Goal: Task Accomplishment & Management: Complete application form

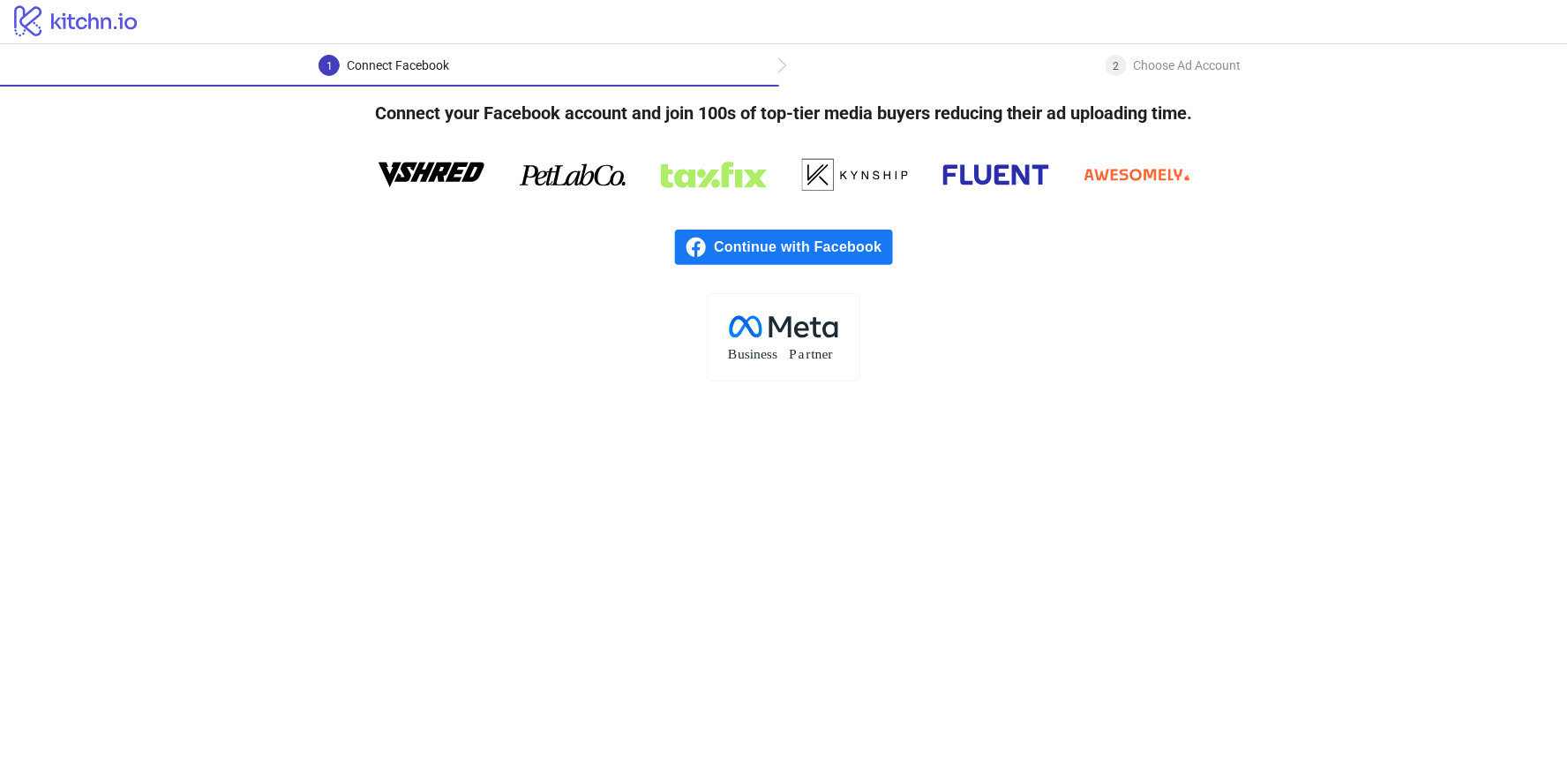
click at [1169, 68] on div "Choose Ad Account" at bounding box center [1188, 65] width 108 height 21
click at [770, 247] on span "Continue with Facebook" at bounding box center [802, 247] width 178 height 35
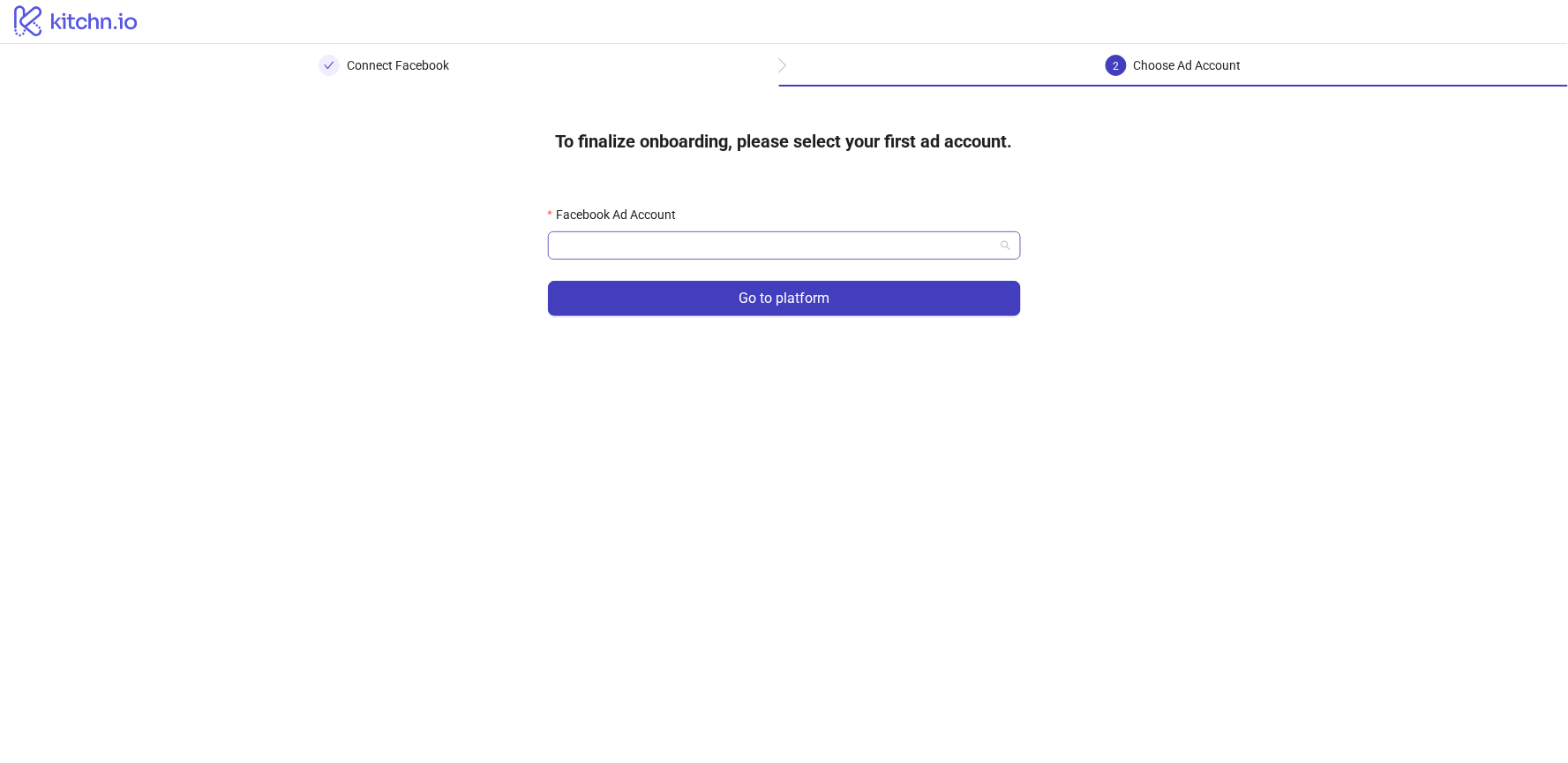
click at [644, 238] on input "Facebook Ad Account" at bounding box center [777, 245] width 436 height 26
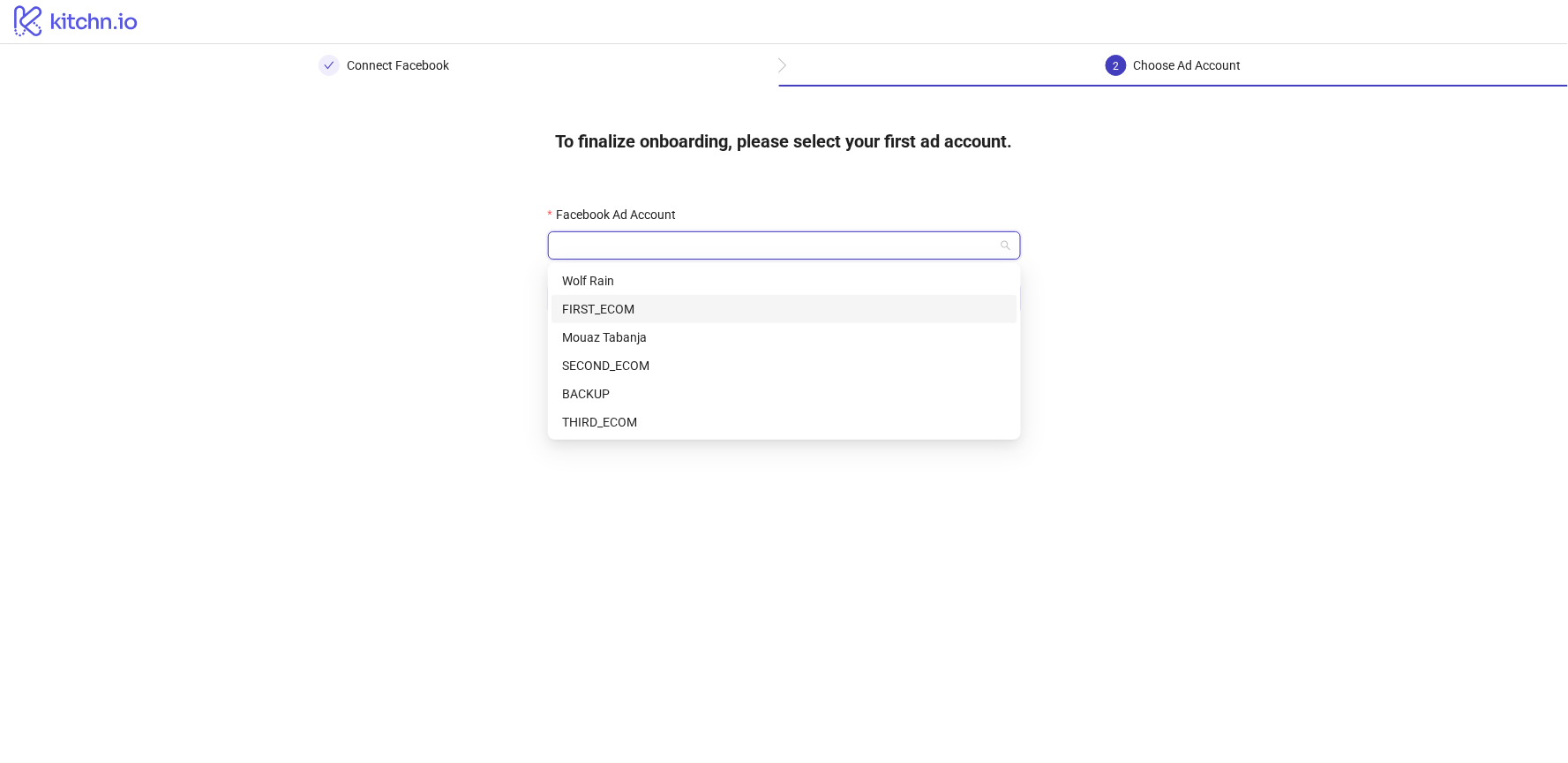
click at [637, 309] on div "FIRST_ECOM" at bounding box center [784, 308] width 445 height 19
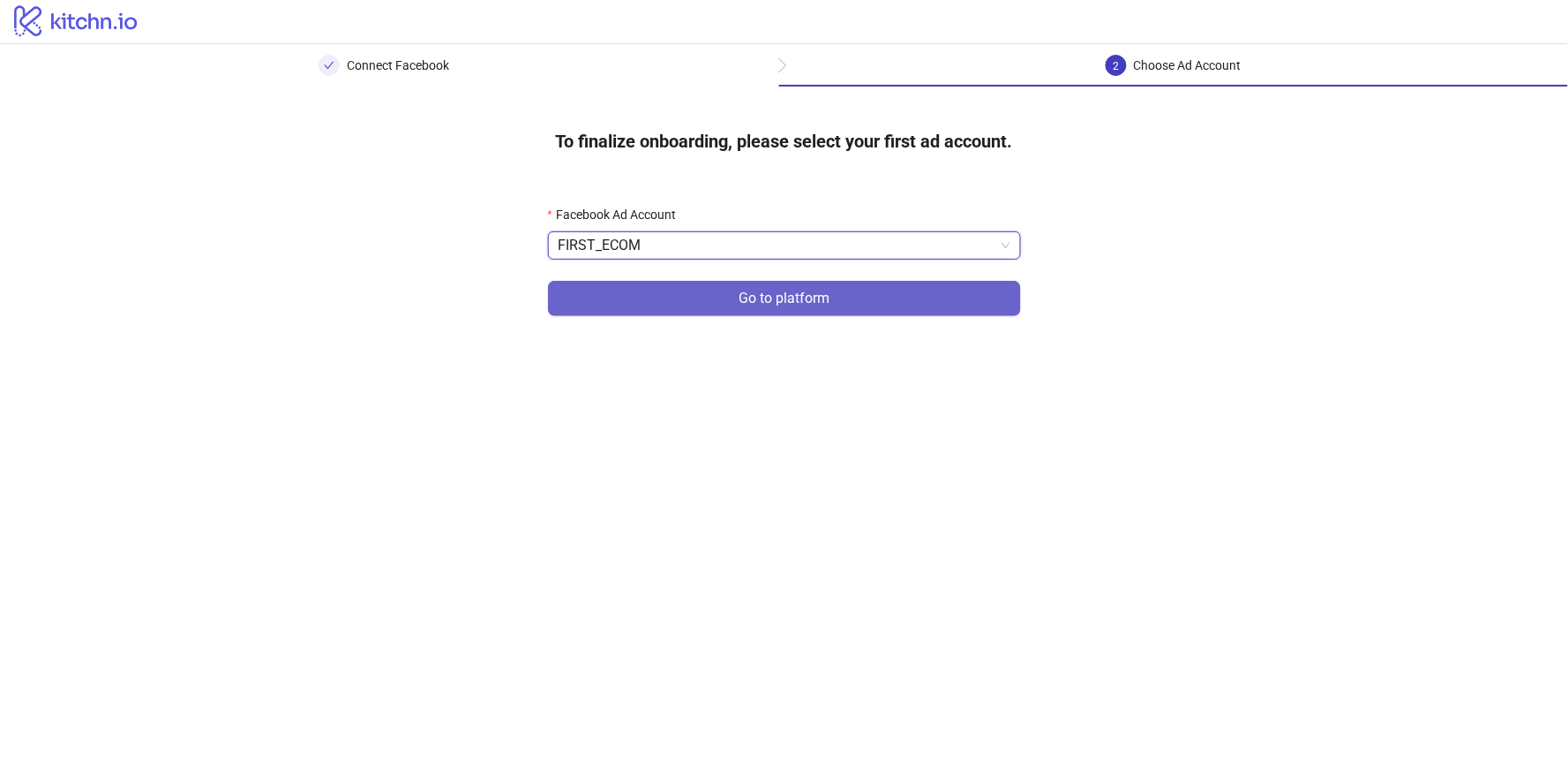
click at [703, 300] on button "Go to platform" at bounding box center [784, 298] width 473 height 35
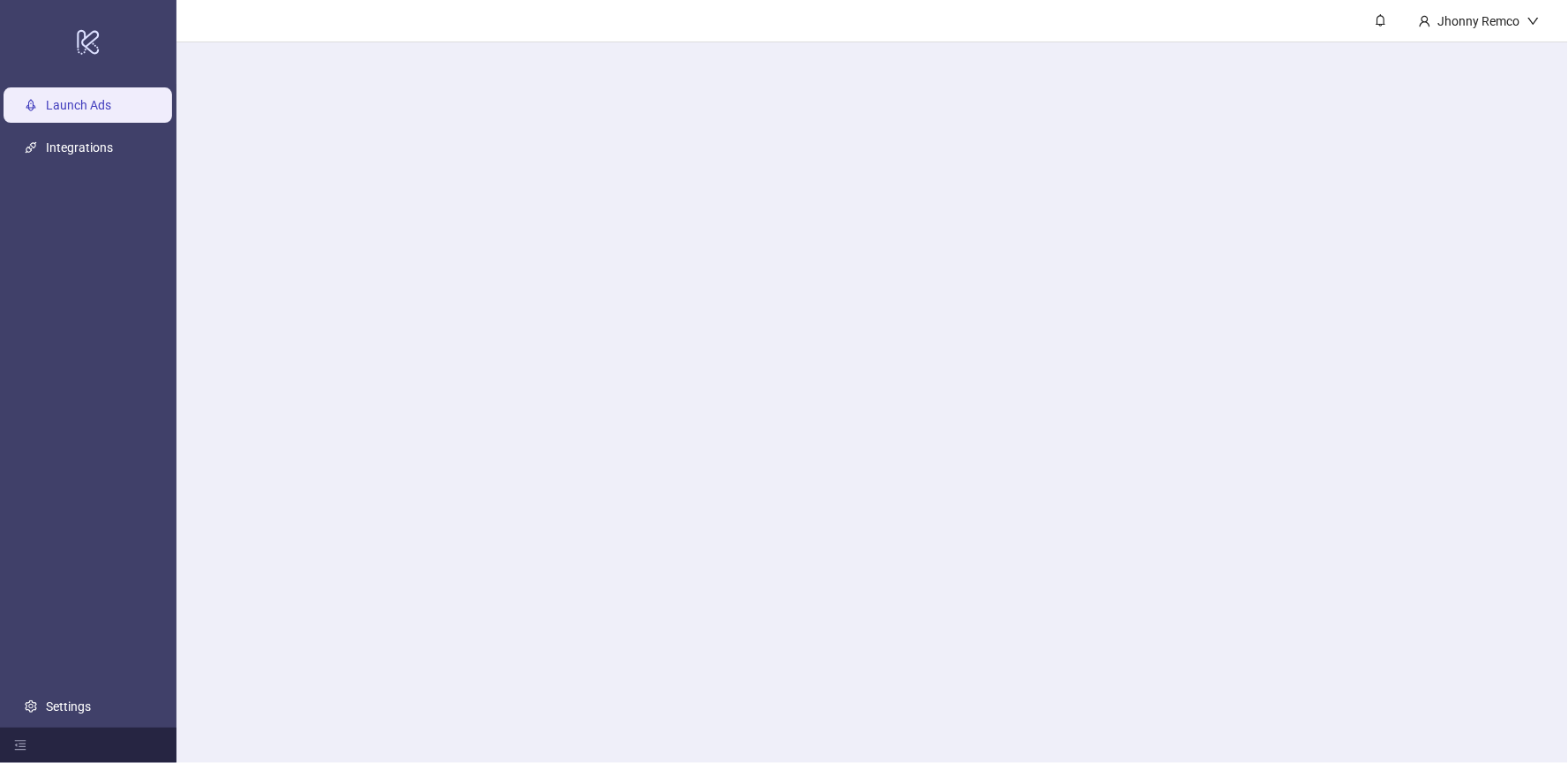
click at [659, 227] on main "Jhonny Remco" at bounding box center [872, 381] width 1391 height 763
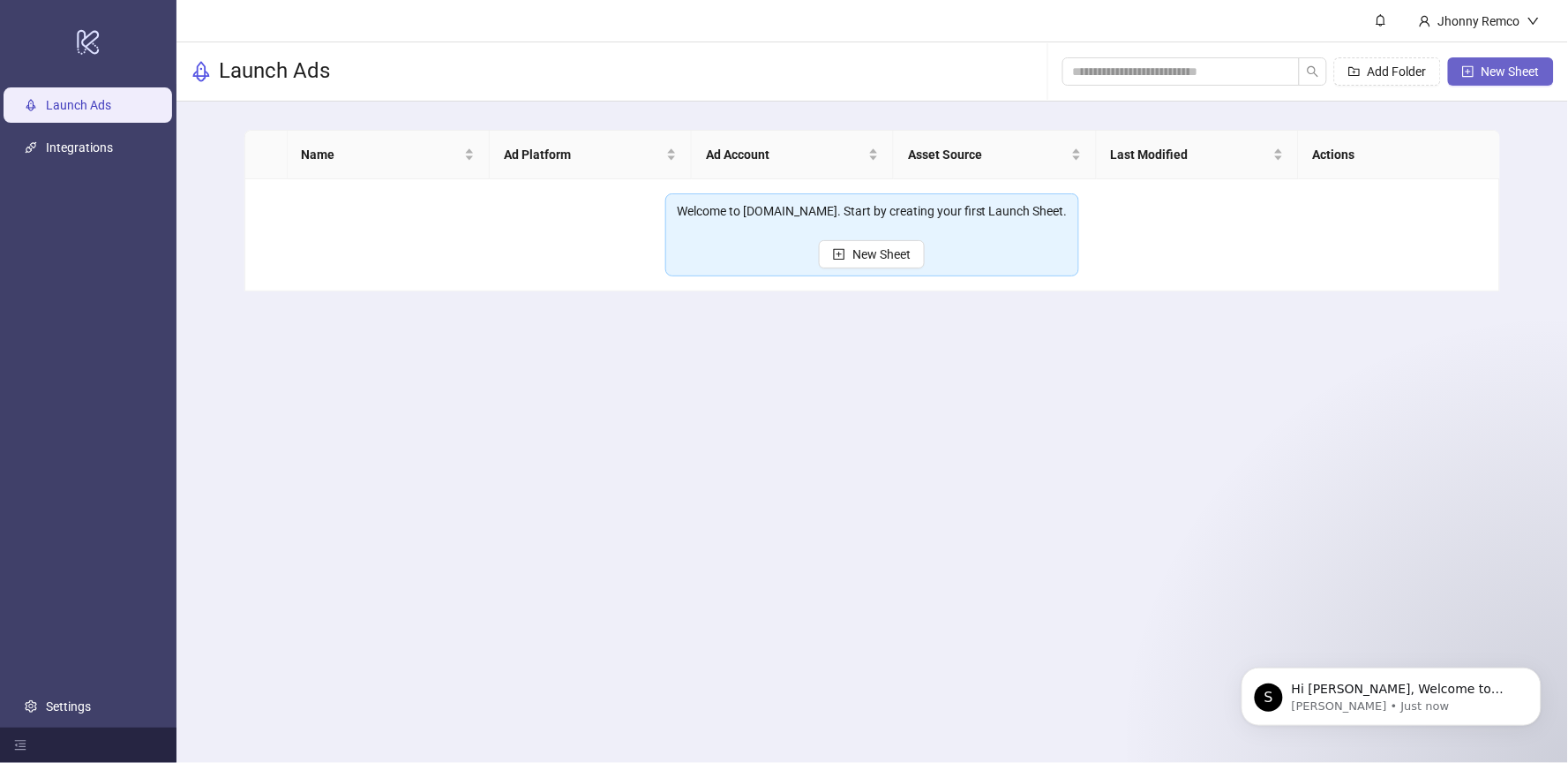
click at [1492, 72] on span "New Sheet" at bounding box center [1510, 71] width 58 height 14
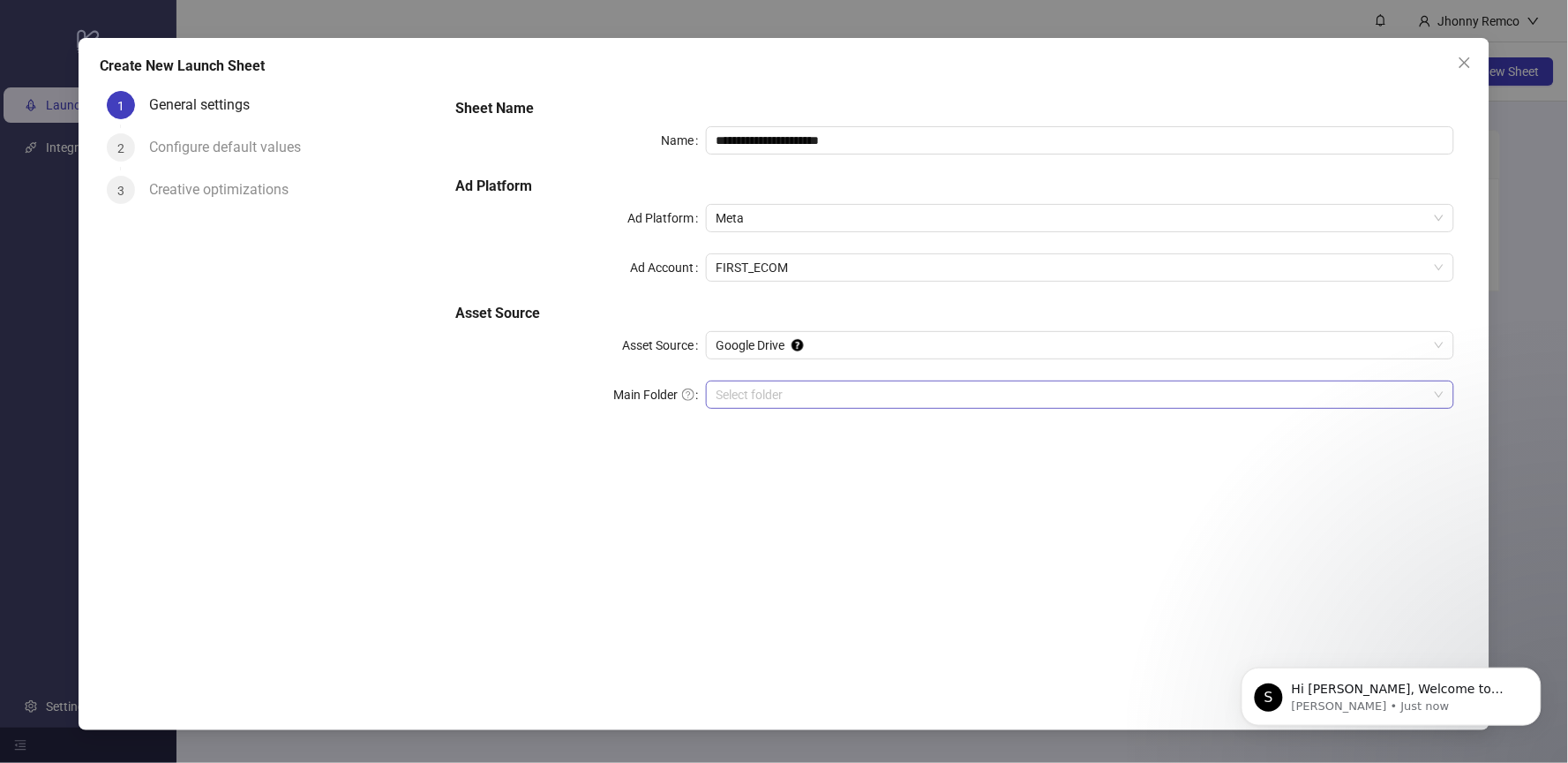
click at [789, 396] on input "Main Folder" at bounding box center [1072, 394] width 713 height 26
click at [752, 390] on input "Main Folder" at bounding box center [1072, 394] width 713 height 26
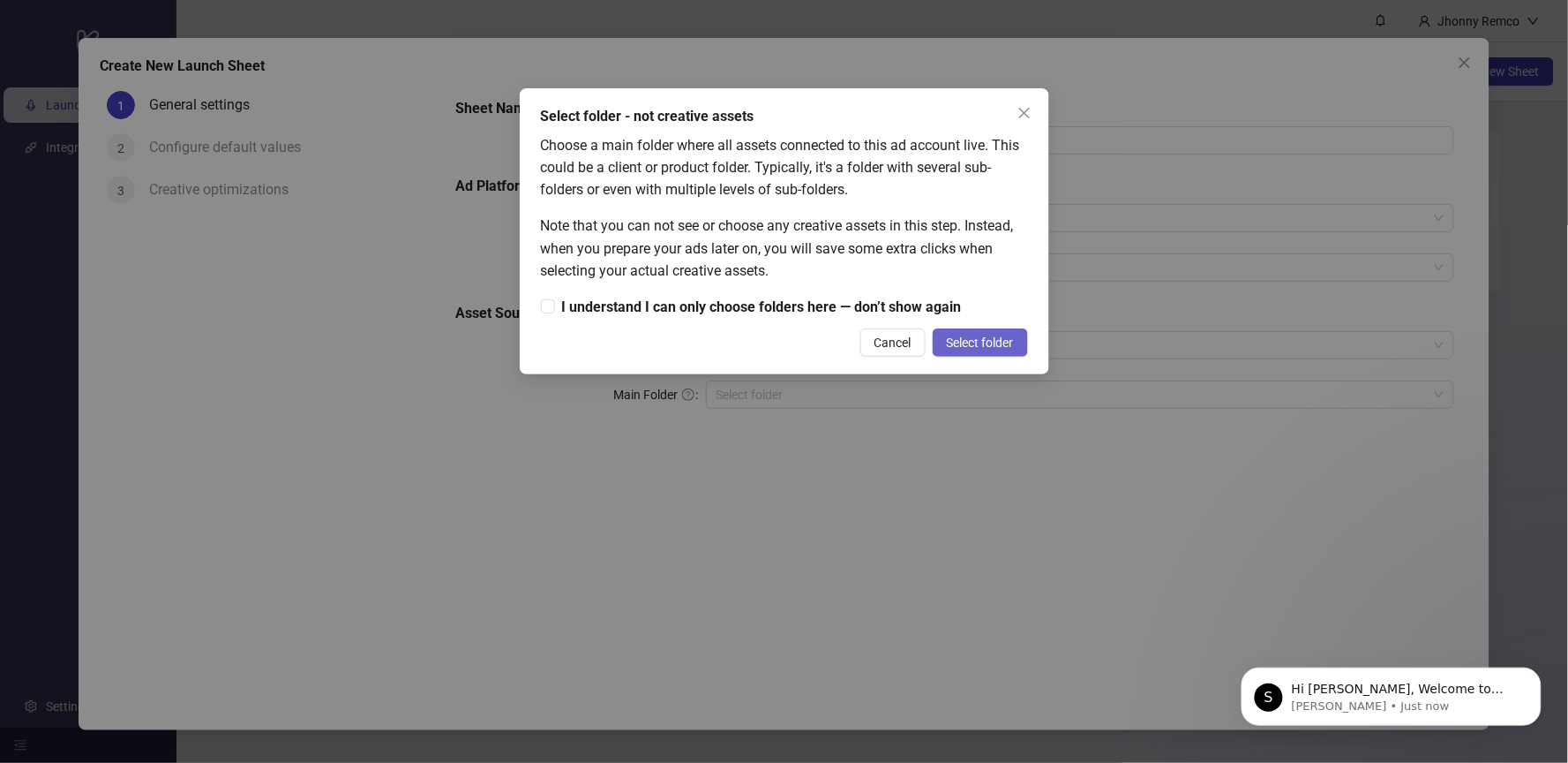
click at [975, 339] on span "Select folder" at bounding box center [979, 343] width 67 height 14
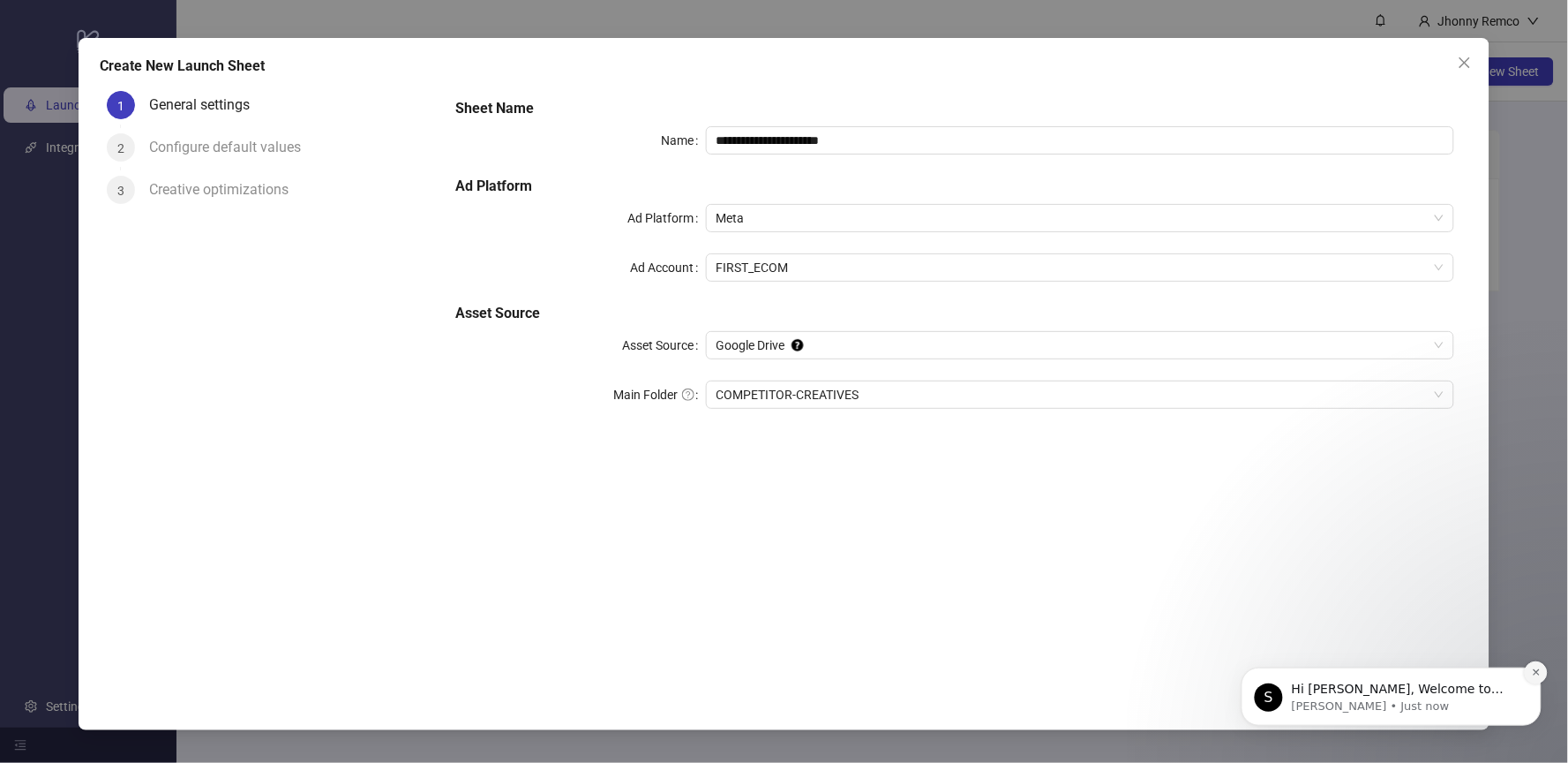
click at [1542, 671] on button "Dismiss notification" at bounding box center [1535, 671] width 23 height 23
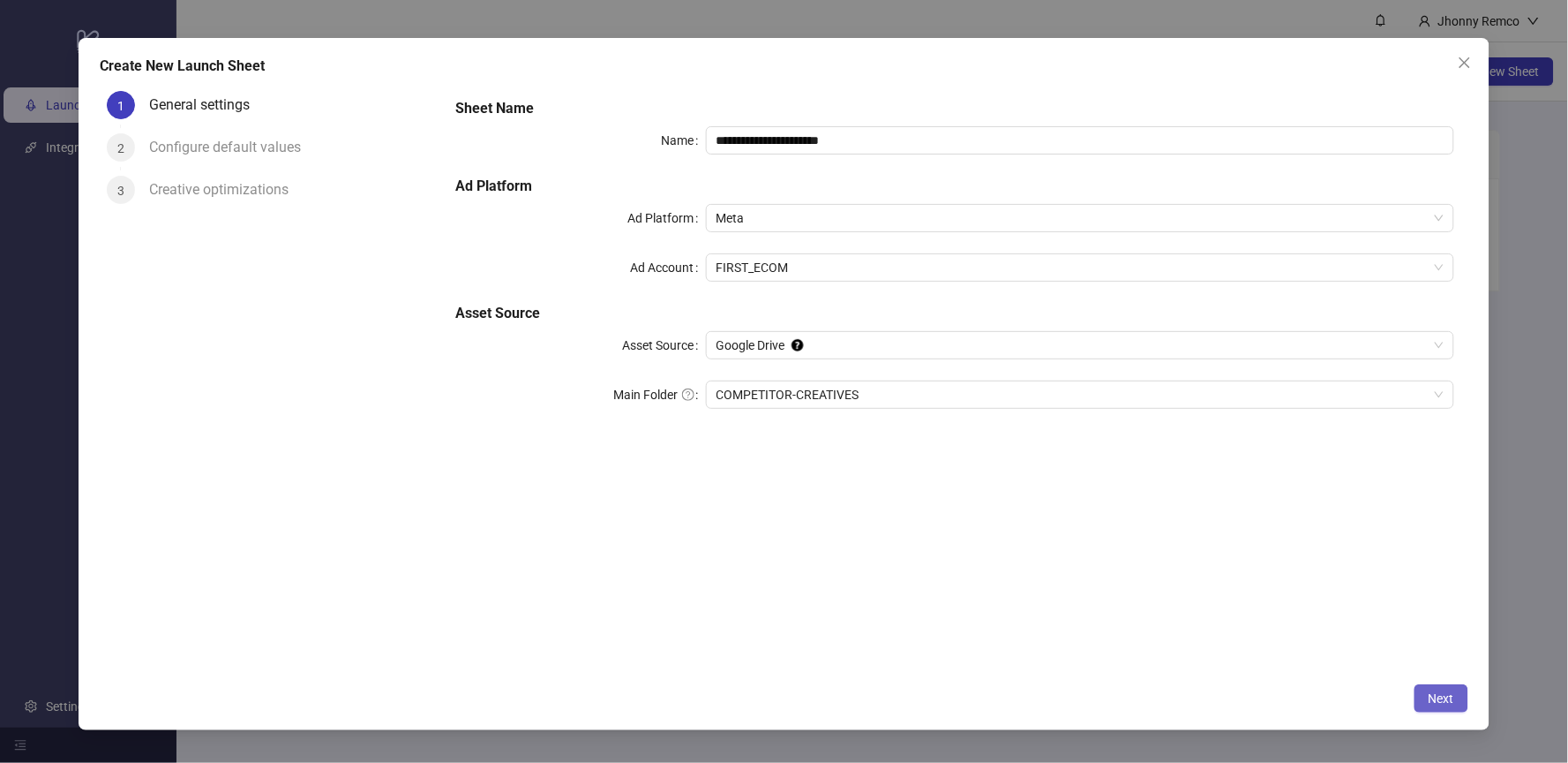
click at [1433, 696] on span "Next" at bounding box center [1442, 698] width 26 height 14
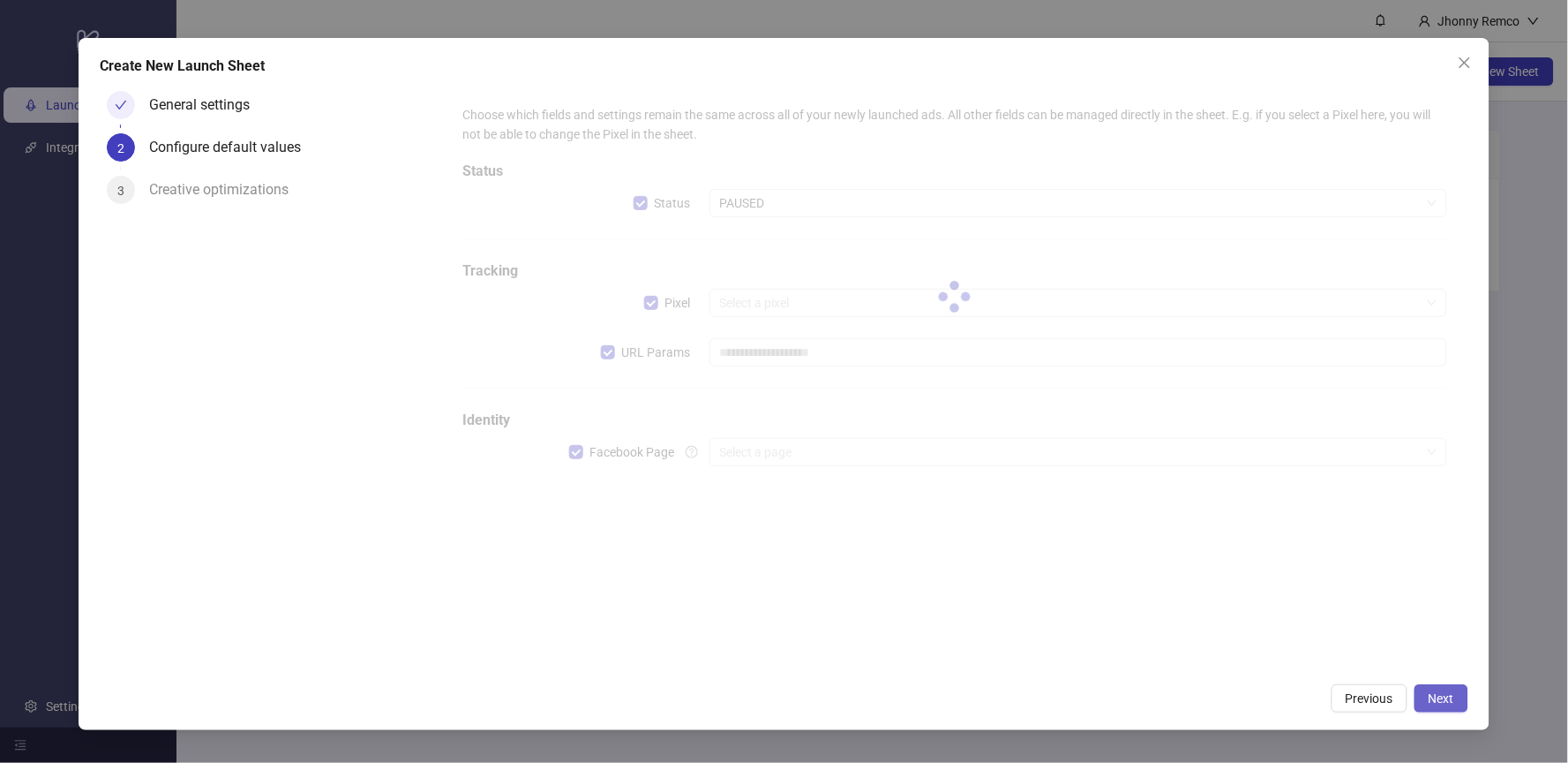
type input "**********"
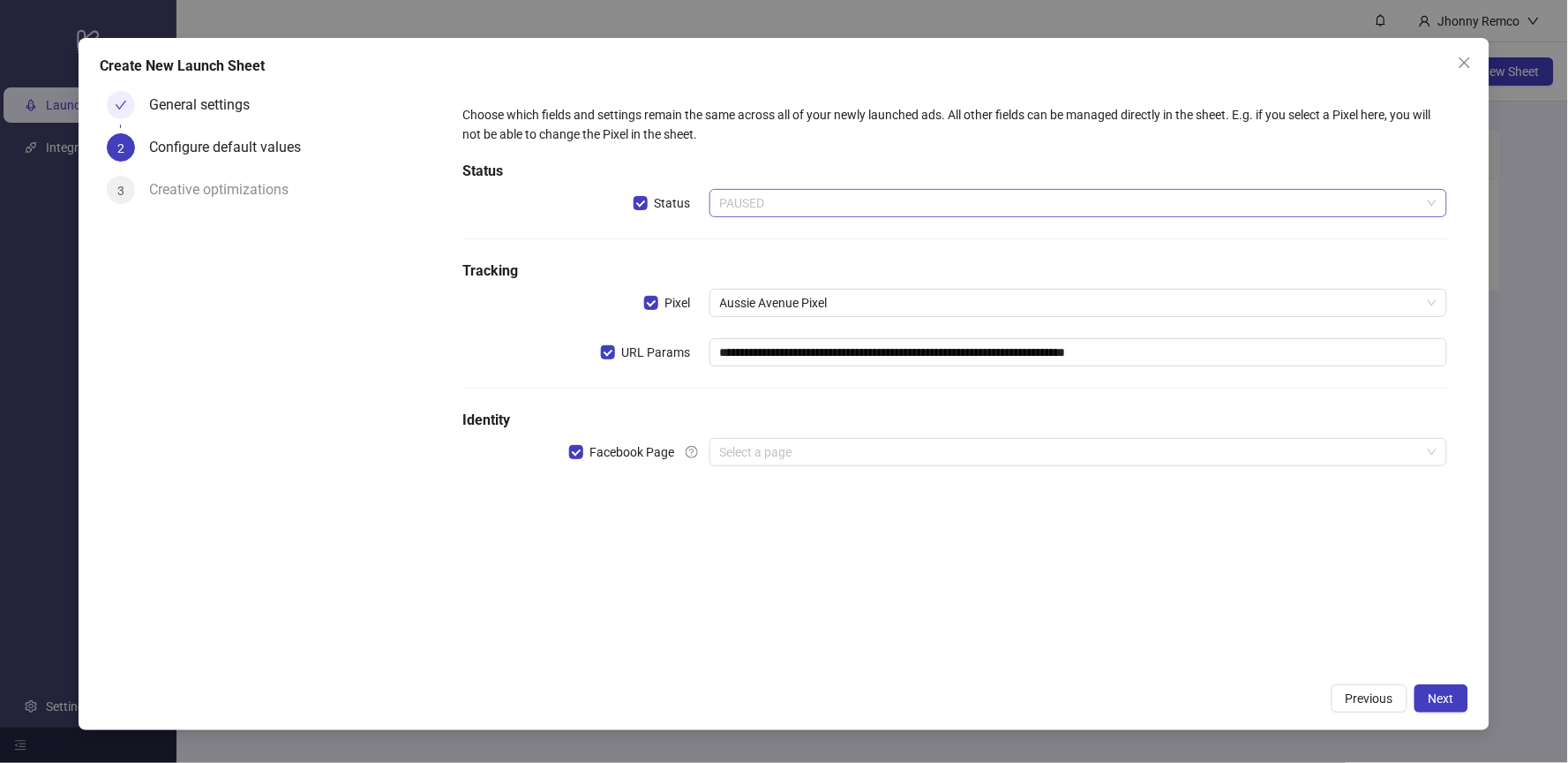
click at [755, 206] on span "PAUSED" at bounding box center [1078, 203] width 718 height 26
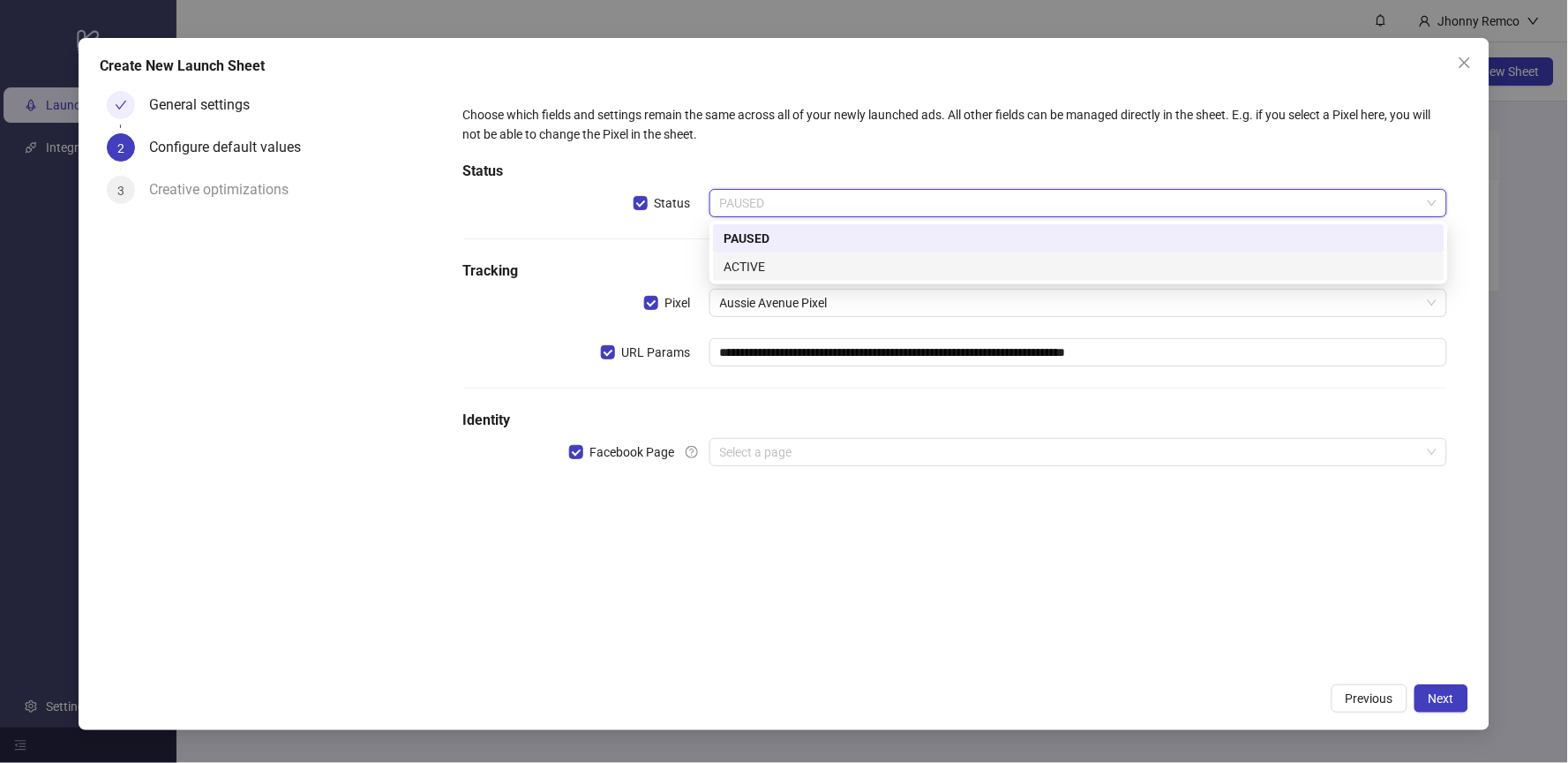
click at [751, 265] on div "ACTIVE" at bounding box center [1078, 266] width 711 height 19
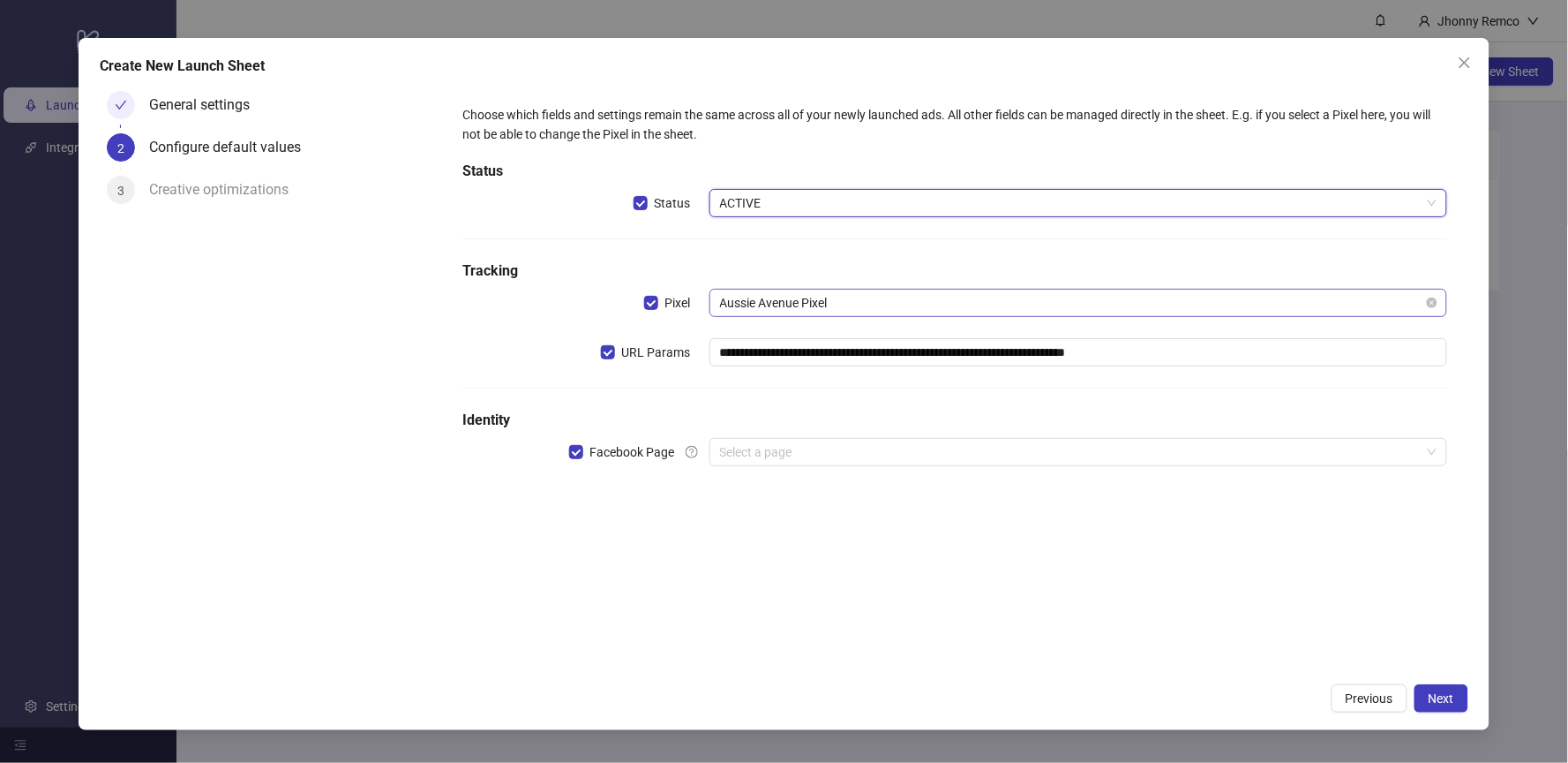
click at [901, 307] on span "Aussie Avenue Pixel" at bounding box center [1078, 303] width 718 height 26
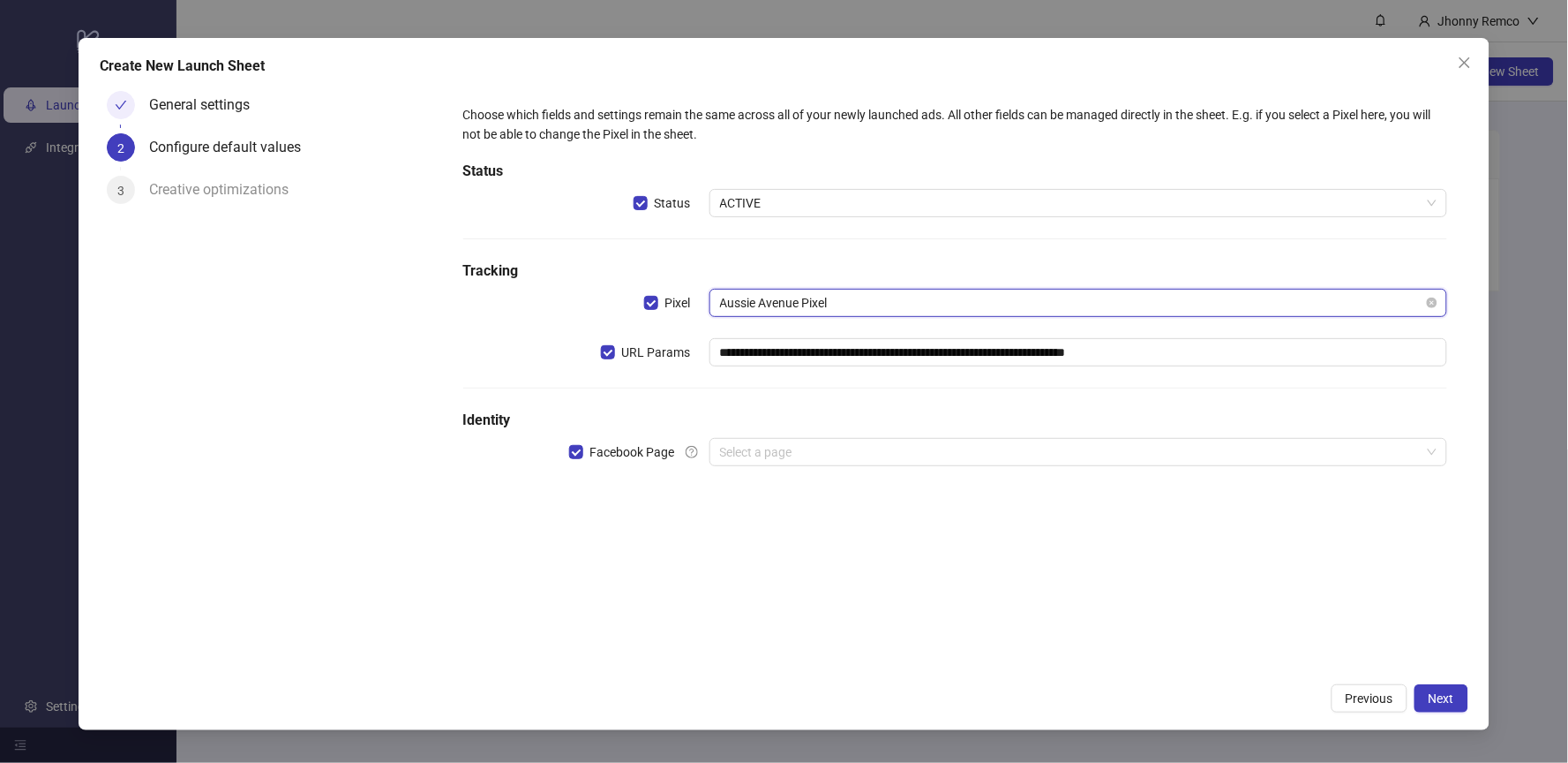
click at [901, 307] on span "Aussie Avenue Pixel" at bounding box center [1078, 303] width 718 height 26
click at [1263, 351] on input "**********" at bounding box center [1078, 352] width 739 height 28
click at [1167, 577] on div "**********" at bounding box center [954, 379] width 1026 height 590
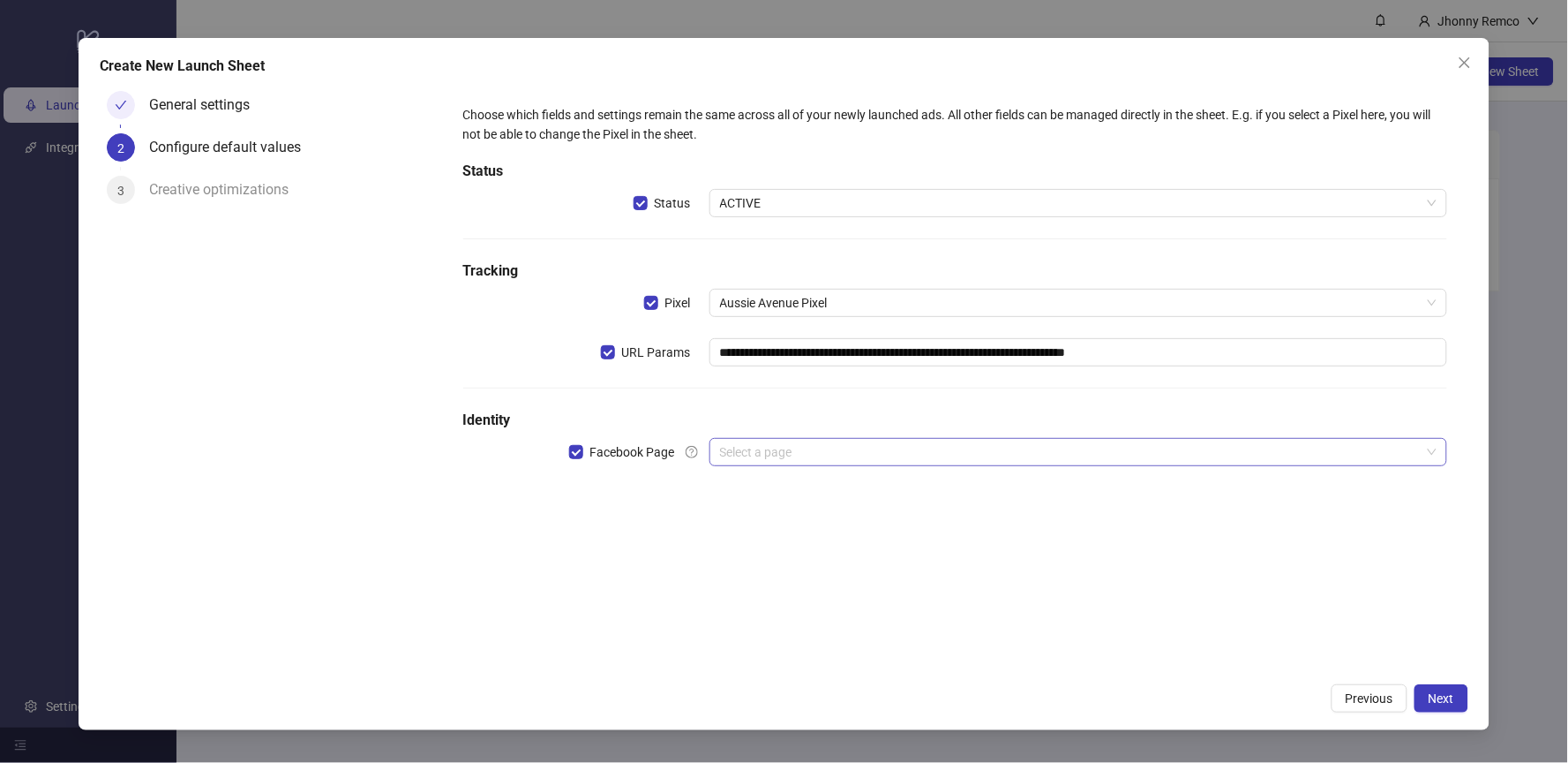
click at [832, 456] on input "search" at bounding box center [1070, 452] width 702 height 26
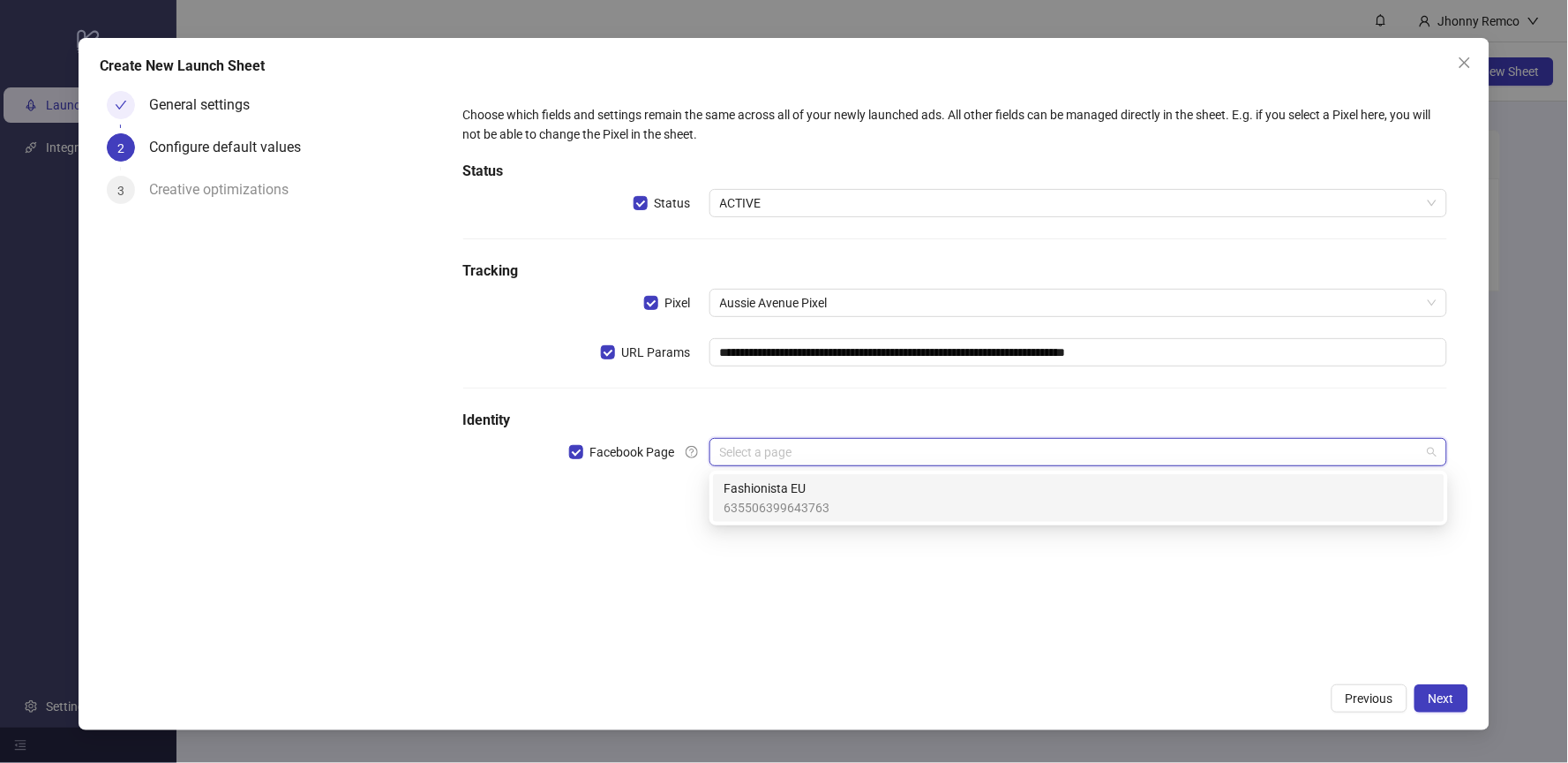
click at [794, 590] on div "**********" at bounding box center [954, 379] width 1026 height 590
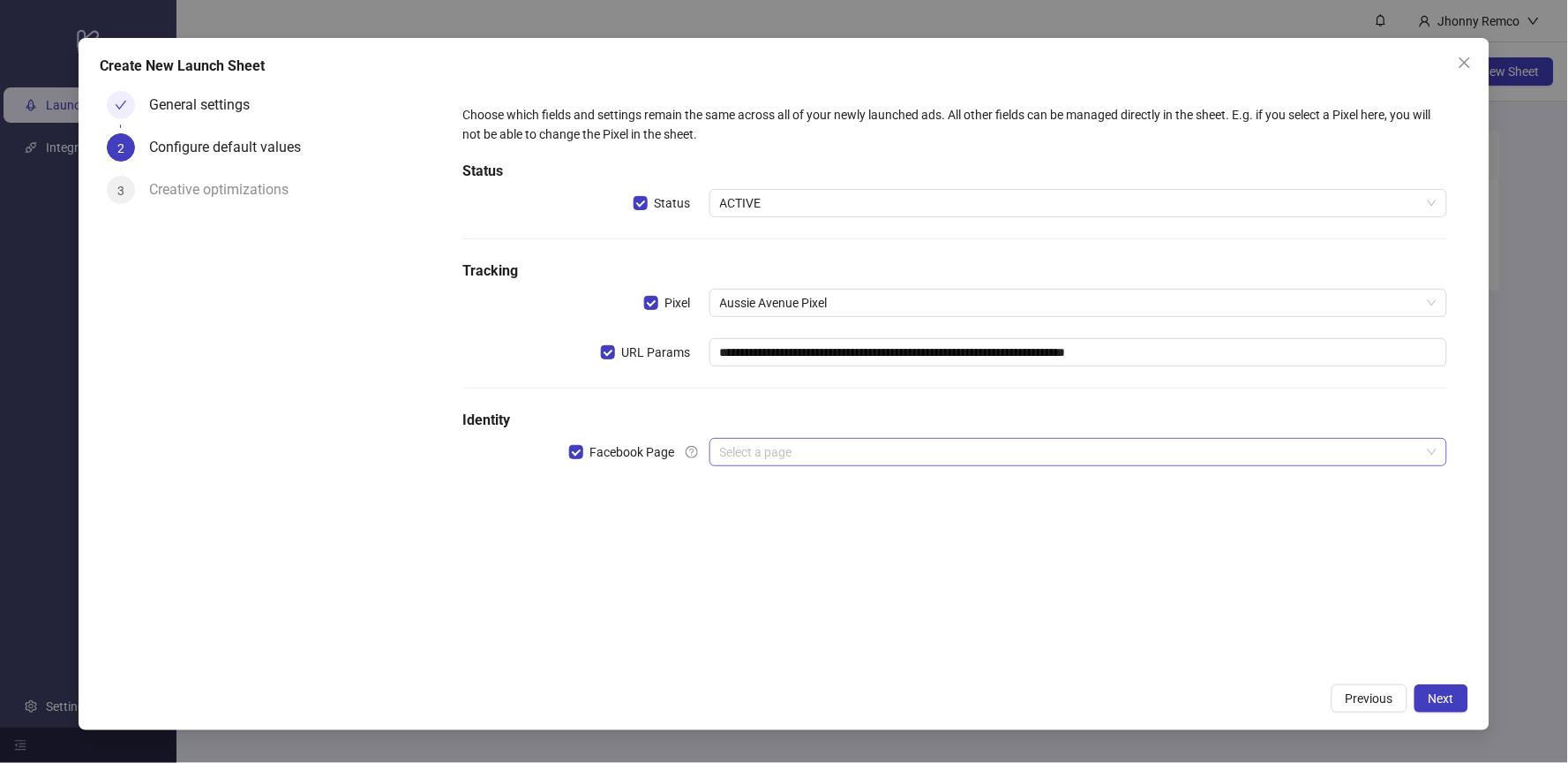
click at [793, 452] on input "search" at bounding box center [1070, 452] width 702 height 26
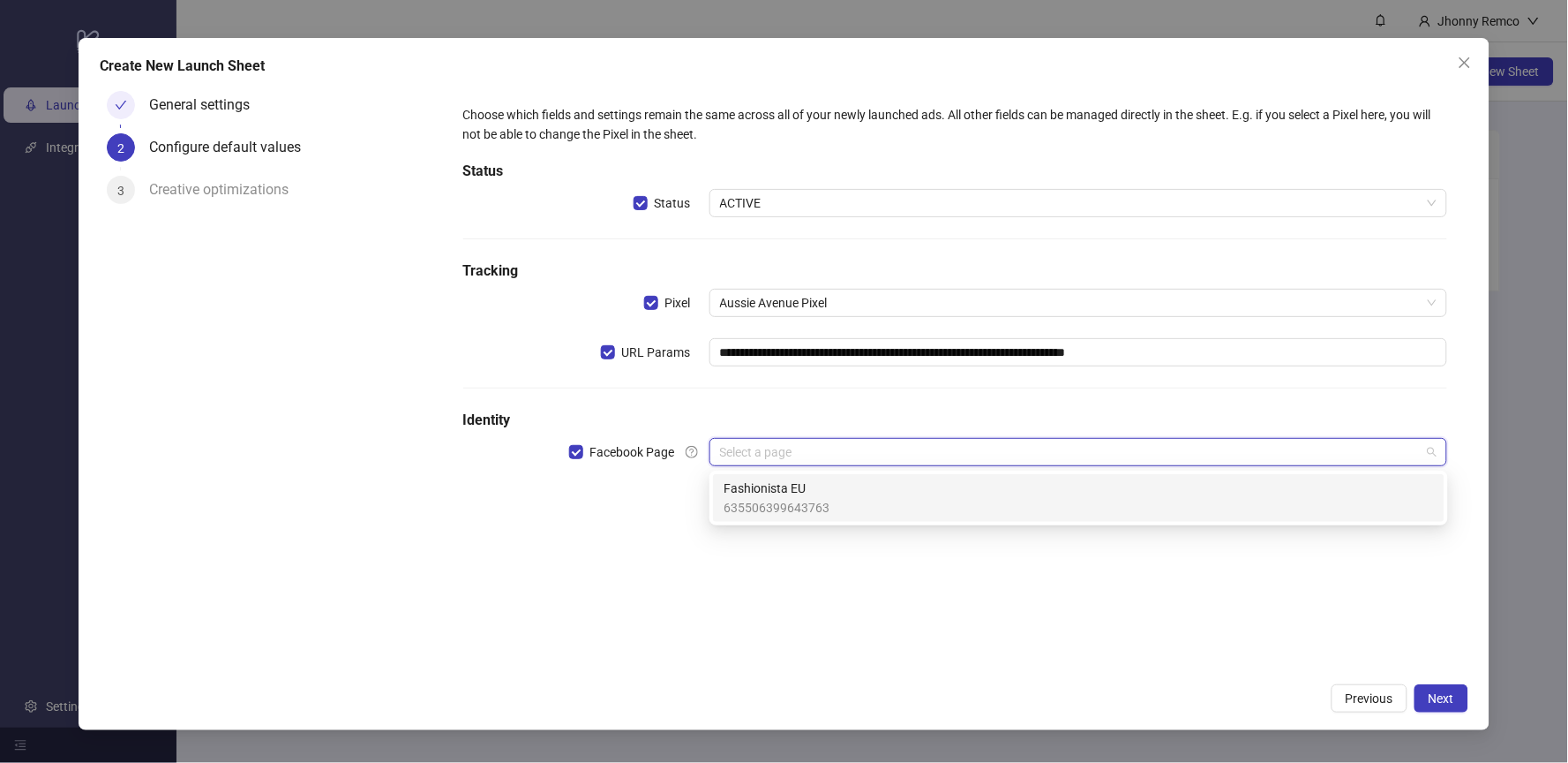
click at [759, 407] on div "**********" at bounding box center [954, 296] width 998 height 396
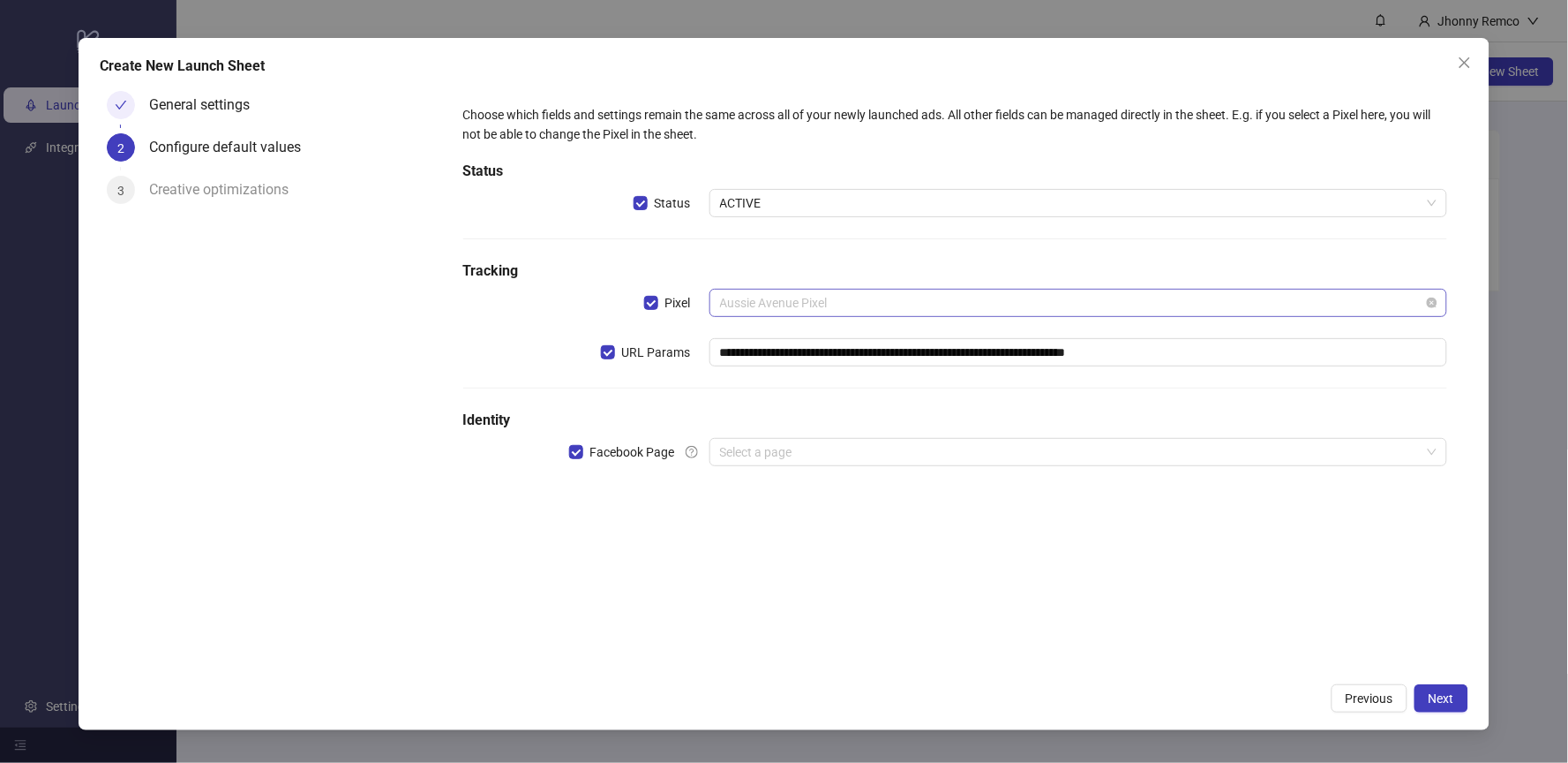
click at [853, 306] on span "Aussie Avenue Pixel" at bounding box center [1078, 303] width 718 height 26
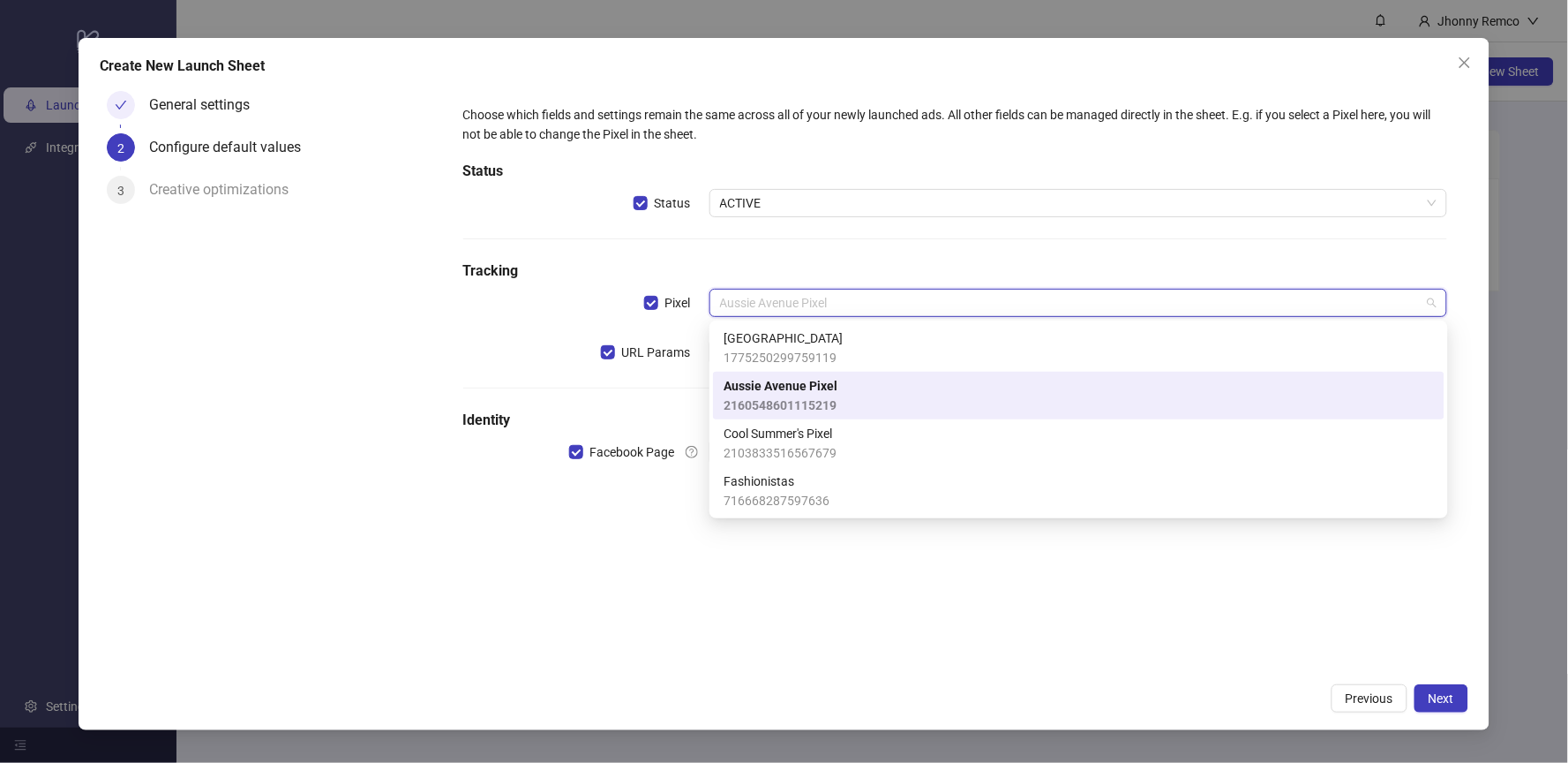
click at [799, 390] on span "Aussie Avenue Pixel" at bounding box center [781, 385] width 114 height 19
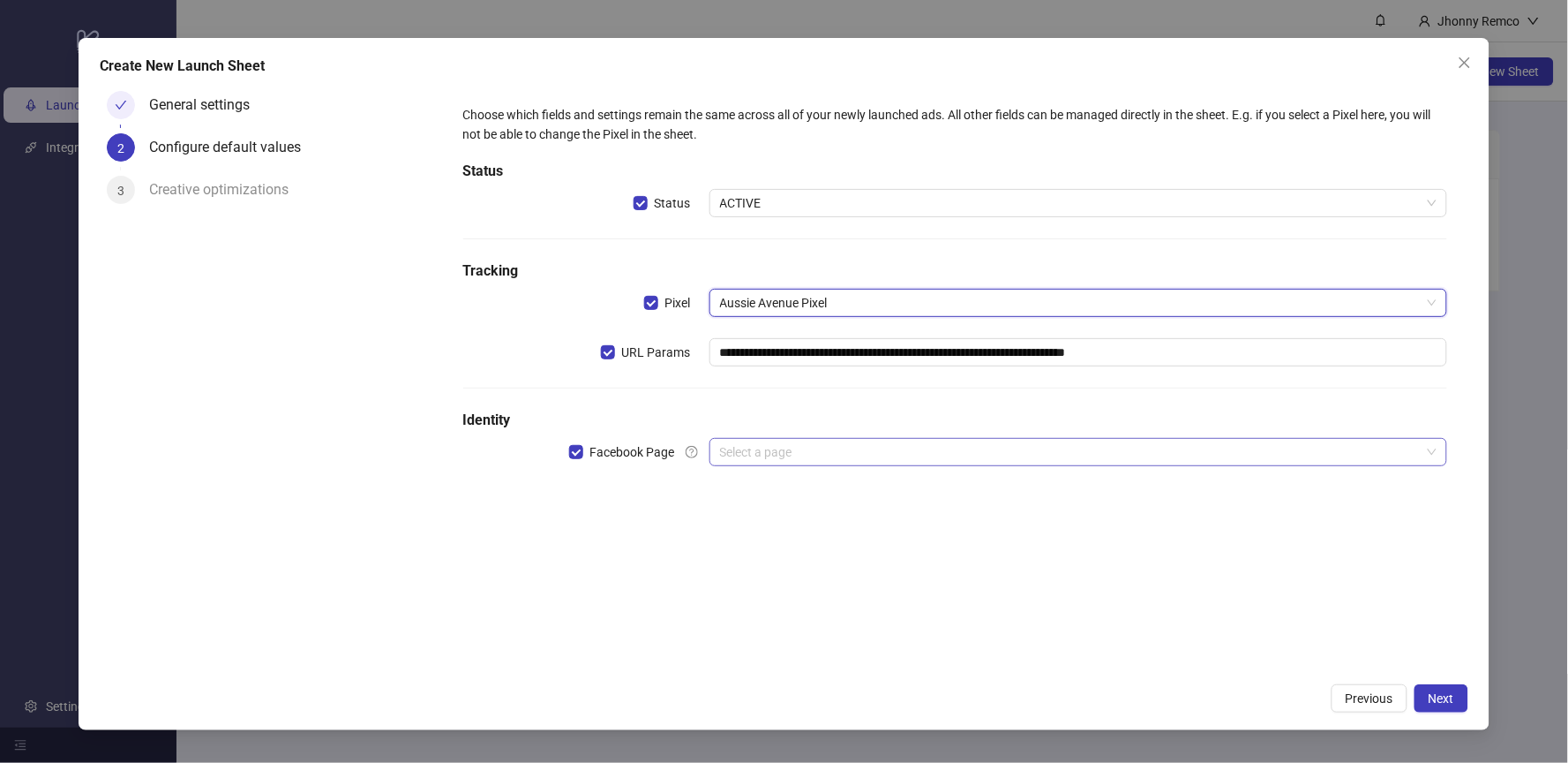
click at [775, 453] on input "search" at bounding box center [1070, 452] width 702 height 26
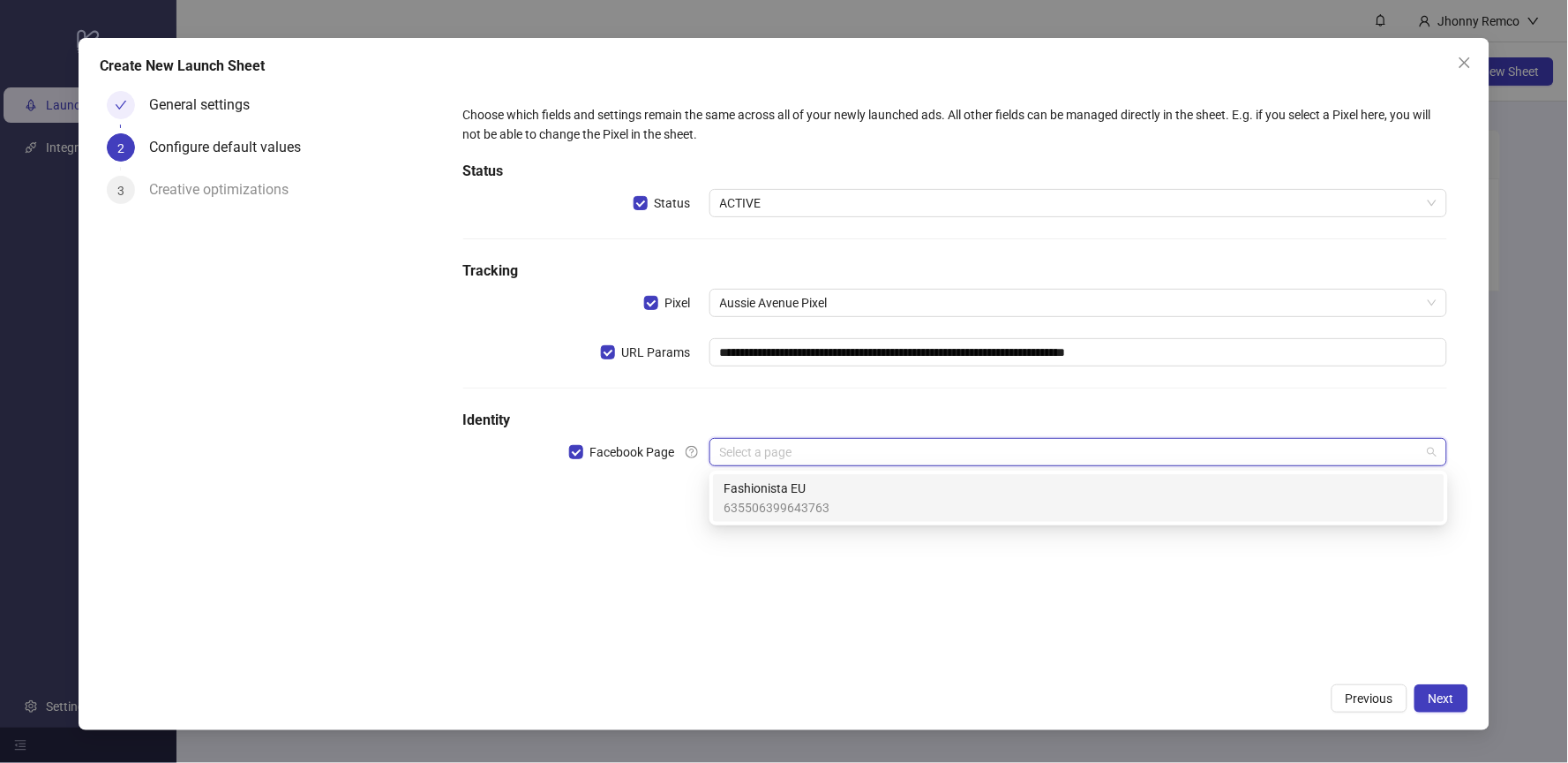
click at [939, 454] on input "search" at bounding box center [1070, 452] width 702 height 26
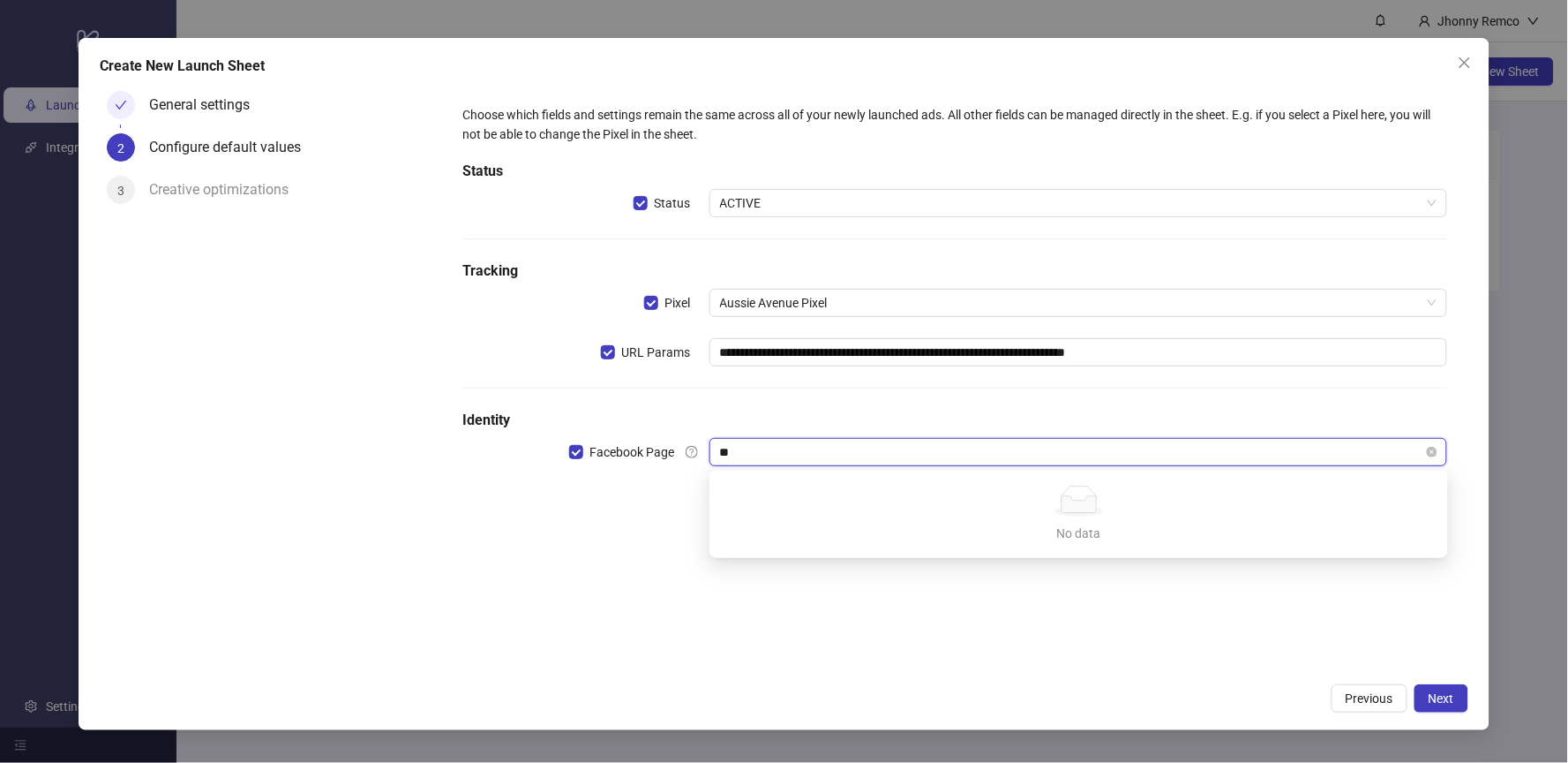
type input "***"
click at [772, 449] on input "search" at bounding box center [1070, 452] width 702 height 26
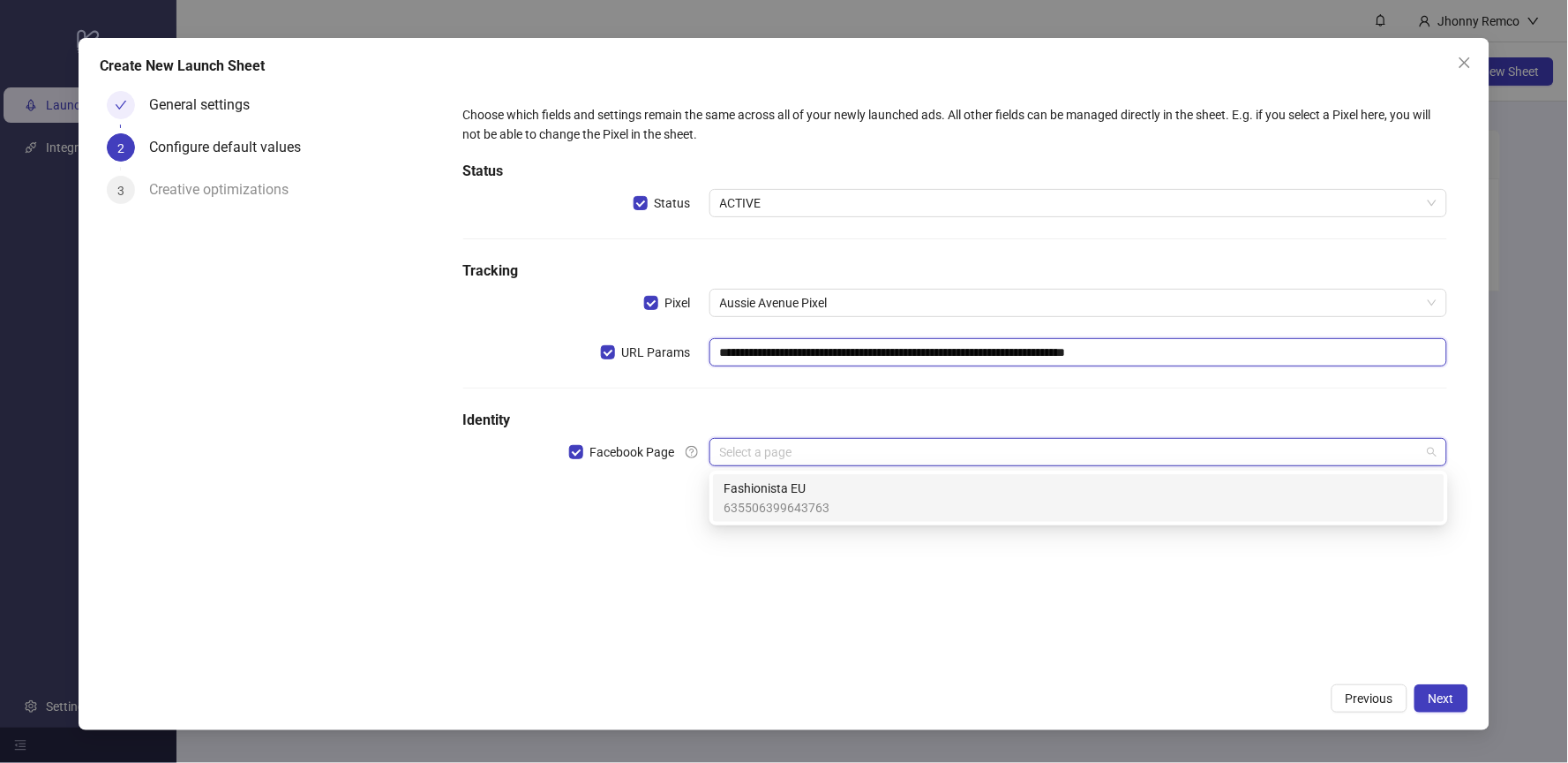
click at [1010, 356] on input "**********" at bounding box center [1078, 352] width 739 height 28
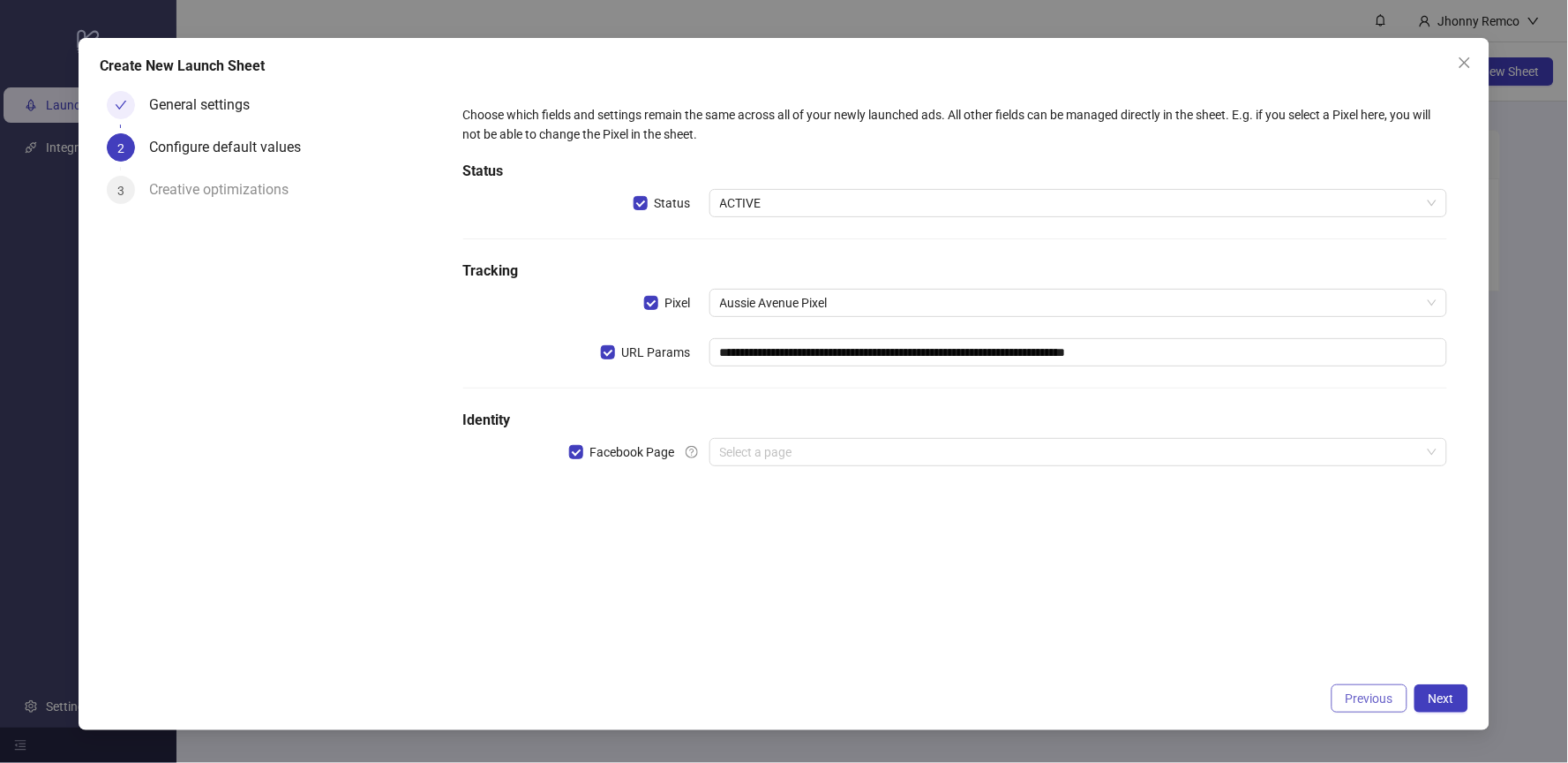
click at [1370, 708] on button "Previous" at bounding box center [1369, 698] width 76 height 28
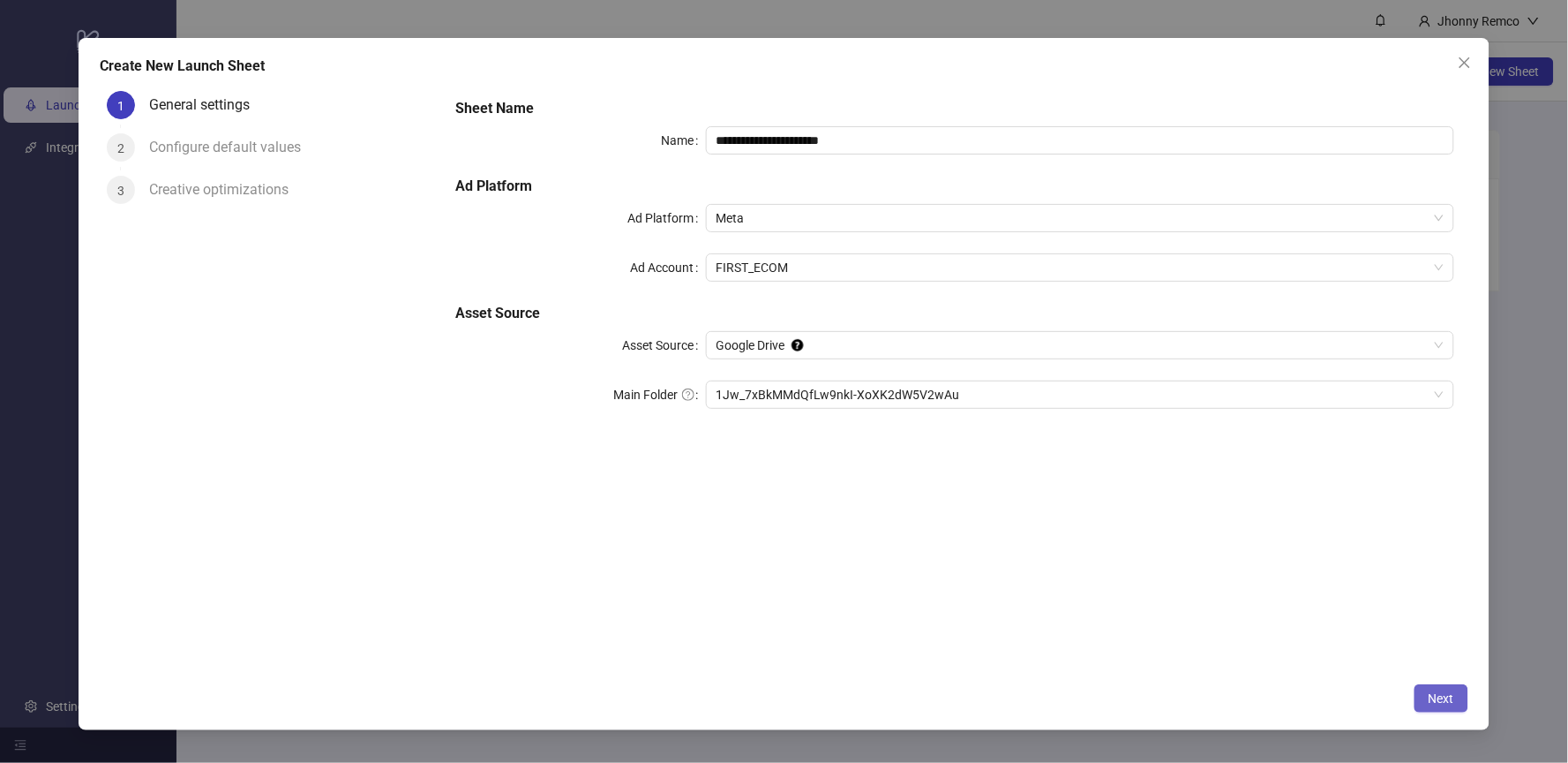
click at [1442, 698] on span "Next" at bounding box center [1442, 698] width 26 height 14
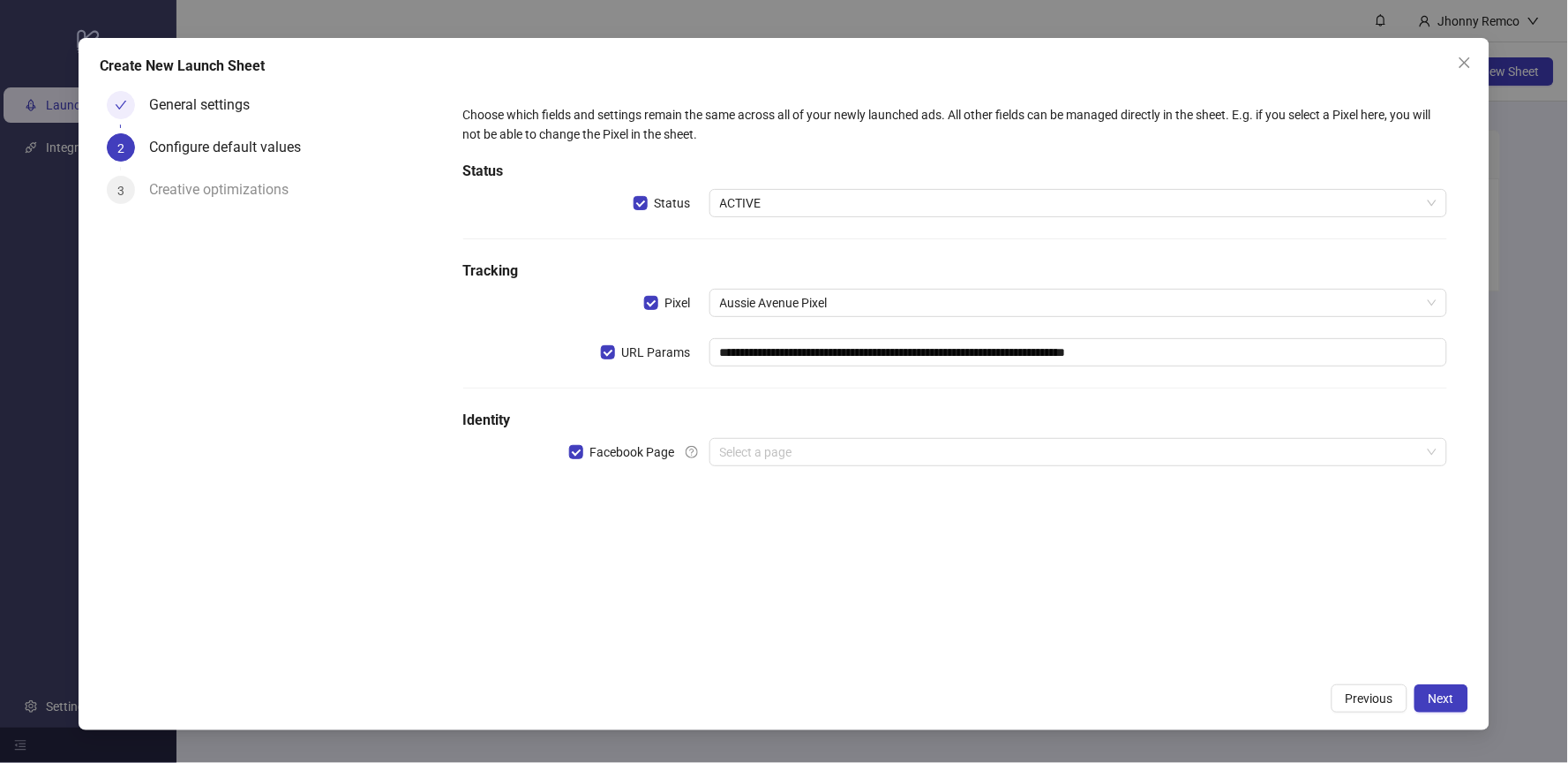
click at [776, 449] on input "search" at bounding box center [1070, 452] width 702 height 26
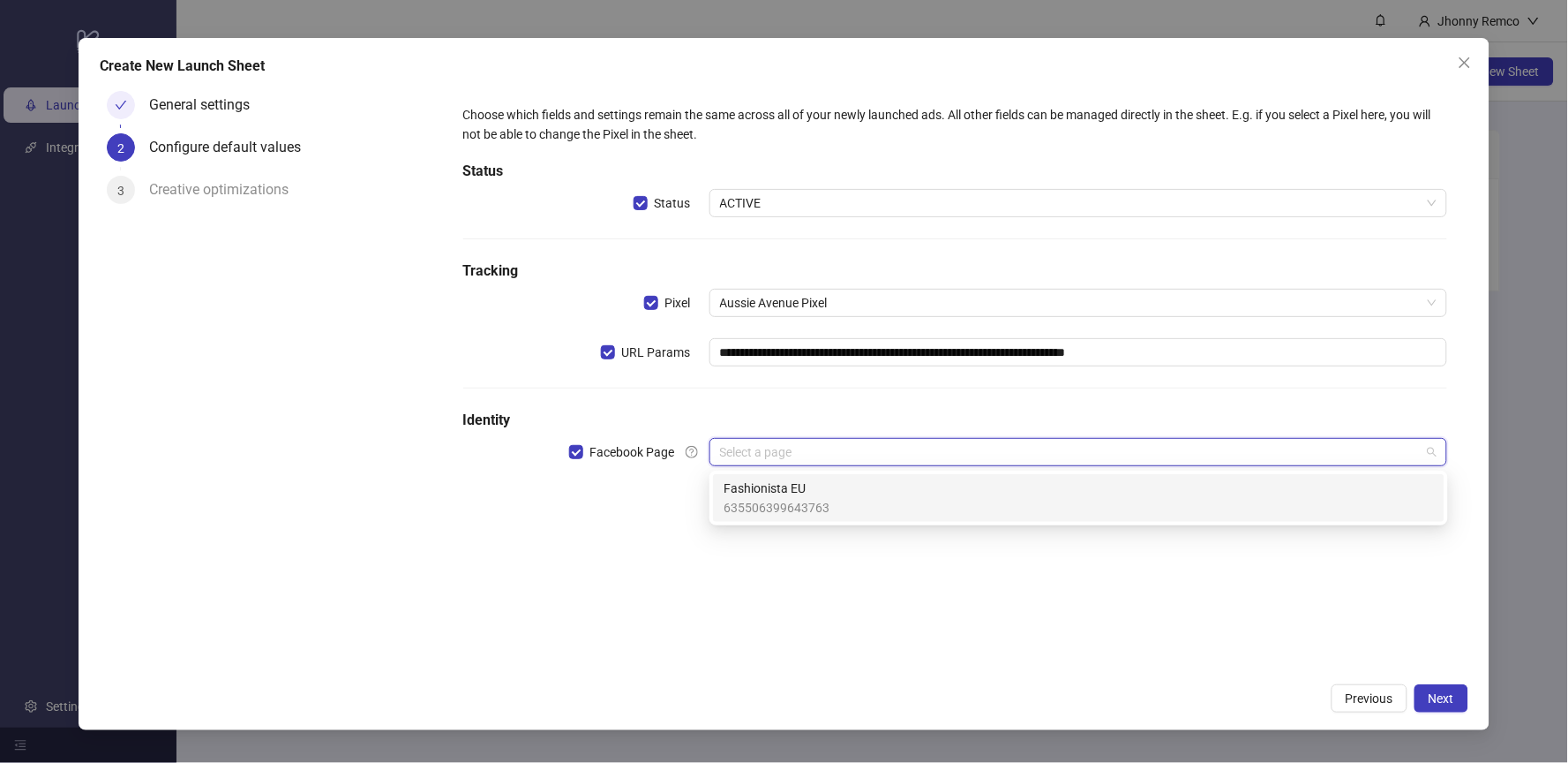
click at [776, 449] on input "search" at bounding box center [1070, 452] width 702 height 26
click at [598, 555] on div "**********" at bounding box center [954, 379] width 1026 height 590
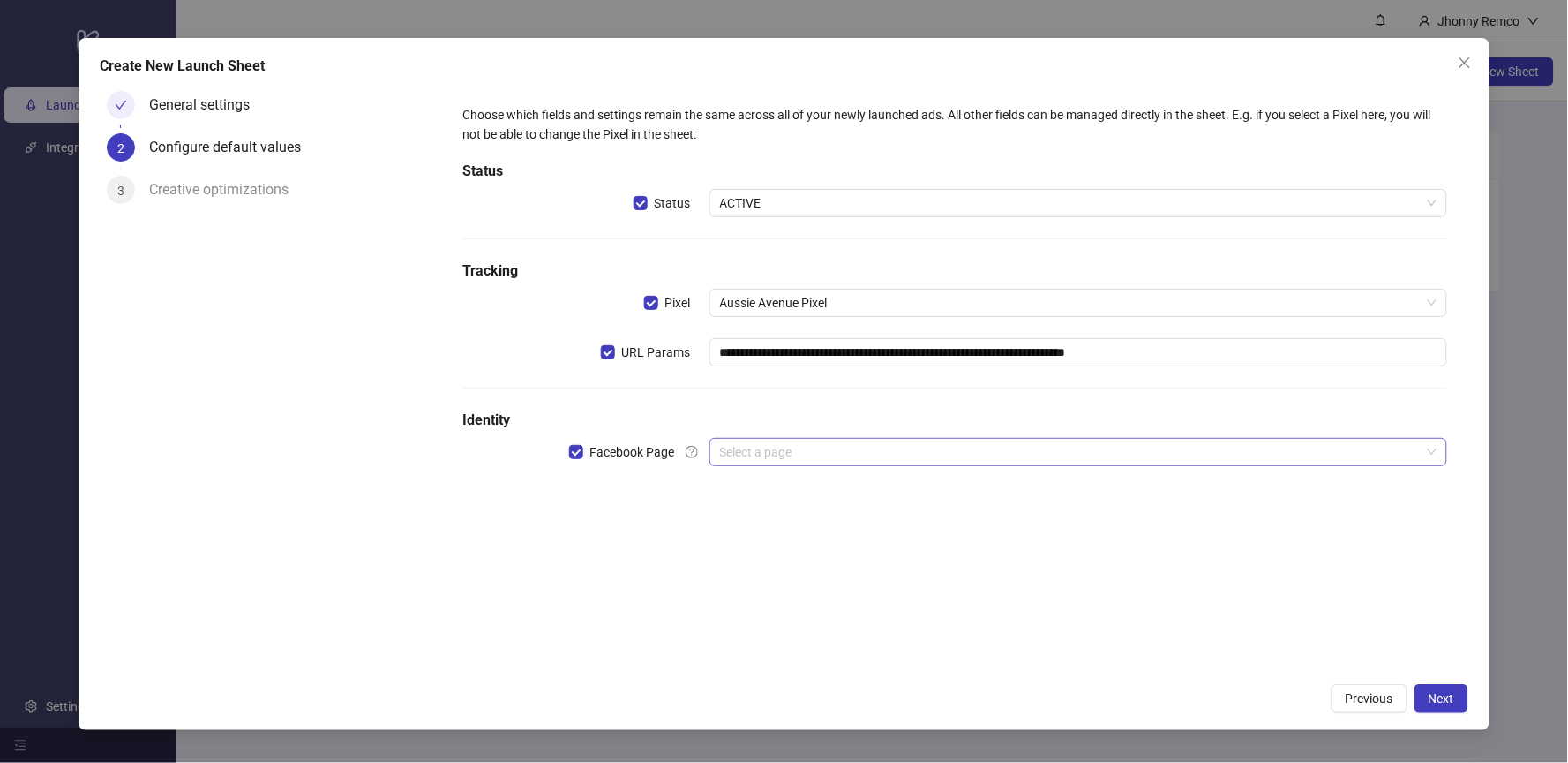
click at [852, 447] on input "search" at bounding box center [1070, 452] width 702 height 26
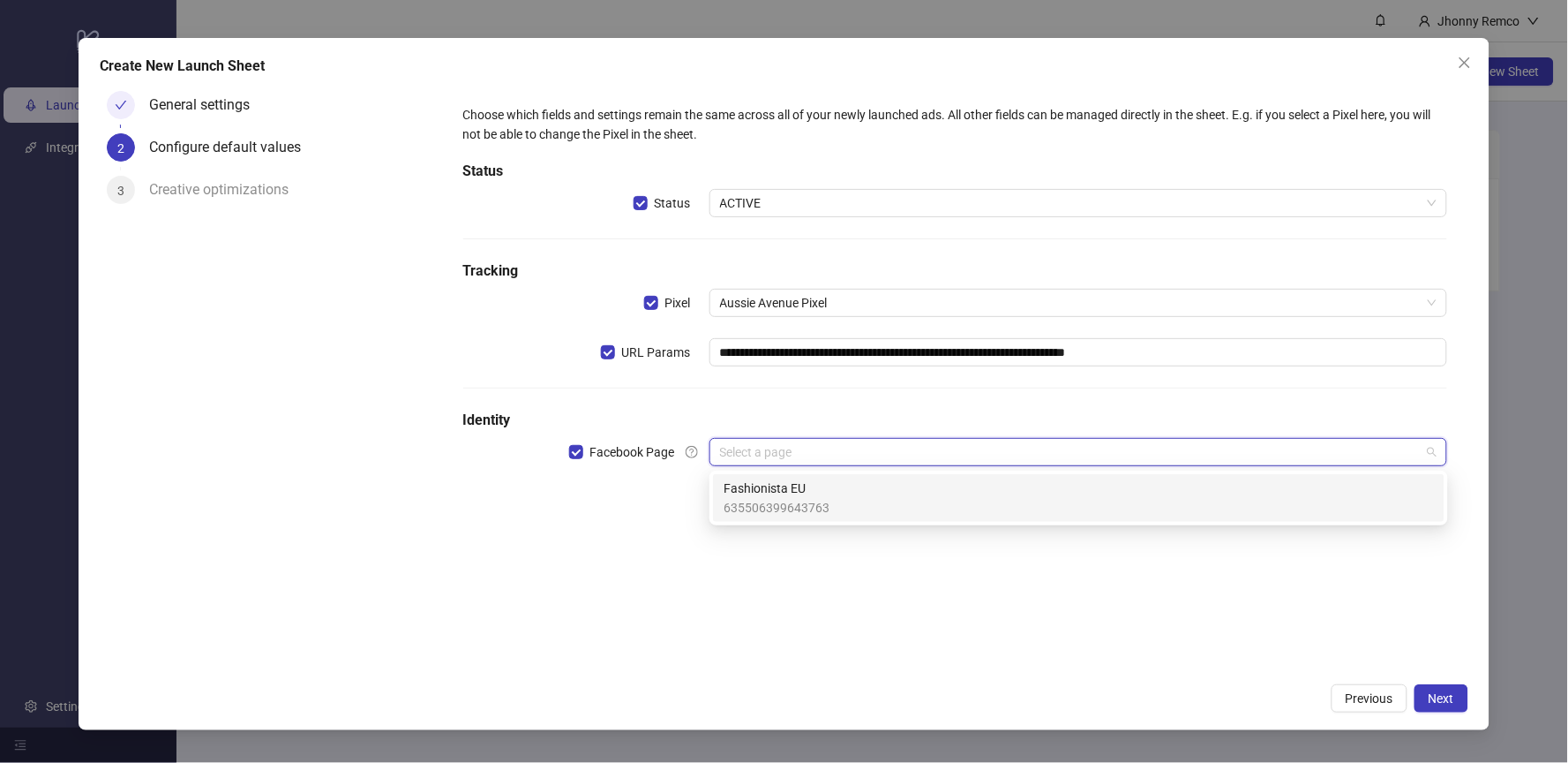
click at [774, 494] on span "Fashionista EU" at bounding box center [777, 488] width 106 height 19
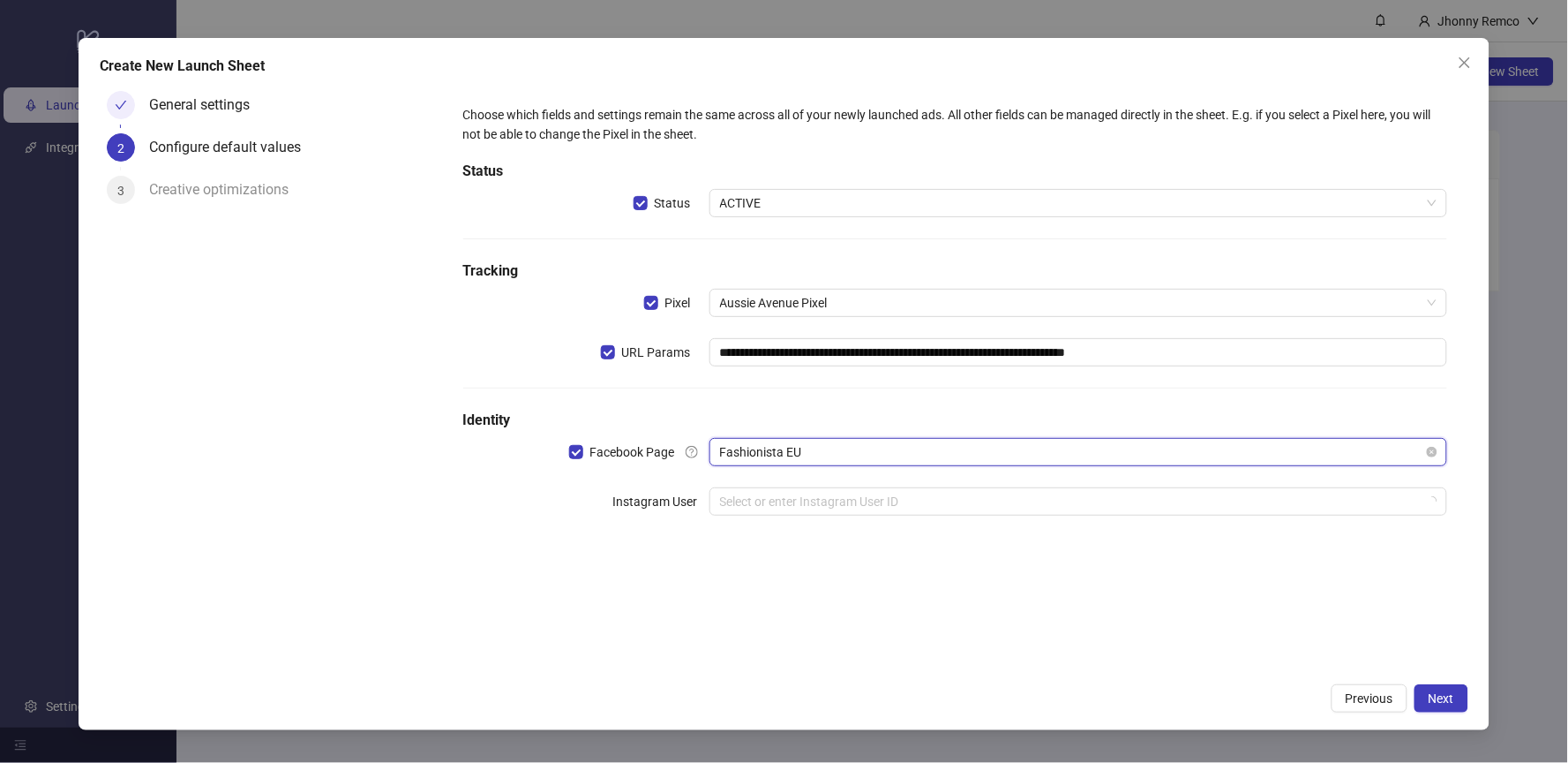
click at [827, 449] on span "Fashionista EU" at bounding box center [1078, 452] width 718 height 26
click at [722, 583] on div "**********" at bounding box center [954, 379] width 1026 height 590
click at [794, 290] on span "Aussie Avenue Pixel" at bounding box center [1078, 303] width 718 height 26
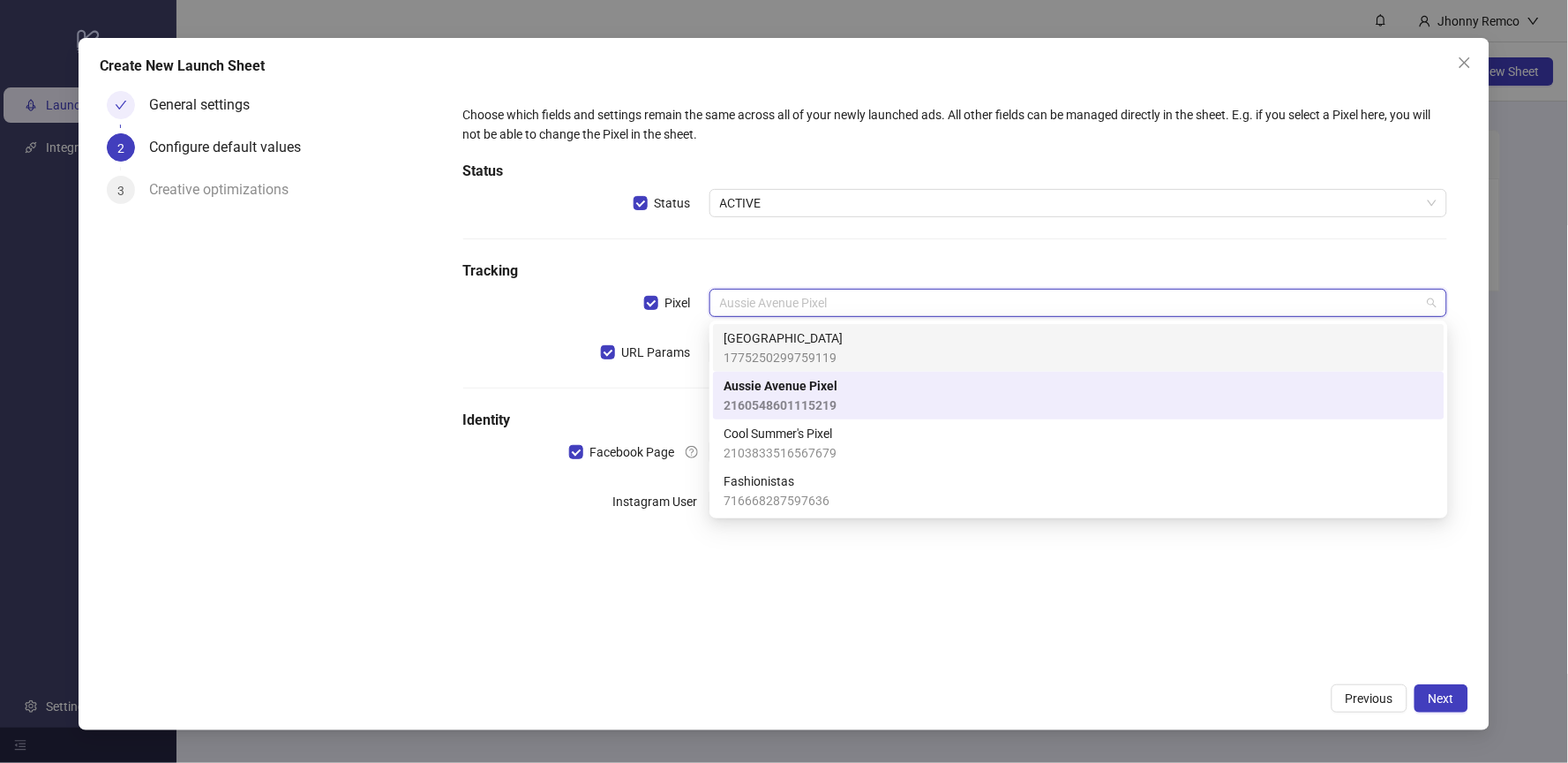
click at [794, 354] on span "1775250299759119" at bounding box center [783, 357] width 119 height 19
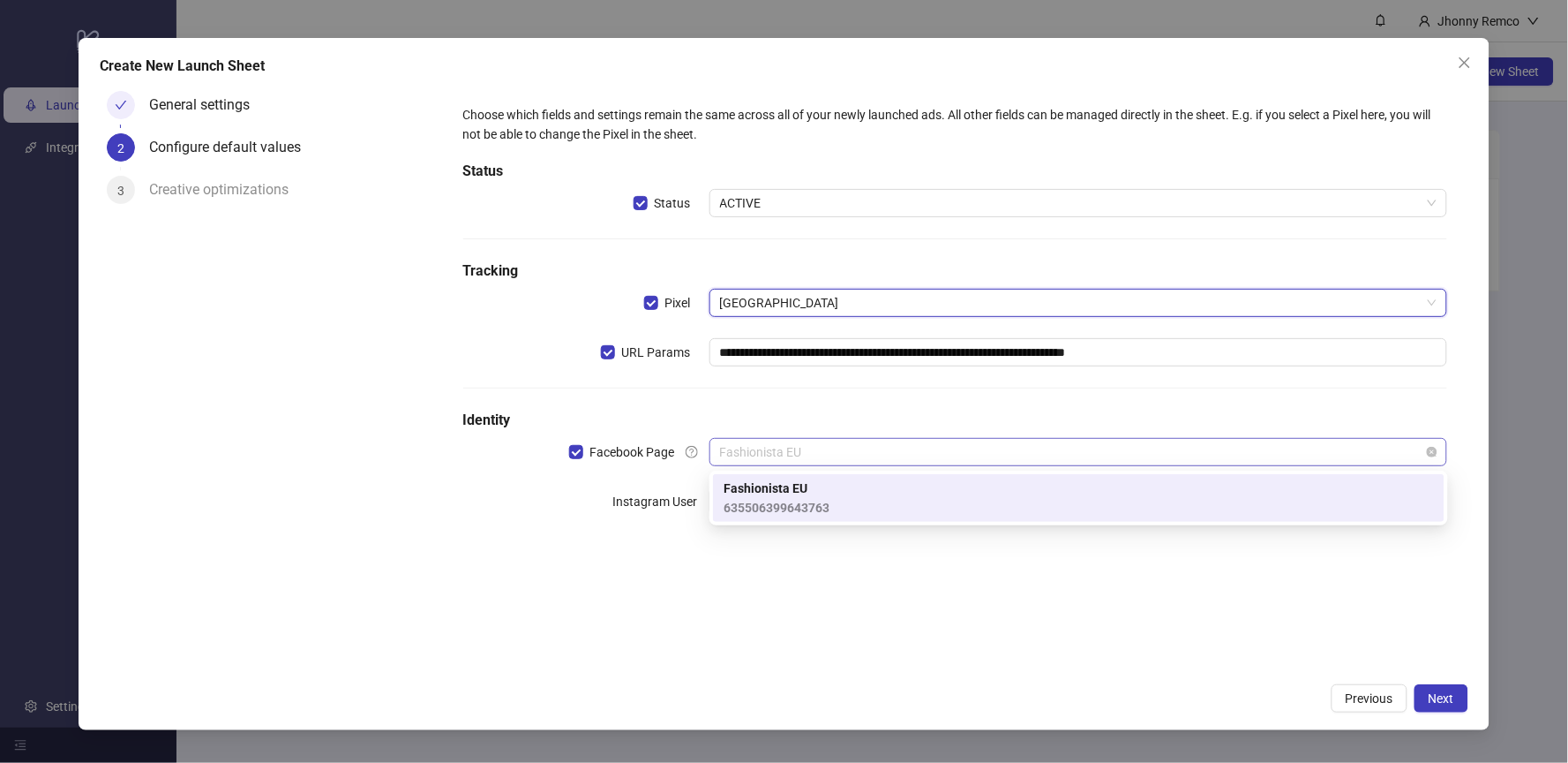
click at [828, 456] on span "Fashionista EU" at bounding box center [1078, 452] width 718 height 26
click at [782, 411] on h5 "Identity" at bounding box center [955, 420] width 984 height 21
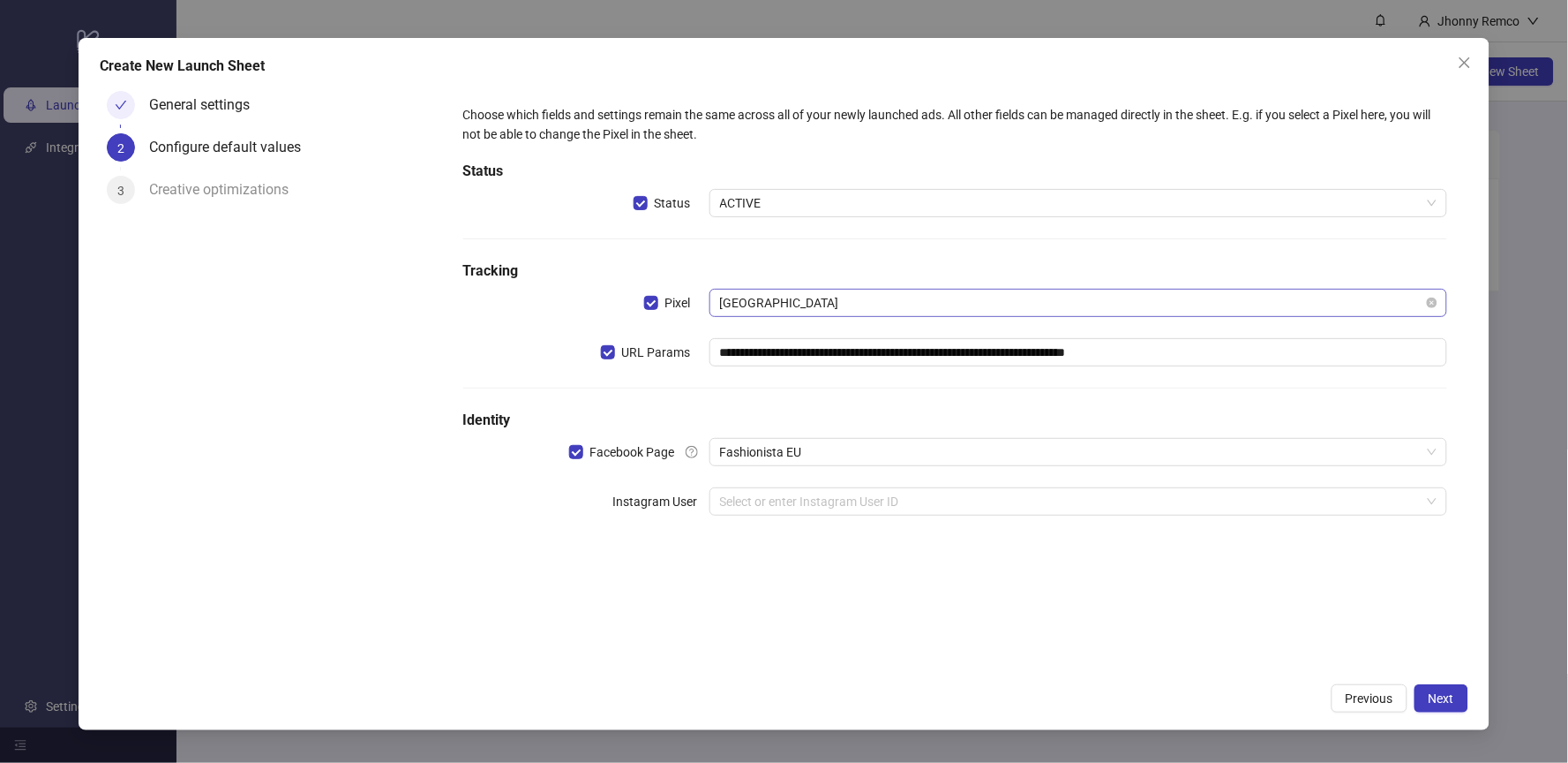
click at [835, 300] on span "[GEOGRAPHIC_DATA]" at bounding box center [1078, 303] width 718 height 26
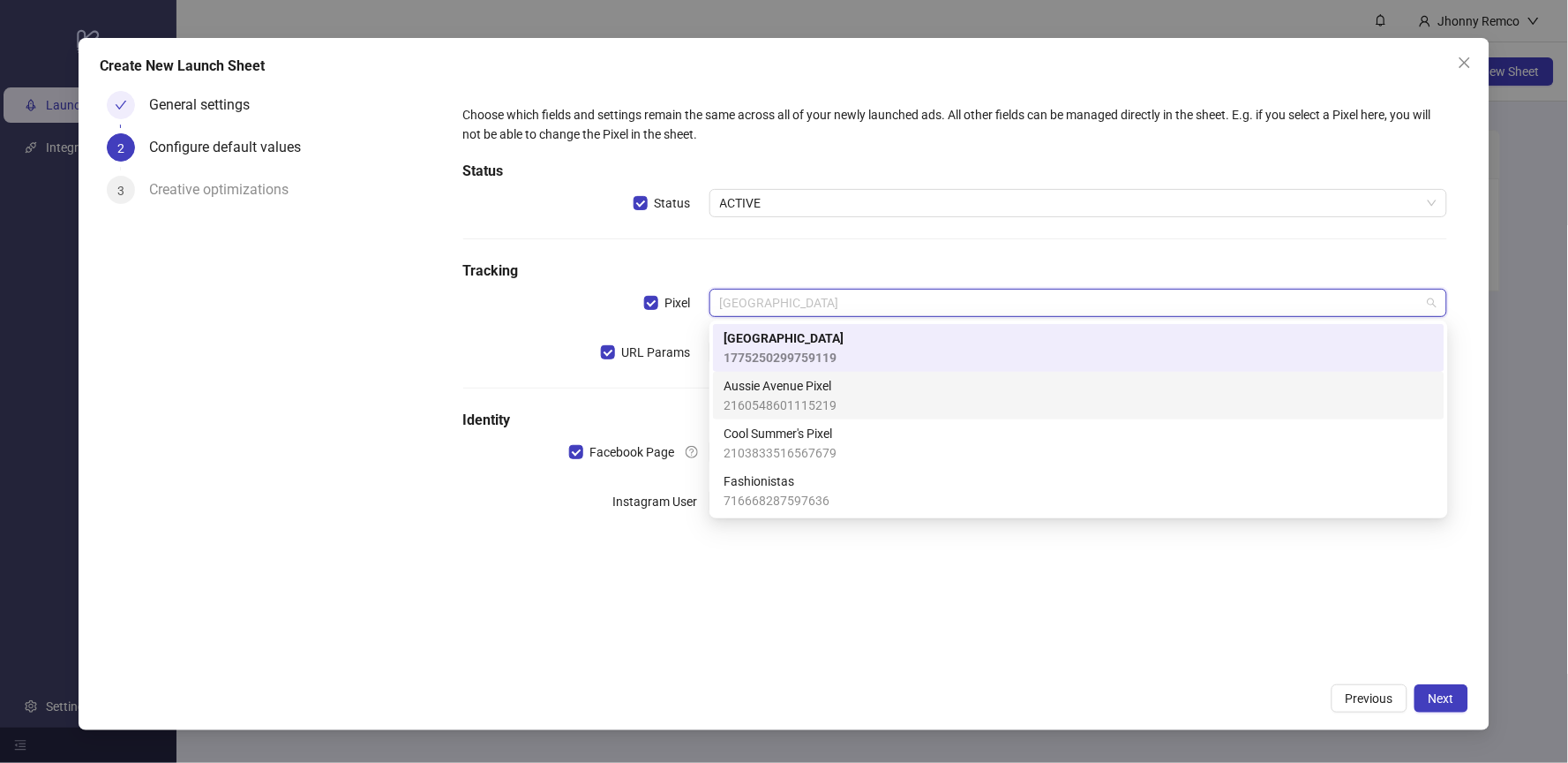
click at [809, 415] on div "Aussie Avenue Pixel 2160548601115219" at bounding box center [1078, 396] width 732 height 48
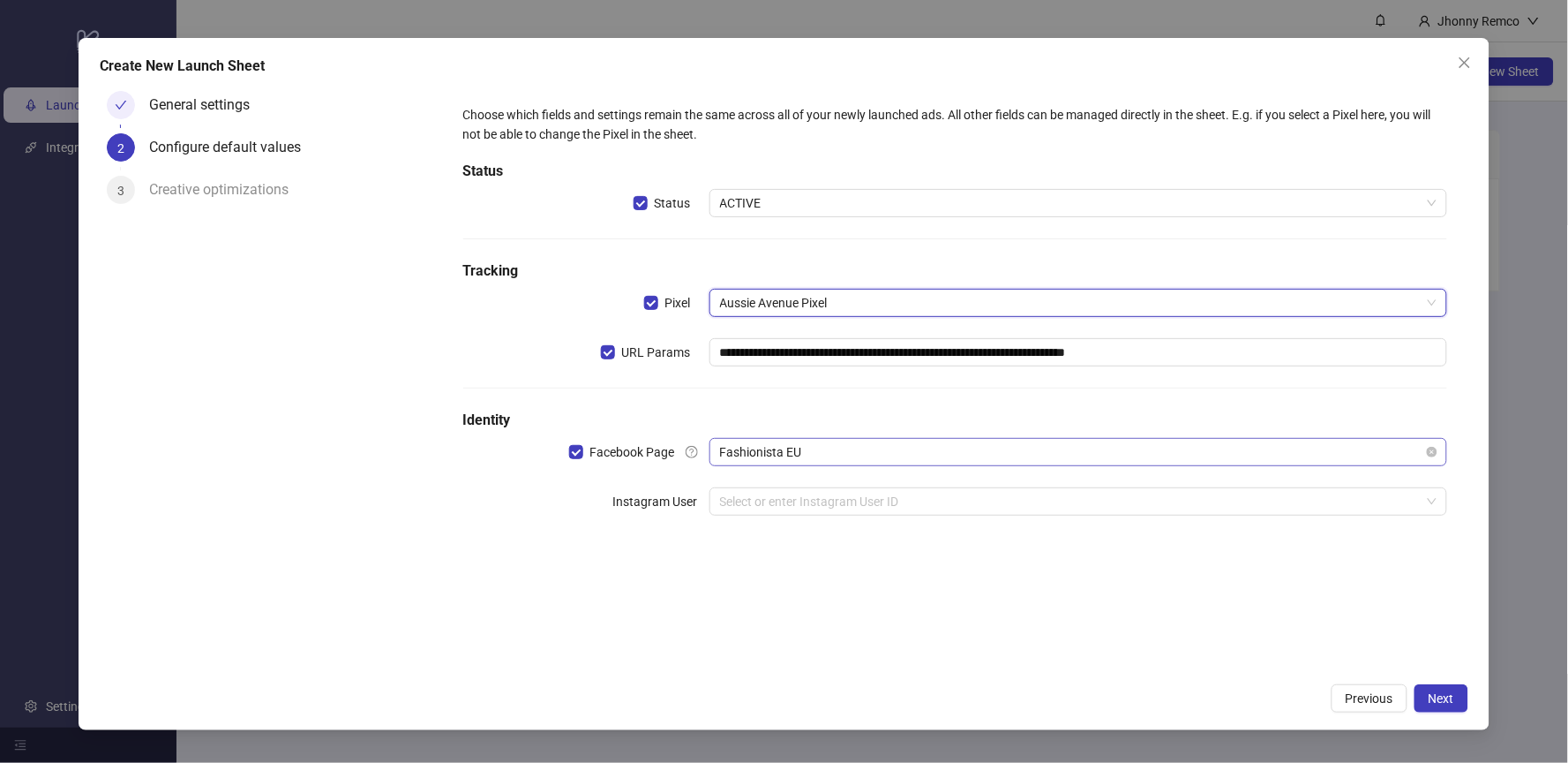
click at [837, 444] on span "Fashionista EU" at bounding box center [1078, 452] width 718 height 26
click at [1466, 64] on icon "close" at bounding box center [1465, 63] width 14 height 14
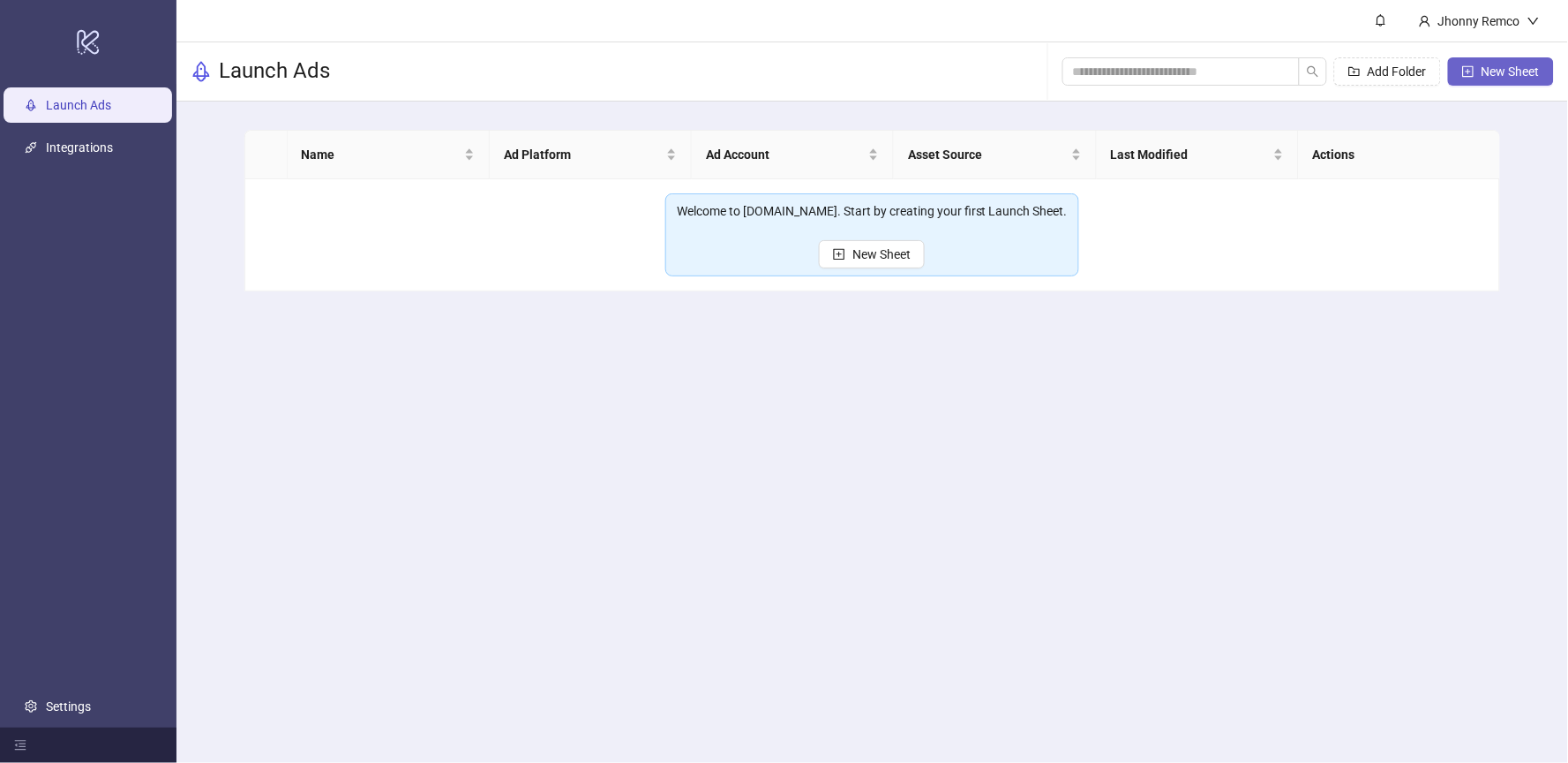
click at [1493, 66] on span "New Sheet" at bounding box center [1510, 71] width 58 height 14
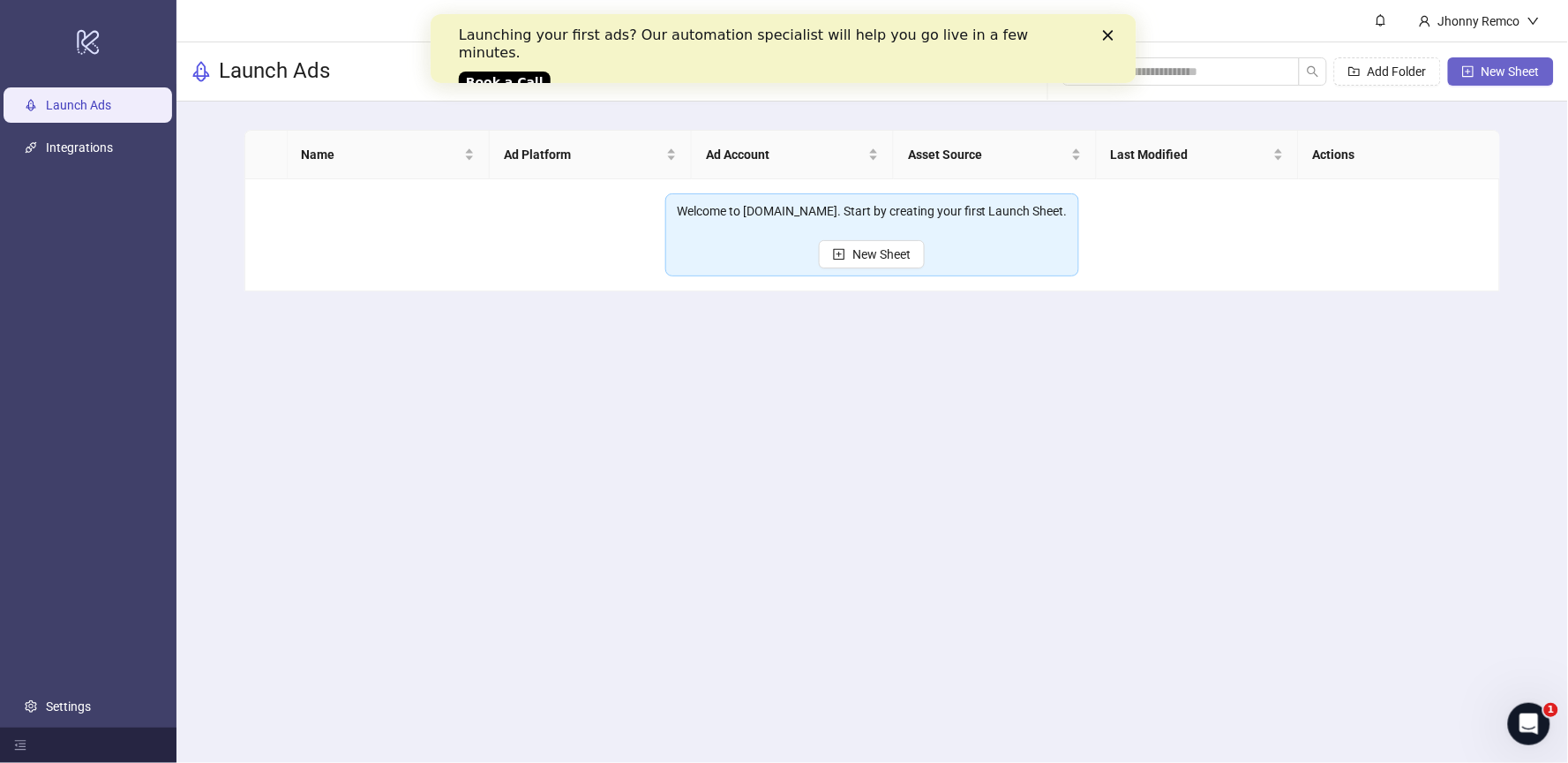
click at [1477, 76] on button "New Sheet" at bounding box center [1501, 71] width 106 height 28
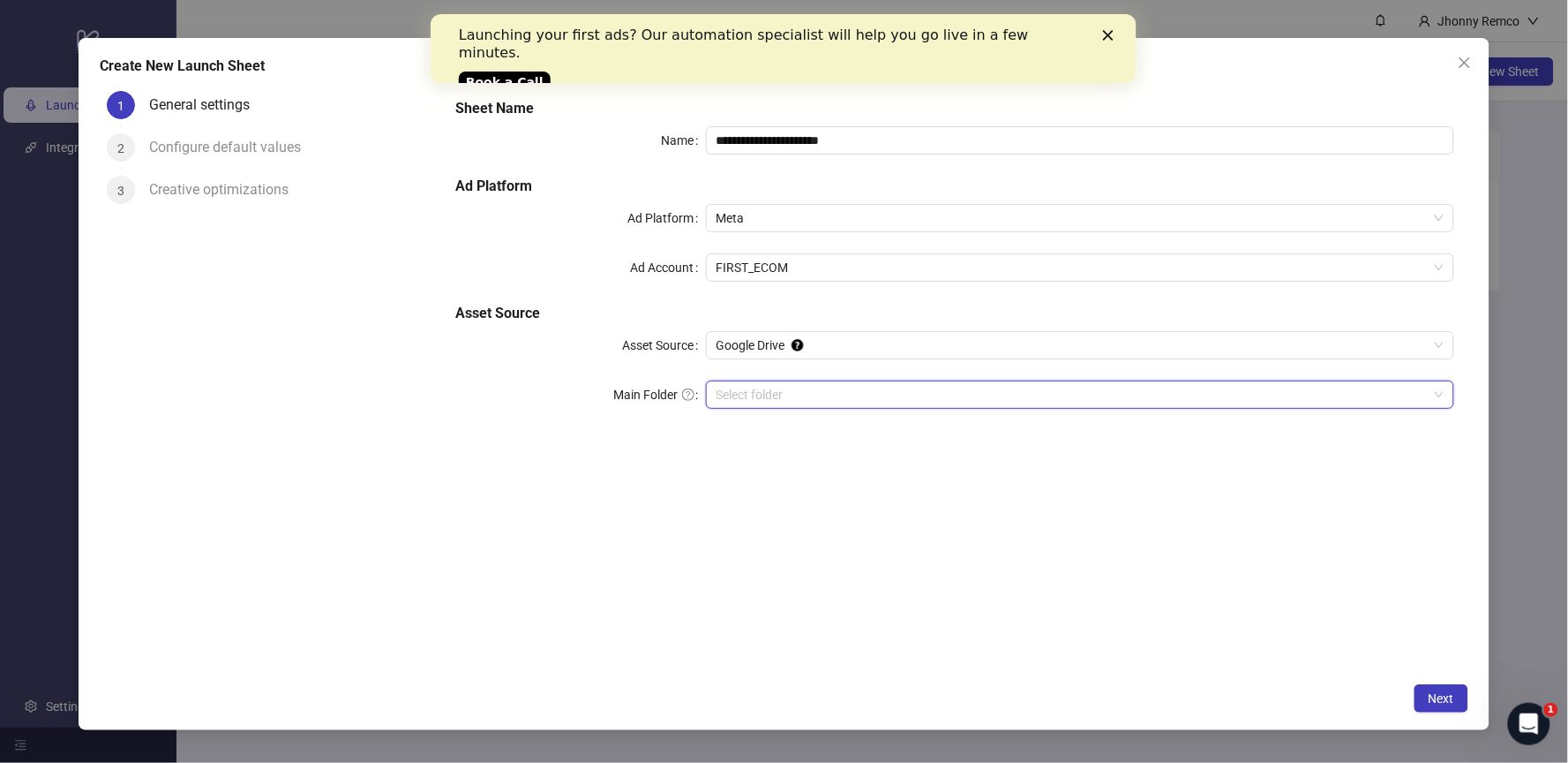
click at [783, 402] on input "Main Folder" at bounding box center [1072, 394] width 713 height 26
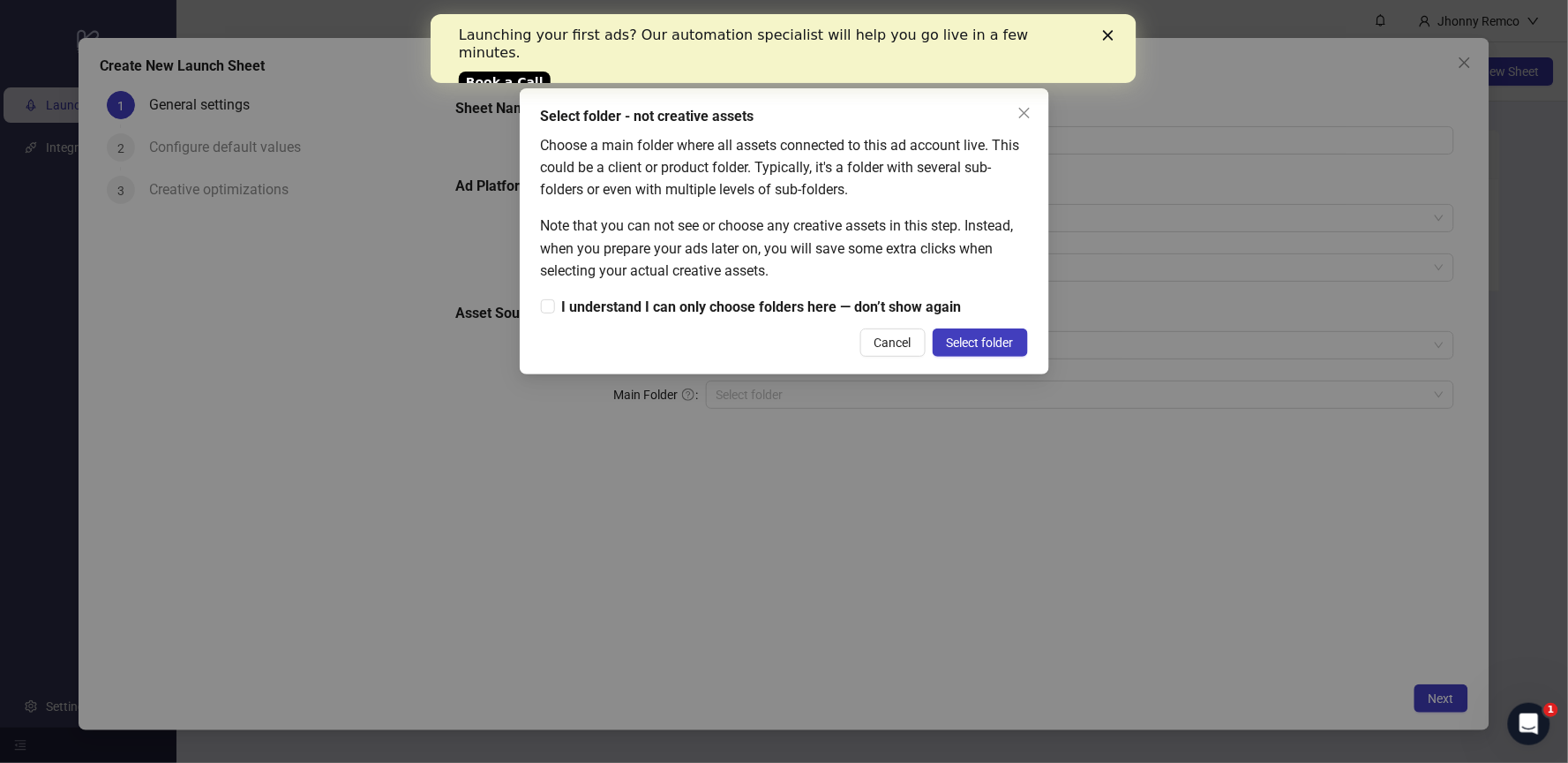
click at [876, 345] on span "Cancel" at bounding box center [892, 343] width 37 height 14
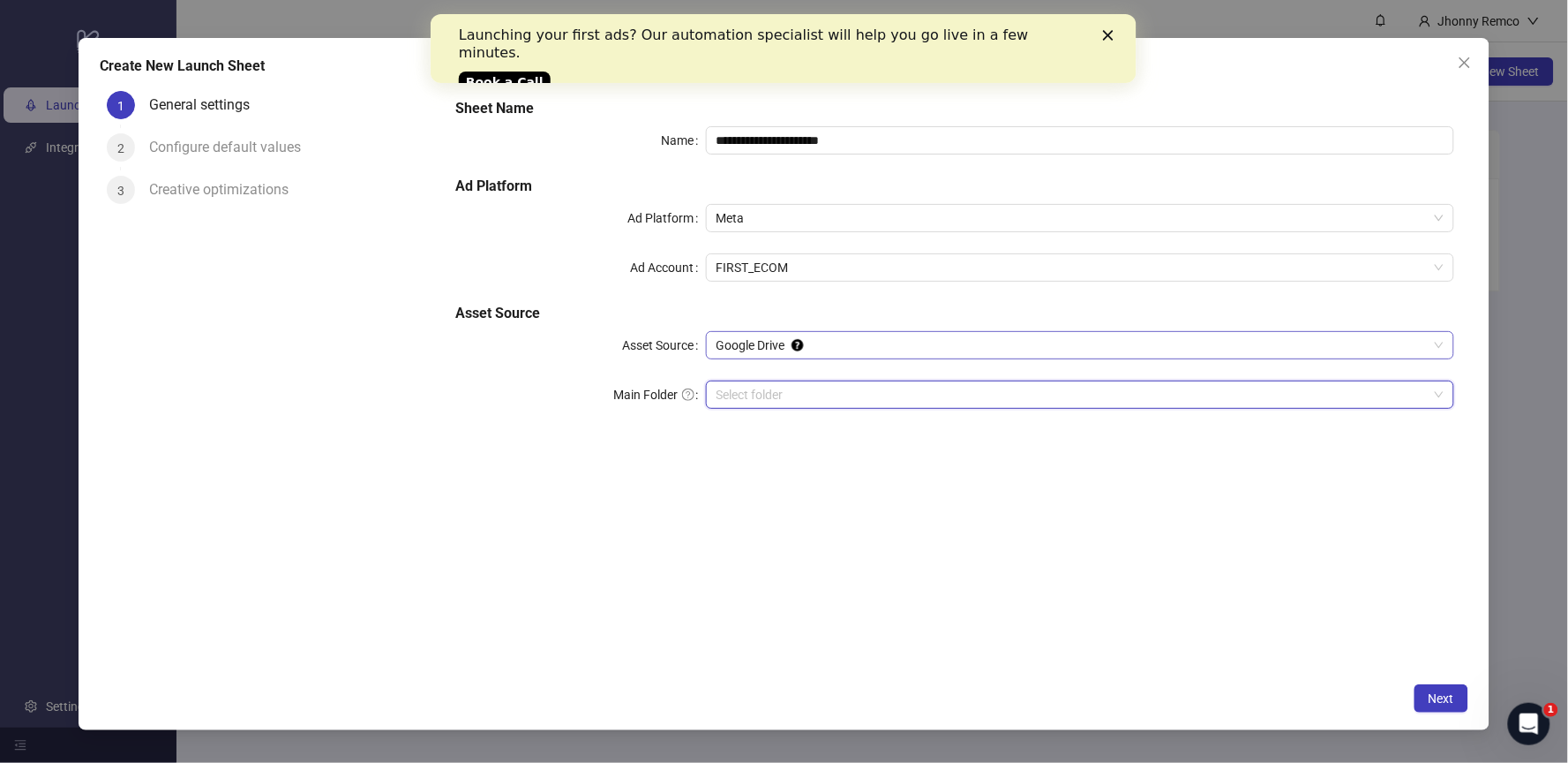
click at [826, 336] on span "Google Drive" at bounding box center [1080, 345] width 728 height 26
click at [825, 336] on span "Google Drive" at bounding box center [1080, 345] width 728 height 26
click at [769, 413] on div "**********" at bounding box center [954, 264] width 1012 height 346
click at [781, 393] on input "Main Folder" at bounding box center [1072, 394] width 713 height 26
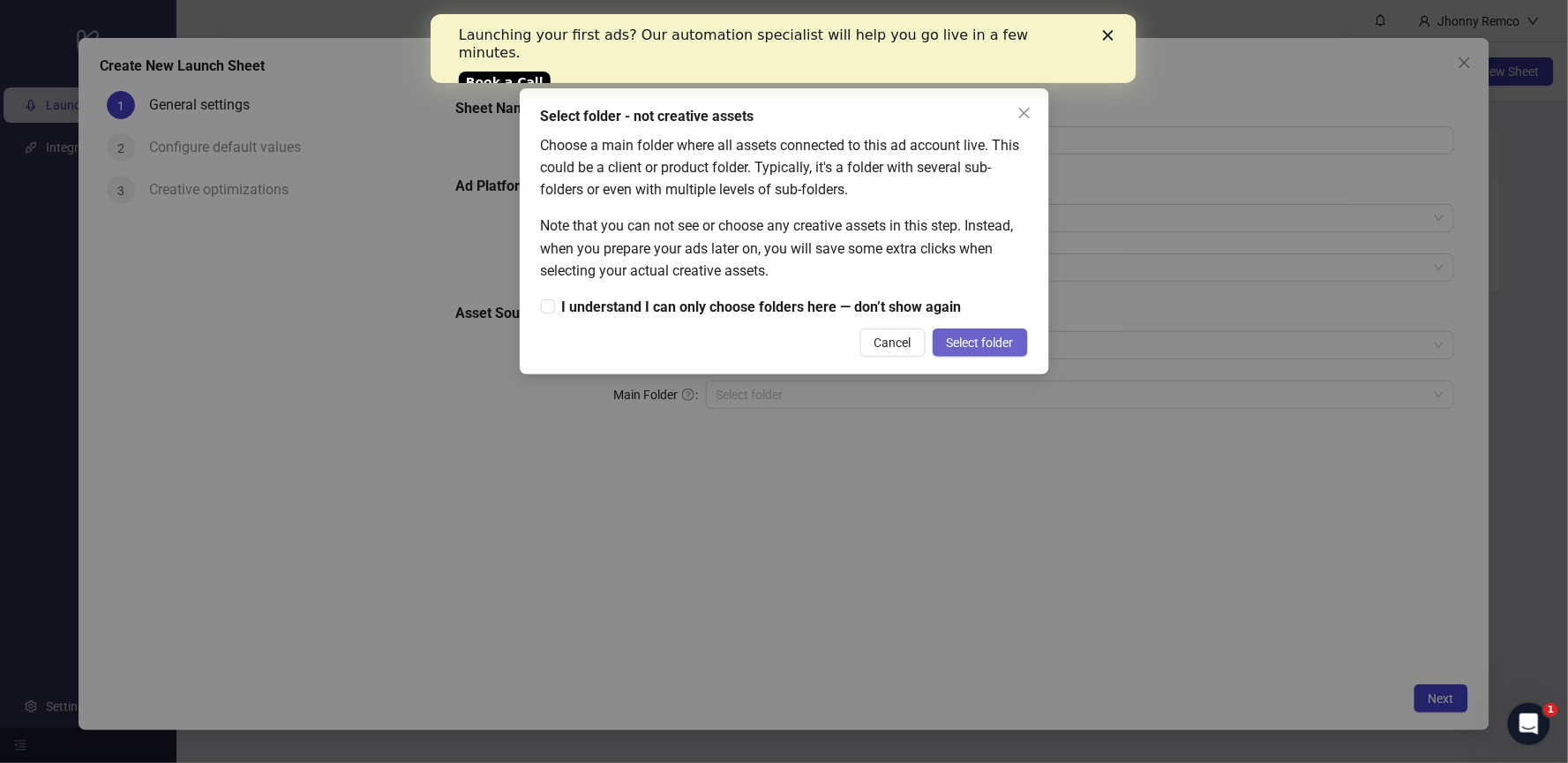
click at [963, 350] on button "Select folder" at bounding box center [979, 342] width 95 height 28
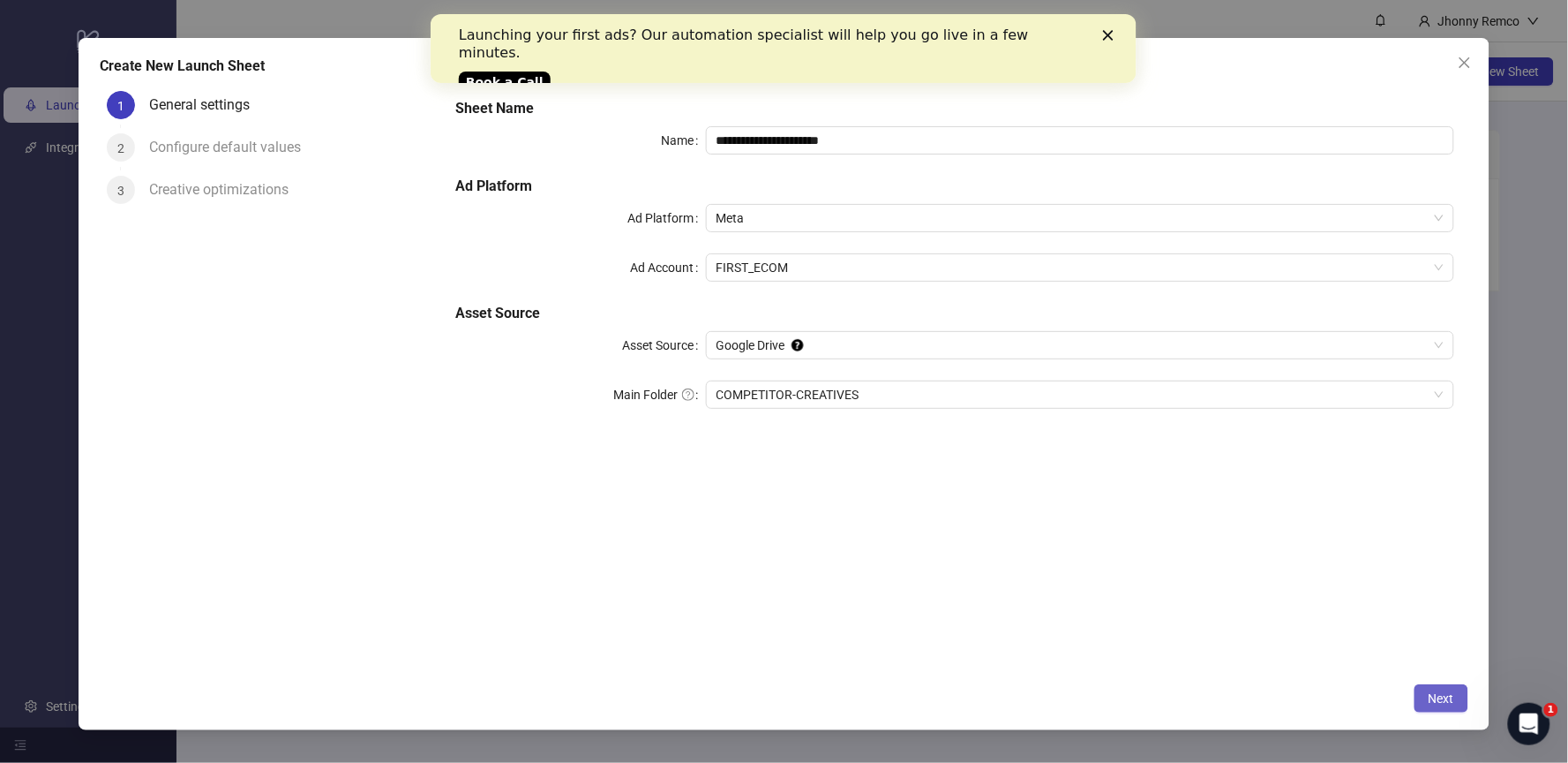
click at [1431, 691] on span "Next" at bounding box center [1442, 698] width 26 height 14
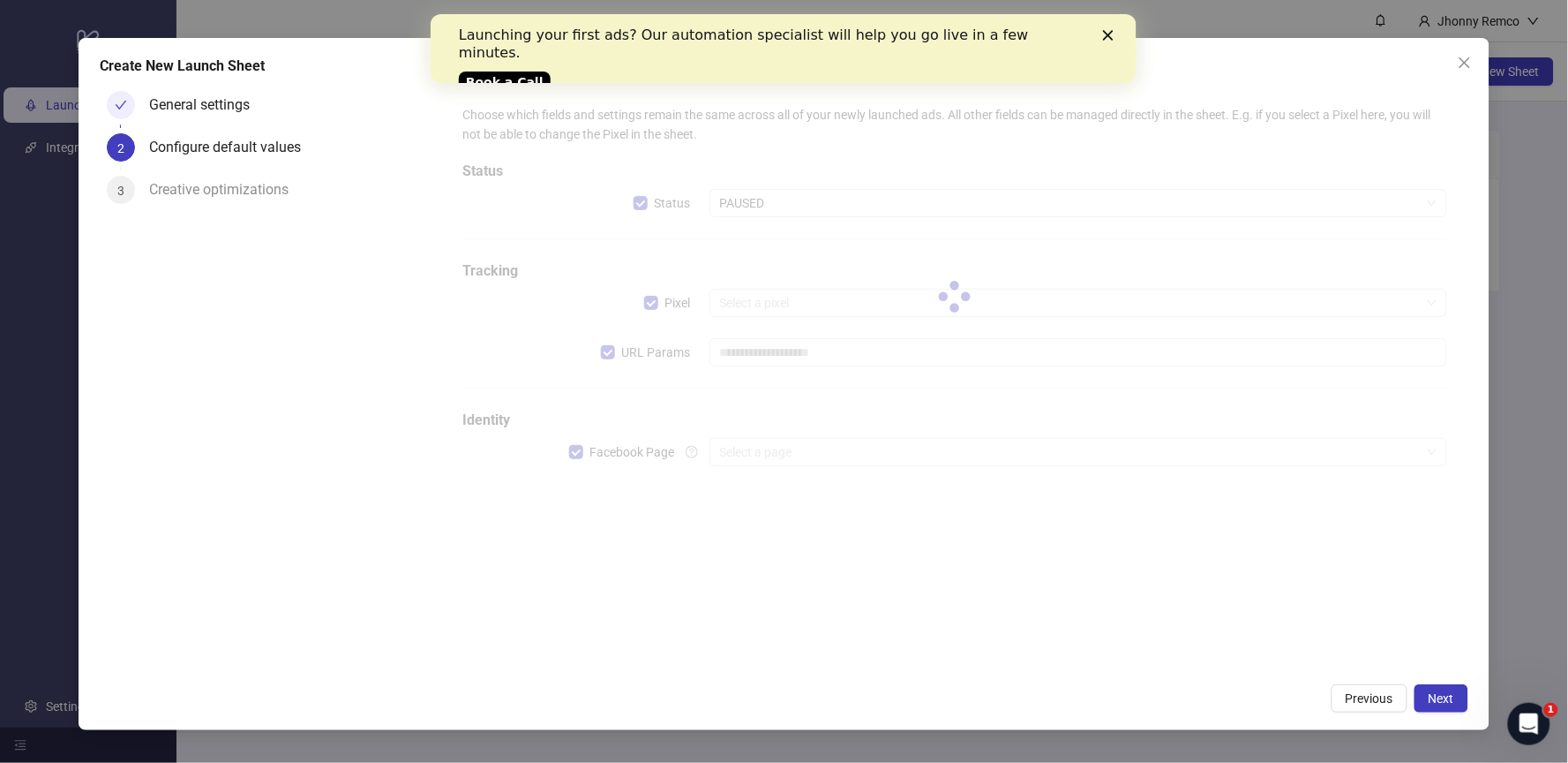
click at [763, 451] on div at bounding box center [954, 296] width 1012 height 411
type input "**********"
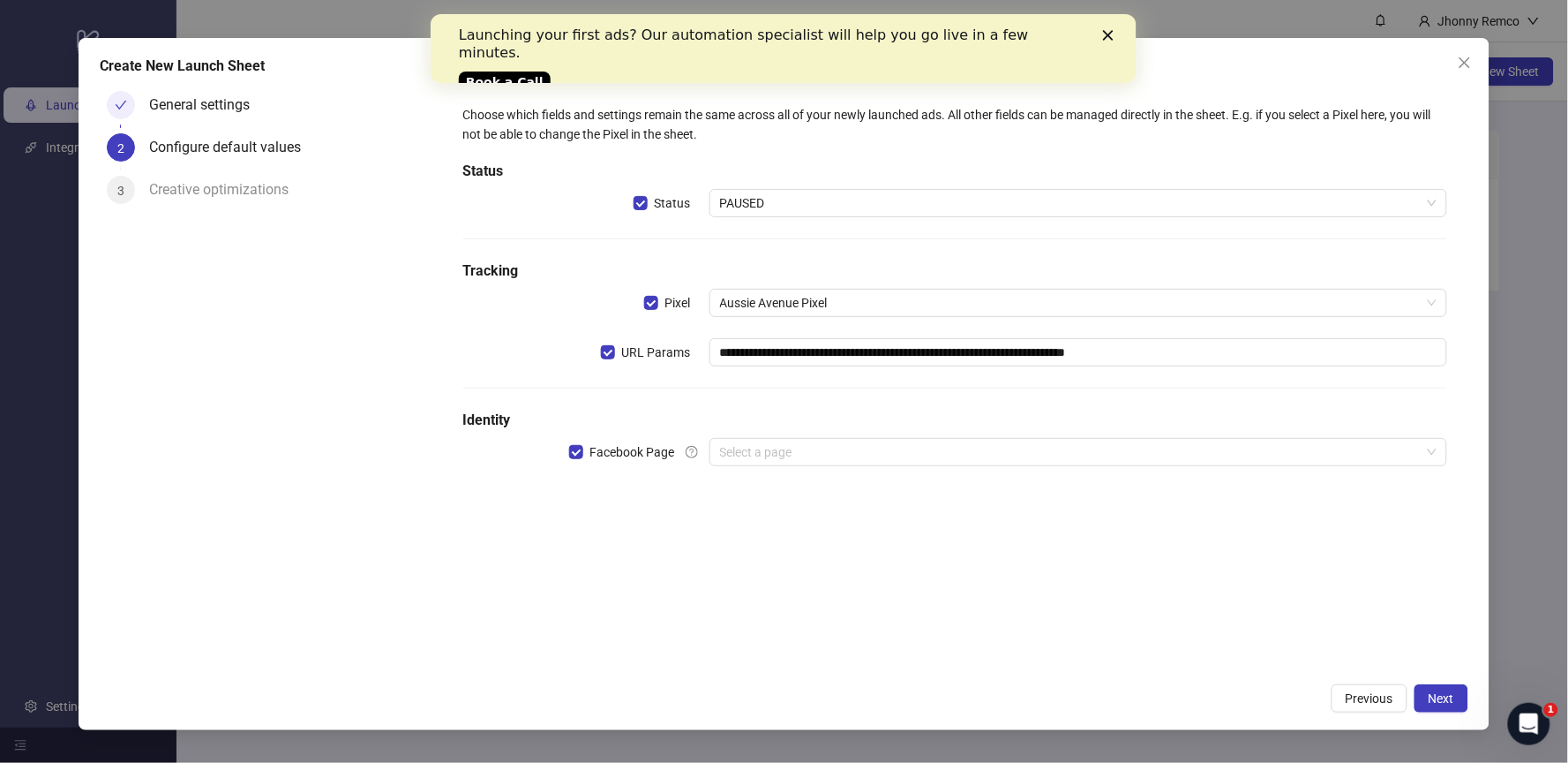
click at [763, 451] on input "search" at bounding box center [1070, 452] width 702 height 26
click at [747, 445] on input "search" at bounding box center [1070, 452] width 702 height 26
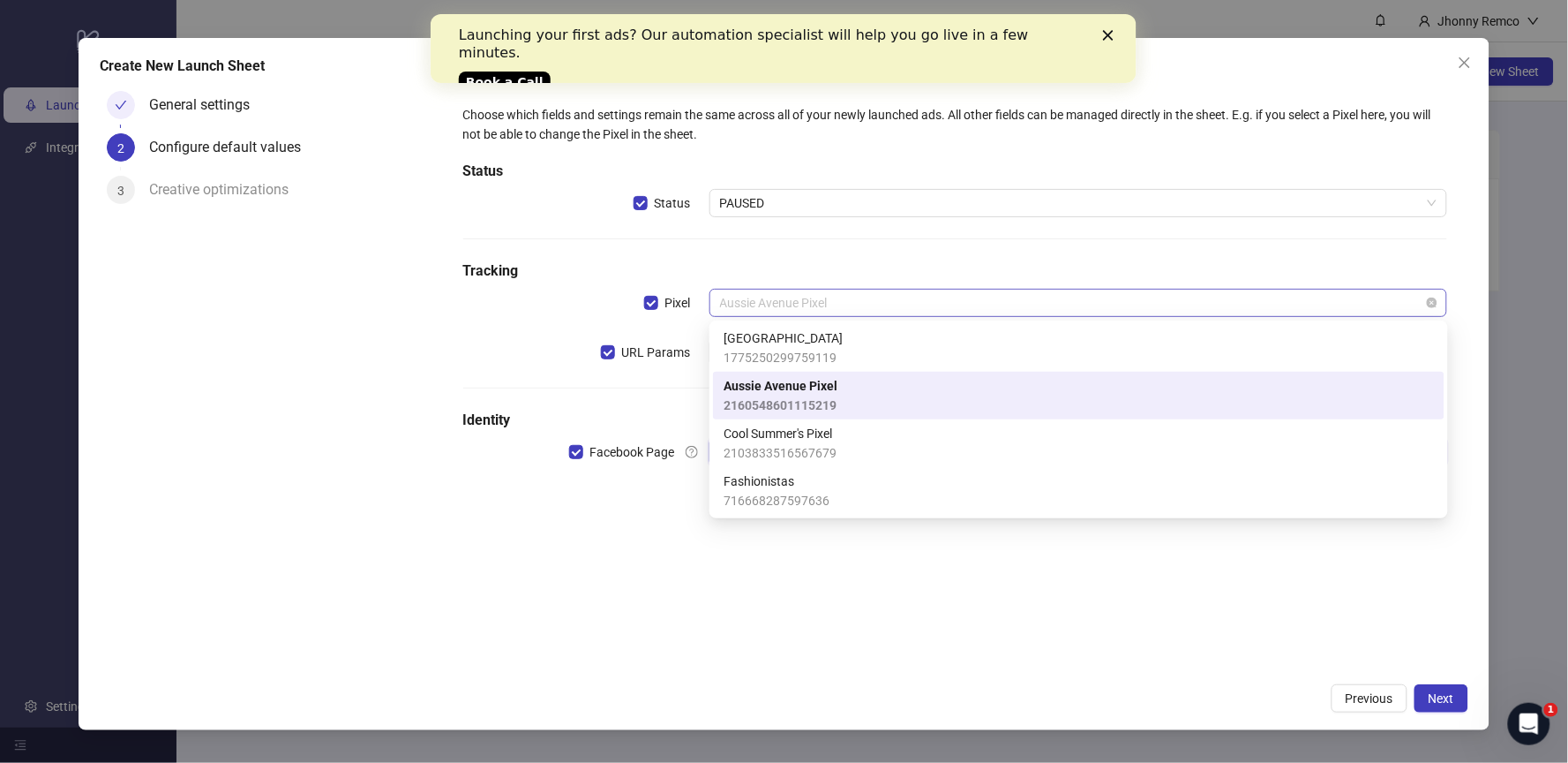
click at [841, 298] on span "Aussie Avenue Pixel" at bounding box center [1078, 303] width 718 height 26
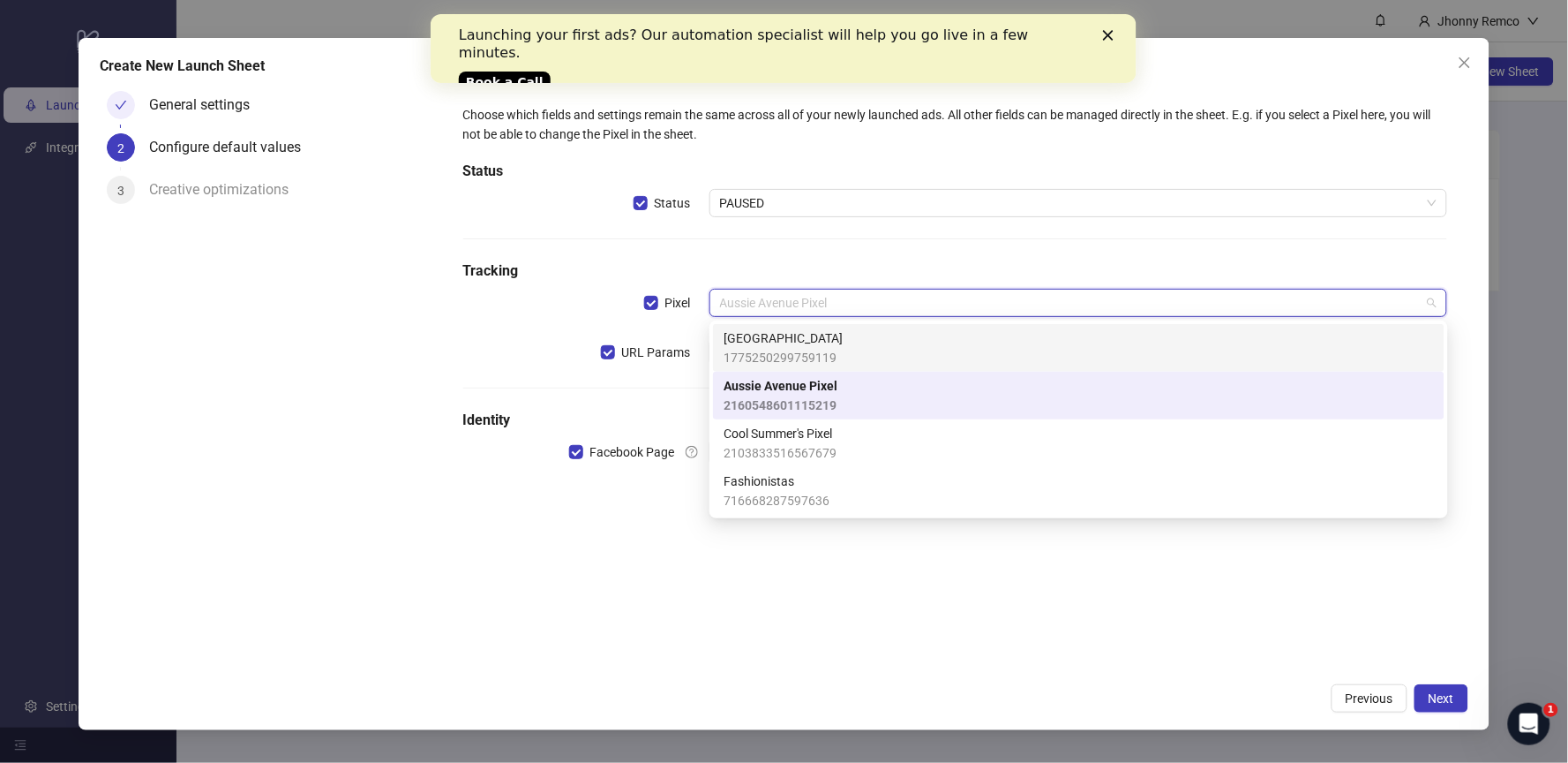
click at [526, 279] on h5 "Tracking" at bounding box center [955, 270] width 984 height 21
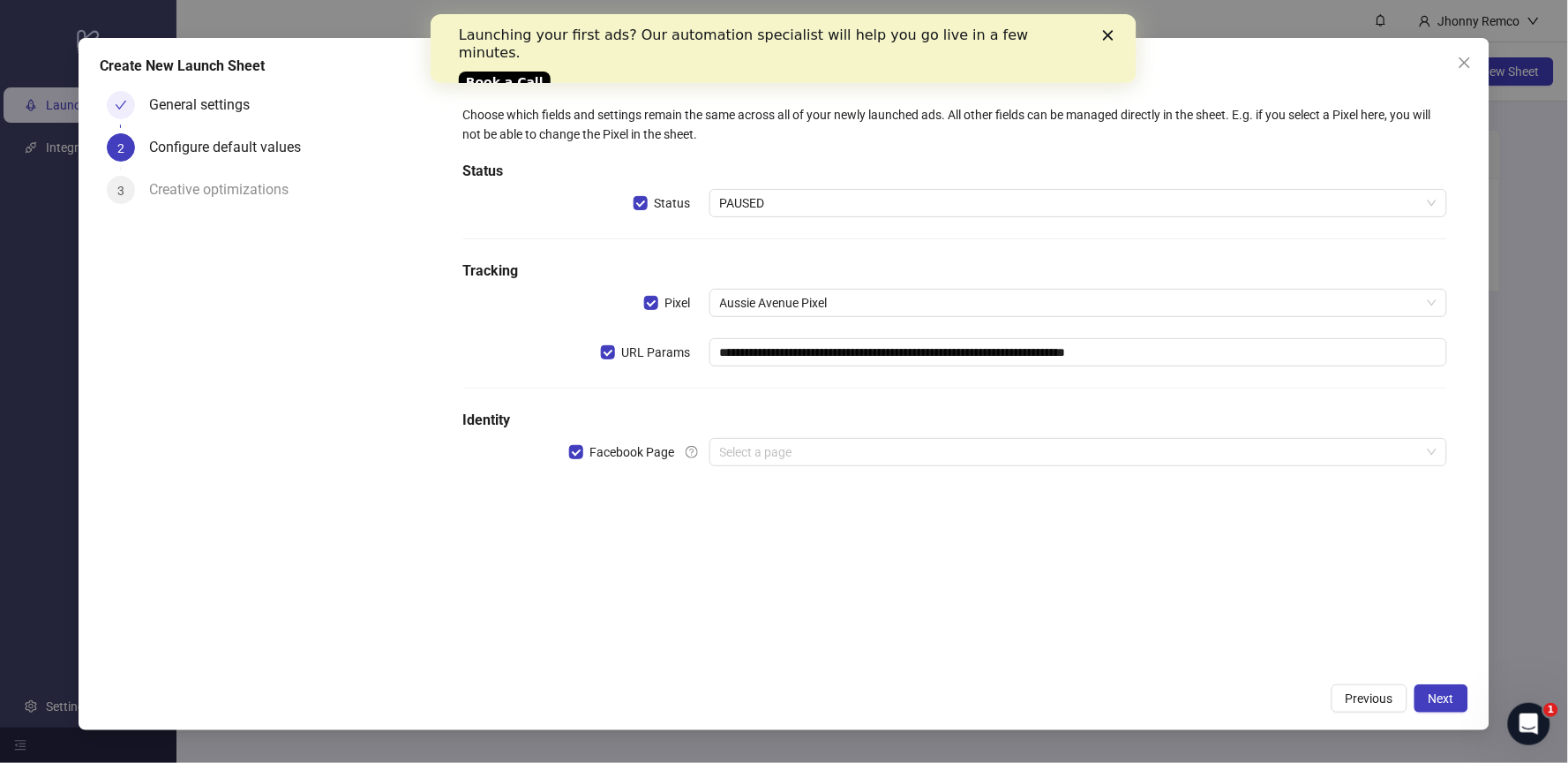
click at [182, 93] on div "General settings" at bounding box center [206, 105] width 115 height 28
click at [1440, 694] on span "Next" at bounding box center [1442, 698] width 26 height 14
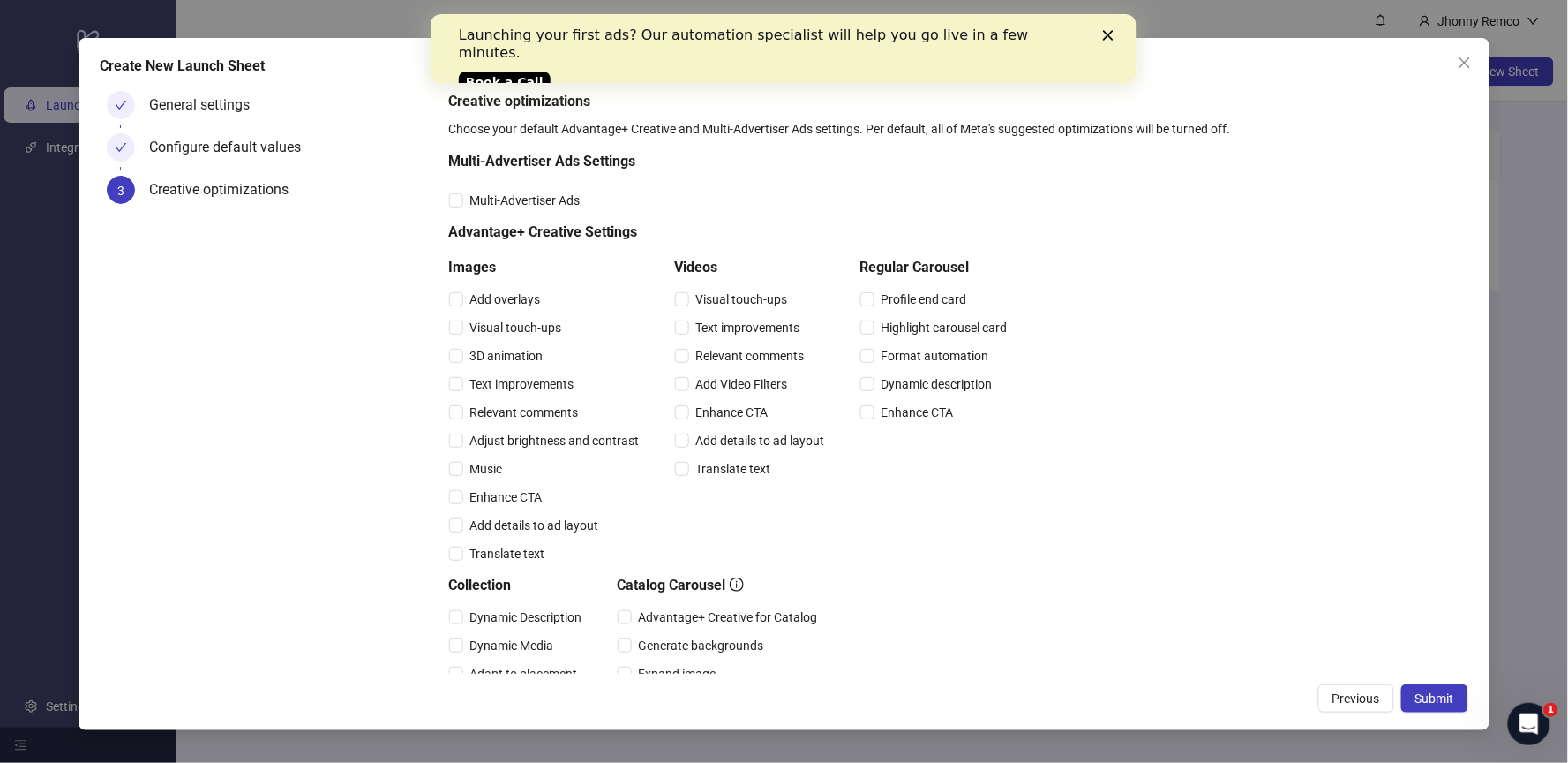
click at [216, 150] on div "Configure default values" at bounding box center [232, 147] width 166 height 28
click at [487, 200] on span "Multi-Advertiser Ads" at bounding box center [526, 200] width 124 height 19
click at [200, 144] on div "Configure default values" at bounding box center [232, 147] width 166 height 28
click at [1336, 700] on span "Previous" at bounding box center [1356, 698] width 48 height 14
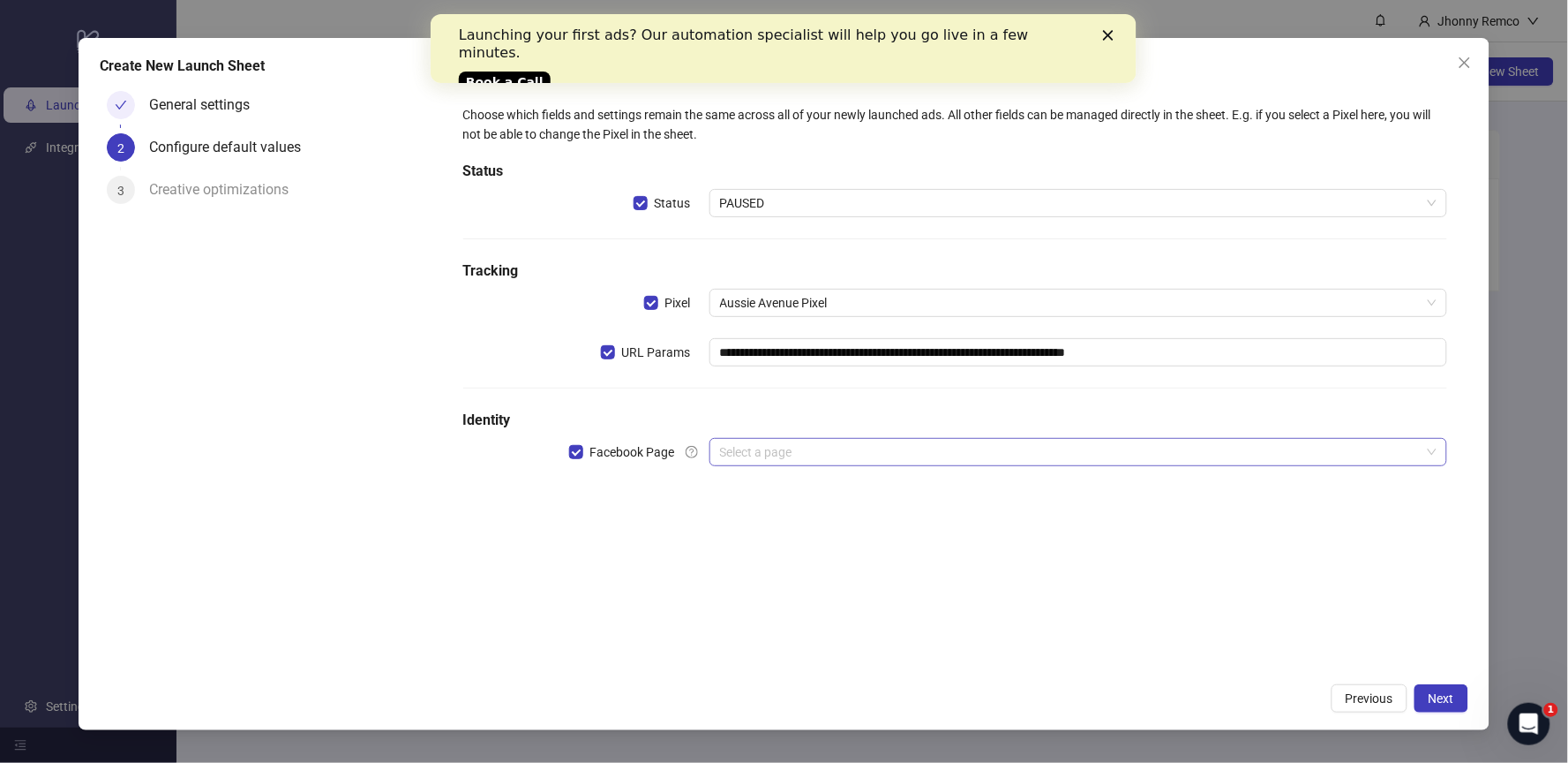
click at [774, 439] on input "search" at bounding box center [1070, 452] width 702 height 26
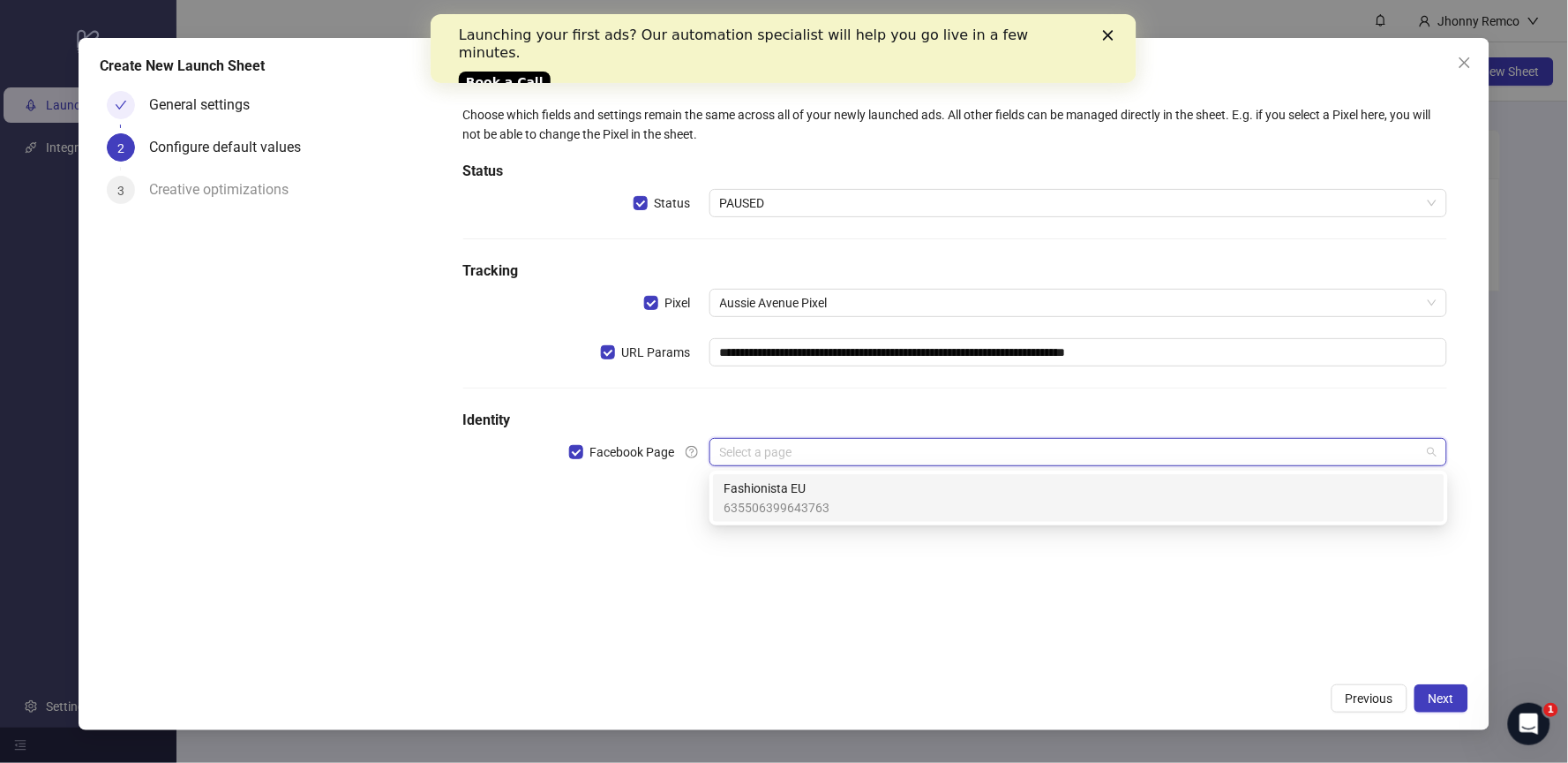
click at [867, 408] on div "**********" at bounding box center [954, 296] width 998 height 396
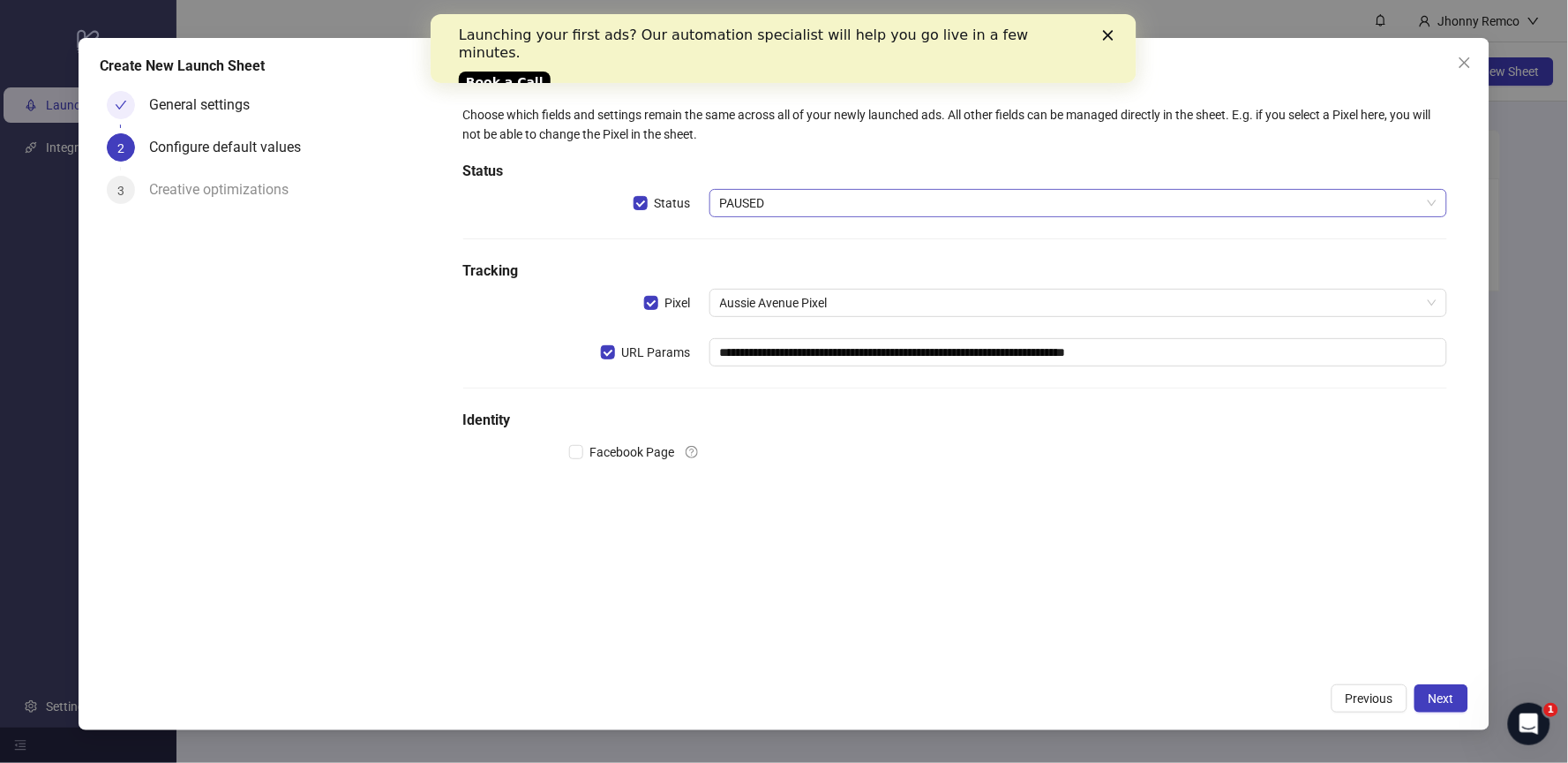
click at [824, 201] on span "PAUSED" at bounding box center [1078, 203] width 718 height 26
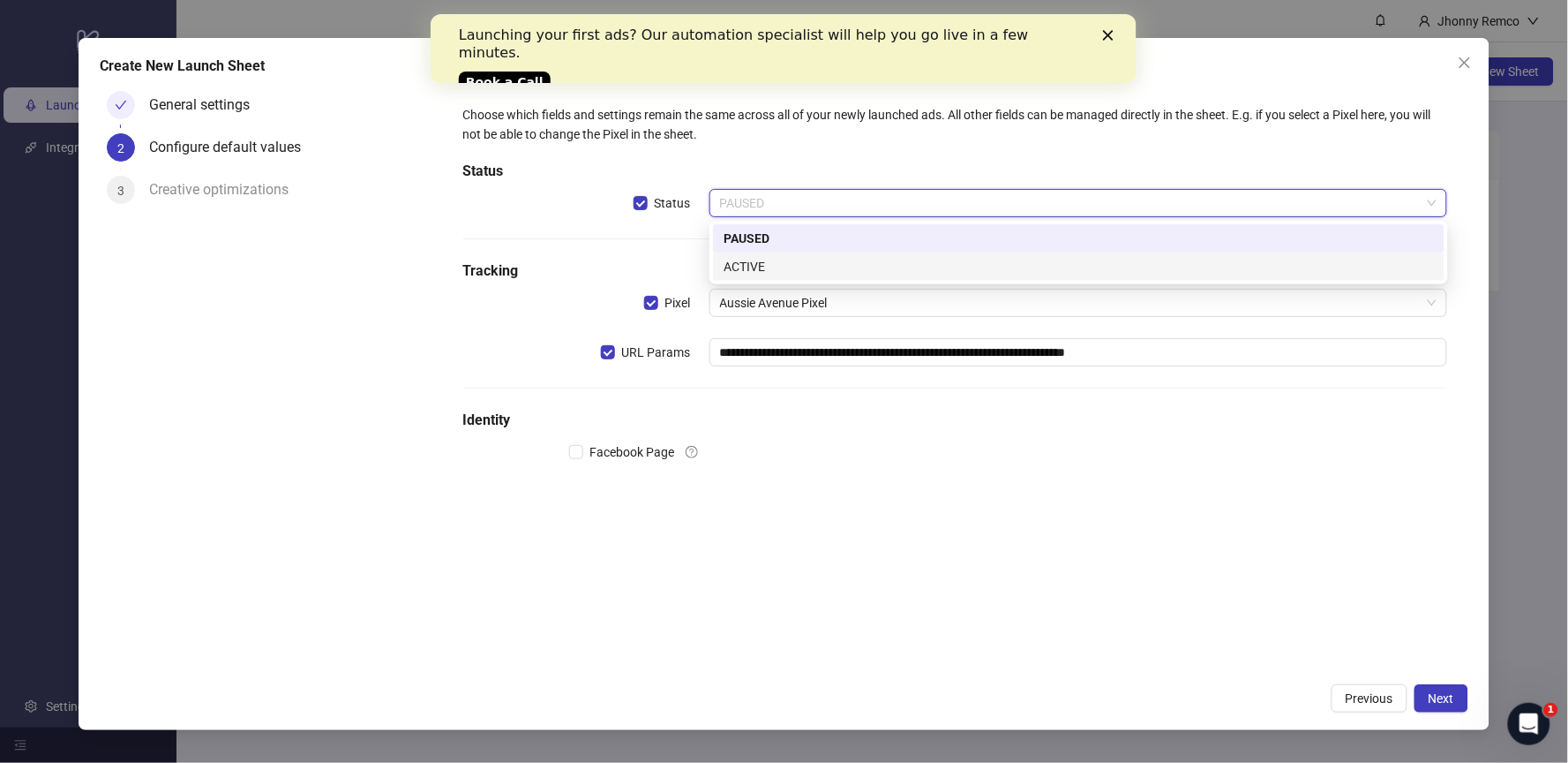
click at [752, 267] on div "ACTIVE" at bounding box center [1078, 266] width 711 height 19
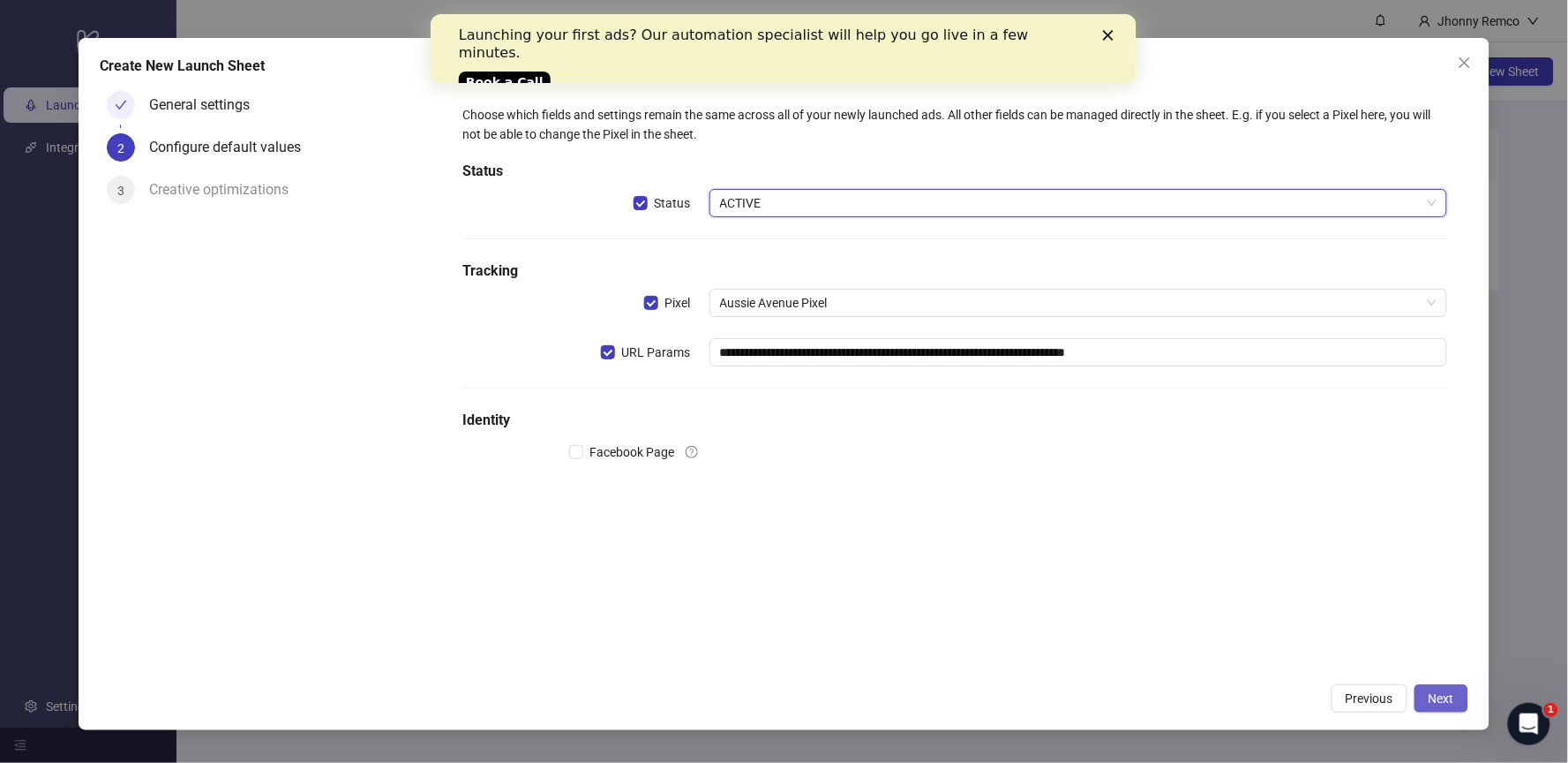
click at [1442, 695] on span "Next" at bounding box center [1442, 698] width 26 height 14
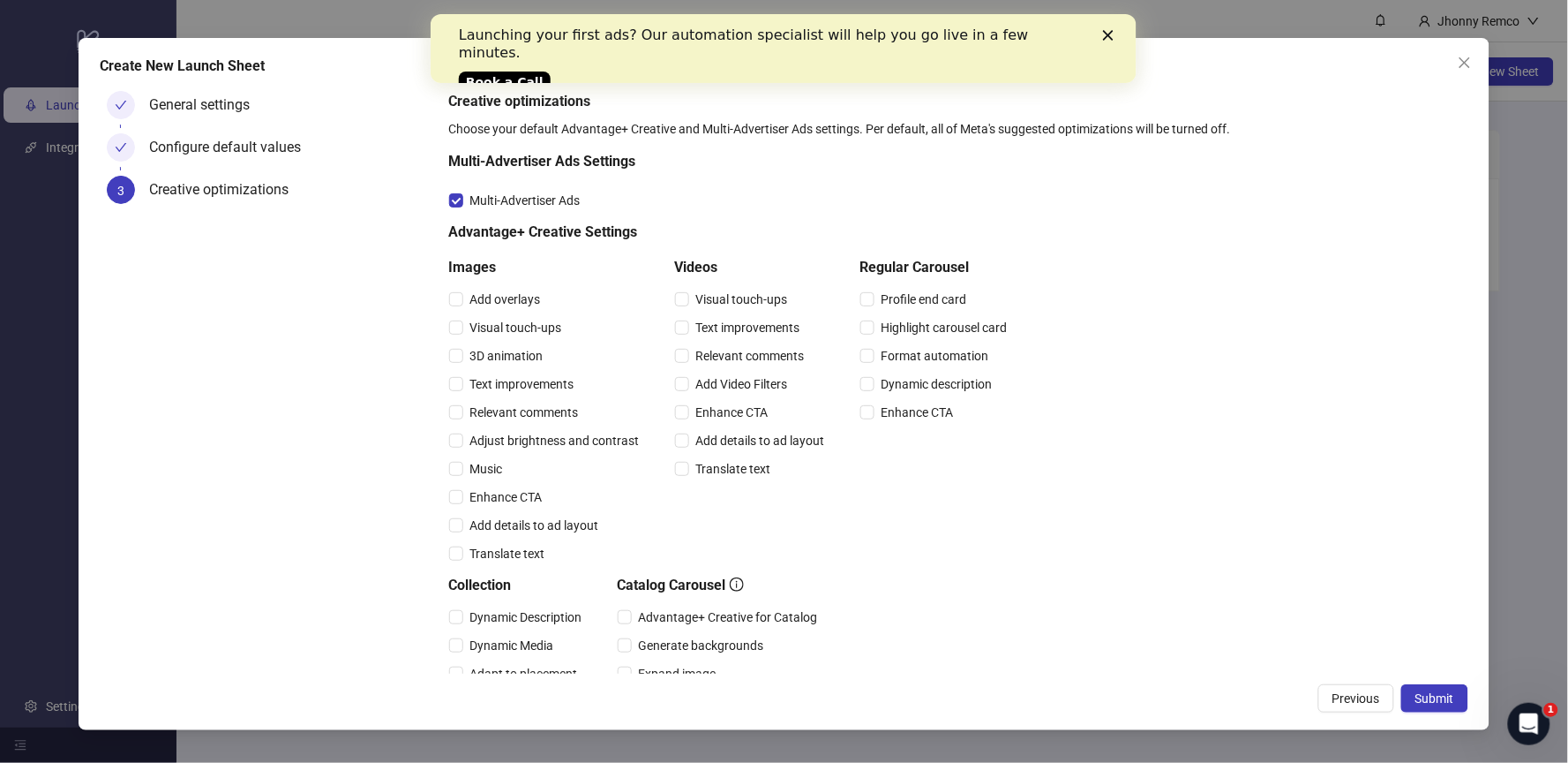
scroll to position [115, 0]
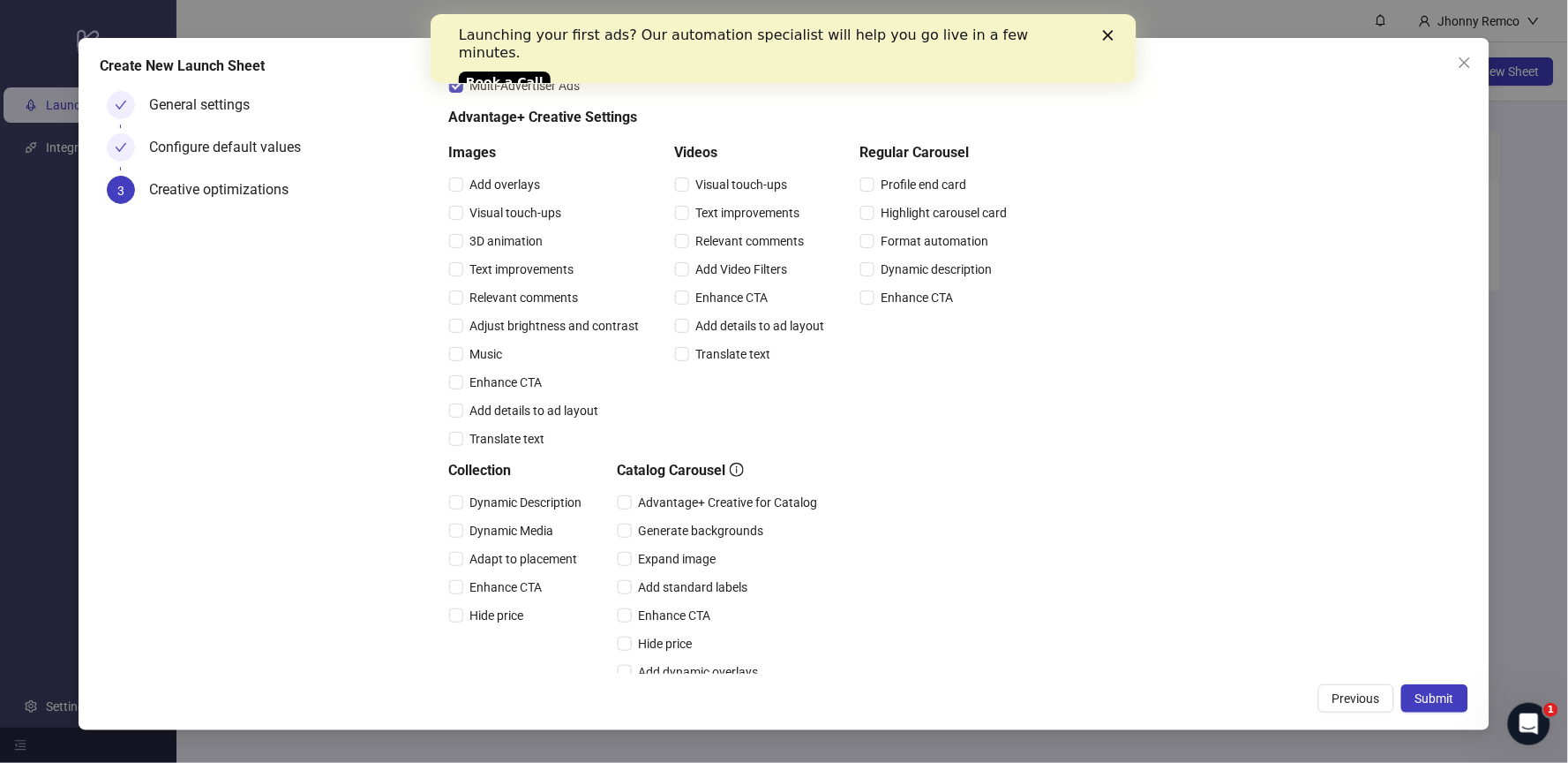
click at [1114, 30] on div "Close" at bounding box center [1112, 35] width 18 height 11
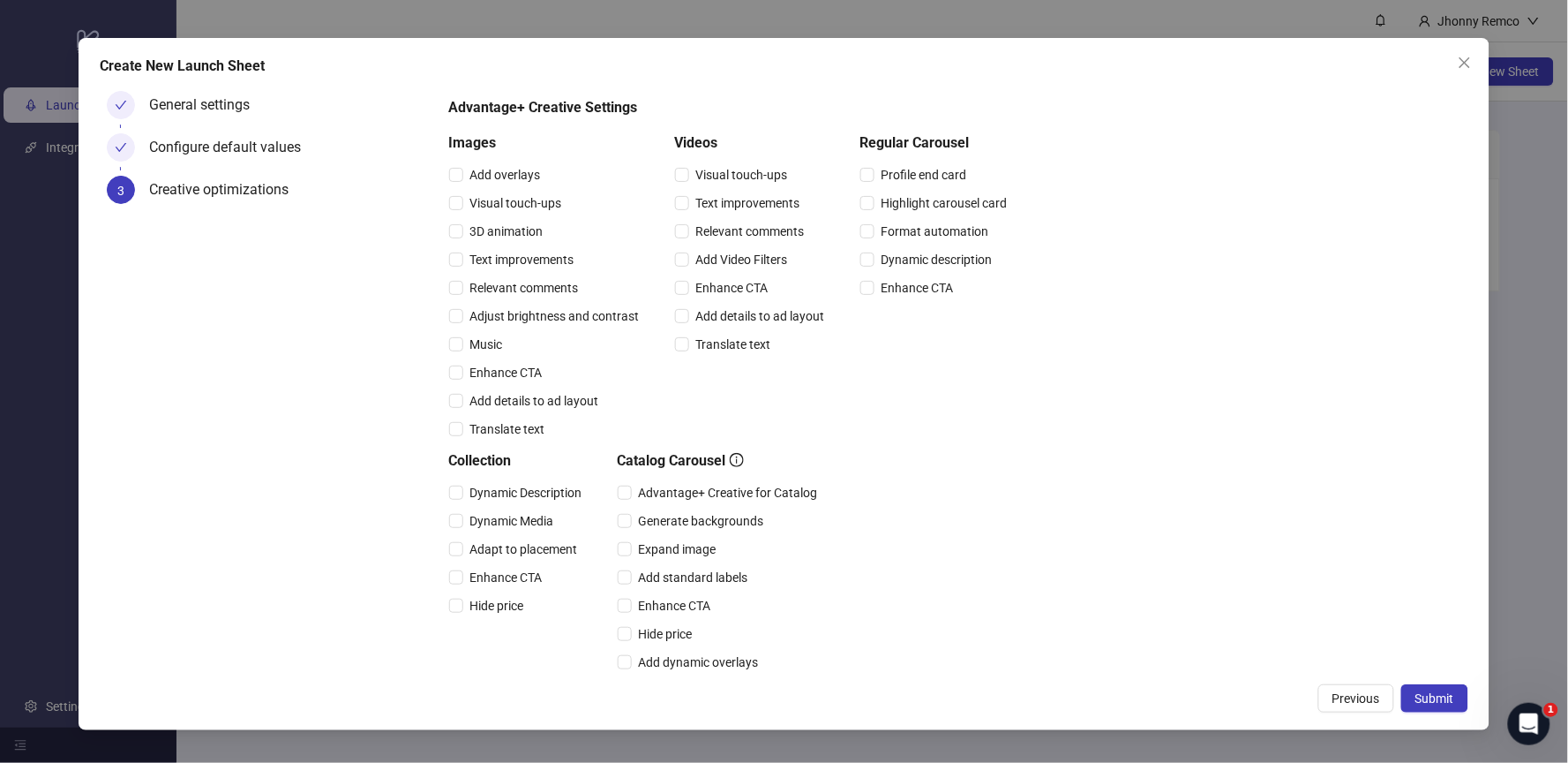
scroll to position [126, 0]
click at [1439, 692] on span "Submit" at bounding box center [1434, 698] width 39 height 14
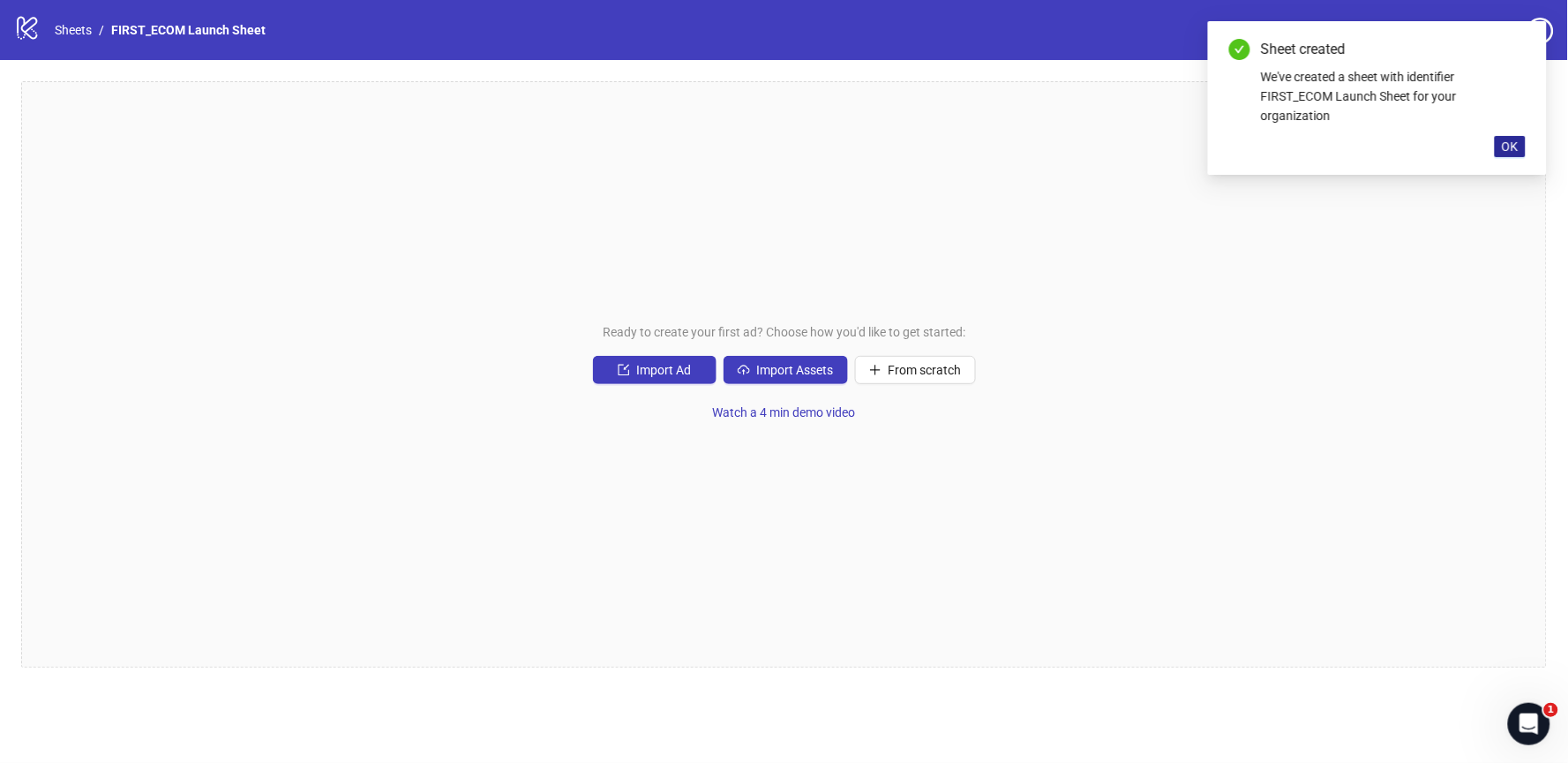
click at [1512, 140] on span "OK" at bounding box center [1510, 147] width 17 height 14
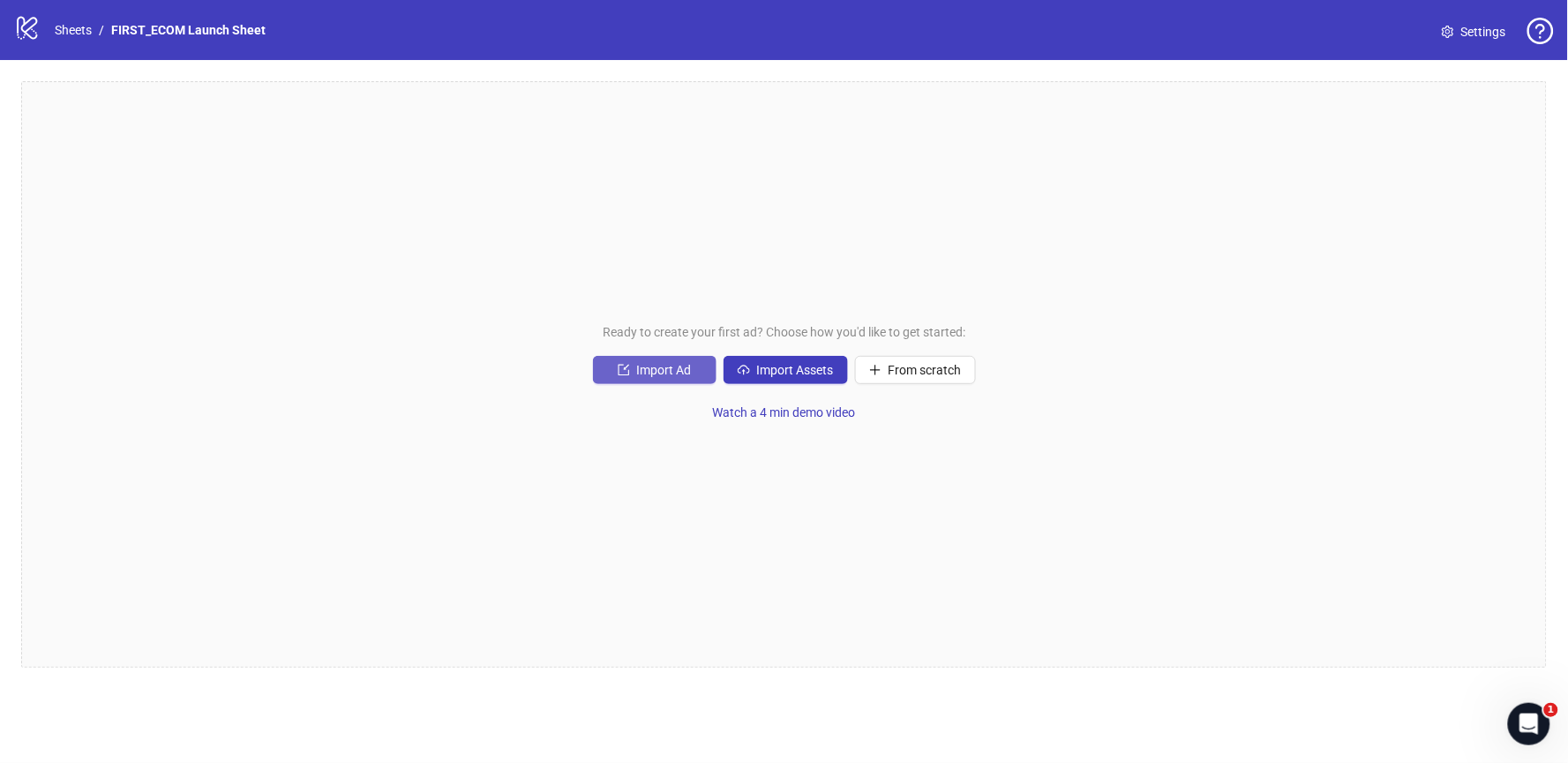
click at [647, 368] on span "Import Ad" at bounding box center [664, 370] width 55 height 14
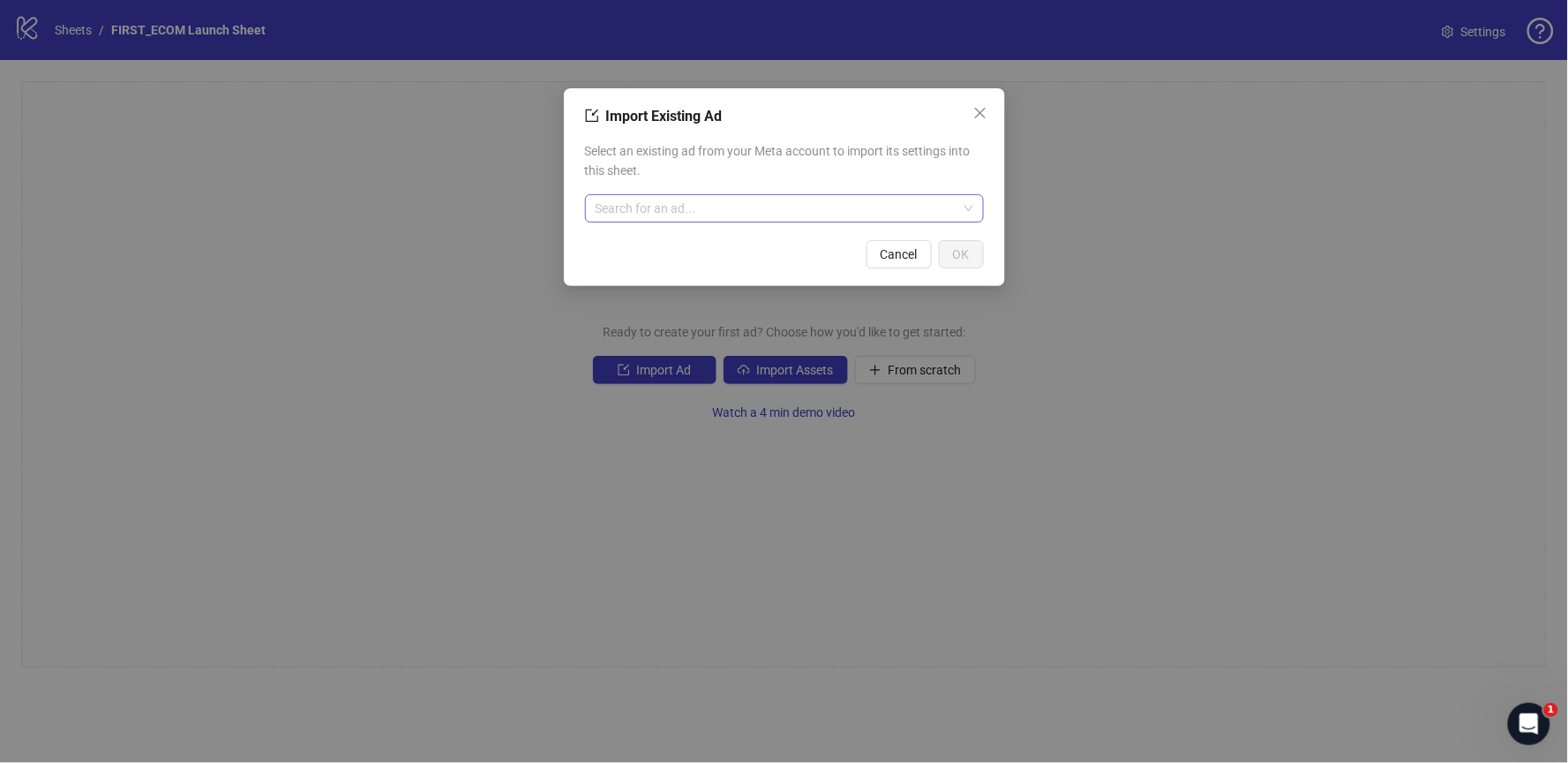
click at [682, 207] on input "search" at bounding box center [777, 208] width 362 height 26
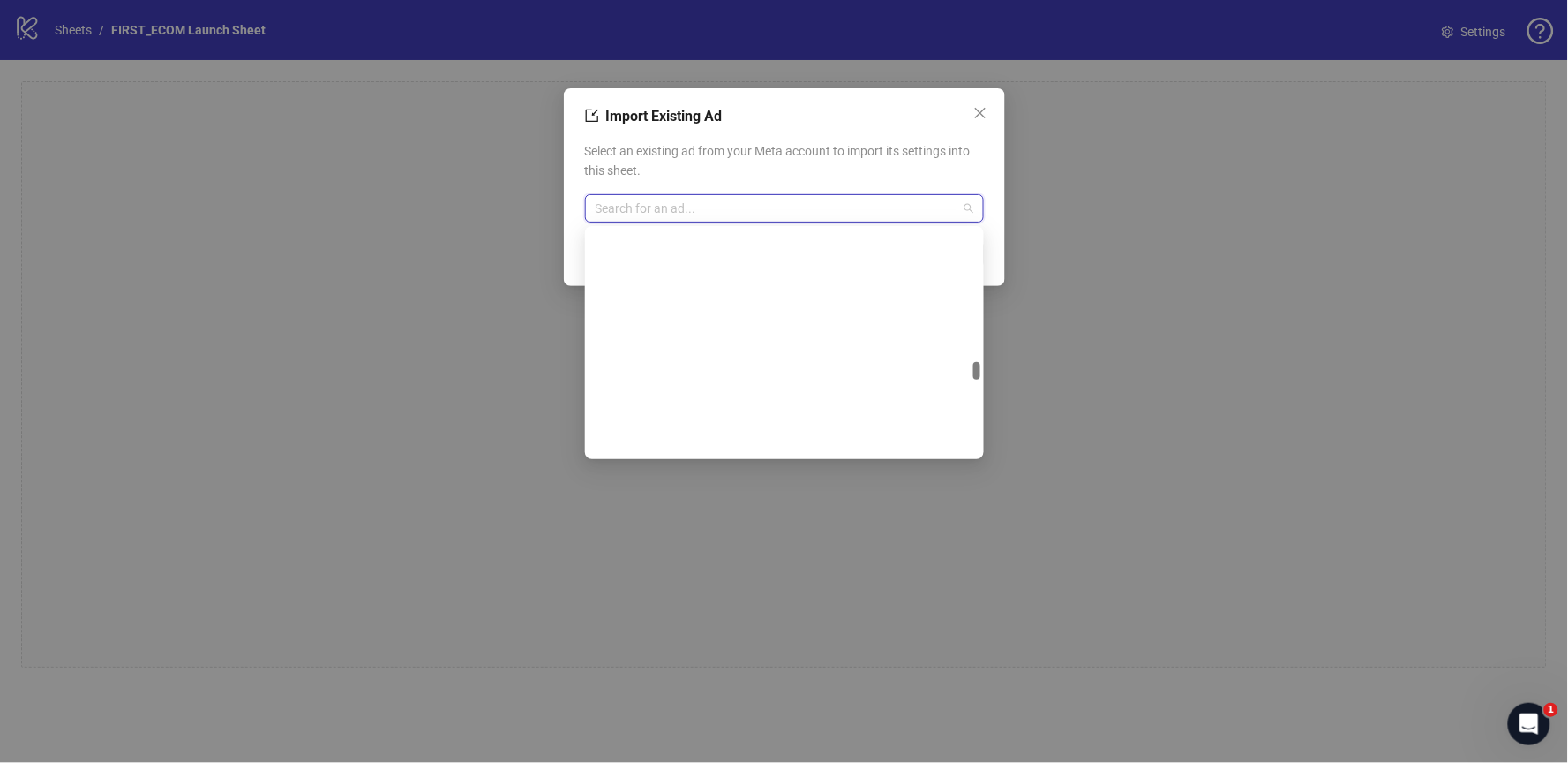
scroll to position [7217, 0]
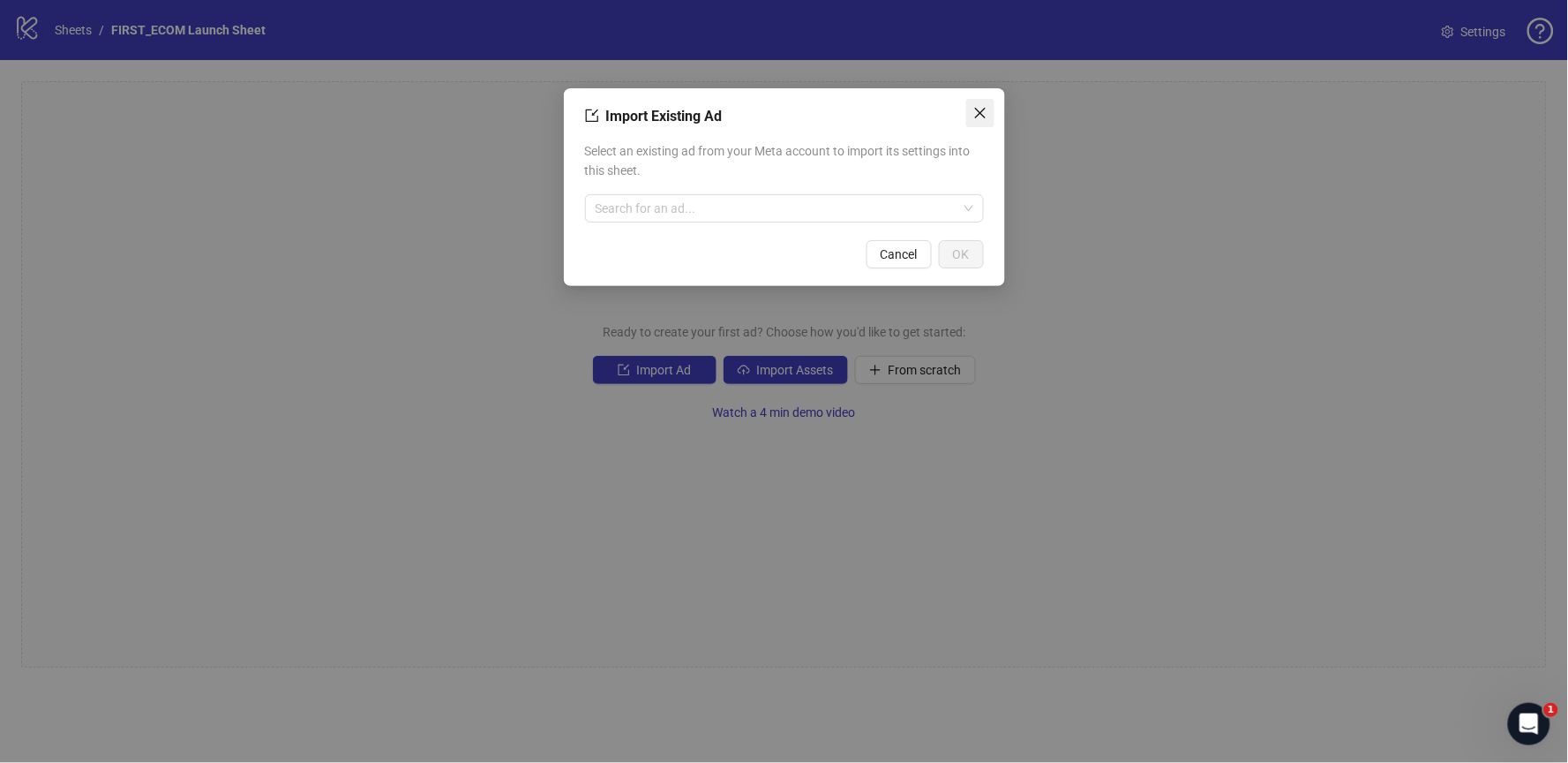
click at [979, 114] on icon "close" at bounding box center [980, 113] width 14 height 14
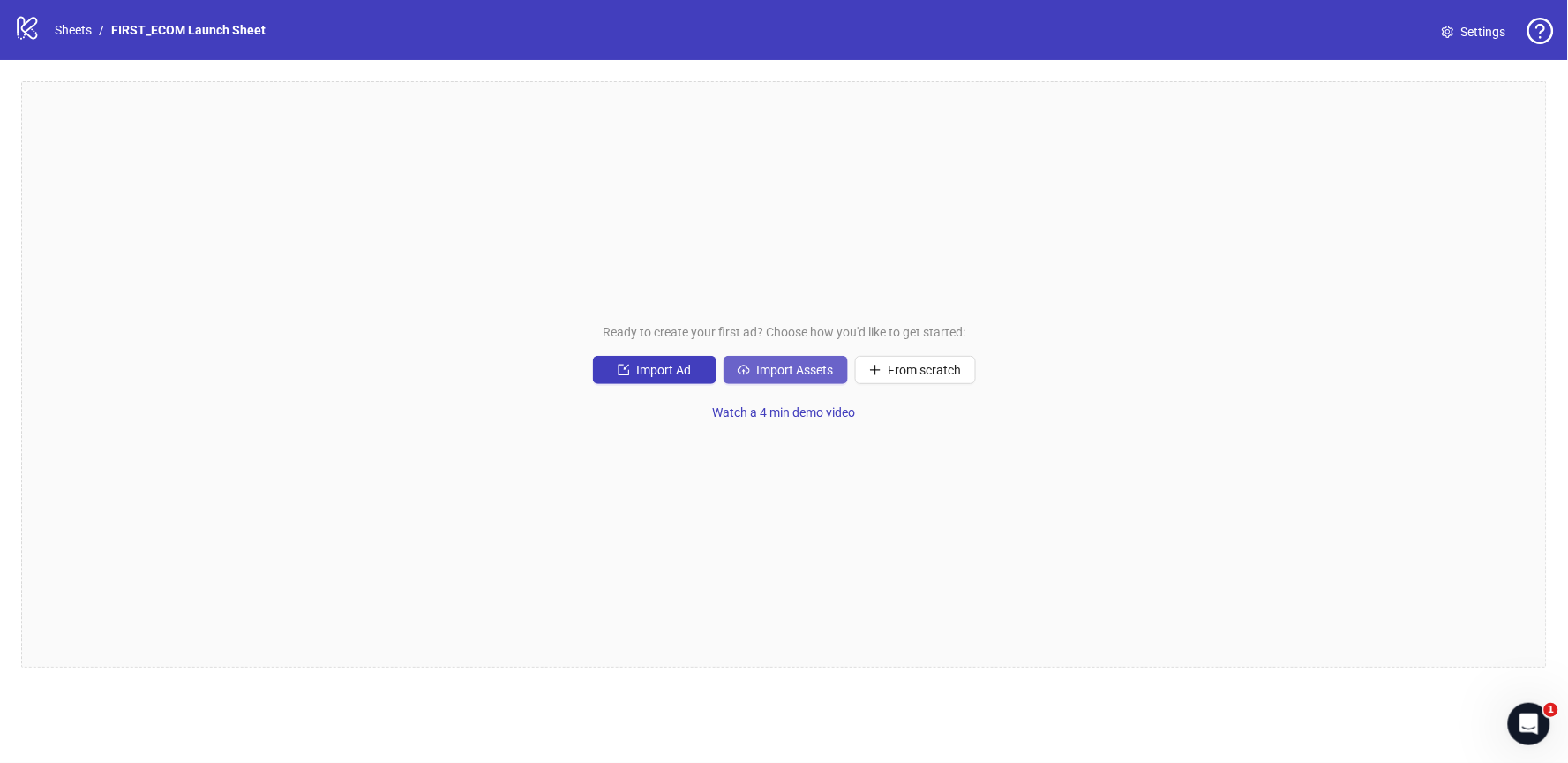
click at [812, 371] on span "Import Assets" at bounding box center [795, 370] width 77 height 14
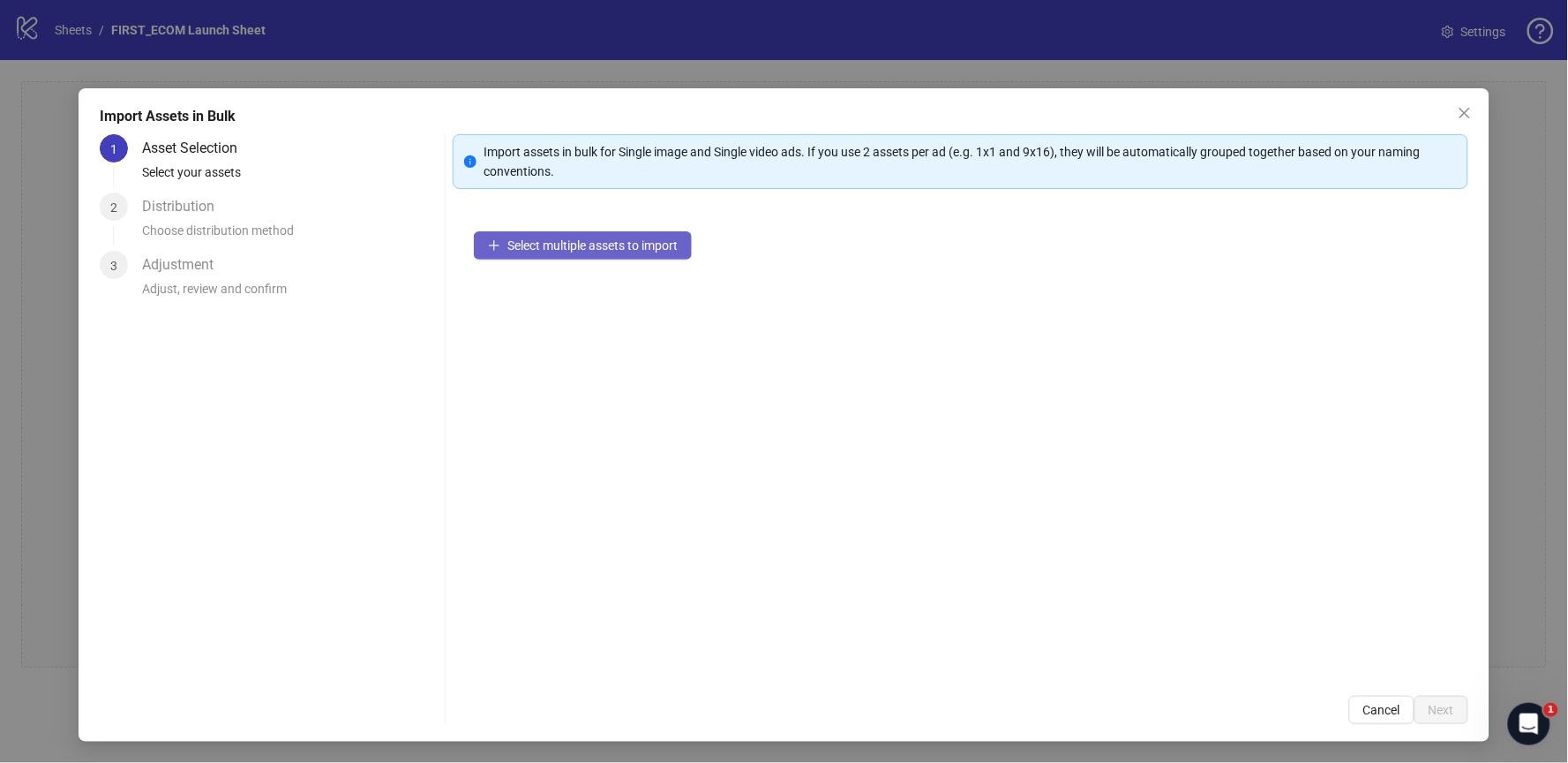
click at [573, 253] on button "Select multiple assets to import" at bounding box center [583, 245] width 218 height 28
click at [1461, 109] on icon "close" at bounding box center [1465, 113] width 14 height 14
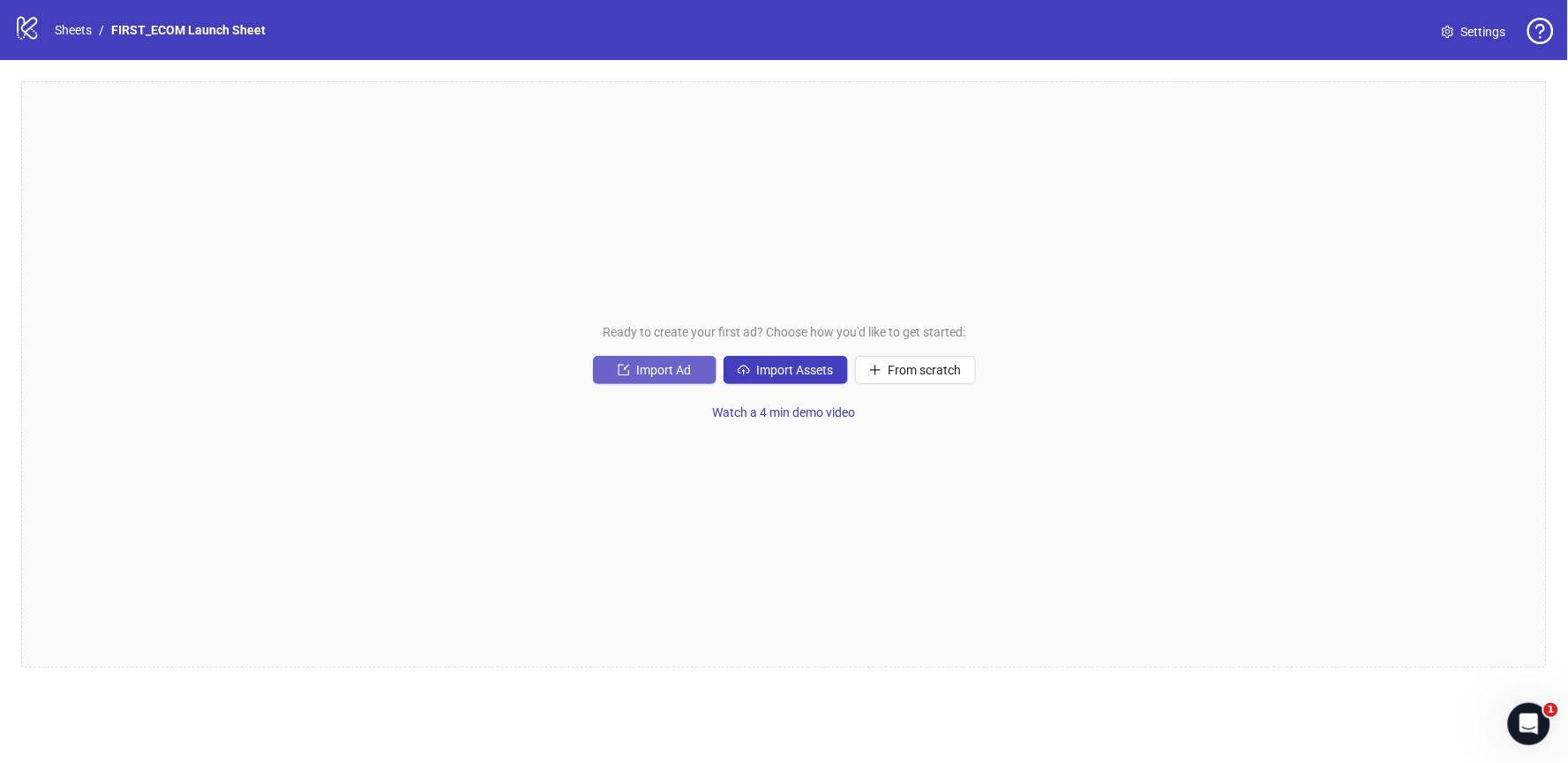
click at [636, 376] on button "Import Ad" at bounding box center [655, 370] width 124 height 28
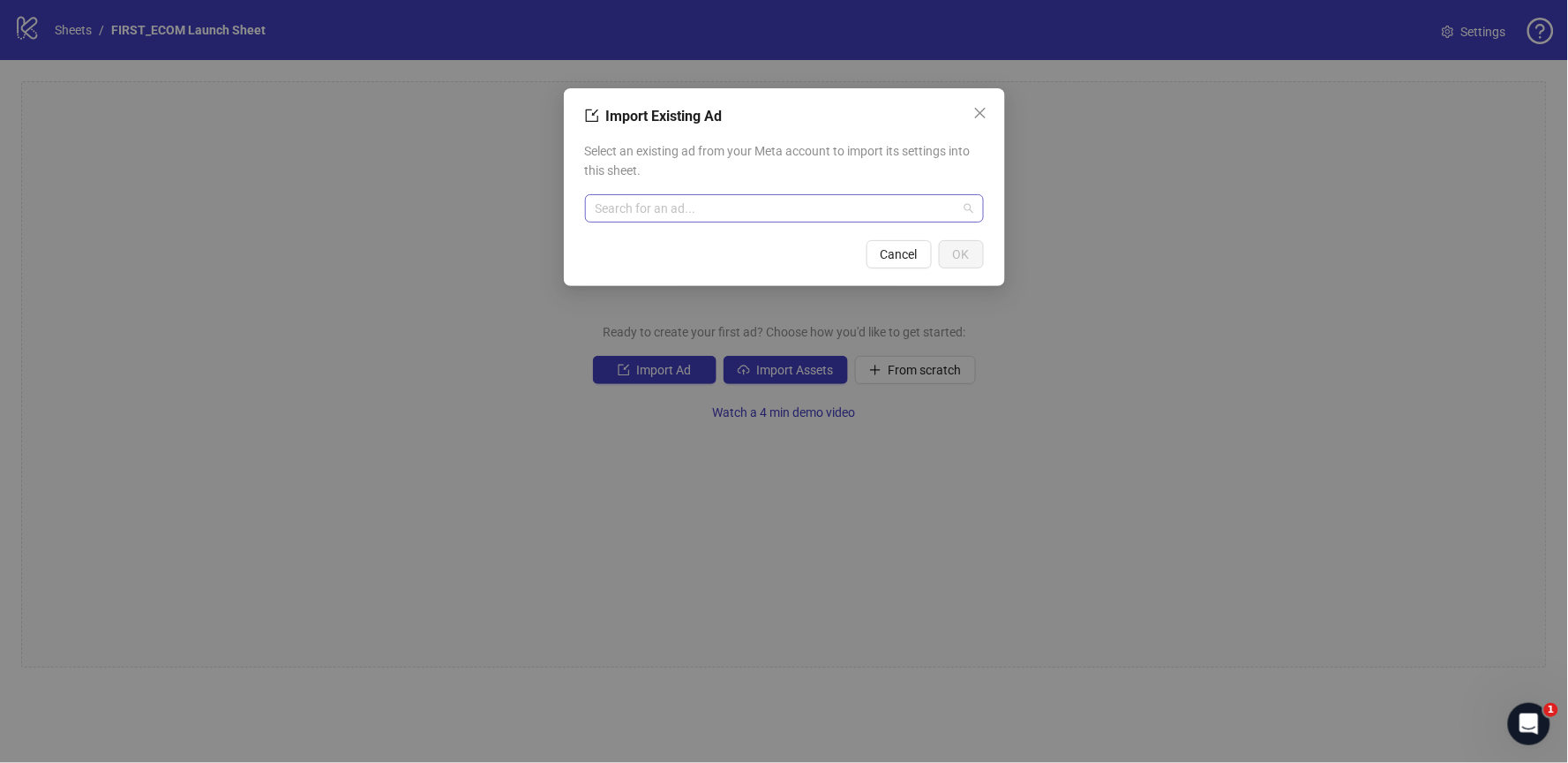
click at [870, 200] on input "search" at bounding box center [777, 208] width 362 height 26
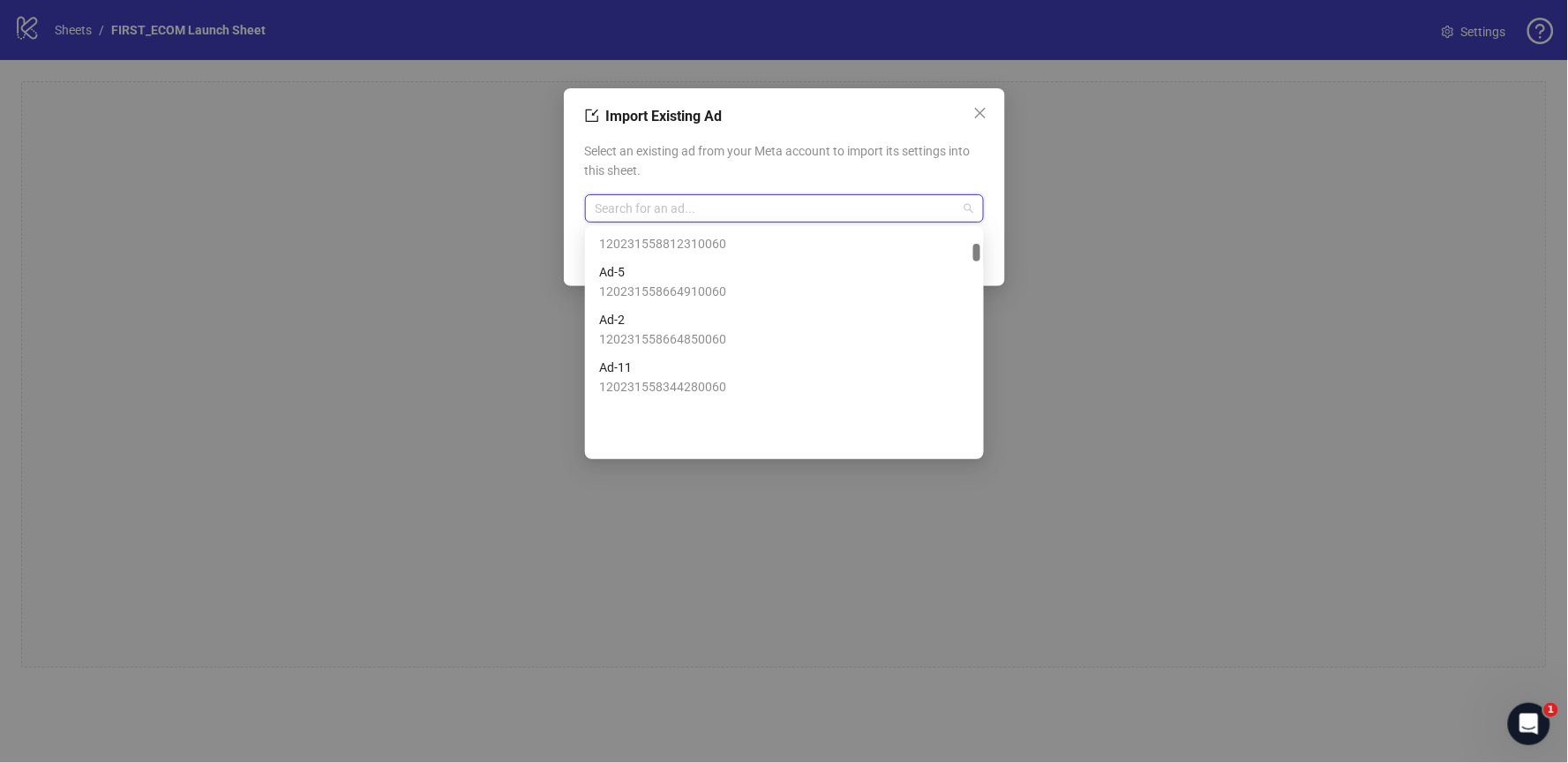
scroll to position [1068, 0]
click at [688, 379] on span "120231558344280060" at bounding box center [663, 386] width 127 height 19
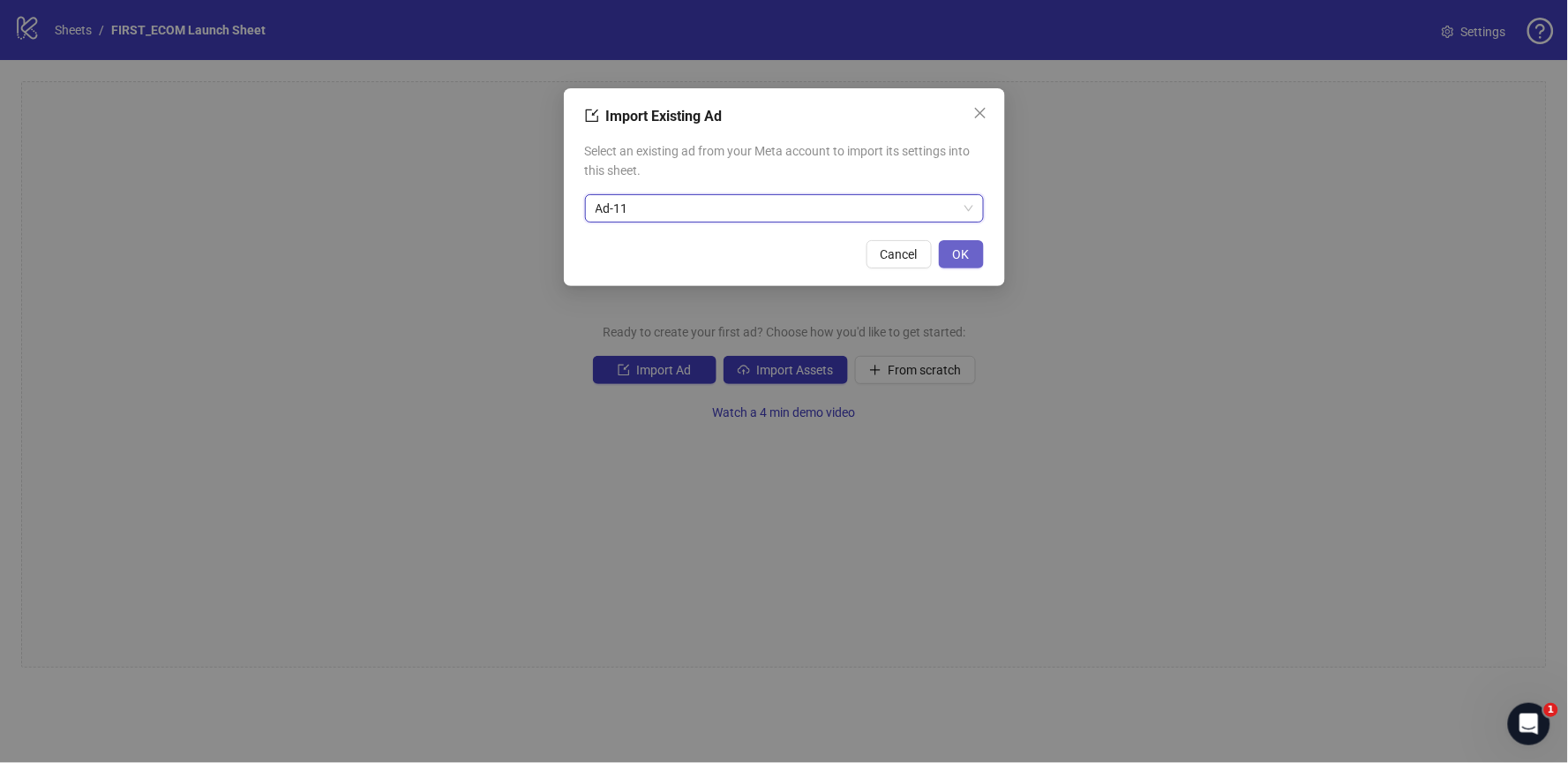
click at [962, 243] on button "OK" at bounding box center [960, 254] width 45 height 28
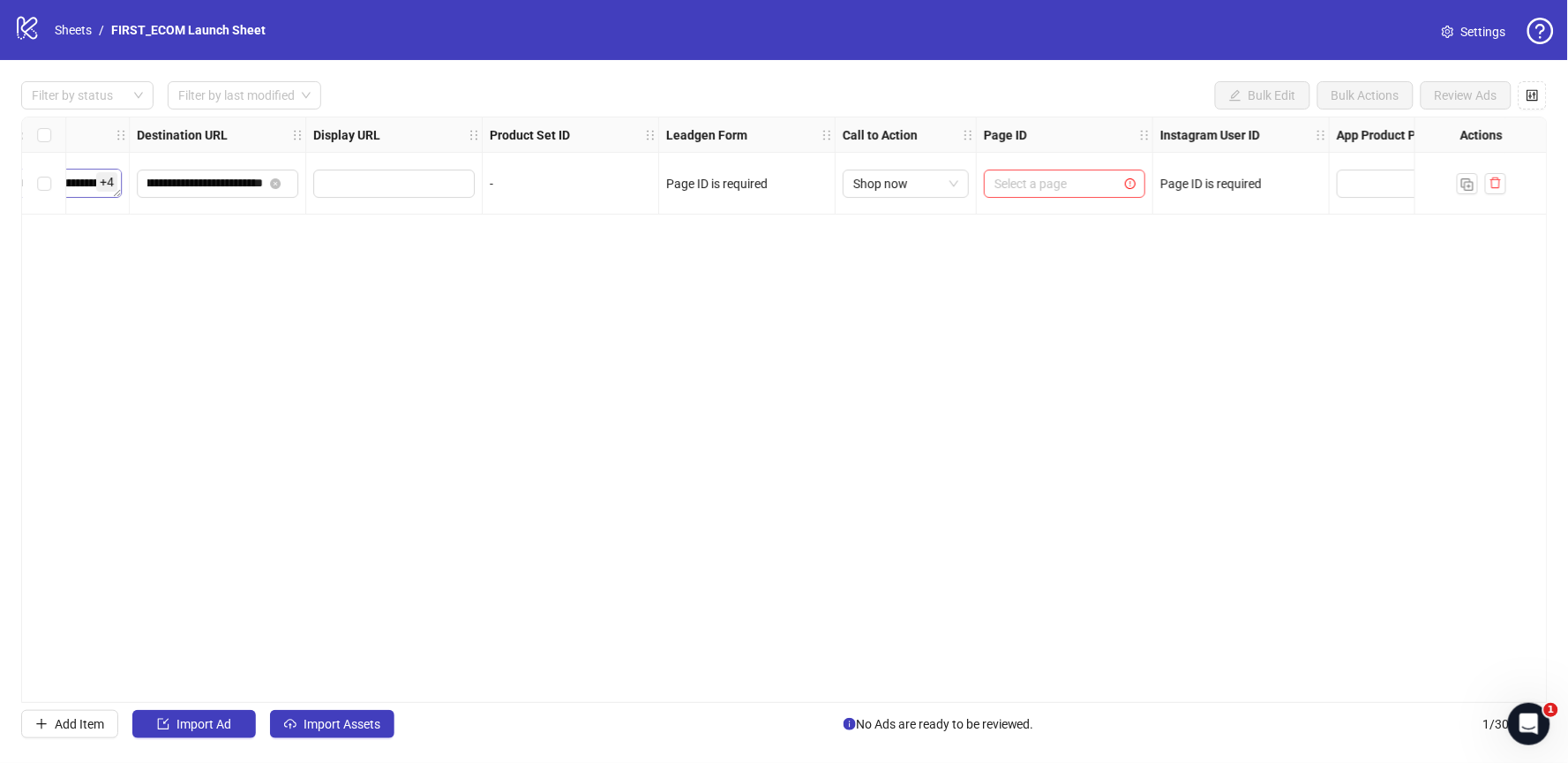
scroll to position [0, 1635]
click at [1030, 183] on input "search" at bounding box center [1043, 183] width 124 height 26
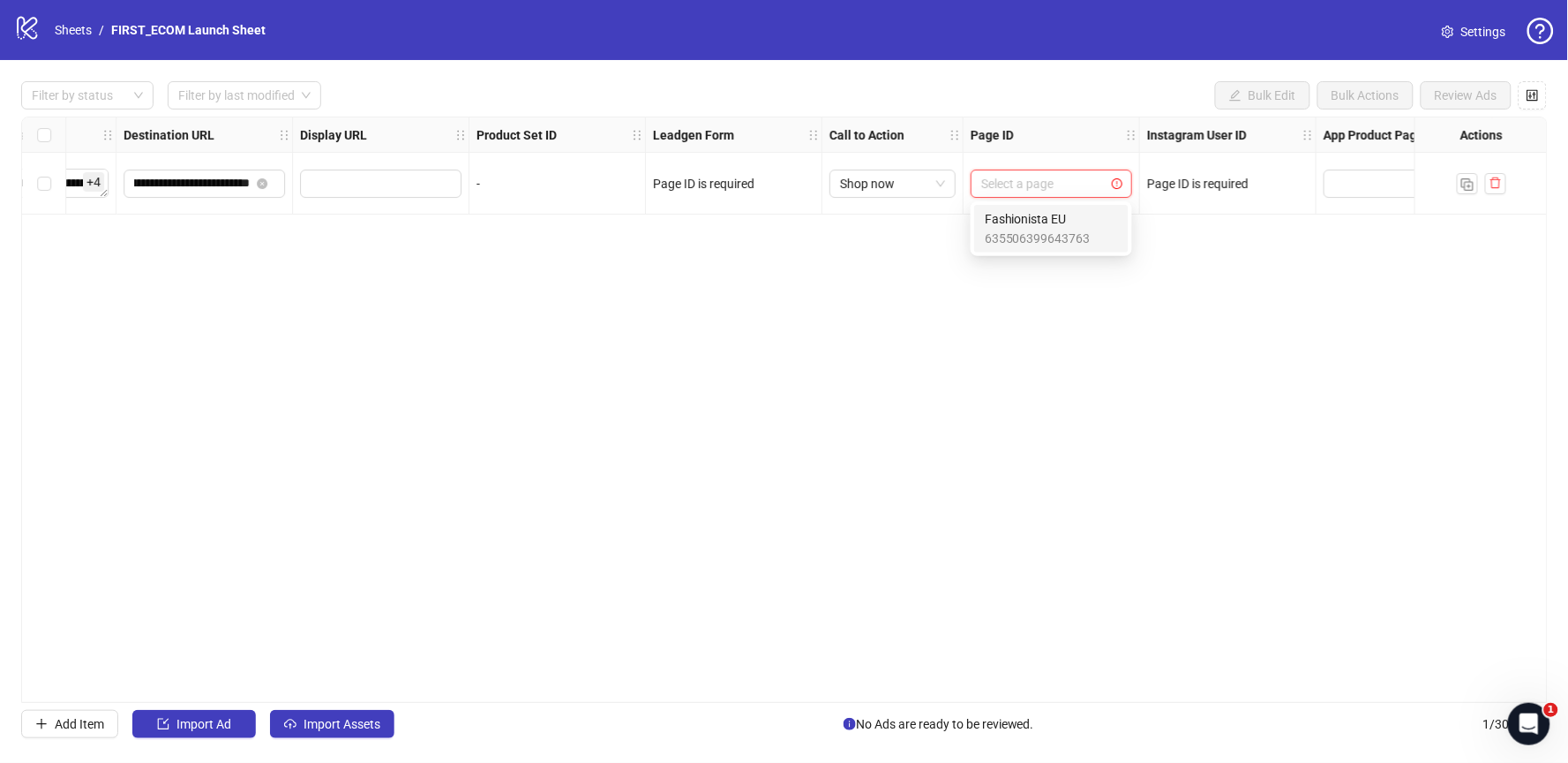
click at [1006, 181] on input "search" at bounding box center [1043, 183] width 124 height 26
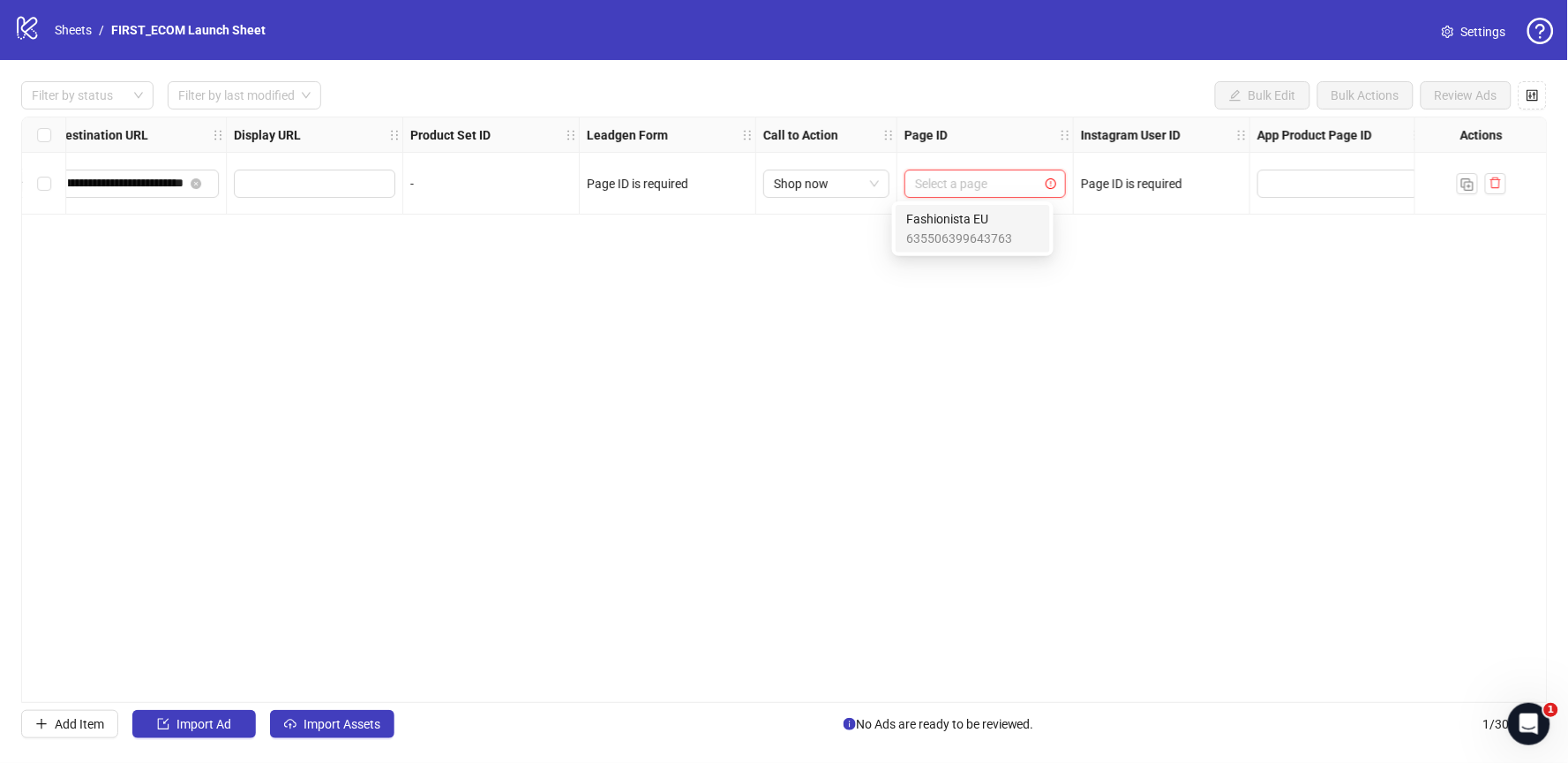
scroll to position [0, 1714]
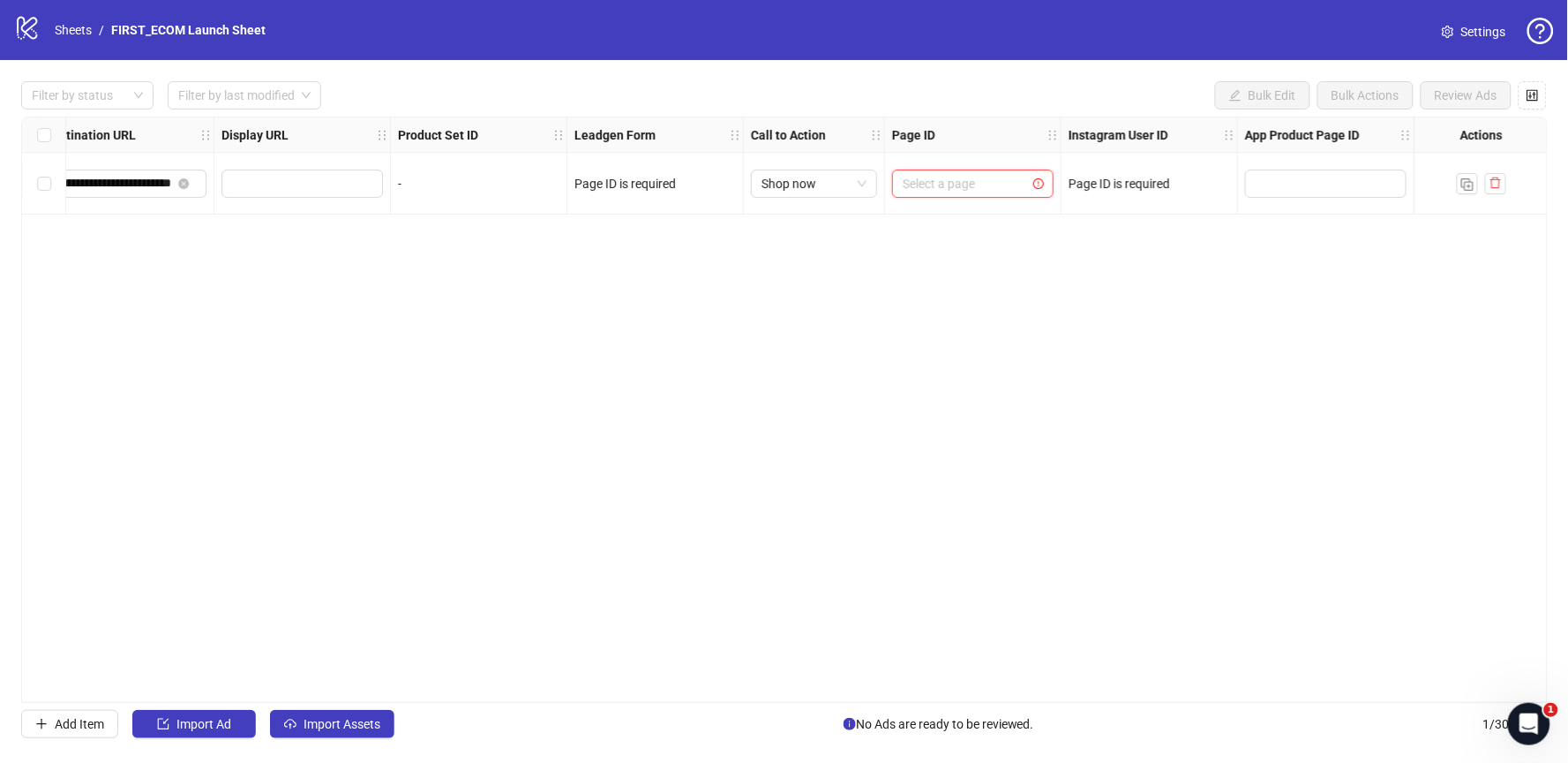
click at [961, 181] on input "search" at bounding box center [964, 183] width 124 height 26
paste input "**********"
type input "**********"
click at [781, 283] on div "**********" at bounding box center [784, 410] width 1527 height 586
click at [953, 180] on input "search" at bounding box center [964, 183] width 124 height 26
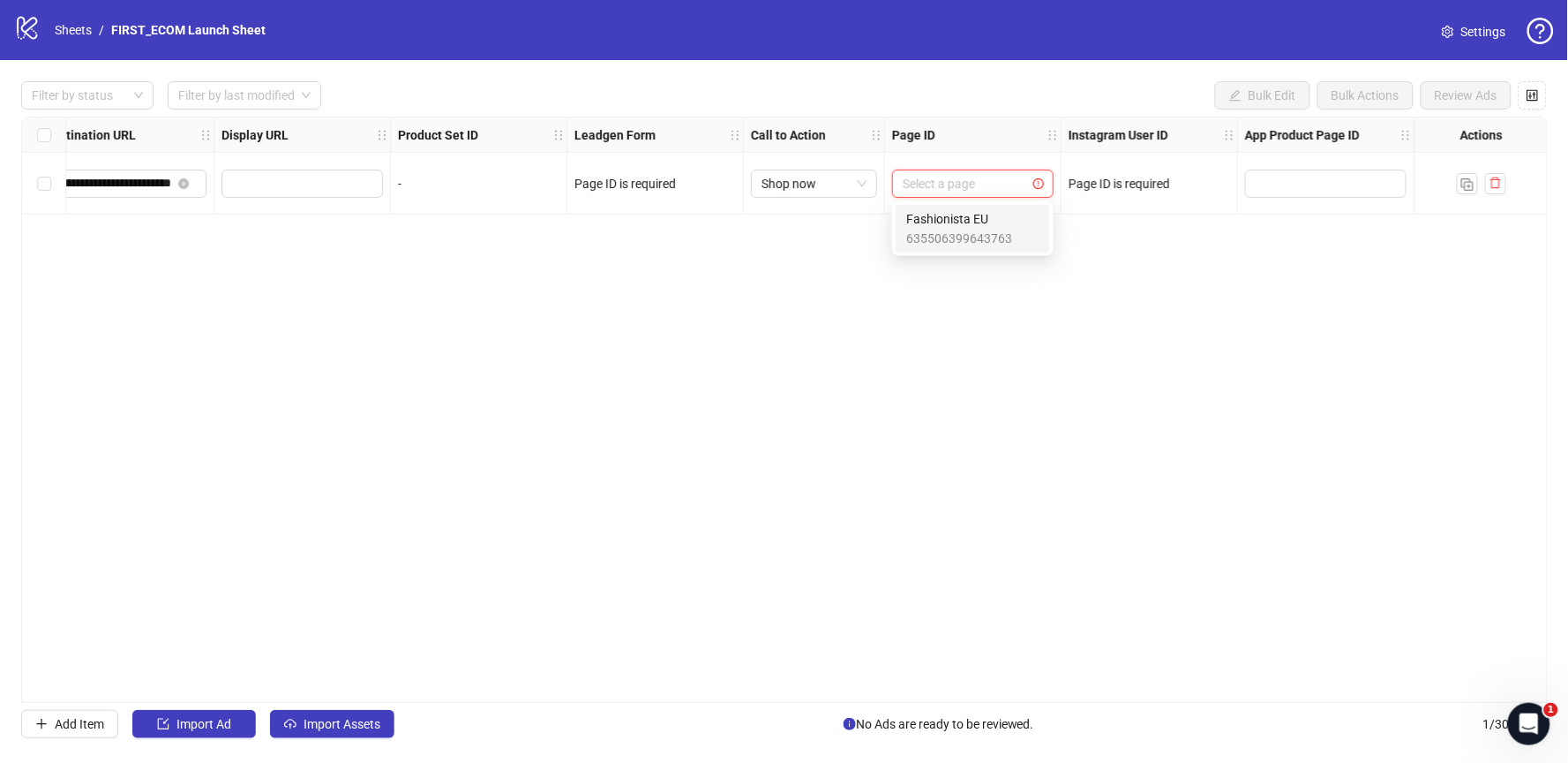
click at [939, 236] on span "635506399643763" at bounding box center [959, 238] width 106 height 19
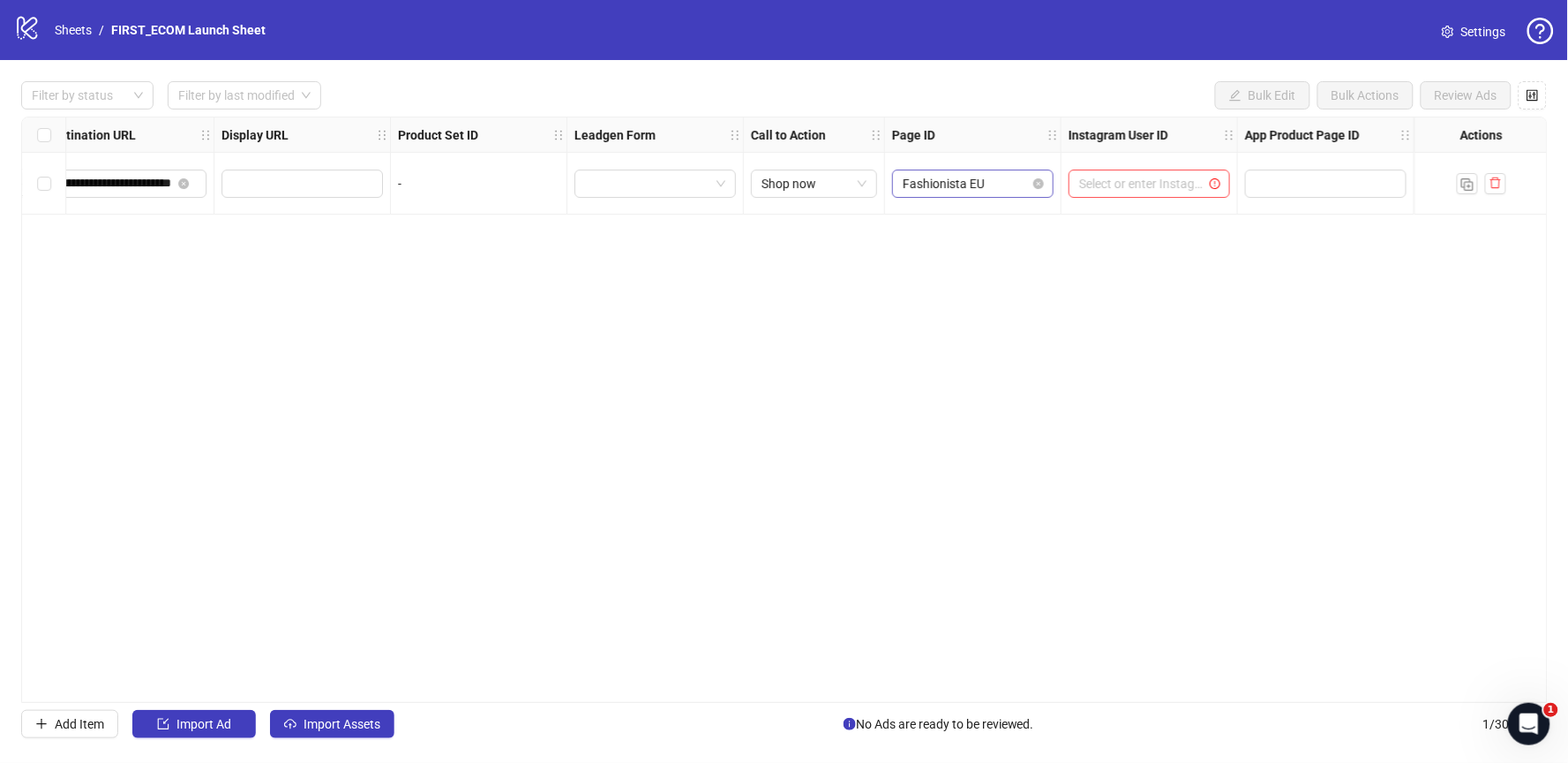
click at [1025, 185] on span "Fashionista EU" at bounding box center [972, 183] width 140 height 26
click at [985, 184] on input "search" at bounding box center [964, 183] width 124 height 26
click at [805, 185] on span "Shop now" at bounding box center [813, 183] width 105 height 26
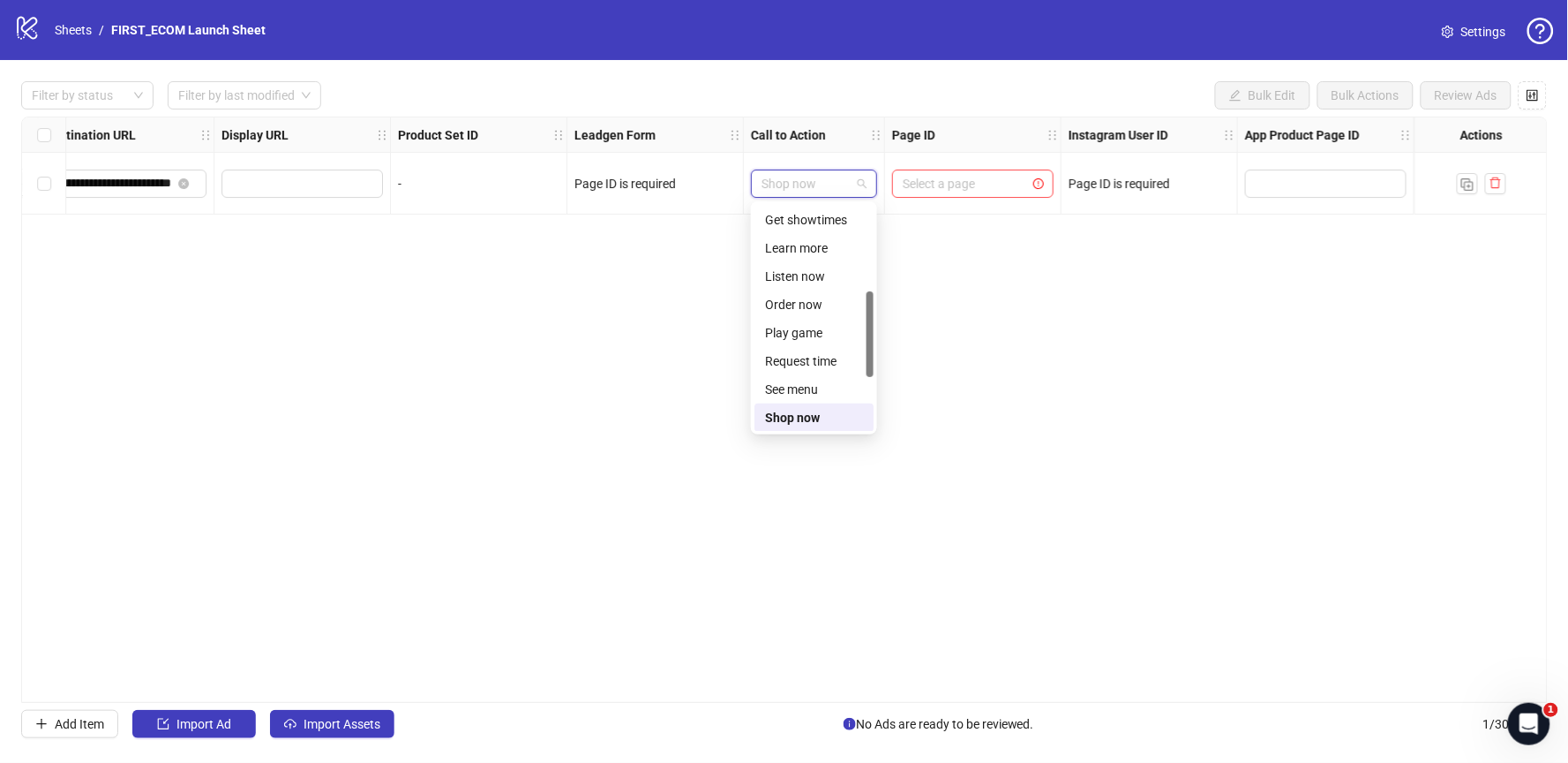
click at [818, 185] on span "Shop now" at bounding box center [813, 183] width 105 height 26
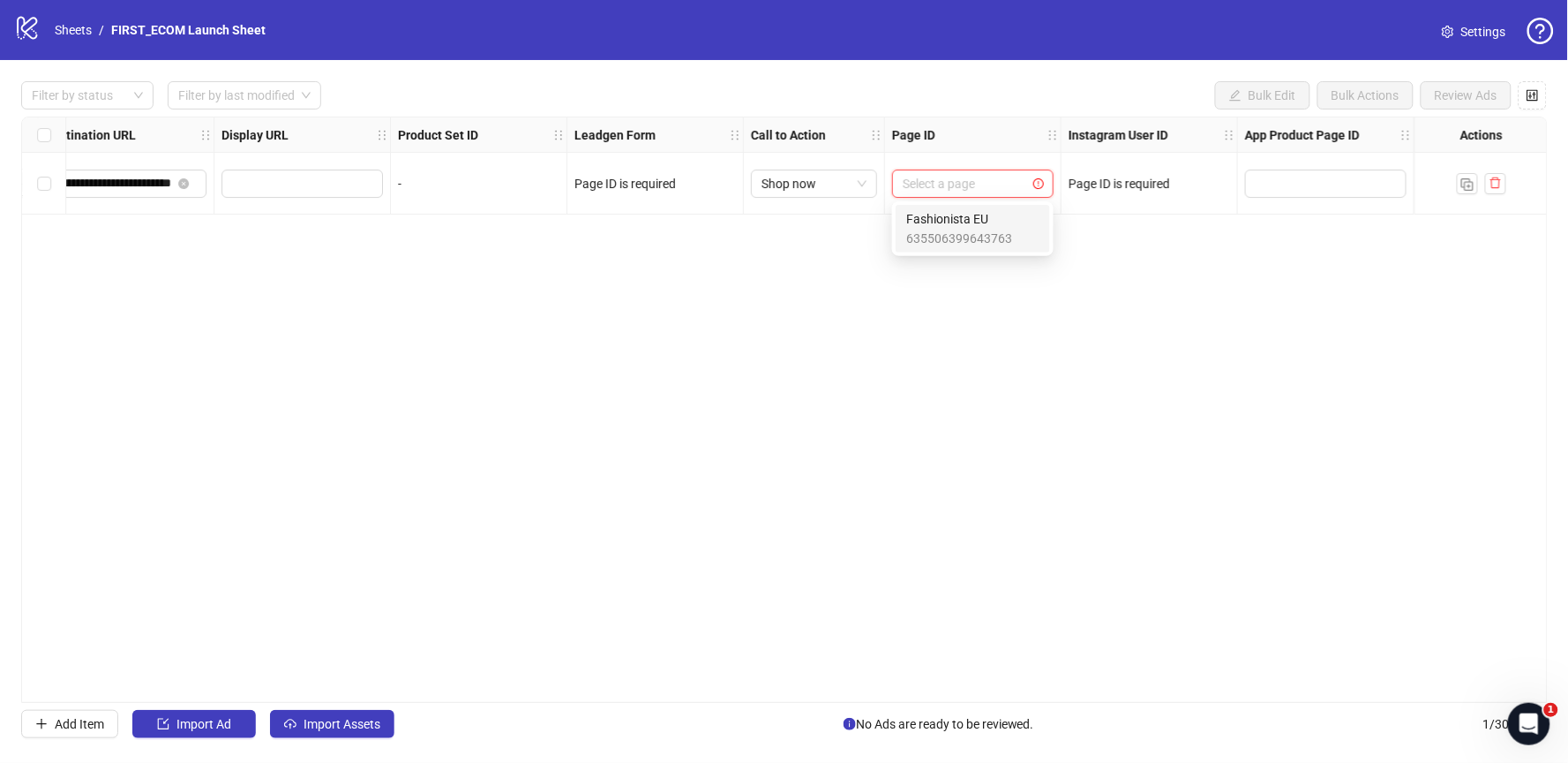
click at [944, 185] on input "search" at bounding box center [964, 183] width 124 height 26
click at [1074, 83] on div "Filter by status Filter by last modified Bulk Edit Bulk Actions Review Ads" at bounding box center [784, 95] width 1526 height 28
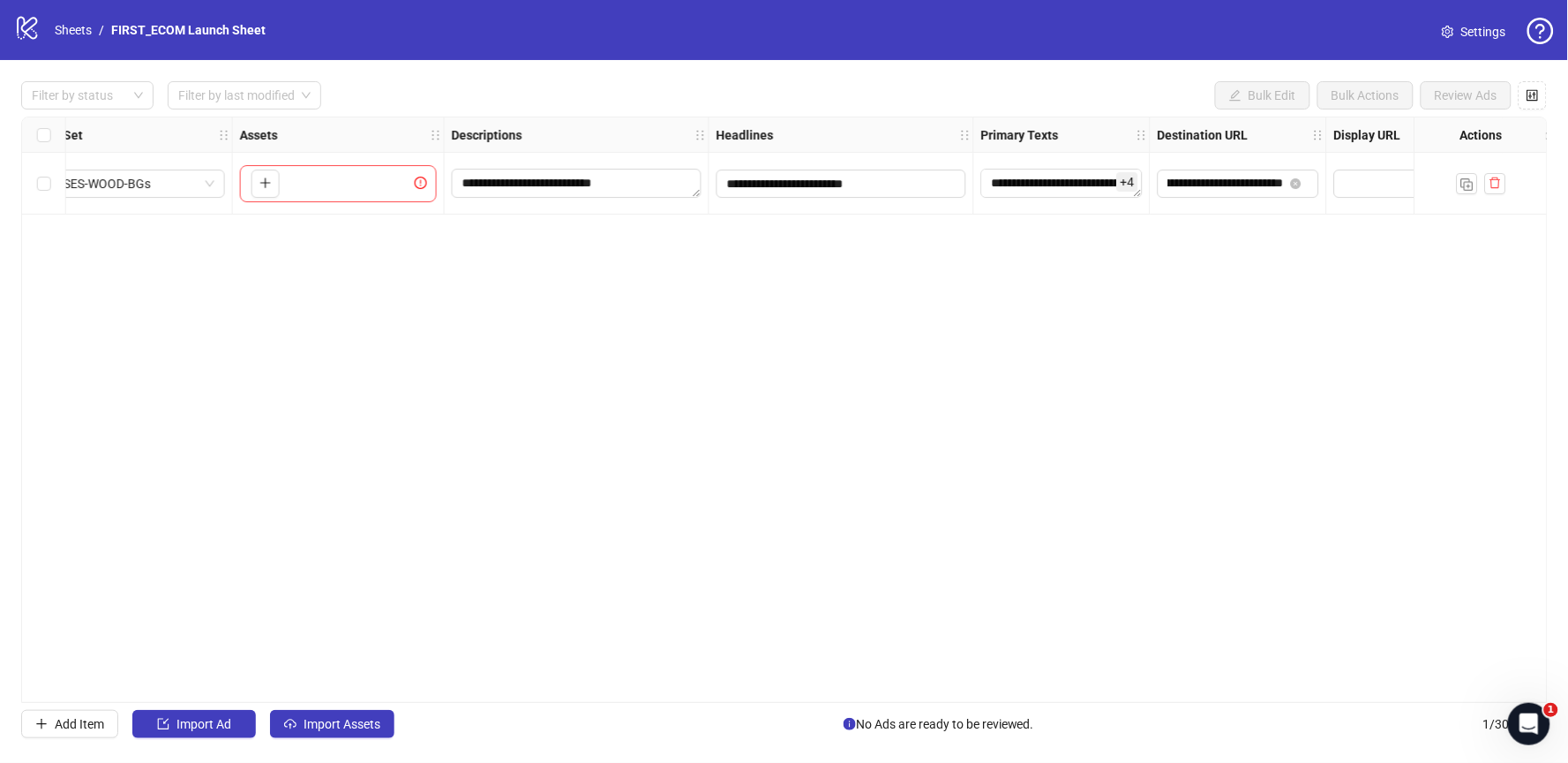
scroll to position [0, 0]
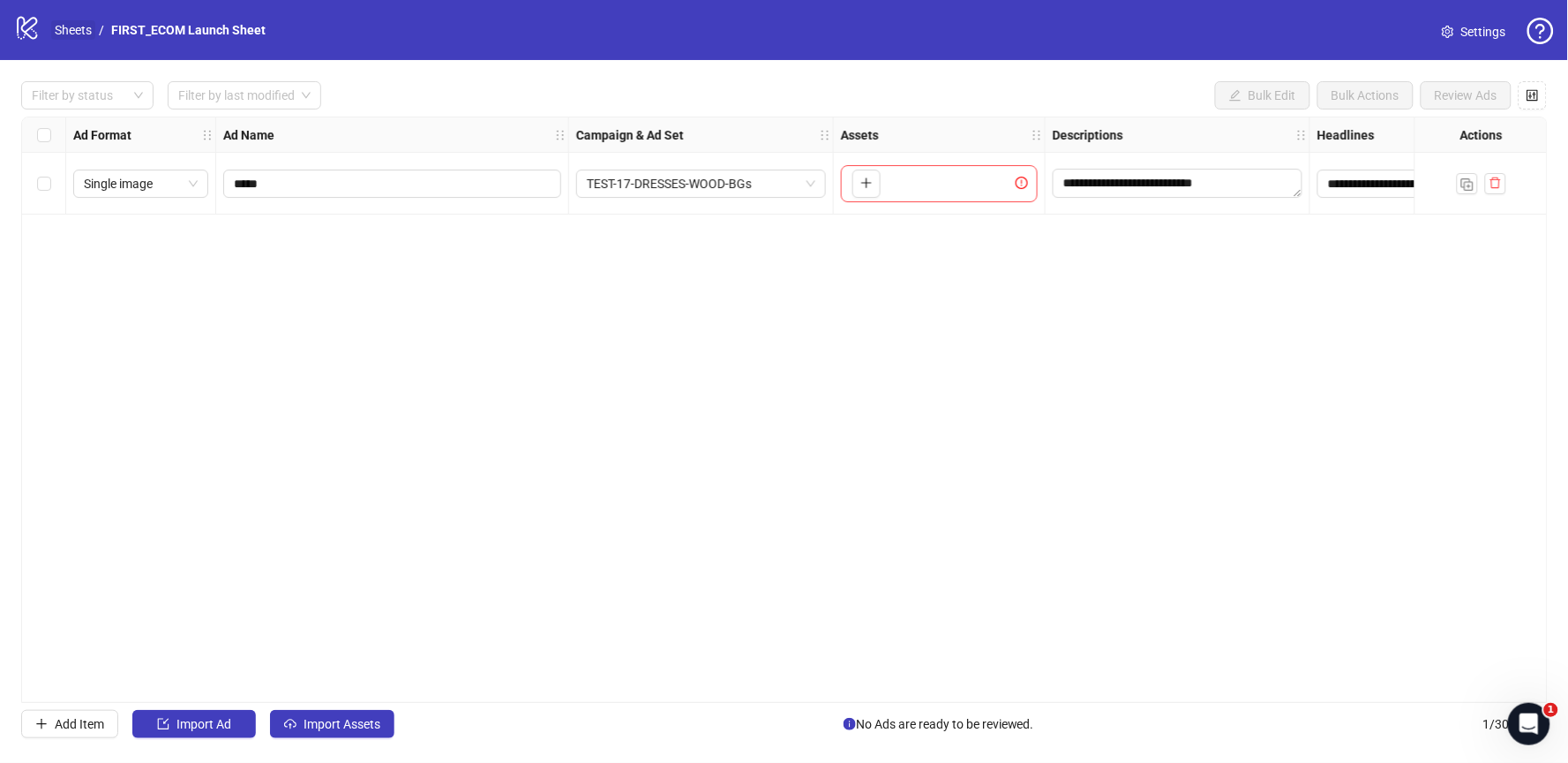
click at [76, 26] on link "Sheets" at bounding box center [73, 29] width 44 height 19
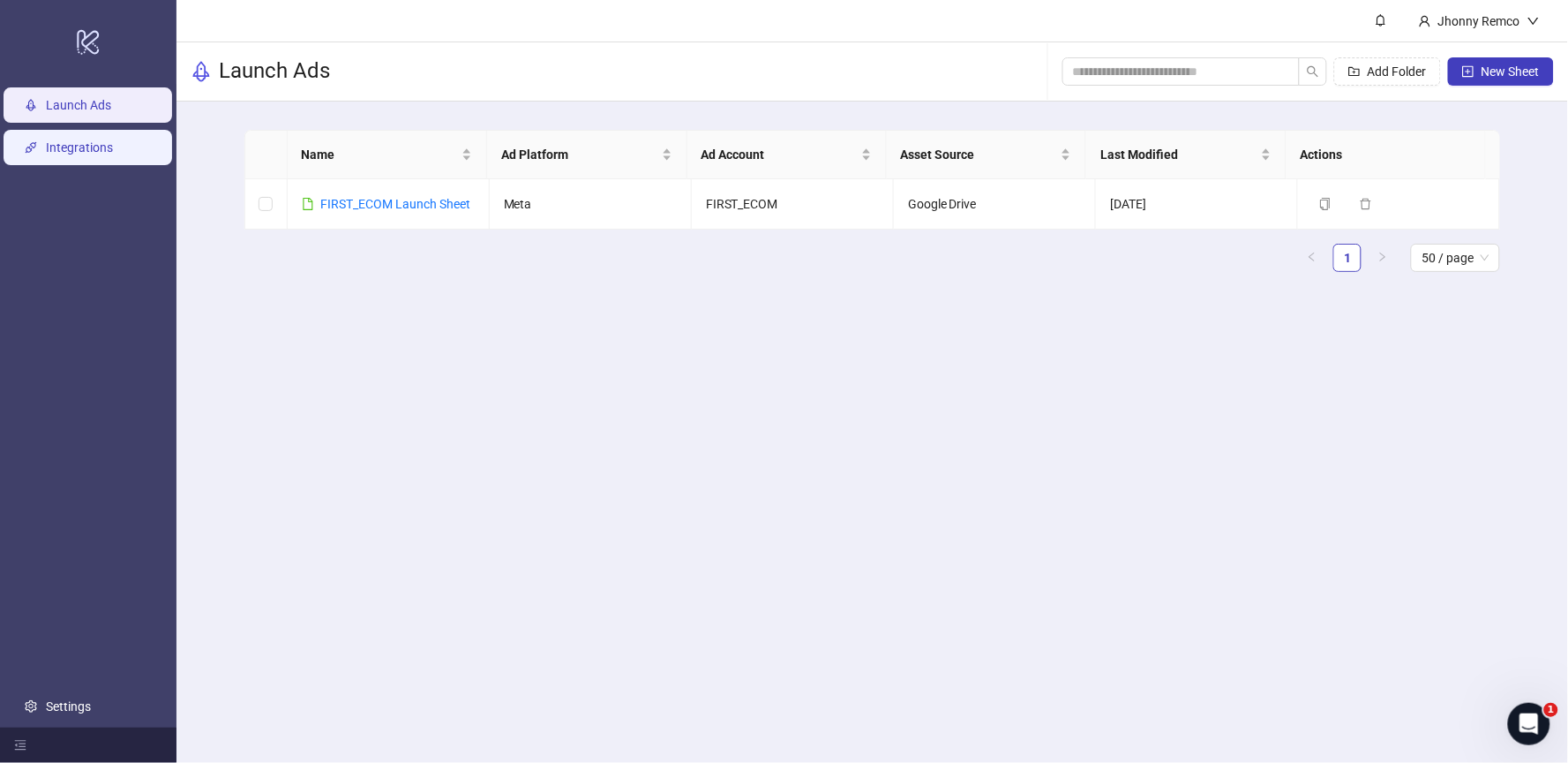
click at [103, 155] on link "Integrations" at bounding box center [79, 147] width 67 height 14
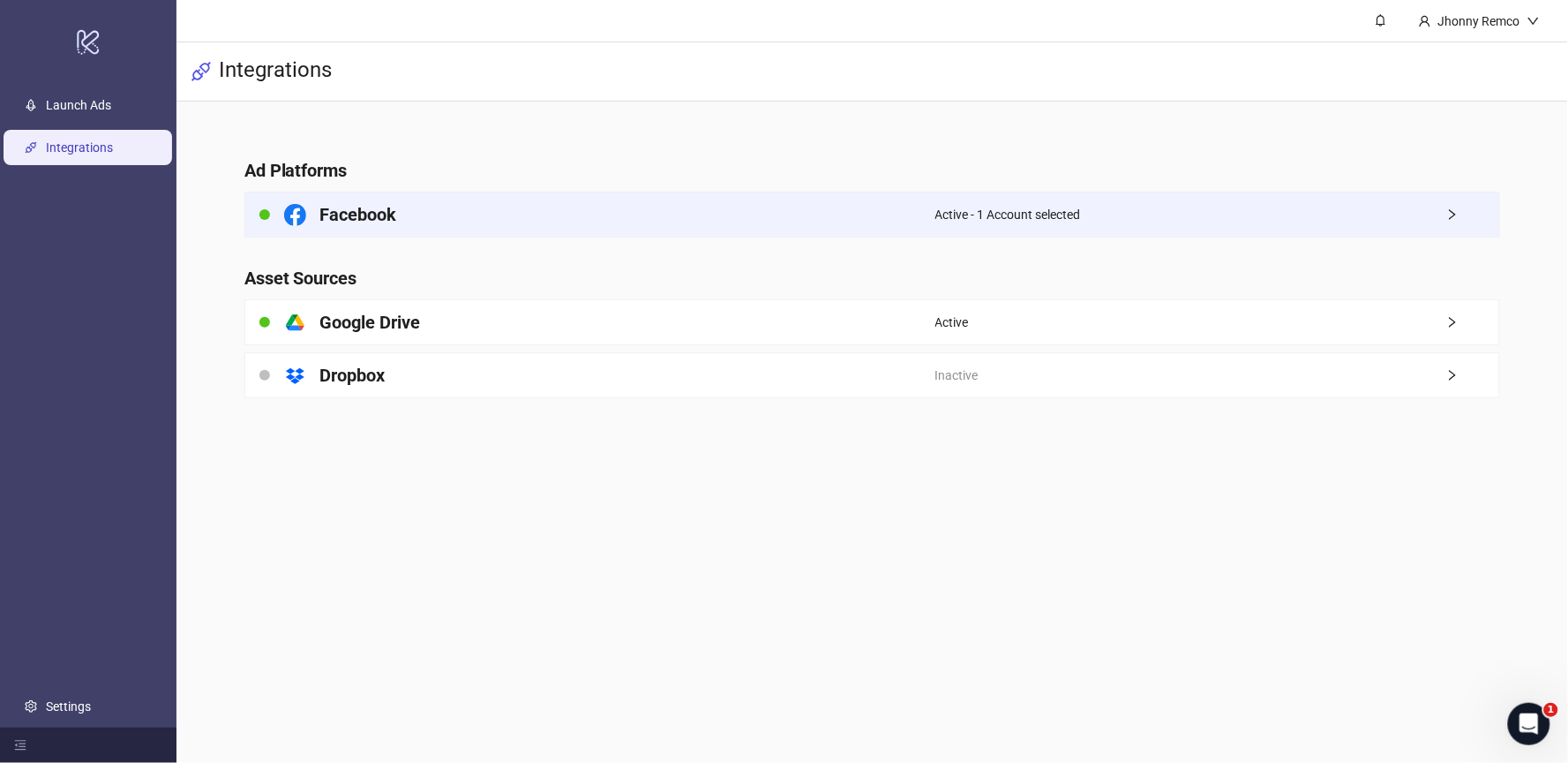
click at [479, 216] on div "Facebook" at bounding box center [590, 214] width 690 height 44
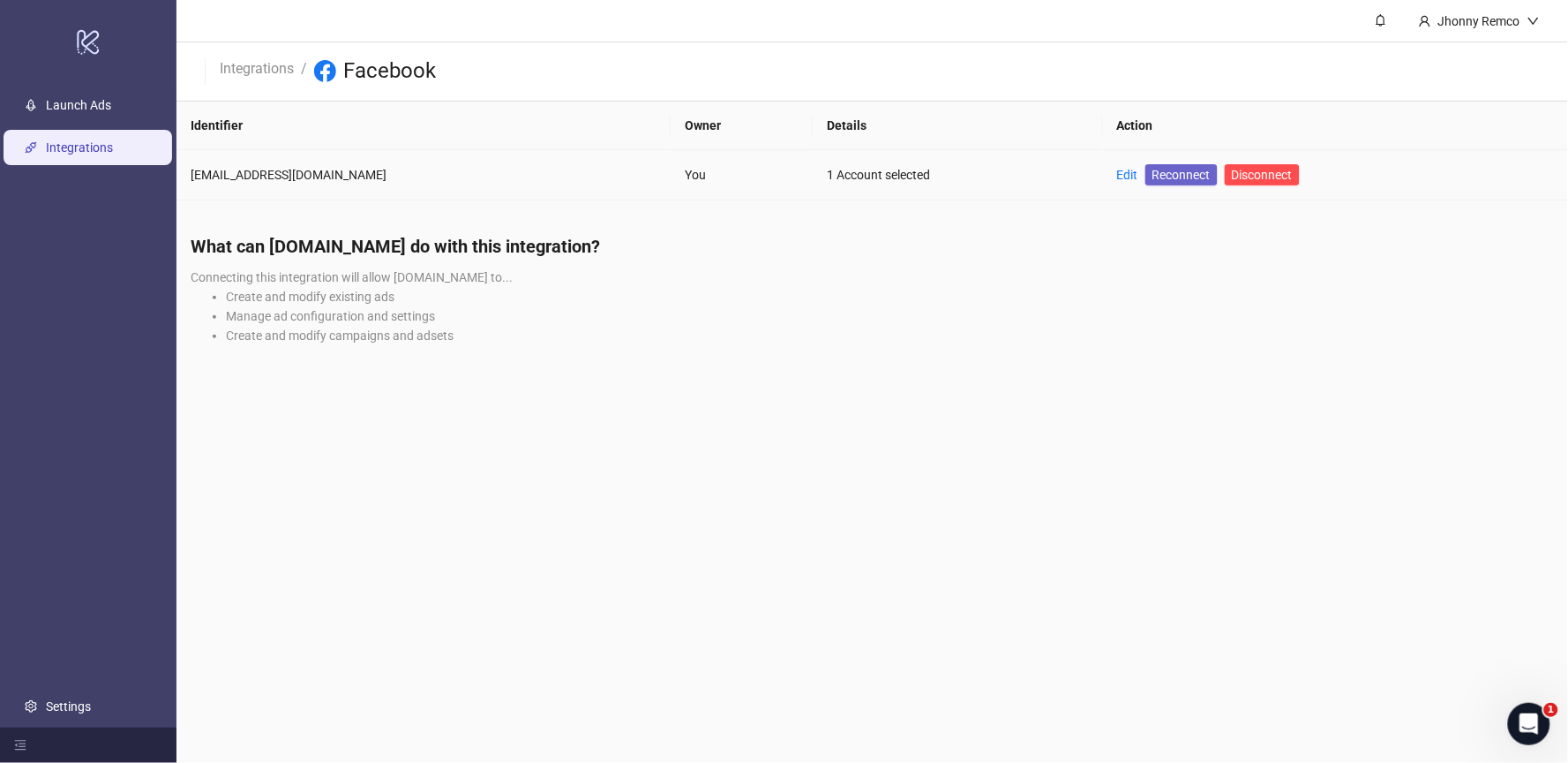
click at [1152, 177] on span "Reconnect" at bounding box center [1181, 174] width 58 height 19
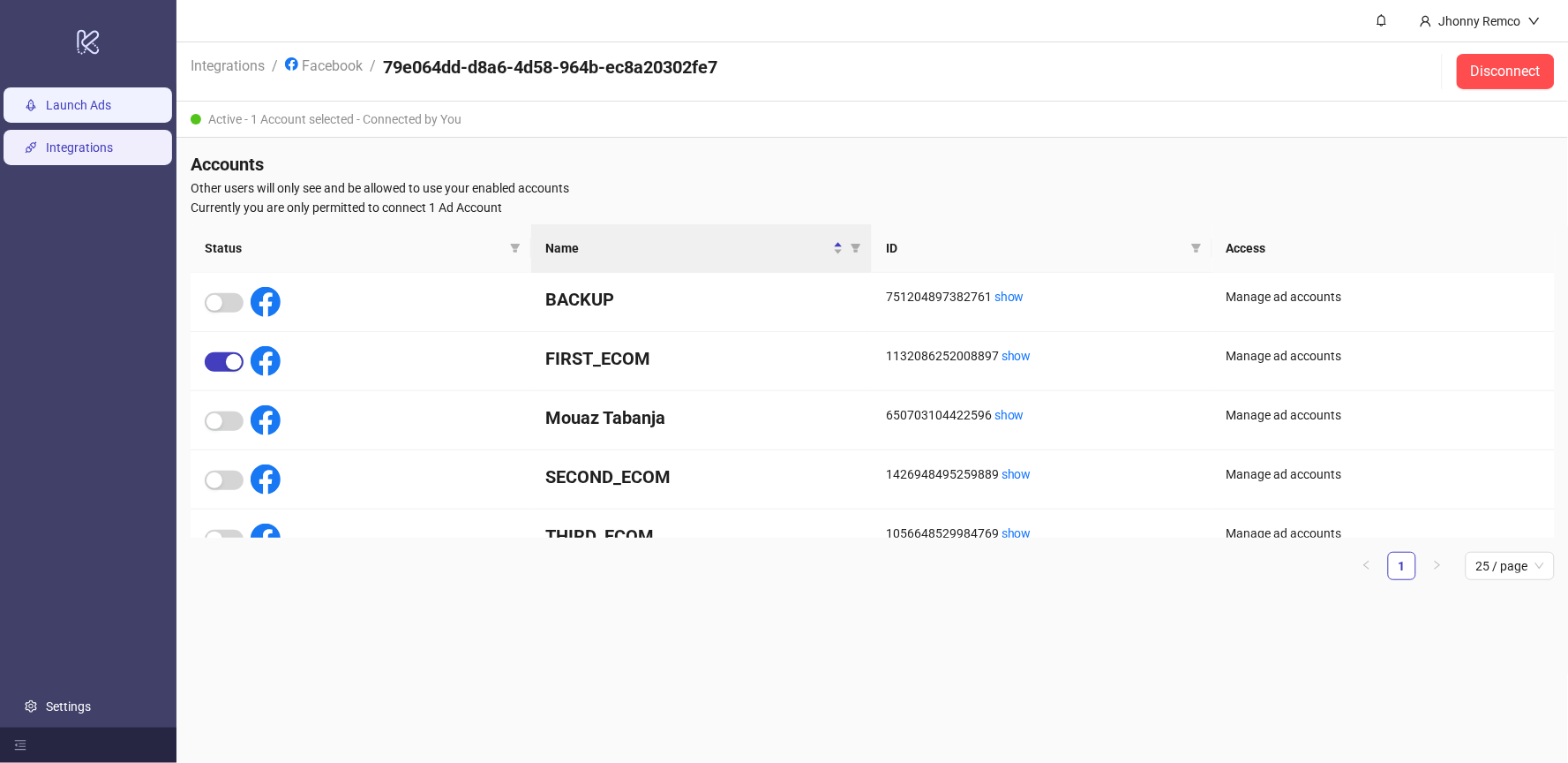
click at [75, 101] on link "Launch Ads" at bounding box center [78, 105] width 65 height 14
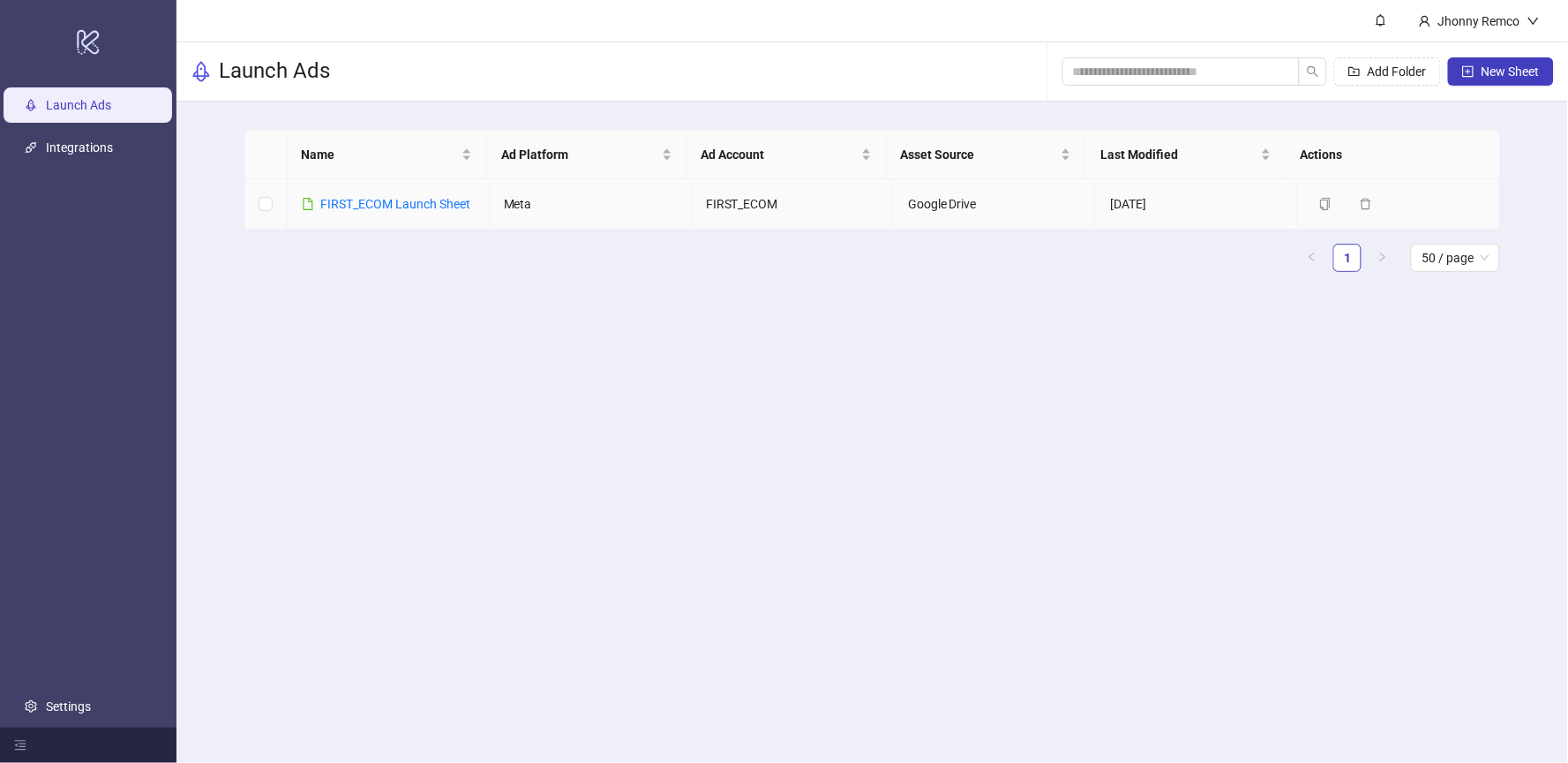
click at [618, 202] on td "Meta" at bounding box center [591, 204] width 202 height 50
click at [421, 197] on link "FIRST_ECOM Launch Sheet" at bounding box center [396, 204] width 150 height 14
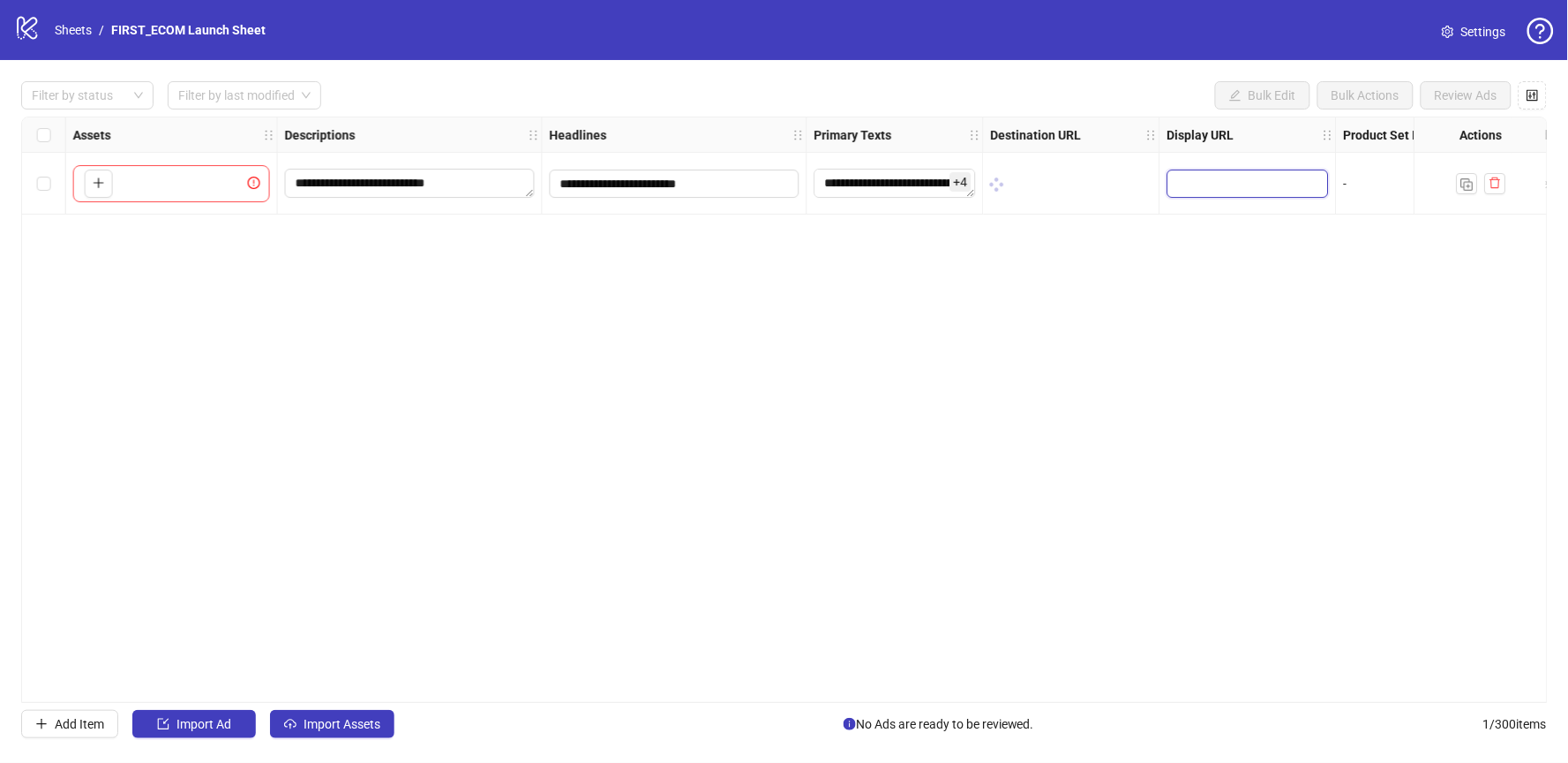
click at [1237, 175] on input "text" at bounding box center [1246, 183] width 137 height 19
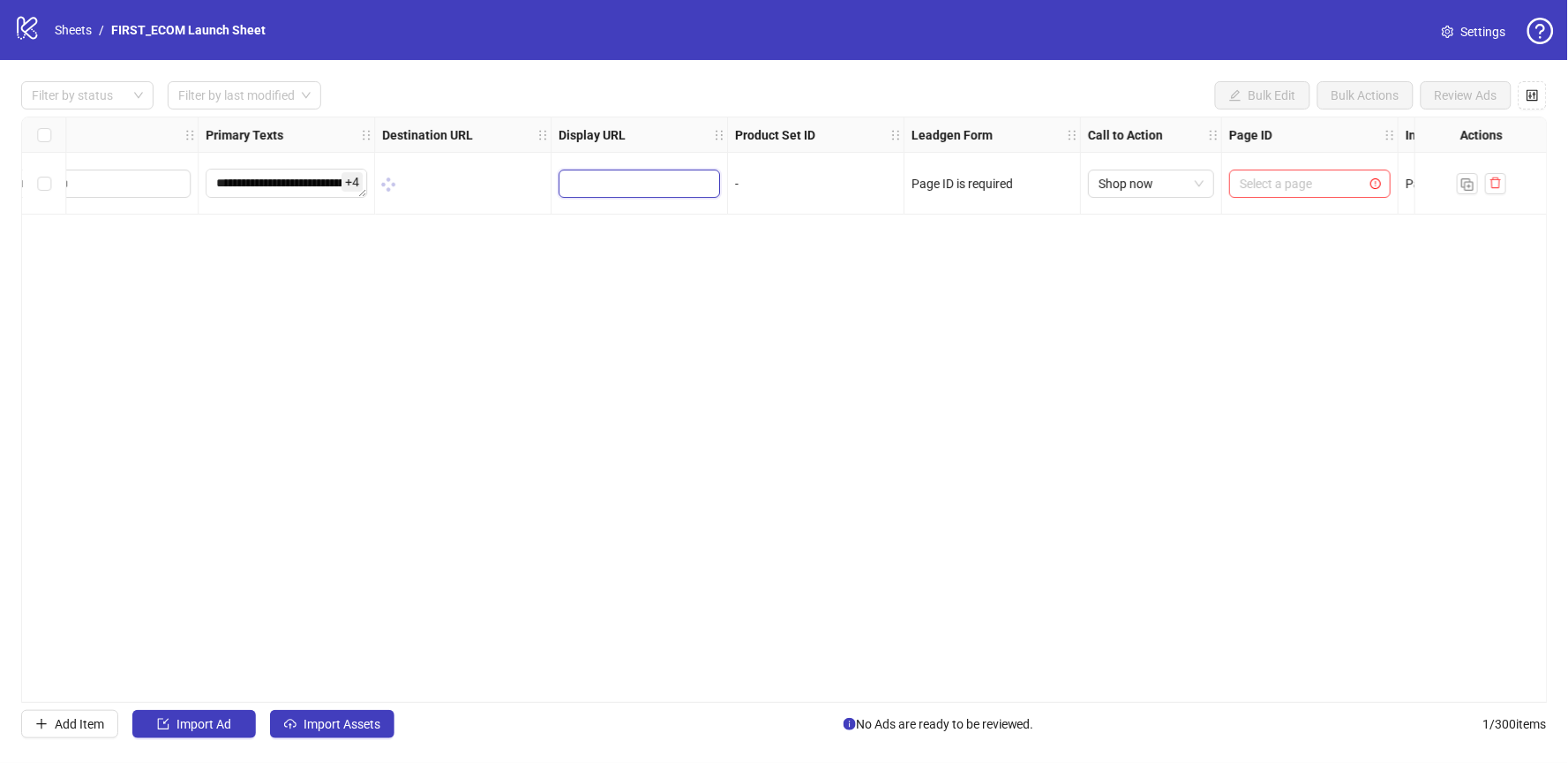
scroll to position [0, 1382]
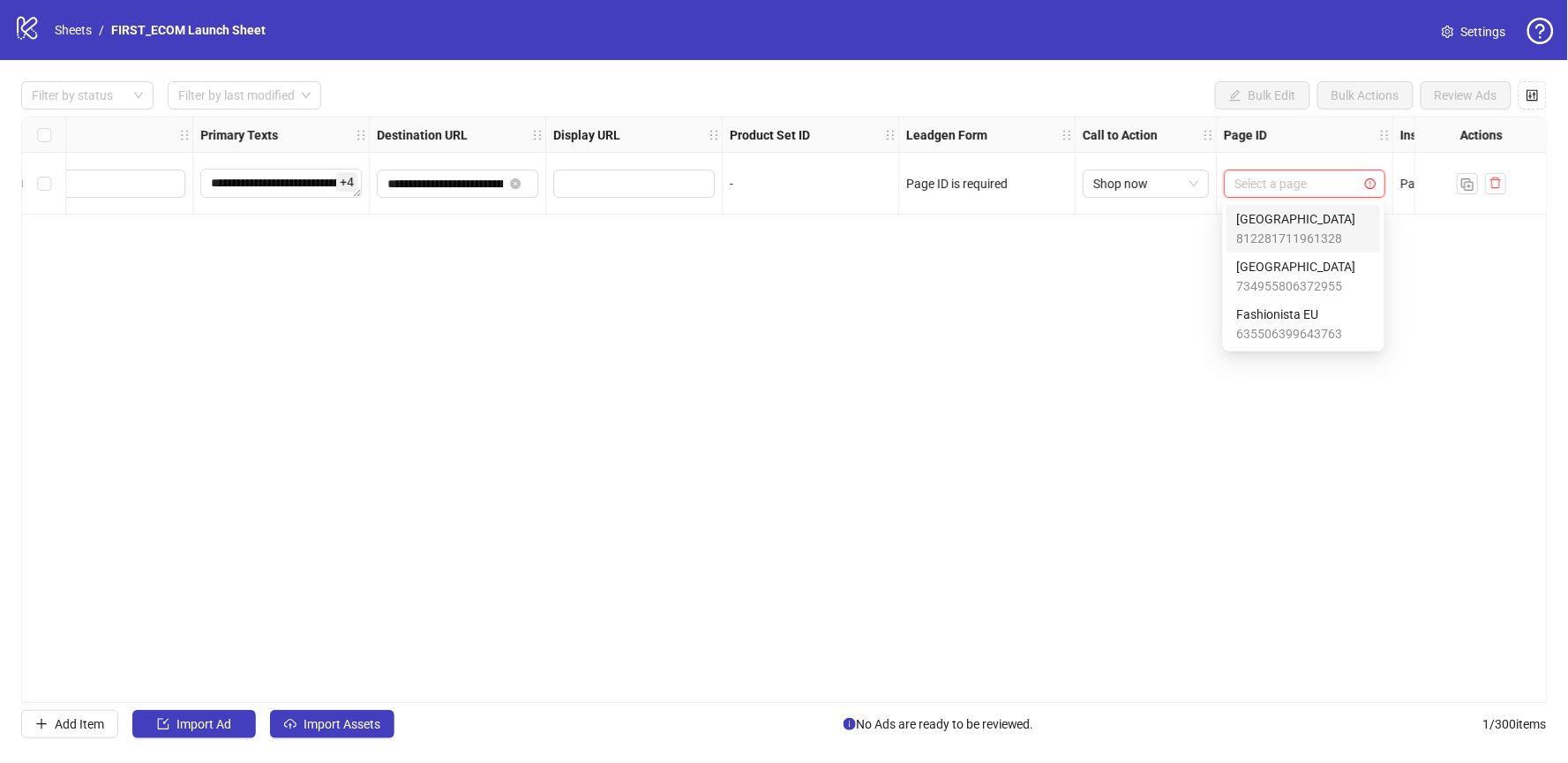
click at [1289, 185] on input "search" at bounding box center [1296, 183] width 124 height 26
click at [1270, 265] on span "[GEOGRAPHIC_DATA]" at bounding box center [1296, 266] width 119 height 19
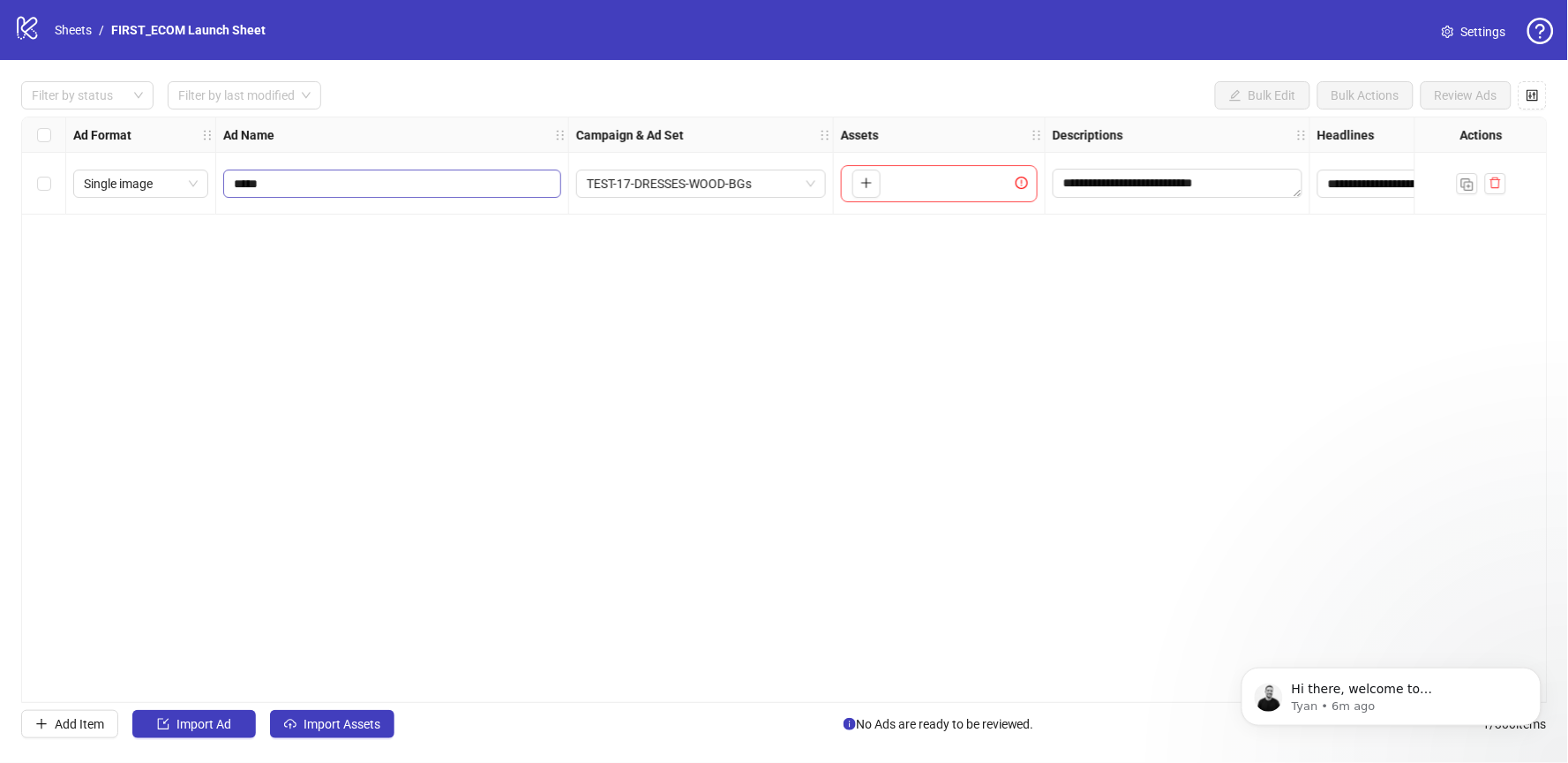
scroll to position [0, 0]
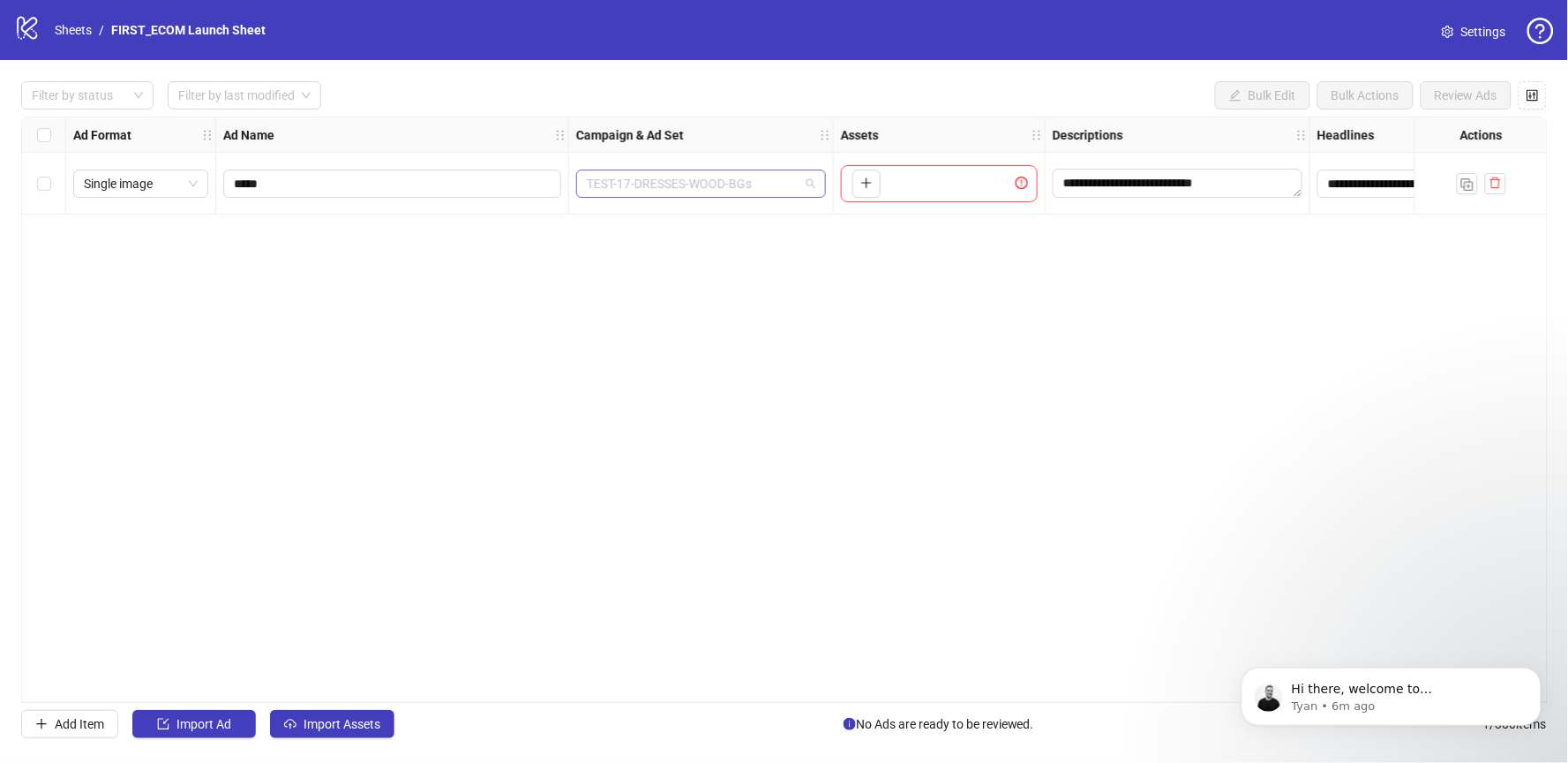
click at [781, 185] on span "TEST-17-DRESSES-WOOD-BGs" at bounding box center [701, 183] width 229 height 26
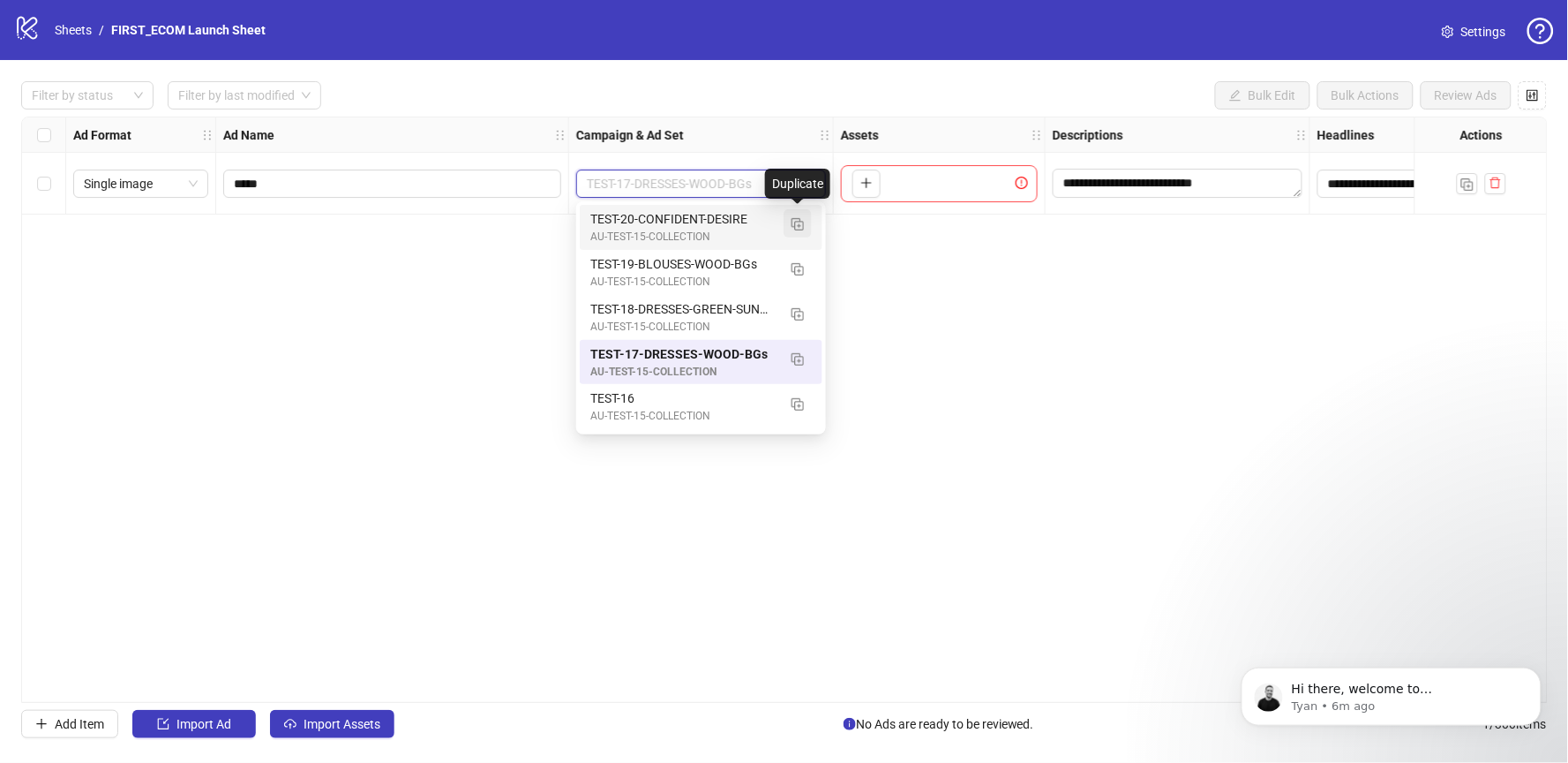
click at [799, 222] on img "button" at bounding box center [797, 224] width 12 height 12
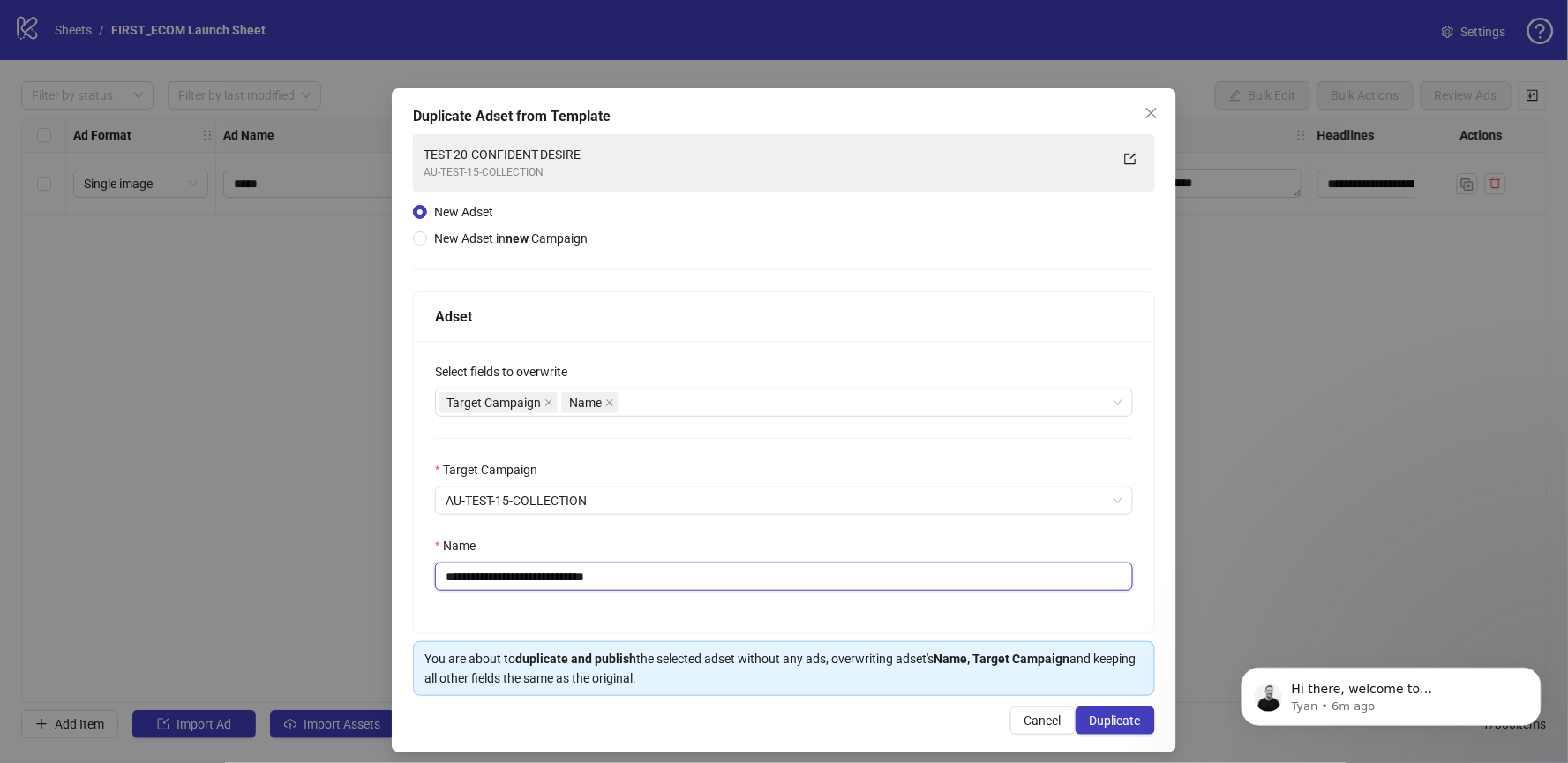
drag, startPoint x: 480, startPoint y: 577, endPoint x: 783, endPoint y: 577, distance: 303.0
click at [781, 577] on input "**********" at bounding box center [784, 576] width 698 height 28
type input "**********"
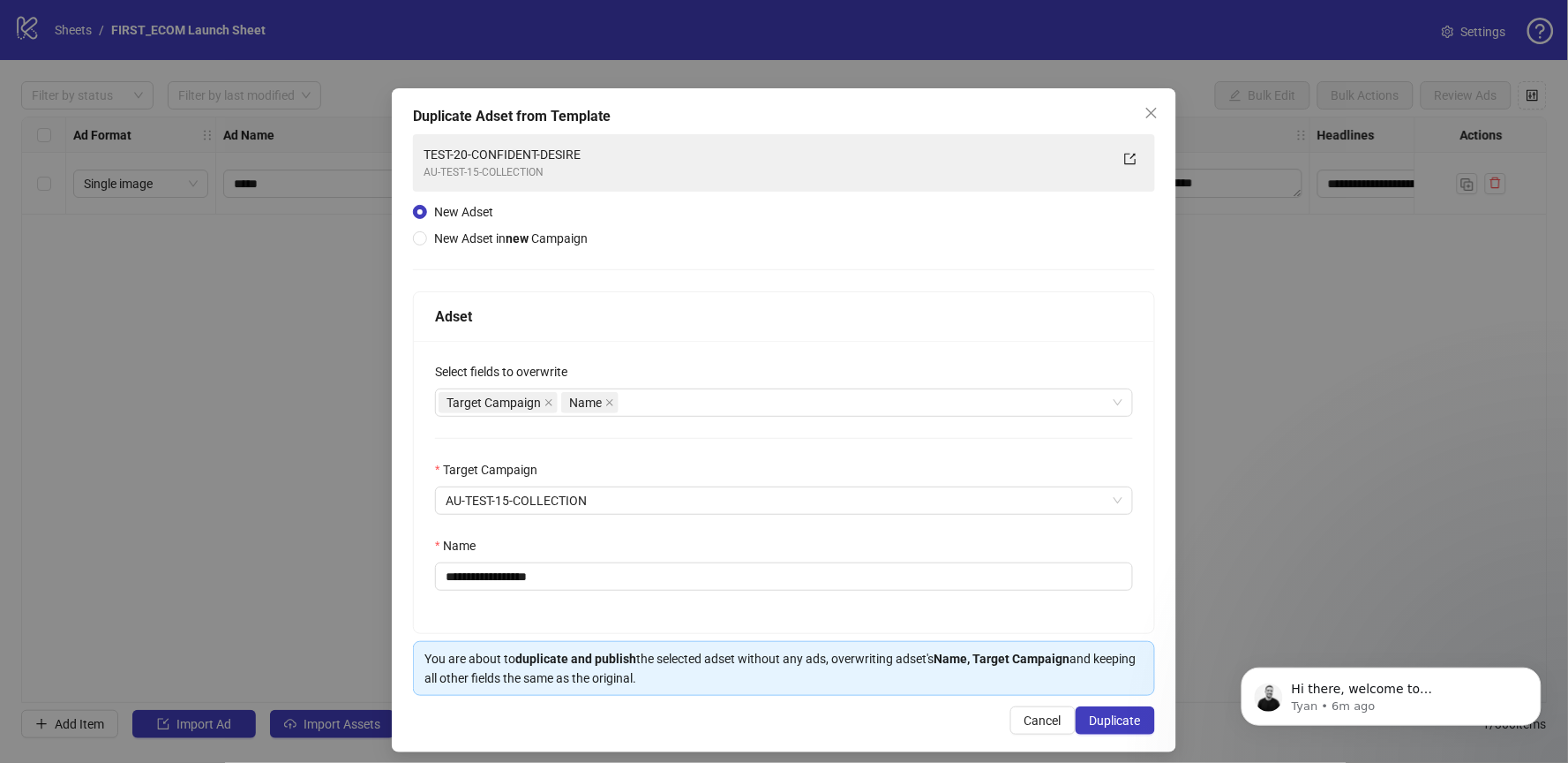
click at [804, 539] on div "Name" at bounding box center [784, 549] width 698 height 26
click at [1094, 720] on span "Duplicate" at bounding box center [1114, 720] width 51 height 14
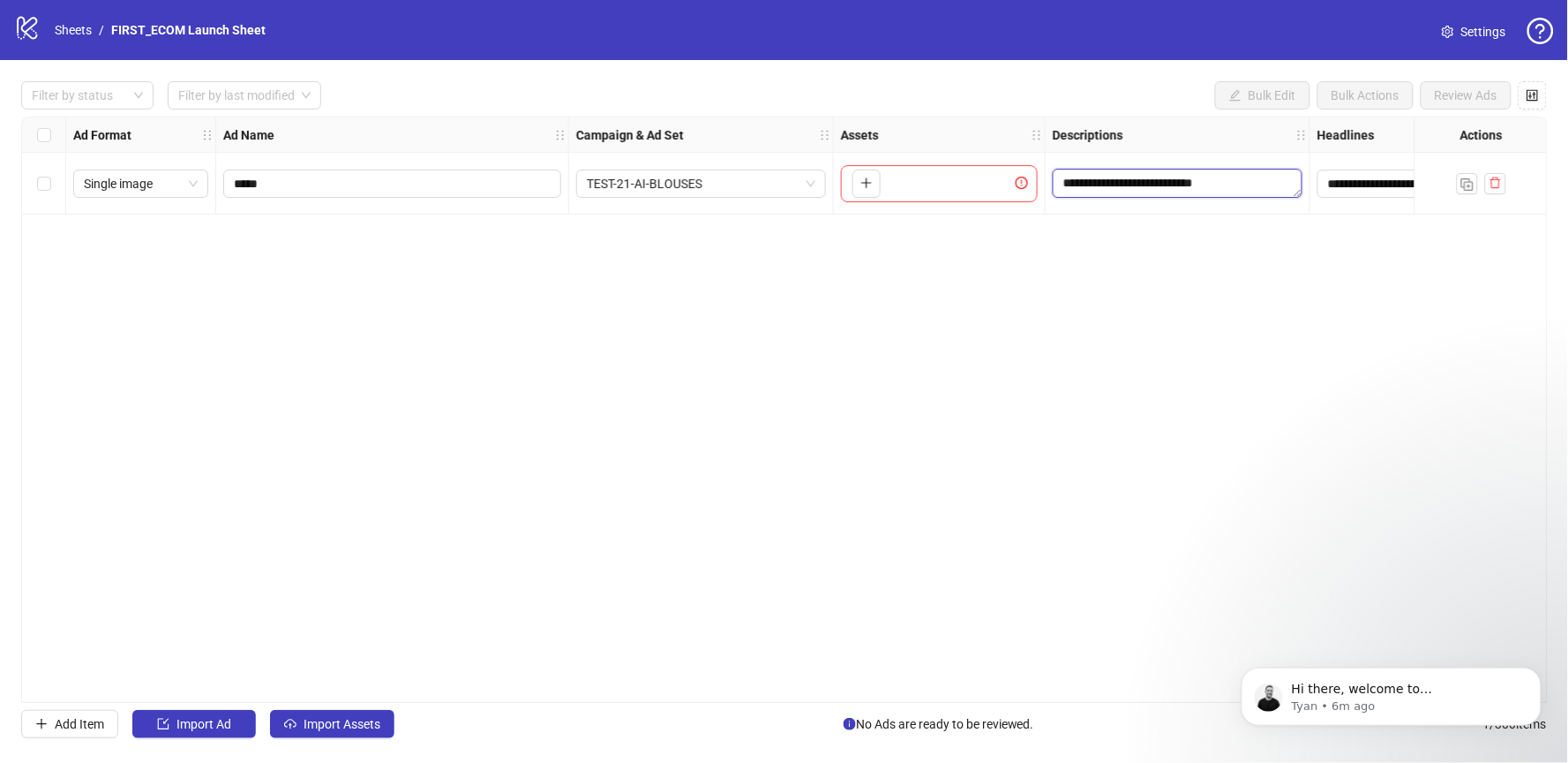
click at [1107, 179] on textarea "**********" at bounding box center [1177, 183] width 250 height 28
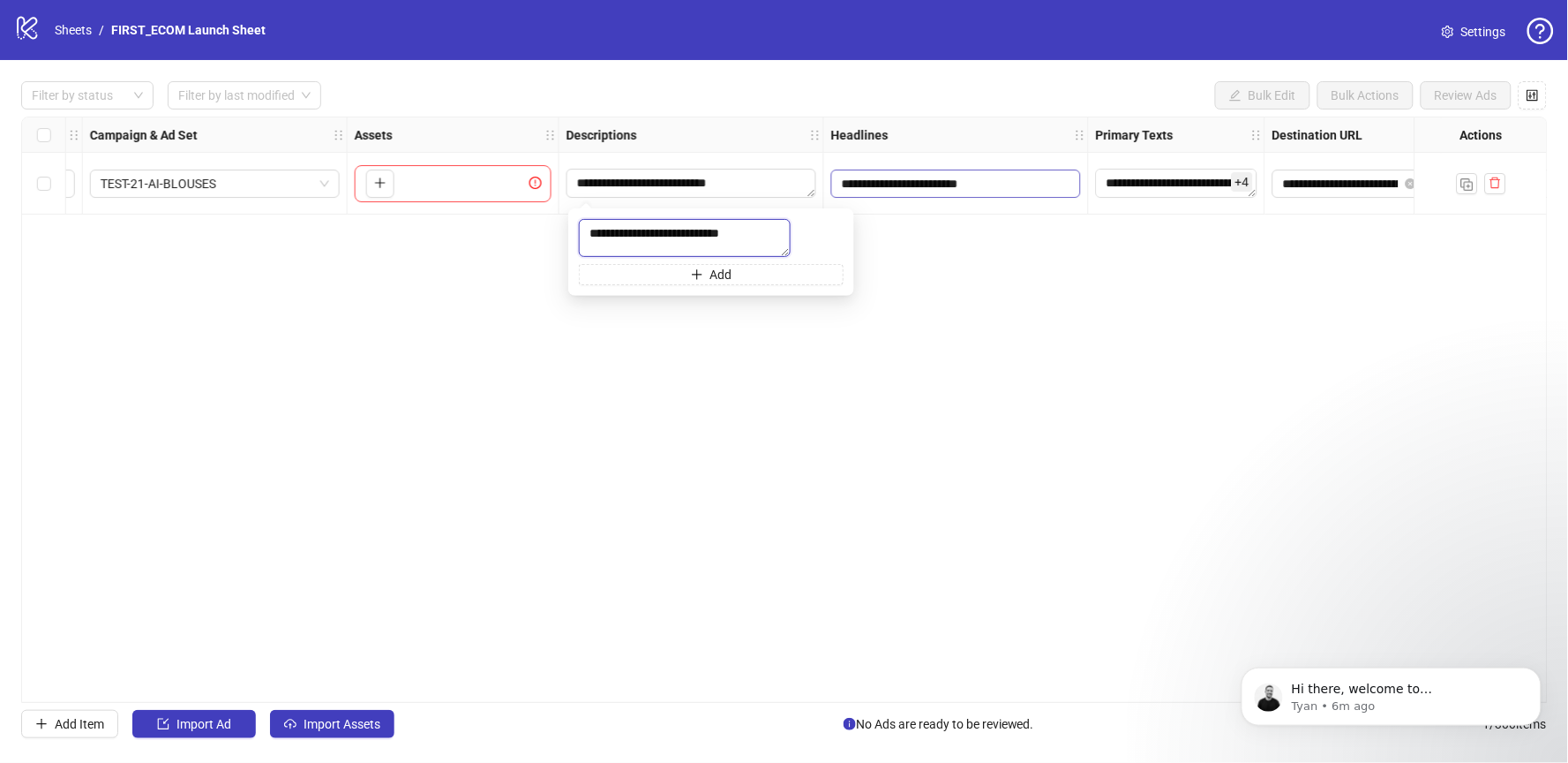
scroll to position [0, 491]
click at [1161, 181] on textarea "**********" at bounding box center [1172, 183] width 162 height 28
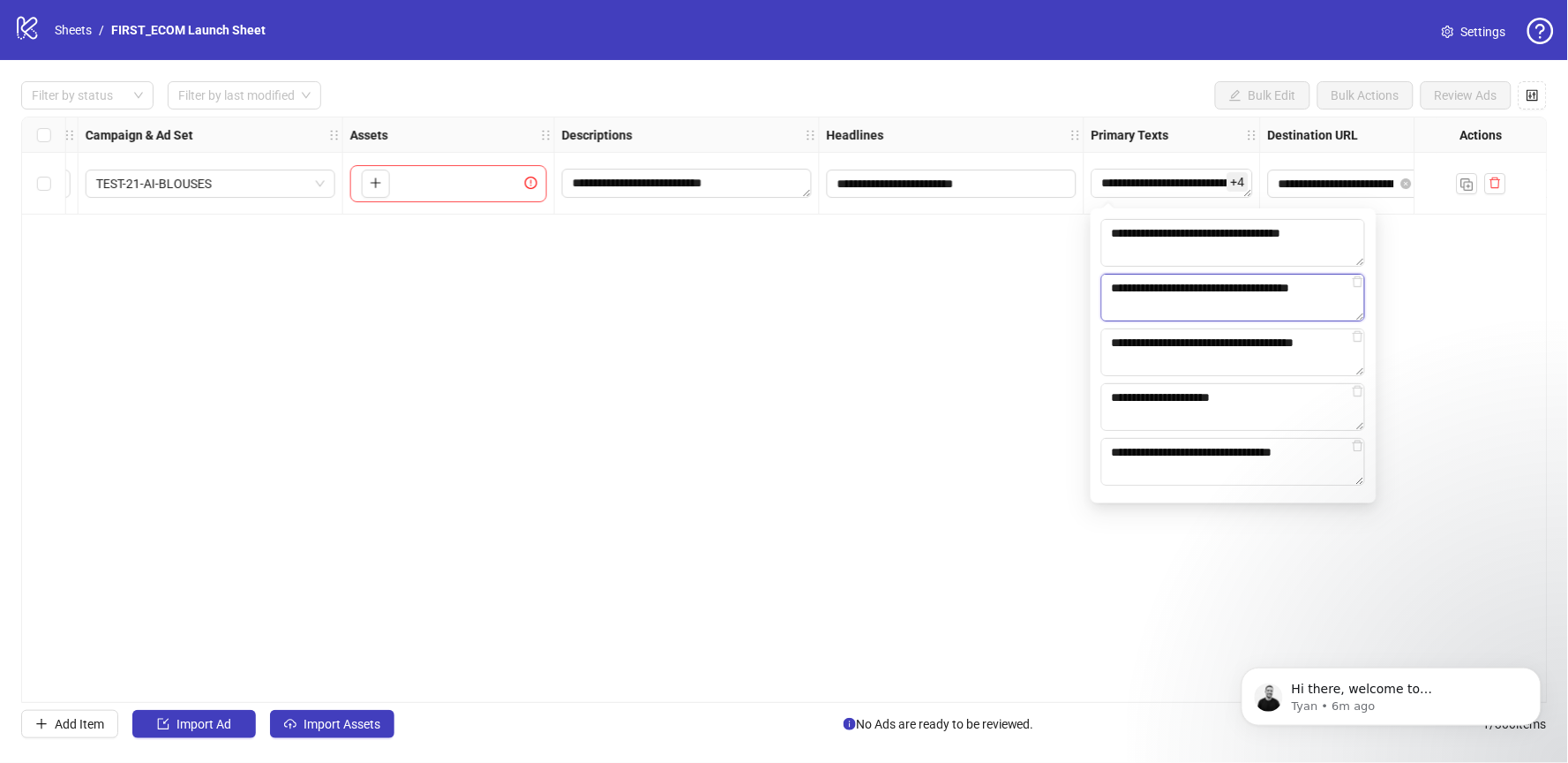
click at [1162, 296] on textarea "**********" at bounding box center [1233, 298] width 264 height 48
click at [1211, 353] on textarea "**********" at bounding box center [1233, 352] width 264 height 48
click at [1199, 410] on textarea "**********" at bounding box center [1233, 407] width 264 height 48
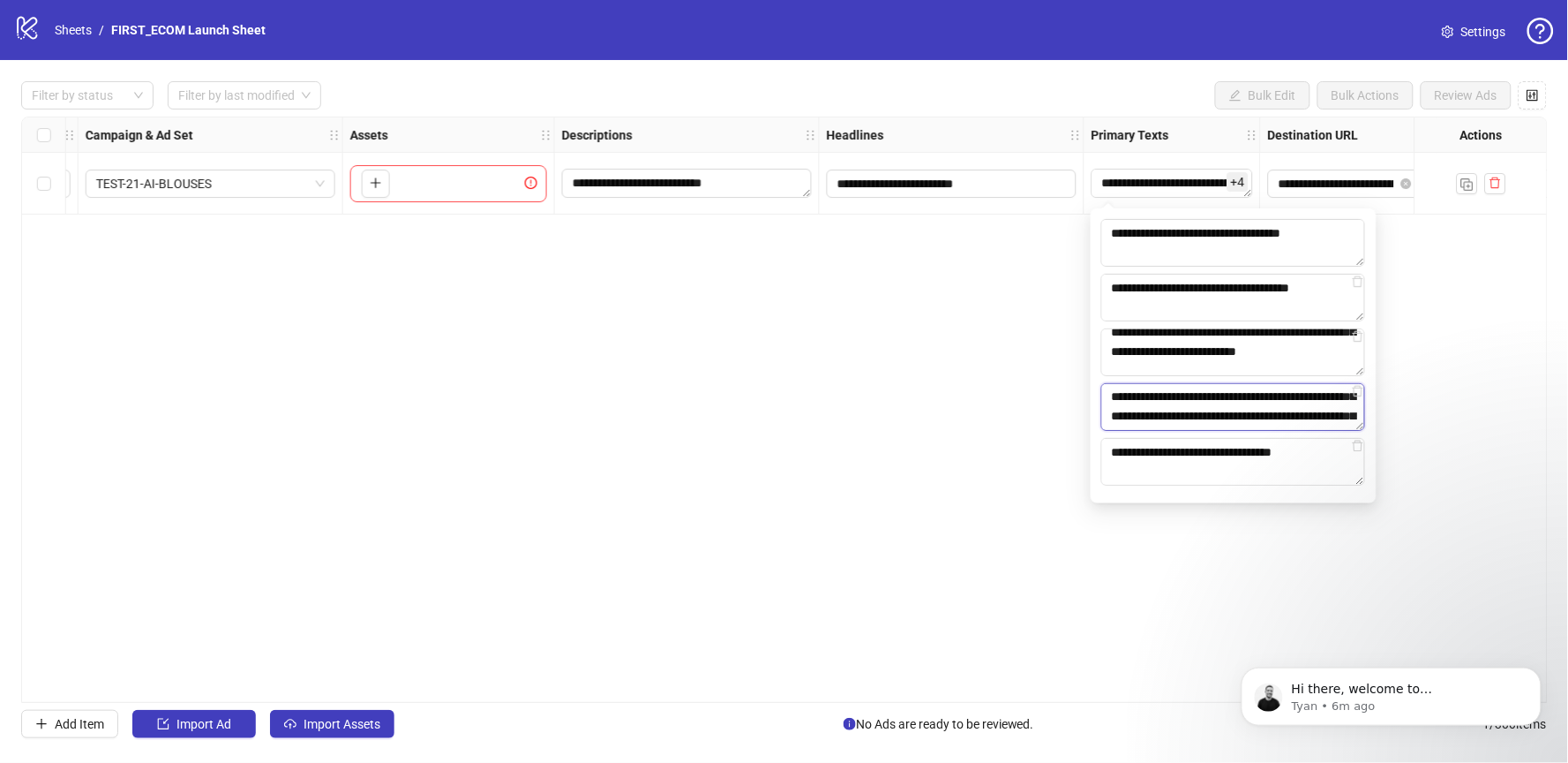
scroll to position [104, 0]
click at [1181, 476] on textarea "**********" at bounding box center [1233, 462] width 264 height 48
click at [1314, 181] on input "**********" at bounding box center [1336, 183] width 116 height 19
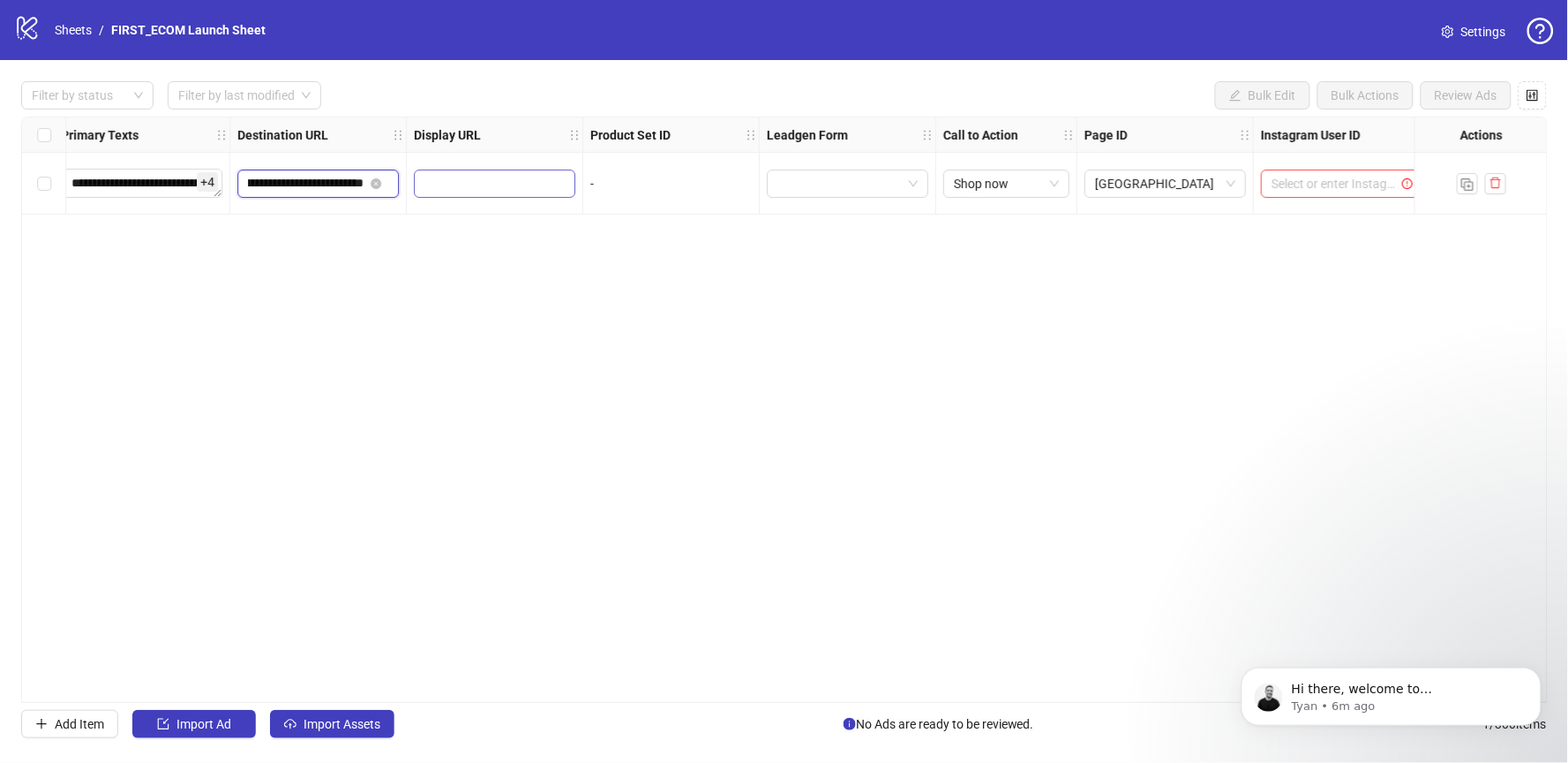
scroll to position [0, 1533]
click at [855, 183] on input "search" at bounding box center [827, 183] width 124 height 26
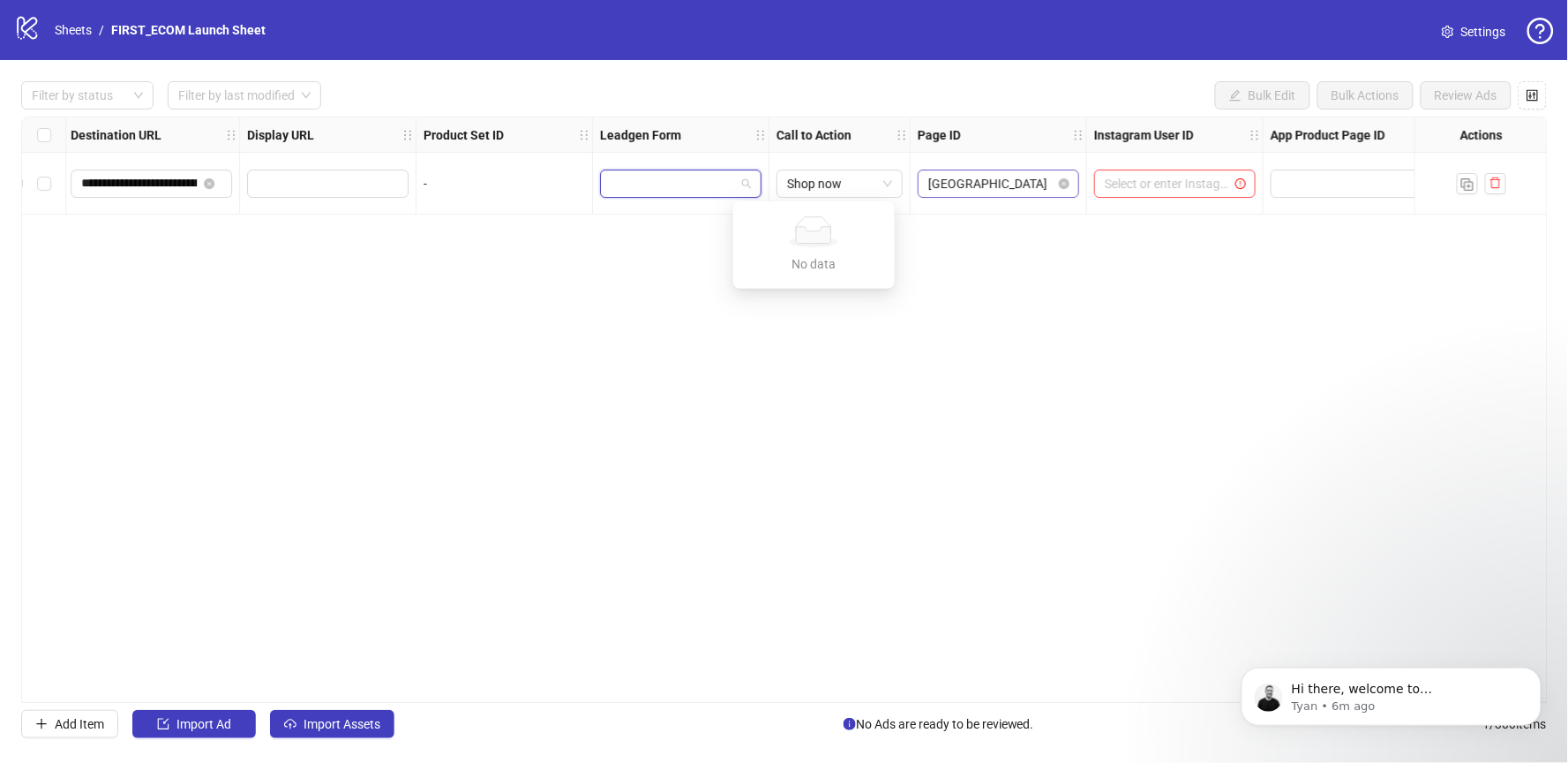
scroll to position [0, 1696]
click at [1165, 183] on input "search" at bounding box center [1159, 183] width 124 height 26
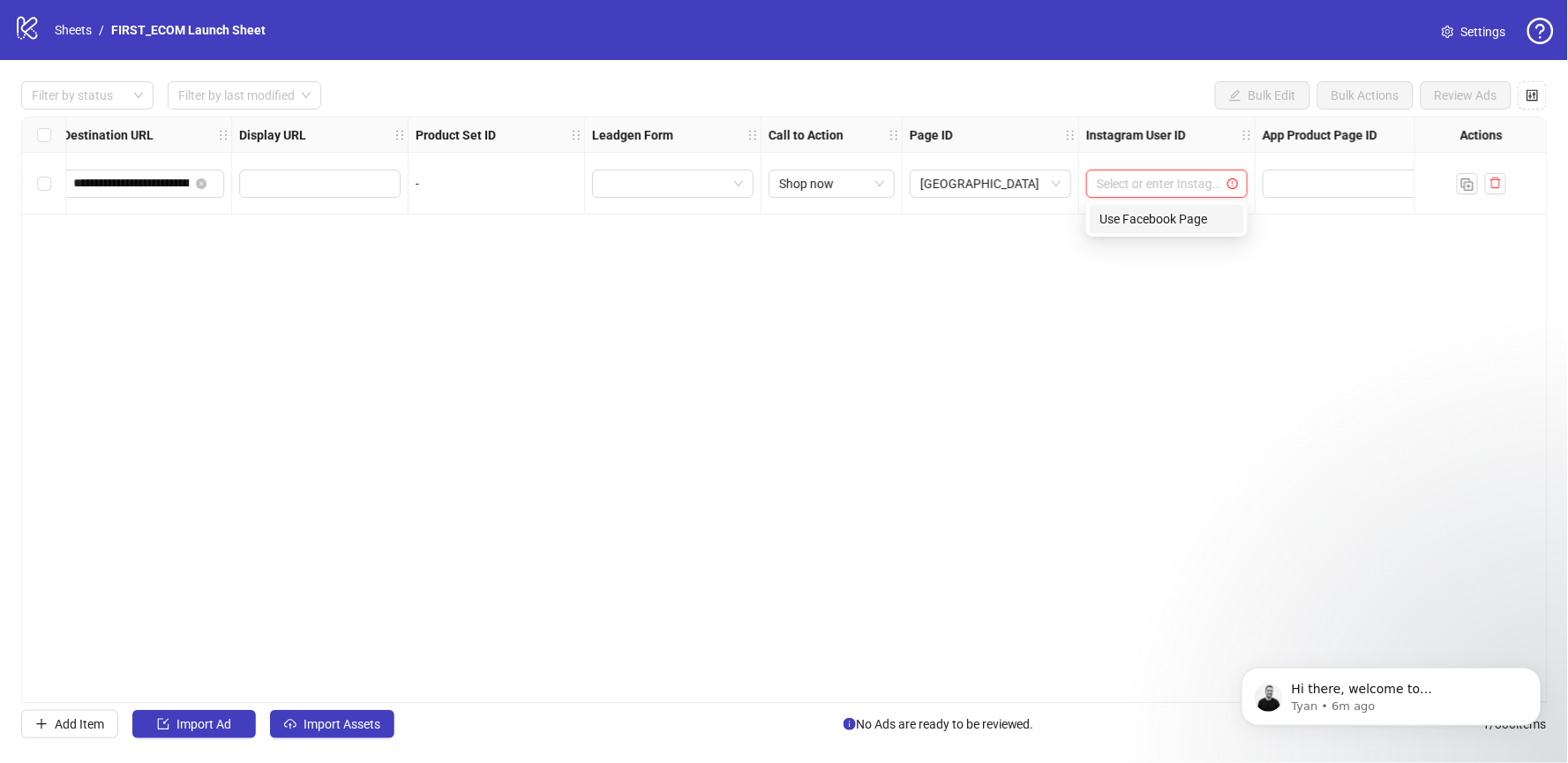
click at [1126, 216] on div "Use Facebook Page" at bounding box center [1166, 218] width 133 height 19
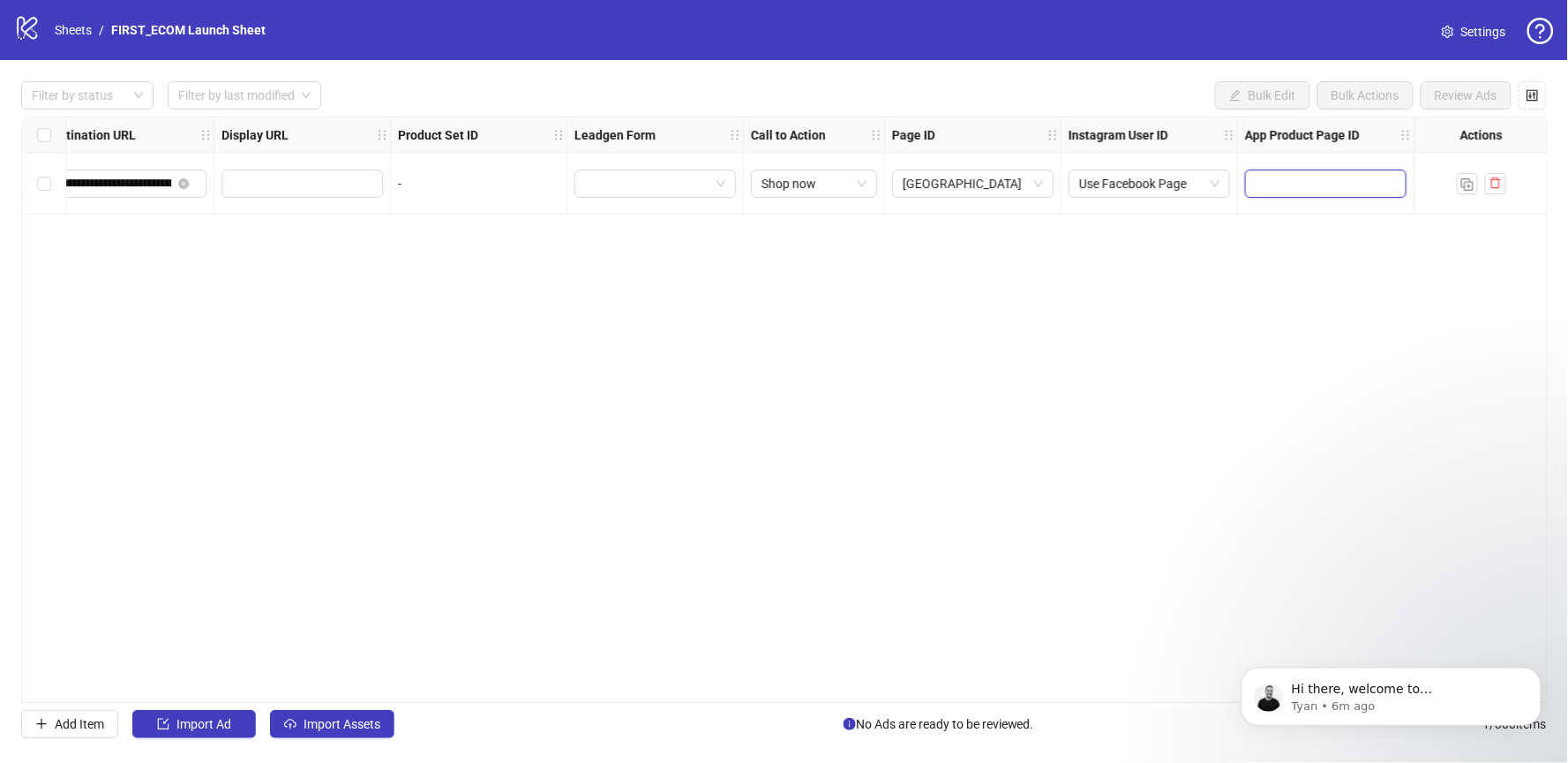
click at [1315, 185] on input "text" at bounding box center [1313, 183] width 116 height 19
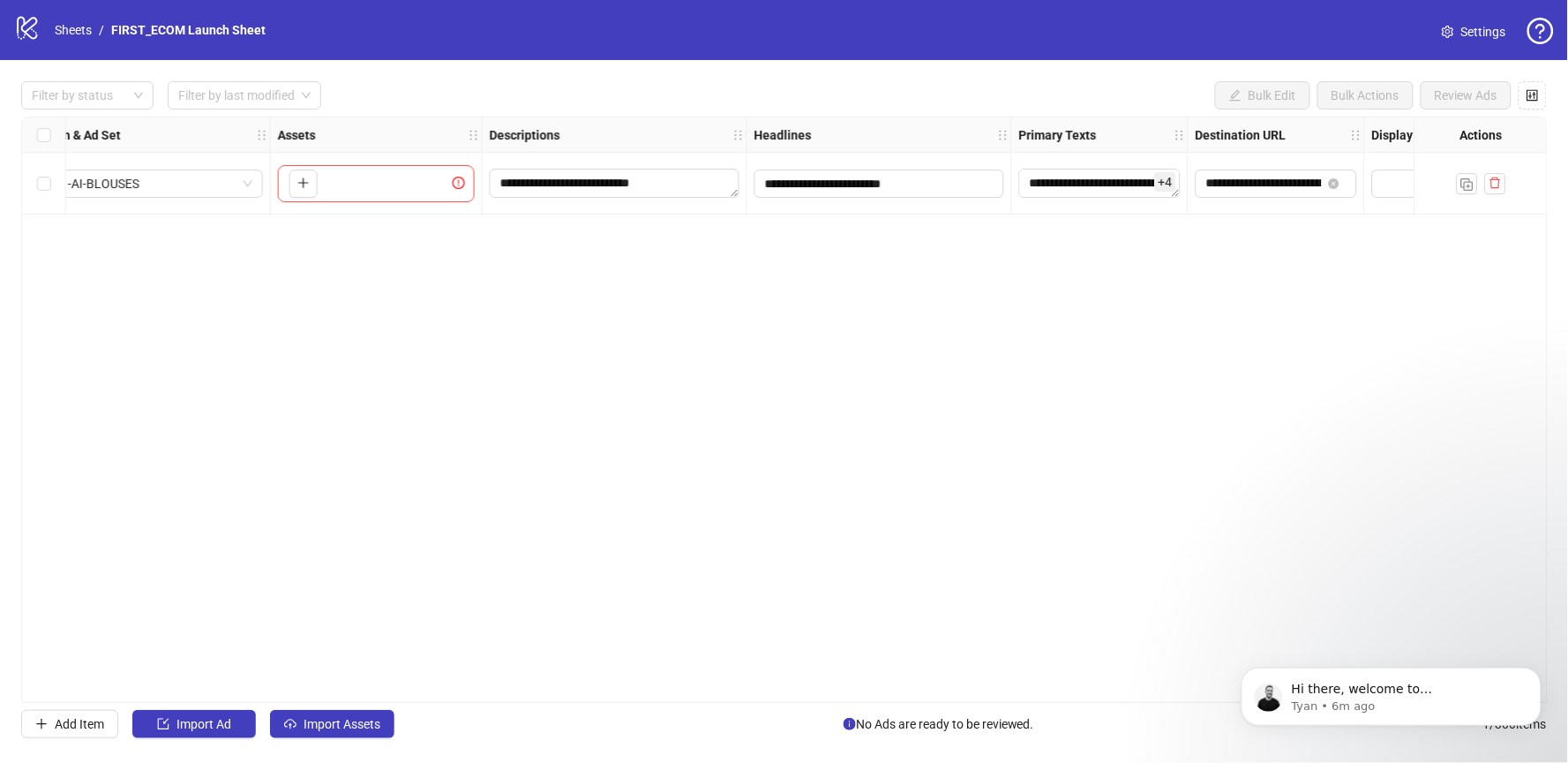
scroll to position [0, 0]
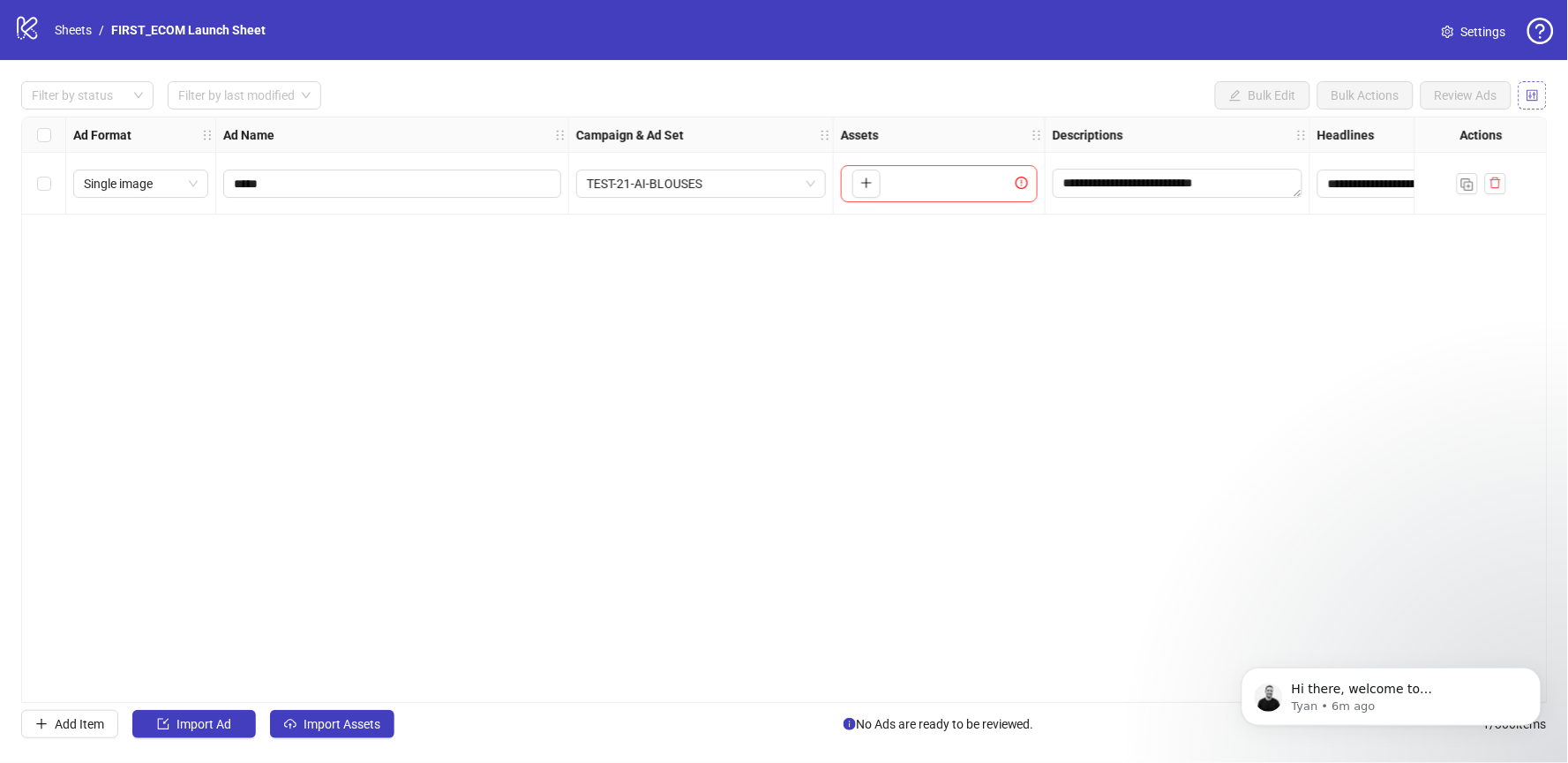
click at [1538, 102] on span "button" at bounding box center [1533, 95] width 12 height 14
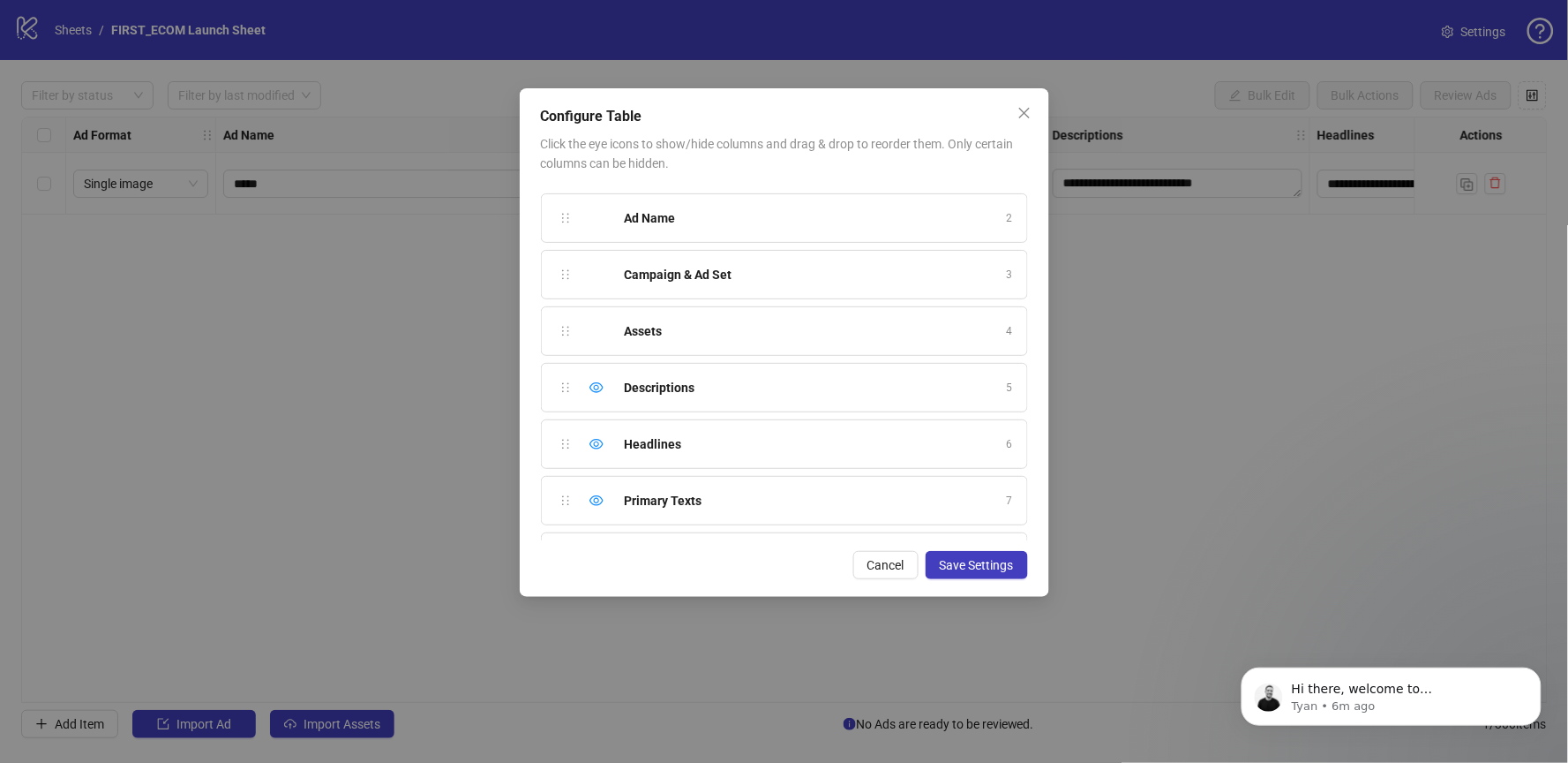
scroll to position [68, 0]
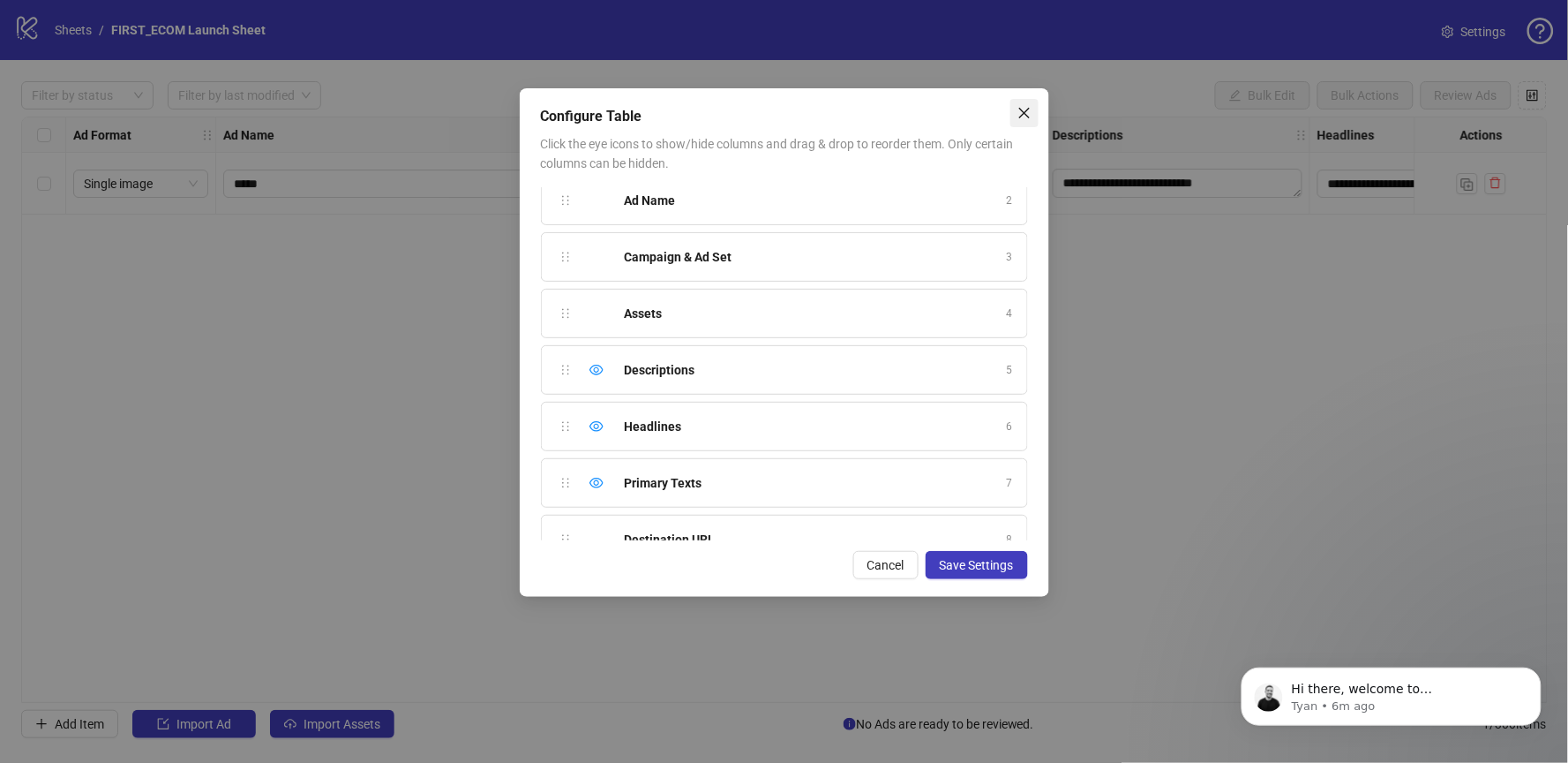
click at [1021, 117] on icon "close" at bounding box center [1024, 113] width 14 height 14
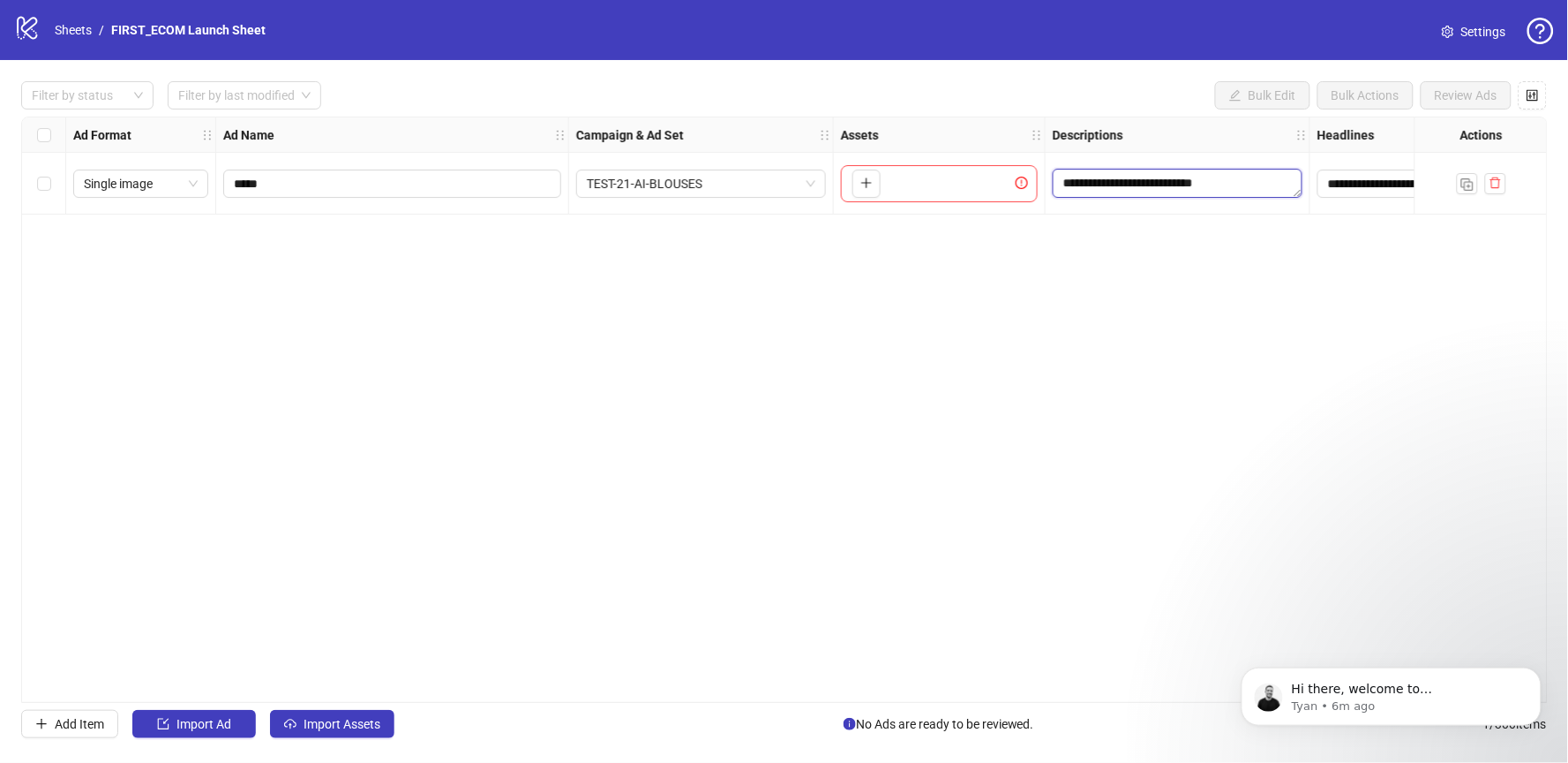
click at [1096, 188] on textarea "**********" at bounding box center [1177, 183] width 250 height 28
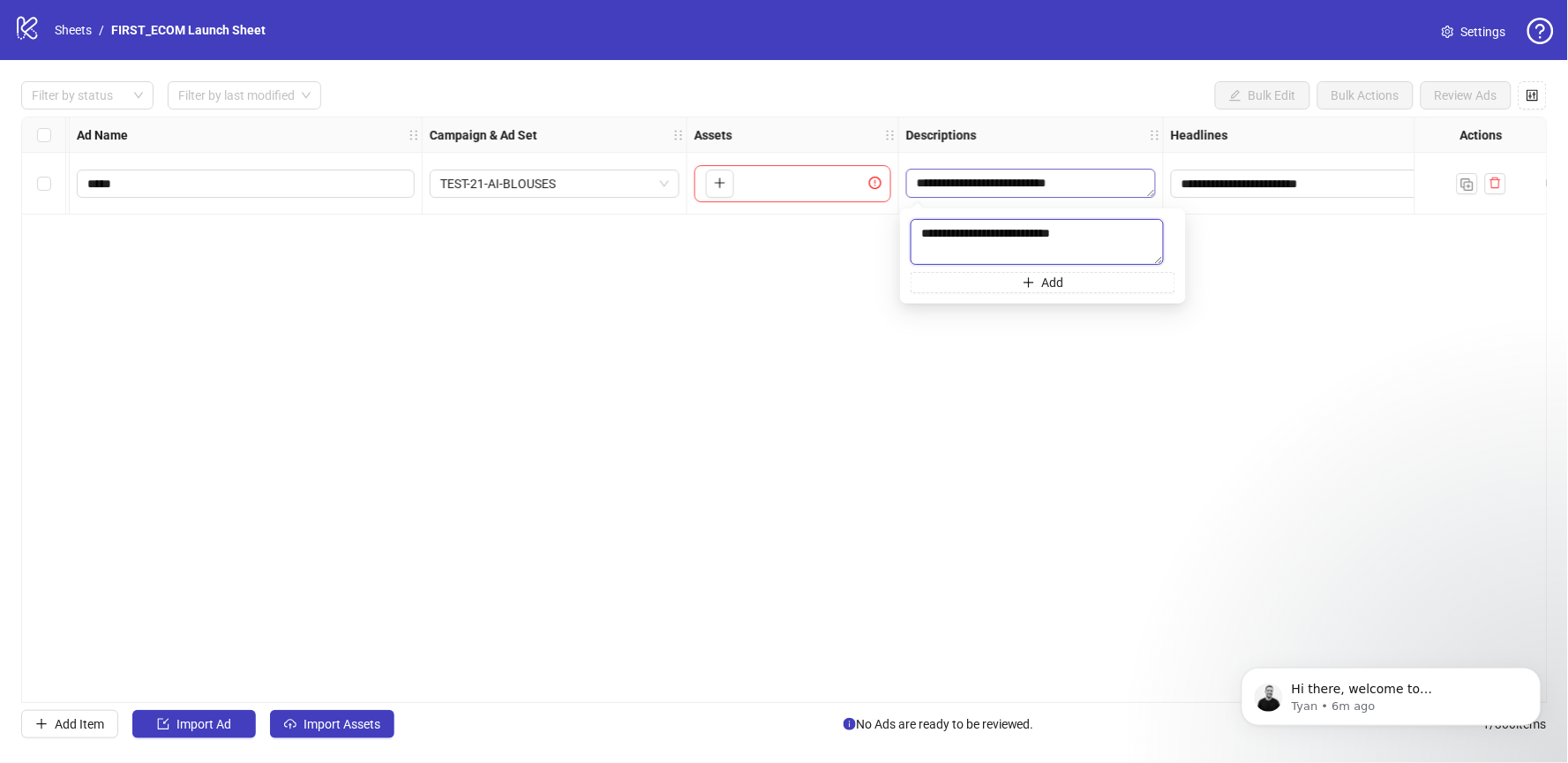
scroll to position [0, 180]
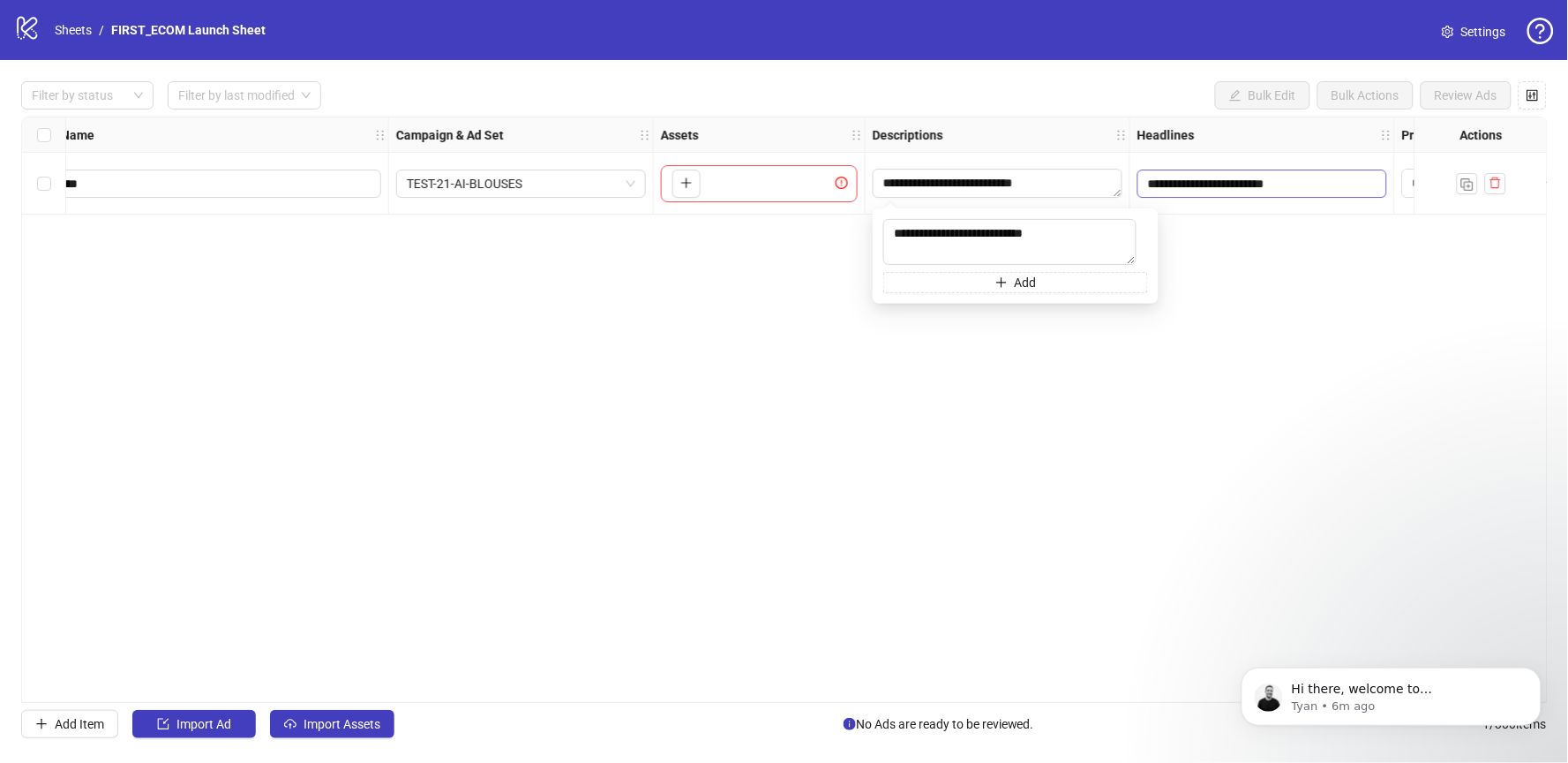
click at [1227, 182] on input "**********" at bounding box center [1260, 183] width 225 height 19
click at [1228, 182] on input "**********" at bounding box center [1260, 183] width 225 height 19
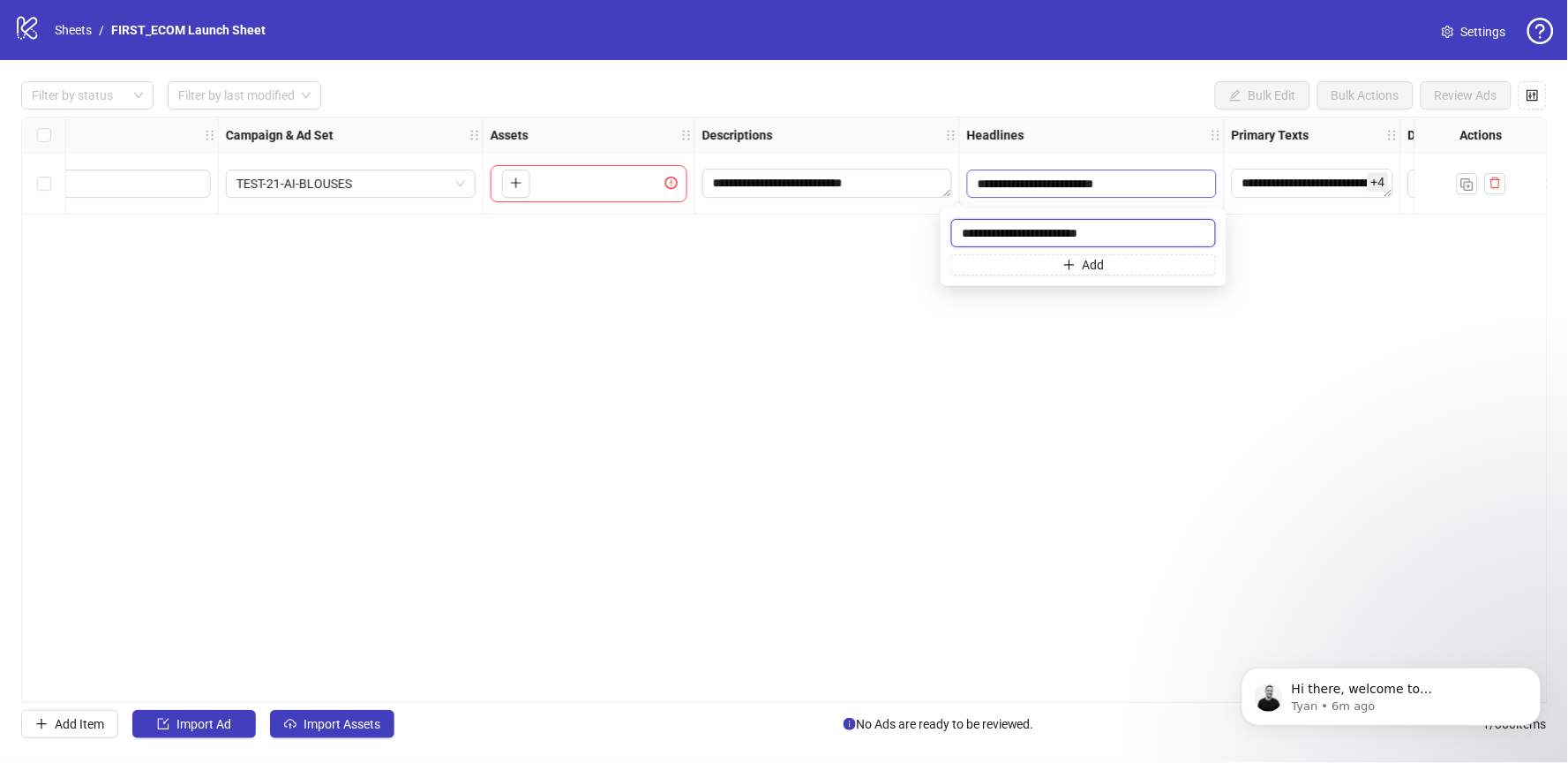
scroll to position [0, 378]
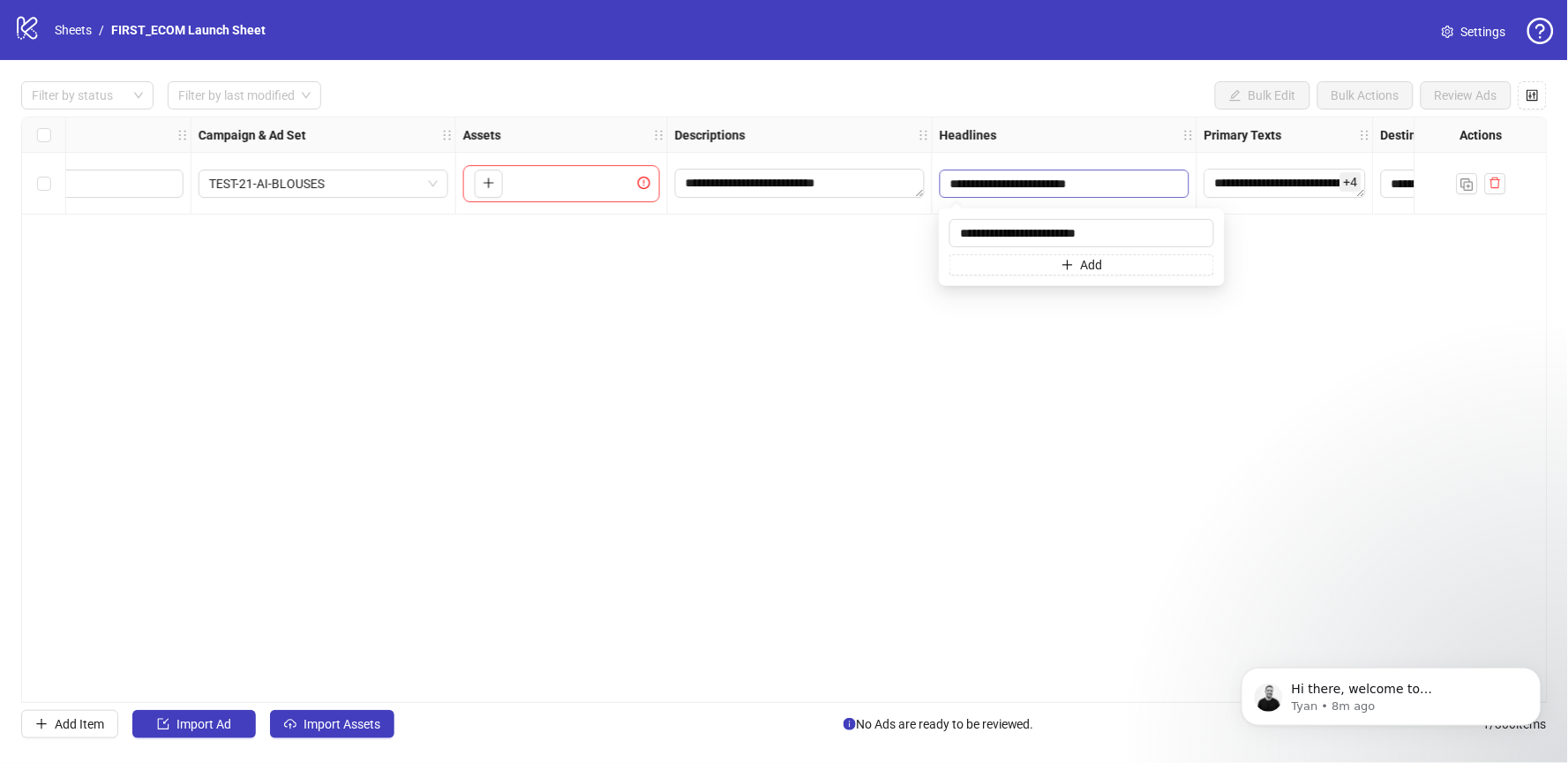
click at [1124, 177] on input "**********" at bounding box center [1062, 183] width 225 height 19
click at [868, 185] on textarea "**********" at bounding box center [799, 183] width 250 height 28
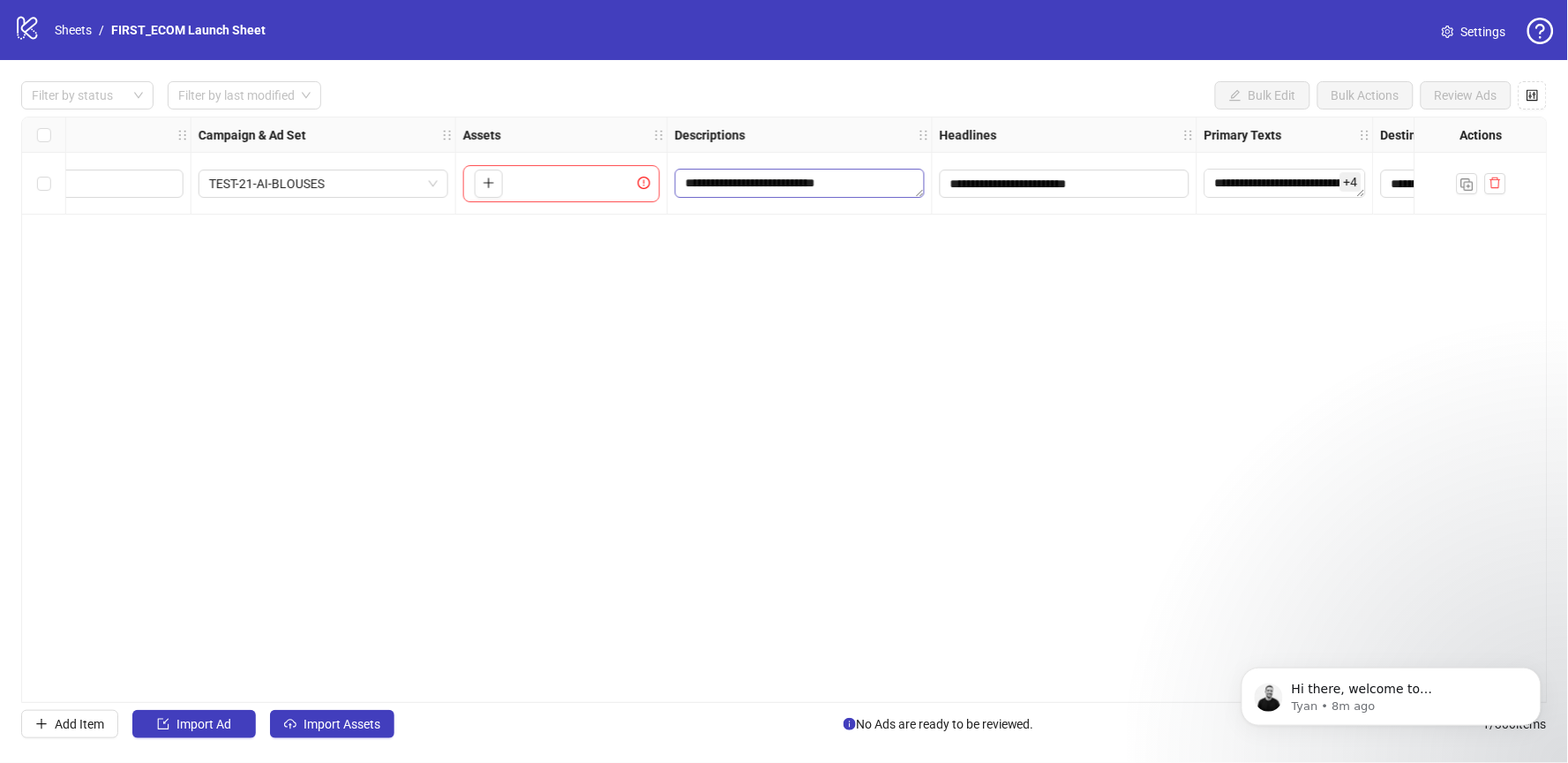
click at [868, 186] on textarea "**********" at bounding box center [799, 183] width 250 height 28
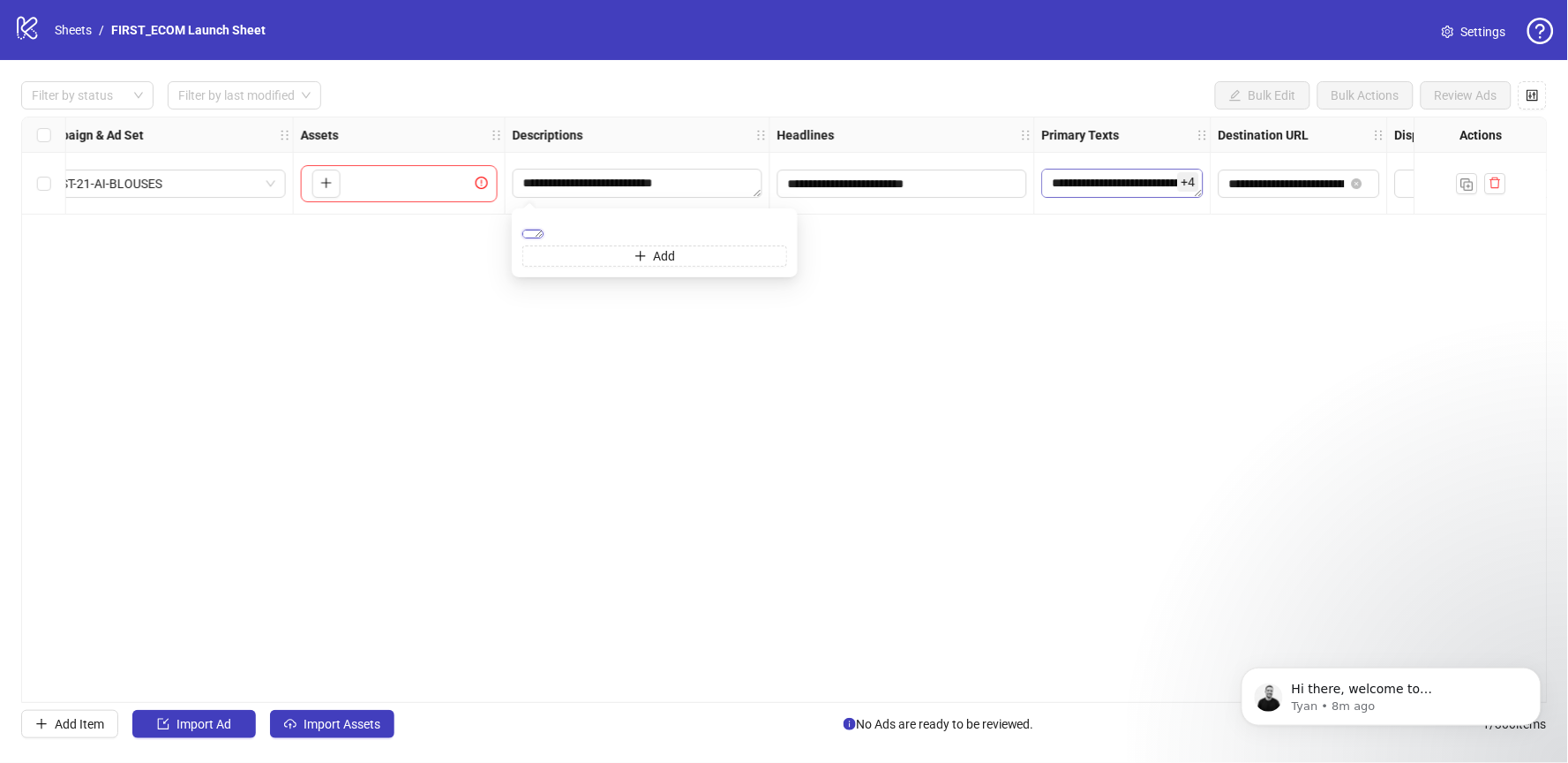
scroll to position [0, 541]
click at [1116, 182] on textarea "**********" at bounding box center [1122, 183] width 162 height 28
click at [1115, 182] on textarea "**********" at bounding box center [1122, 183] width 162 height 28
click at [1187, 184] on span "+ 4" at bounding box center [1187, 181] width 21 height 19
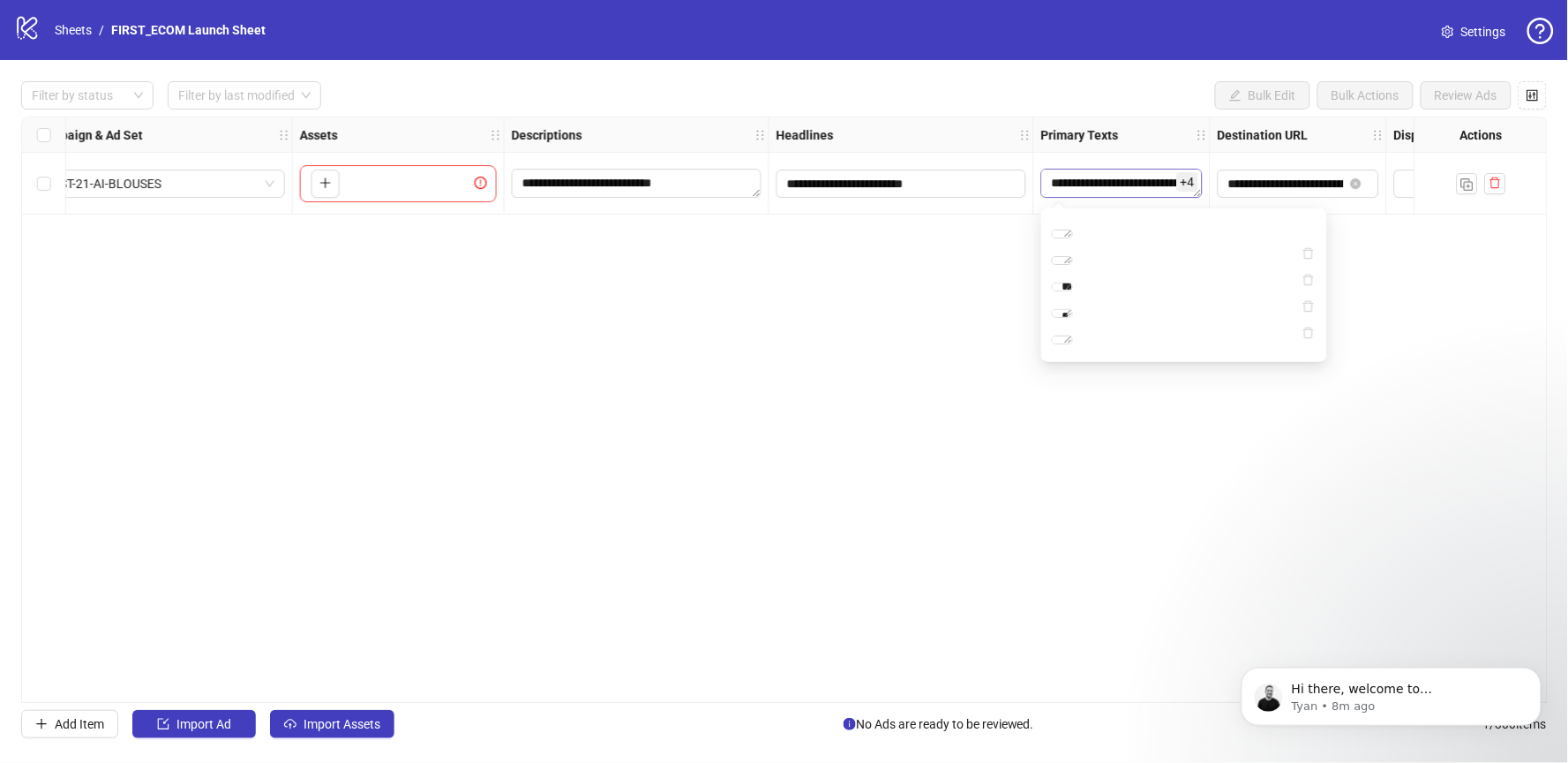
click at [1090, 179] on textarea "**********" at bounding box center [1122, 183] width 162 height 28
click at [1073, 288] on textarea "**********" at bounding box center [1061, 288] width 21 height 9
click at [1073, 348] on textarea "**********" at bounding box center [1061, 343] width 21 height 9
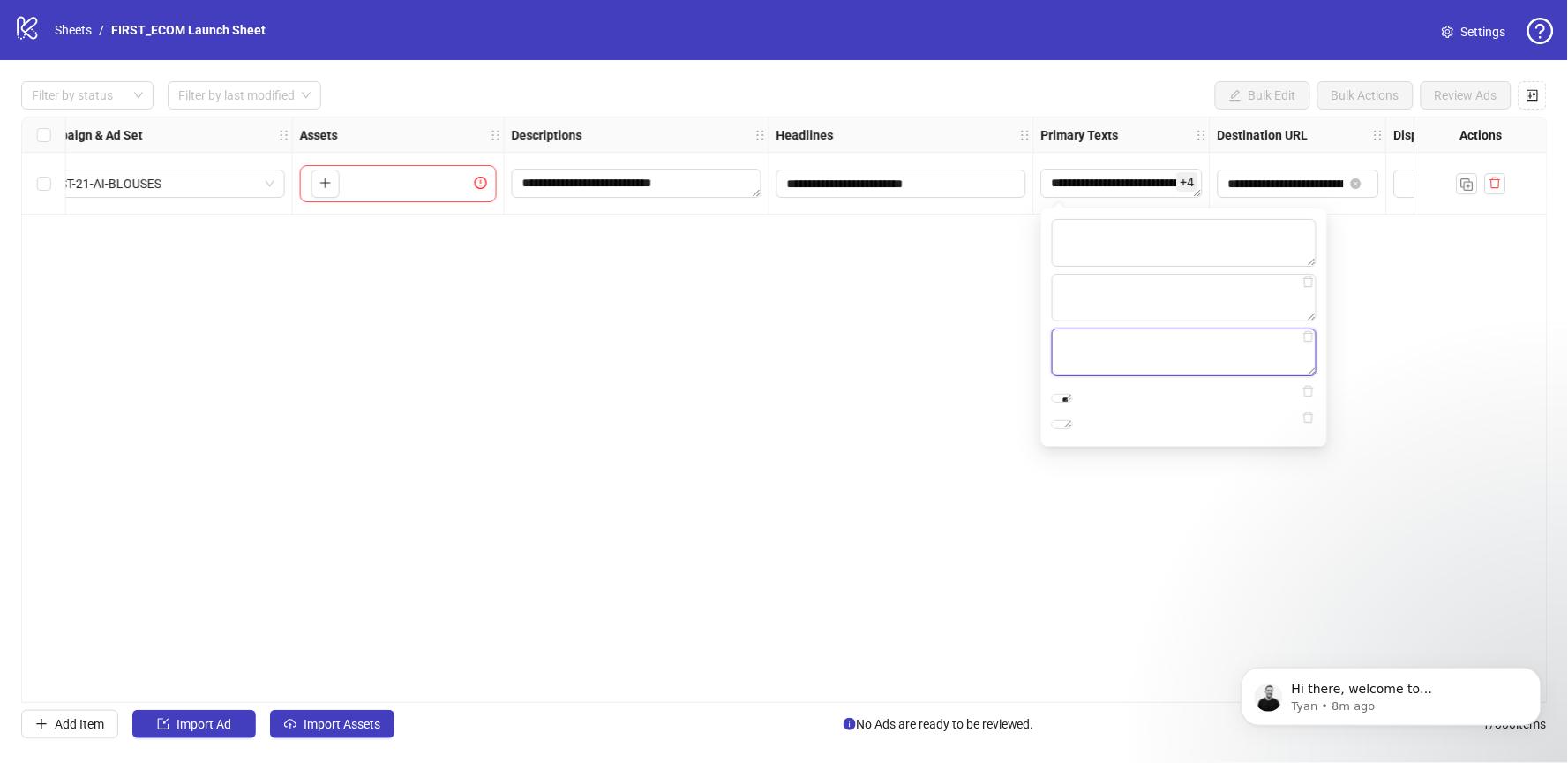
scroll to position [0, 0]
click at [1073, 396] on textarea "**********" at bounding box center [1061, 398] width 21 height 9
click at [1073, 457] on textarea "**********" at bounding box center [1061, 453] width 21 height 9
click at [1308, 445] on icon "delete" at bounding box center [1308, 446] width 12 height 12
click at [1310, 396] on icon "delete" at bounding box center [1308, 391] width 11 height 11
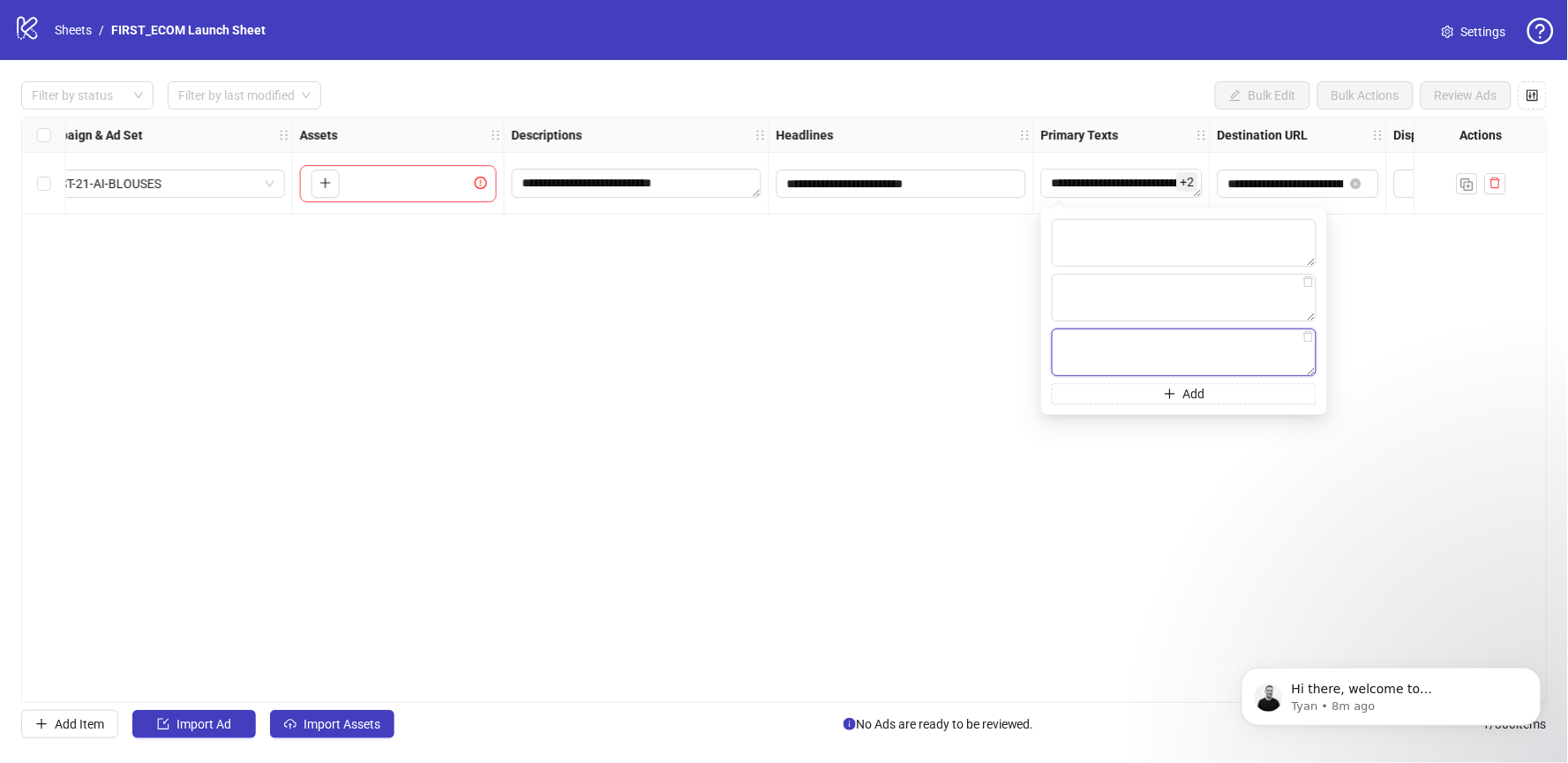
click at [1309, 328] on textarea at bounding box center [1183, 352] width 265 height 48
click at [1308, 339] on icon "delete" at bounding box center [1308, 336] width 12 height 12
click at [1308, 284] on icon "delete" at bounding box center [1308, 281] width 12 height 12
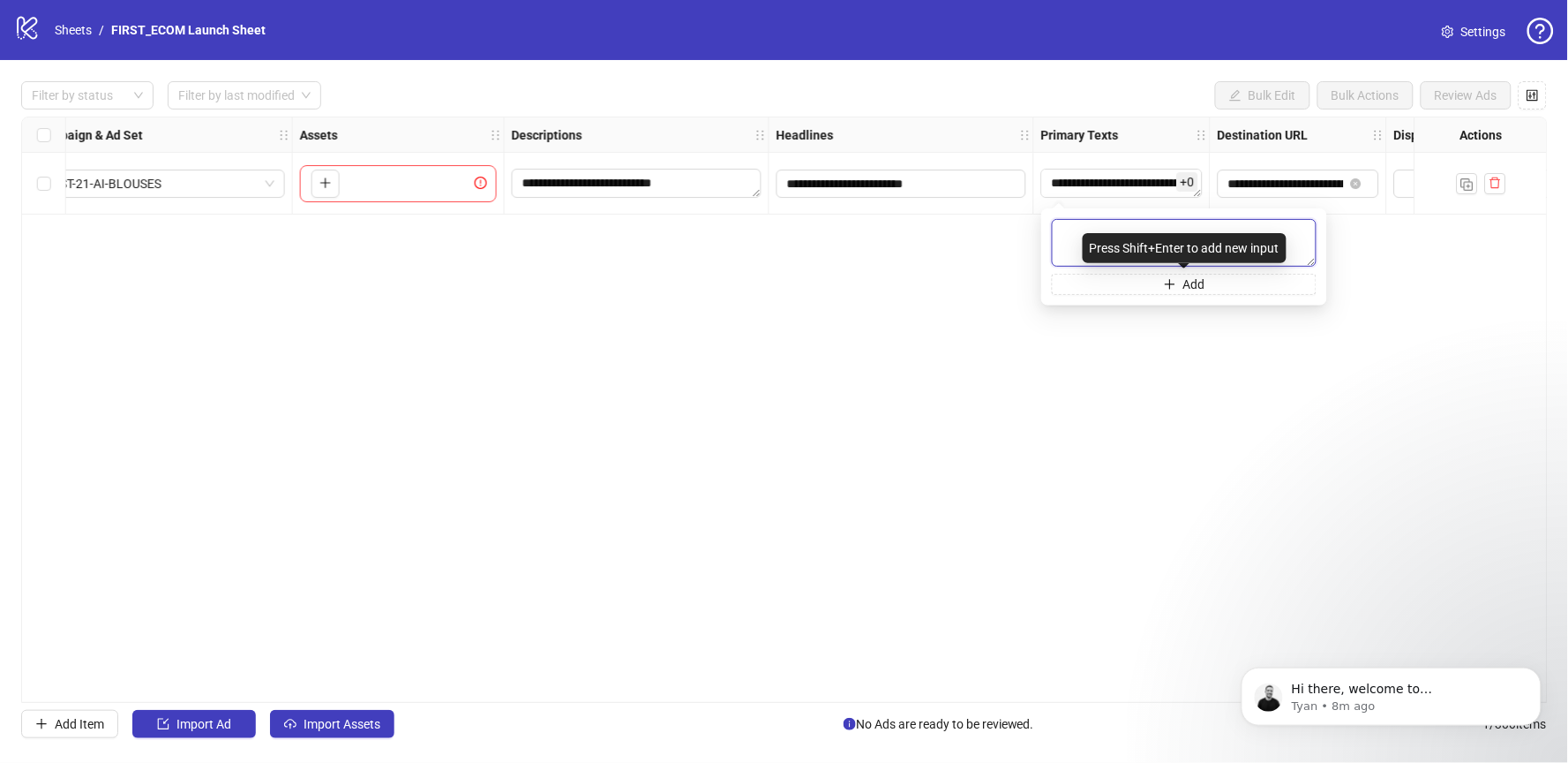
click at [1065, 231] on textarea at bounding box center [1183, 243] width 265 height 48
paste textarea "**********"
click at [1067, 232] on textarea "**********" at bounding box center [1183, 243] width 265 height 48
click at [1153, 238] on textarea "**********" at bounding box center [1183, 243] width 265 height 48
type textarea "**********"
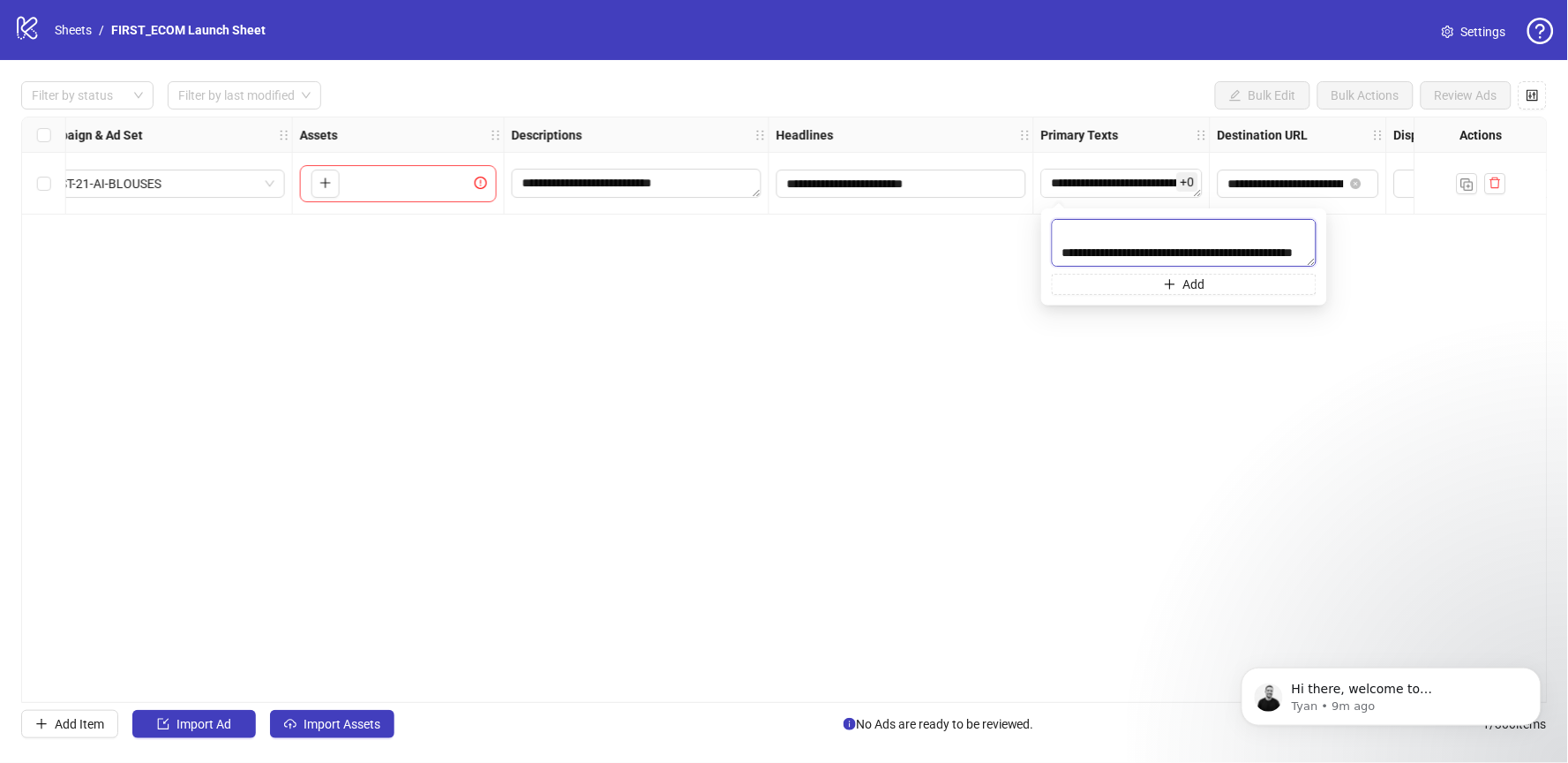
scroll to position [155, 0]
click at [1146, 251] on textarea "**********" at bounding box center [1183, 243] width 265 height 48
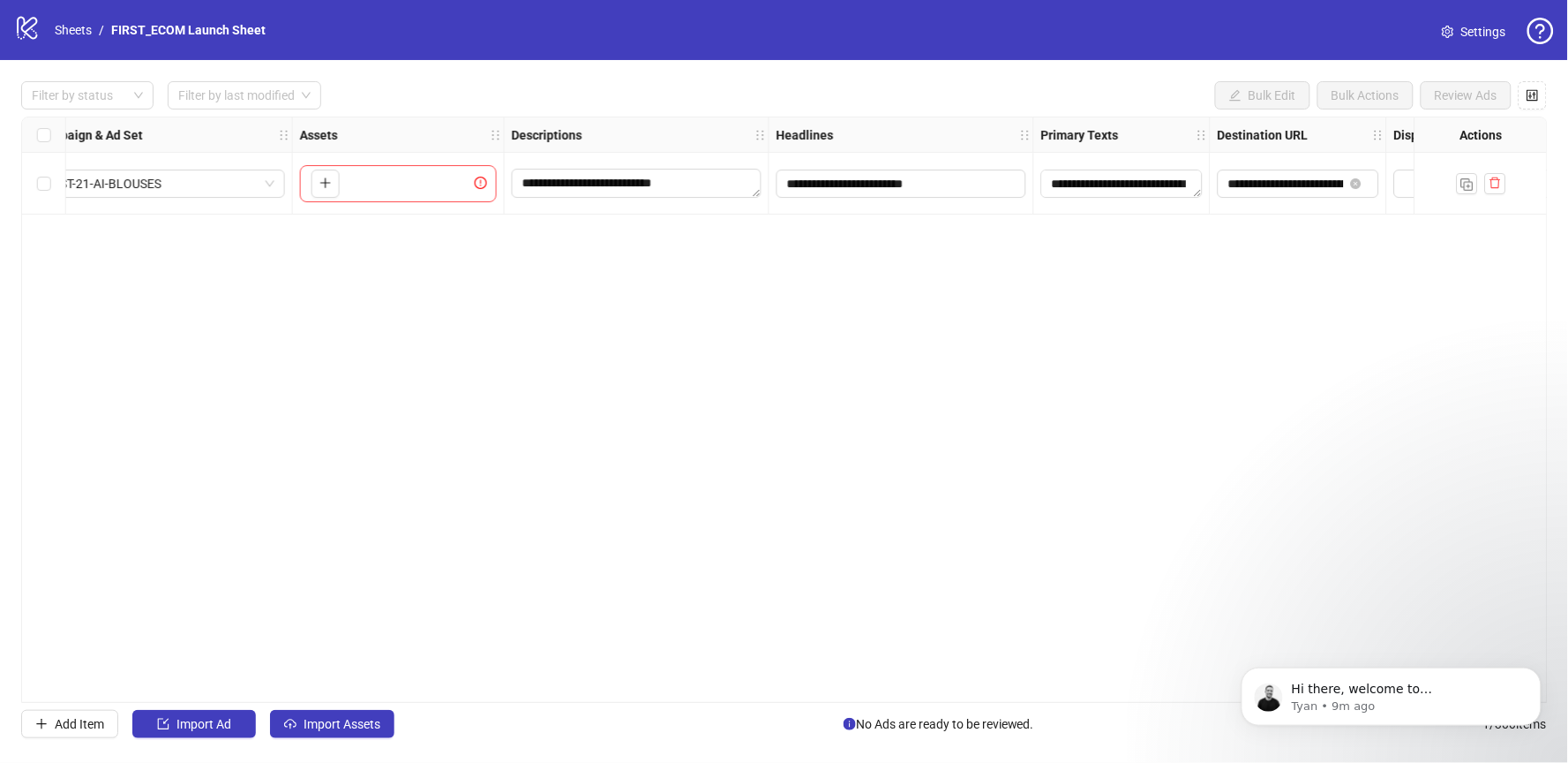
click at [973, 262] on div "**********" at bounding box center [784, 410] width 1527 height 586
click at [951, 185] on input "**********" at bounding box center [899, 183] width 225 height 19
click at [1044, 425] on div "**********" at bounding box center [784, 410] width 1527 height 586
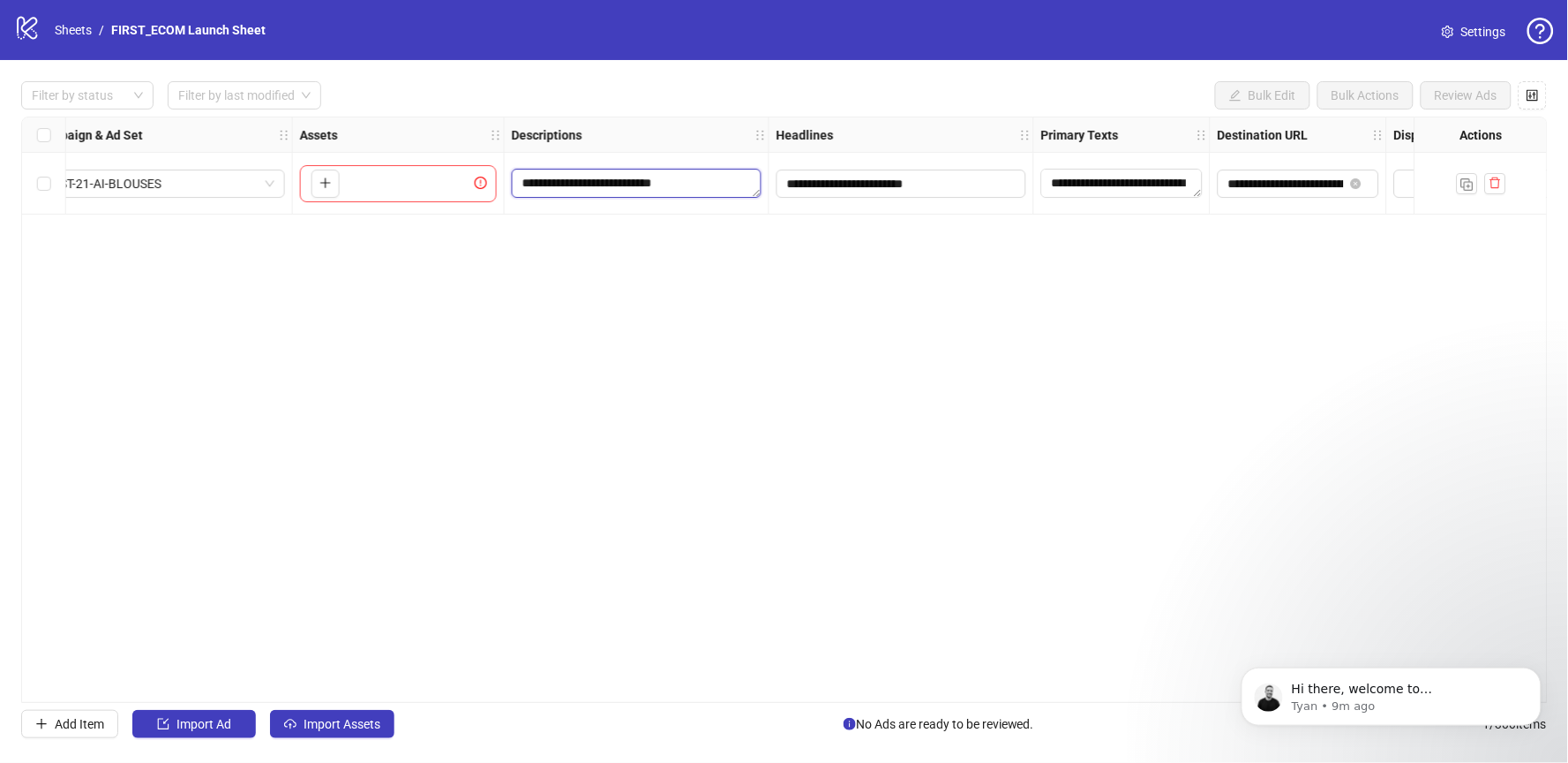
click at [708, 181] on textarea "**********" at bounding box center [637, 183] width 250 height 28
click at [890, 320] on div "**********" at bounding box center [784, 410] width 1527 height 586
click at [650, 186] on textarea "**********" at bounding box center [637, 183] width 250 height 28
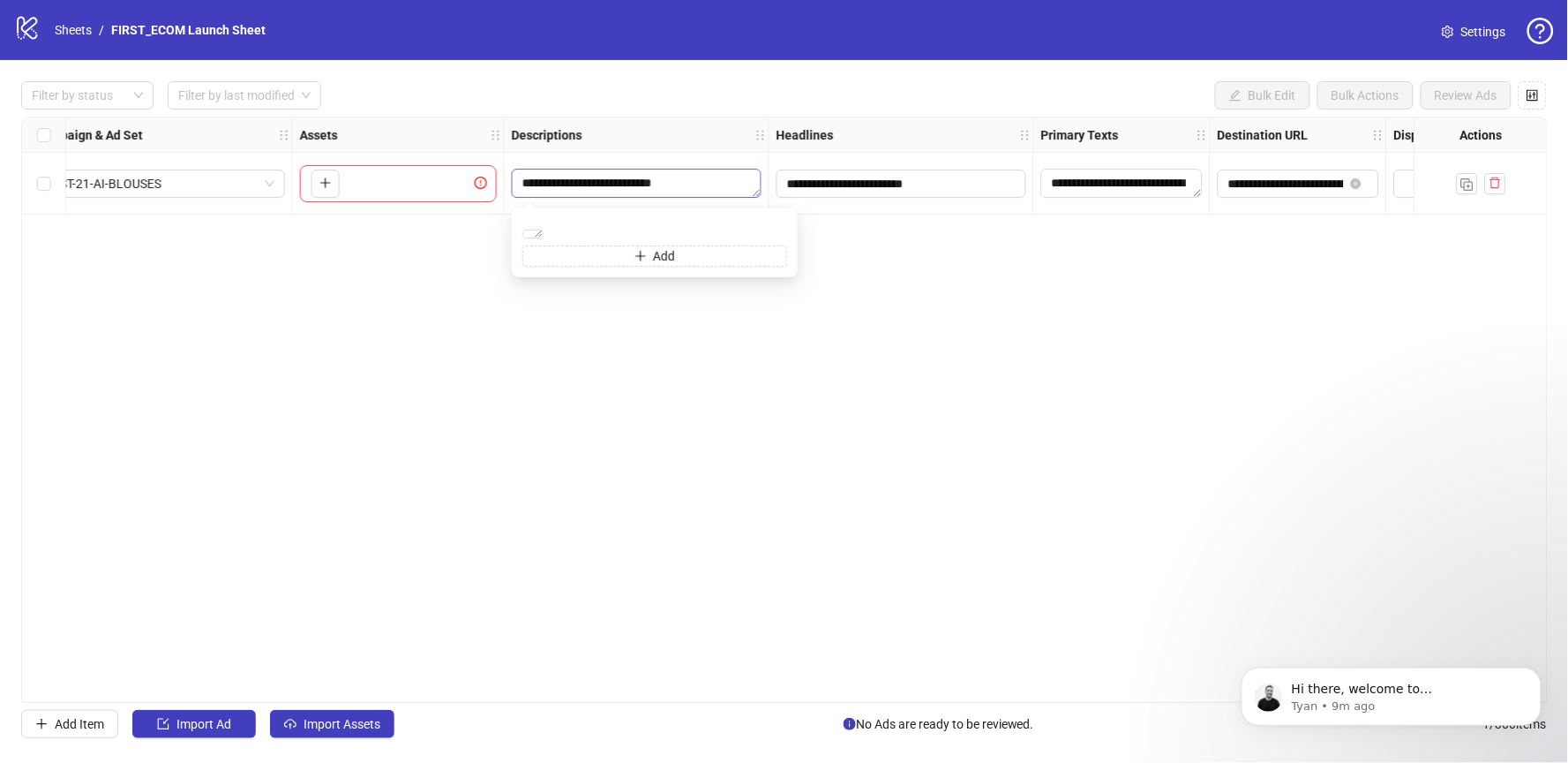
click at [650, 186] on textarea "**********" at bounding box center [637, 183] width 250 height 28
click at [544, 230] on textarea "**********" at bounding box center [533, 234] width 21 height 9
click at [901, 415] on div "**********" at bounding box center [784, 410] width 1527 height 586
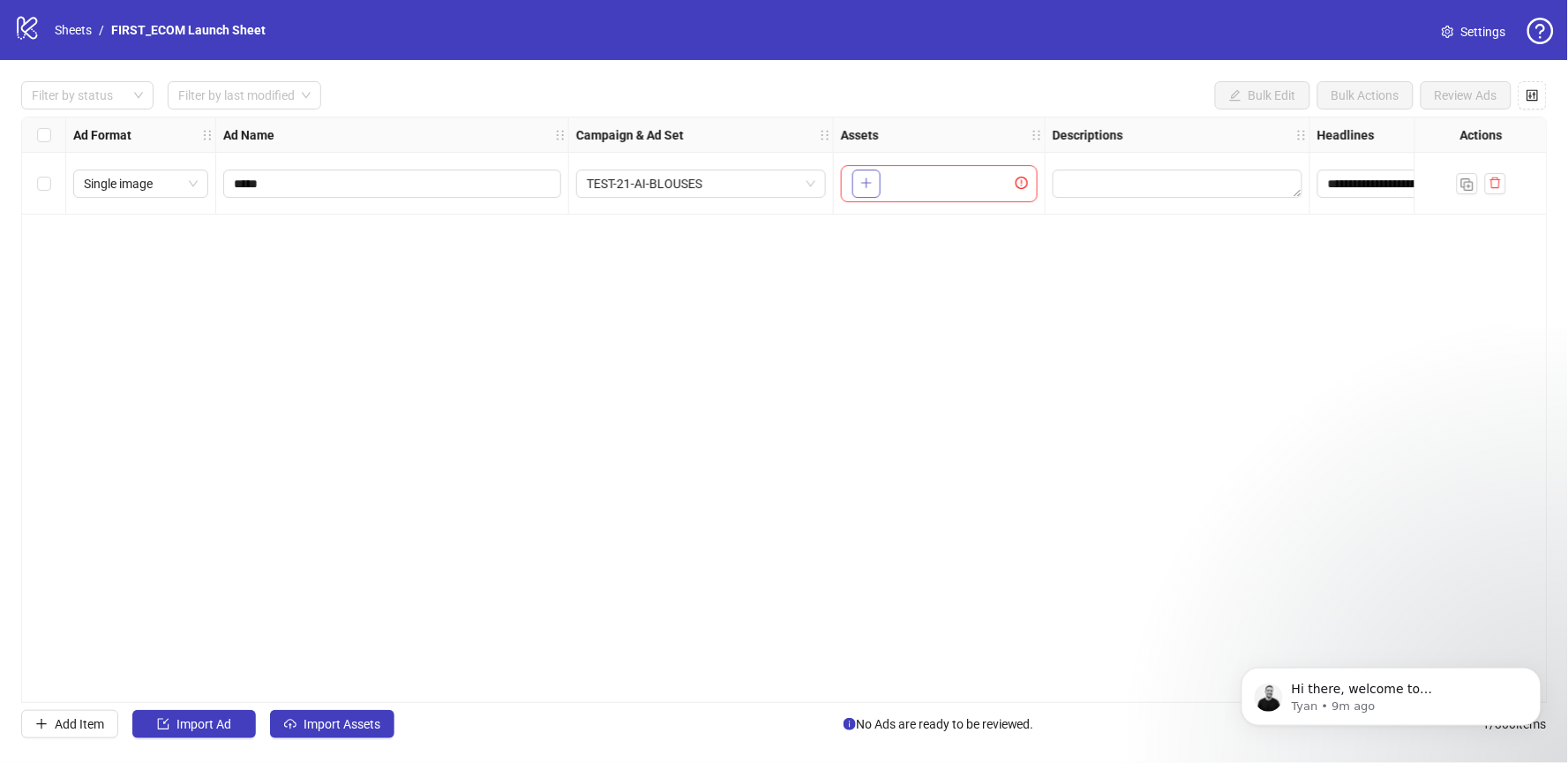
click at [861, 182] on icon "plus" at bounding box center [866, 183] width 12 height 12
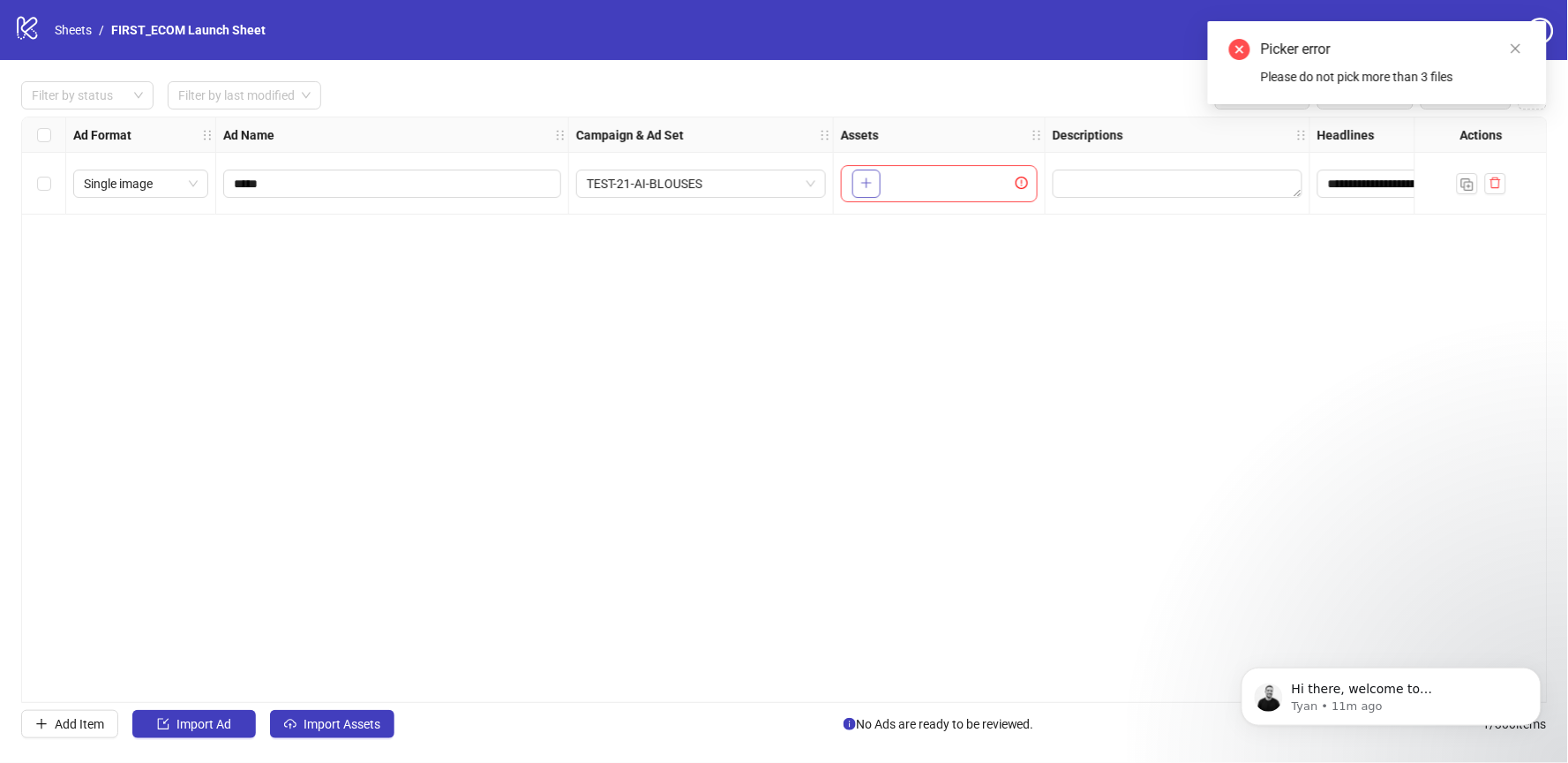
click at [870, 191] on button "button" at bounding box center [866, 184] width 28 height 28
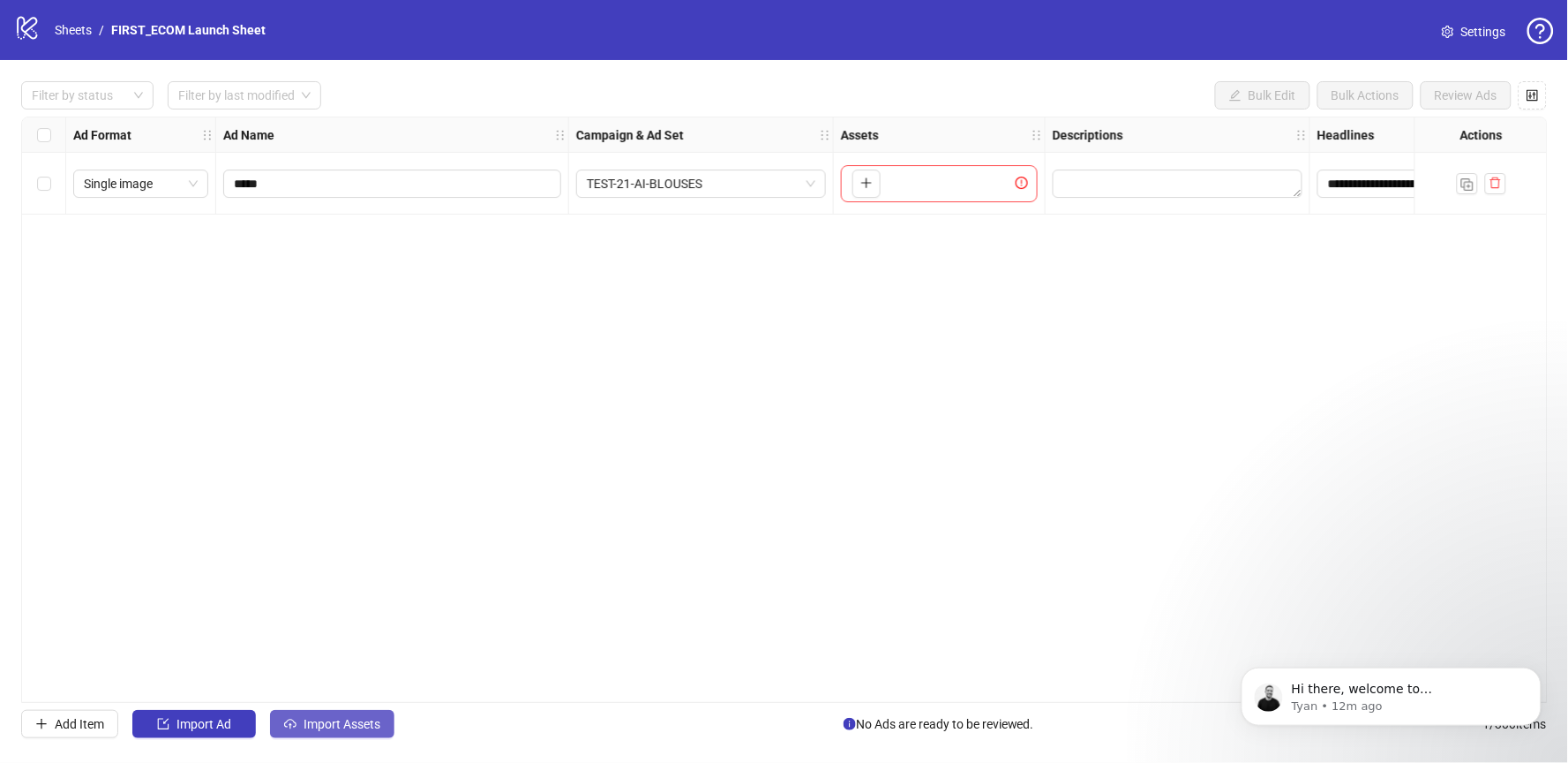
click at [351, 722] on span "Import Assets" at bounding box center [342, 724] width 77 height 14
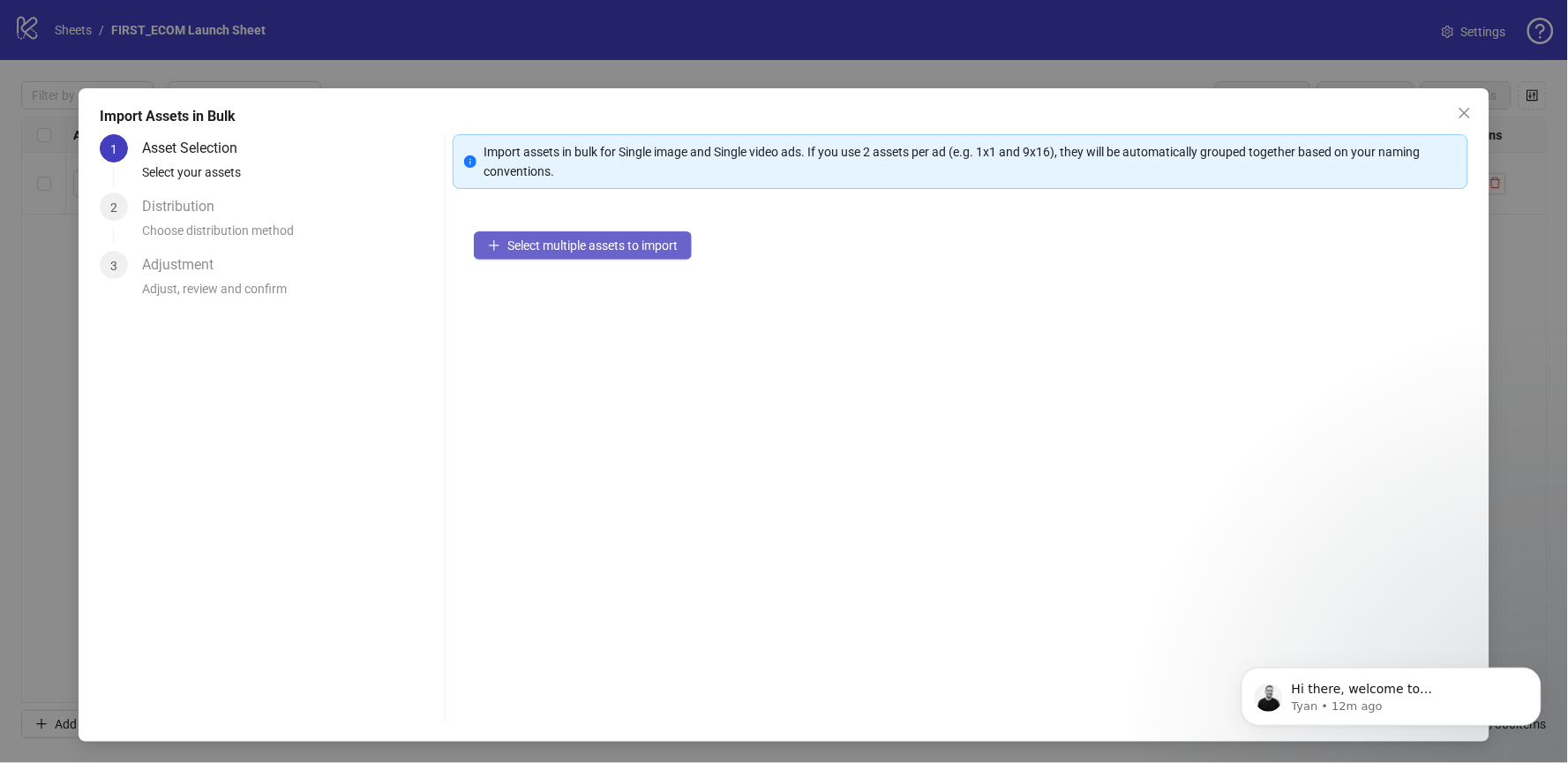
click at [578, 254] on button "Select multiple assets to import" at bounding box center [583, 245] width 218 height 28
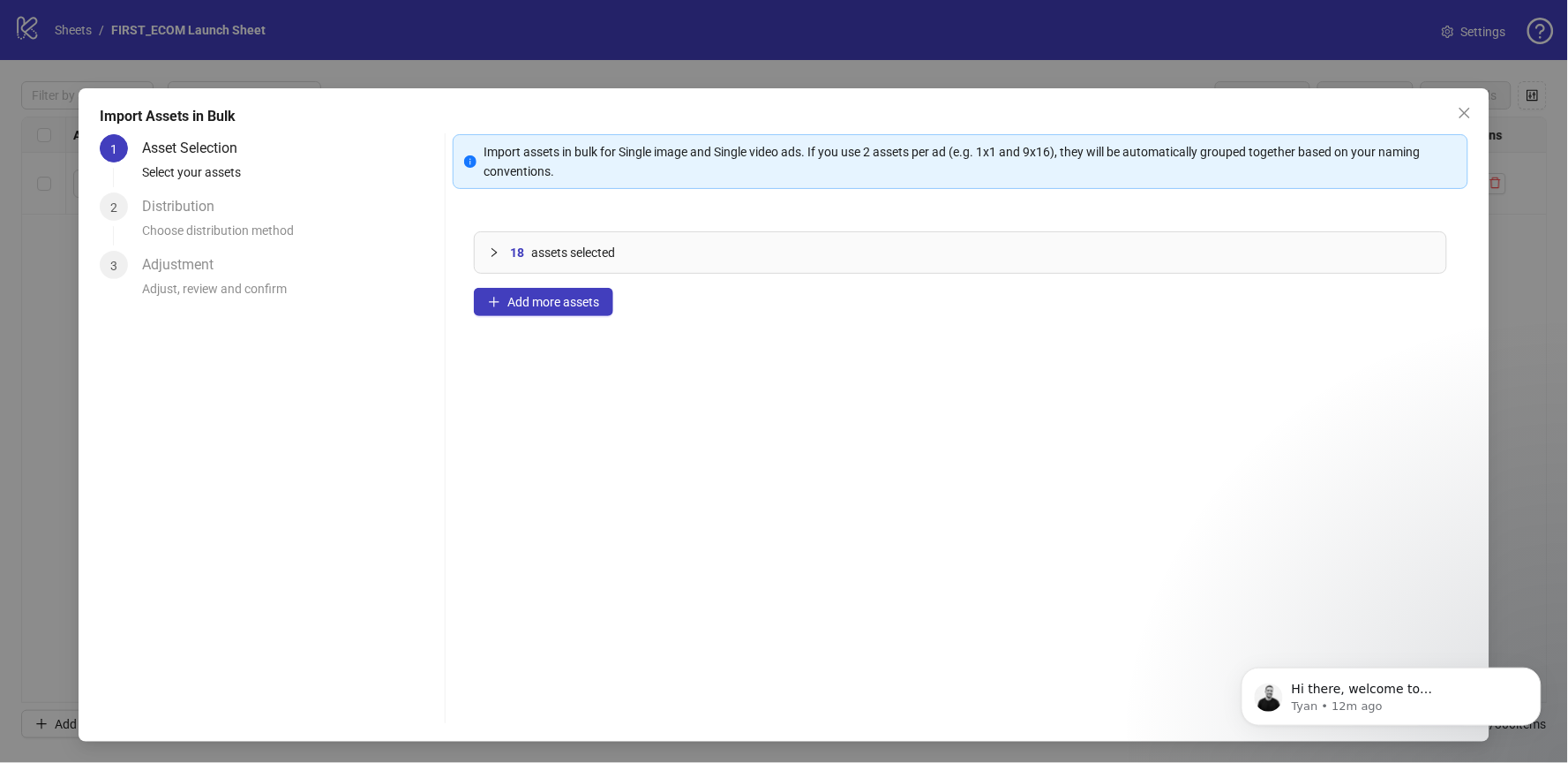
click at [487, 242] on div "18 assets selected" at bounding box center [960, 252] width 971 height 41
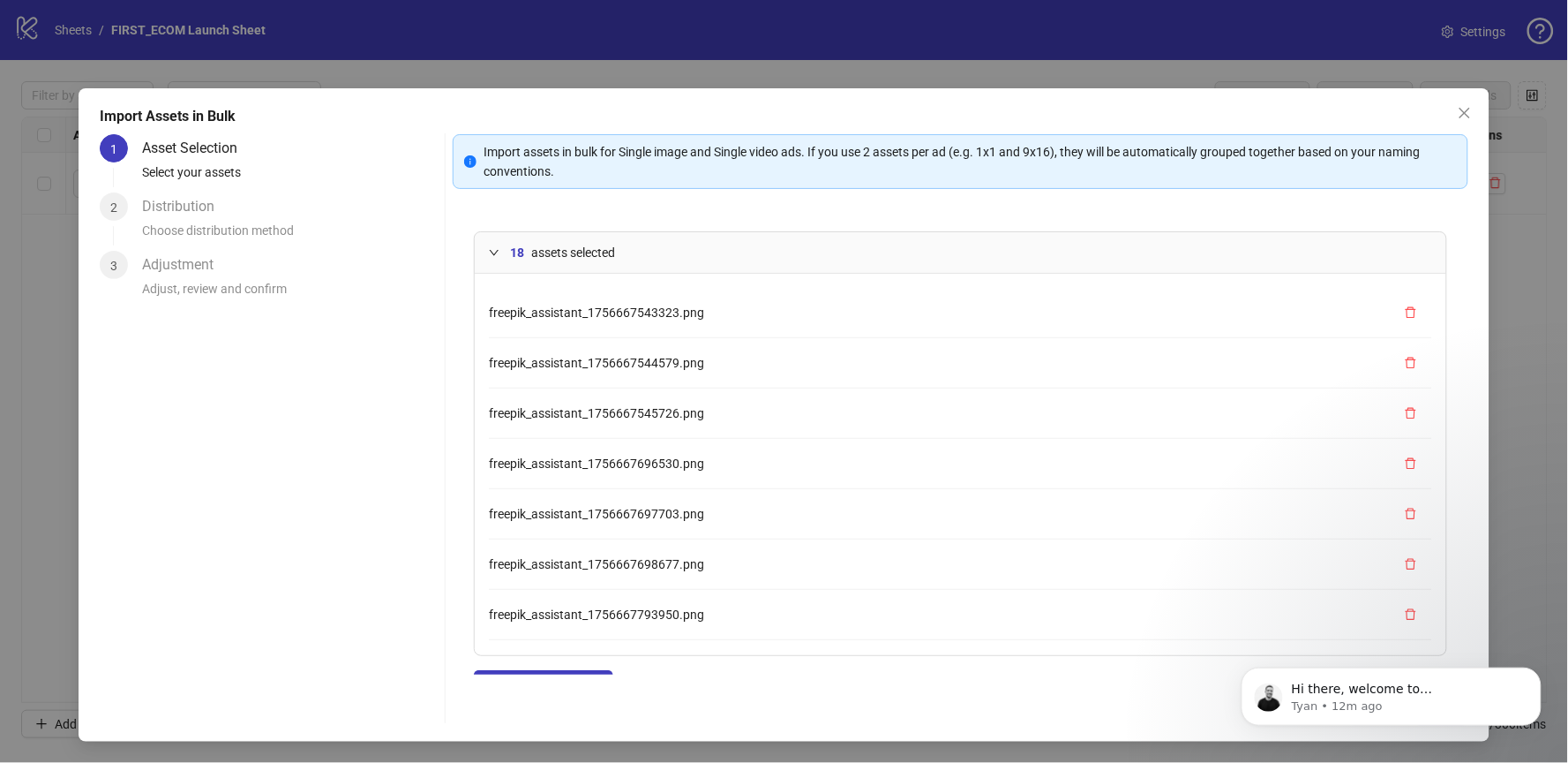
click at [489, 255] on icon "expanded" at bounding box center [494, 252] width 11 height 11
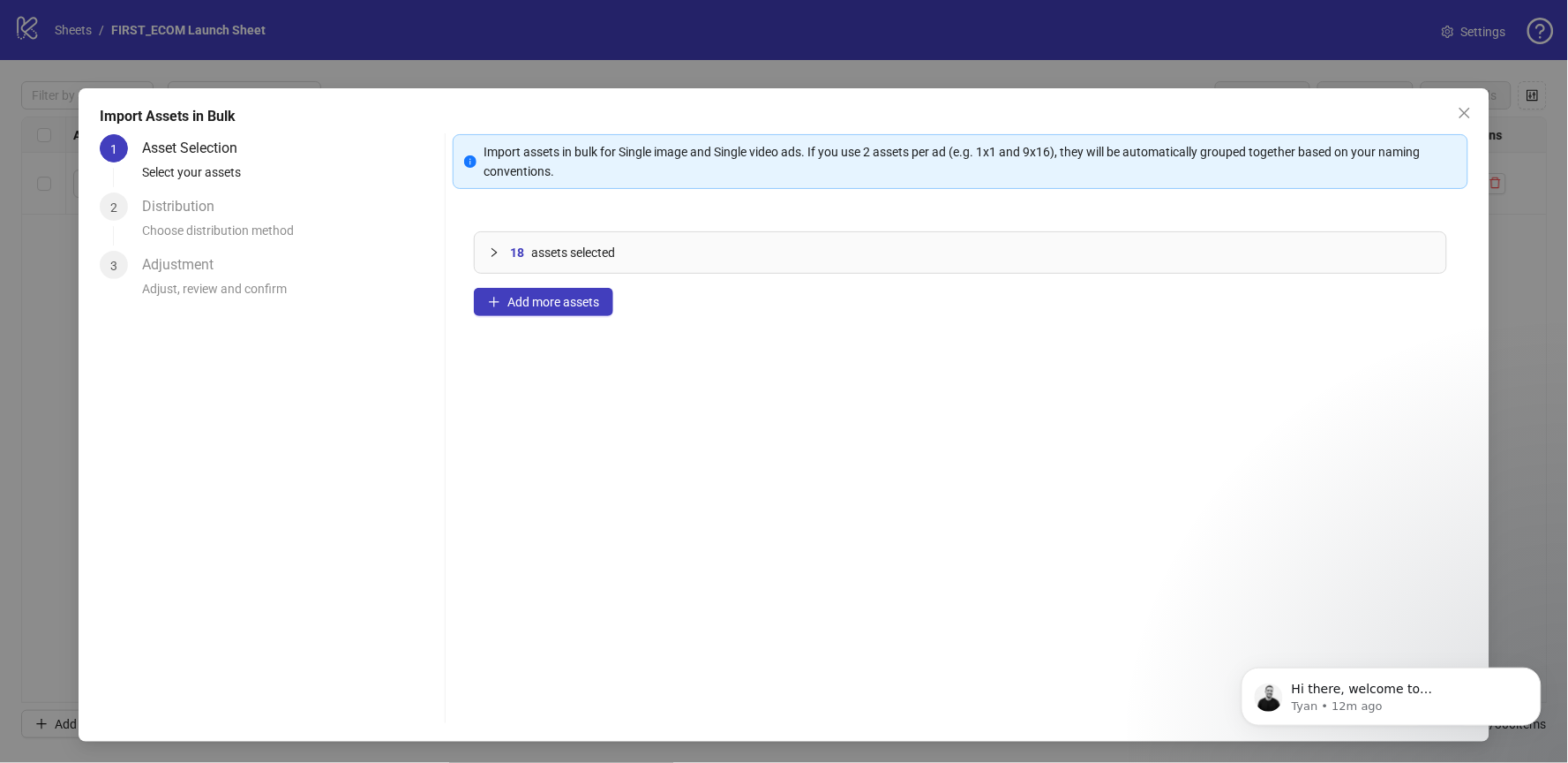
click at [493, 254] on icon "collapsed" at bounding box center [494, 252] width 11 height 11
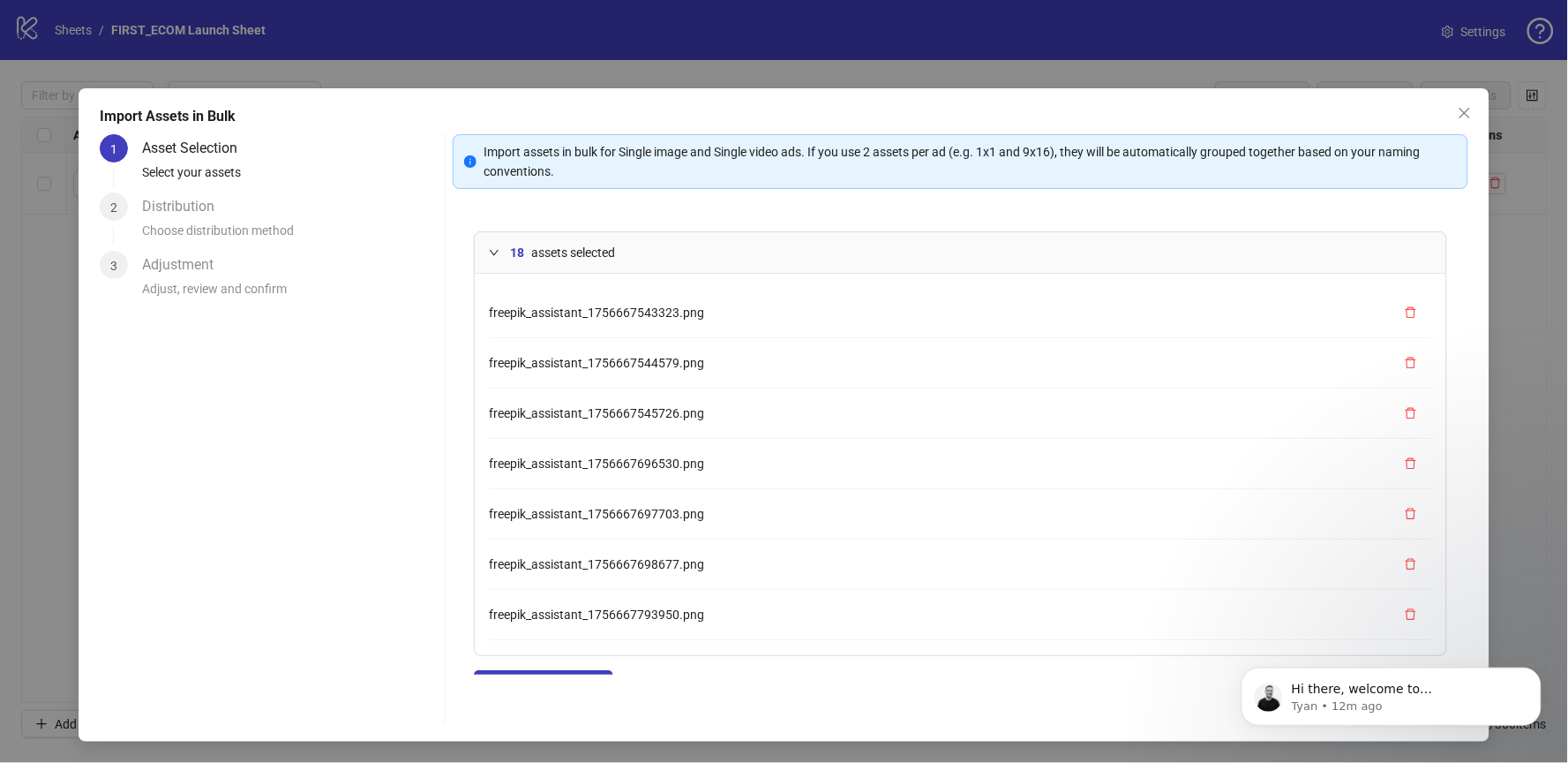
click at [493, 254] on icon "expanded" at bounding box center [494, 252] width 11 height 11
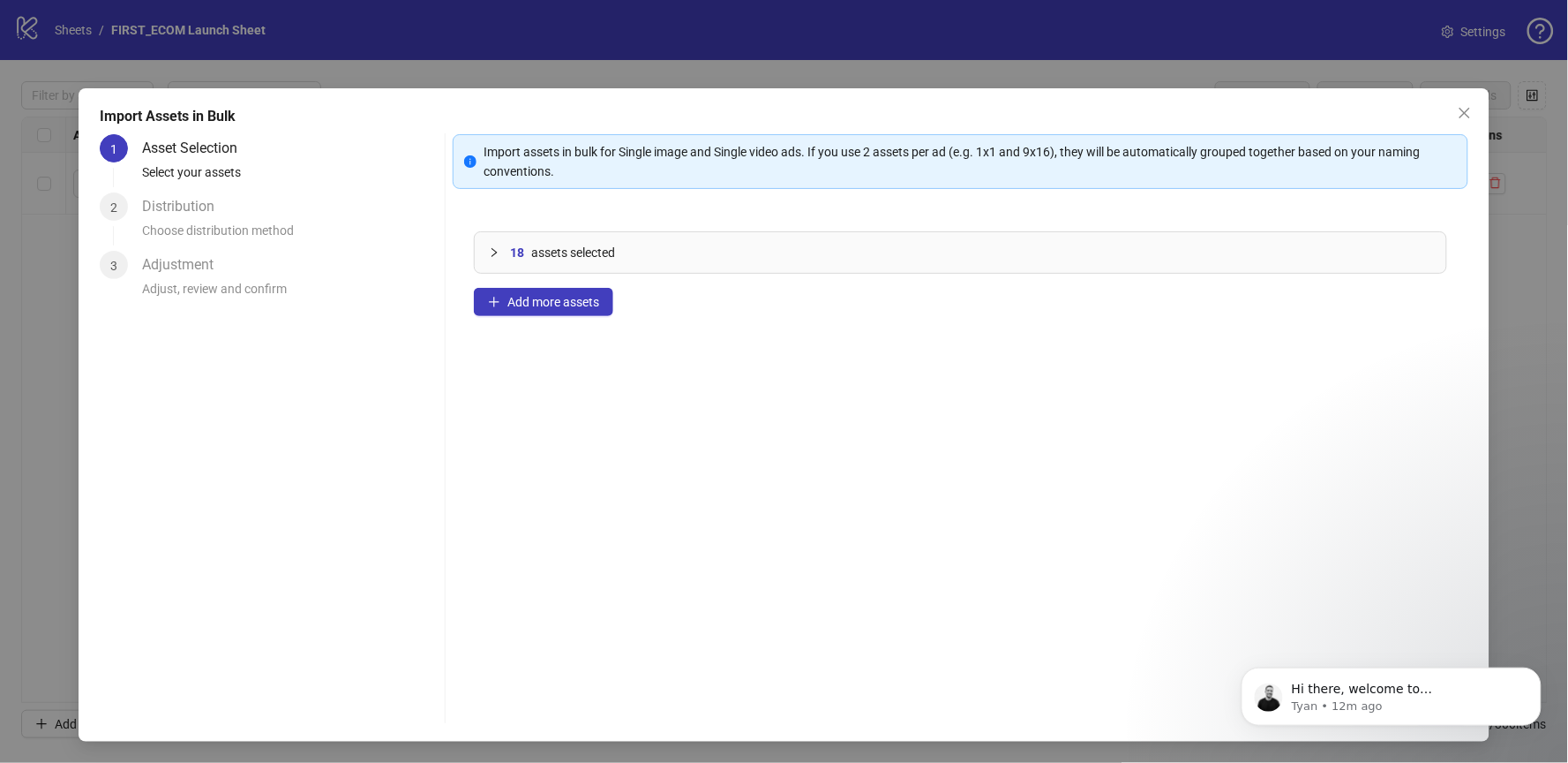
click at [502, 240] on div "18 assets selected" at bounding box center [960, 252] width 971 height 41
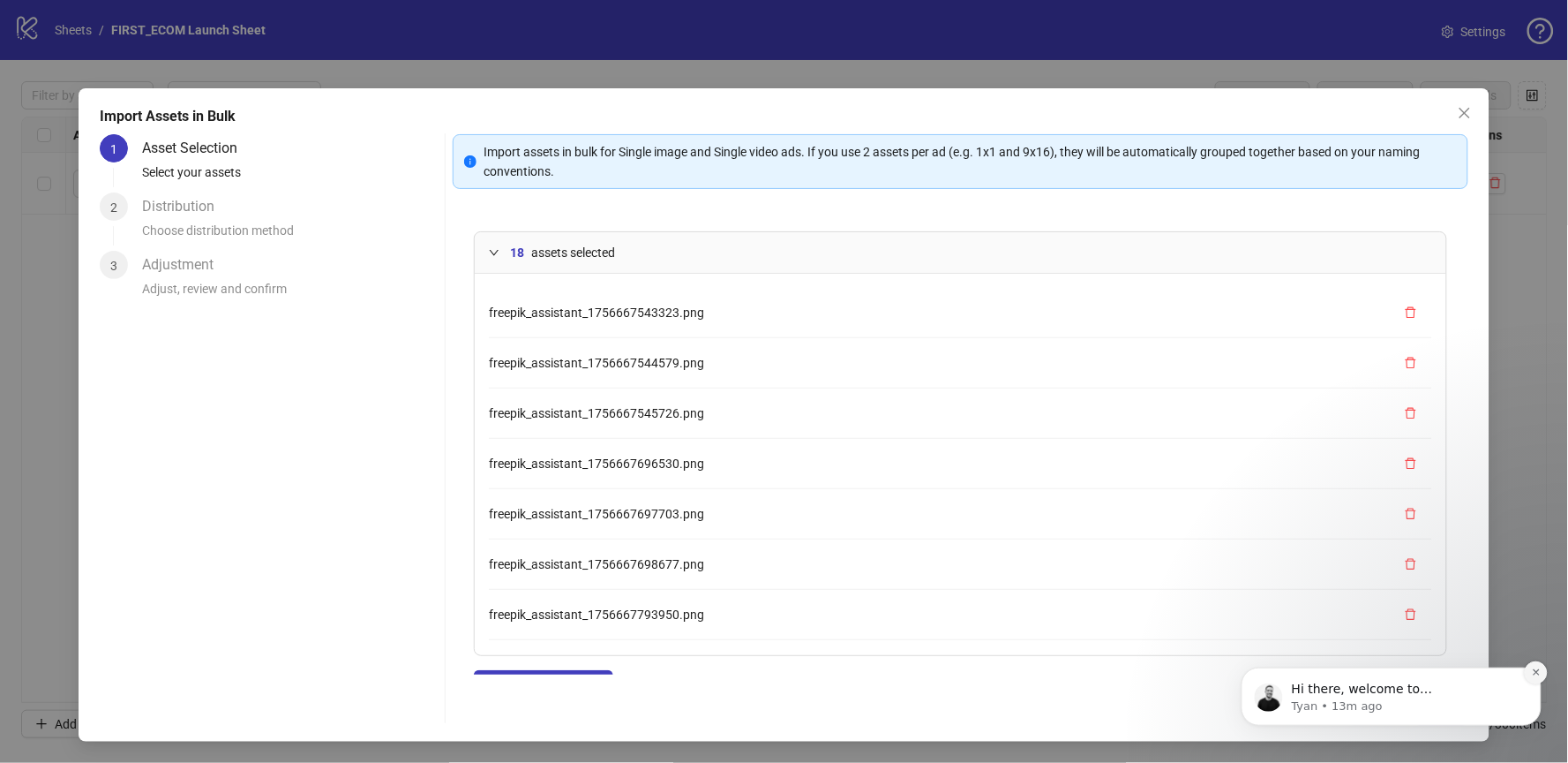
click at [1534, 674] on icon "Dismiss notification" at bounding box center [1536, 672] width 10 height 10
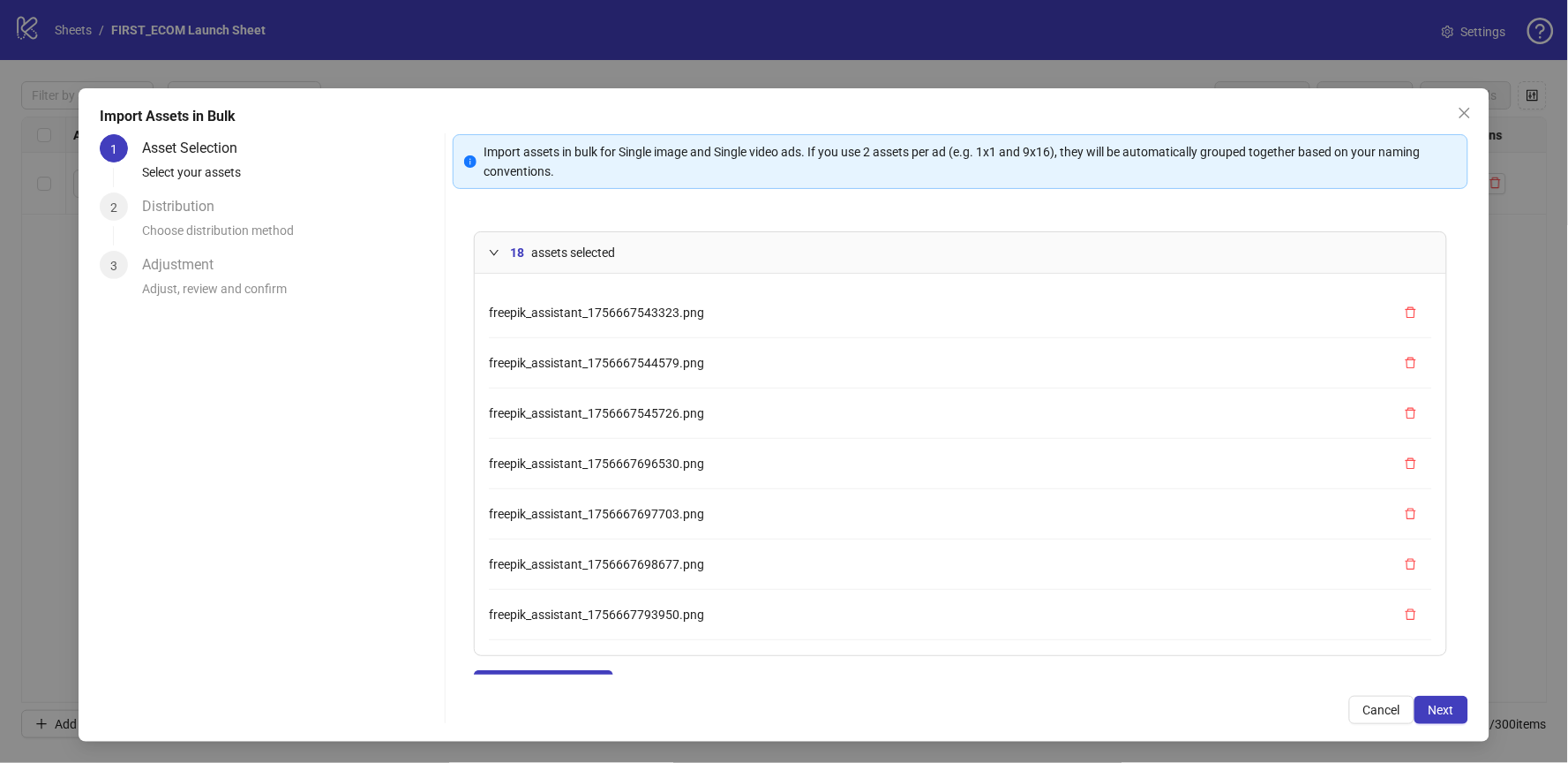
scroll to position [553, 0]
click at [1435, 705] on span "Next" at bounding box center [1442, 710] width 26 height 14
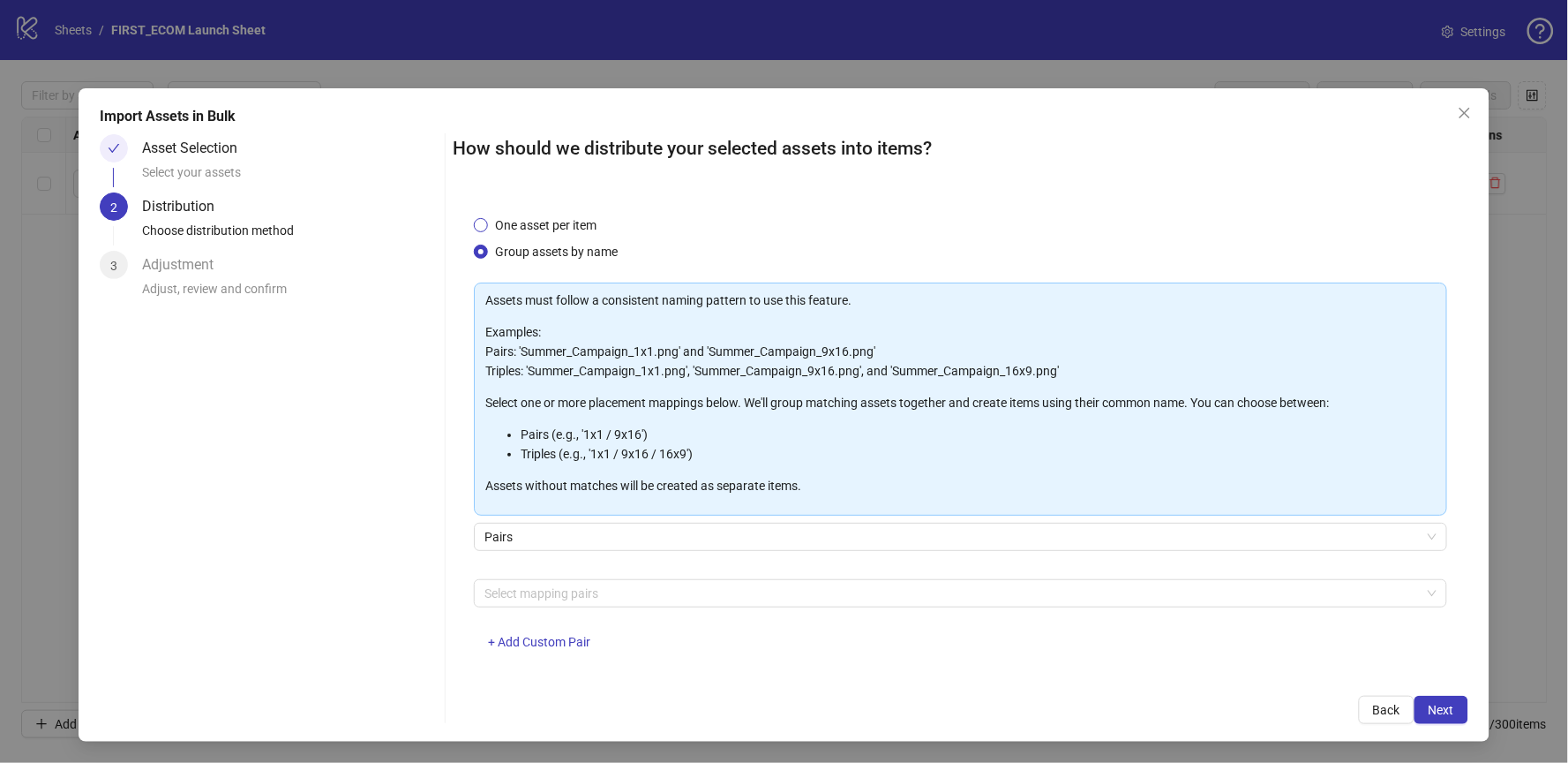
click at [524, 215] on span "One asset per item" at bounding box center [546, 224] width 116 height 19
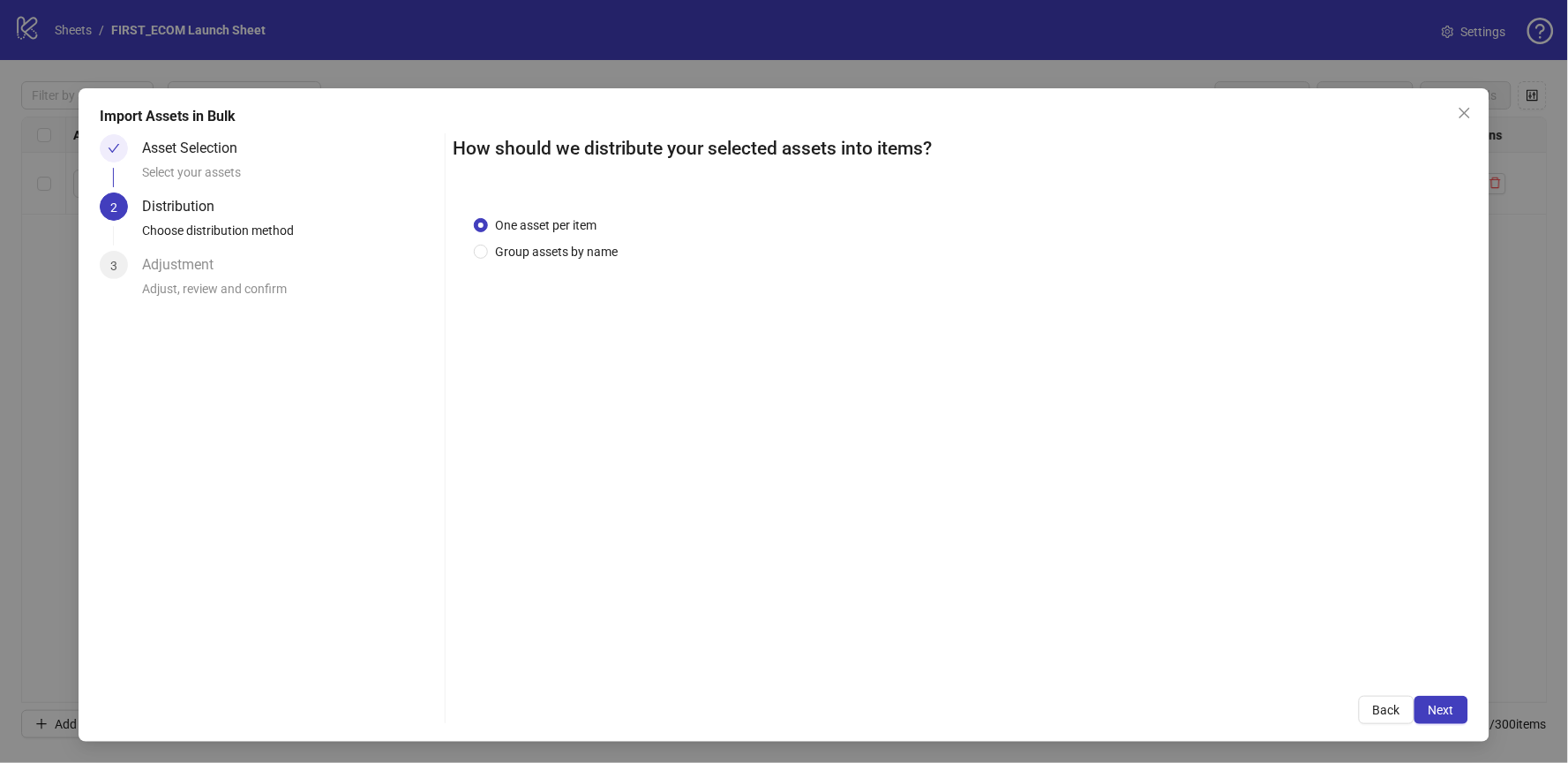
click at [502, 260] on div "One asset per item Group assets by name" at bounding box center [960, 434] width 1015 height 480
click at [500, 248] on span "Group assets by name" at bounding box center [556, 251] width 137 height 19
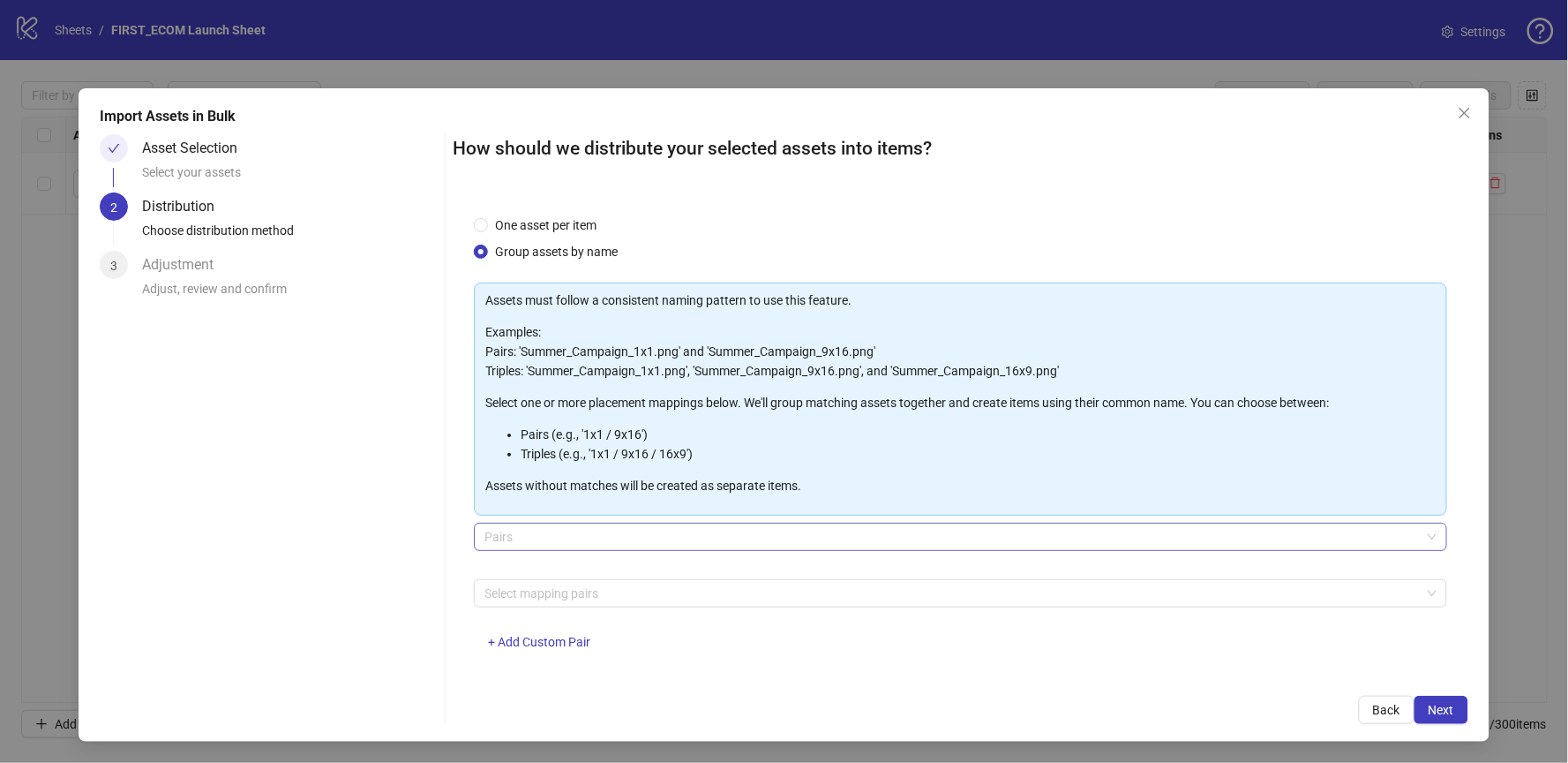
click at [549, 542] on span "Pairs" at bounding box center [960, 537] width 952 height 26
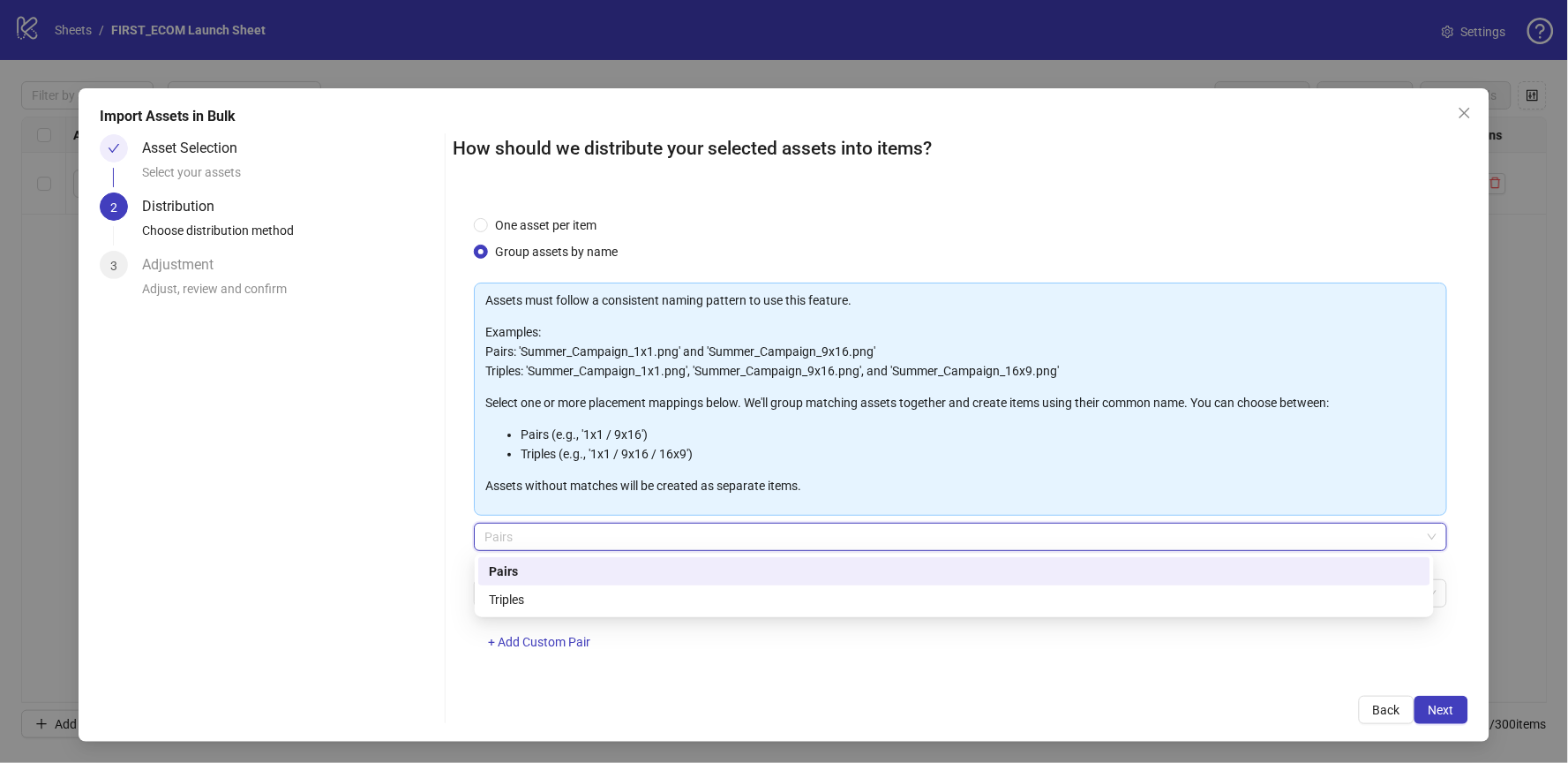
click at [549, 542] on span "Pairs" at bounding box center [960, 537] width 952 height 26
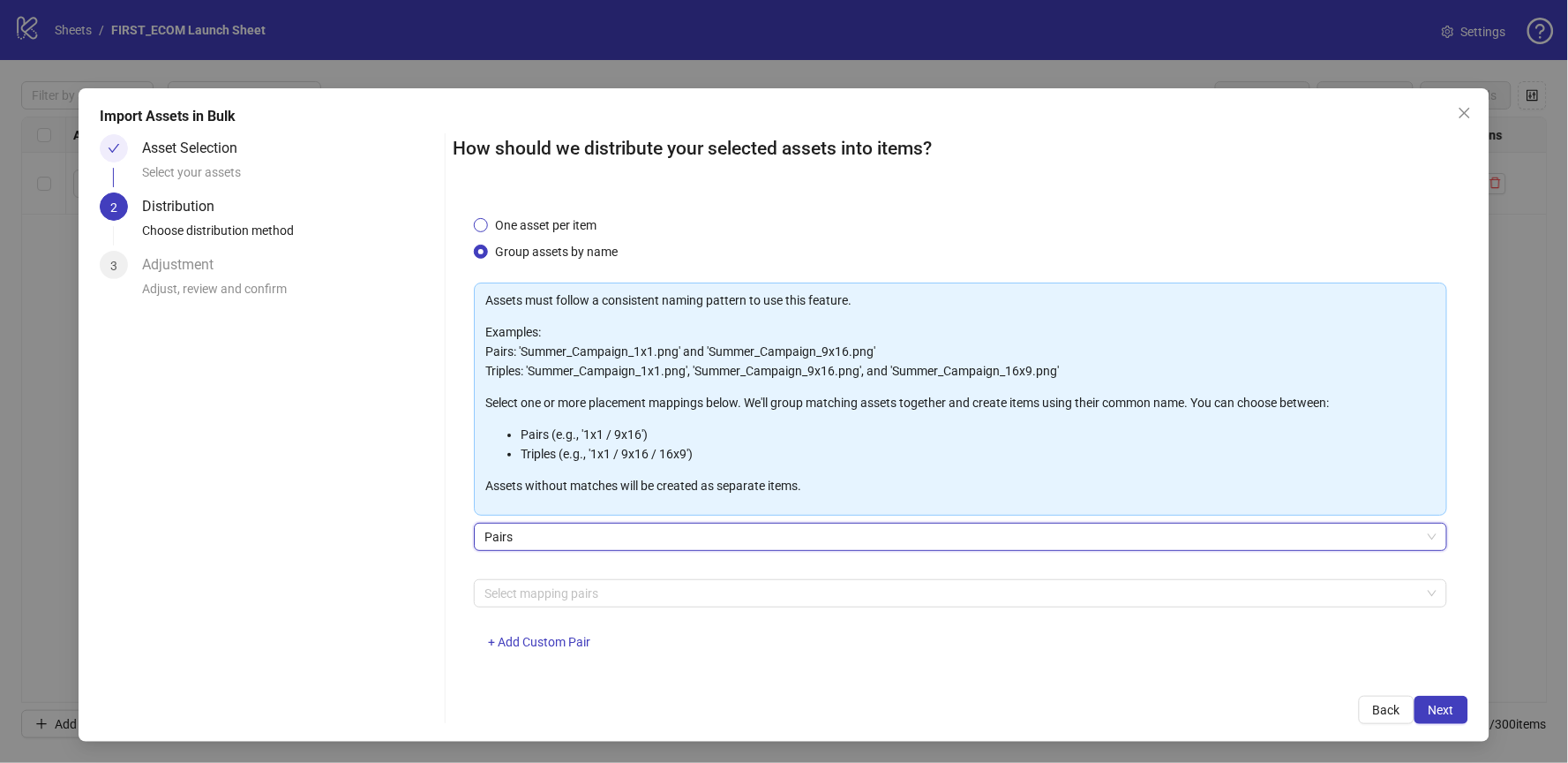
click at [493, 221] on span "One asset per item" at bounding box center [546, 224] width 116 height 19
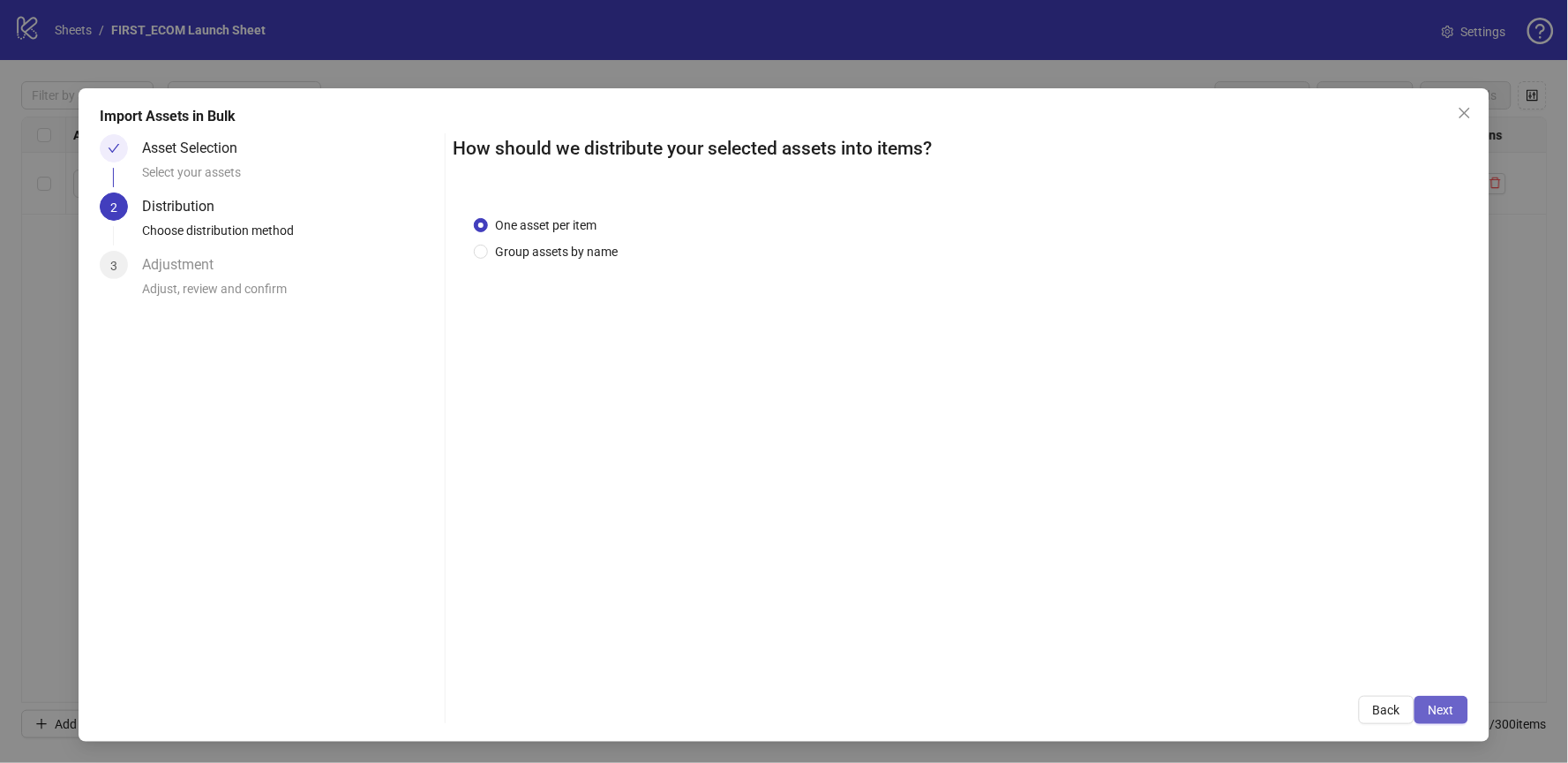
click at [1446, 711] on span "Next" at bounding box center [1442, 710] width 26 height 14
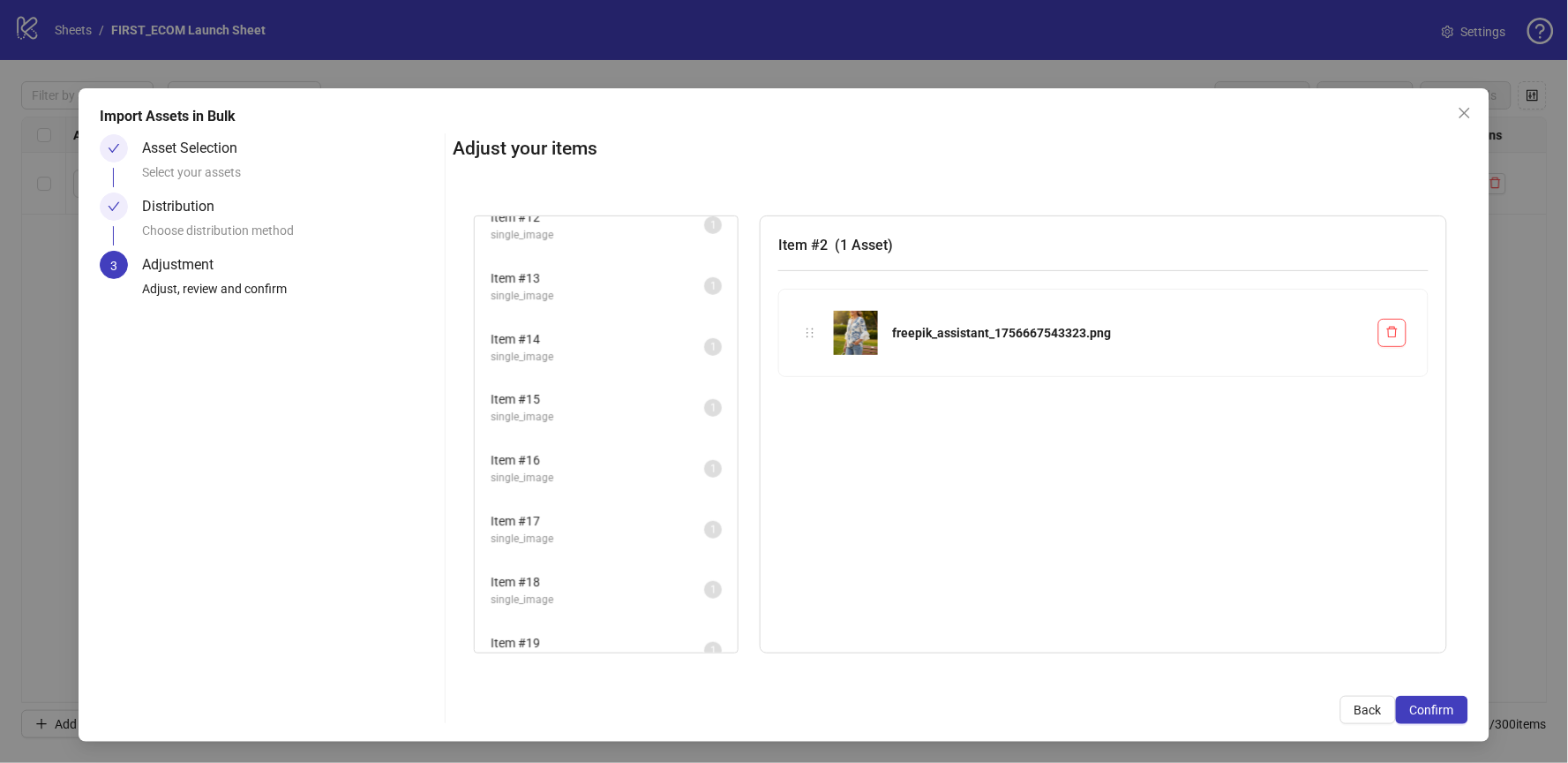
scroll to position [0, 0]
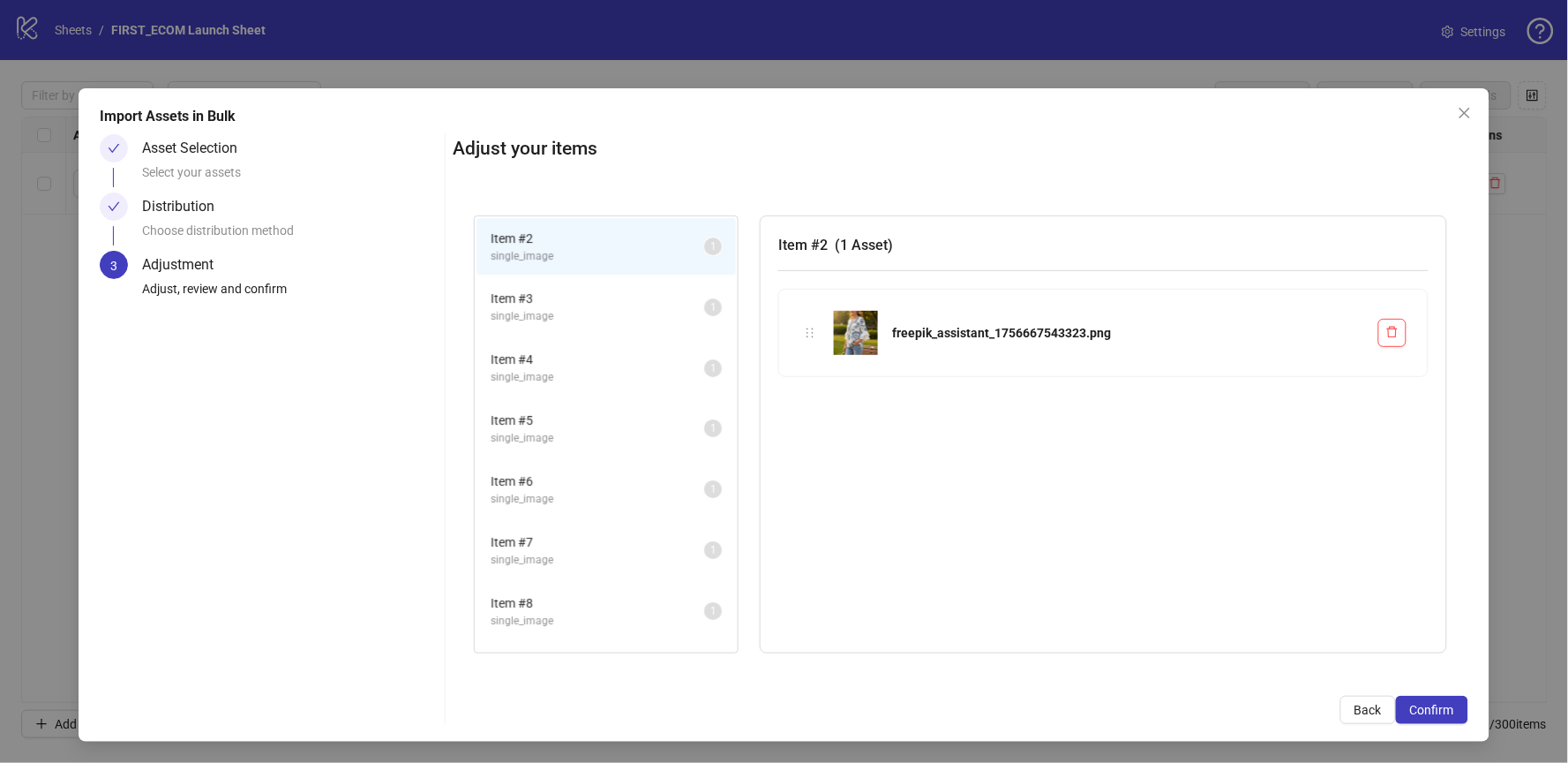
click at [537, 299] on span "Item # 3" at bounding box center [598, 298] width 214 height 19
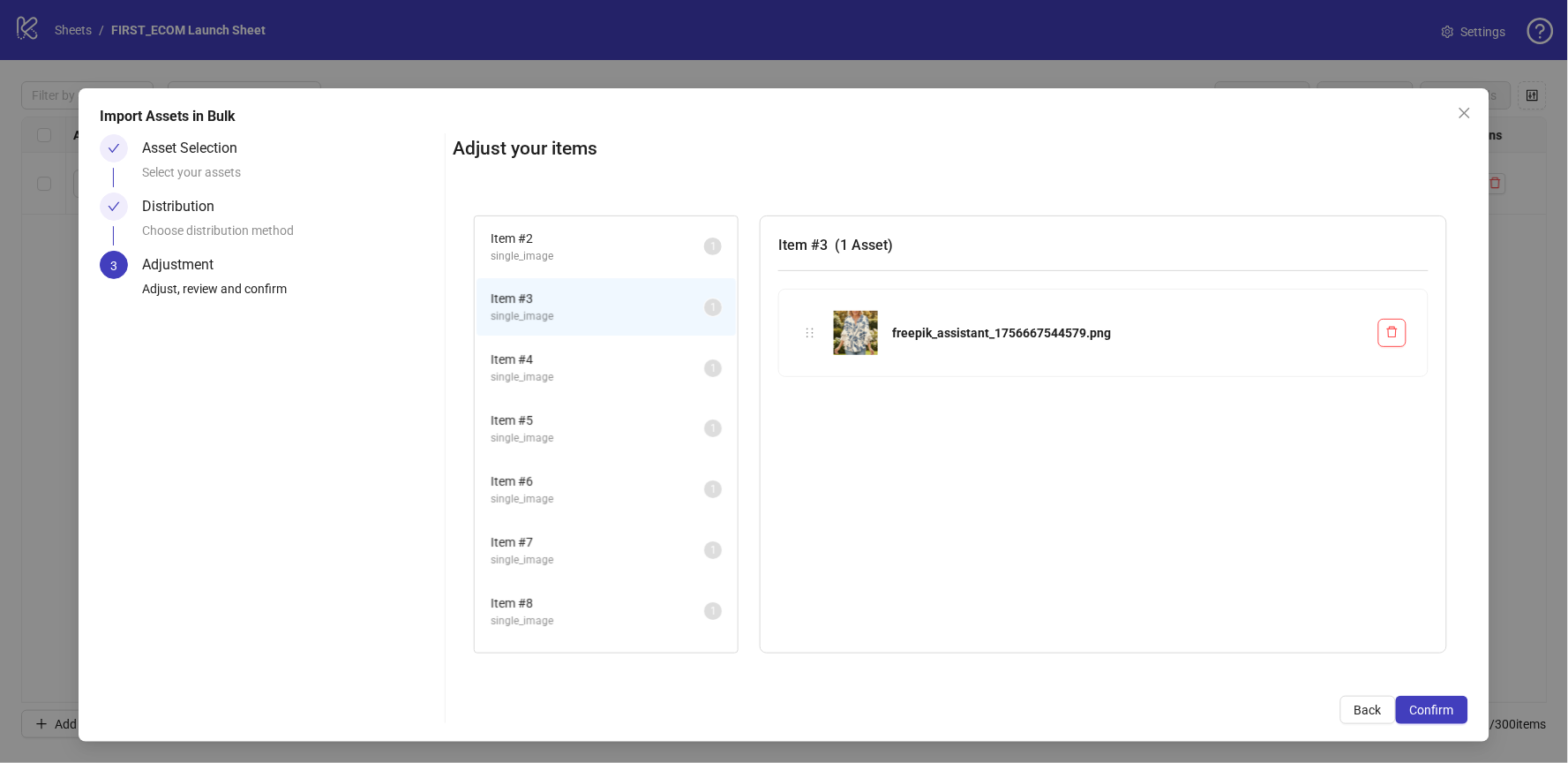
click at [550, 350] on span "Item # 4" at bounding box center [598, 359] width 214 height 19
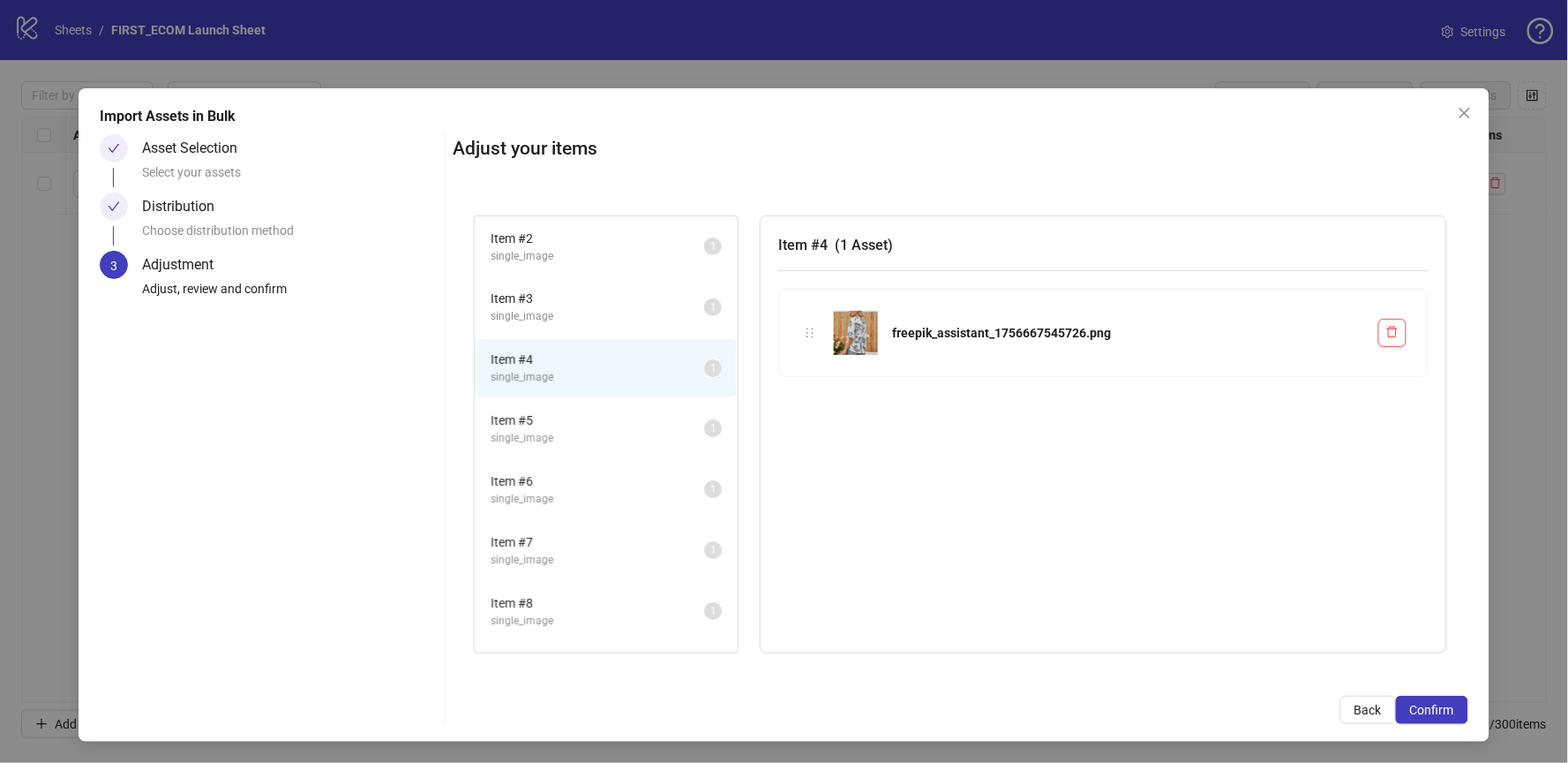
click at [549, 422] on span "Item # 5" at bounding box center [598, 420] width 214 height 19
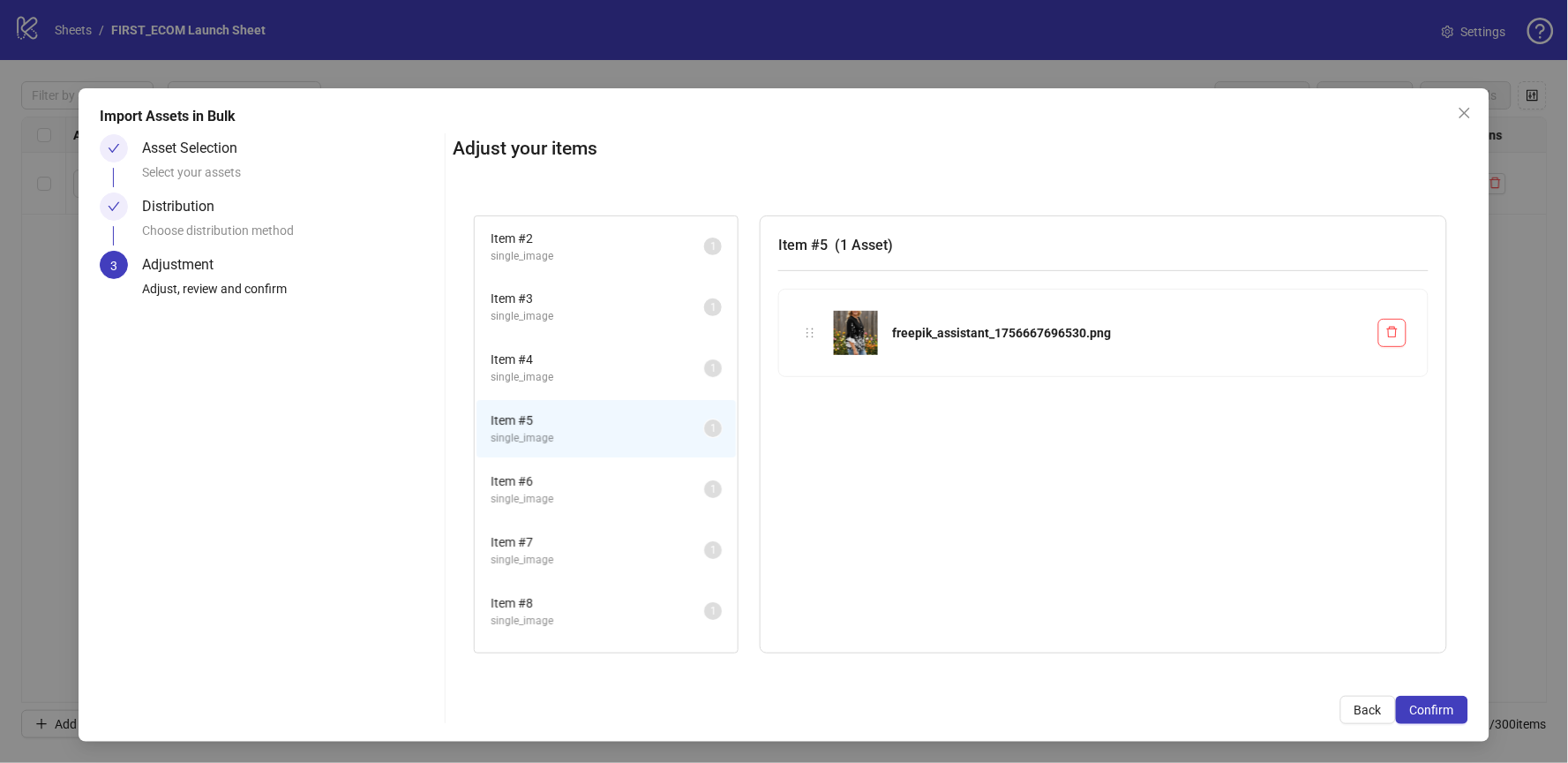
click at [545, 491] on span "single_image" at bounding box center [598, 499] width 214 height 17
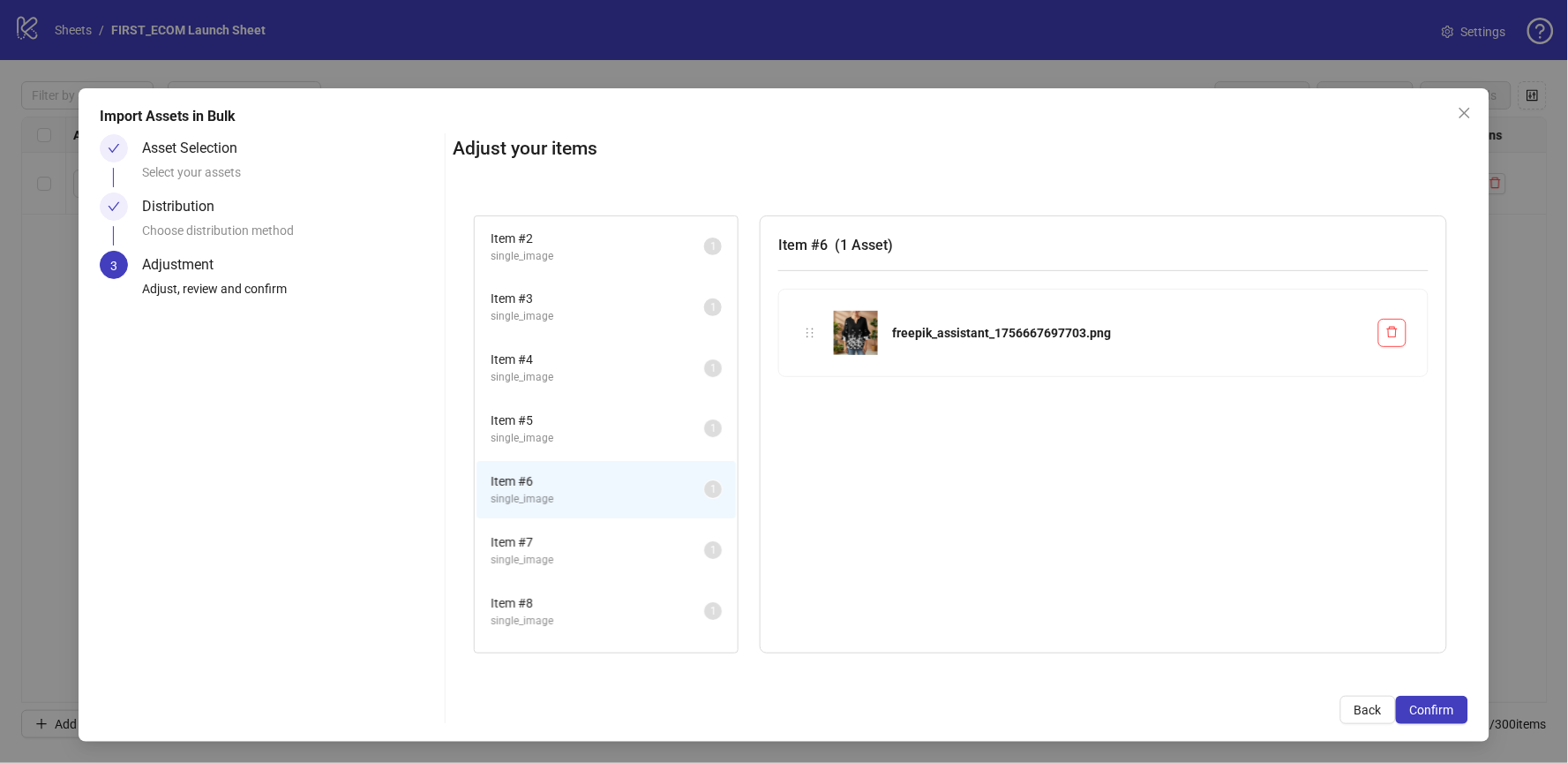
click at [548, 552] on span "single_image" at bounding box center [598, 560] width 214 height 17
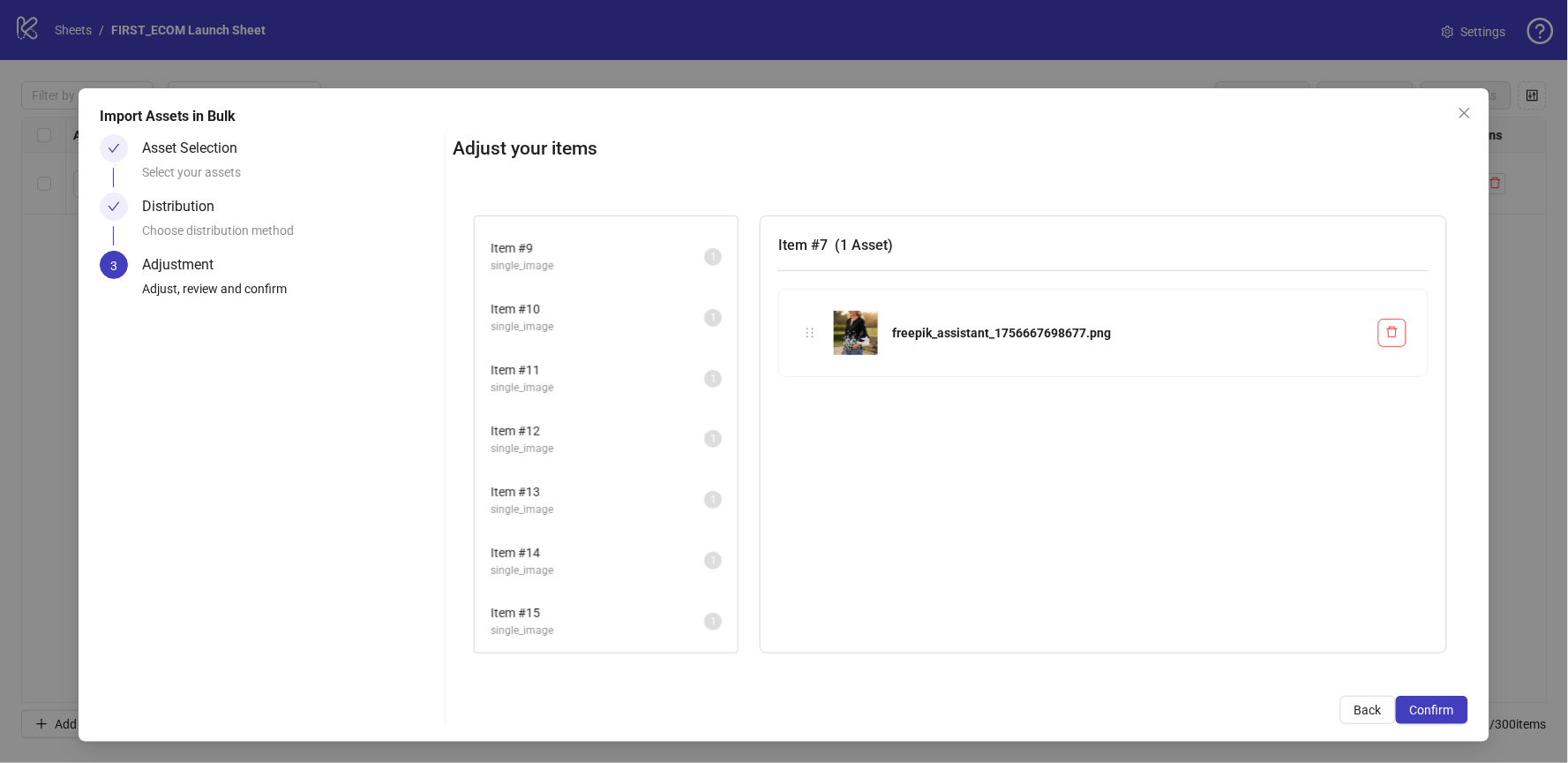
scroll to position [489, 0]
click at [555, 286] on span "Item # 11" at bounding box center [598, 295] width 214 height 19
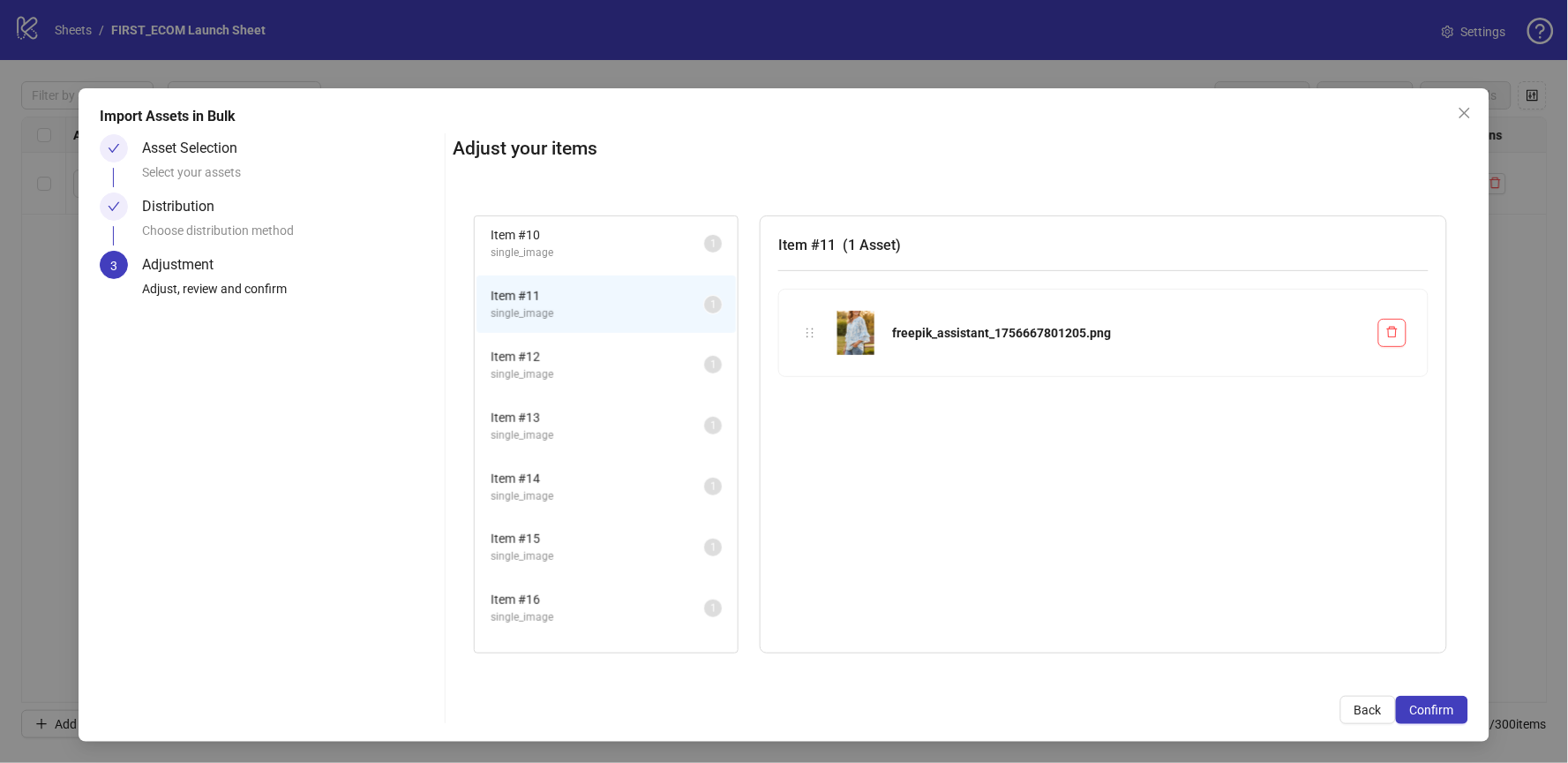
click at [561, 366] on span "single_image" at bounding box center [598, 374] width 214 height 17
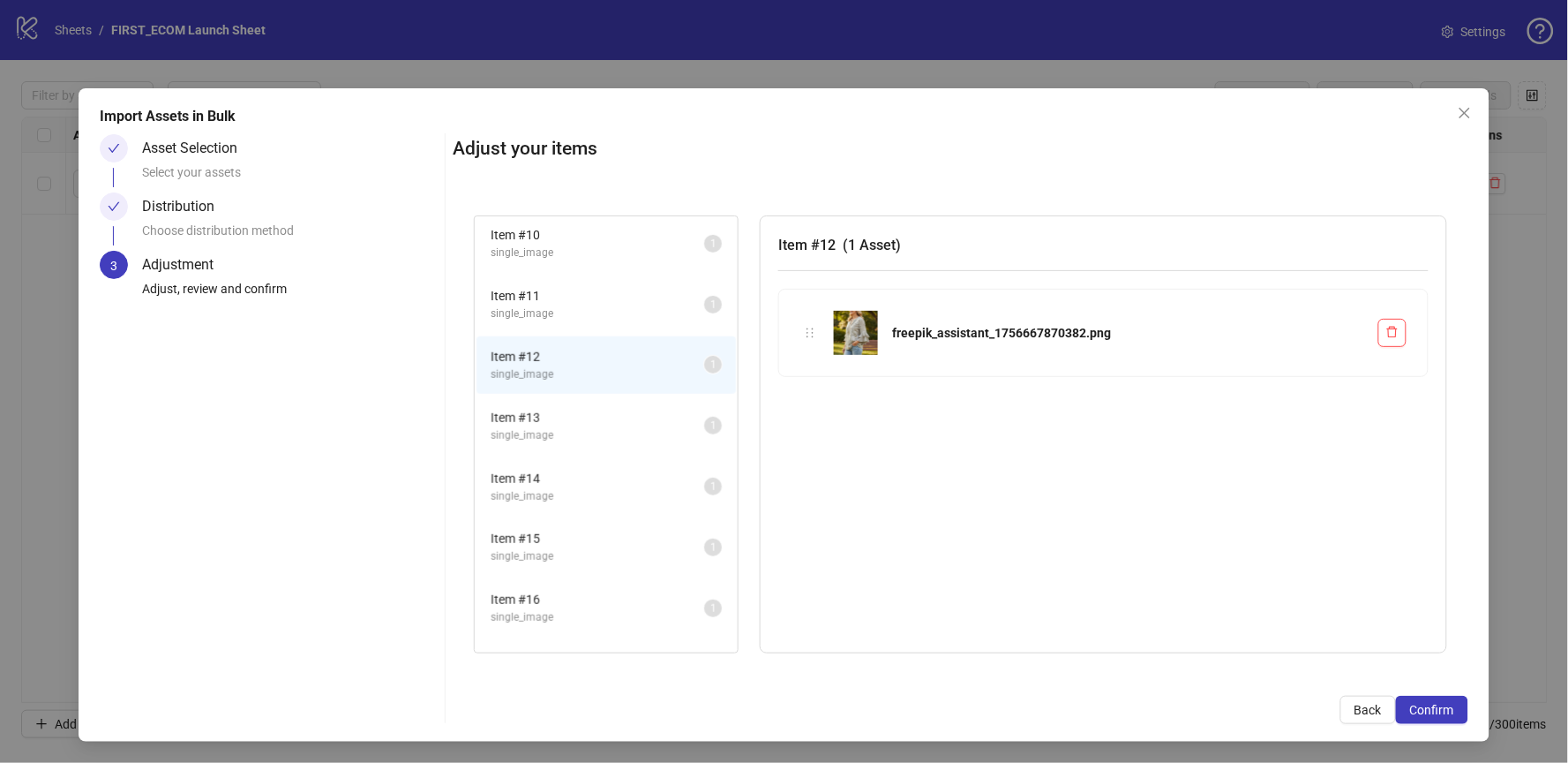
click at [561, 408] on span "Item # 13" at bounding box center [598, 417] width 214 height 19
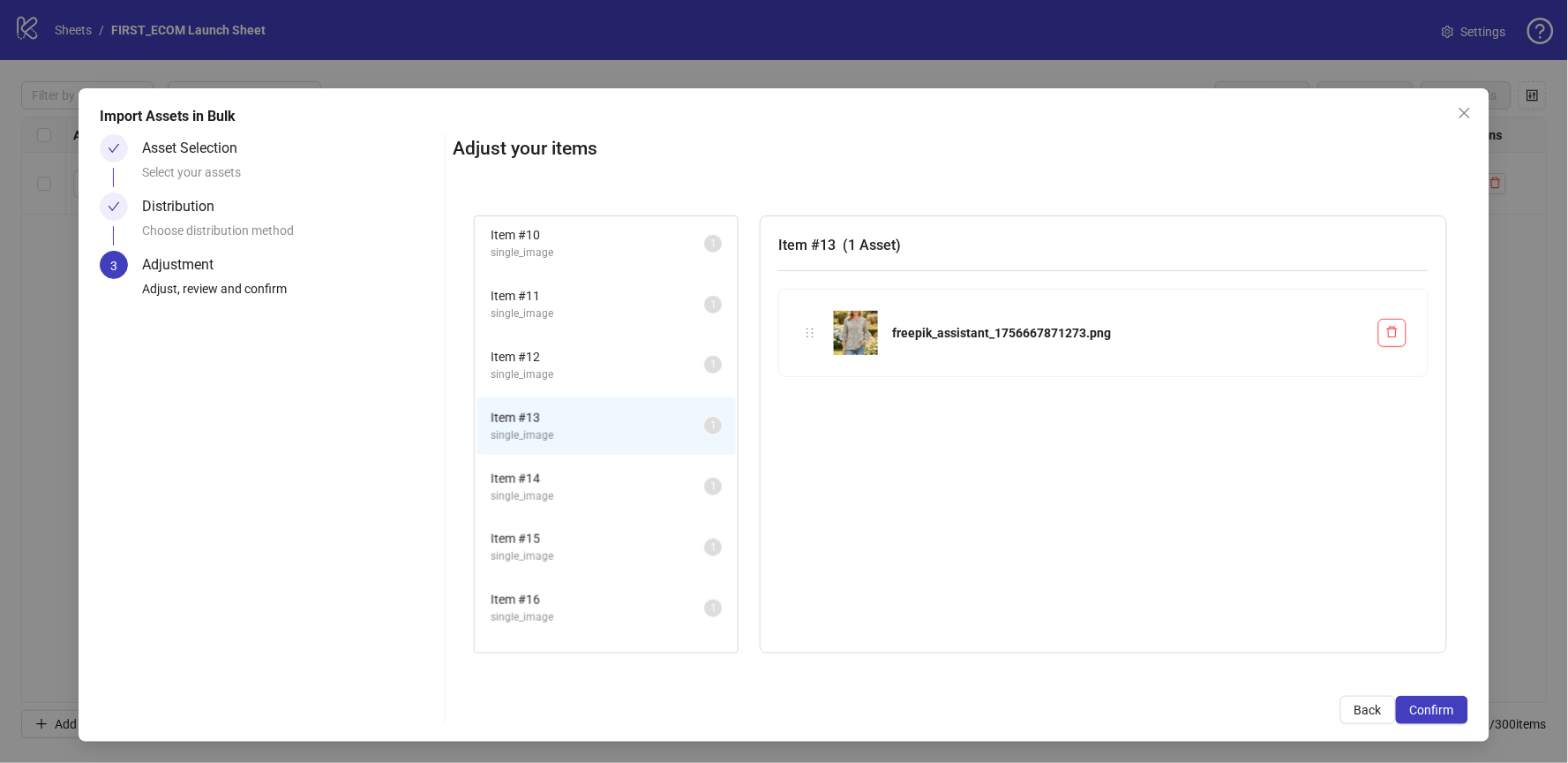
click at [555, 488] on span "single_image" at bounding box center [598, 496] width 214 height 17
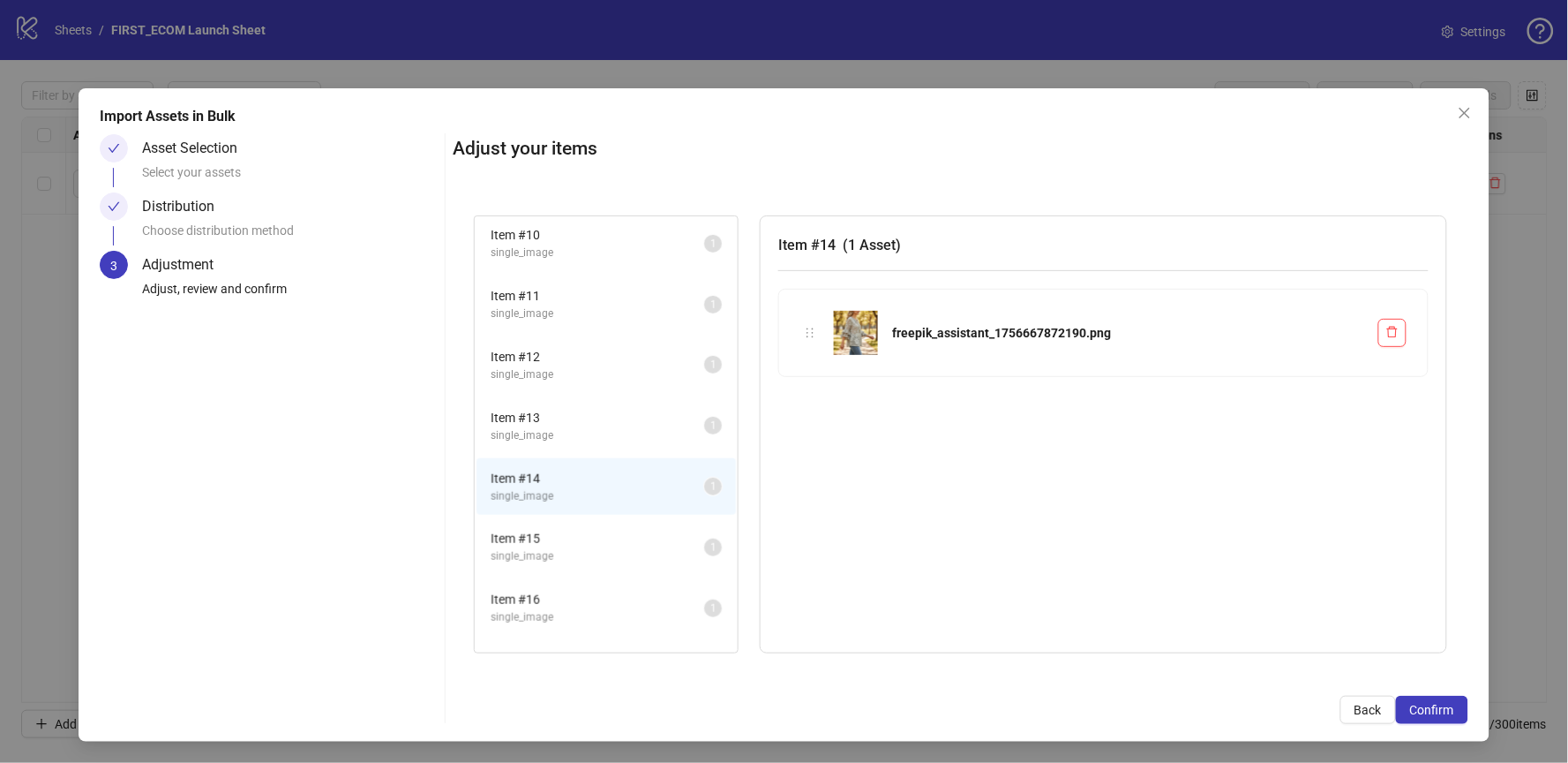
click at [544, 548] on span "single_image" at bounding box center [598, 556] width 214 height 17
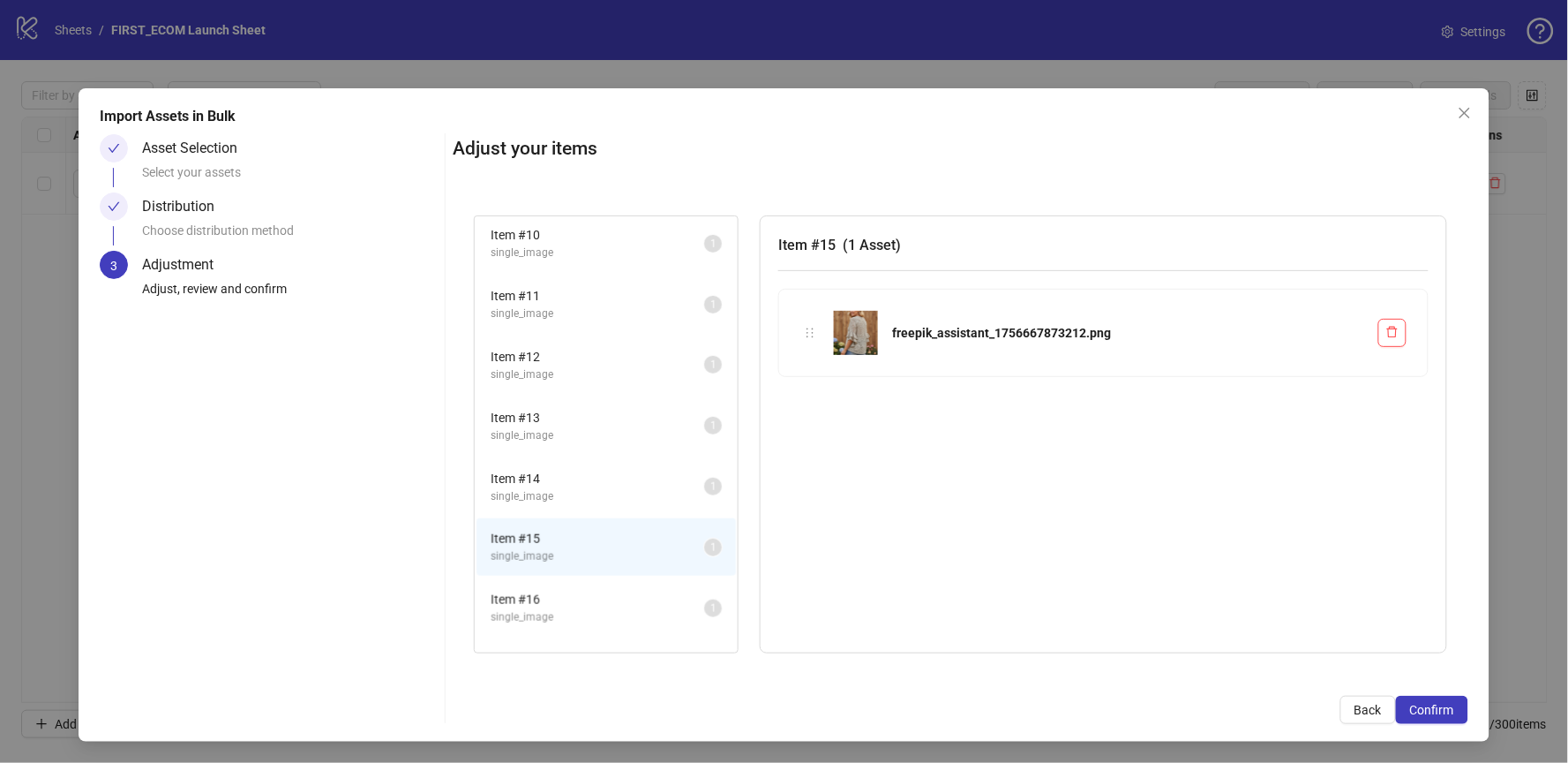
click at [542, 609] on span "single_image" at bounding box center [598, 617] width 214 height 17
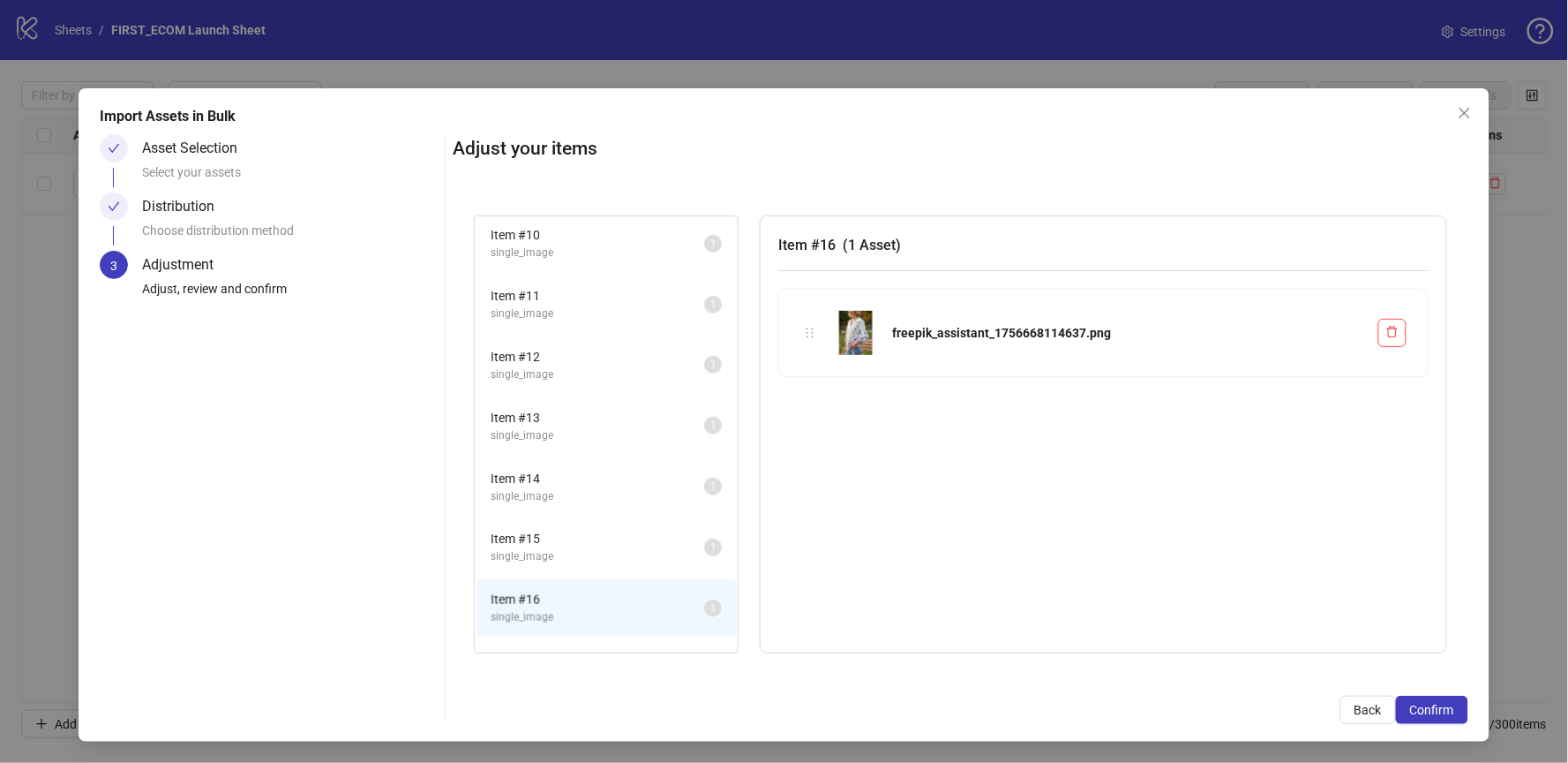
click at [537, 640] on li "Item # 17 single_image 1" at bounding box center [607, 668] width 260 height 57
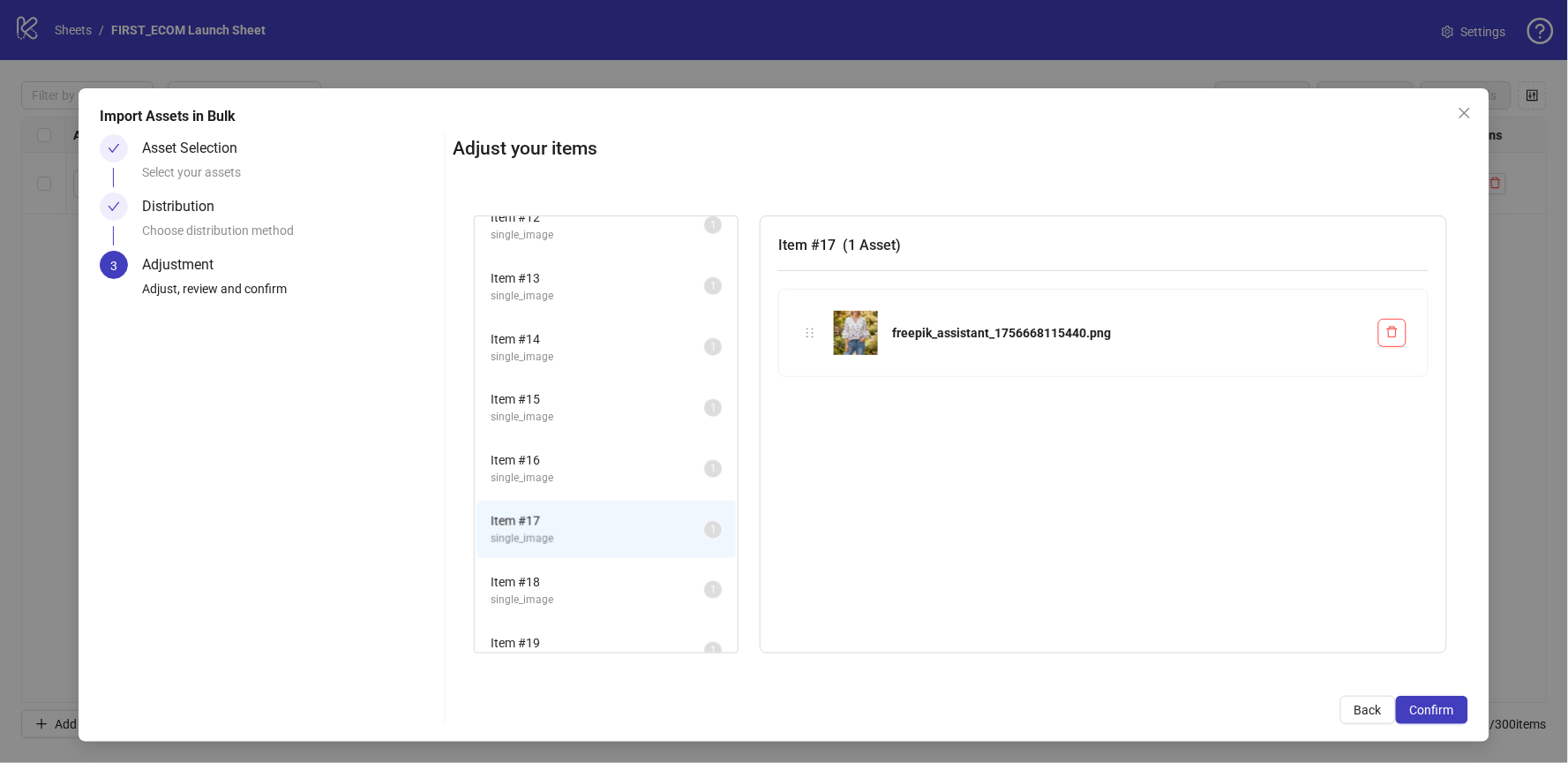
click at [557, 562] on li "Item # 18 single_image 1" at bounding box center [607, 590] width 260 height 57
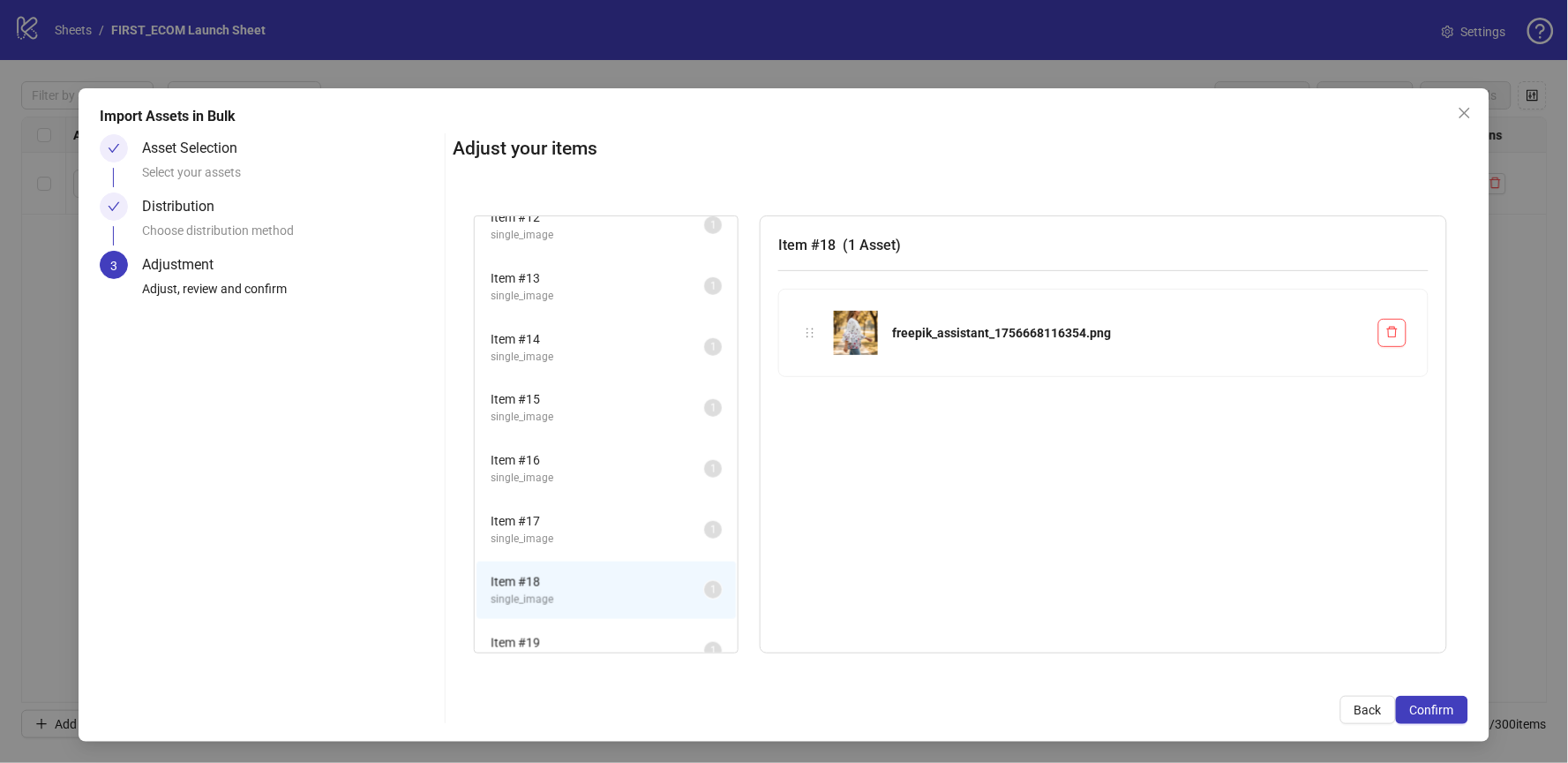
click at [528, 653] on span "single_image" at bounding box center [598, 661] width 214 height 17
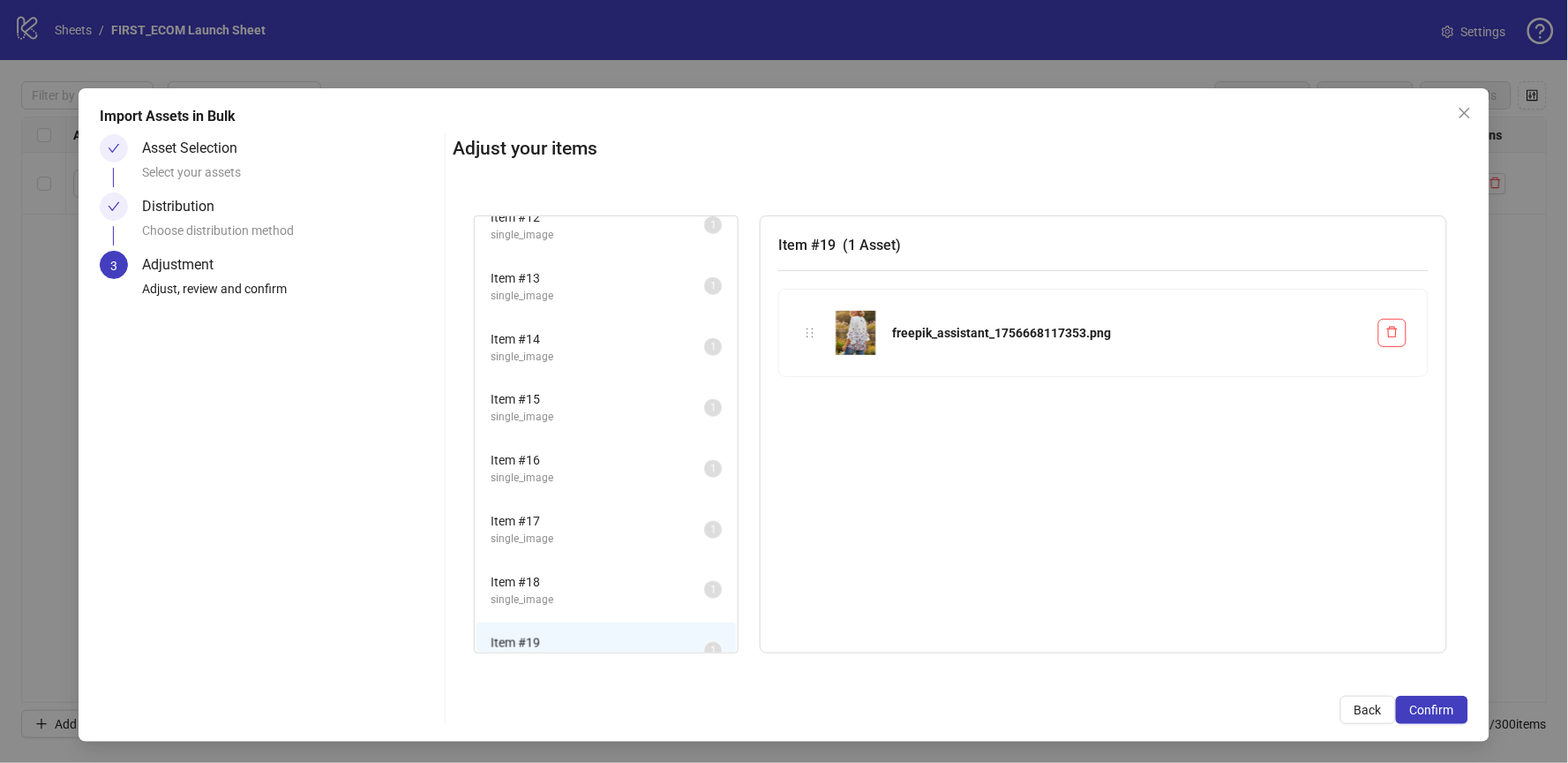
scroll to position [0, 0]
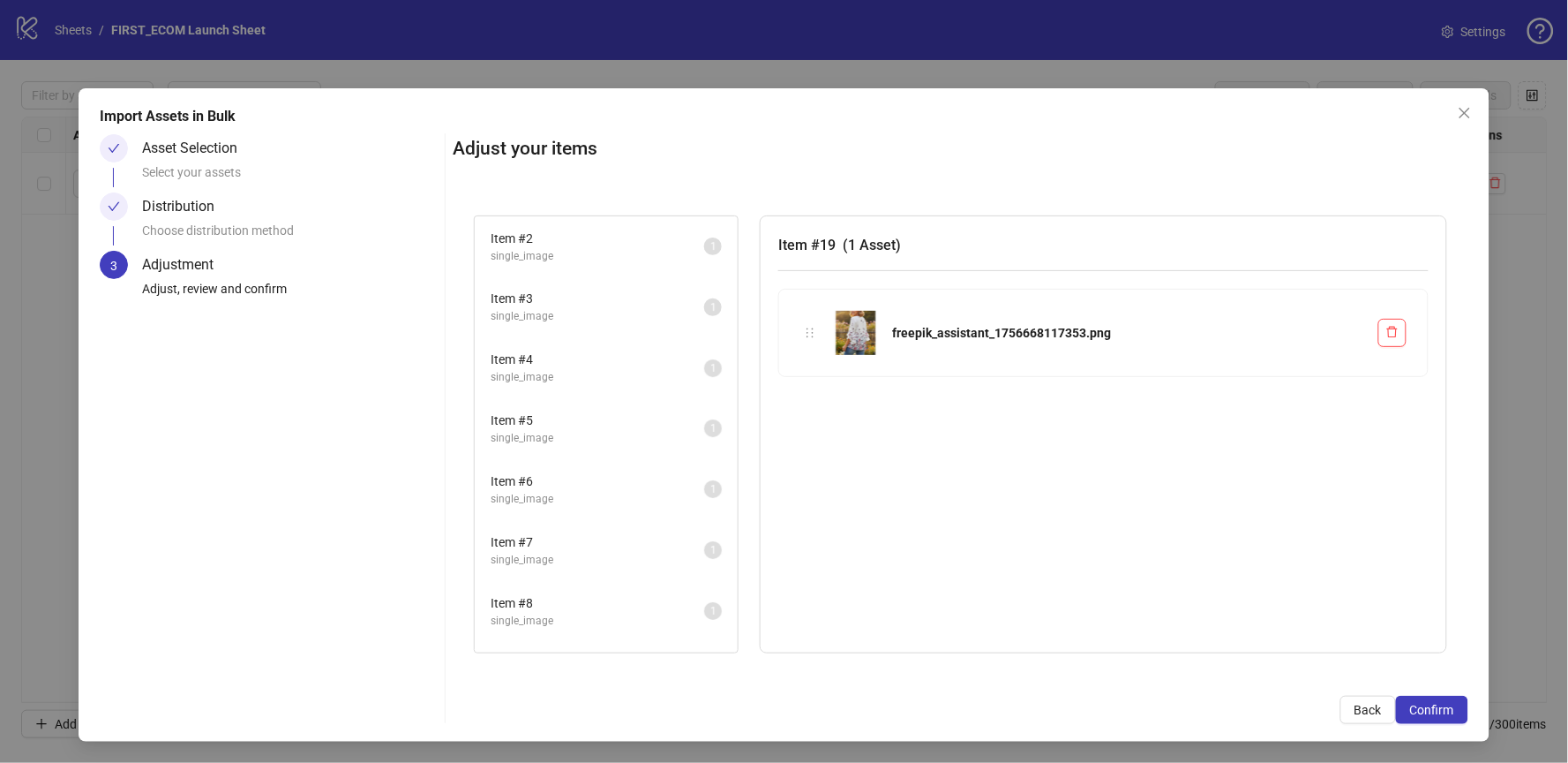
click at [600, 240] on span "Item # 2" at bounding box center [598, 238] width 214 height 19
click at [949, 537] on div "Item # 2 ( 1 Asset ) freepik_assistant_1756667543323.png" at bounding box center [1103, 434] width 688 height 438
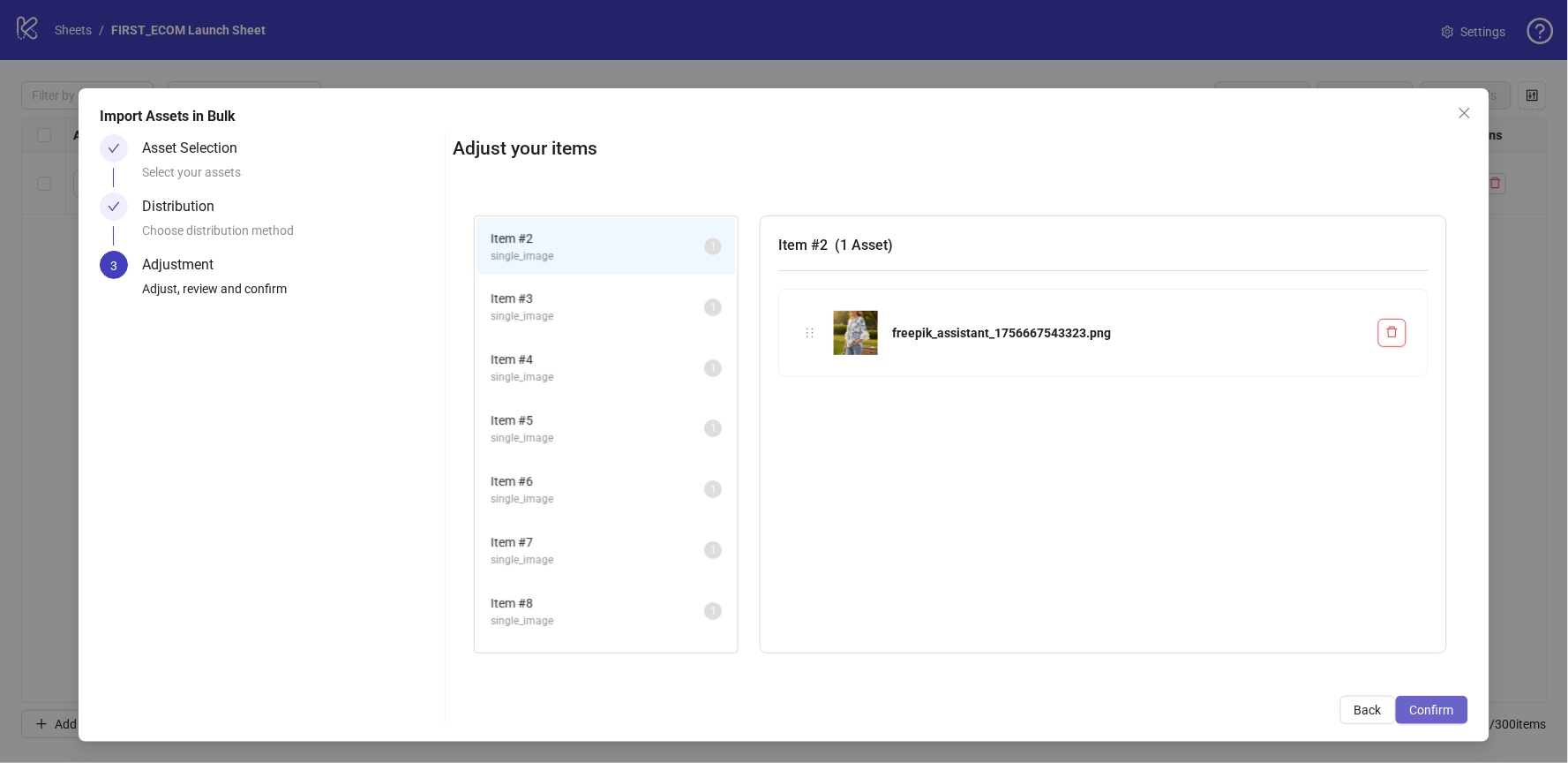
click at [1428, 703] on span "Confirm" at bounding box center [1432, 710] width 44 height 14
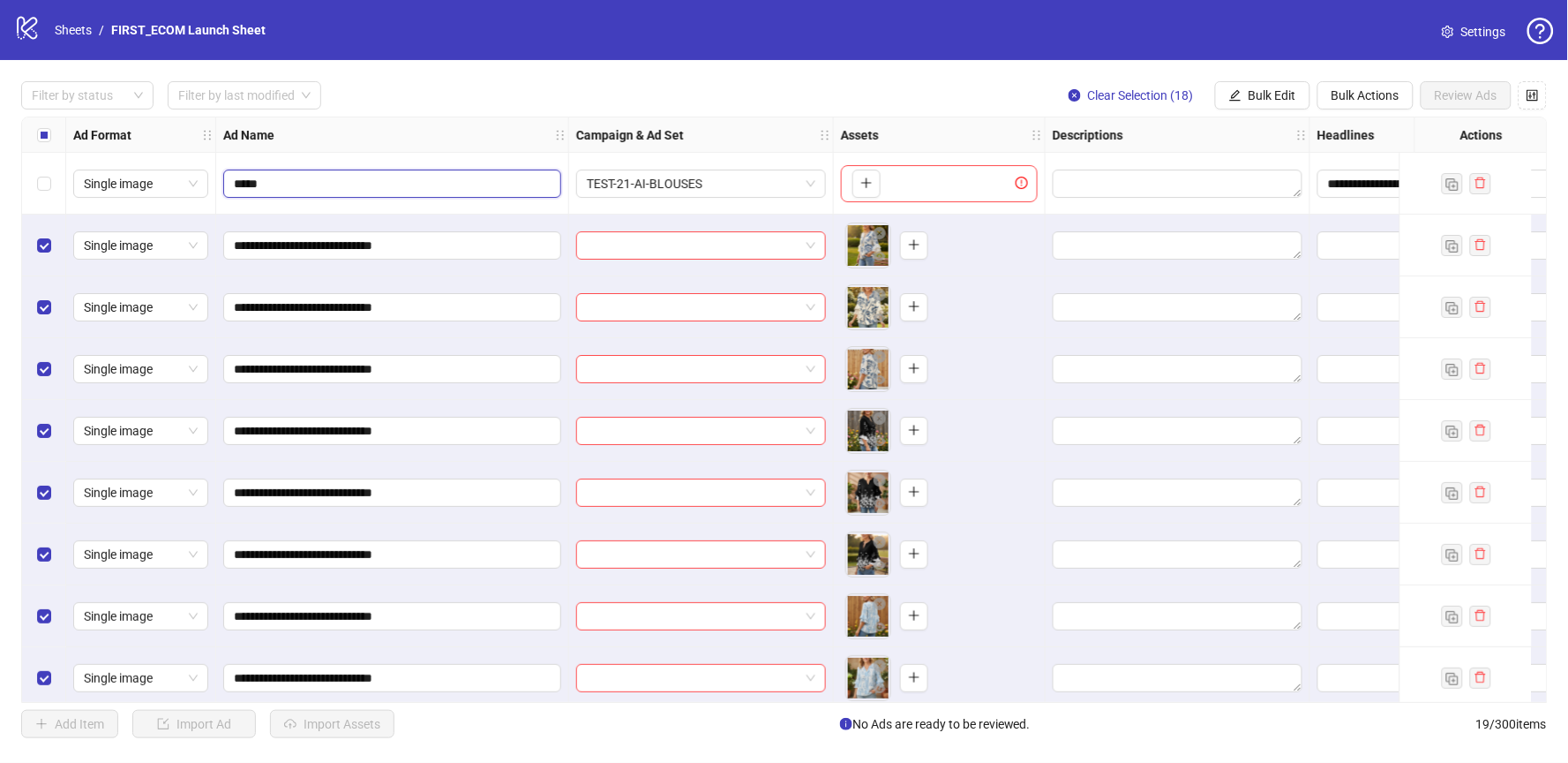
click at [410, 187] on input "*****" at bounding box center [390, 183] width 313 height 19
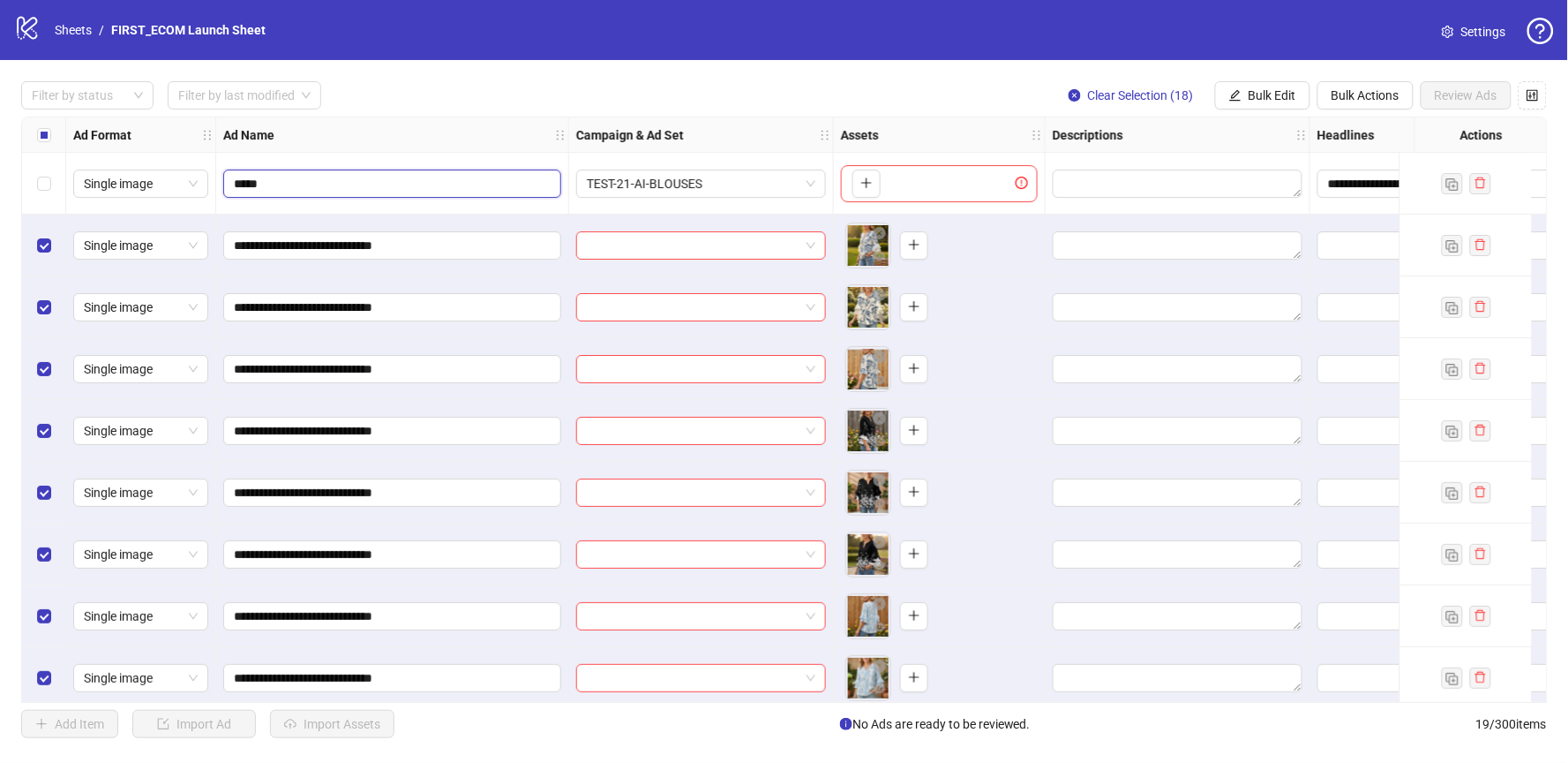
click at [410, 187] on input "*****" at bounding box center [390, 183] width 313 height 19
click at [45, 142] on label "Select all rows" at bounding box center [44, 134] width 14 height 19
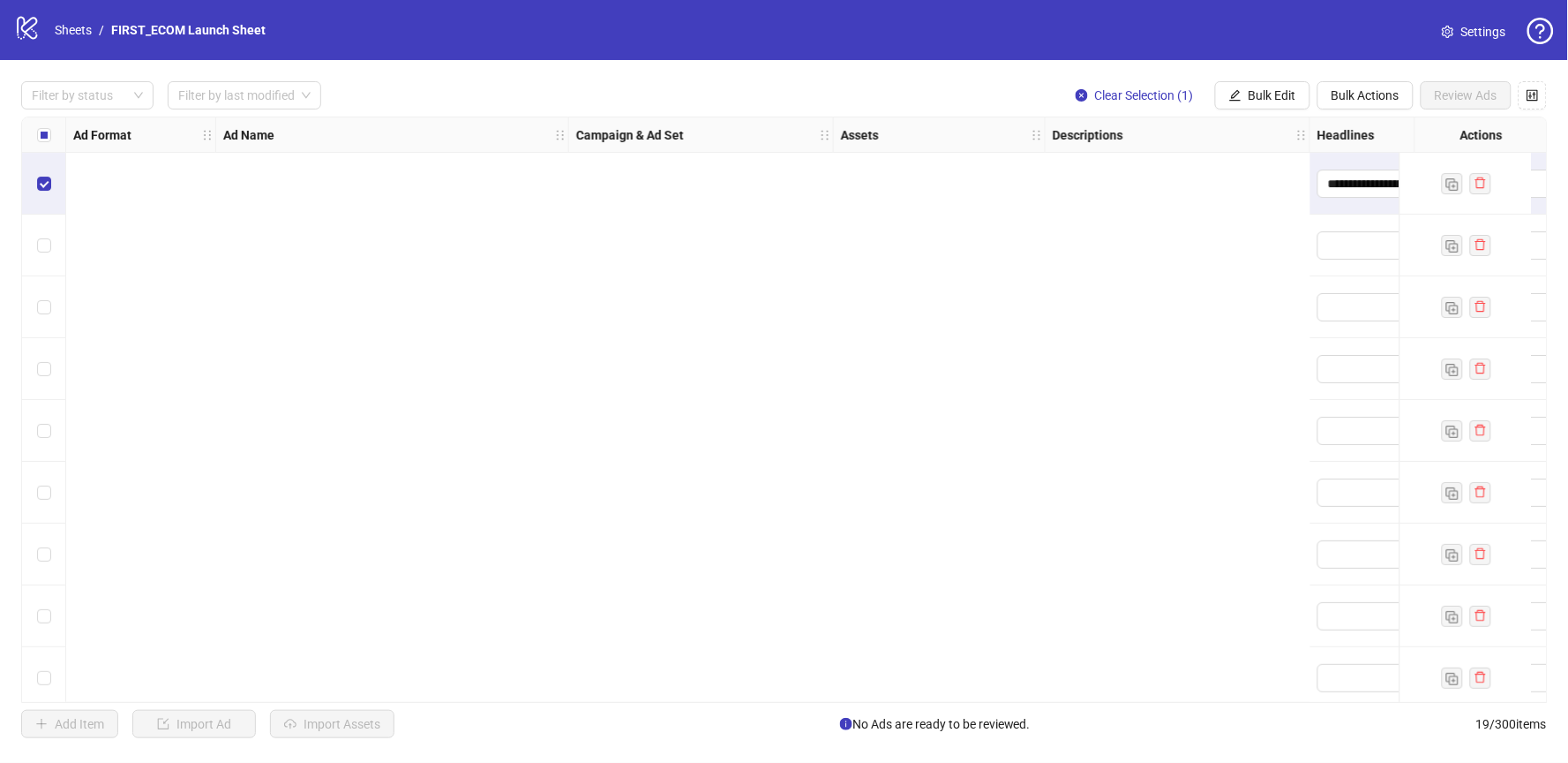
scroll to position [0, 1728]
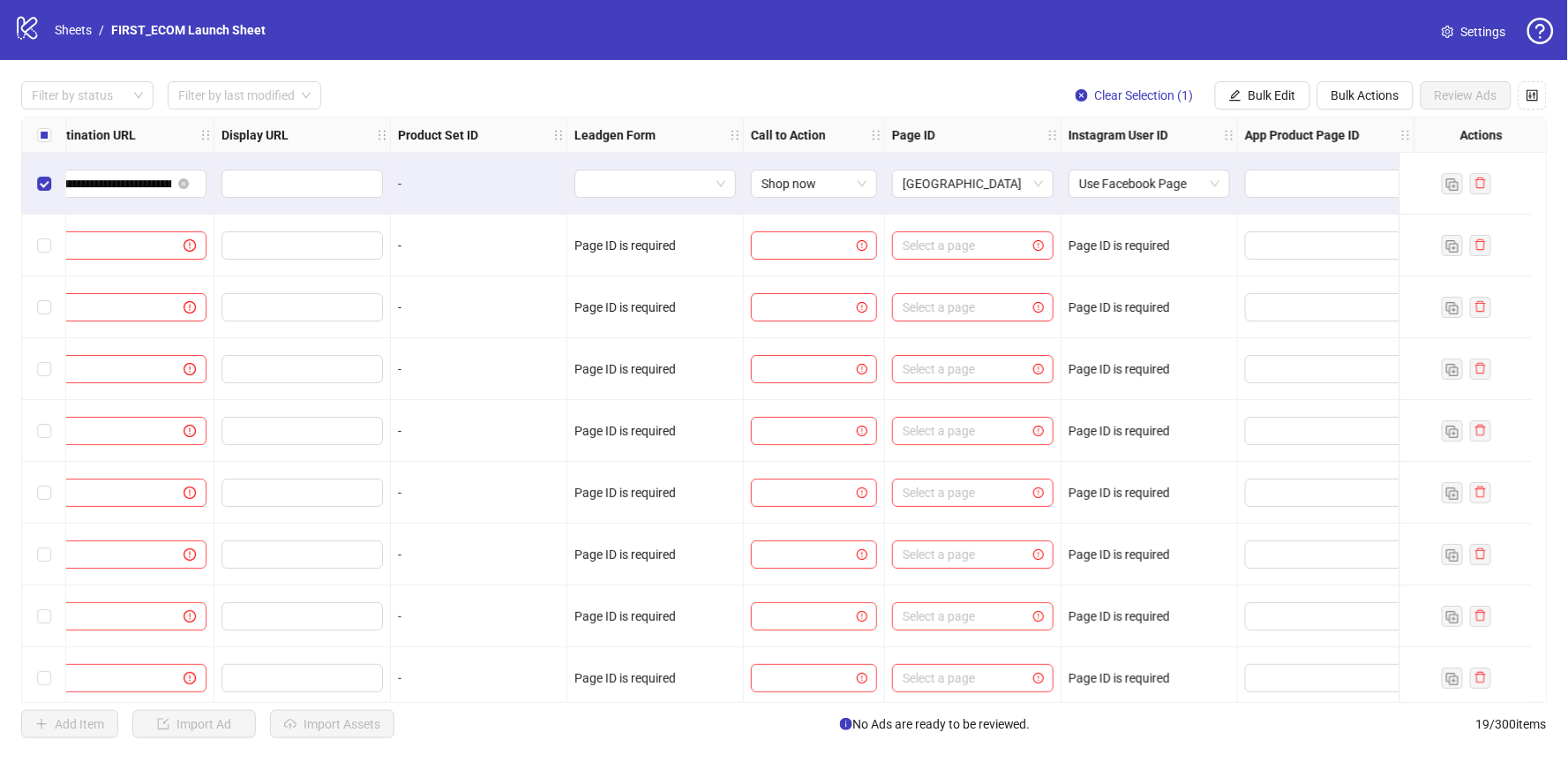
click at [1104, 254] on div "Page ID is required" at bounding box center [1149, 246] width 177 height 62
click at [917, 258] on input "search" at bounding box center [964, 245] width 124 height 26
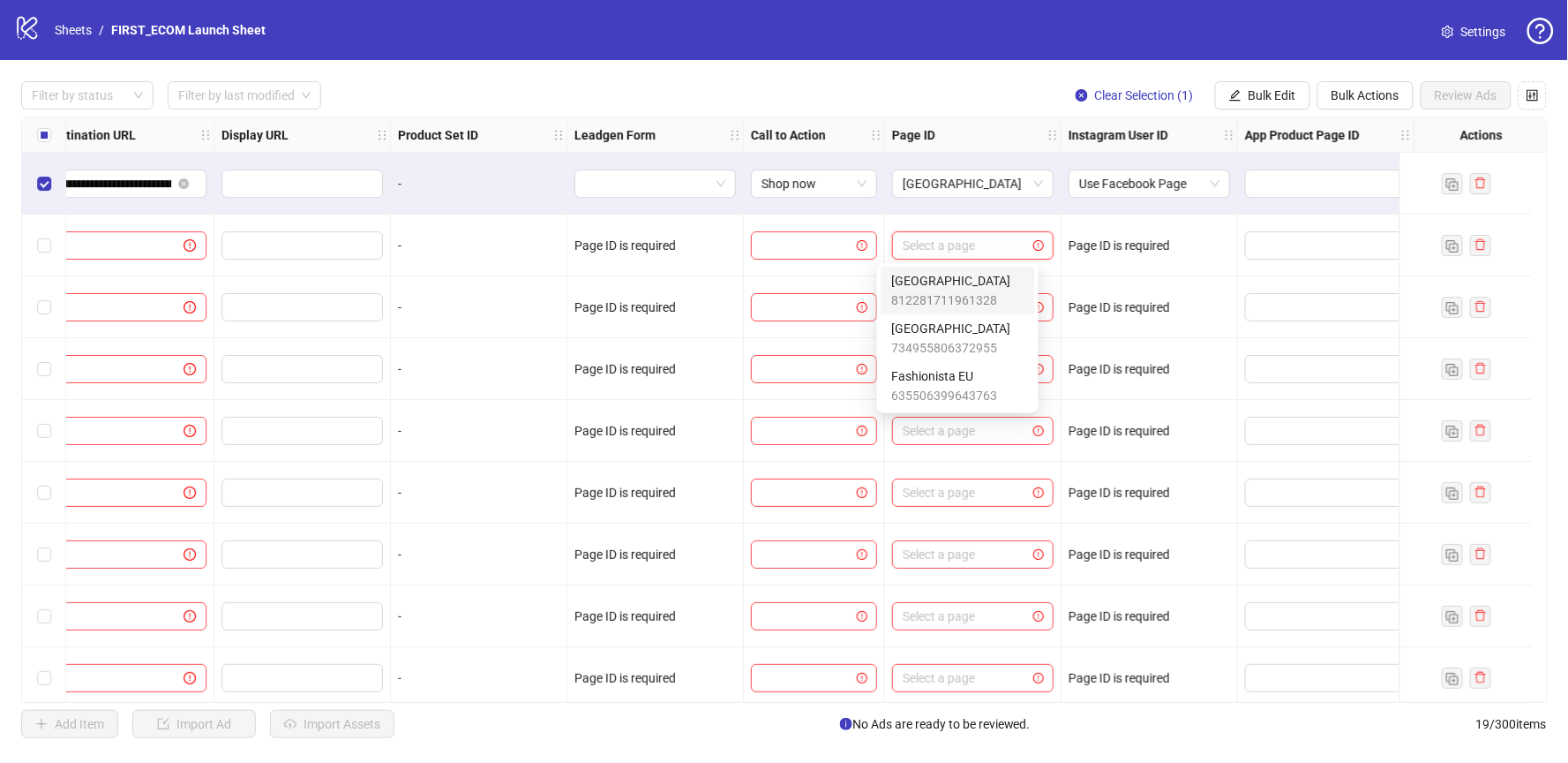
click at [912, 216] on div "Select a page" at bounding box center [973, 246] width 177 height 62
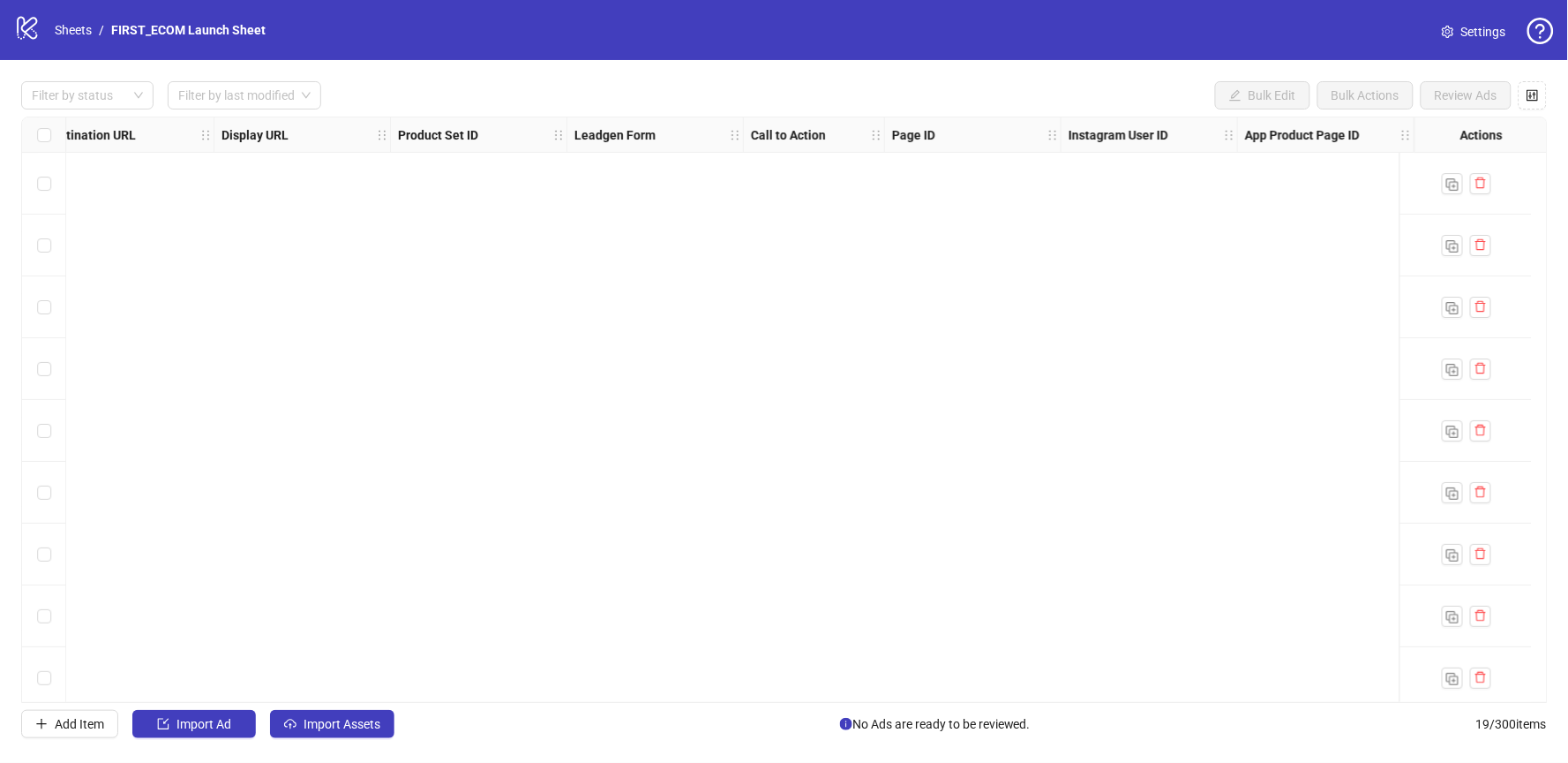
scroll to position [0, 0]
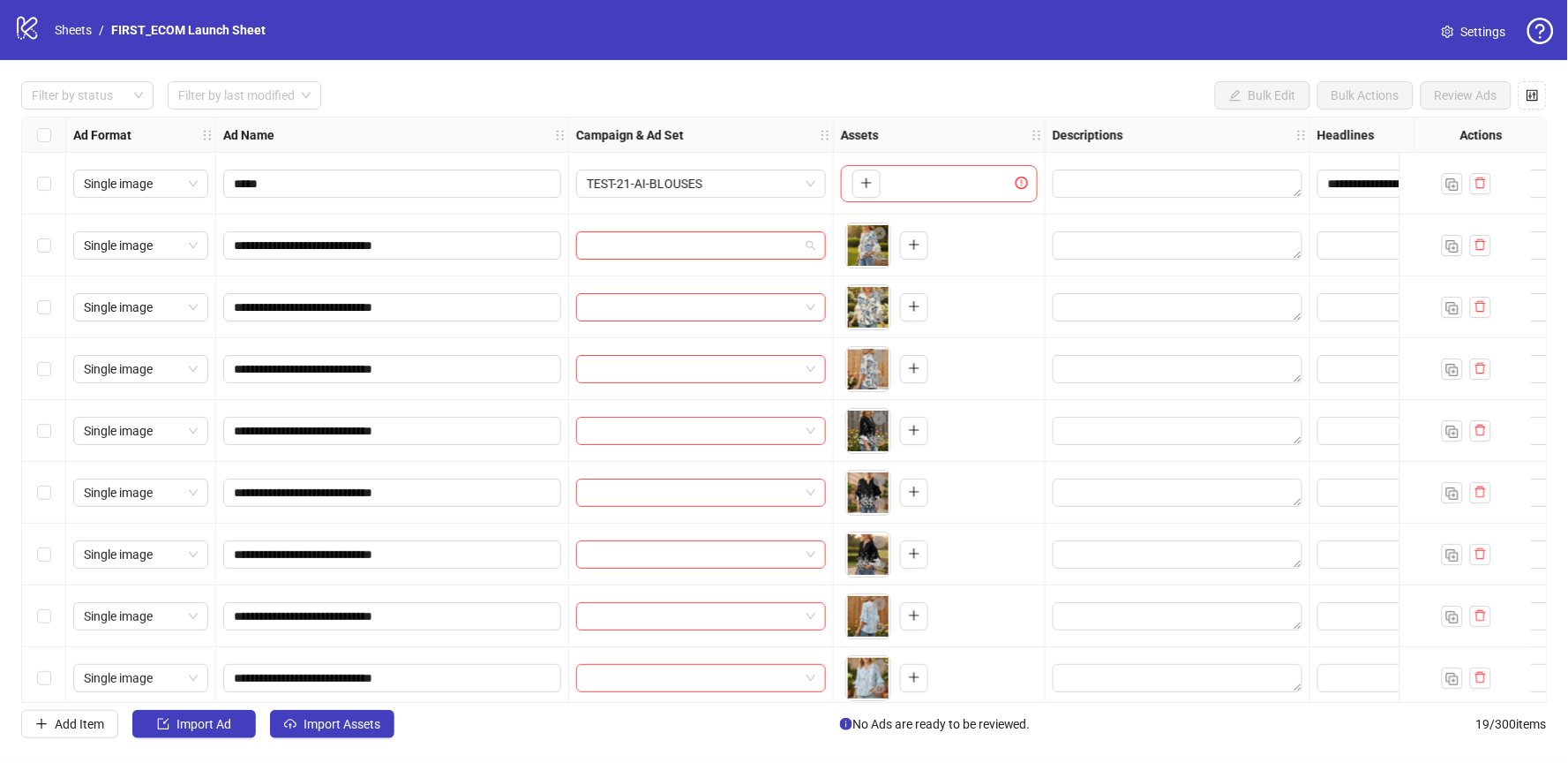
click at [648, 251] on input "search" at bounding box center [693, 245] width 213 height 26
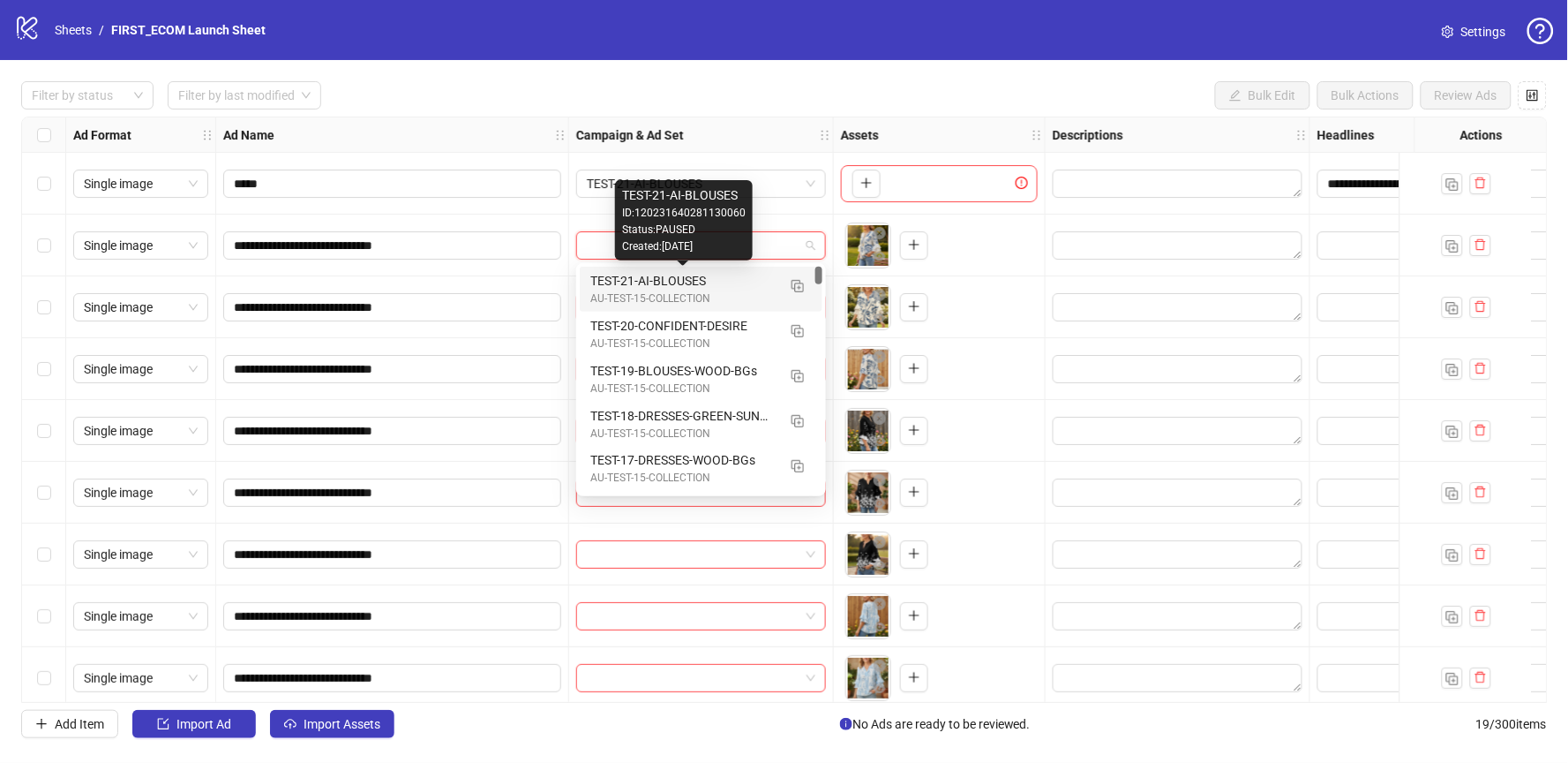
click at [689, 284] on div "TEST-21-AI-BLOUSES" at bounding box center [684, 280] width 186 height 19
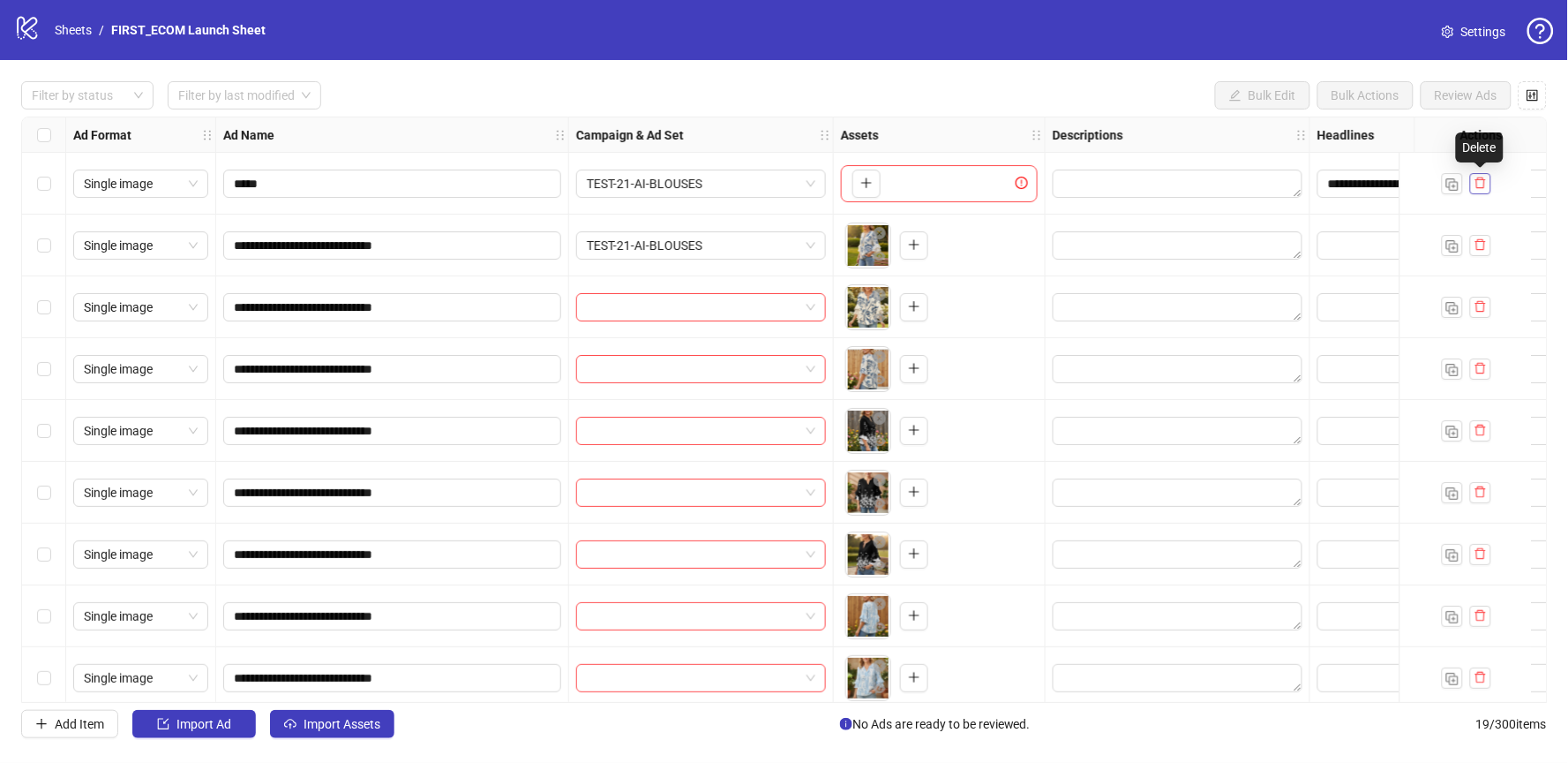
click at [1478, 178] on icon "delete" at bounding box center [1480, 183] width 12 height 12
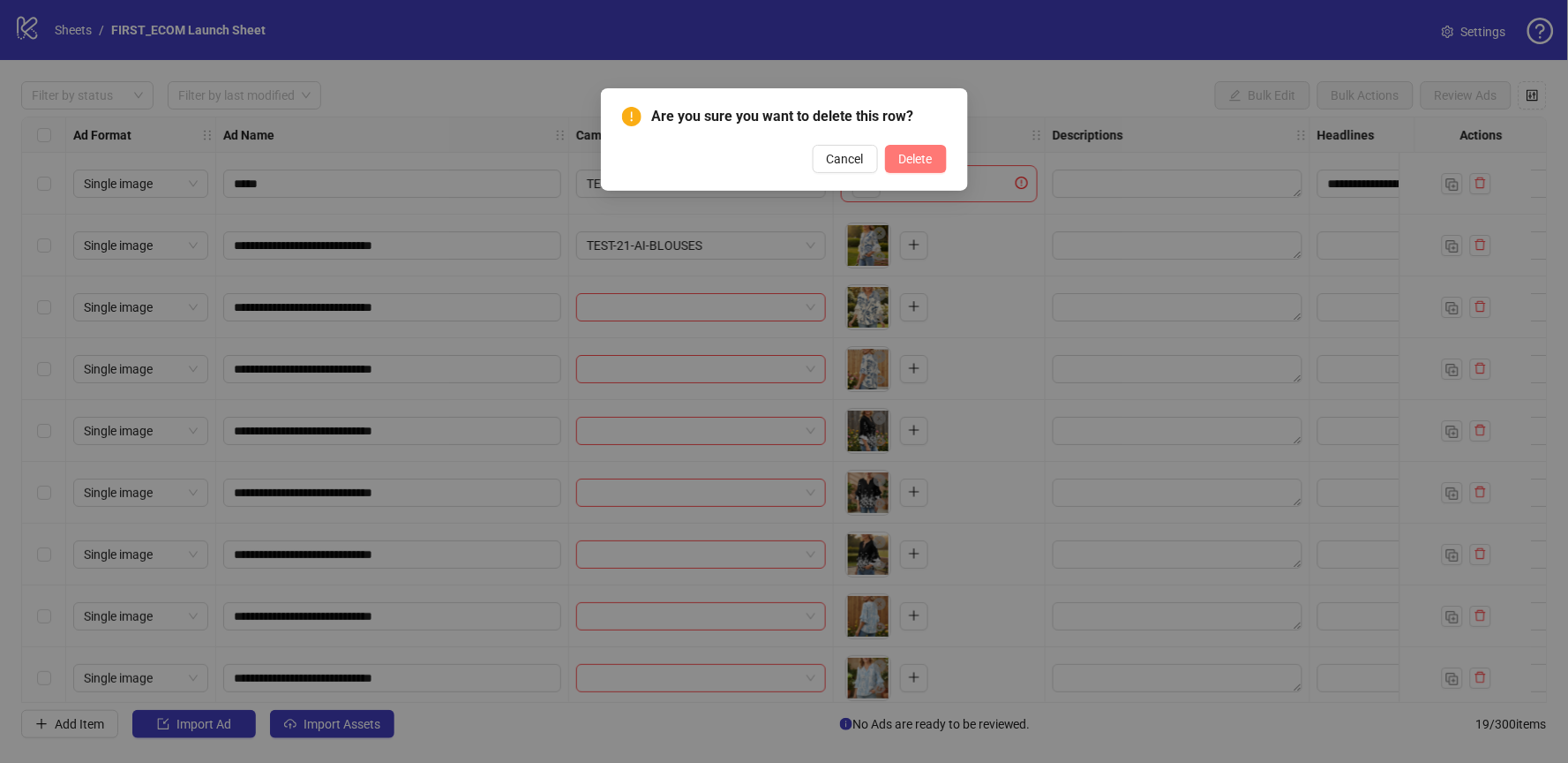
click at [918, 155] on span "Delete" at bounding box center [916, 159] width 34 height 14
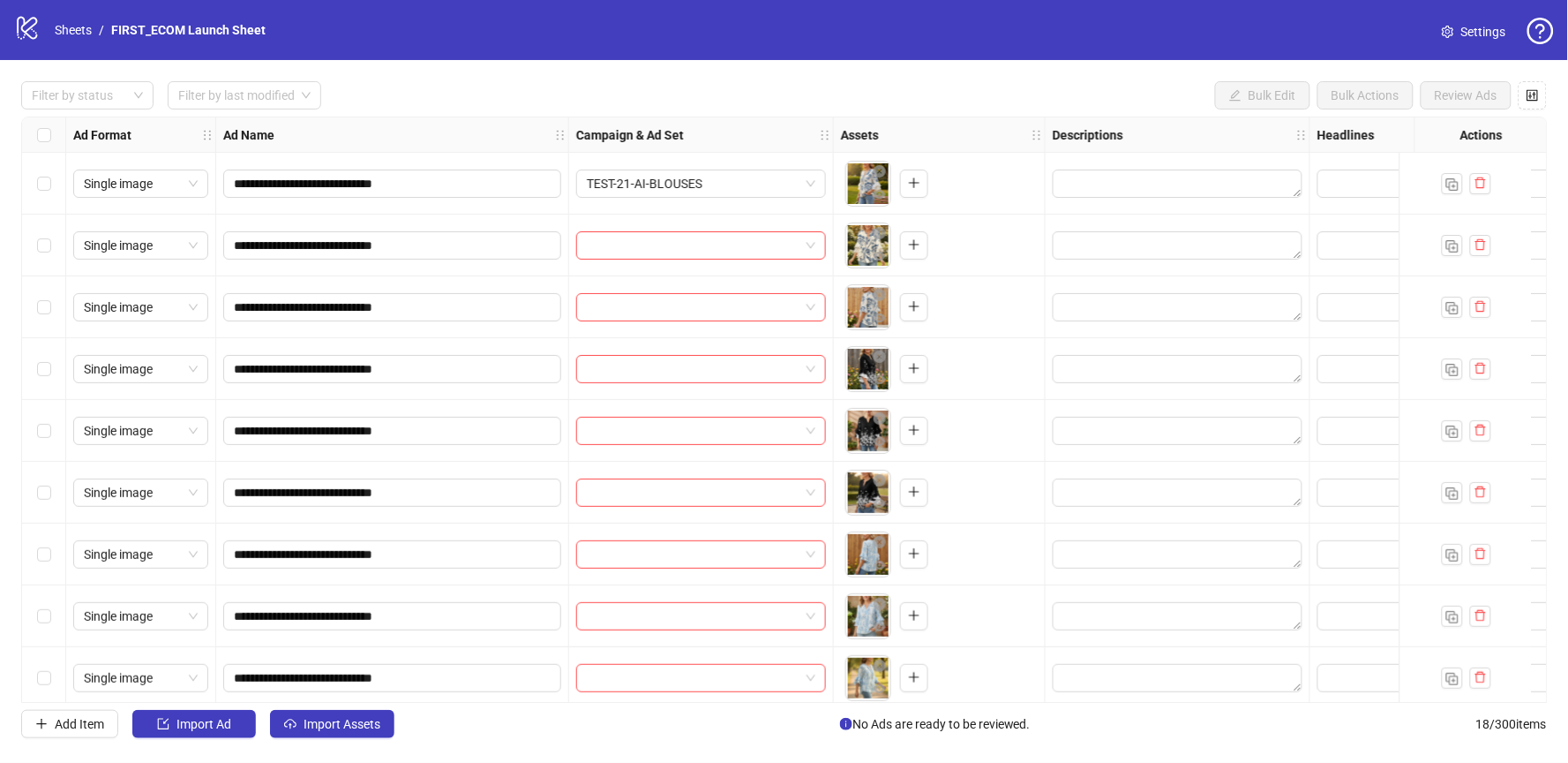
click at [54, 135] on div "Select all rows" at bounding box center [44, 134] width 44 height 35
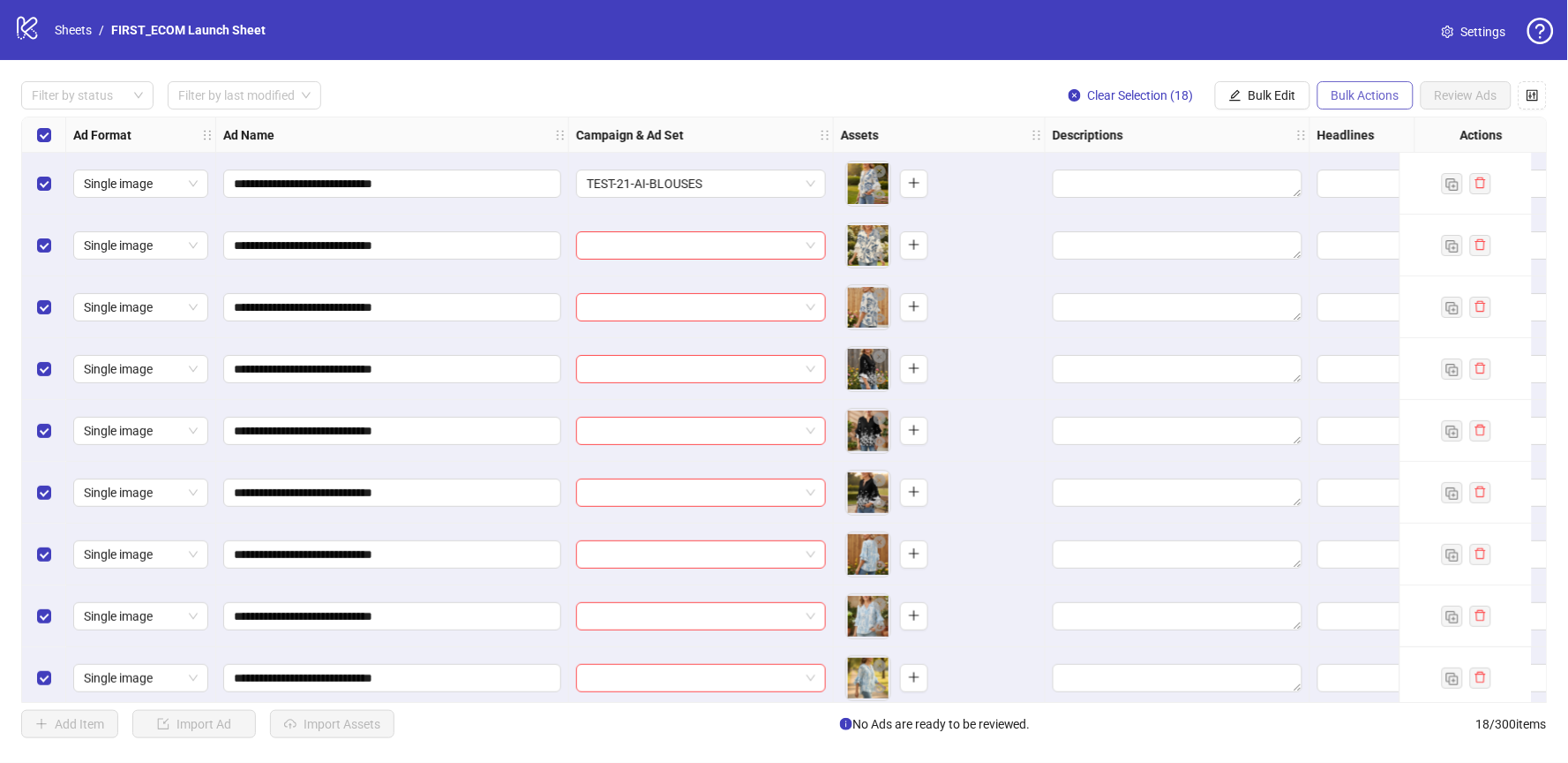
click at [1365, 89] on span "Bulk Actions" at bounding box center [1365, 95] width 68 height 14
click at [1241, 89] on button "Bulk Edit" at bounding box center [1262, 95] width 95 height 28
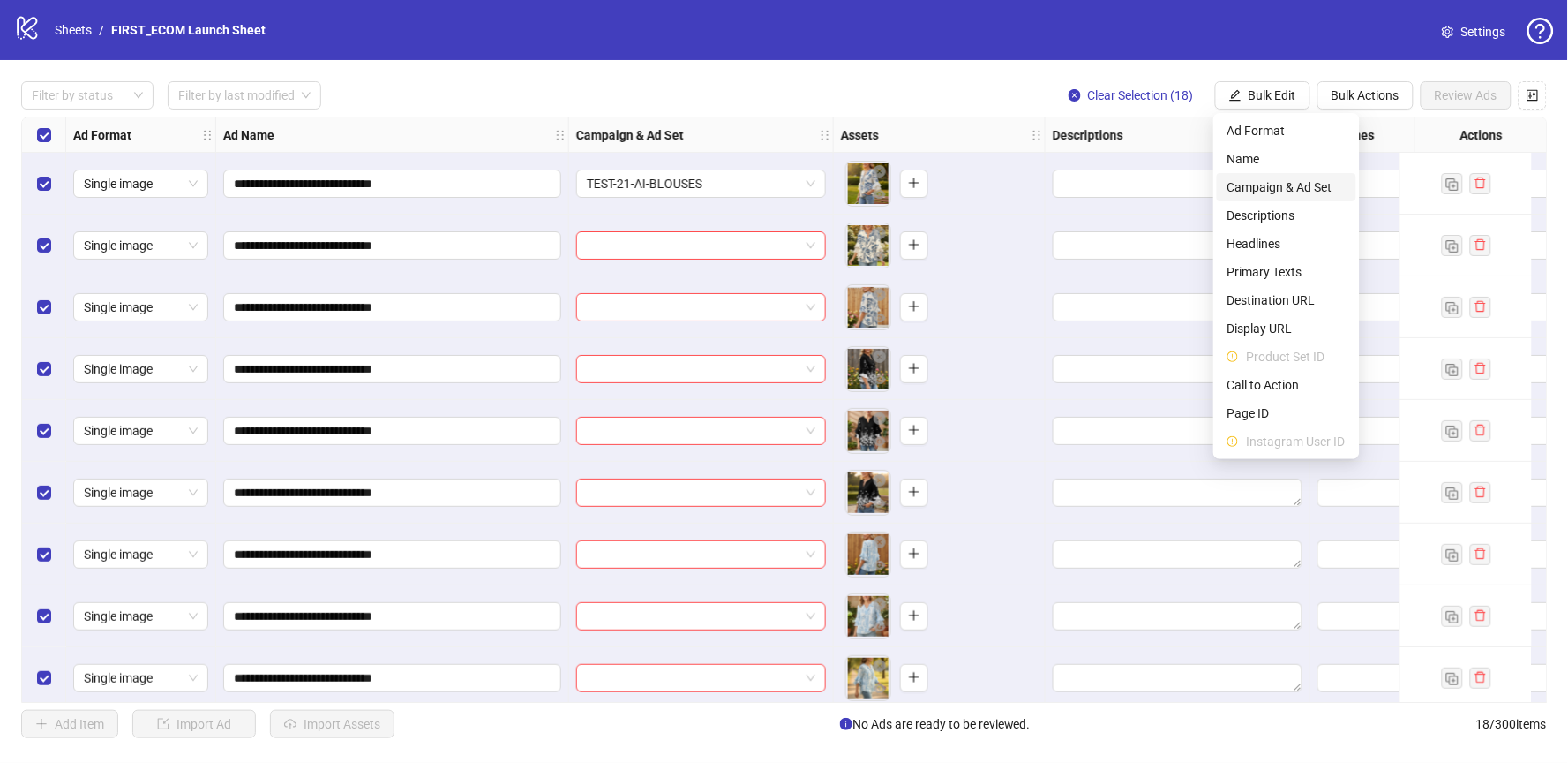
click at [1306, 183] on span "Campaign & Ad Set" at bounding box center [1286, 186] width 118 height 19
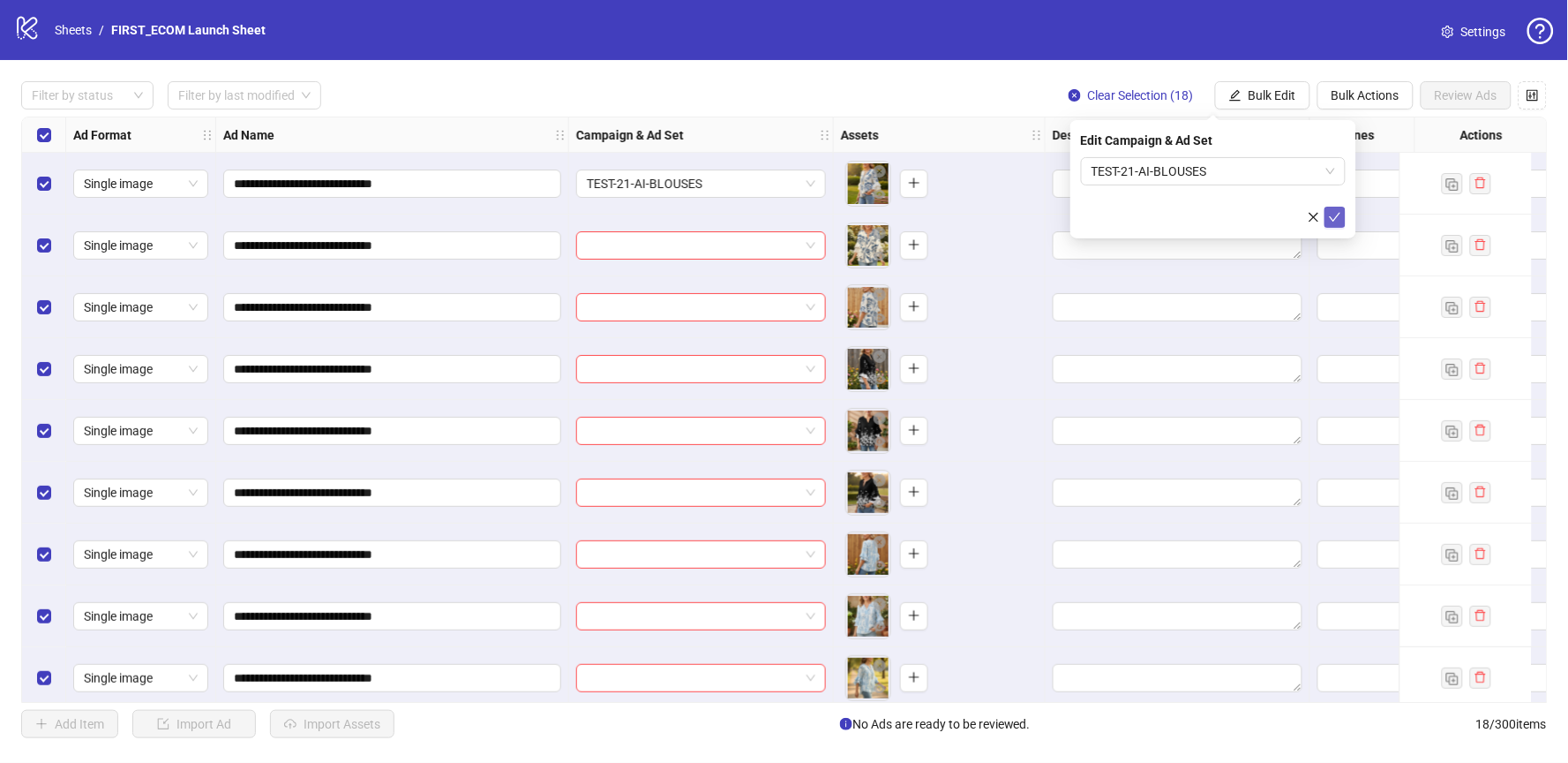
click at [1335, 219] on icon "check" at bounding box center [1335, 217] width 12 height 12
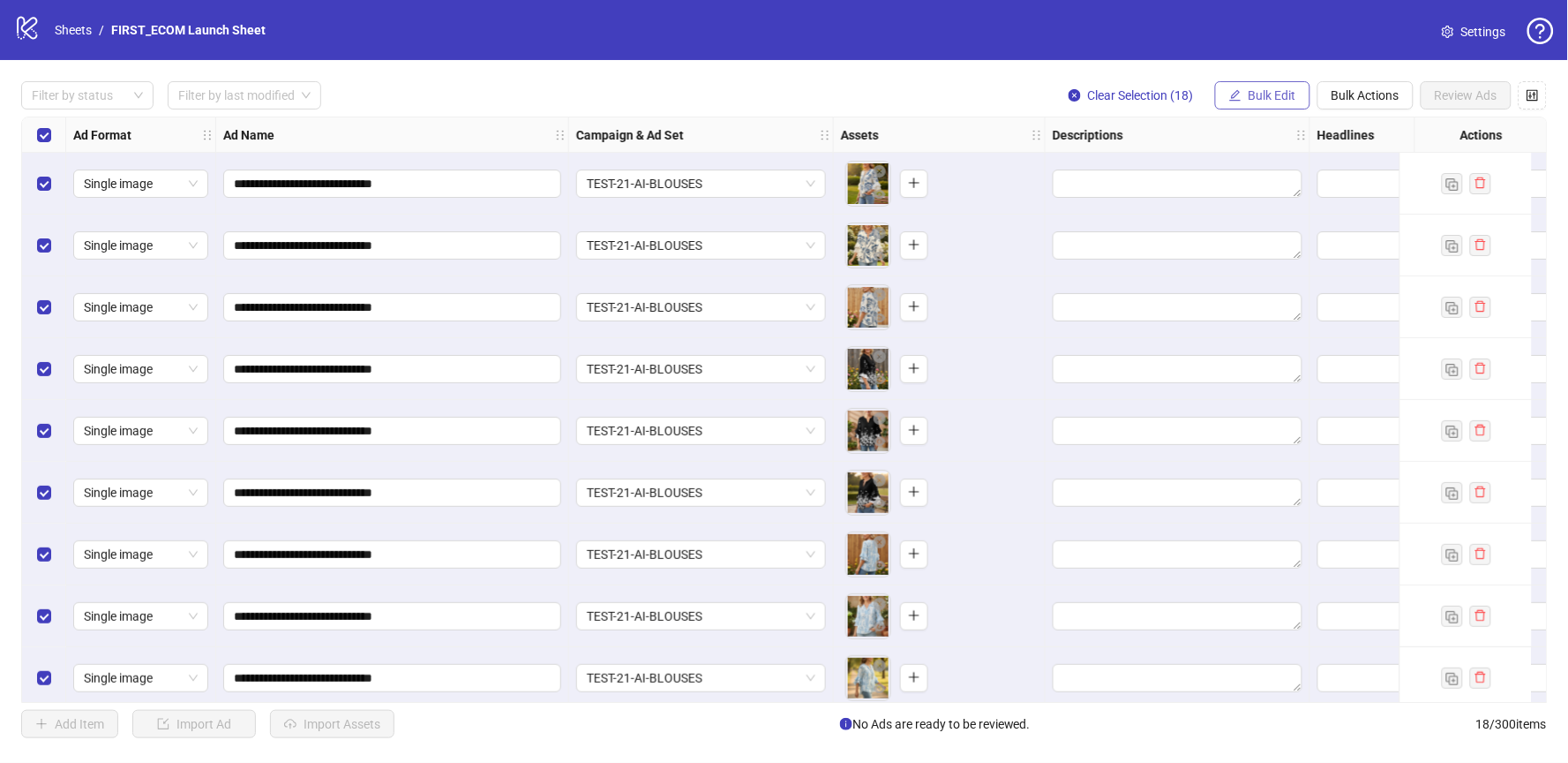
click at [1273, 93] on span "Bulk Edit" at bounding box center [1272, 95] width 48 height 14
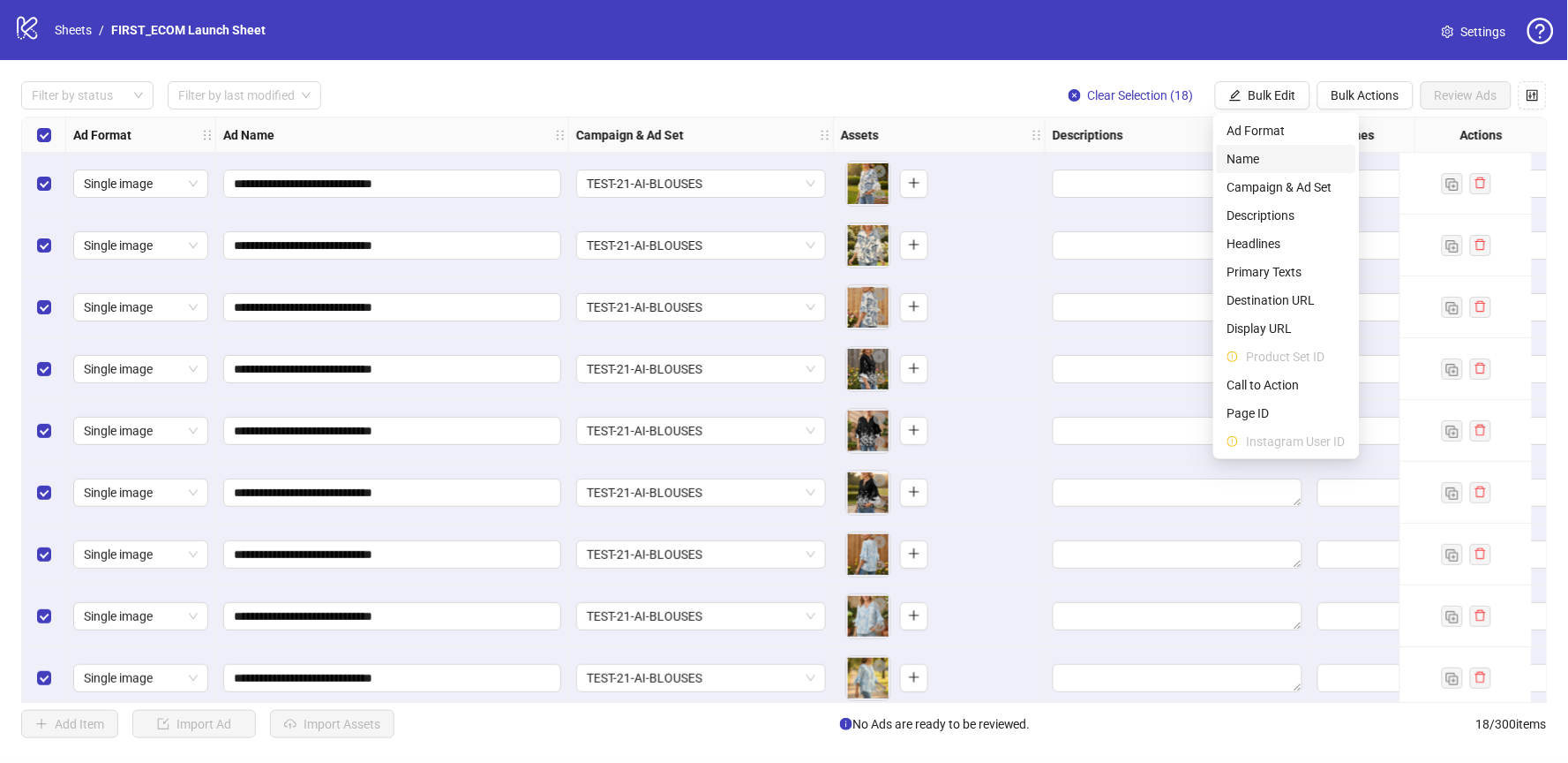
click at [1290, 157] on span "Name" at bounding box center [1286, 158] width 118 height 19
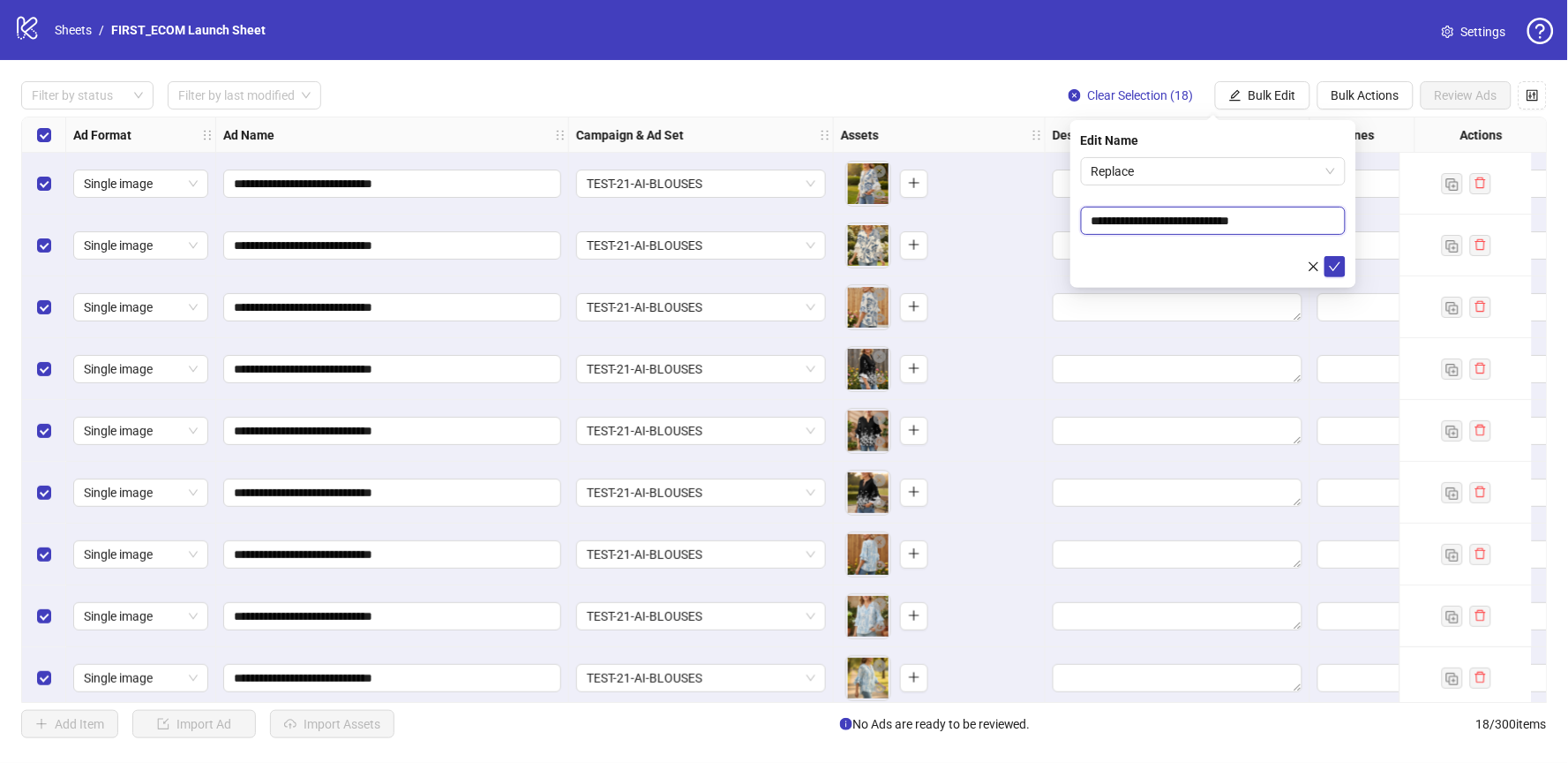
click at [1315, 222] on input "**********" at bounding box center [1213, 221] width 265 height 28
click at [1296, 214] on input "**********" at bounding box center [1213, 221] width 265 height 28
click at [1296, 215] on input "**********" at bounding box center [1213, 221] width 265 height 28
click at [1299, 166] on span "Replace" at bounding box center [1213, 171] width 244 height 26
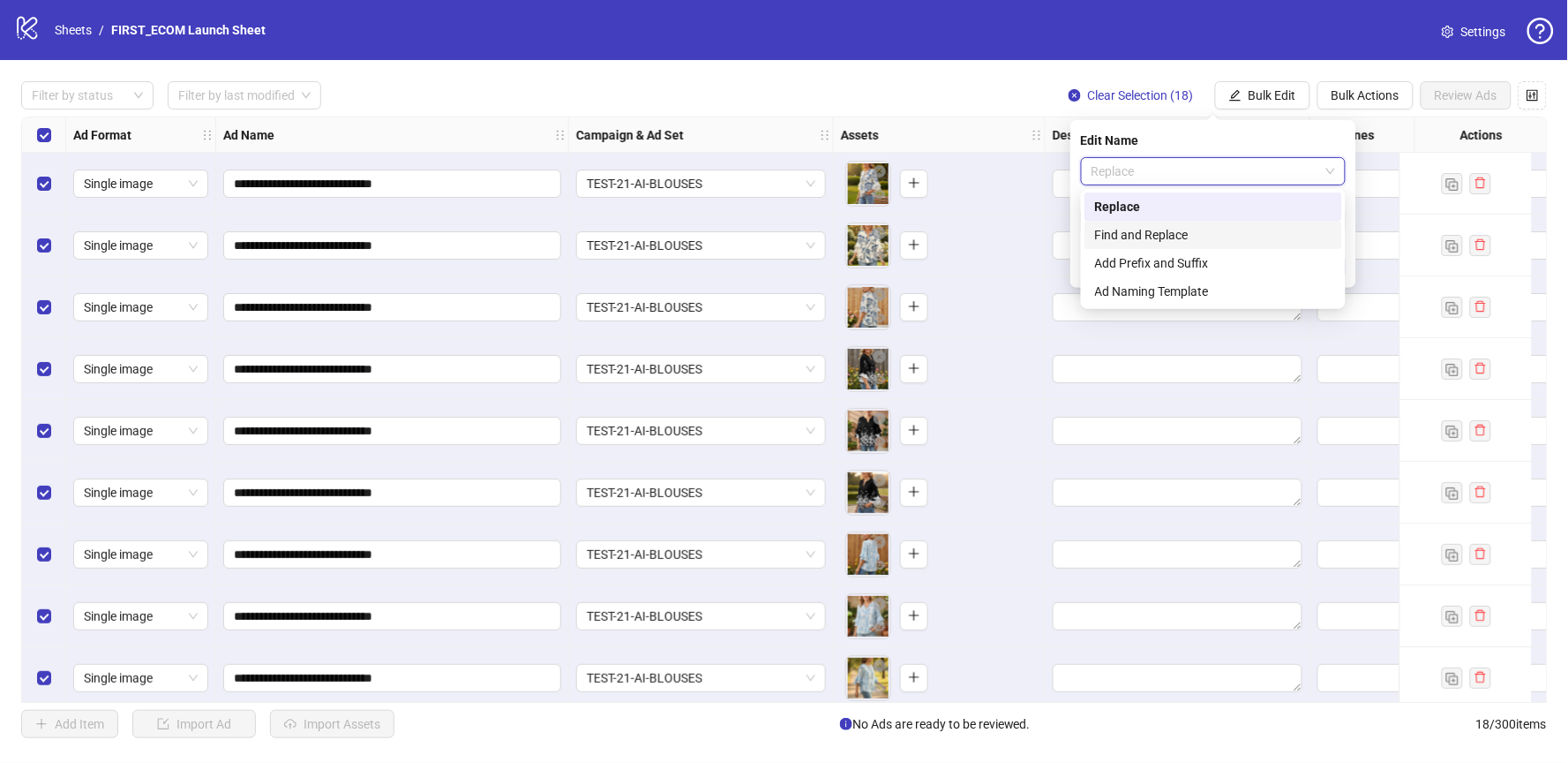
click at [1210, 232] on div "Find and Replace" at bounding box center [1213, 234] width 237 height 19
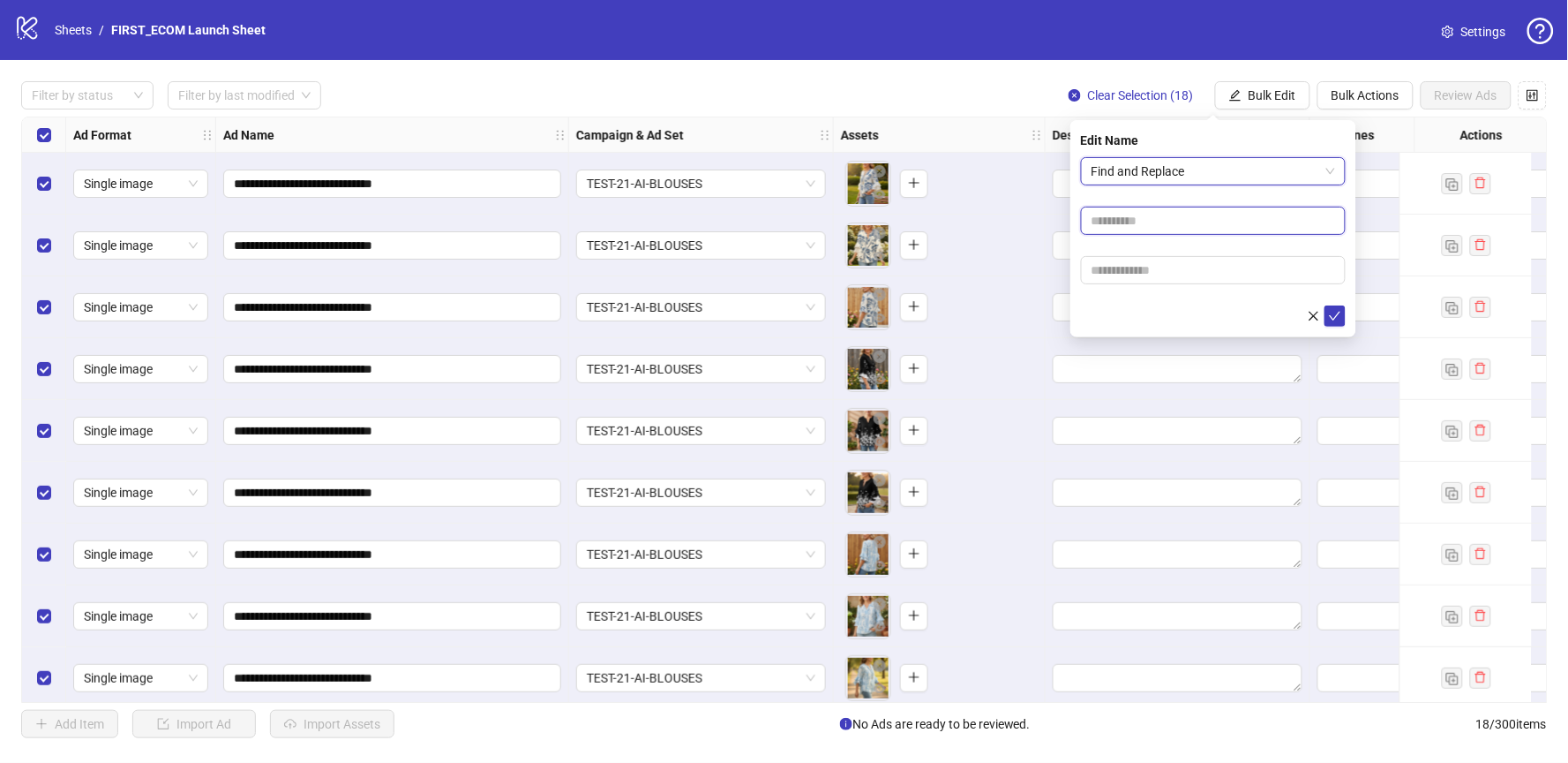
click at [1210, 232] on input "text" at bounding box center [1213, 221] width 265 height 28
click at [1182, 165] on span "Find and Replace" at bounding box center [1213, 171] width 244 height 26
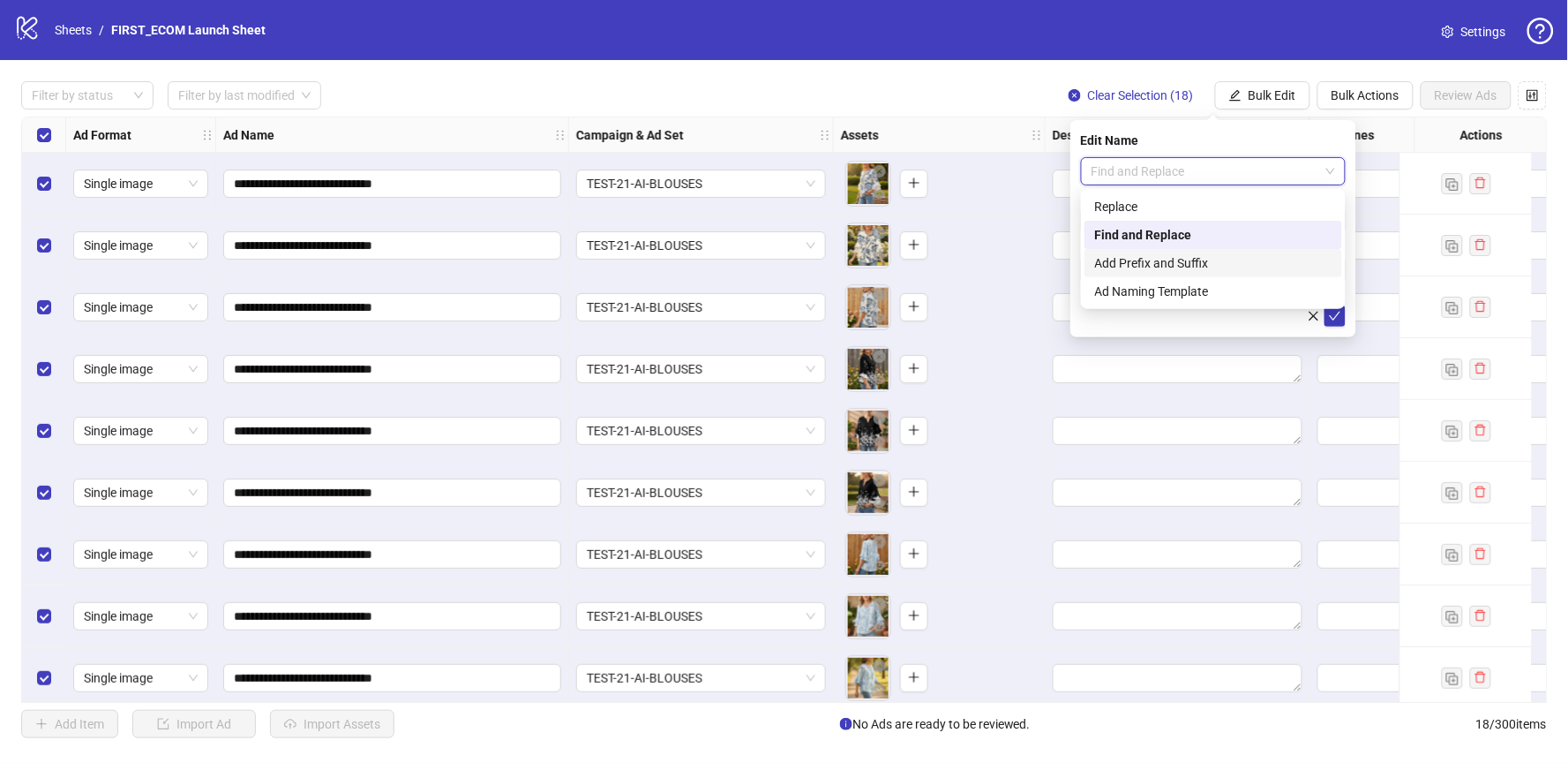
click at [1200, 259] on div "Add Prefix and Suffix" at bounding box center [1213, 262] width 237 height 19
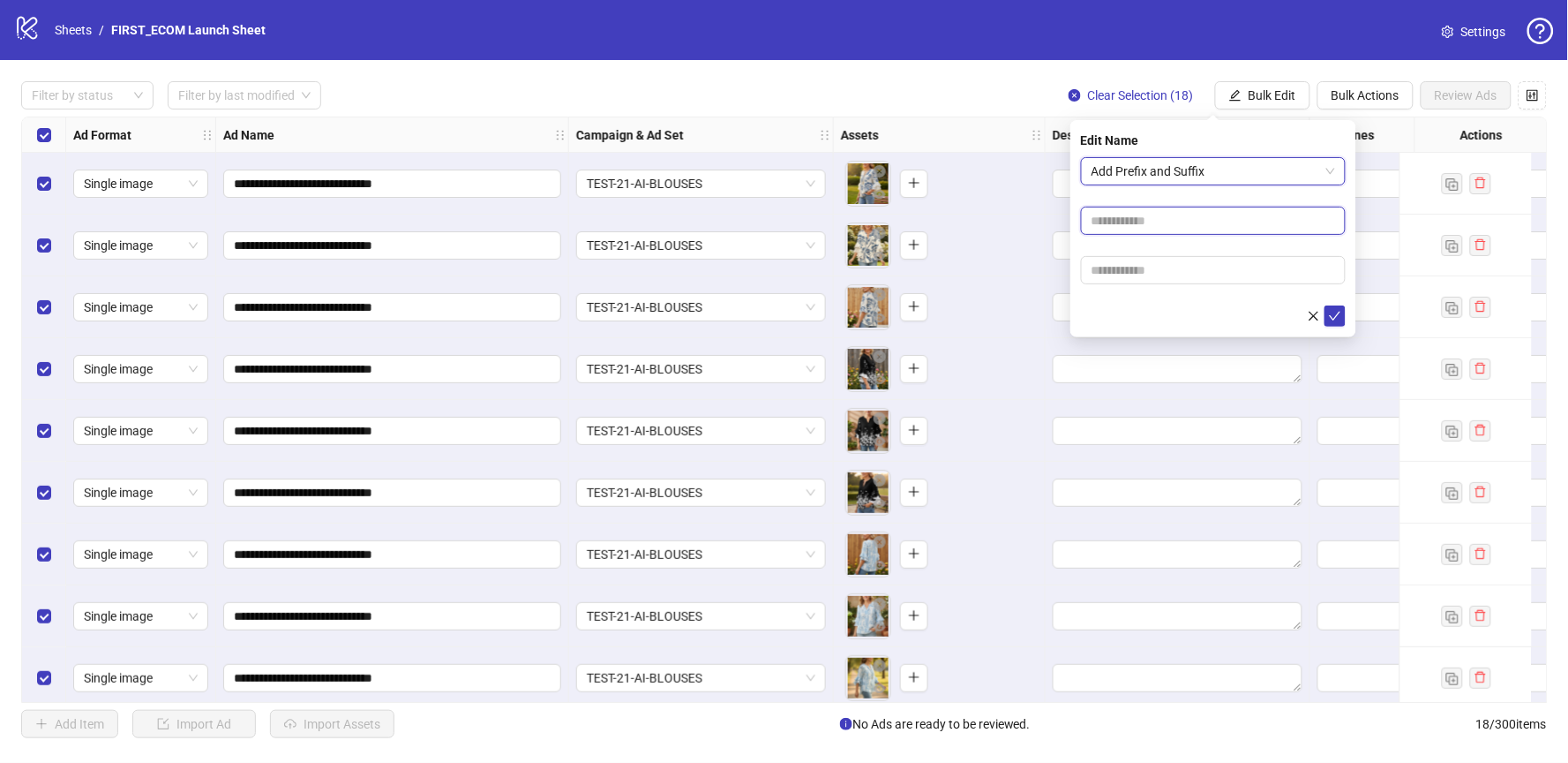
click at [1130, 221] on input "text" at bounding box center [1213, 221] width 265 height 28
type input "*"
click at [1171, 238] on form "Add Prefix and Suffix *" at bounding box center [1213, 242] width 265 height 170
click at [1150, 169] on span "Add Prefix and Suffix" at bounding box center [1213, 171] width 244 height 26
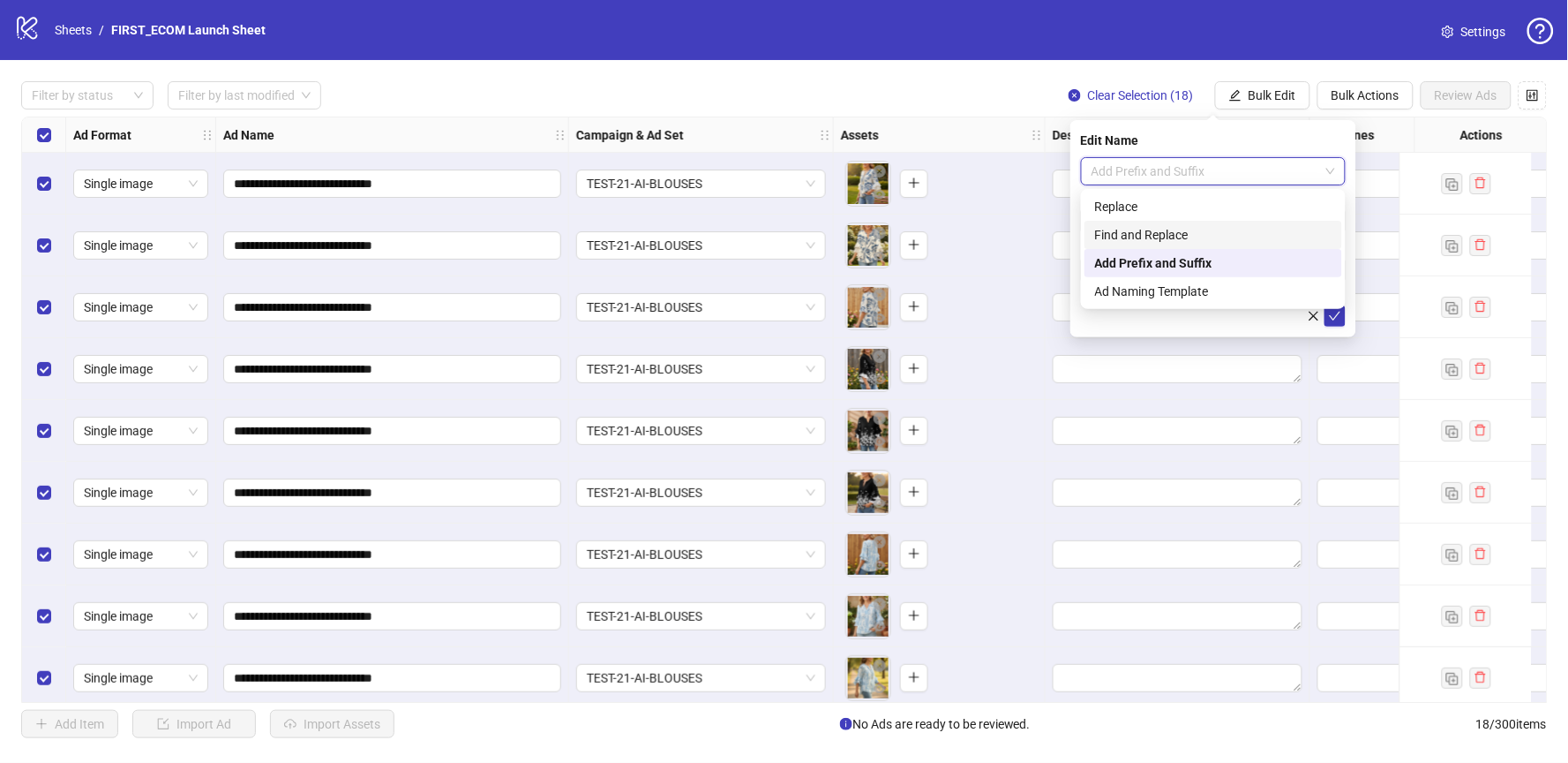
click at [1144, 227] on div "Find and Replace" at bounding box center [1213, 234] width 237 height 19
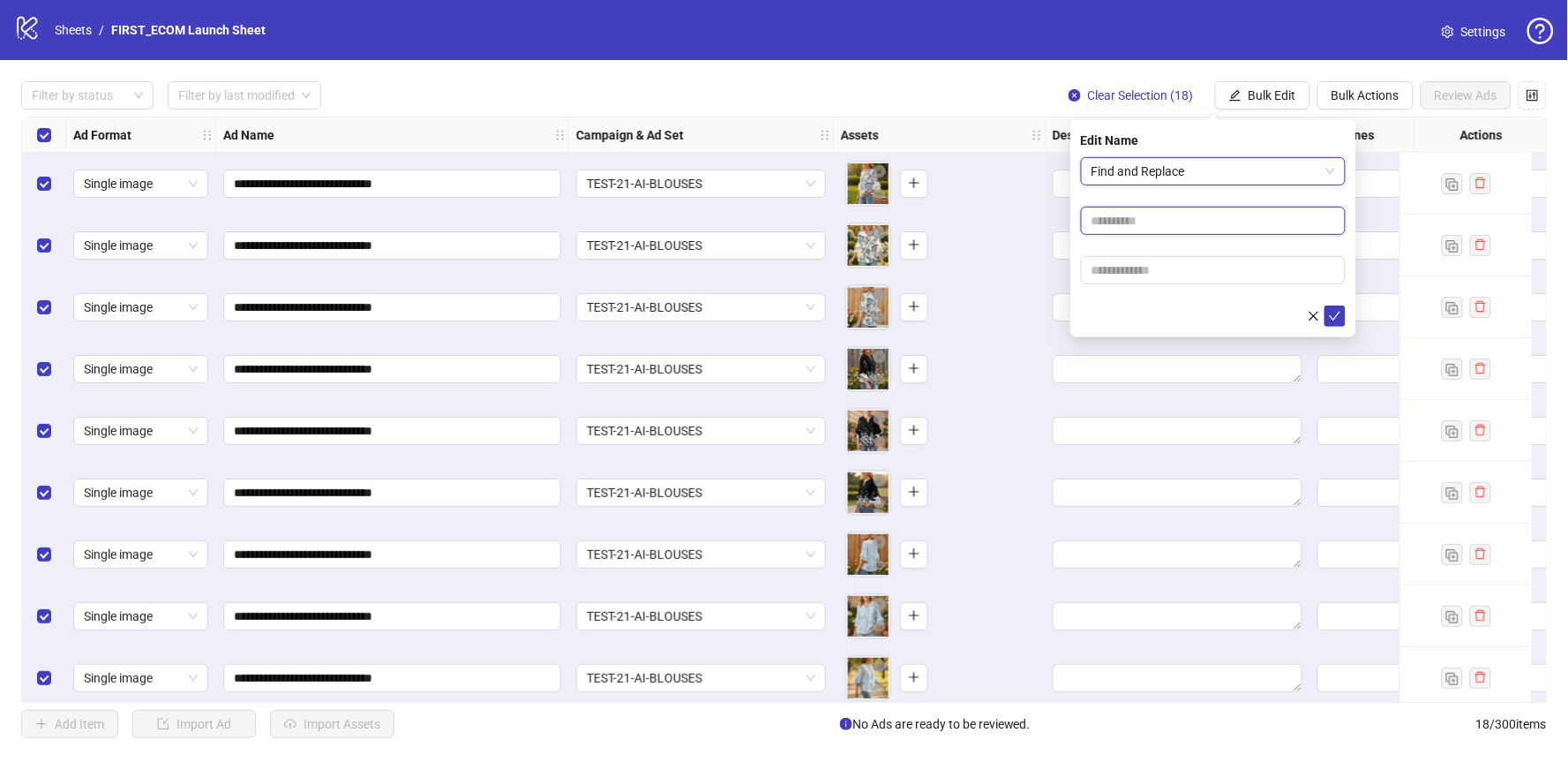
click at [1161, 225] on input "text" at bounding box center [1213, 221] width 265 height 28
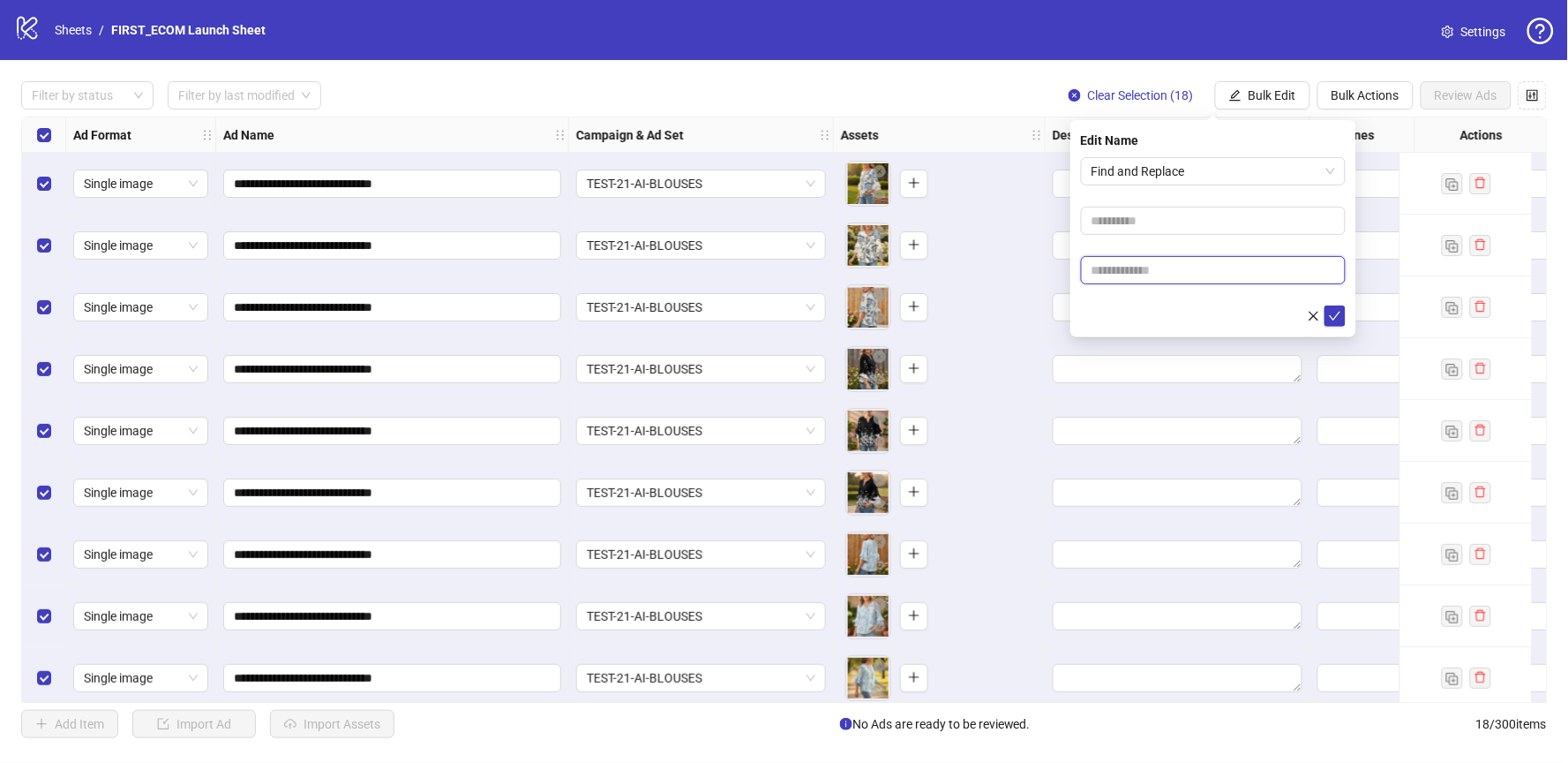
click at [1191, 273] on input "text" at bounding box center [1213, 270] width 265 height 28
type input "*"
click at [1339, 312] on icon "check" at bounding box center [1335, 316] width 11 height 9
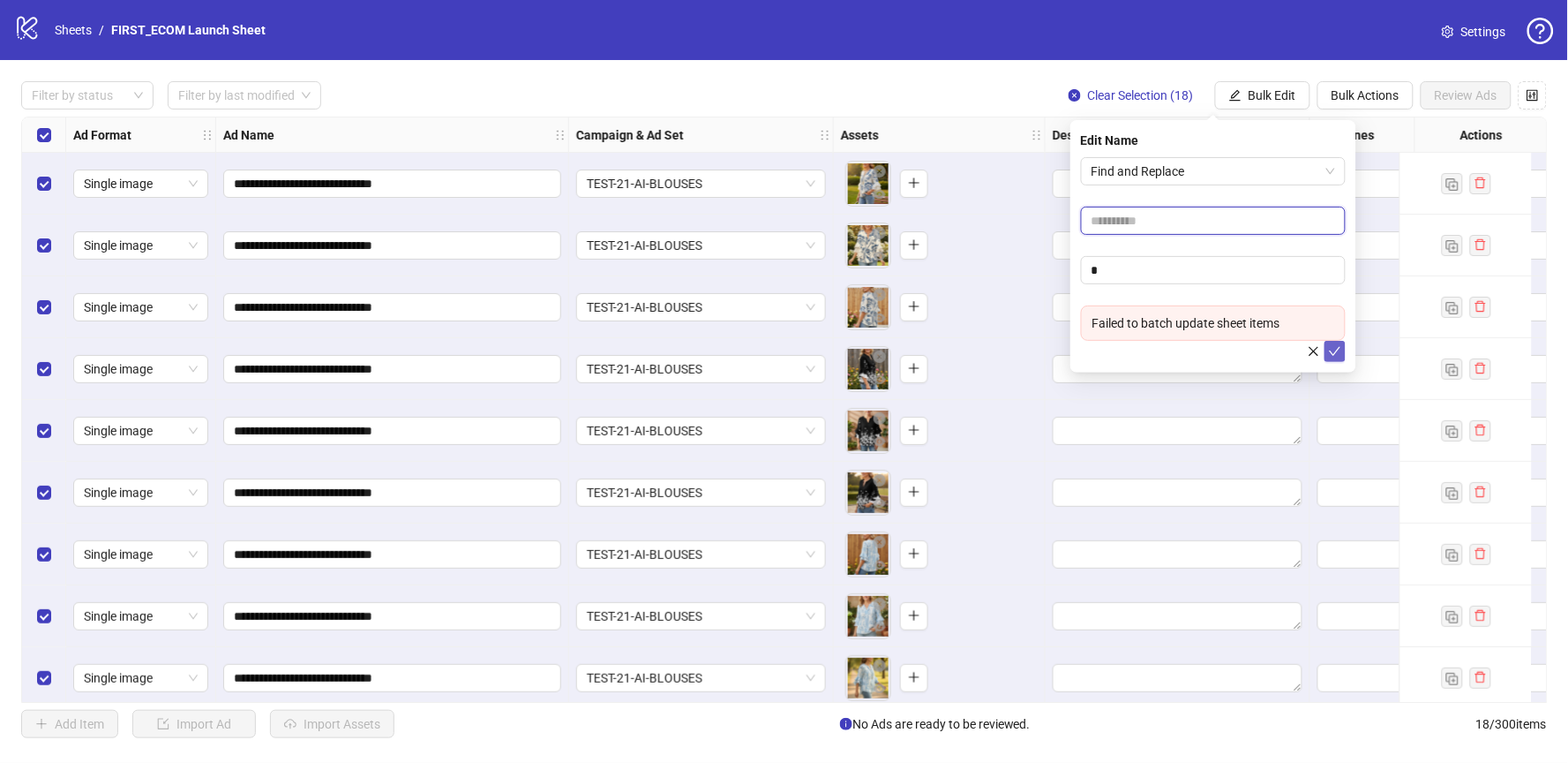
click at [1154, 215] on input "text" at bounding box center [1213, 221] width 265 height 28
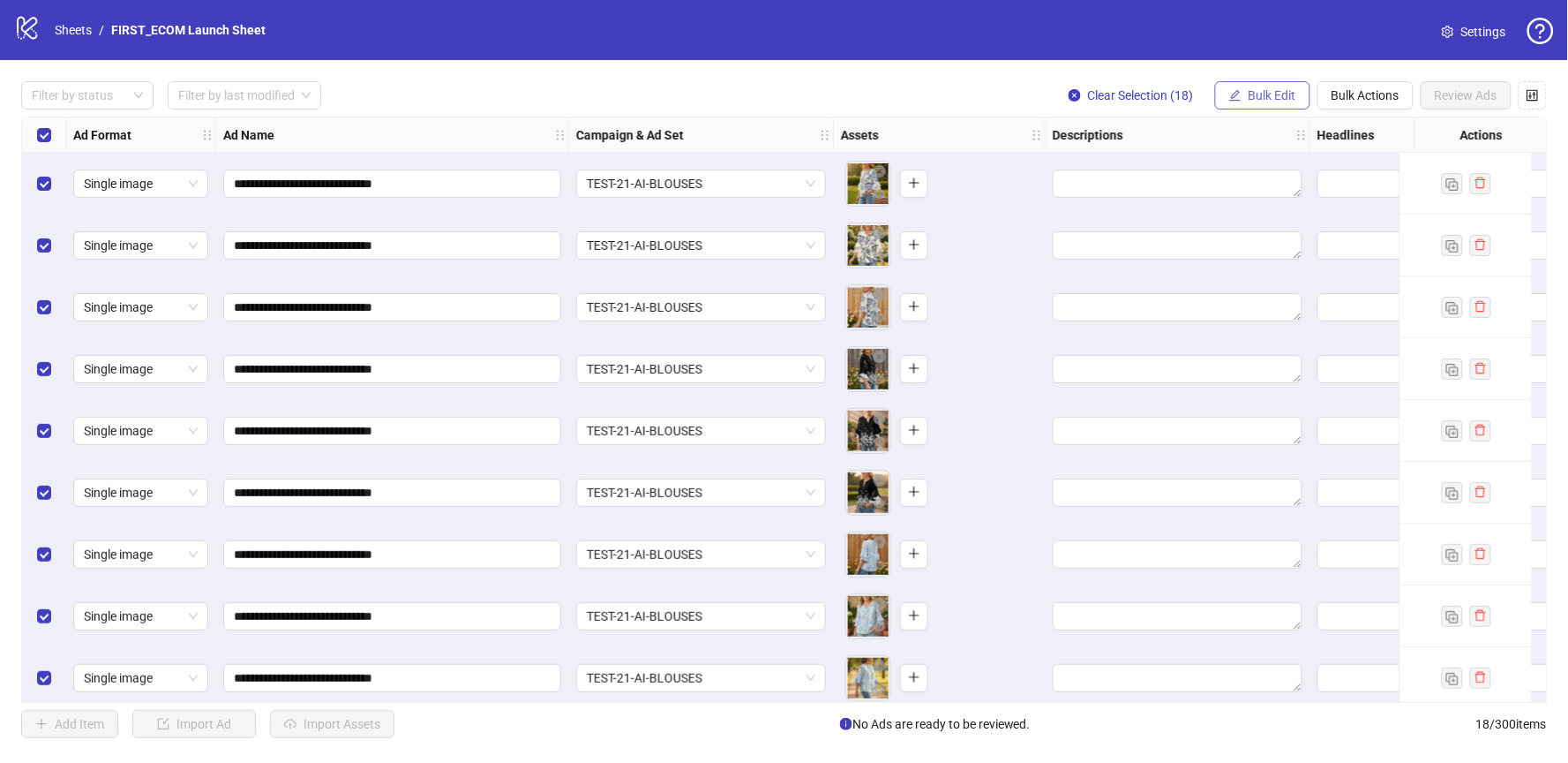
click at [1268, 103] on button "Bulk Edit" at bounding box center [1262, 95] width 95 height 28
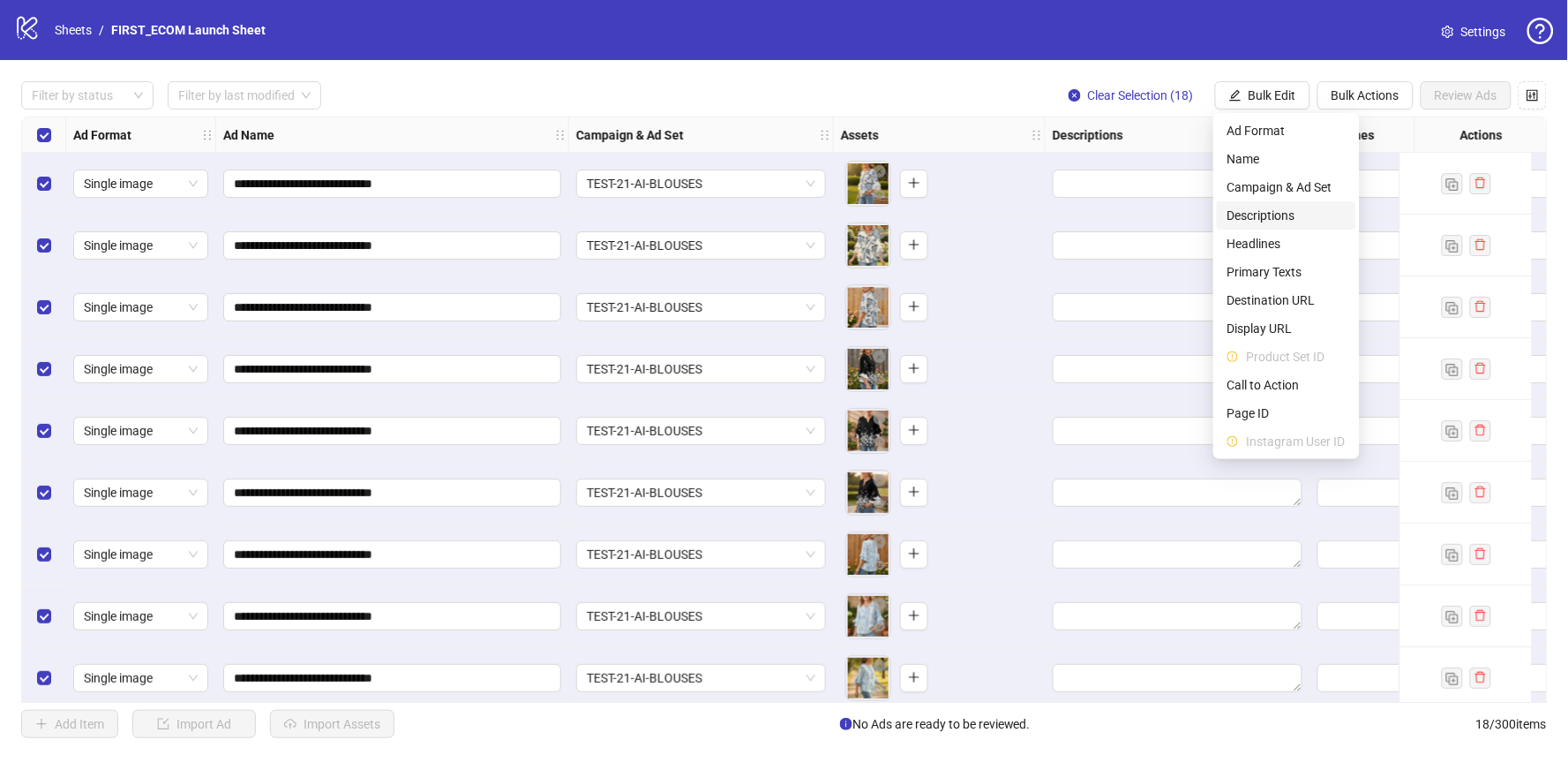
click at [1297, 215] on span "Descriptions" at bounding box center [1286, 215] width 118 height 19
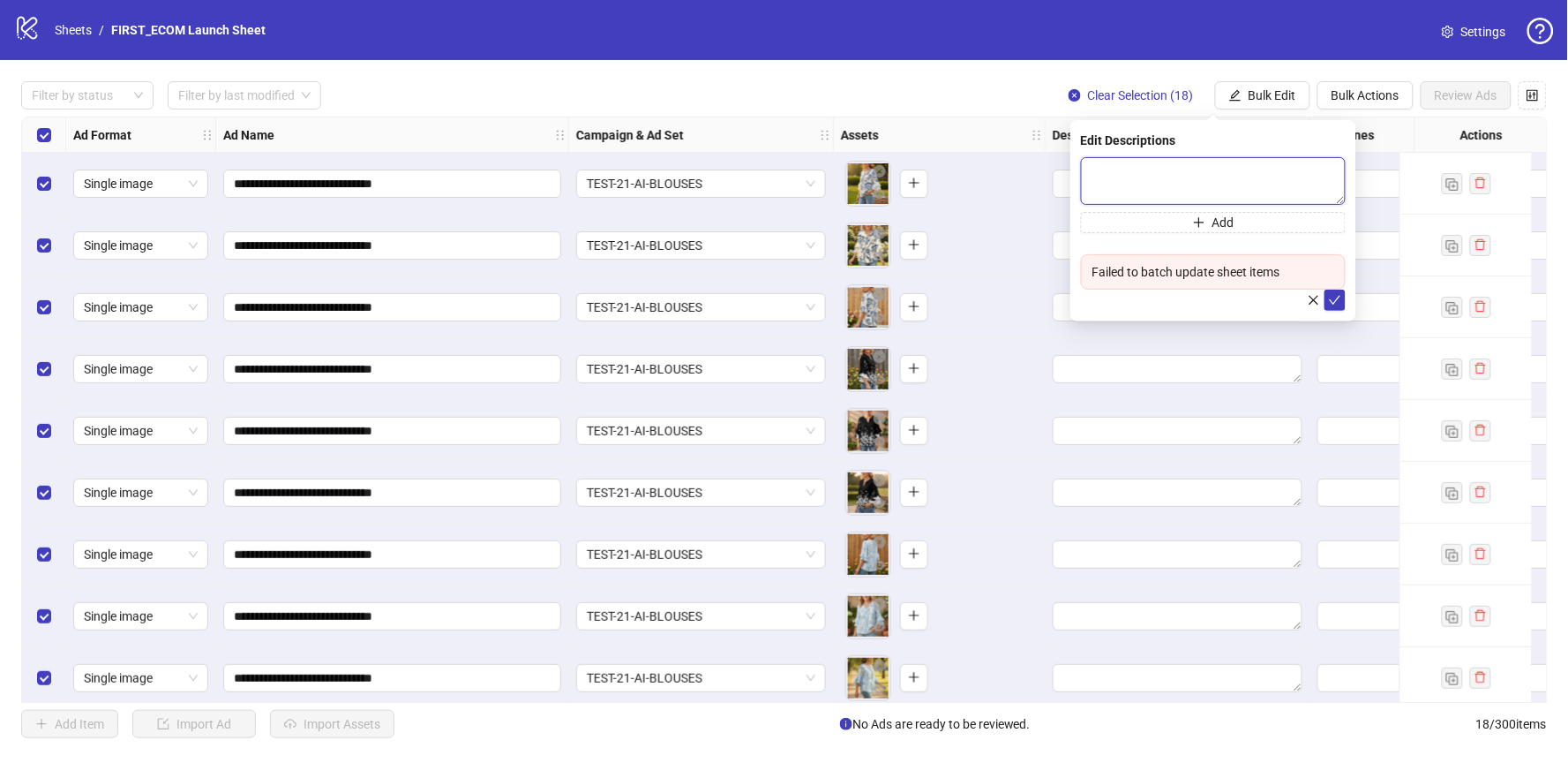
click at [1095, 170] on textarea at bounding box center [1213, 181] width 265 height 48
click at [1187, 163] on textarea at bounding box center [1213, 181] width 265 height 48
paste textarea "**********"
type textarea "**********"
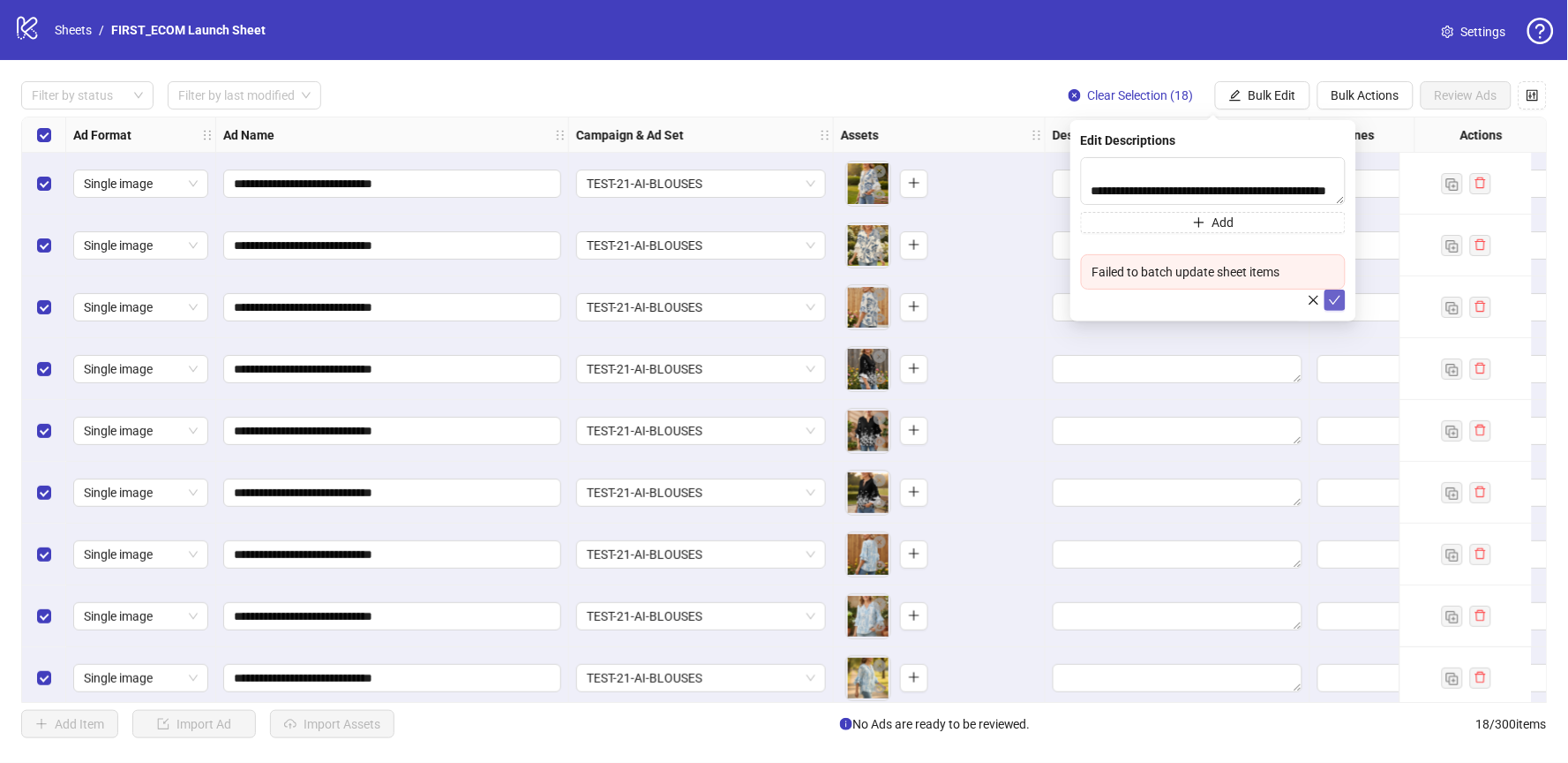
click at [1331, 299] on icon "check" at bounding box center [1335, 300] width 11 height 9
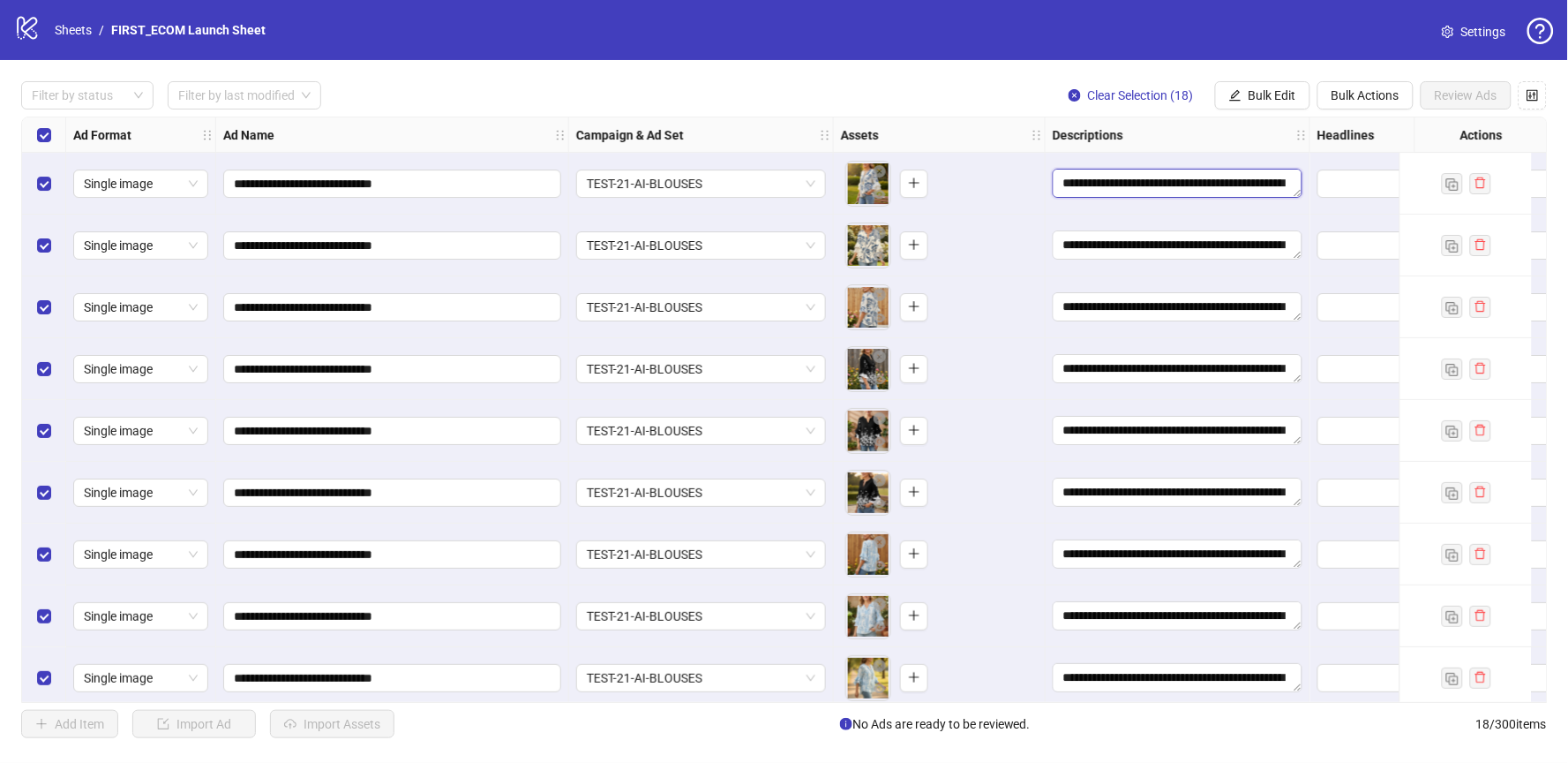
click at [1248, 186] on textarea "**********" at bounding box center [1177, 183] width 250 height 28
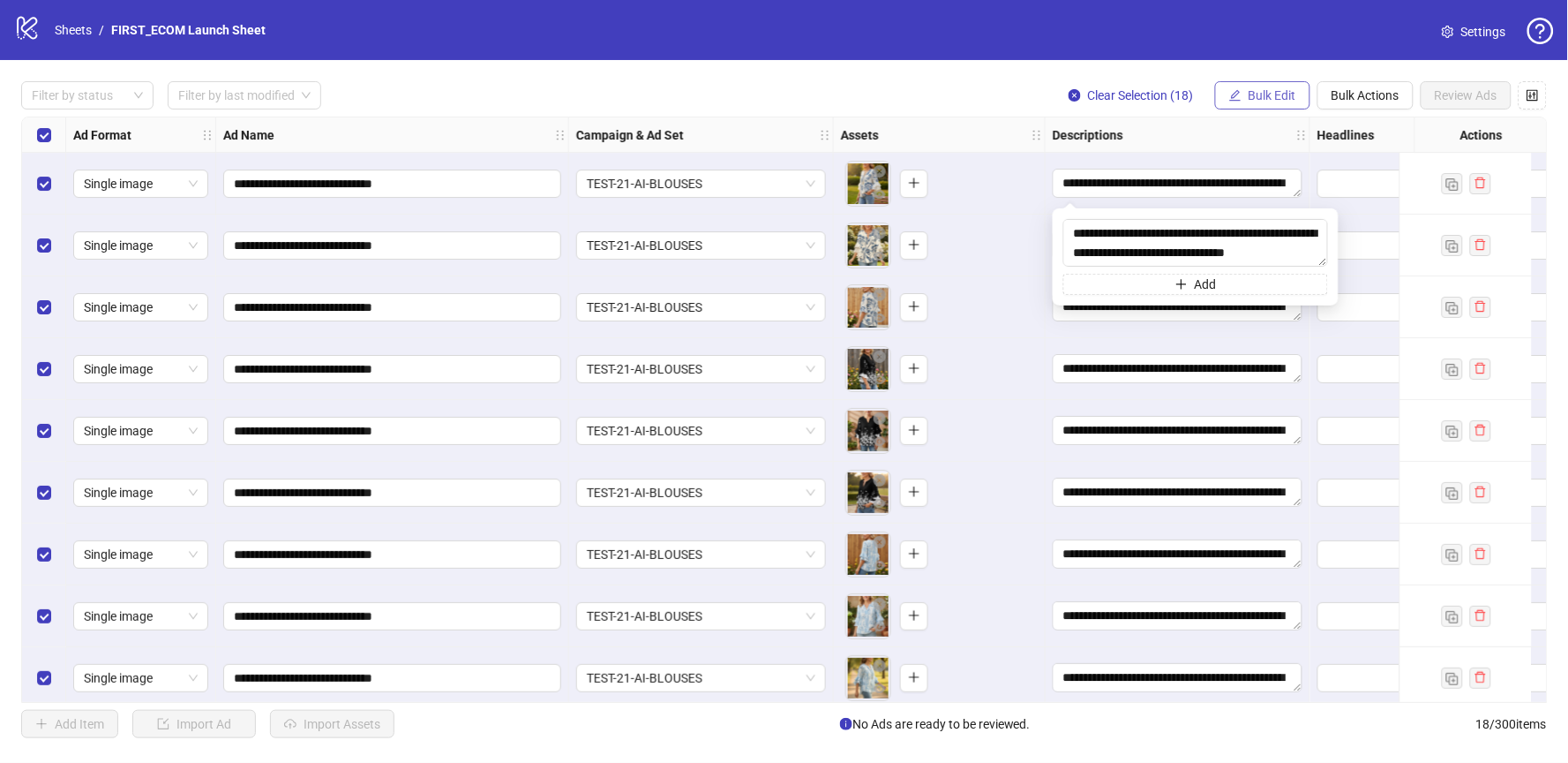
click at [1268, 98] on span "Bulk Edit" at bounding box center [1272, 95] width 48 height 14
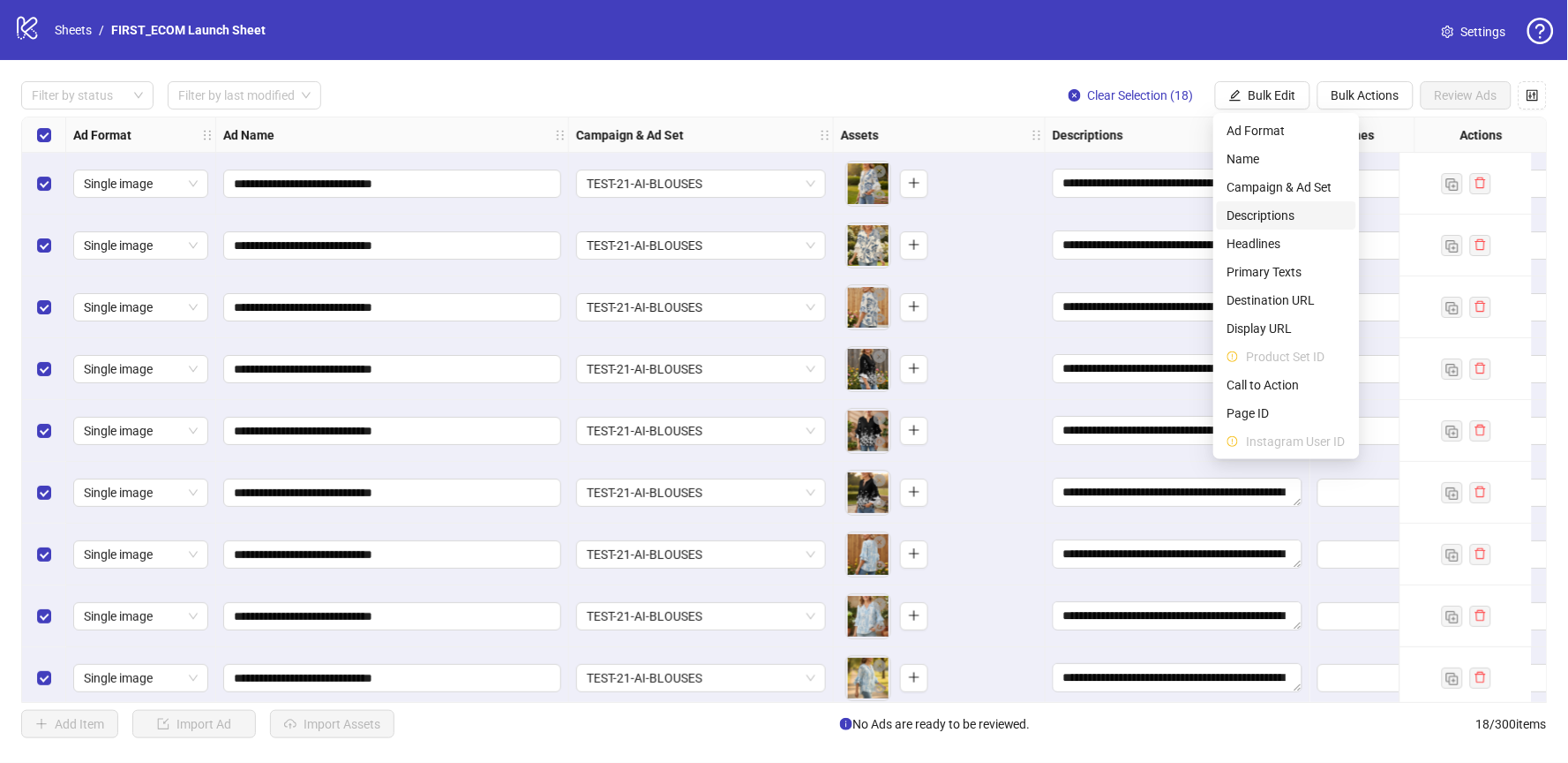
click at [1284, 215] on span "Descriptions" at bounding box center [1286, 215] width 118 height 19
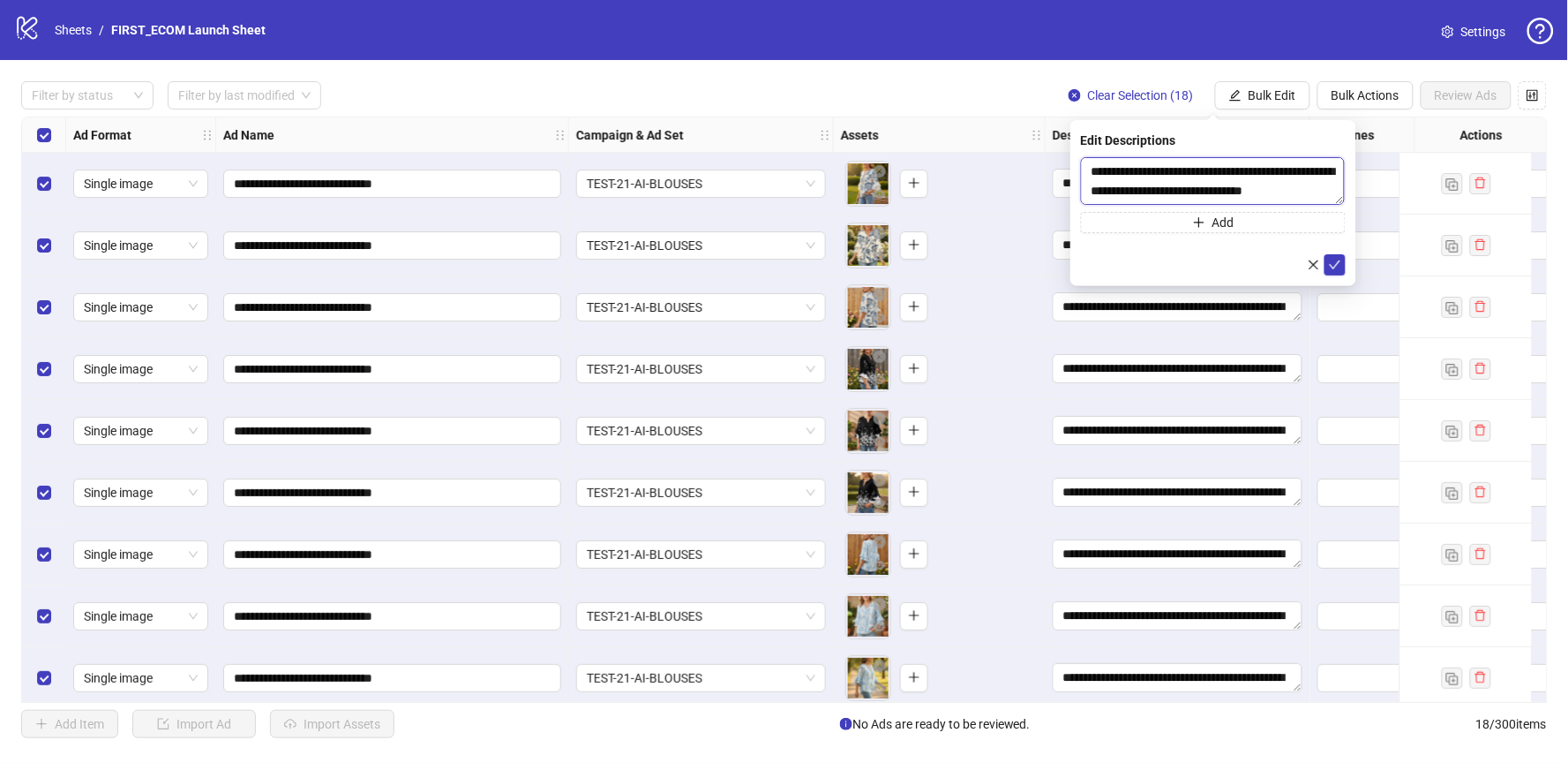
click at [1308, 181] on textarea "**********" at bounding box center [1213, 181] width 264 height 48
click at [1337, 267] on icon "check" at bounding box center [1335, 265] width 12 height 12
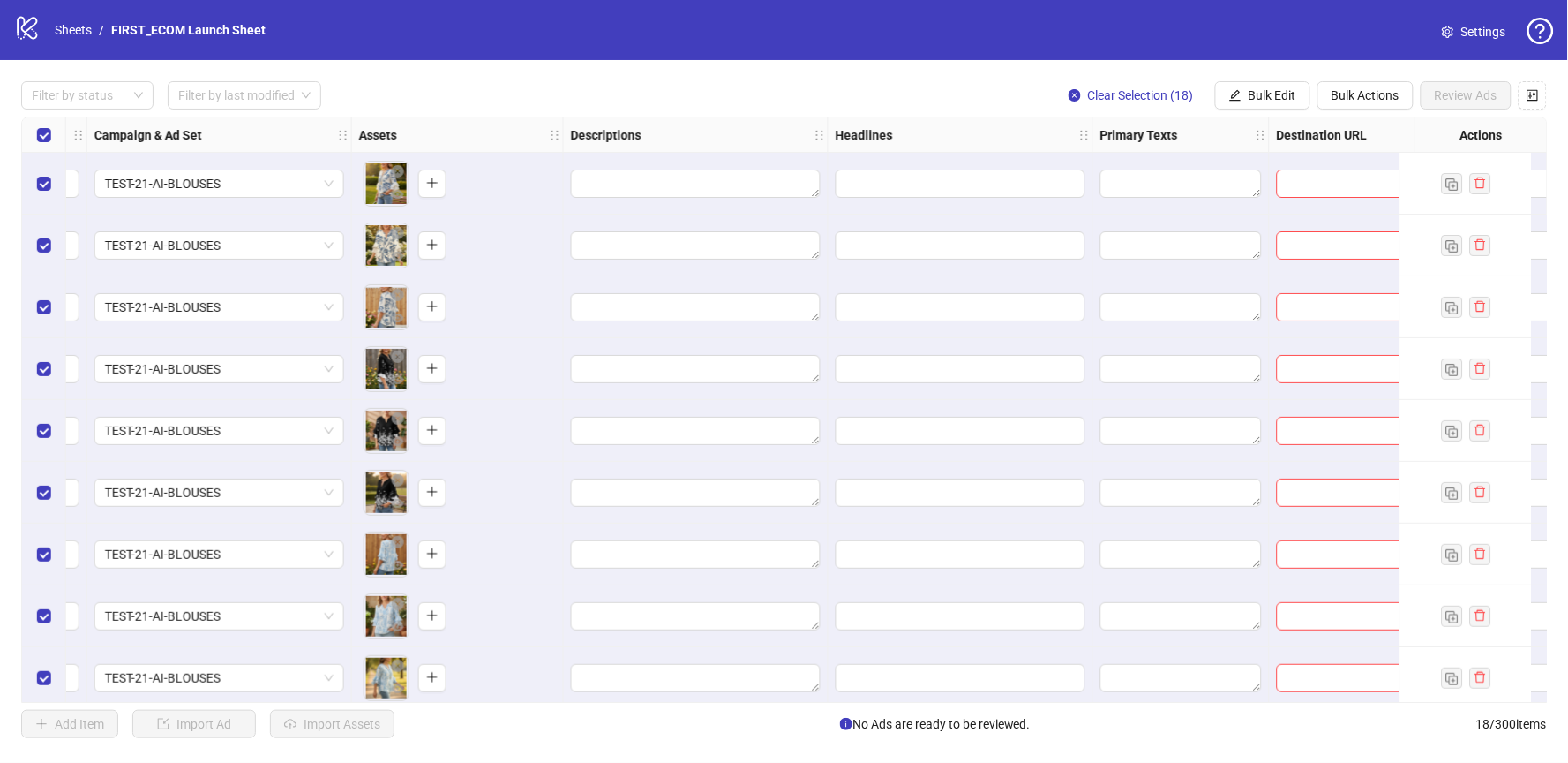
scroll to position [0, 532]
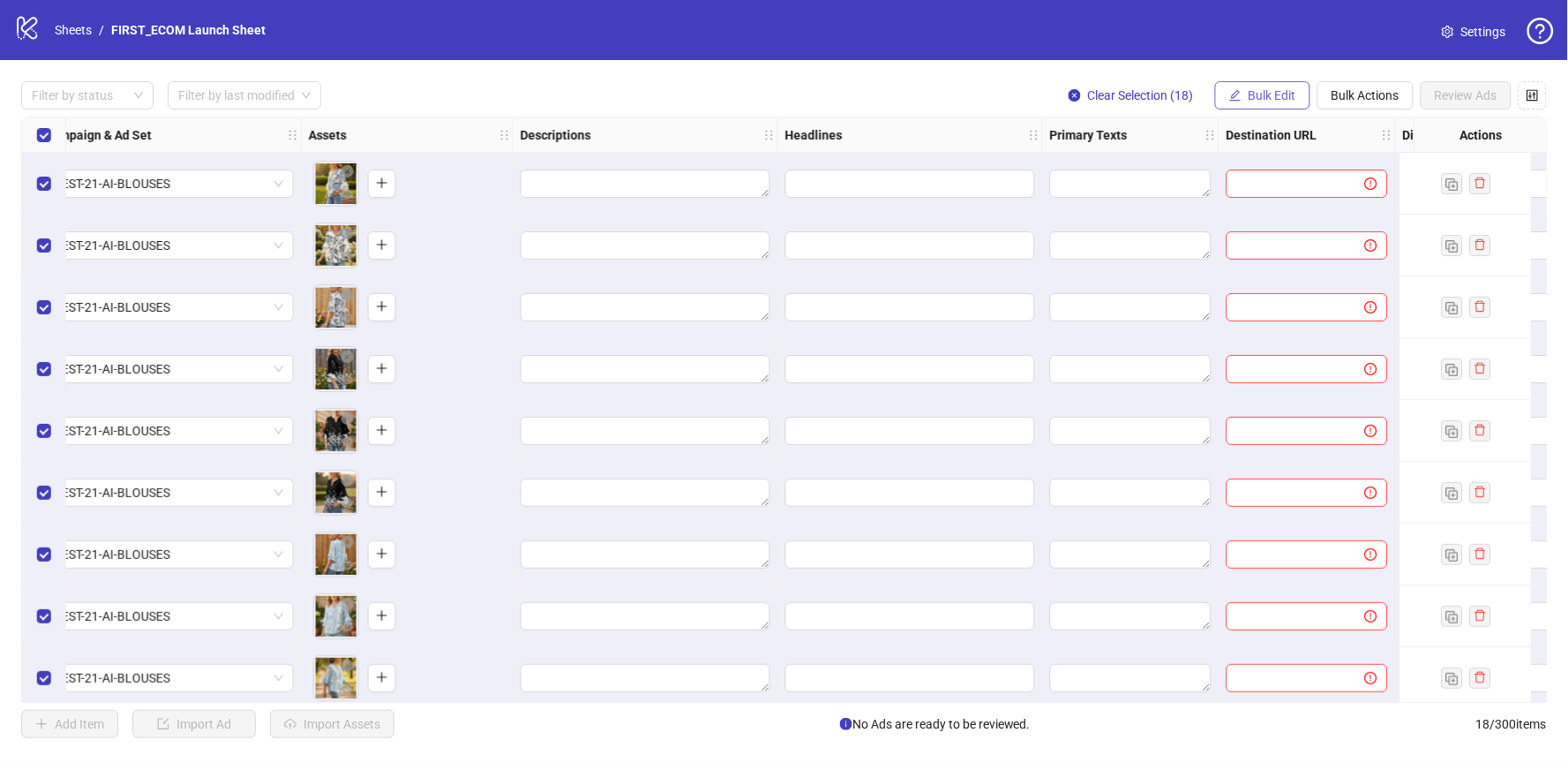
click at [1266, 94] on span "Bulk Edit" at bounding box center [1272, 95] width 48 height 14
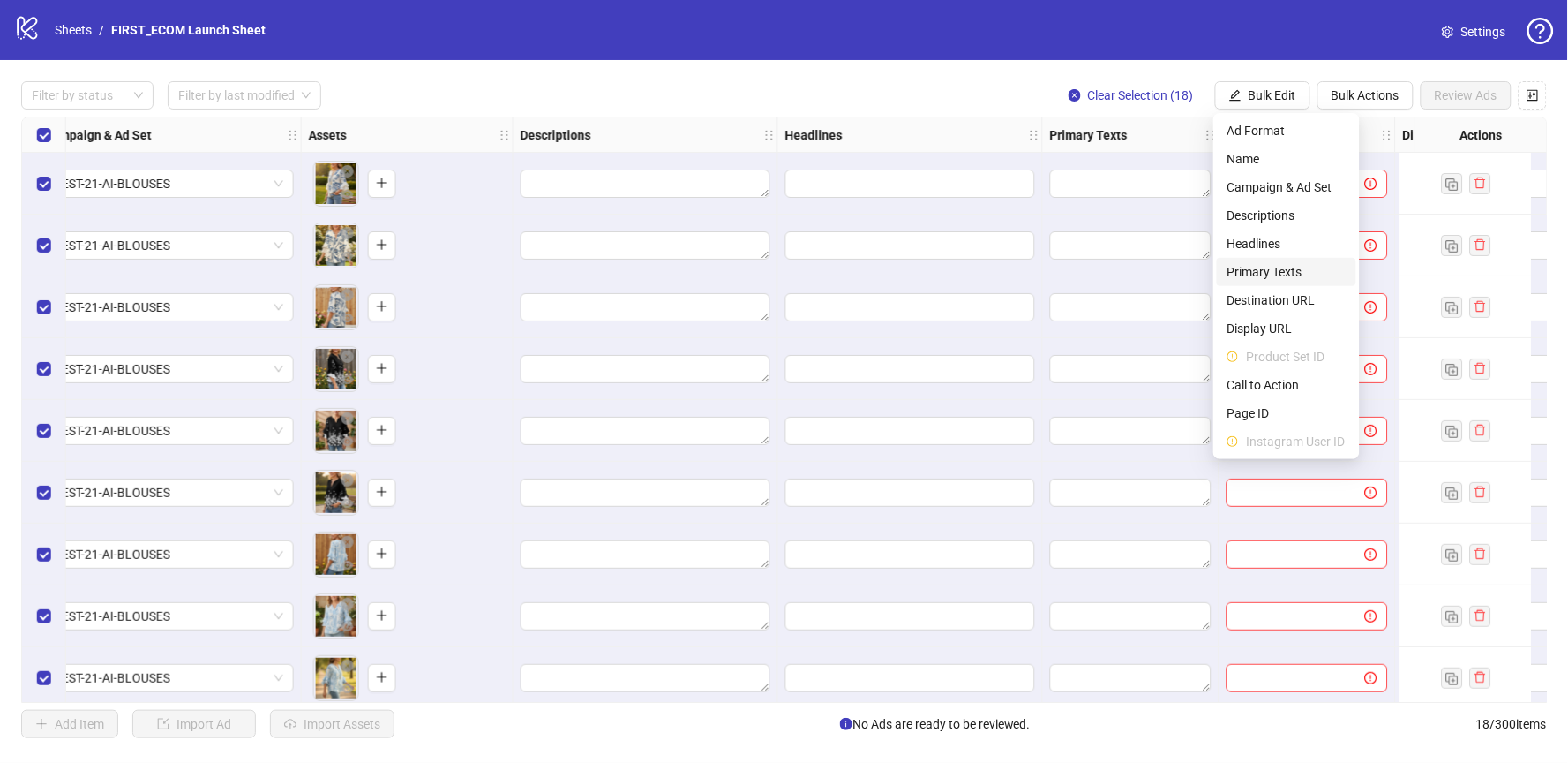
click at [1275, 271] on span "Primary Texts" at bounding box center [1286, 271] width 118 height 19
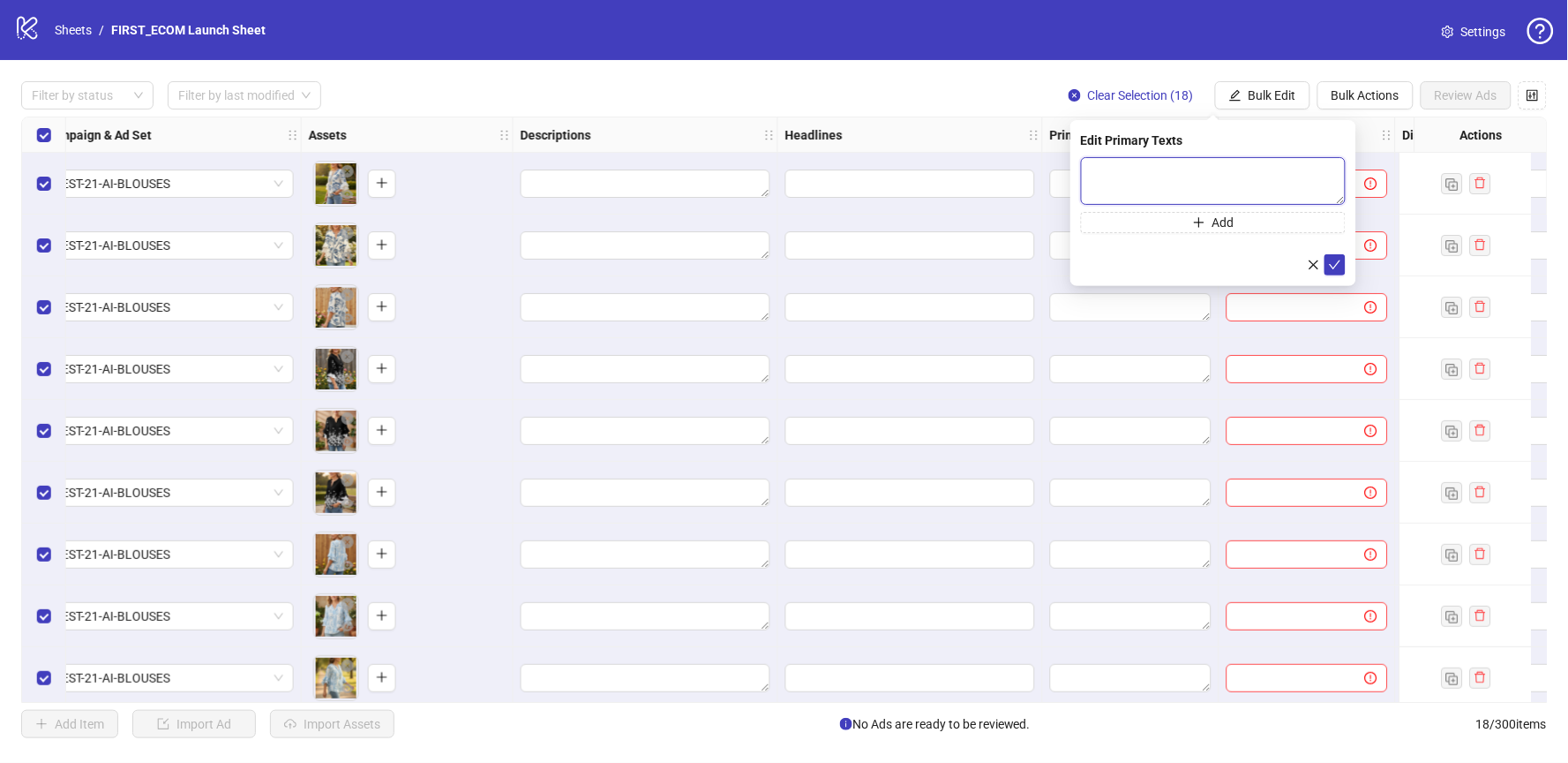
click at [1131, 175] on textarea at bounding box center [1213, 181] width 265 height 48
paste textarea "**********"
type textarea "**********"
click at [1210, 220] on button "Add" at bounding box center [1213, 222] width 265 height 21
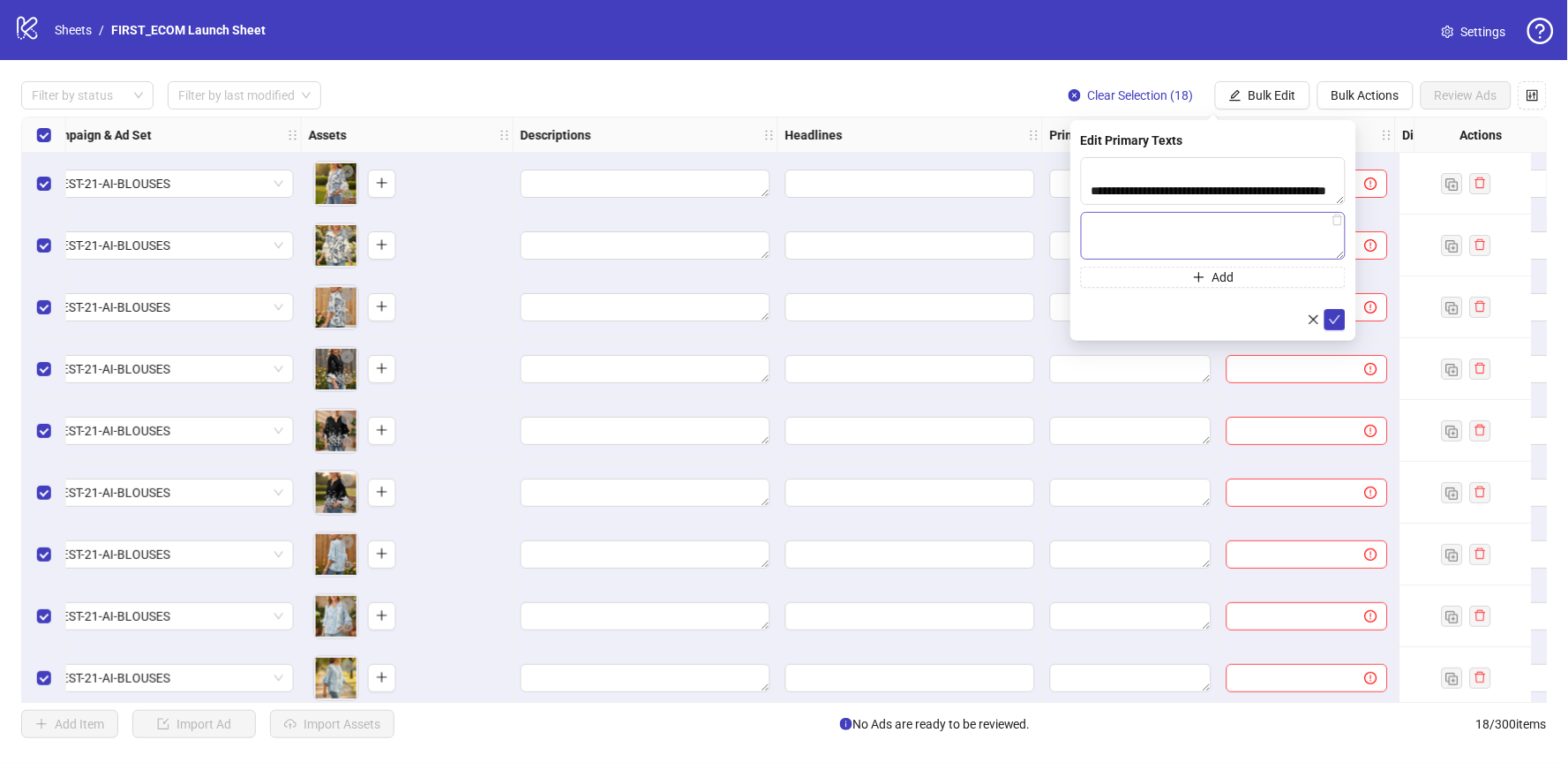
click at [1336, 230] on textarea at bounding box center [1213, 236] width 265 height 48
click at [1337, 217] on icon "delete" at bounding box center [1337, 220] width 12 height 12
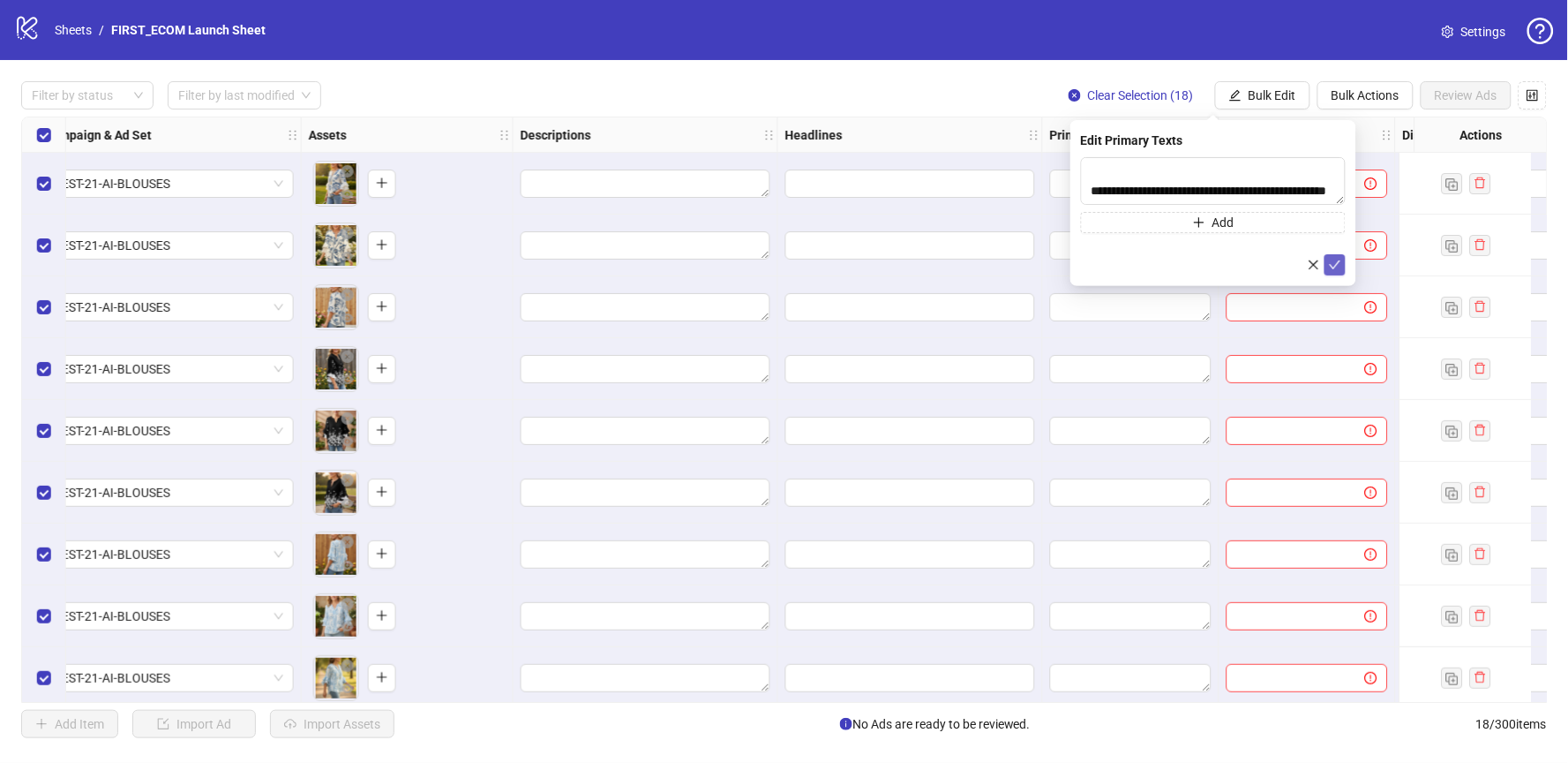
click at [1336, 266] on icon "check" at bounding box center [1335, 265] width 12 height 12
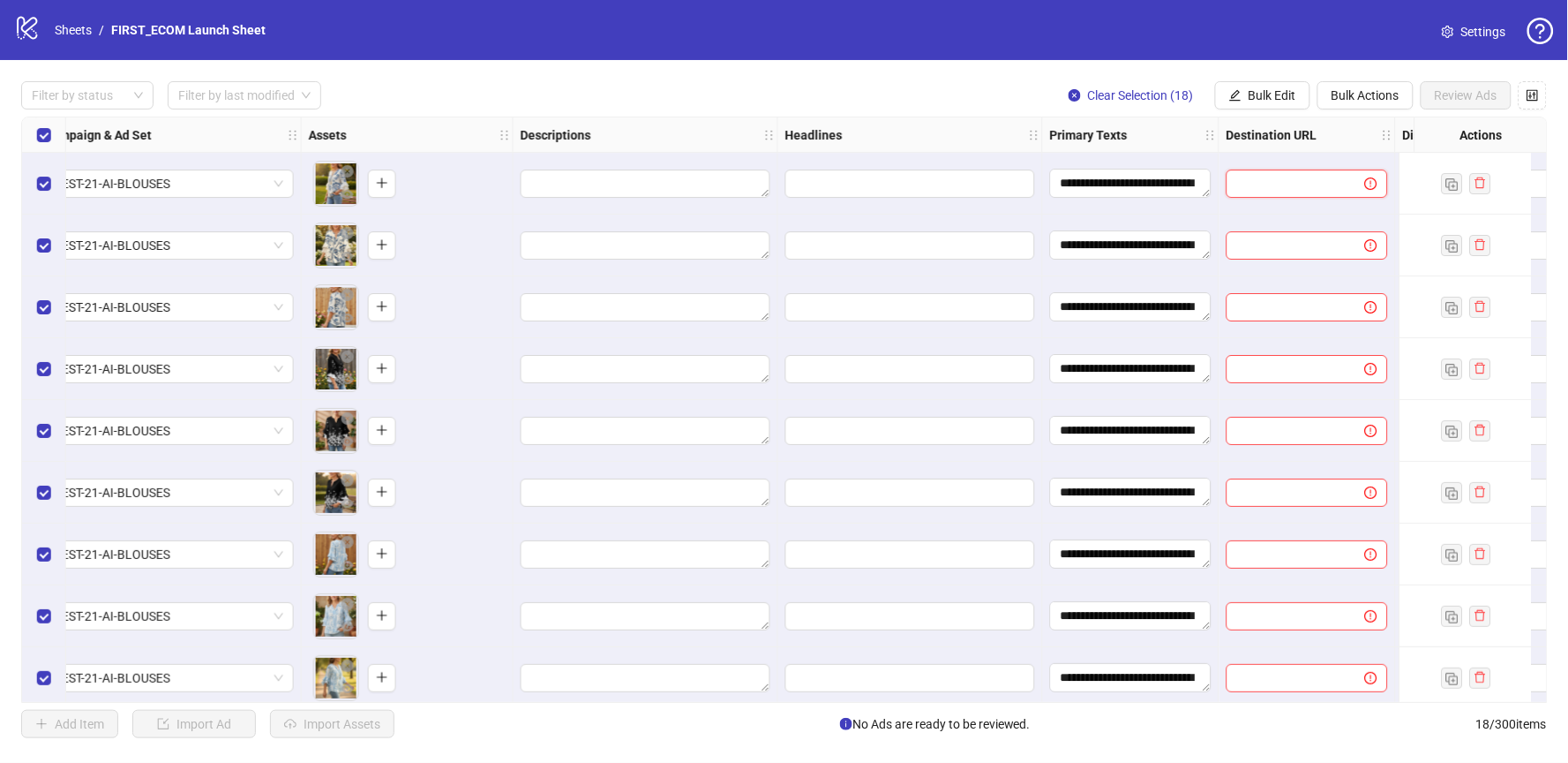
click at [1266, 177] on input "text" at bounding box center [1288, 183] width 103 height 19
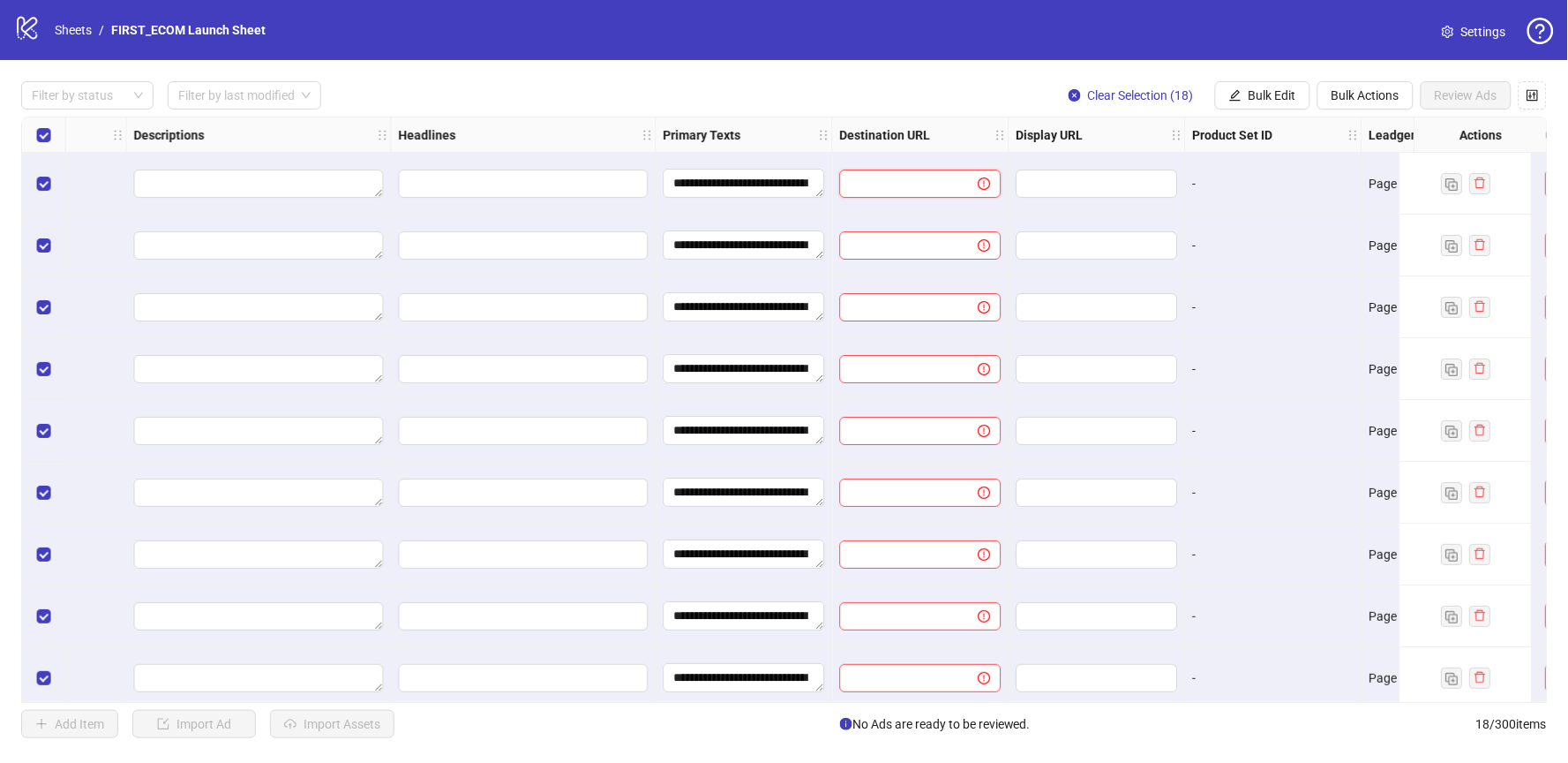
scroll to position [0, 964]
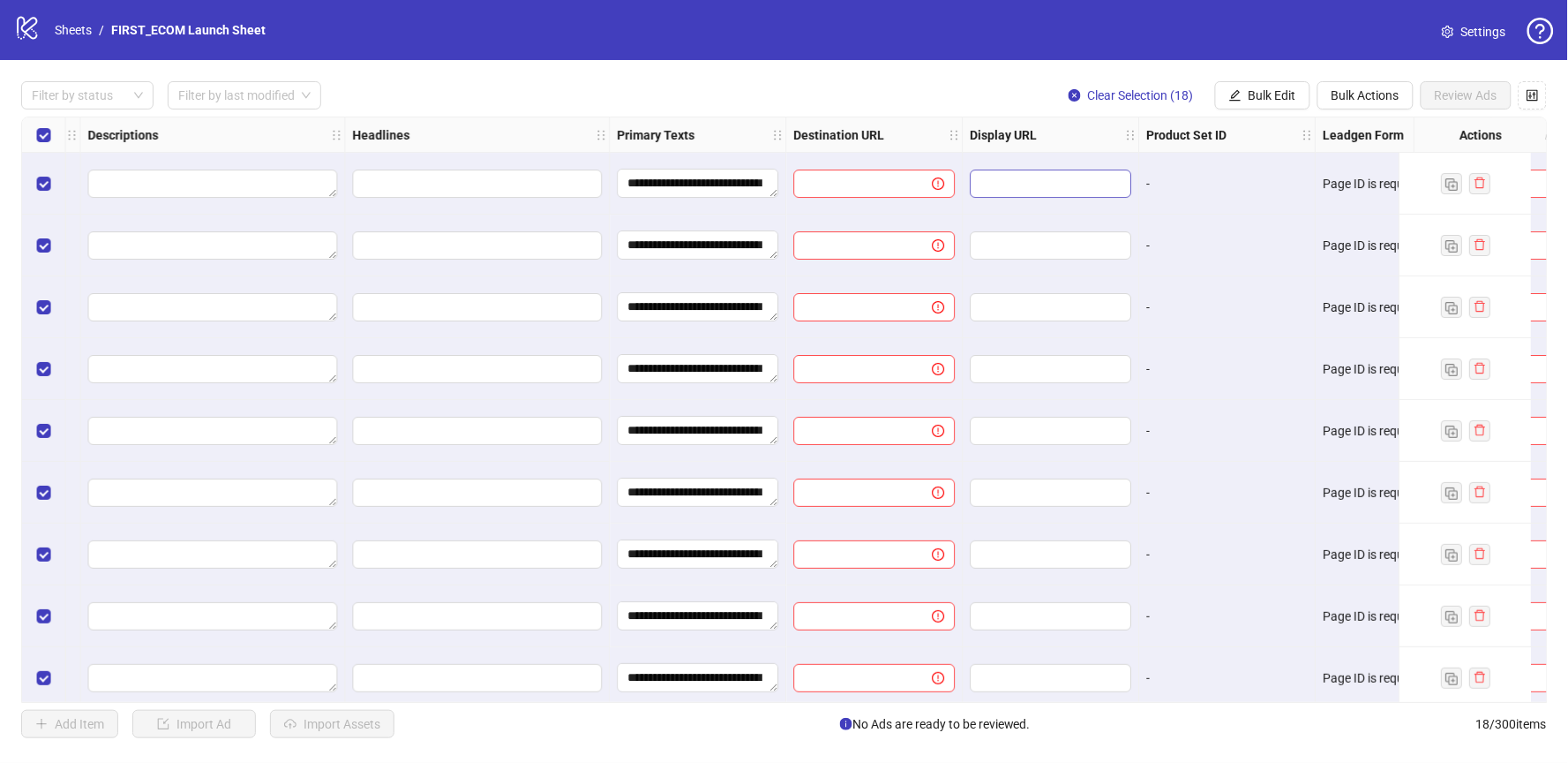
click at [1031, 195] on span at bounding box center [1051, 184] width 162 height 28
click at [1023, 182] on input "text" at bounding box center [1049, 183] width 137 height 19
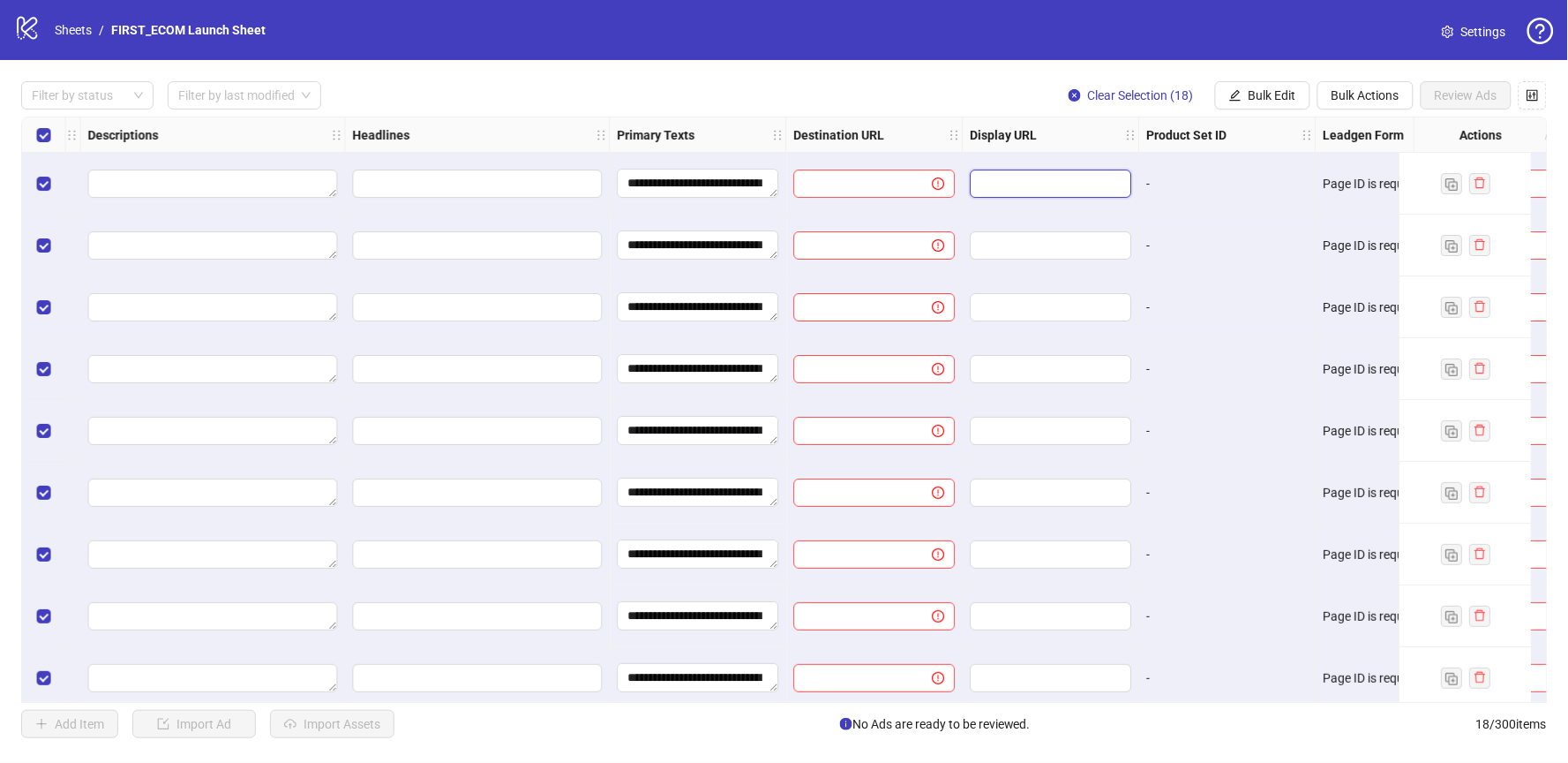
click at [1023, 182] on input "text" at bounding box center [1049, 183] width 137 height 19
click at [1267, 103] on button "Bulk Edit" at bounding box center [1262, 95] width 95 height 28
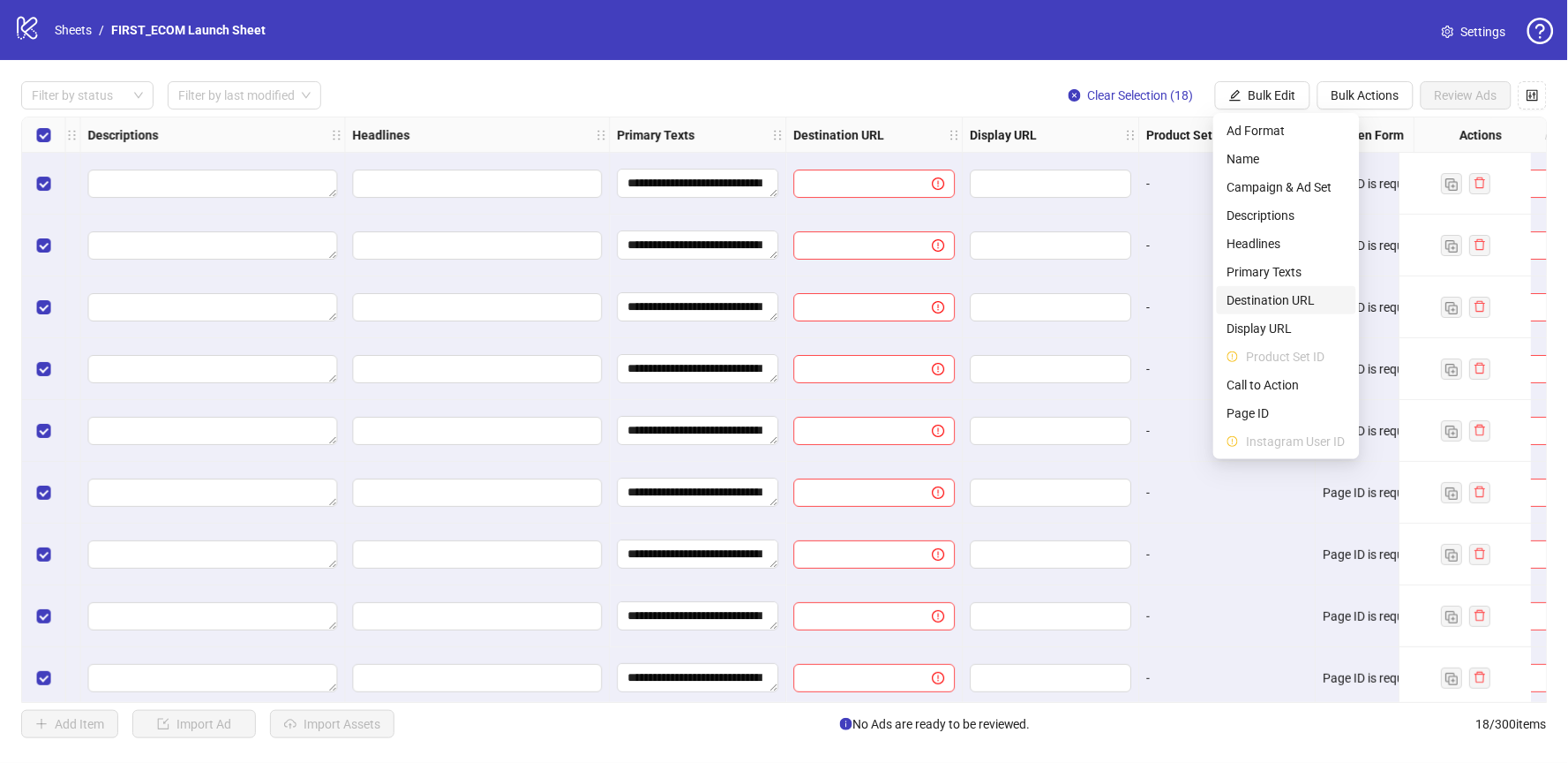
click at [1271, 296] on span "Destination URL" at bounding box center [1286, 299] width 118 height 19
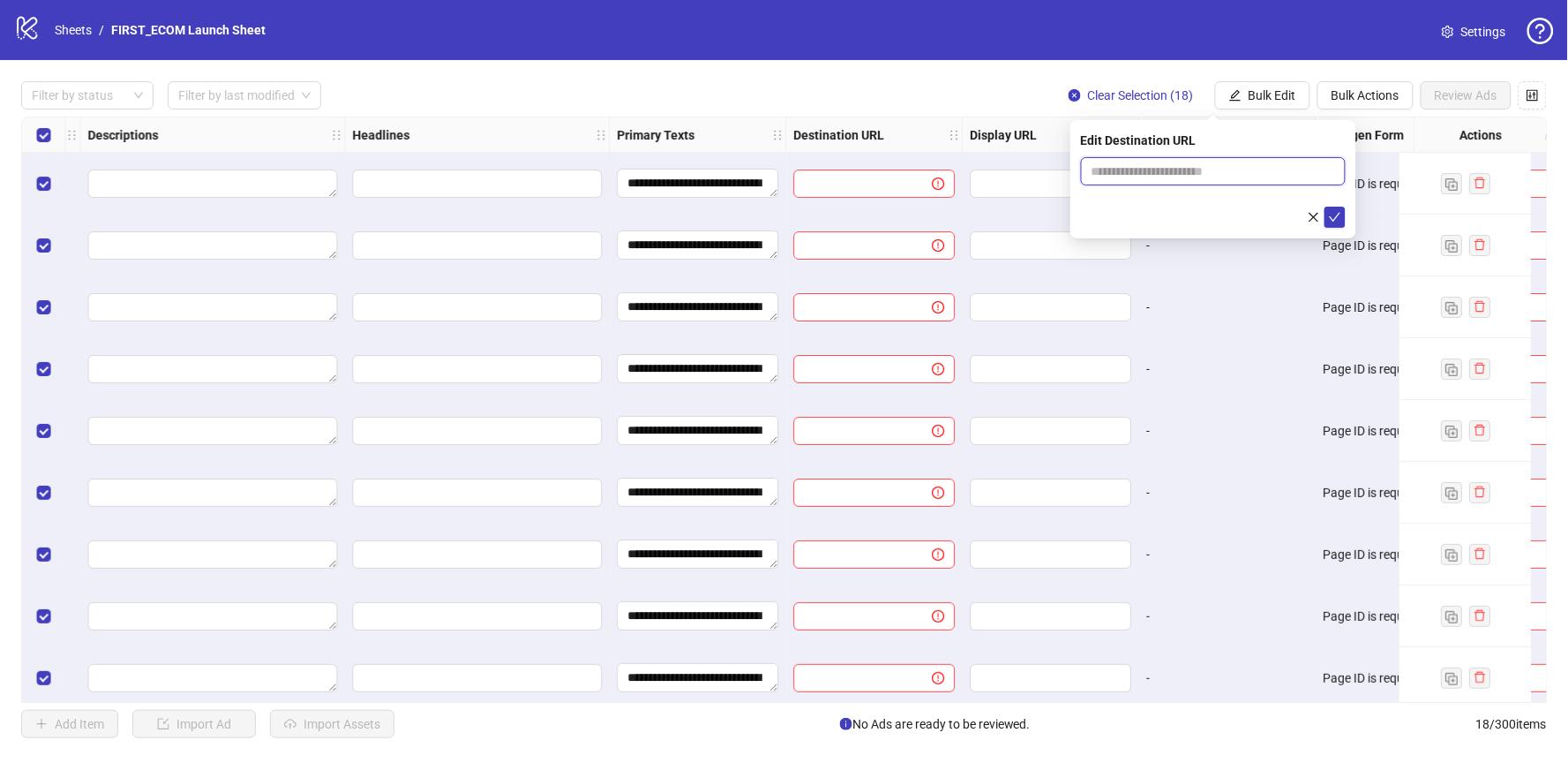
click at [1157, 168] on input "text" at bounding box center [1206, 171] width 230 height 19
paste input "**********"
type input "**********"
click at [1335, 218] on icon "check" at bounding box center [1335, 217] width 12 height 12
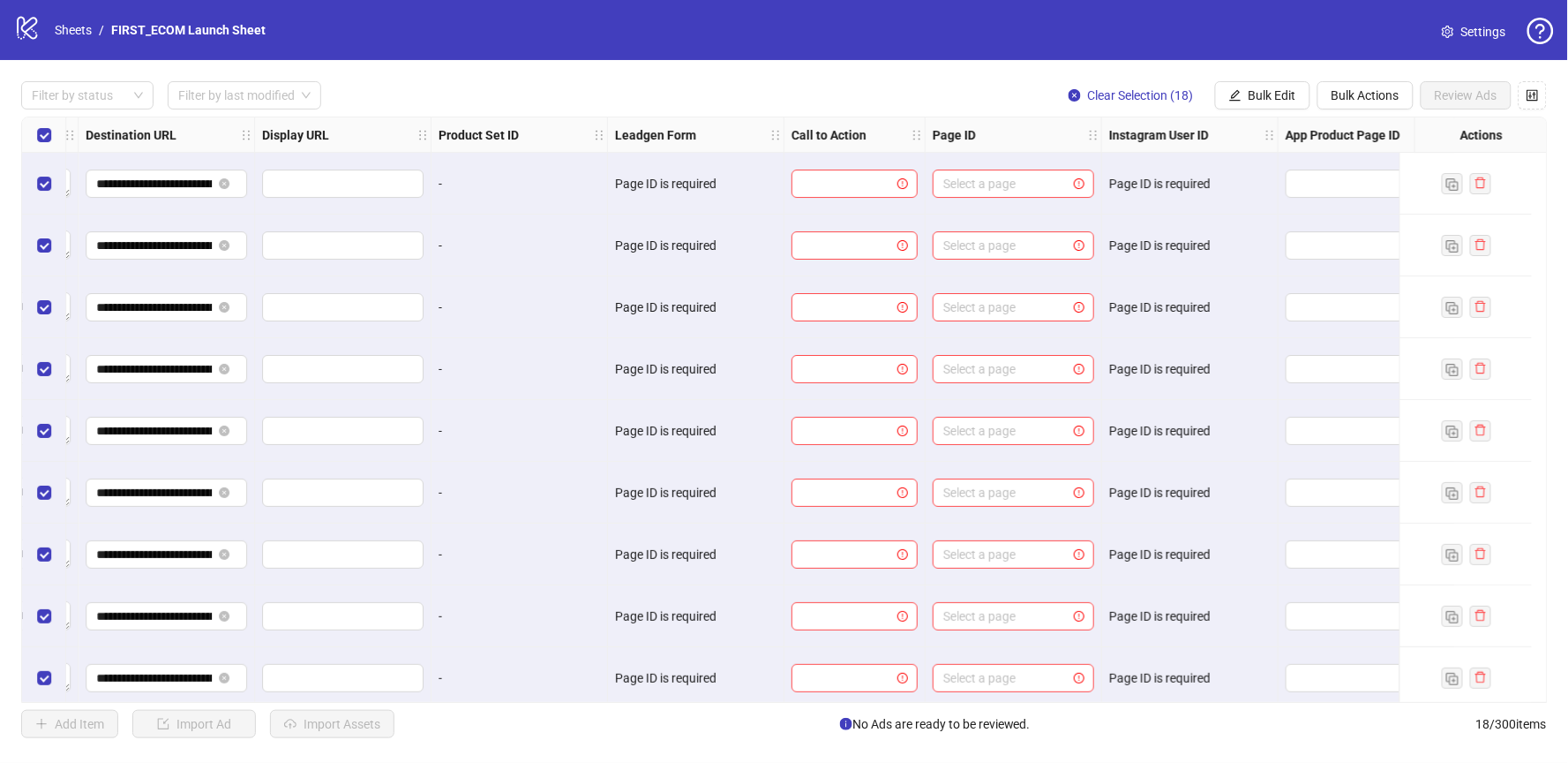
scroll to position [0, 1713]
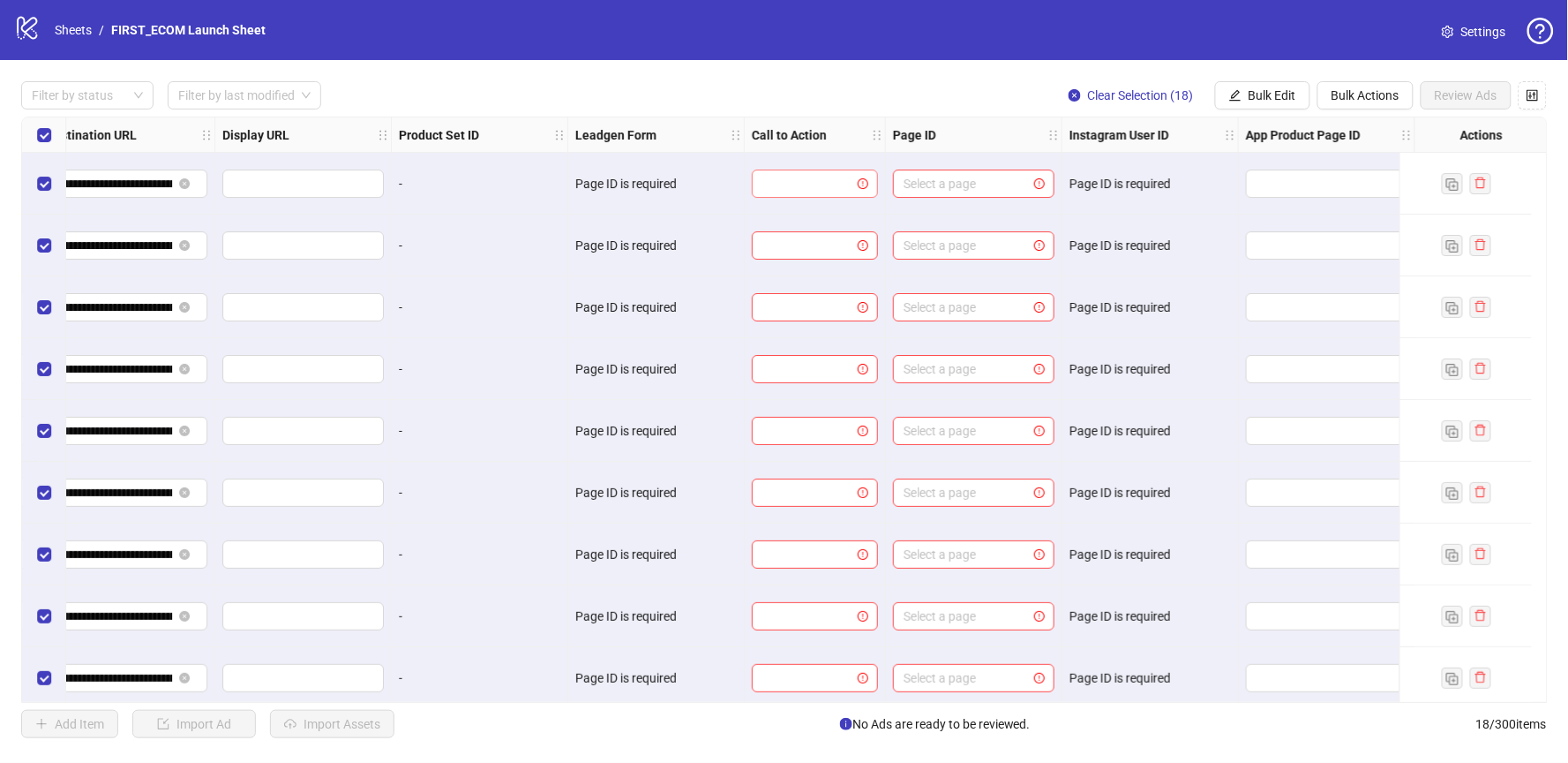
click at [792, 187] on input "search" at bounding box center [806, 183] width 89 height 26
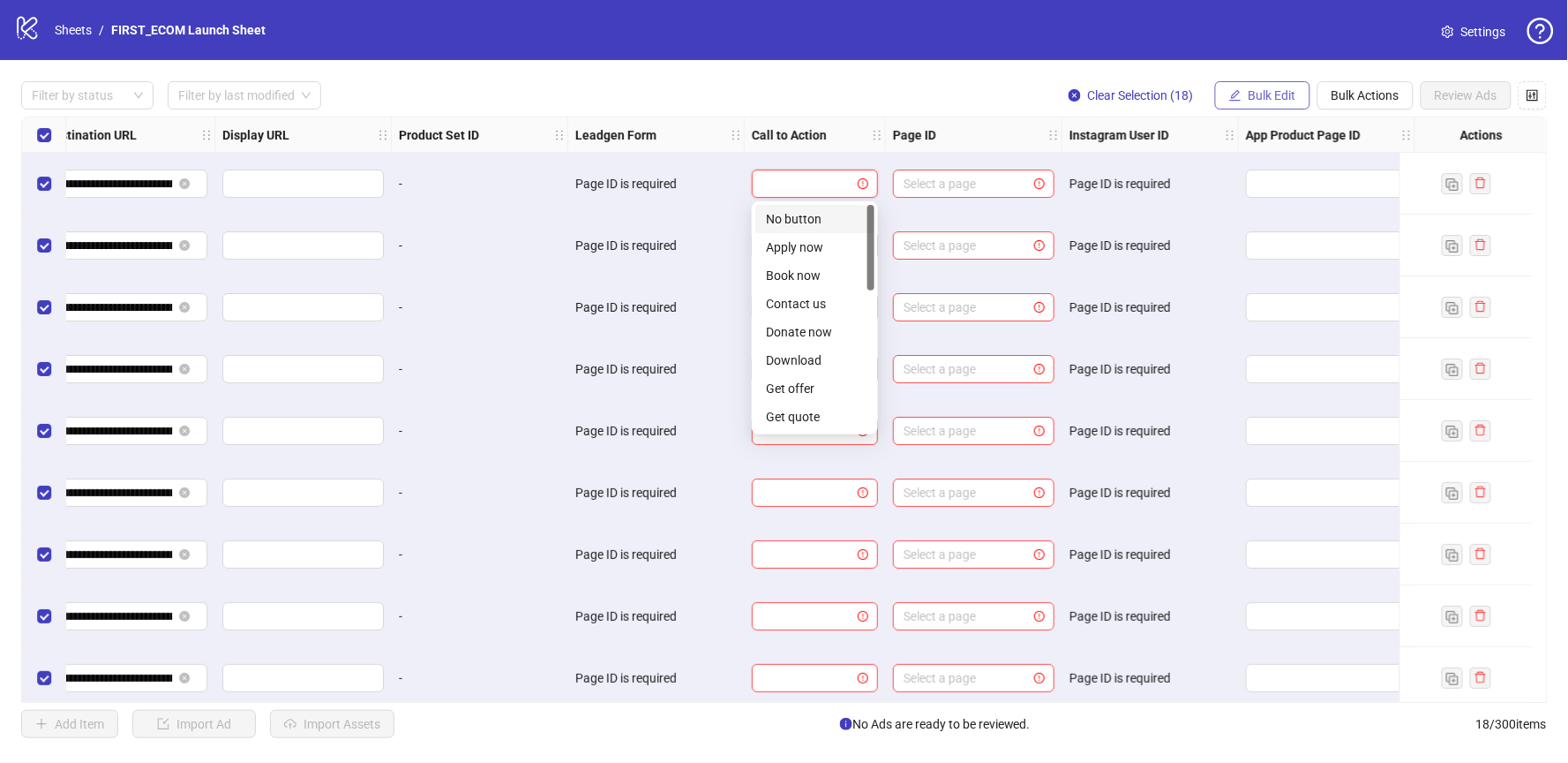
click at [1263, 92] on span "Bulk Edit" at bounding box center [1272, 95] width 48 height 14
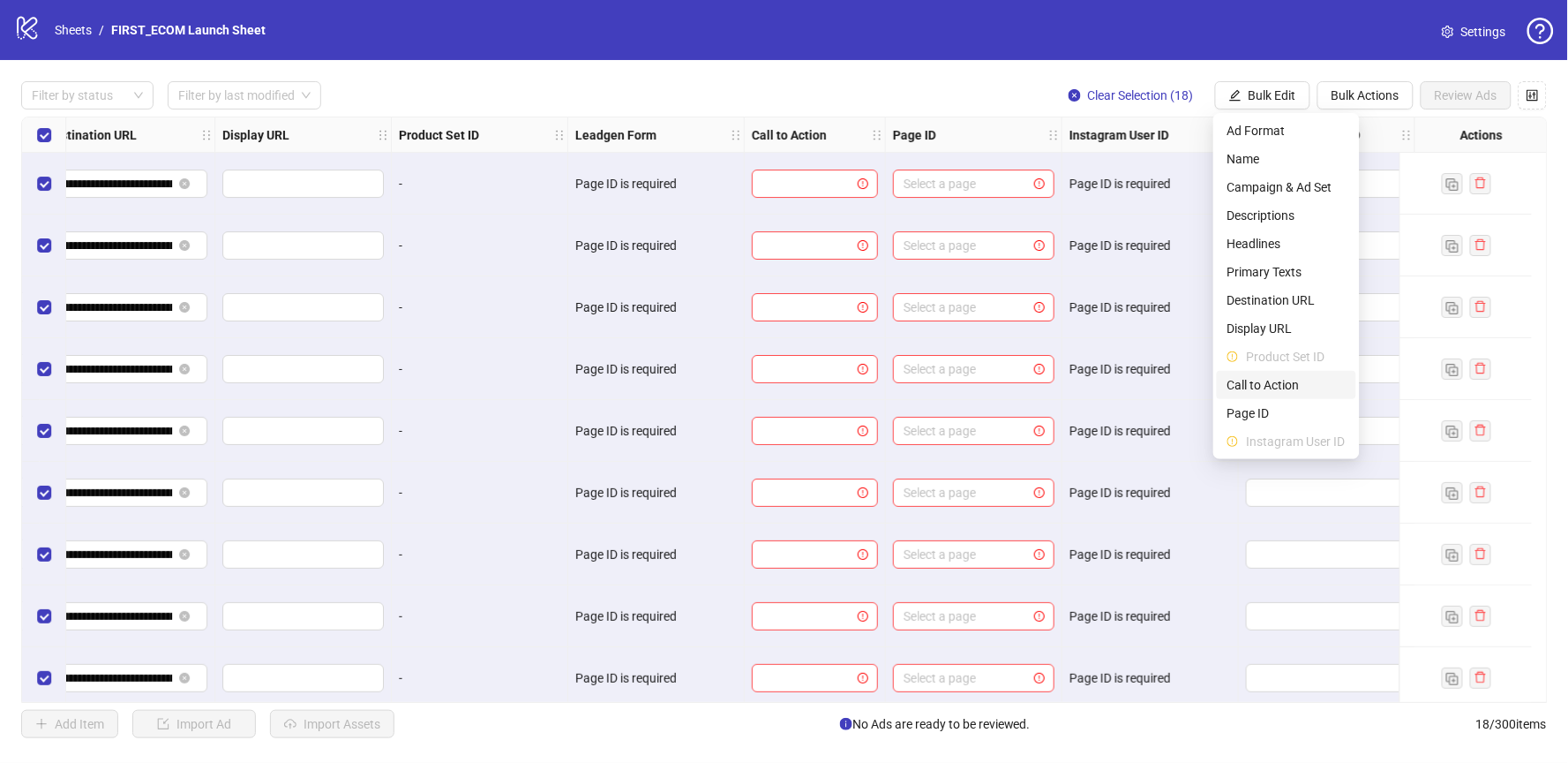
click at [1290, 382] on span "Call to Action" at bounding box center [1286, 384] width 118 height 19
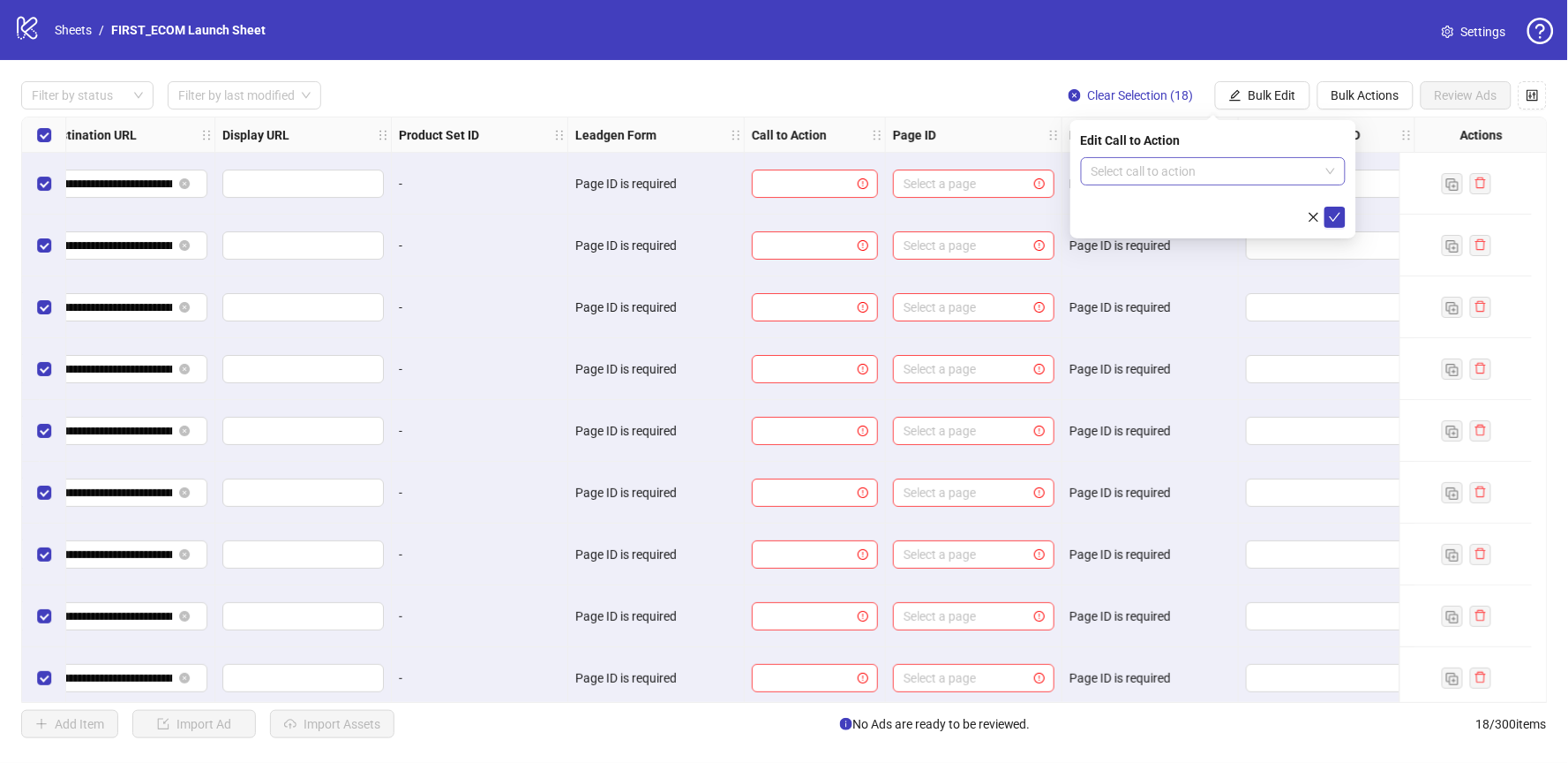
click at [1168, 162] on input "search" at bounding box center [1205, 171] width 228 height 26
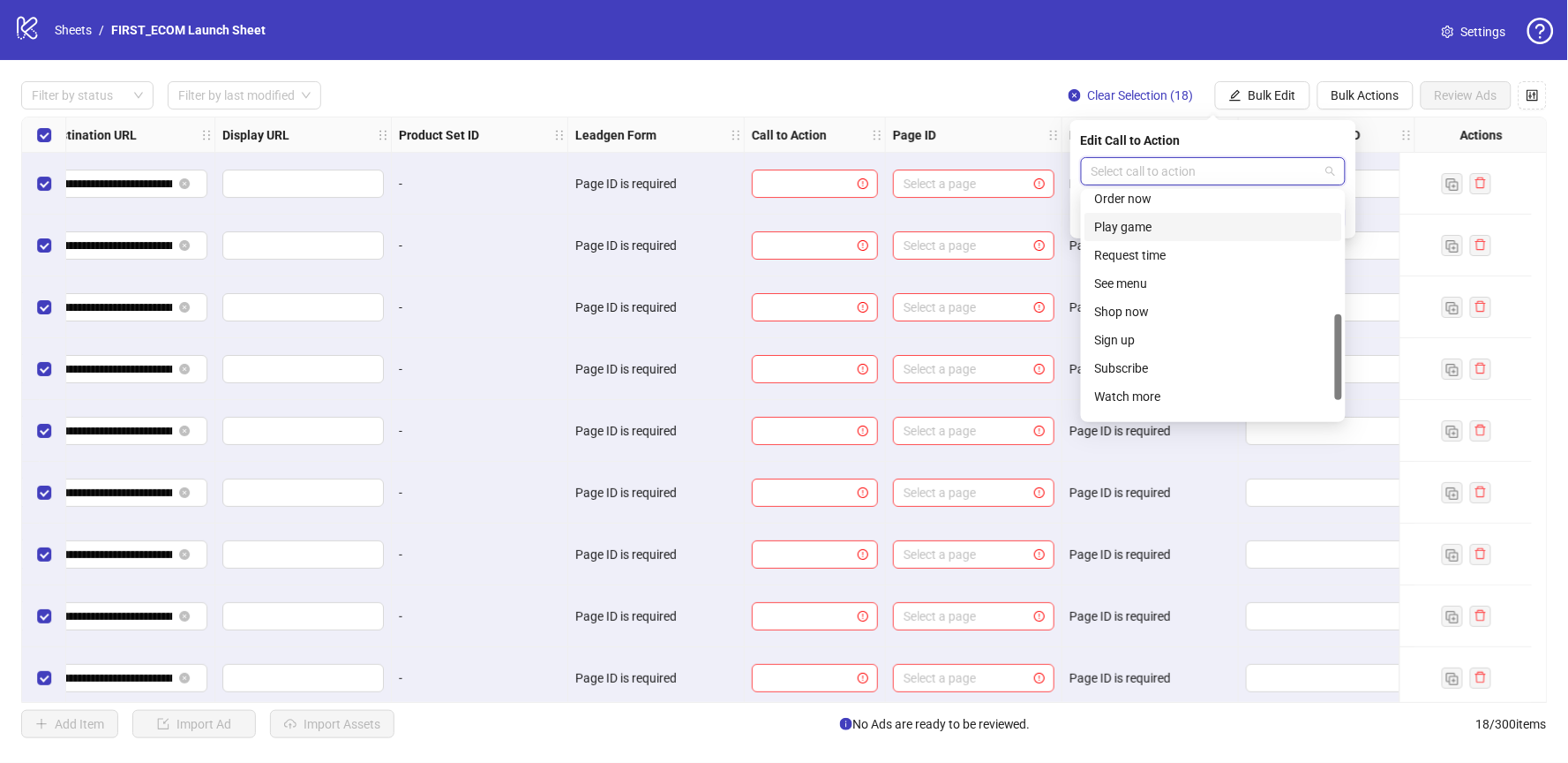
scroll to position [318, 0]
click at [1127, 317] on div "Shop now" at bounding box center [1213, 312] width 237 height 19
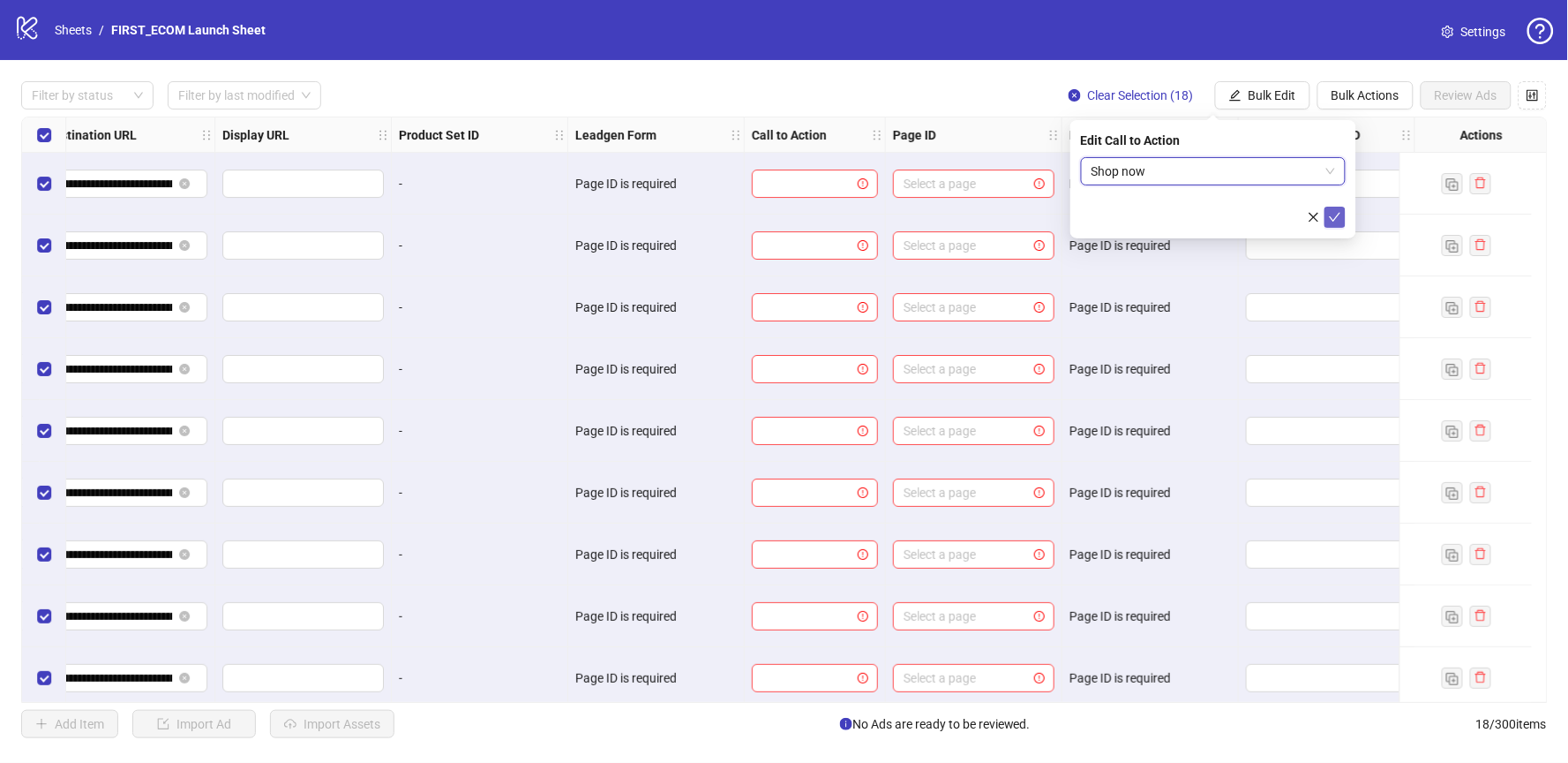
click at [1341, 218] on button "submit" at bounding box center [1334, 217] width 21 height 21
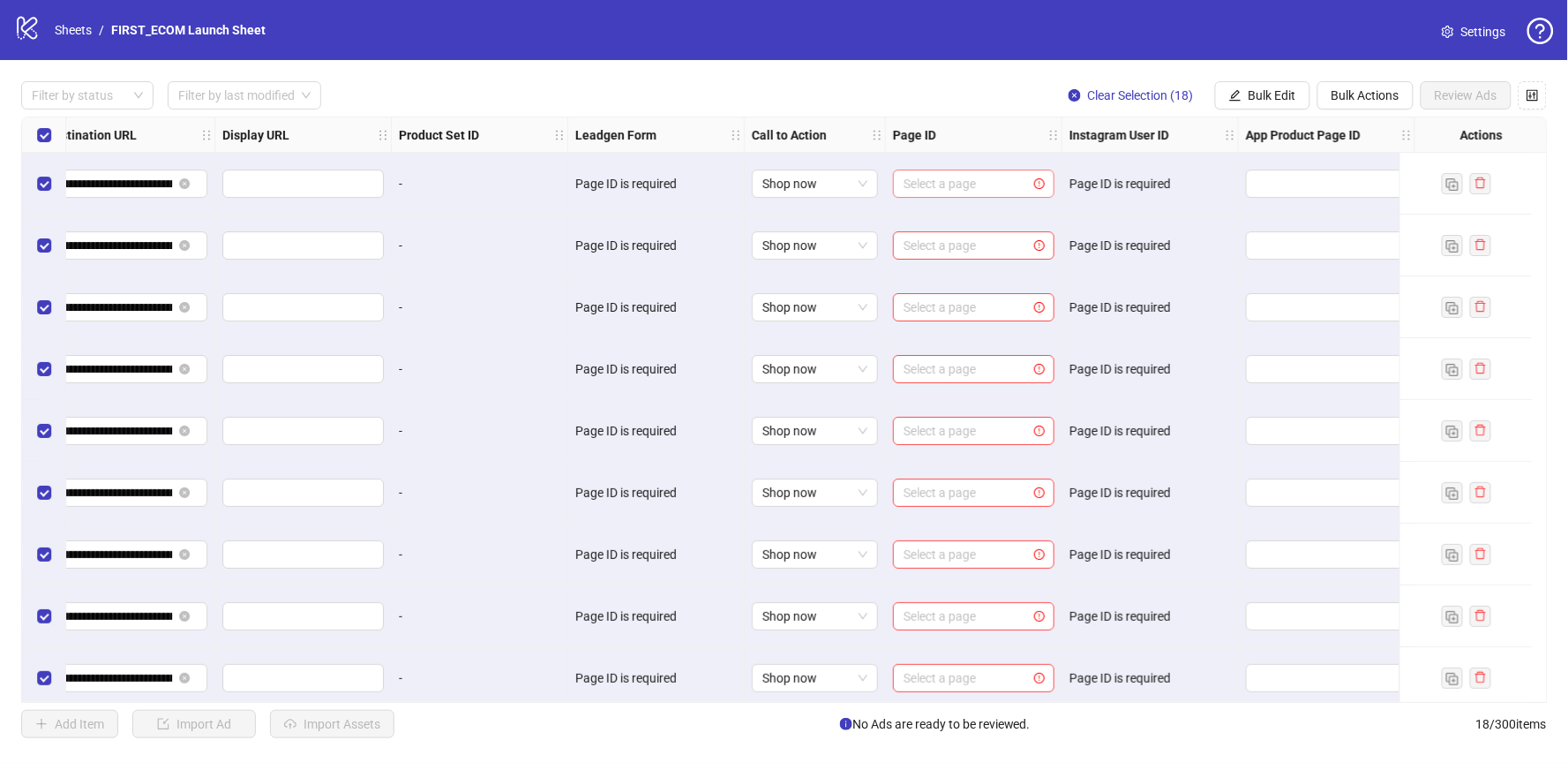
click at [964, 184] on input "search" at bounding box center [965, 183] width 124 height 26
click at [1276, 88] on span "Bulk Edit" at bounding box center [1272, 95] width 48 height 14
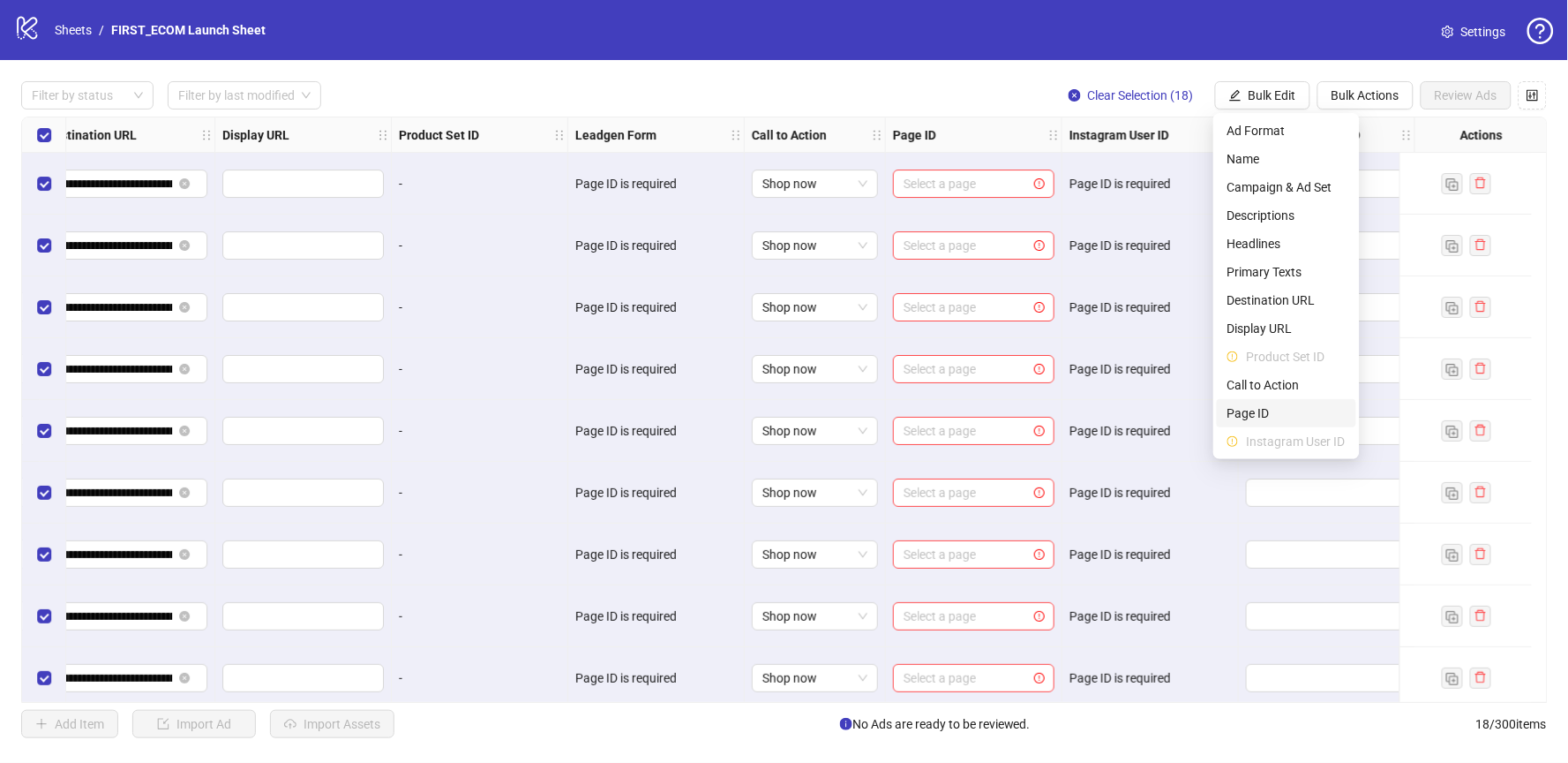
click at [1282, 411] on span "Page ID" at bounding box center [1286, 413] width 118 height 19
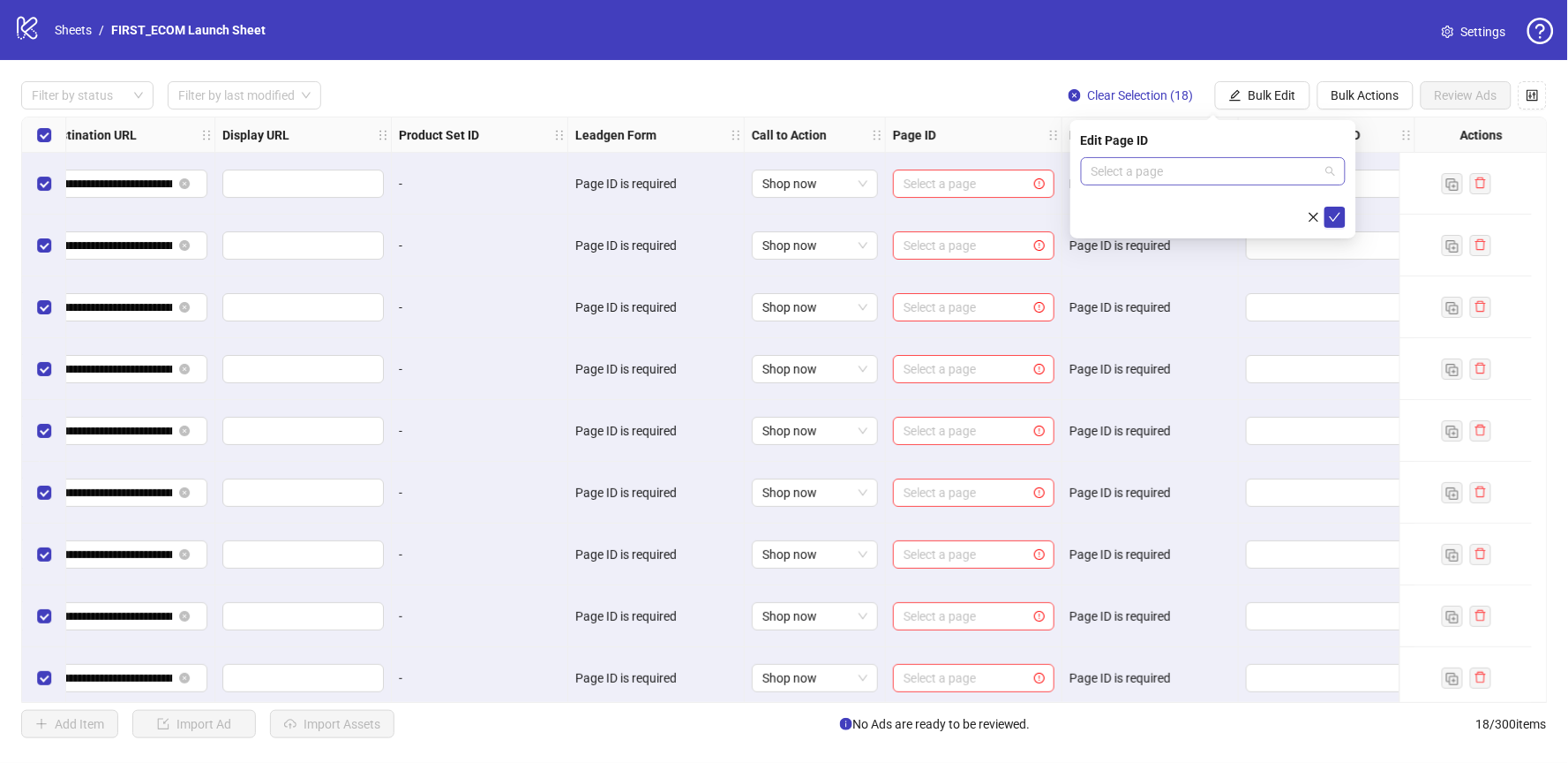
click at [1145, 177] on input "search" at bounding box center [1205, 171] width 228 height 26
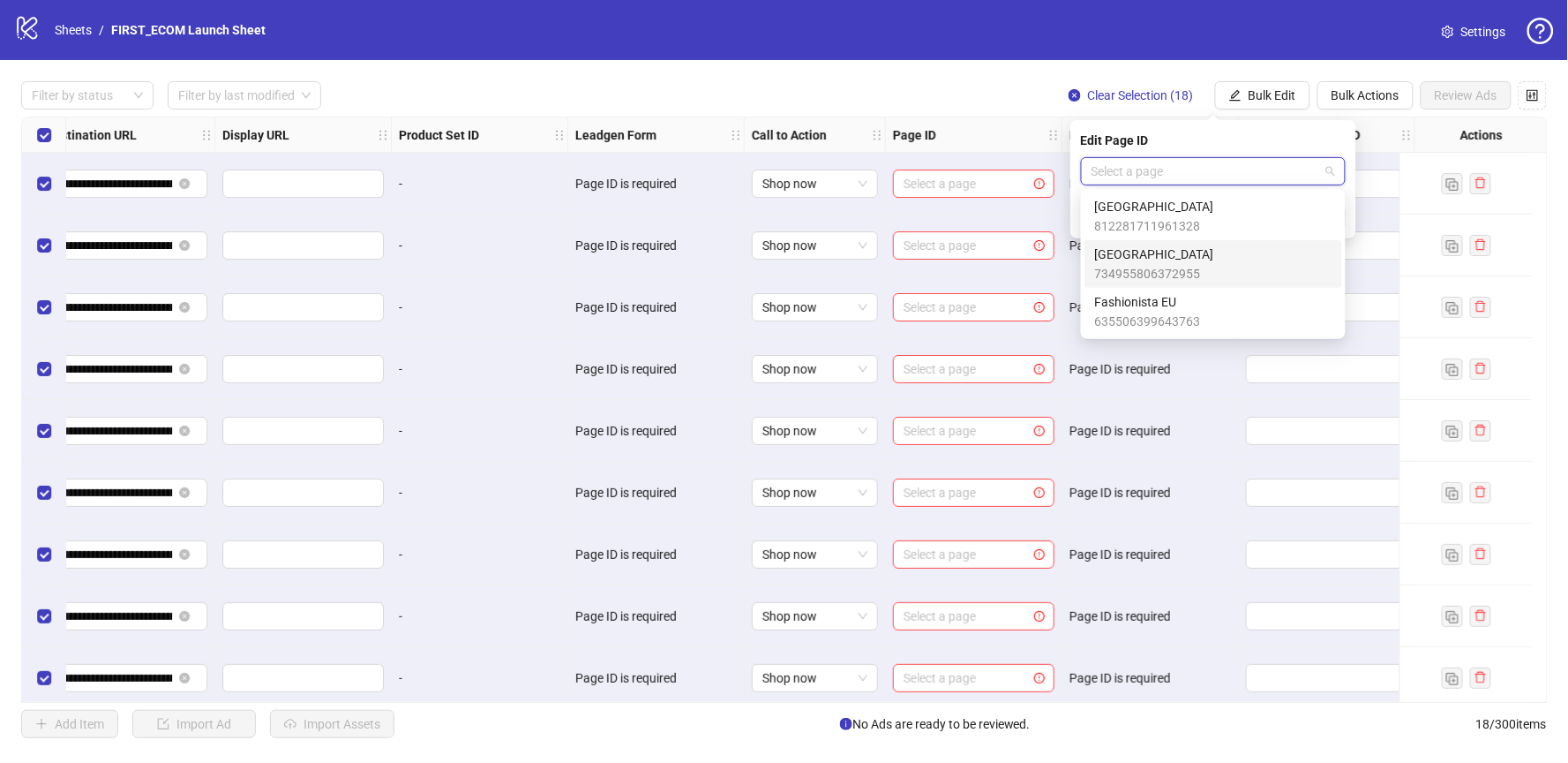
click at [1134, 260] on span "[GEOGRAPHIC_DATA]" at bounding box center [1154, 254] width 119 height 19
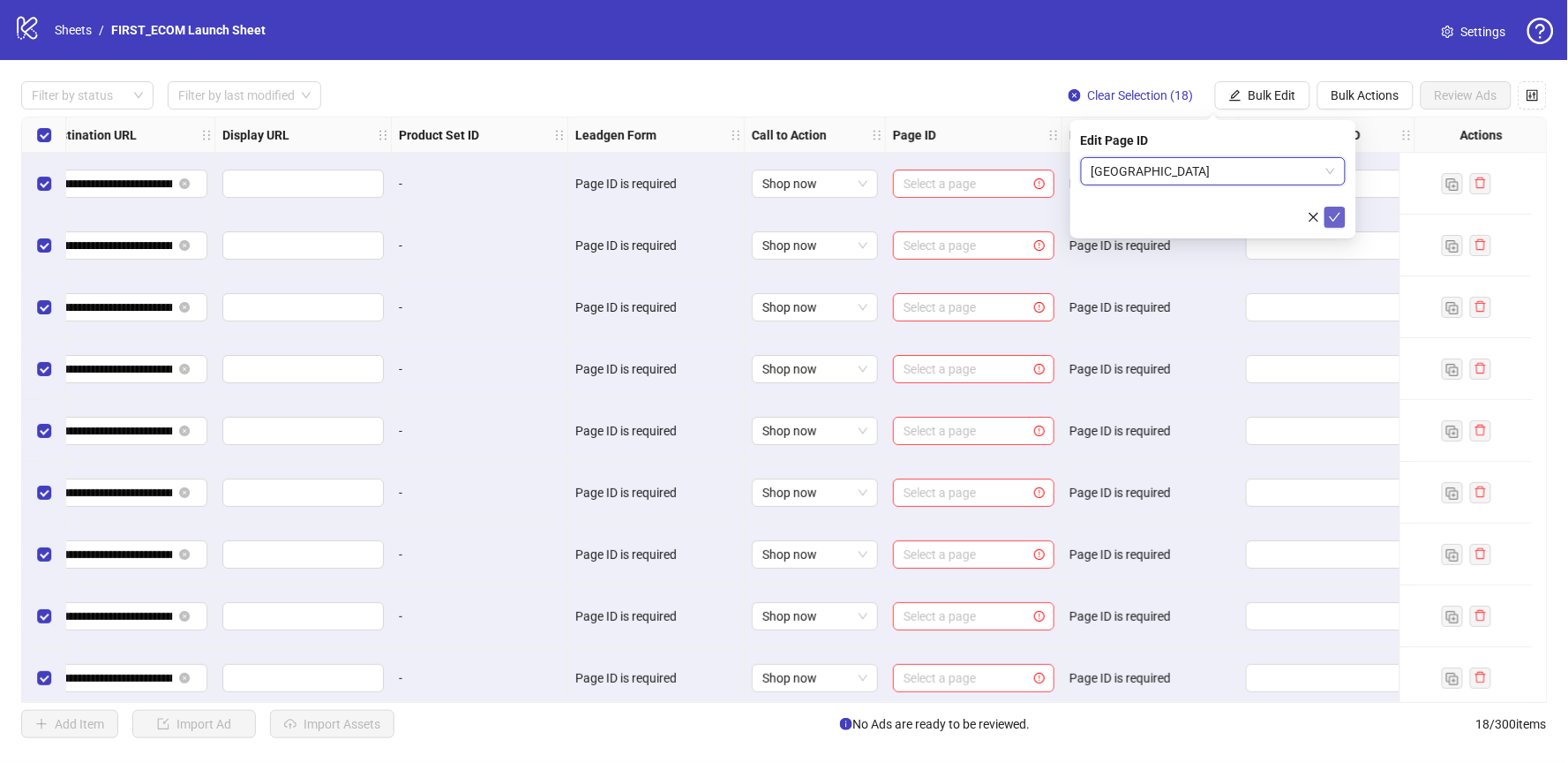
click at [1332, 208] on button "submit" at bounding box center [1334, 217] width 21 height 21
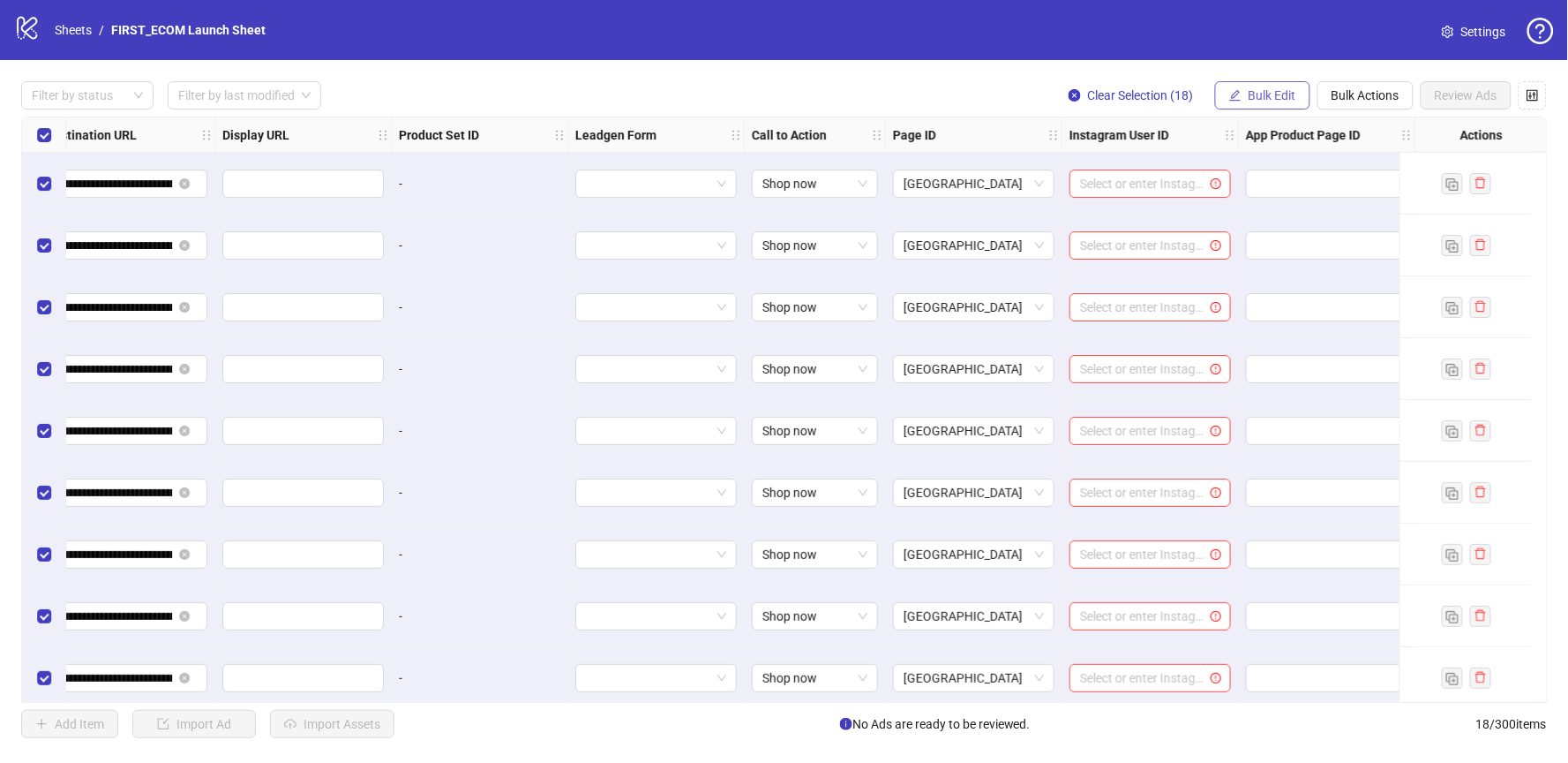
click at [1279, 95] on span "Bulk Edit" at bounding box center [1272, 95] width 48 height 14
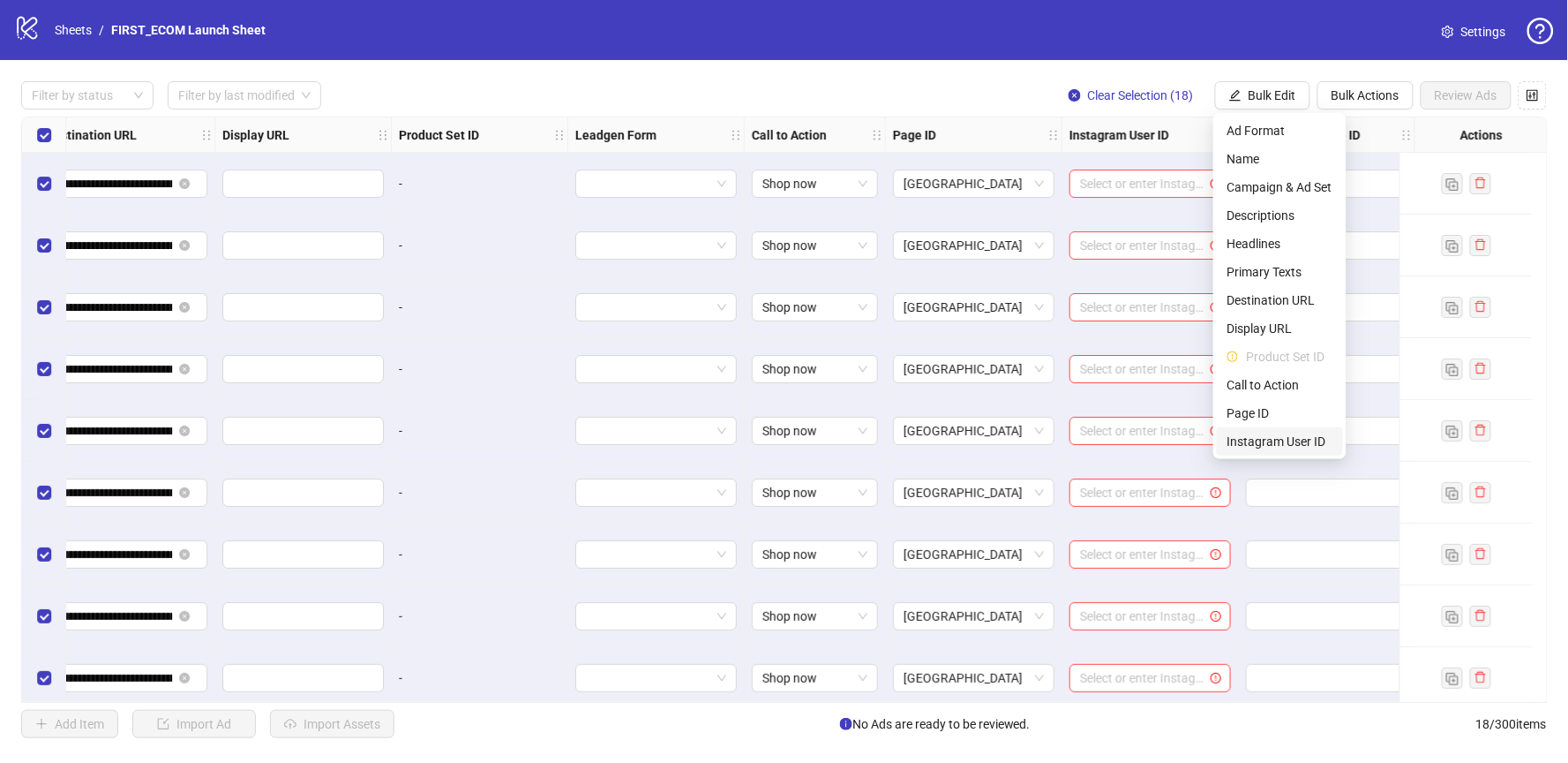
click at [1244, 438] on span "Instagram User ID" at bounding box center [1279, 441] width 105 height 19
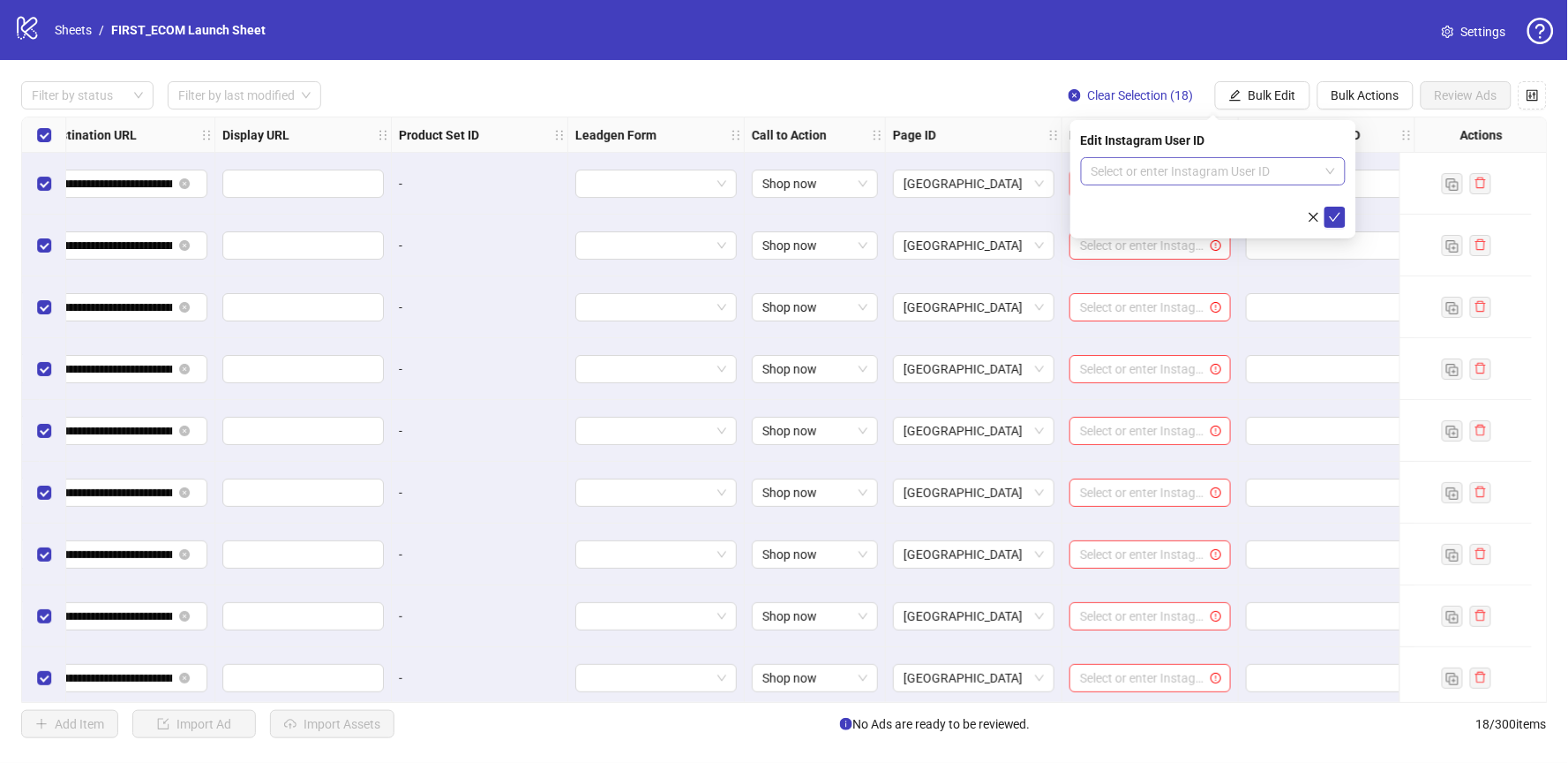
click at [1174, 170] on input "search" at bounding box center [1205, 171] width 228 height 26
click at [1147, 207] on div "Use Facebook Page" at bounding box center [1213, 206] width 237 height 19
click at [1334, 214] on icon "check" at bounding box center [1335, 217] width 12 height 12
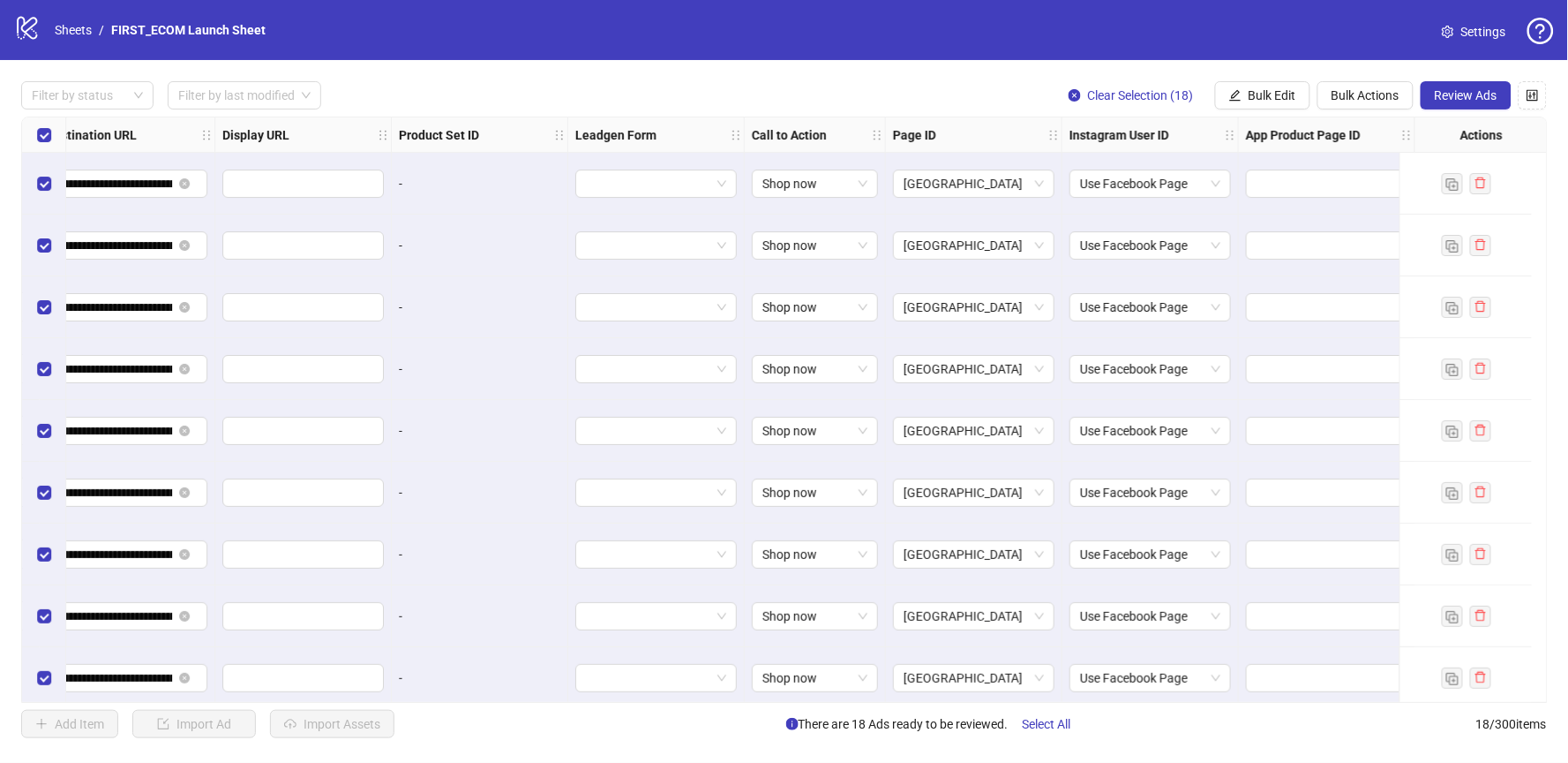
scroll to position [0, 1728]
click at [1295, 177] on input "text" at bounding box center [1313, 183] width 116 height 19
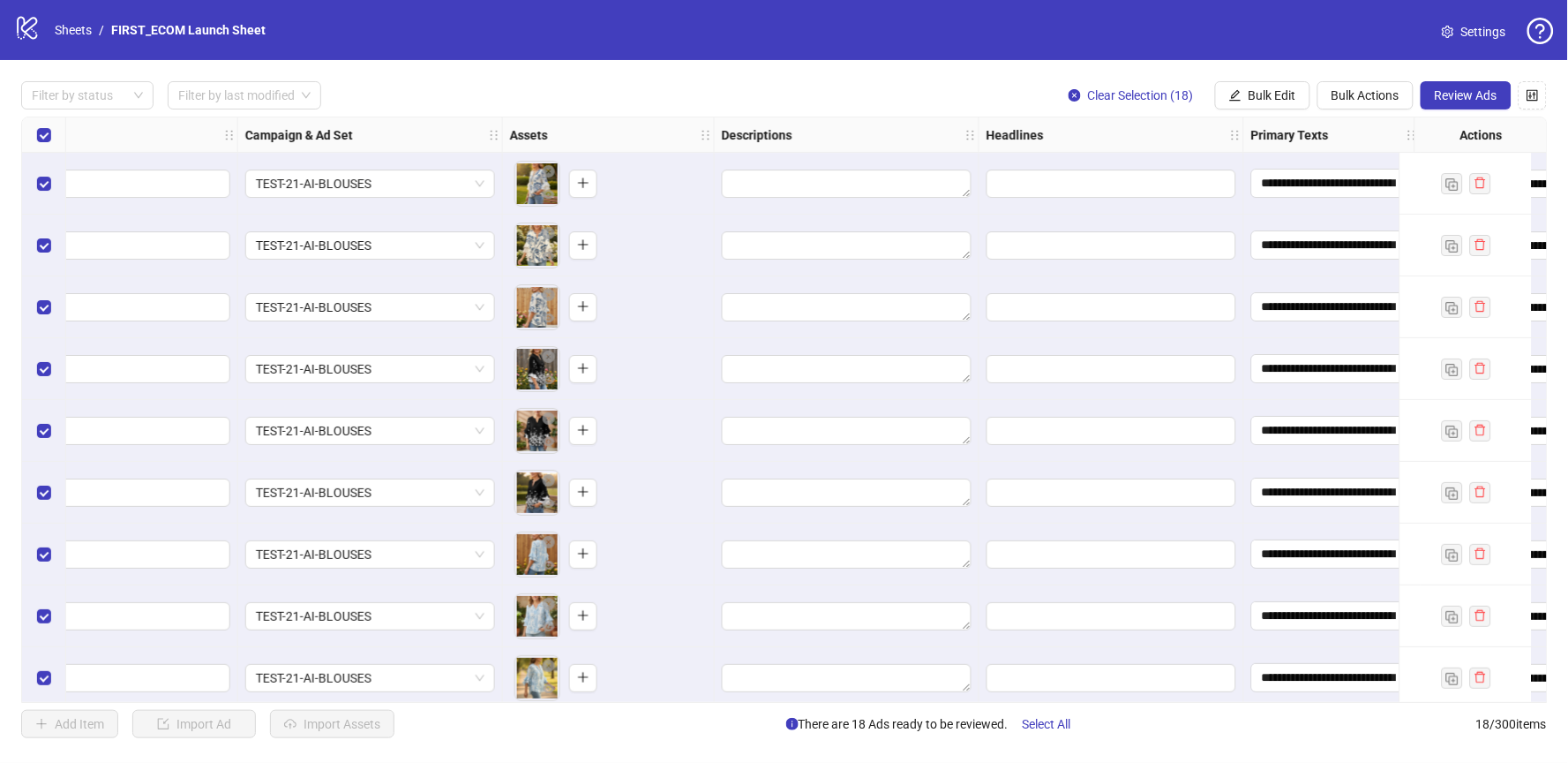
scroll to position [0, 257]
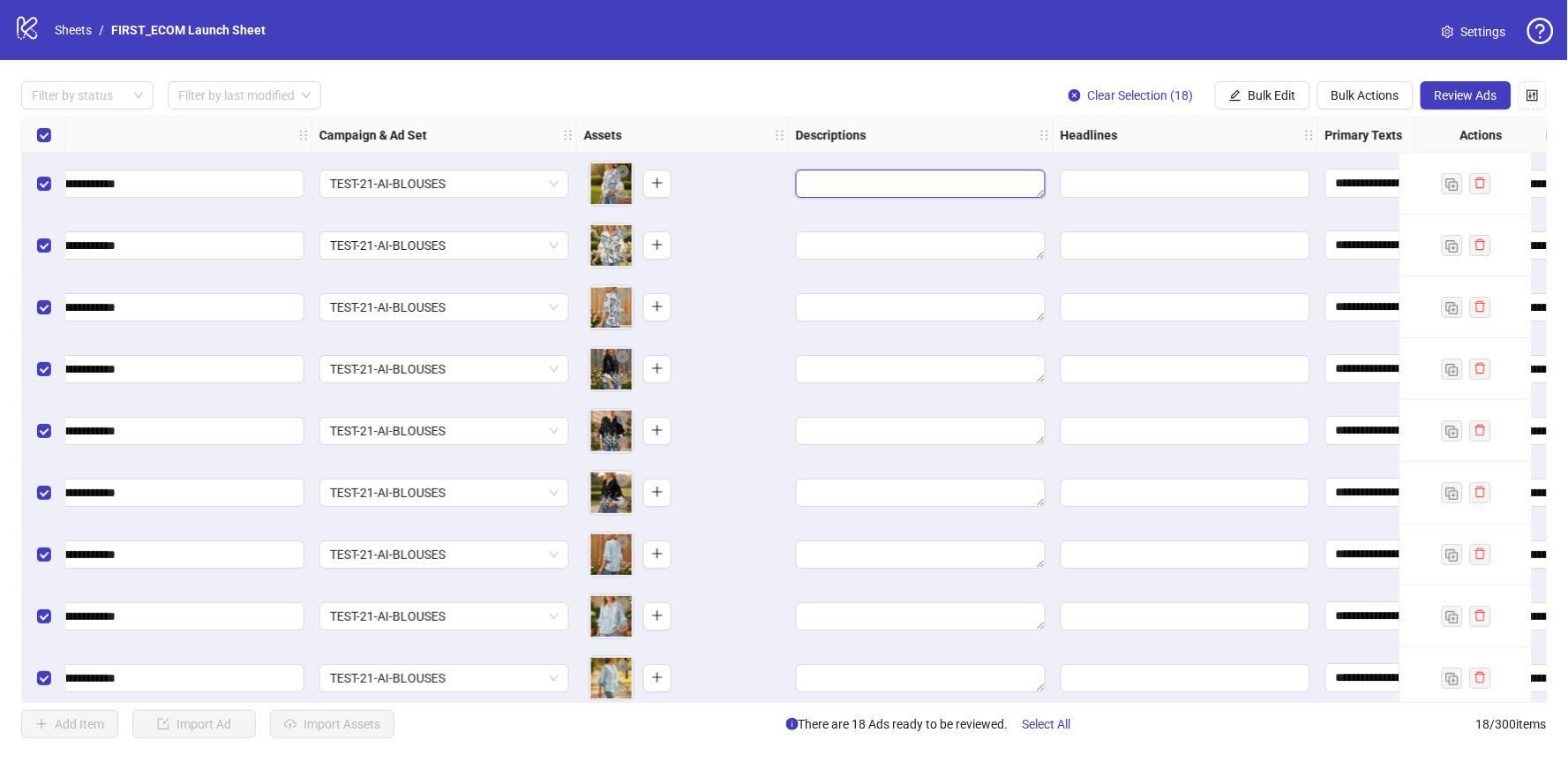
click at [974, 183] on textarea "Edit values" at bounding box center [920, 184] width 250 height 28
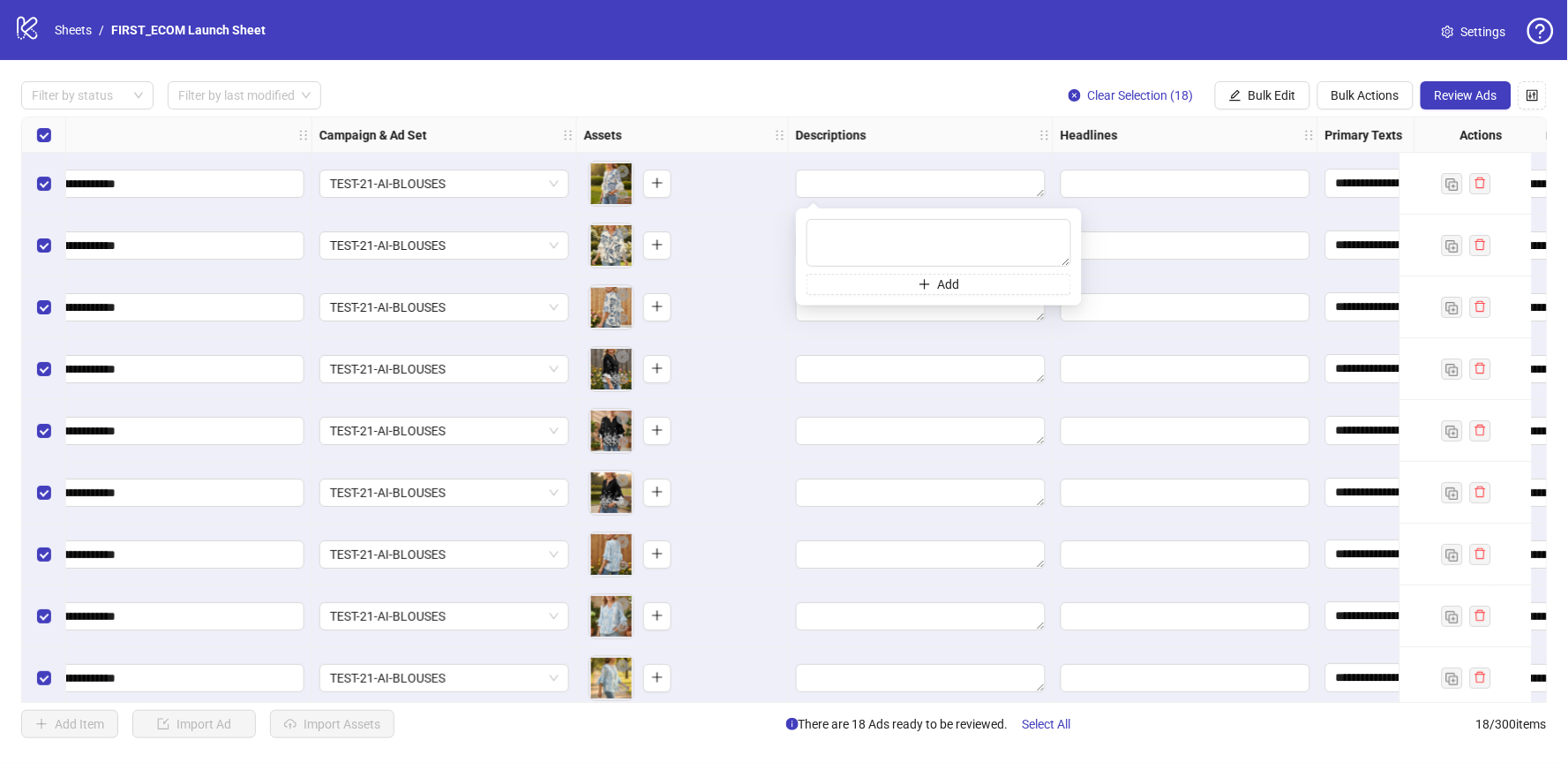
click at [952, 157] on div at bounding box center [920, 184] width 265 height 62
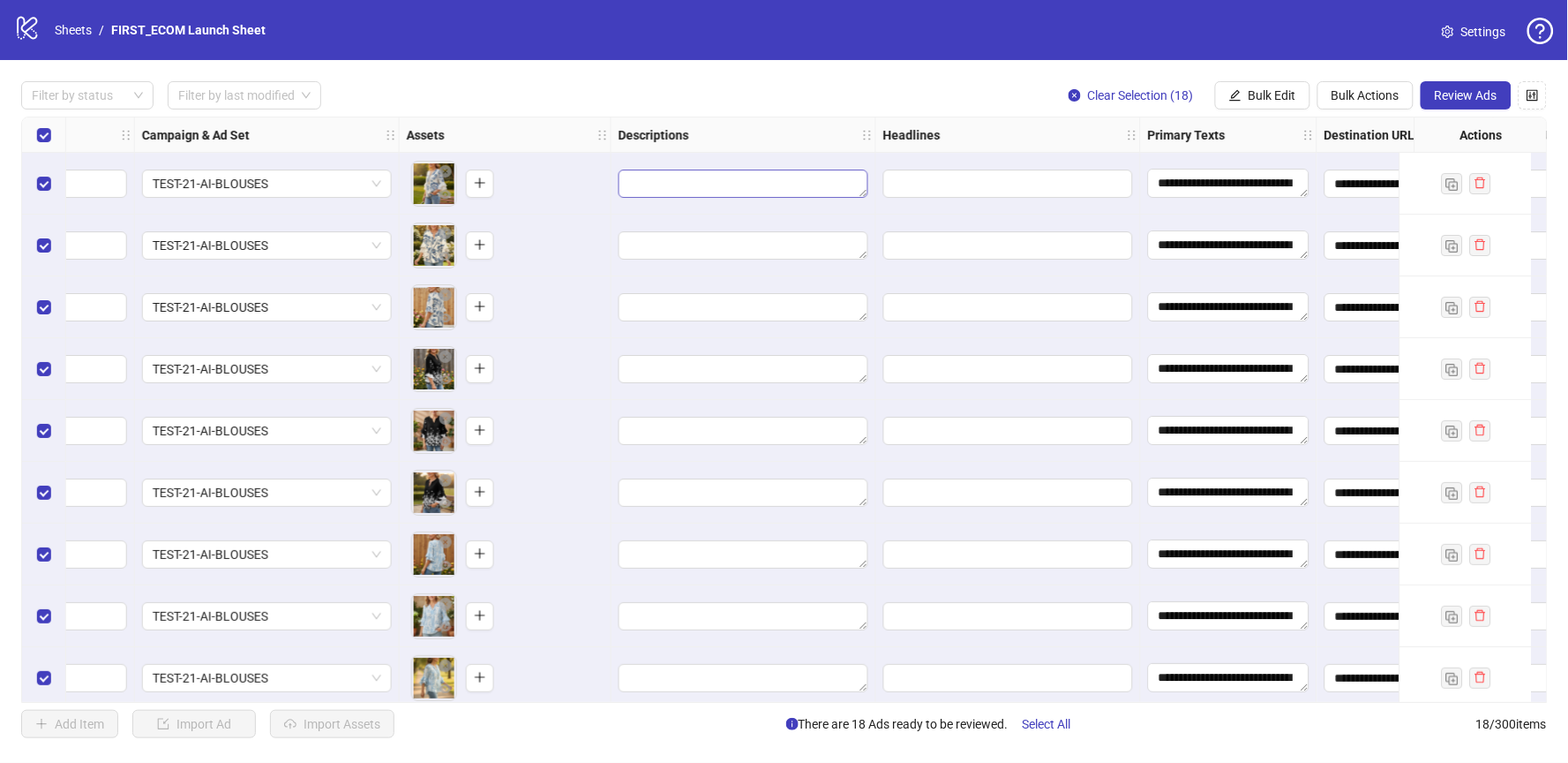
scroll to position [0, 506]
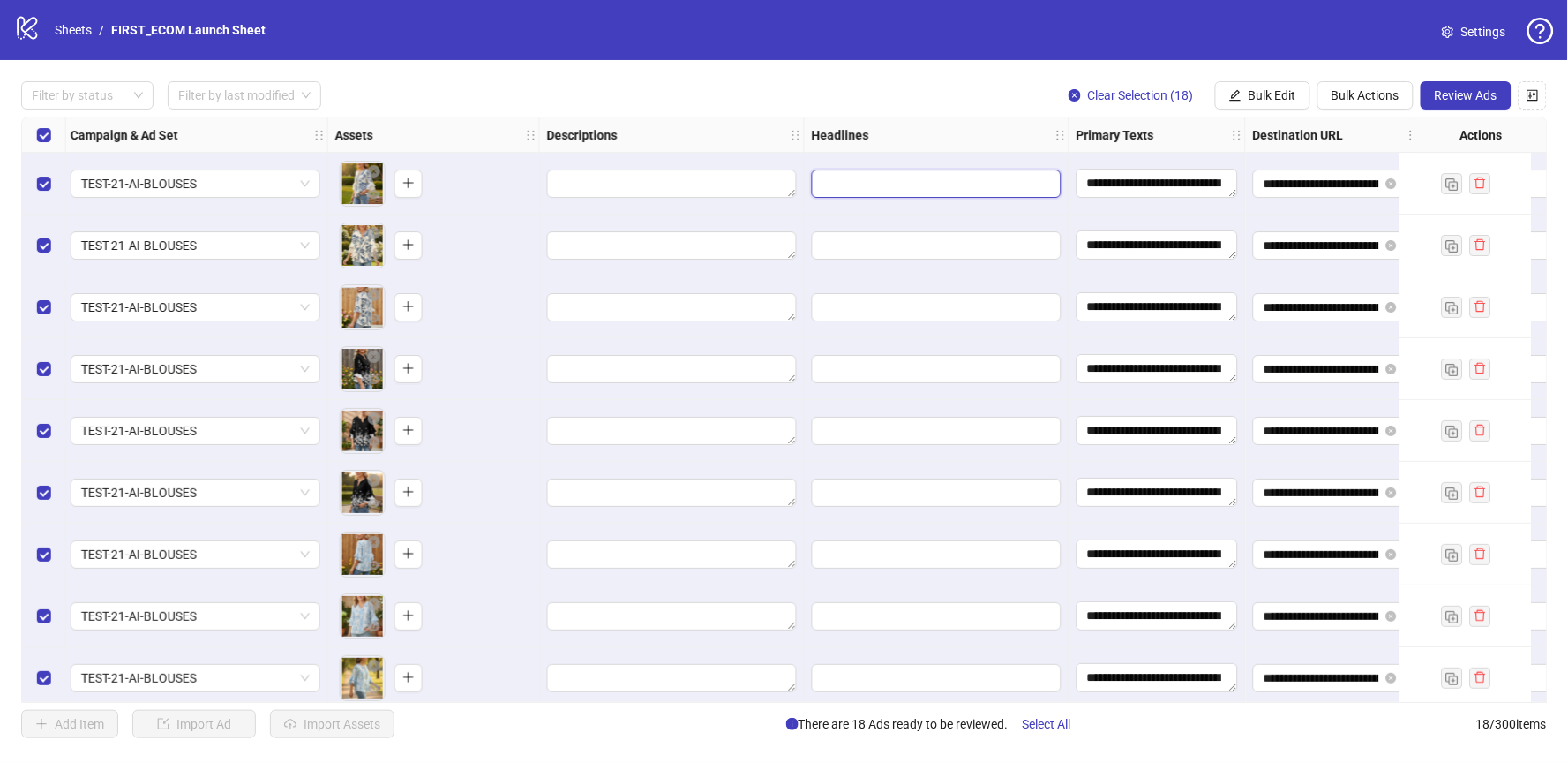
click at [967, 181] on input "Edit values" at bounding box center [934, 183] width 225 height 19
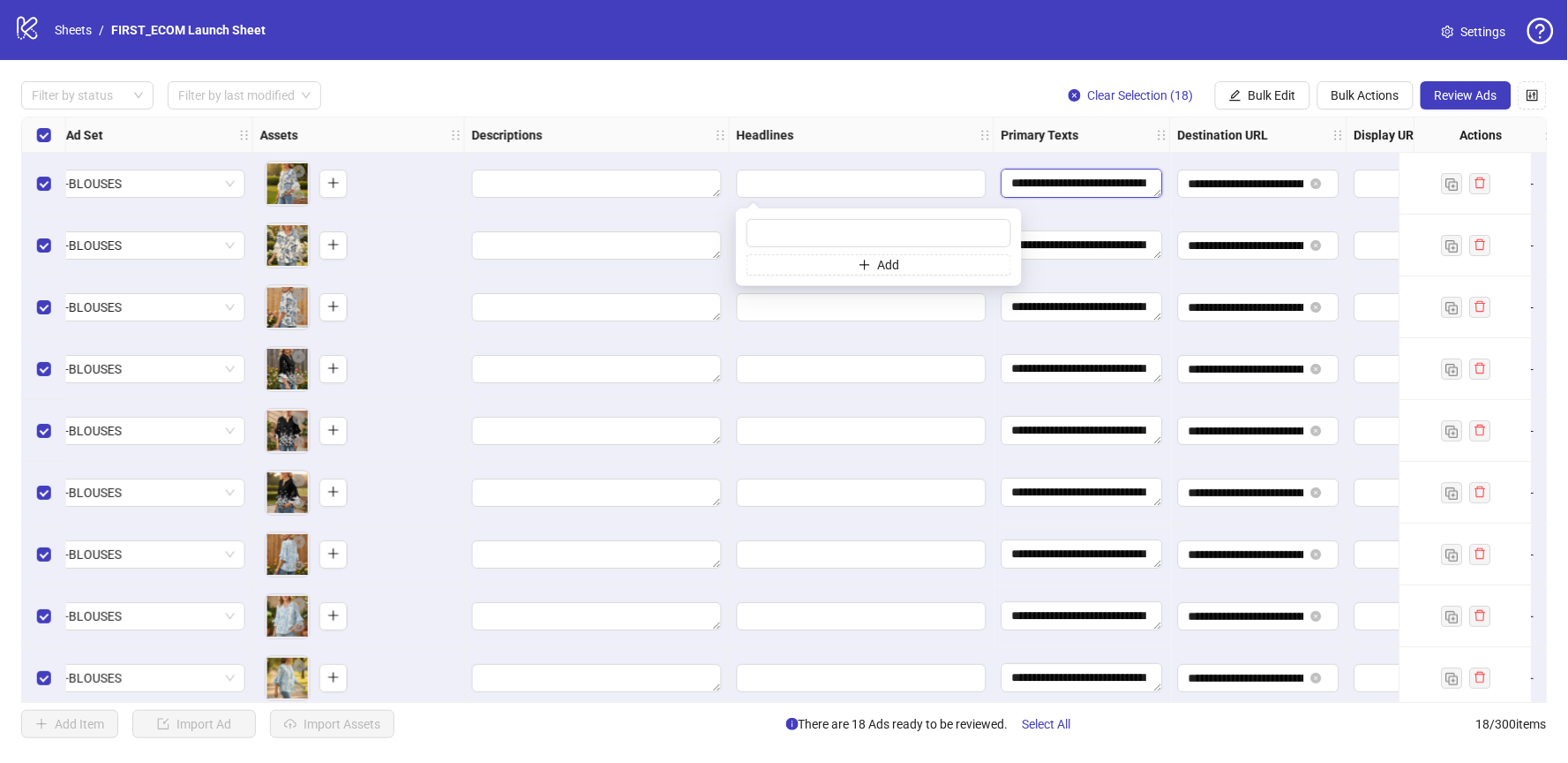
click at [1046, 184] on textarea "**********" at bounding box center [1082, 183] width 162 height 28
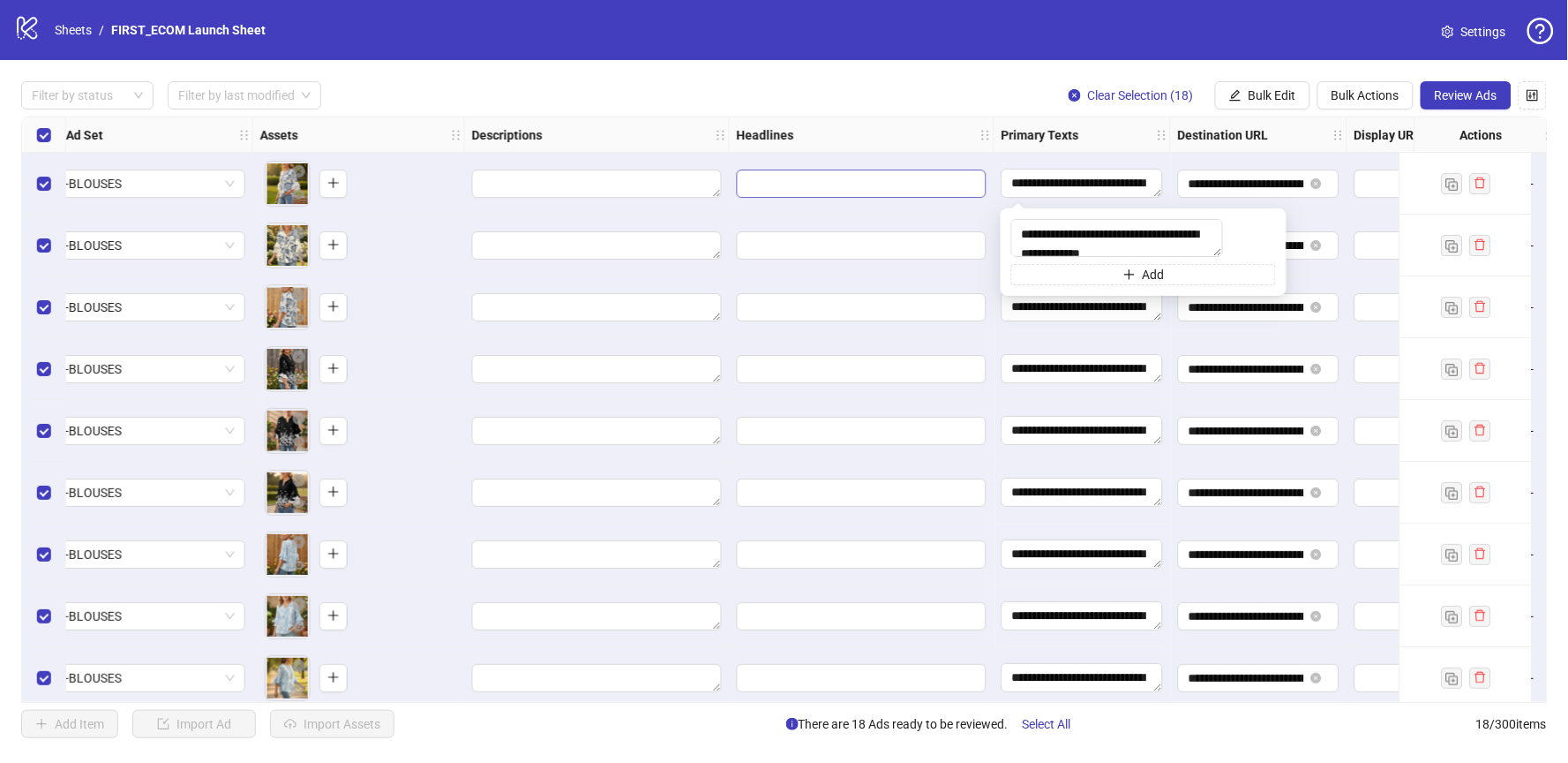
click at [890, 175] on input "Edit values" at bounding box center [859, 183] width 225 height 19
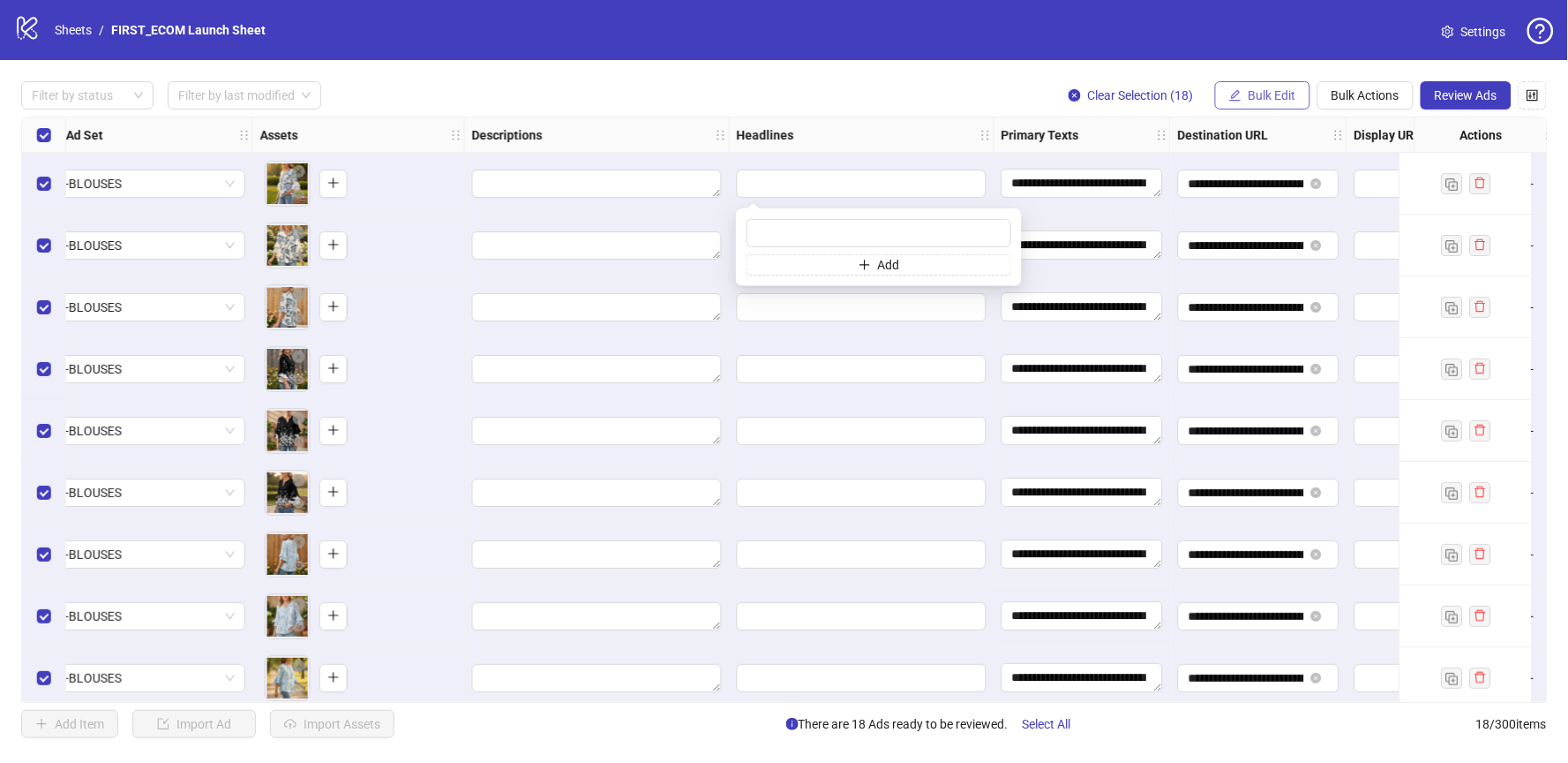
click at [1269, 91] on span "Bulk Edit" at bounding box center [1272, 95] width 48 height 14
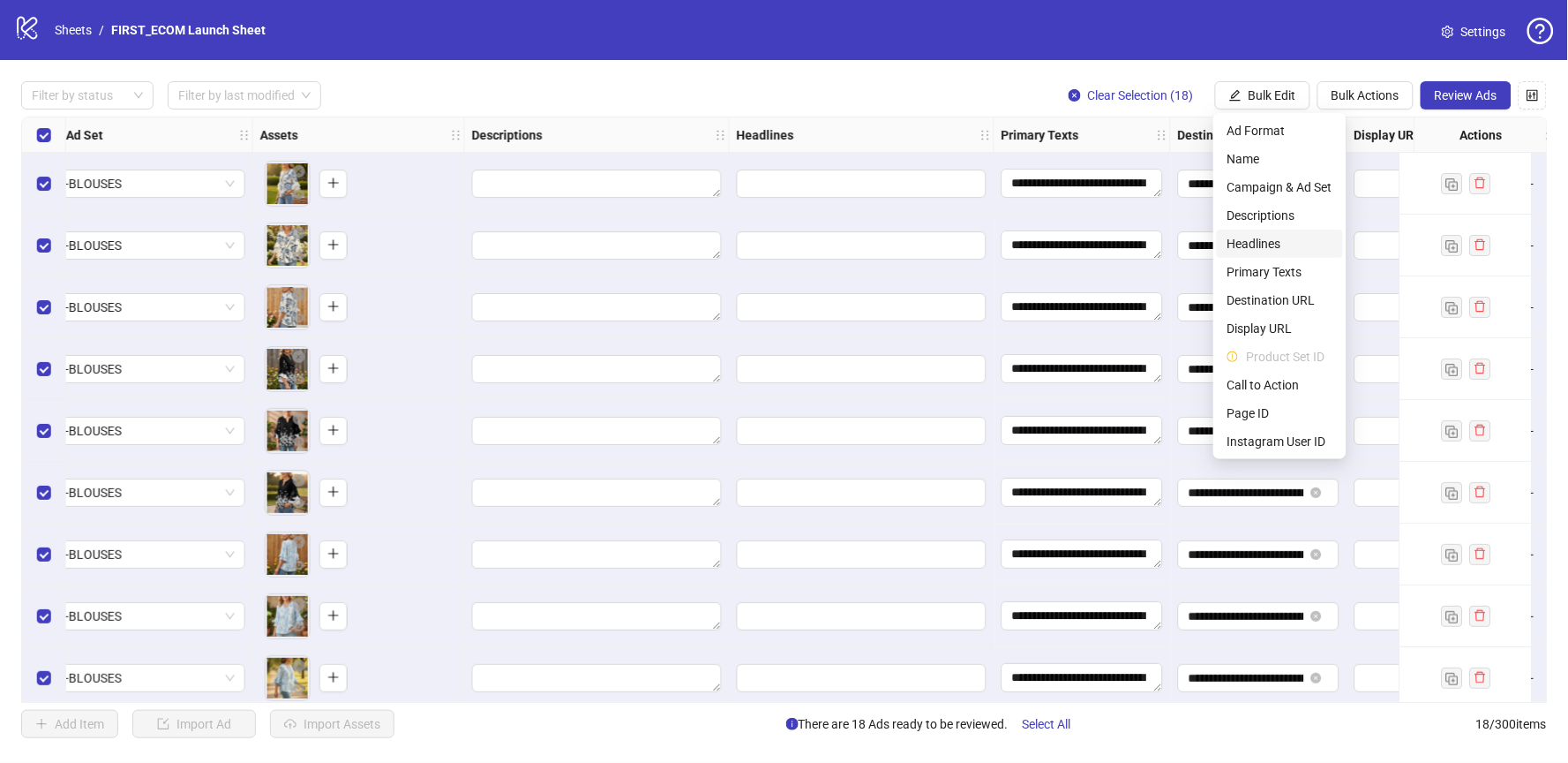
click at [1277, 253] on span "Headlines" at bounding box center [1279, 243] width 105 height 19
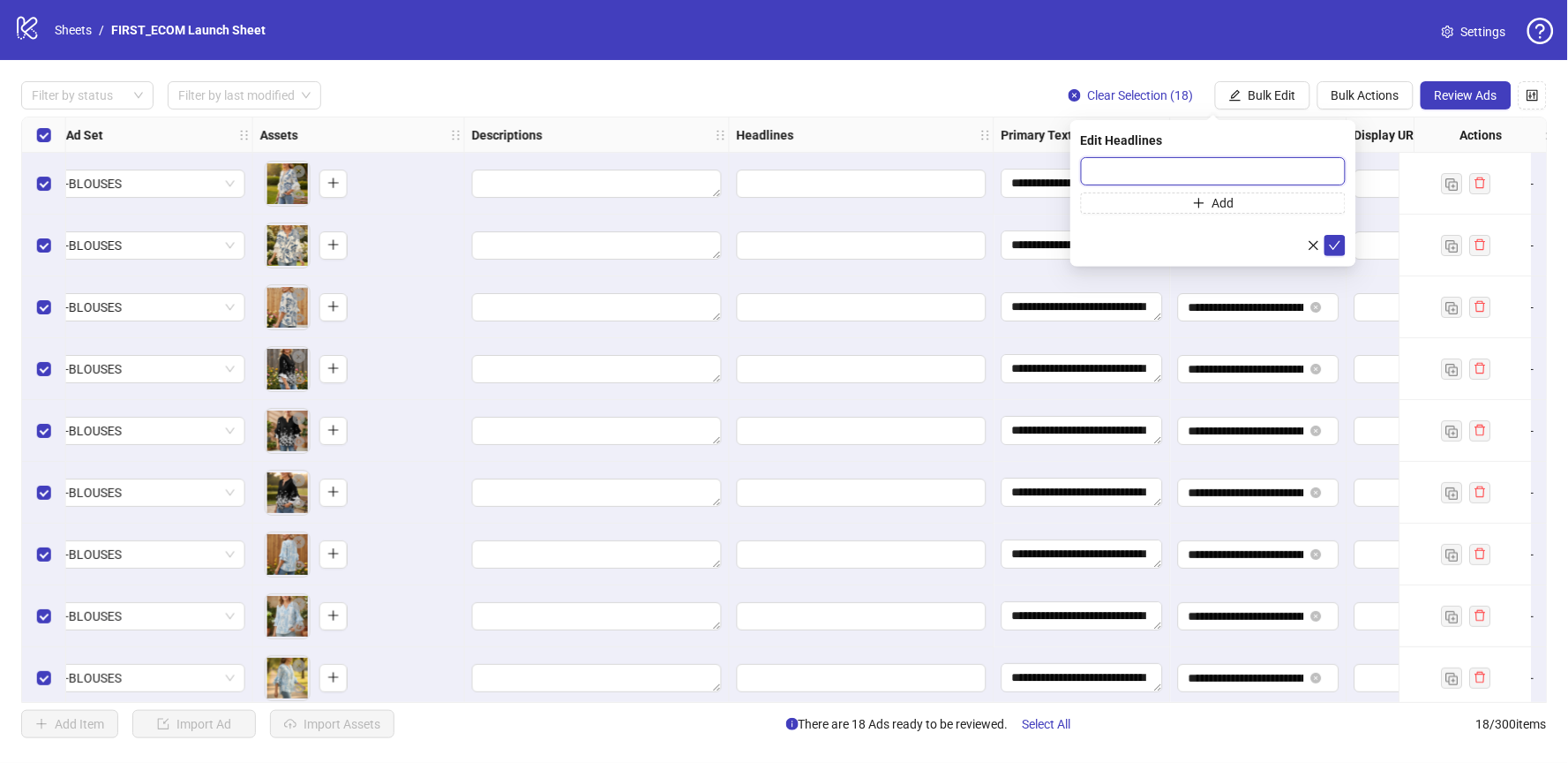
click at [1137, 165] on input "text" at bounding box center [1213, 171] width 265 height 28
paste input "**********"
type input "**********"
click at [1152, 198] on button "Add" at bounding box center [1213, 202] width 265 height 21
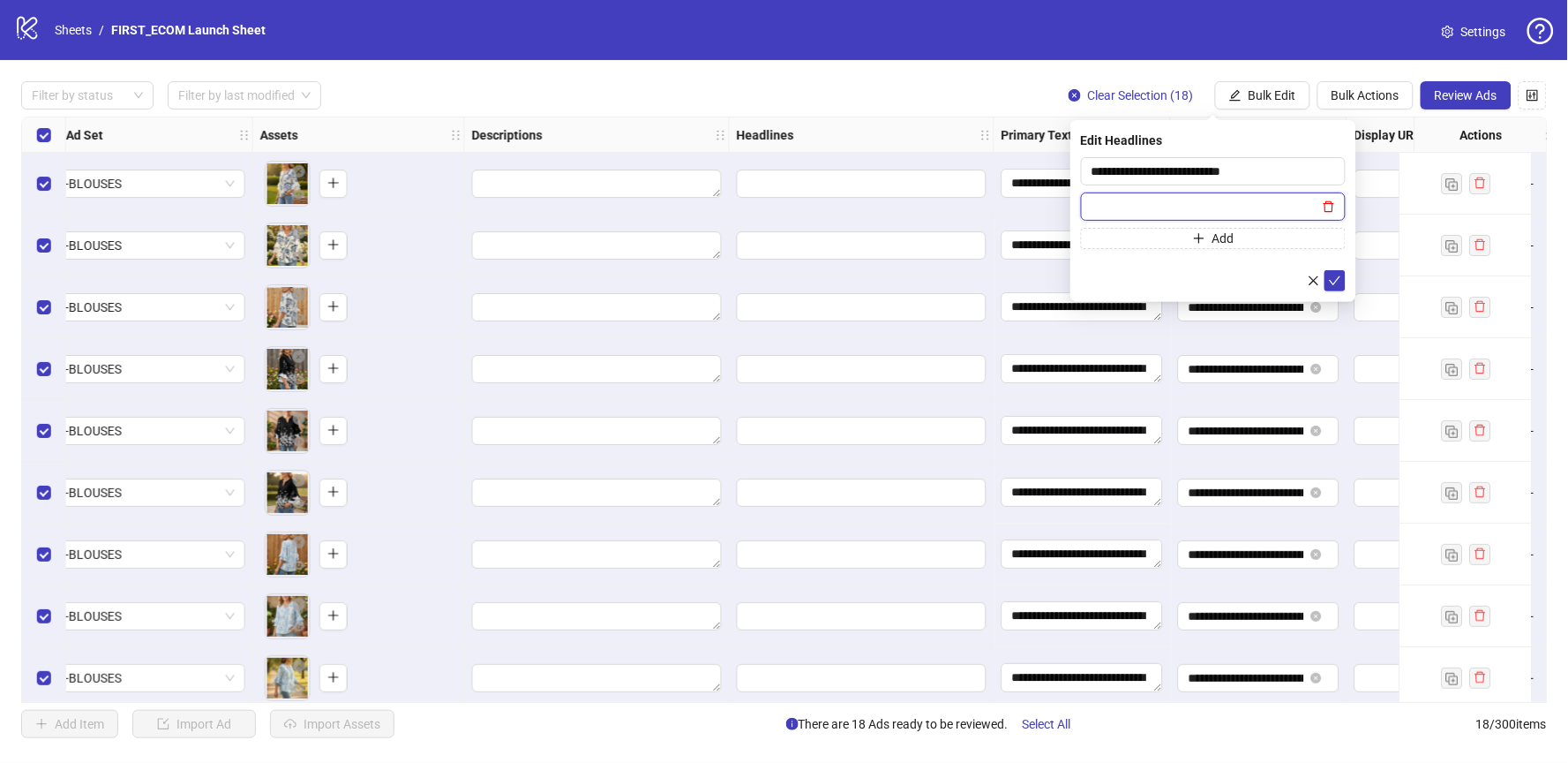
click at [1331, 209] on icon "delete" at bounding box center [1329, 206] width 12 height 12
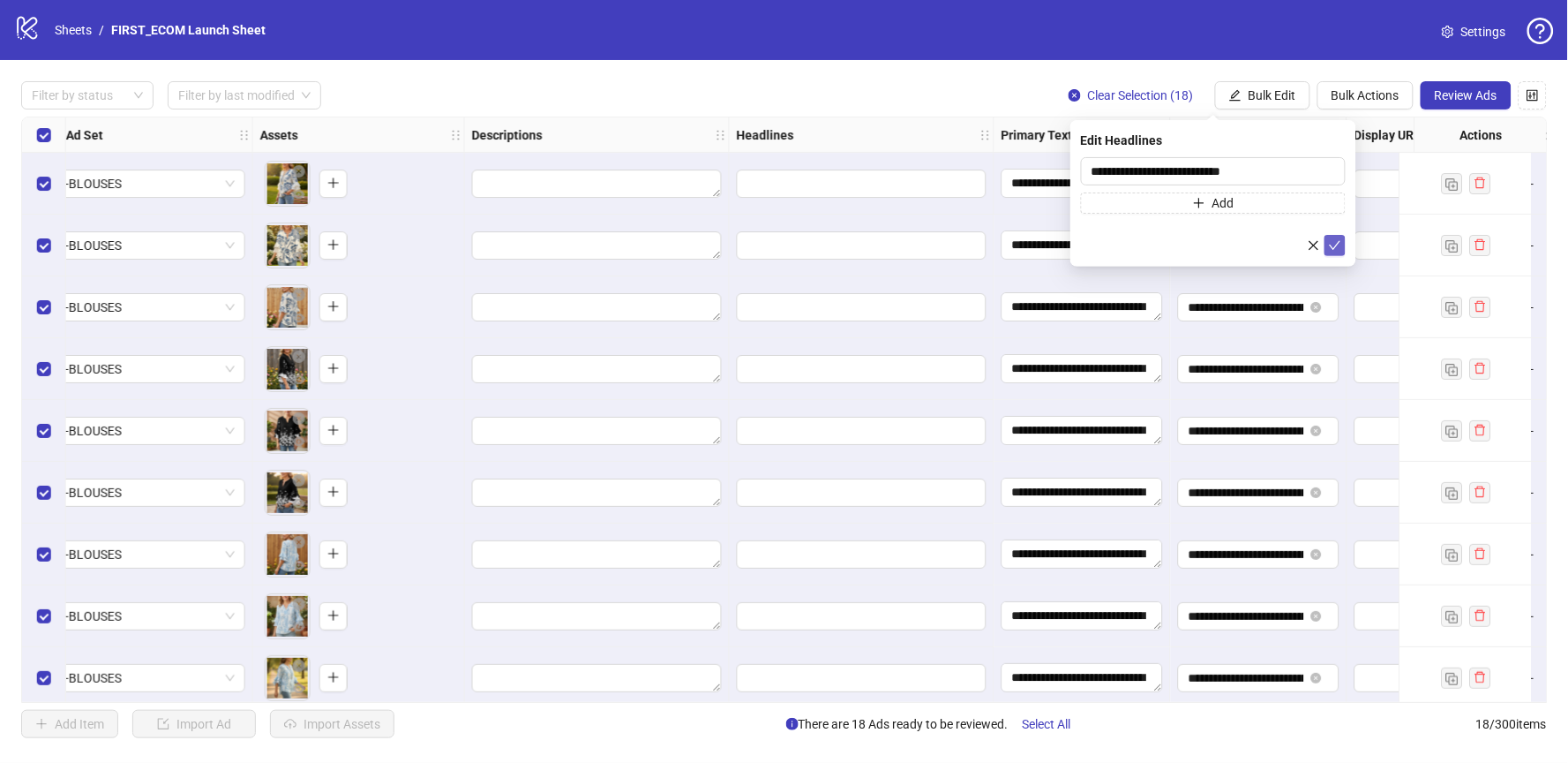
click at [1338, 244] on icon "check" at bounding box center [1335, 245] width 12 height 12
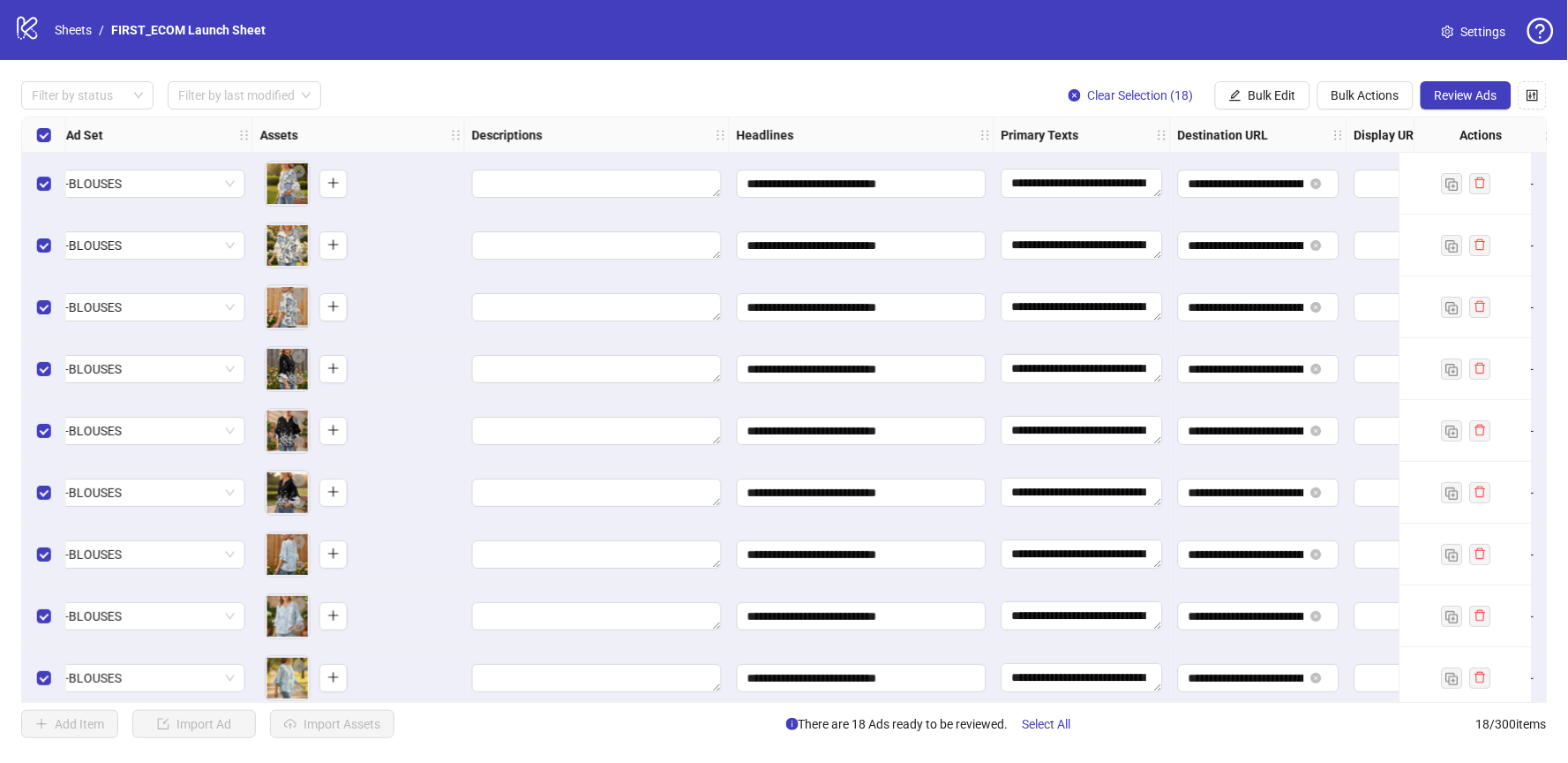
click at [740, 91] on div "Filter by status Filter by last modified Clear Selection (18) Bulk Edit Bulk Ac…" at bounding box center [784, 95] width 1526 height 28
click at [1533, 97] on icon "control" at bounding box center [1533, 95] width 12 height 12
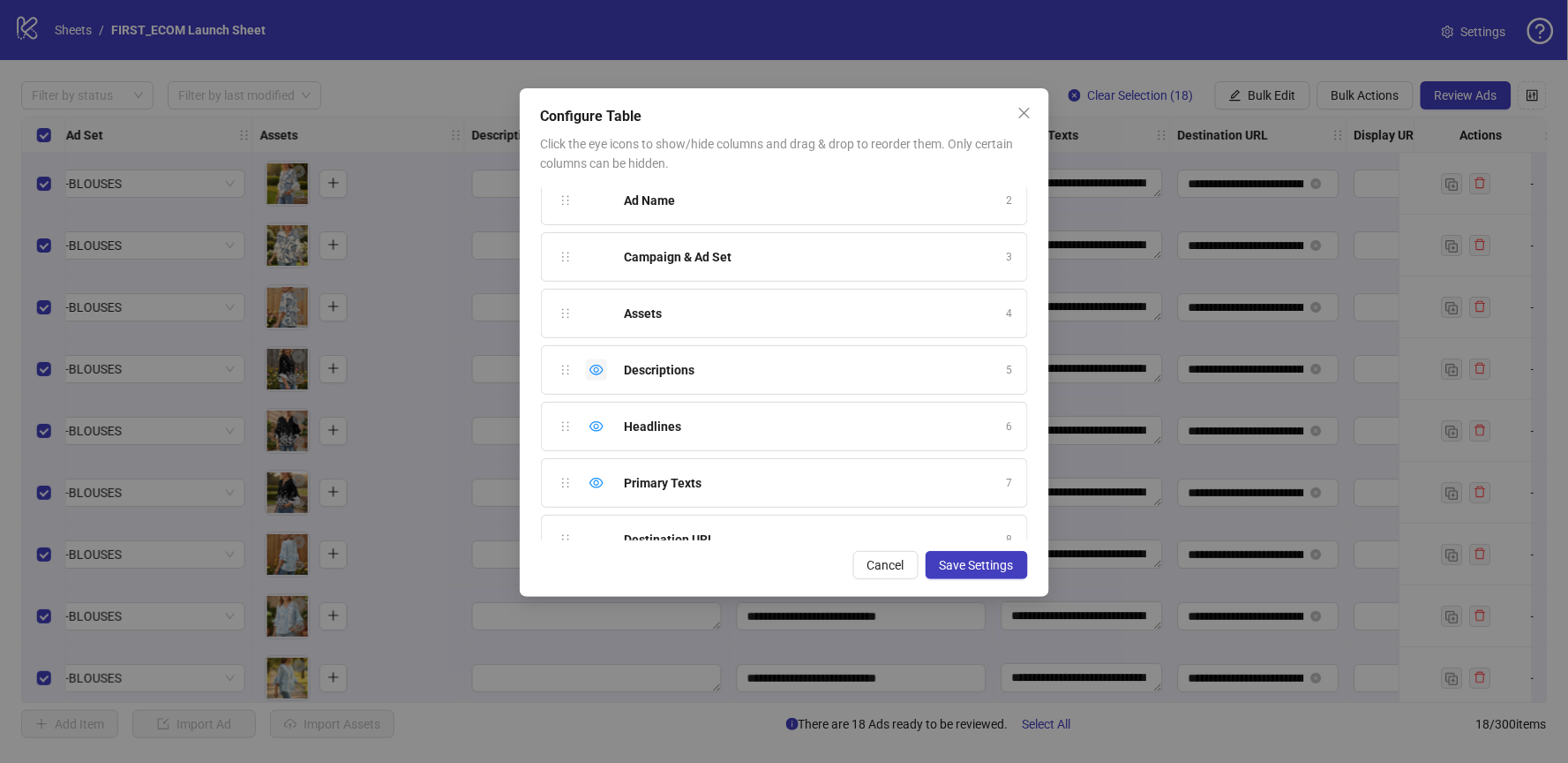
click at [595, 371] on icon "eye" at bounding box center [597, 370] width 14 height 14
click at [587, 198] on div "Hide column" at bounding box center [596, 200] width 21 height 21
click at [598, 259] on icon "eye" at bounding box center [597, 257] width 14 height 11
click at [595, 313] on icon "eye" at bounding box center [597, 313] width 14 height 11
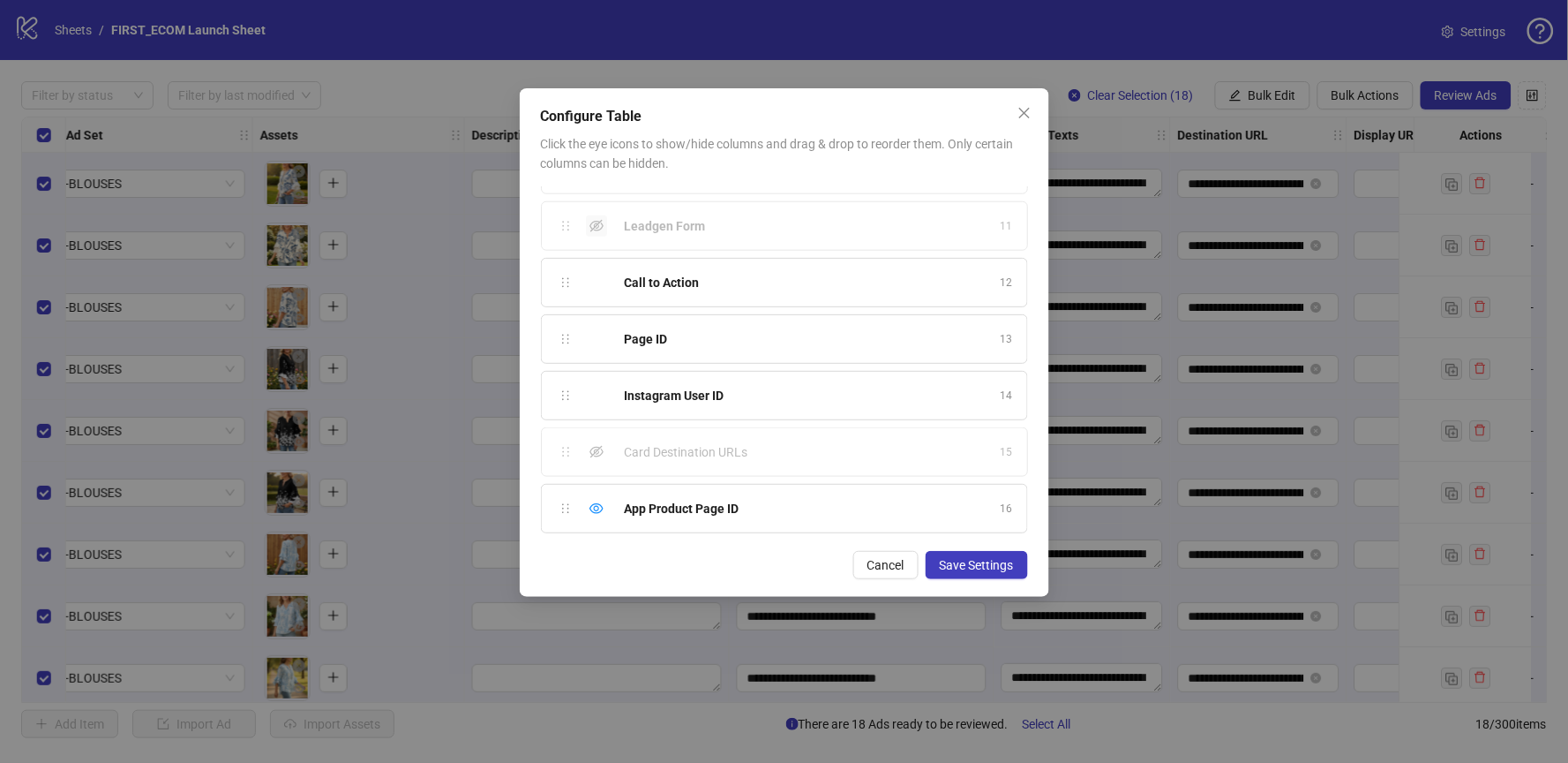
scroll to position [551, 0]
click at [600, 510] on icon "eye" at bounding box center [597, 509] width 14 height 14
click at [958, 560] on span "Save Settings" at bounding box center [976, 565] width 74 height 14
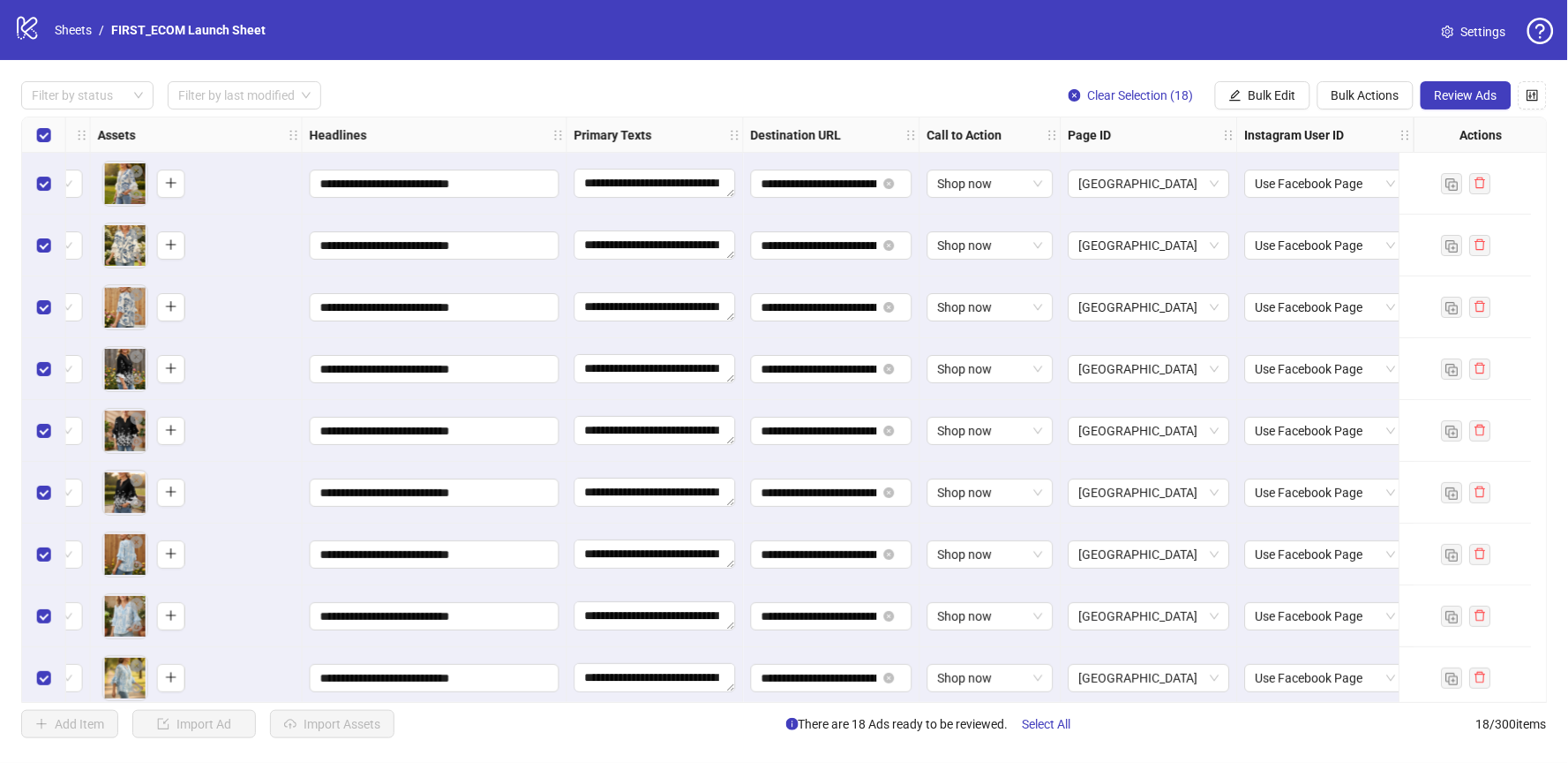
scroll to position [0, 0]
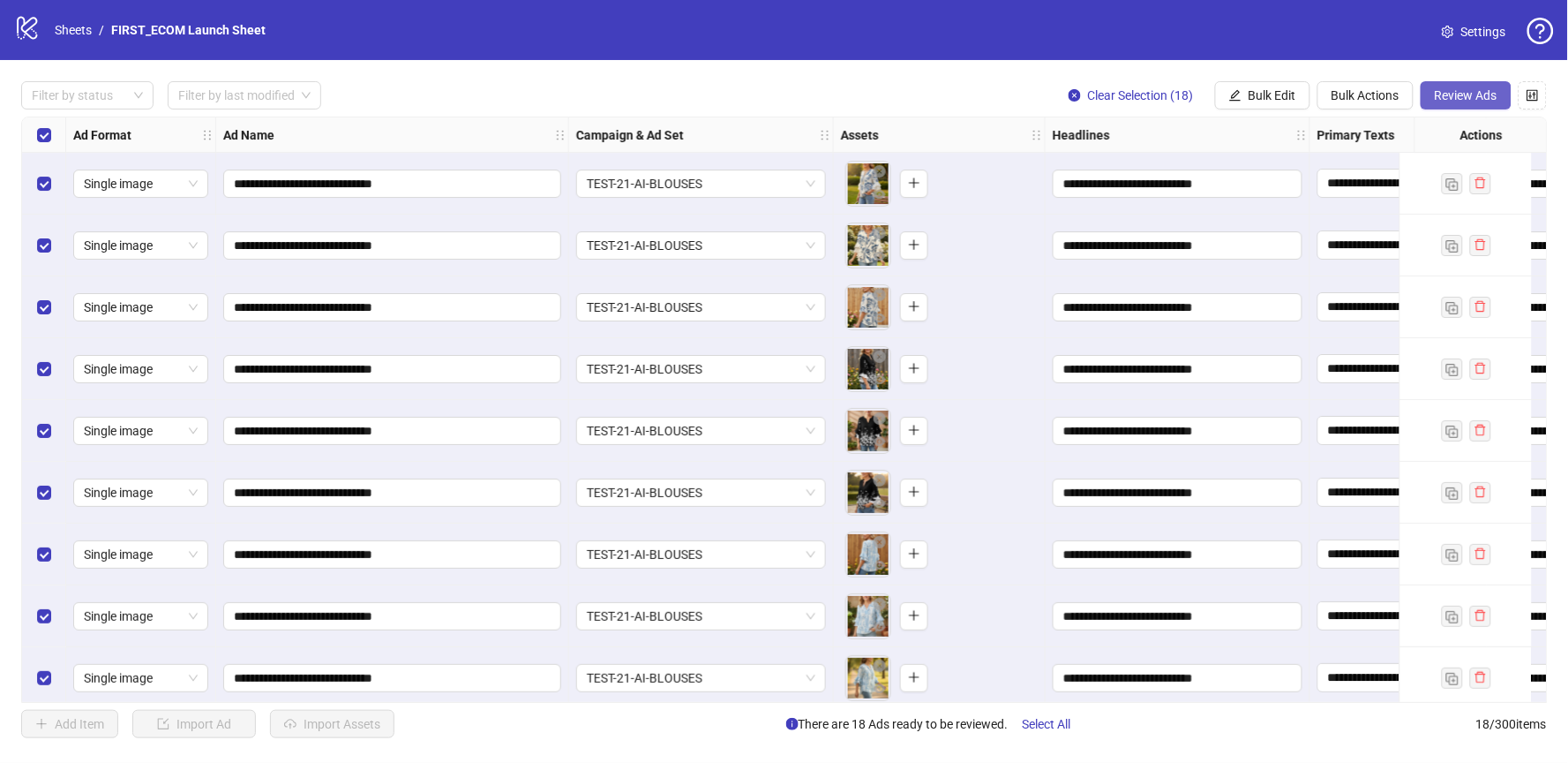
click at [1472, 90] on span "Review Ads" at bounding box center [1466, 95] width 63 height 14
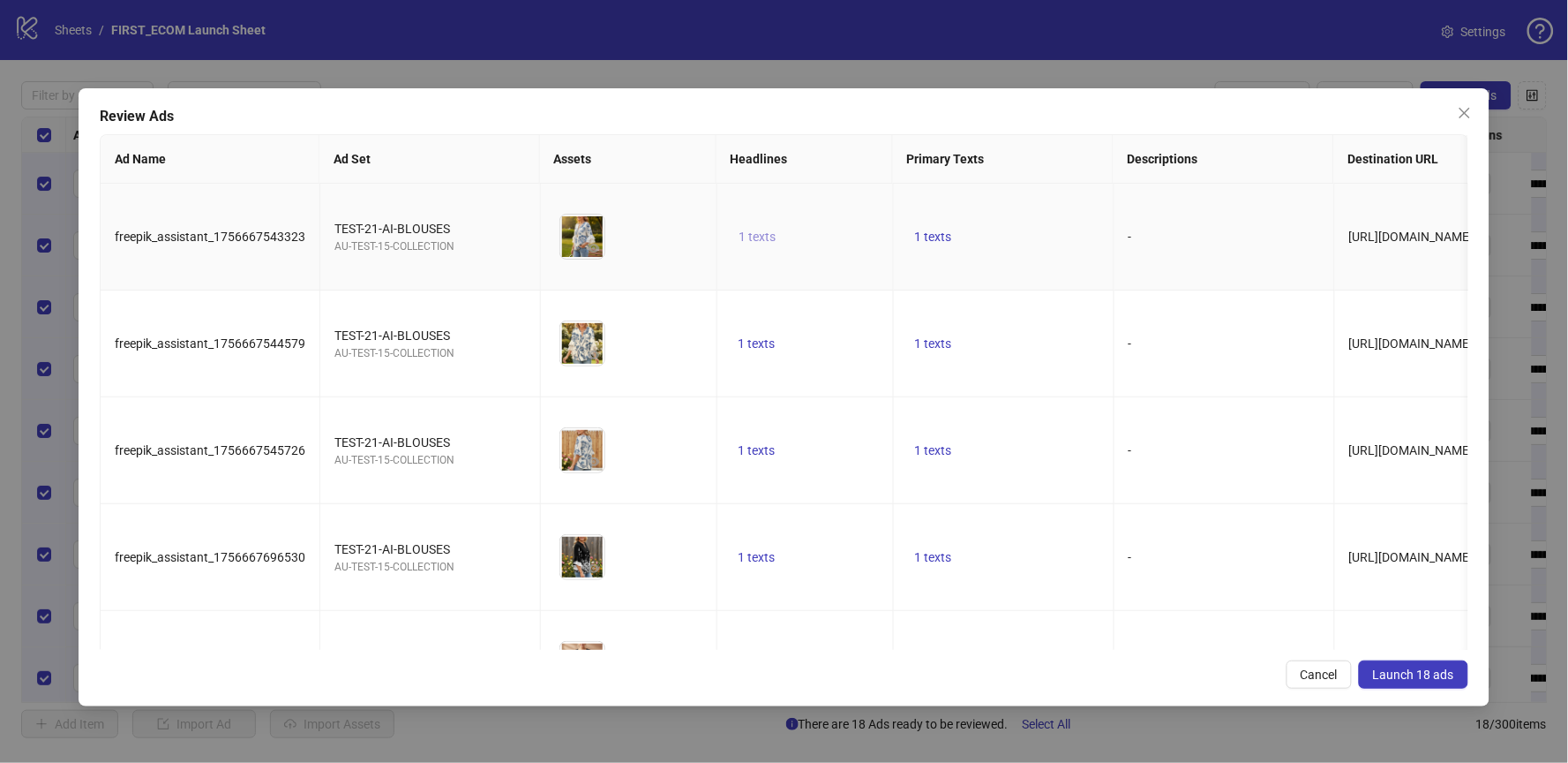
click at [760, 231] on span "1 texts" at bounding box center [757, 237] width 37 height 14
click at [1117, 216] on td "-" at bounding box center [1224, 237] width 221 height 107
click at [924, 232] on span "1 texts" at bounding box center [933, 237] width 37 height 14
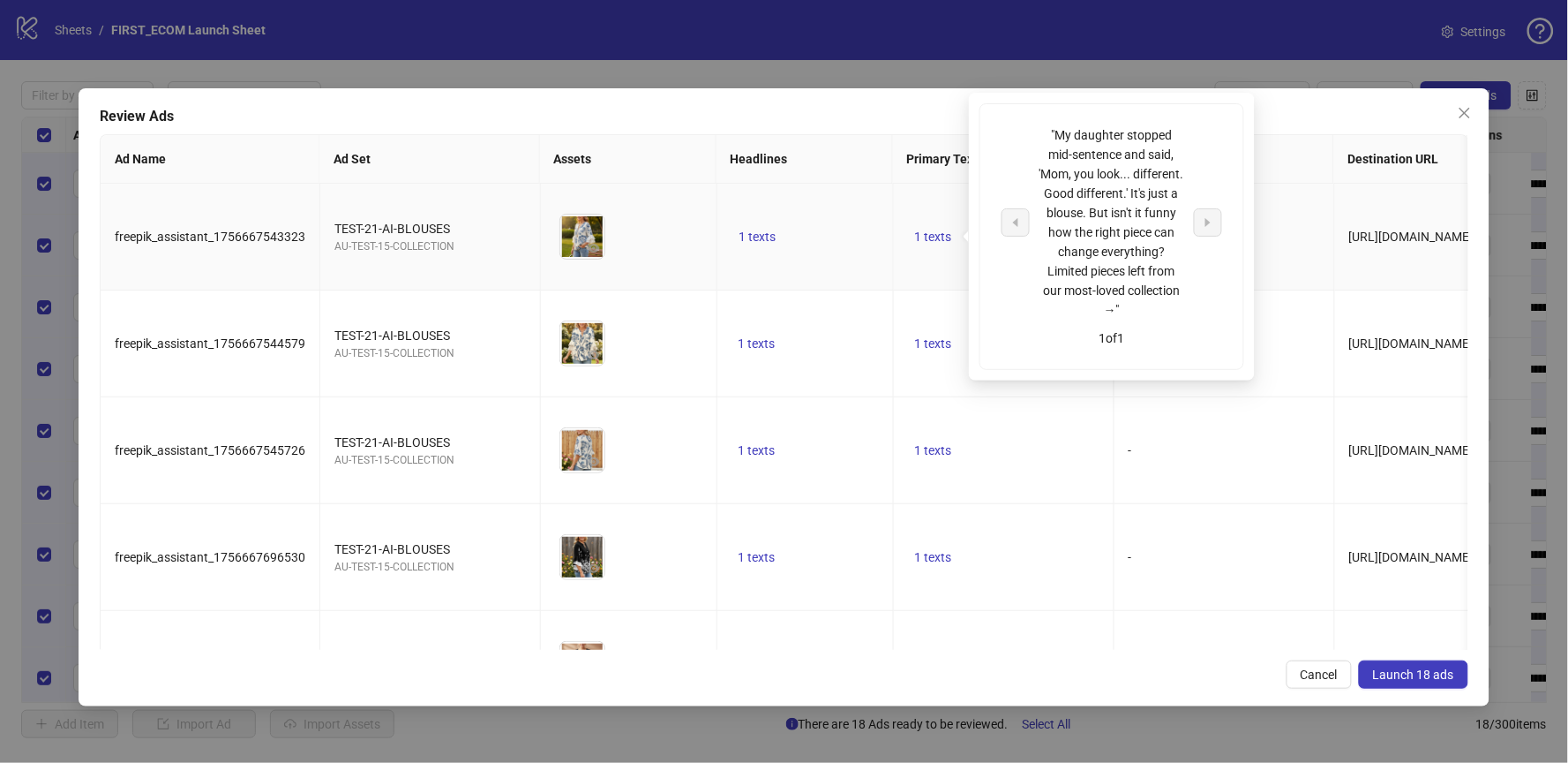
click at [934, 267] on td "1 texts" at bounding box center [1003, 237] width 221 height 107
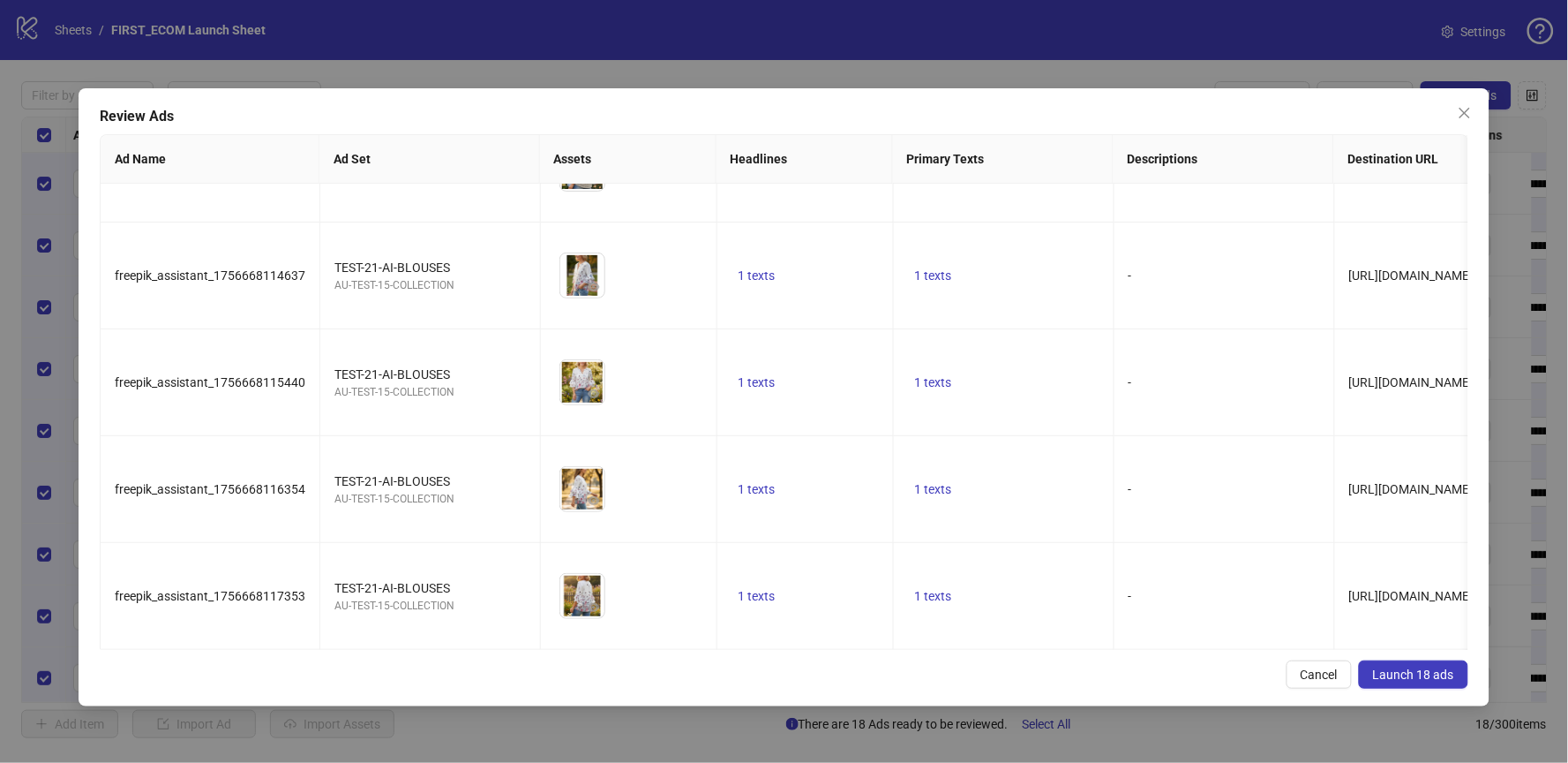
click at [1406, 681] on span "Launch 18 ads" at bounding box center [1413, 675] width 81 height 14
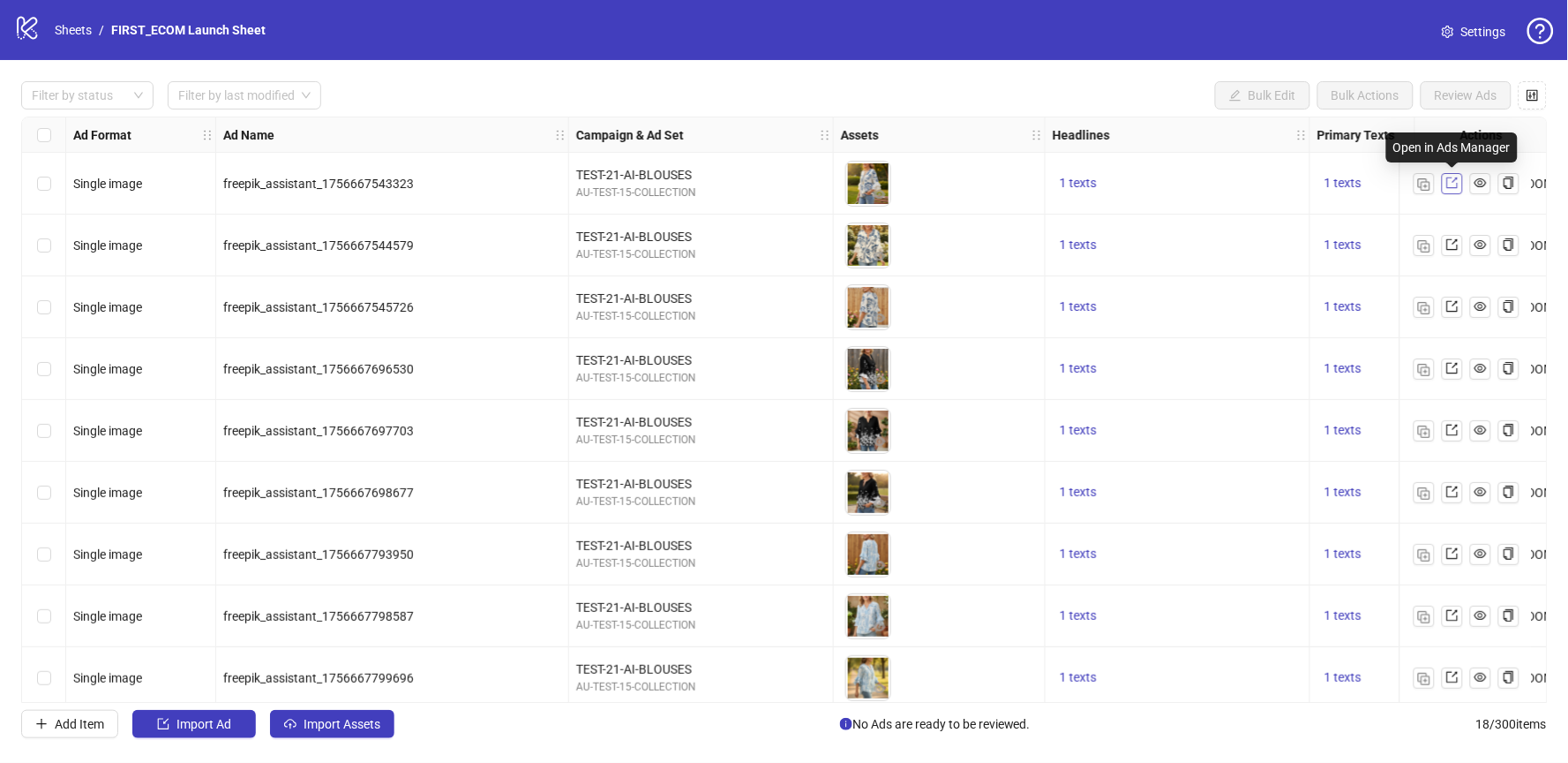
click at [1458, 183] on icon "export" at bounding box center [1451, 182] width 11 height 11
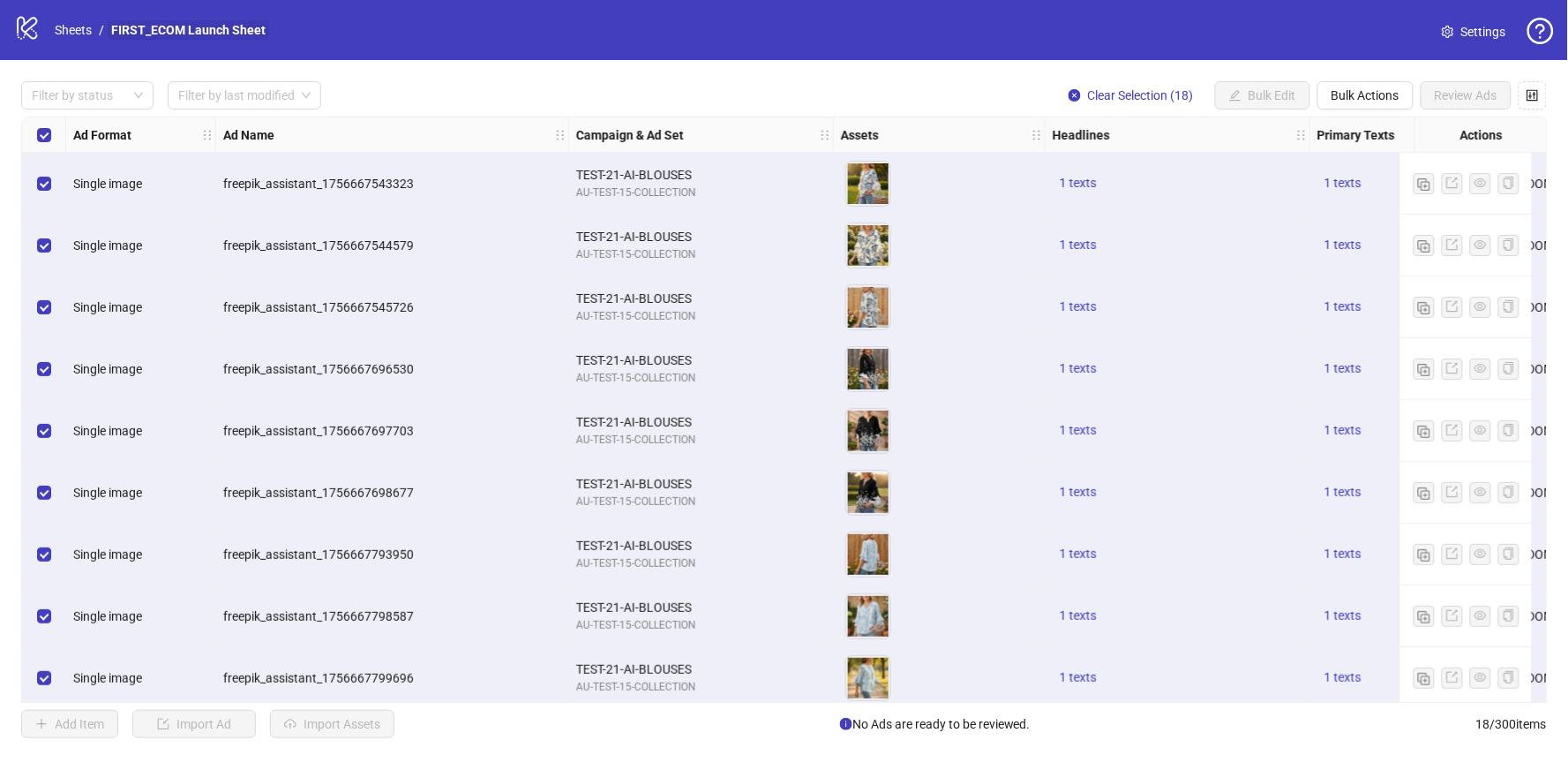
click at [156, 32] on link "FIRST_ECOM Launch Sheet" at bounding box center [189, 29] width 162 height 19
click at [74, 34] on link "Sheets" at bounding box center [73, 29] width 44 height 19
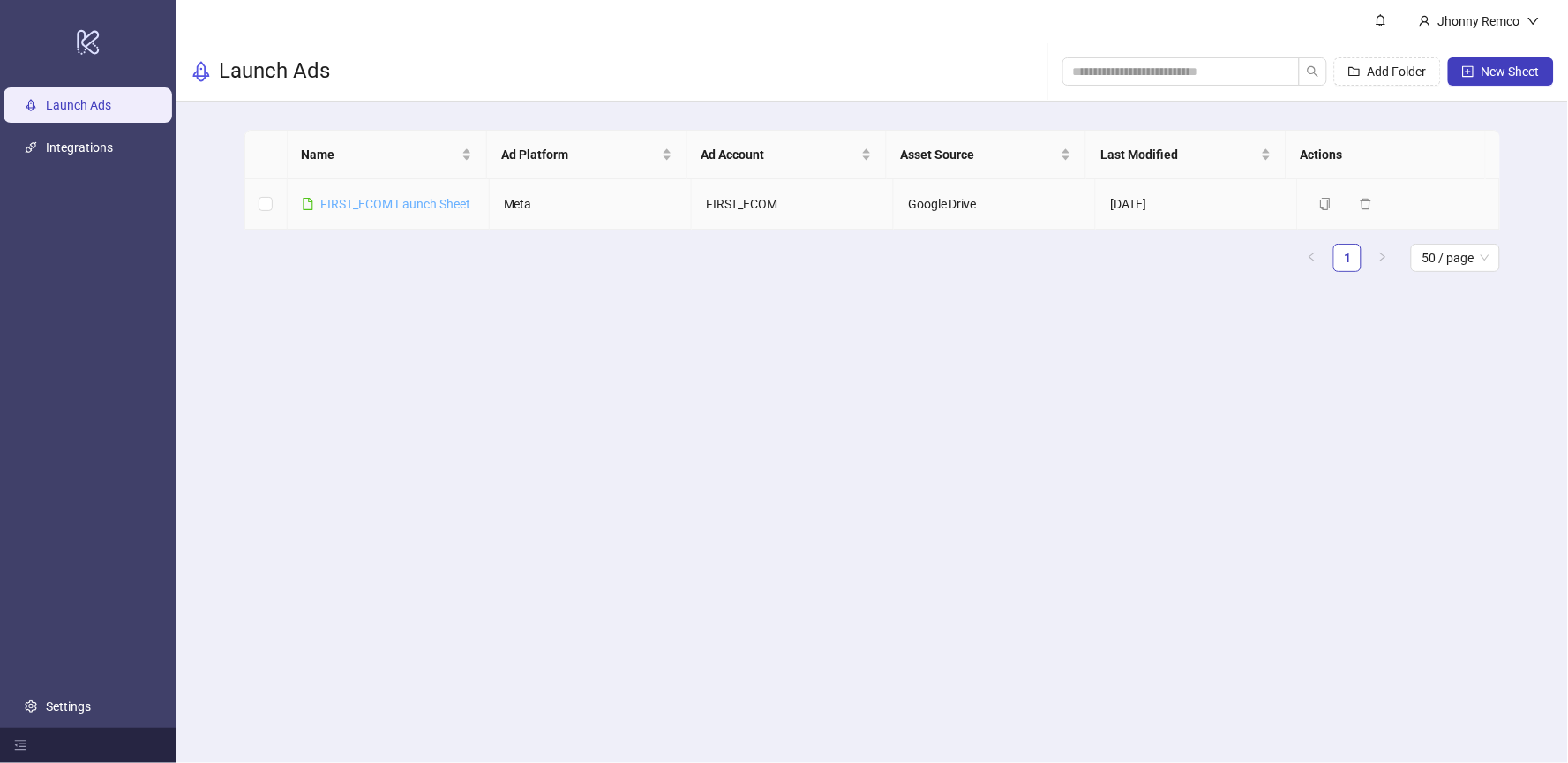
click at [398, 209] on link "FIRST_ECOM Launch Sheet" at bounding box center [396, 204] width 150 height 14
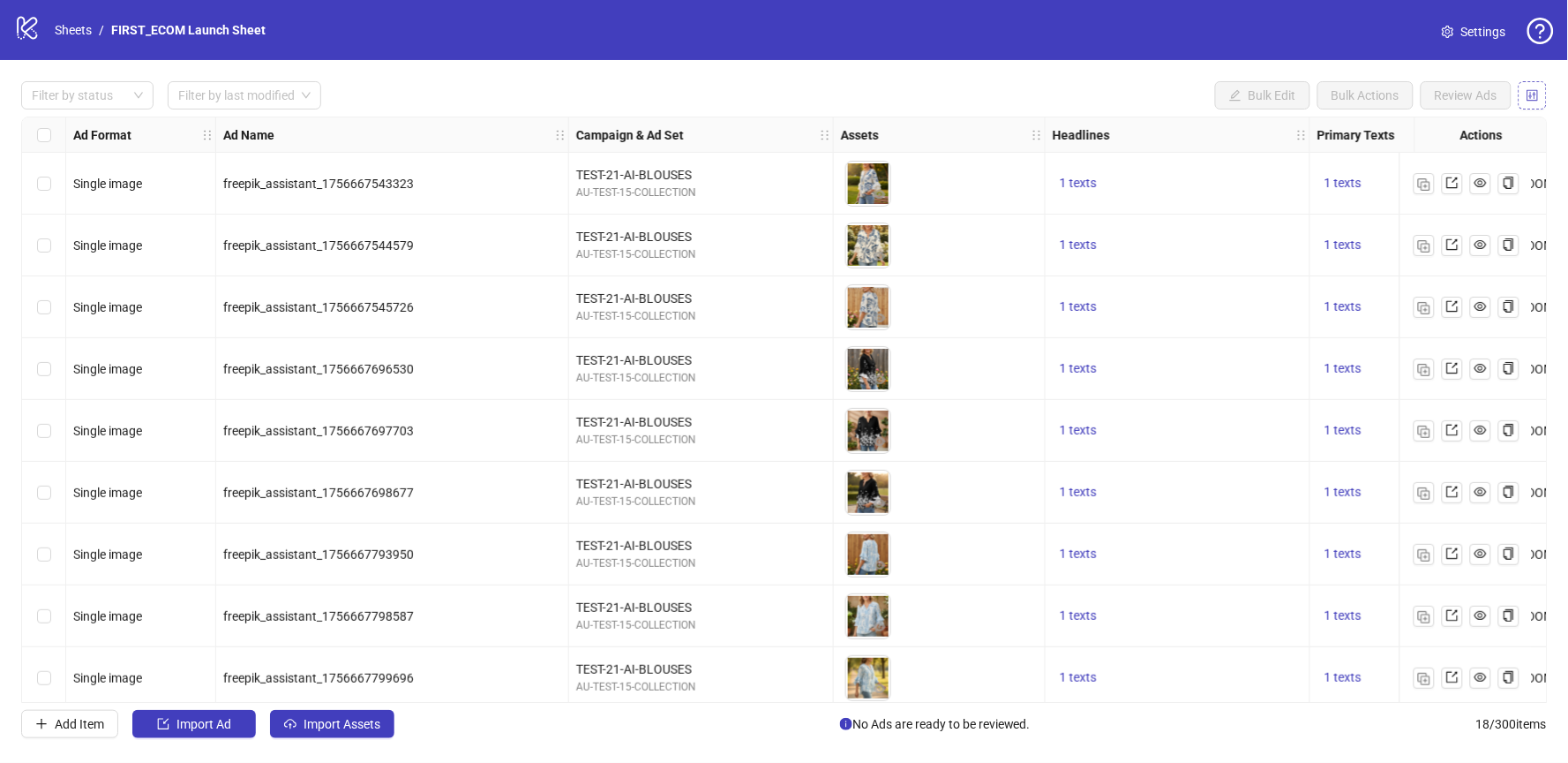
click at [1546, 90] on button "button" at bounding box center [1533, 95] width 28 height 28
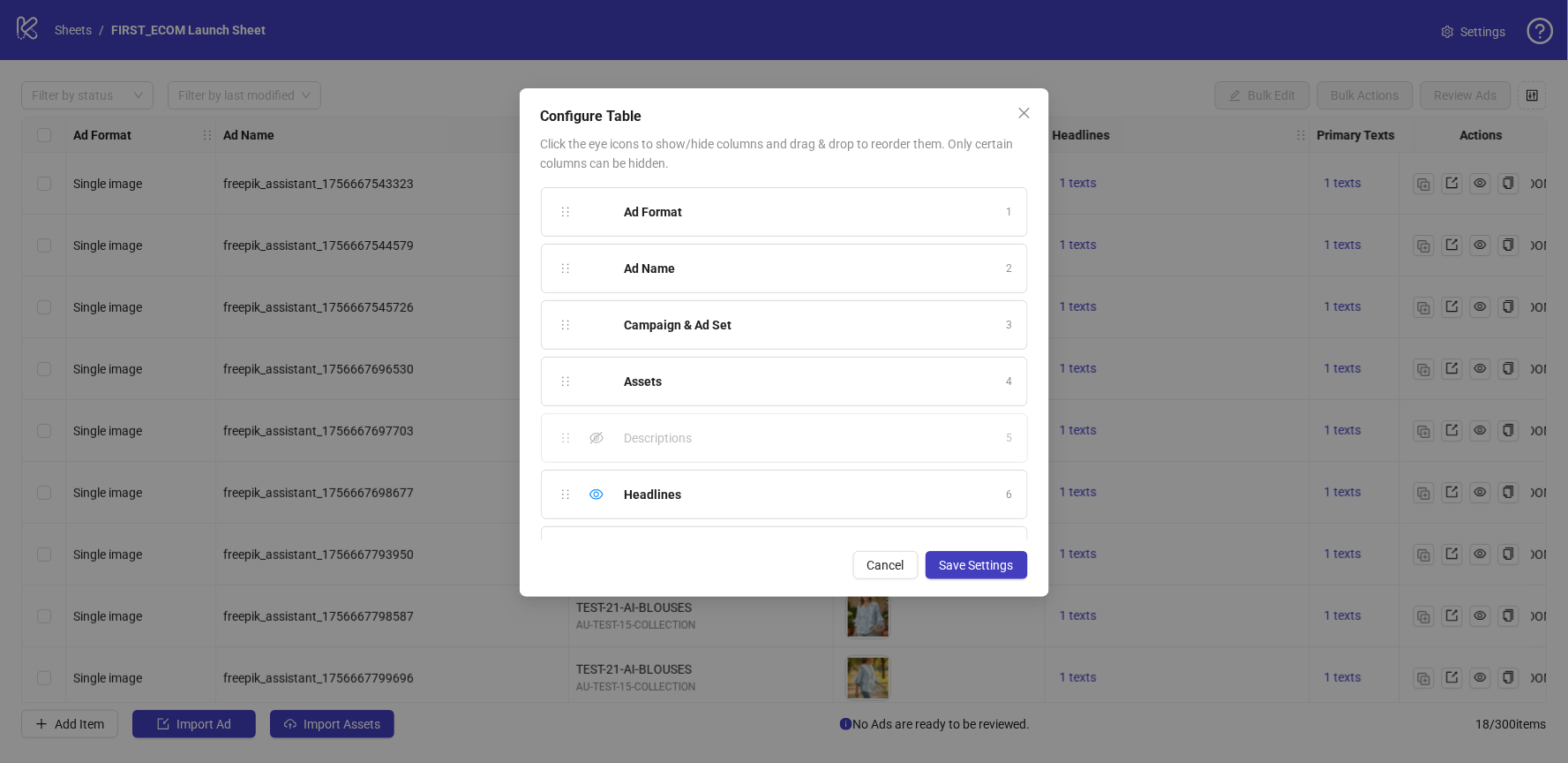
scroll to position [553, 0]
click at [1027, 102] on button "Close" at bounding box center [1024, 113] width 28 height 28
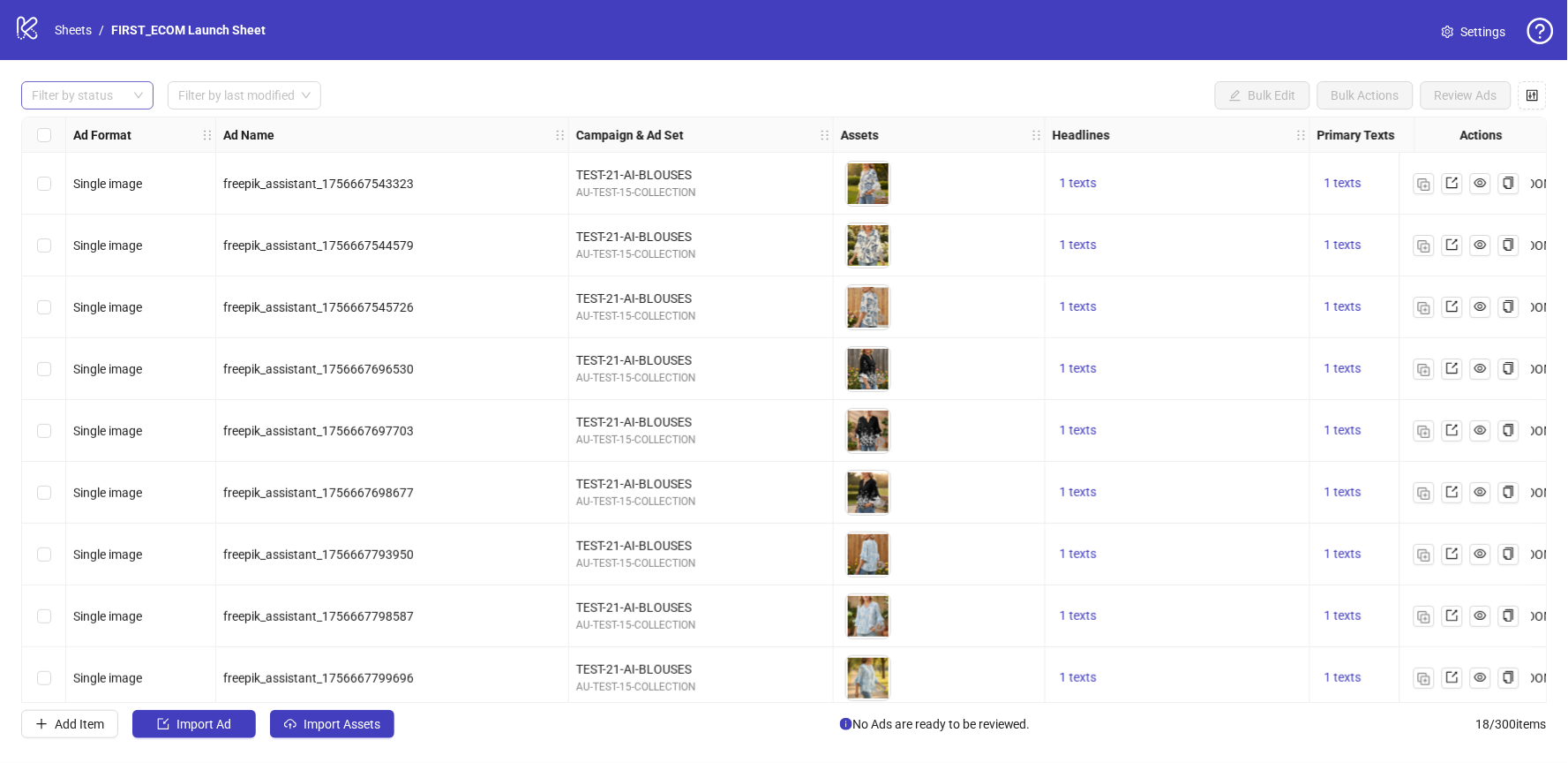
click at [118, 92] on div at bounding box center [78, 95] width 107 height 25
click at [65, 136] on div "Draft" at bounding box center [87, 131] width 104 height 19
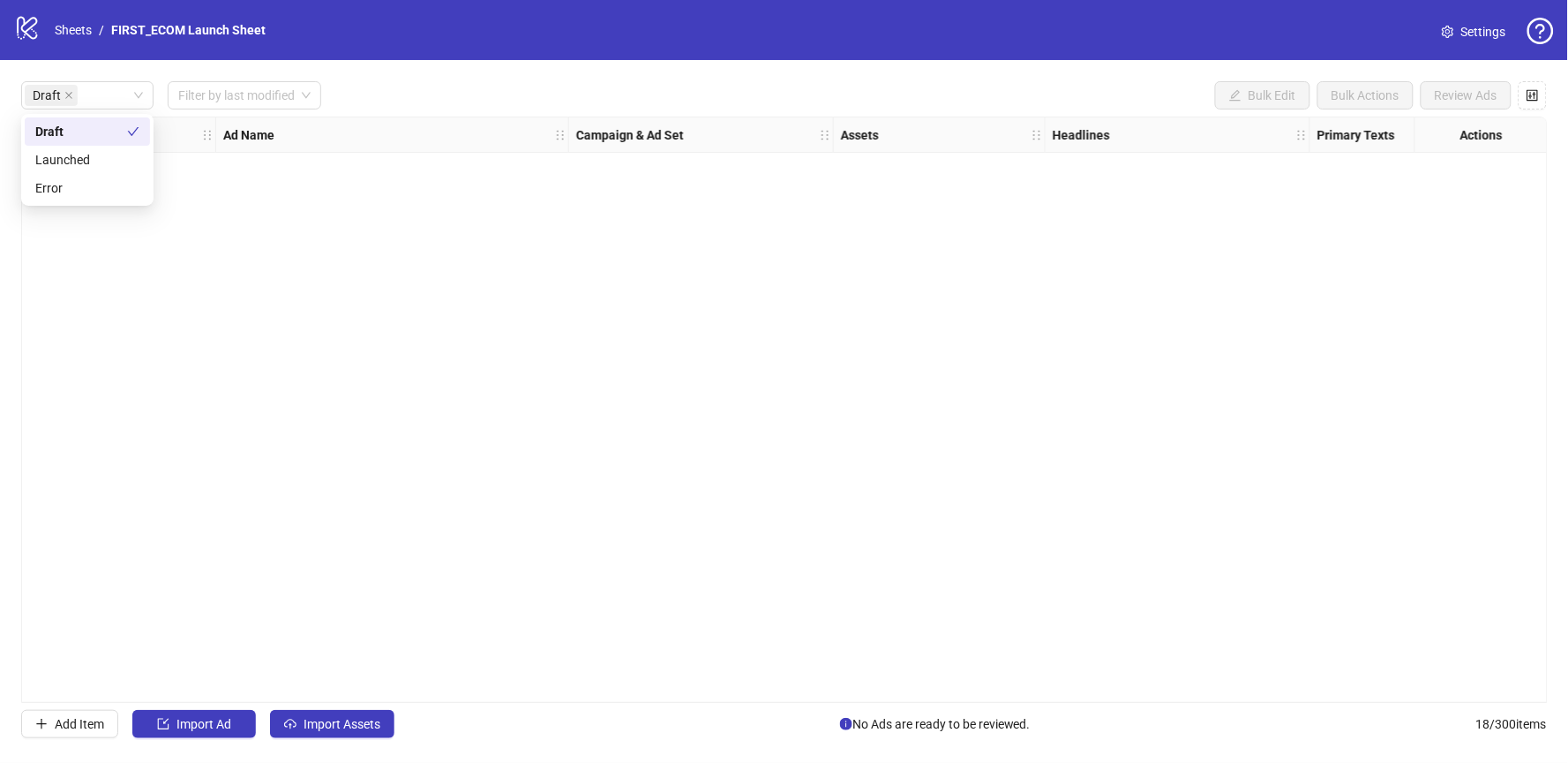
click at [257, 229] on div "Ad Format Ad Name Campaign & Ad Set Assets Headlines Primary Texts Destination …" at bounding box center [784, 410] width 1527 height 586
click at [315, 720] on span "Import Assets" at bounding box center [342, 724] width 77 height 14
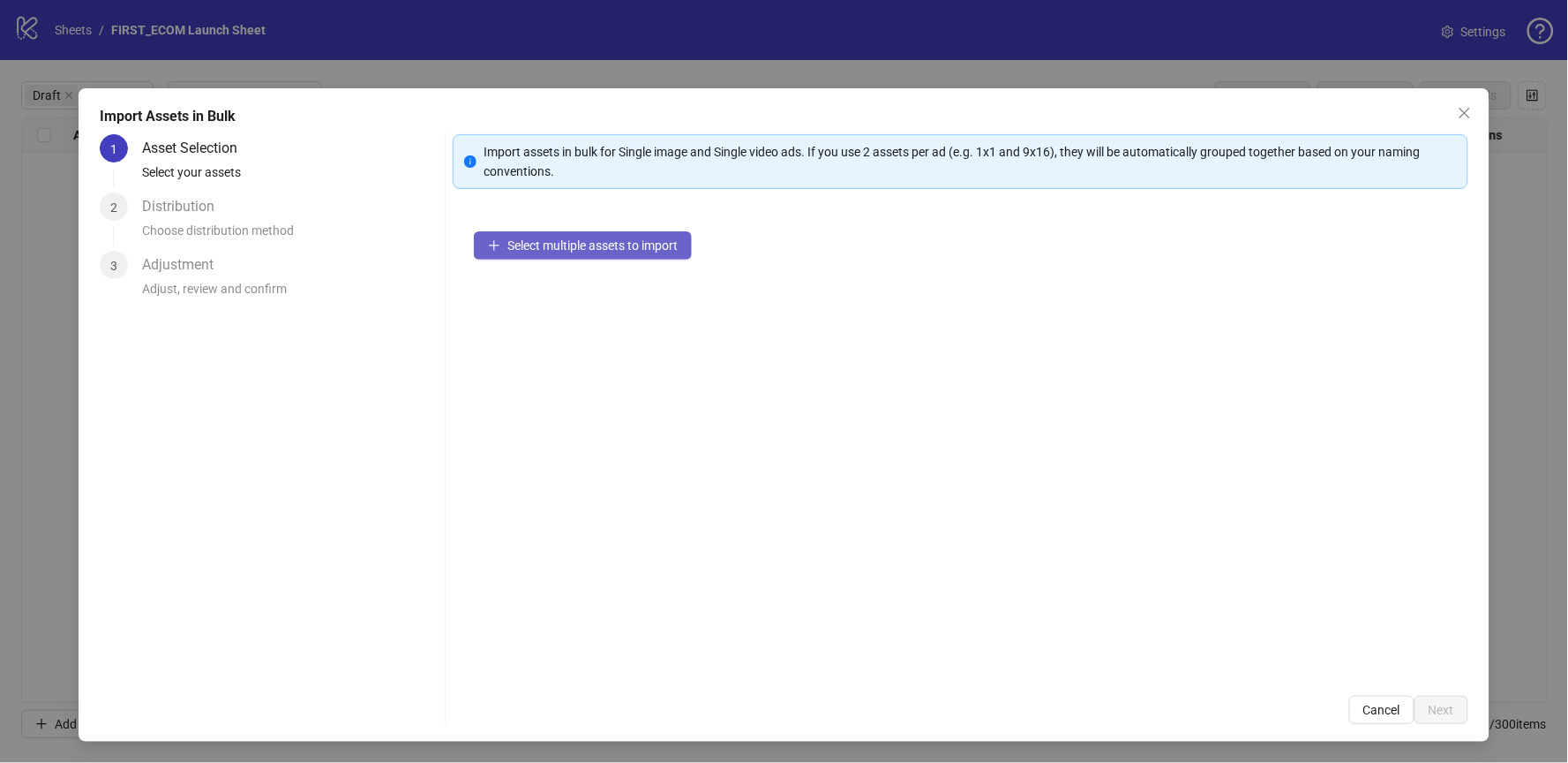
click at [558, 238] on span "Select multiple assets to import" at bounding box center [593, 245] width 170 height 14
click at [1467, 113] on icon "close" at bounding box center [1465, 113] width 14 height 14
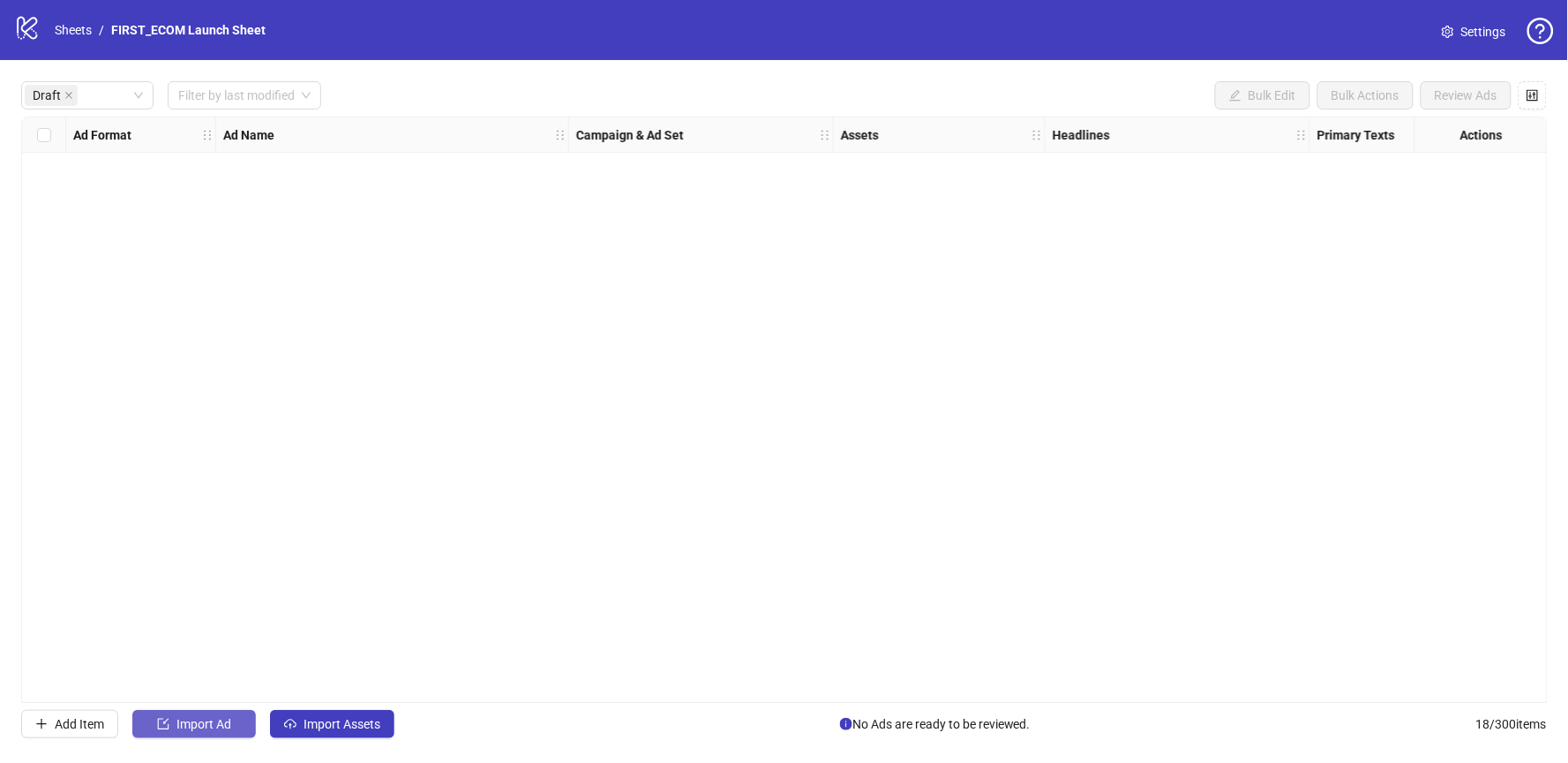
click at [170, 727] on button "Import Ad" at bounding box center [194, 724] width 124 height 28
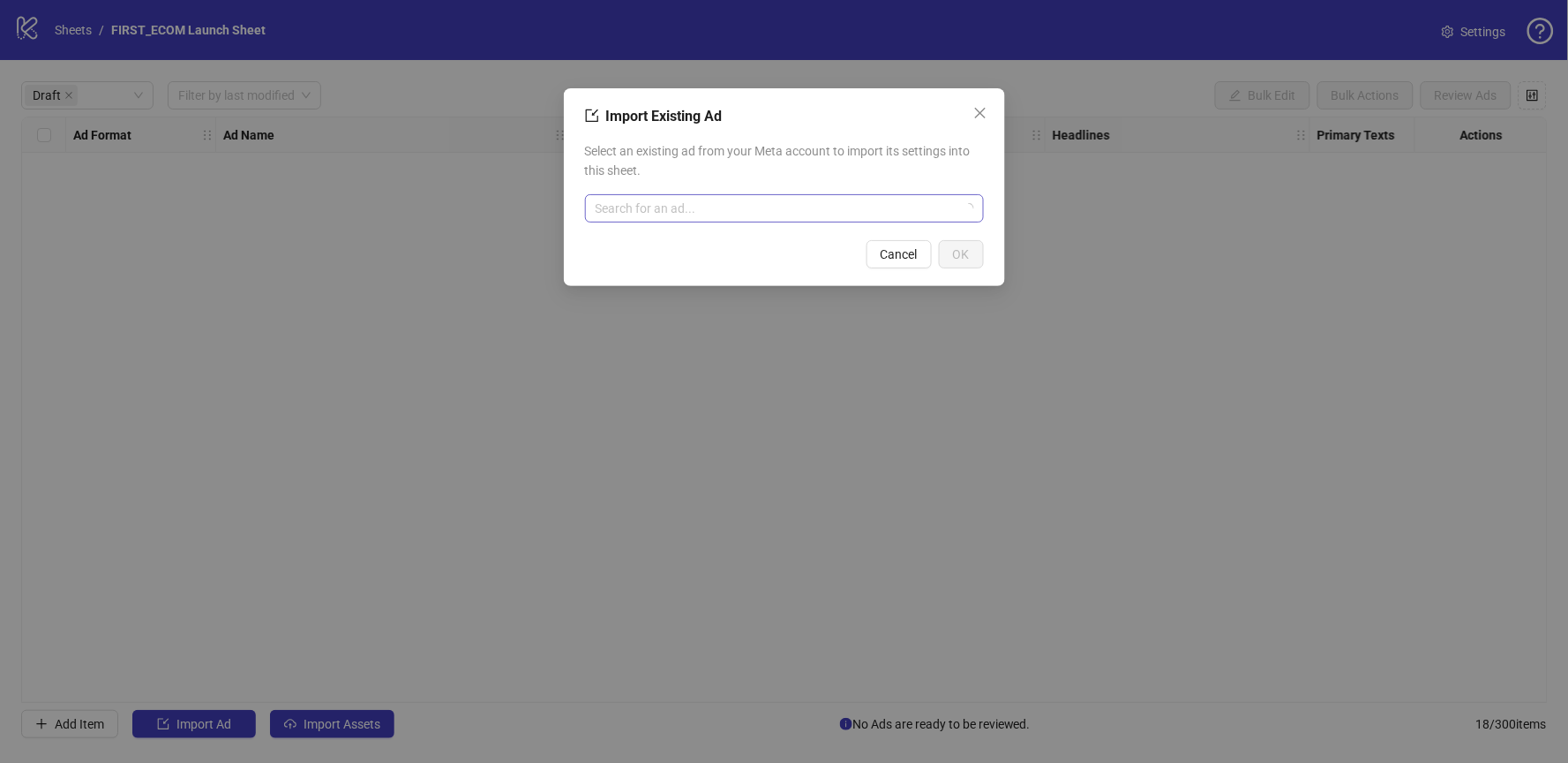
click at [645, 200] on input "search" at bounding box center [777, 208] width 362 height 26
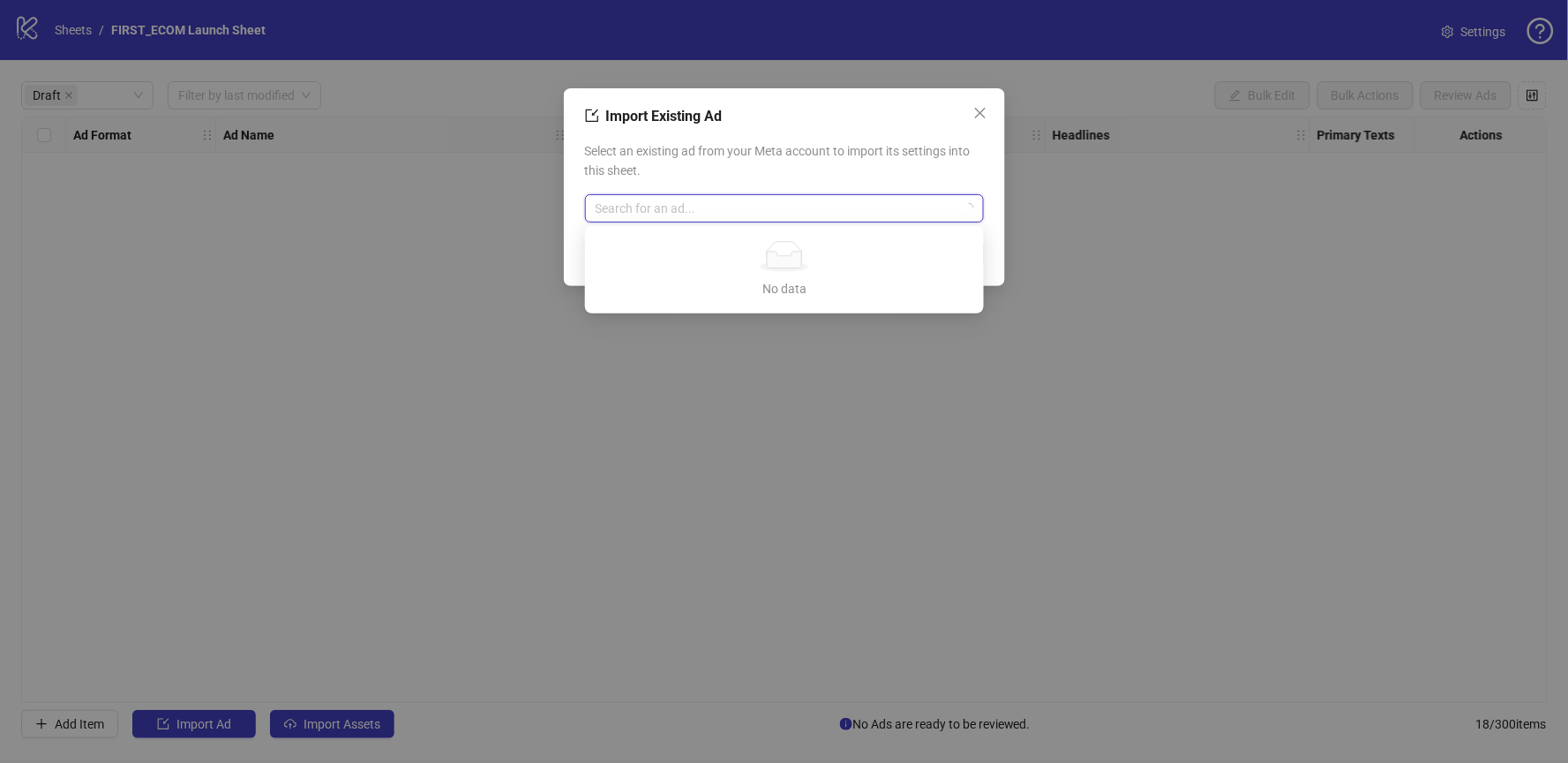
click at [719, 164] on span "Select an existing ad from your Meta account to import its settings into this s…" at bounding box center [784, 160] width 399 height 39
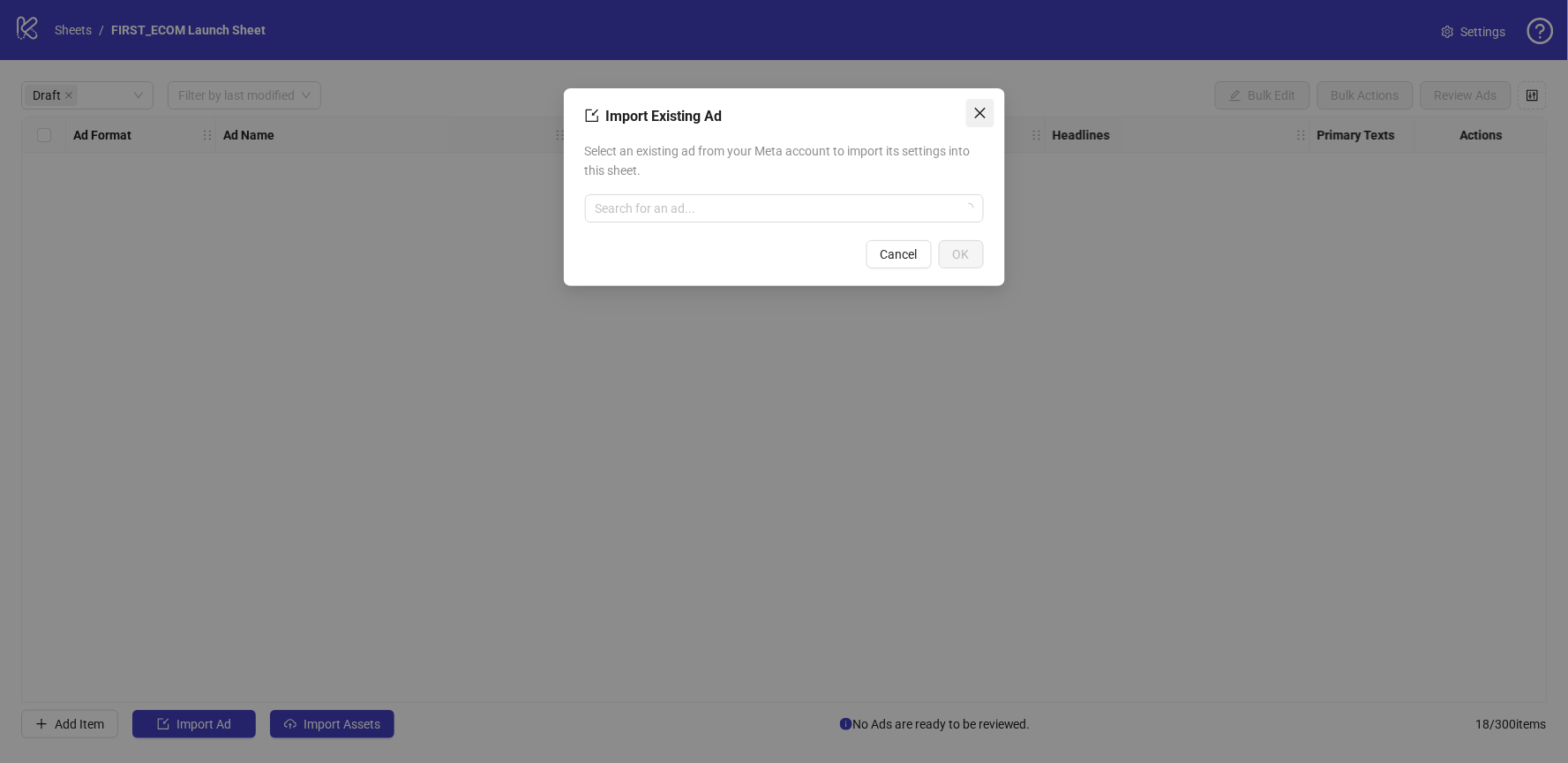
click at [976, 106] on icon "close" at bounding box center [980, 113] width 14 height 14
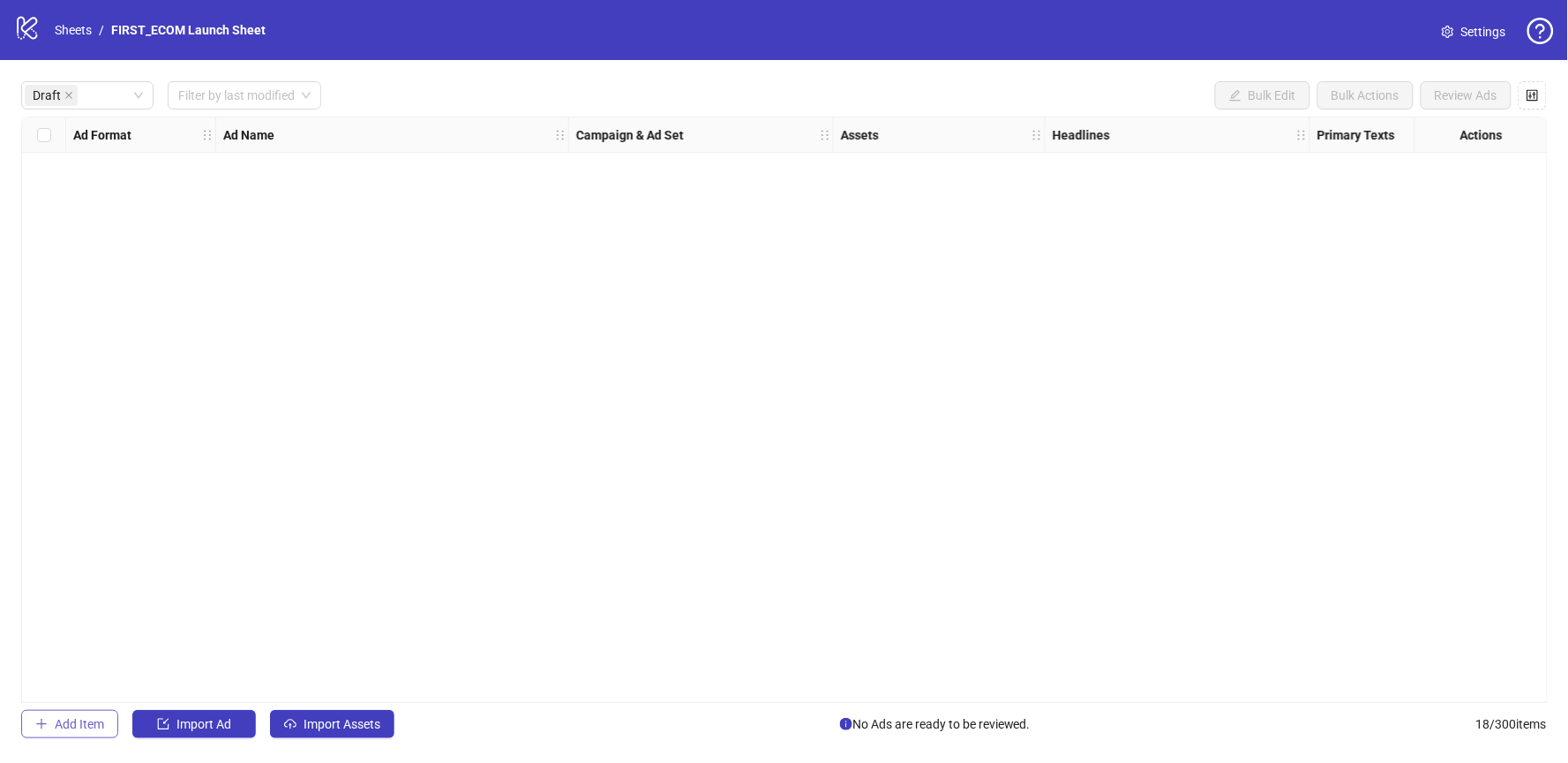
click at [77, 725] on span "Add Item" at bounding box center [79, 724] width 49 height 14
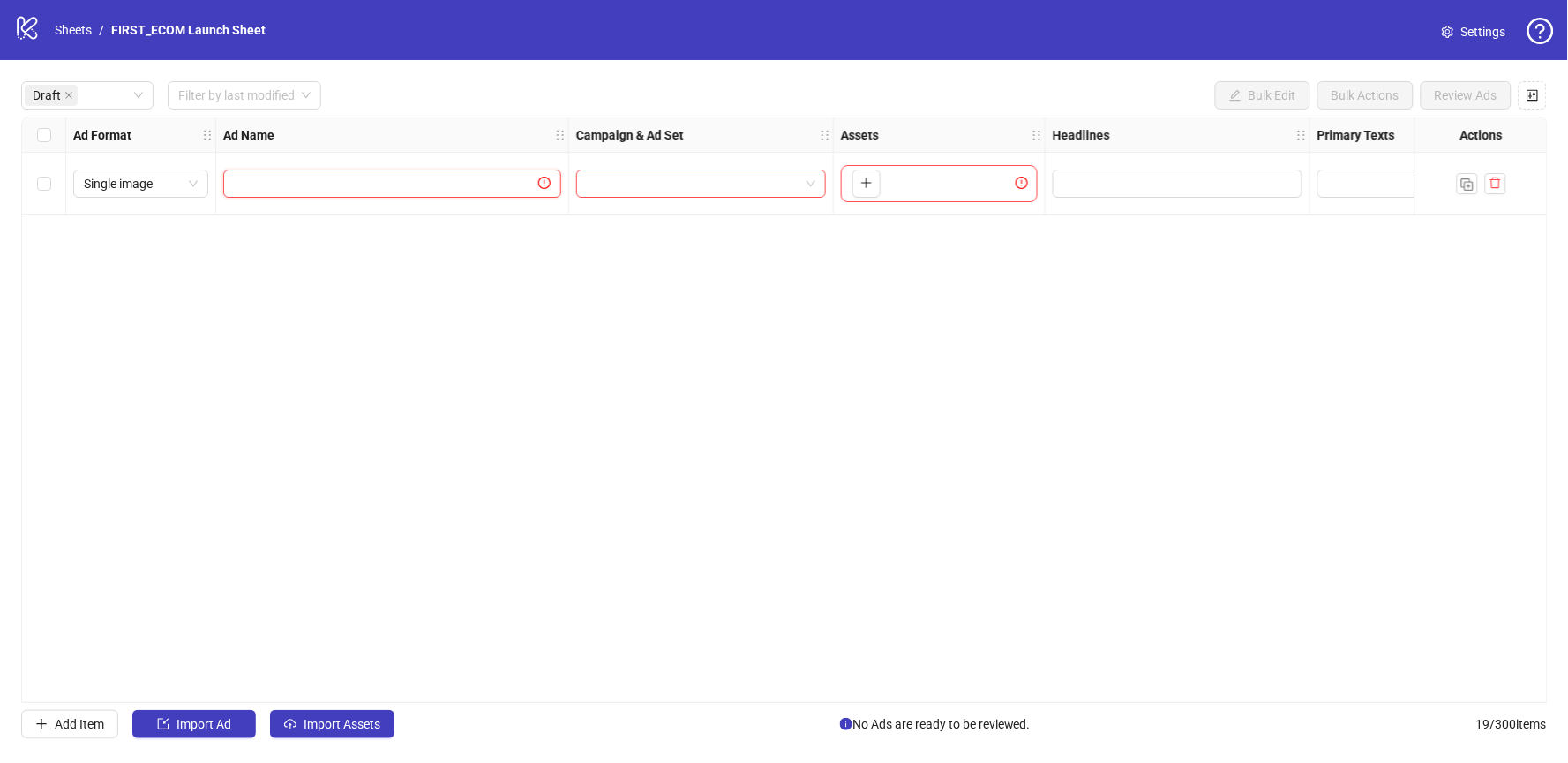
click at [397, 184] on input "text" at bounding box center [384, 183] width 301 height 19
click at [622, 183] on input "search" at bounding box center [693, 183] width 213 height 26
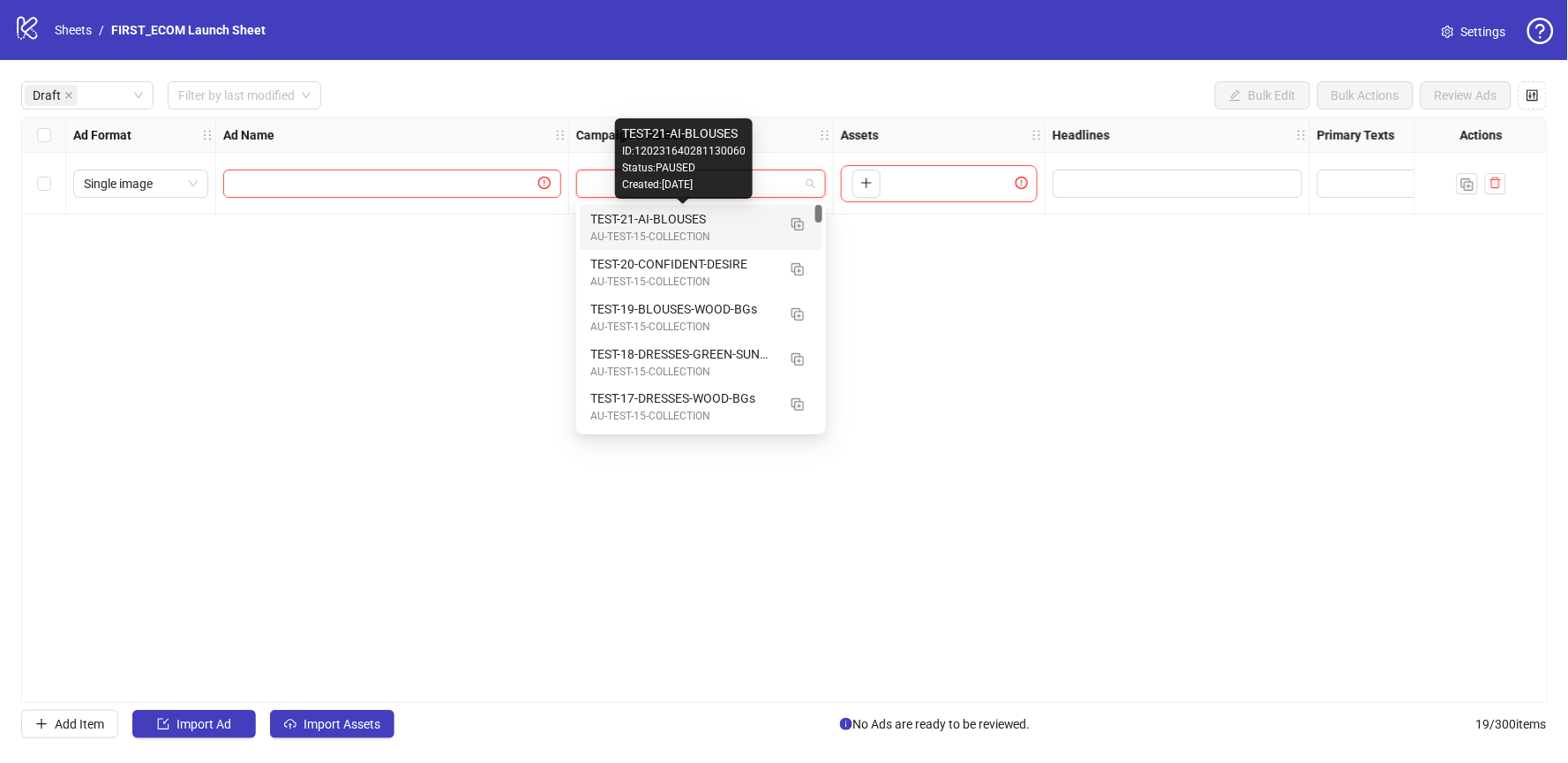
click at [646, 218] on div "TEST-21-AI-BLOUSES" at bounding box center [684, 218] width 186 height 19
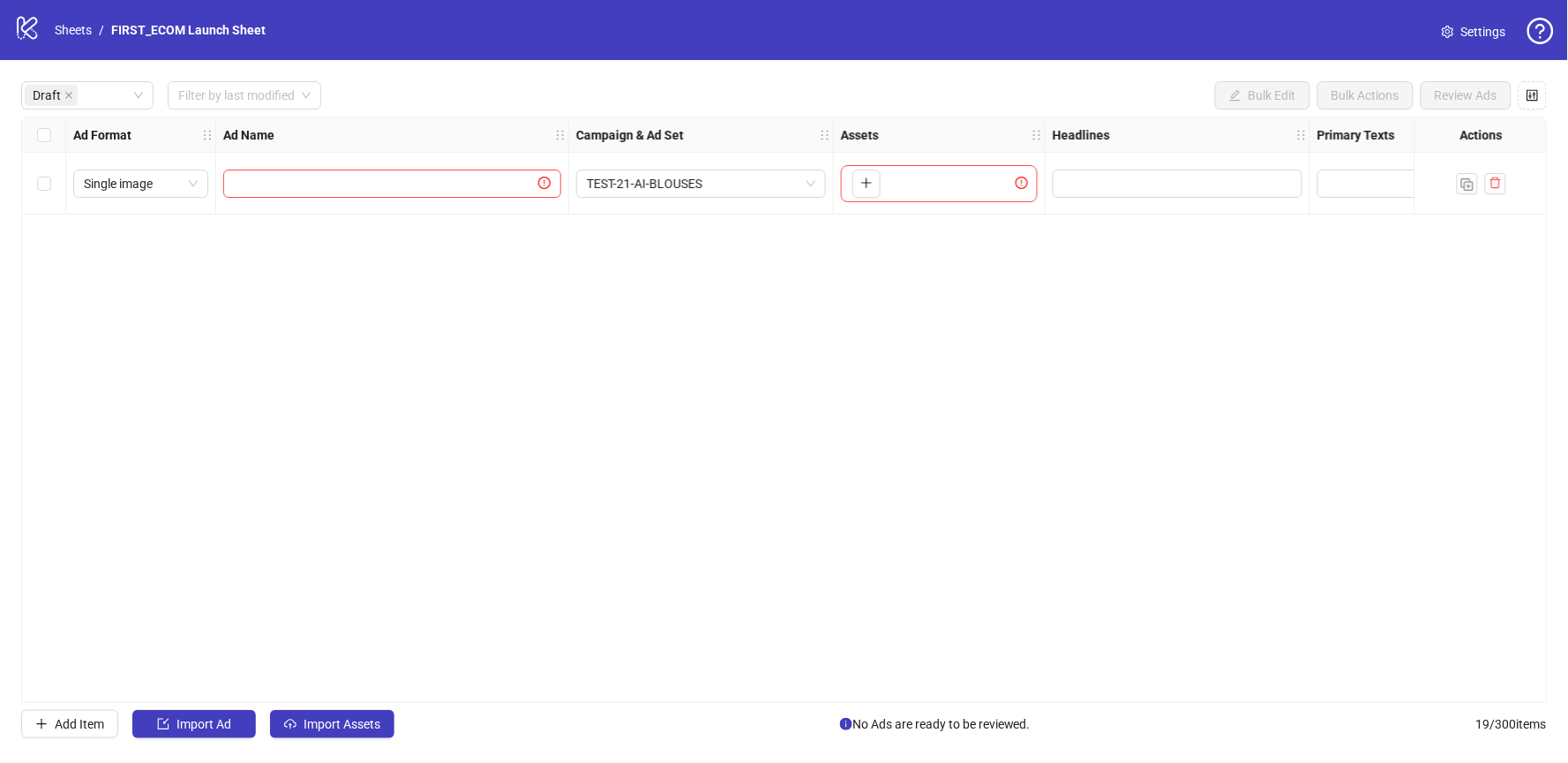
click at [909, 179] on div "To pick up a draggable item, press the space bar. While dragging, use the arrow…" at bounding box center [938, 183] width 197 height 37
click at [1119, 182] on input "Edit values" at bounding box center [1175, 183] width 225 height 19
click at [1128, 232] on input "text" at bounding box center [1195, 233] width 265 height 28
click at [875, 282] on div "Ad Format Ad Name Campaign & Ad Set Assets Headlines Primary Texts Destination …" at bounding box center [784, 410] width 1527 height 586
click at [1490, 180] on icon "delete" at bounding box center [1495, 183] width 12 height 12
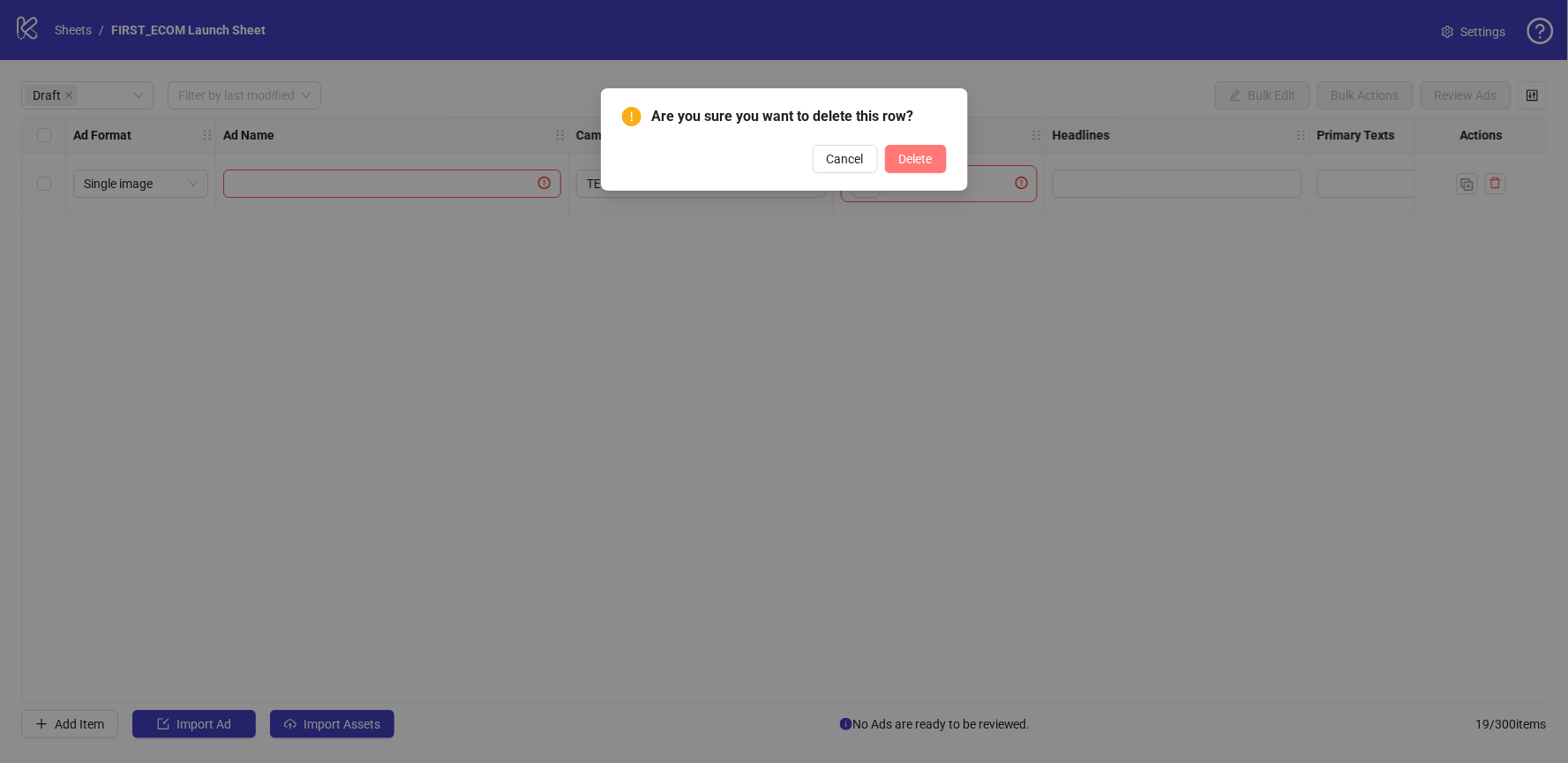
click at [916, 156] on span "Delete" at bounding box center [916, 159] width 34 height 14
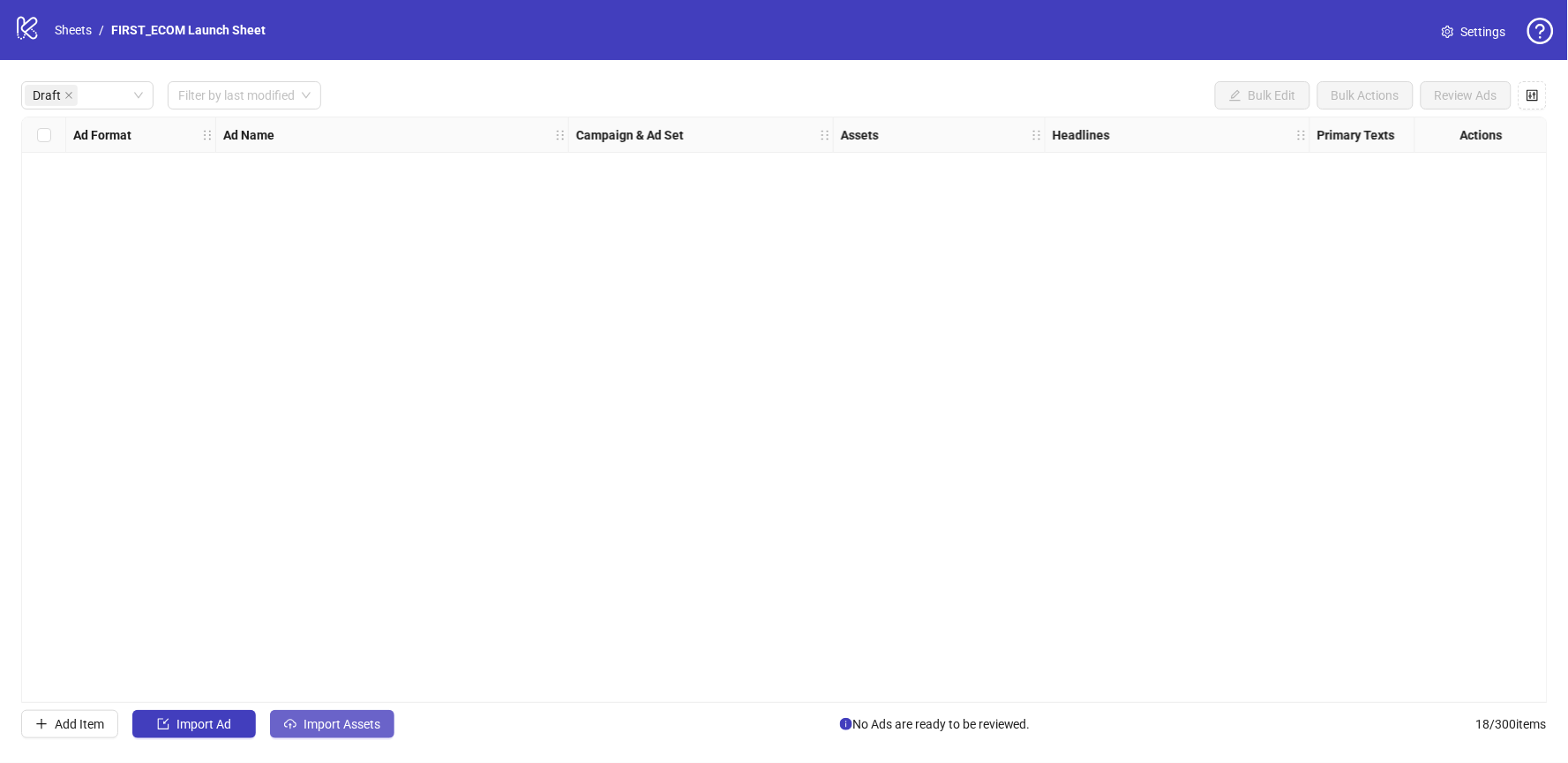
click at [336, 730] on span "Import Assets" at bounding box center [342, 724] width 77 height 14
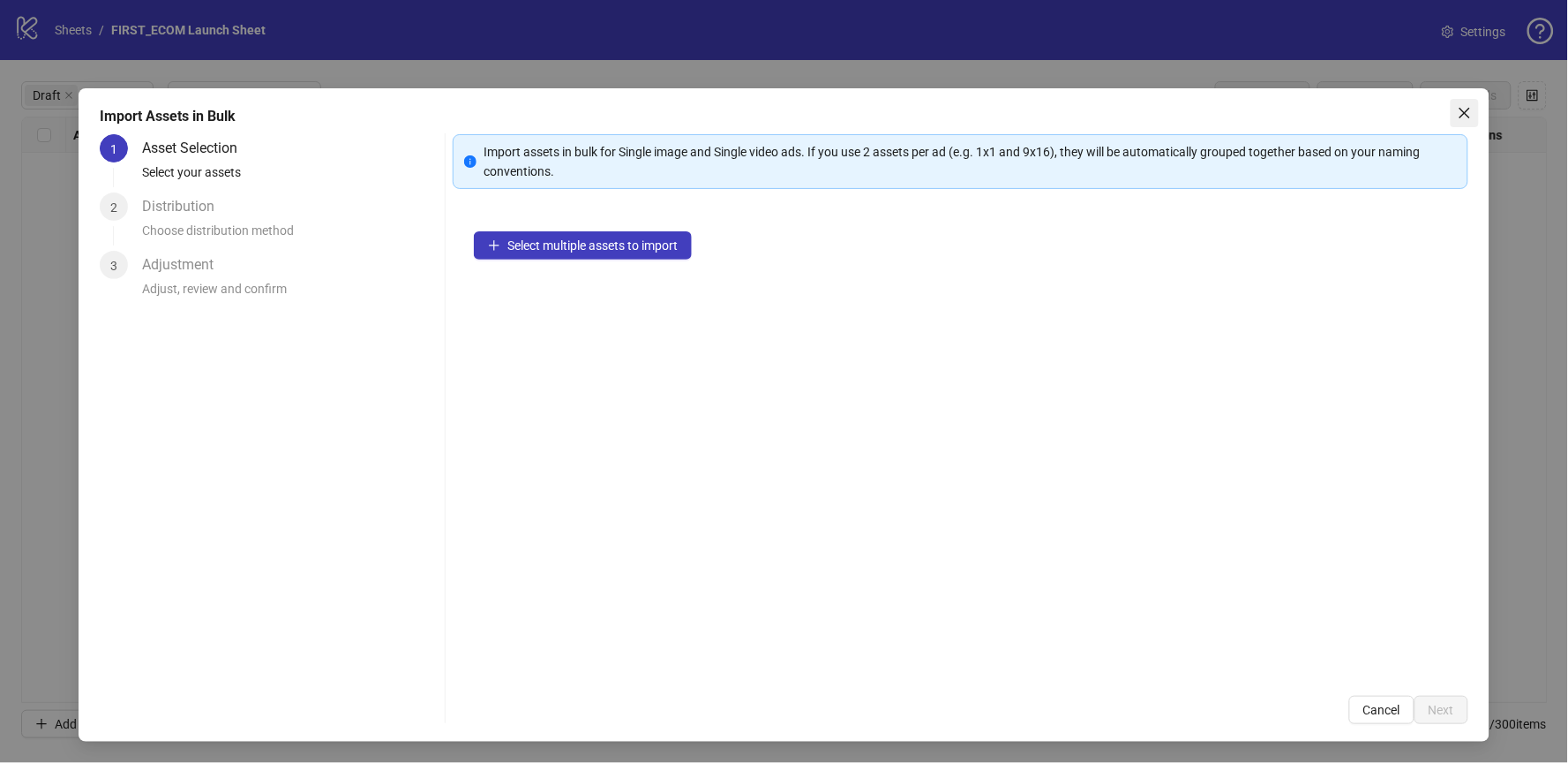
click at [1457, 112] on span "Close" at bounding box center [1465, 113] width 28 height 14
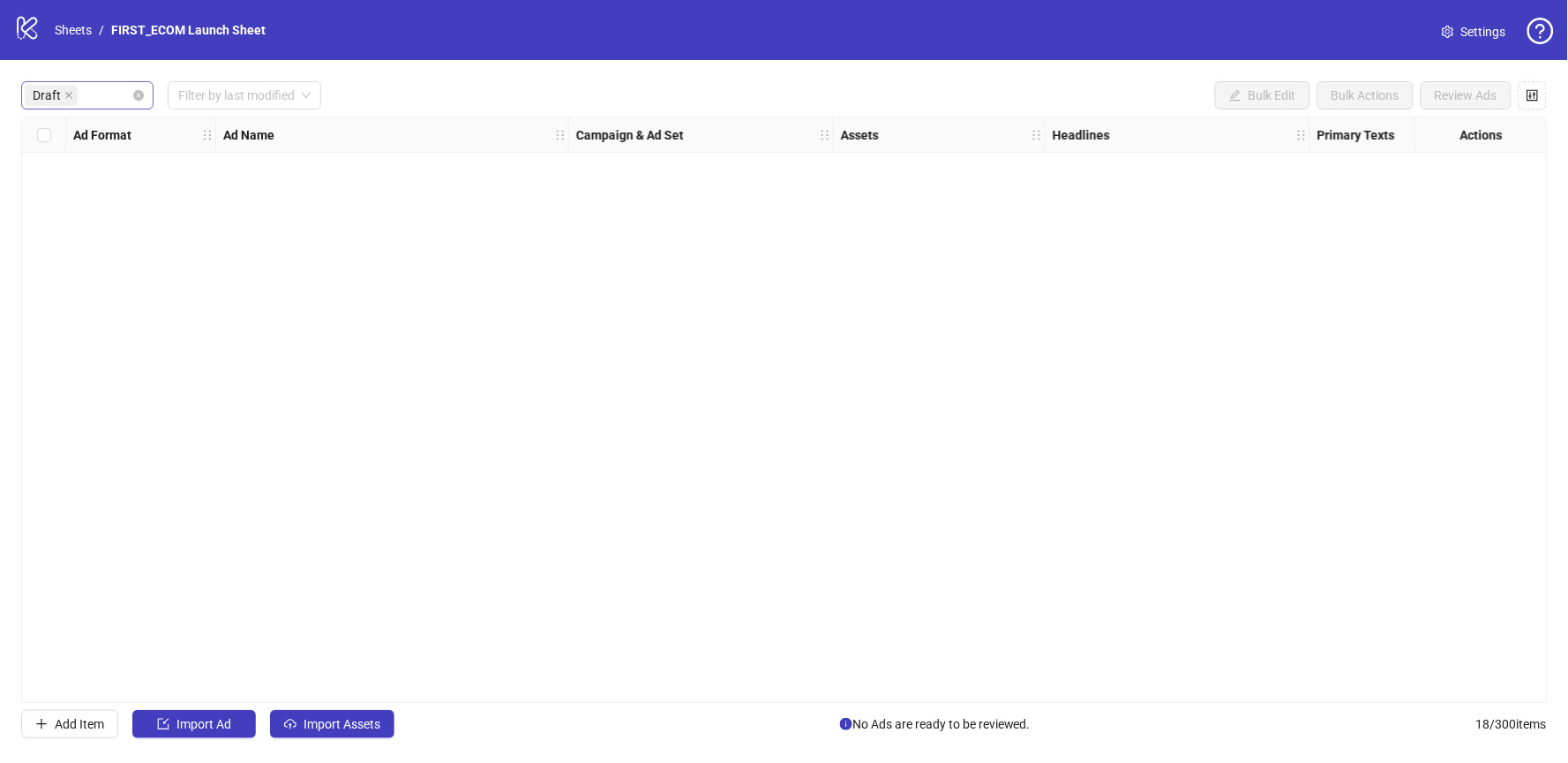
click at [68, 94] on icon "close" at bounding box center [68, 95] width 9 height 9
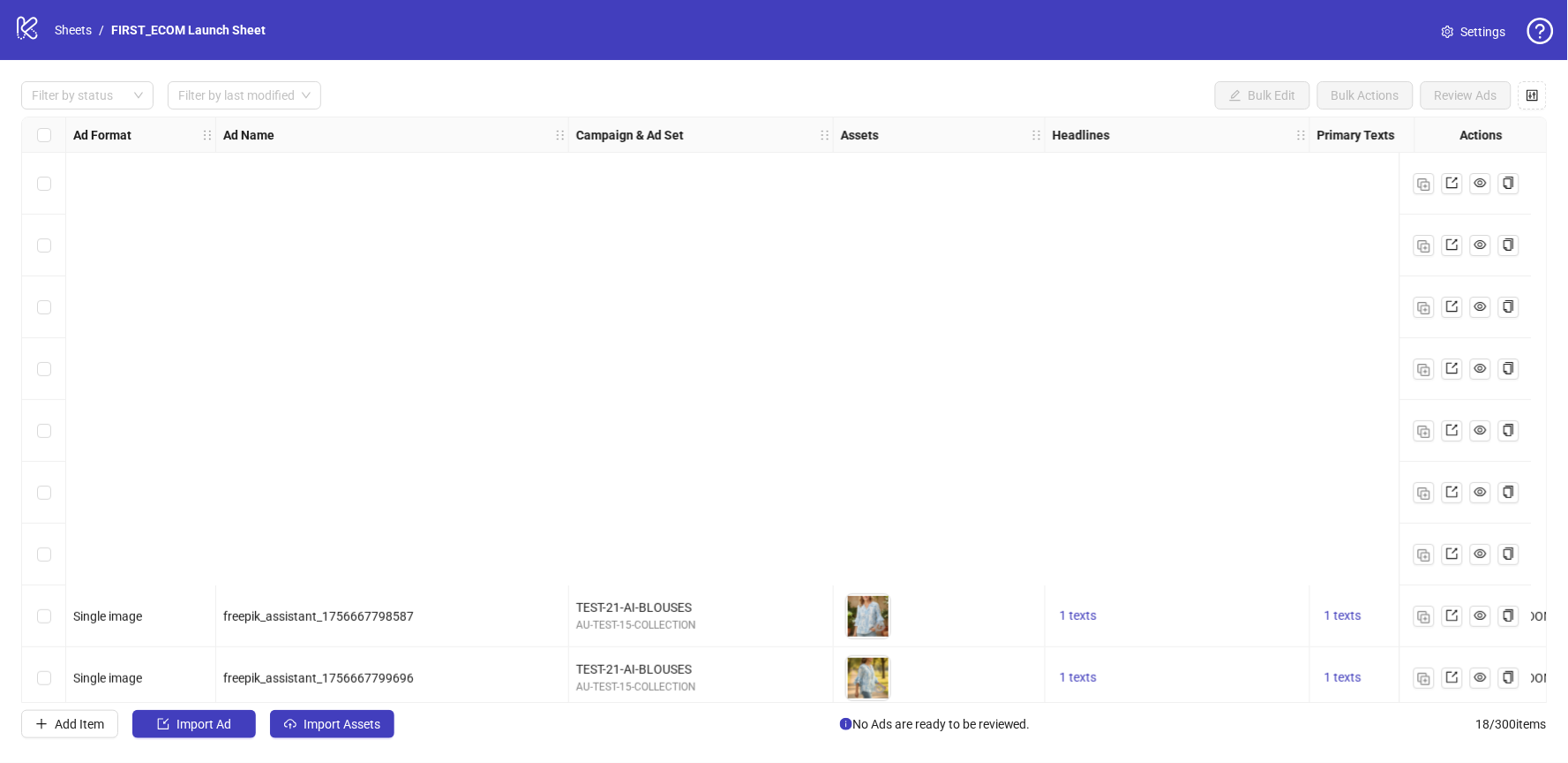
scroll to position [570, 0]
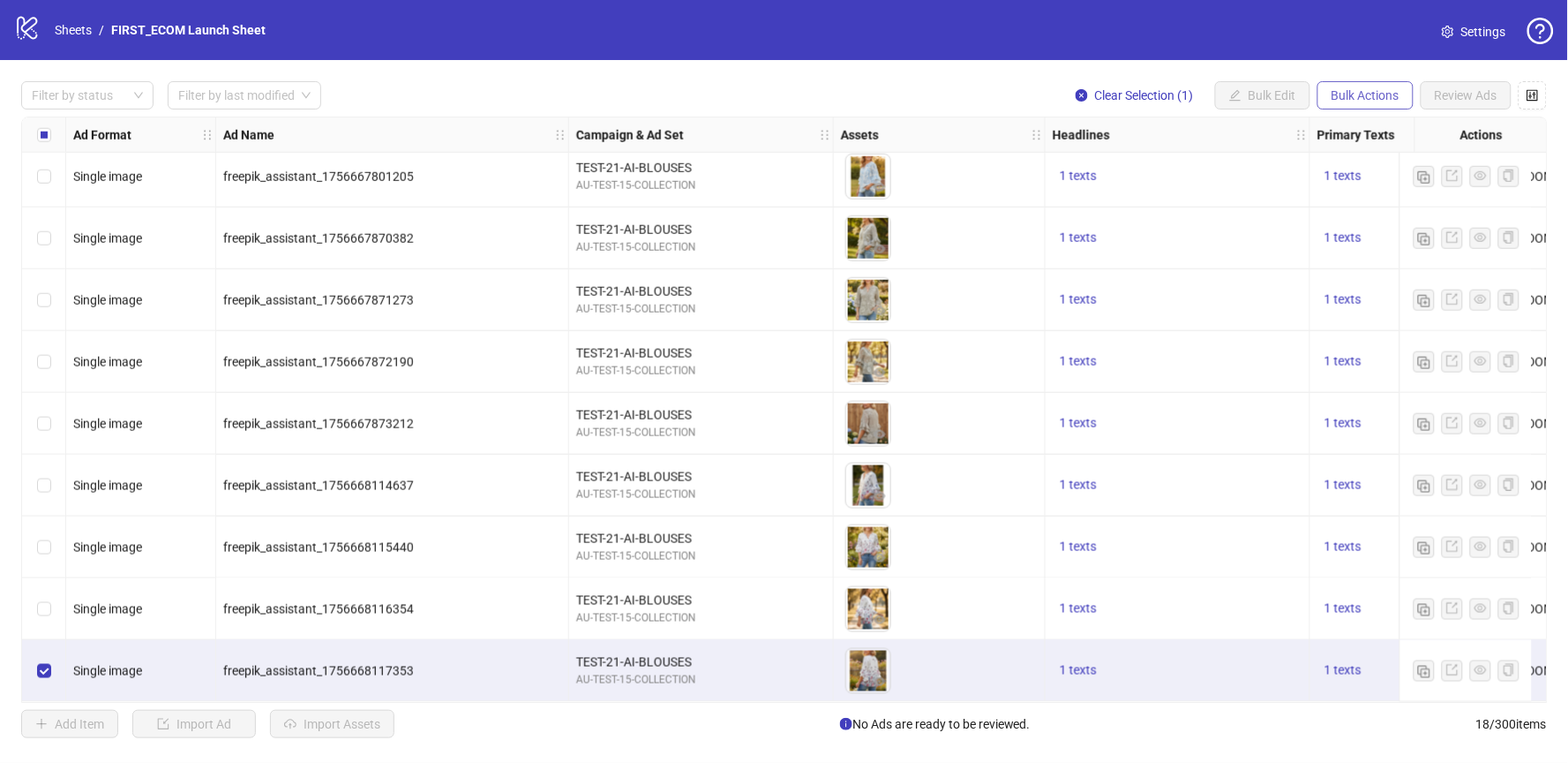
click at [1363, 97] on span "Bulk Actions" at bounding box center [1365, 95] width 68 height 14
click at [1362, 155] on span "Duplicate" at bounding box center [1391, 158] width 121 height 19
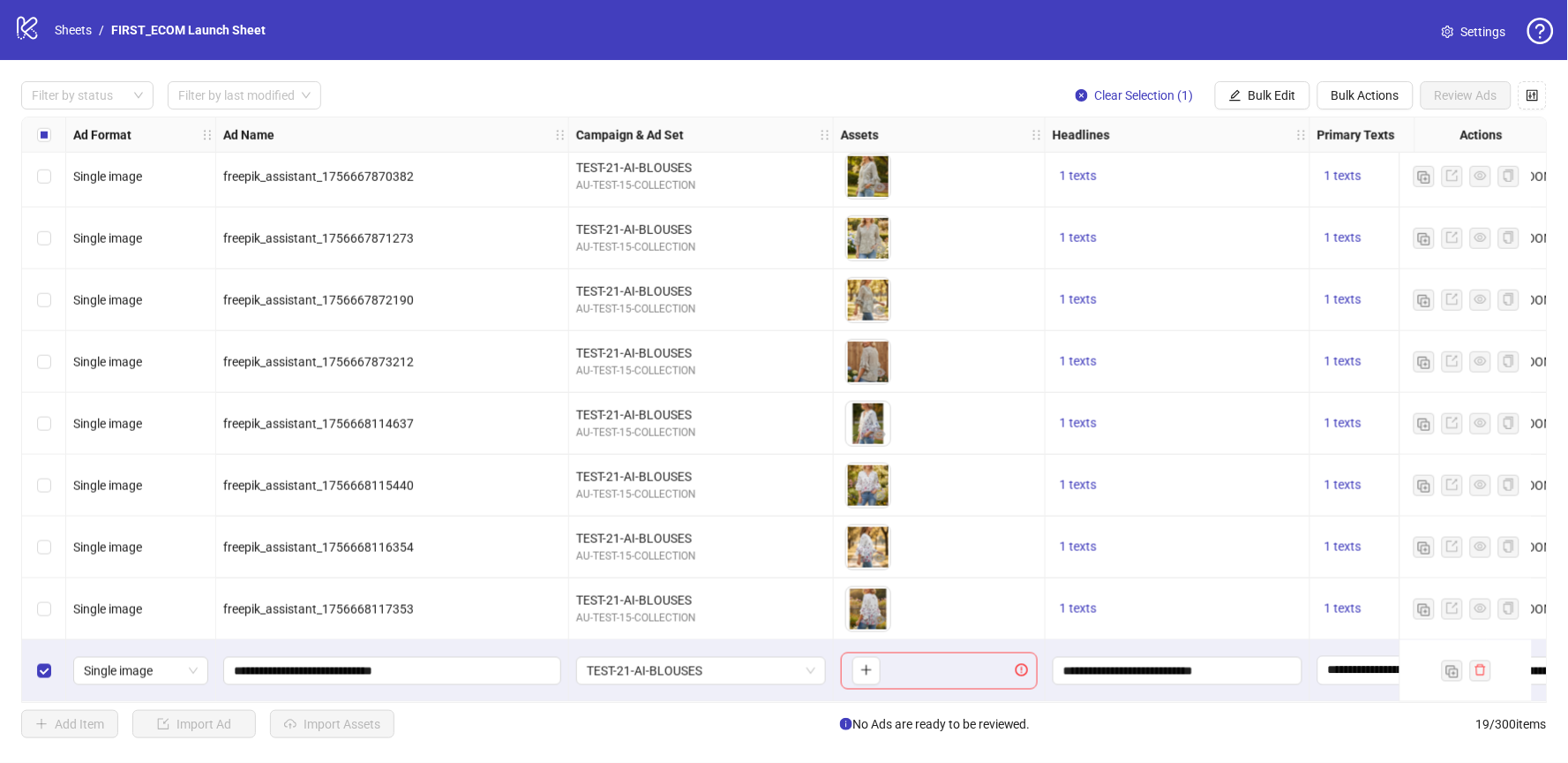
scroll to position [631, 0]
click at [100, 94] on div at bounding box center [78, 95] width 107 height 25
click at [95, 132] on div "Draft" at bounding box center [87, 131] width 104 height 19
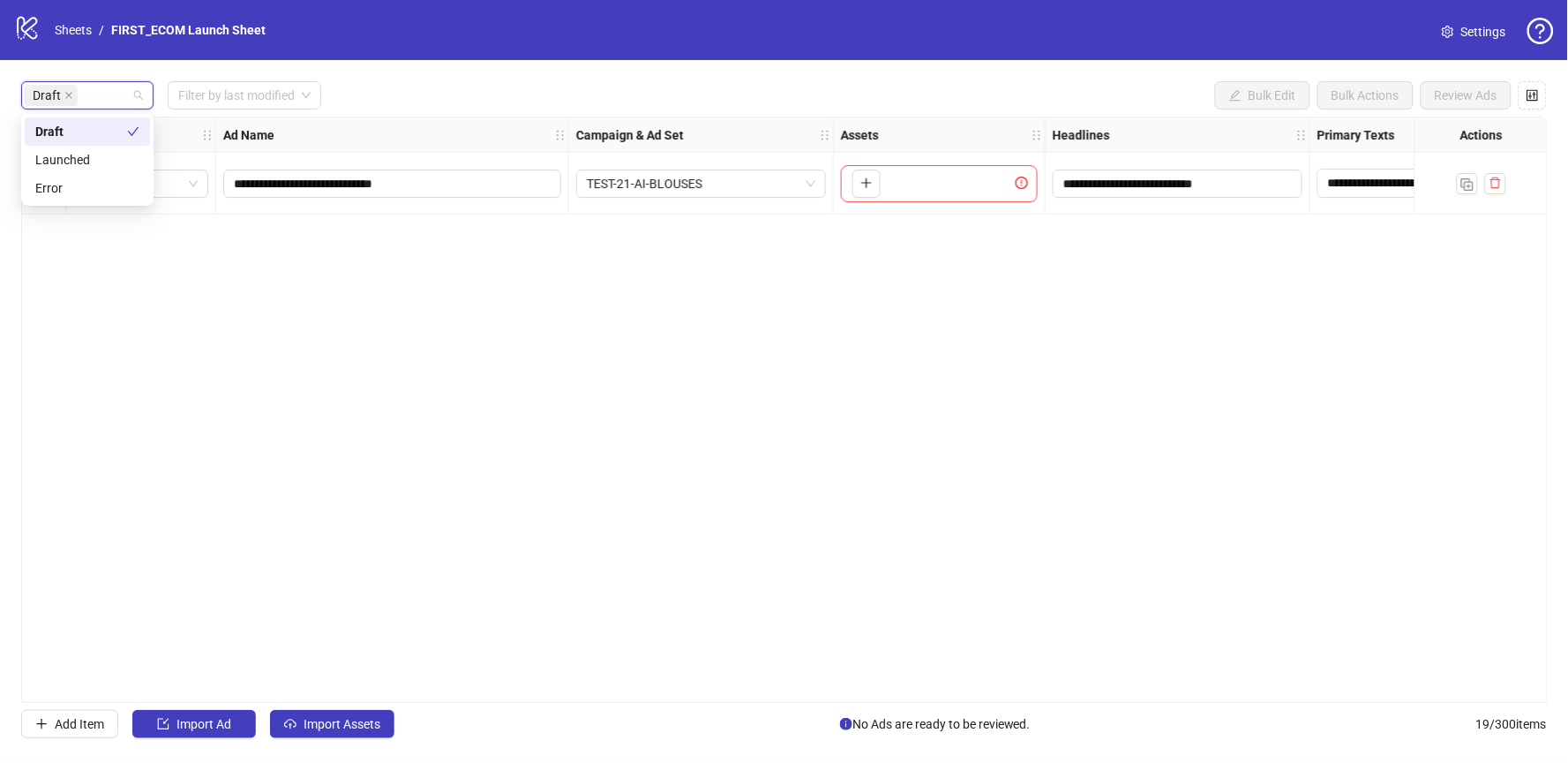
scroll to position [0, 0]
click at [233, 287] on div "**********" at bounding box center [784, 410] width 1527 height 586
click at [464, 187] on input "**********" at bounding box center [390, 183] width 313 height 19
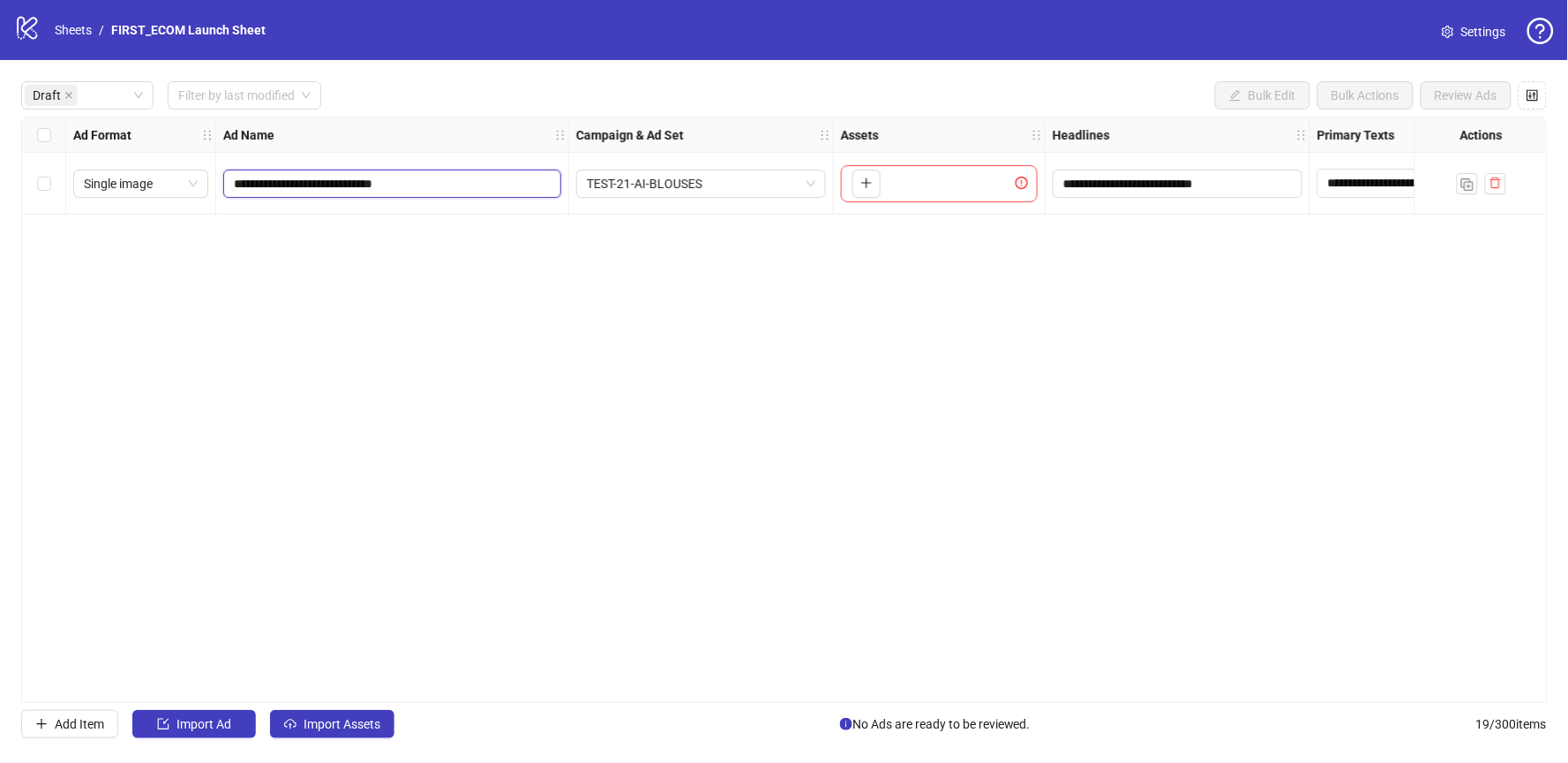
click at [489, 181] on input "**********" at bounding box center [390, 183] width 313 height 19
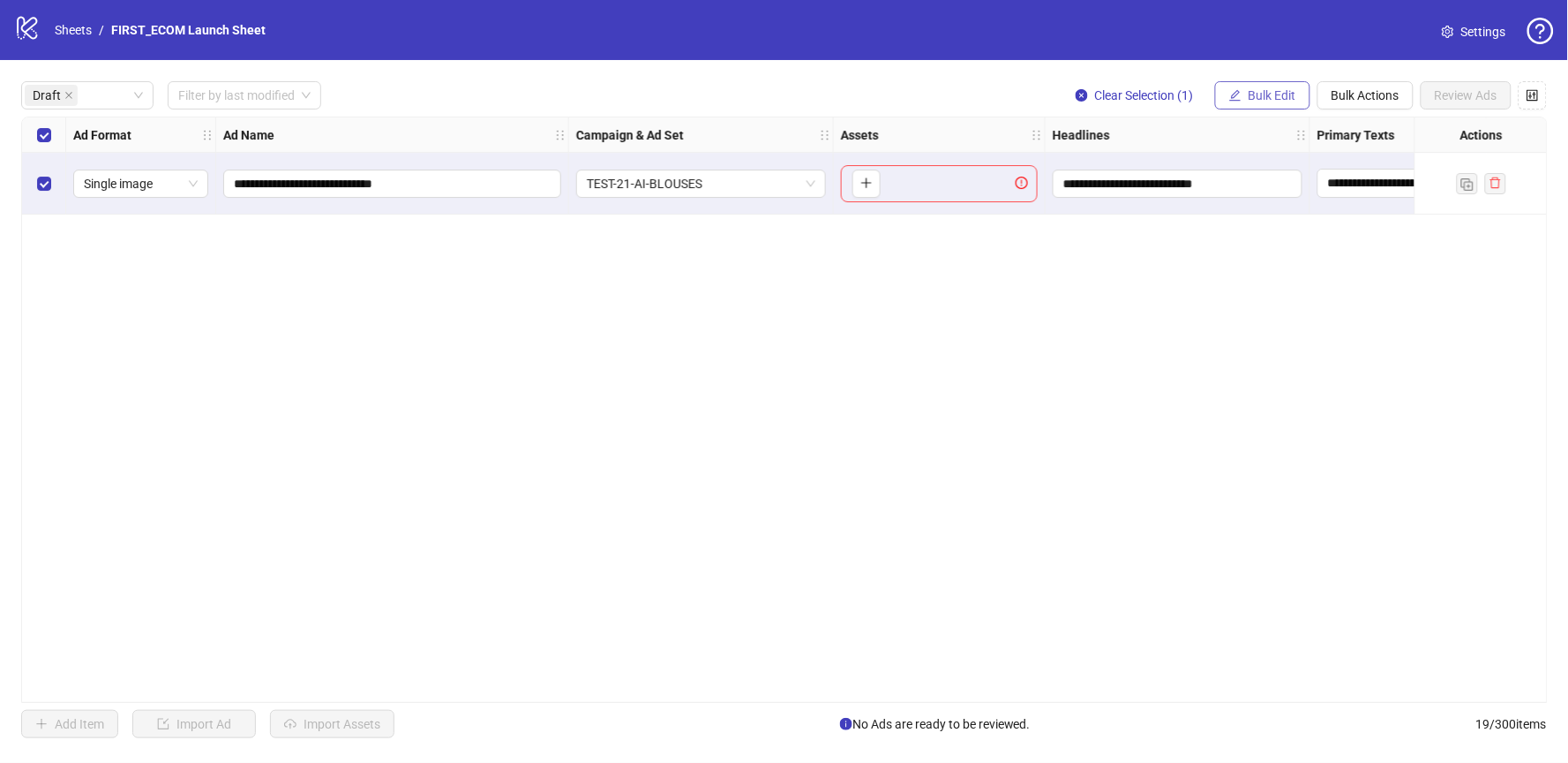
click at [1288, 99] on span "Bulk Edit" at bounding box center [1272, 95] width 48 height 14
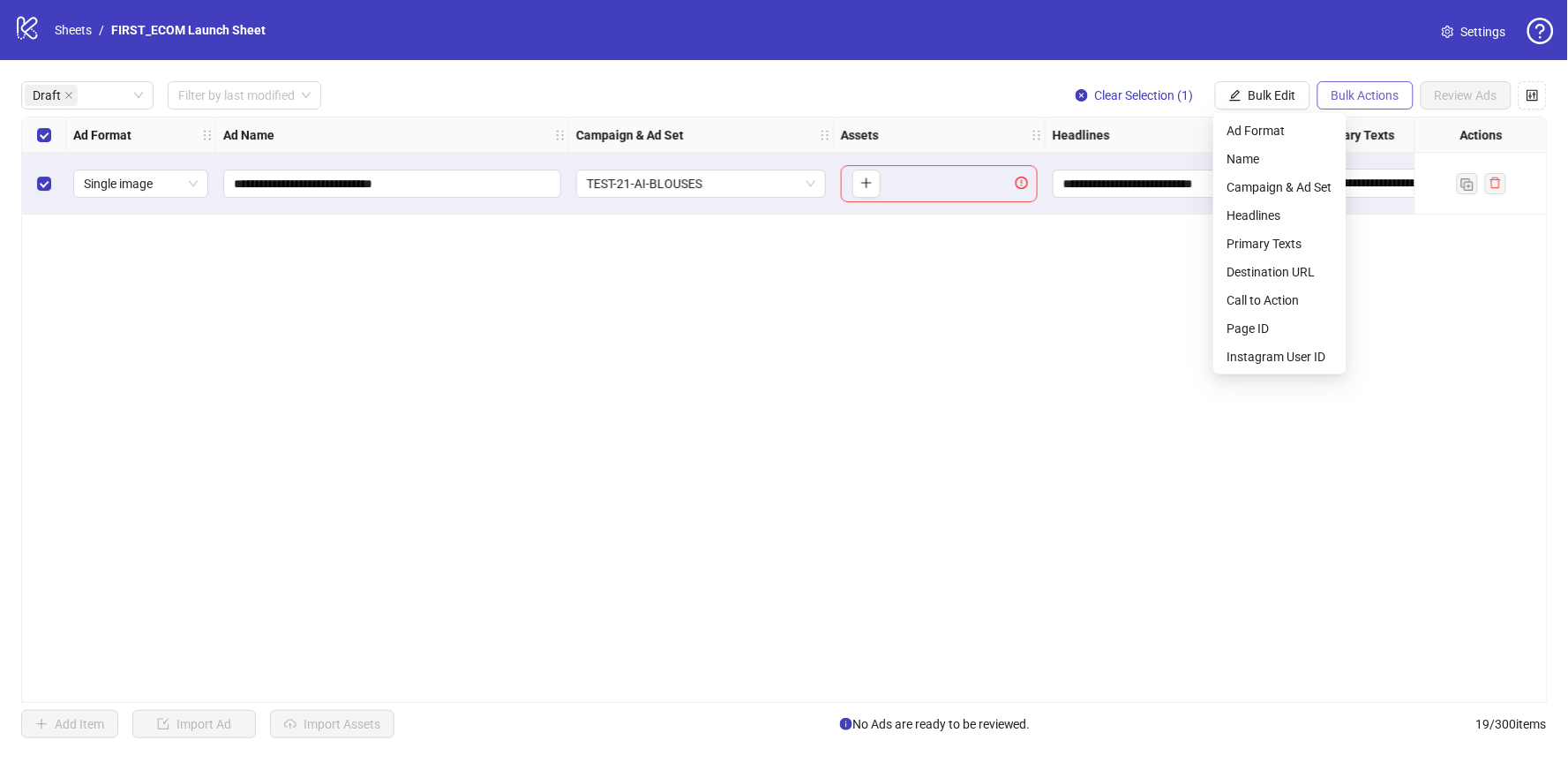
click at [1357, 93] on span "Bulk Actions" at bounding box center [1365, 95] width 68 height 14
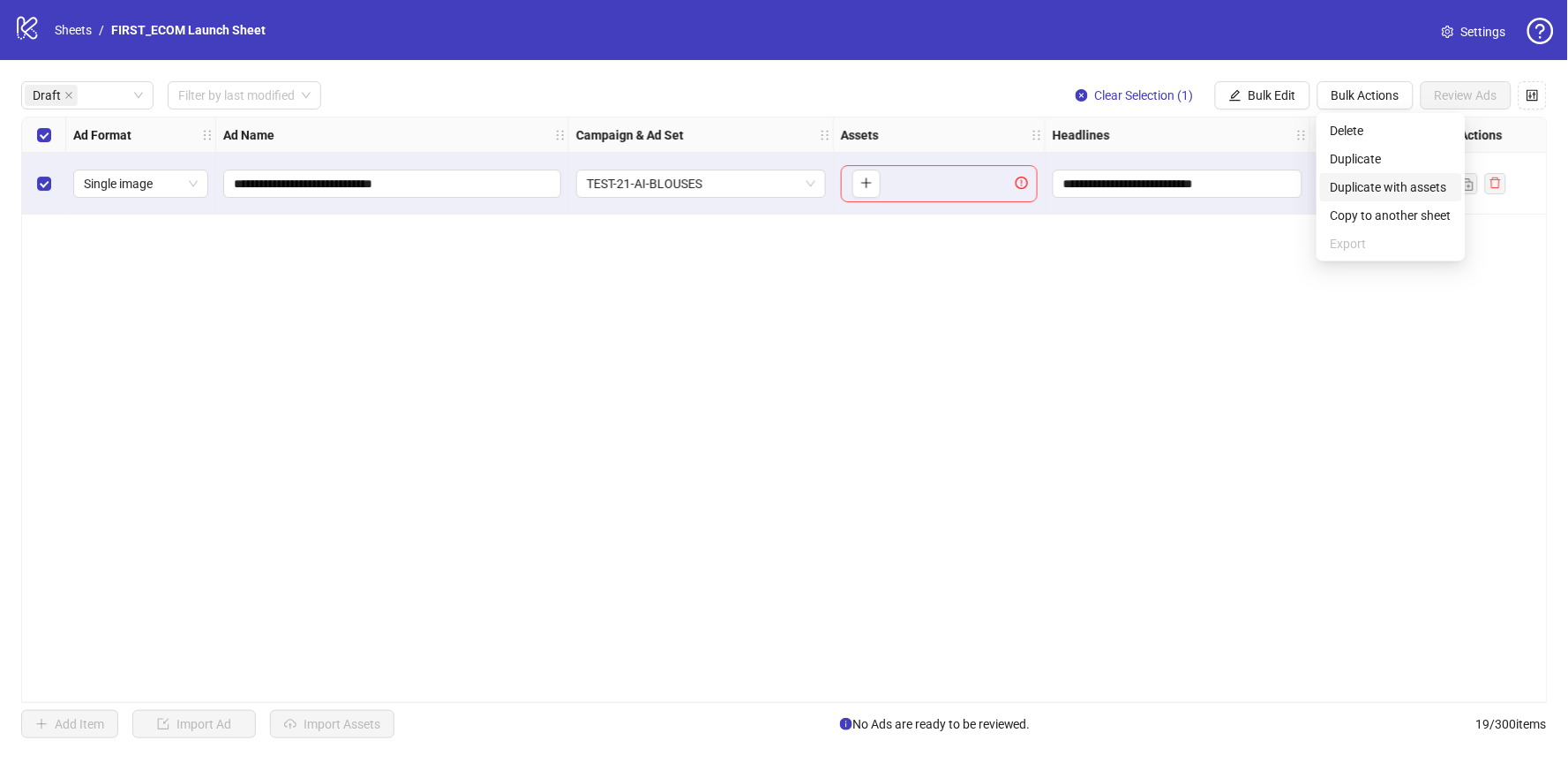
click at [1363, 186] on span "Duplicate with assets" at bounding box center [1391, 186] width 121 height 19
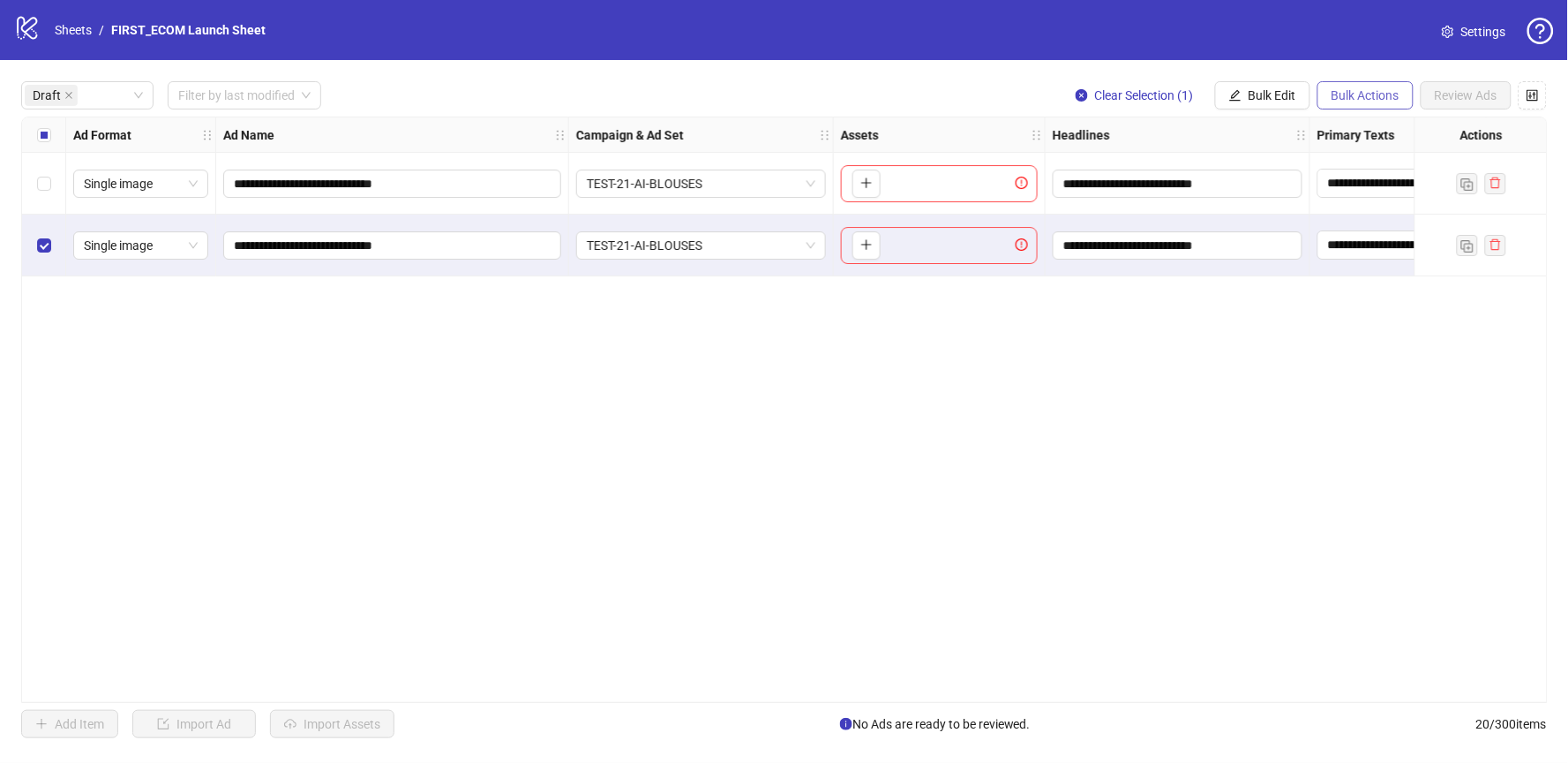
click at [1363, 91] on span "Bulk Actions" at bounding box center [1365, 95] width 68 height 14
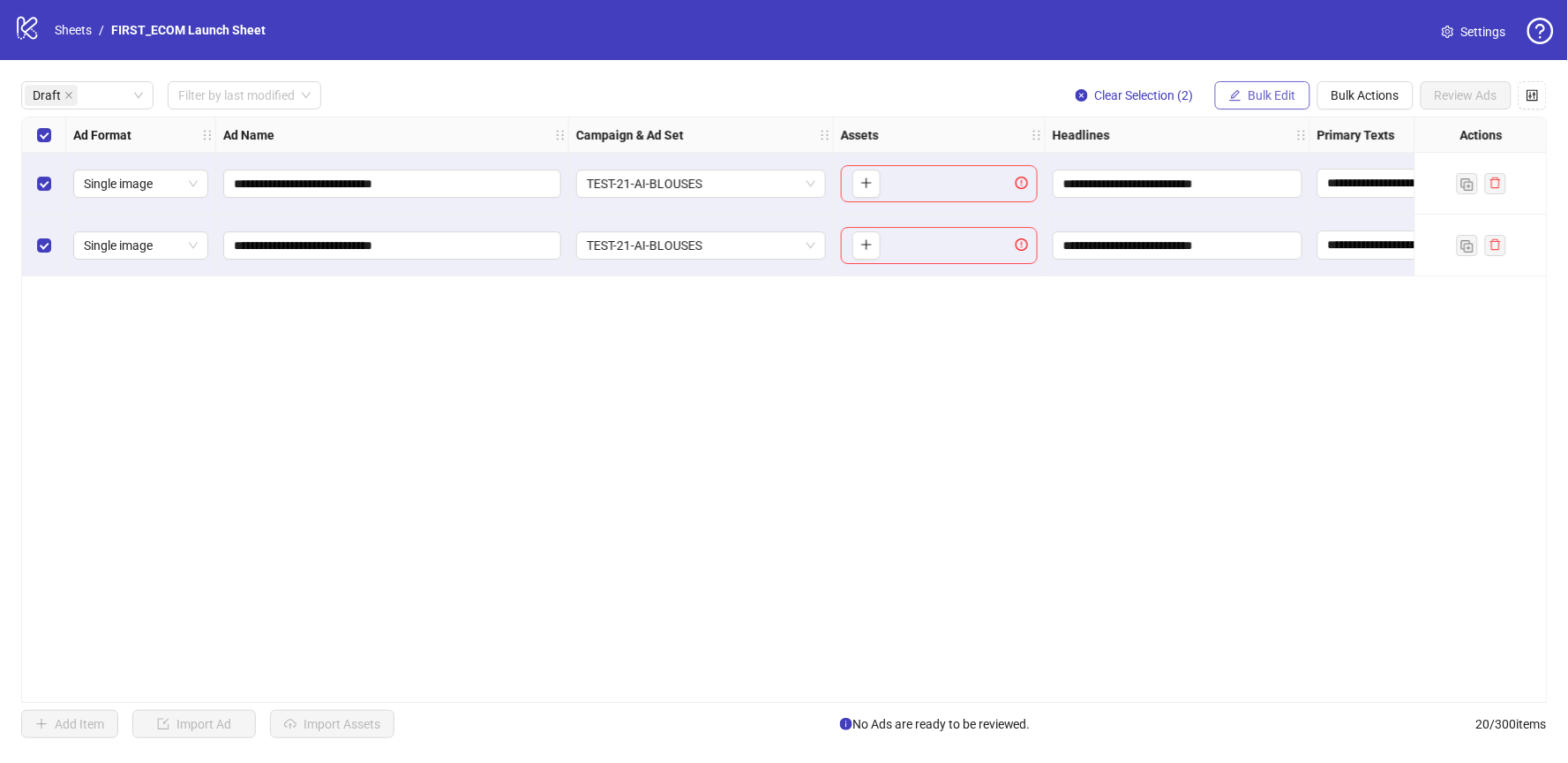
click at [1265, 95] on span "Bulk Edit" at bounding box center [1272, 95] width 48 height 14
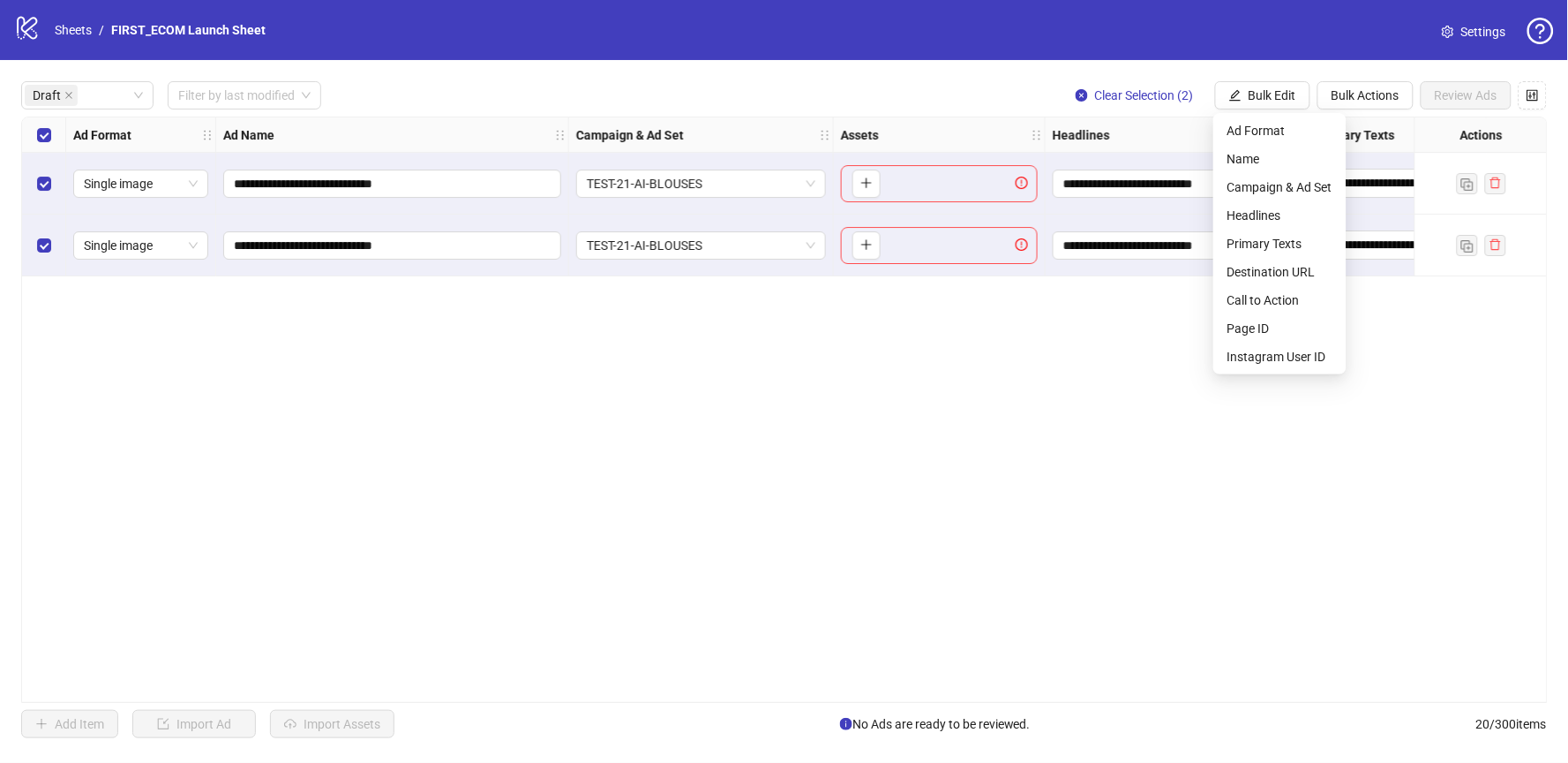
click at [1380, 428] on div "**********" at bounding box center [784, 410] width 1527 height 586
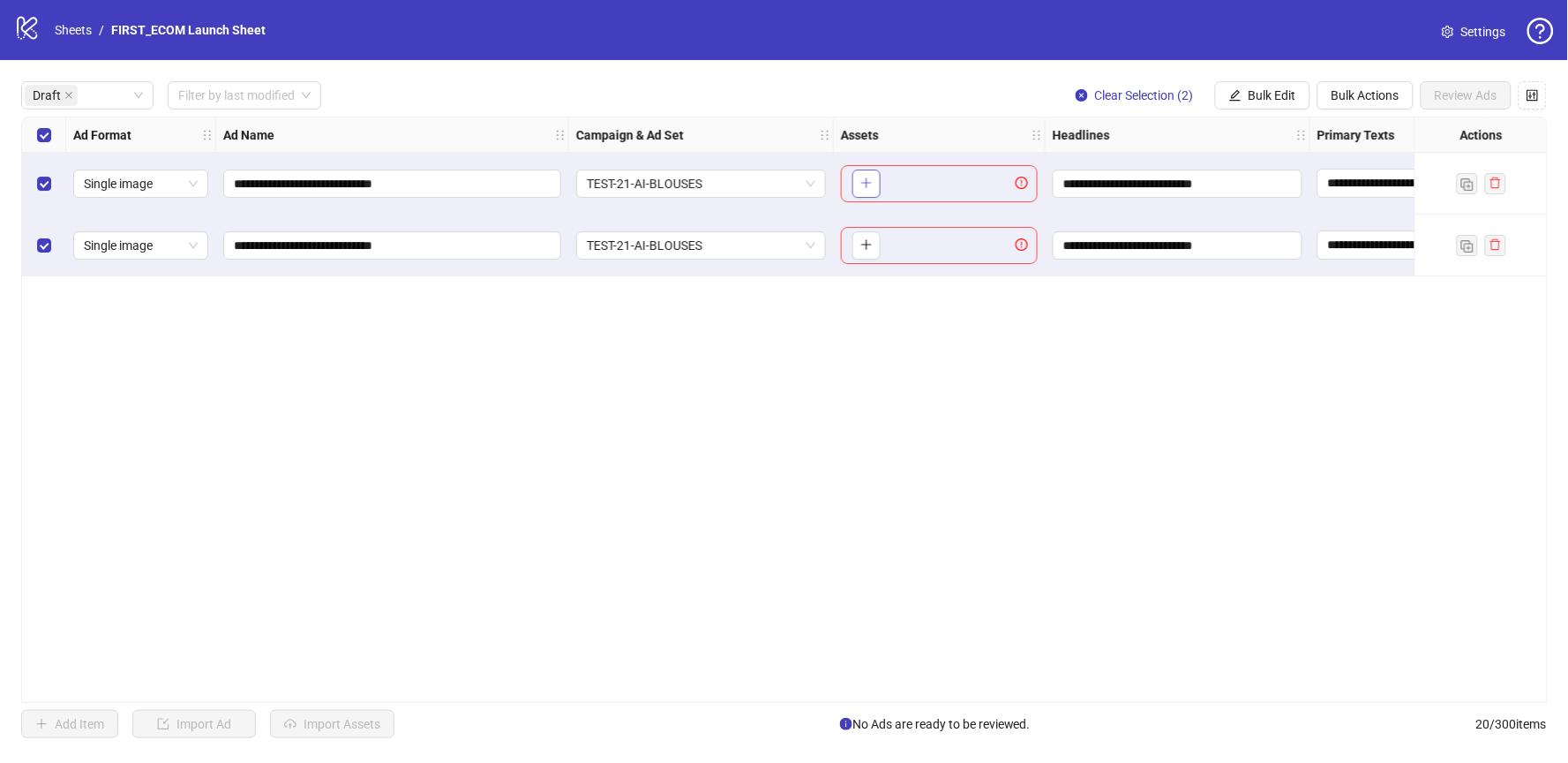
click at [859, 191] on button "button" at bounding box center [866, 184] width 28 height 28
click at [929, 170] on icon "close-circle" at bounding box center [927, 171] width 12 height 12
click at [879, 171] on icon "close-circle" at bounding box center [879, 171] width 12 height 12
click at [1266, 77] on div "**********" at bounding box center [784, 409] width 1568 height 699
click at [1255, 93] on span "Bulk Edit" at bounding box center [1272, 95] width 48 height 14
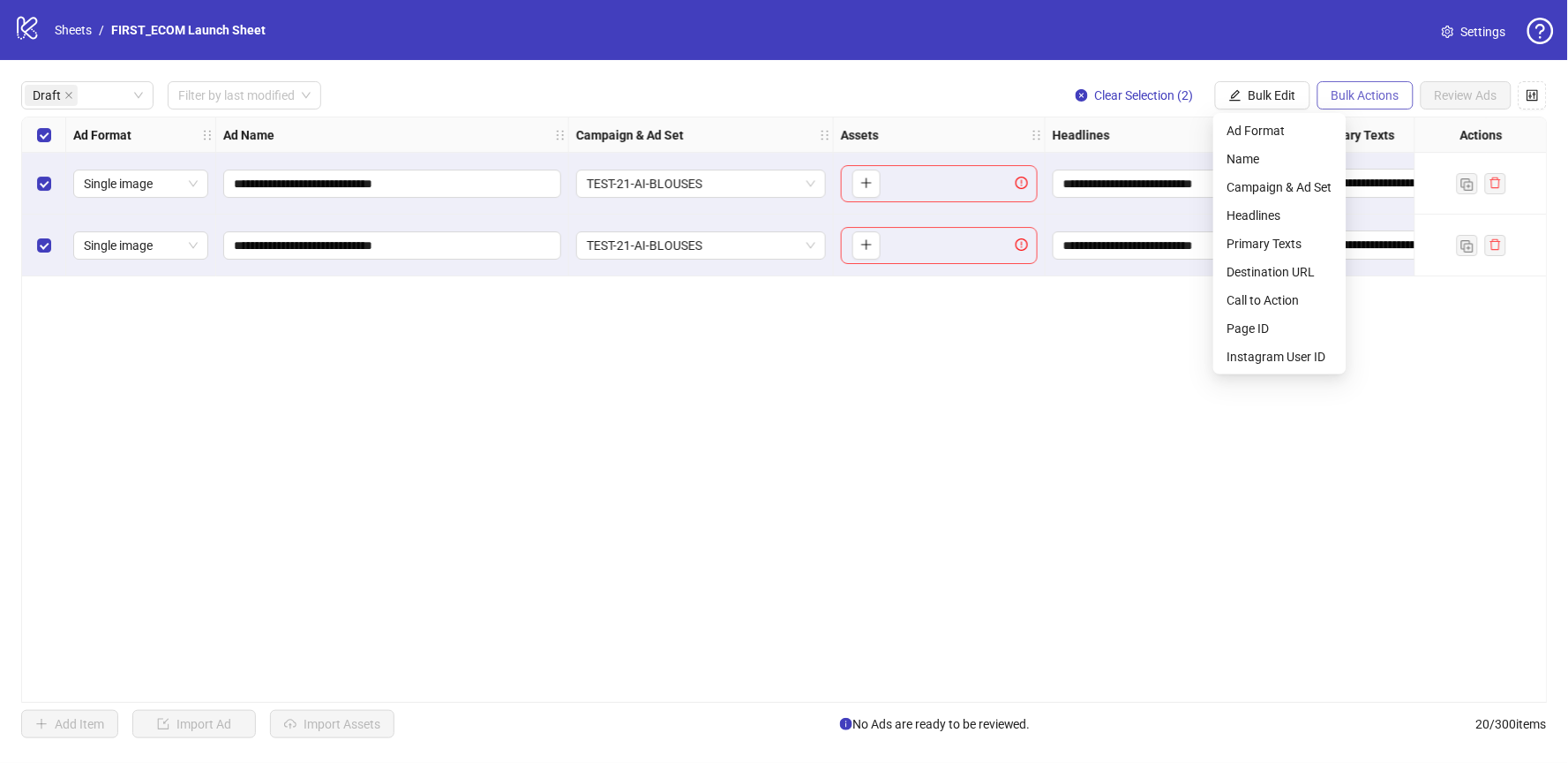
click at [1371, 84] on button "Bulk Actions" at bounding box center [1365, 95] width 96 height 28
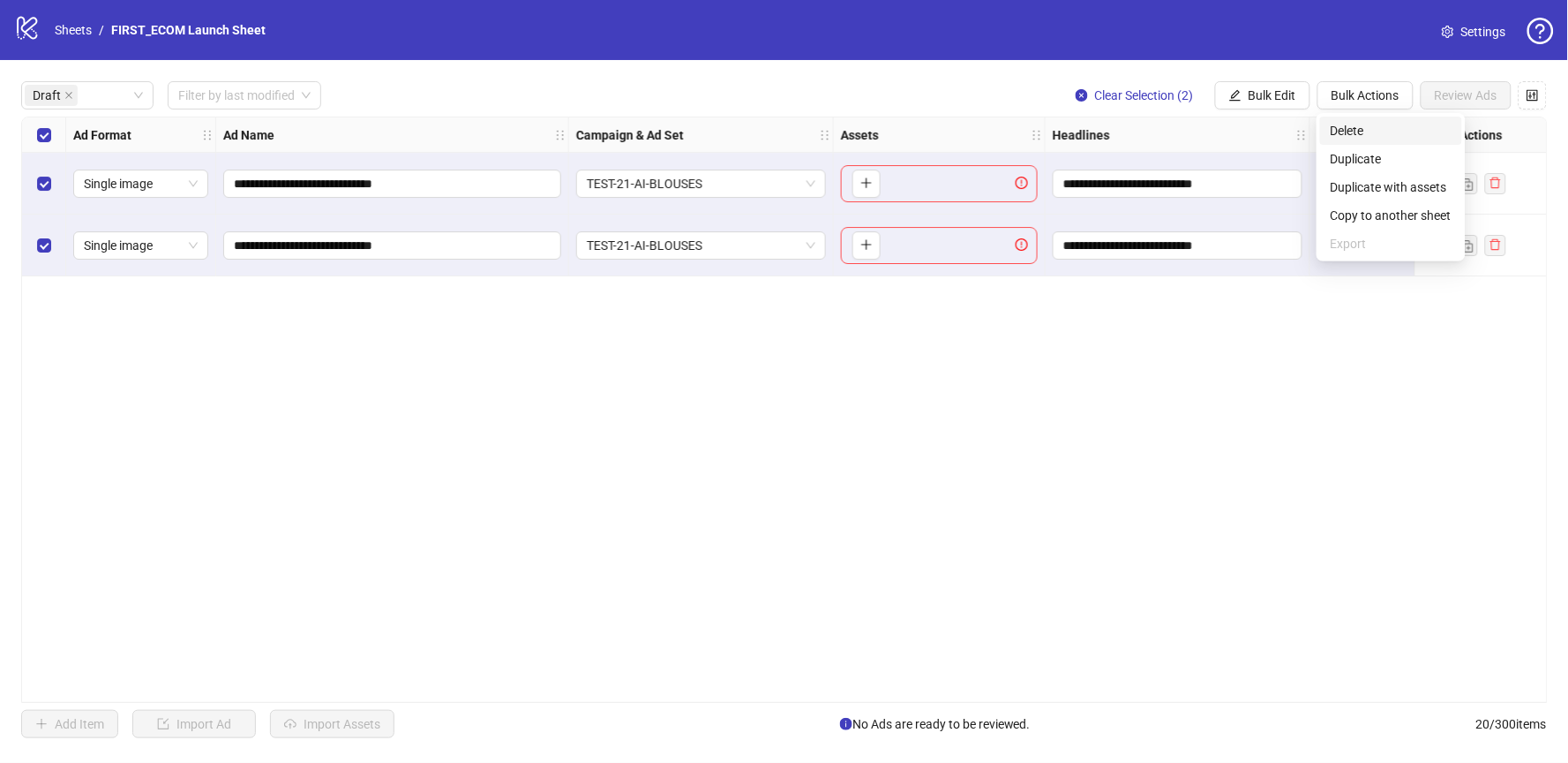
click at [1379, 132] on span "Delete" at bounding box center [1391, 130] width 121 height 19
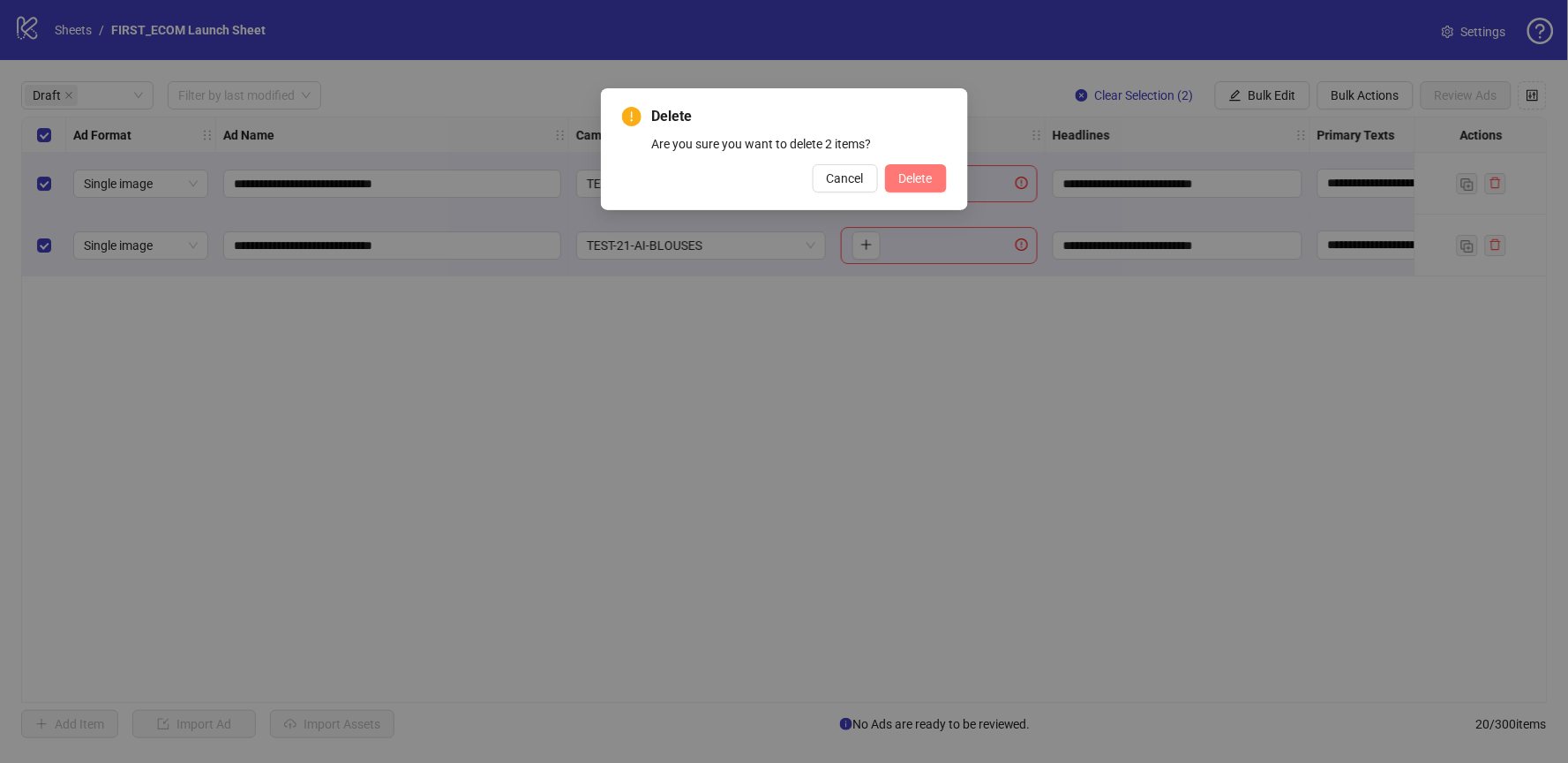
click at [915, 175] on span "Delete" at bounding box center [916, 178] width 34 height 14
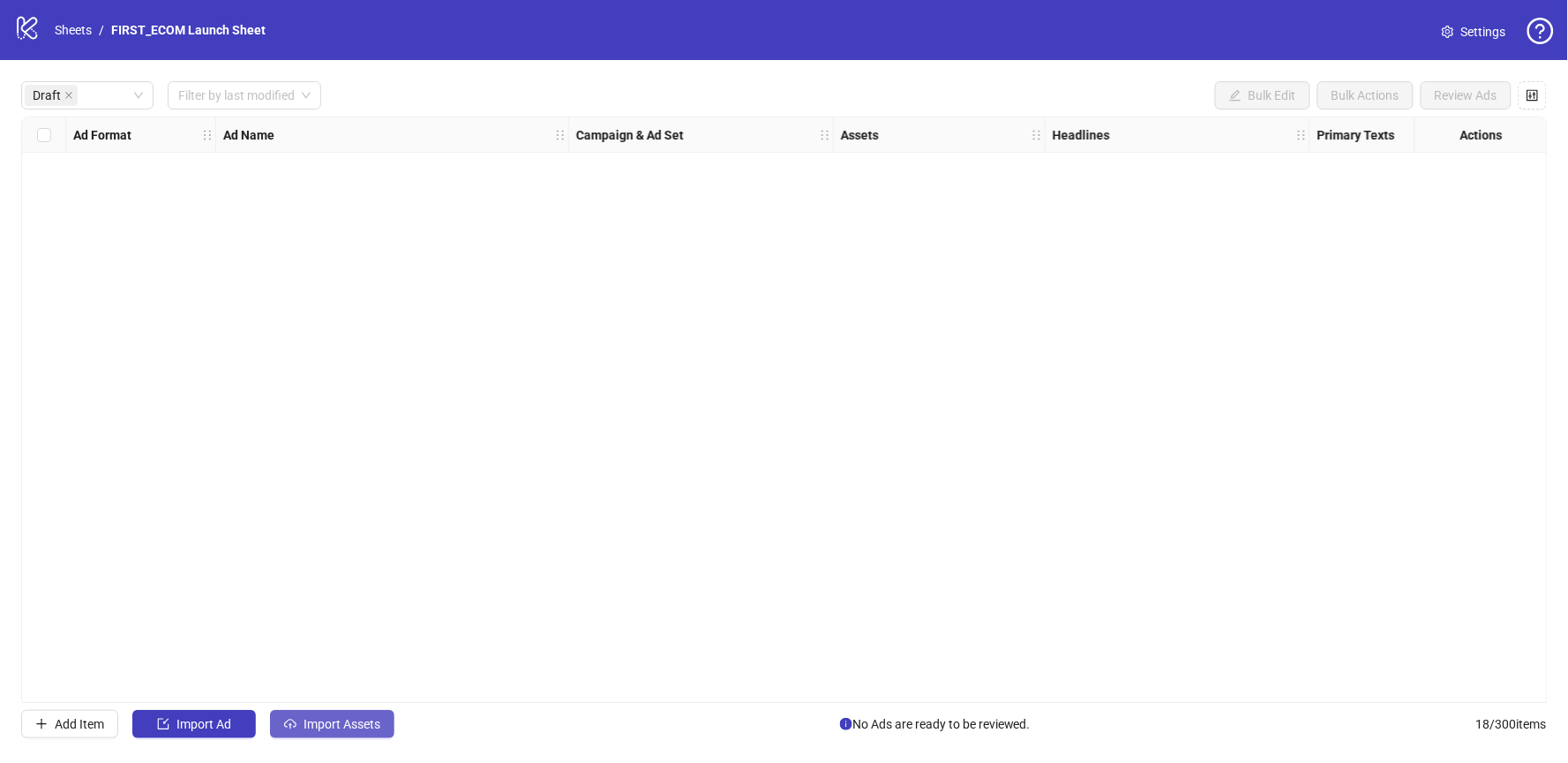
click at [330, 724] on span "Import Assets" at bounding box center [342, 724] width 77 height 14
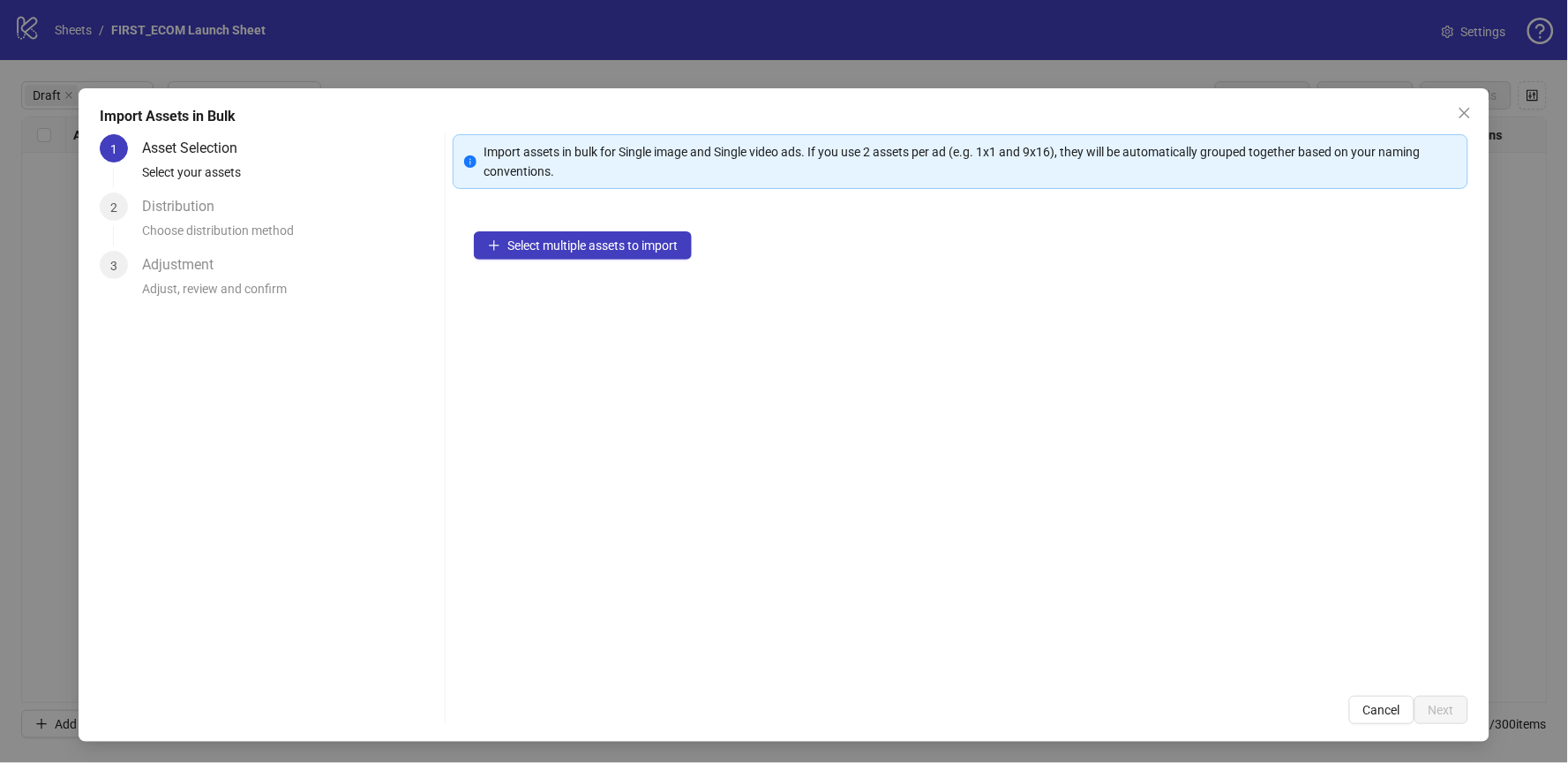
click at [511, 264] on div "Select multiple assets to import" at bounding box center [960, 442] width 1015 height 464
click at [545, 253] on button "Select multiple assets to import" at bounding box center [583, 245] width 218 height 28
click at [1466, 115] on icon "close" at bounding box center [1465, 113] width 14 height 14
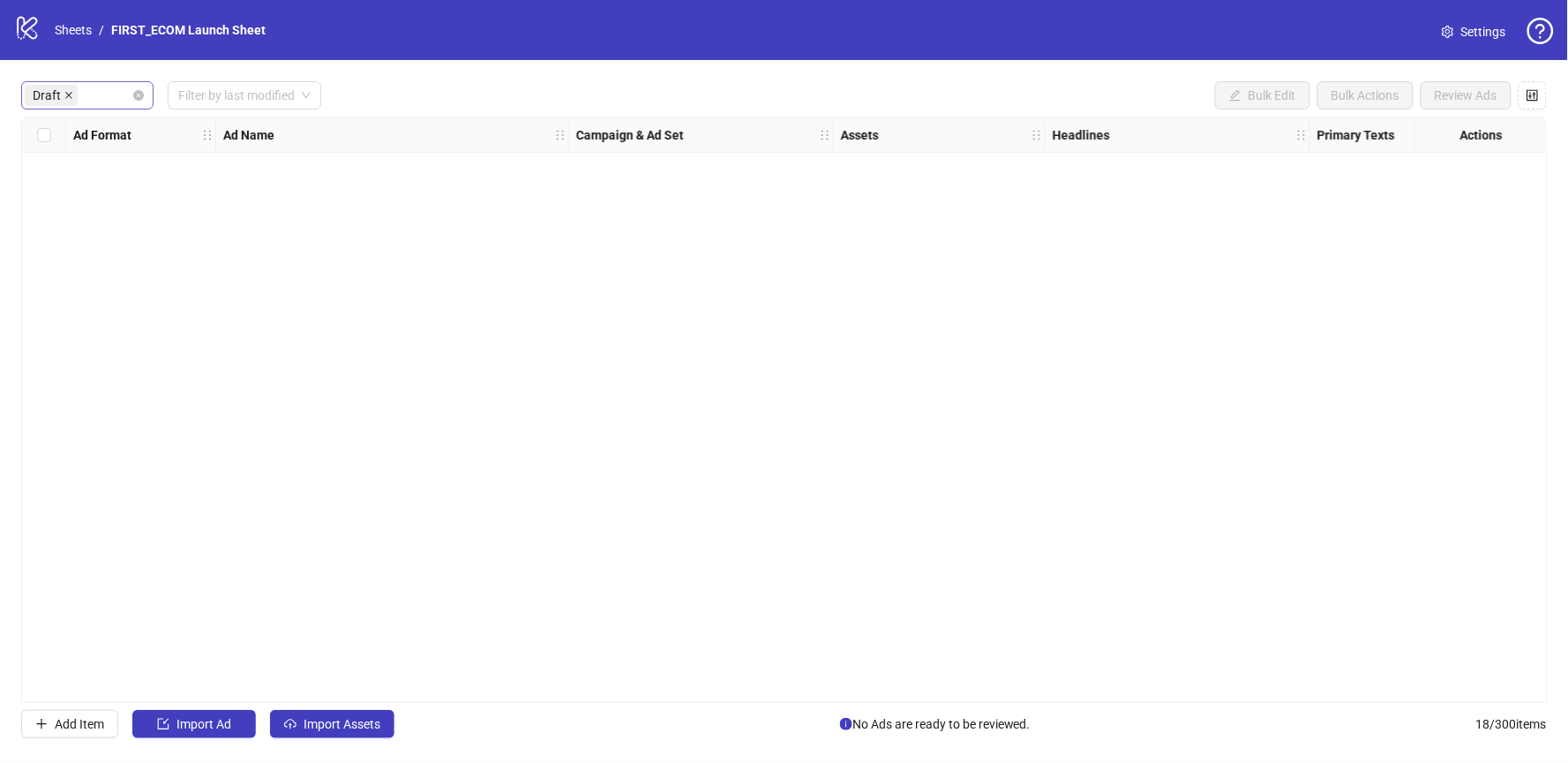
click at [71, 94] on icon "close" at bounding box center [68, 95] width 9 height 9
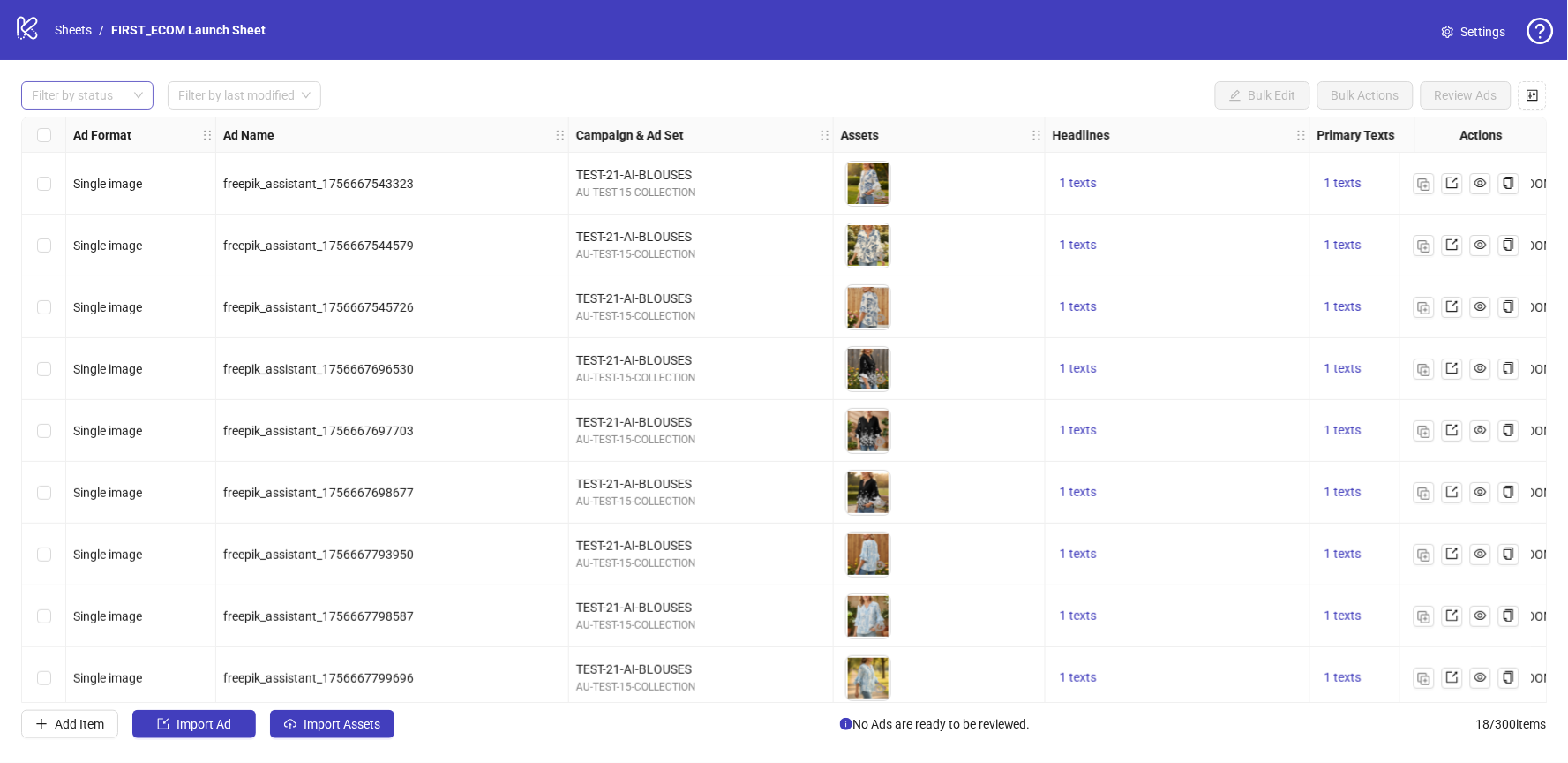
scroll to position [570, 0]
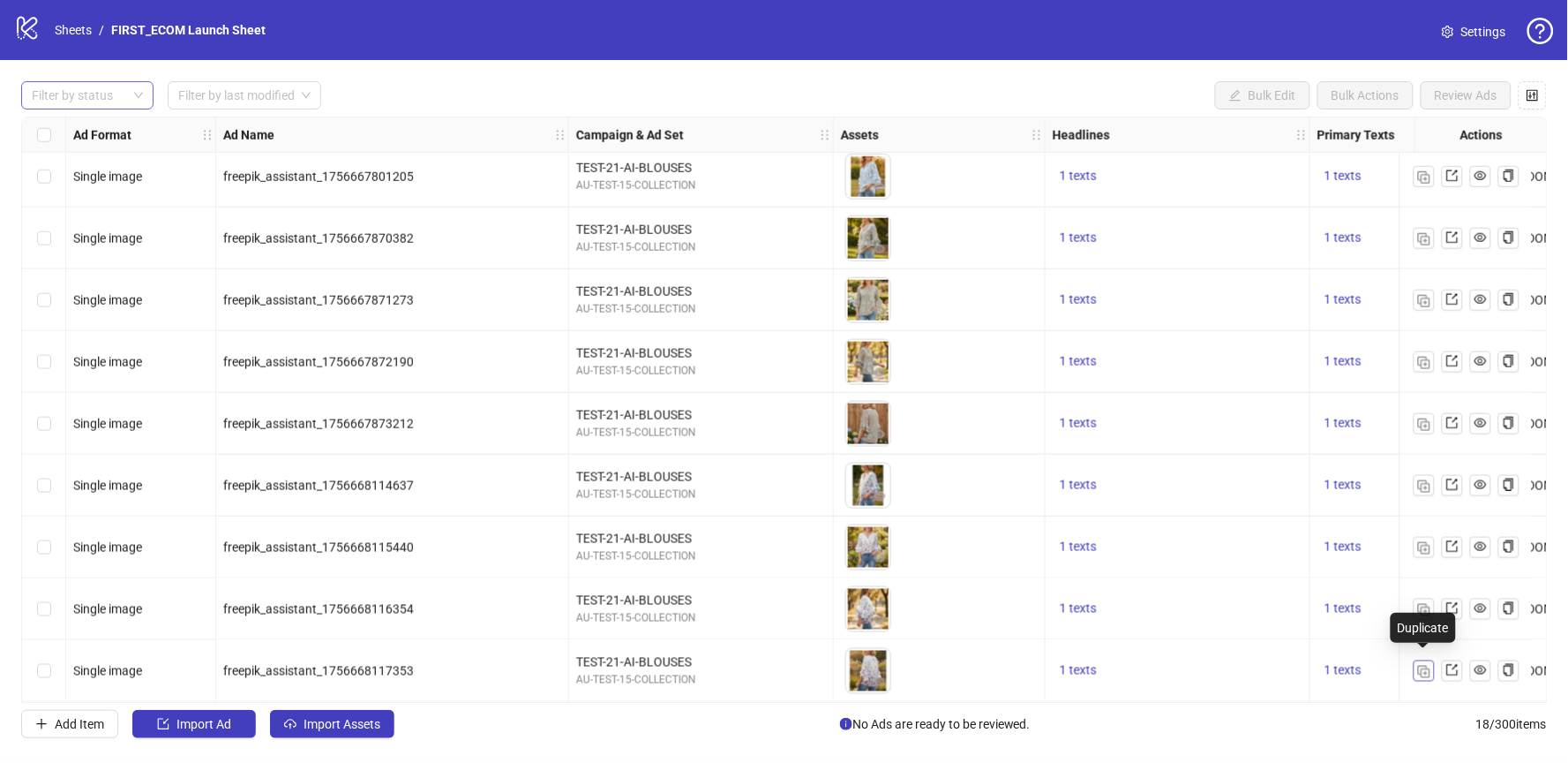
click at [1423, 666] on img "button" at bounding box center [1424, 672] width 12 height 12
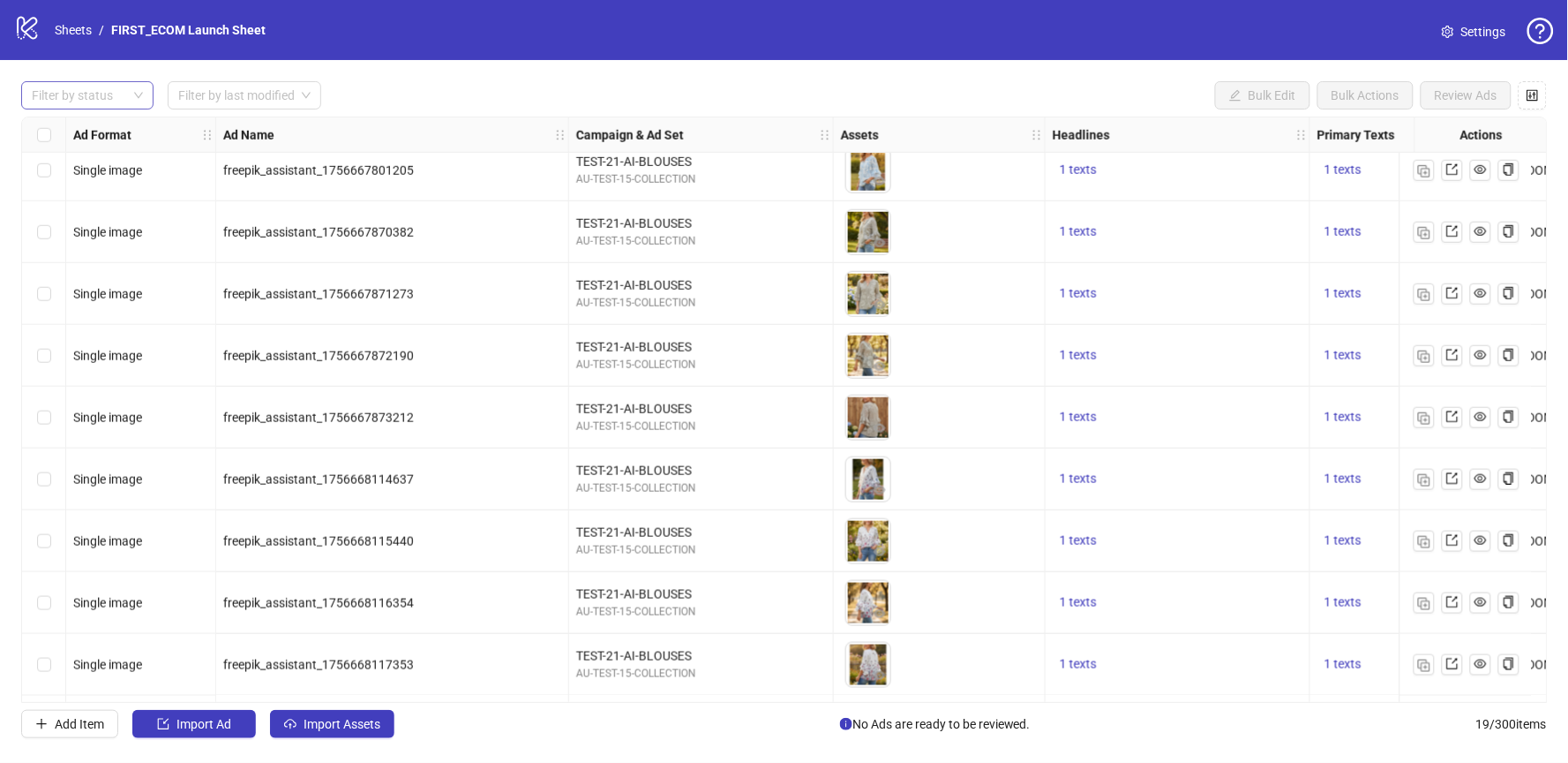
scroll to position [631, 0]
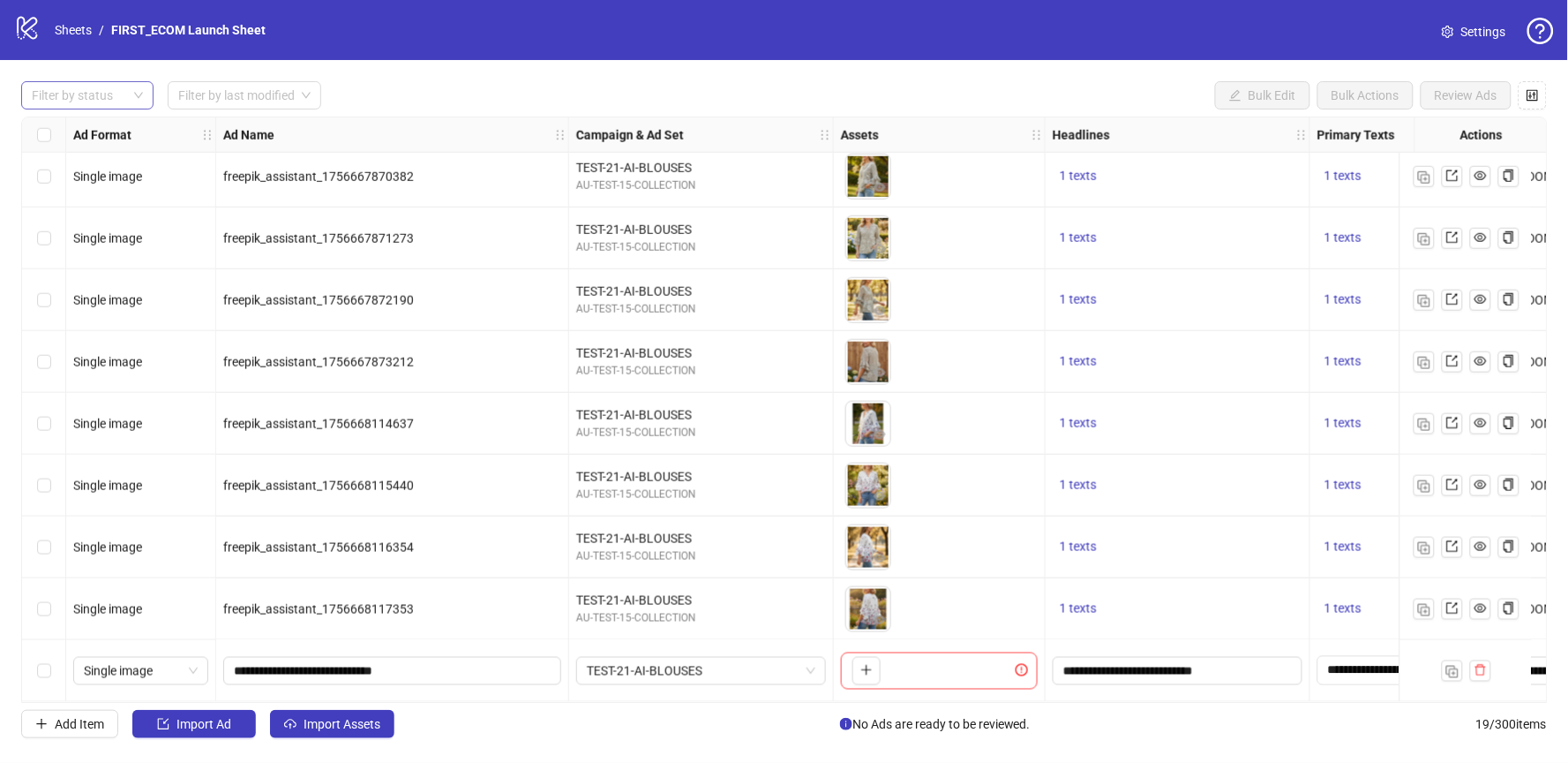
click at [116, 100] on div at bounding box center [78, 95] width 107 height 25
click at [99, 128] on div "Draft" at bounding box center [87, 131] width 104 height 19
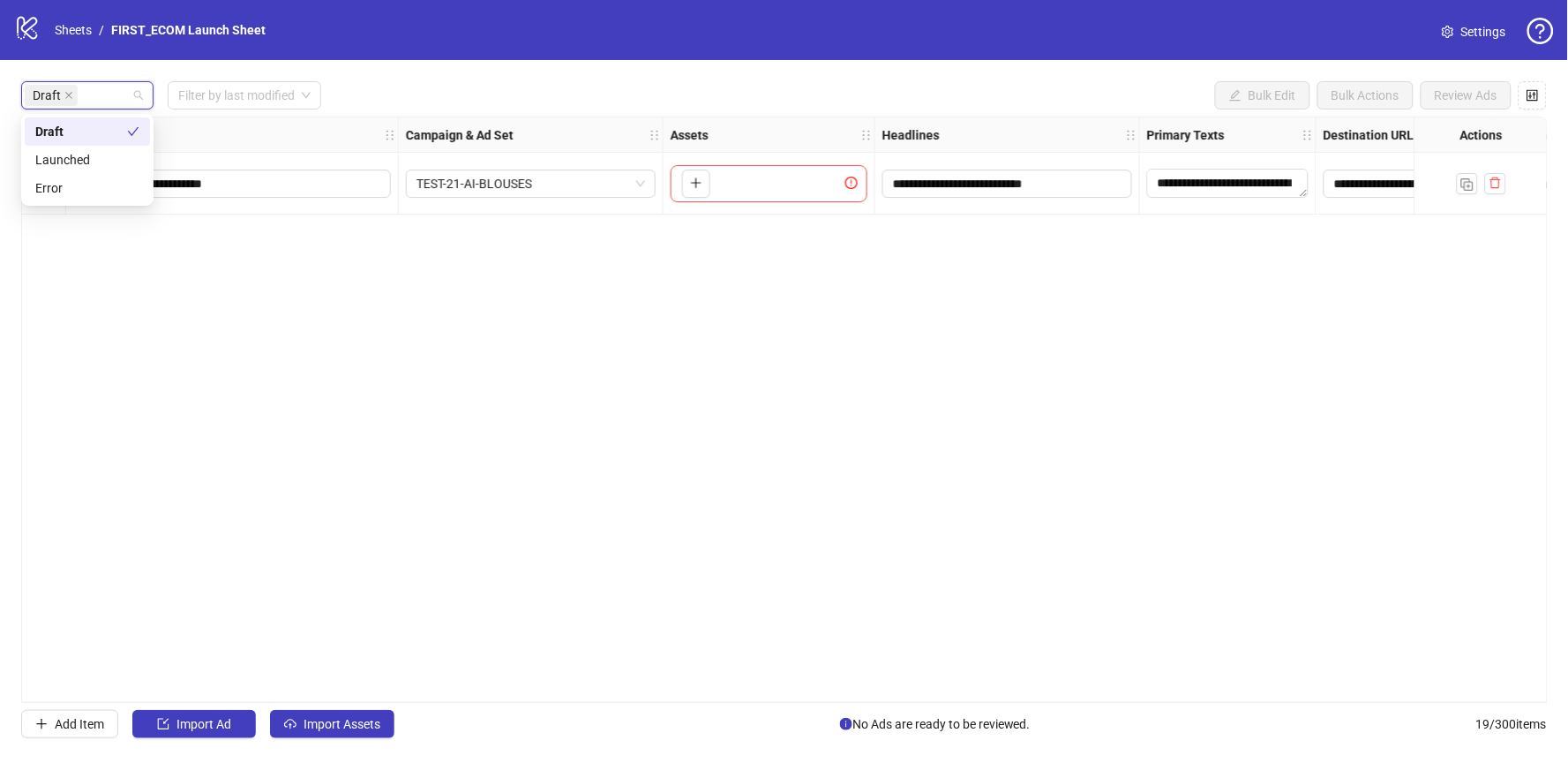
scroll to position [0, 151]
click at [617, 184] on span "TEST-21-AI-BLOUSES" at bounding box center [550, 183] width 229 height 26
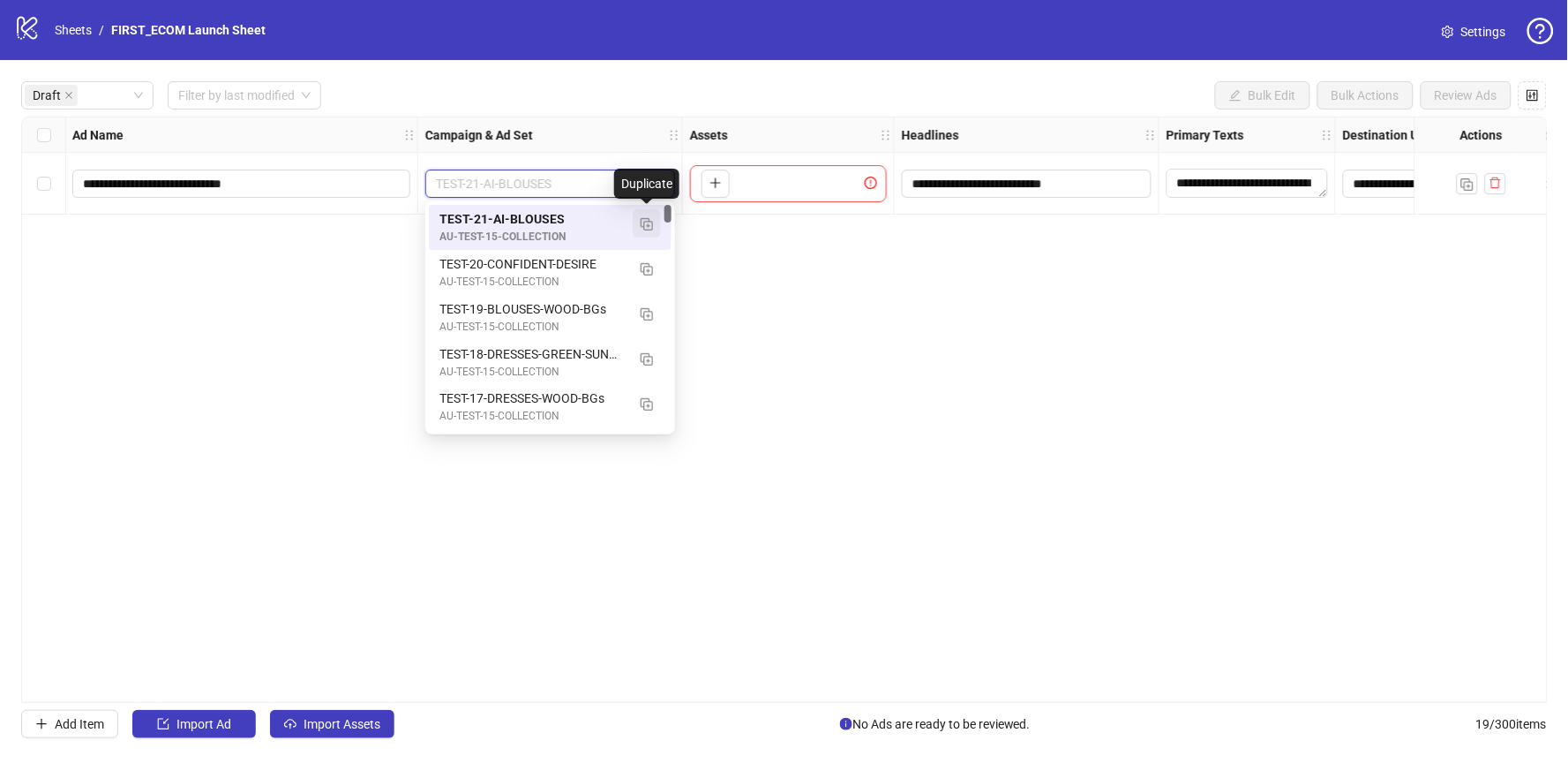
click at [645, 223] on img "button" at bounding box center [647, 224] width 12 height 12
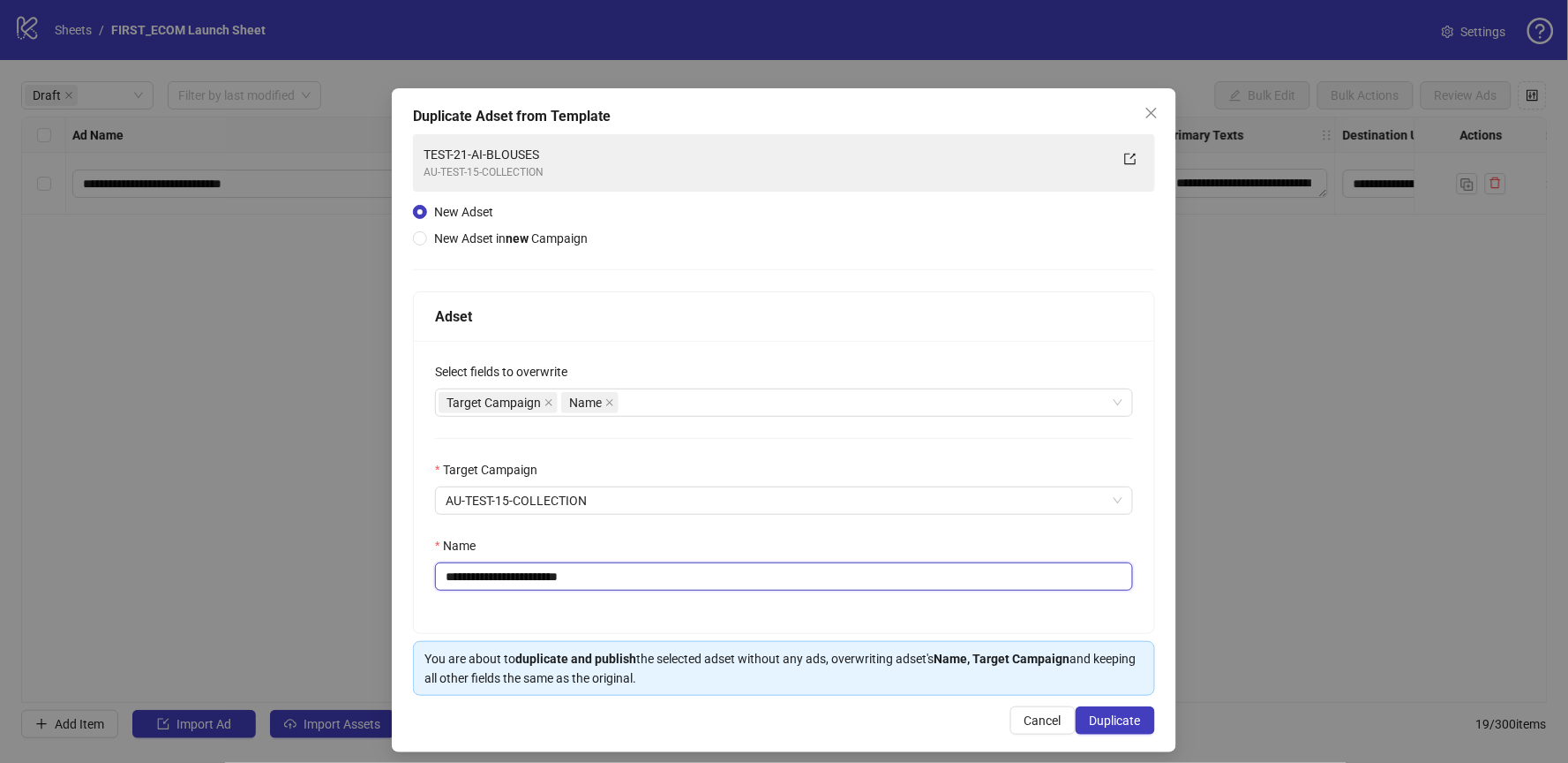
click at [487, 577] on input "**********" at bounding box center [784, 576] width 698 height 28
drag, startPoint x: 505, startPoint y: 577, endPoint x: 748, endPoint y: 577, distance: 243.0
click at [743, 577] on input "**********" at bounding box center [784, 576] width 698 height 28
click at [506, 575] on input "**********" at bounding box center [784, 576] width 698 height 28
drag, startPoint x: 506, startPoint y: 575, endPoint x: 679, endPoint y: 577, distance: 173.0
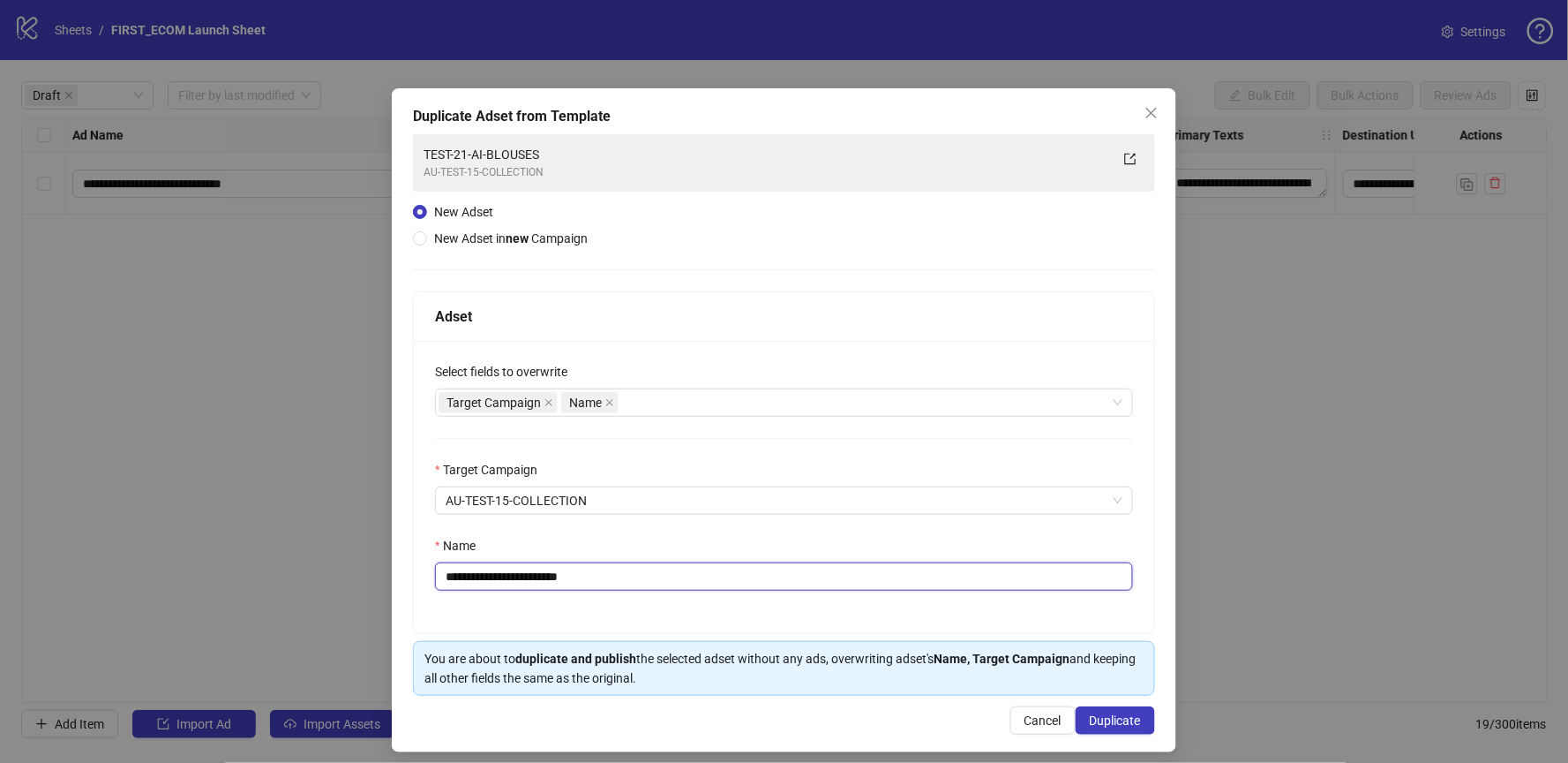
click at [679, 577] on input "**********" at bounding box center [784, 576] width 698 height 28
type input "**********"
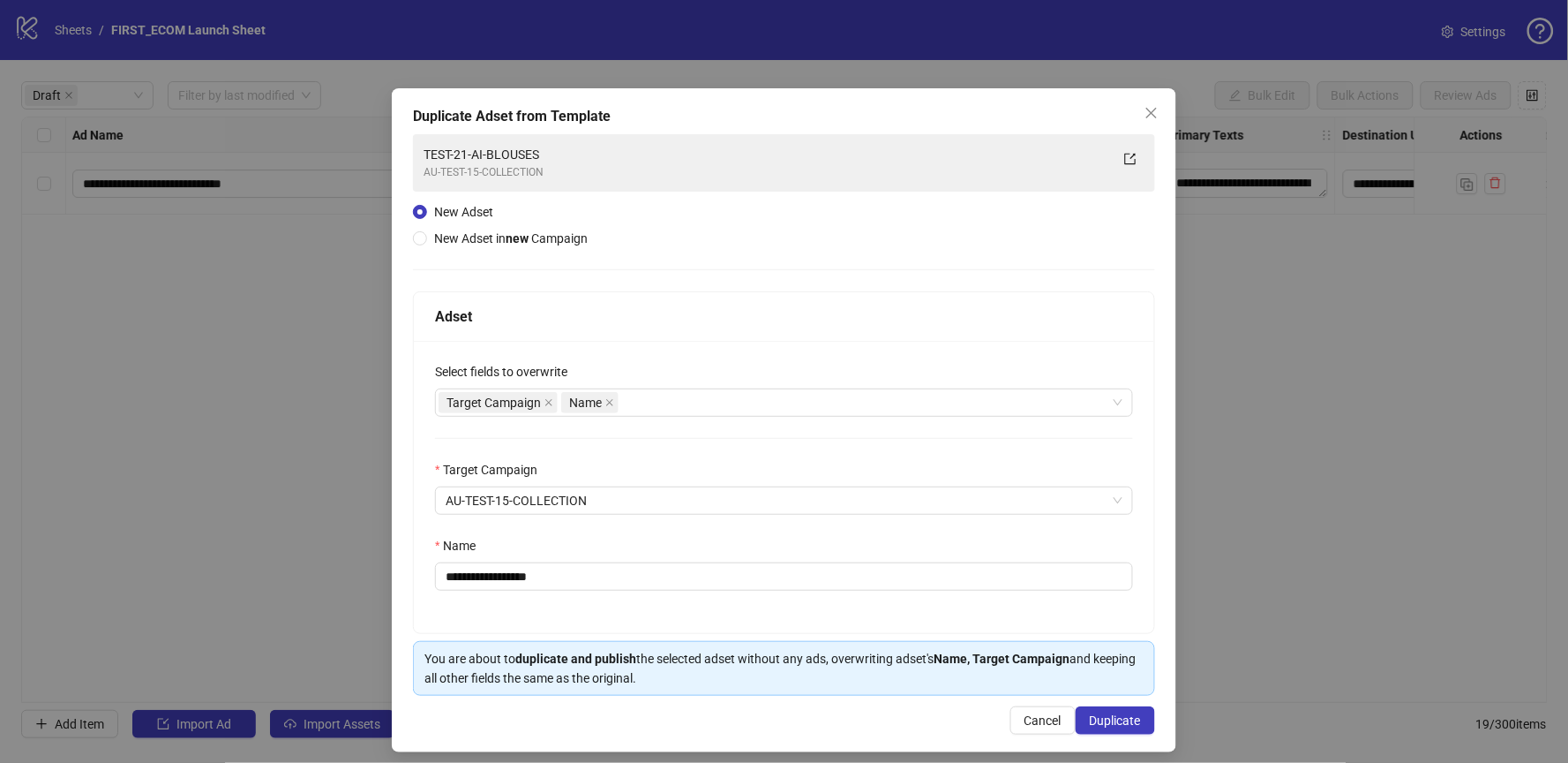
click at [755, 540] on div "Name" at bounding box center [784, 549] width 698 height 26
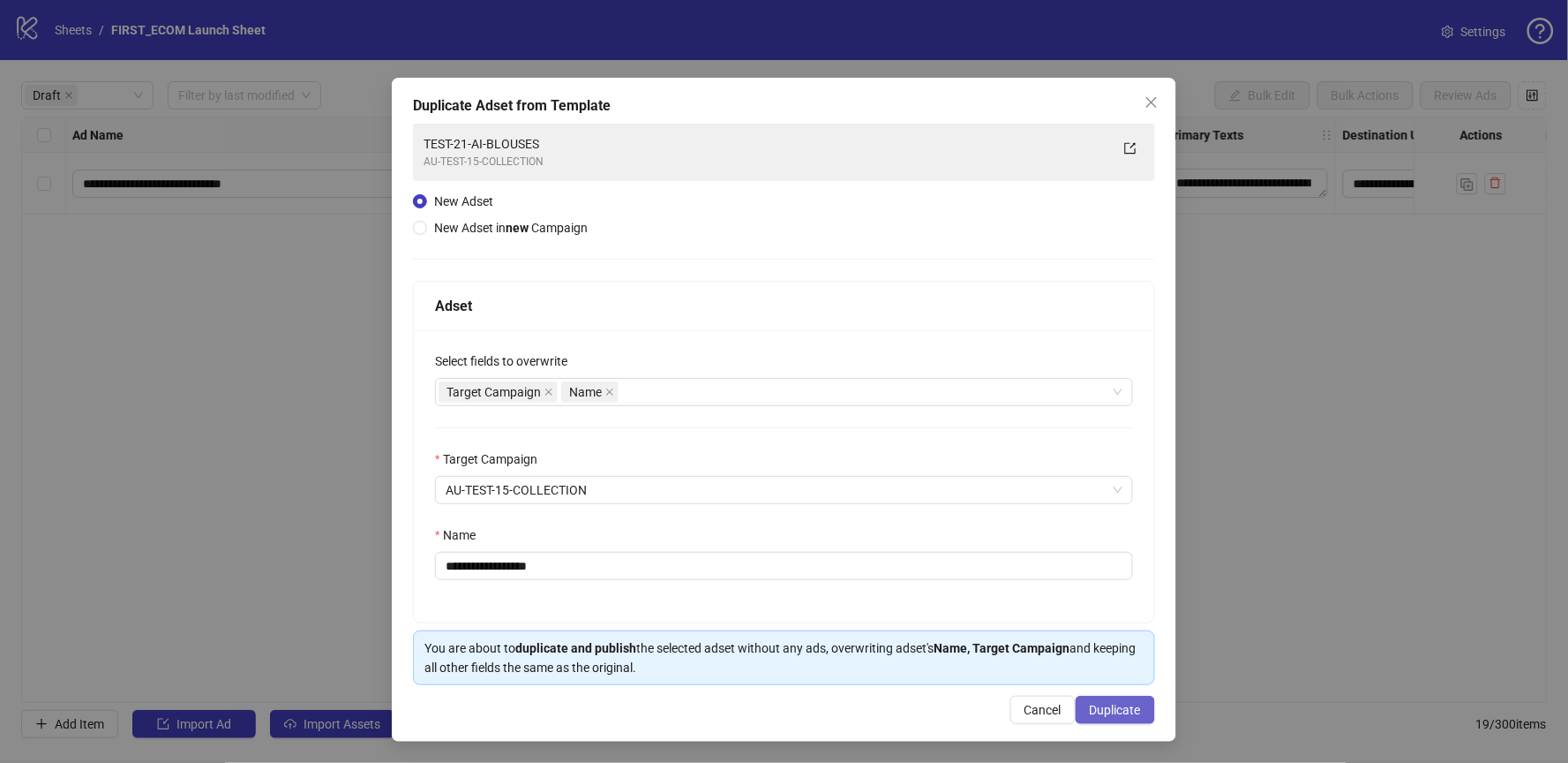
click at [1112, 703] on span "Duplicate" at bounding box center [1114, 710] width 51 height 14
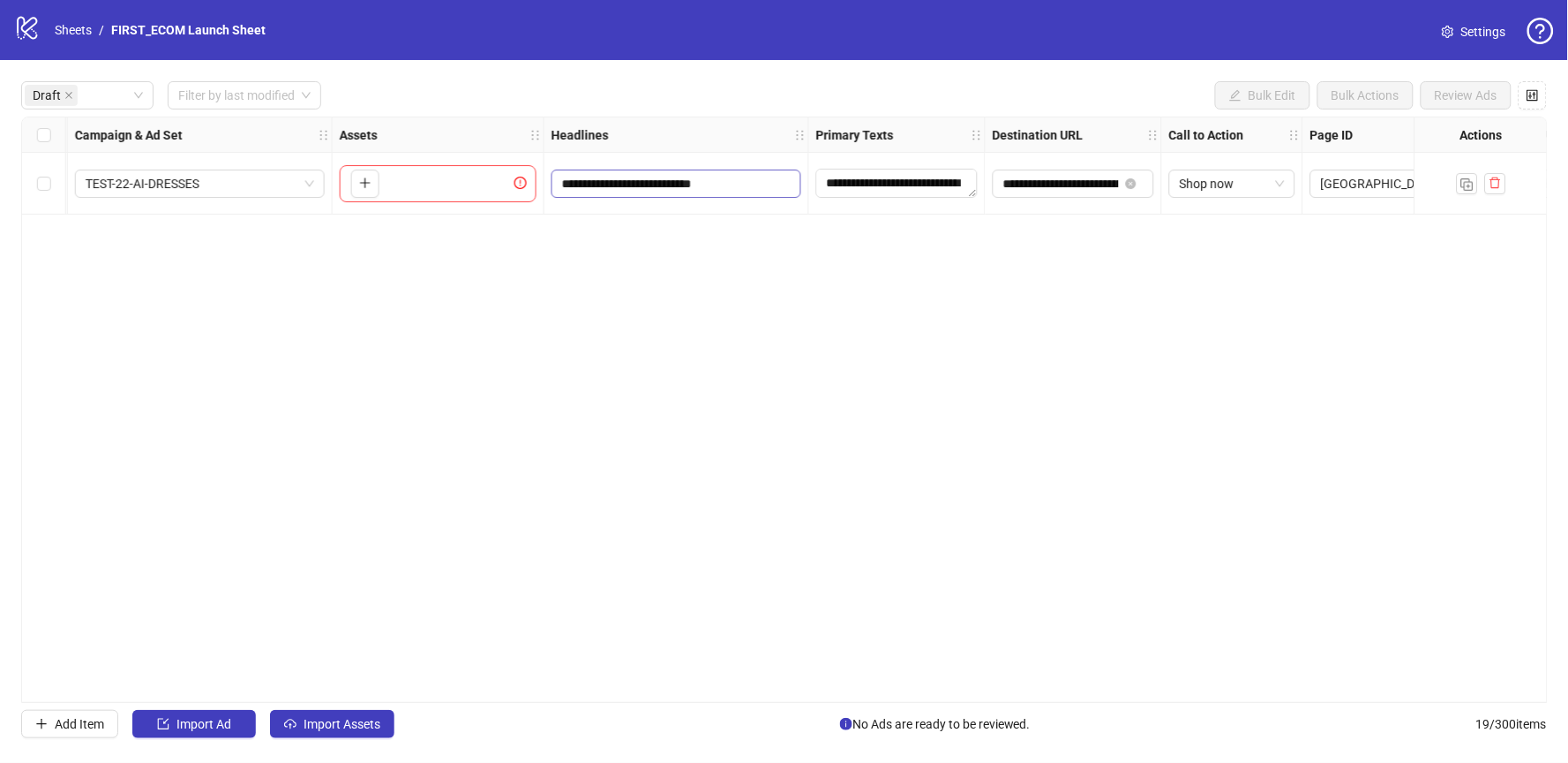
scroll to position [0, 0]
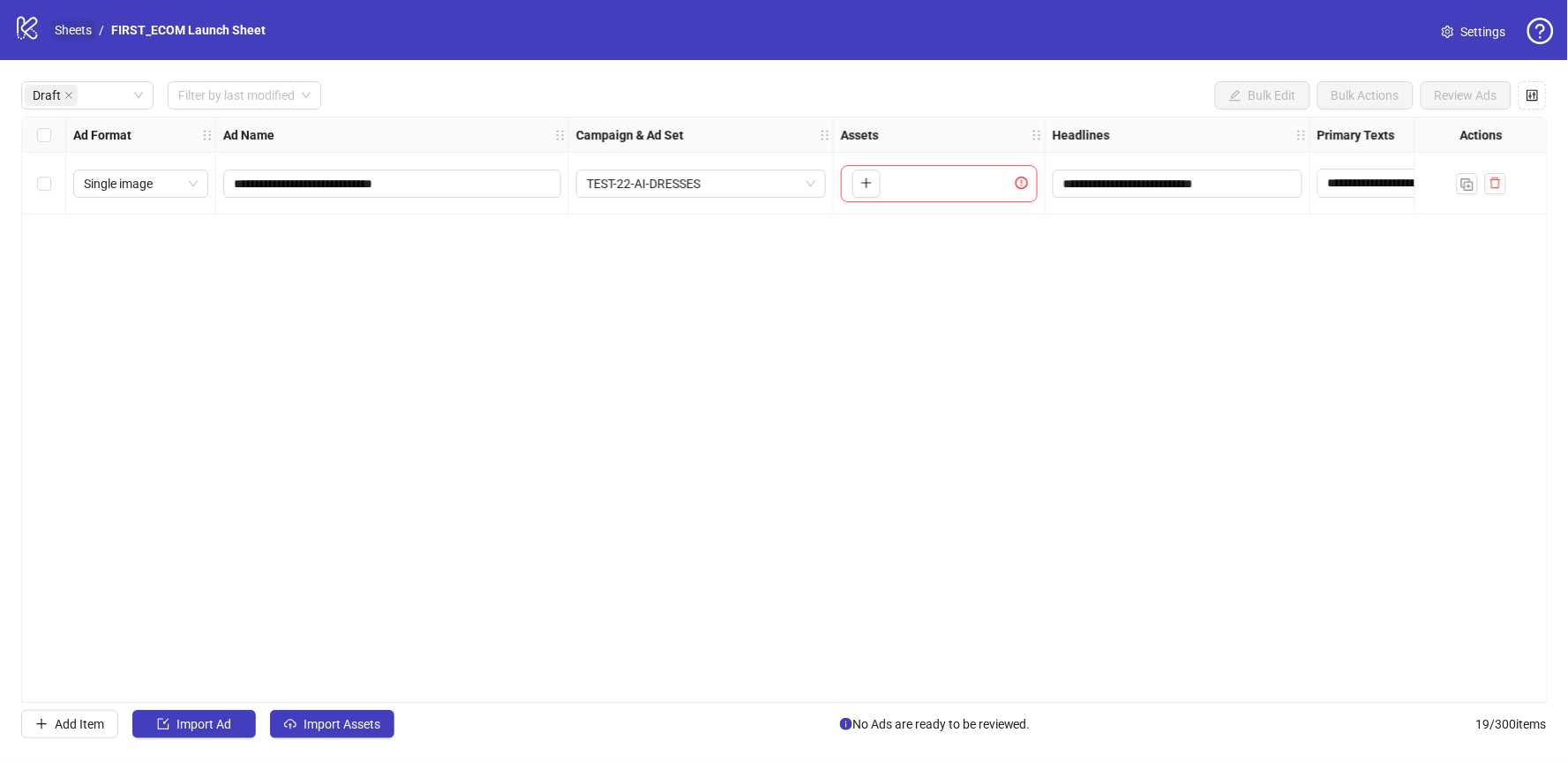
click at [71, 32] on link "Sheets" at bounding box center [73, 29] width 44 height 19
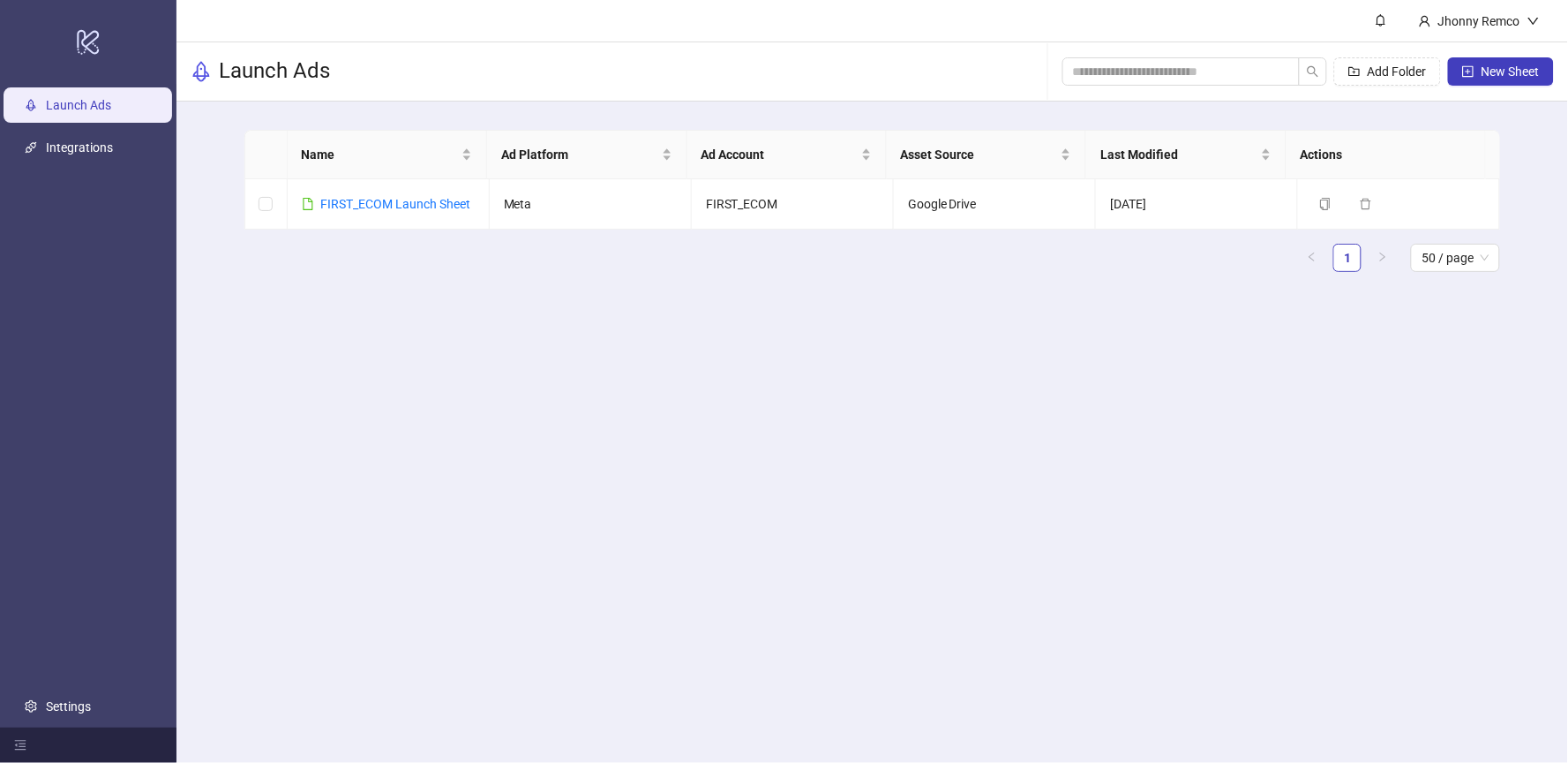
click at [1472, 92] on div "Add Folder New Sheet" at bounding box center [1308, 71] width 492 height 57
click at [1502, 69] on span "New Sheet" at bounding box center [1510, 71] width 58 height 14
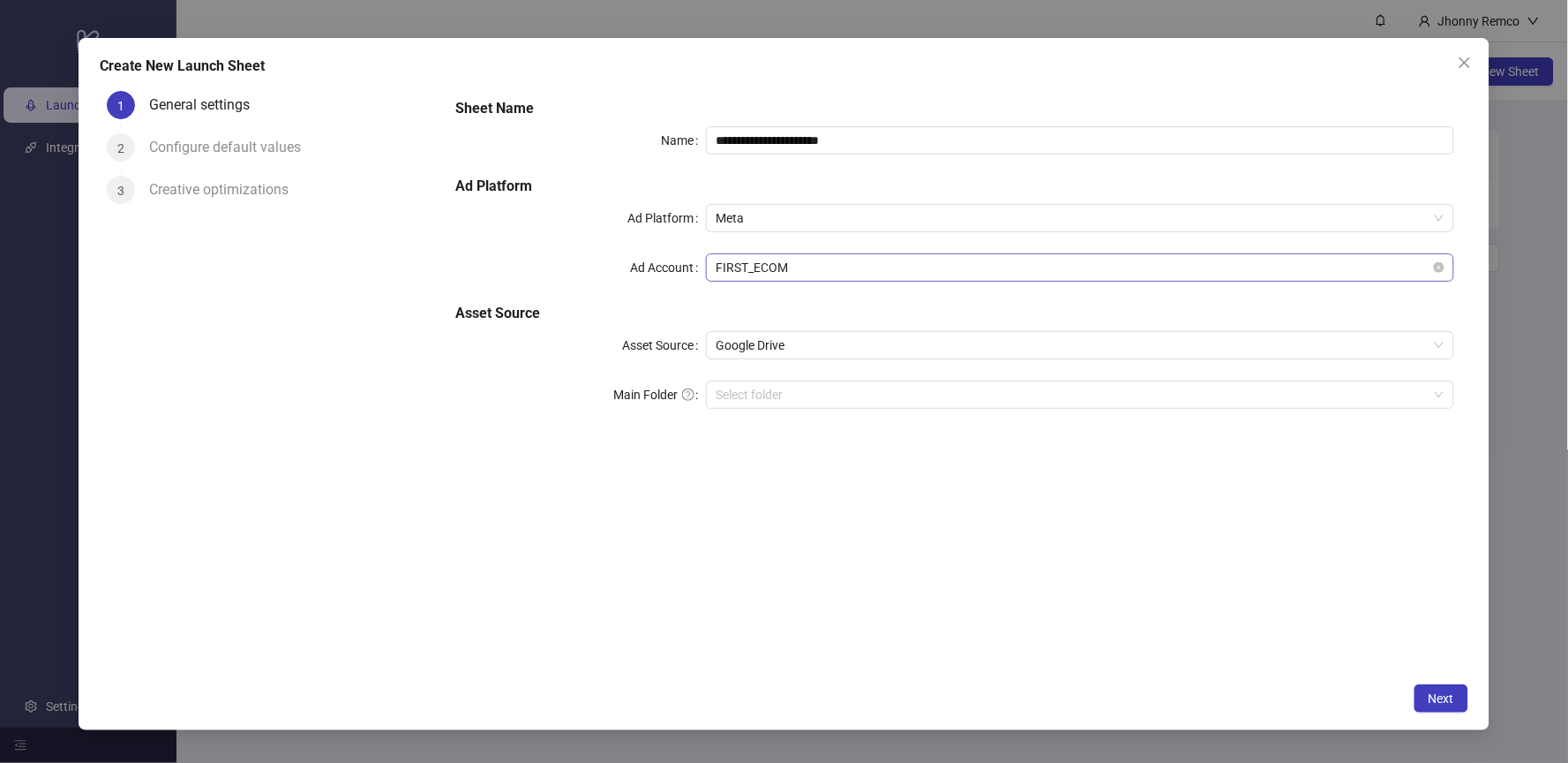
click at [840, 264] on span "FIRST_ECOM" at bounding box center [1080, 267] width 728 height 26
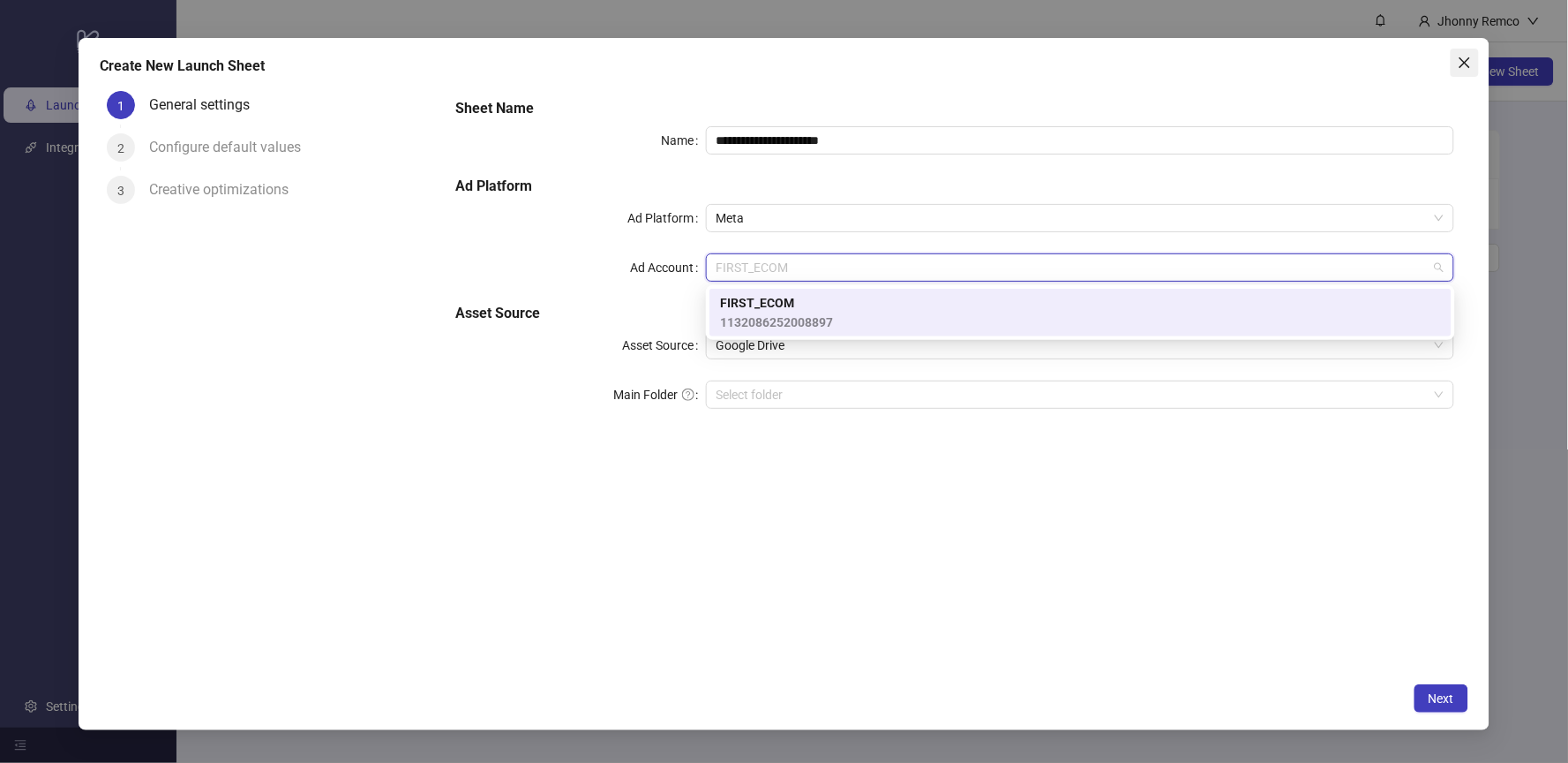
click at [1467, 57] on icon "close" at bounding box center [1465, 63] width 14 height 14
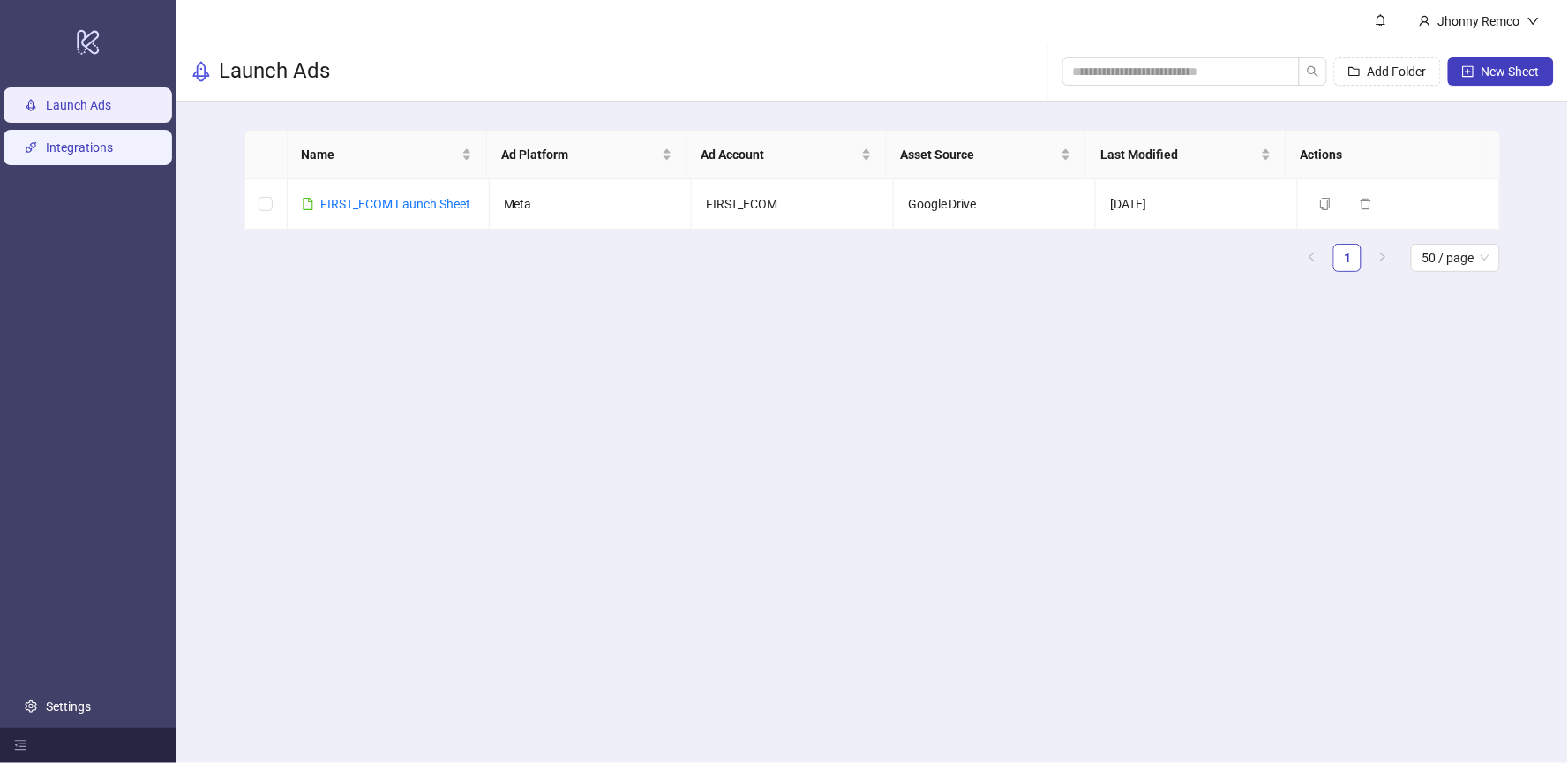
click at [84, 154] on link "Integrations" at bounding box center [79, 147] width 67 height 14
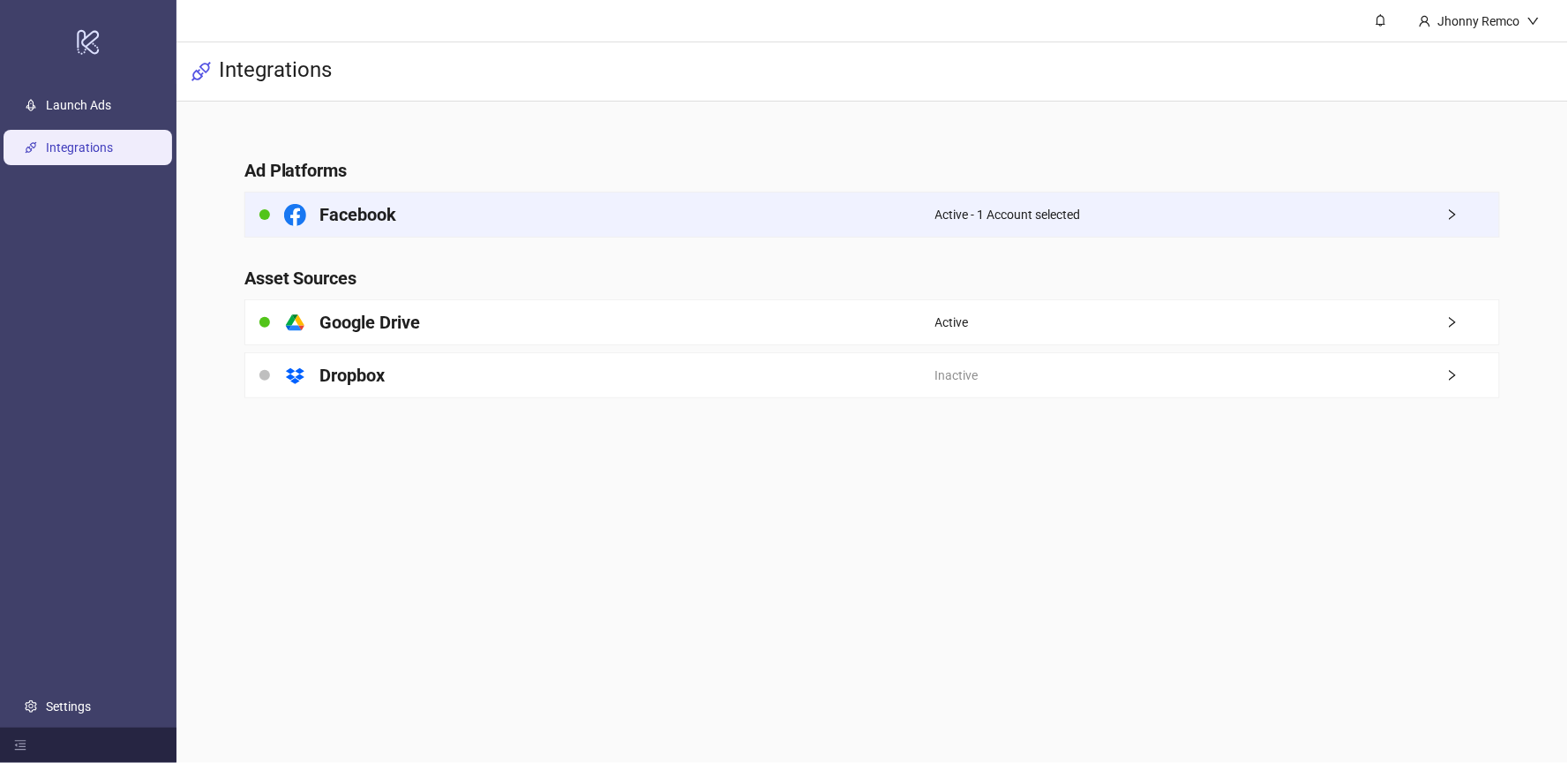
click at [449, 222] on div "Facebook" at bounding box center [590, 214] width 690 height 44
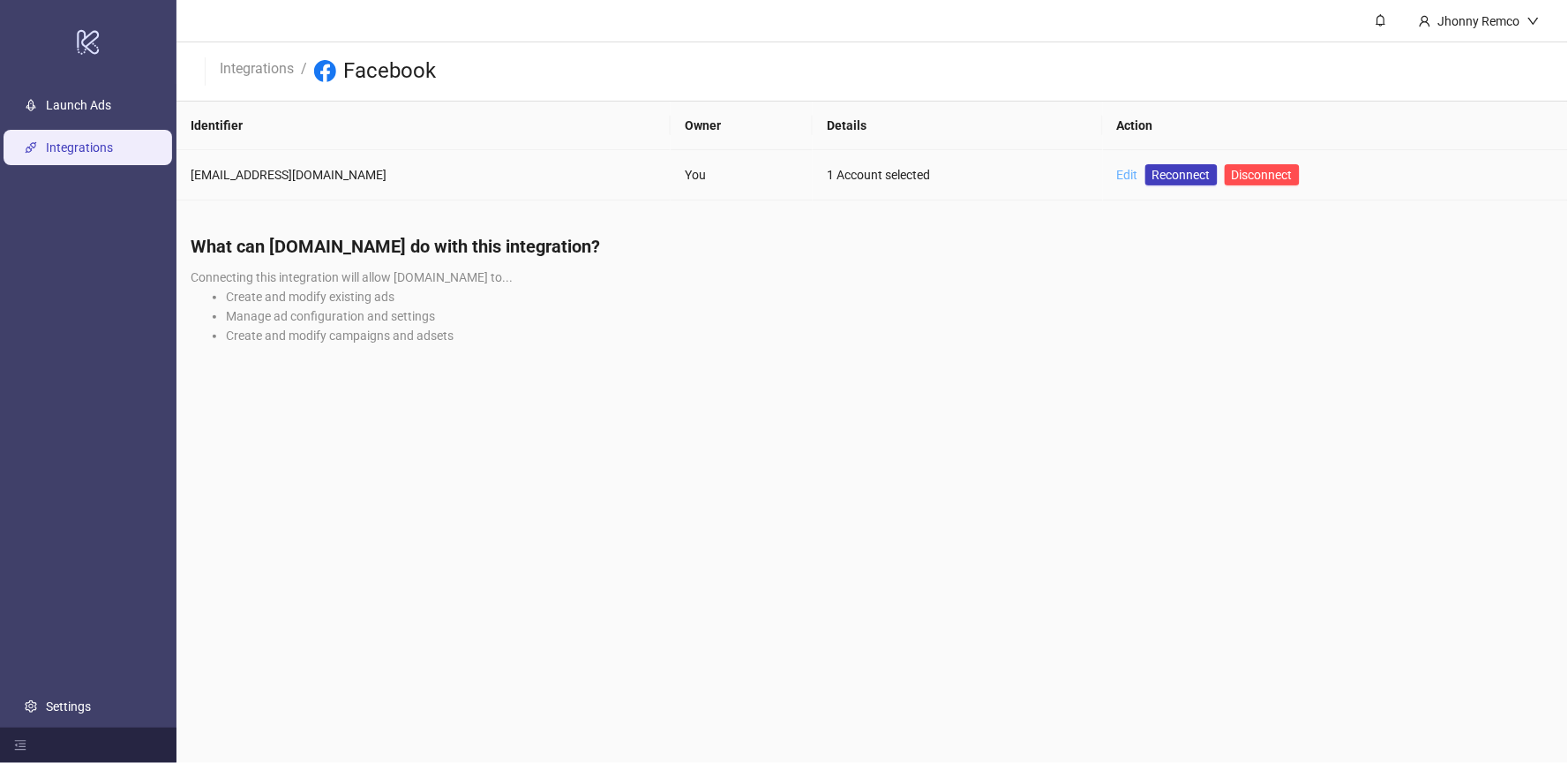
click at [1117, 174] on link "Edit" at bounding box center [1127, 175] width 21 height 14
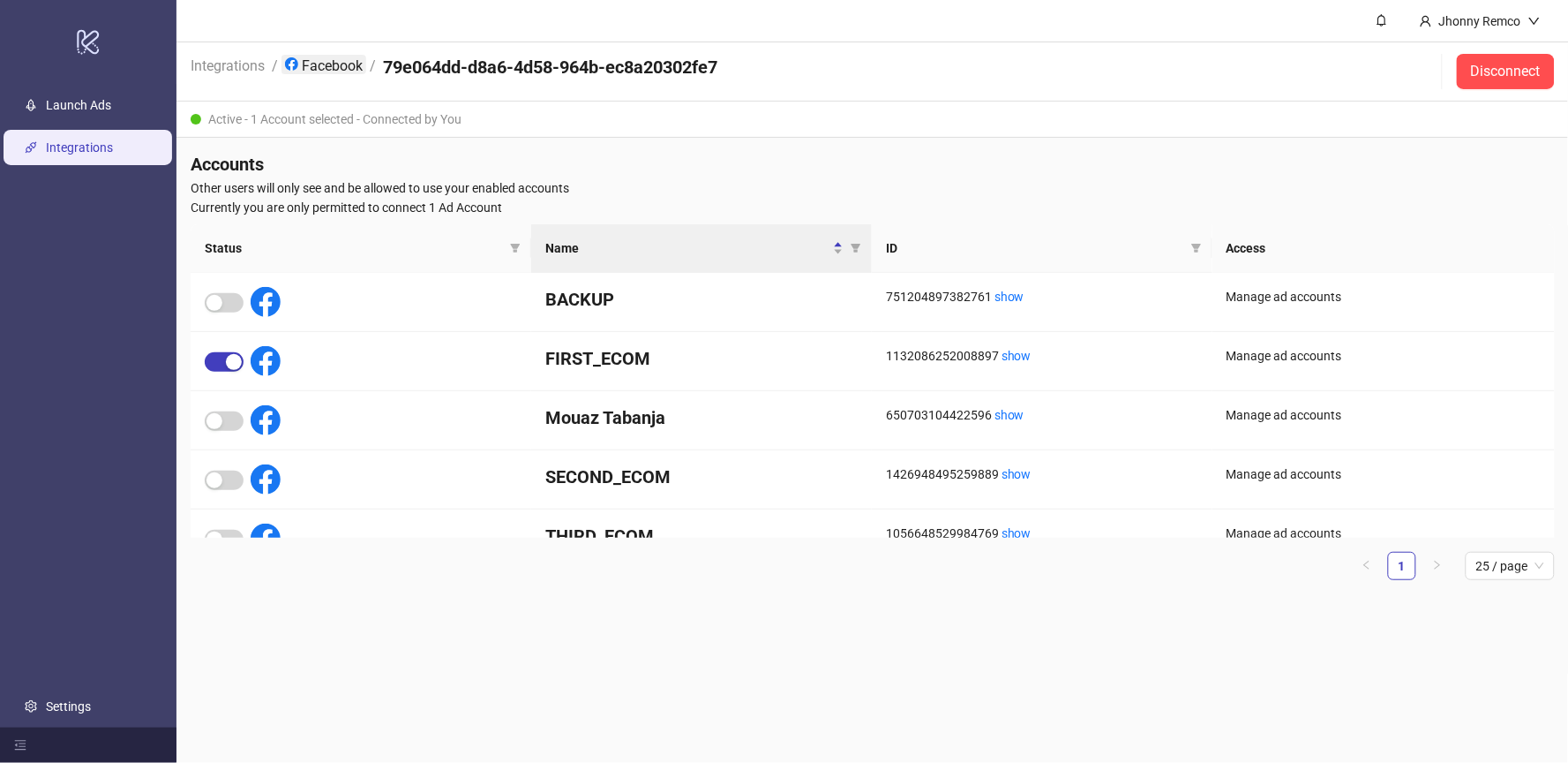
click at [327, 63] on link "Facebook" at bounding box center [324, 64] width 85 height 19
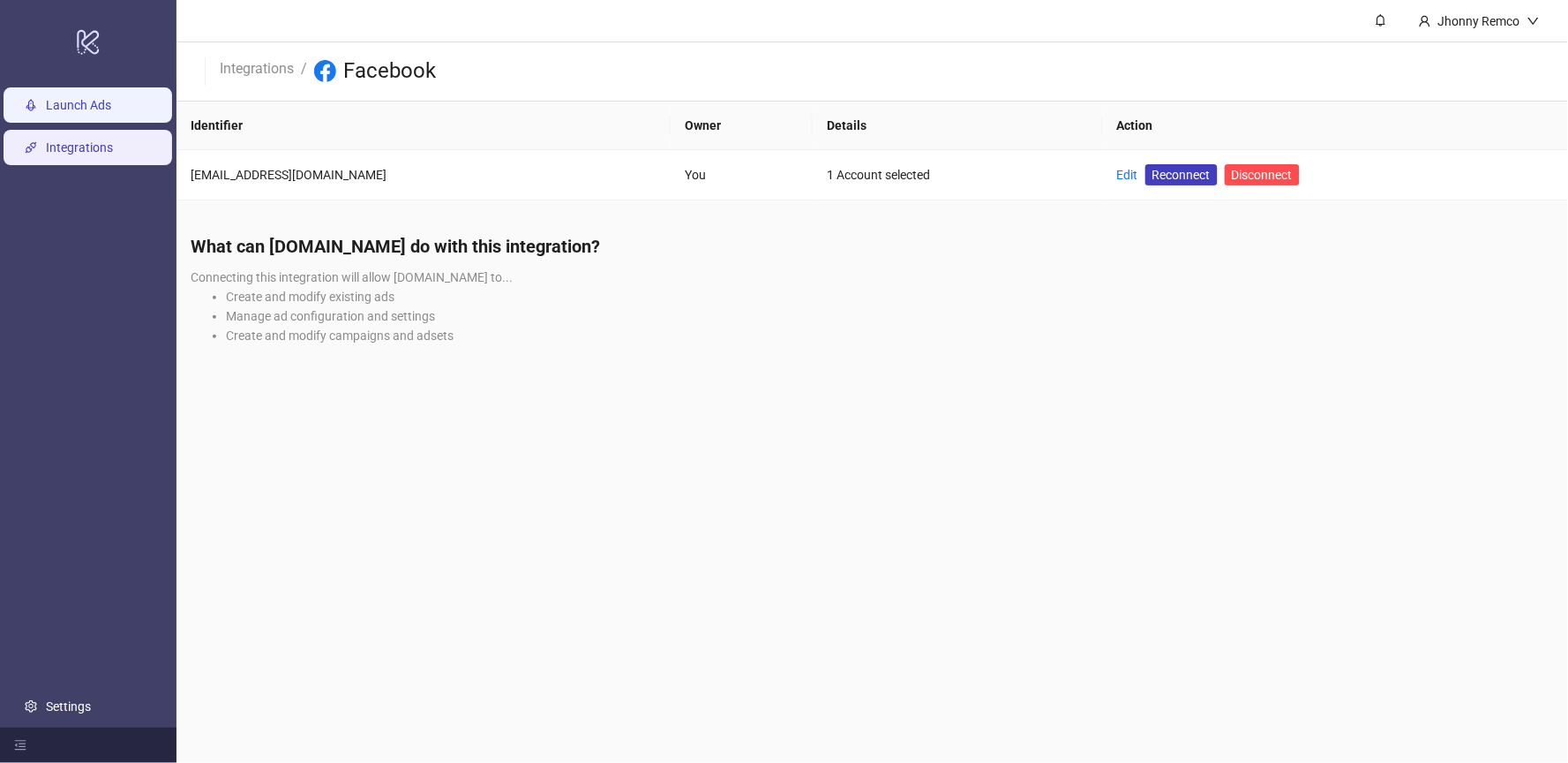
click at [64, 112] on link "Launch Ads" at bounding box center [78, 105] width 65 height 14
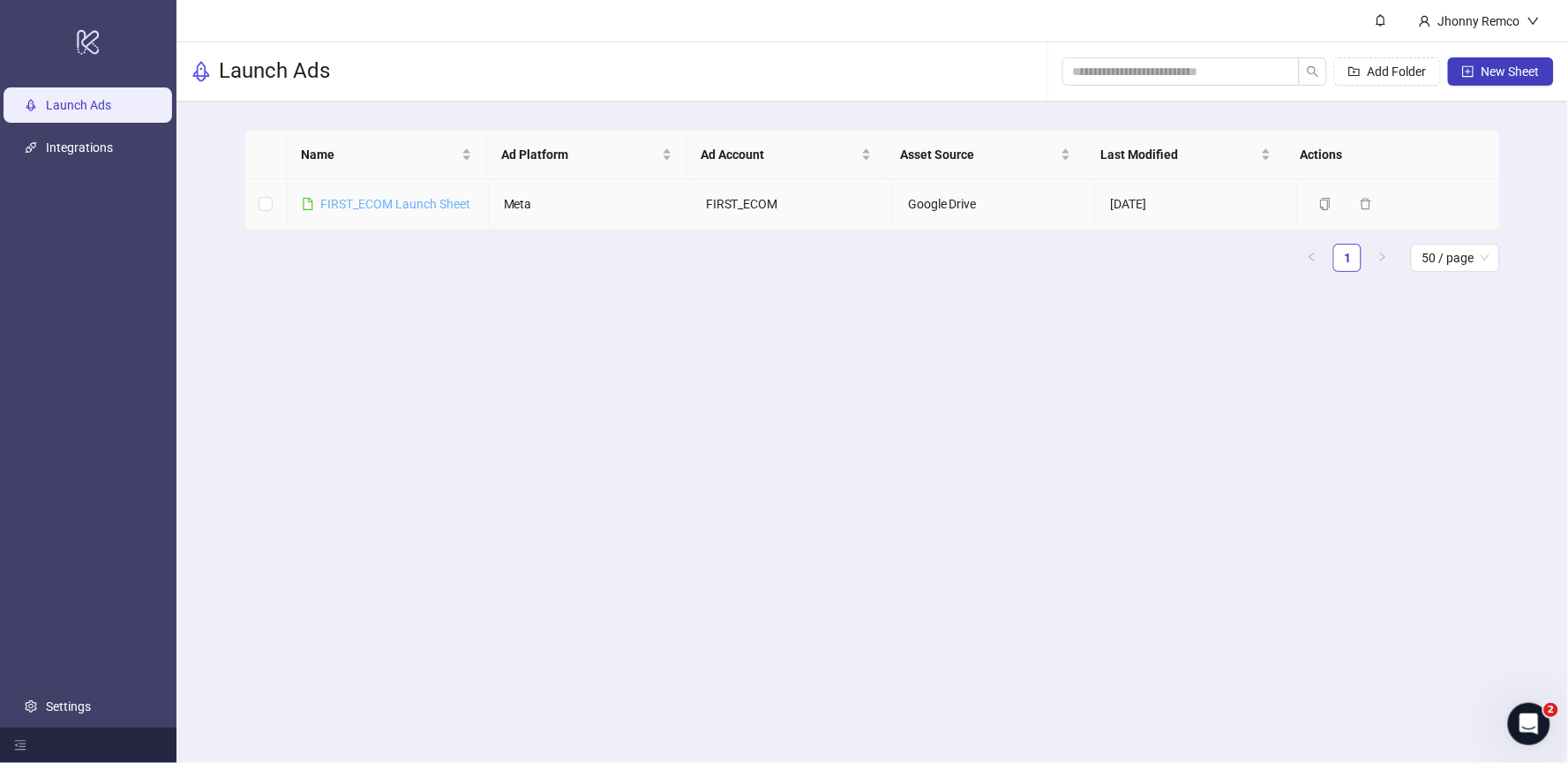
click at [366, 201] on link "FIRST_ECOM Launch Sheet" at bounding box center [396, 204] width 150 height 14
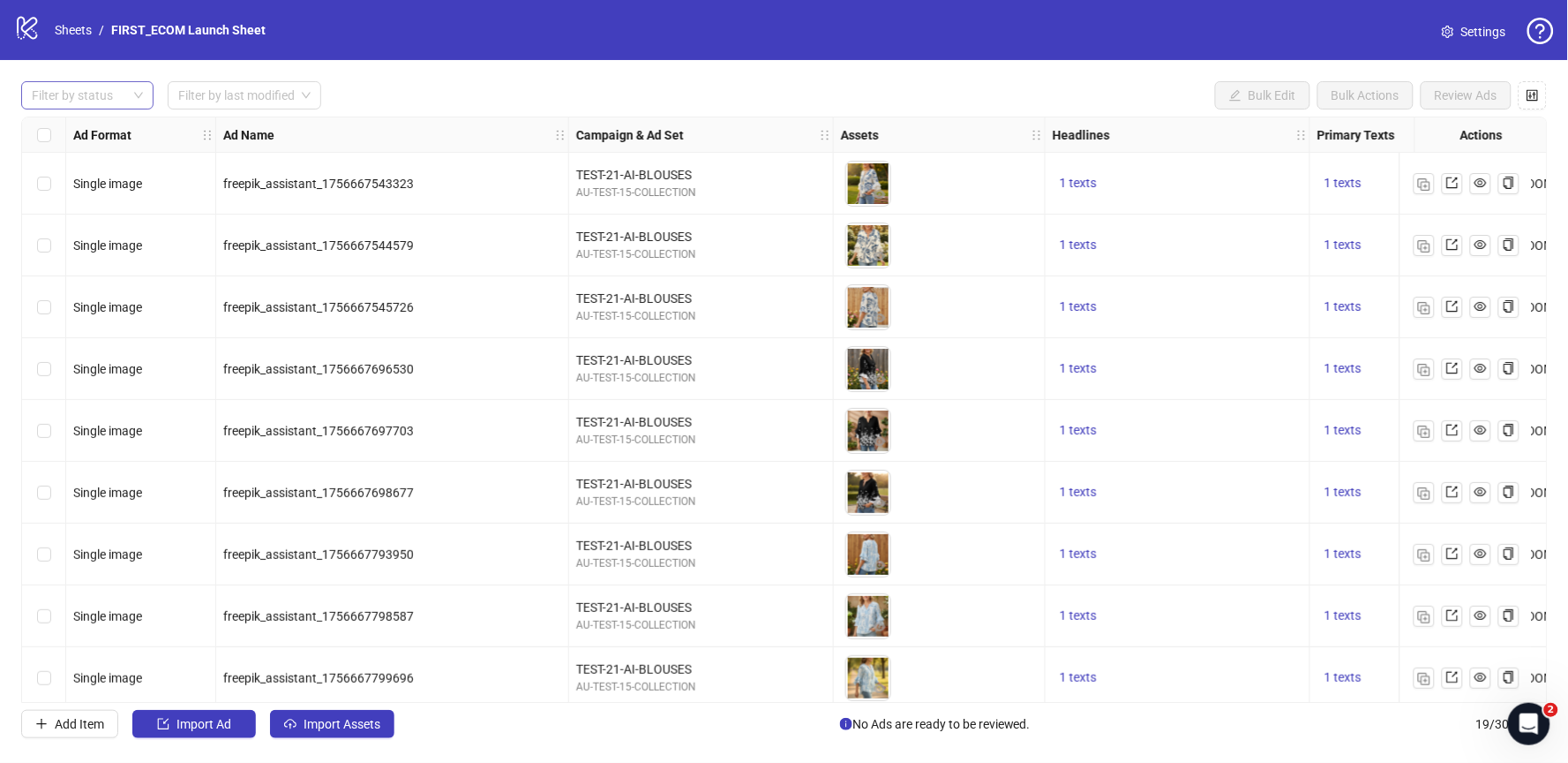
click at [111, 94] on div at bounding box center [78, 95] width 107 height 25
click at [67, 130] on div "Draft" at bounding box center [87, 131] width 104 height 19
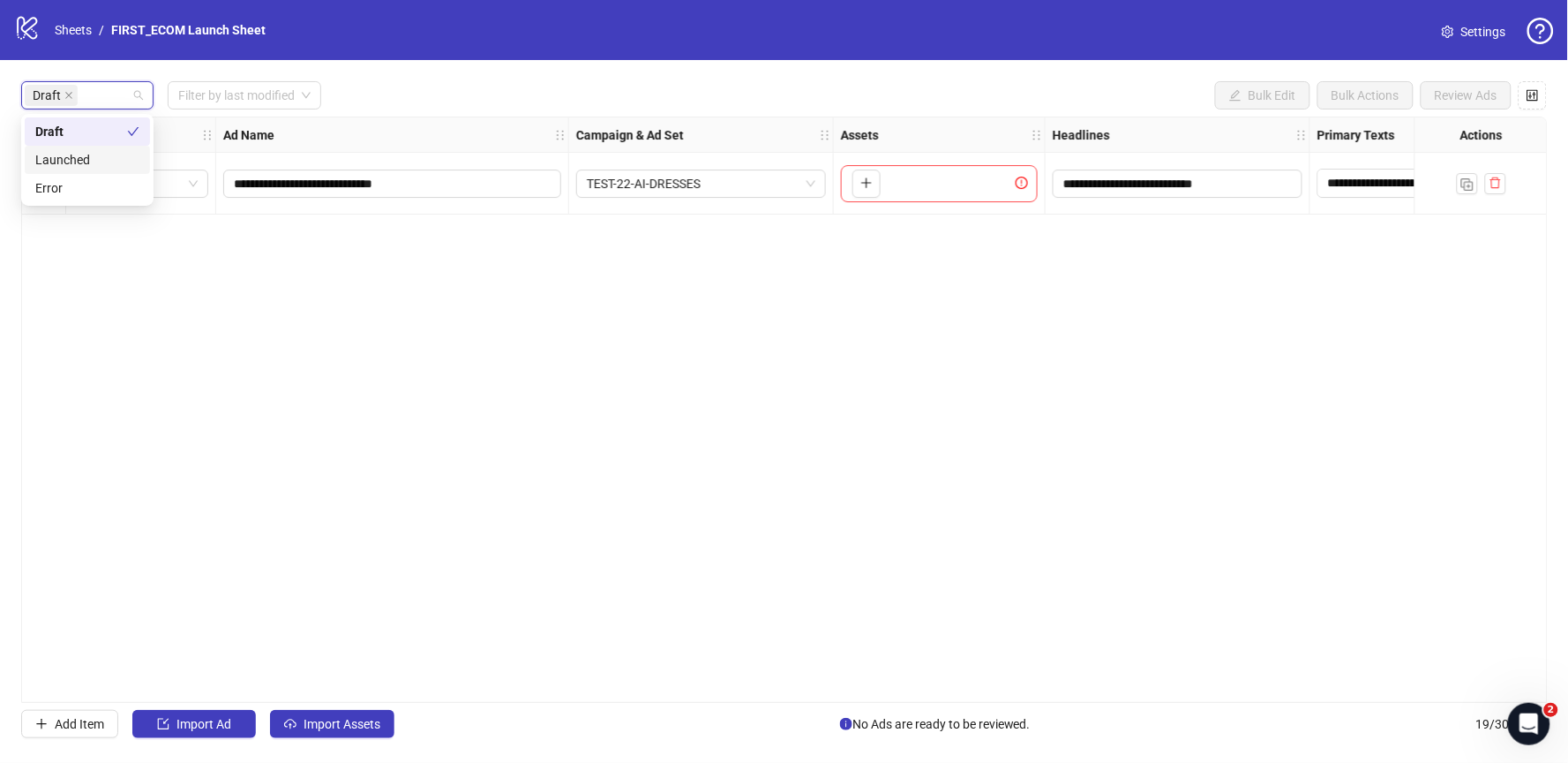
click at [560, 295] on div "**********" at bounding box center [784, 410] width 1527 height 586
click at [334, 742] on div "**********" at bounding box center [784, 409] width 1568 height 699
click at [334, 739] on div "**********" at bounding box center [784, 409] width 1568 height 699
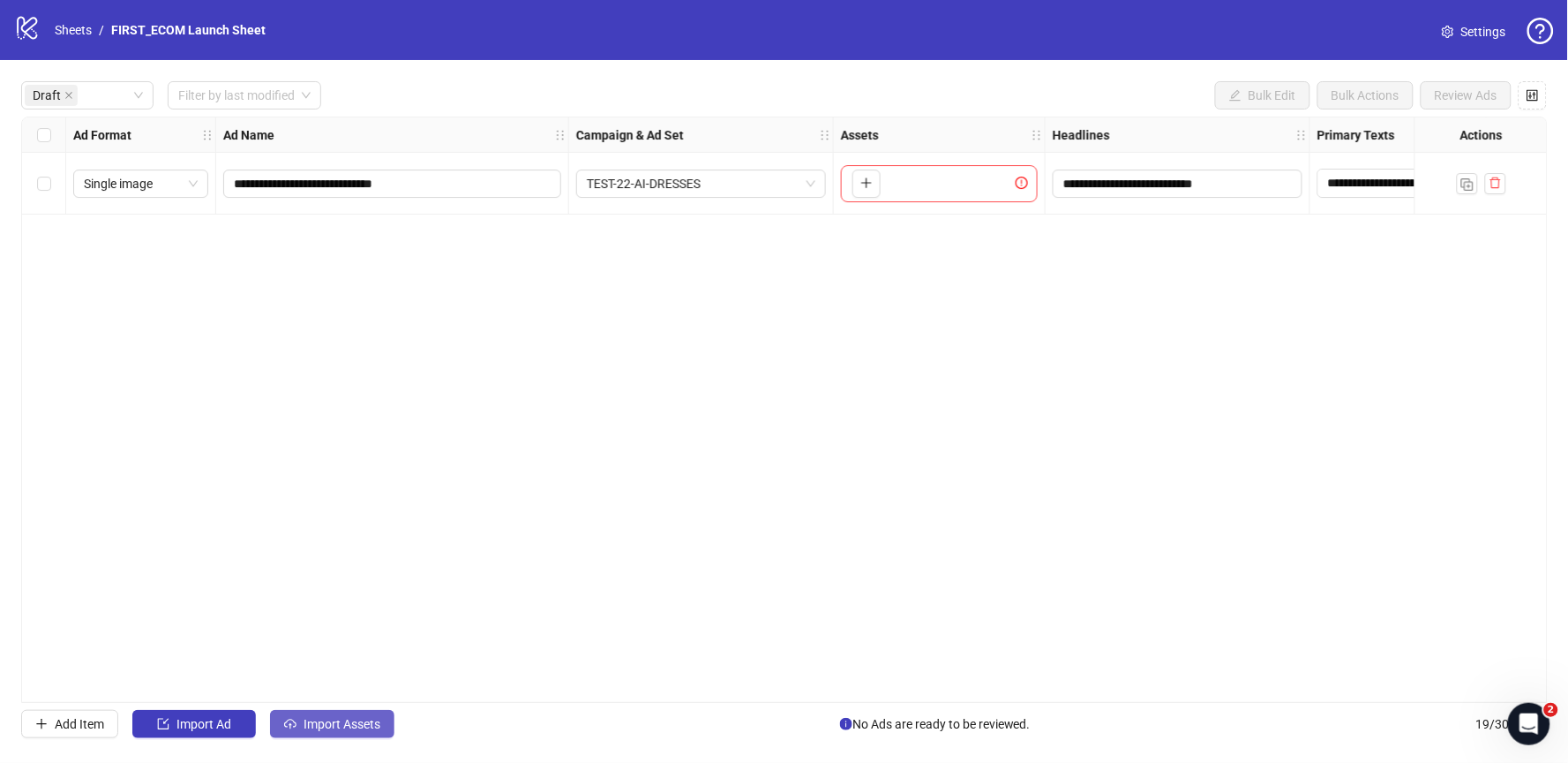
click at [310, 726] on span "Import Assets" at bounding box center [342, 724] width 77 height 14
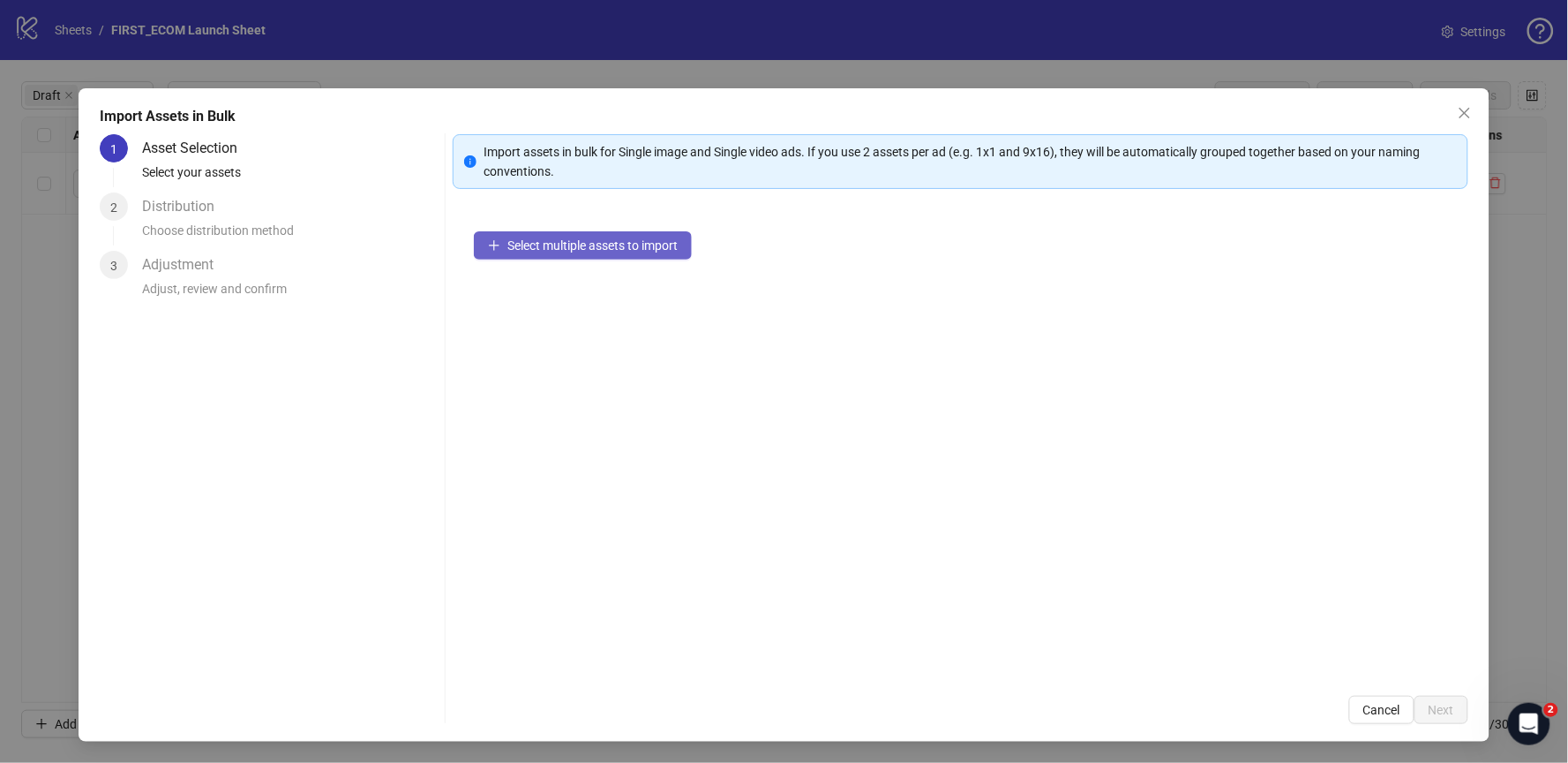
click at [584, 238] on span "Select multiple assets to import" at bounding box center [593, 245] width 170 height 14
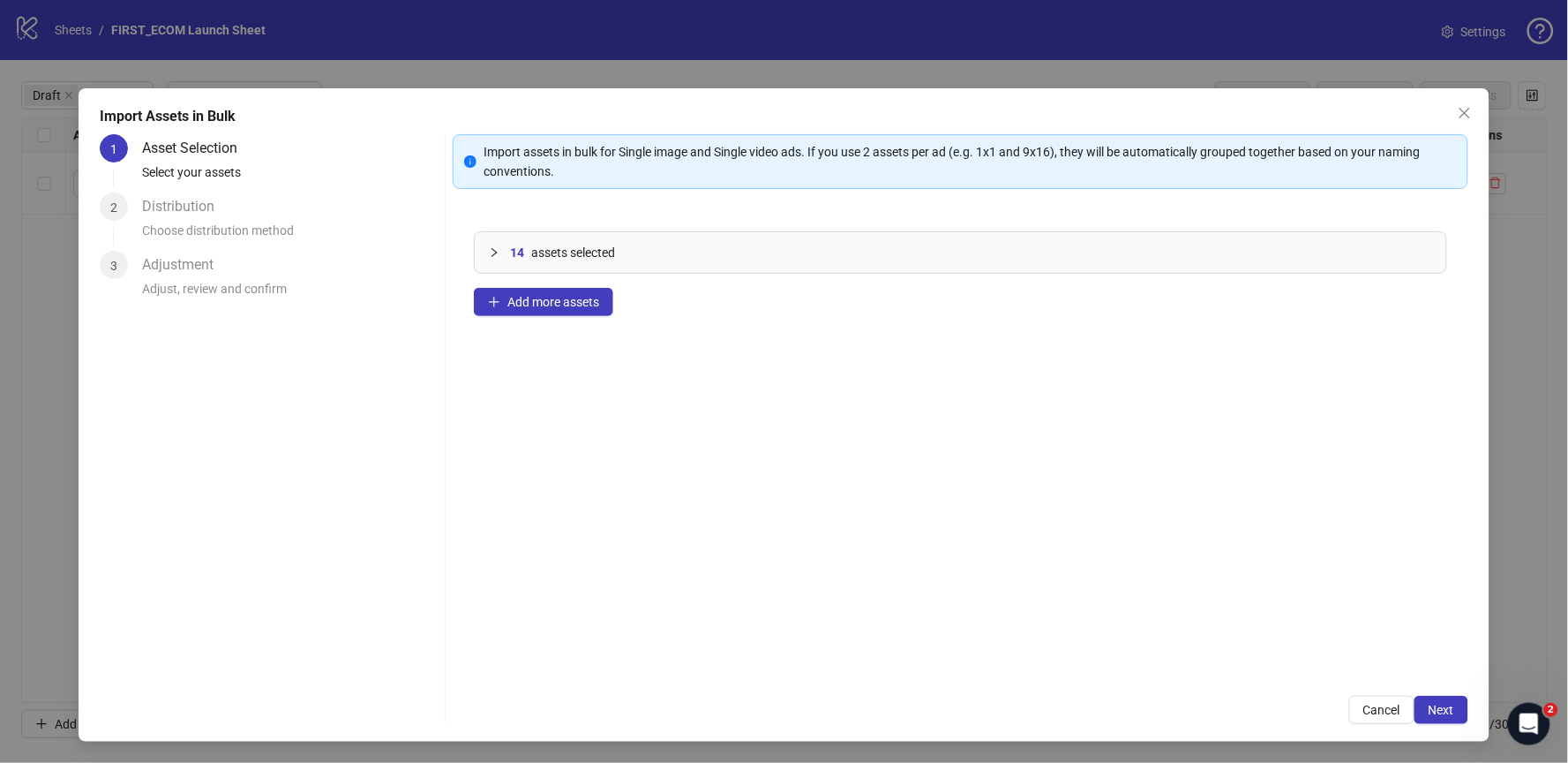
click at [494, 253] on icon "collapsed" at bounding box center [494, 252] width 11 height 11
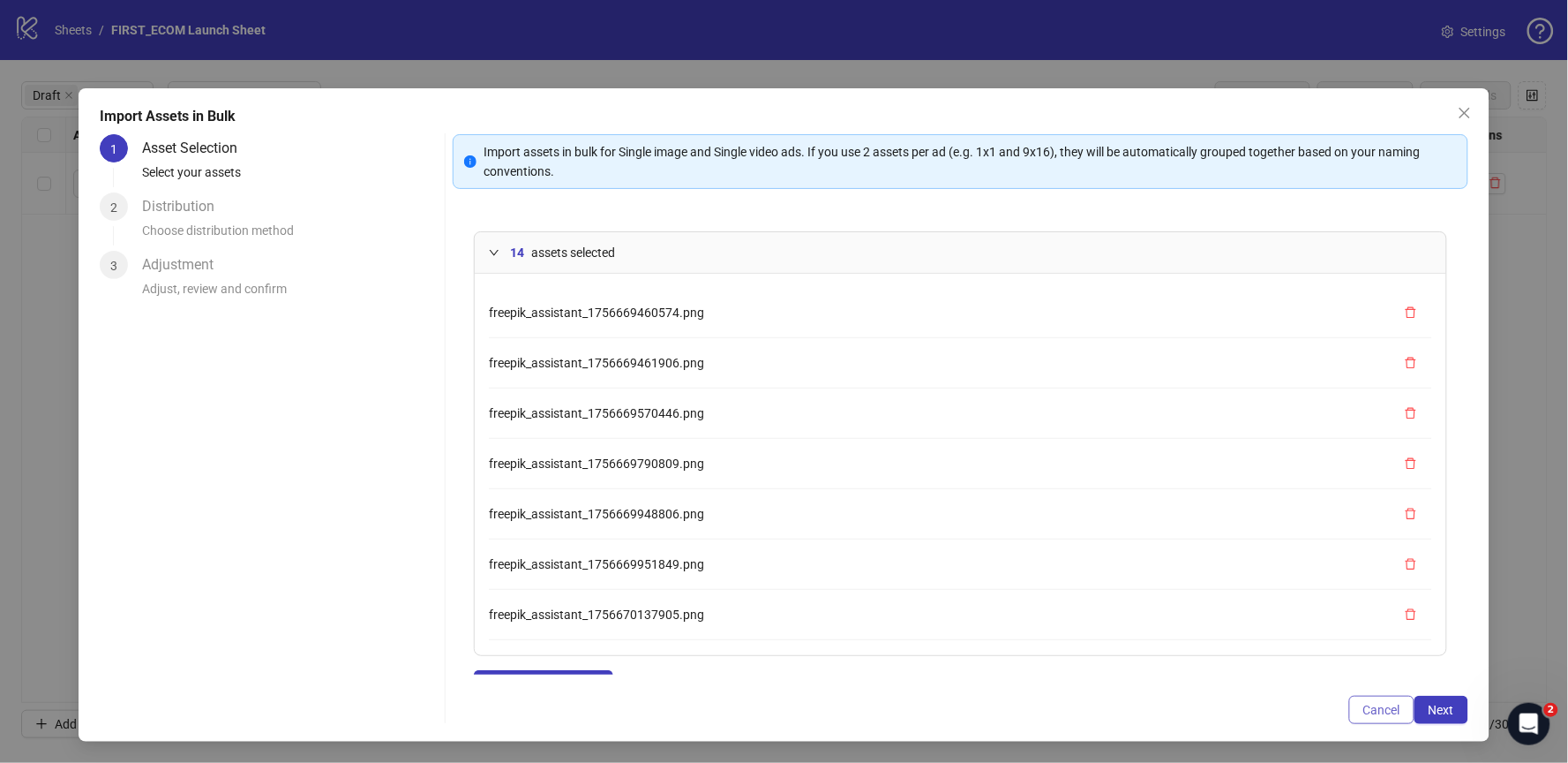
click at [1368, 703] on span "Cancel" at bounding box center [1381, 710] width 37 height 14
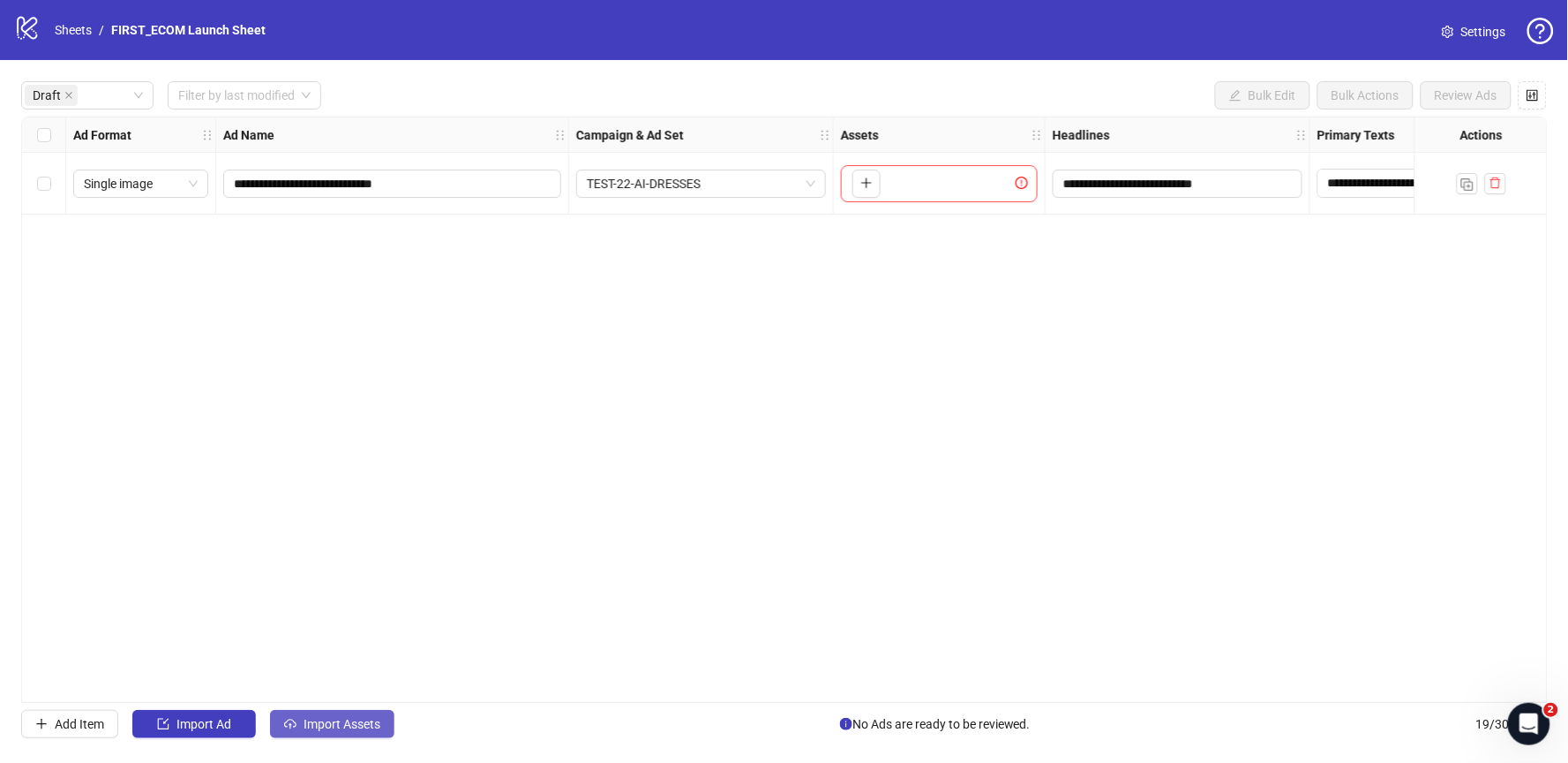
click at [325, 736] on button "Import Assets" at bounding box center [332, 724] width 124 height 28
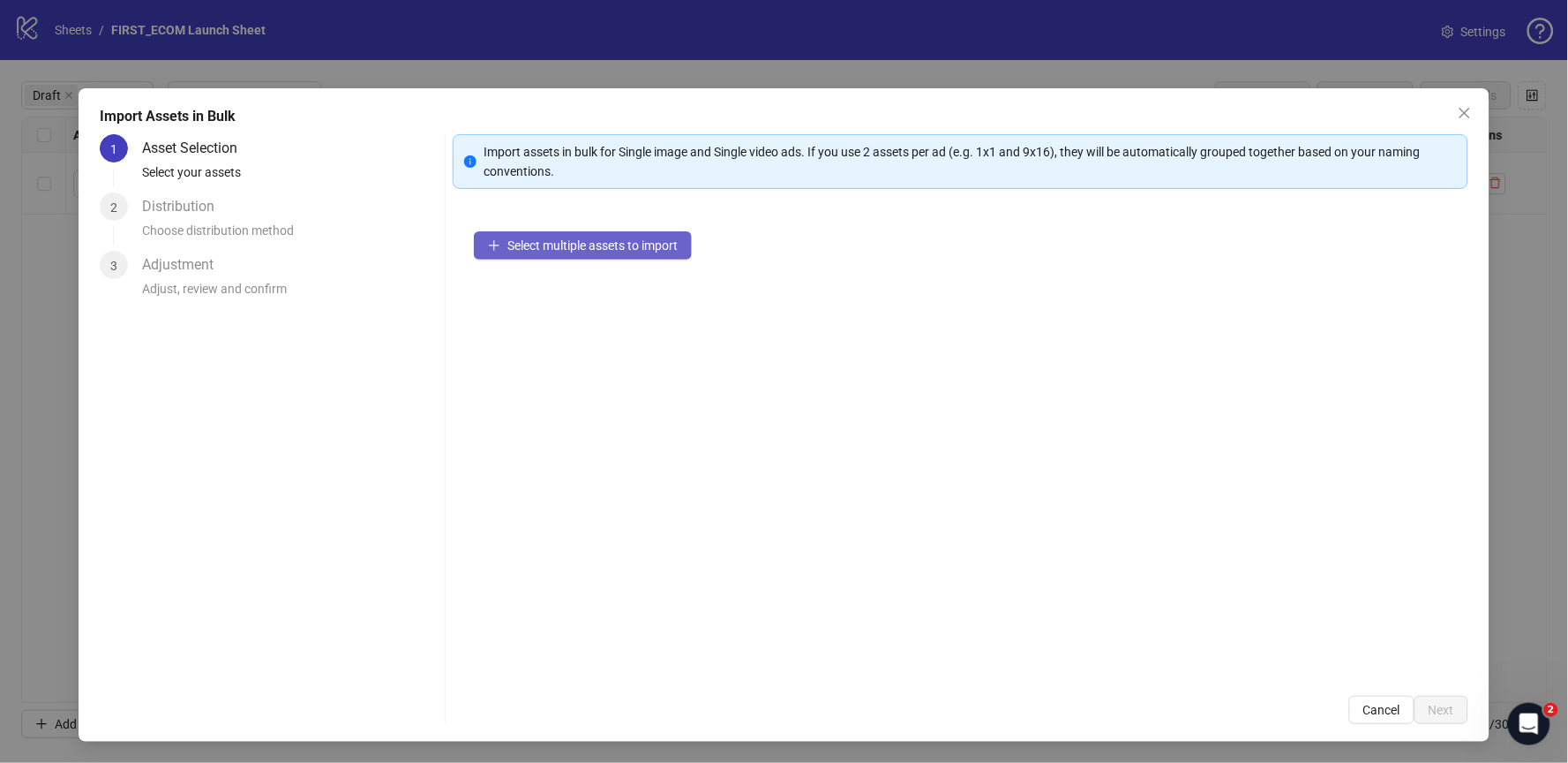
click at [530, 245] on span "Select multiple assets to import" at bounding box center [593, 245] width 170 height 14
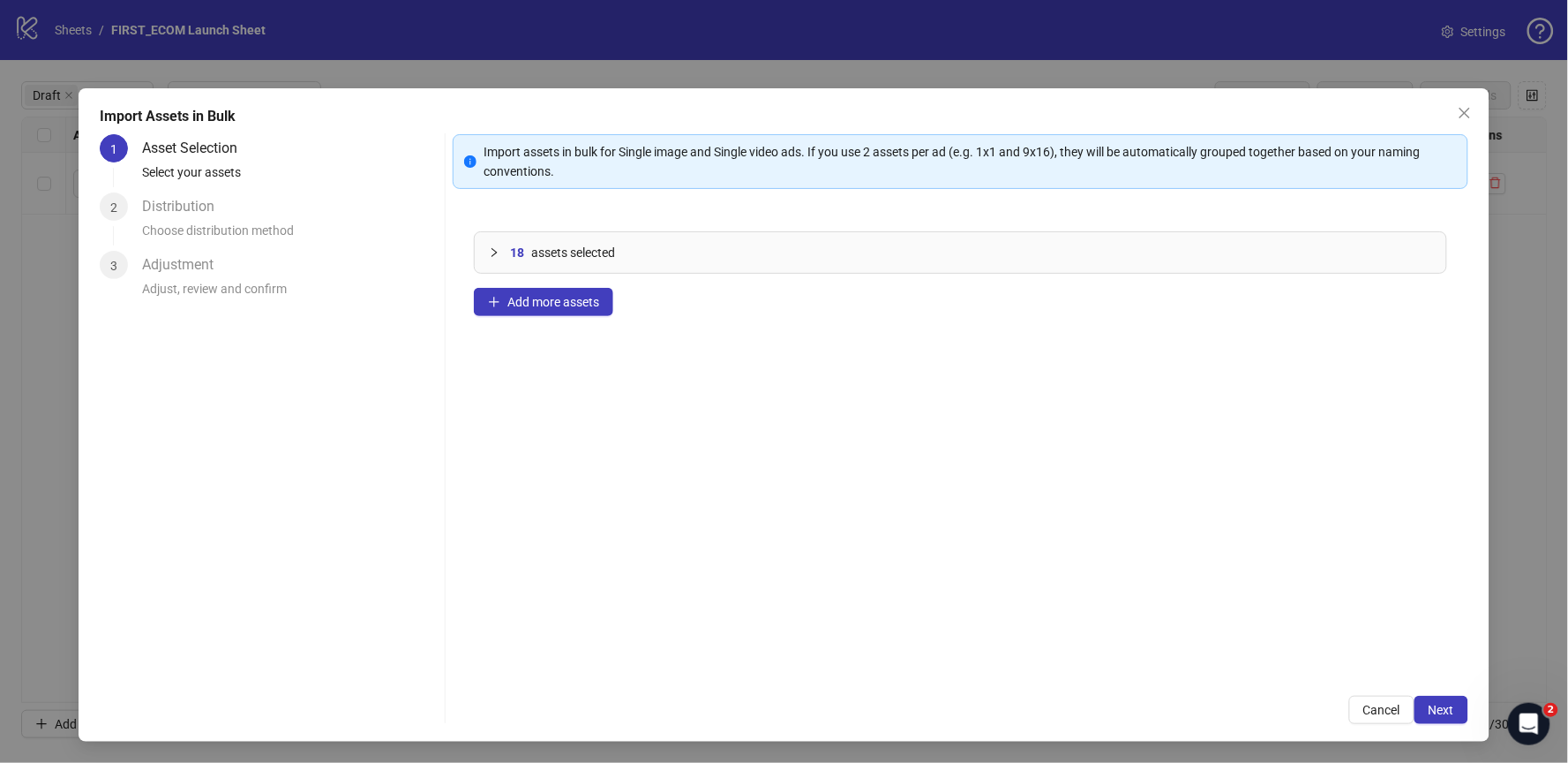
click at [496, 251] on icon "collapsed" at bounding box center [495, 252] width 5 height 9
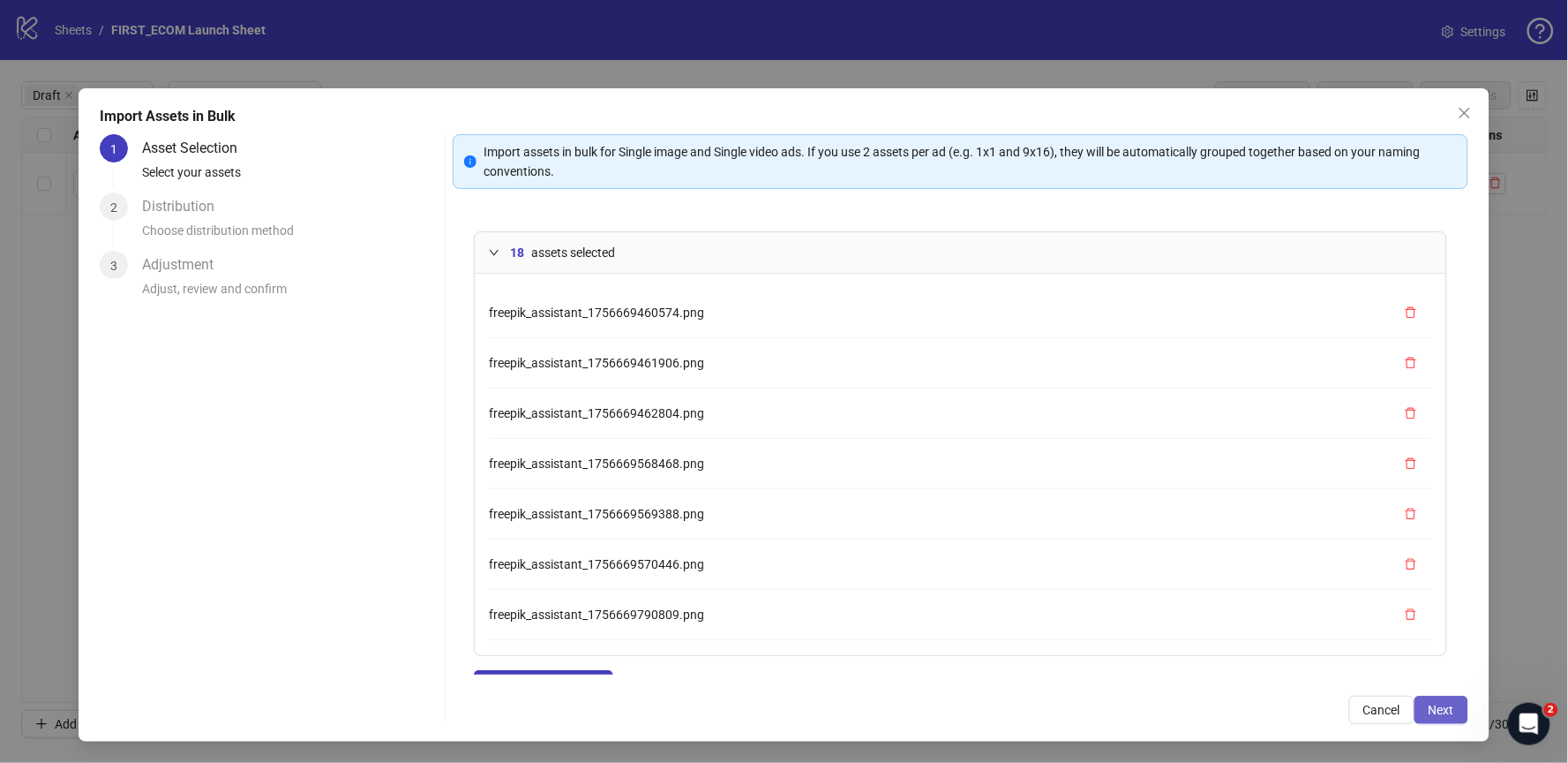
click at [1450, 705] on span "Next" at bounding box center [1442, 710] width 26 height 14
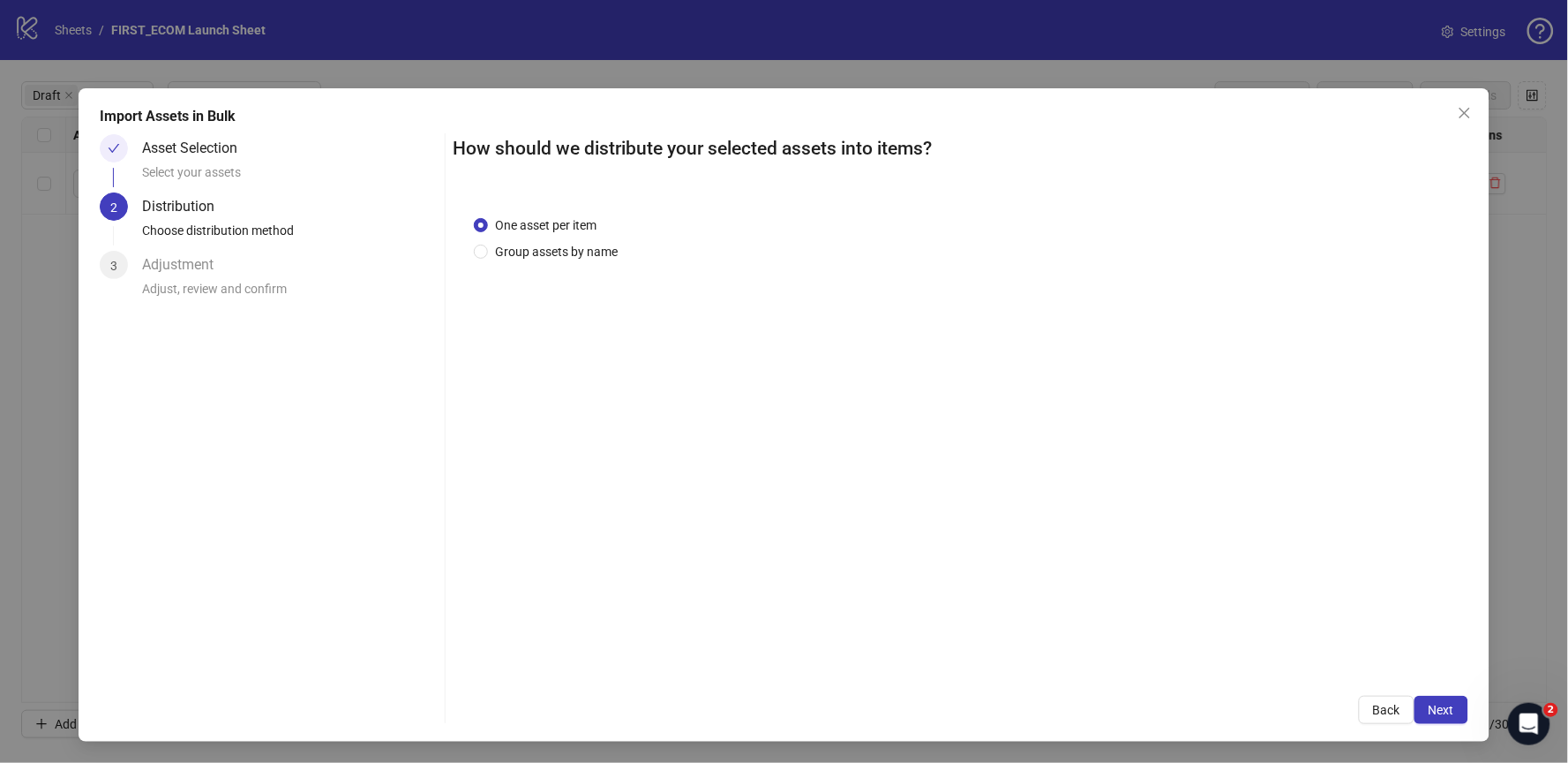
click at [1450, 705] on span "Next" at bounding box center [1442, 710] width 26 height 14
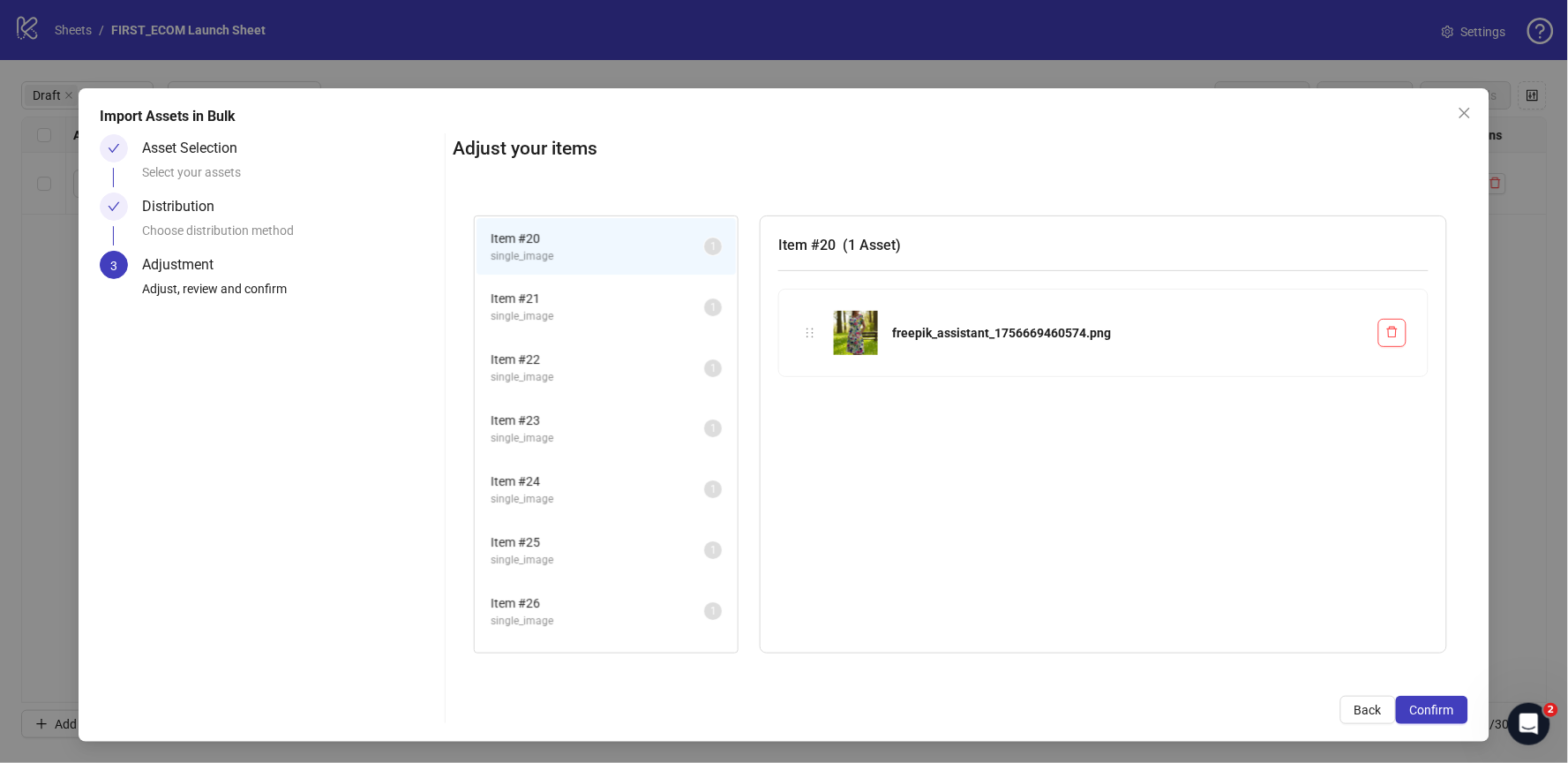
click at [592, 308] on span "single_image" at bounding box center [598, 316] width 214 height 17
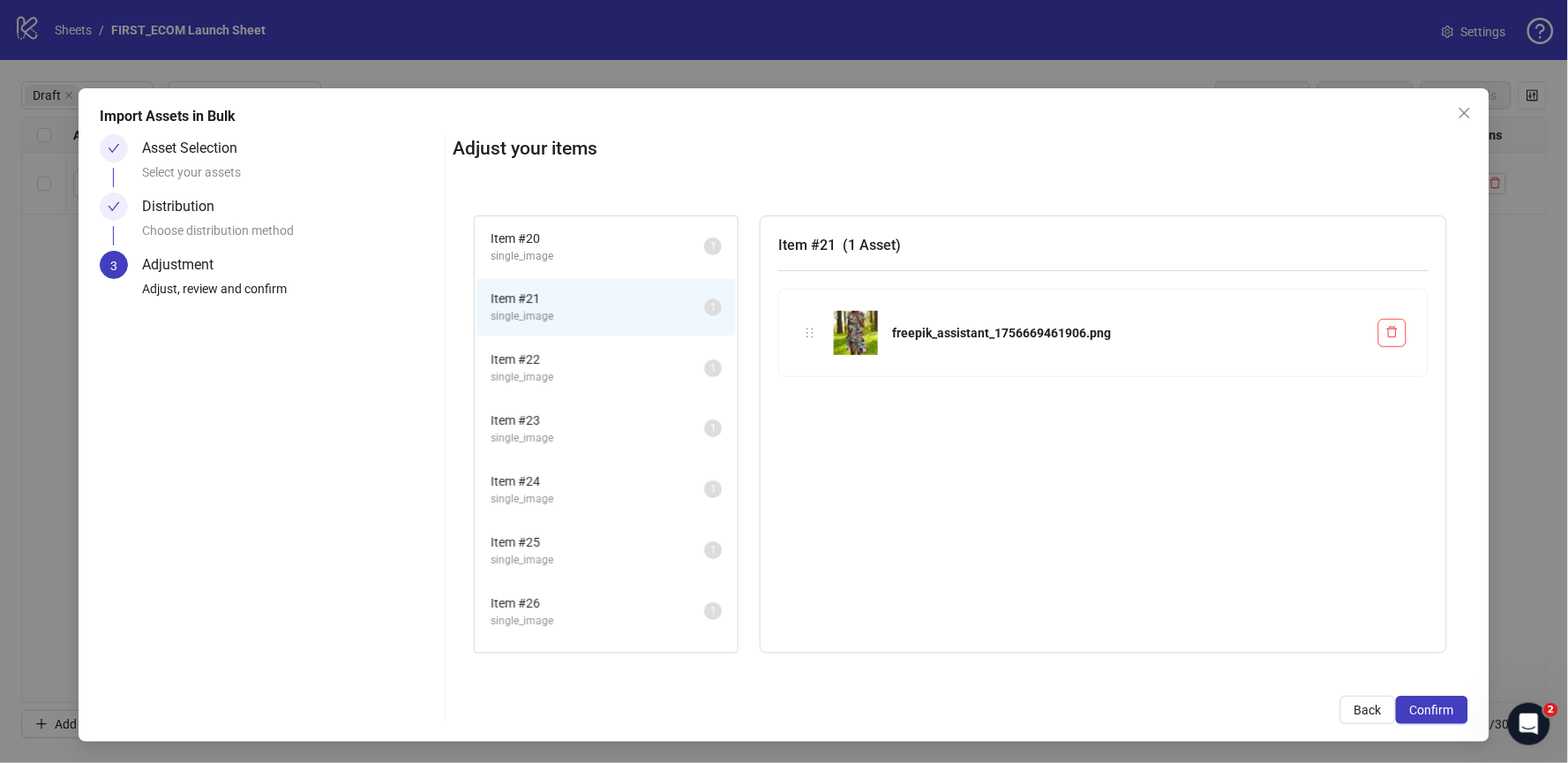
click at [580, 351] on span "Item # 22" at bounding box center [598, 359] width 214 height 19
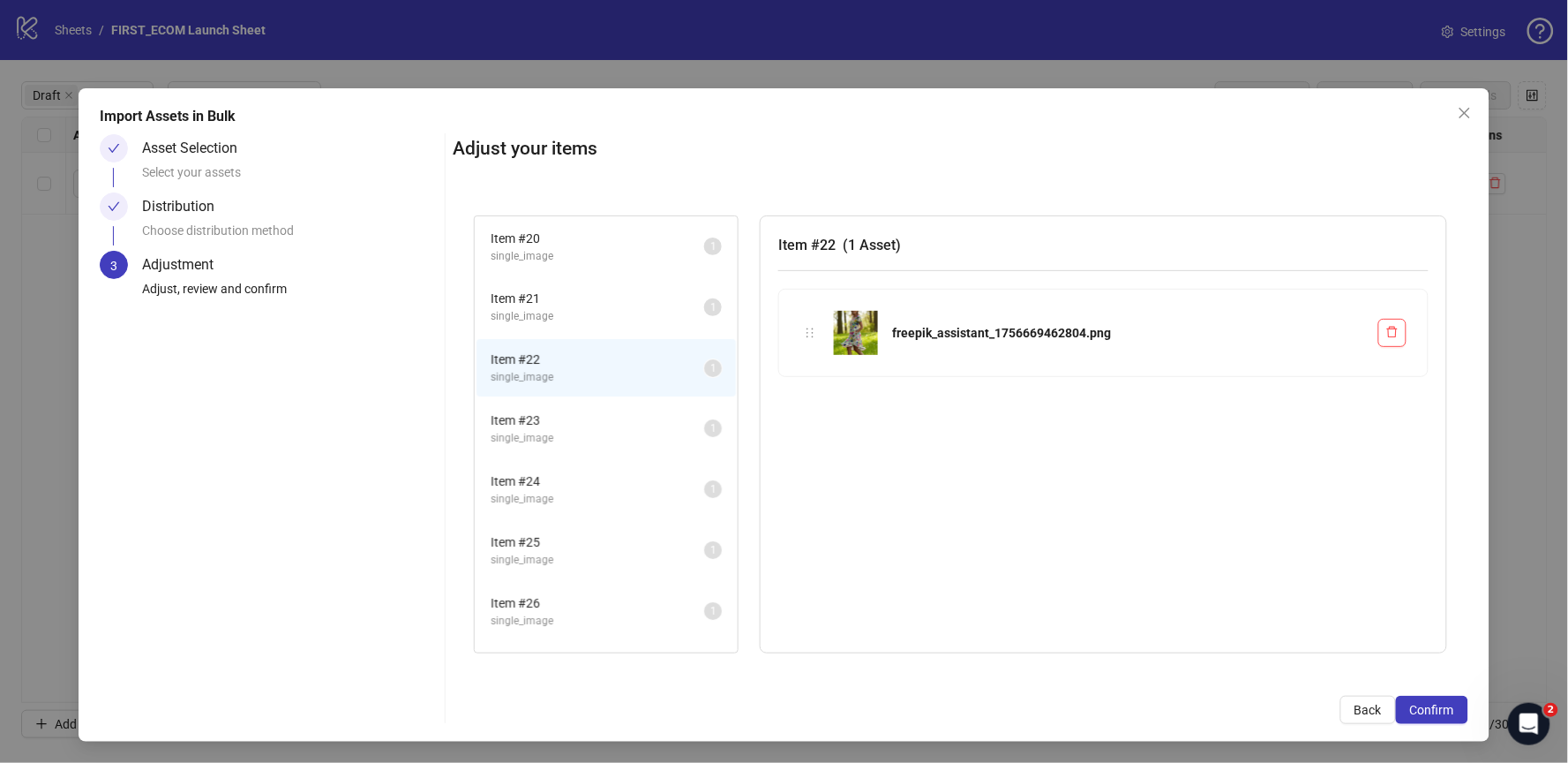
click at [573, 411] on span "Item # 23" at bounding box center [598, 420] width 214 height 19
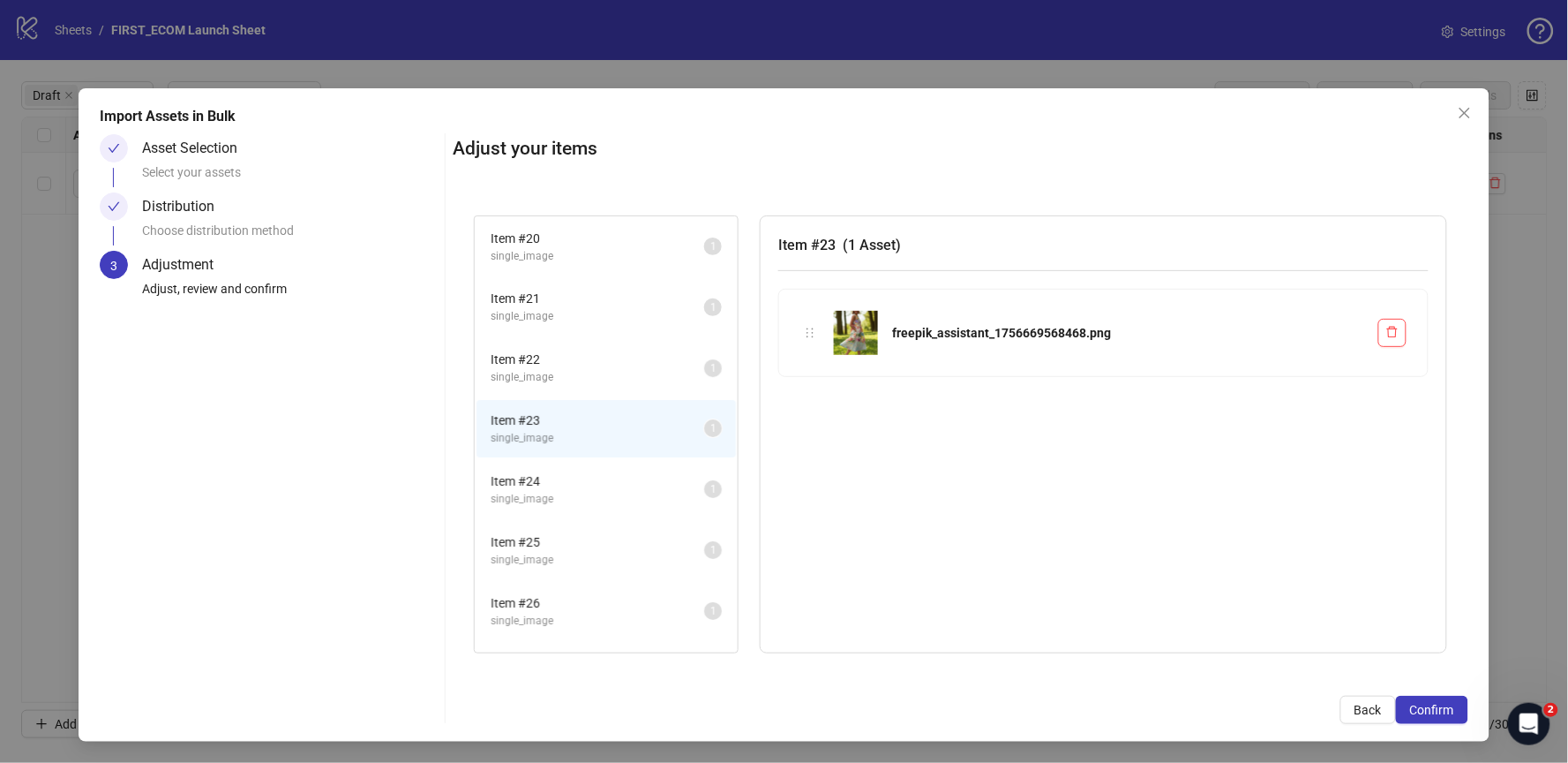
click at [574, 293] on span "Item # 21" at bounding box center [598, 298] width 214 height 19
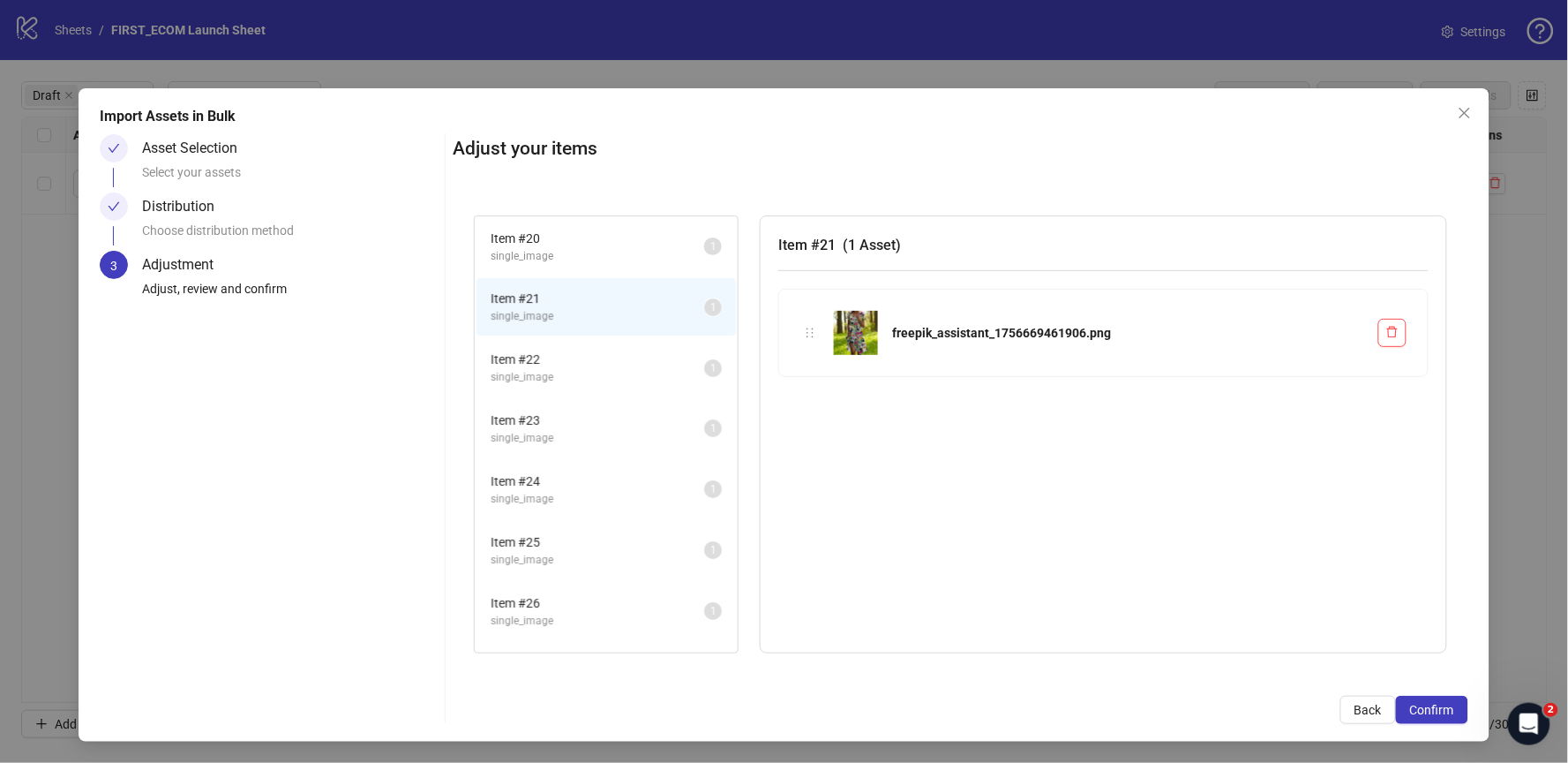
click at [544, 369] on span "single_image" at bounding box center [598, 377] width 214 height 17
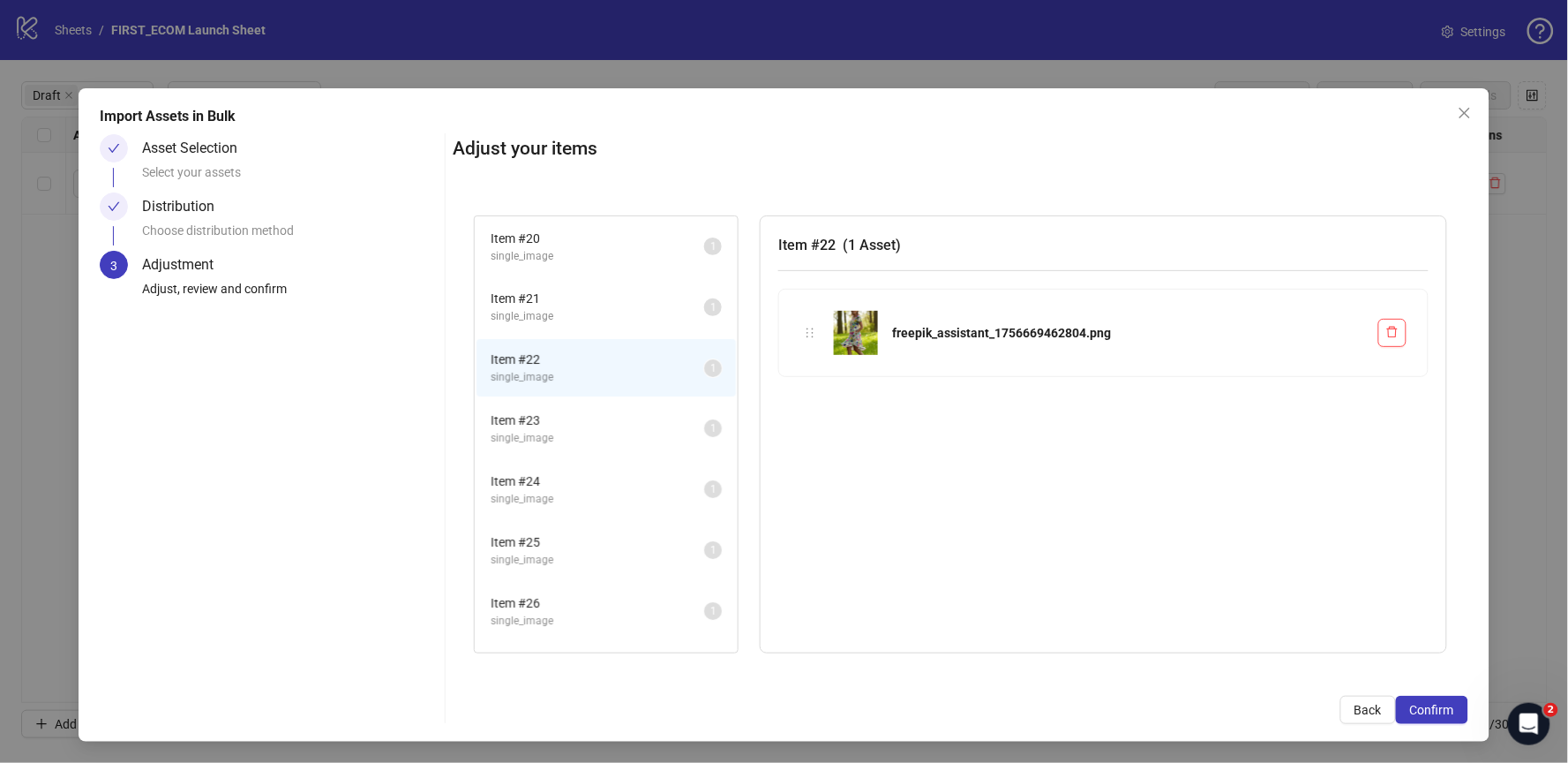
click at [556, 419] on span "Item # 23" at bounding box center [598, 420] width 214 height 19
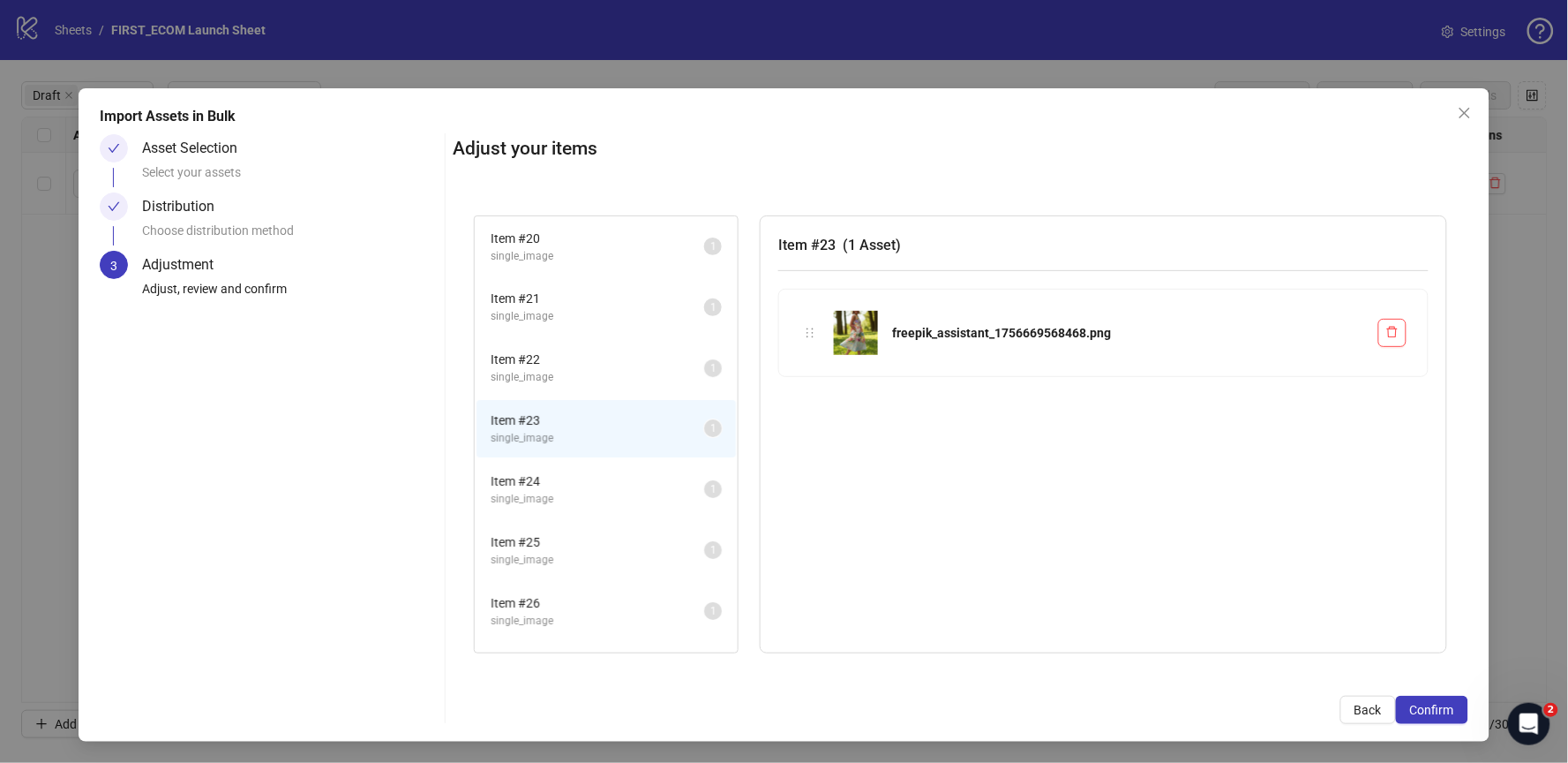
click at [554, 479] on span "Item # 24" at bounding box center [598, 481] width 214 height 19
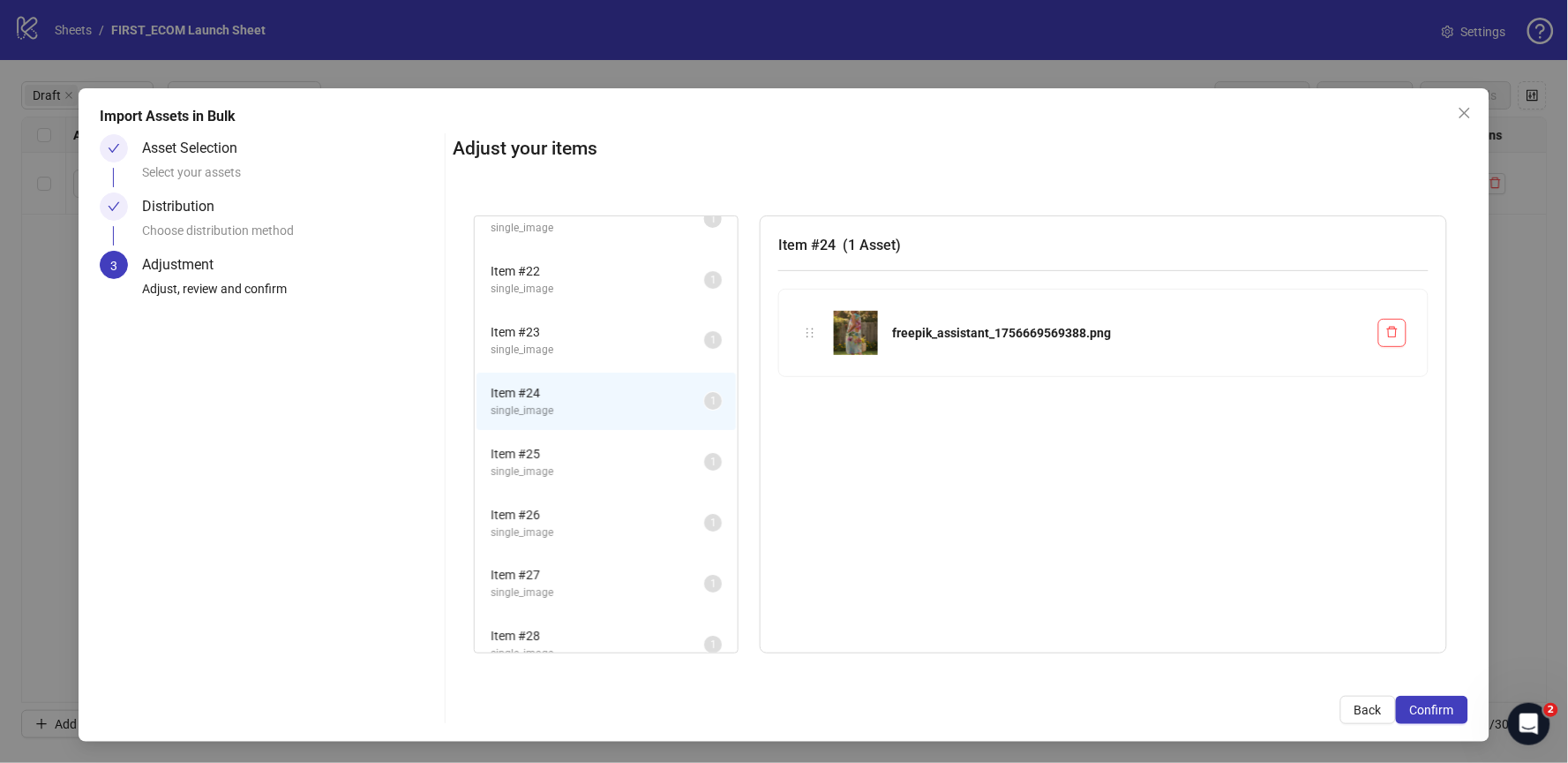
click at [569, 434] on li "Item # 25 single_image 1" at bounding box center [607, 462] width 260 height 57
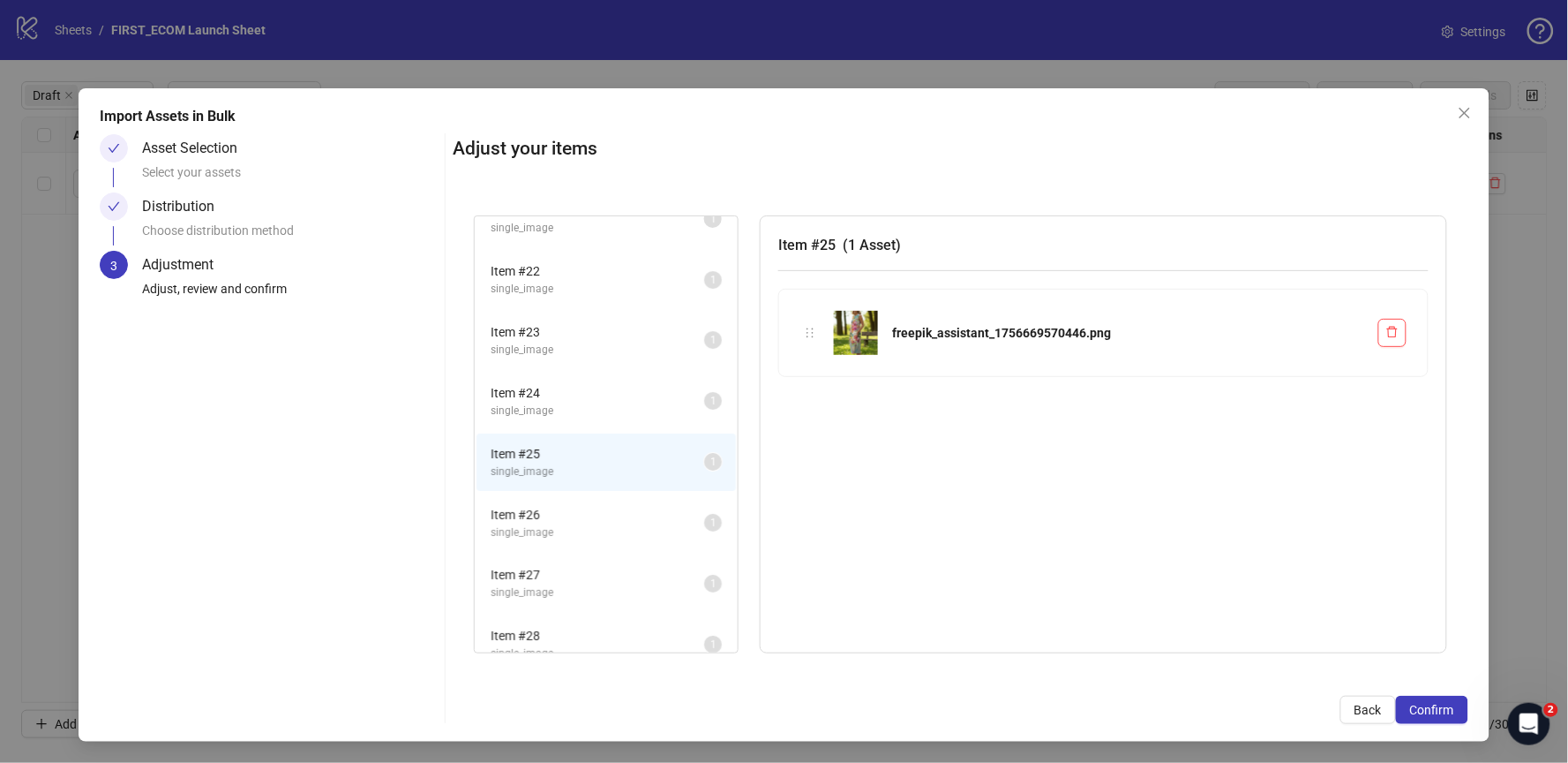
click at [546, 505] on span "Item # 26" at bounding box center [598, 514] width 214 height 19
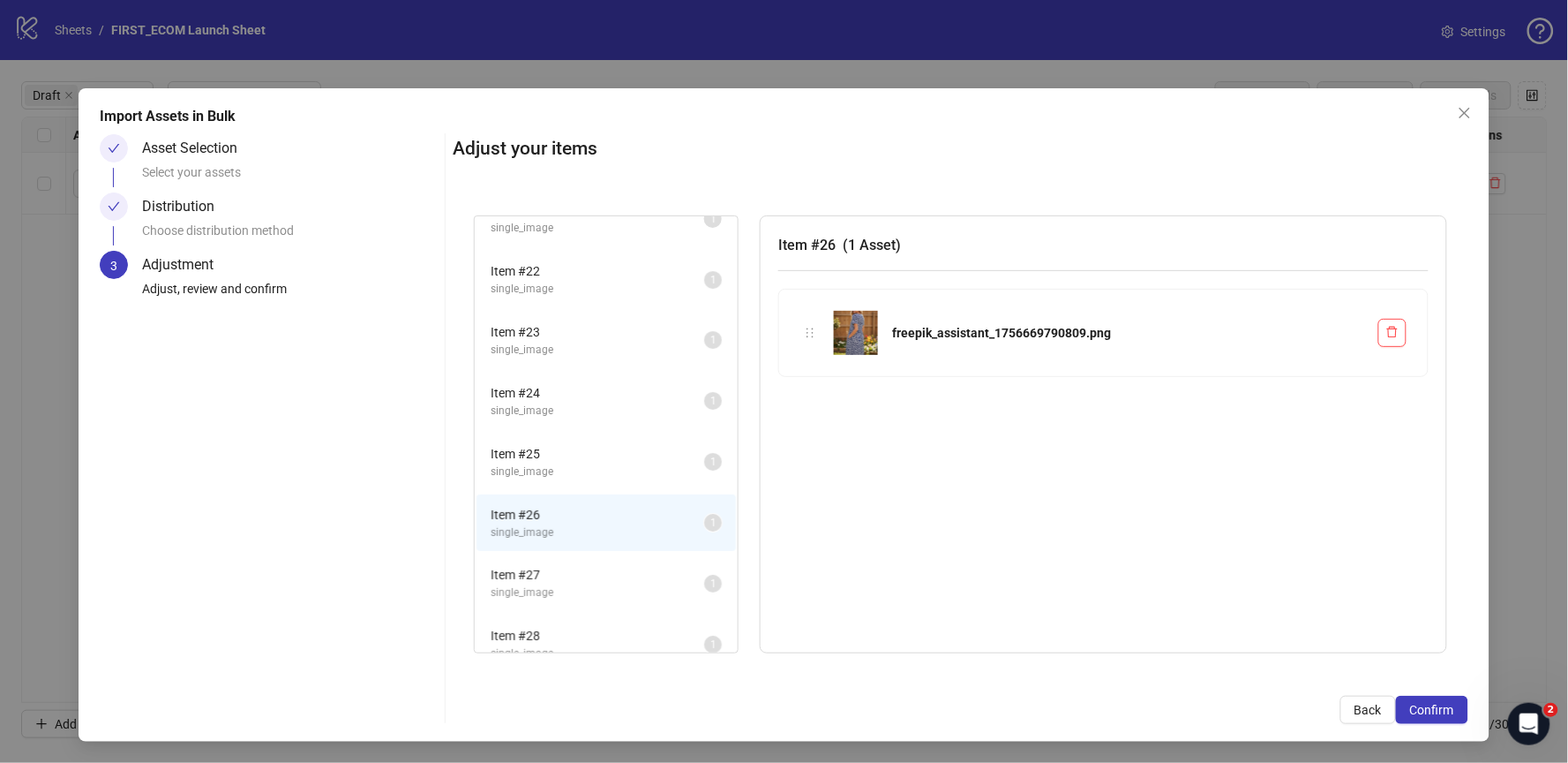
click at [555, 565] on span "Item # 27" at bounding box center [598, 574] width 214 height 19
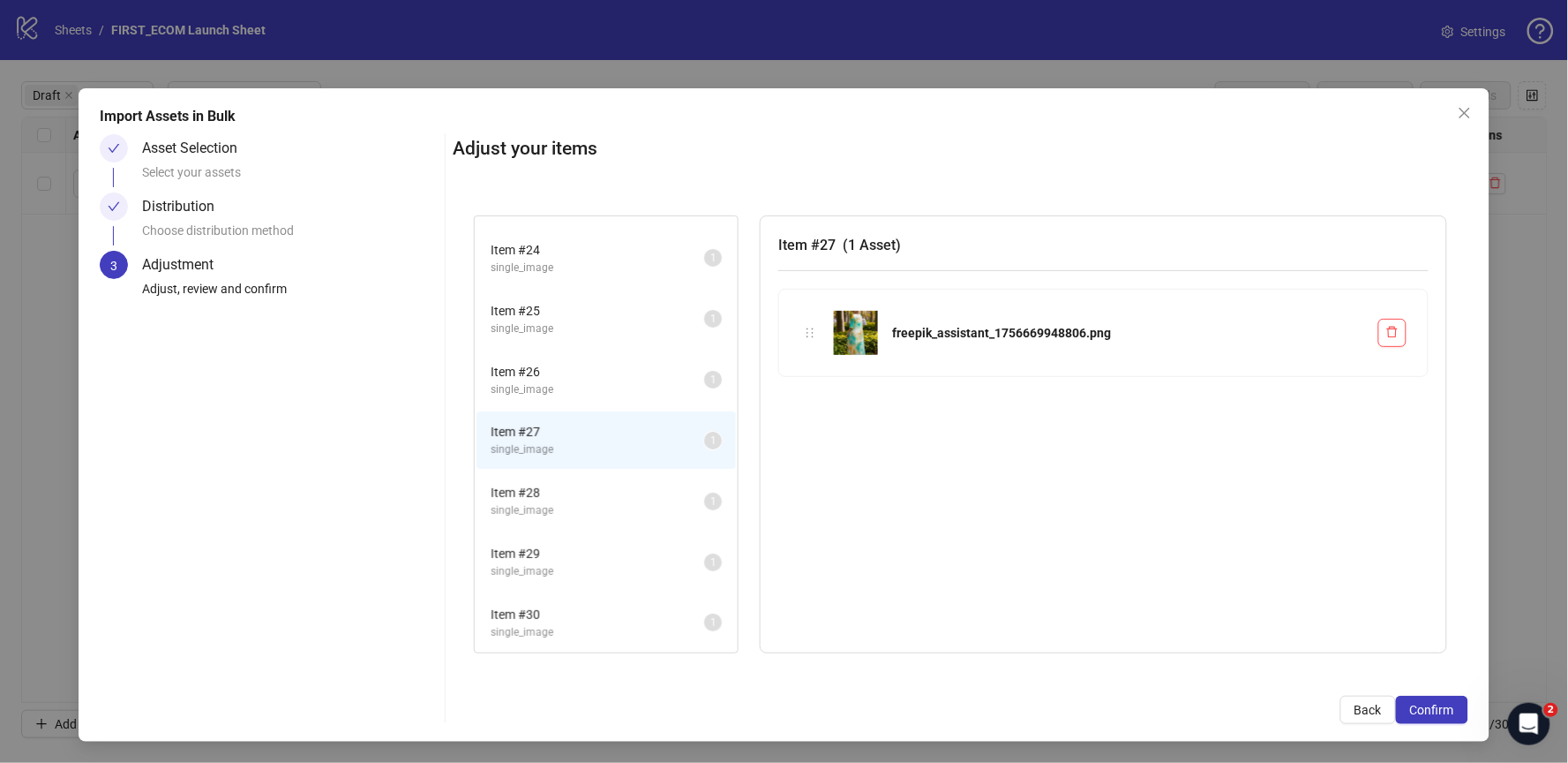
scroll to position [237, 0]
click at [568, 478] on span "Item # 28" at bounding box center [598, 487] width 214 height 19
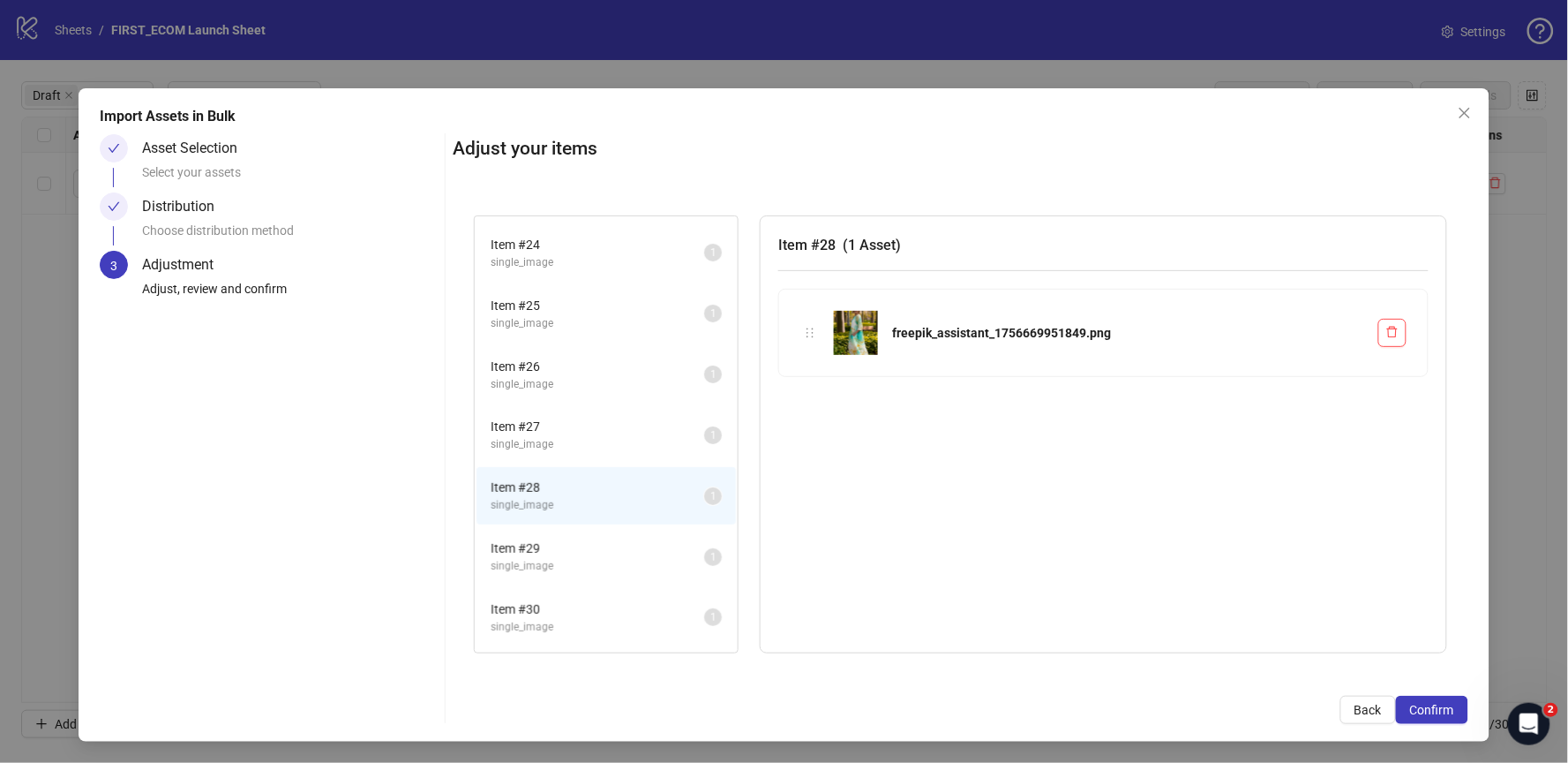
click at [546, 539] on span "Item # 29" at bounding box center [598, 548] width 214 height 19
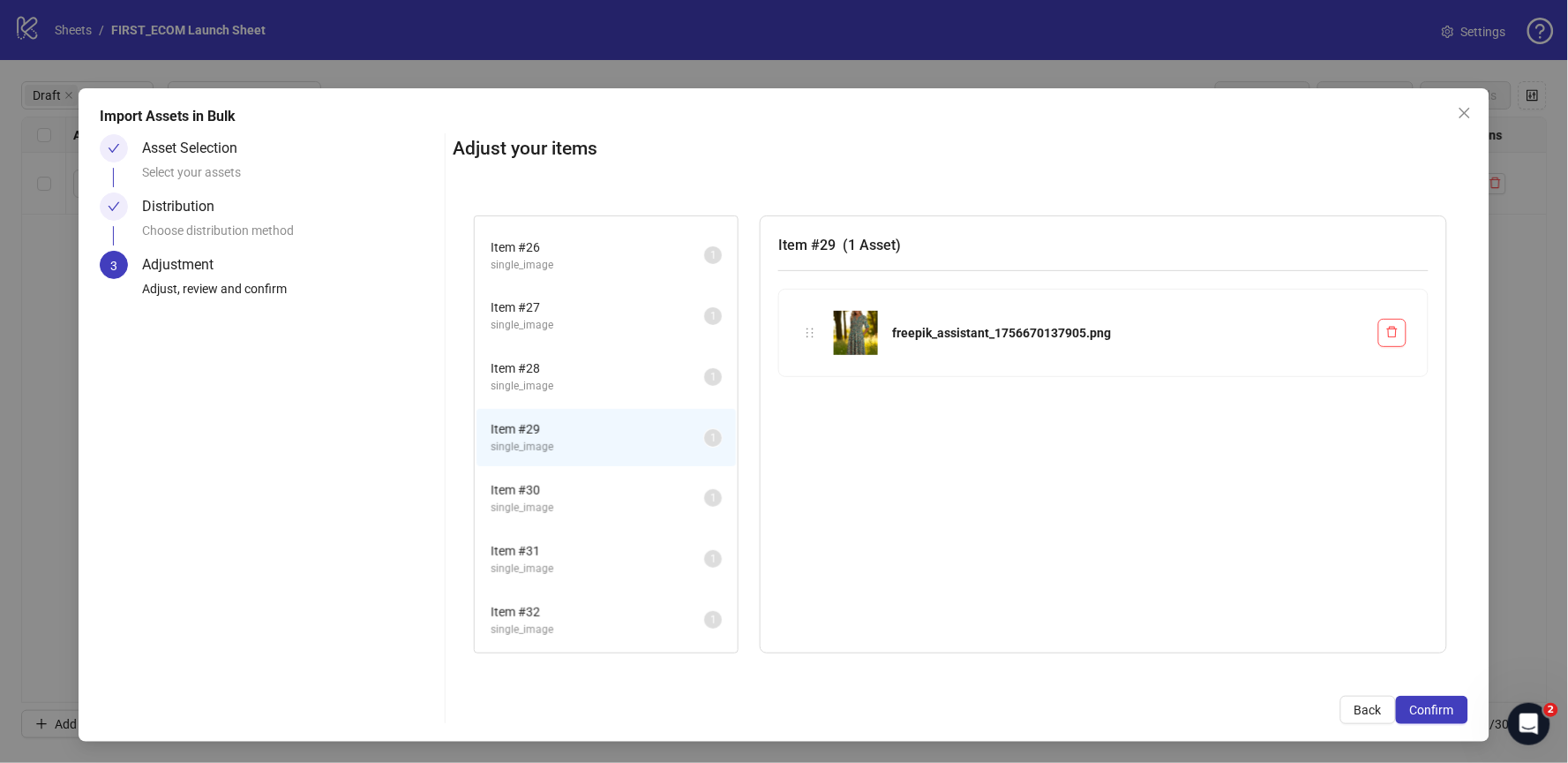
scroll to position [387, 0]
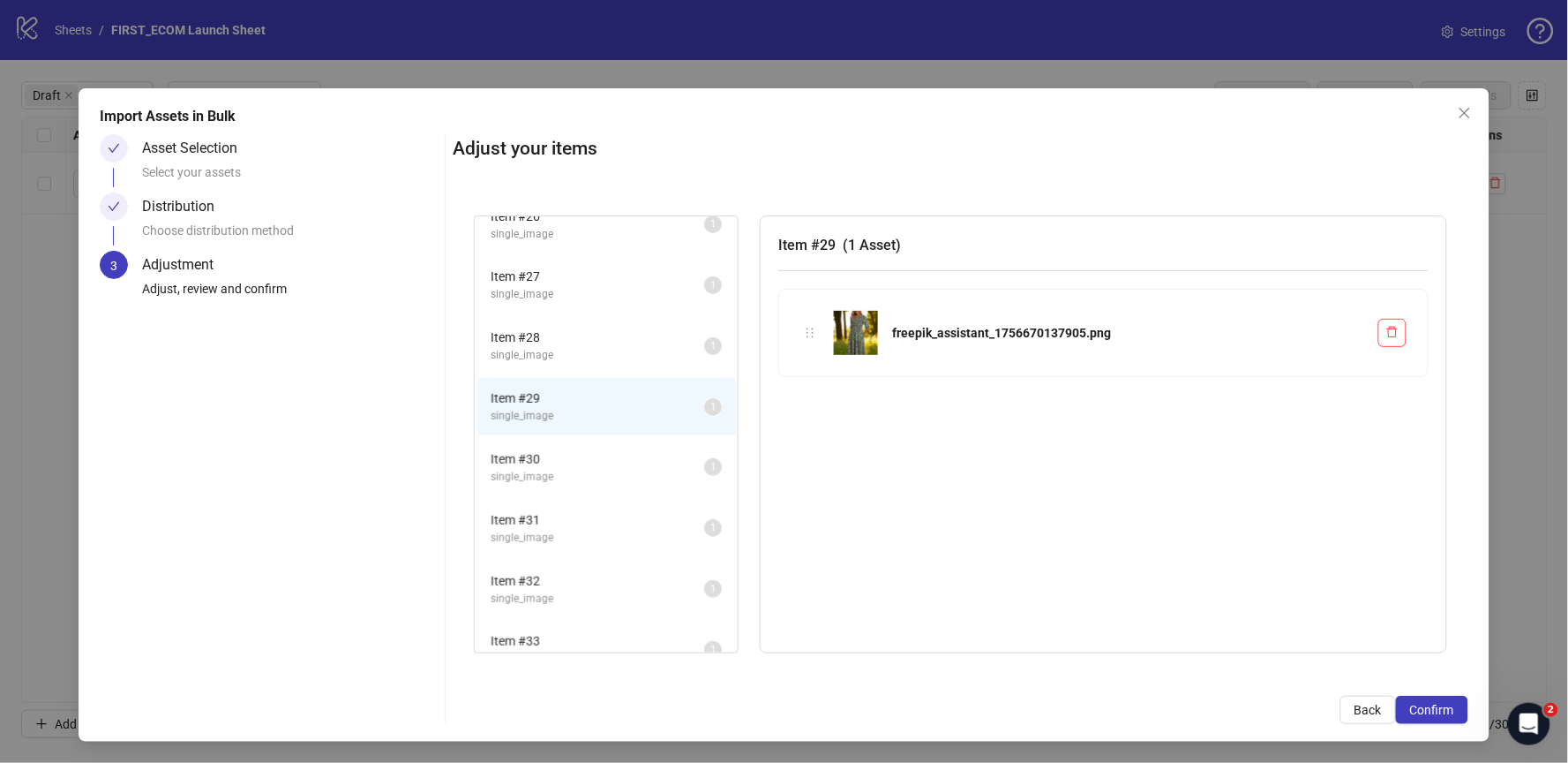
click at [572, 449] on span "Item # 30" at bounding box center [598, 458] width 214 height 19
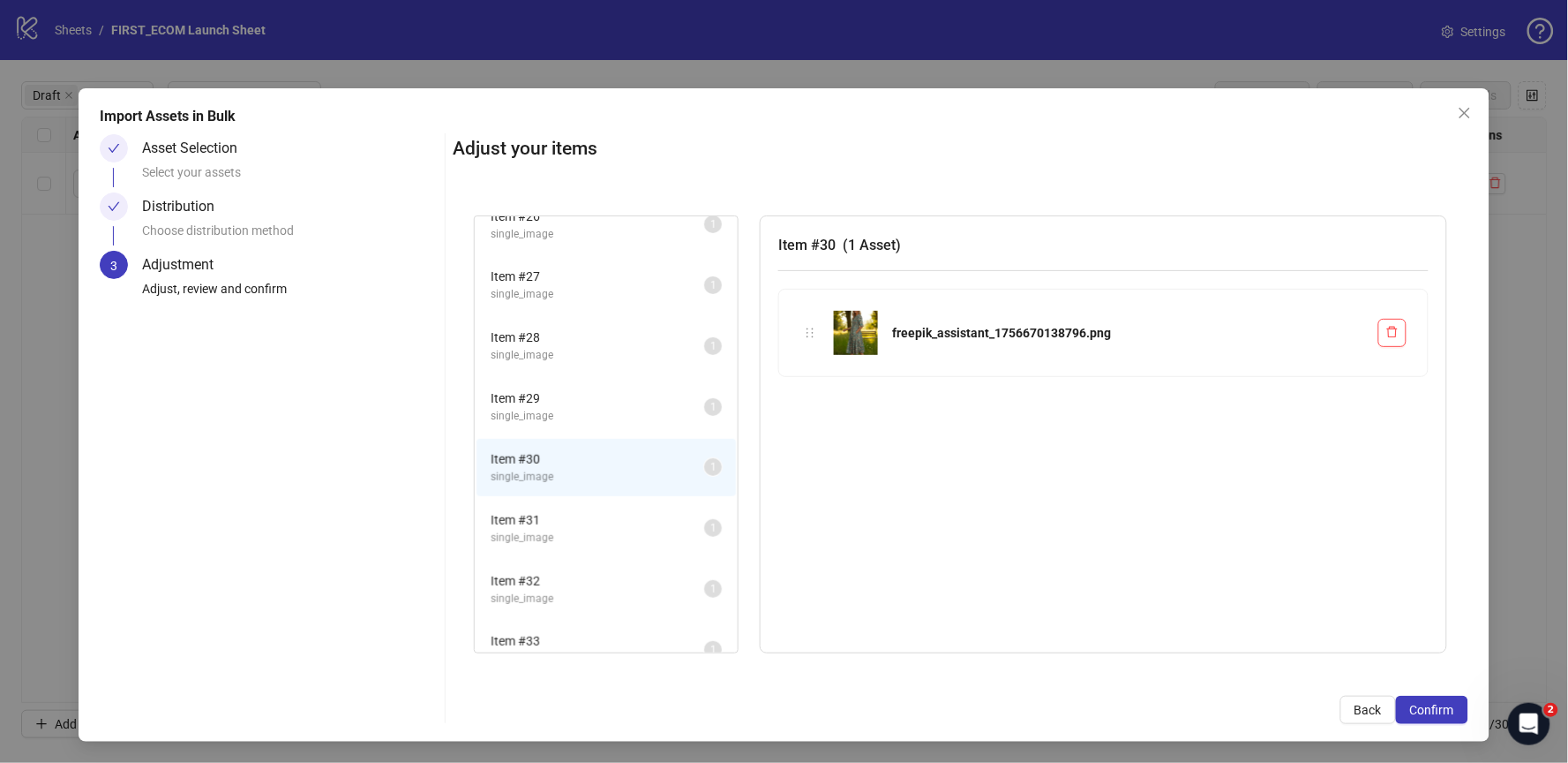
click at [543, 530] on span "single_image" at bounding box center [598, 538] width 214 height 17
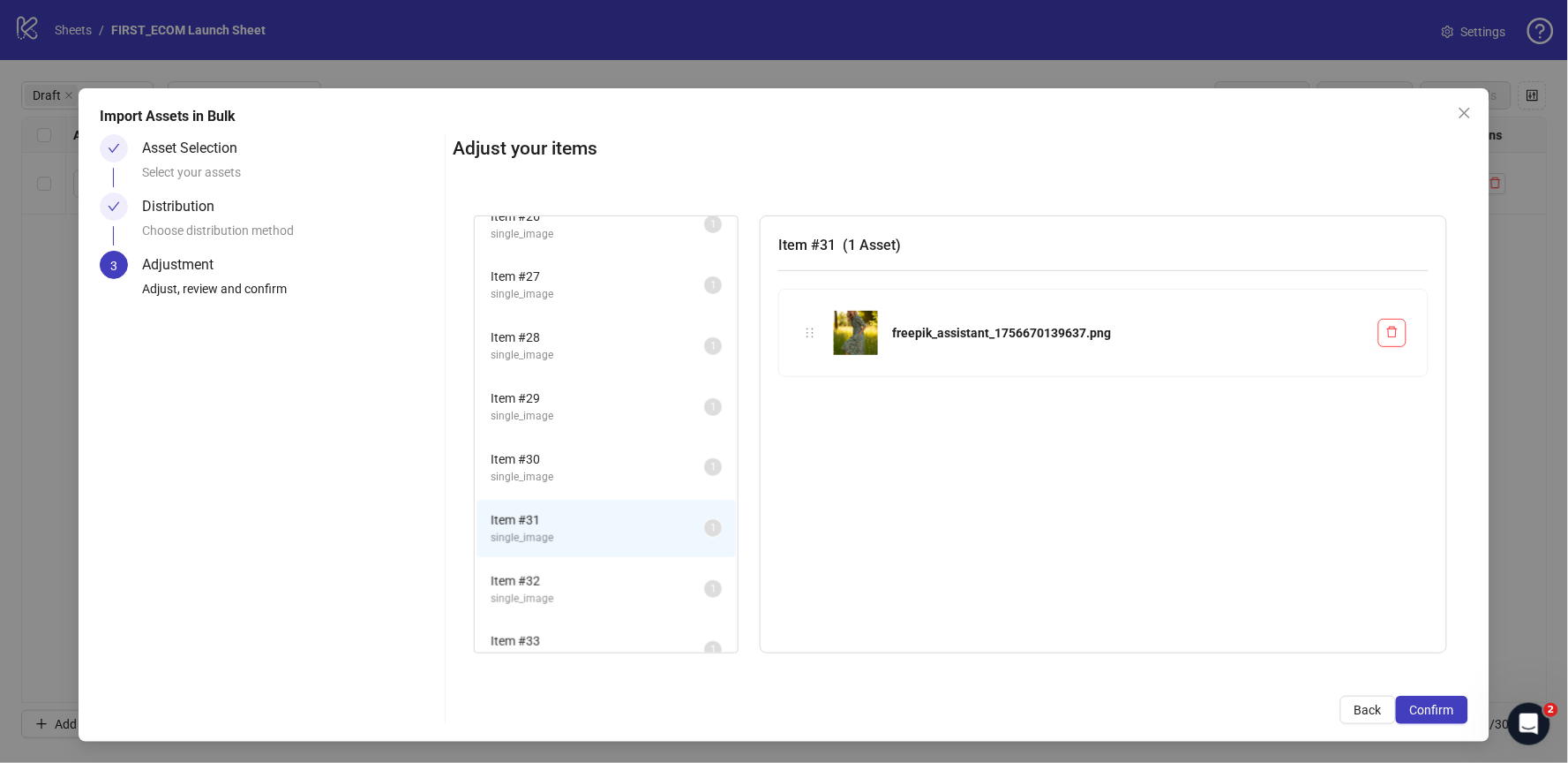
click at [556, 571] on span "Item # 32" at bounding box center [598, 580] width 214 height 19
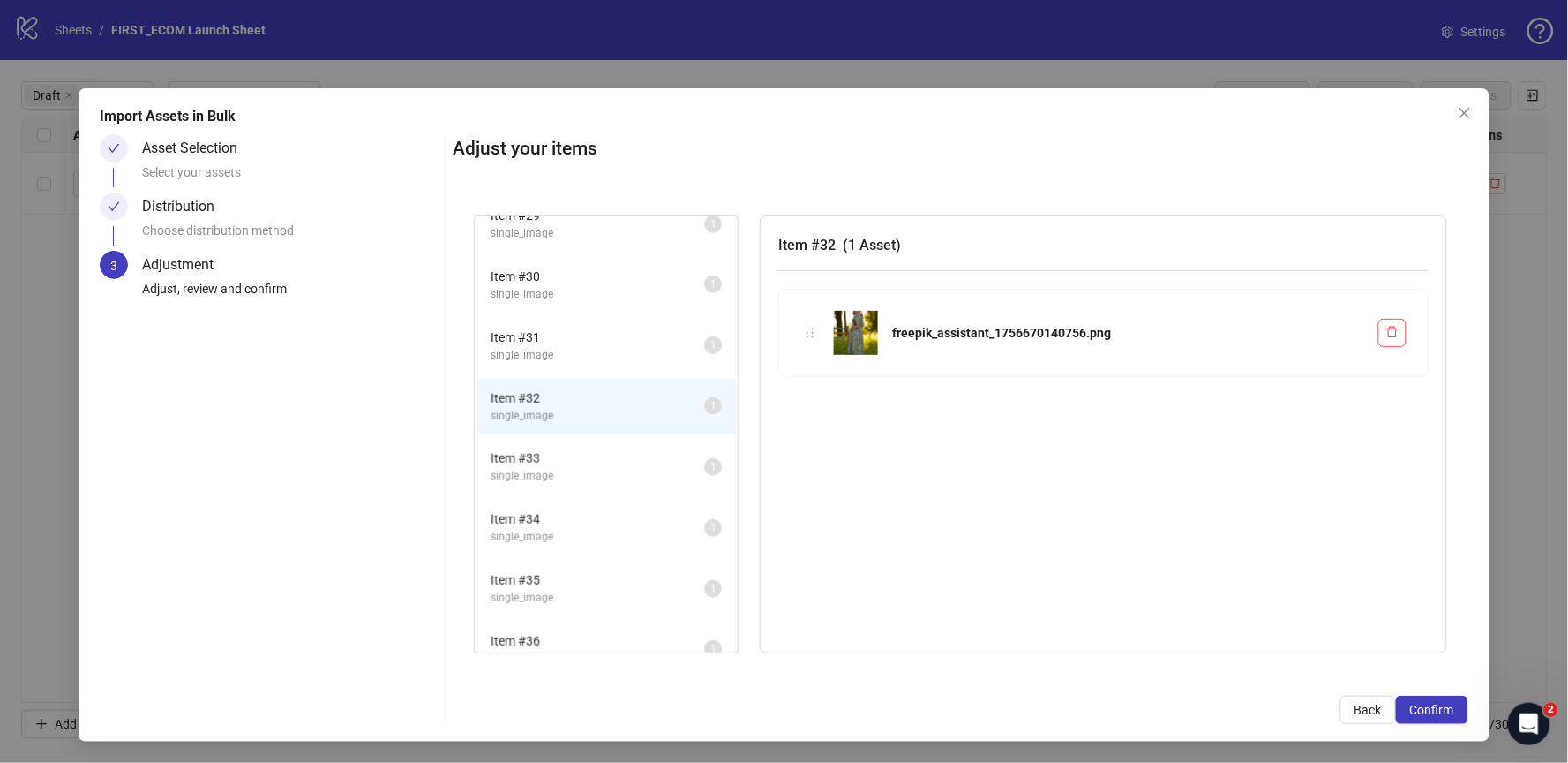
scroll to position [581, 0]
click at [548, 456] on span "single_image" at bounding box center [598, 464] width 214 height 17
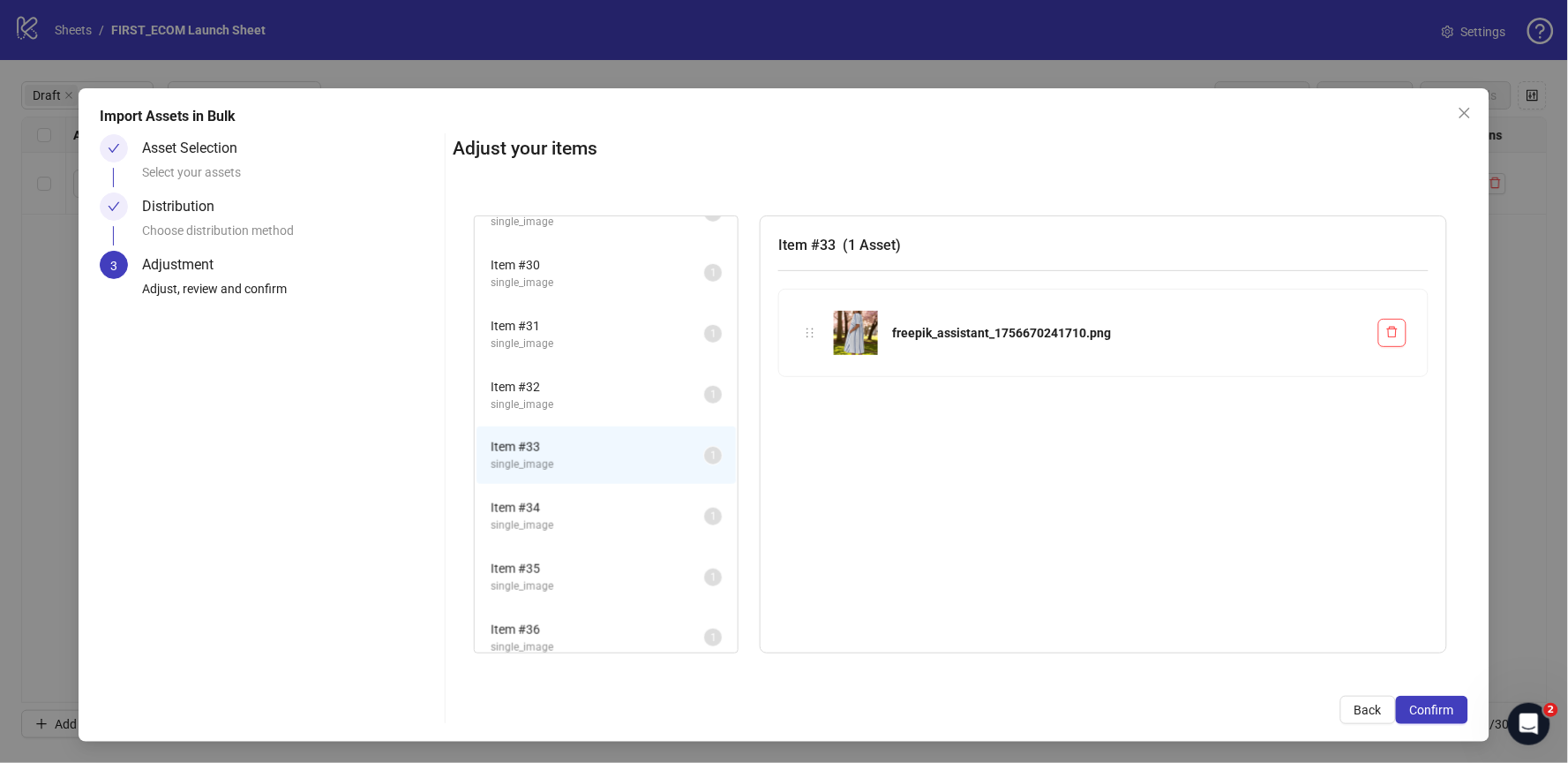
click at [555, 517] on span "single_image" at bounding box center [598, 525] width 214 height 17
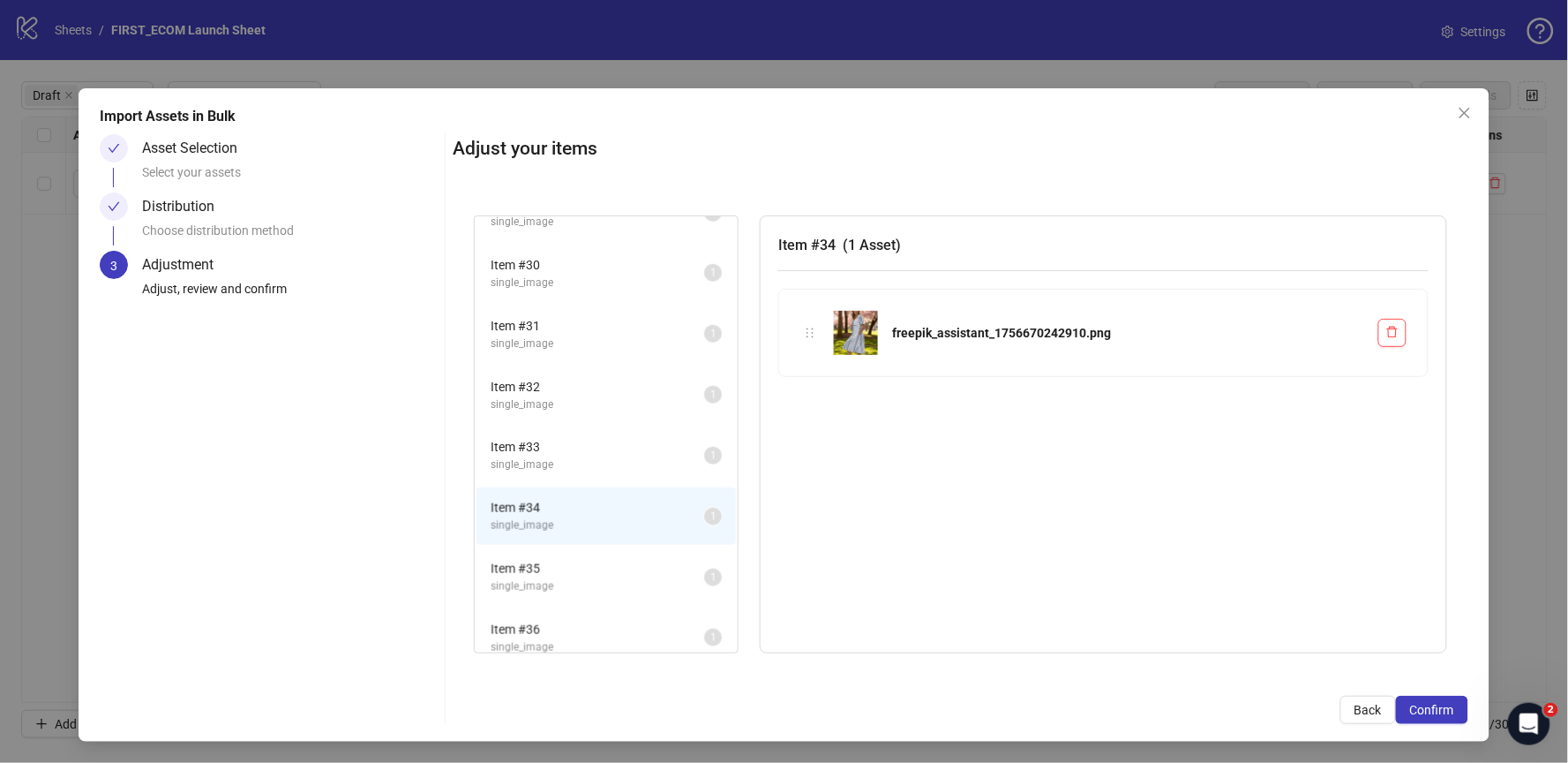
scroll to position [629, 0]
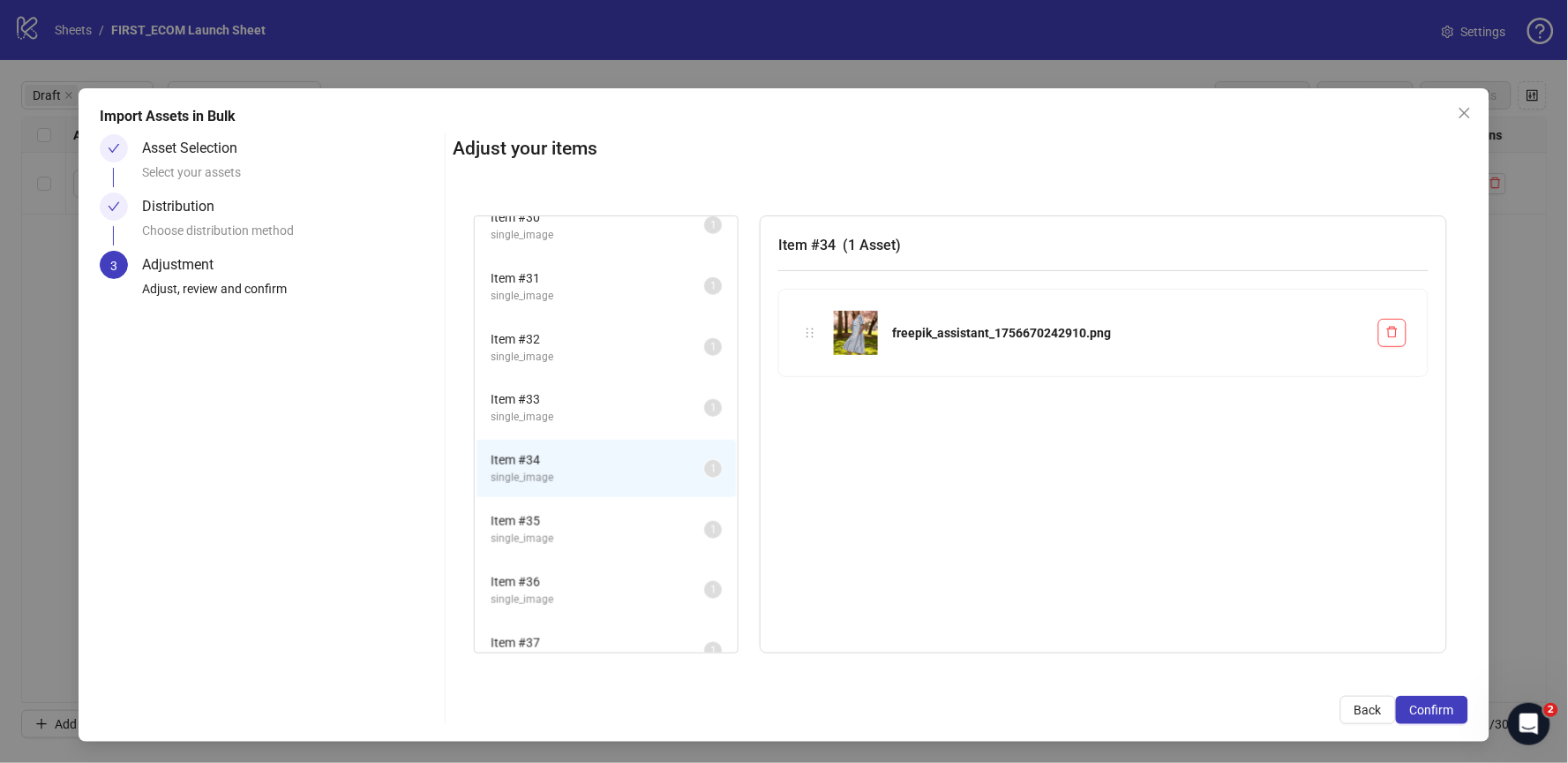
click at [560, 501] on li "Item # 35 single_image 1" at bounding box center [607, 529] width 260 height 57
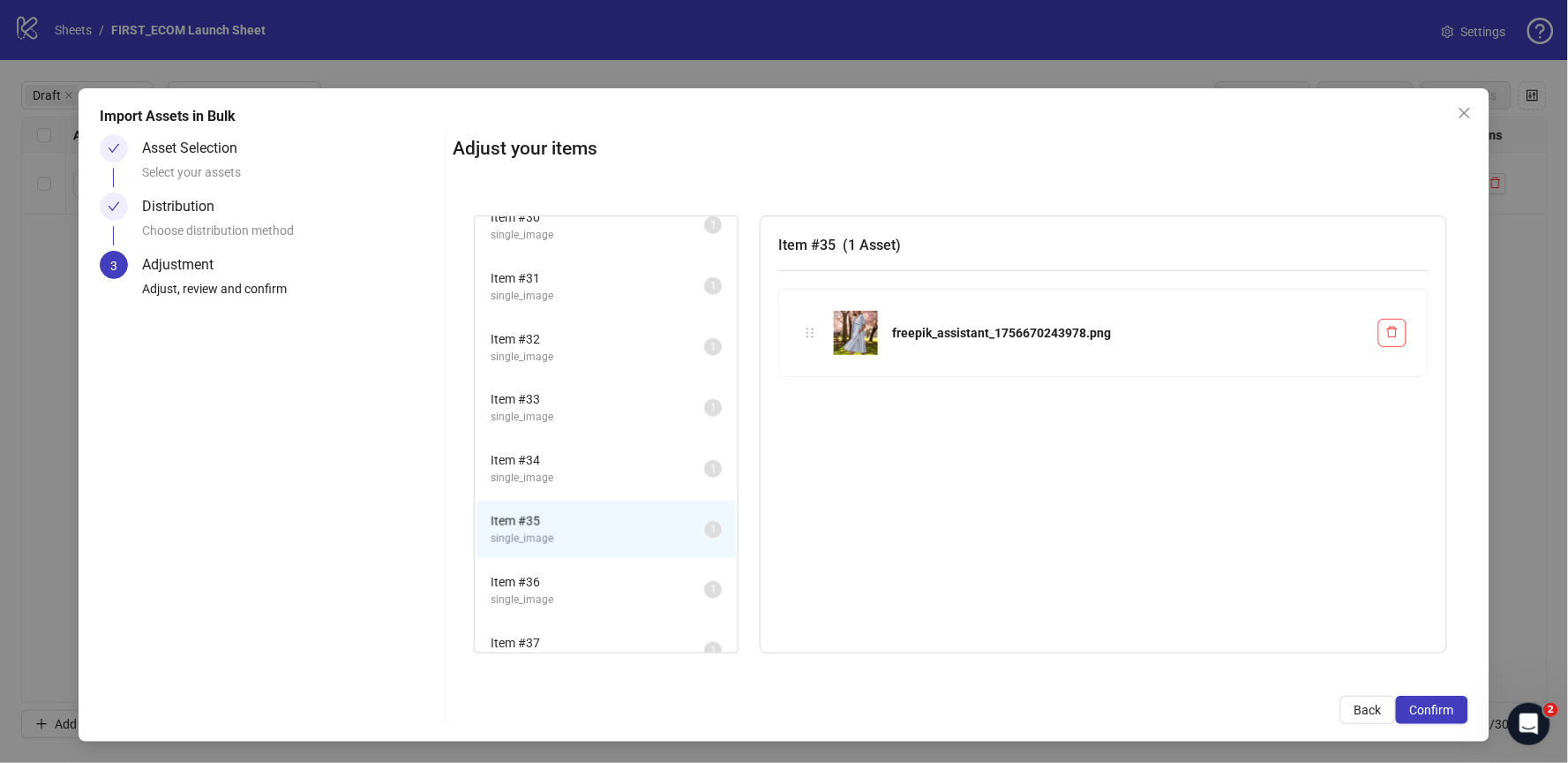
click at [542, 572] on span "Item # 36" at bounding box center [598, 581] width 214 height 19
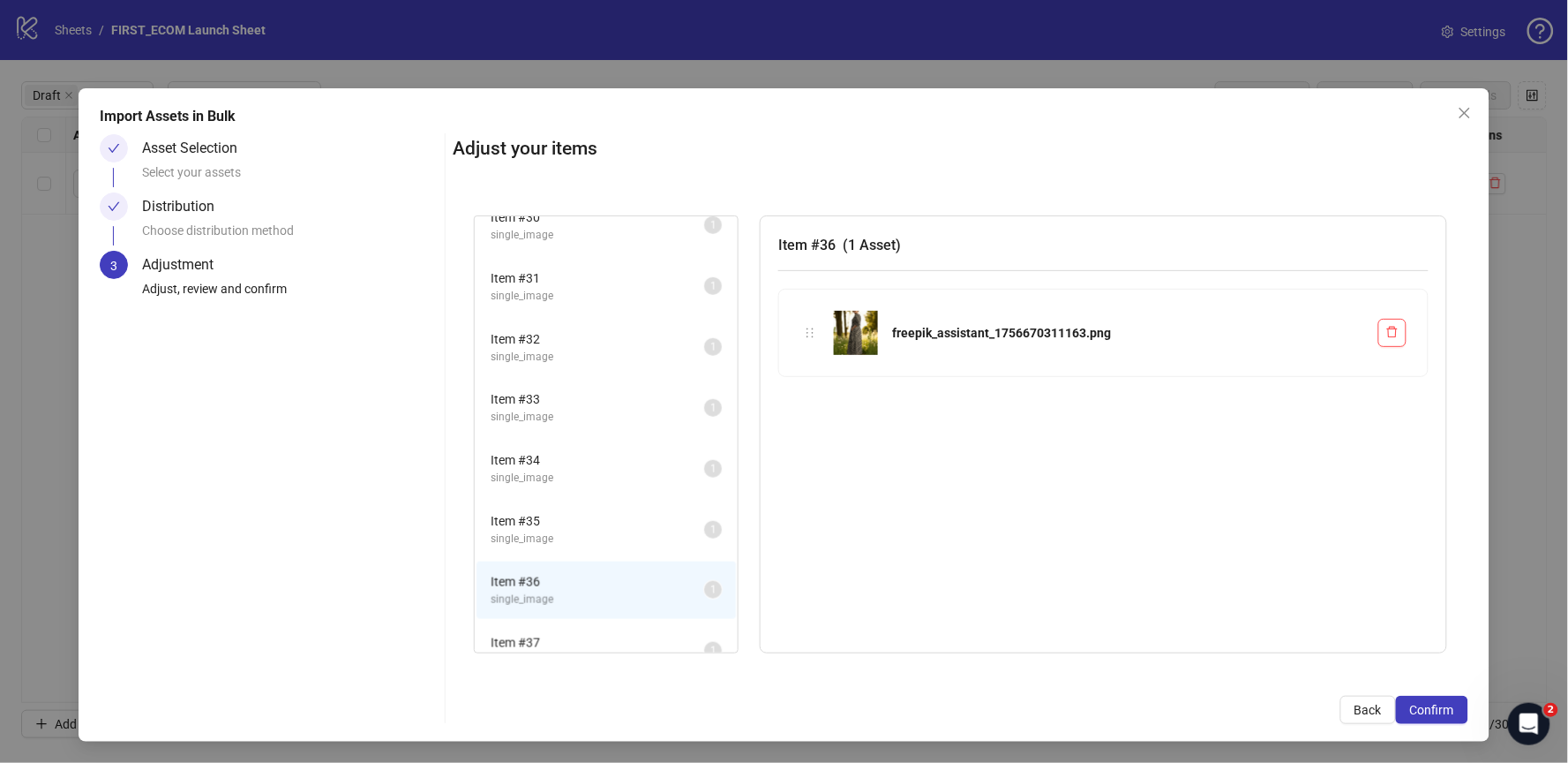
click at [550, 633] on span "Item # 37" at bounding box center [598, 642] width 214 height 19
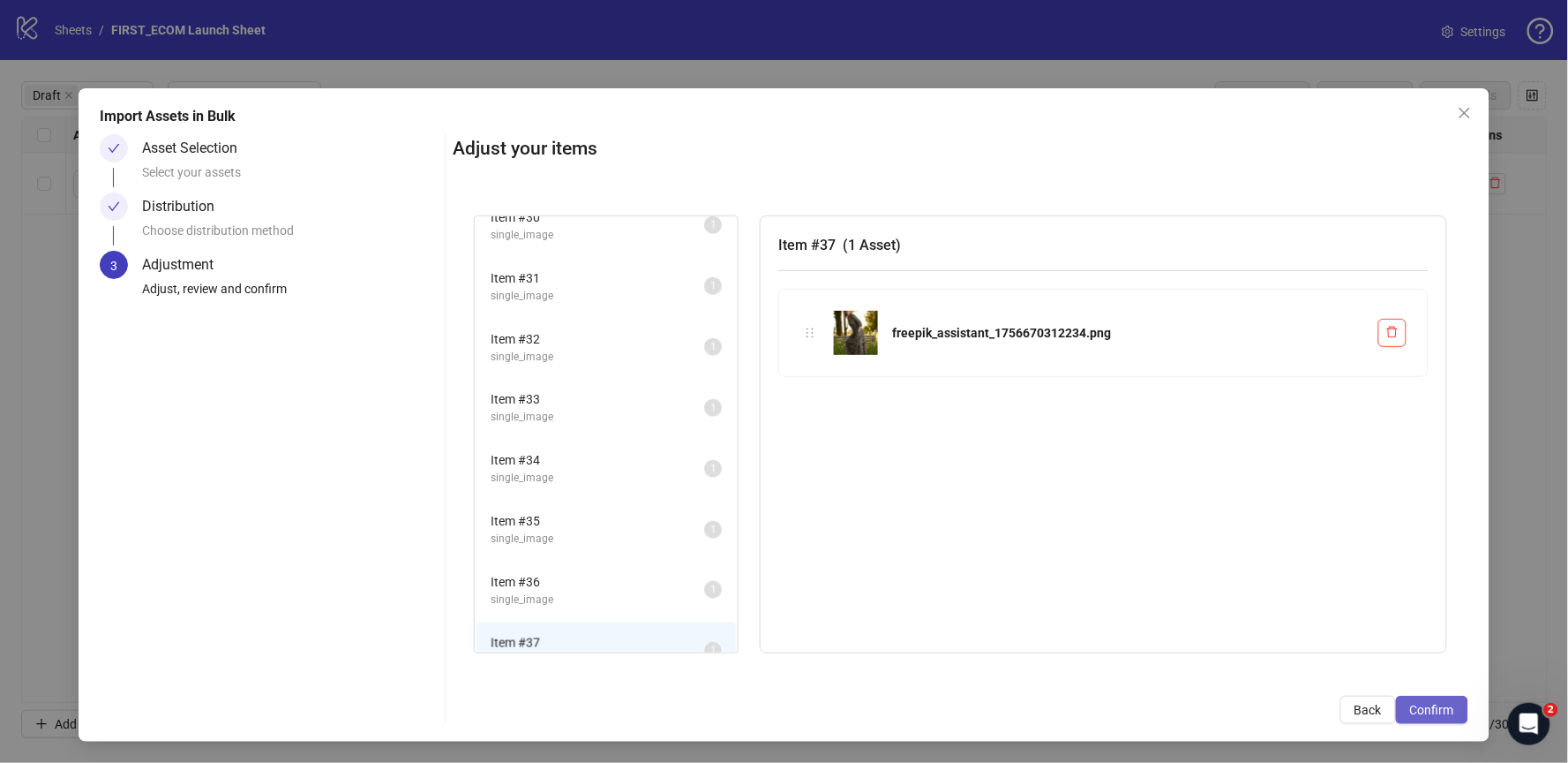
click at [1434, 705] on span "Confirm" at bounding box center [1432, 710] width 44 height 14
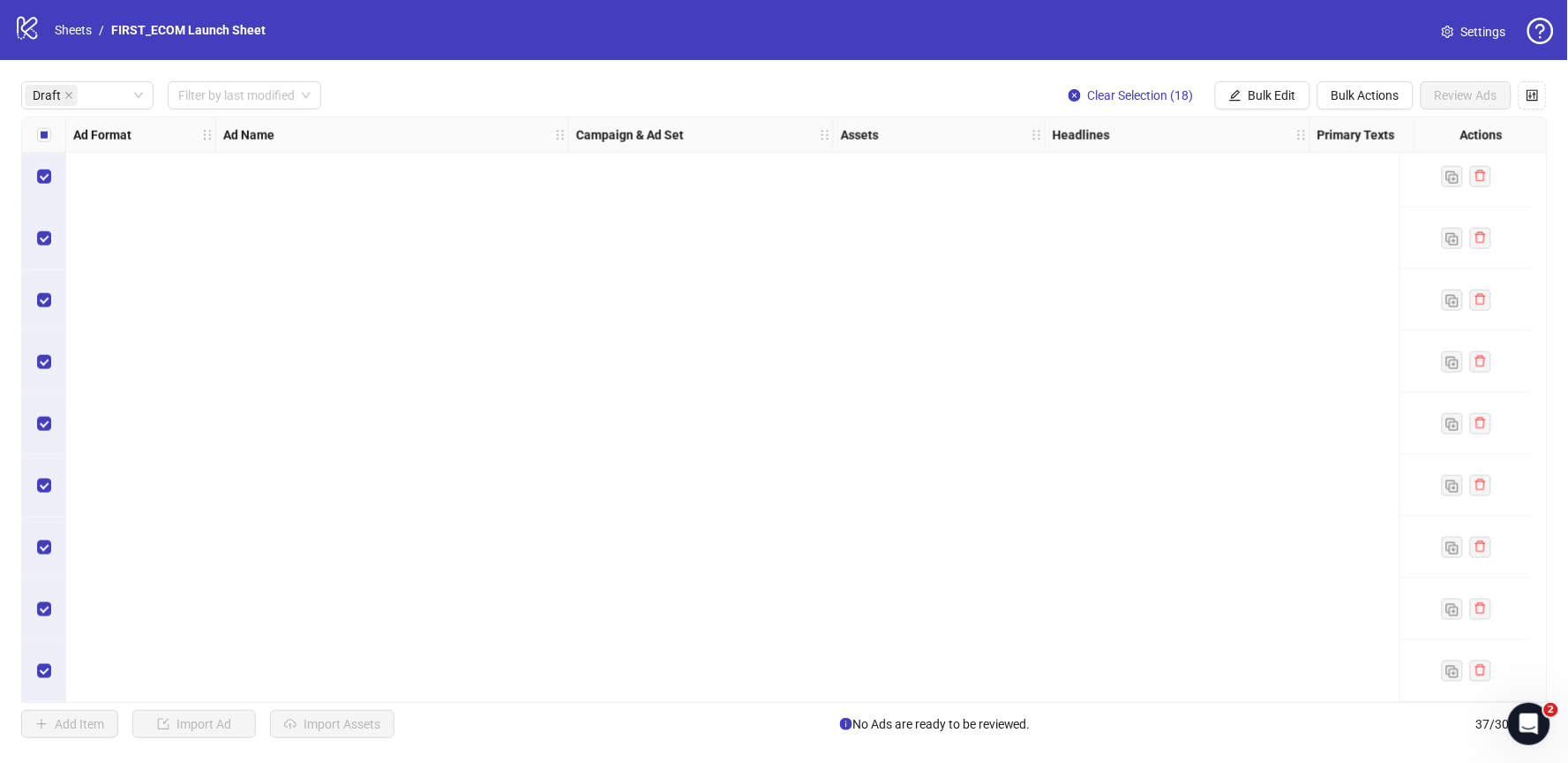
scroll to position [0, 0]
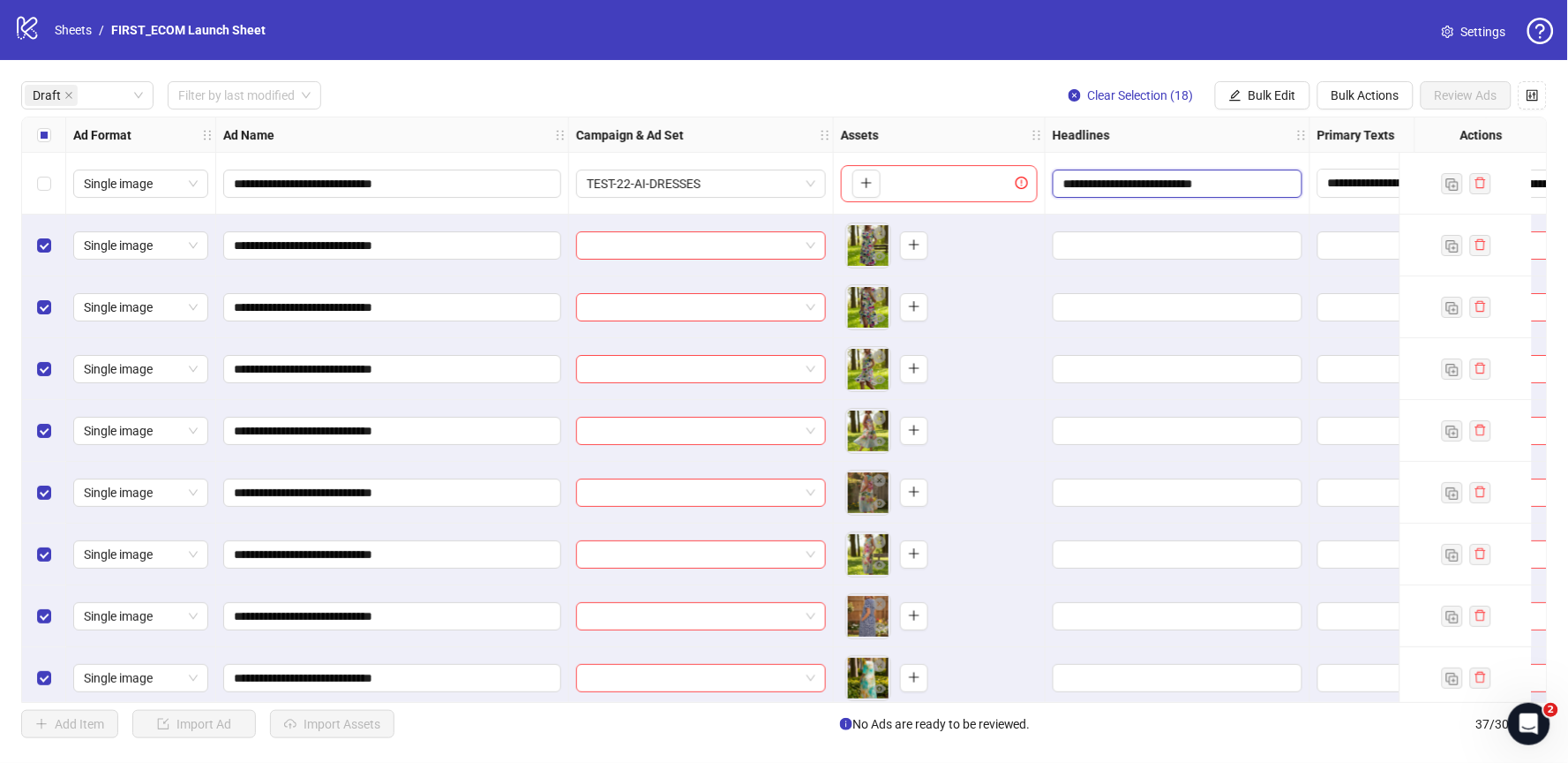
click at [1106, 178] on input "**********" at bounding box center [1175, 183] width 225 height 19
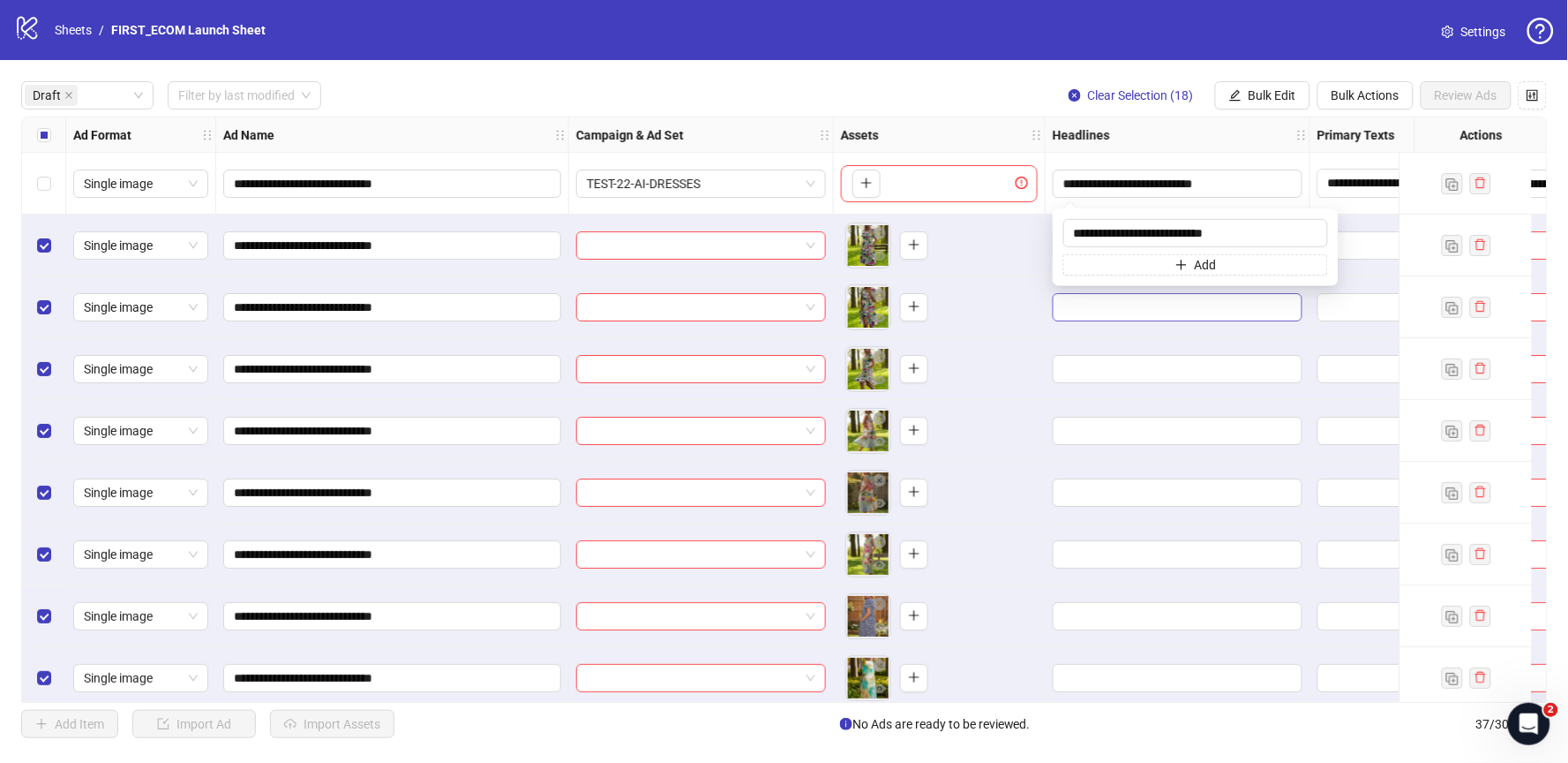
click at [1073, 311] on input "Edit values" at bounding box center [1175, 307] width 225 height 19
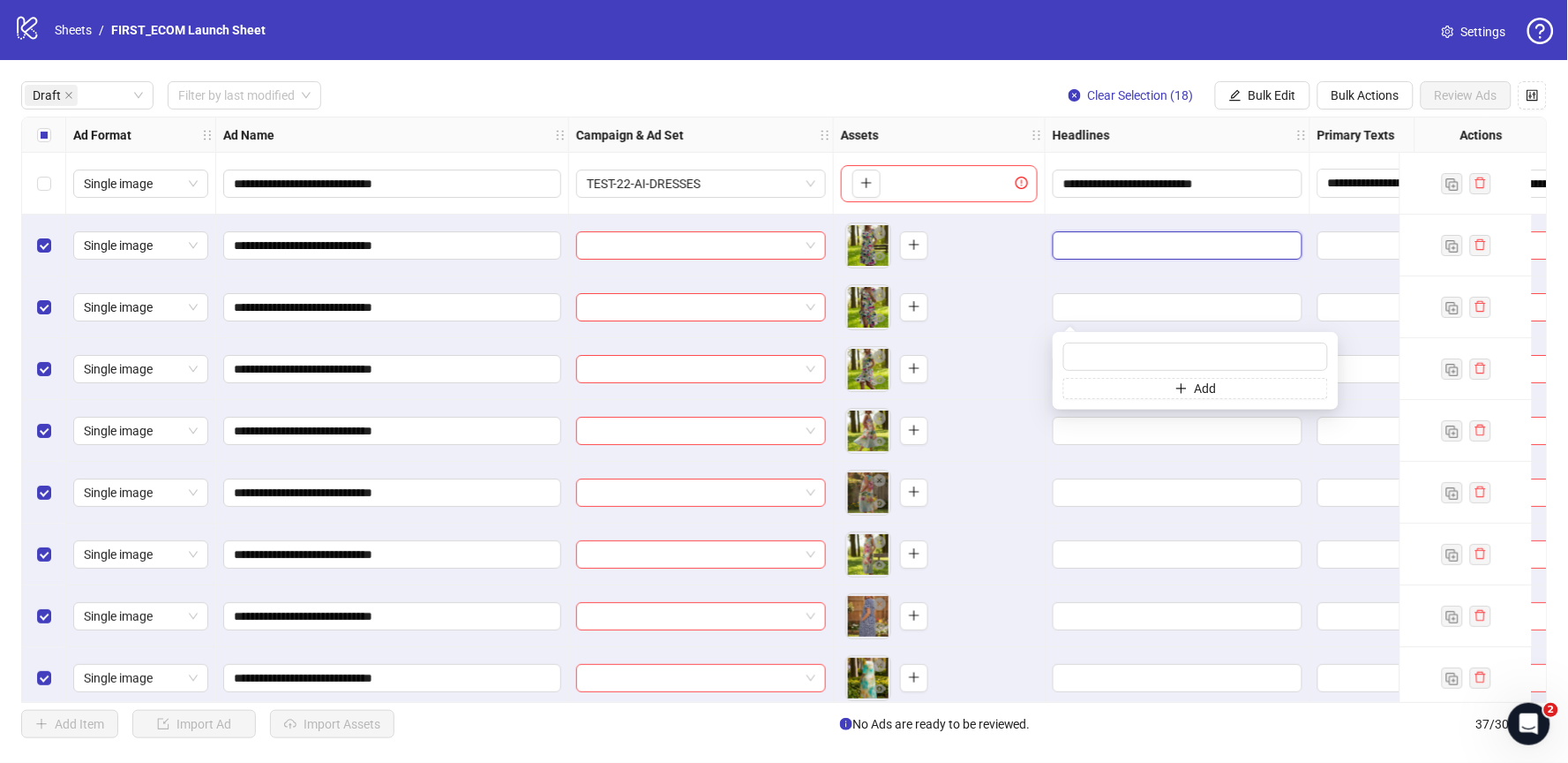
click at [1110, 240] on input "Edit values" at bounding box center [1175, 245] width 225 height 19
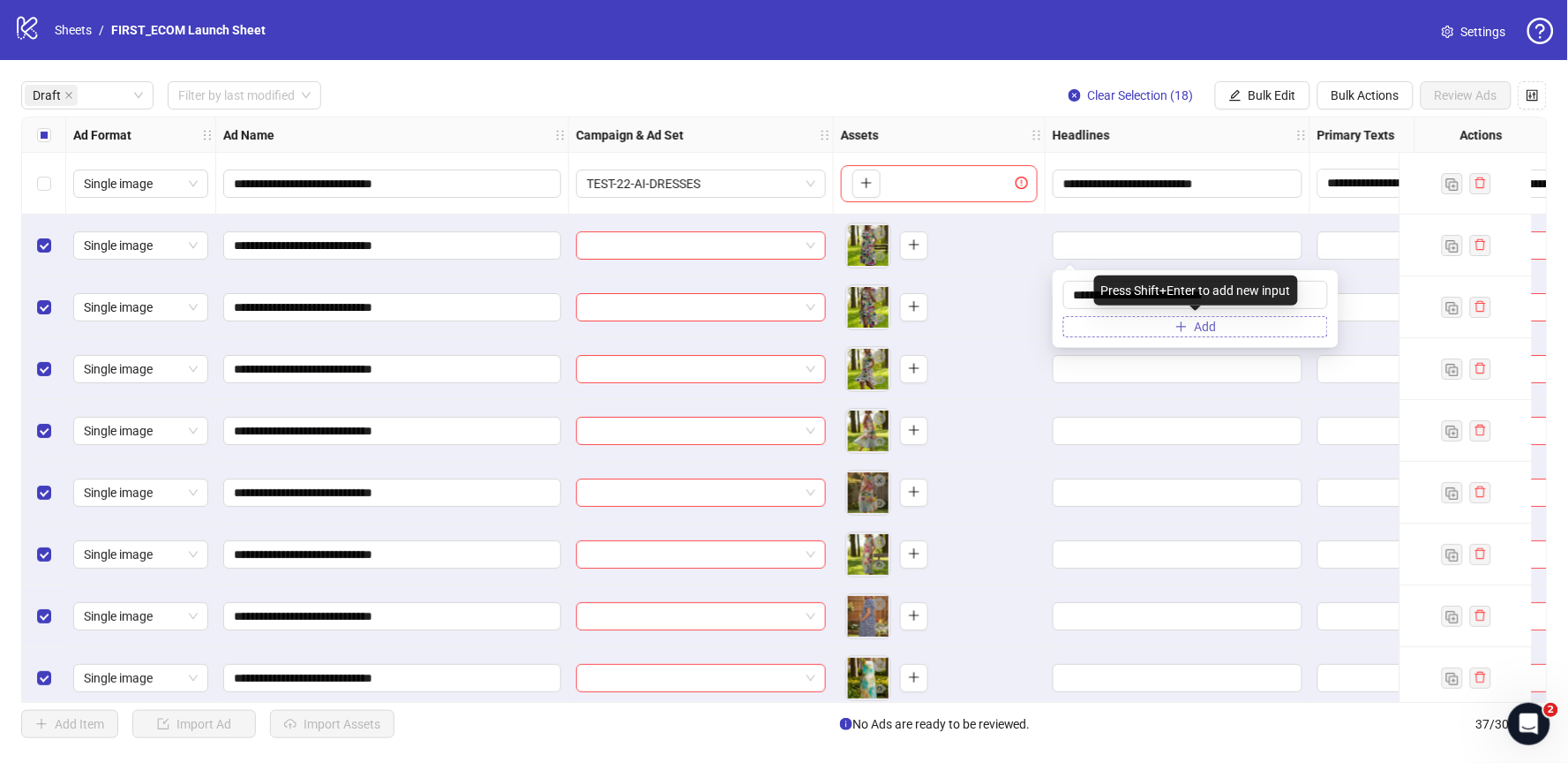
type input "**********"
click at [1206, 329] on span "Add" at bounding box center [1206, 327] width 22 height 14
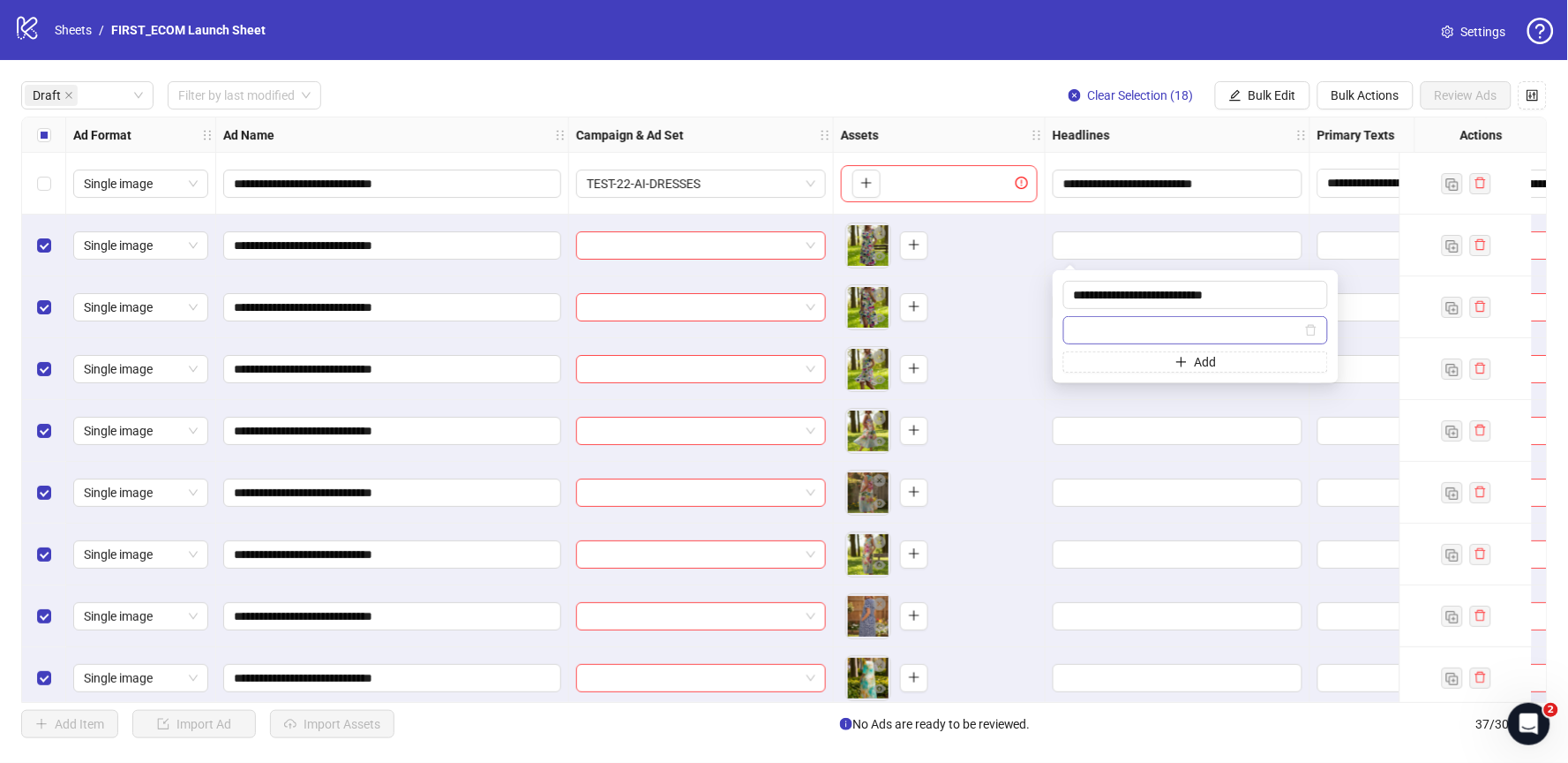
click at [1300, 328] on input "text" at bounding box center [1188, 330] width 228 height 19
click at [1259, 99] on span "Bulk Edit" at bounding box center [1272, 95] width 48 height 14
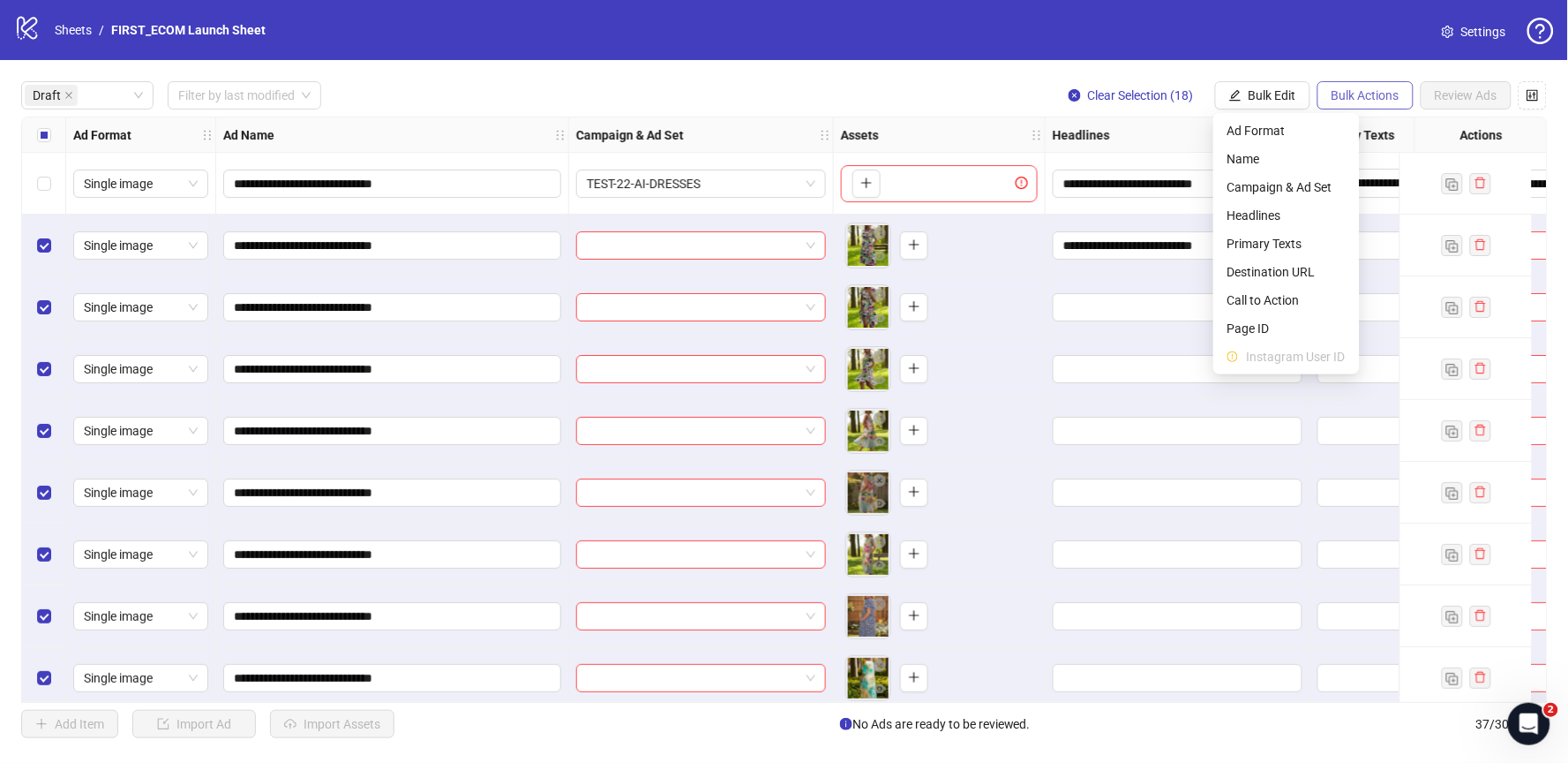
click at [1351, 105] on button "Bulk Actions" at bounding box center [1365, 95] width 96 height 28
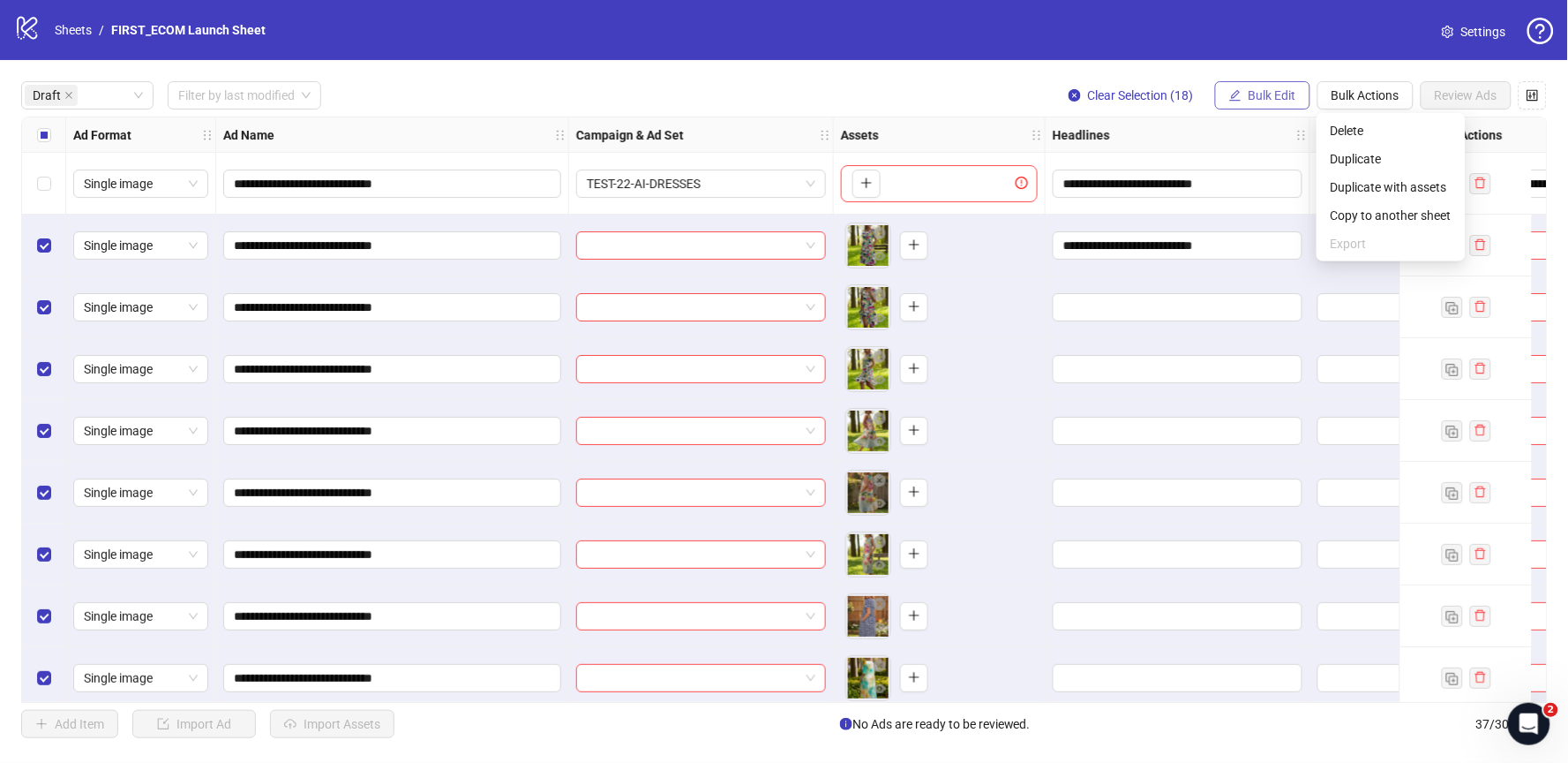
click at [1277, 101] on span "Bulk Edit" at bounding box center [1272, 95] width 48 height 14
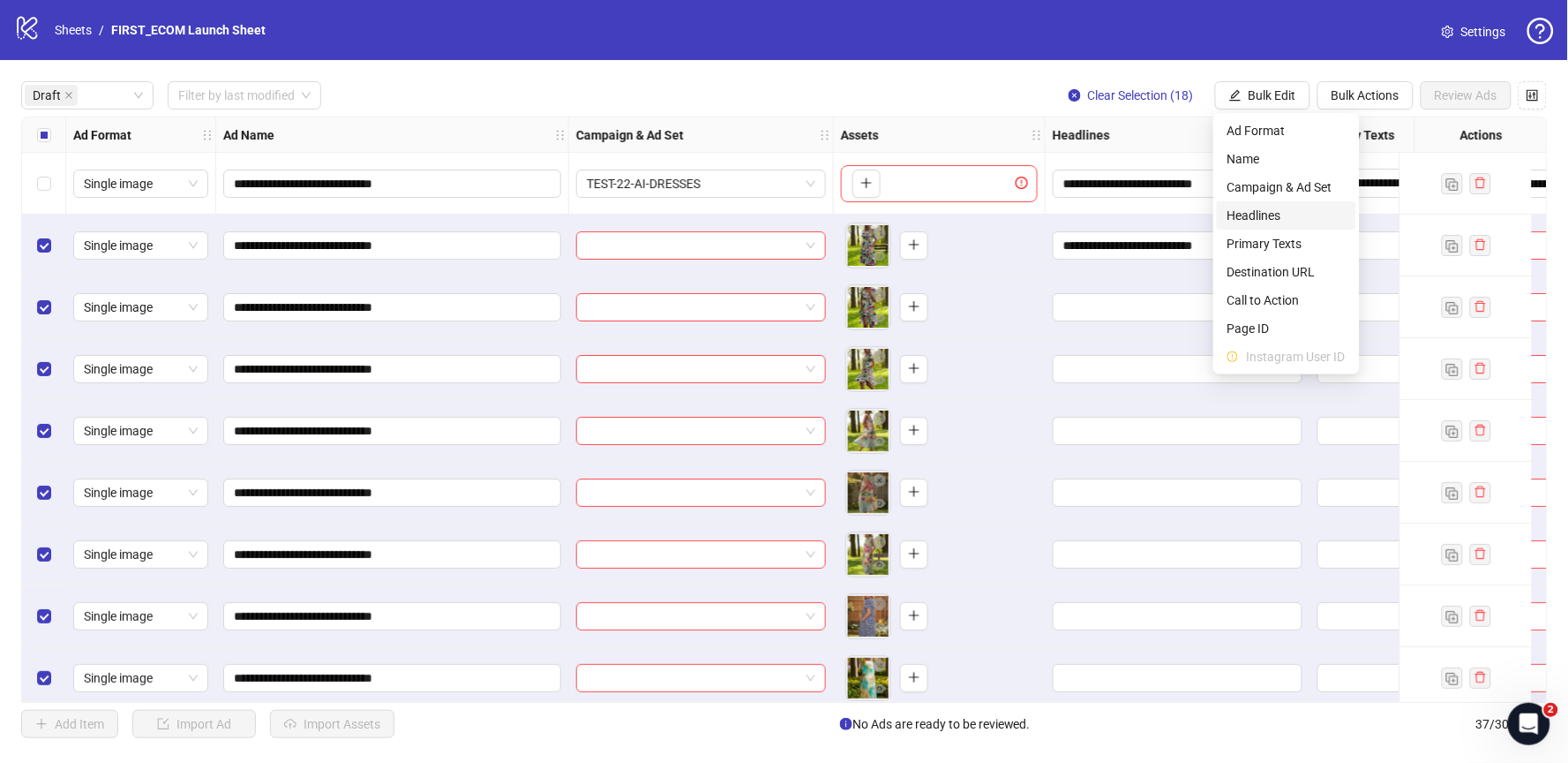
click at [1296, 211] on span "Headlines" at bounding box center [1286, 215] width 118 height 19
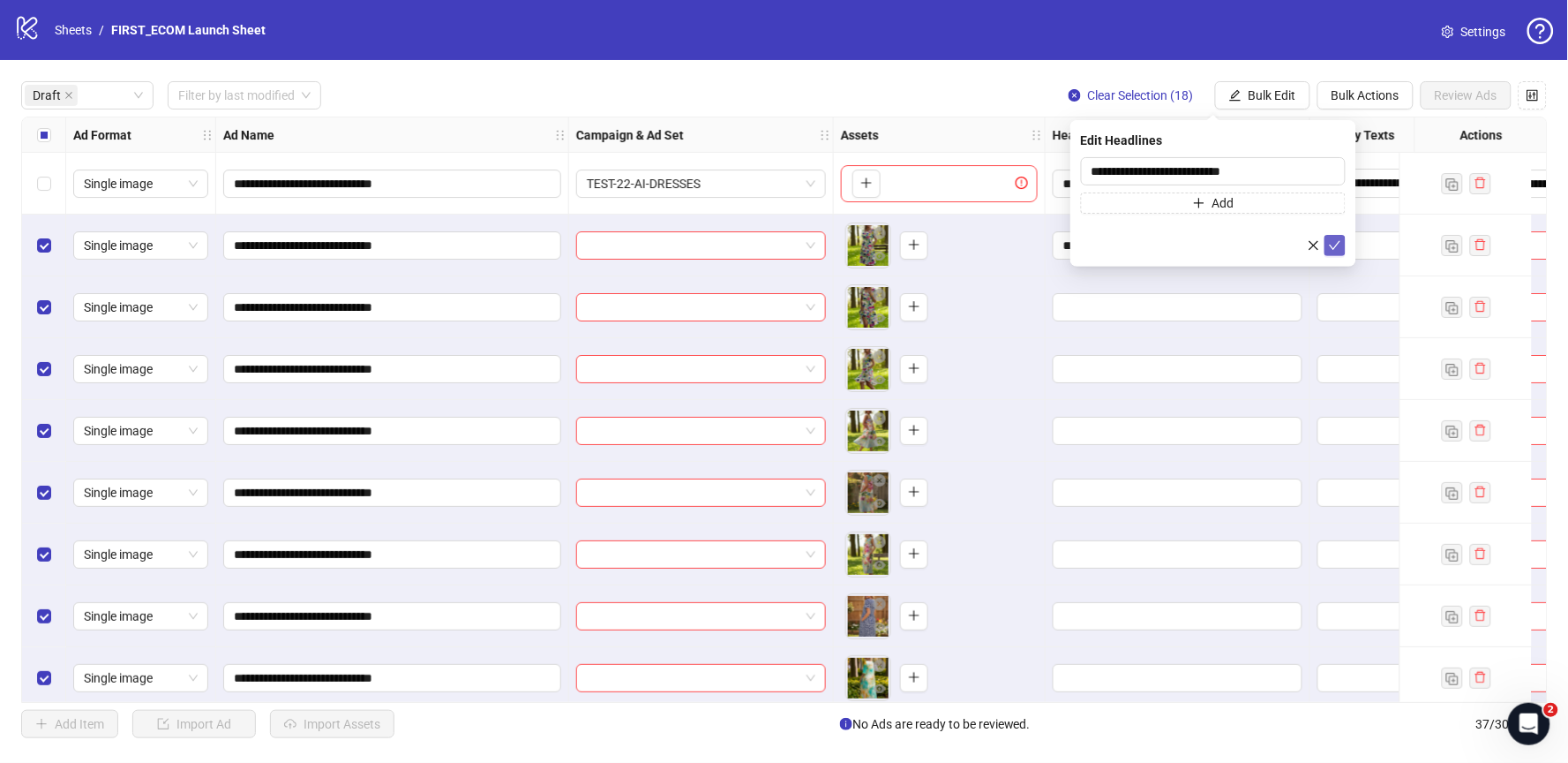
click at [1334, 250] on icon "check" at bounding box center [1335, 245] width 12 height 12
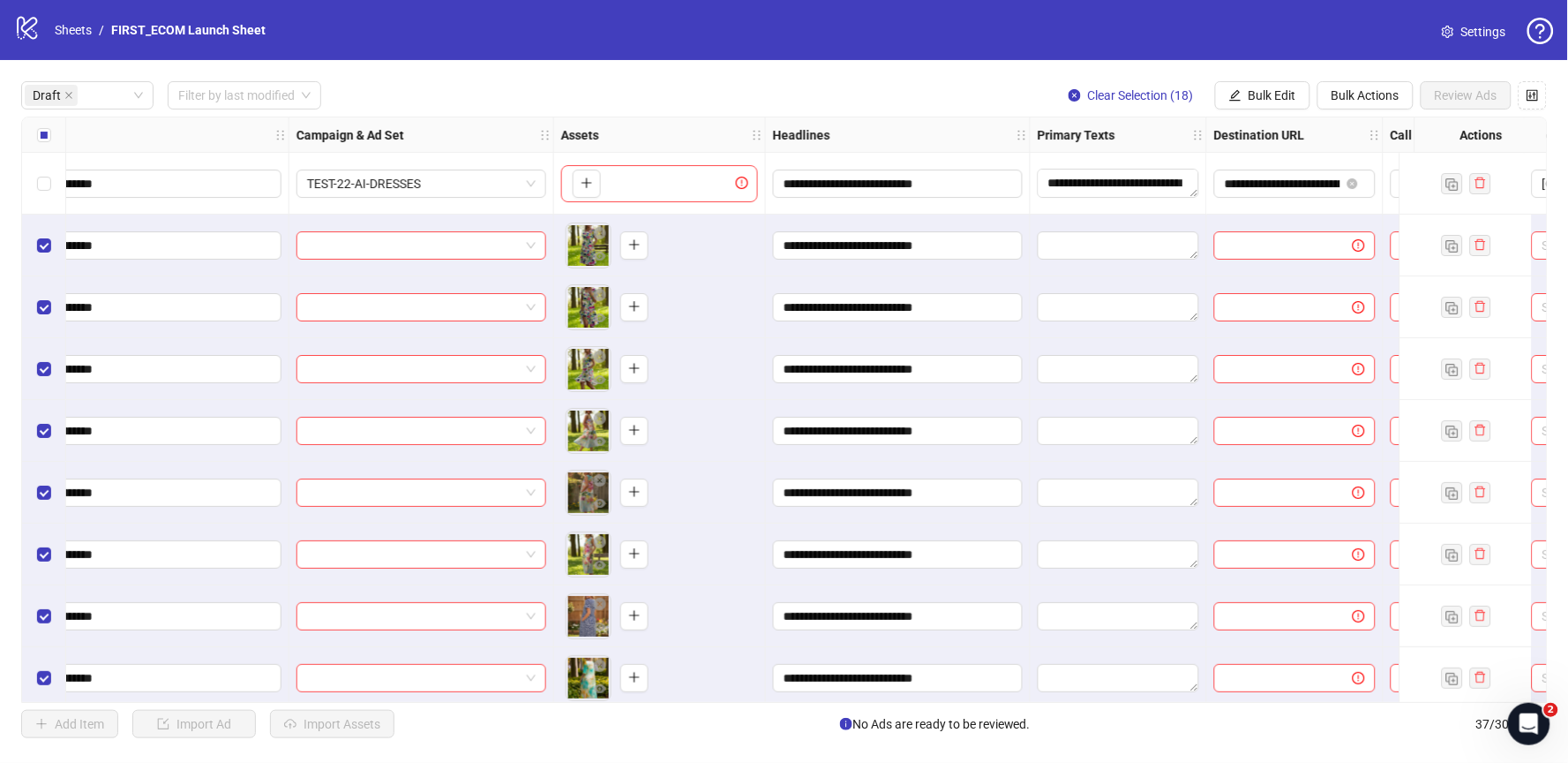
scroll to position [0, 334]
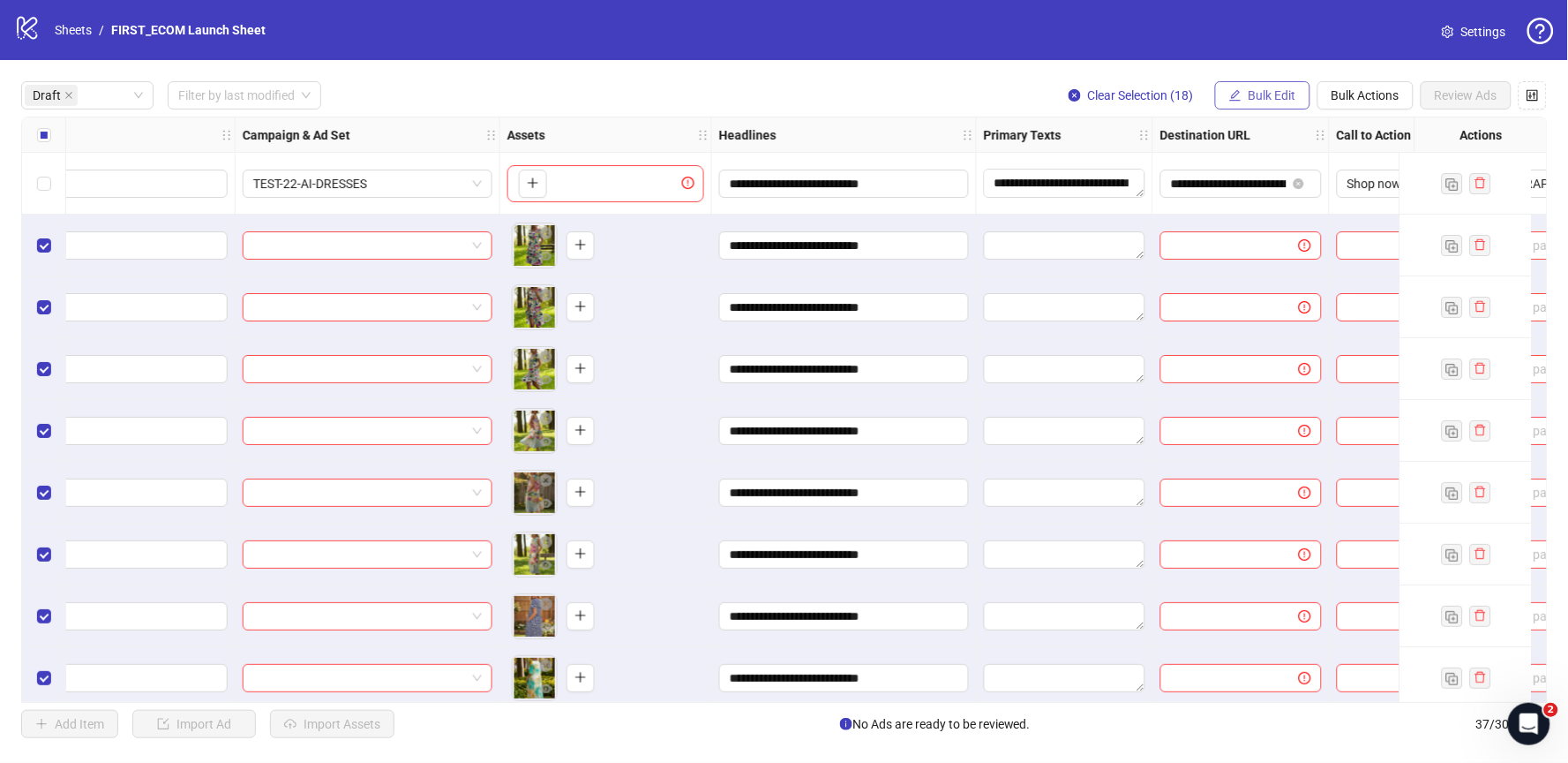
click at [1262, 92] on span "Bulk Edit" at bounding box center [1272, 95] width 48 height 14
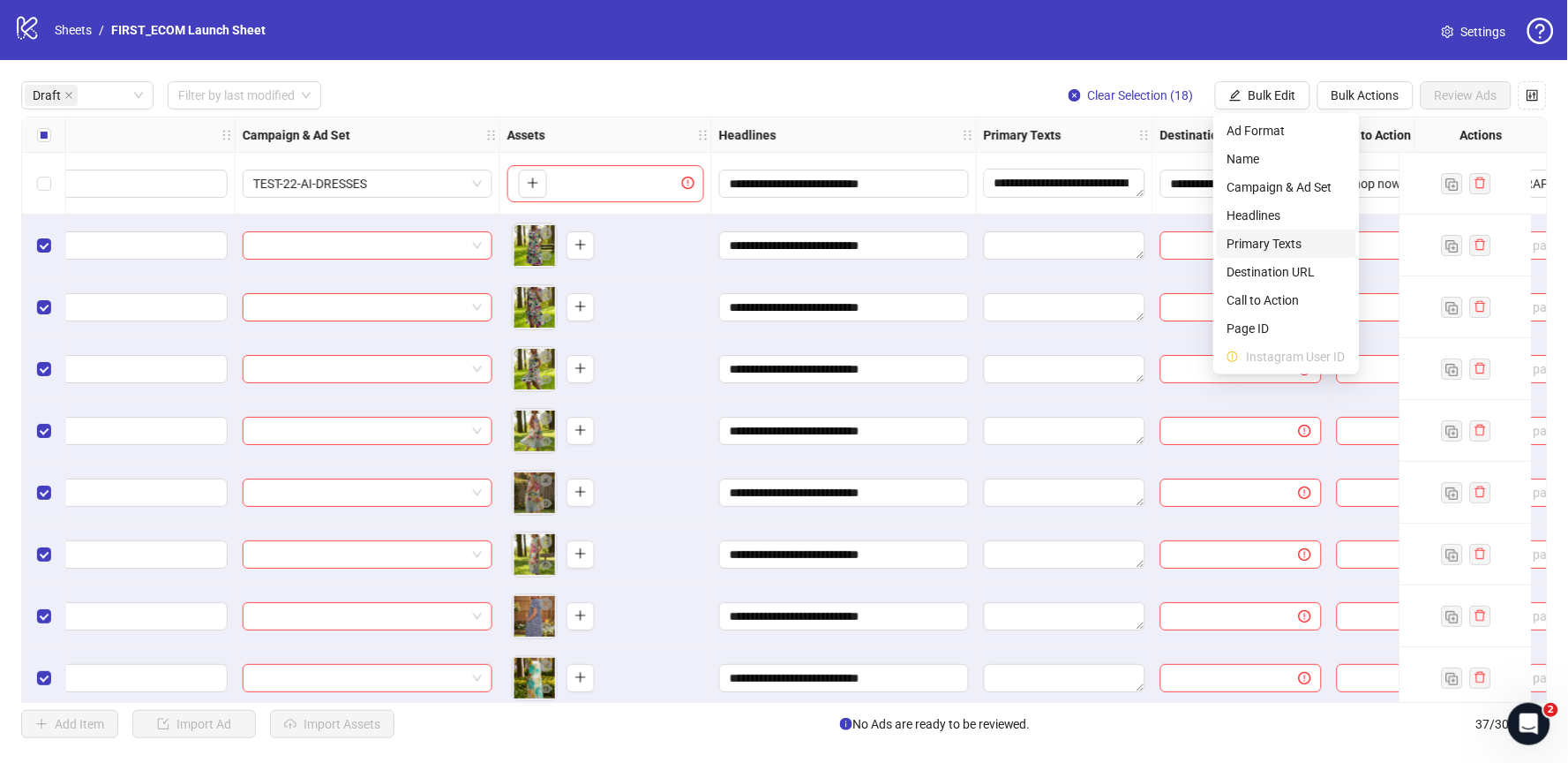
click at [1280, 242] on span "Primary Texts" at bounding box center [1286, 243] width 118 height 19
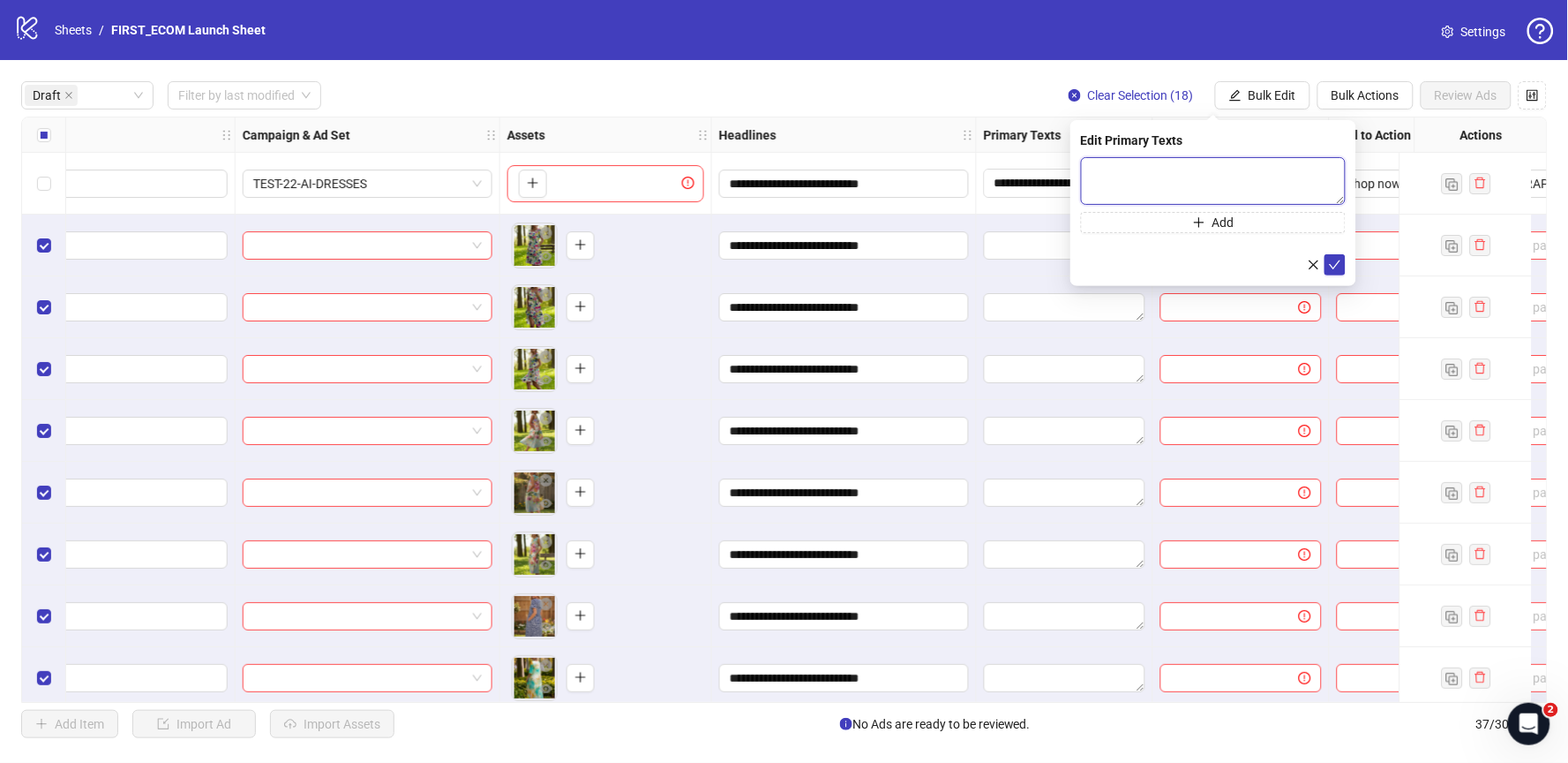
click at [1199, 177] on textarea at bounding box center [1213, 181] width 265 height 48
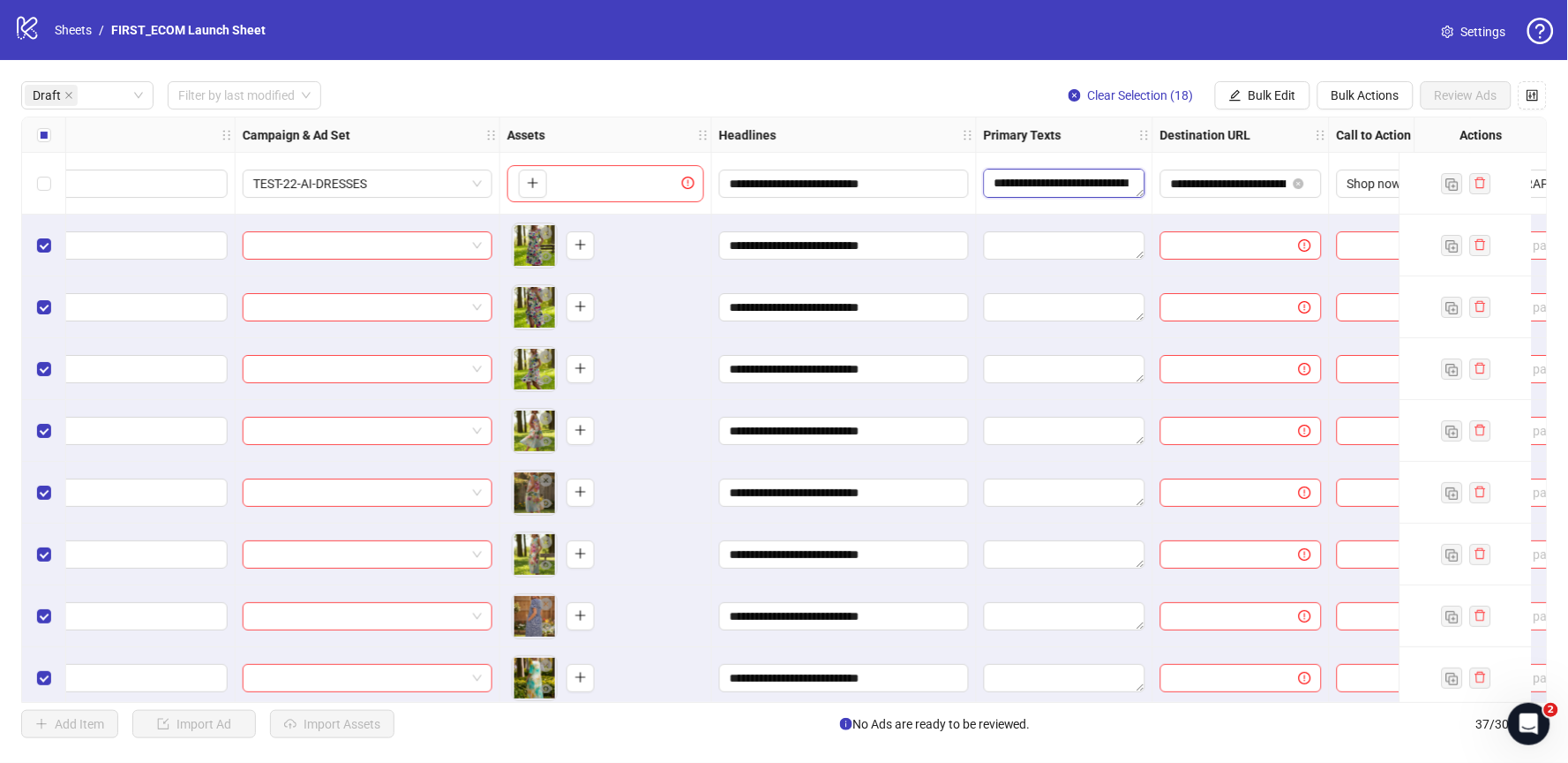
click at [1037, 177] on textarea "**********" at bounding box center [1065, 183] width 162 height 28
click at [1036, 177] on textarea "**********" at bounding box center [1065, 183] width 162 height 28
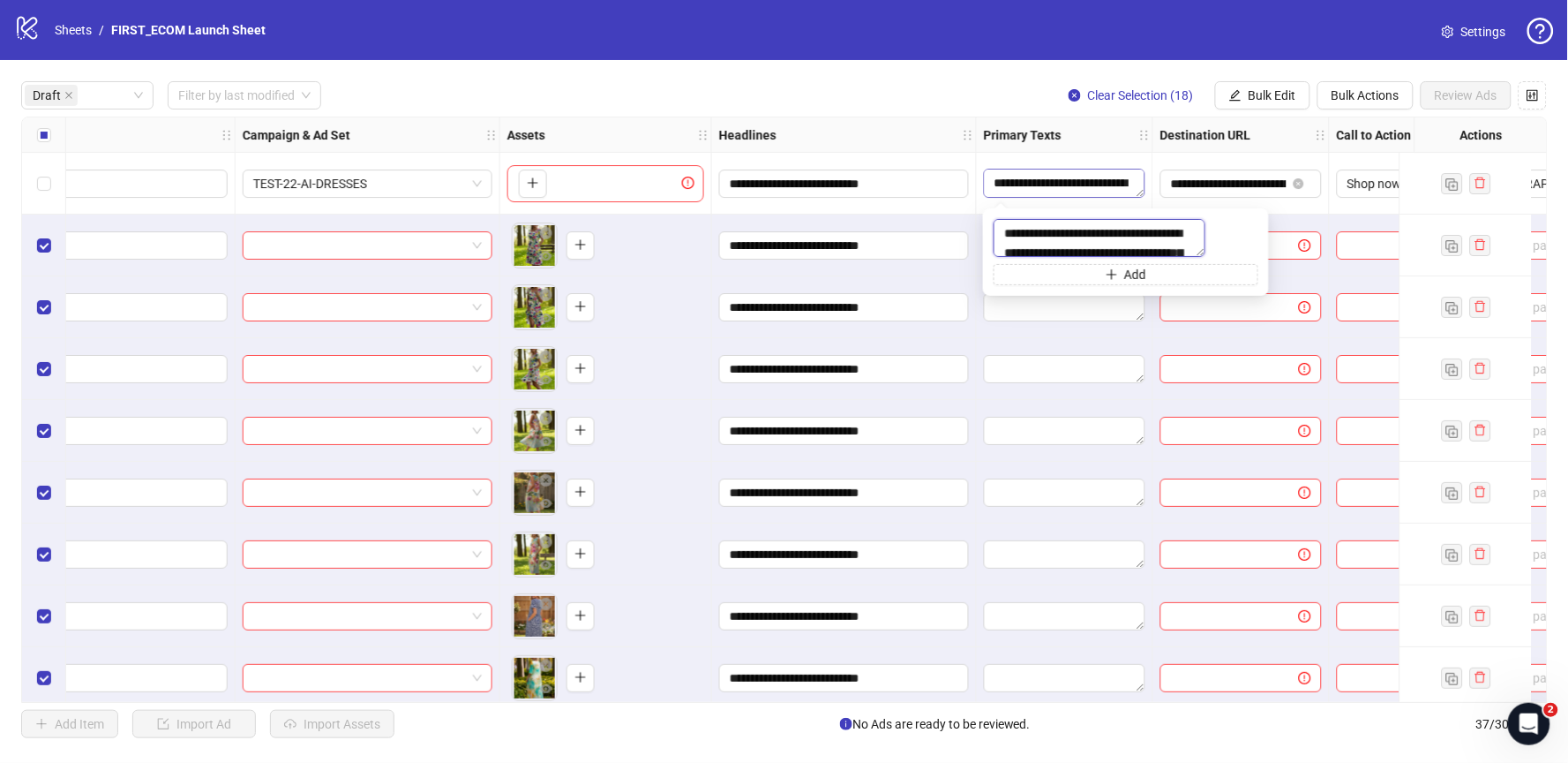
scroll to position [135, 0]
click at [1098, 253] on textarea "**********" at bounding box center [1111, 240] width 237 height 42
click at [1281, 95] on span "Bulk Edit" at bounding box center [1272, 95] width 48 height 14
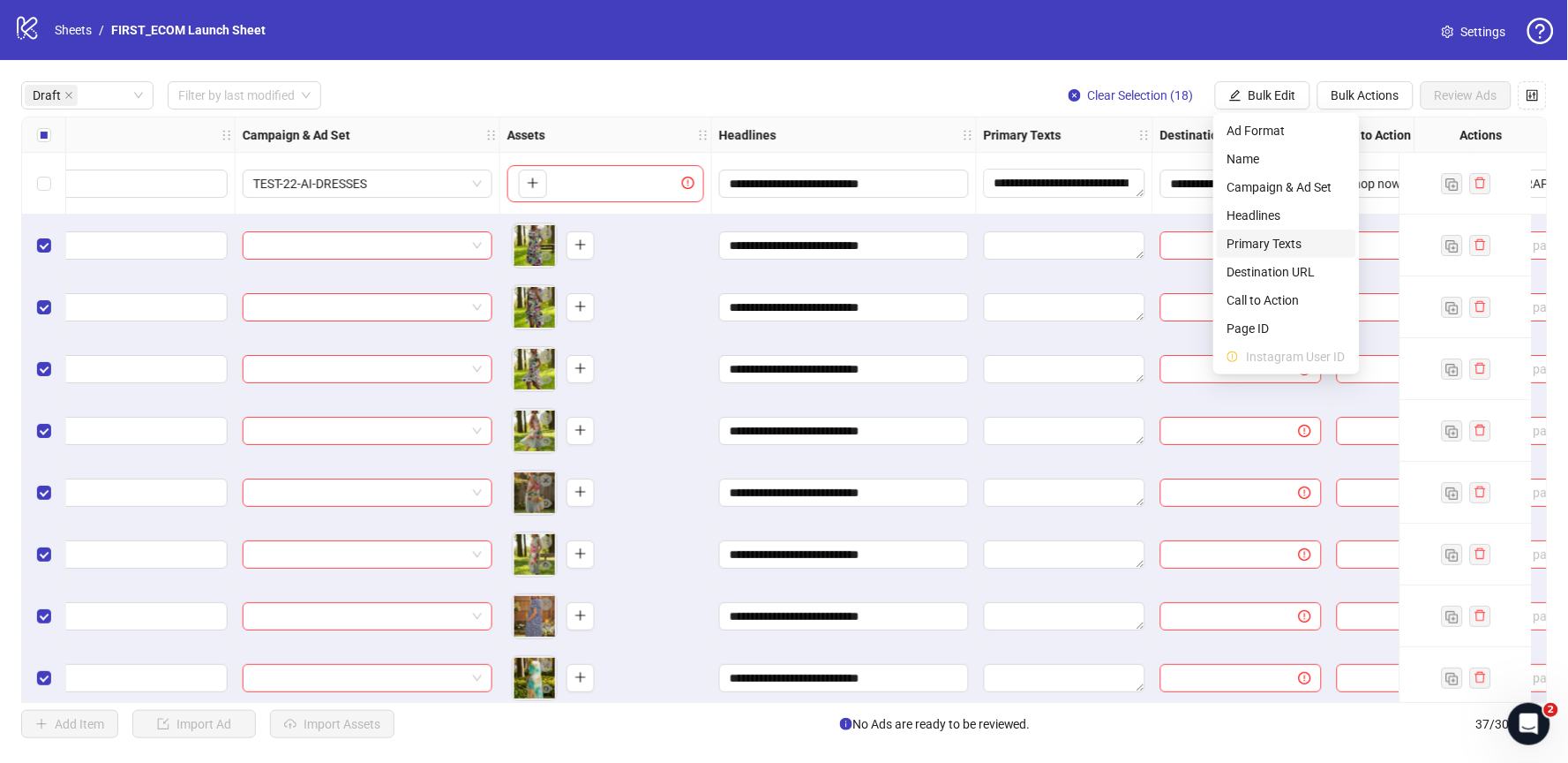
click at [1278, 243] on span "Primary Texts" at bounding box center [1286, 243] width 118 height 19
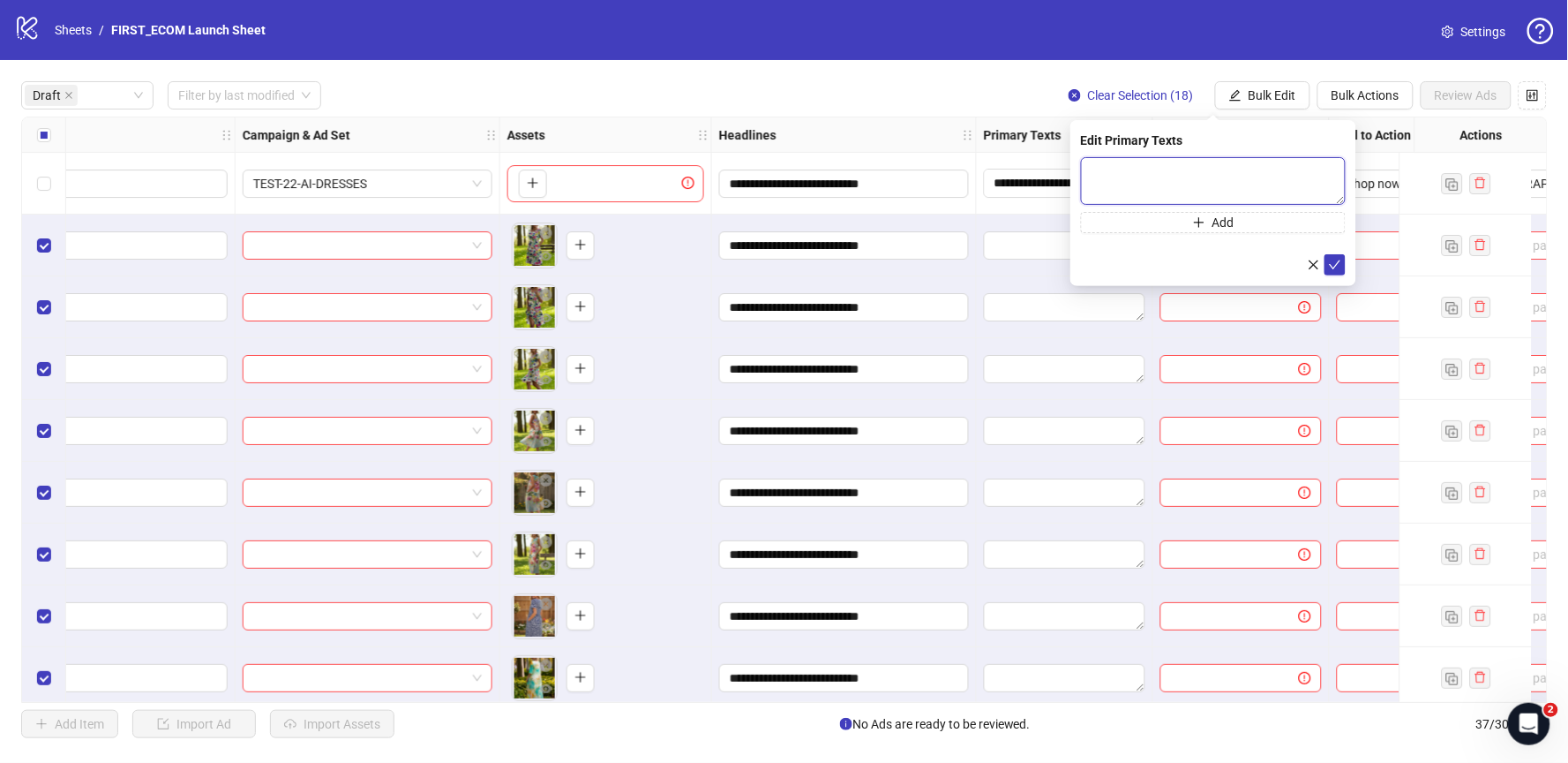
click at [1162, 164] on textarea at bounding box center [1213, 181] width 265 height 48
paste textarea "**********"
type textarea "**********"
click at [1189, 223] on button "Add" at bounding box center [1213, 222] width 265 height 21
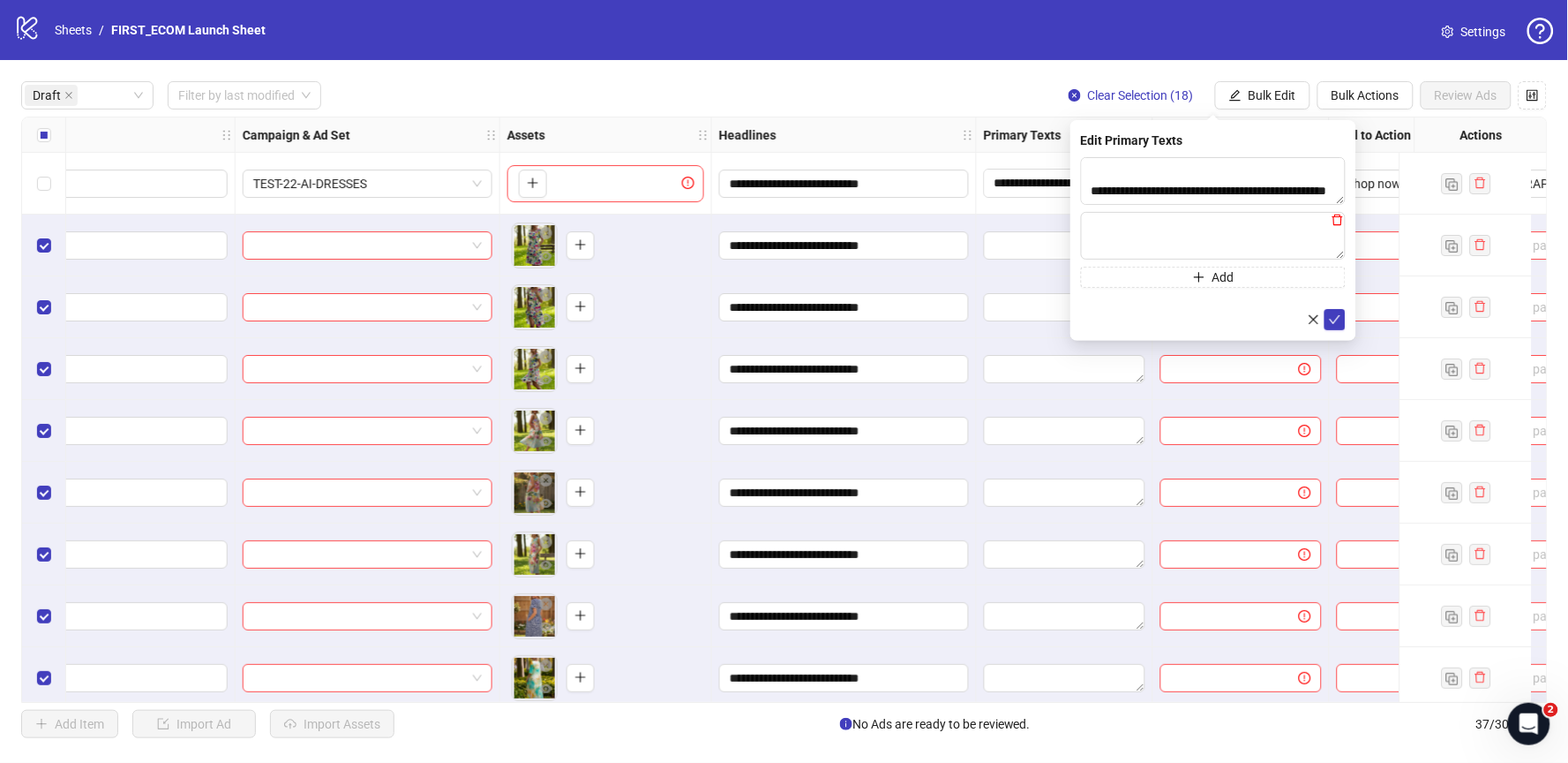
click at [1340, 223] on icon "delete" at bounding box center [1337, 220] width 12 height 12
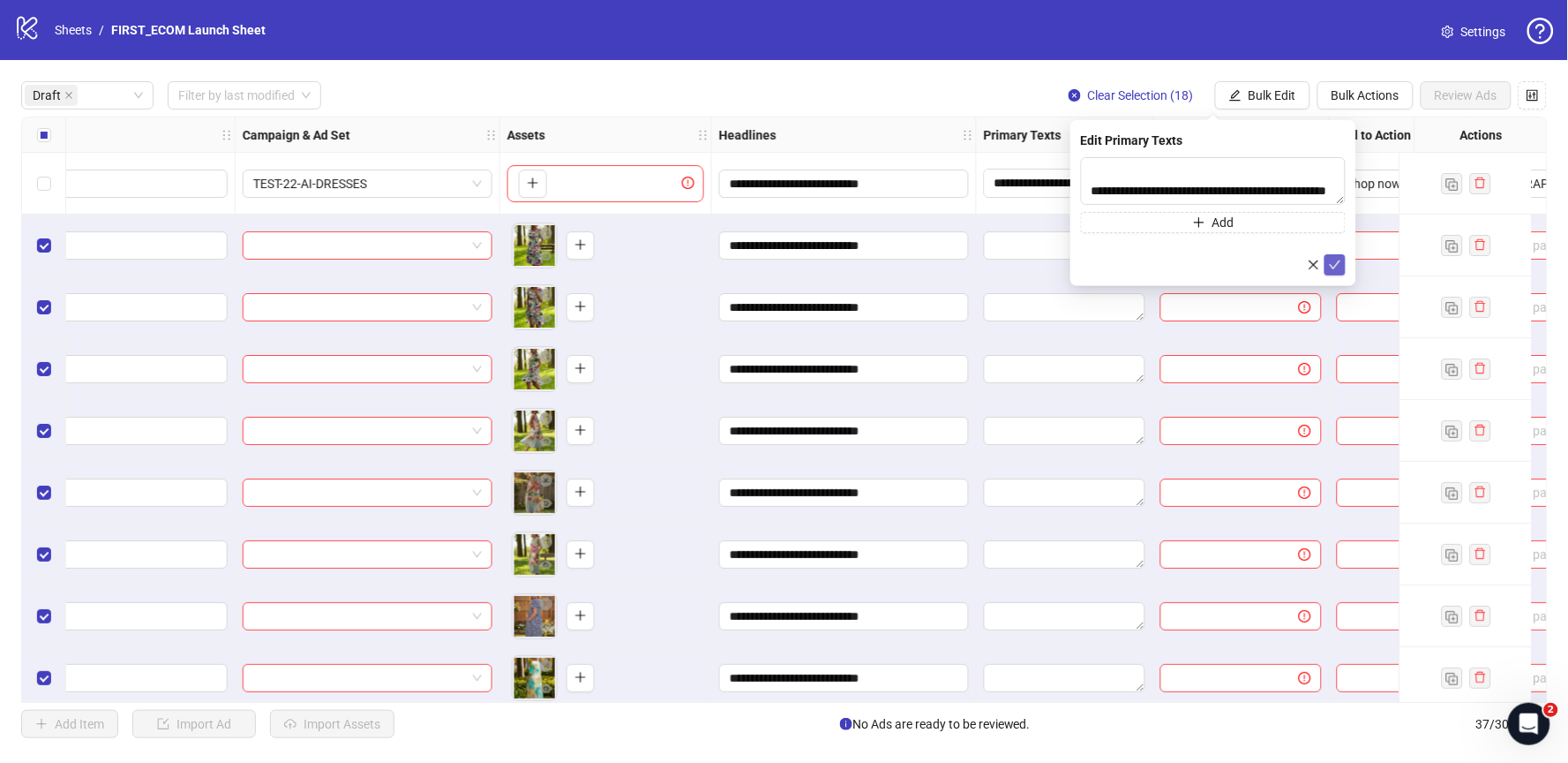
click at [1339, 256] on button "submit" at bounding box center [1334, 264] width 21 height 21
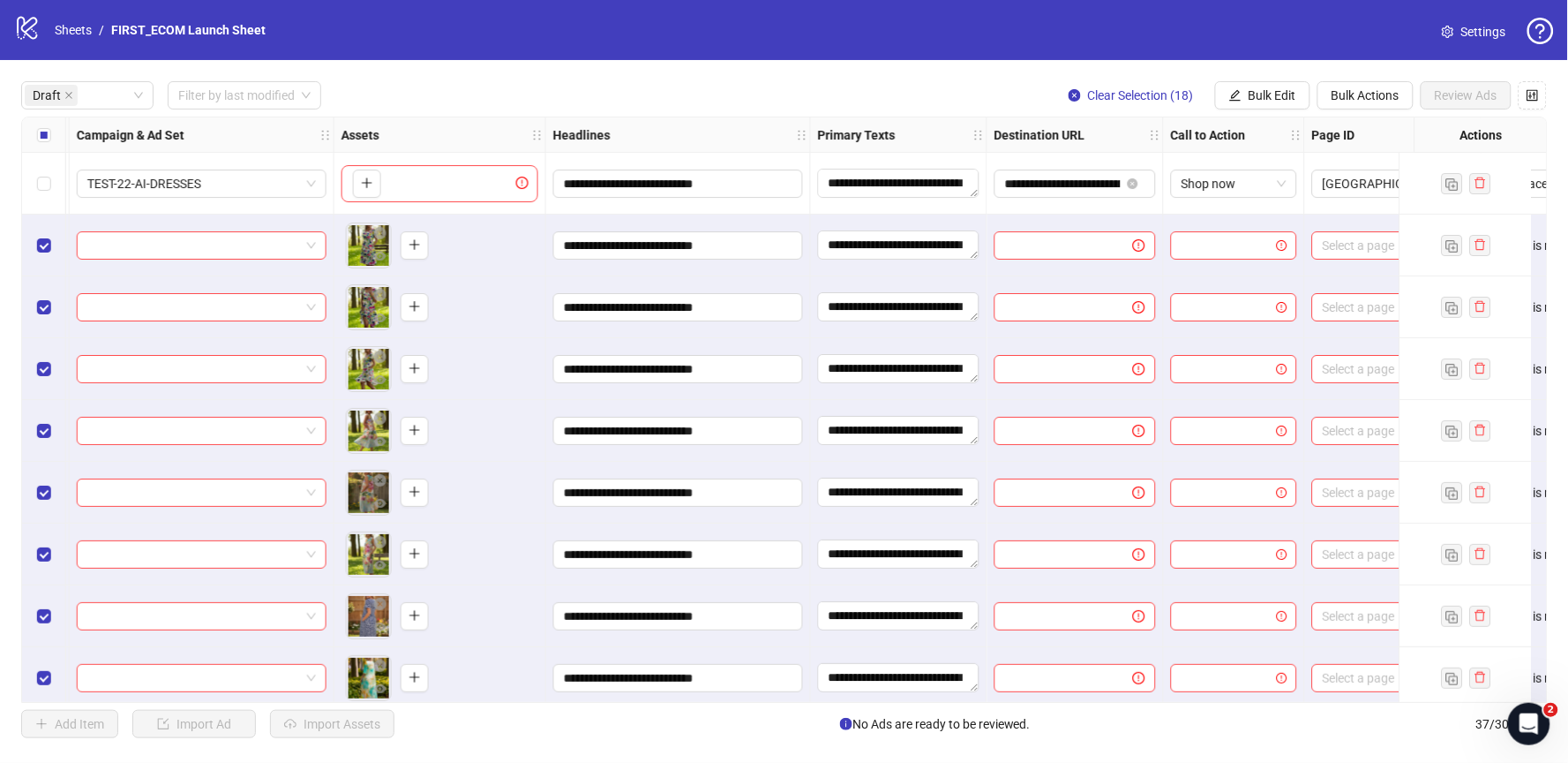
scroll to position [0, 504]
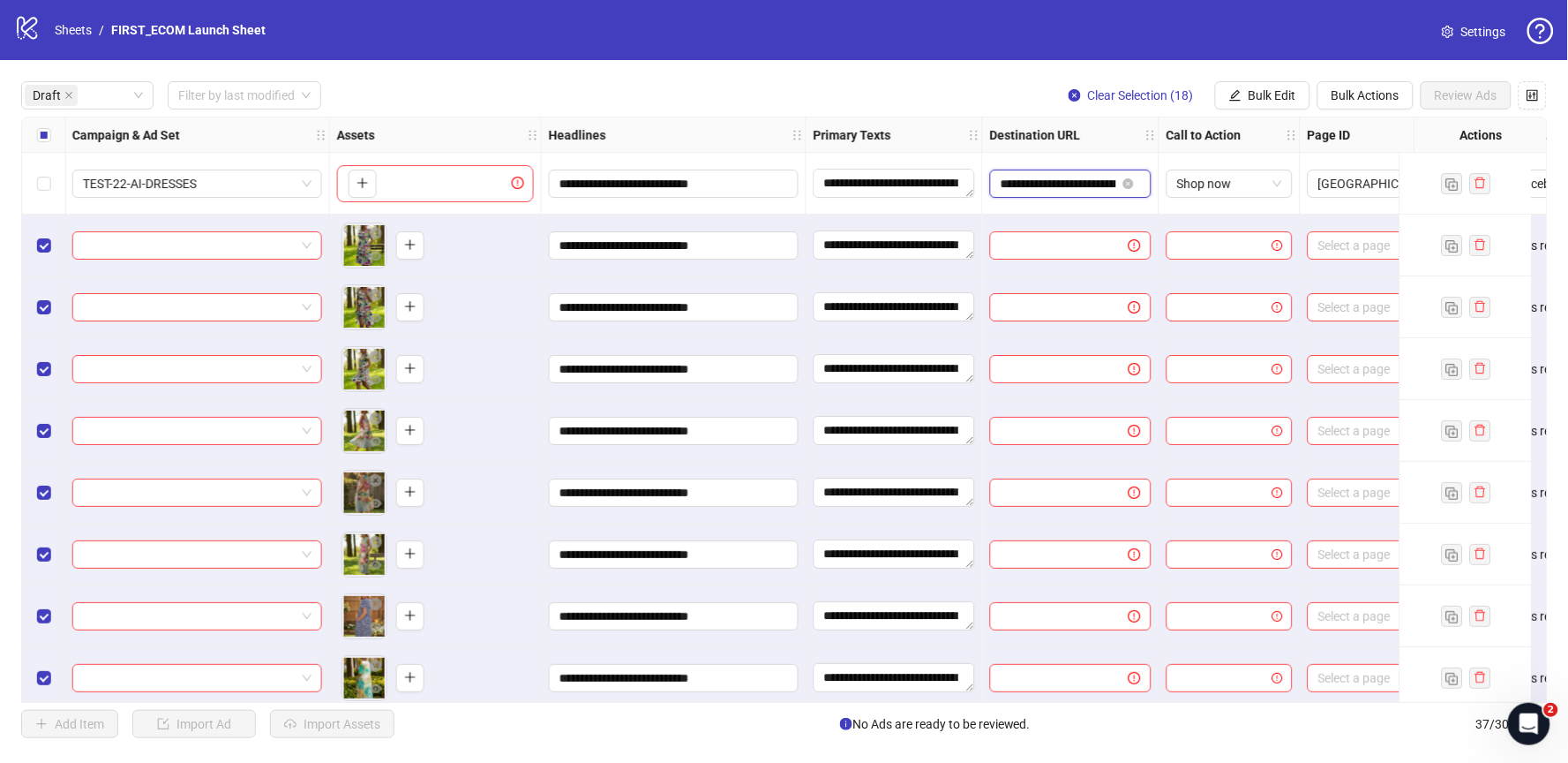
click at [1066, 184] on input "**********" at bounding box center [1058, 183] width 116 height 19
click at [1065, 184] on input "**********" at bounding box center [1058, 183] width 116 height 19
click at [1263, 94] on span "Bulk Edit" at bounding box center [1272, 95] width 48 height 14
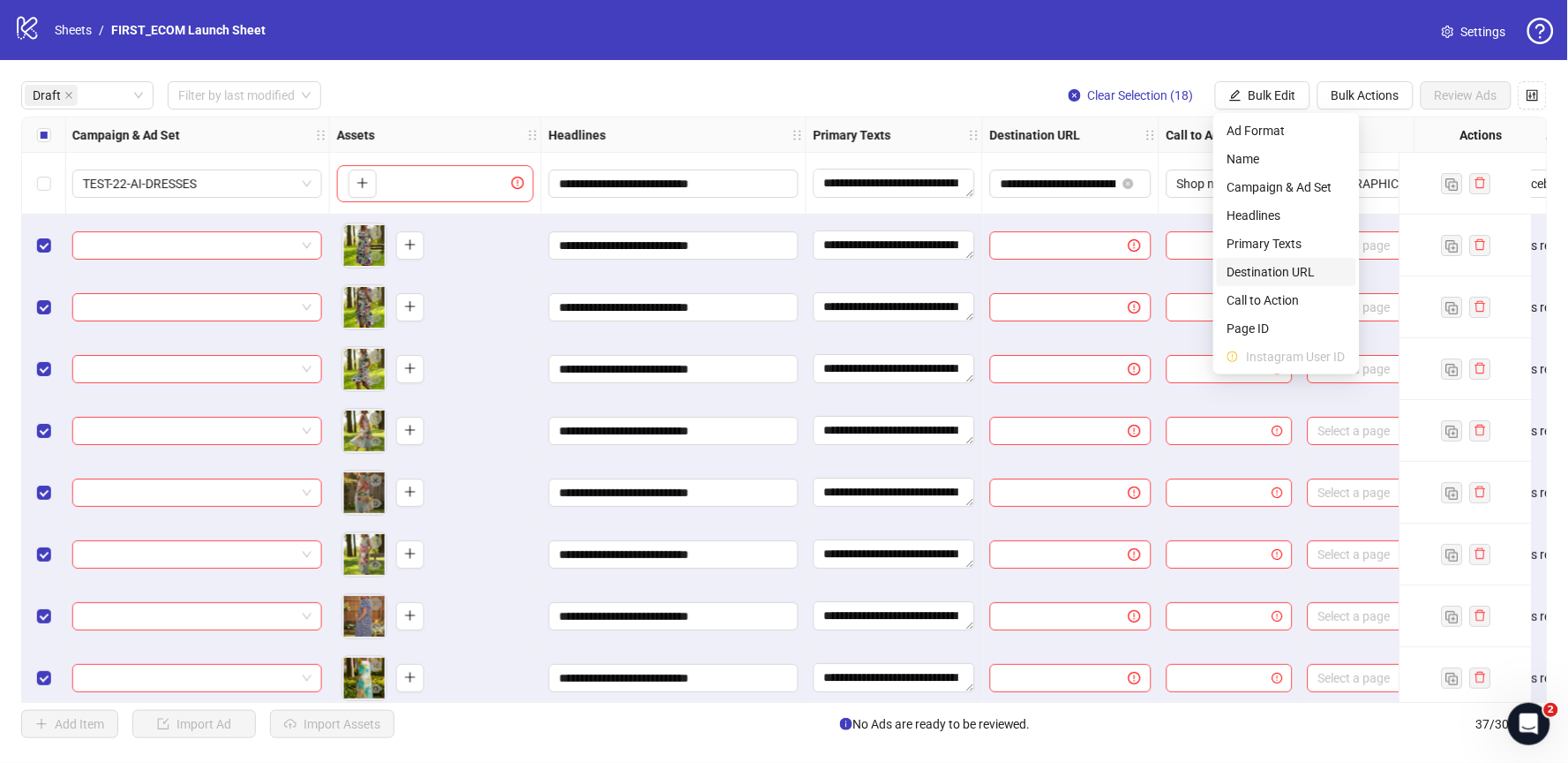
click at [1266, 271] on span "Destination URL" at bounding box center [1286, 271] width 118 height 19
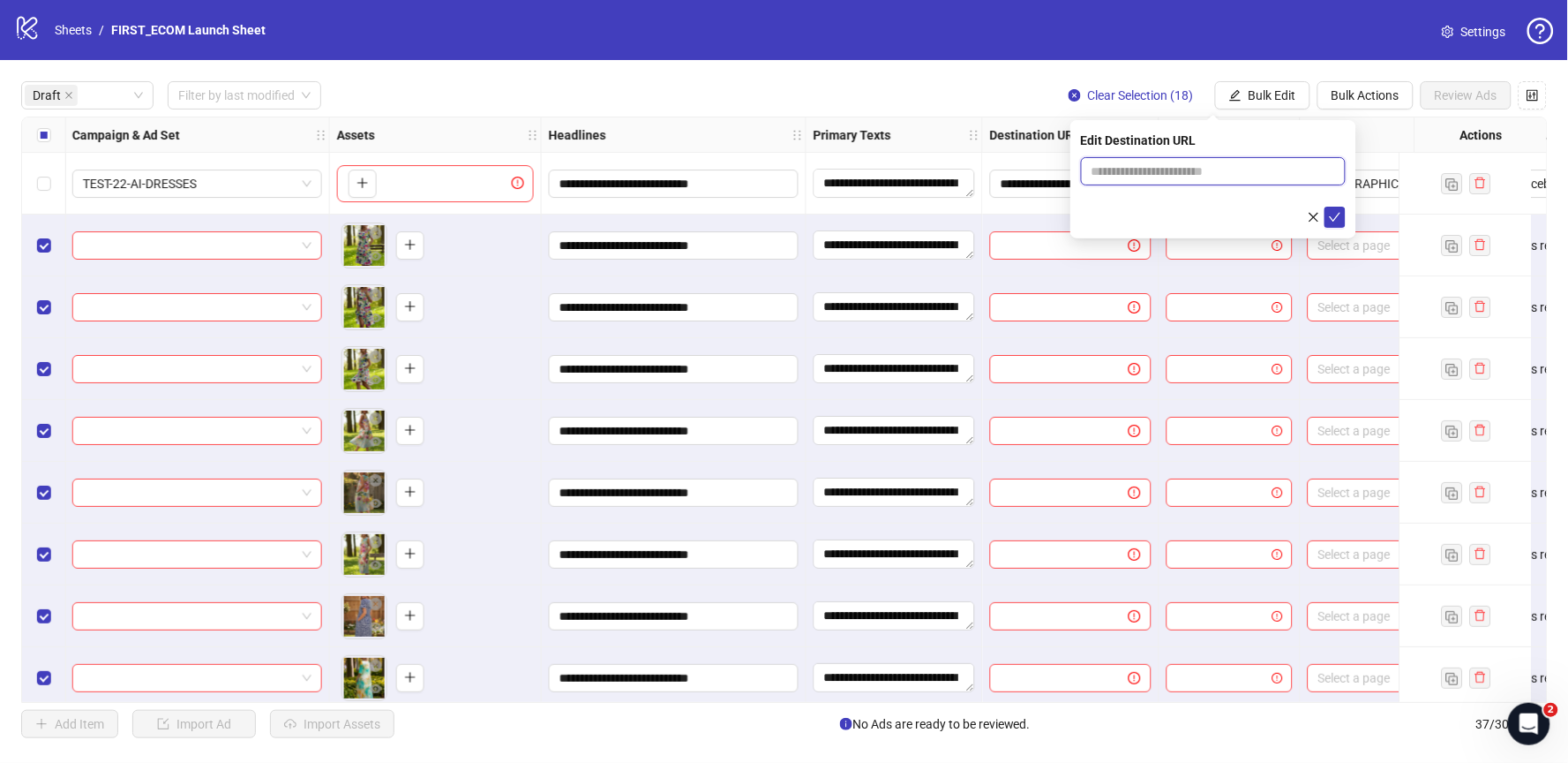
click at [1133, 173] on input "text" at bounding box center [1206, 171] width 230 height 19
paste input "**********"
type input "**********"
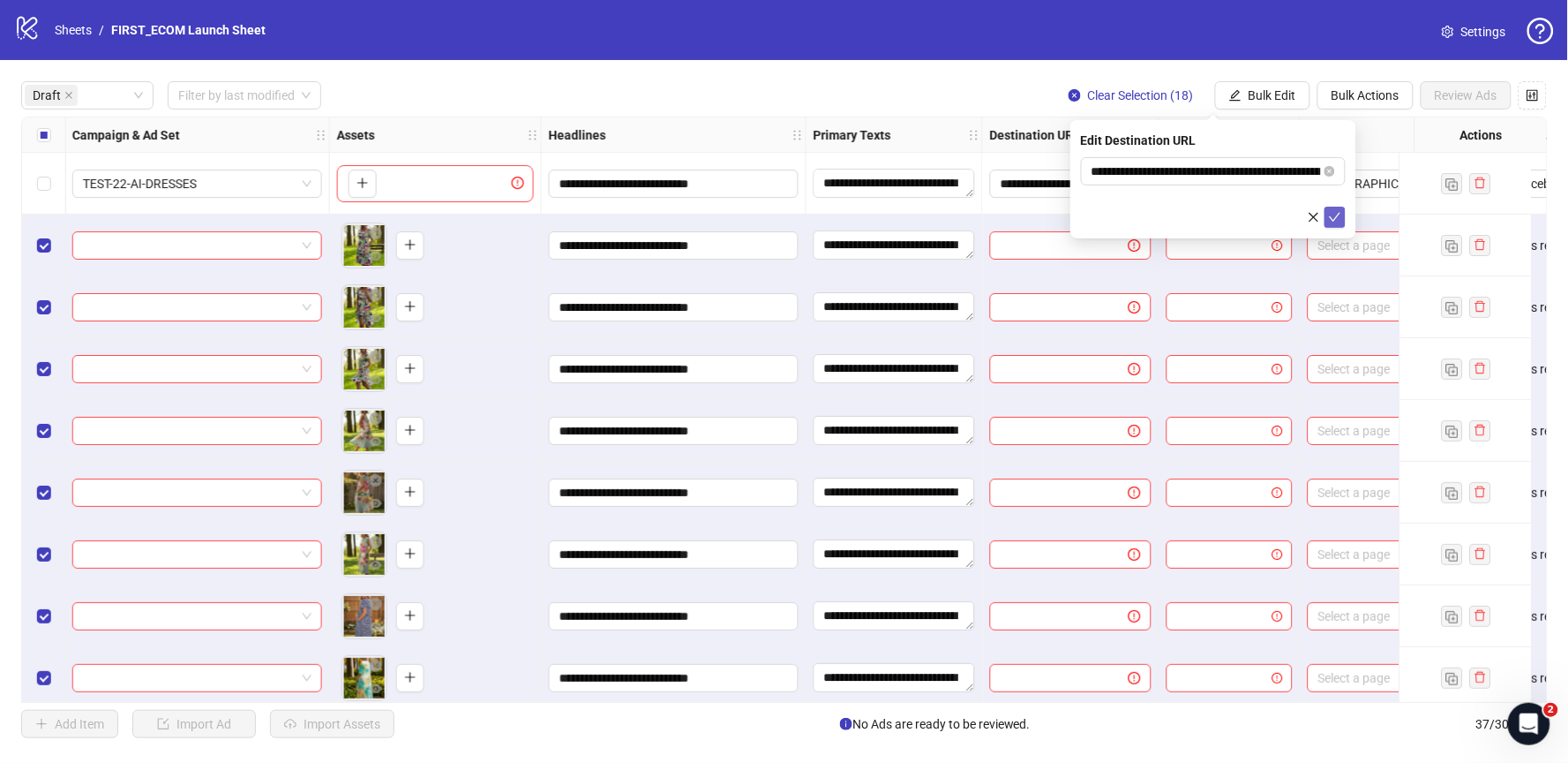
click at [1338, 215] on icon "check" at bounding box center [1335, 217] width 12 height 12
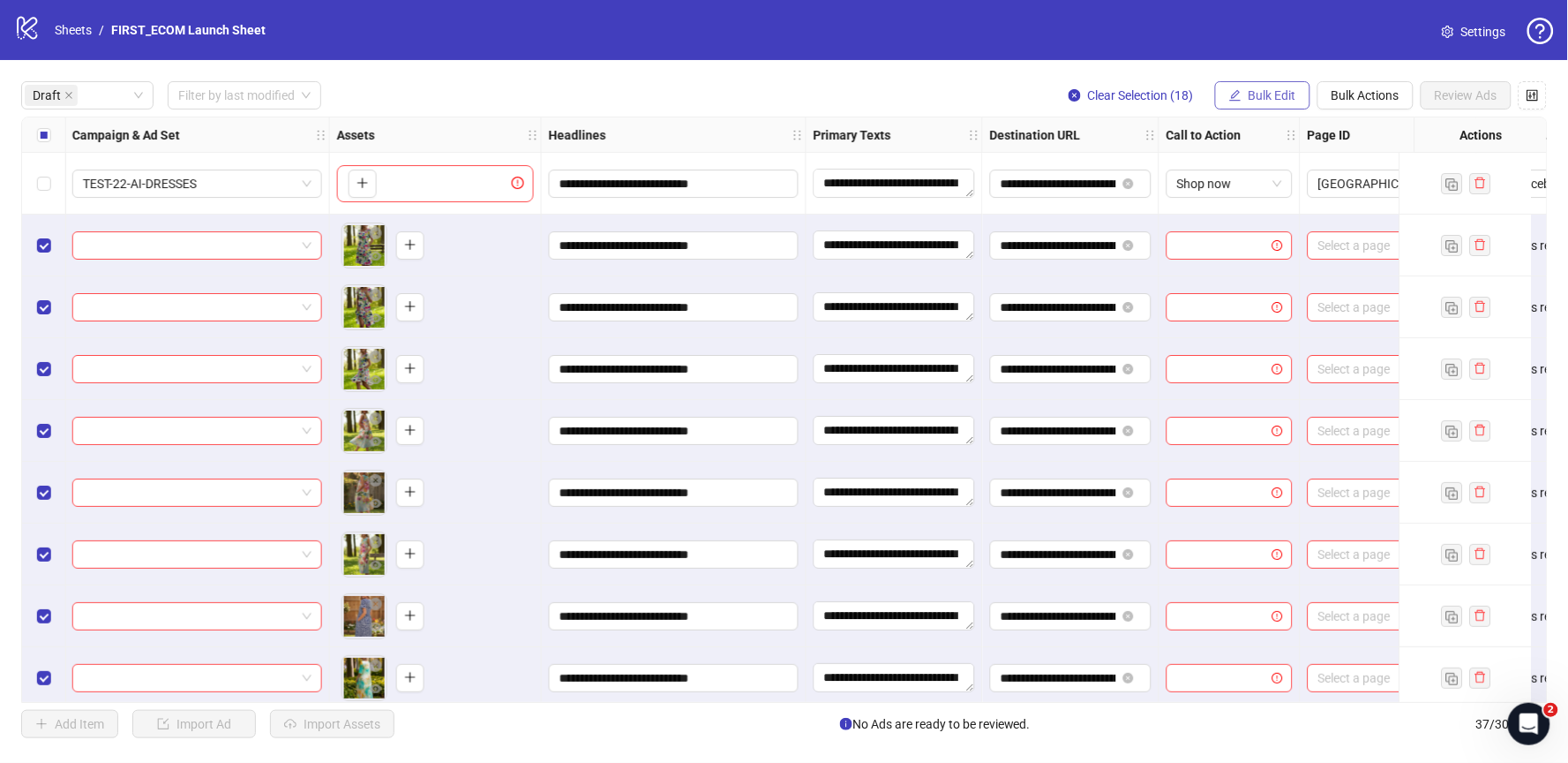
click at [1273, 101] on span "Bulk Edit" at bounding box center [1272, 95] width 48 height 14
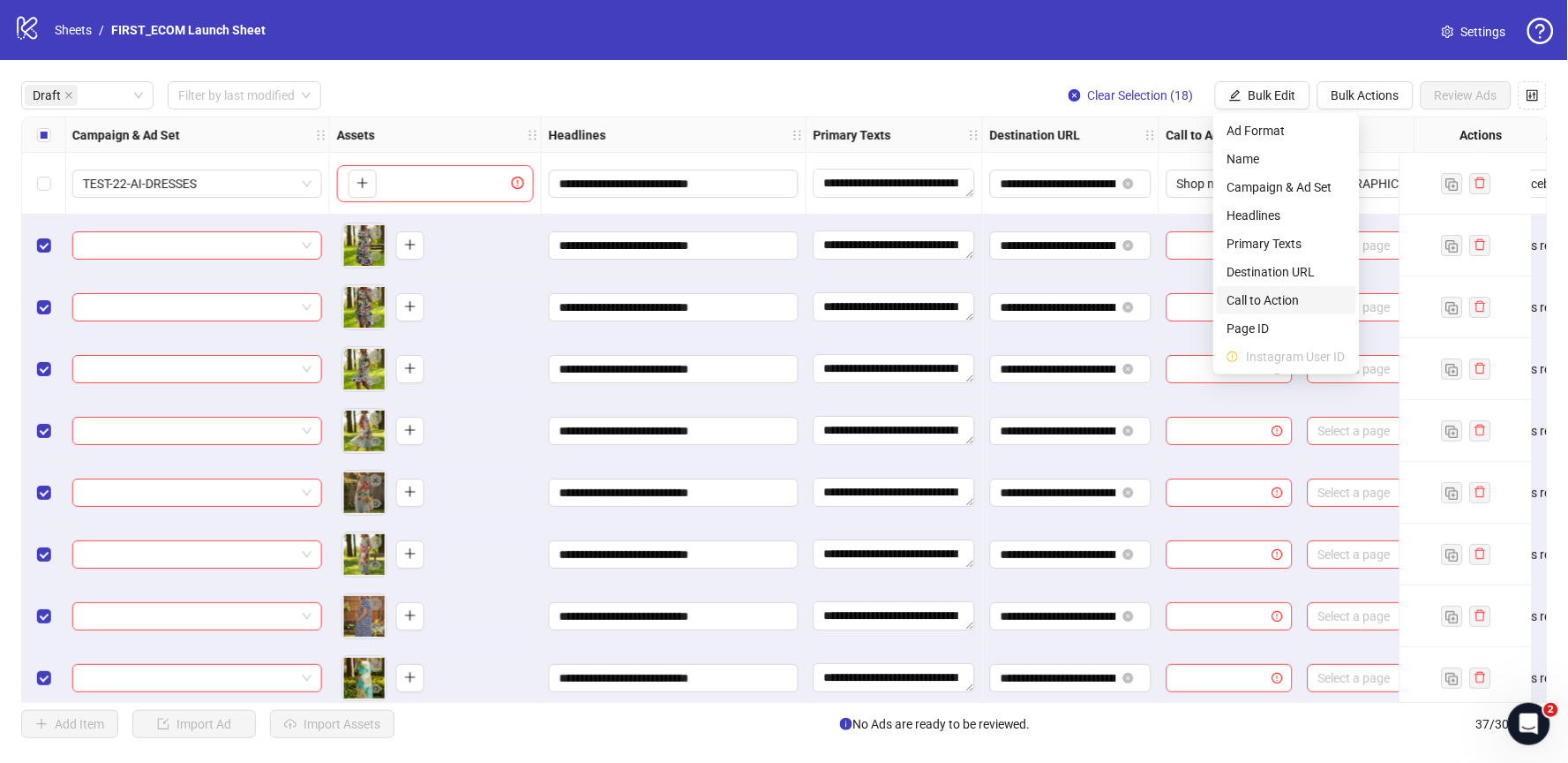
click at [1284, 306] on span "Call to Action" at bounding box center [1286, 299] width 118 height 19
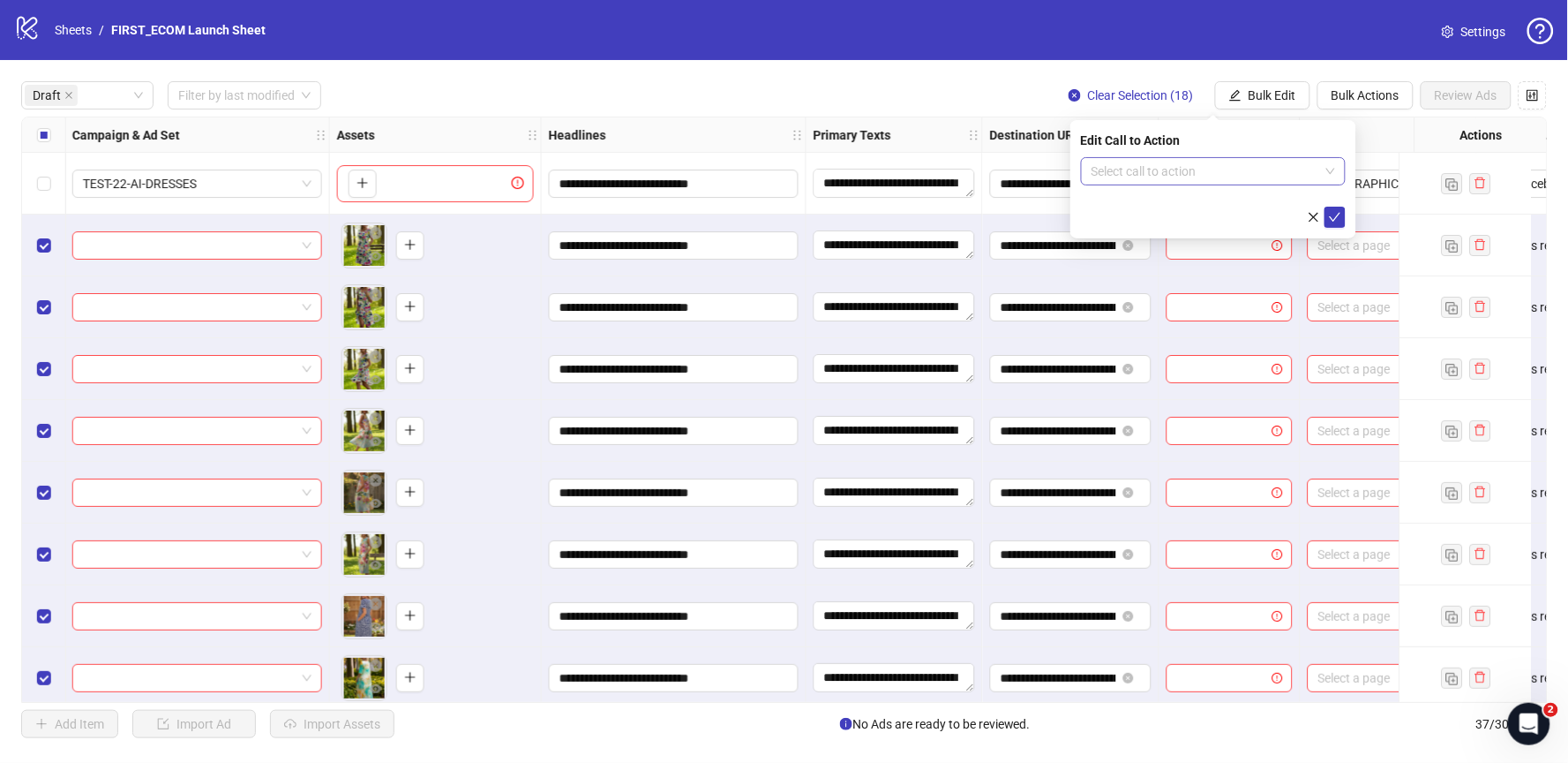
click at [1256, 181] on input "search" at bounding box center [1205, 171] width 228 height 26
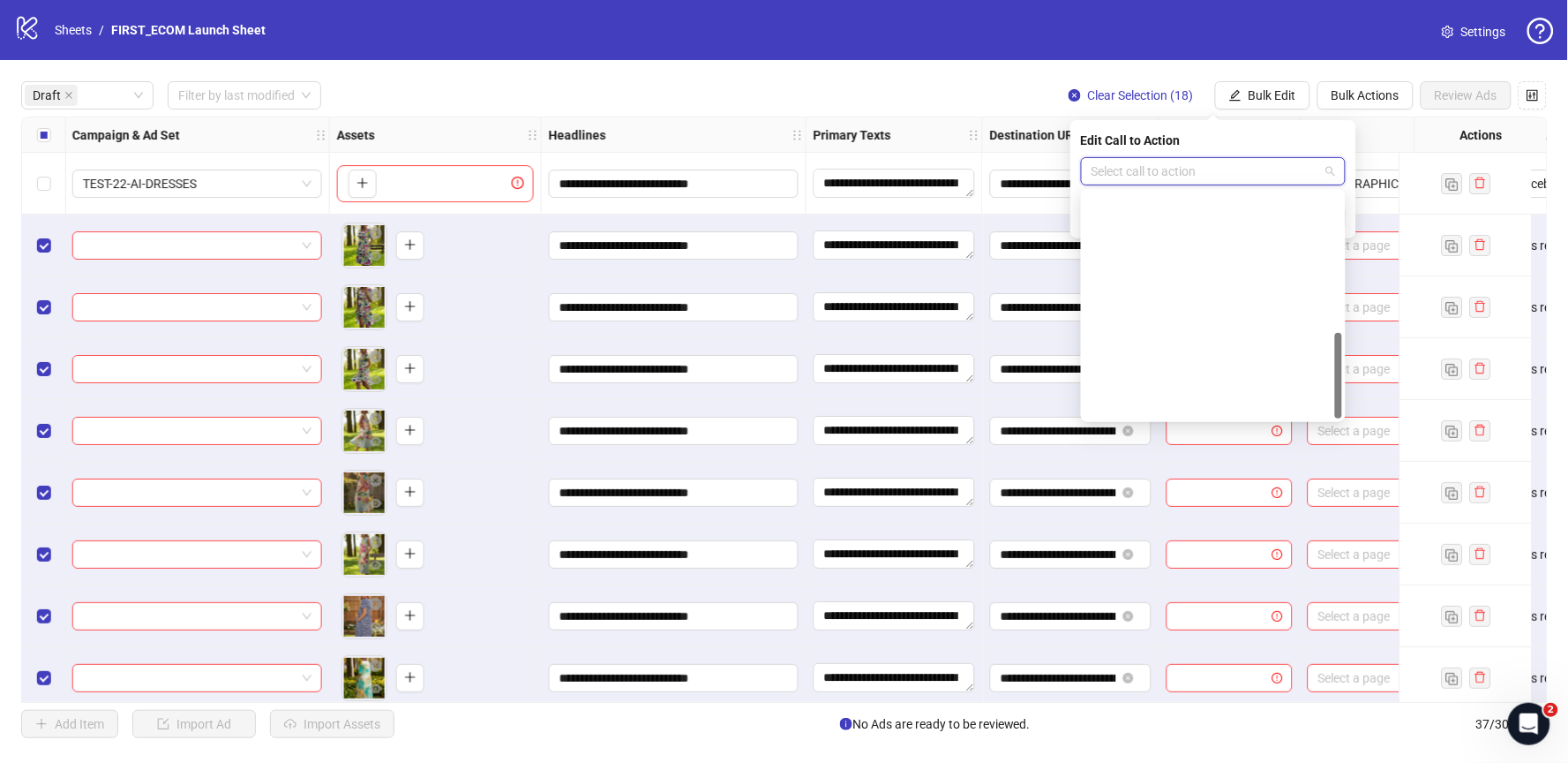
scroll to position [366, 0]
click at [1139, 263] on div "Shop now" at bounding box center [1213, 263] width 237 height 19
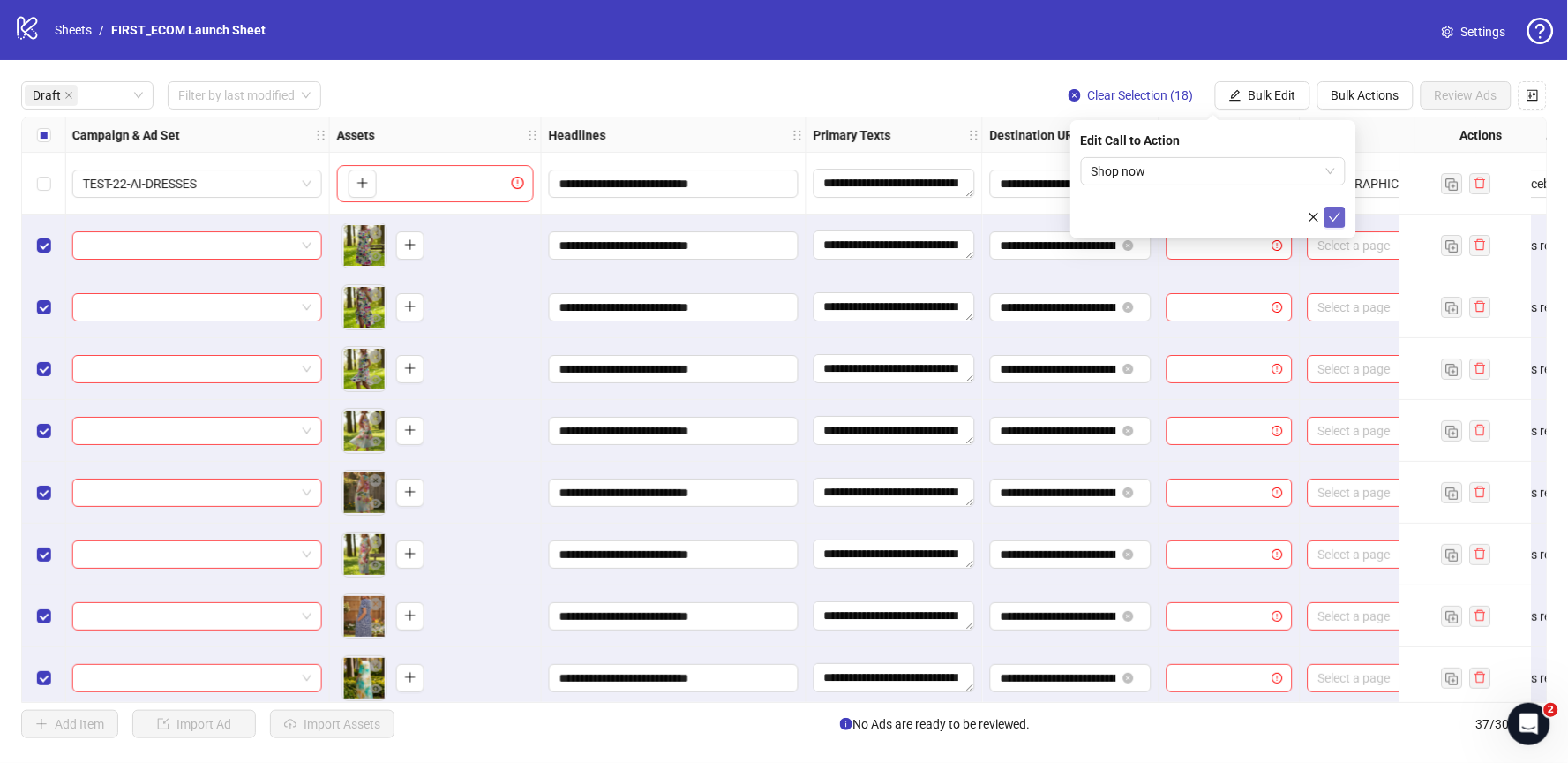
click at [1341, 215] on button "submit" at bounding box center [1334, 217] width 21 height 21
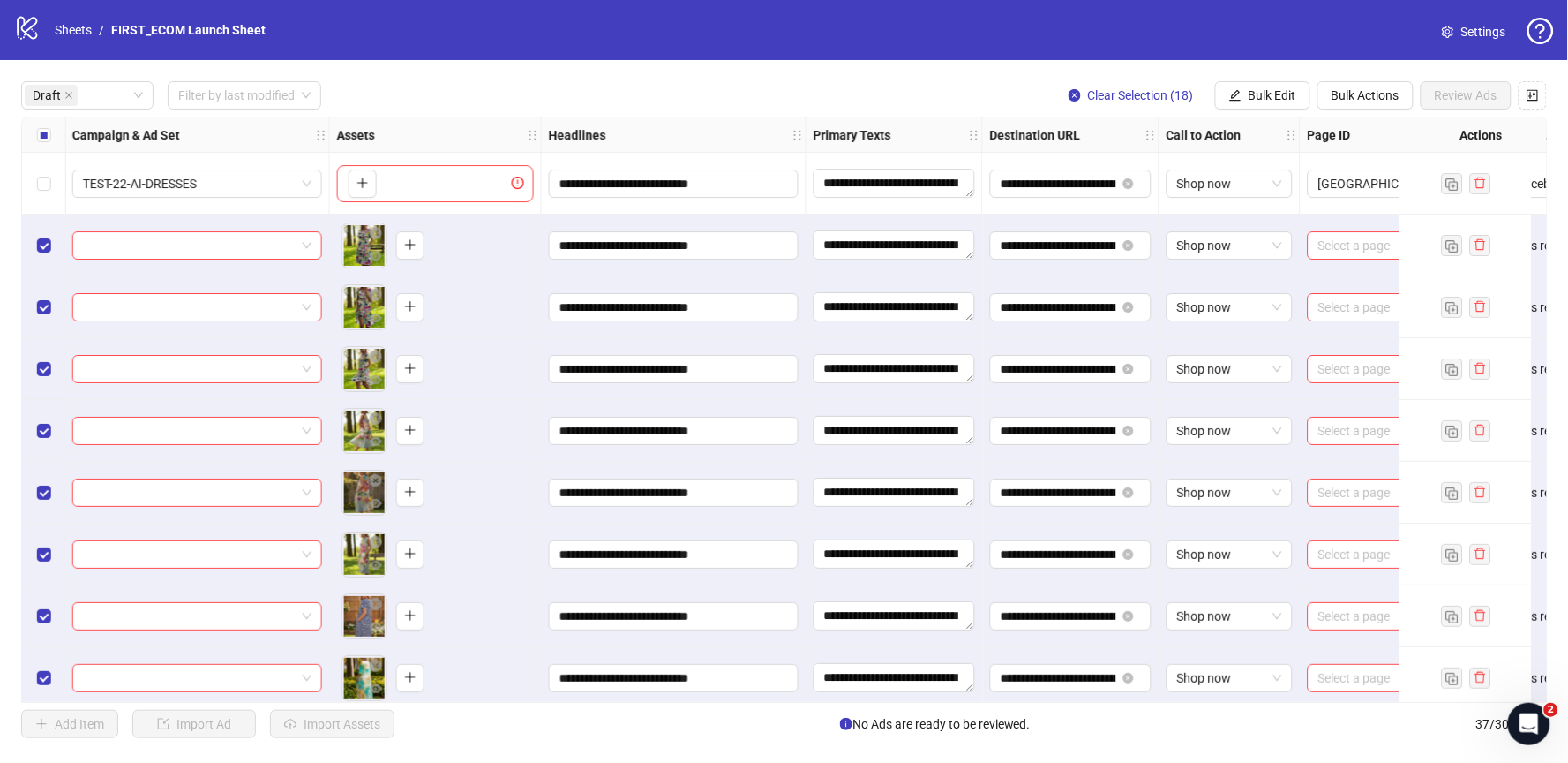
scroll to position [0, 758]
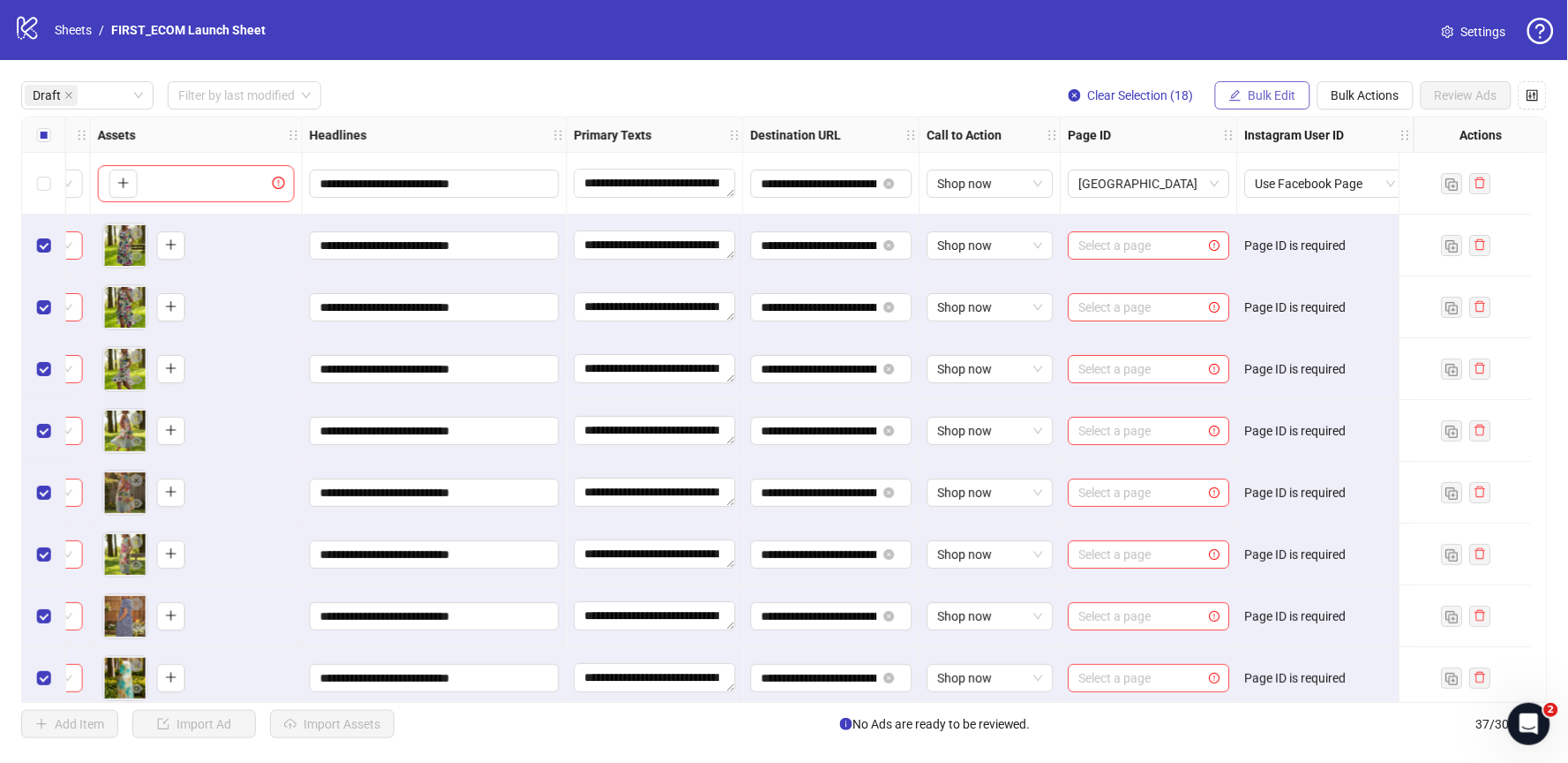
click at [1257, 98] on span "Bulk Edit" at bounding box center [1272, 95] width 48 height 14
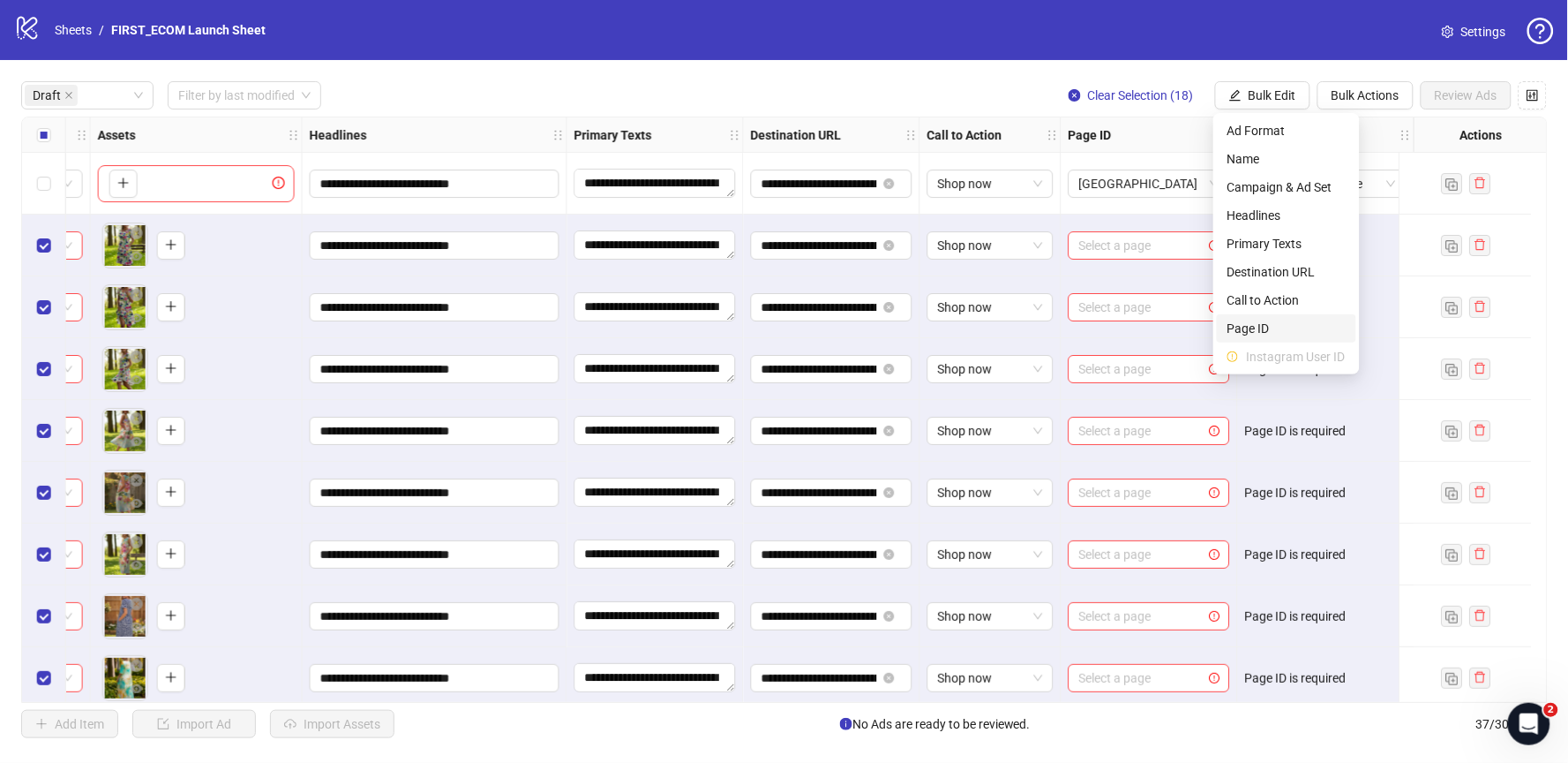
click at [1255, 320] on span "Page ID" at bounding box center [1286, 328] width 118 height 19
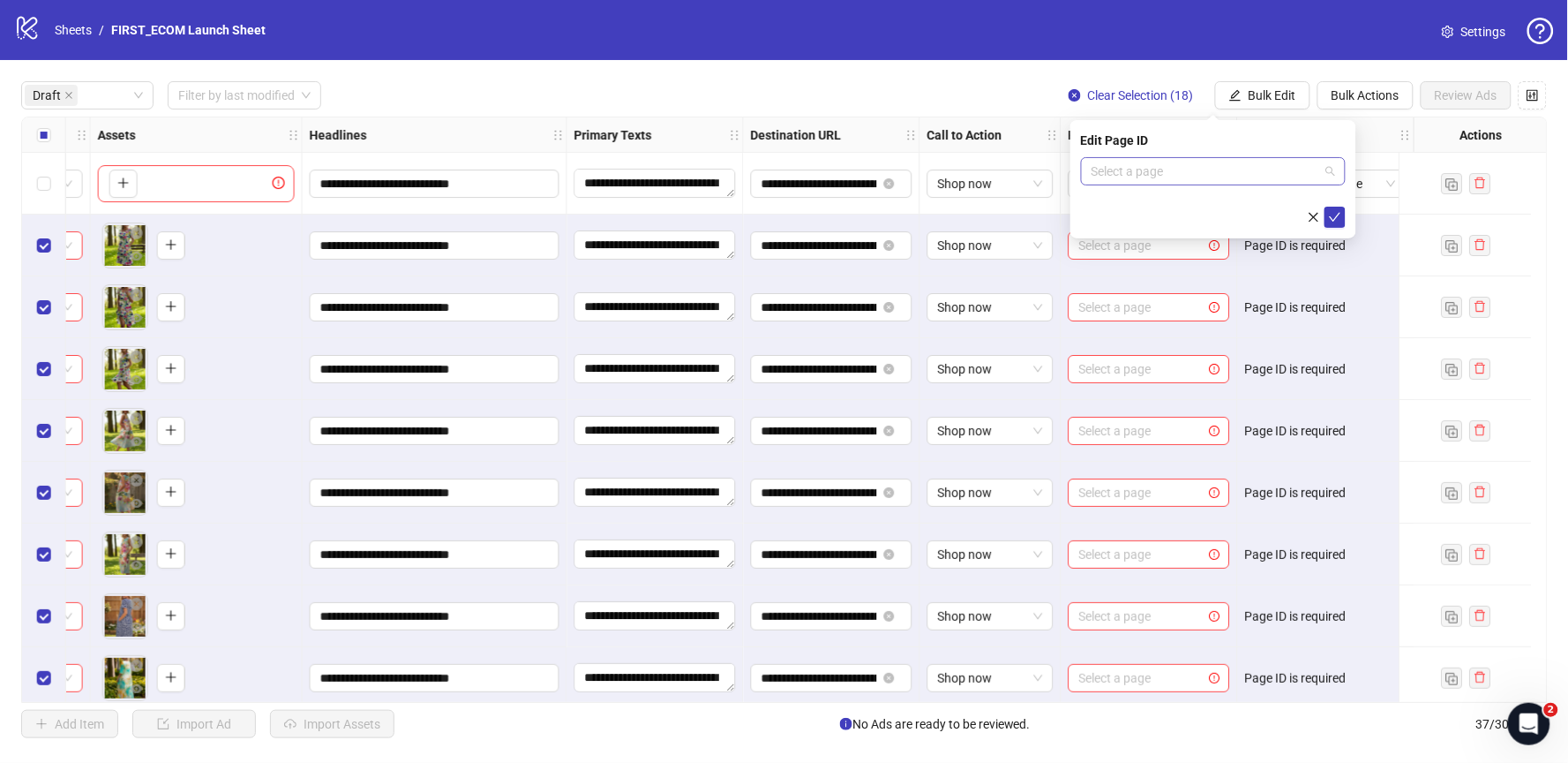
click at [1140, 162] on input "search" at bounding box center [1205, 171] width 228 height 26
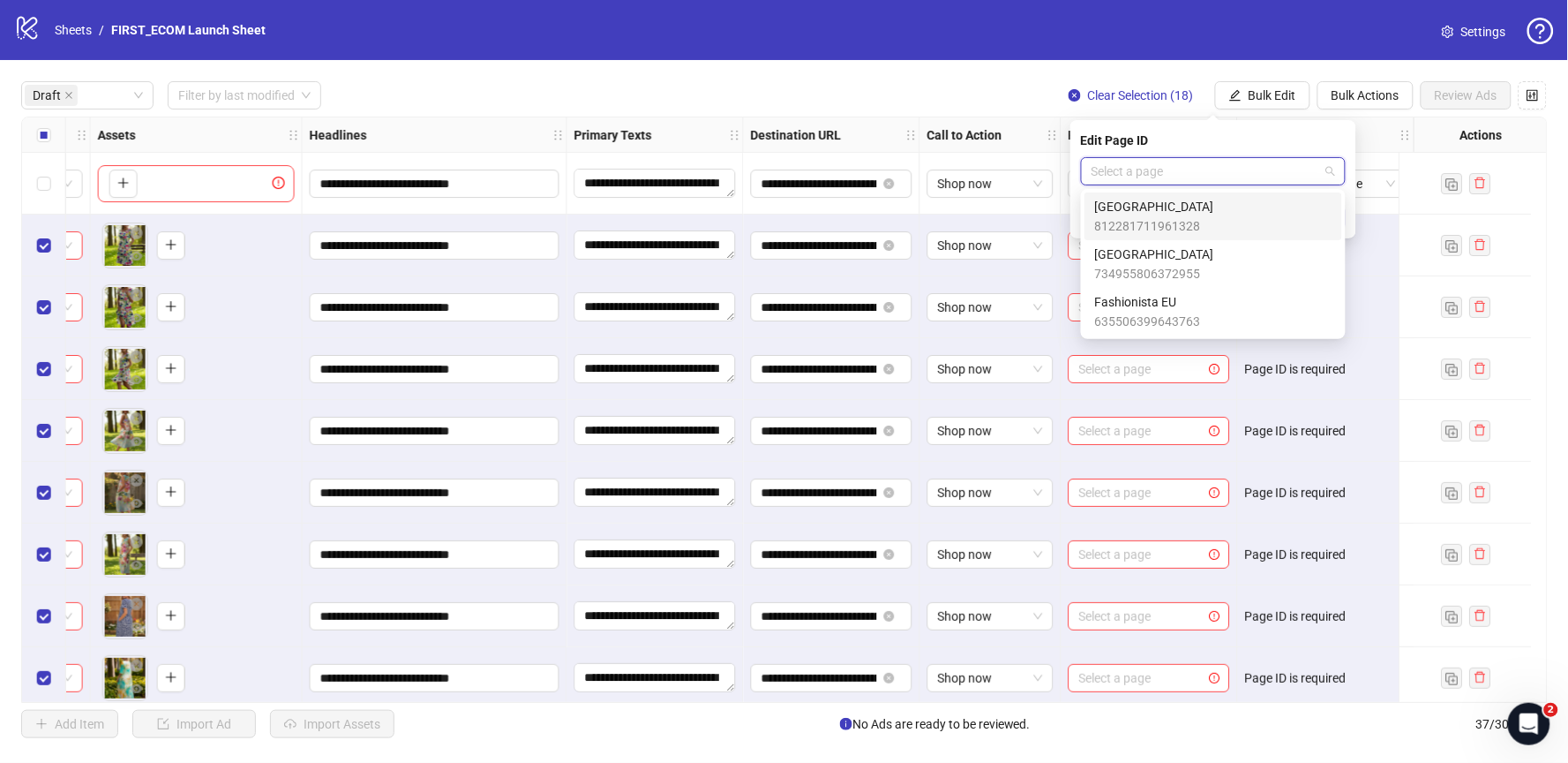
click at [1142, 219] on span "812281711961328" at bounding box center [1154, 225] width 119 height 19
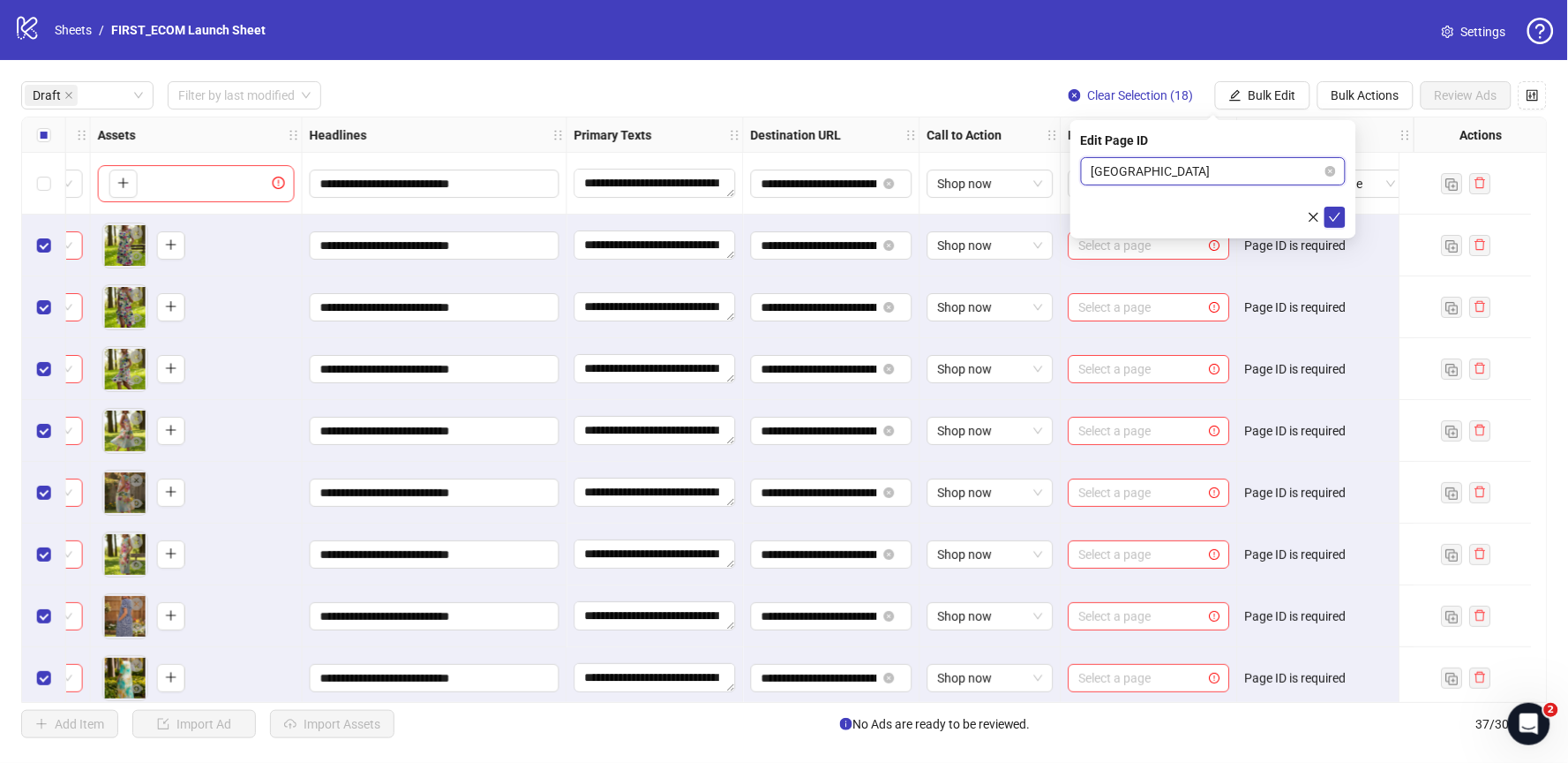
click at [1196, 175] on span "[GEOGRAPHIC_DATA]" at bounding box center [1213, 171] width 244 height 26
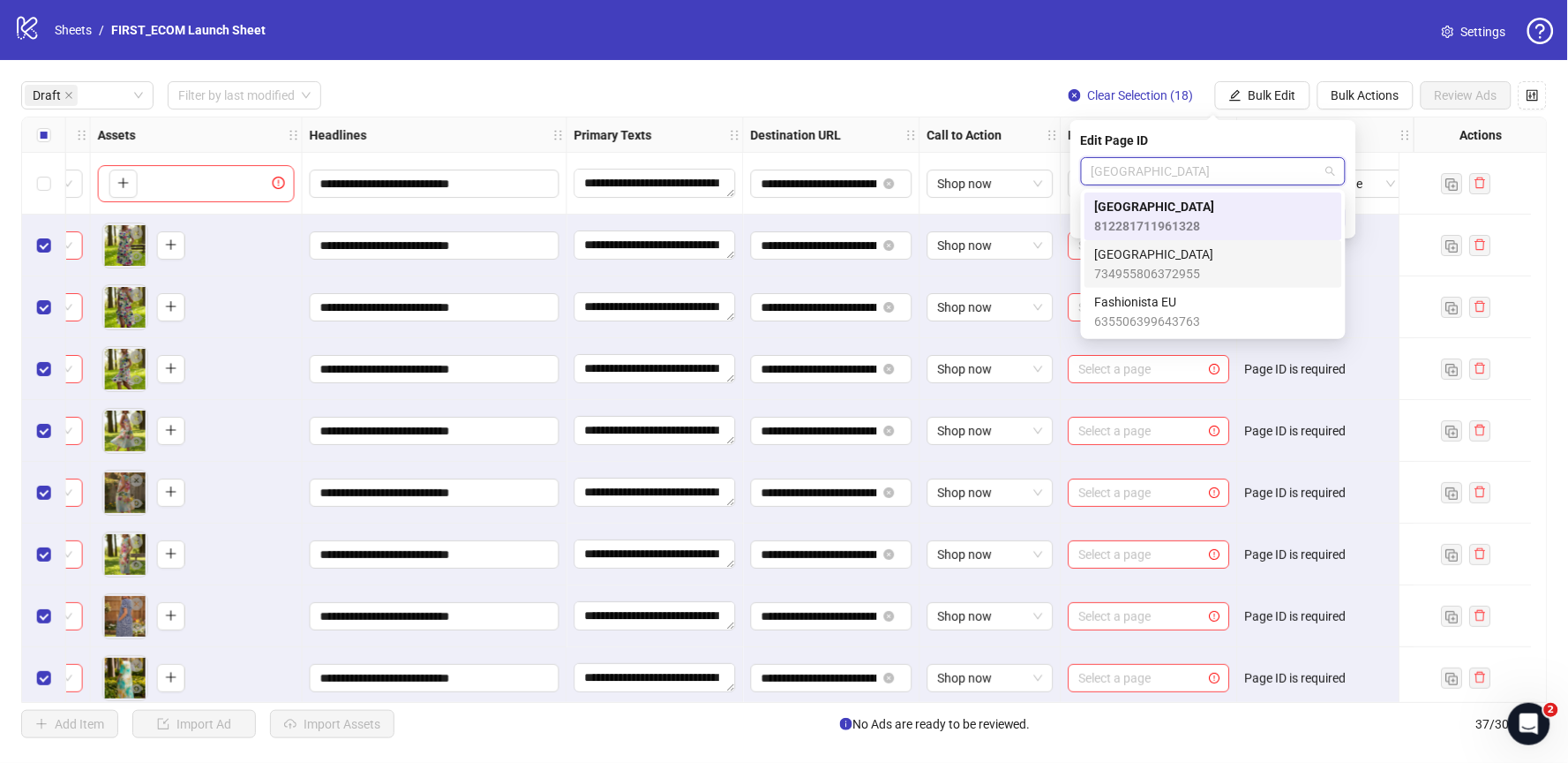
click at [1155, 253] on span "[GEOGRAPHIC_DATA]" at bounding box center [1154, 254] width 119 height 19
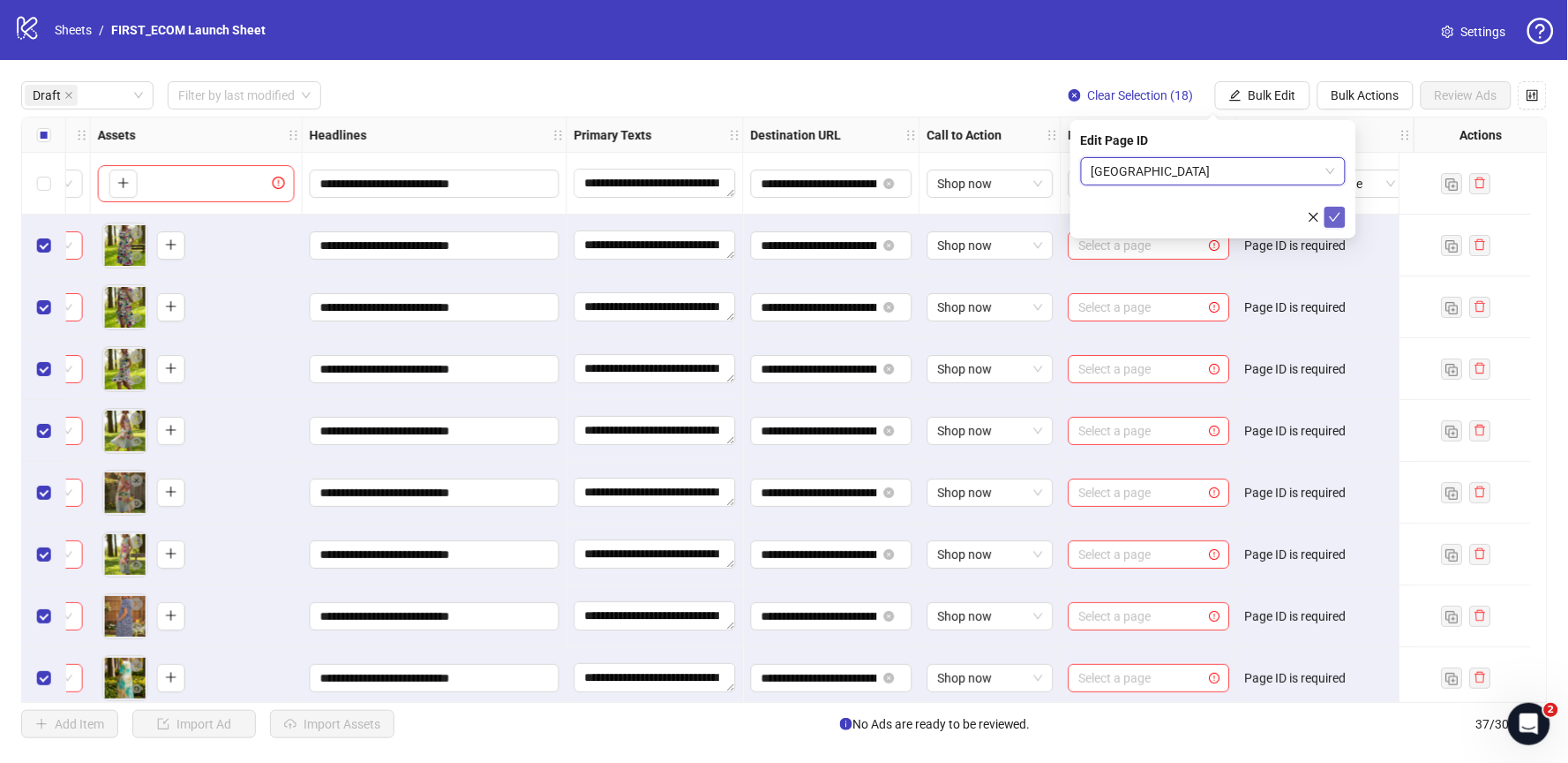
click at [1335, 211] on icon "check" at bounding box center [1335, 217] width 12 height 12
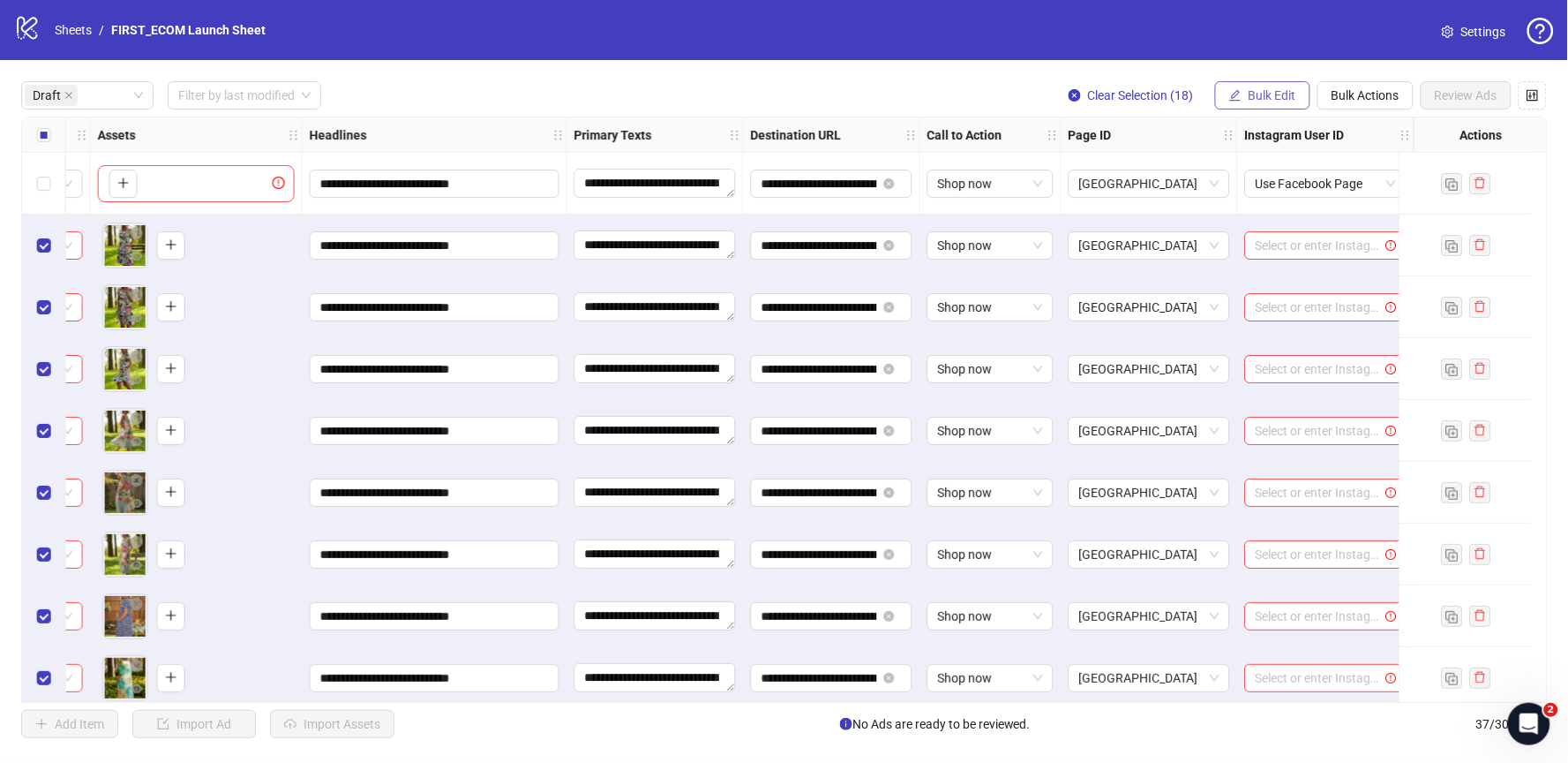
click at [1278, 100] on span "Bulk Edit" at bounding box center [1272, 95] width 48 height 14
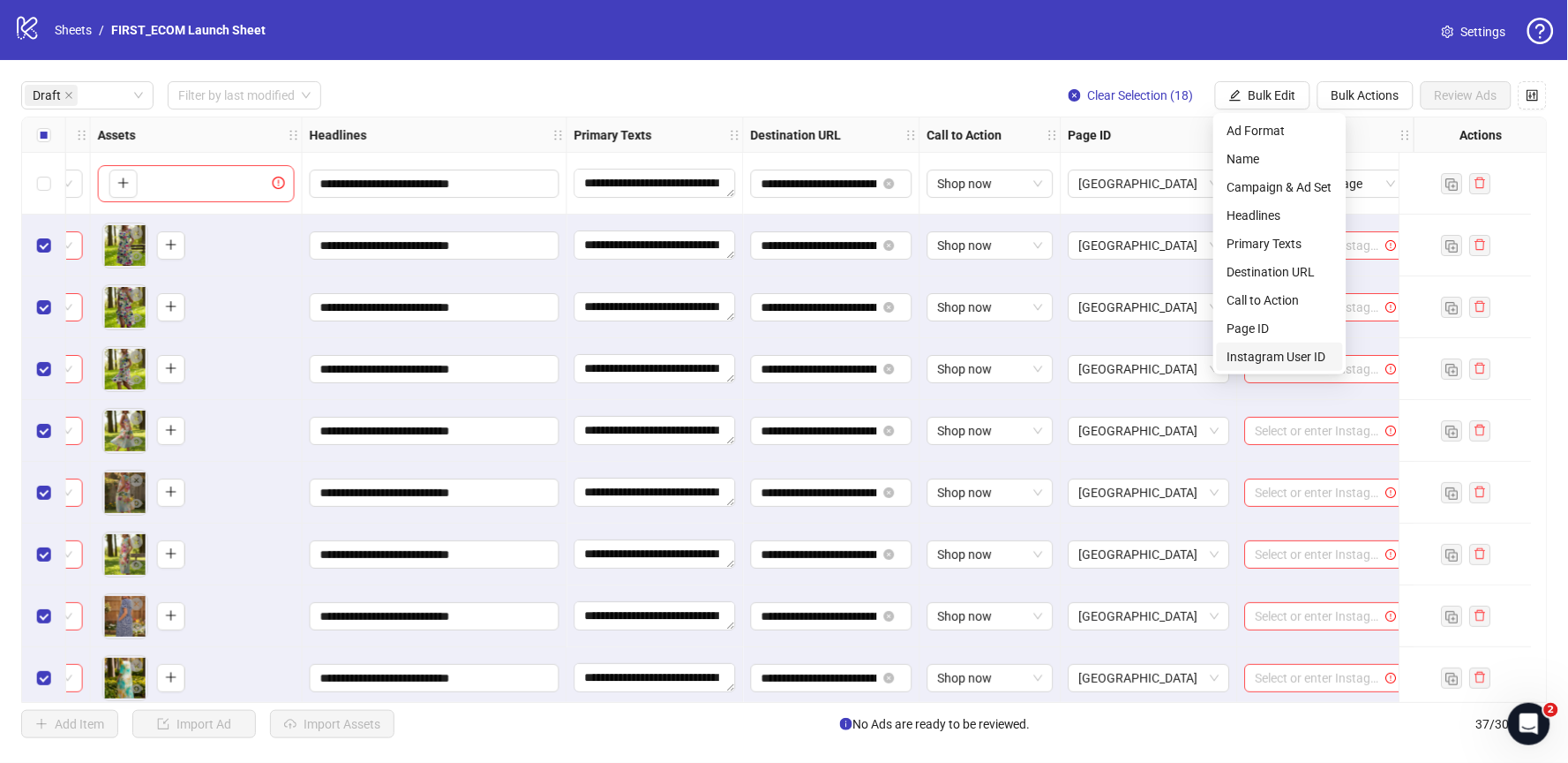
click at [1245, 349] on span "Instagram User ID" at bounding box center [1279, 356] width 105 height 19
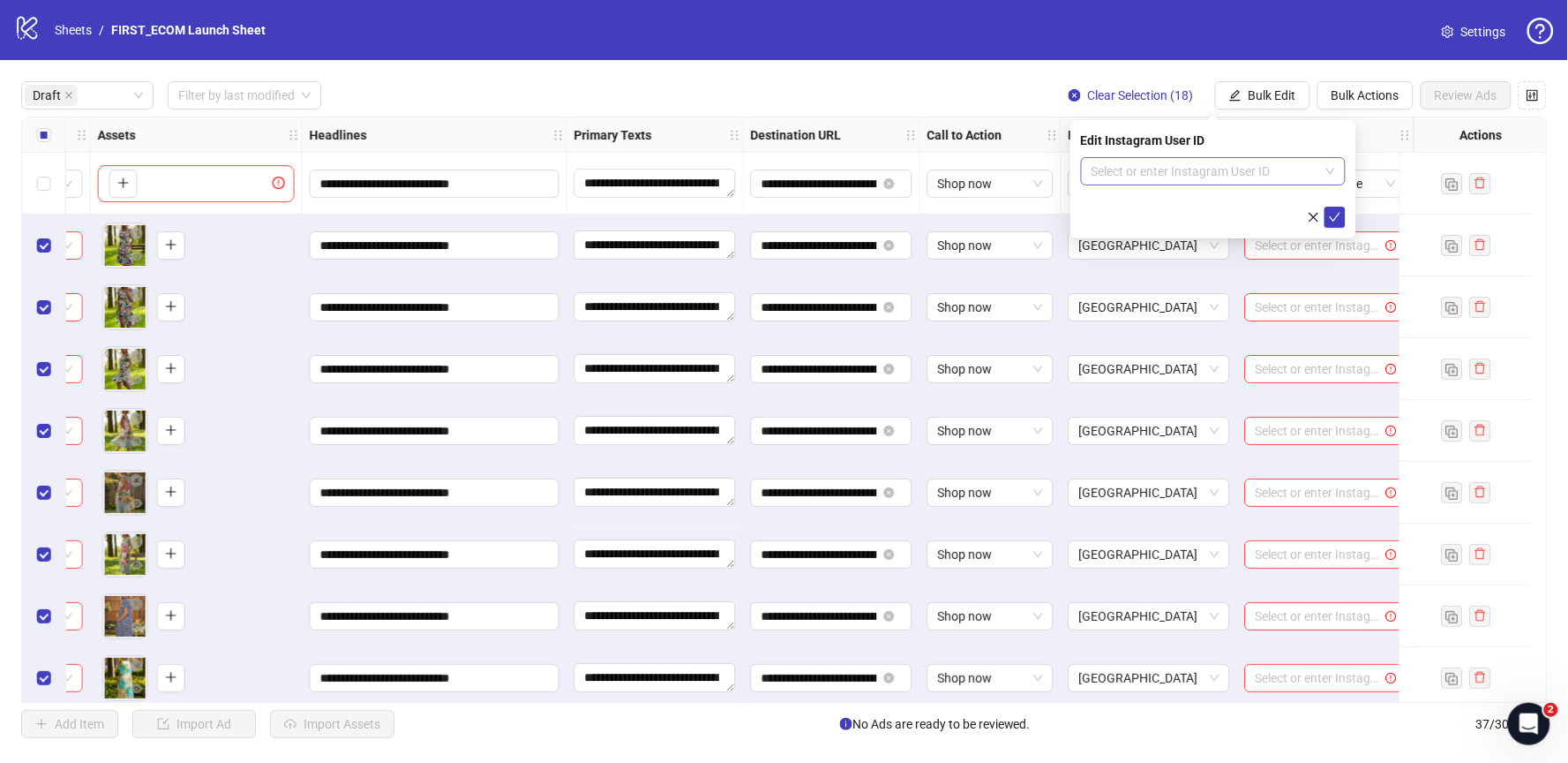
click at [1176, 174] on input "search" at bounding box center [1205, 171] width 228 height 26
click at [1158, 200] on div "Use Facebook Page" at bounding box center [1213, 206] width 237 height 19
click at [1329, 220] on icon "check" at bounding box center [1335, 217] width 12 height 12
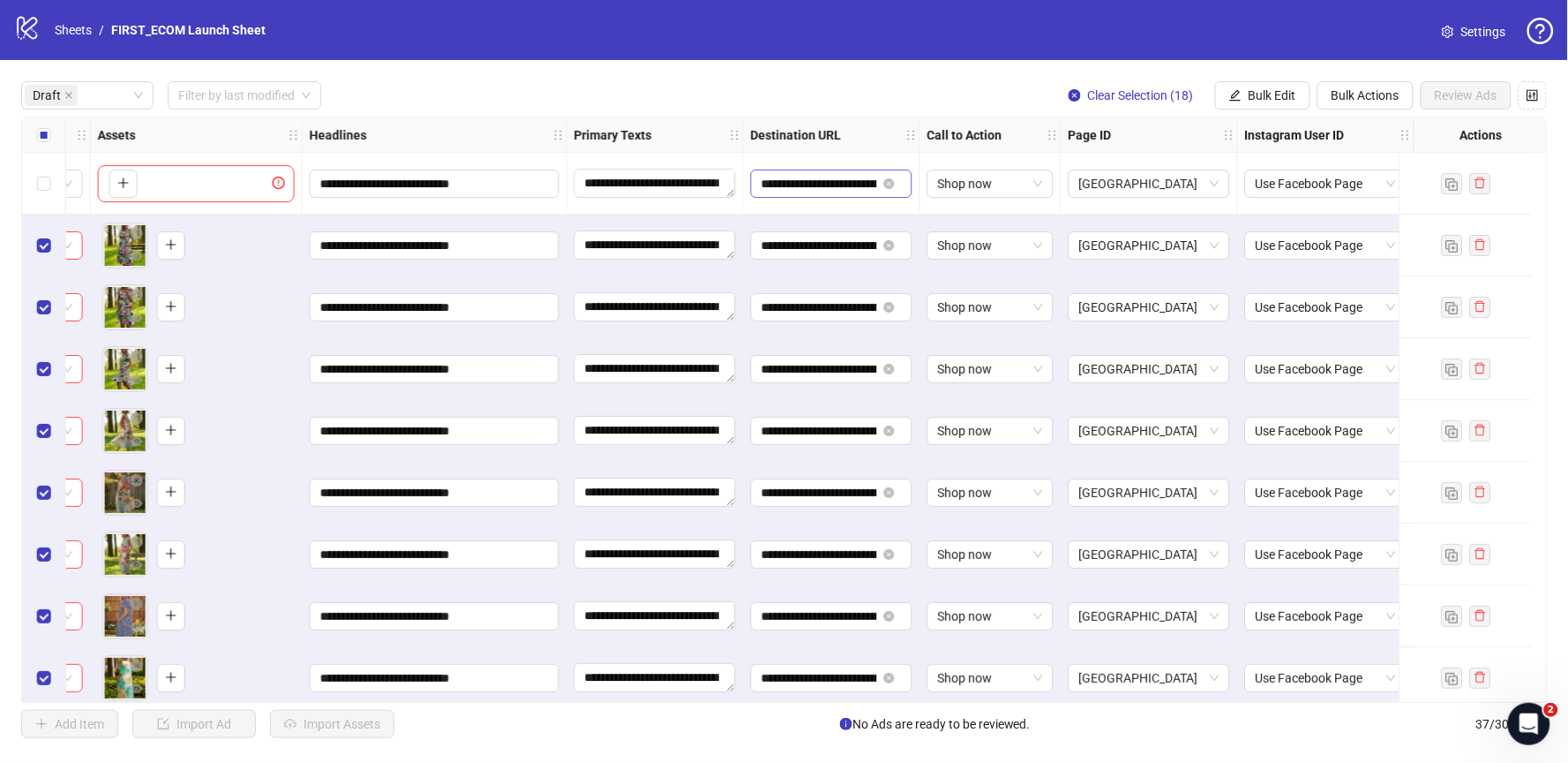
scroll to position [0, 0]
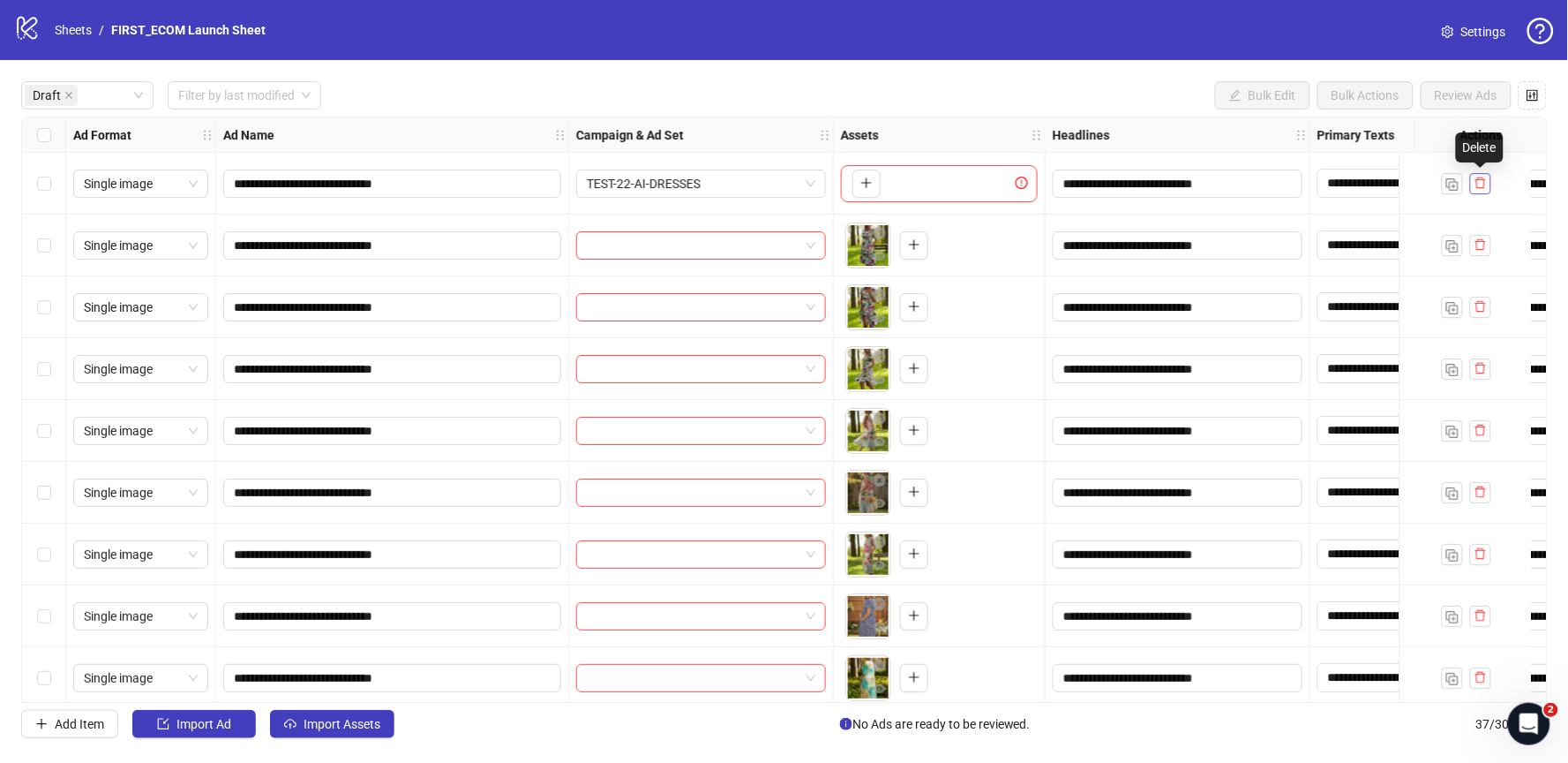
click at [1485, 185] on icon "delete" at bounding box center [1480, 183] width 12 height 12
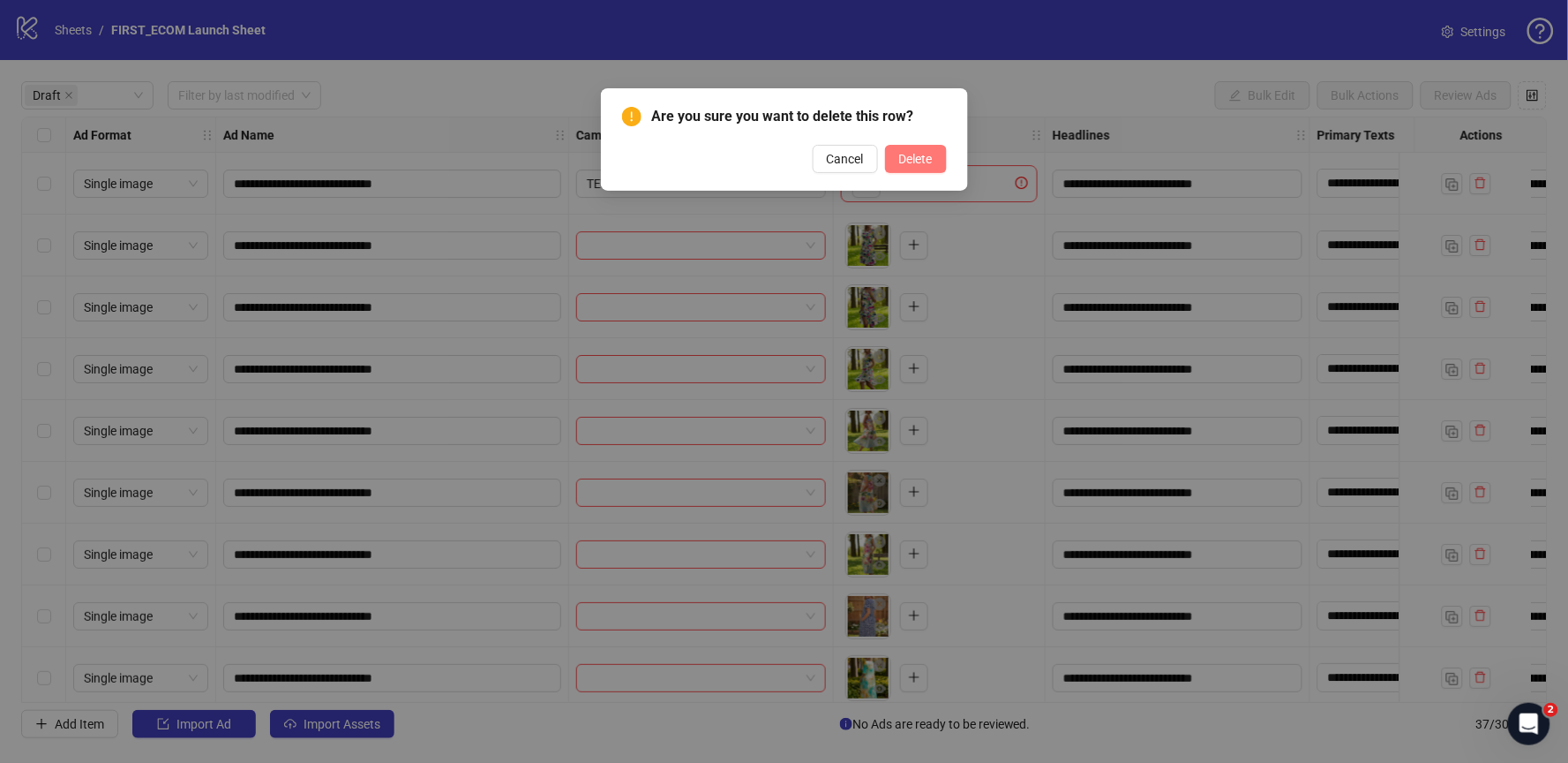
click at [919, 157] on span "Delete" at bounding box center [916, 159] width 34 height 14
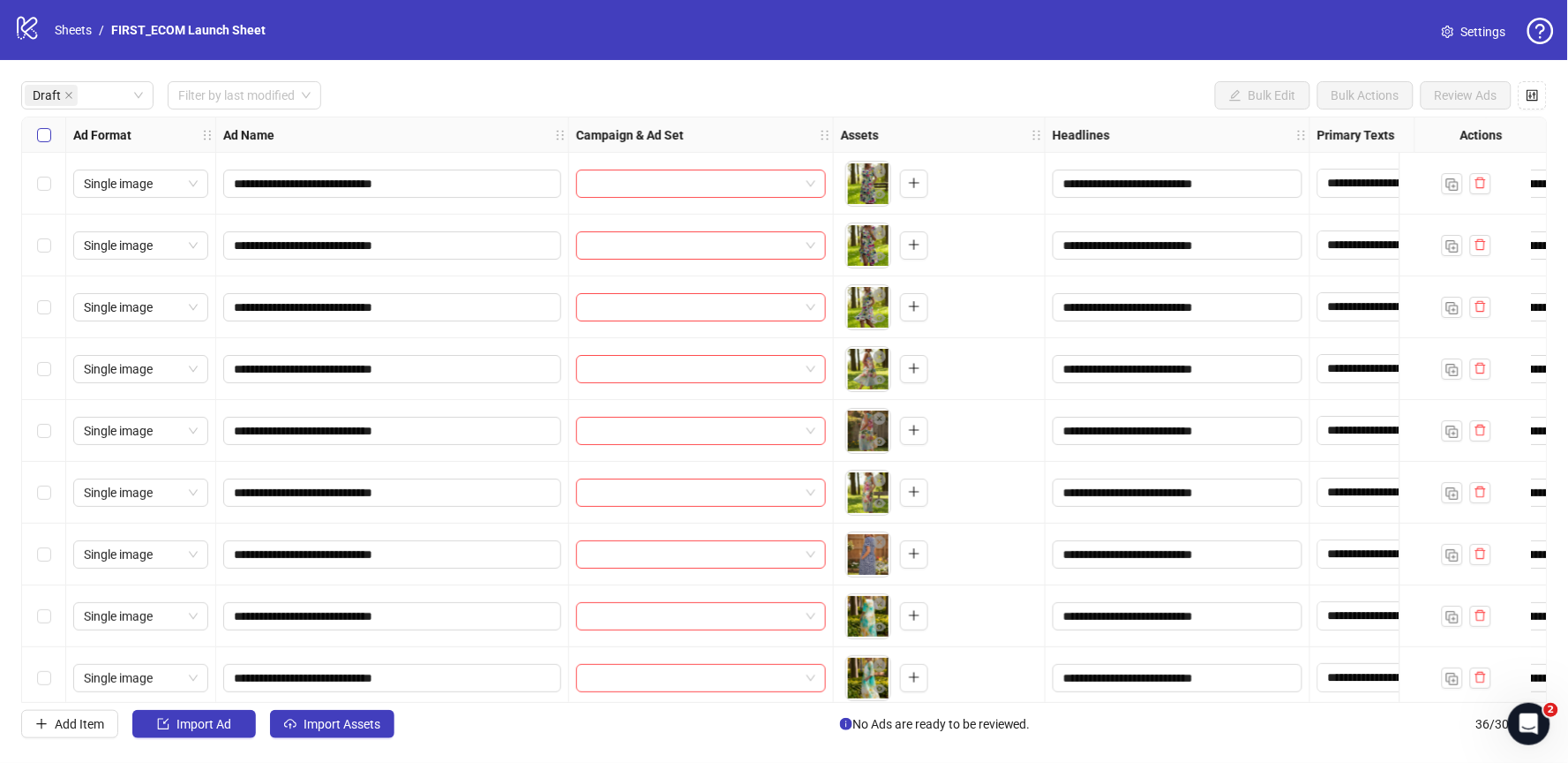
click at [45, 142] on label "Select all rows" at bounding box center [44, 134] width 14 height 19
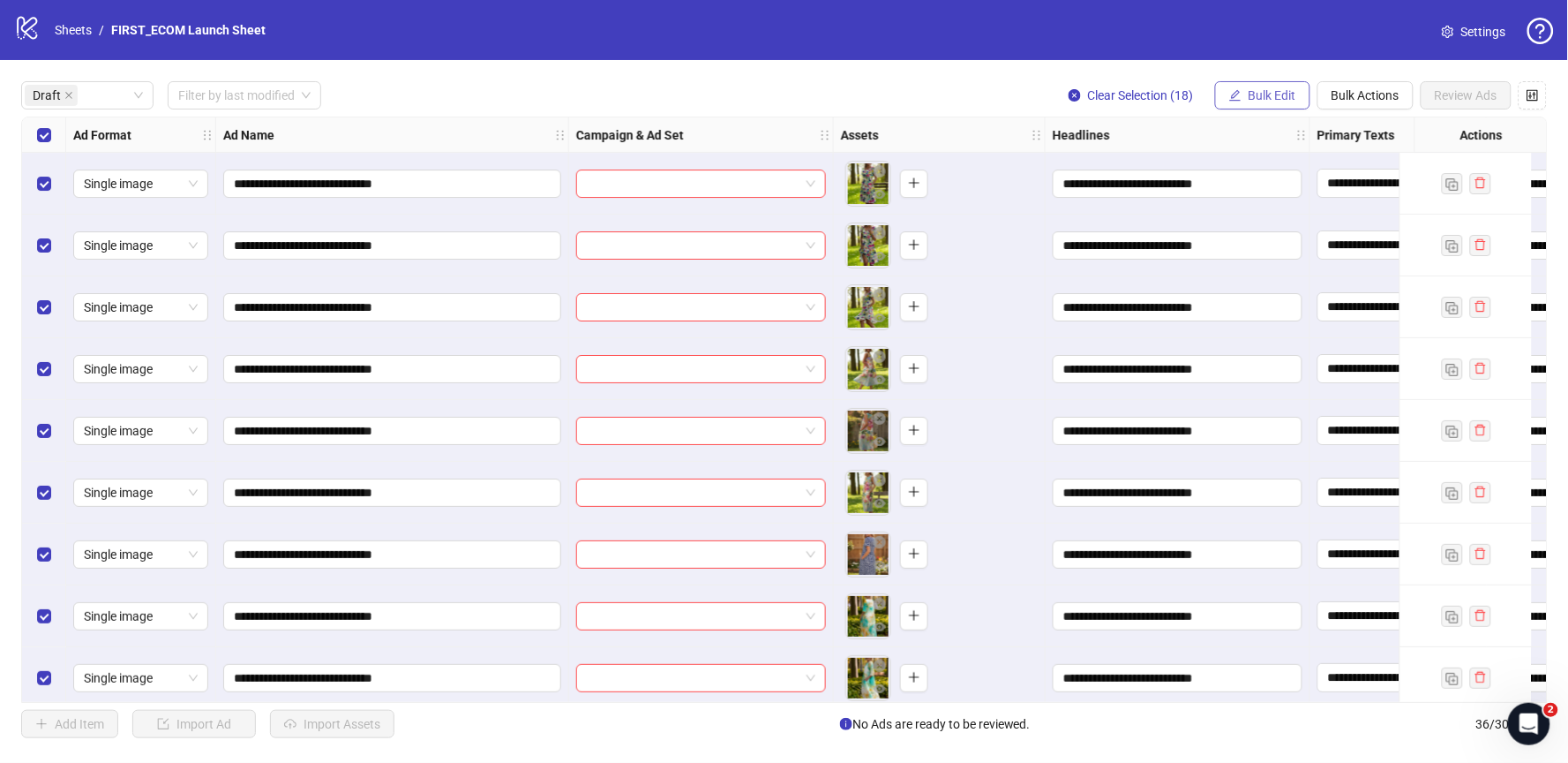
click at [1271, 98] on span "Bulk Edit" at bounding box center [1272, 95] width 48 height 14
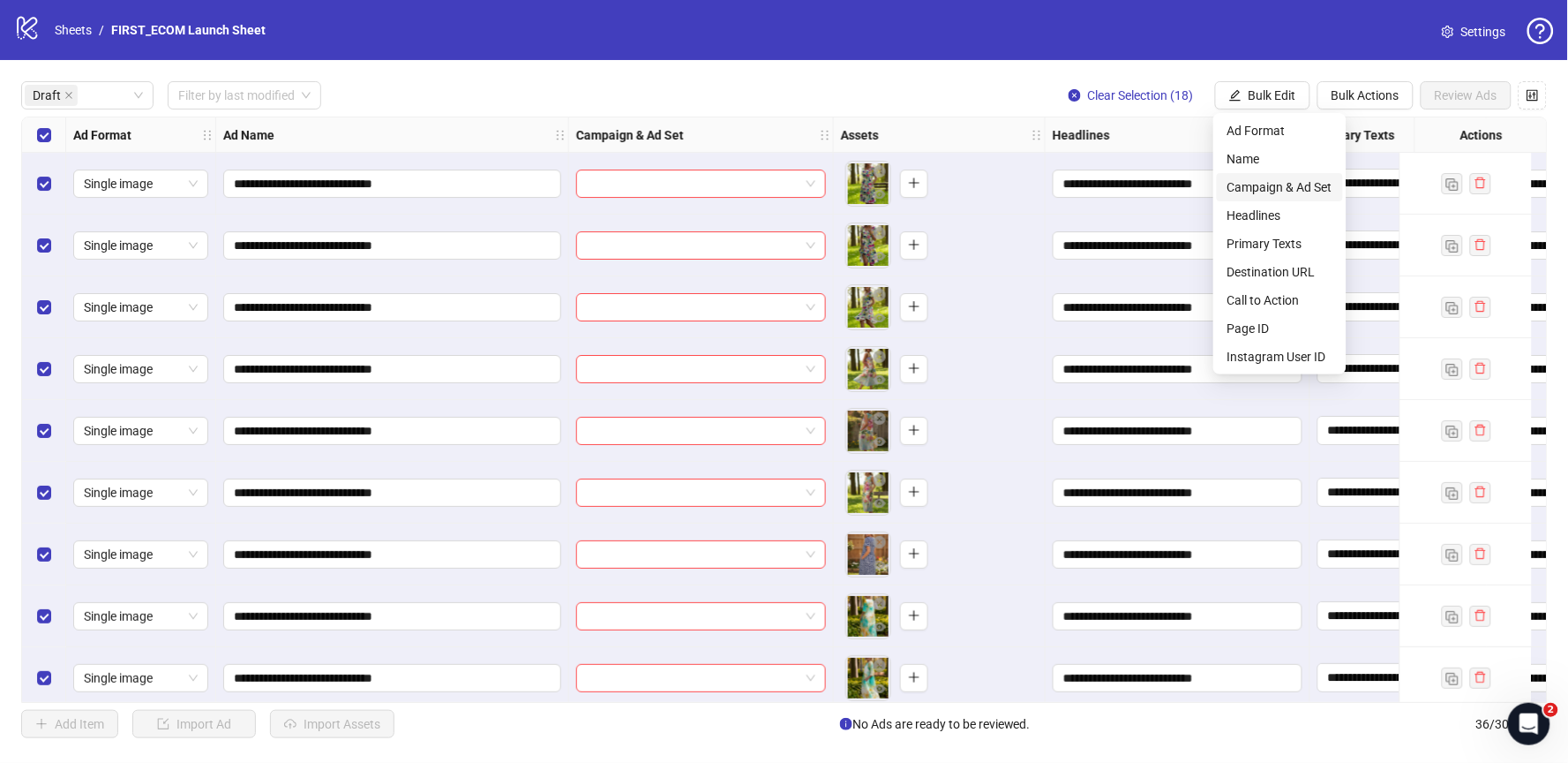
click at [1299, 185] on span "Campaign & Ad Set" at bounding box center [1279, 186] width 105 height 19
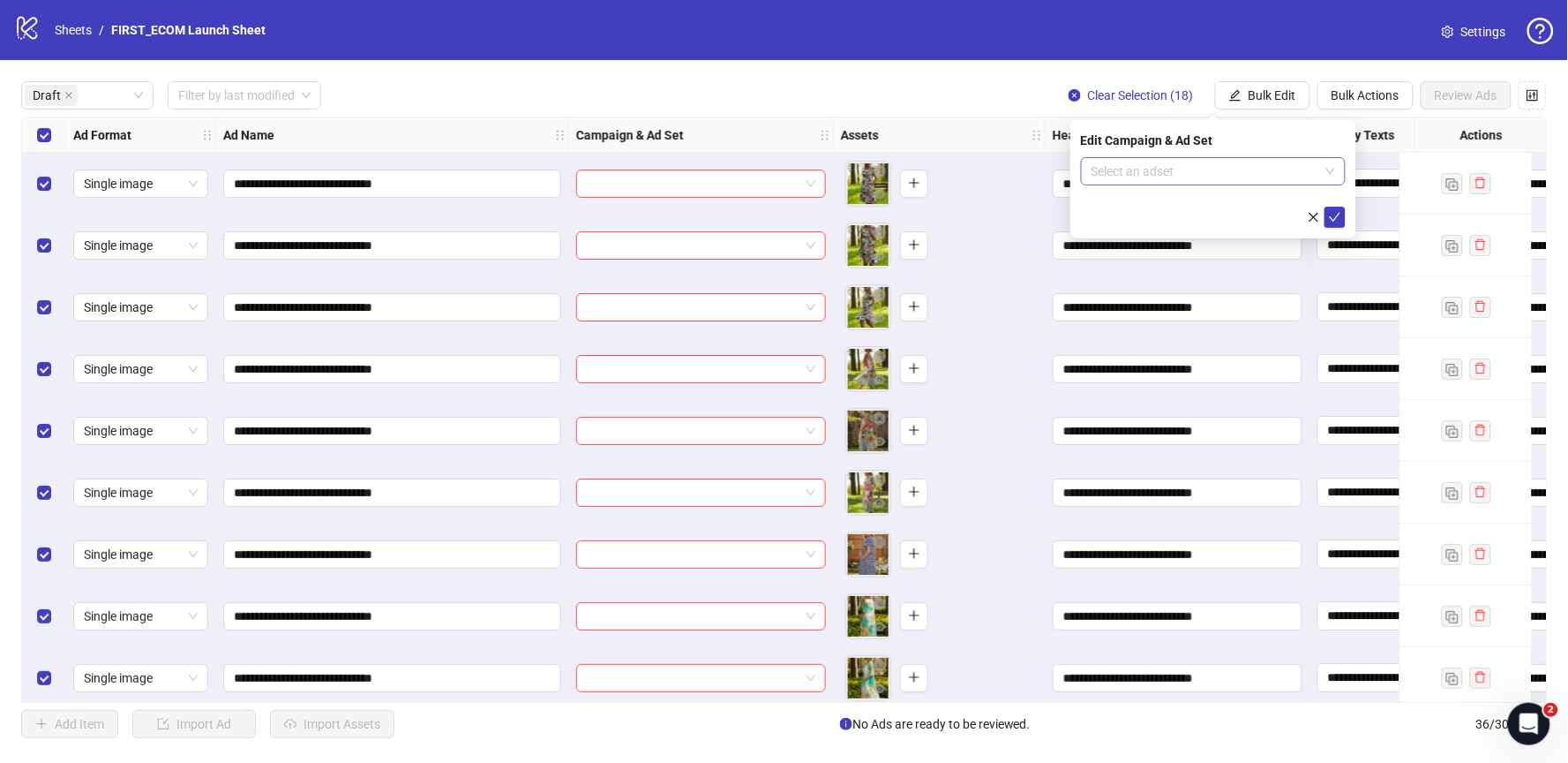
click at [1223, 172] on input "search" at bounding box center [1205, 171] width 228 height 26
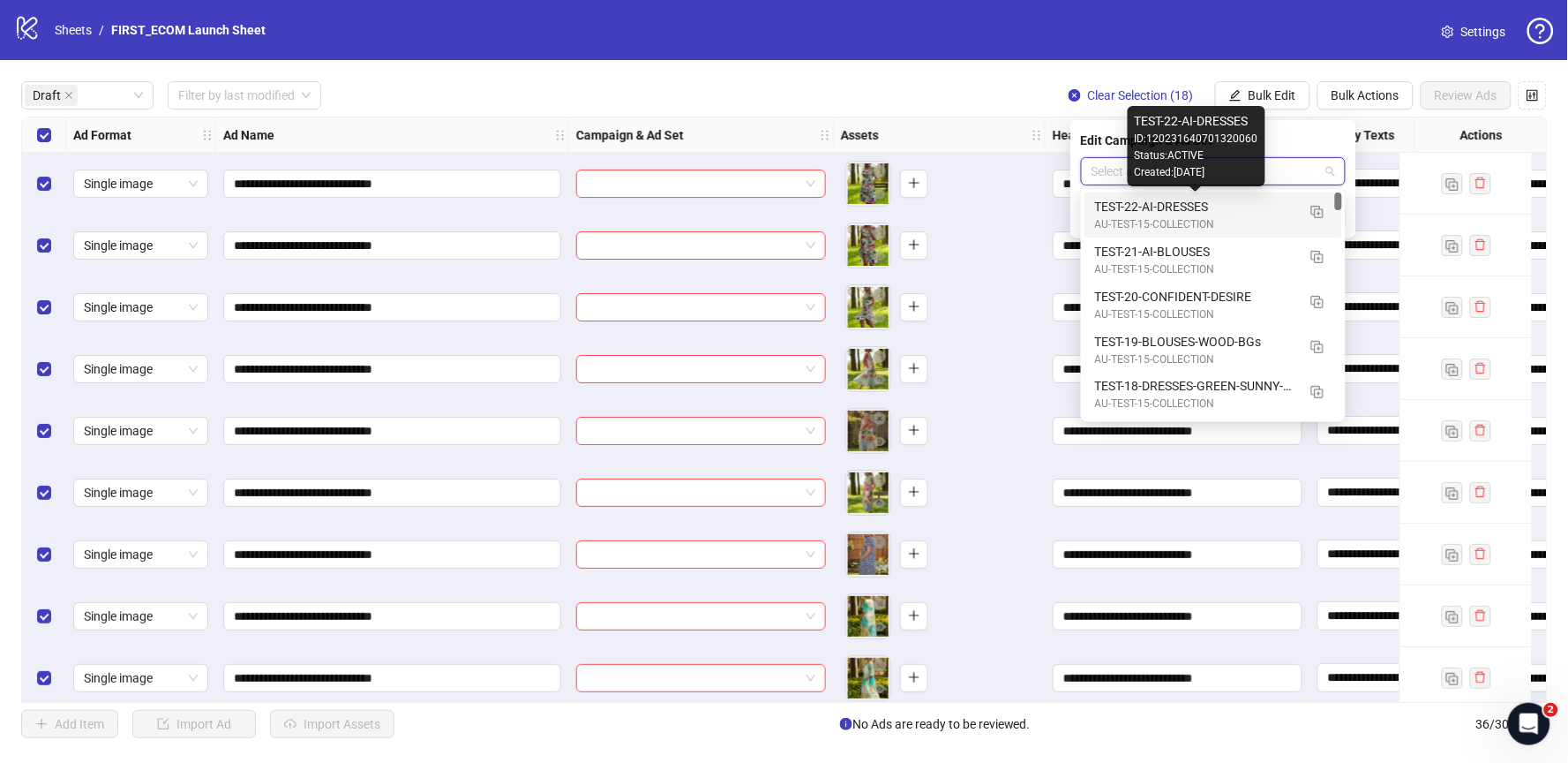
click at [1211, 207] on div "TEST-22-AI-DRESSES" at bounding box center [1195, 206] width 201 height 19
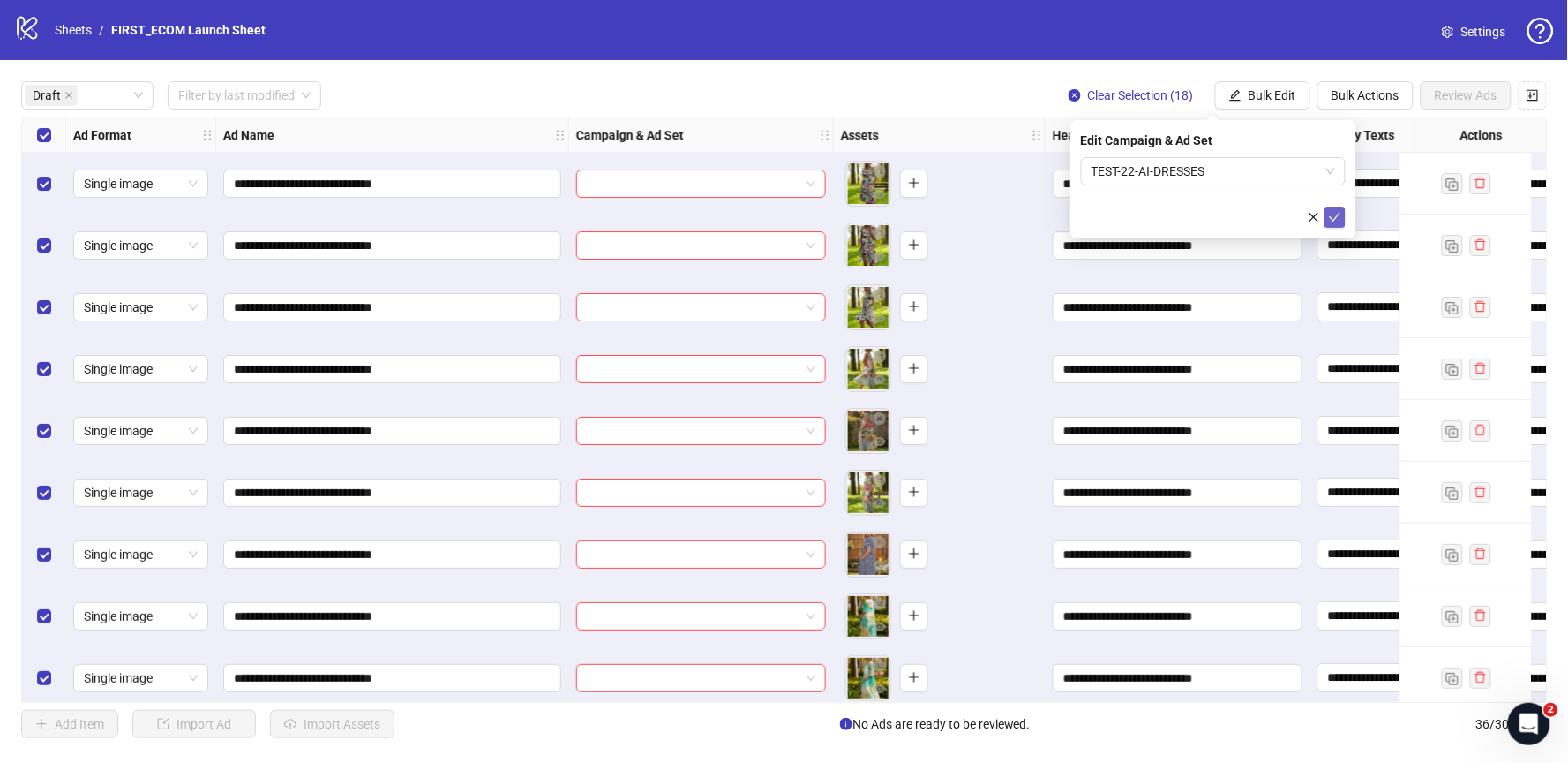
click at [1339, 215] on icon "check" at bounding box center [1335, 217] width 12 height 12
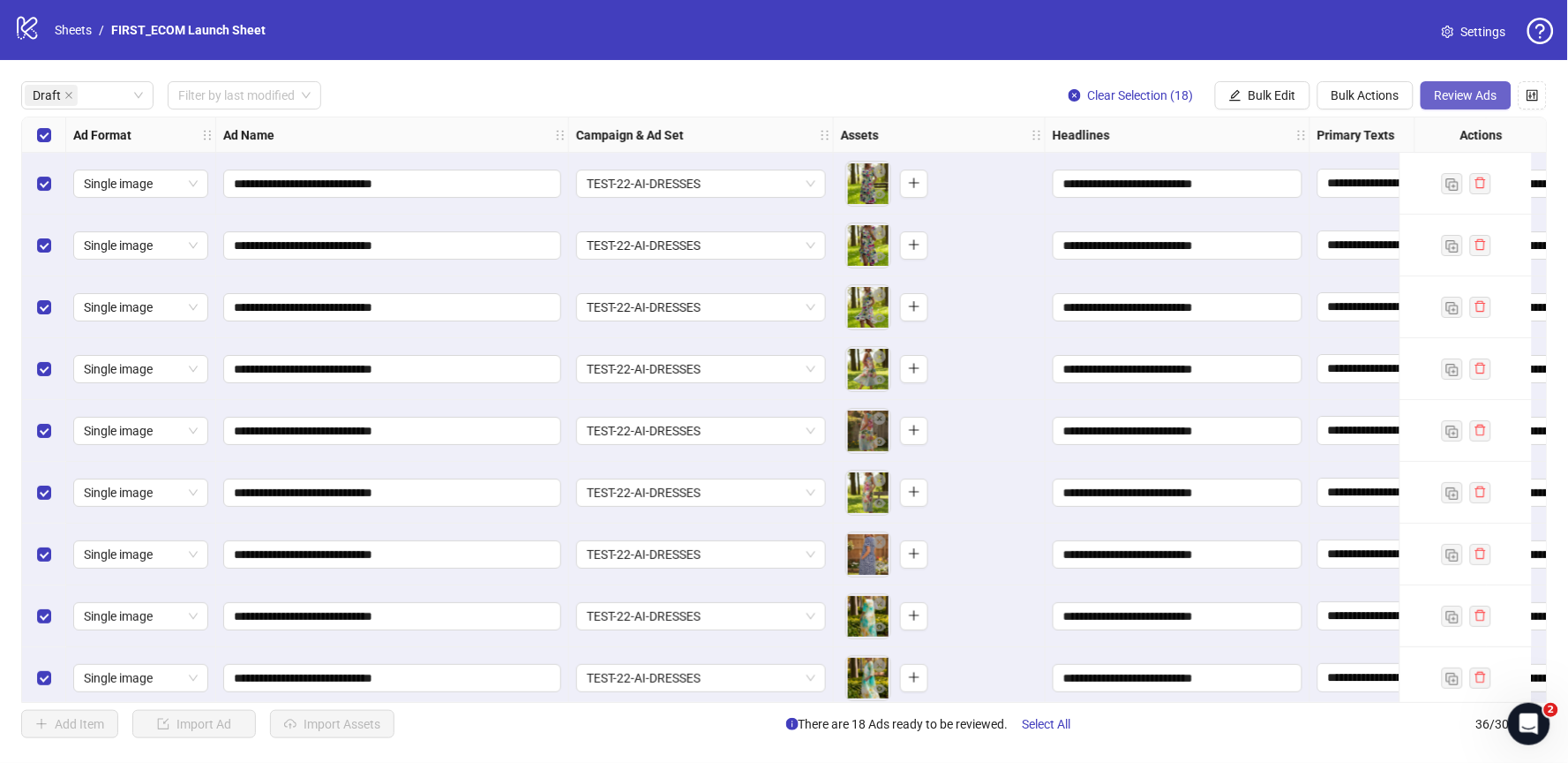
click at [1439, 90] on span "Review Ads" at bounding box center [1466, 95] width 63 height 14
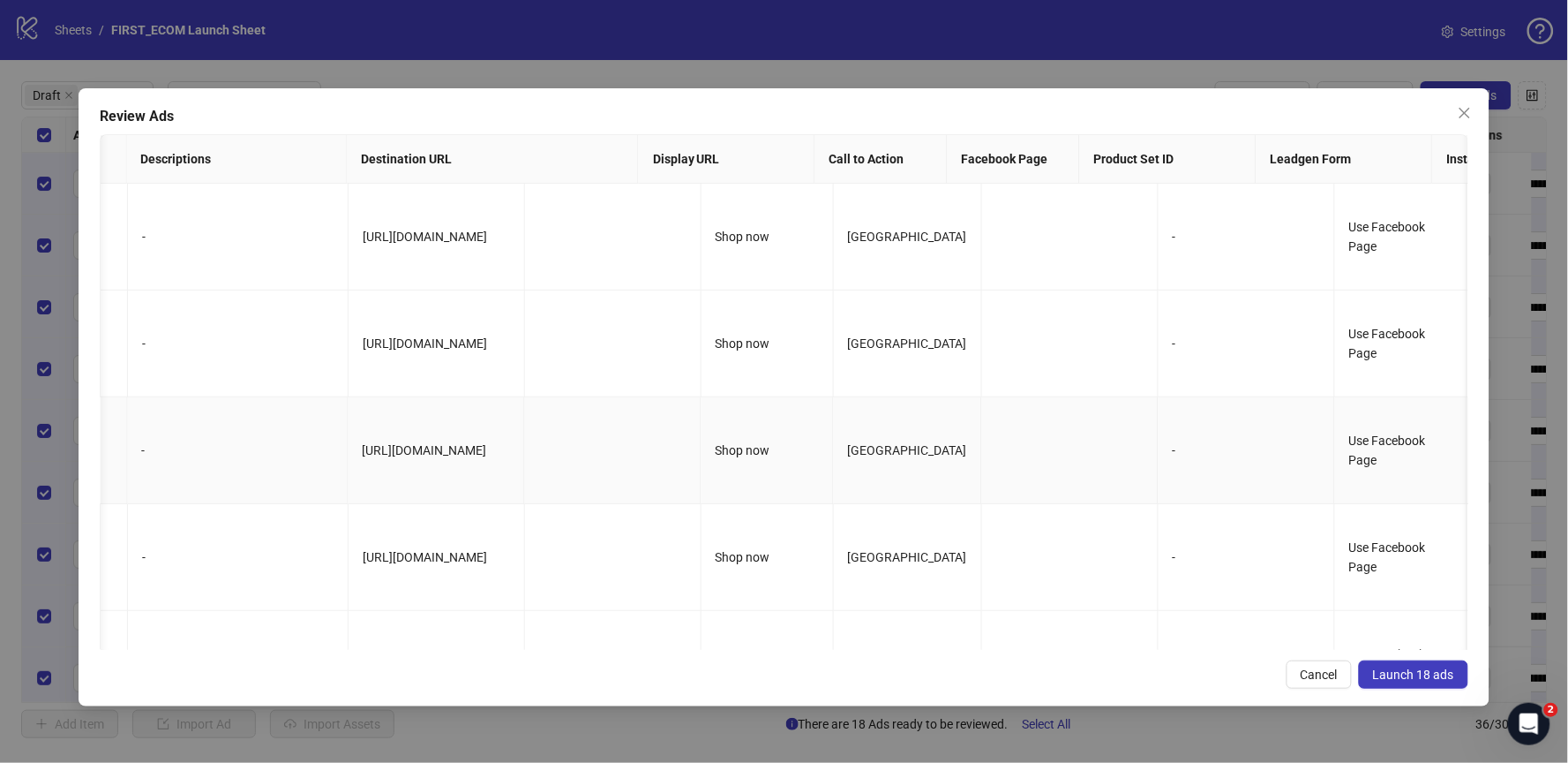
scroll to position [0, 1089]
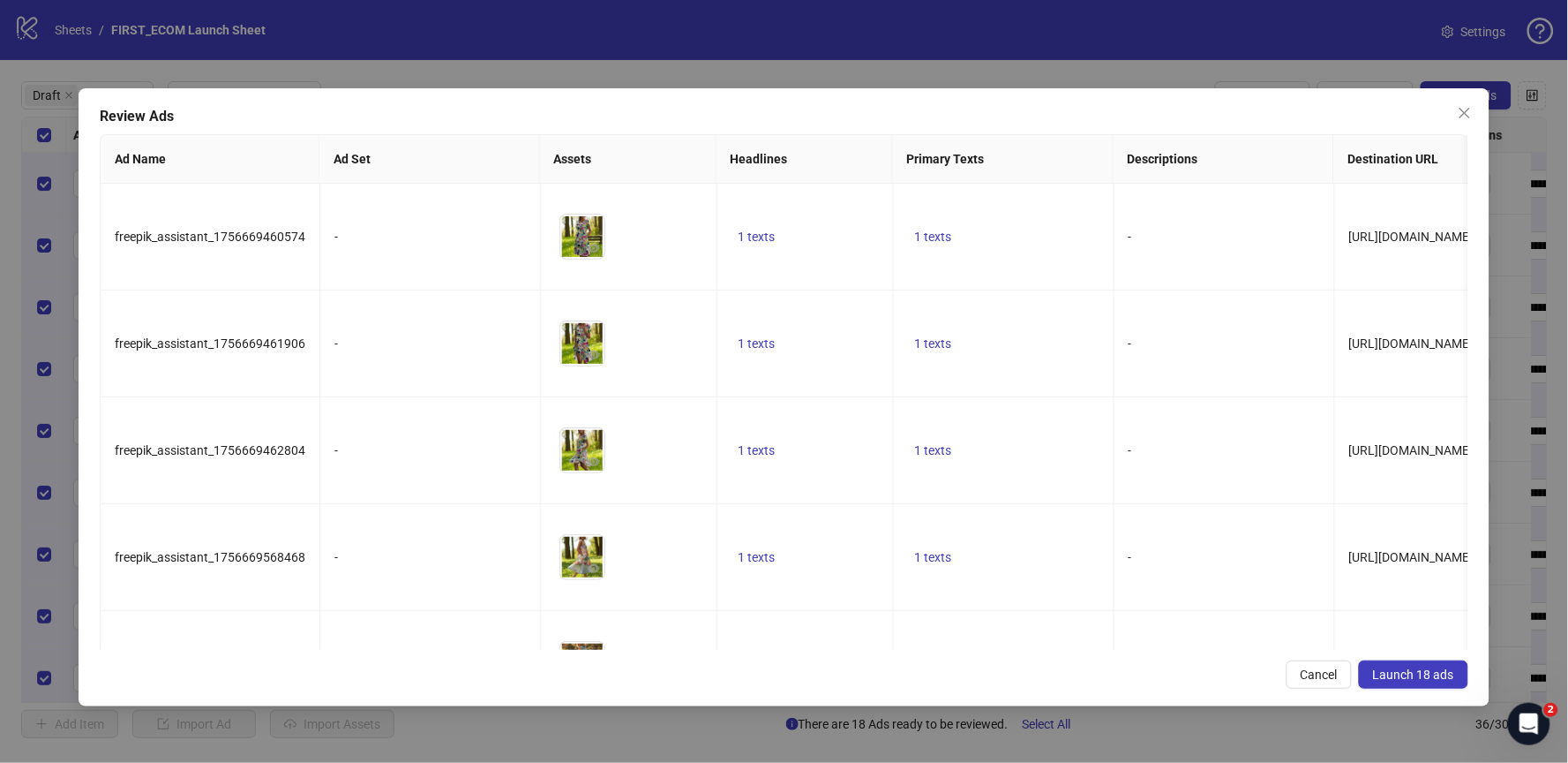
click at [1405, 668] on span "Launch 18 ads" at bounding box center [1413, 675] width 81 height 14
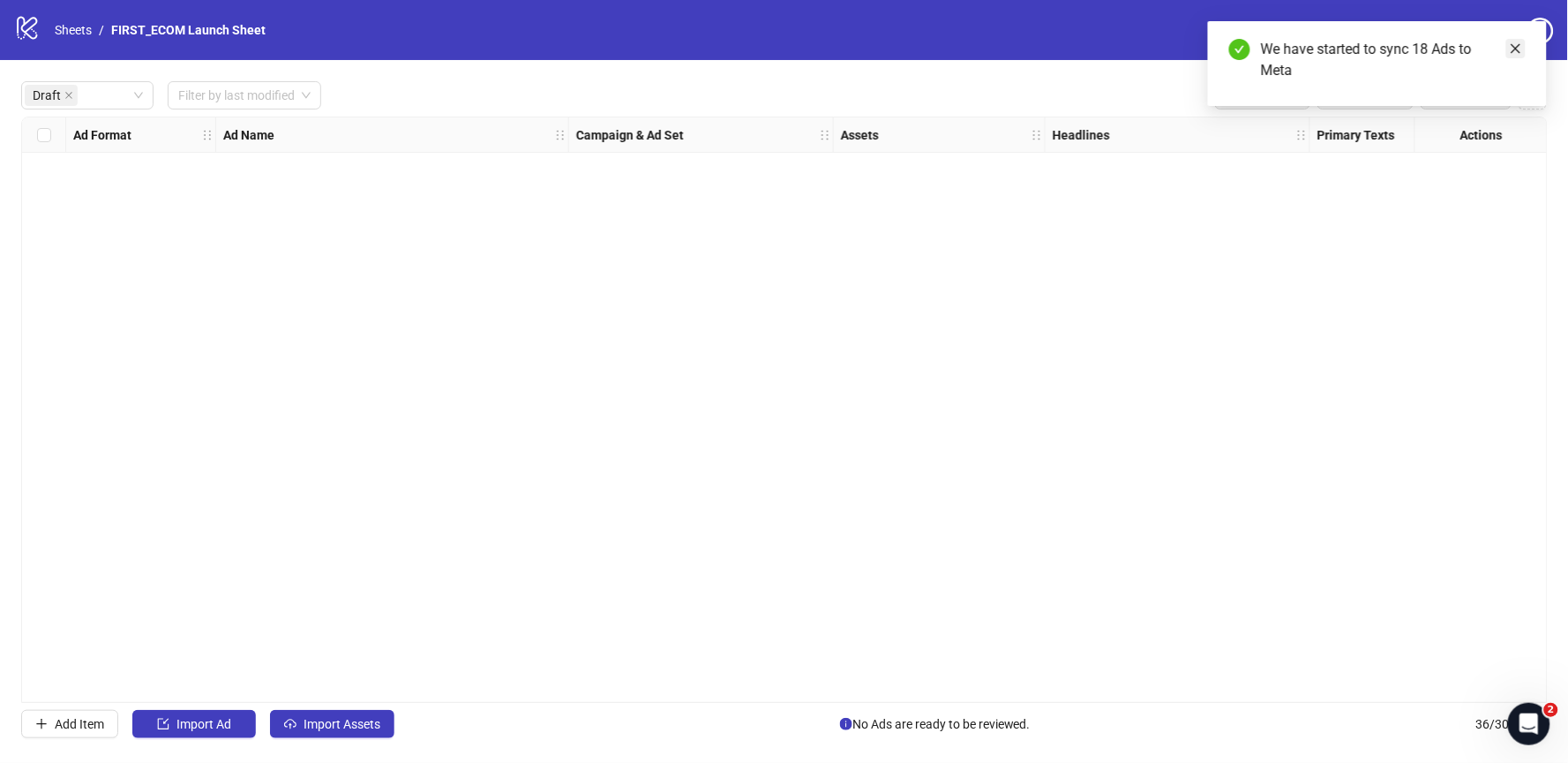
click at [1506, 57] on link "Close" at bounding box center [1515, 48] width 19 height 19
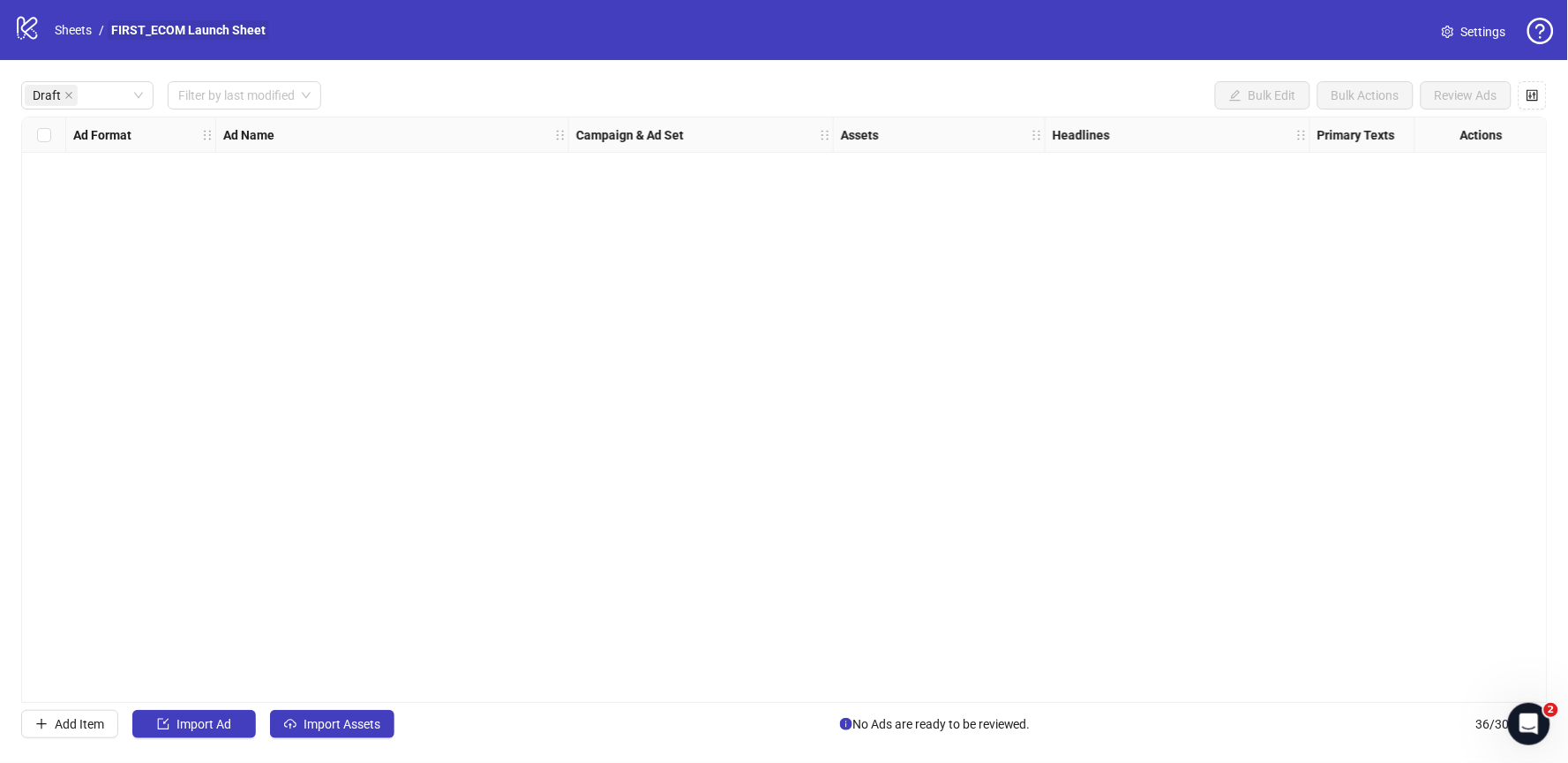
click at [165, 26] on link "FIRST_ECOM Launch Sheet" at bounding box center [189, 29] width 162 height 19
click at [59, 31] on link "Sheets" at bounding box center [73, 29] width 44 height 19
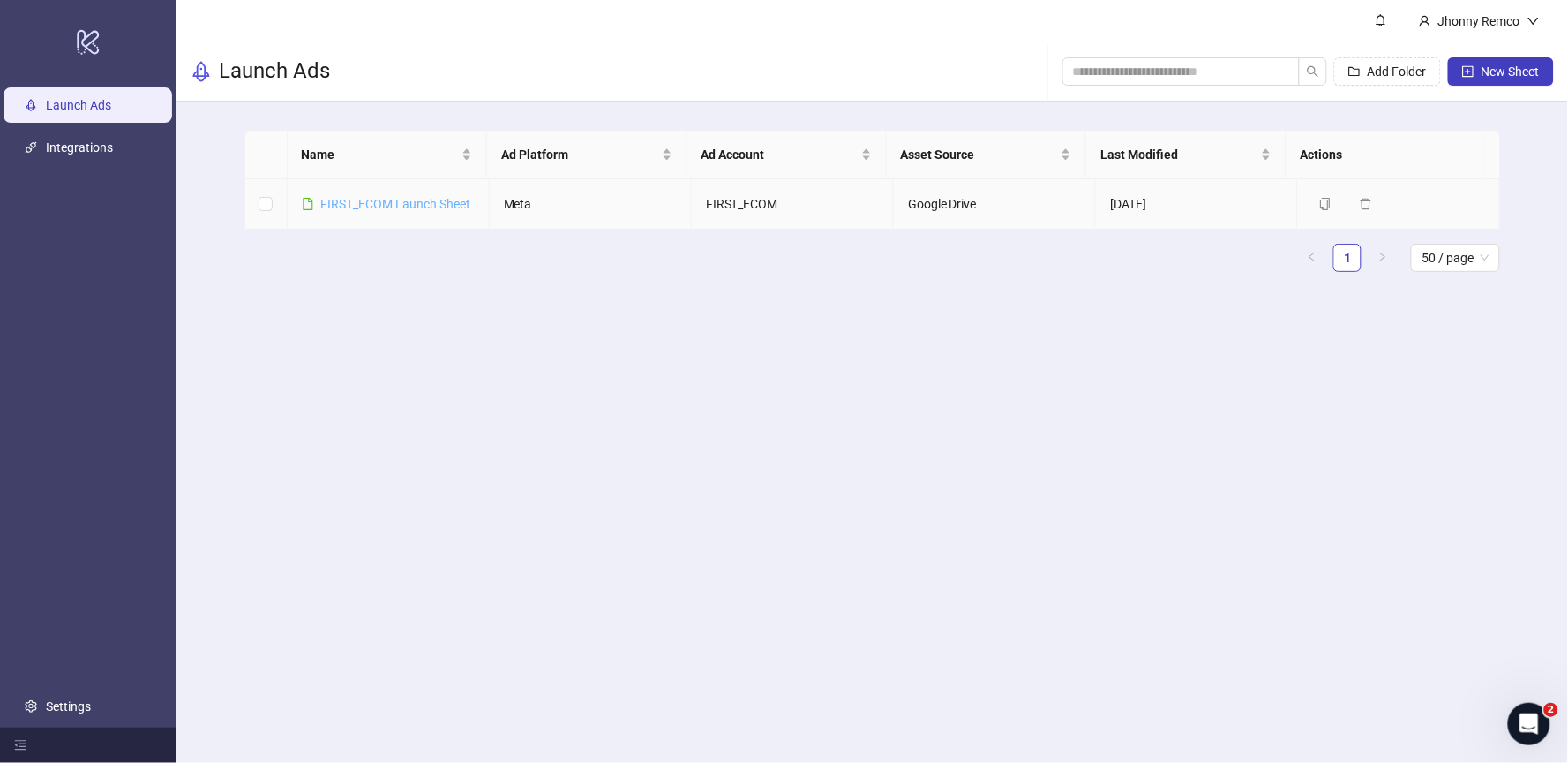
click at [412, 205] on link "FIRST_ECOM Launch Sheet" at bounding box center [396, 204] width 150 height 14
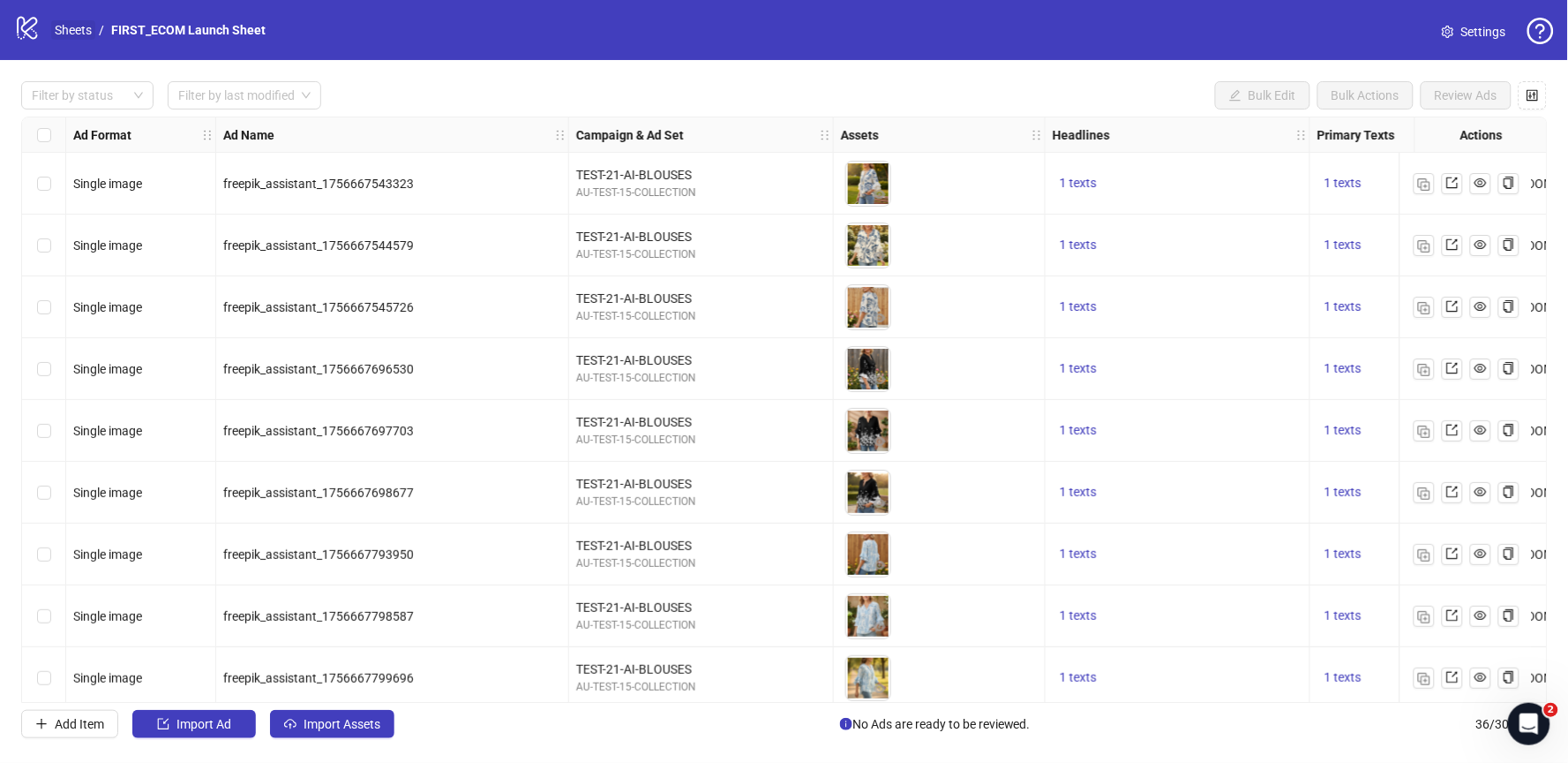
click at [75, 26] on link "Sheets" at bounding box center [73, 29] width 44 height 19
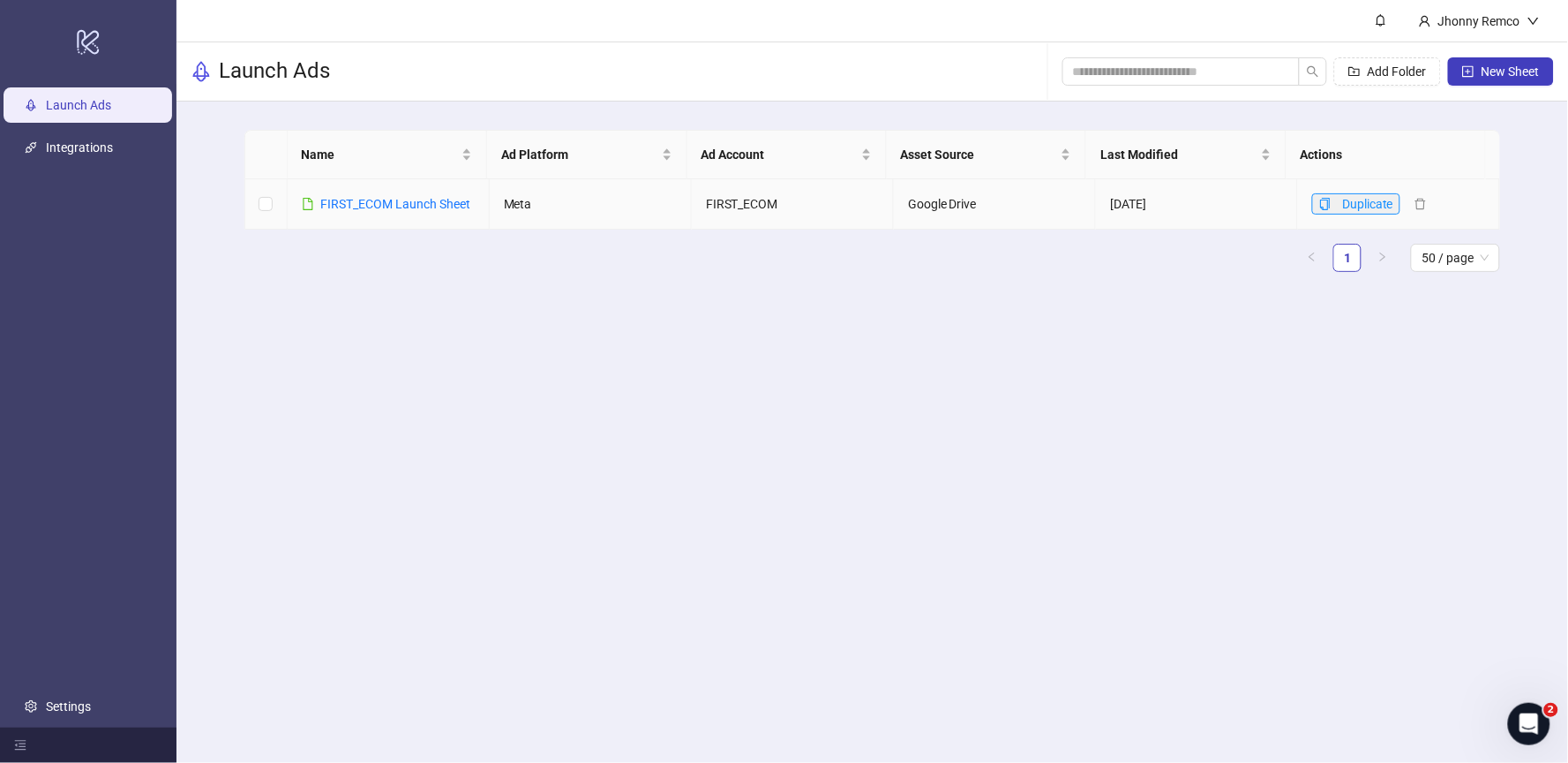
click at [1320, 201] on button "Duplicate" at bounding box center [1356, 203] width 88 height 21
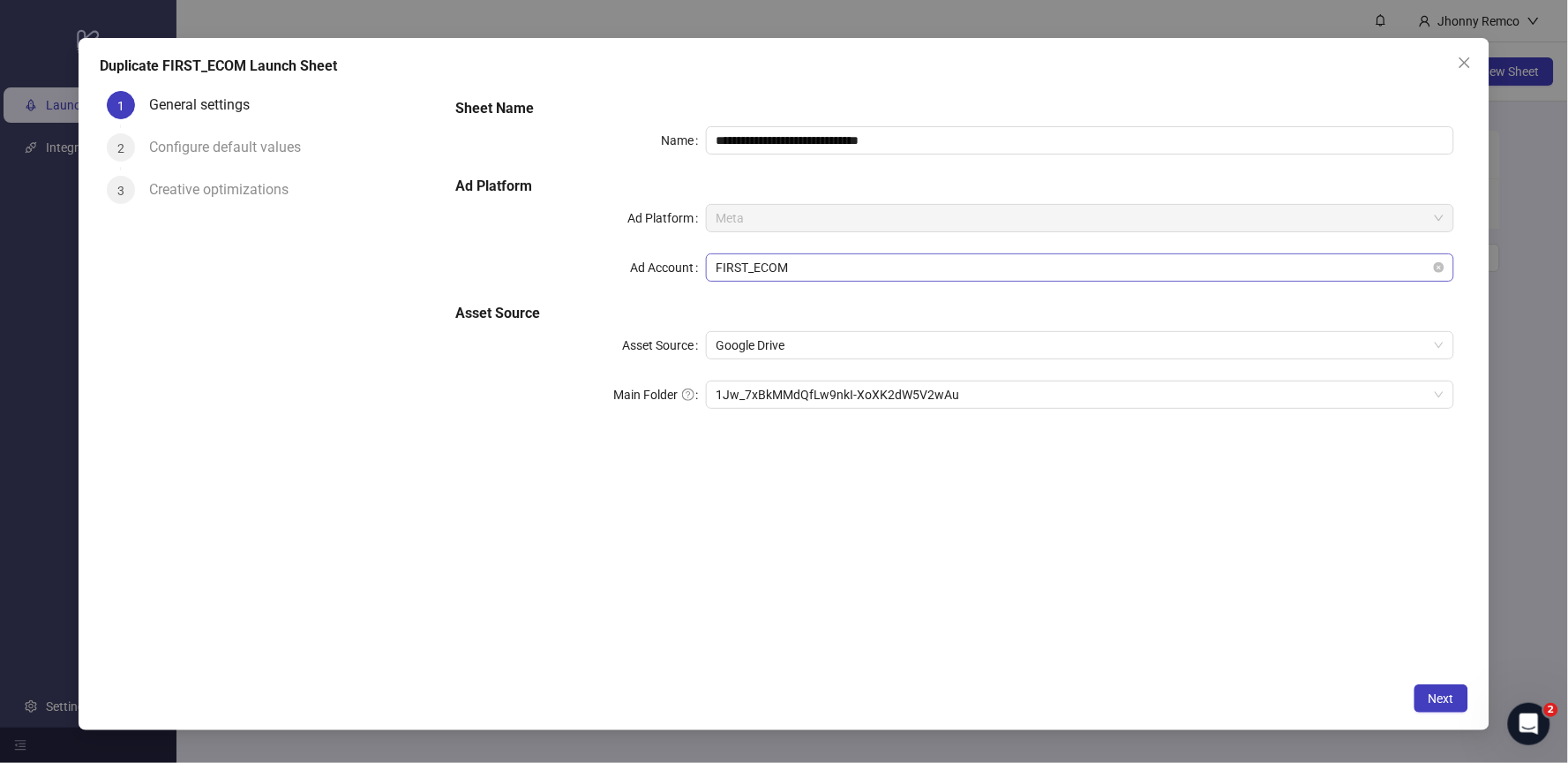
click at [808, 268] on span "FIRST_ECOM" at bounding box center [1080, 267] width 728 height 26
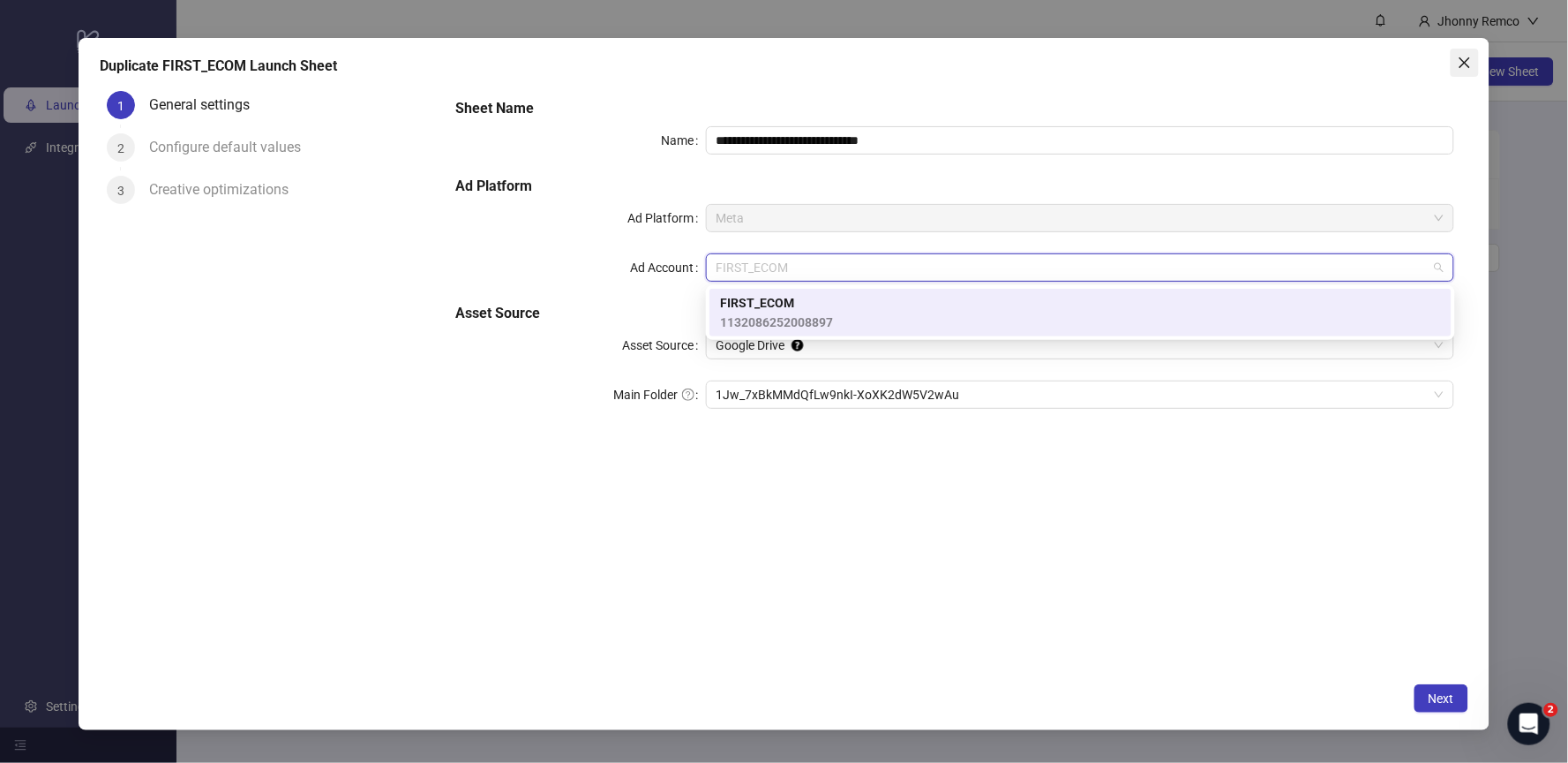
click at [1466, 62] on icon "close" at bounding box center [1464, 62] width 11 height 11
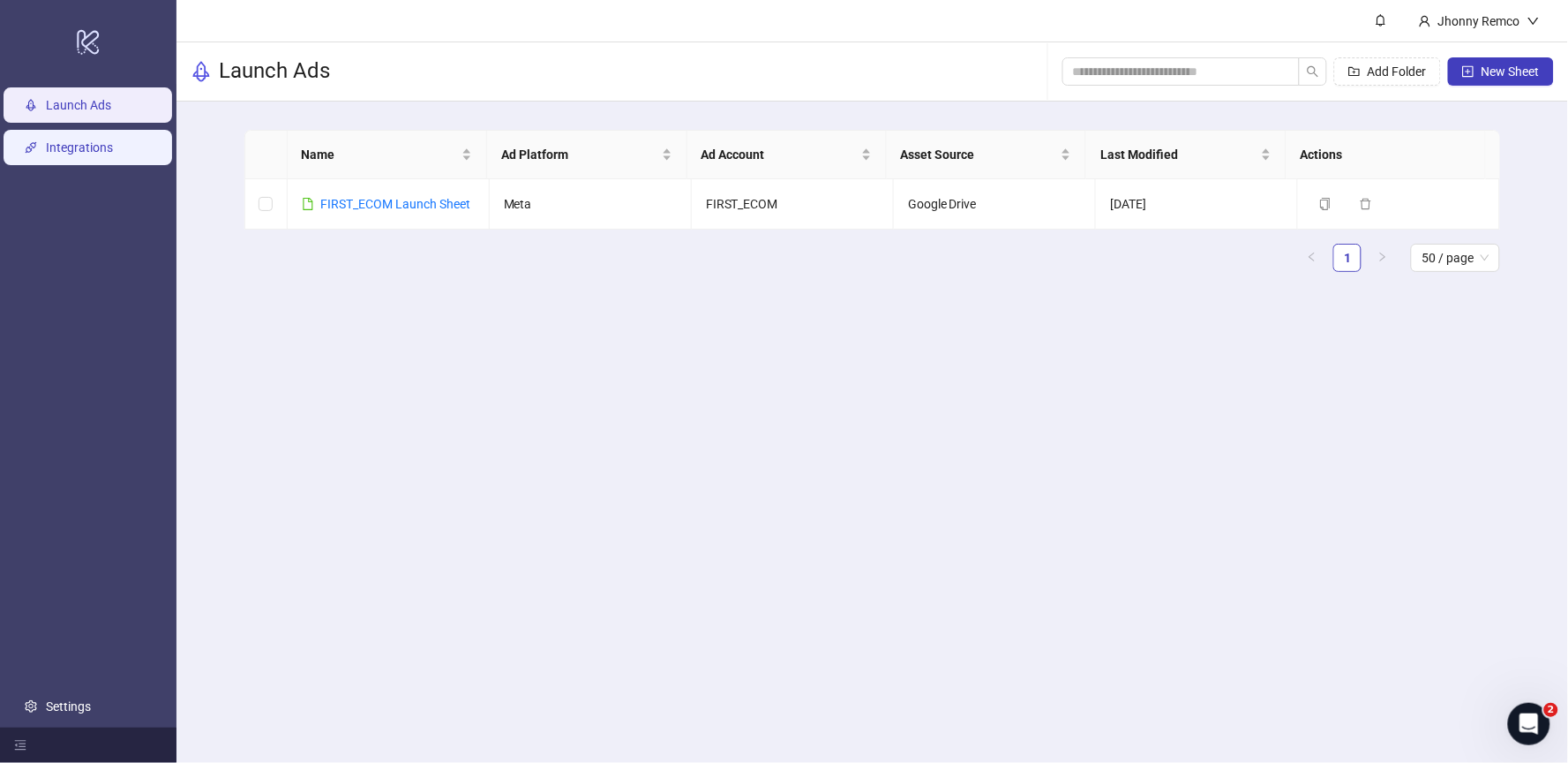
click at [51, 153] on link "Integrations" at bounding box center [79, 147] width 67 height 14
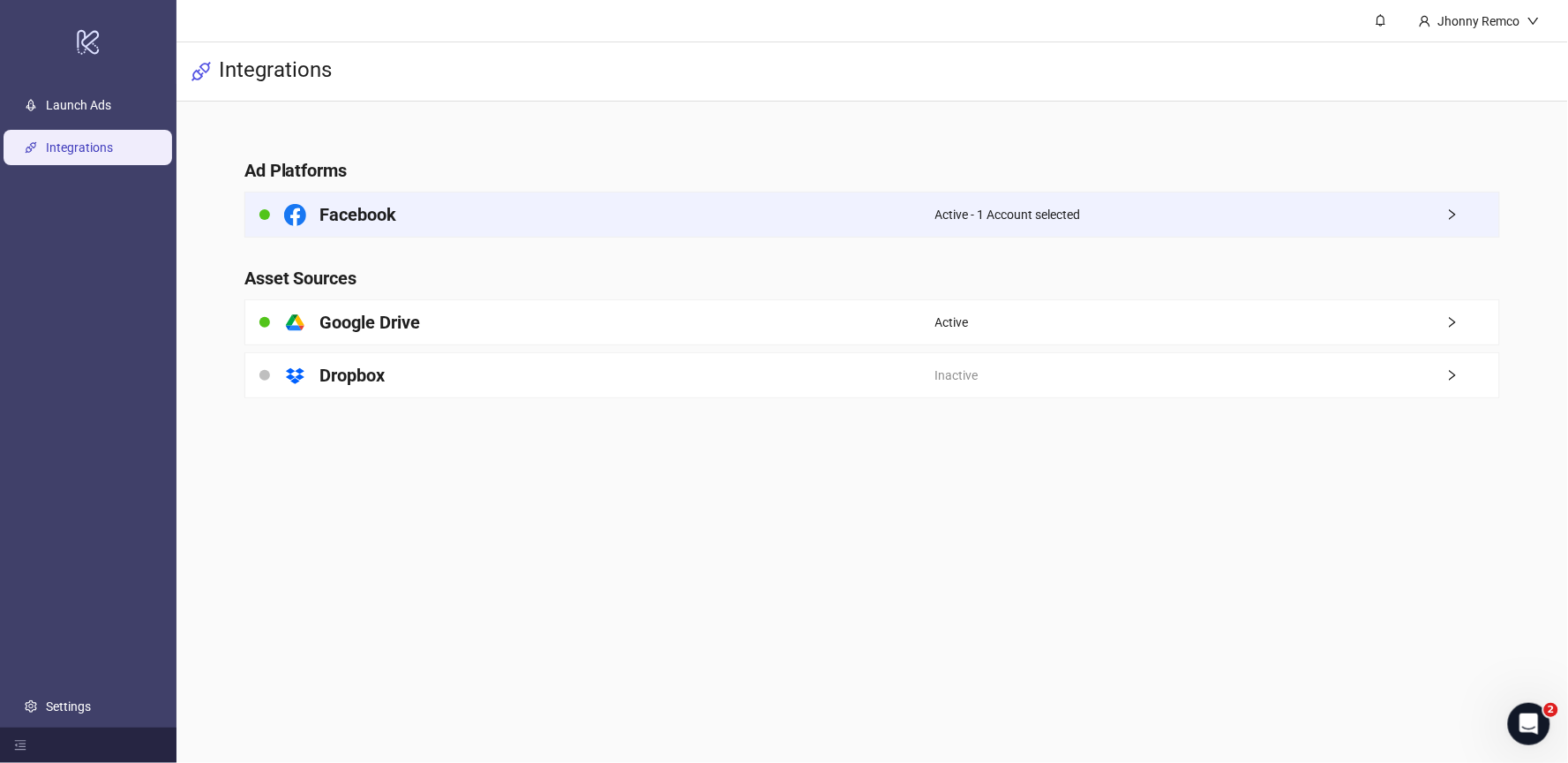
click at [398, 215] on div "Facebook" at bounding box center [590, 214] width 690 height 44
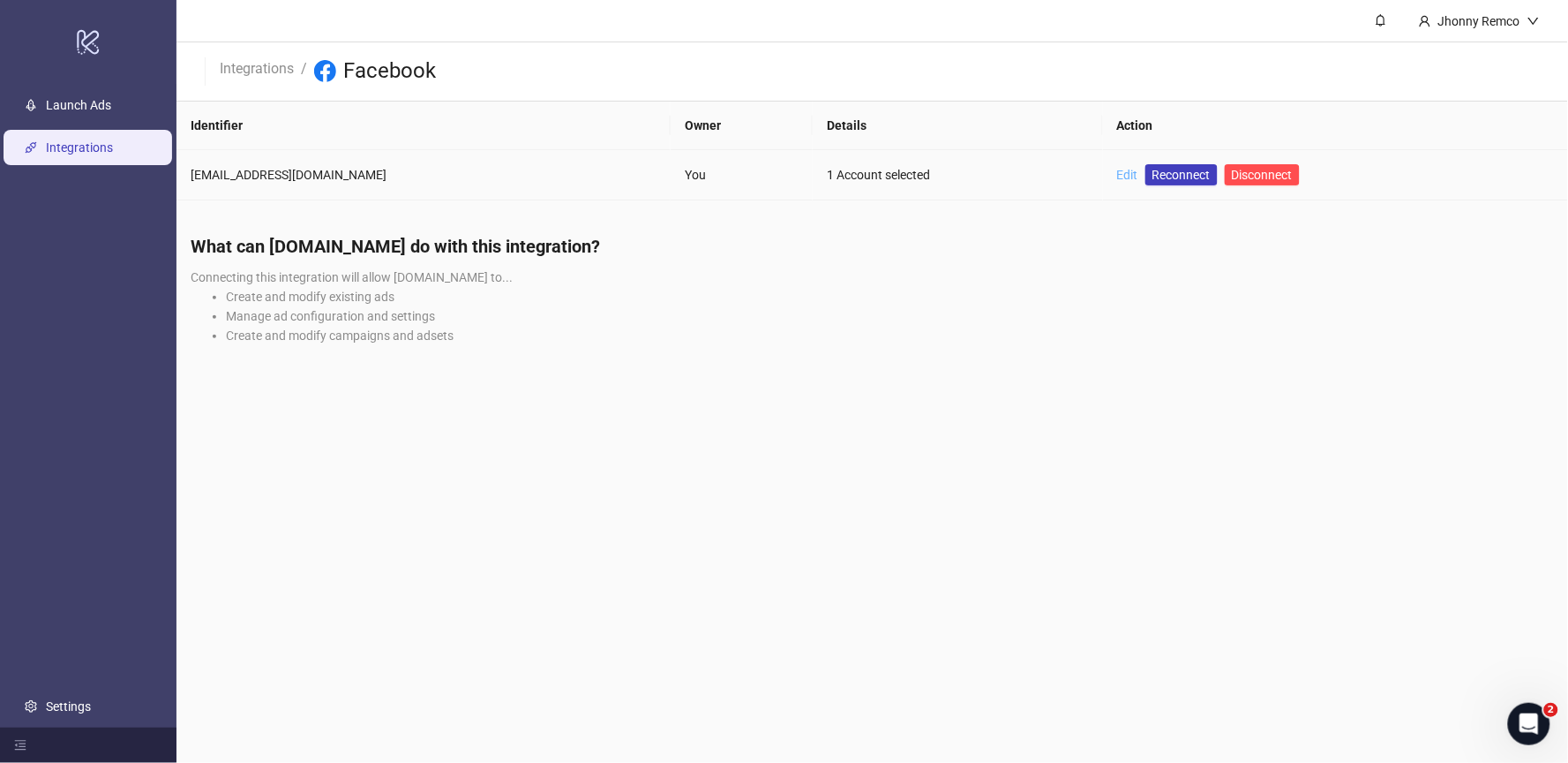
click at [1117, 176] on link "Edit" at bounding box center [1127, 175] width 21 height 14
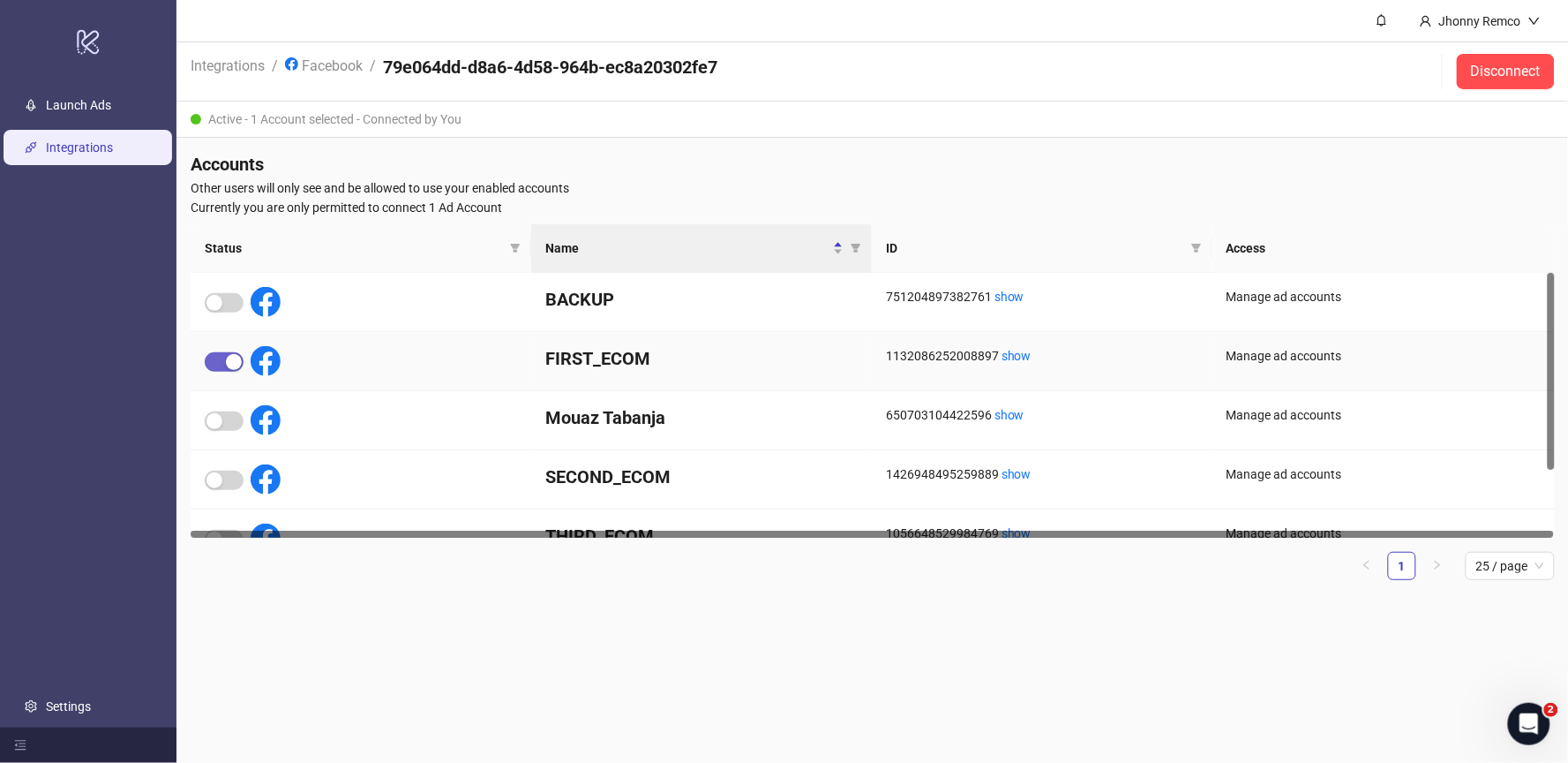
click at [219, 360] on span "button" at bounding box center [224, 361] width 39 height 19
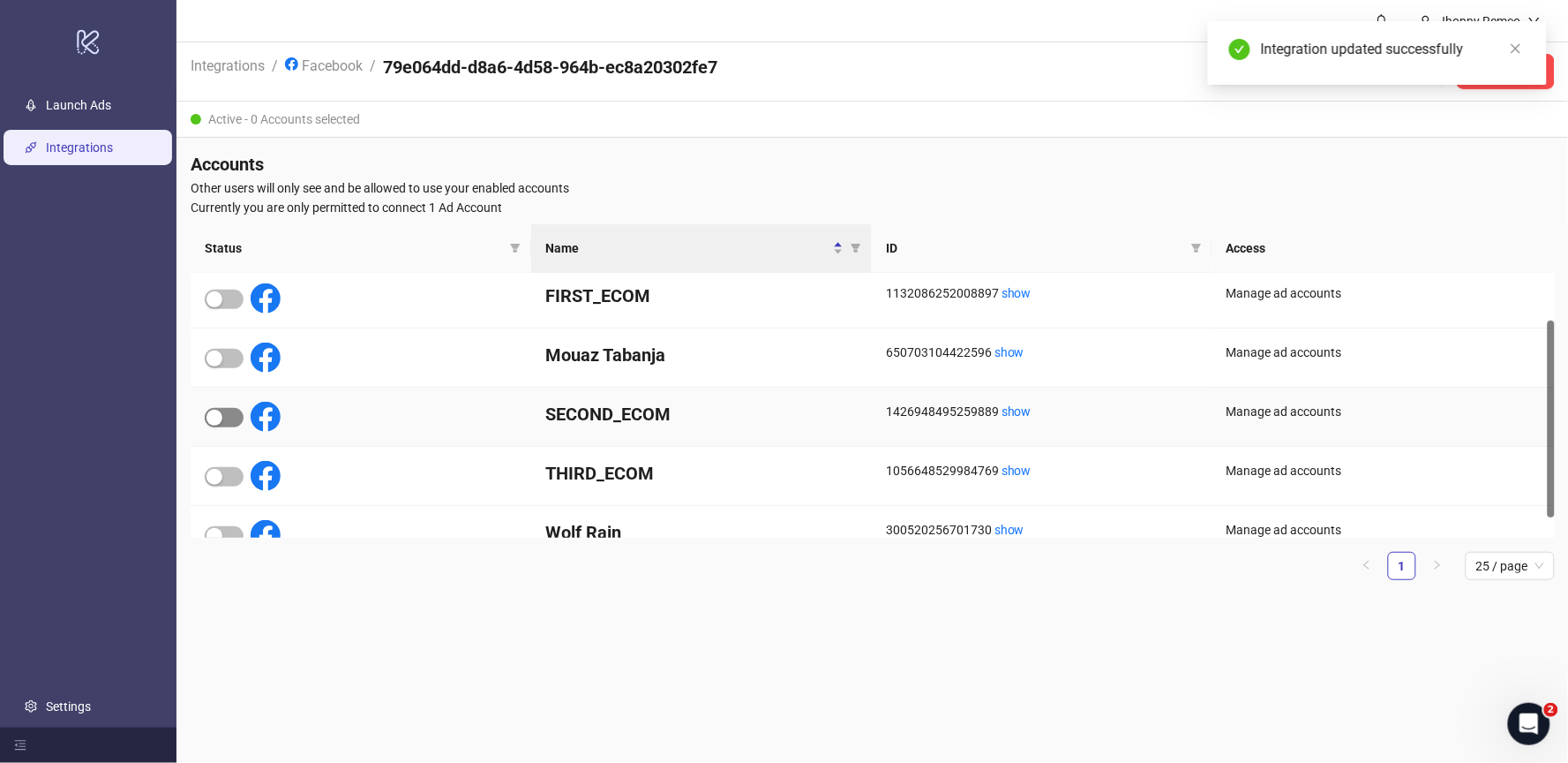
click at [231, 419] on span "button" at bounding box center [224, 417] width 39 height 19
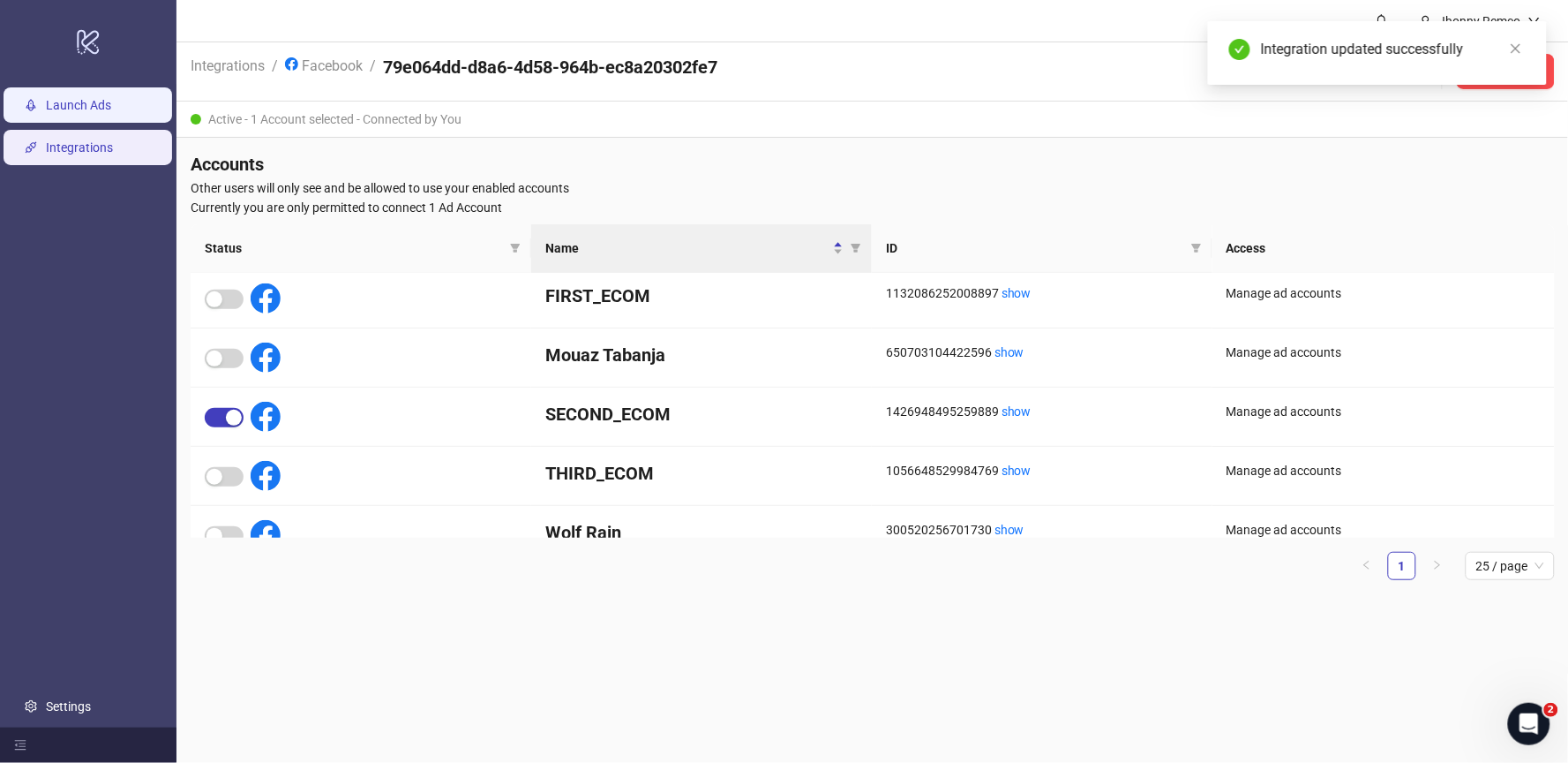
click at [83, 104] on link "Launch Ads" at bounding box center [78, 105] width 65 height 14
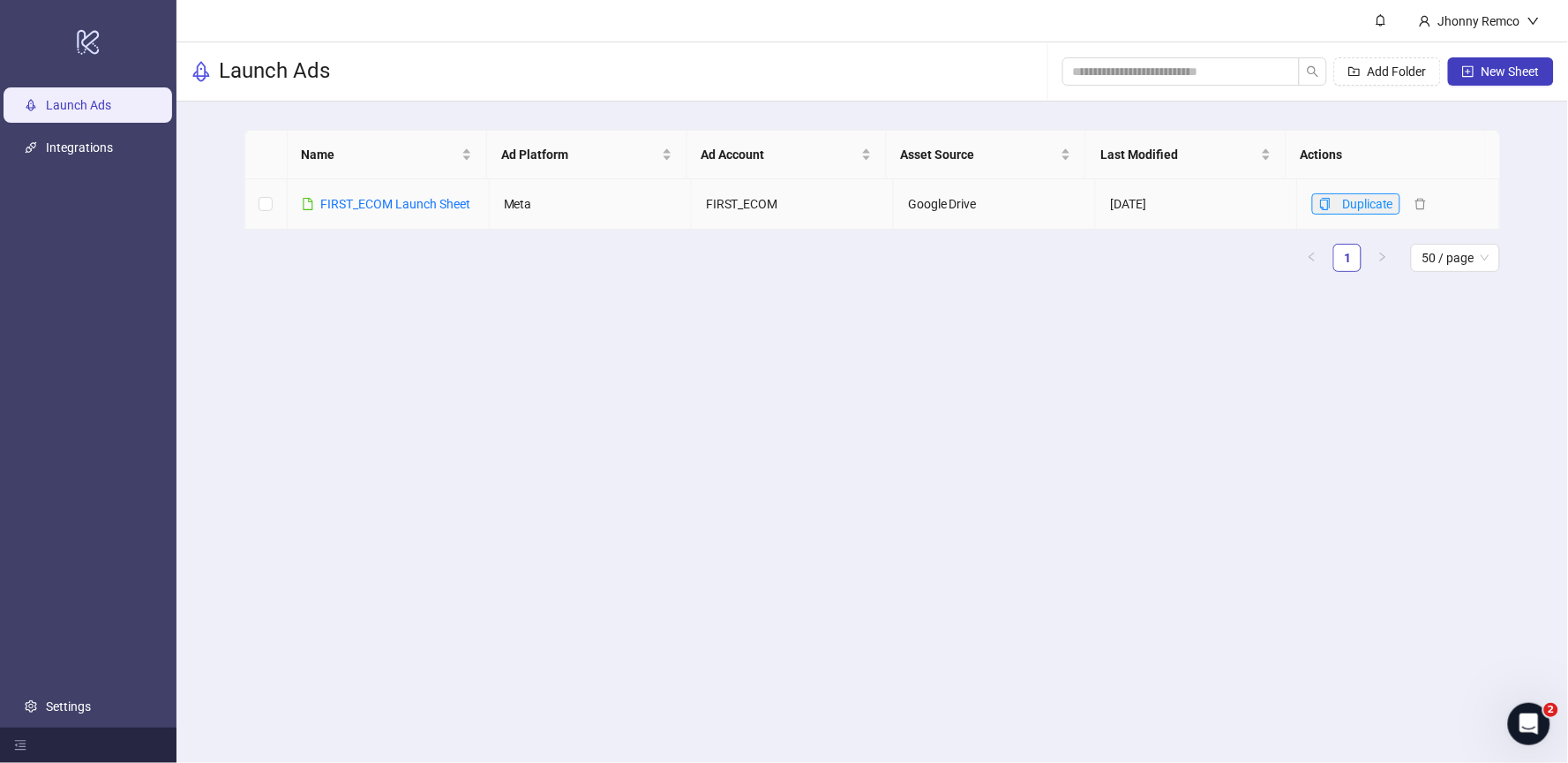
click at [1369, 200] on span "Duplicate" at bounding box center [1367, 204] width 51 height 14
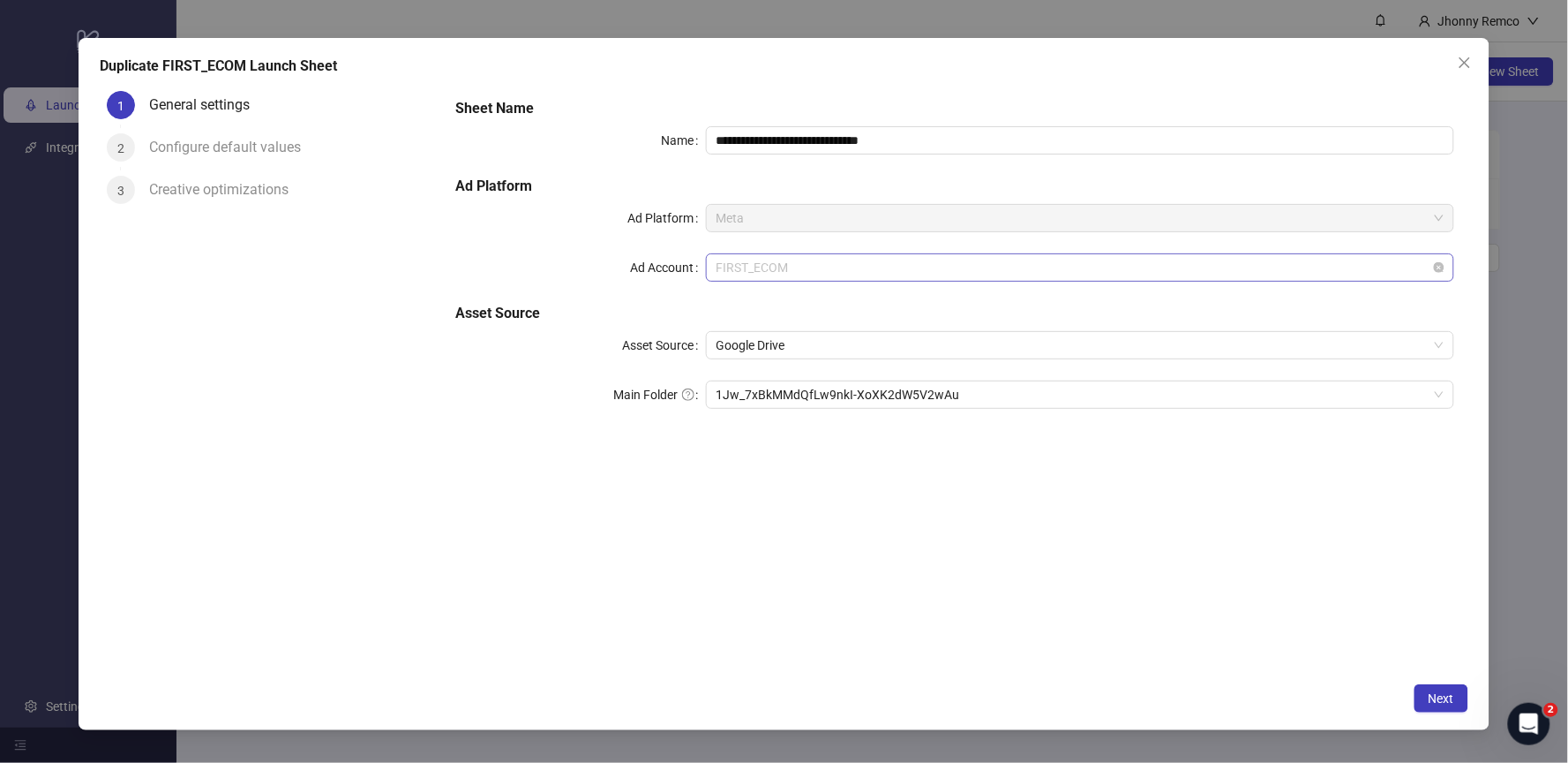
click at [754, 277] on span "FIRST_ECOM" at bounding box center [1080, 267] width 728 height 26
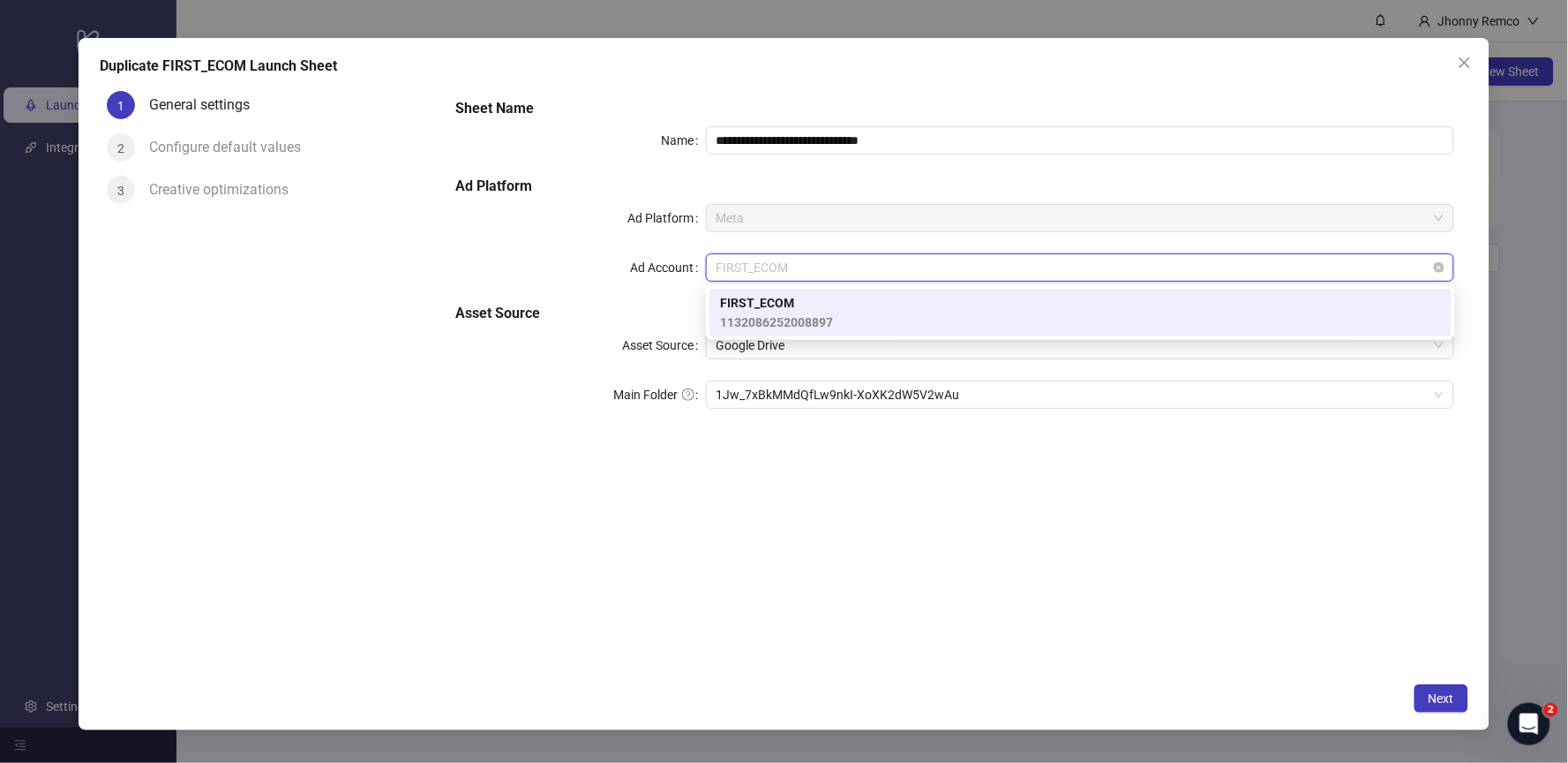
click at [873, 260] on span "FIRST_ECOM" at bounding box center [1080, 267] width 728 height 26
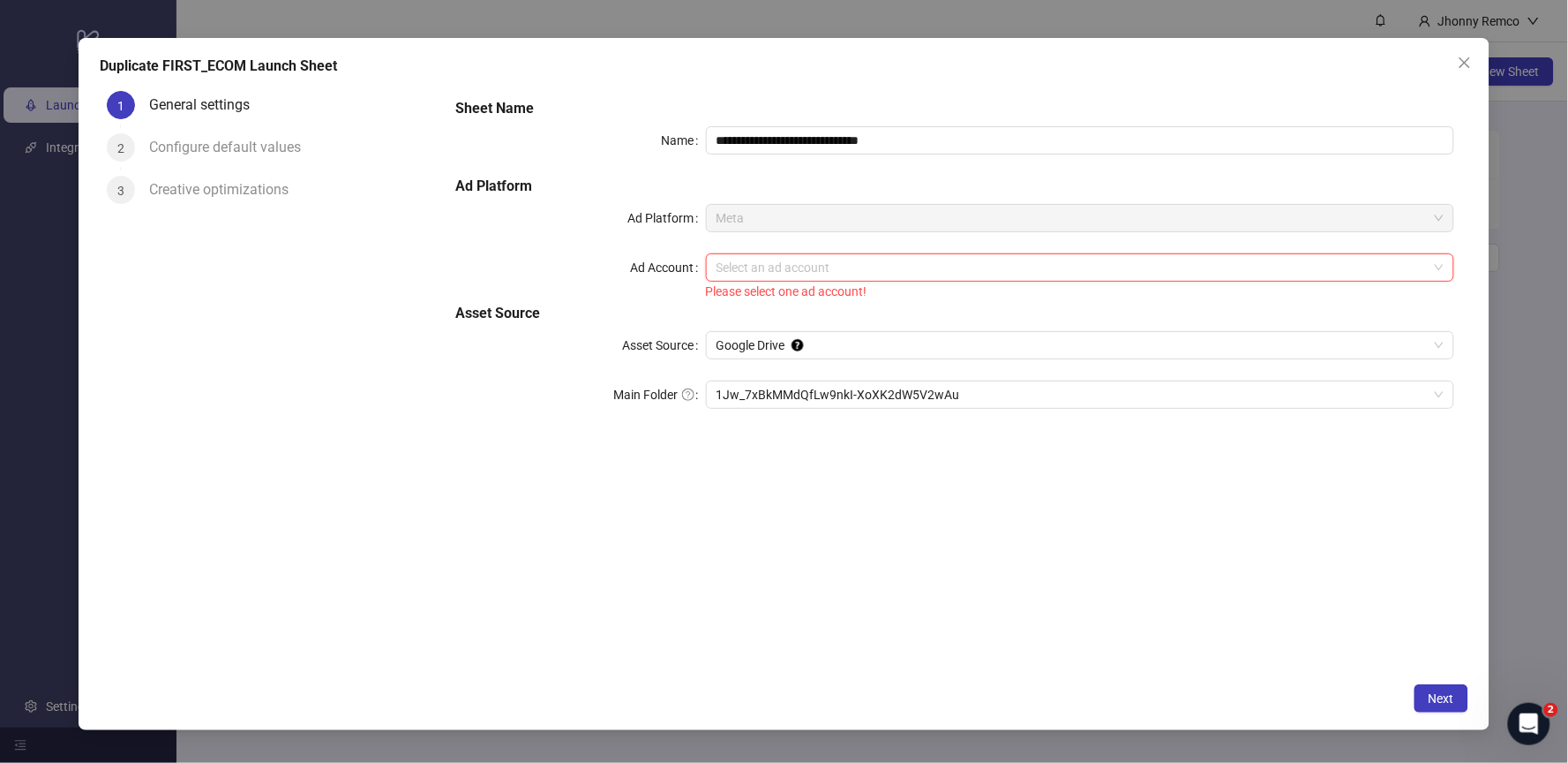
click at [904, 268] on input "Ad Account" at bounding box center [1072, 267] width 713 height 26
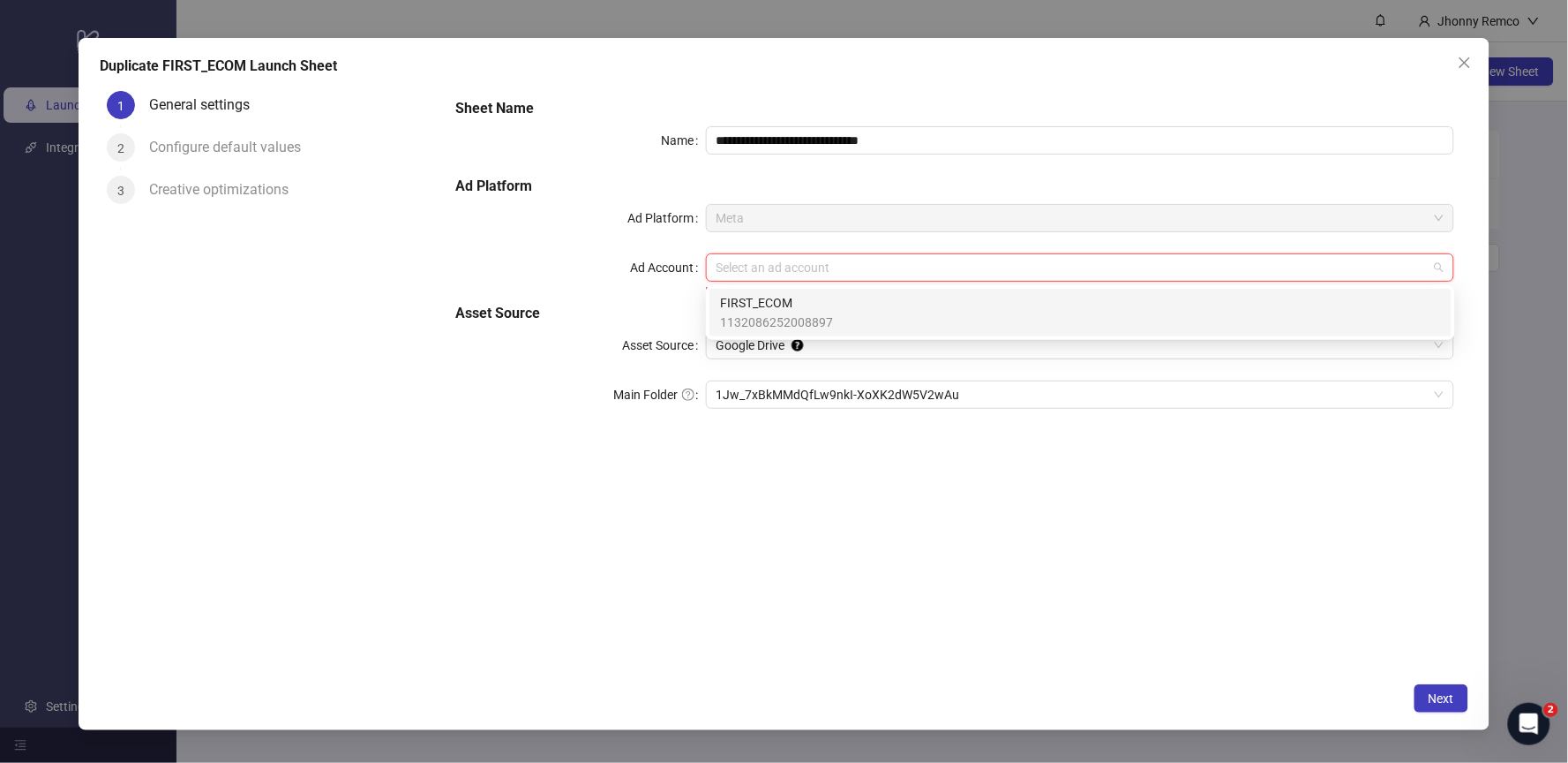
click at [830, 314] on span "1132086252008897" at bounding box center [776, 322] width 113 height 19
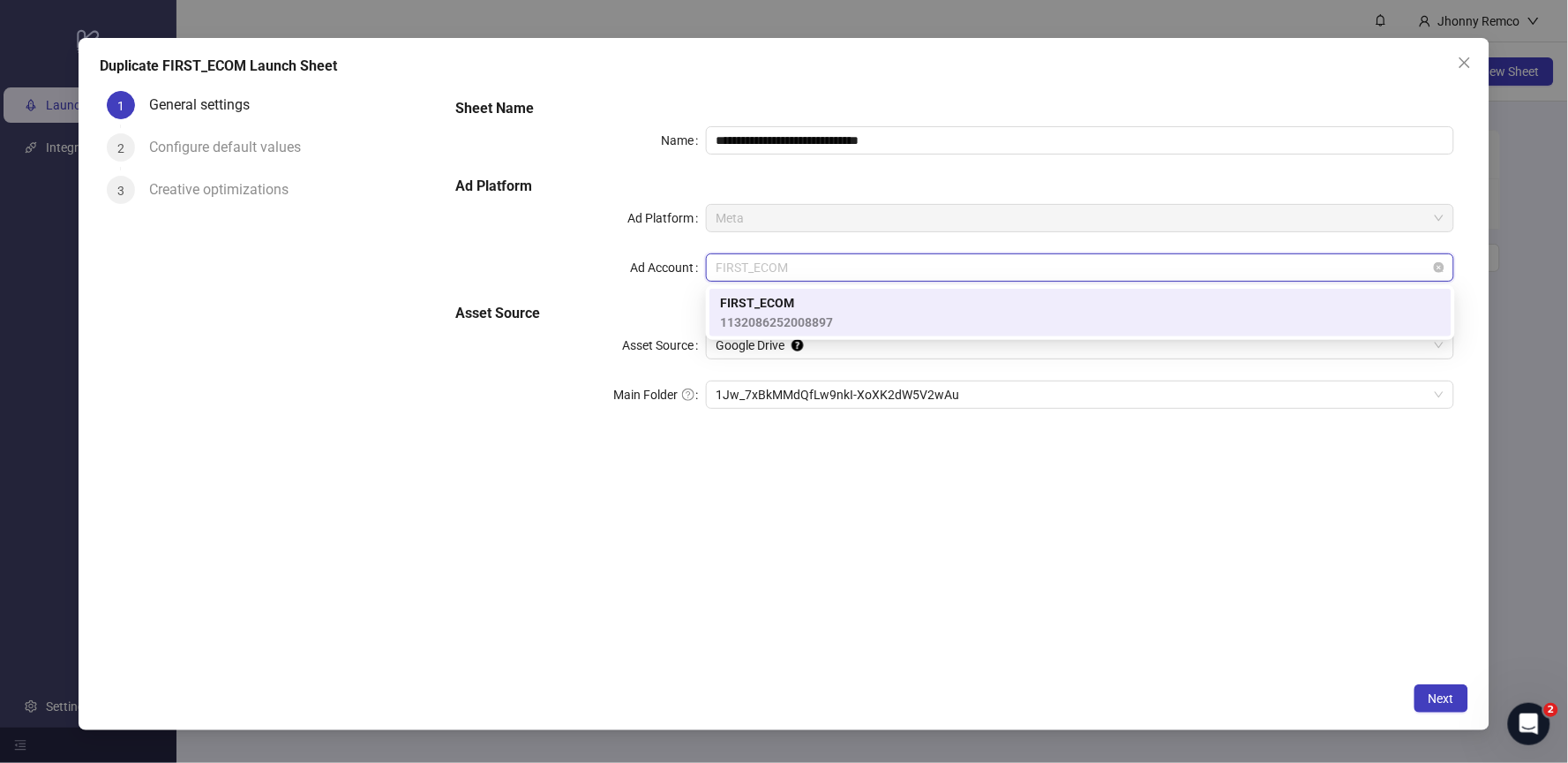
click at [916, 271] on span "FIRST_ECOM" at bounding box center [1080, 267] width 728 height 26
click at [1466, 57] on icon "close" at bounding box center [1465, 63] width 14 height 14
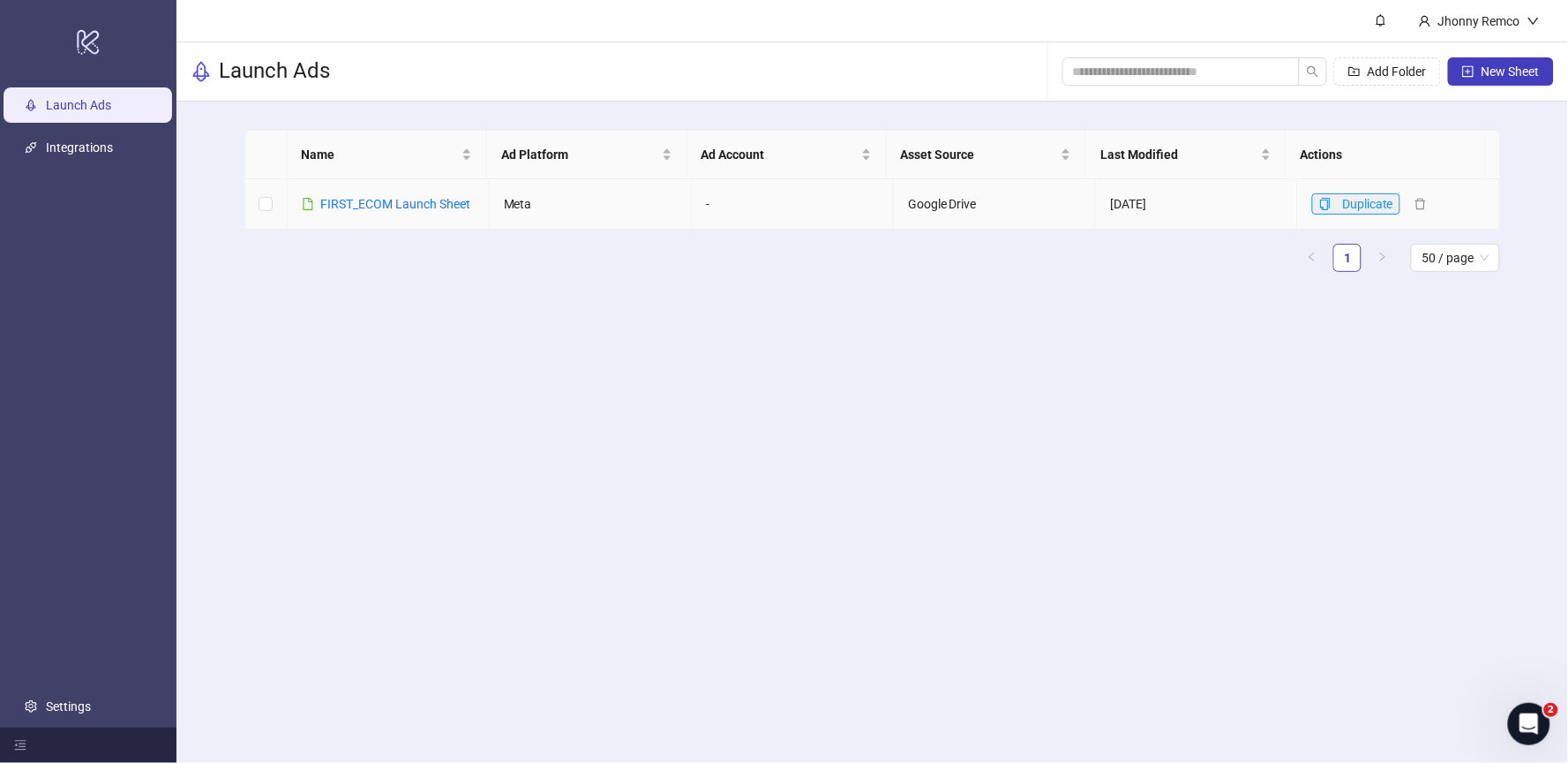
click at [1321, 207] on icon "copy" at bounding box center [1326, 204] width 10 height 12
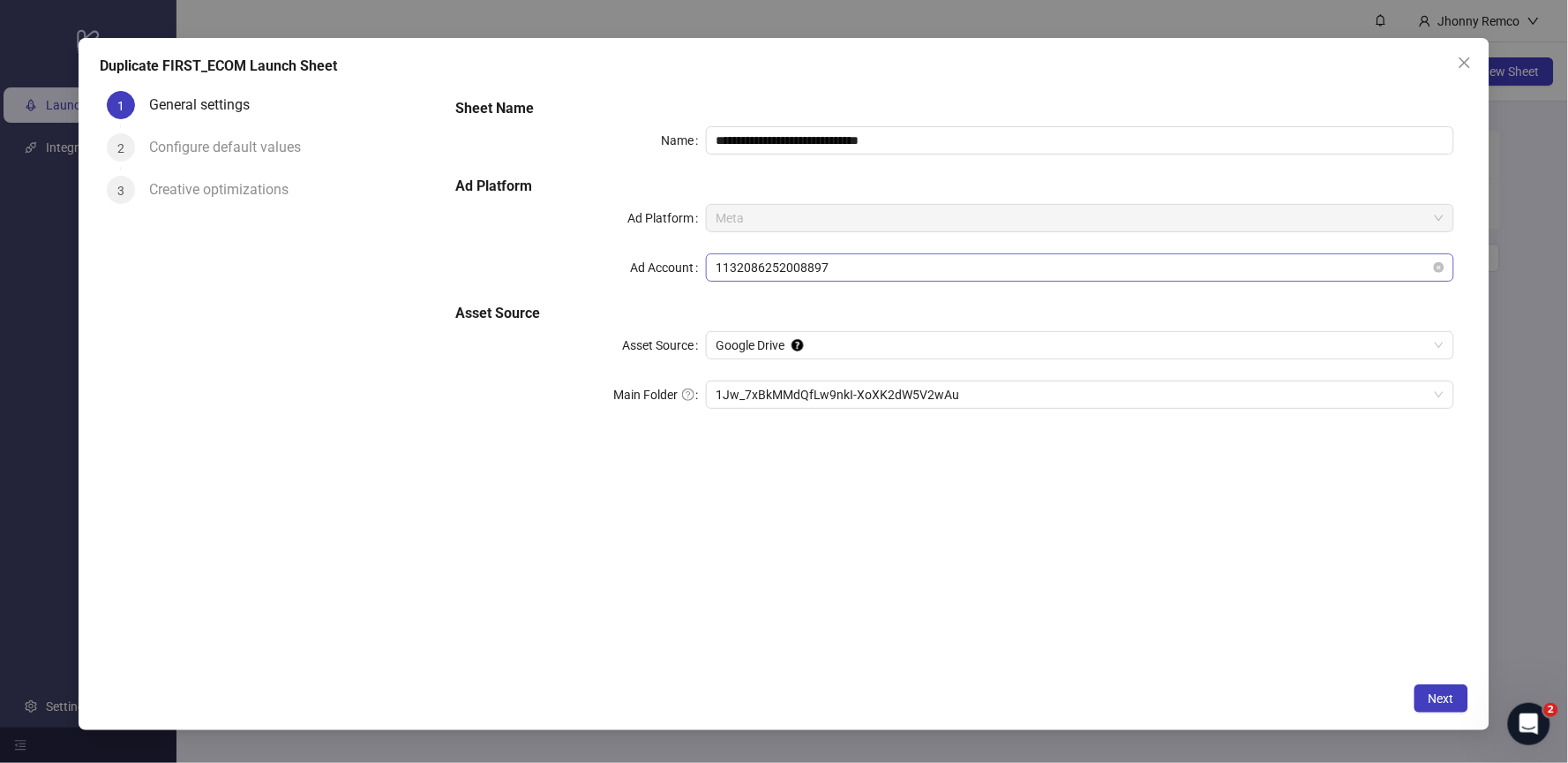
click at [851, 267] on span "1132086252008897" at bounding box center [1080, 267] width 728 height 26
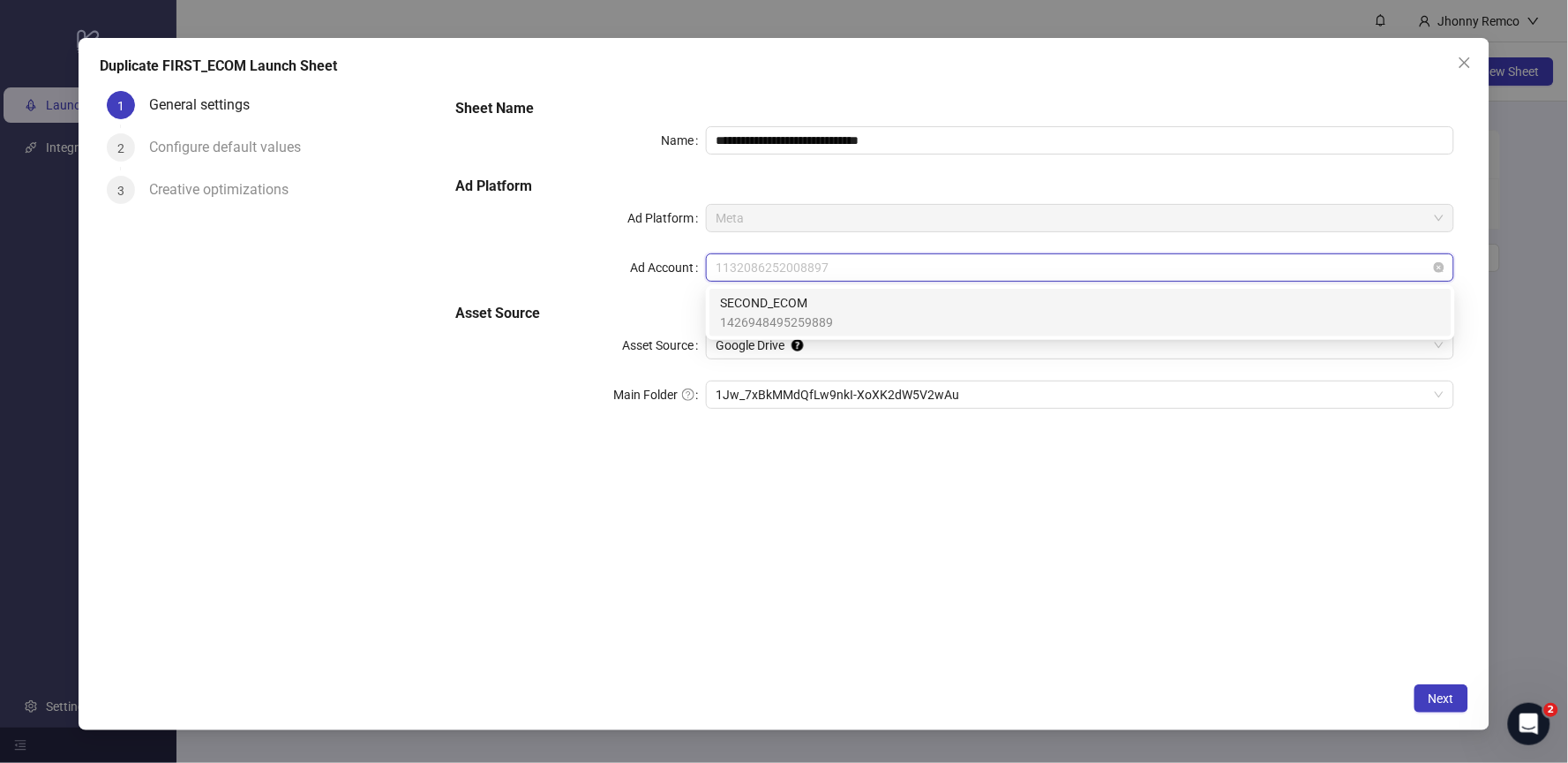
click at [851, 267] on span "1132086252008897" at bounding box center [1080, 267] width 728 height 26
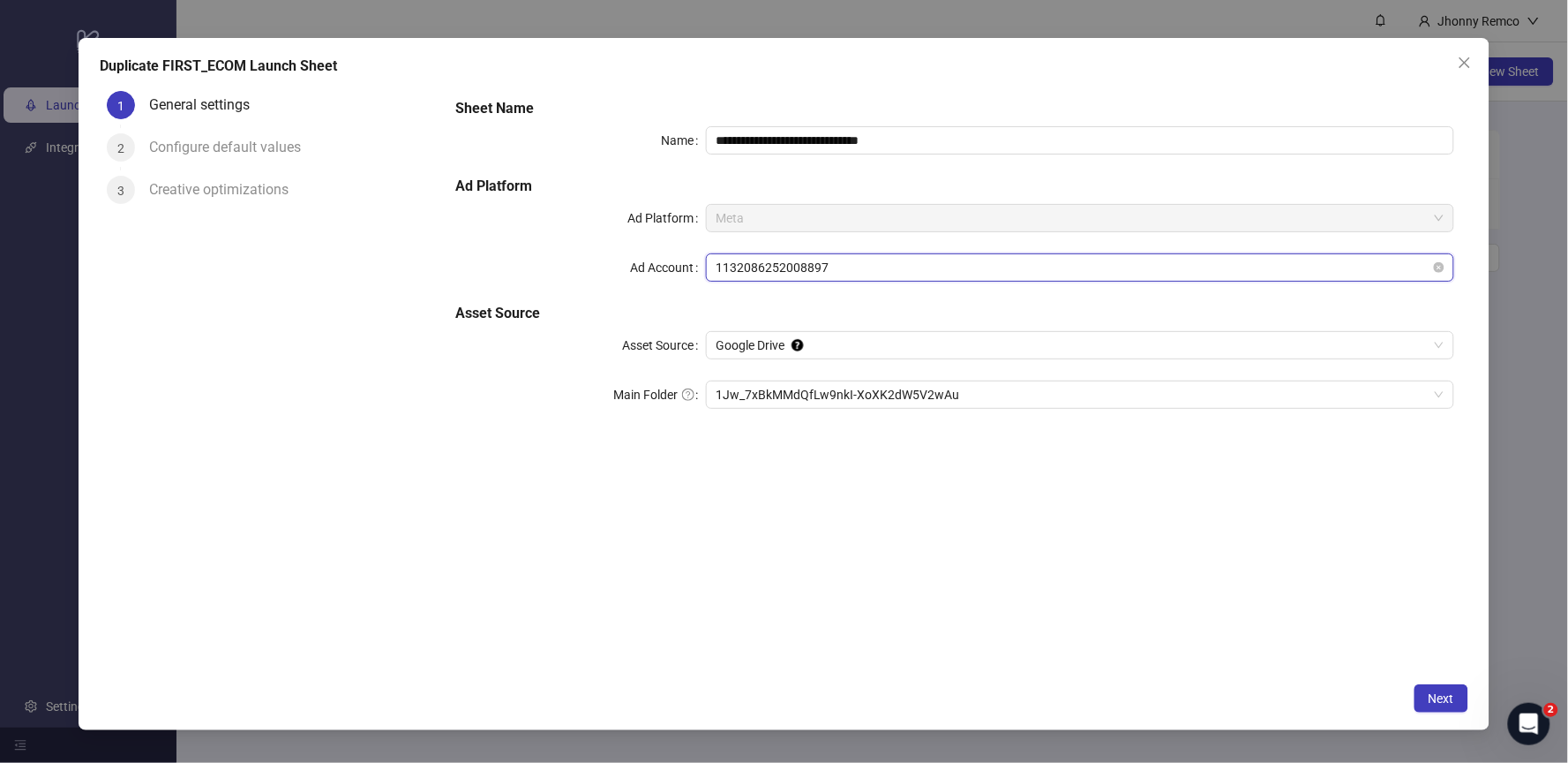
click at [866, 264] on span "1132086252008897" at bounding box center [1080, 267] width 728 height 26
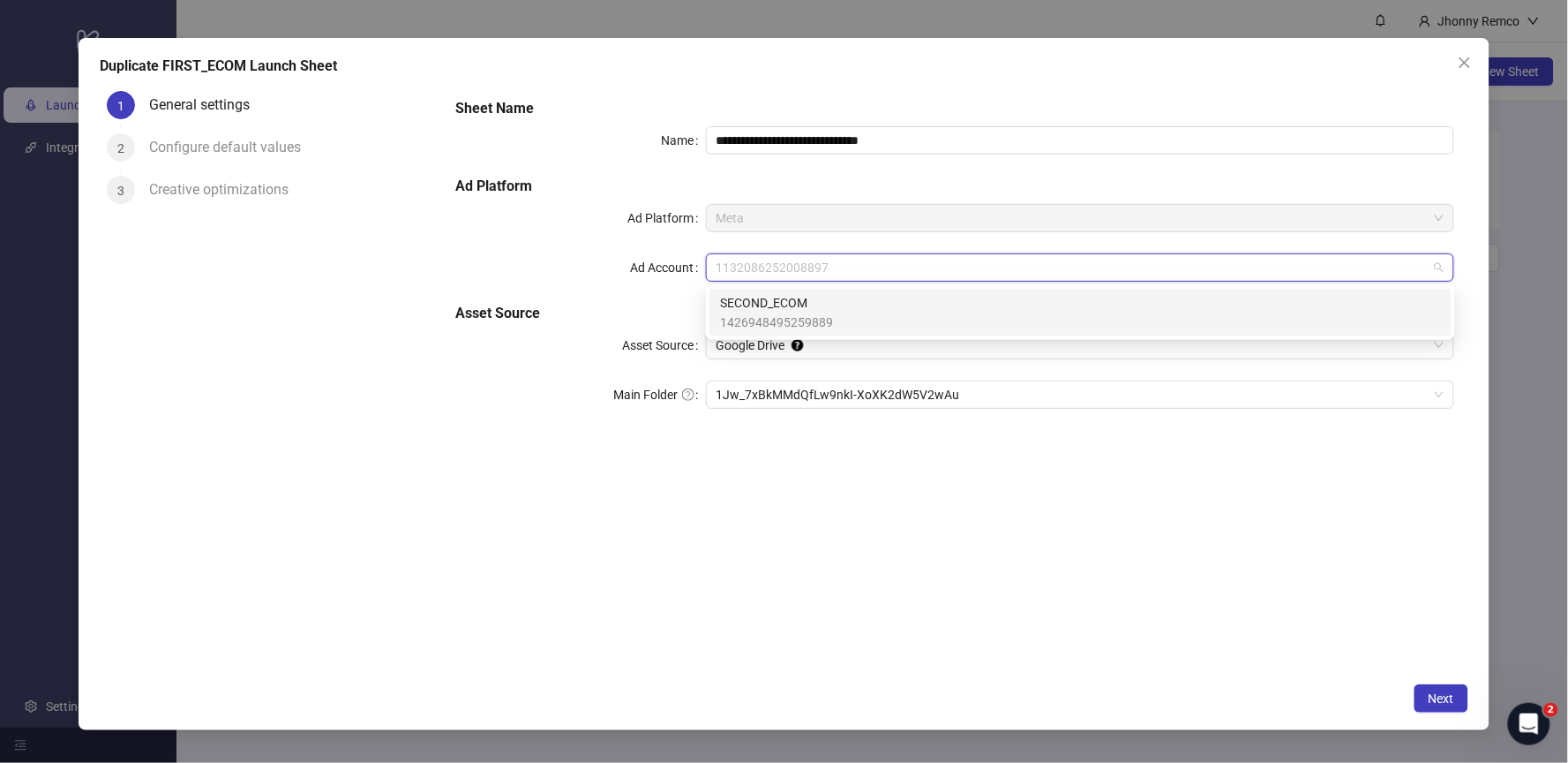
click at [813, 321] on span "1426948495259889" at bounding box center [776, 322] width 113 height 19
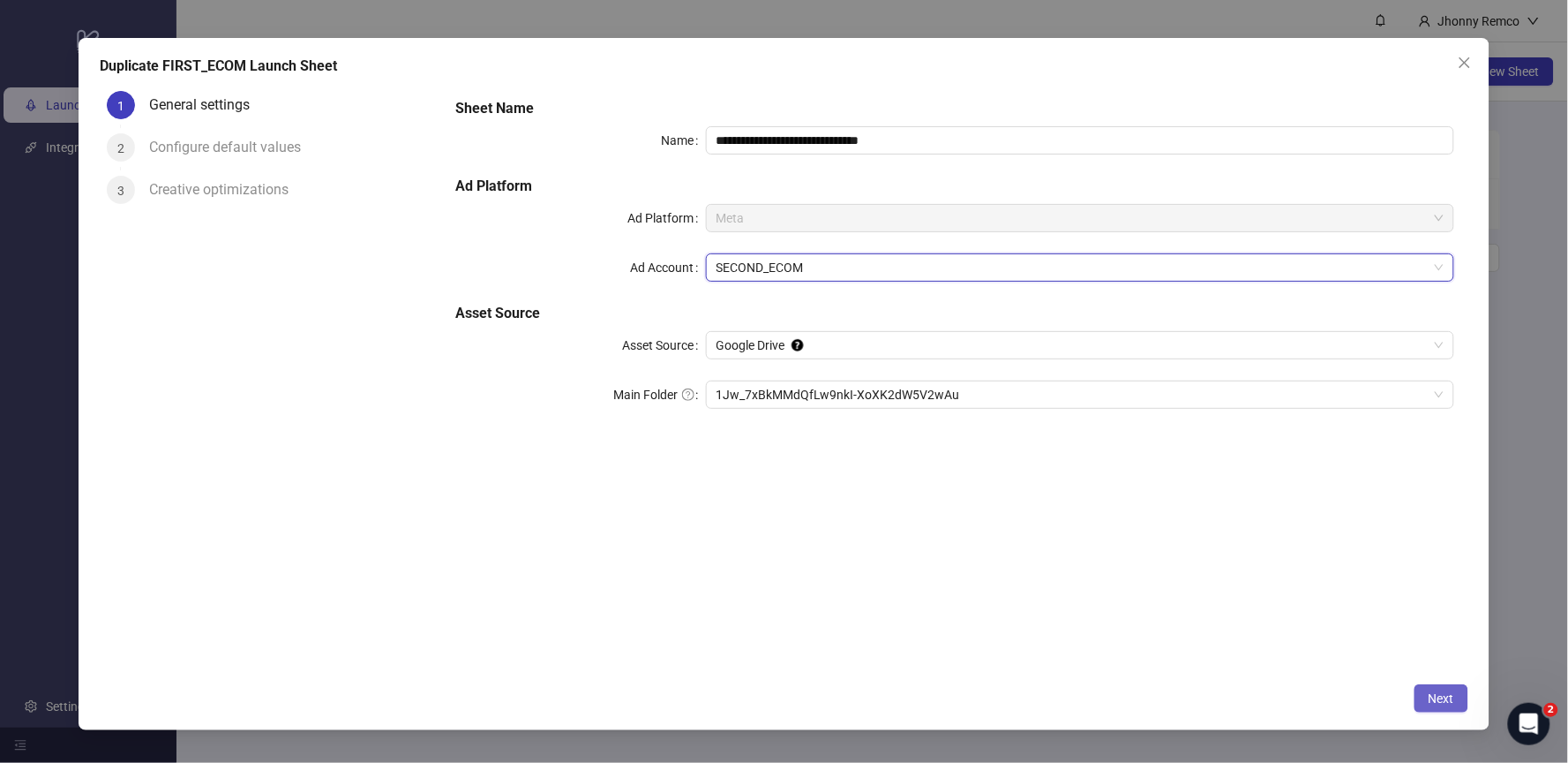
click at [1450, 701] on span "Next" at bounding box center [1442, 698] width 26 height 14
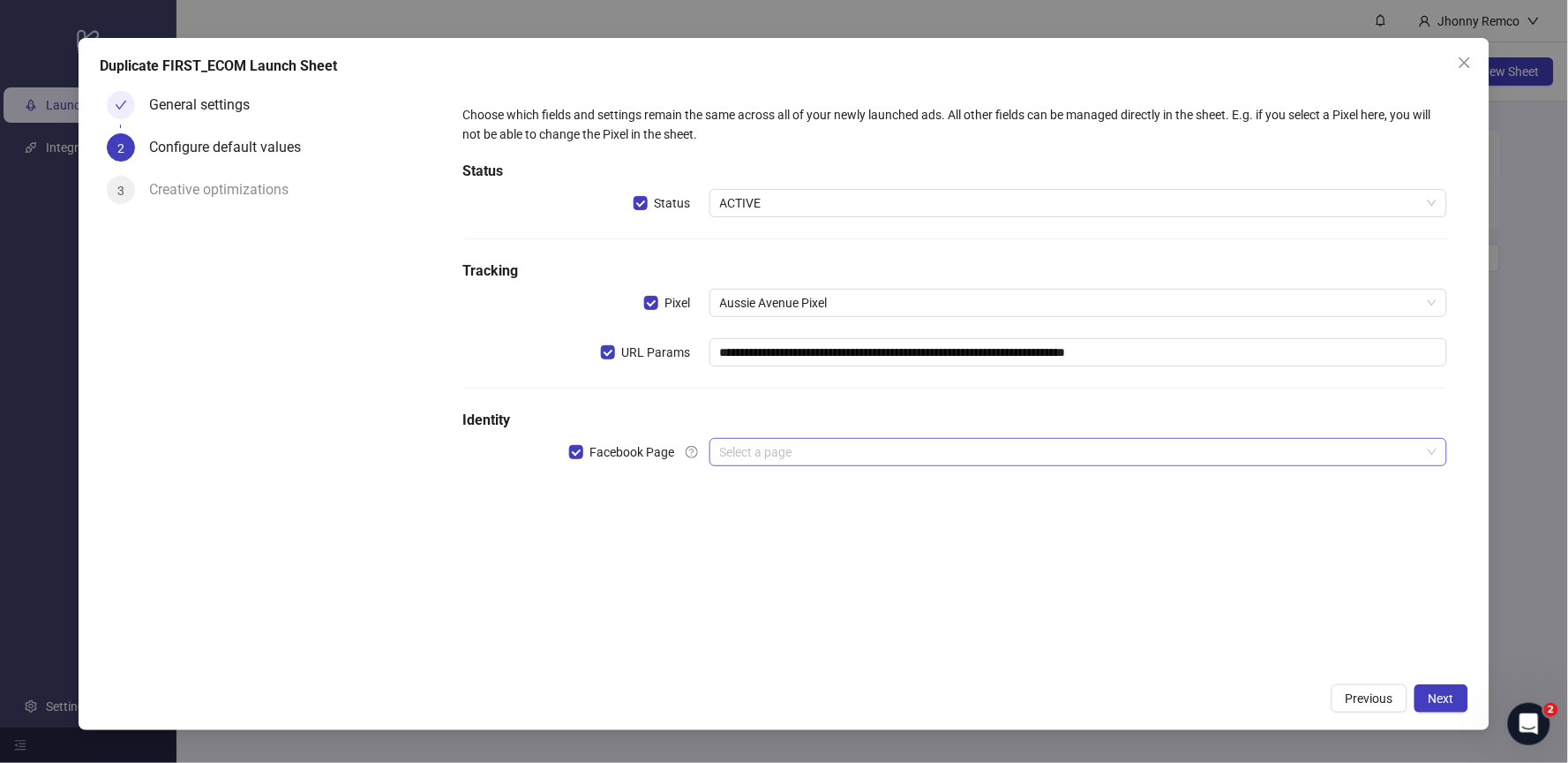
click at [740, 454] on input "search" at bounding box center [1070, 452] width 702 height 26
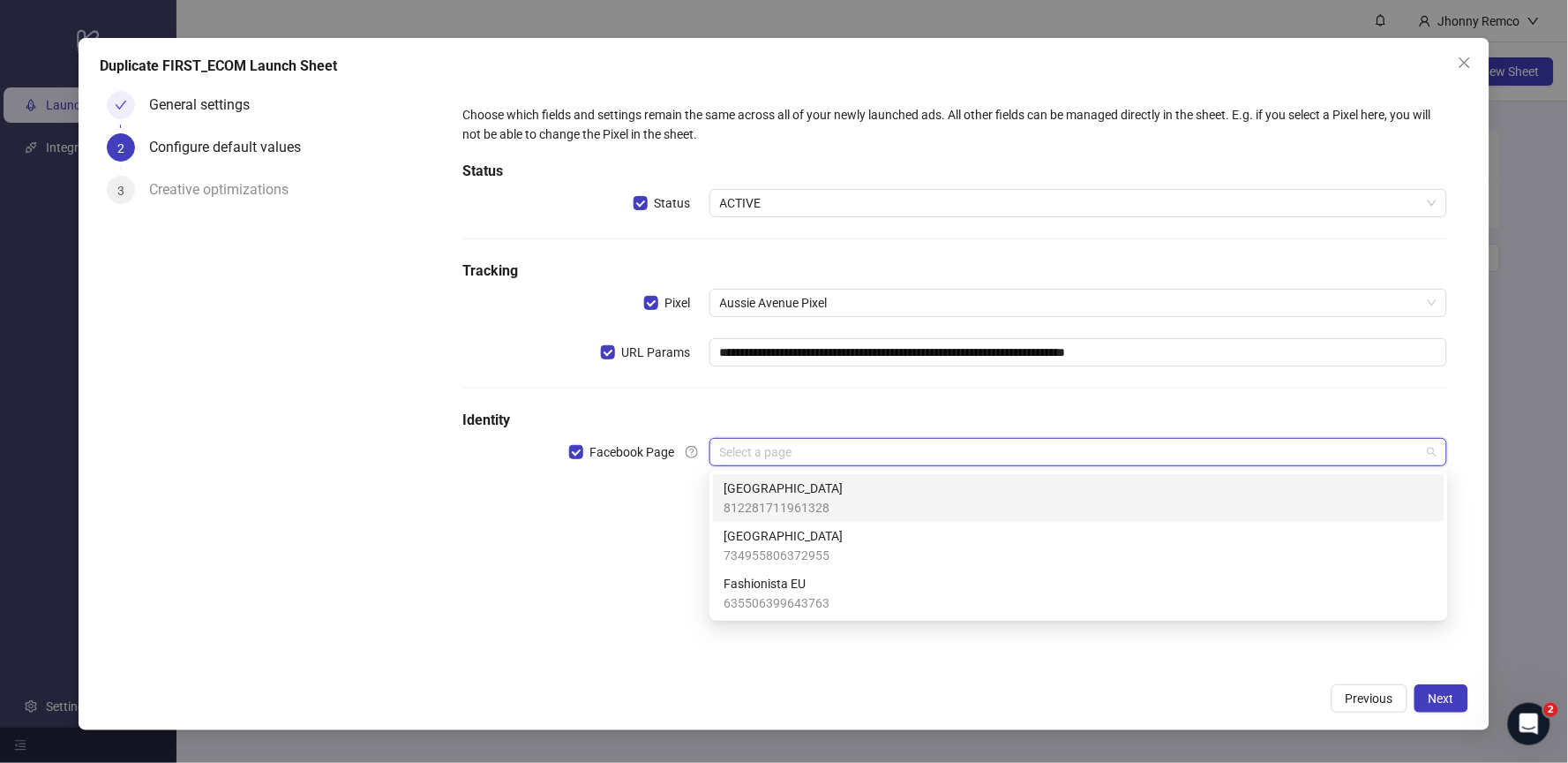
click at [850, 497] on div "[GEOGRAPHIC_DATA]" at bounding box center [1078, 498] width 711 height 39
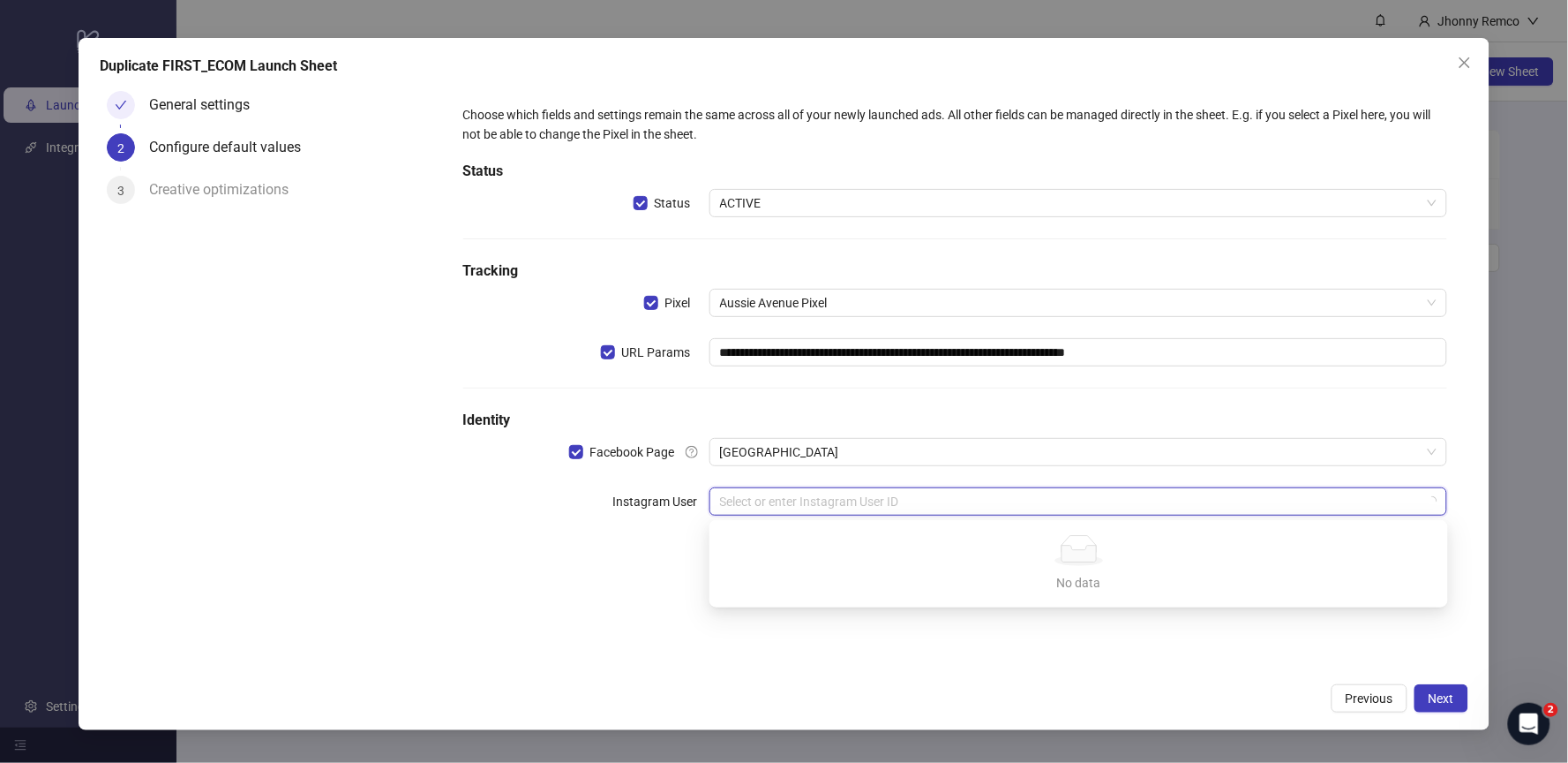
click at [895, 493] on input "search" at bounding box center [1070, 501] width 702 height 26
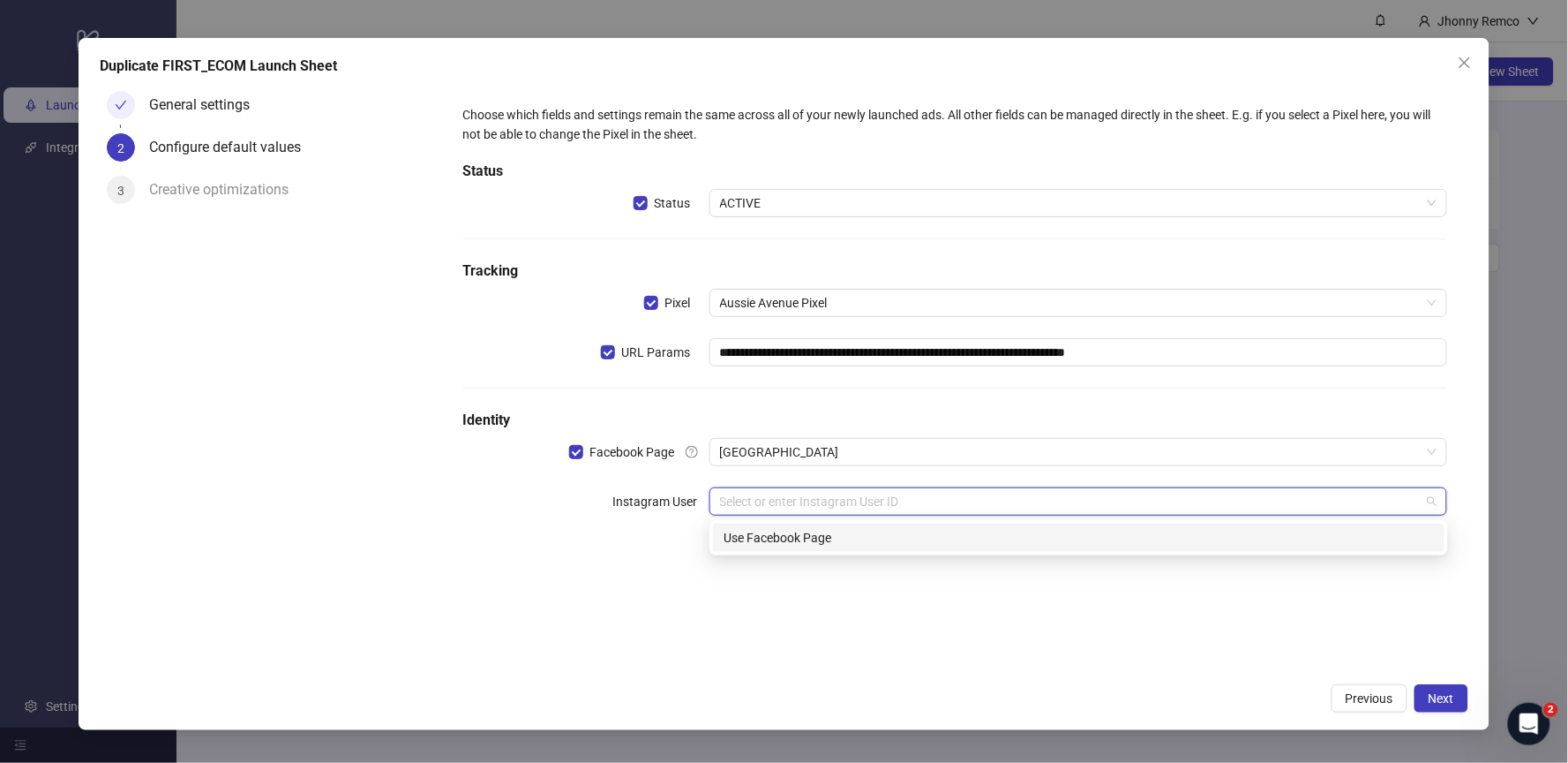
click at [834, 539] on div "Use Facebook Page" at bounding box center [1078, 537] width 711 height 19
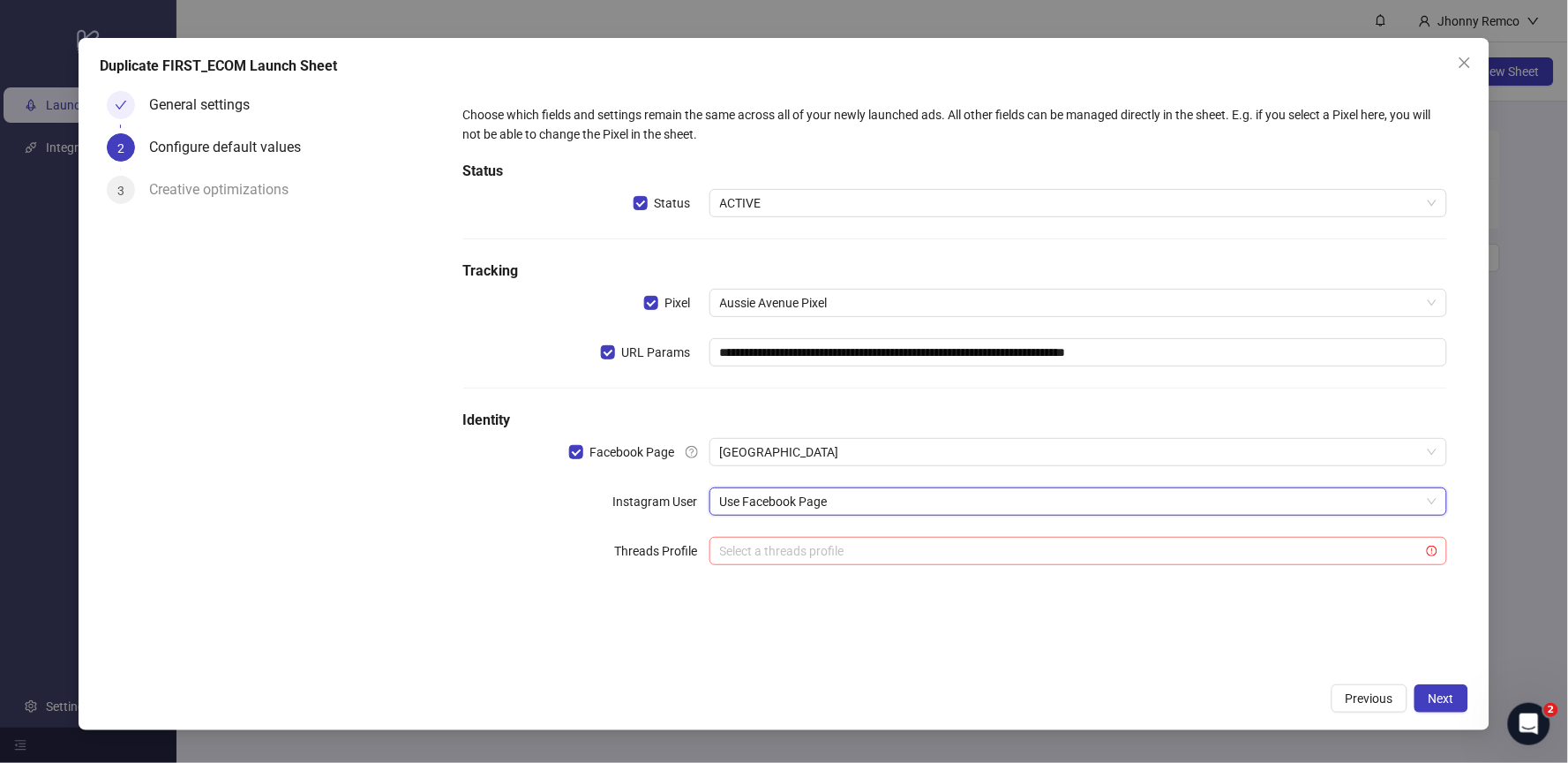
click at [861, 557] on input "search" at bounding box center [1070, 551] width 702 height 26
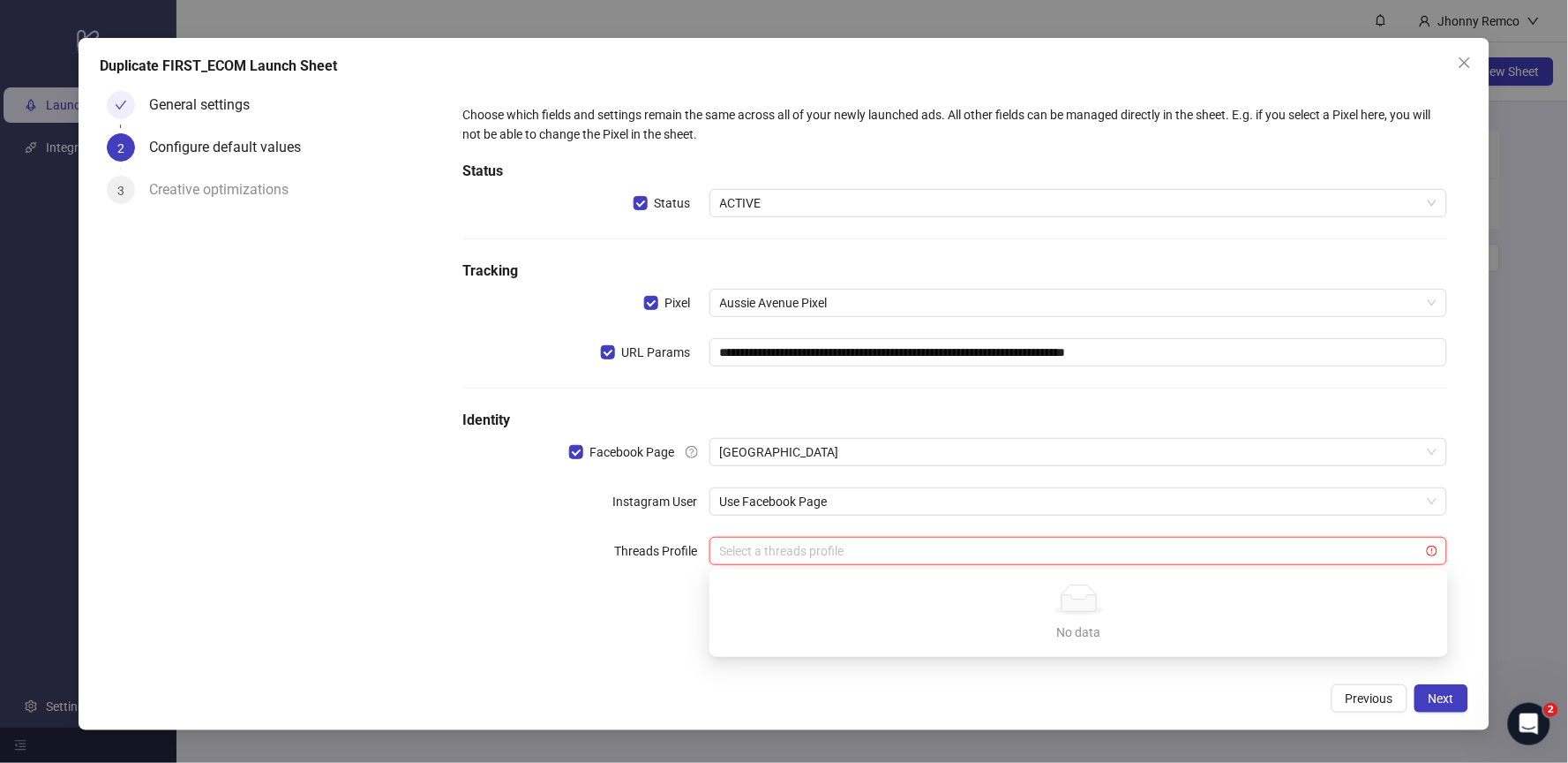
click at [560, 609] on div "**********" at bounding box center [954, 379] width 1026 height 590
click at [870, 311] on span "Aussie Avenue Pixel" at bounding box center [1078, 303] width 718 height 26
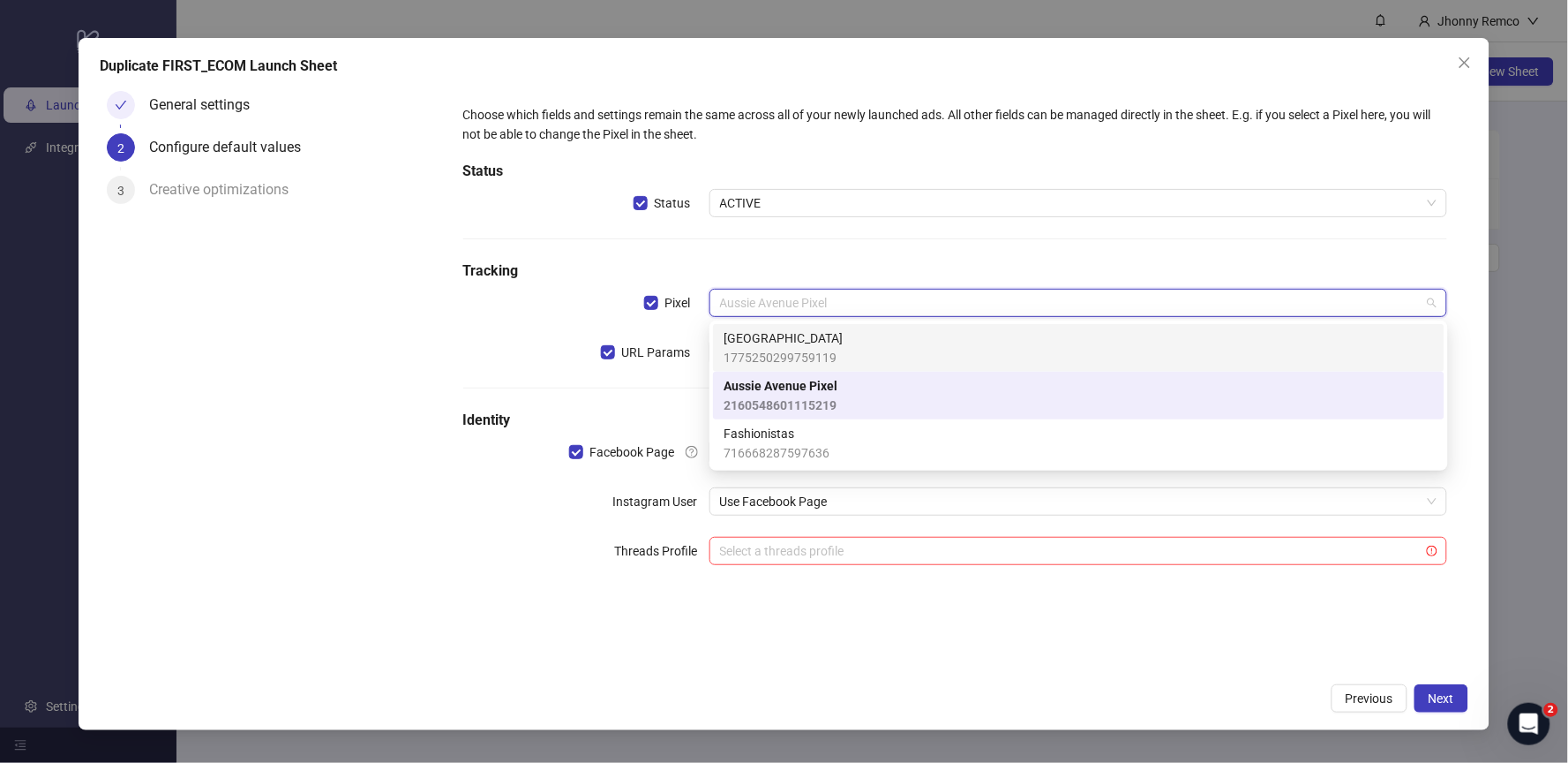
click at [828, 343] on span "[GEOGRAPHIC_DATA]" at bounding box center [783, 337] width 119 height 19
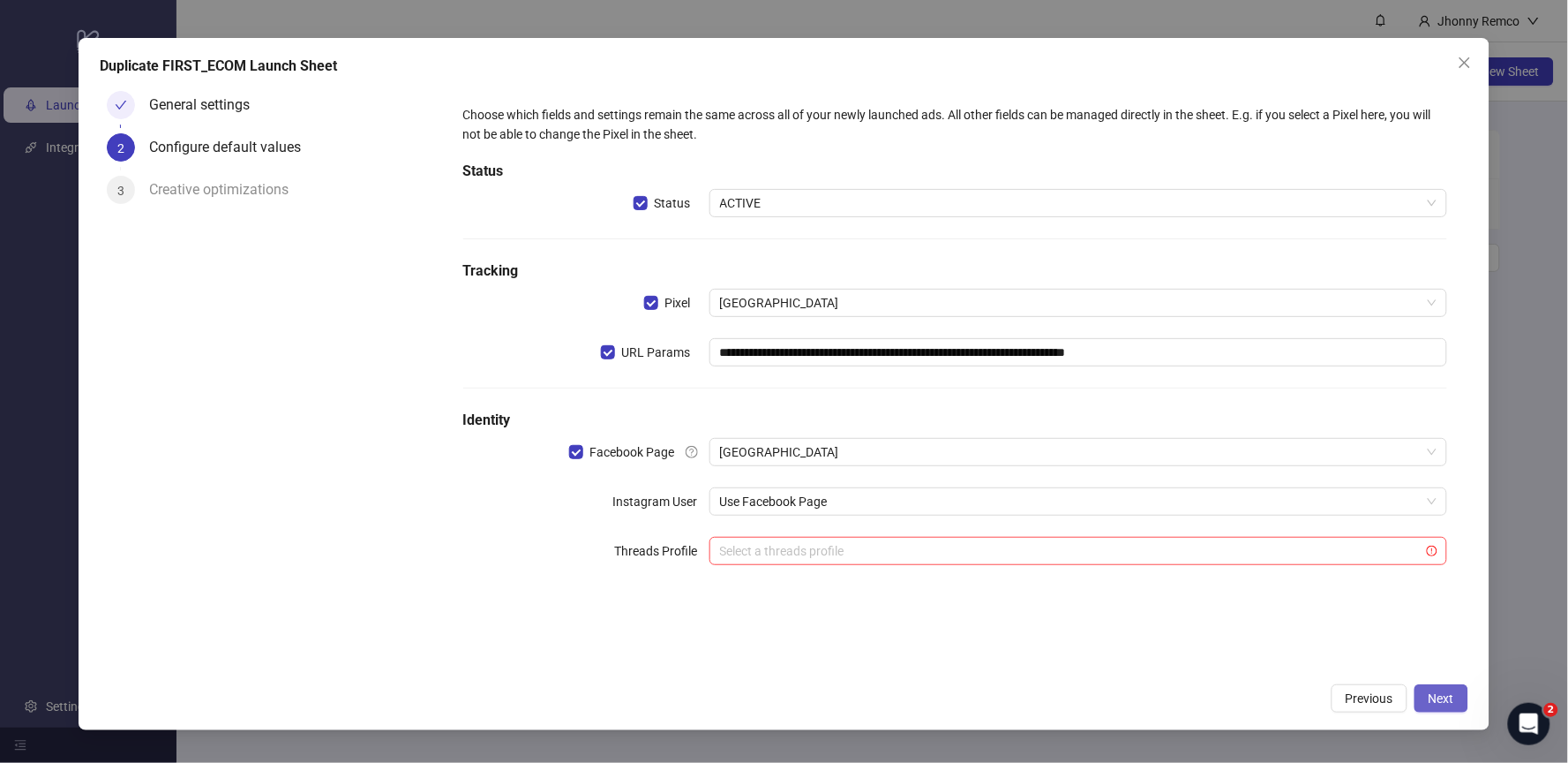
click at [1444, 698] on span "Next" at bounding box center [1442, 698] width 26 height 14
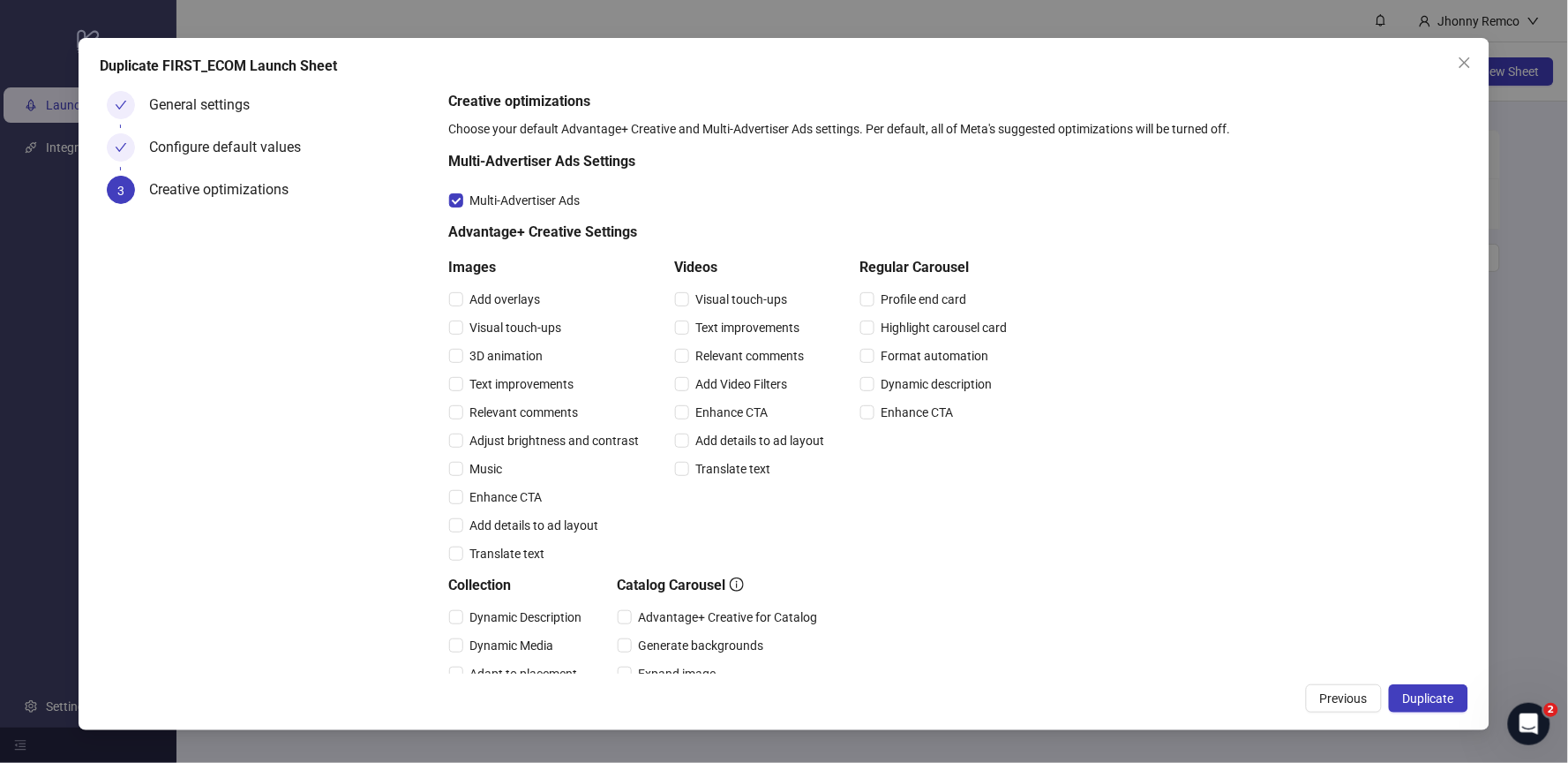
scroll to position [310, 0]
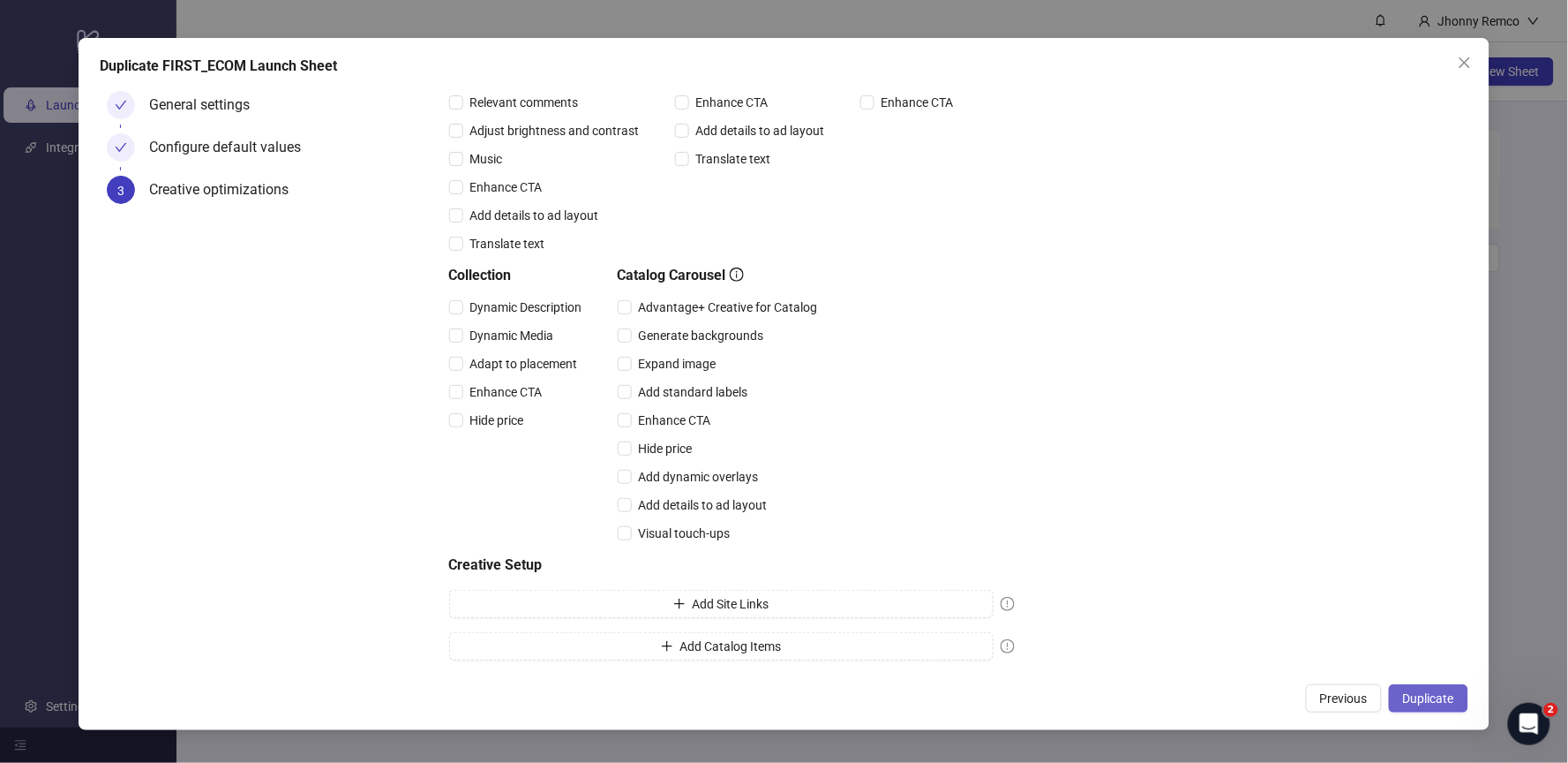
click at [1425, 698] on span "Duplicate" at bounding box center [1428, 698] width 51 height 14
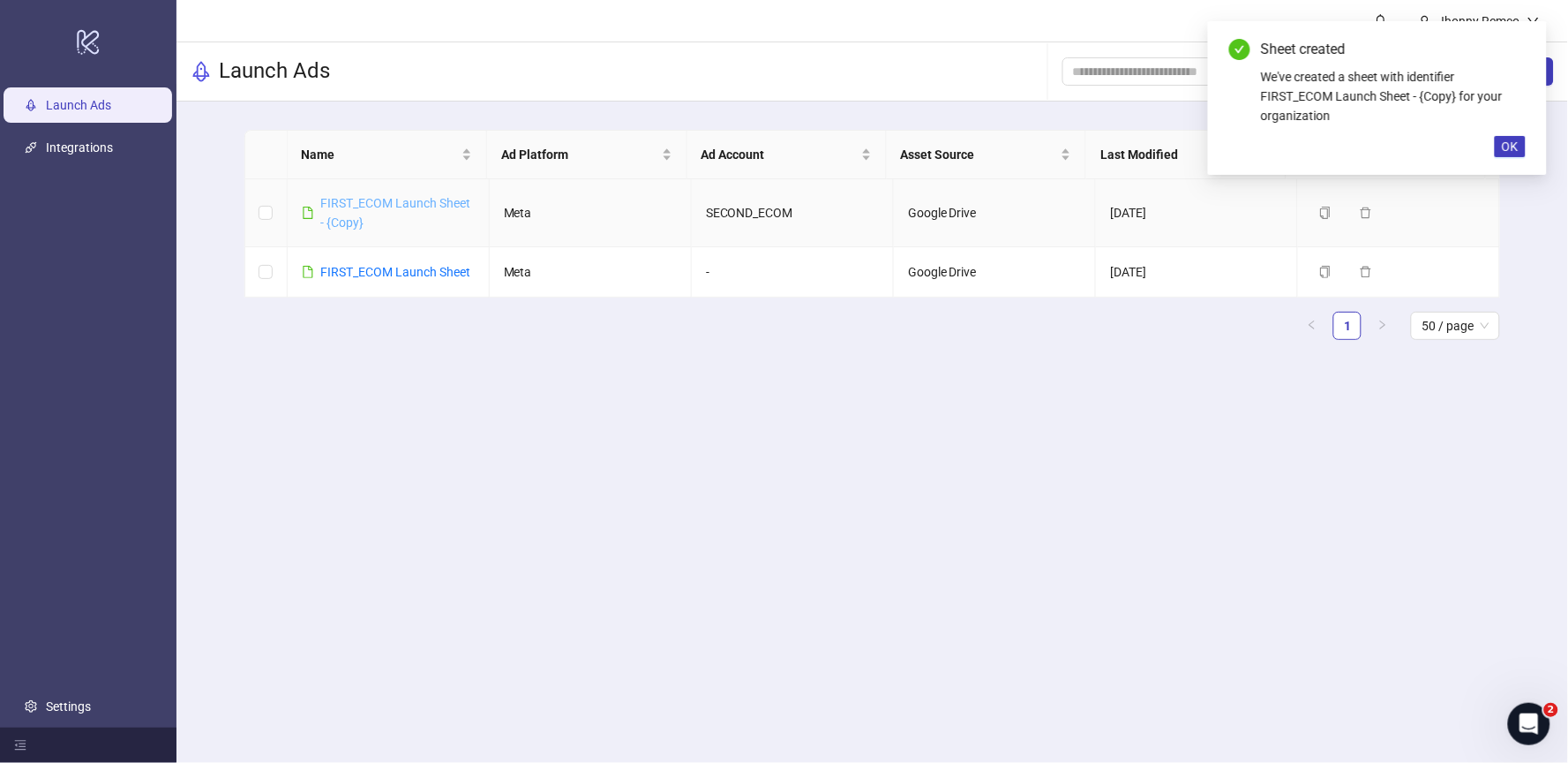
click at [366, 206] on link "FIRST_ECOM Launch Sheet - {Copy}" at bounding box center [396, 213] width 150 height 34
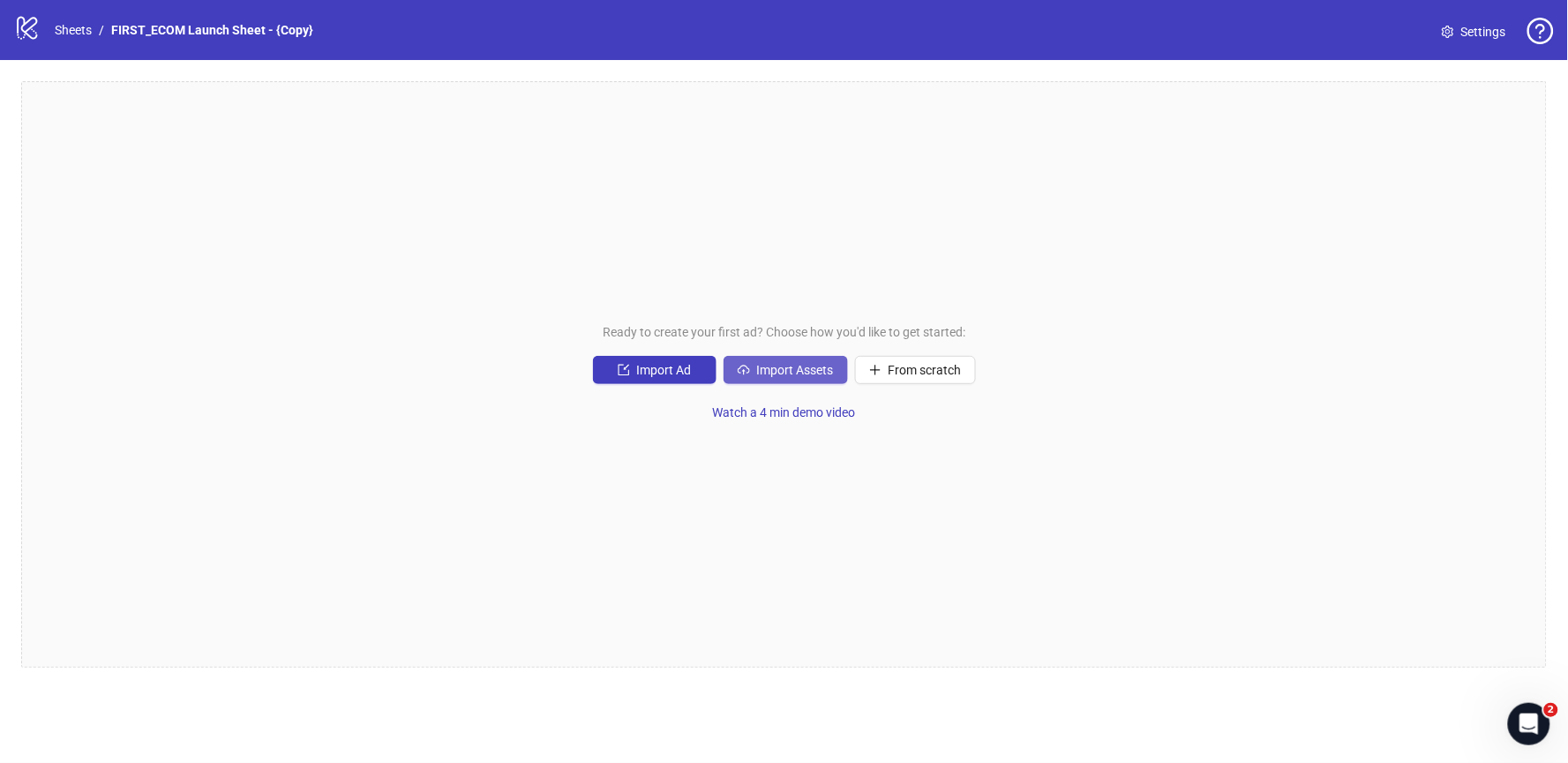
click at [796, 369] on span "Import Assets" at bounding box center [795, 370] width 77 height 14
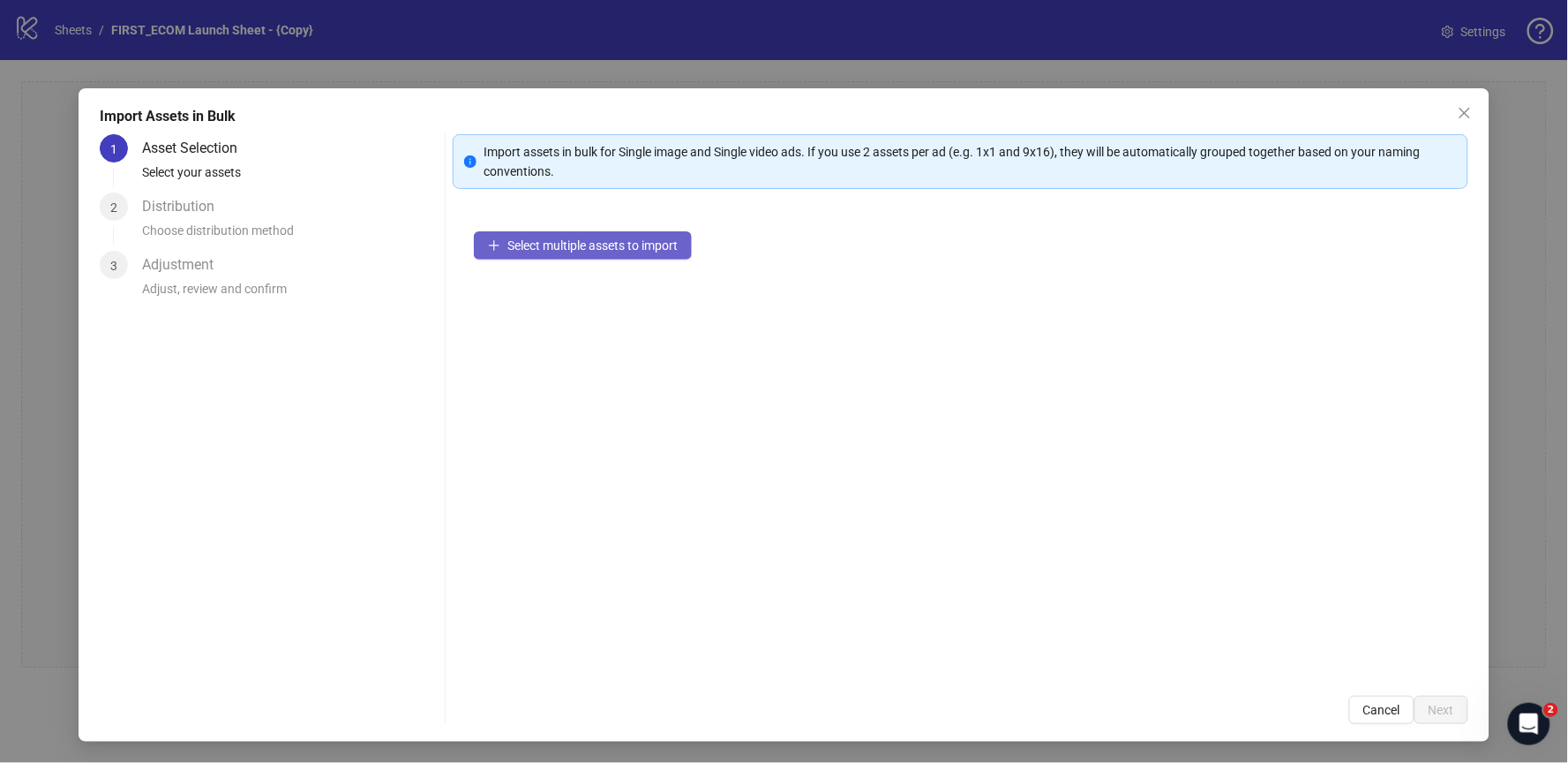
click at [589, 254] on button "Select multiple assets to import" at bounding box center [583, 245] width 218 height 28
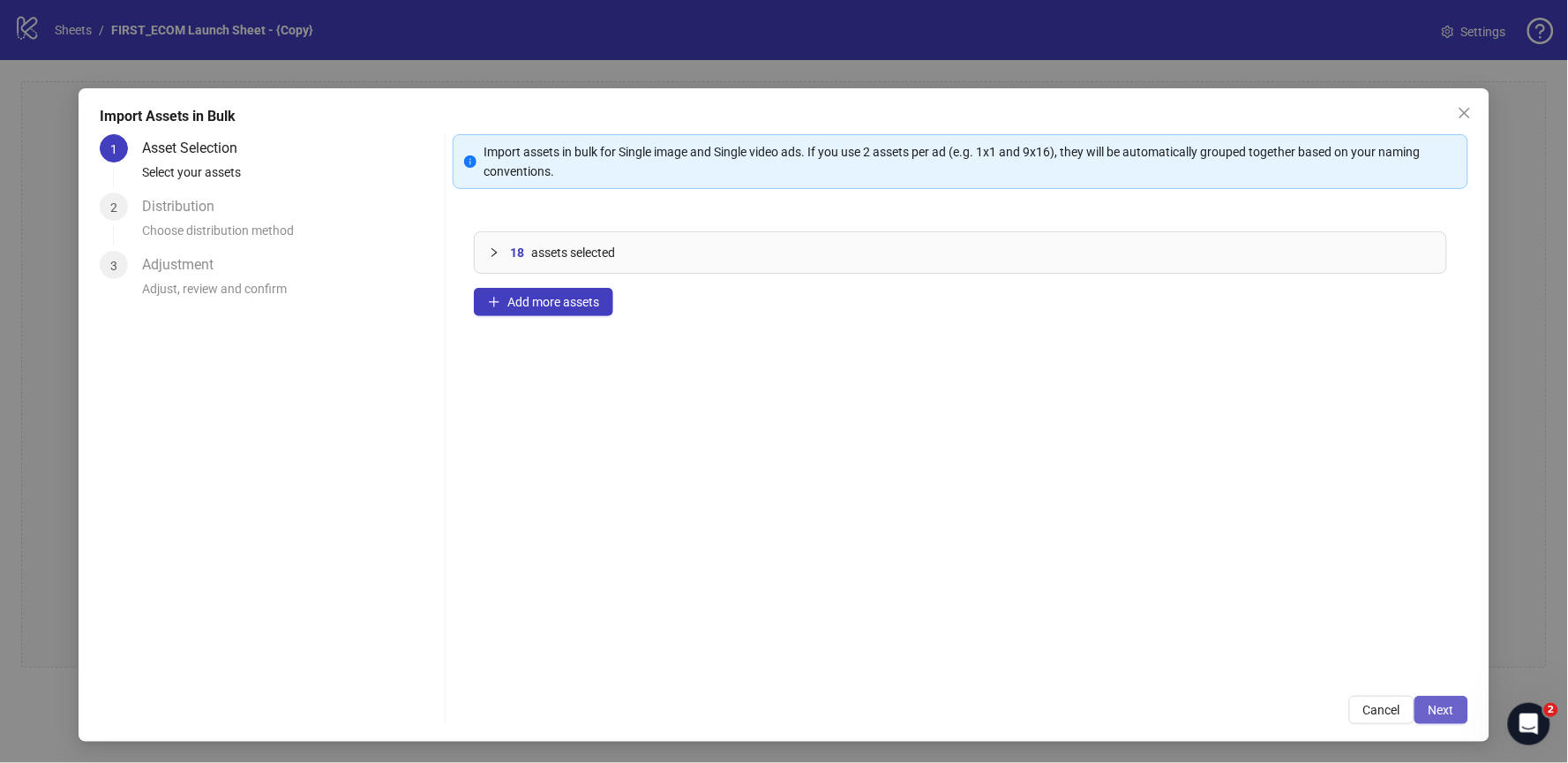
click at [1443, 708] on span "Next" at bounding box center [1442, 710] width 26 height 14
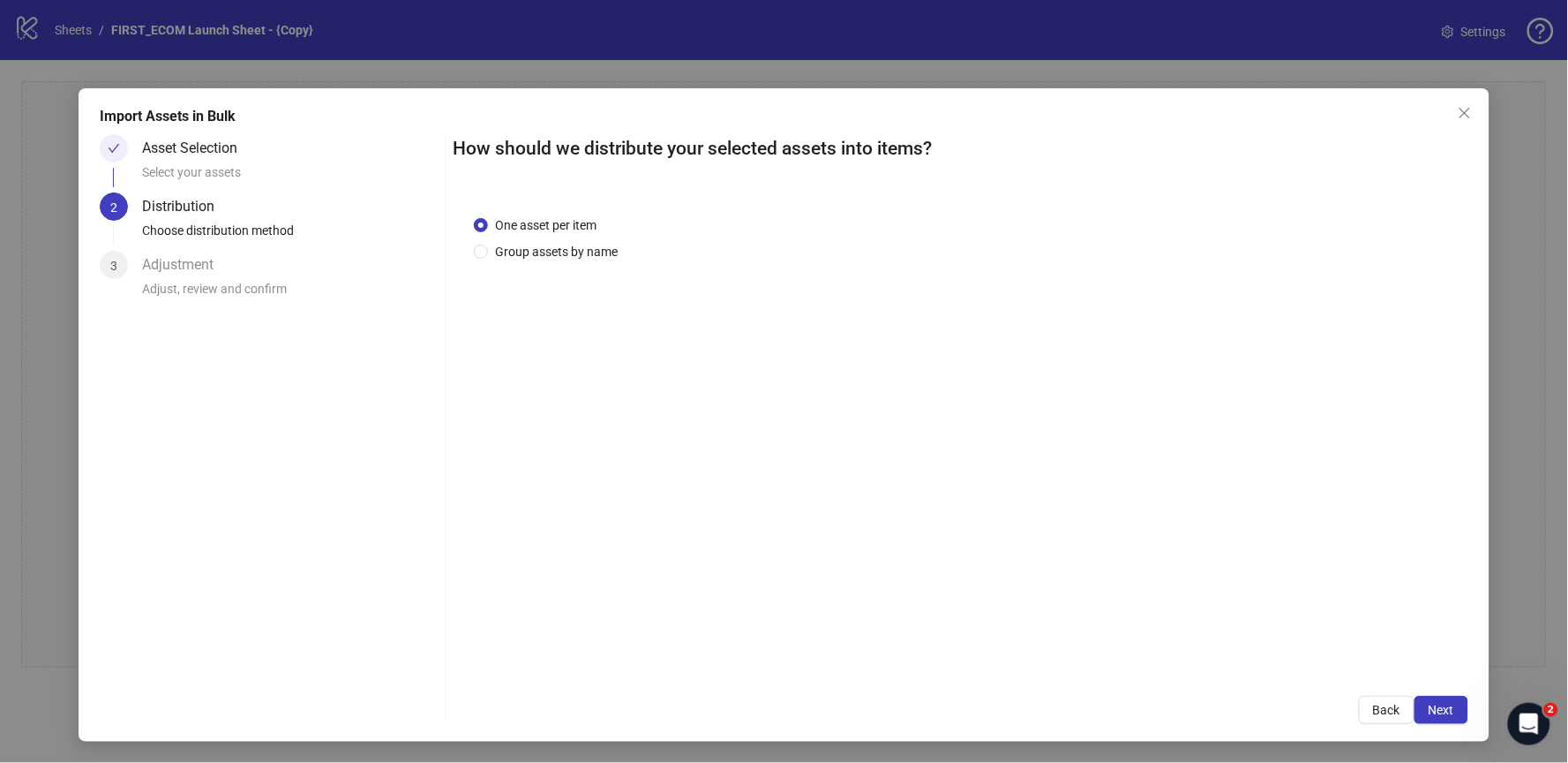
click at [1443, 708] on span "Next" at bounding box center [1442, 710] width 26 height 14
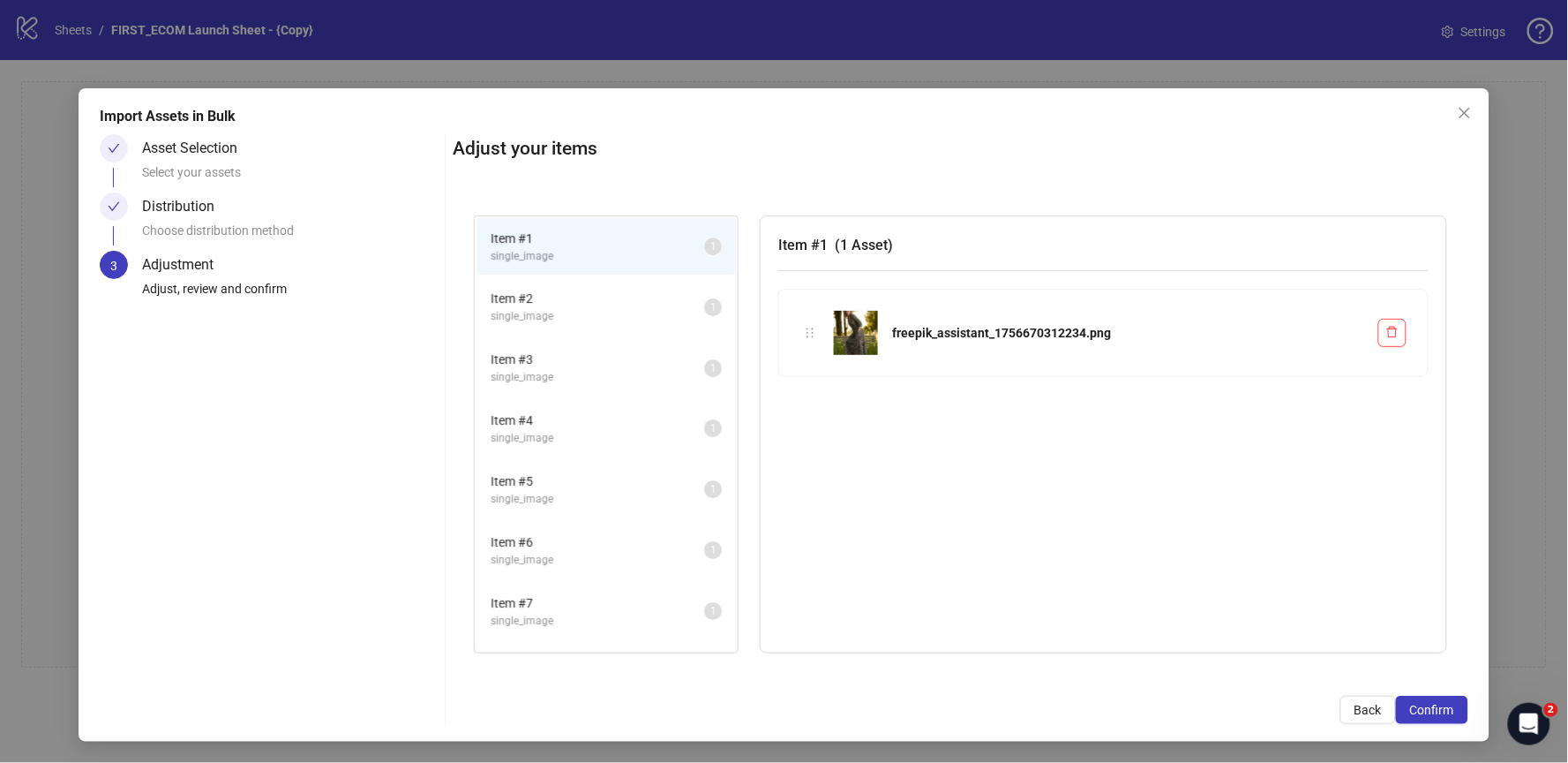
click at [586, 494] on span "single_image" at bounding box center [598, 499] width 214 height 17
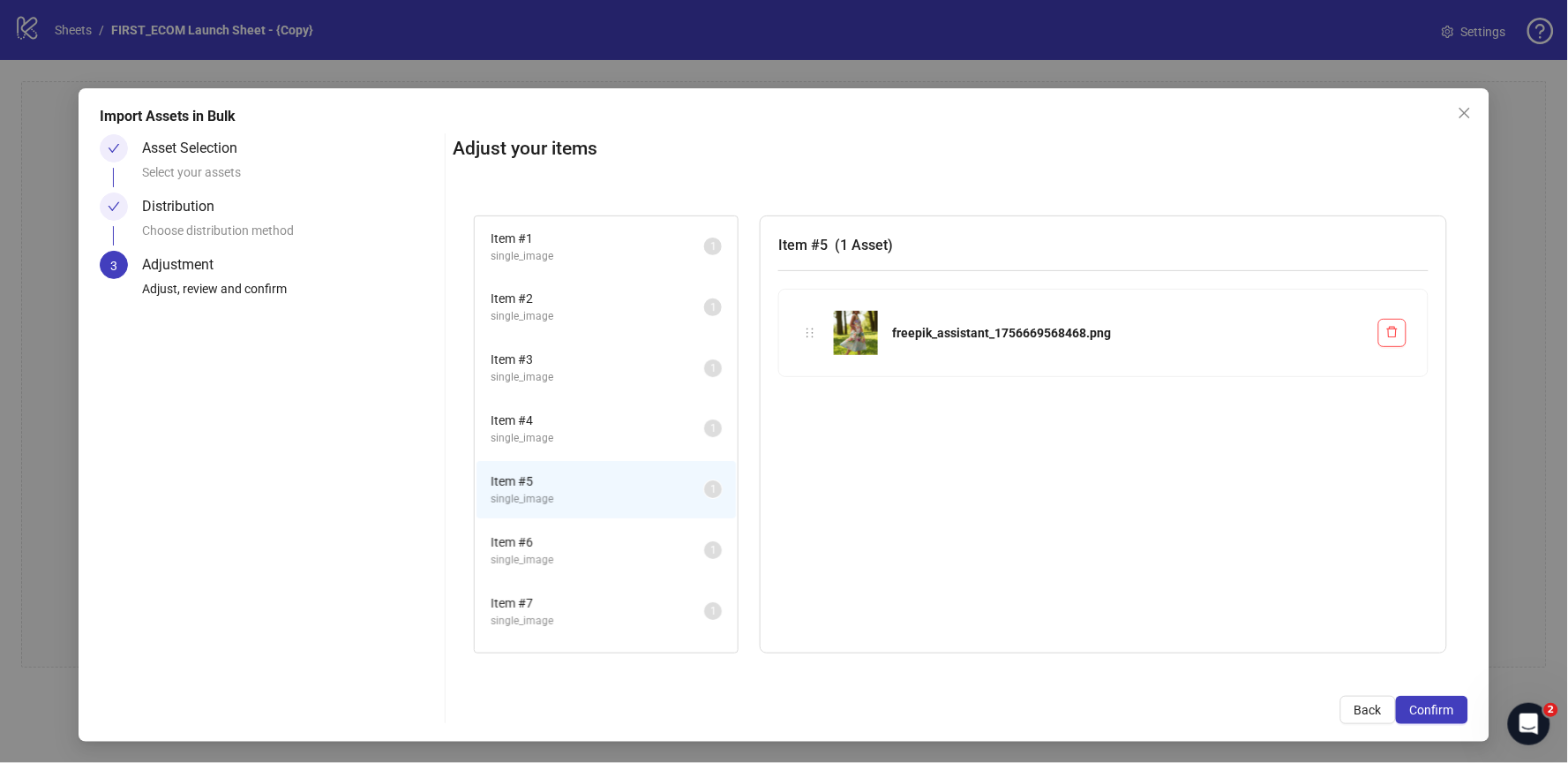
scroll to position [629, 0]
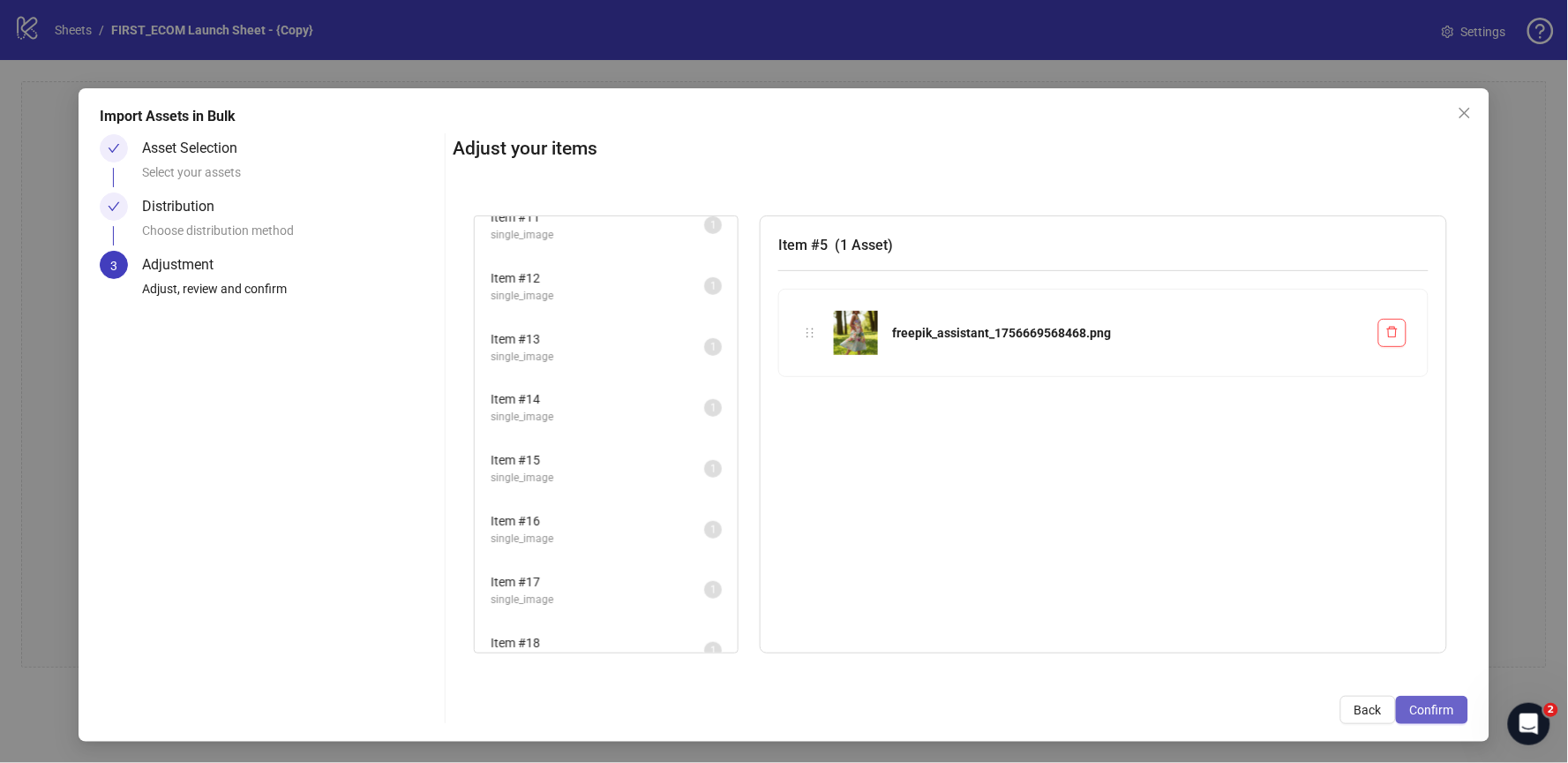
click at [1432, 705] on span "Confirm" at bounding box center [1432, 710] width 44 height 14
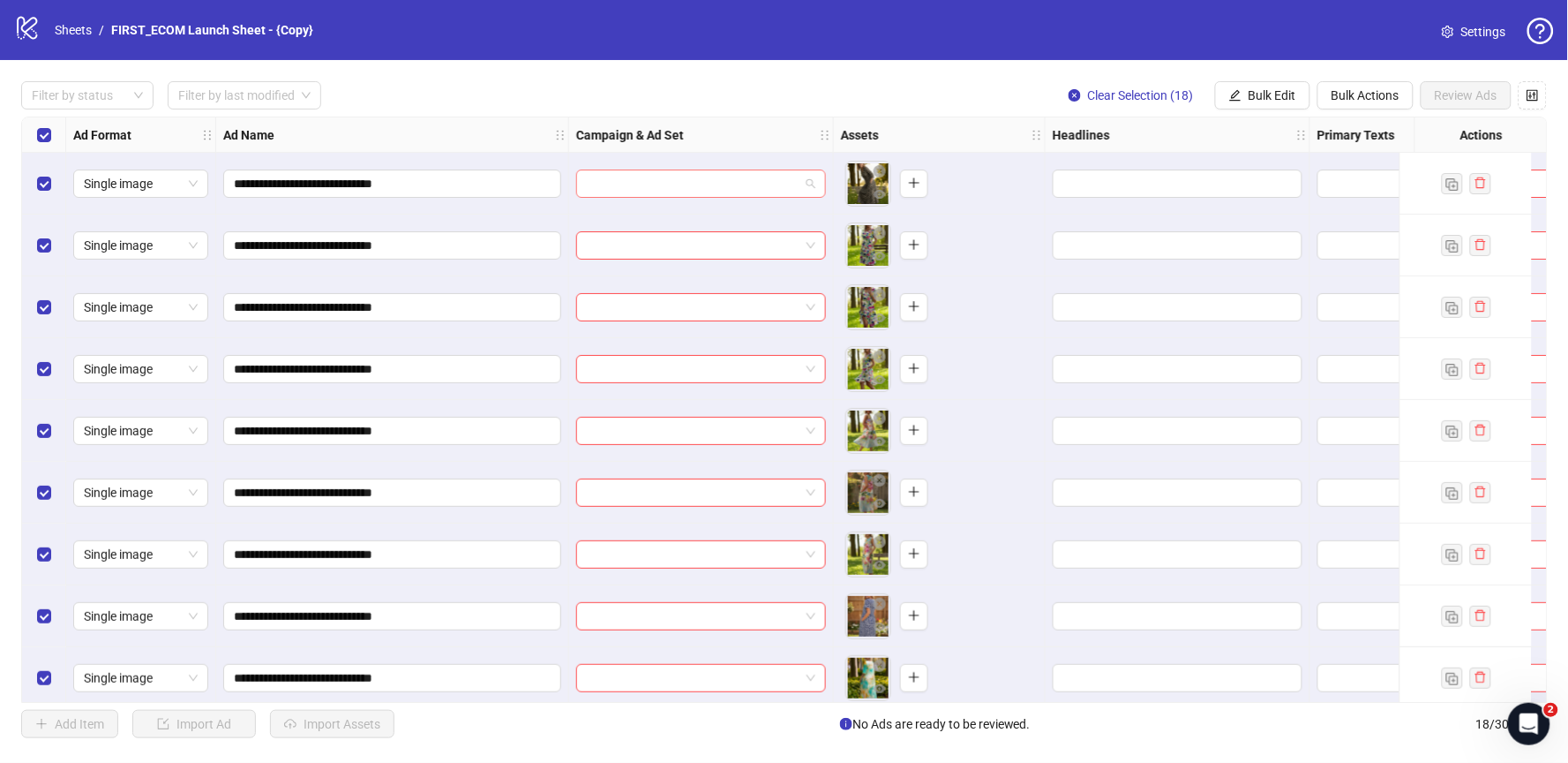
click at [682, 178] on input "search" at bounding box center [693, 183] width 213 height 26
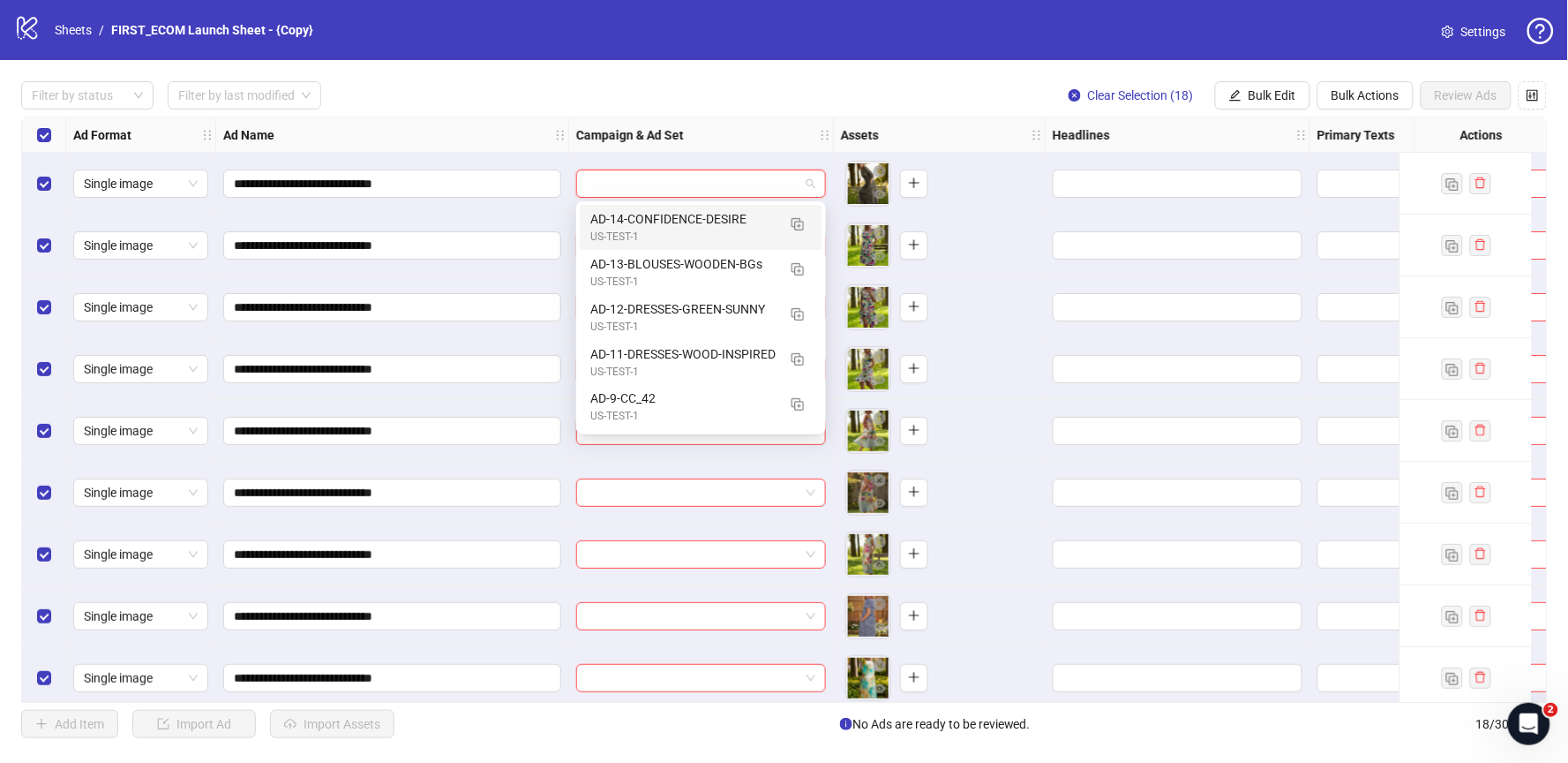
click at [654, 181] on input "search" at bounding box center [693, 183] width 213 height 26
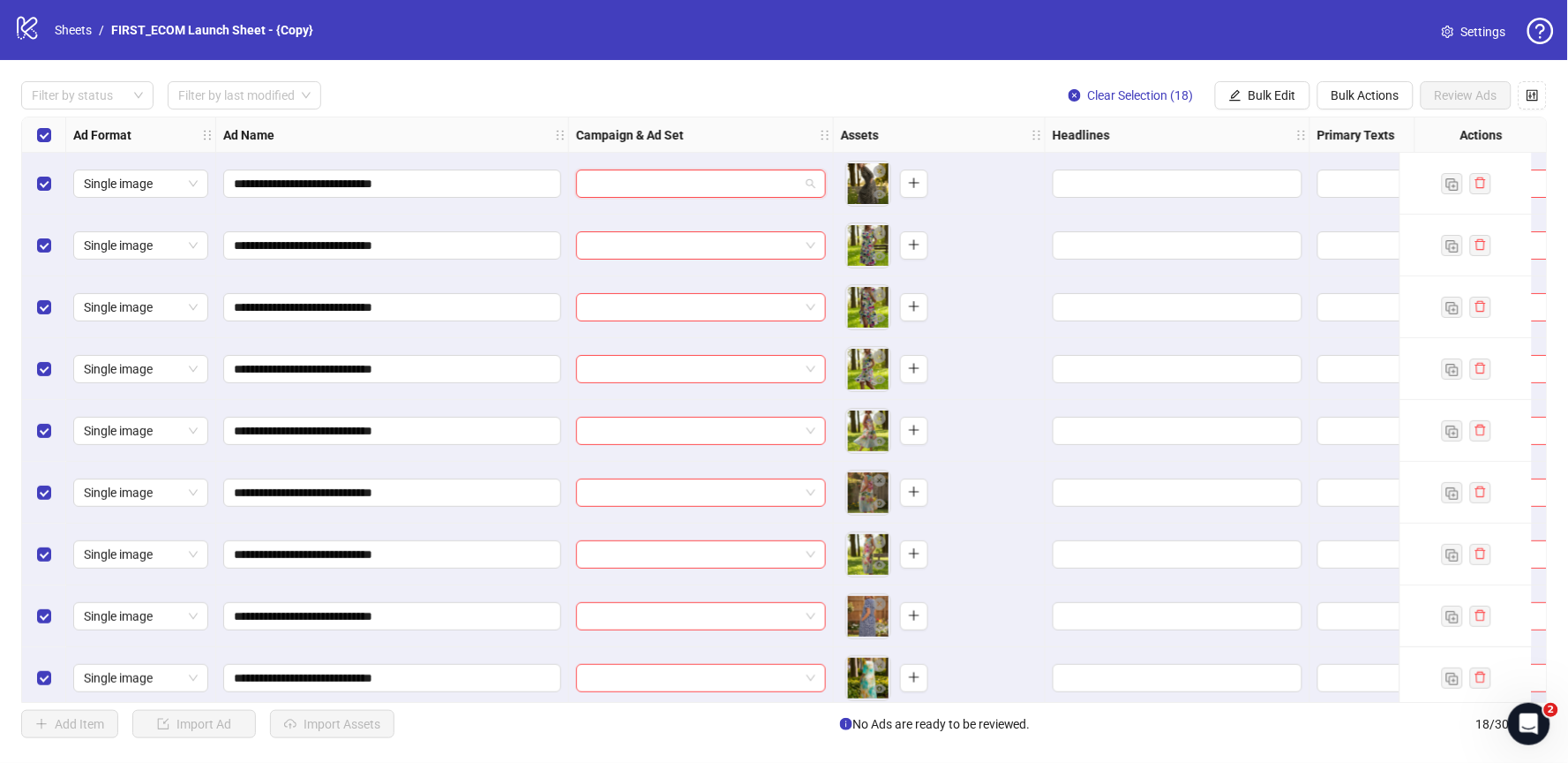
click at [660, 177] on input "search" at bounding box center [693, 183] width 213 height 26
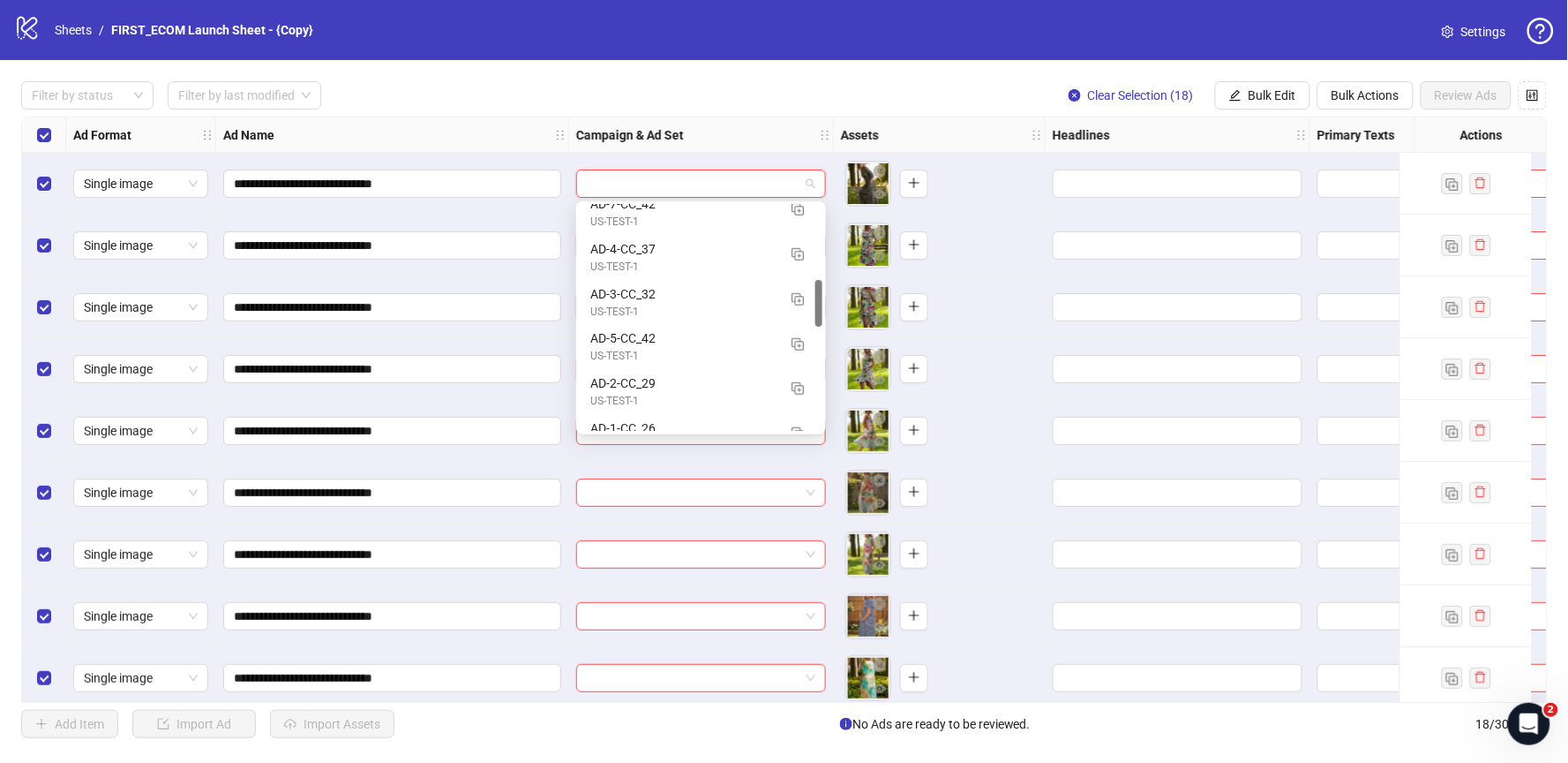
scroll to position [375, 0]
click at [793, 346] on img "button" at bounding box center [797, 344] width 12 height 12
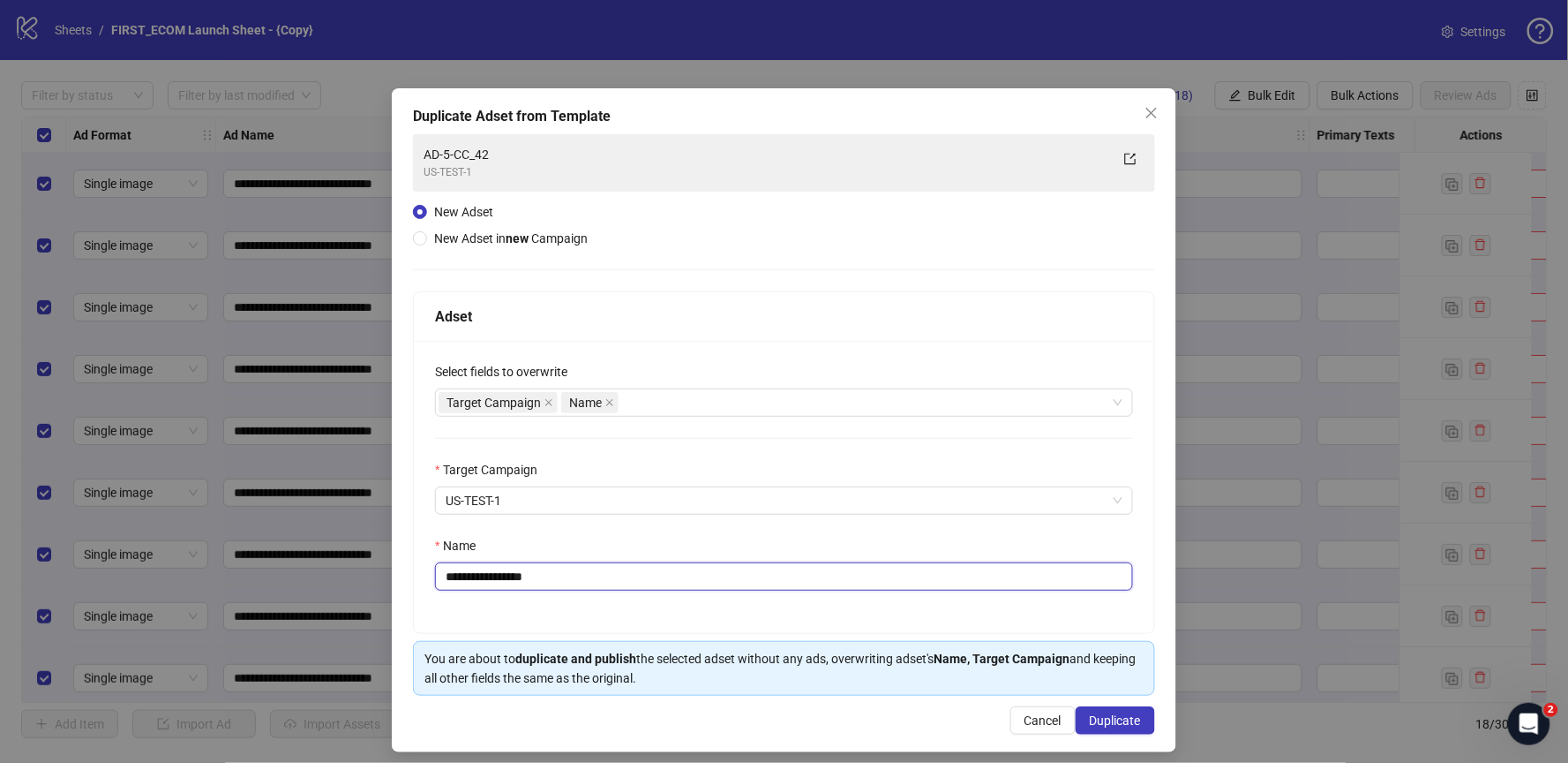
click at [469, 578] on input "**********" at bounding box center [784, 576] width 698 height 28
drag, startPoint x: 479, startPoint y: 577, endPoint x: 901, endPoint y: 605, distance: 422.9
click at [893, 602] on div "**********" at bounding box center [784, 487] width 741 height 292
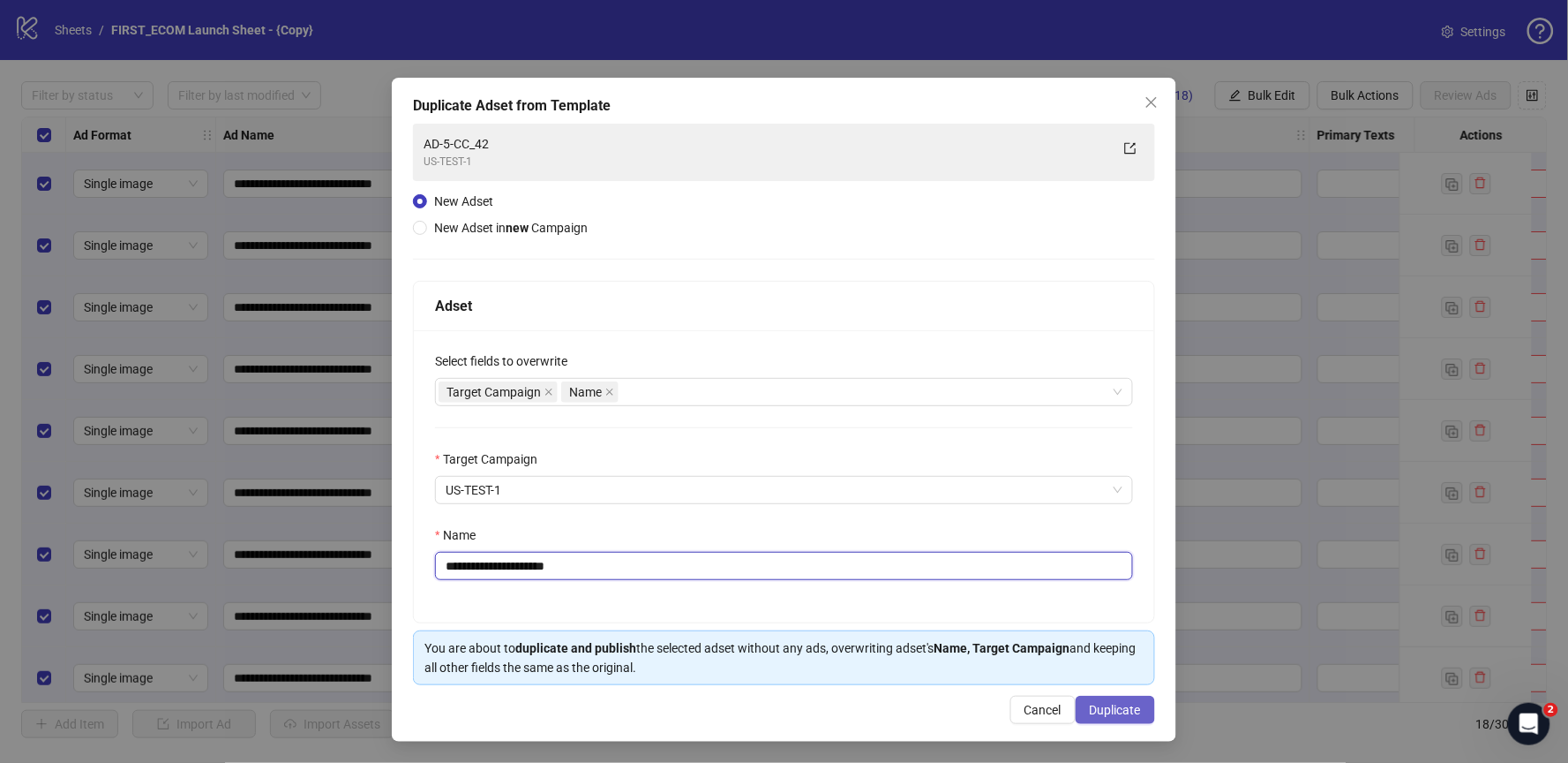
type input "**********"
click at [1109, 706] on span "Duplicate" at bounding box center [1114, 710] width 51 height 14
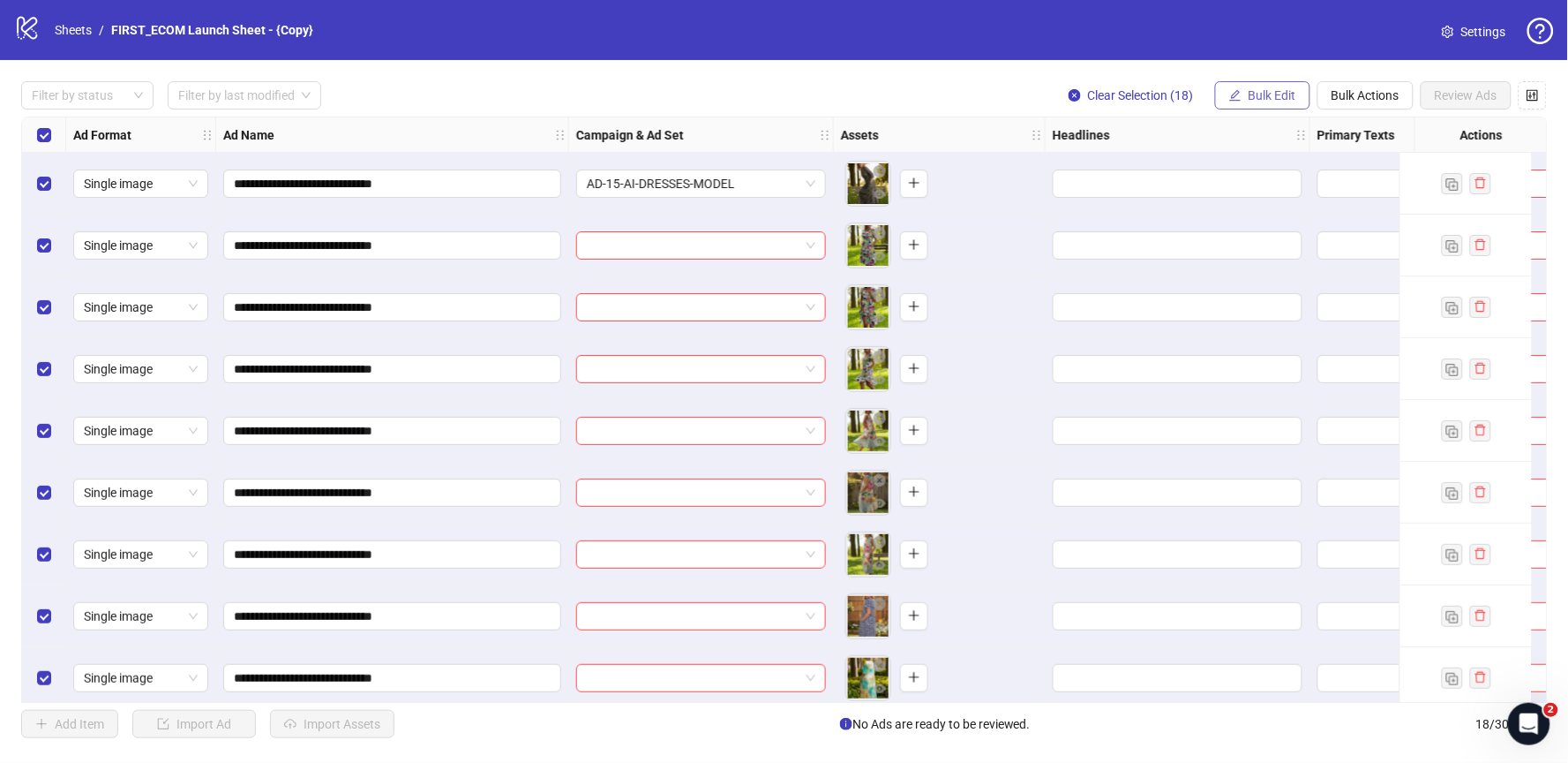
click at [1276, 94] on span "Bulk Edit" at bounding box center [1272, 95] width 48 height 14
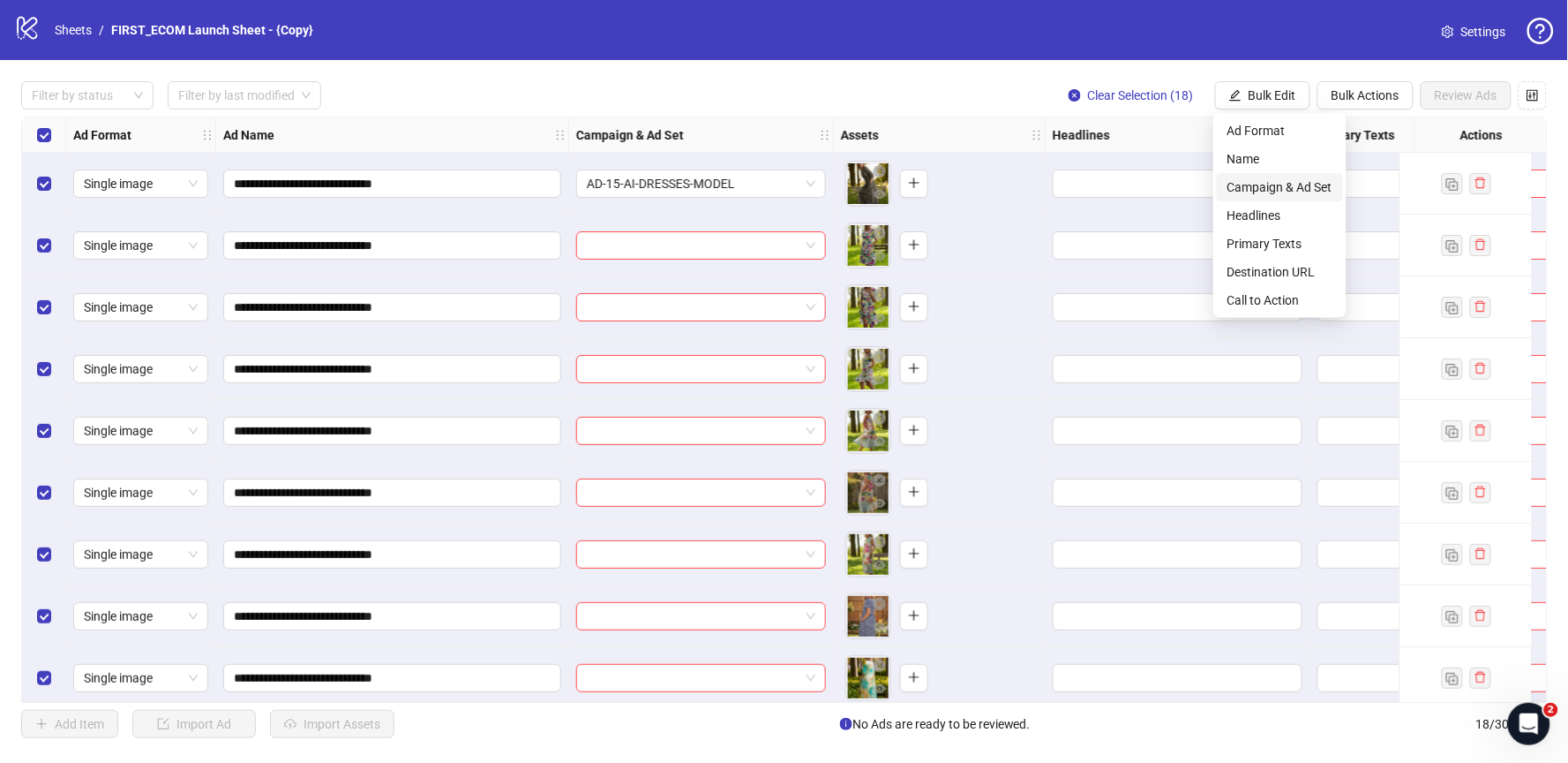
click at [1321, 189] on span "Campaign & Ad Set" at bounding box center [1279, 186] width 105 height 19
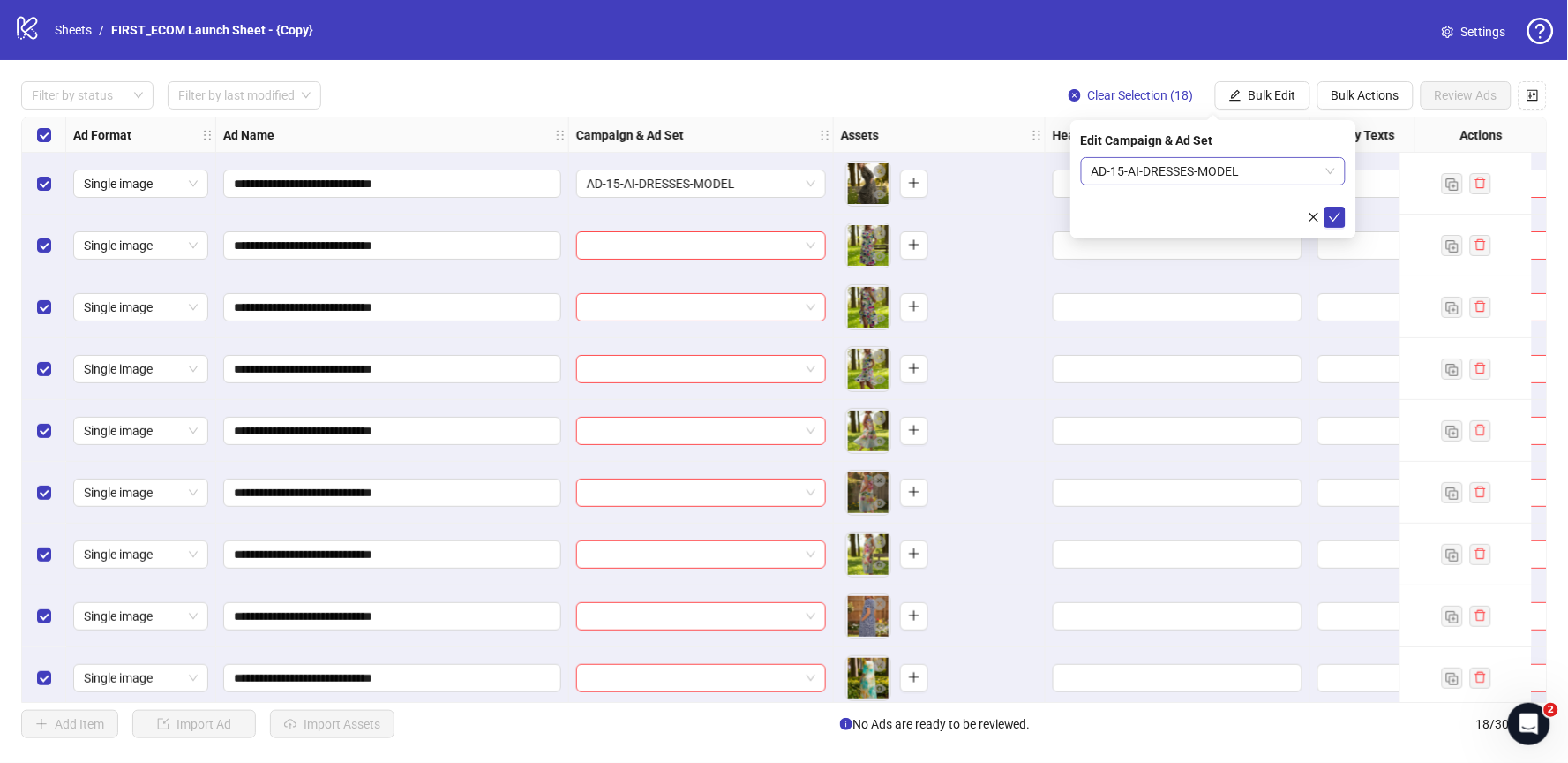
click at [1281, 167] on span "AD-15-AI-DRESSES-MODEL" at bounding box center [1213, 171] width 244 height 26
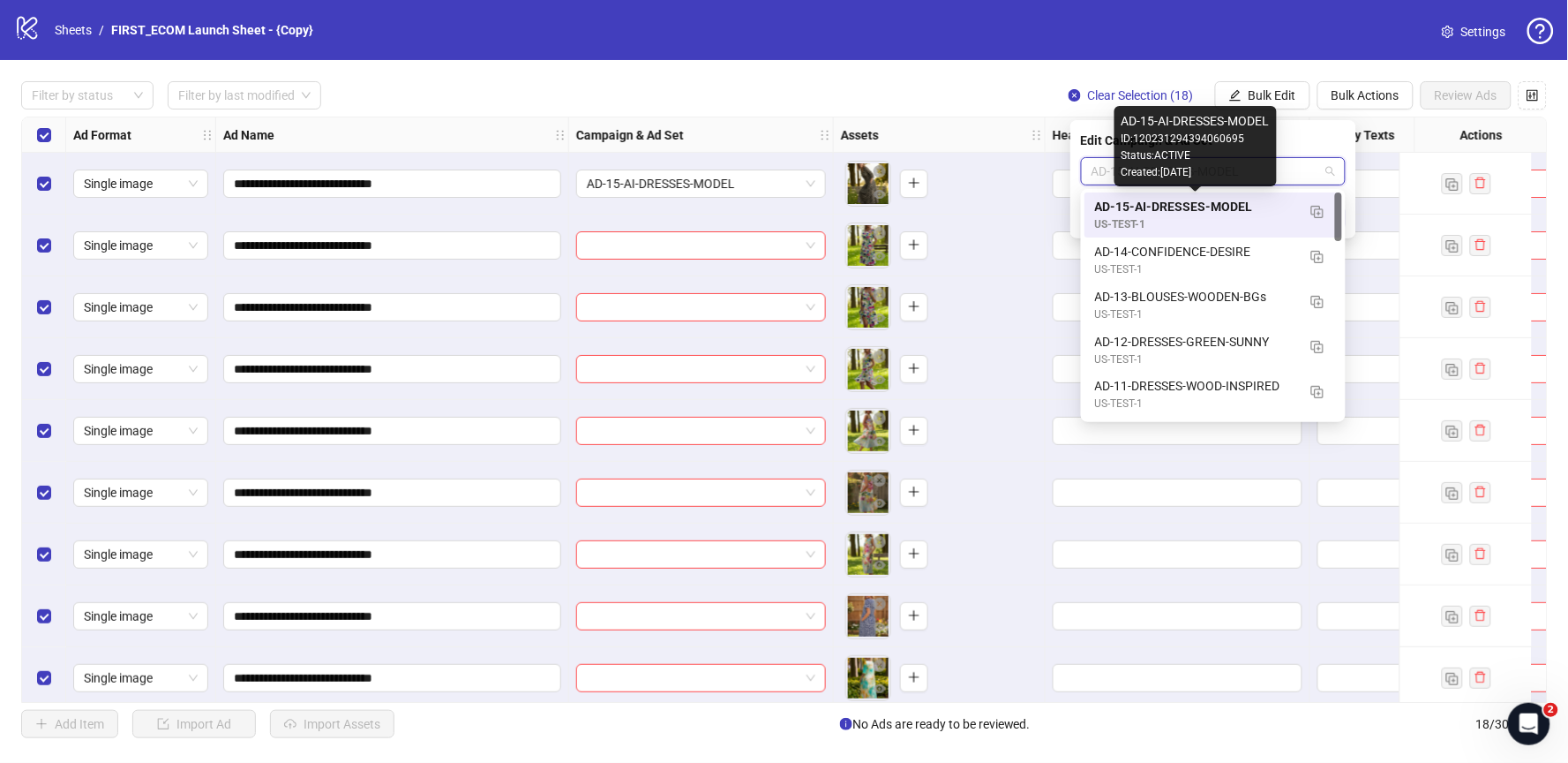
click at [1220, 213] on div "AD-15-AI-DRESSES-MODEL" at bounding box center [1195, 206] width 201 height 19
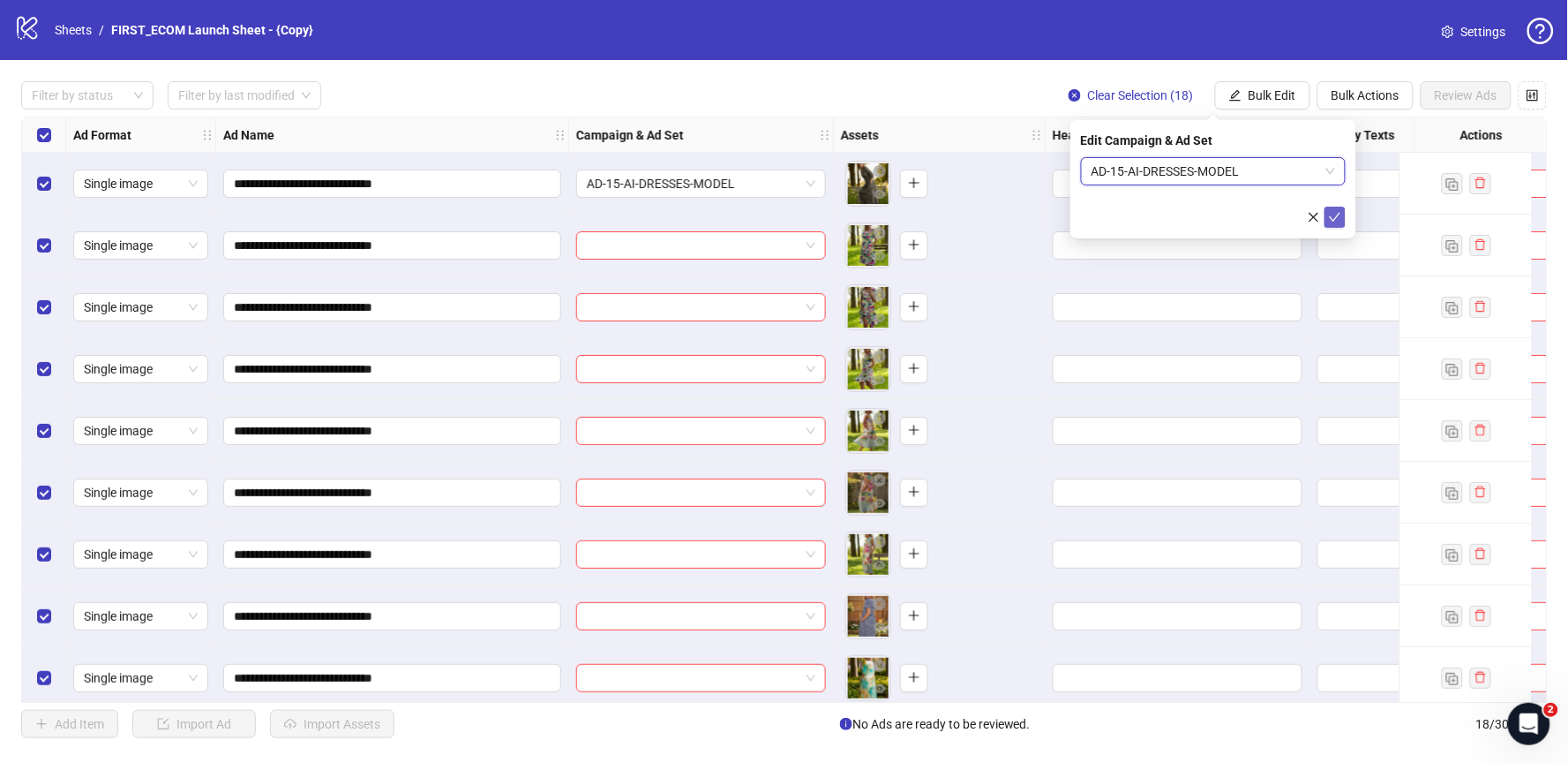
click at [1329, 220] on icon "check" at bounding box center [1335, 217] width 12 height 12
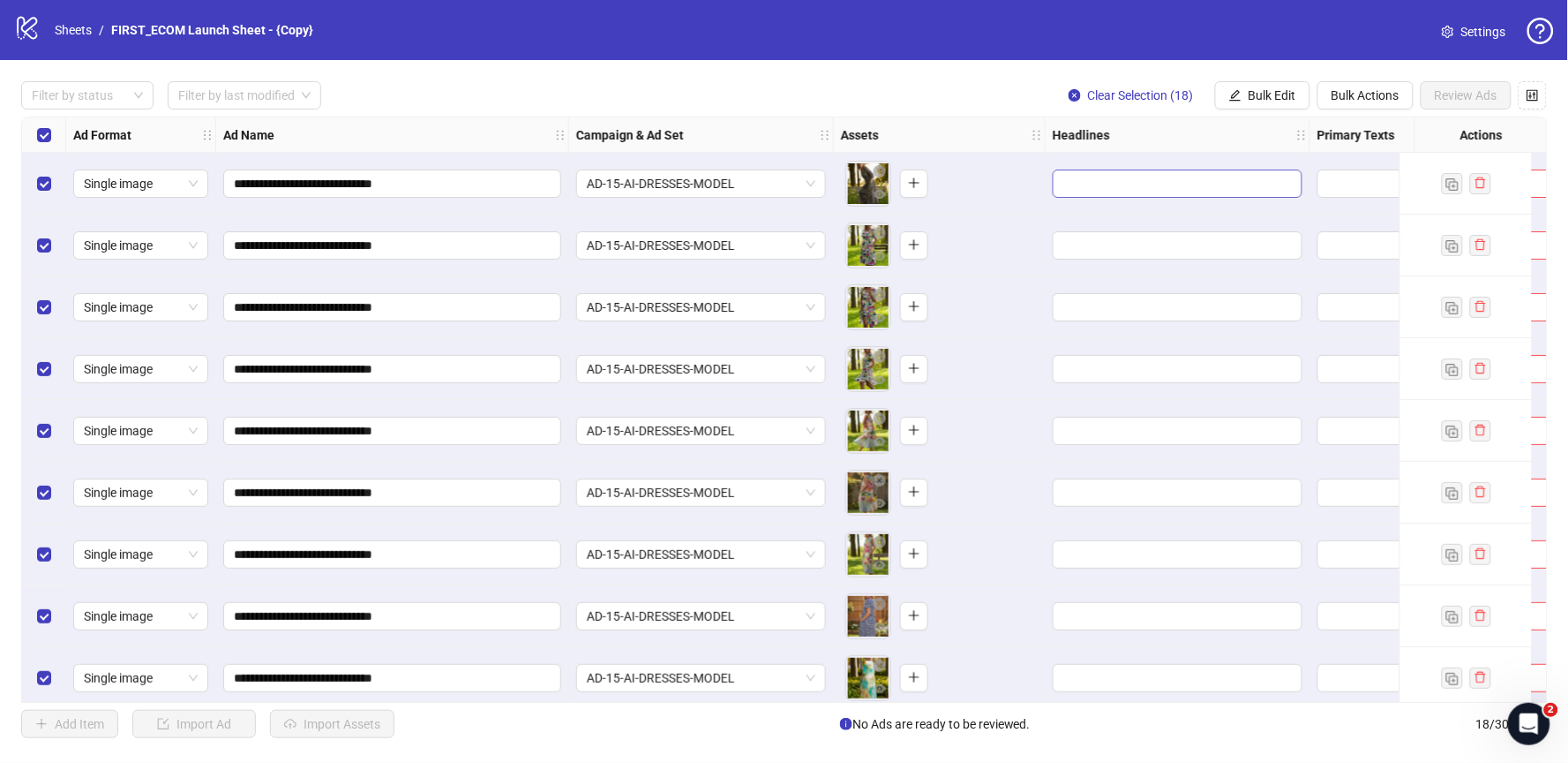
click at [1145, 172] on span "Edit values" at bounding box center [1177, 184] width 250 height 28
click at [1099, 228] on input "text" at bounding box center [1195, 233] width 265 height 28
paste input "**********"
type input "**********"
click at [1157, 264] on button "Add" at bounding box center [1195, 264] width 265 height 21
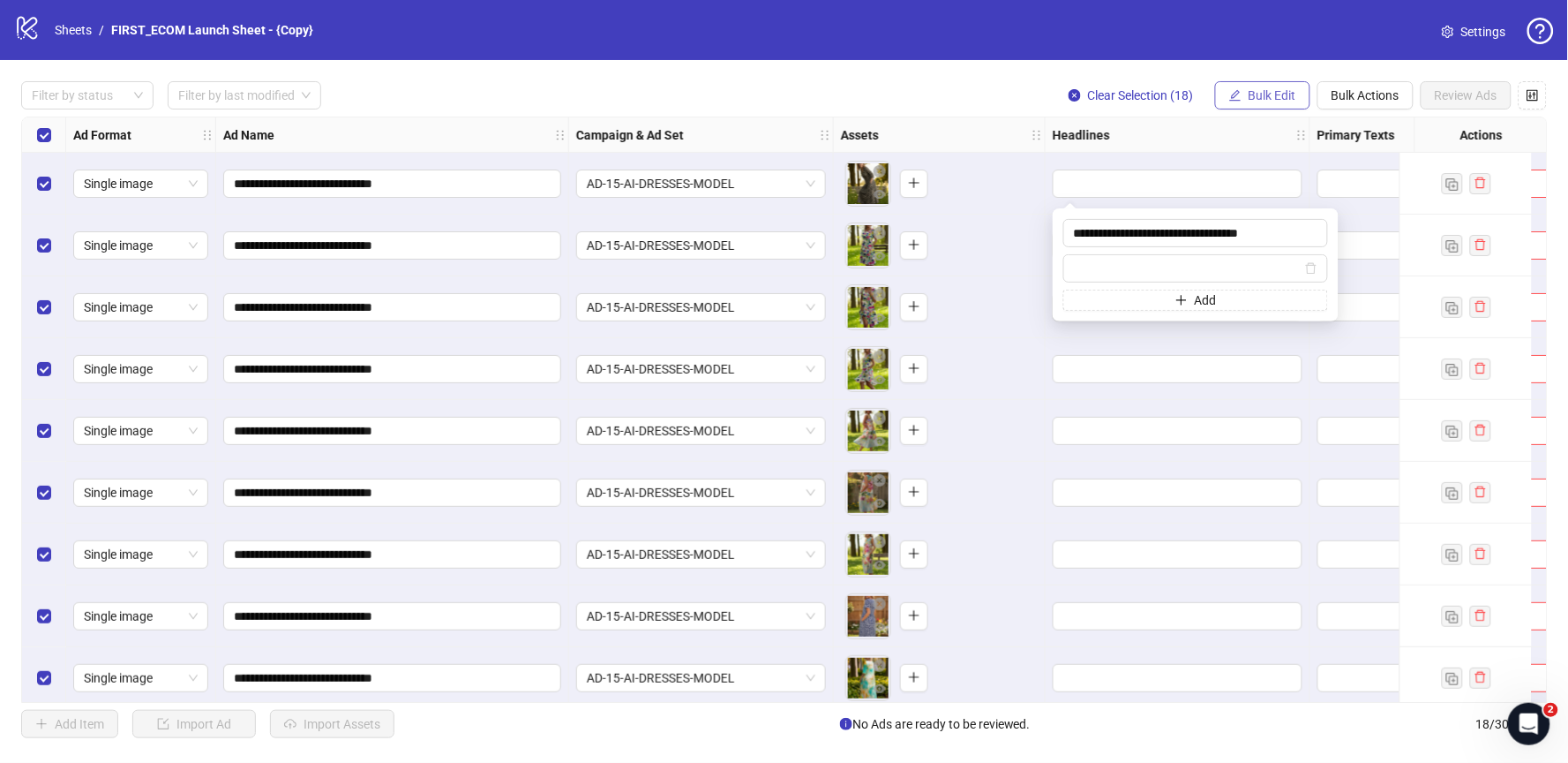
click at [1281, 98] on span "Bulk Edit" at bounding box center [1272, 95] width 48 height 14
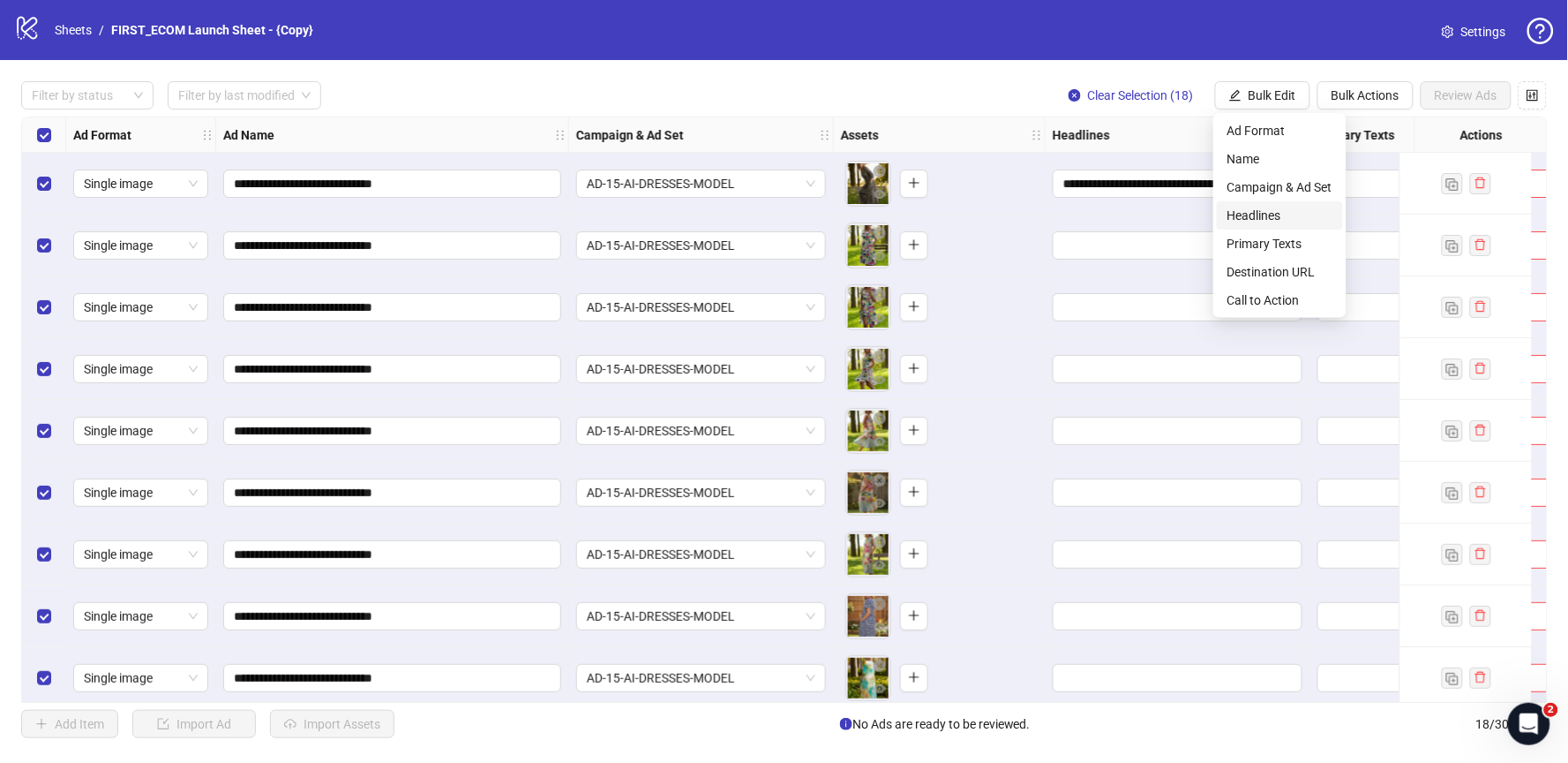
click at [1286, 215] on span "Headlines" at bounding box center [1279, 215] width 105 height 19
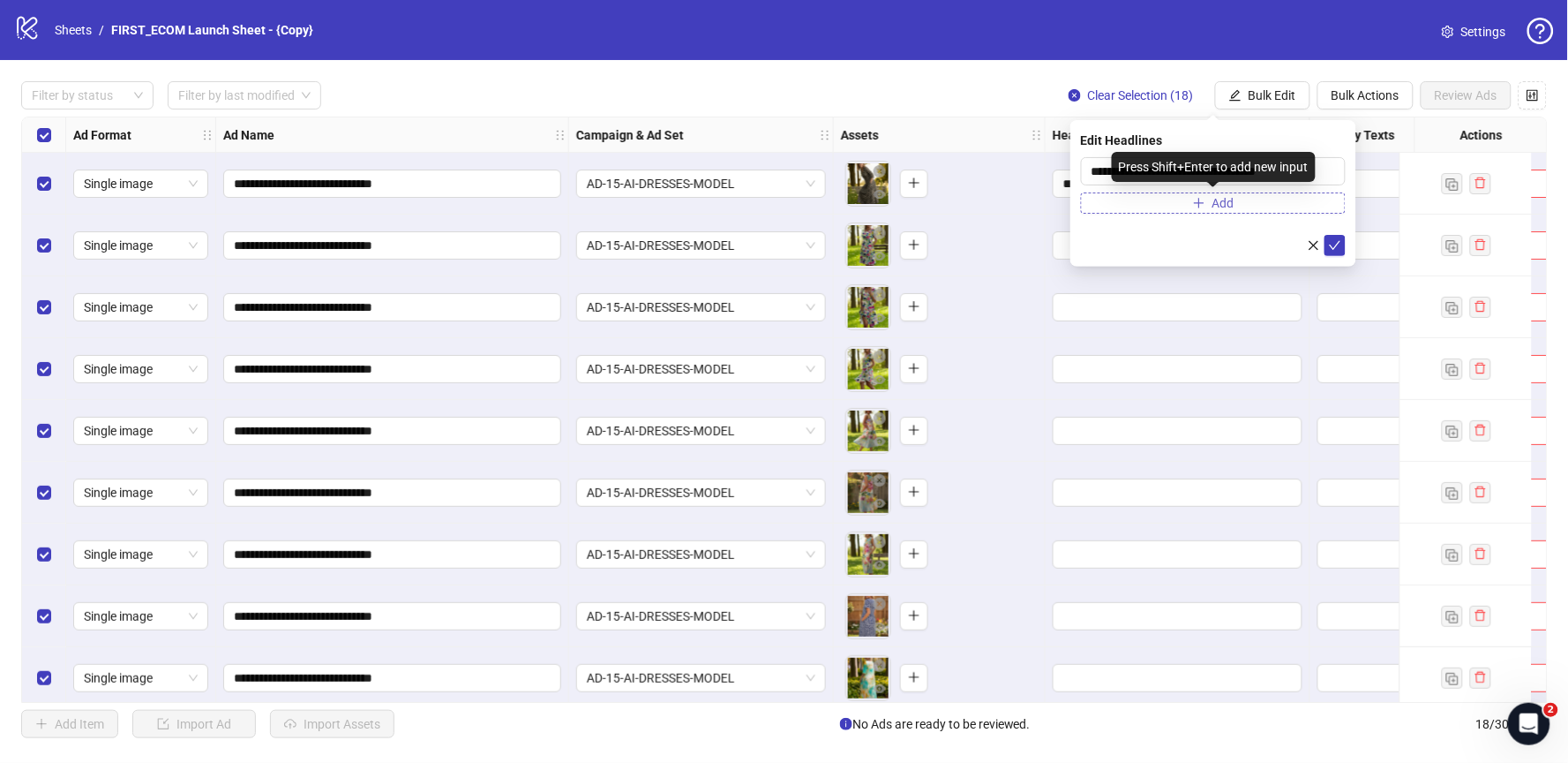
click at [1265, 201] on button "Add" at bounding box center [1213, 202] width 265 height 21
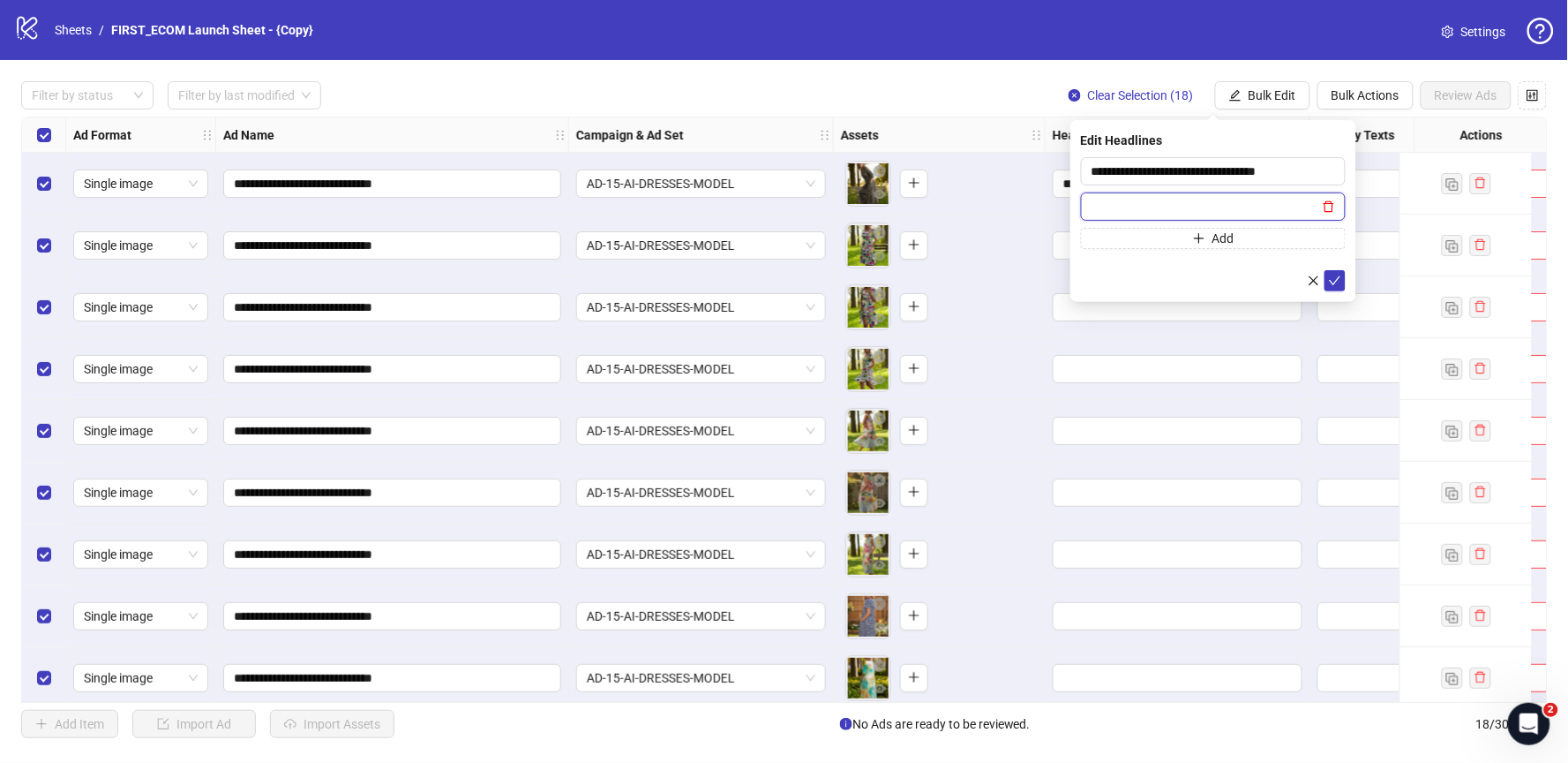
click at [1331, 204] on icon "delete" at bounding box center [1329, 206] width 12 height 12
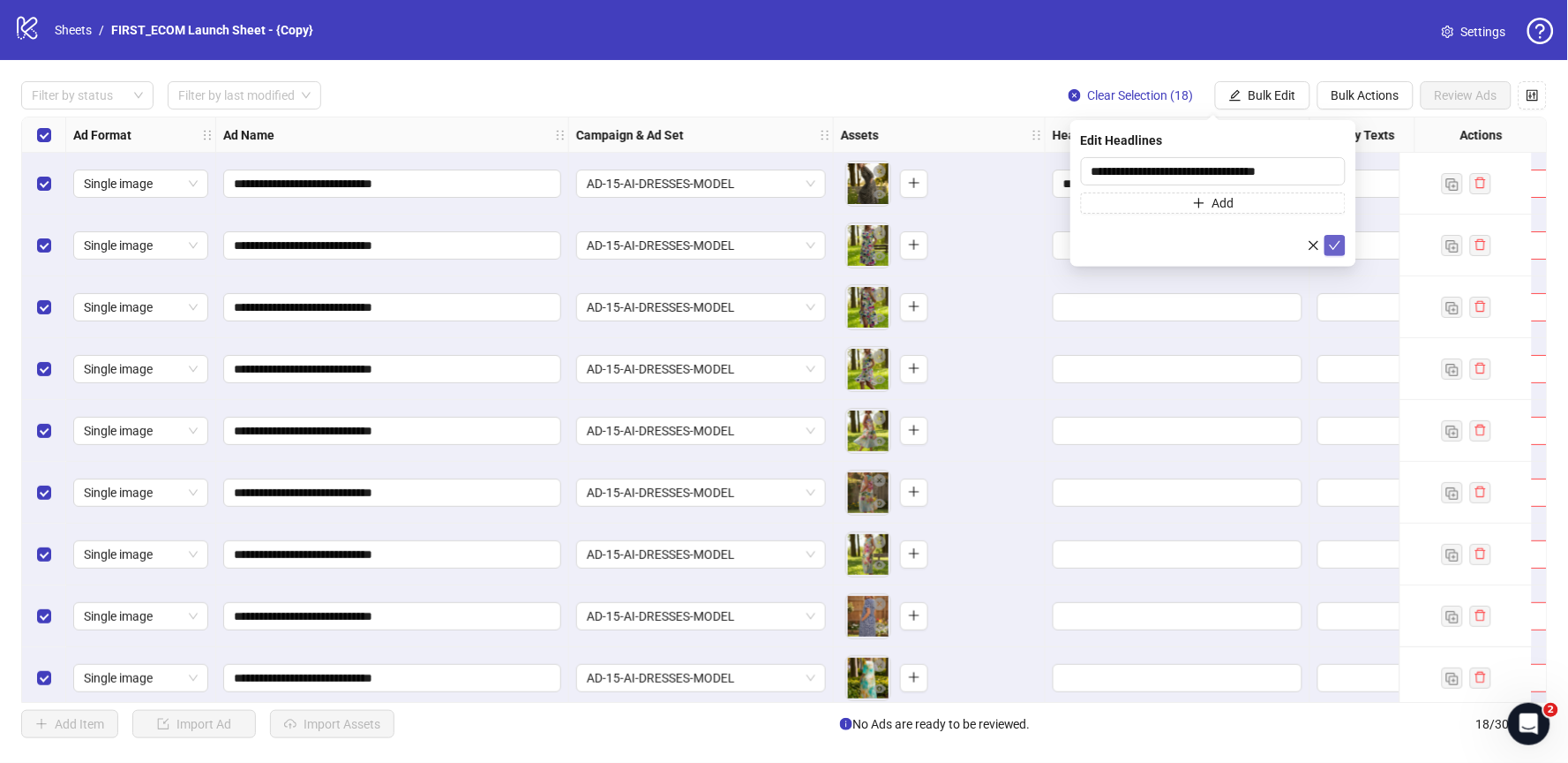
click at [1338, 248] on icon "check" at bounding box center [1335, 245] width 12 height 12
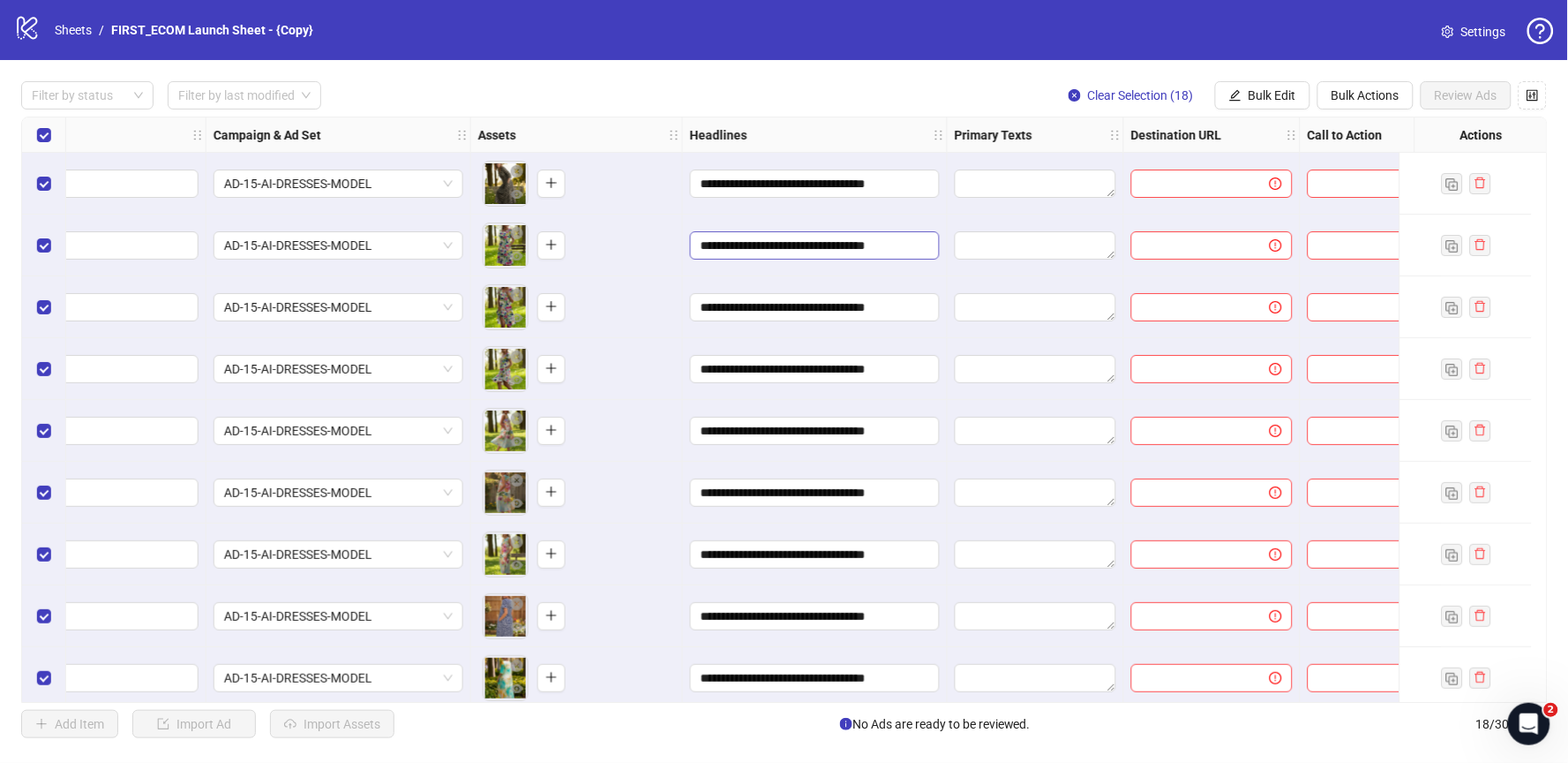
scroll to position [0, 366]
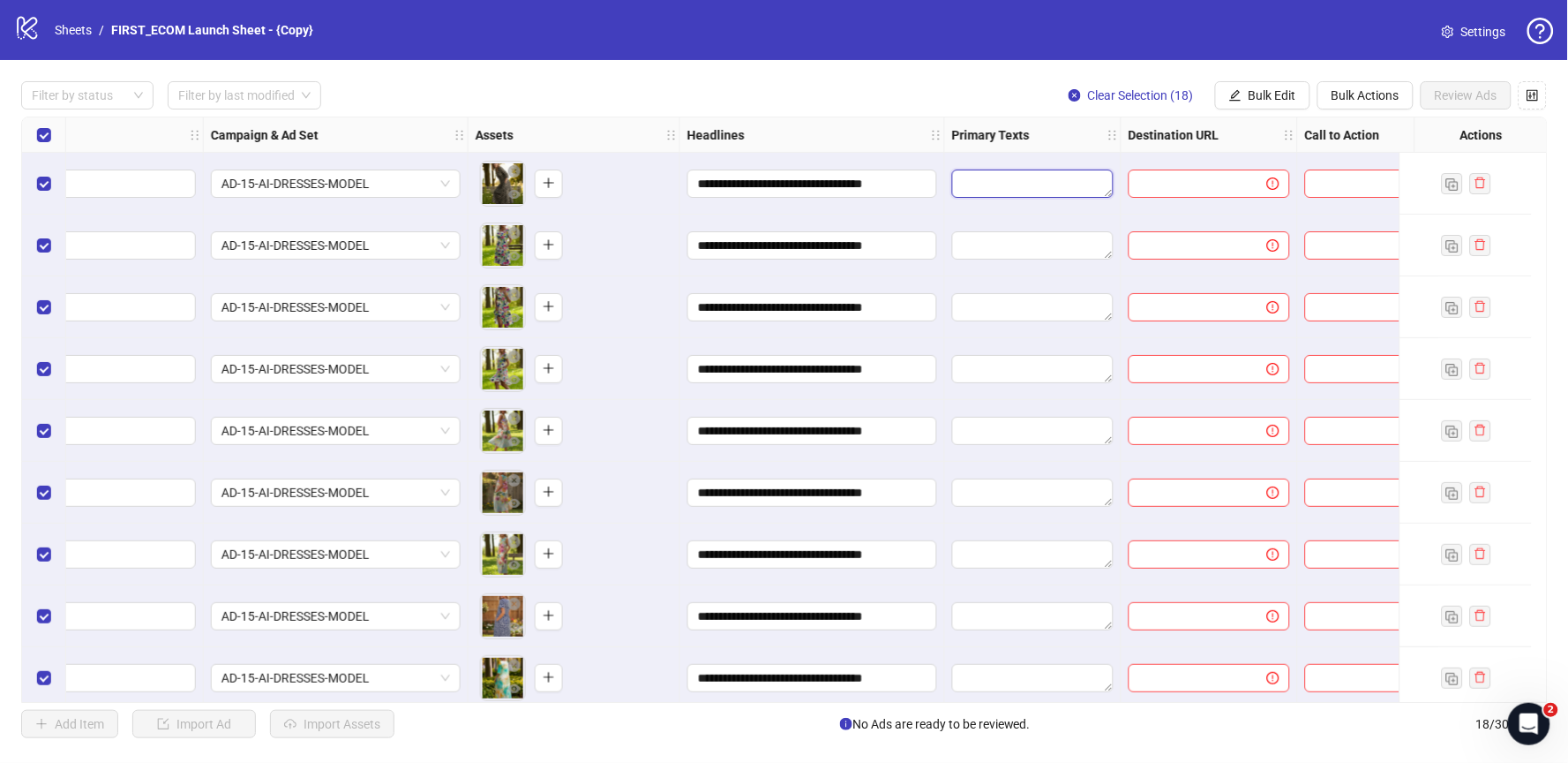
click at [1059, 185] on textarea "Edit values" at bounding box center [1033, 184] width 162 height 28
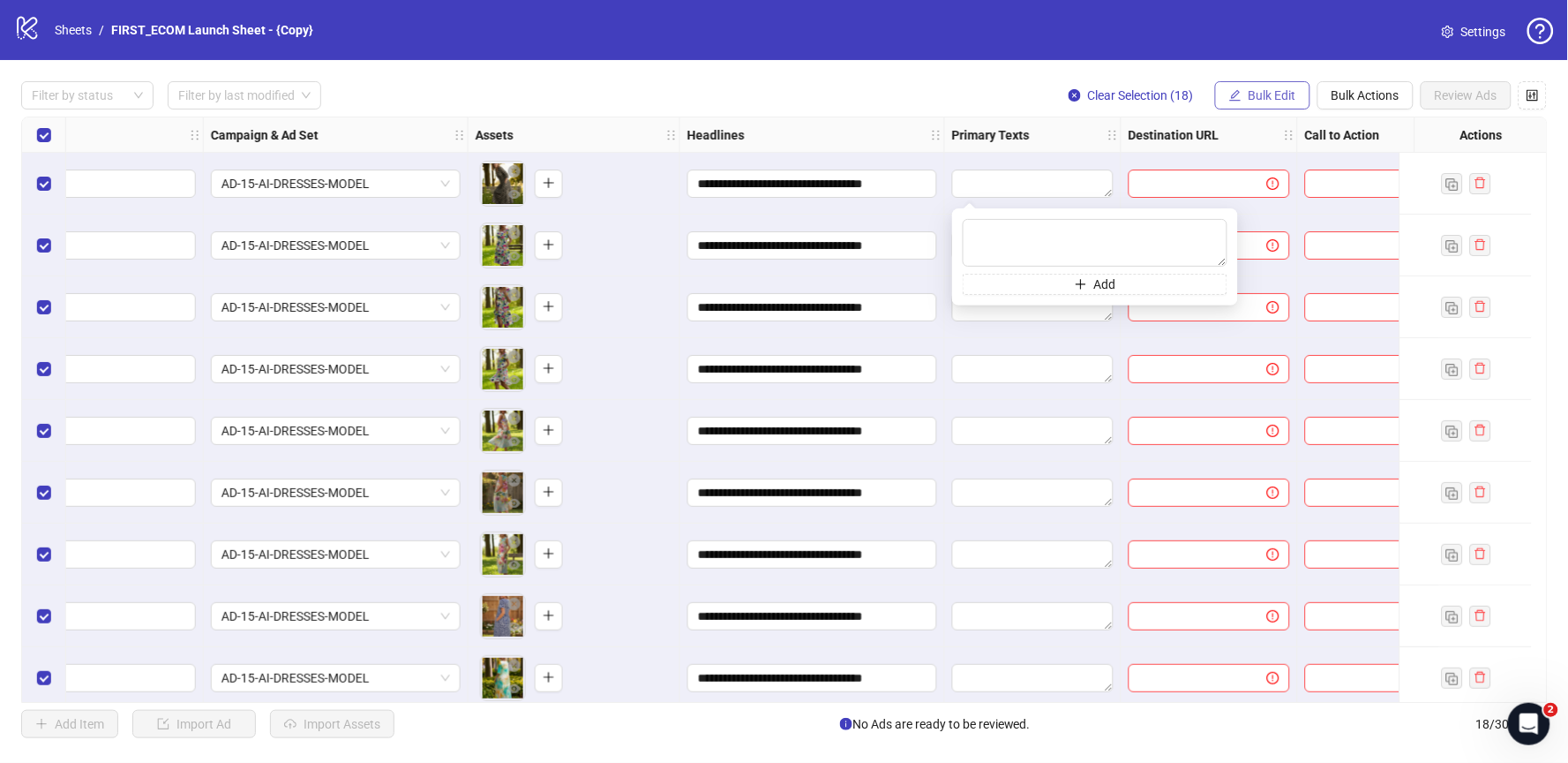
click at [1272, 82] on button "Bulk Edit" at bounding box center [1262, 95] width 95 height 28
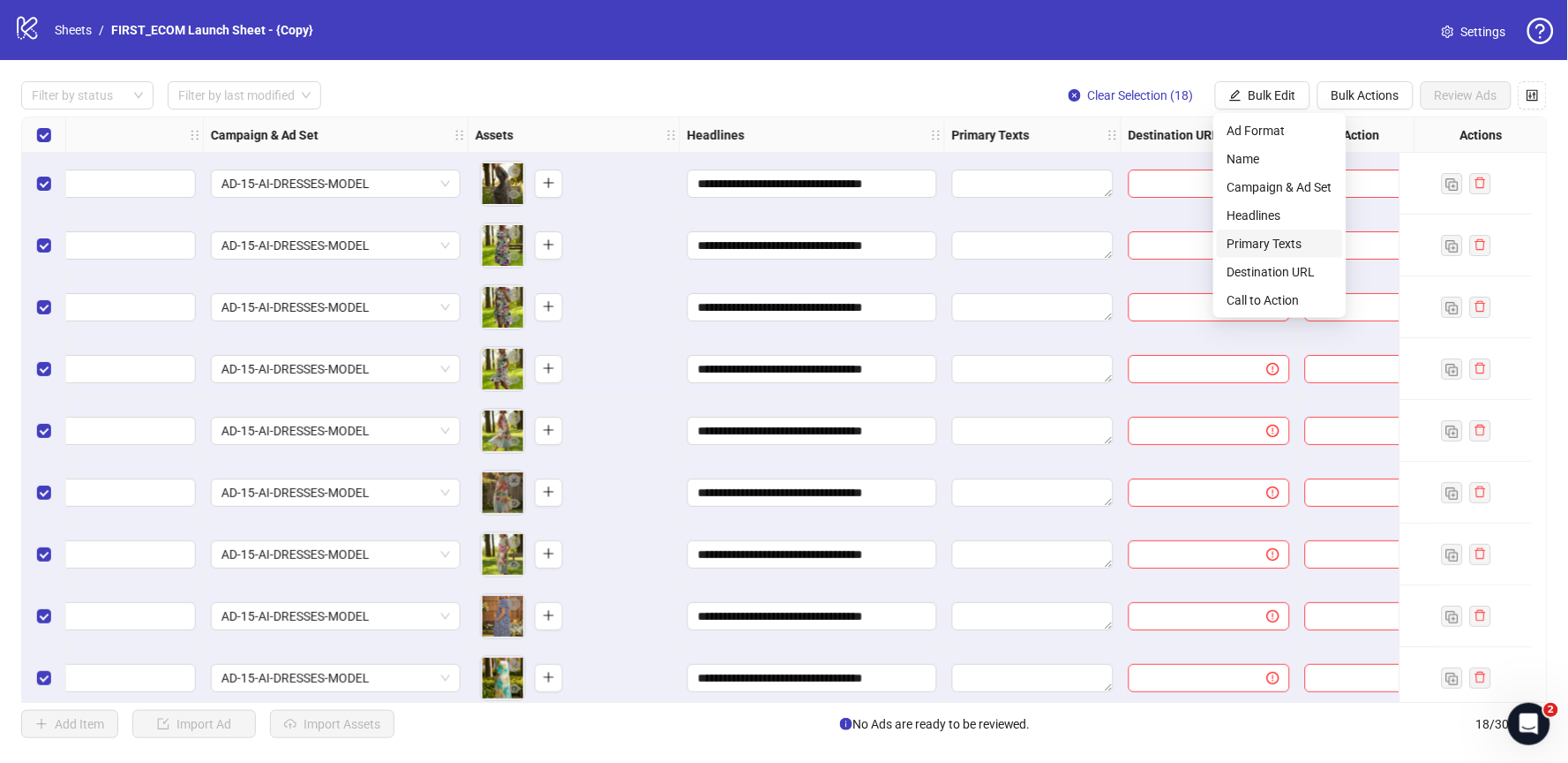
click at [1258, 245] on span "Primary Texts" at bounding box center [1279, 243] width 105 height 19
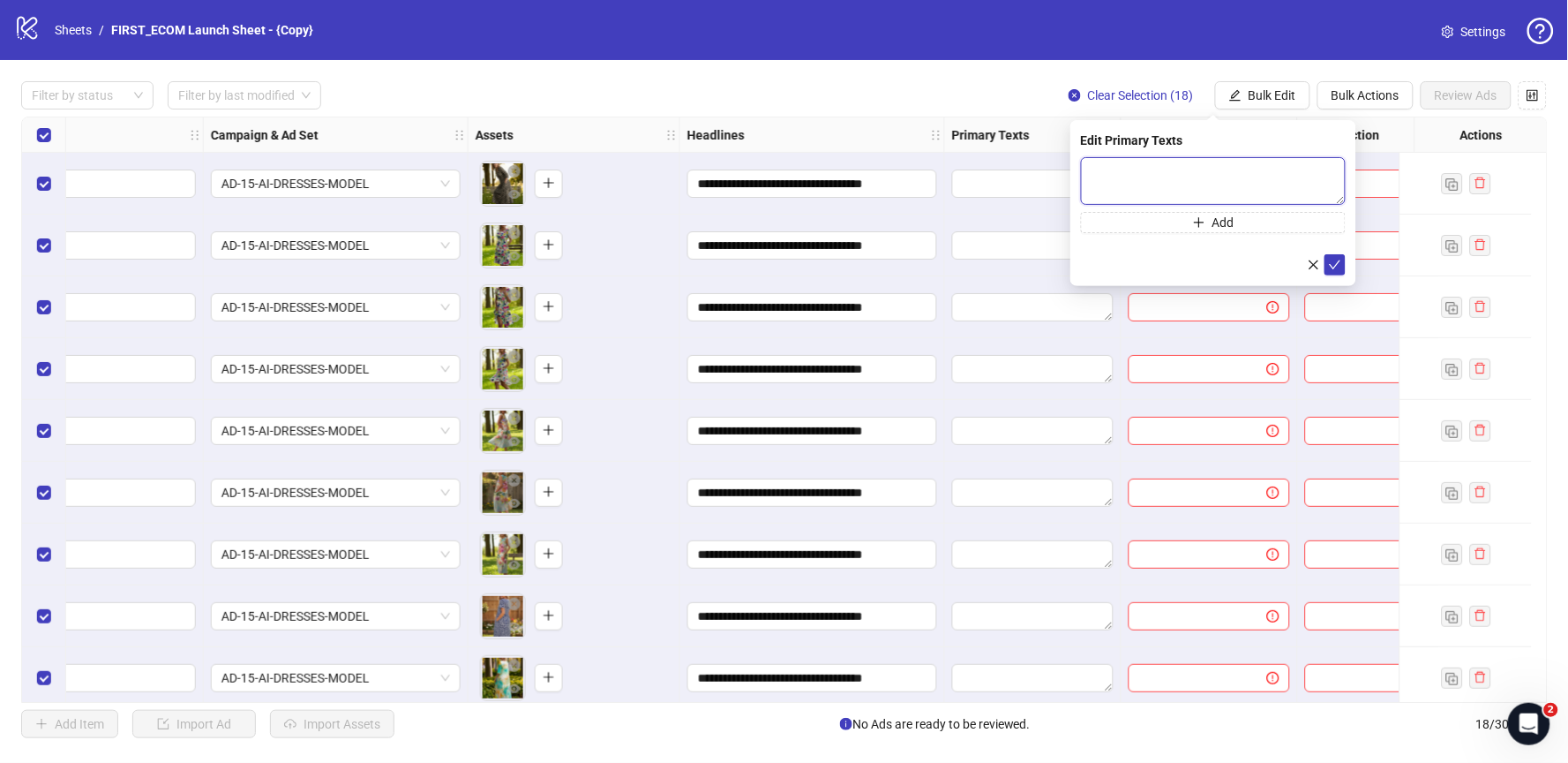
click at [1203, 158] on textarea at bounding box center [1213, 181] width 265 height 48
paste textarea "**********"
click at [1132, 169] on textarea "**********" at bounding box center [1213, 181] width 265 height 48
type textarea "**********"
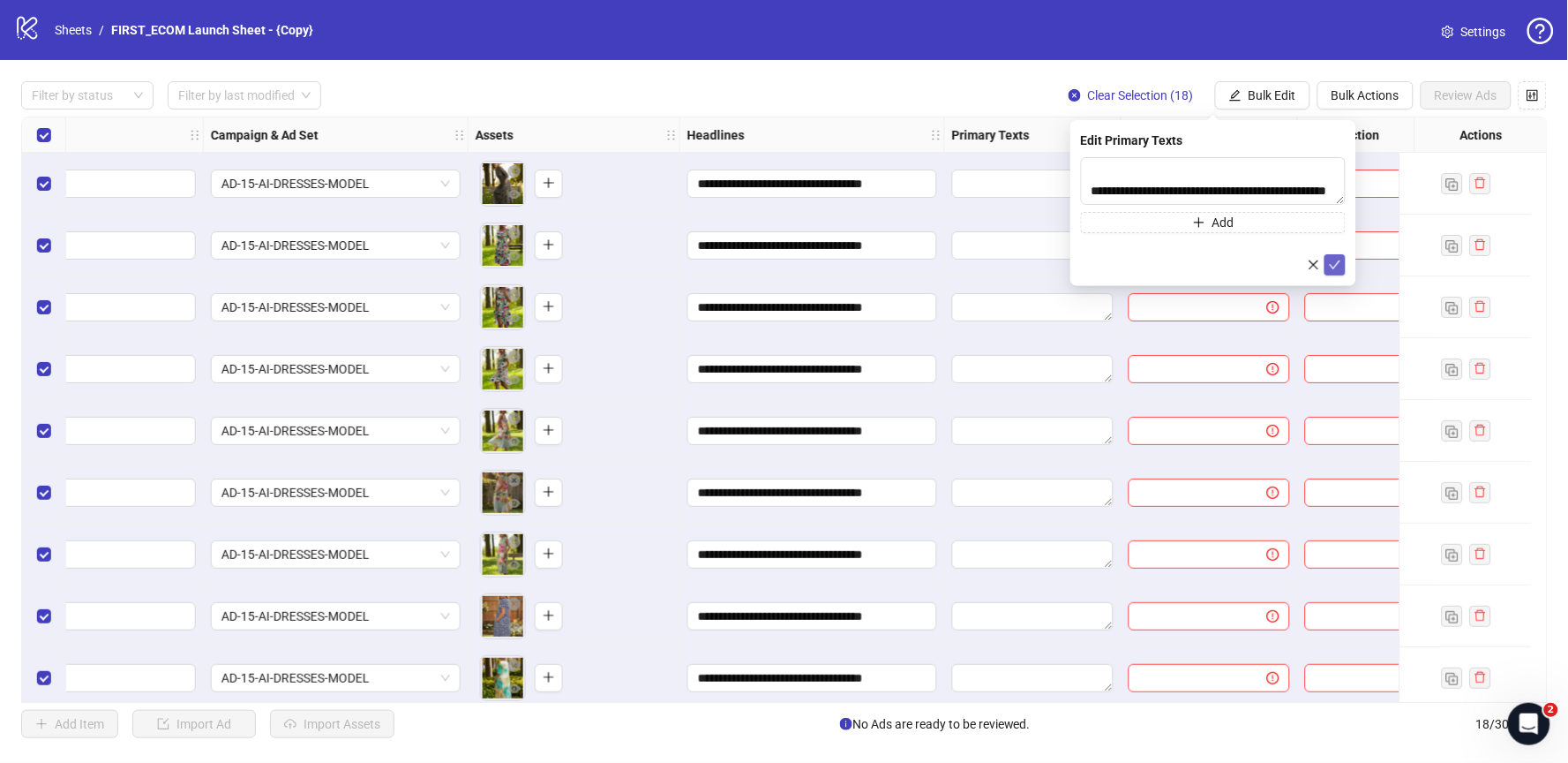
click at [1335, 266] on icon "check" at bounding box center [1335, 264] width 11 height 9
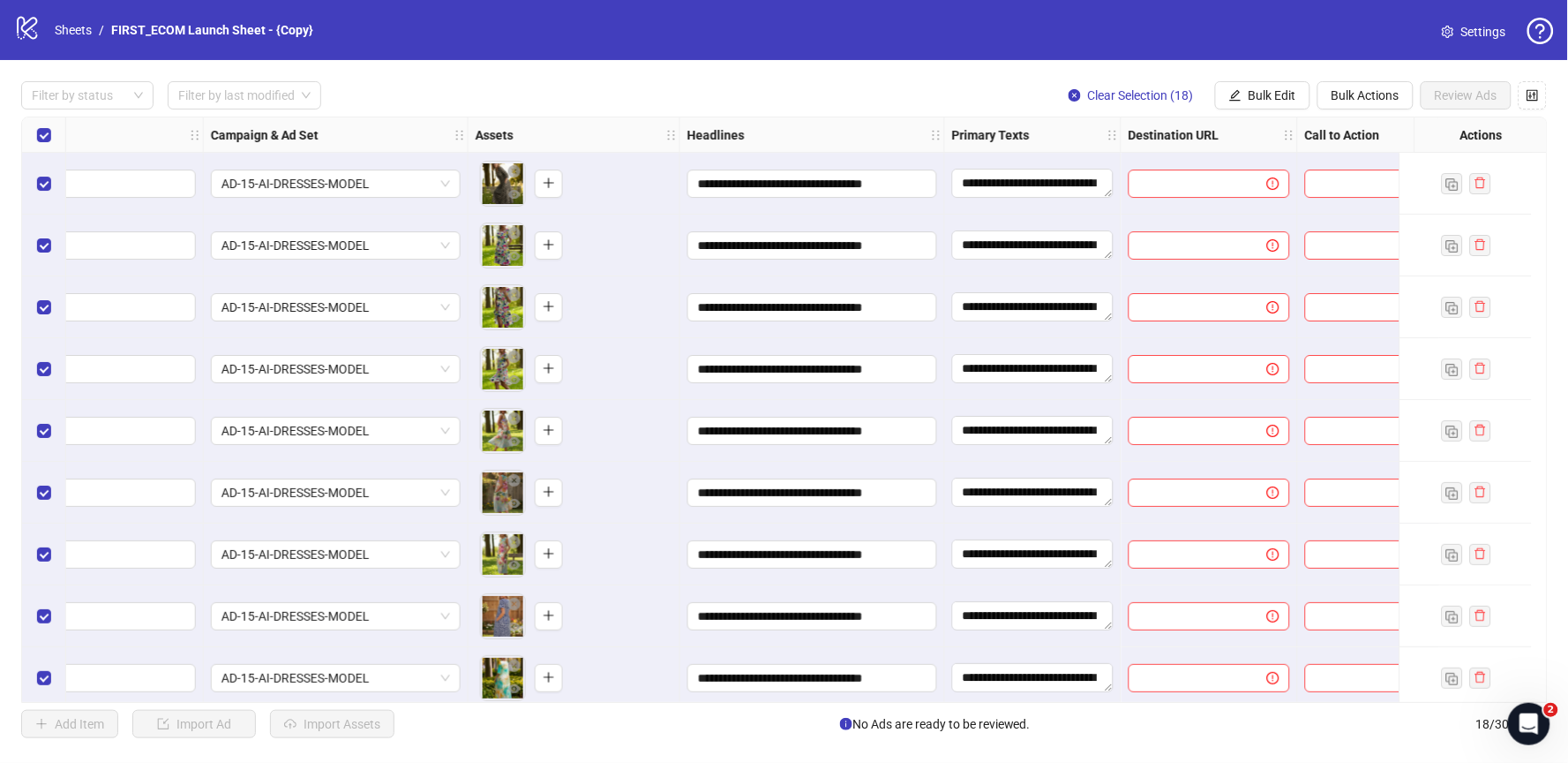
scroll to position [0, 404]
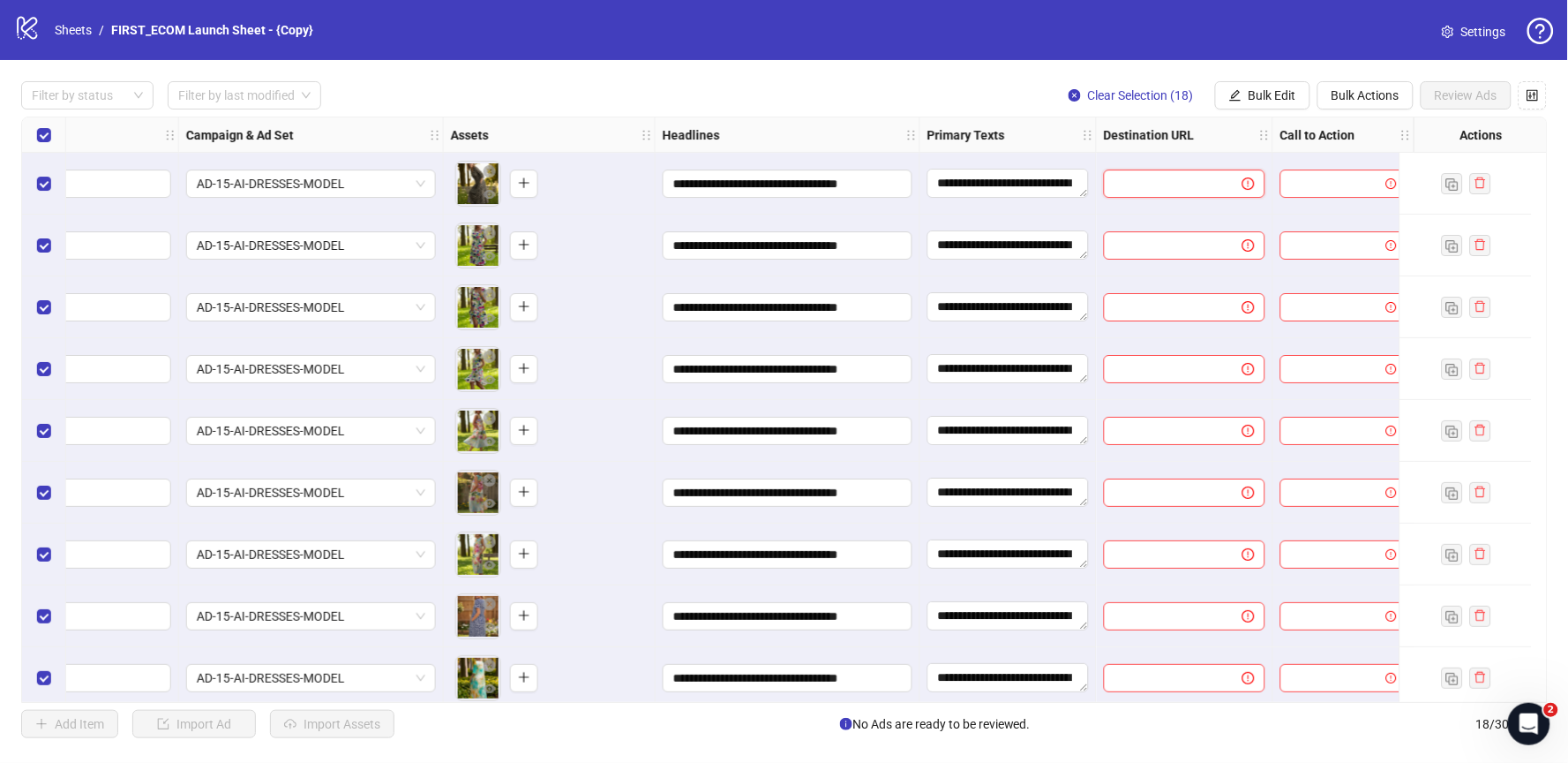
click at [1160, 186] on input "text" at bounding box center [1165, 183] width 103 height 19
click at [1270, 95] on span "Bulk Edit" at bounding box center [1272, 95] width 48 height 14
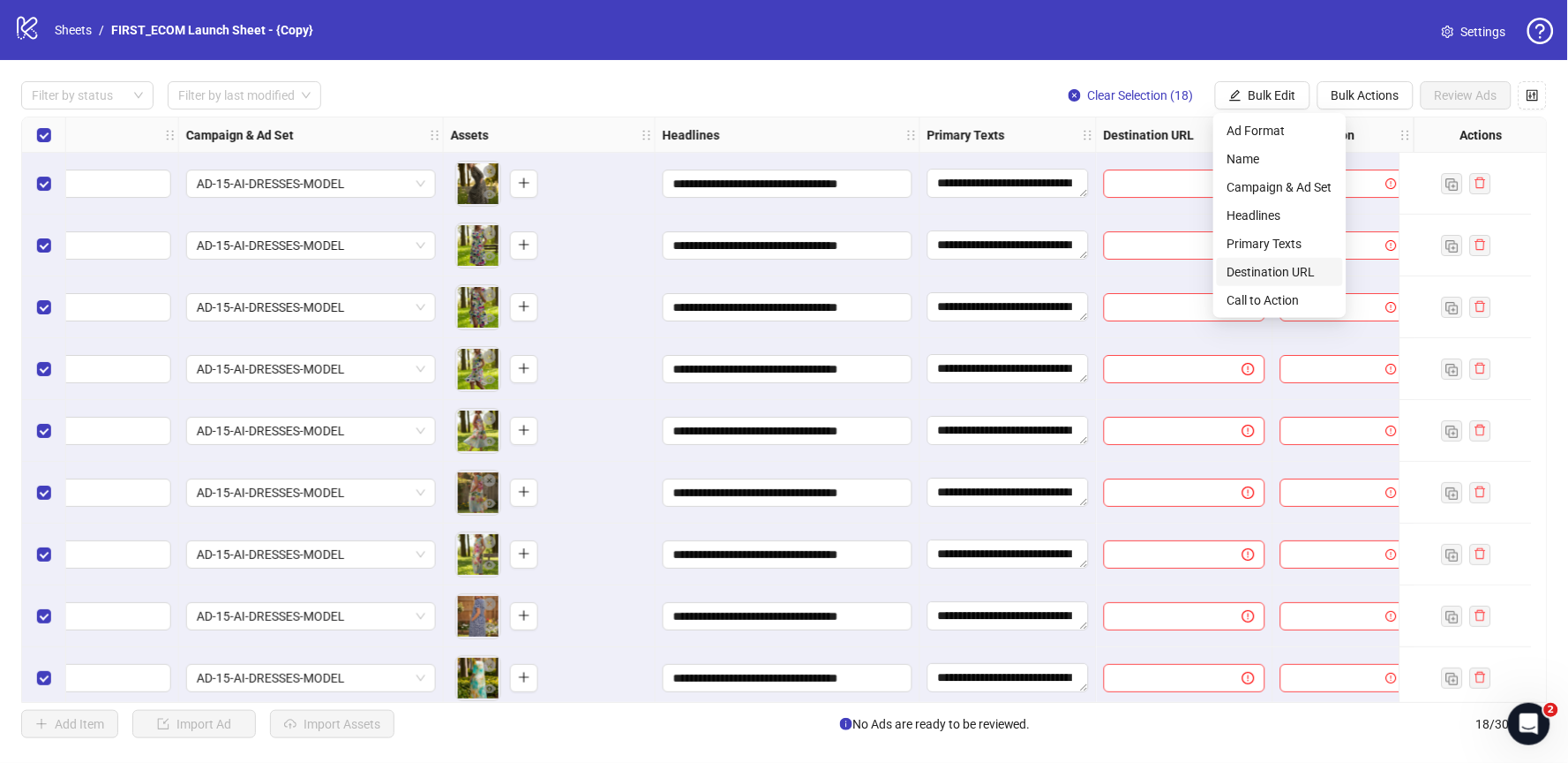
click at [1238, 273] on span "Destination URL" at bounding box center [1279, 271] width 105 height 19
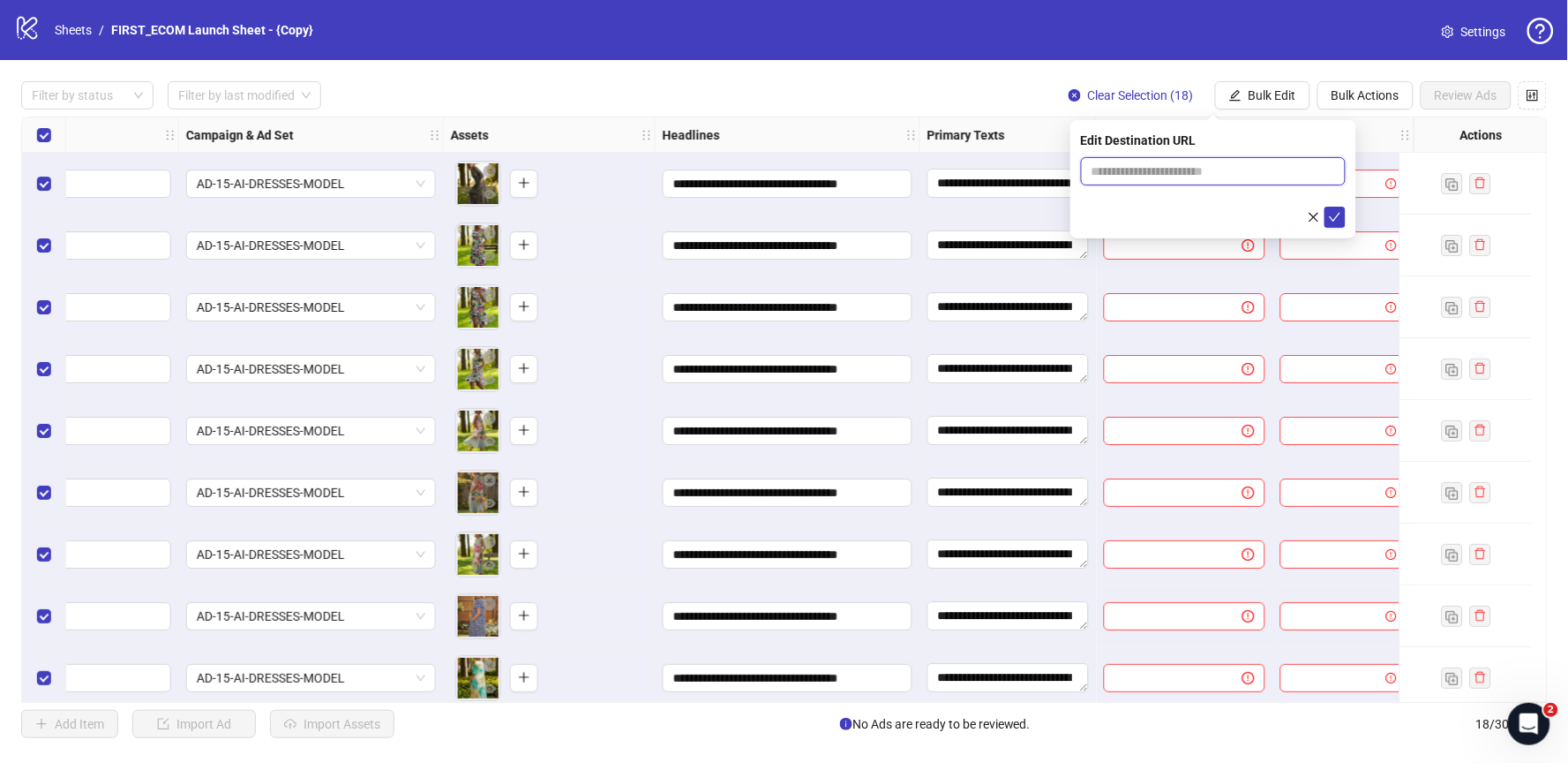
click at [1149, 164] on input "text" at bounding box center [1206, 171] width 230 height 19
paste input "**********"
type input "**********"
click at [1336, 216] on icon "check" at bounding box center [1335, 217] width 11 height 9
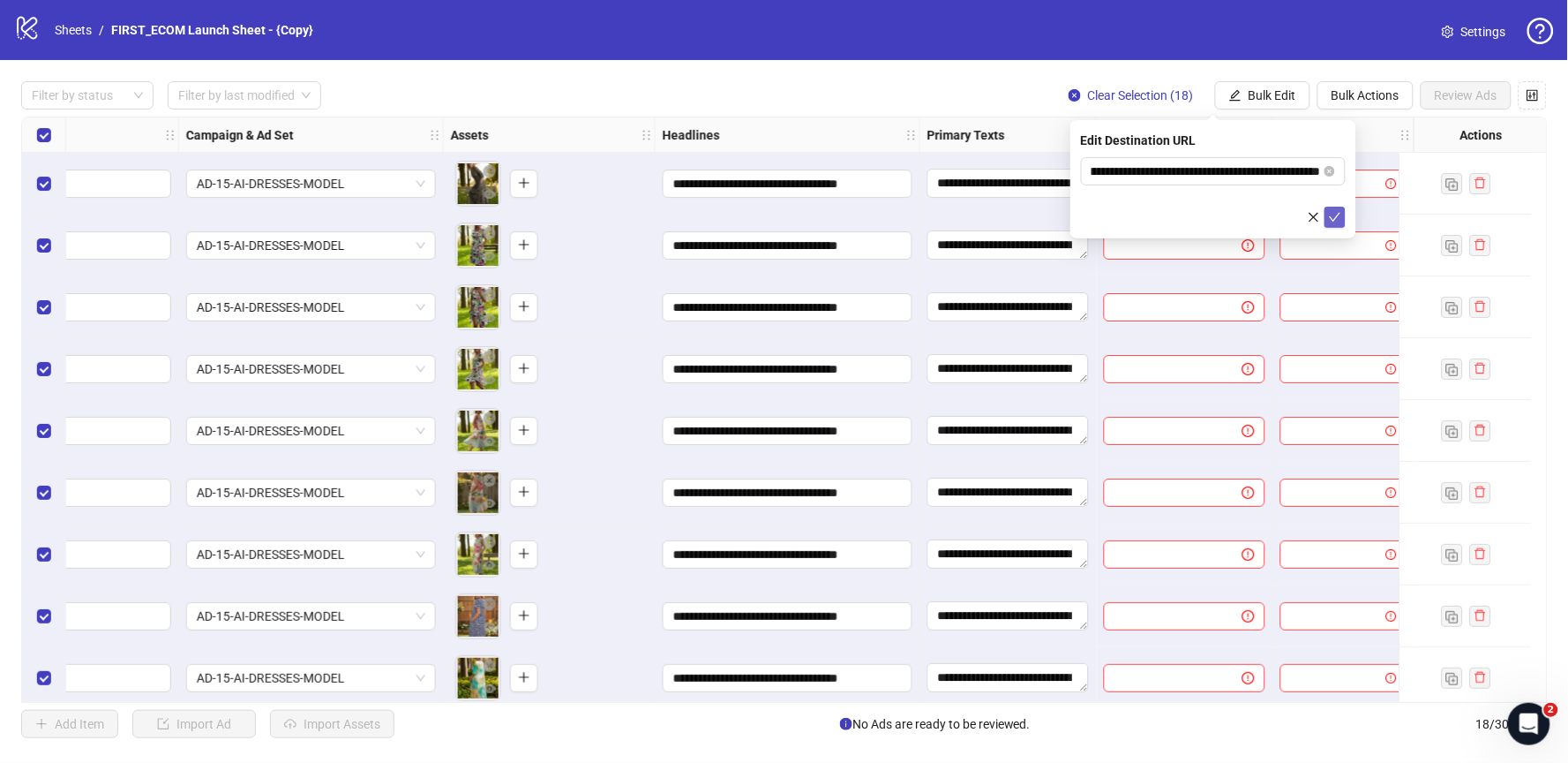
scroll to position [0, 0]
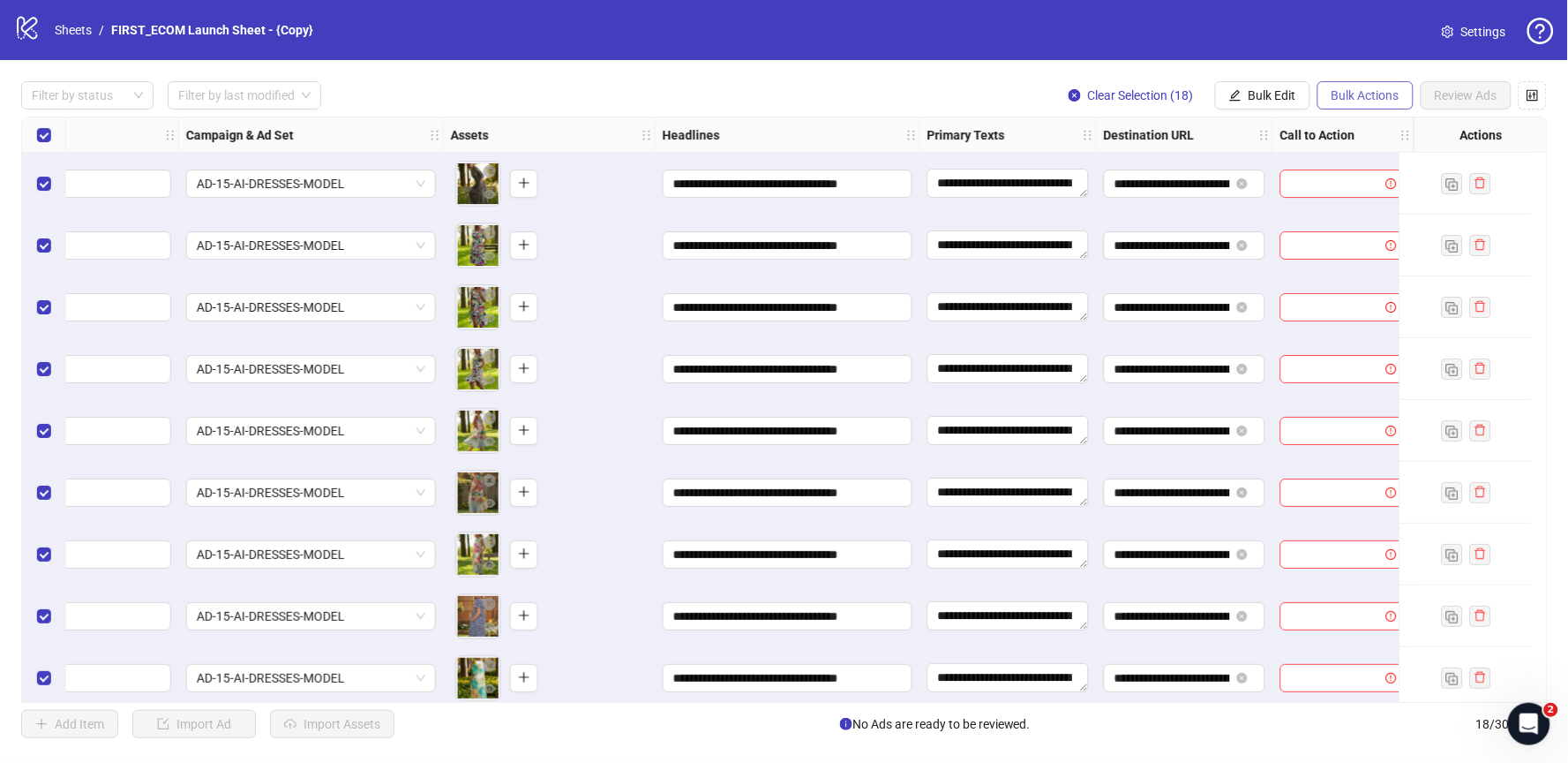
click at [1354, 96] on span "Bulk Actions" at bounding box center [1365, 95] width 68 height 14
click at [1285, 102] on span "Bulk Edit" at bounding box center [1272, 95] width 48 height 14
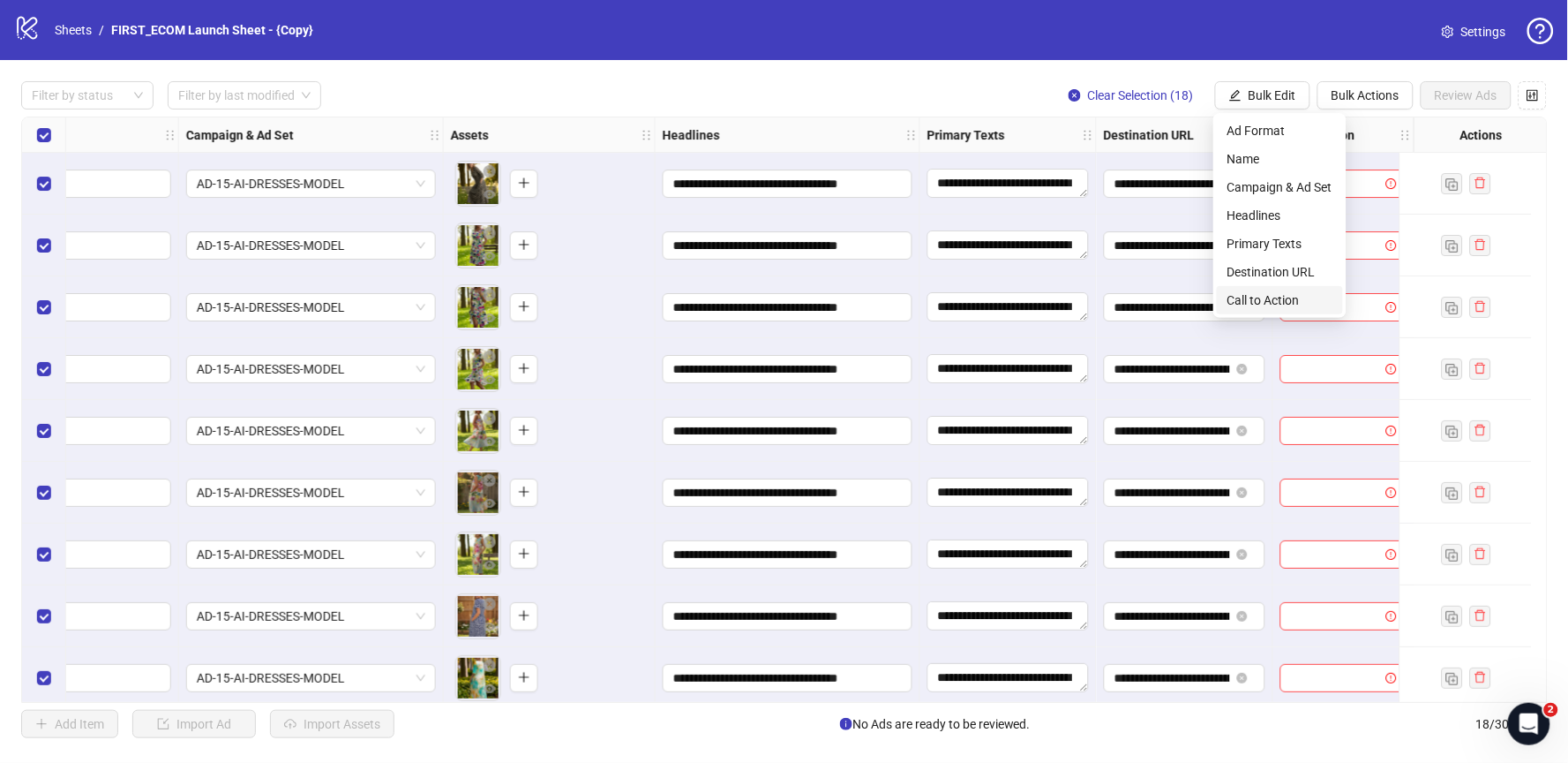
click at [1239, 297] on span "Call to Action" at bounding box center [1279, 299] width 105 height 19
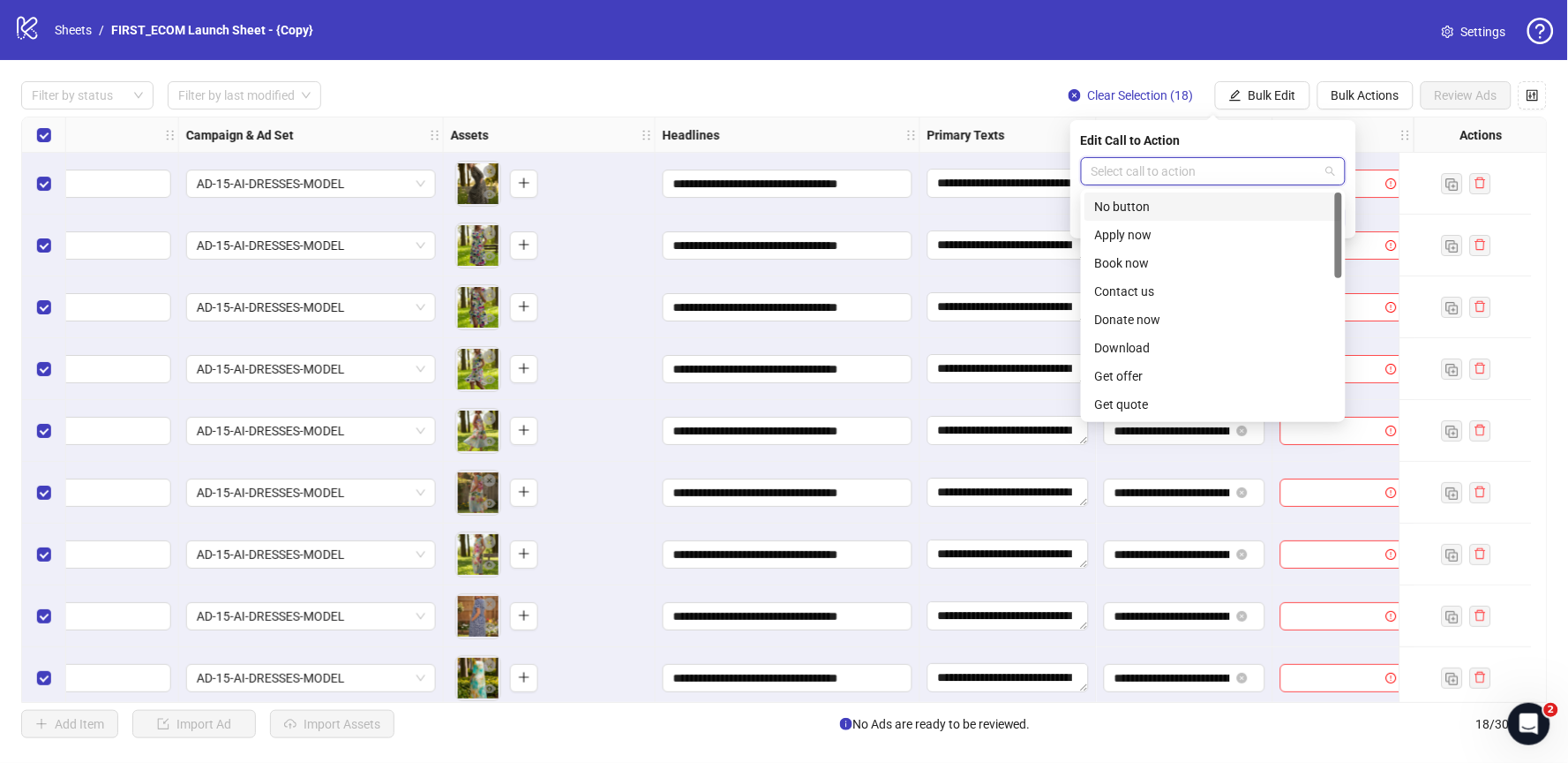
click at [1136, 169] on input "search" at bounding box center [1205, 171] width 228 height 26
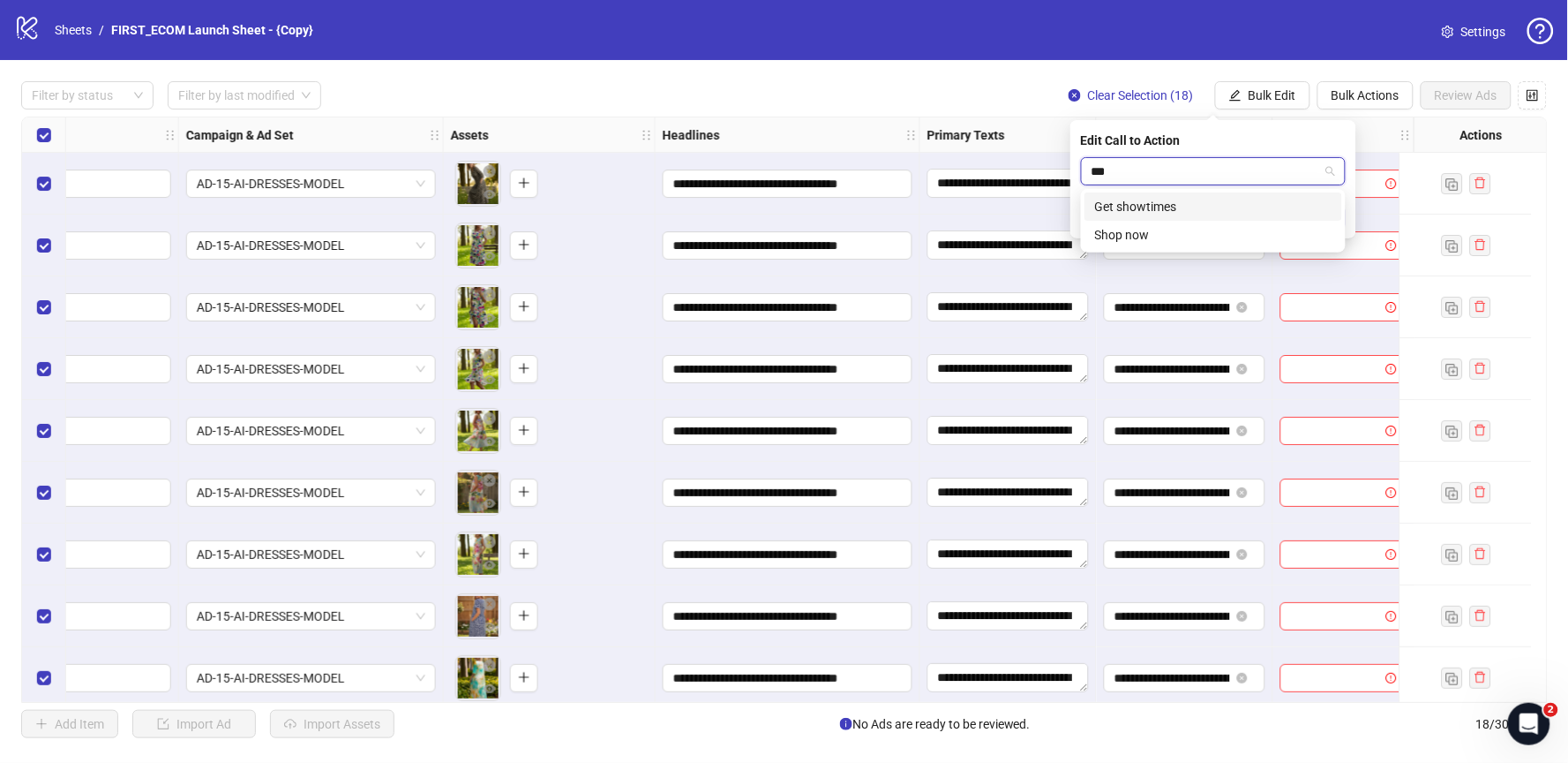
type input "****"
click at [1165, 201] on div "Shop now" at bounding box center [1213, 206] width 237 height 19
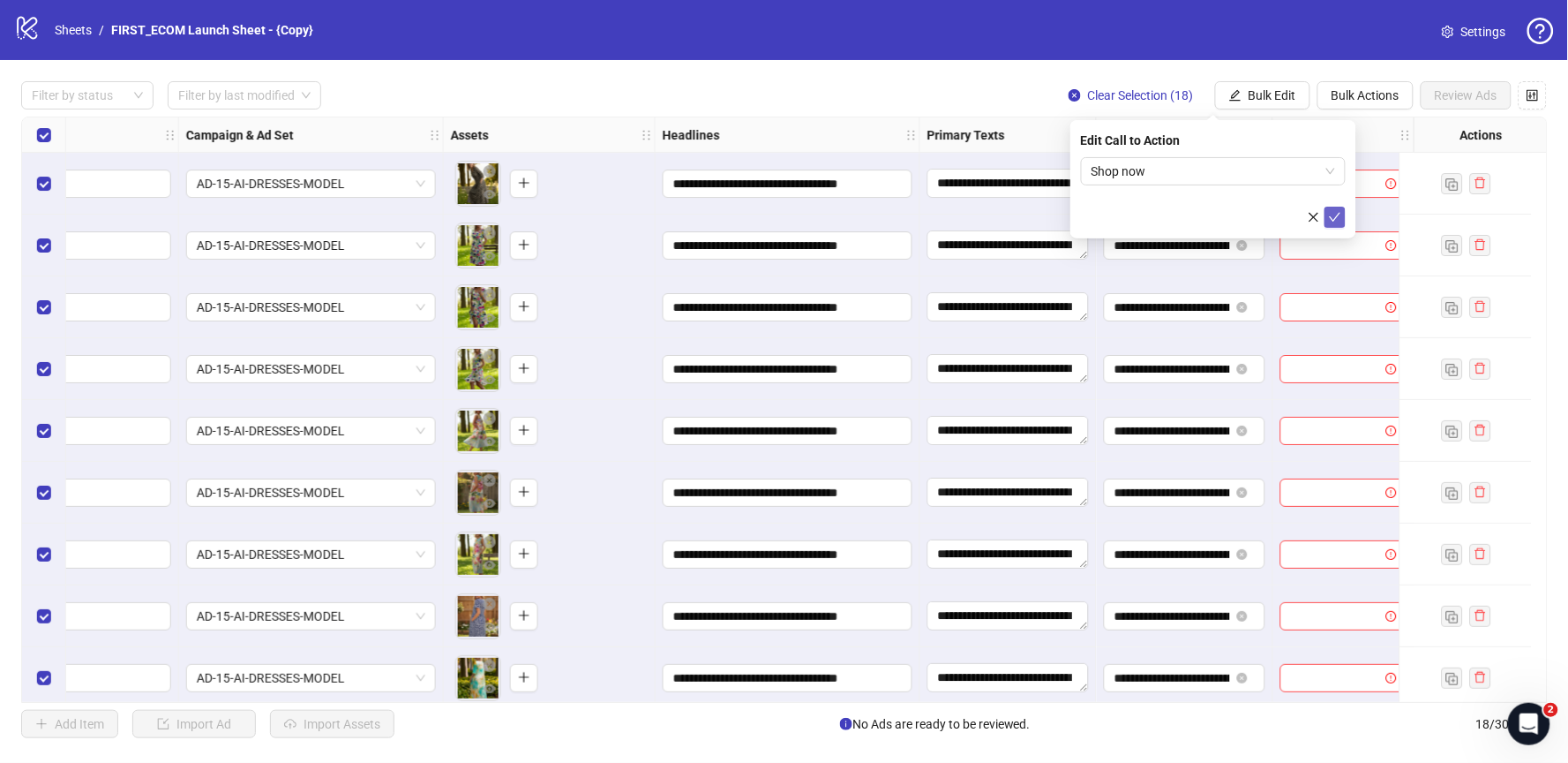
click at [1337, 218] on icon "check" at bounding box center [1335, 217] width 12 height 12
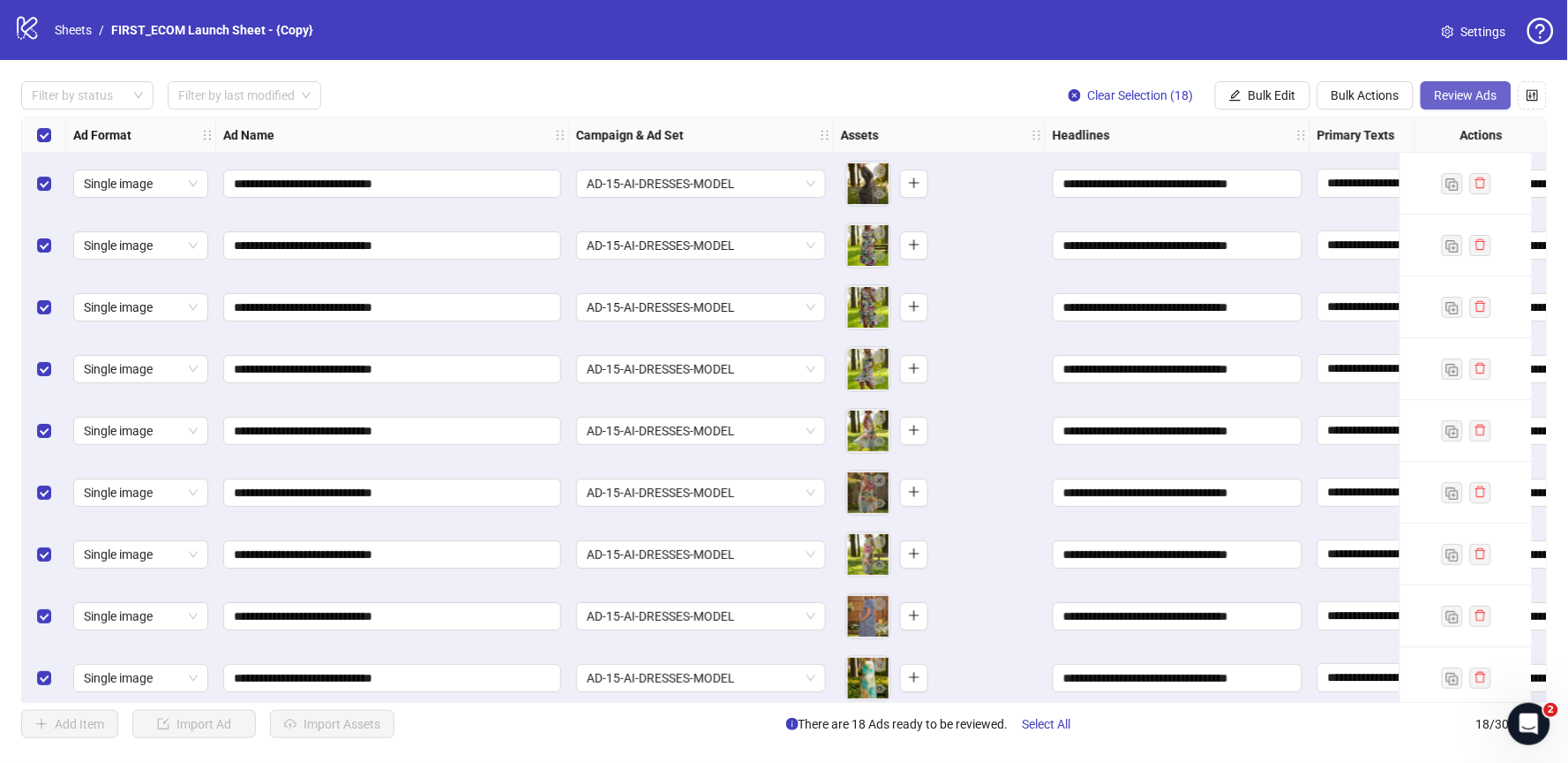
click at [1460, 98] on span "Review Ads" at bounding box center [1466, 95] width 63 height 14
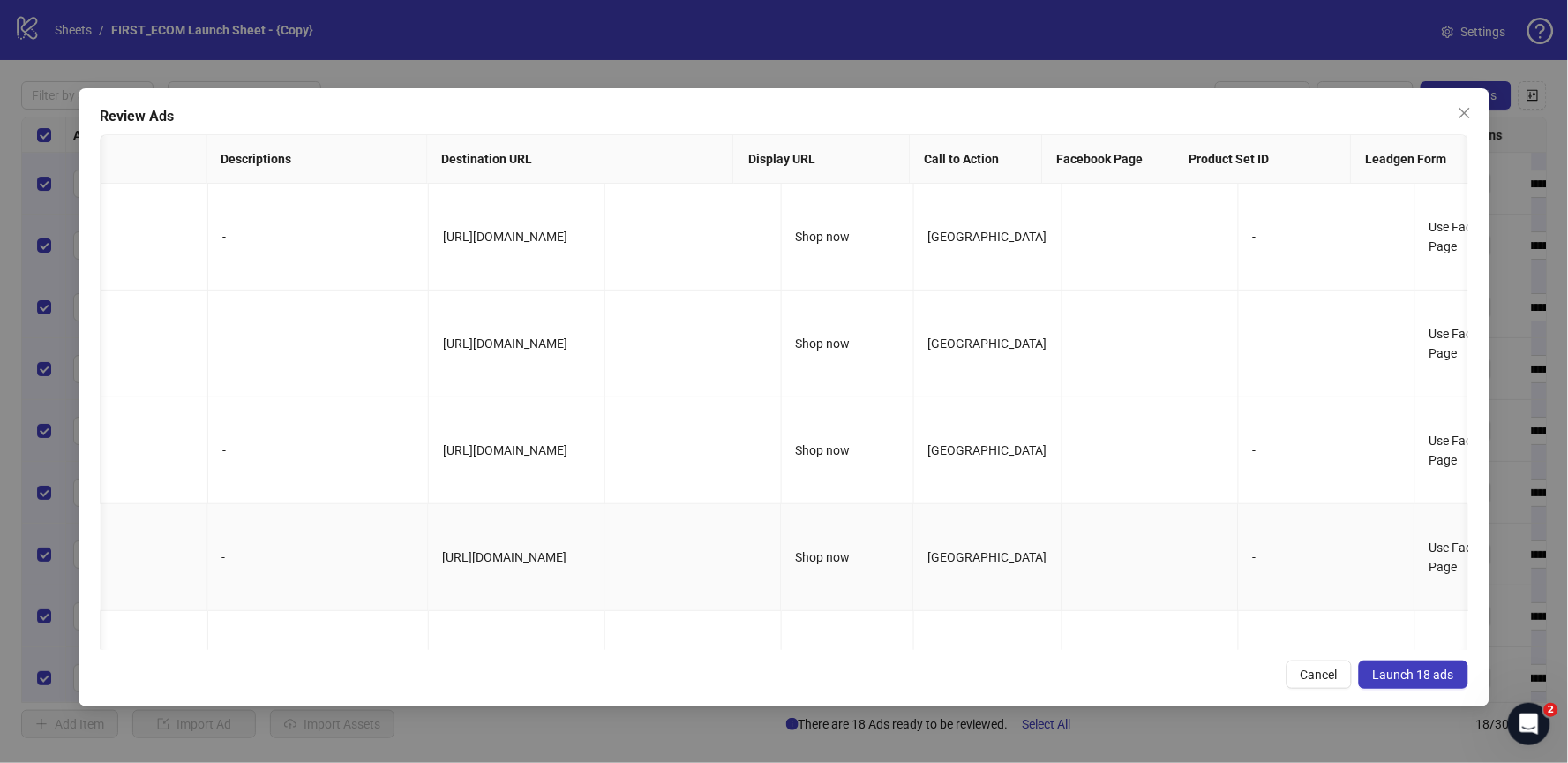
scroll to position [0, 937]
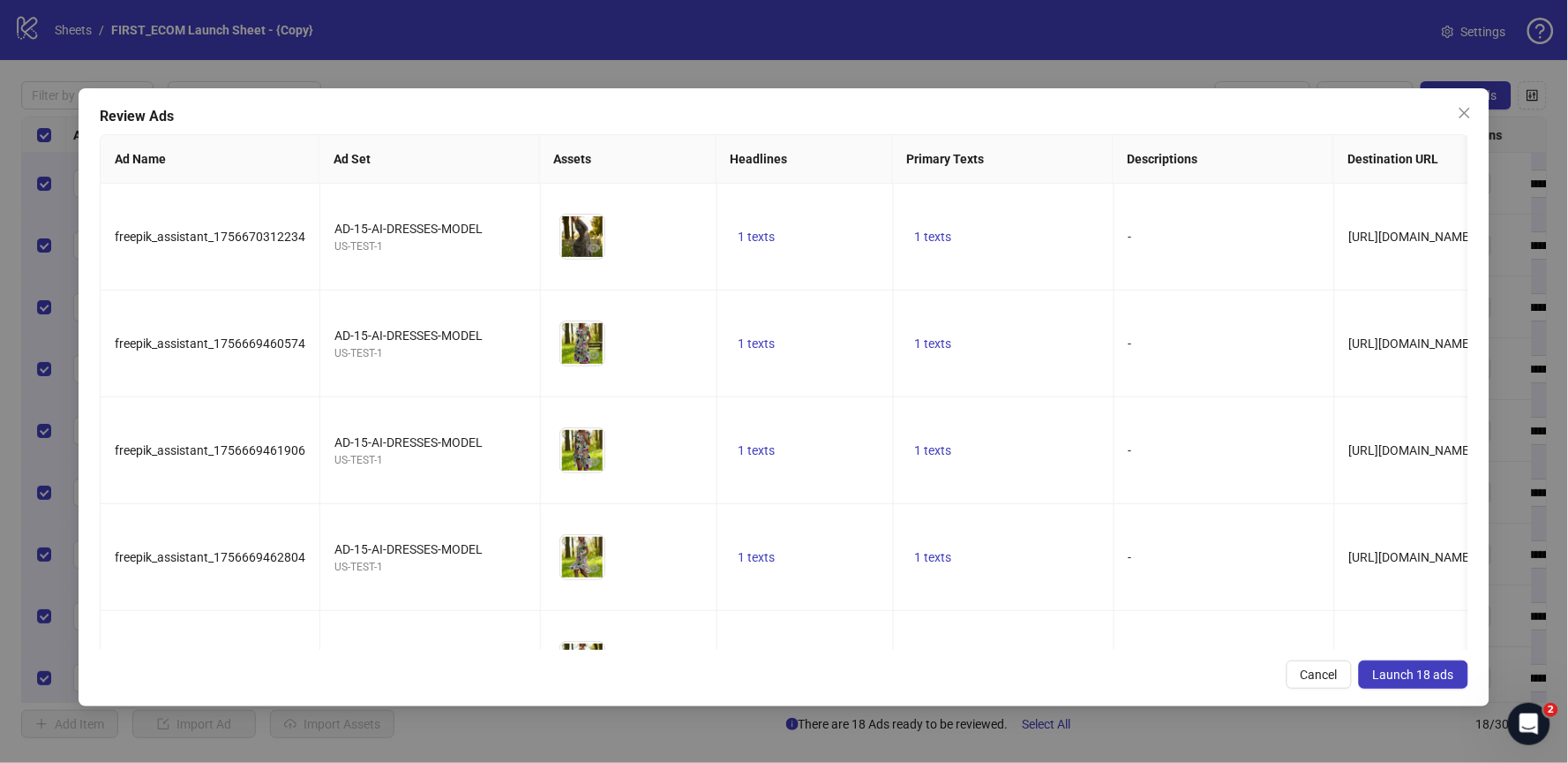
click at [1405, 671] on span "Launch 18 ads" at bounding box center [1413, 675] width 81 height 14
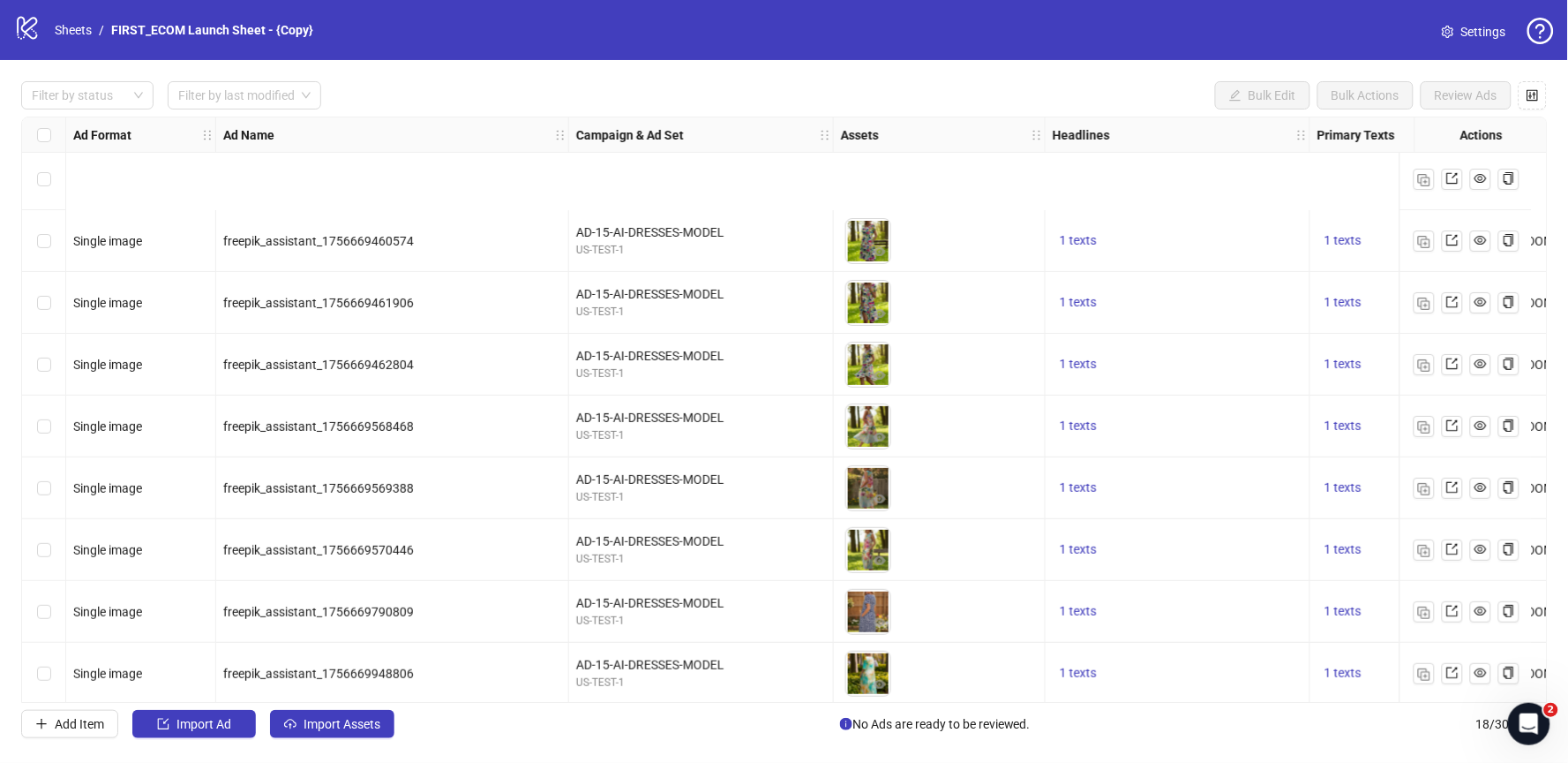
scroll to position [570, 0]
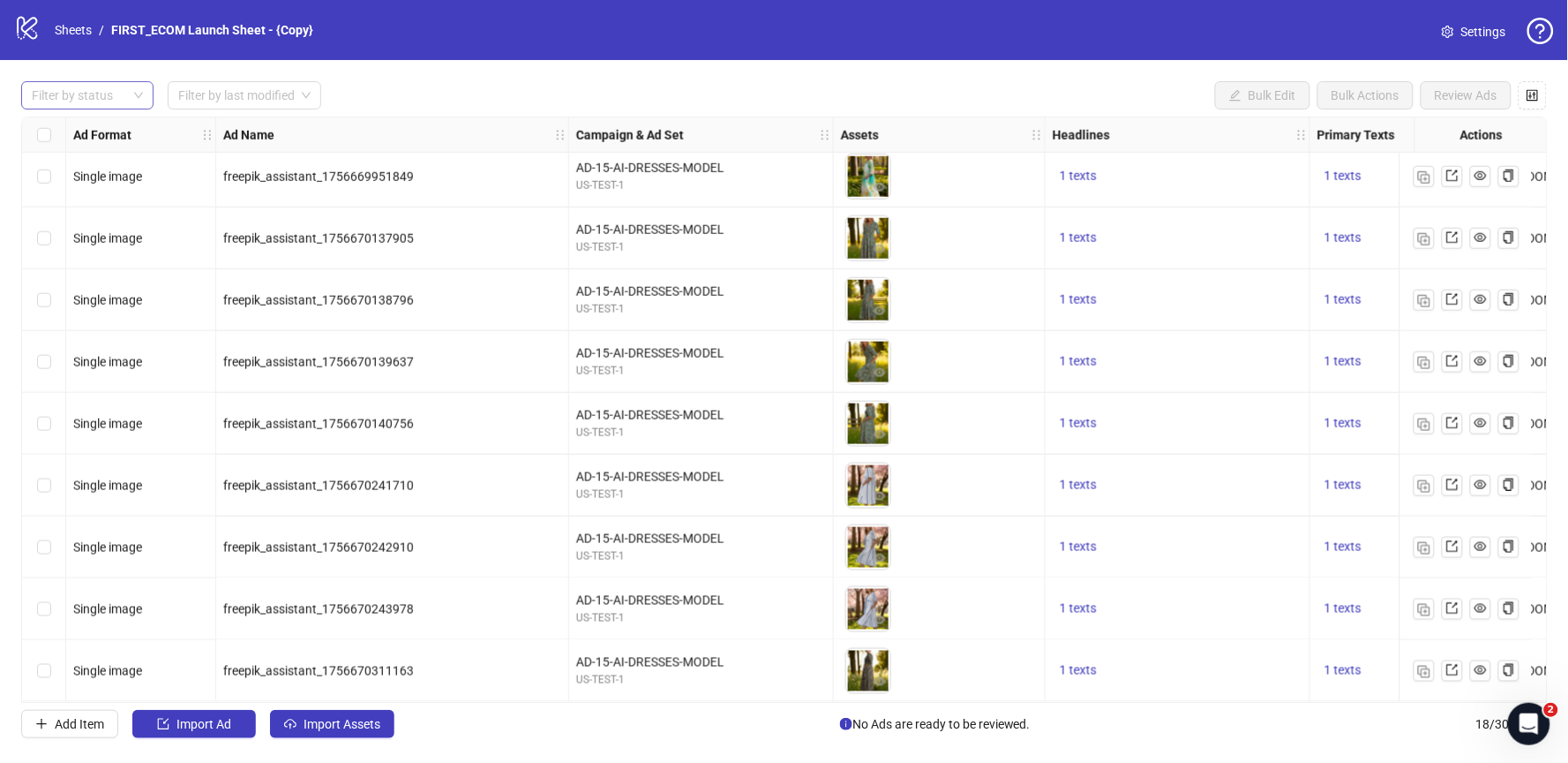
click at [122, 93] on div at bounding box center [78, 95] width 107 height 25
click at [89, 127] on div "Draft" at bounding box center [87, 131] width 104 height 19
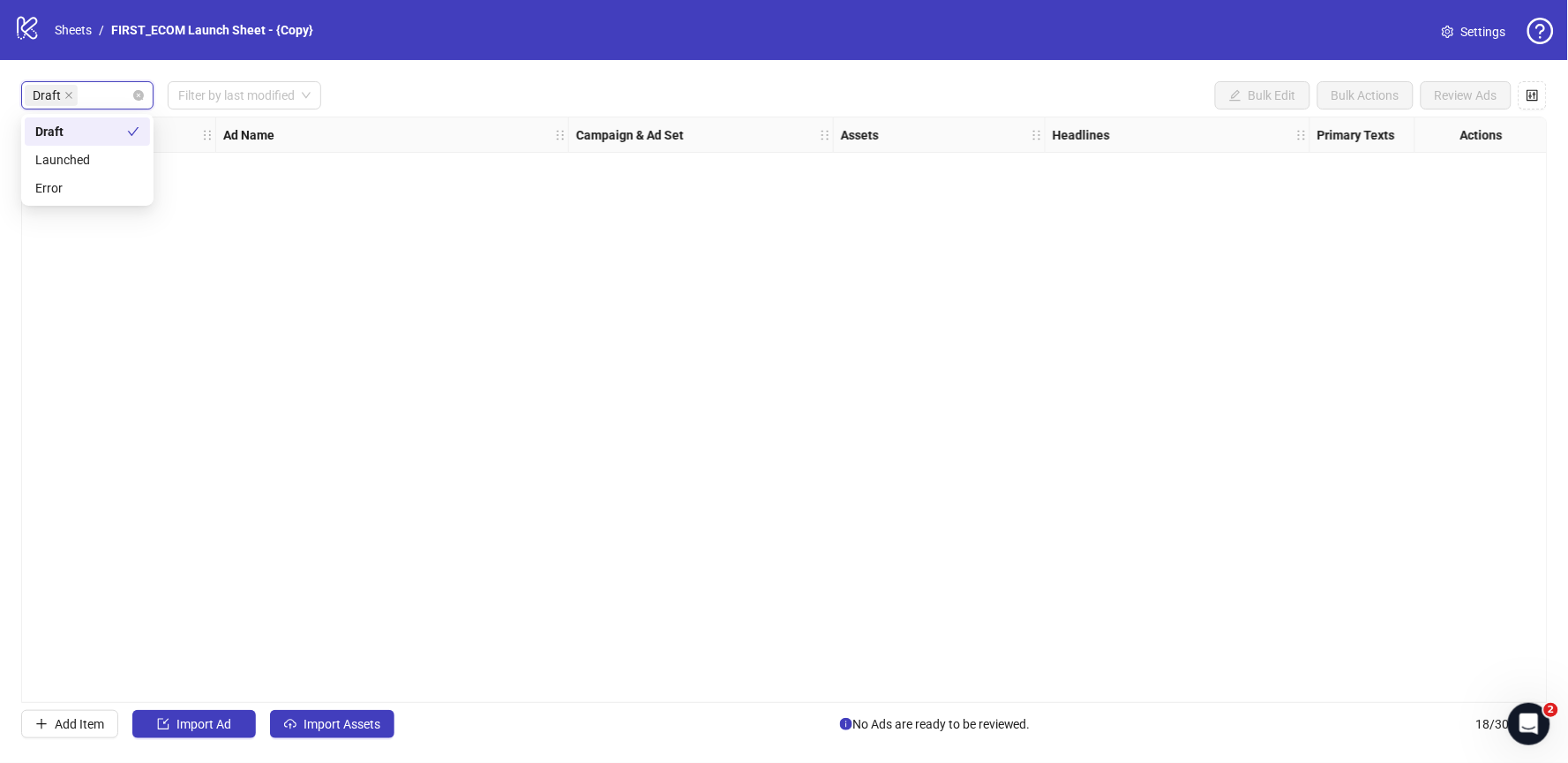
click at [70, 99] on icon "close" at bounding box center [68, 95] width 9 height 9
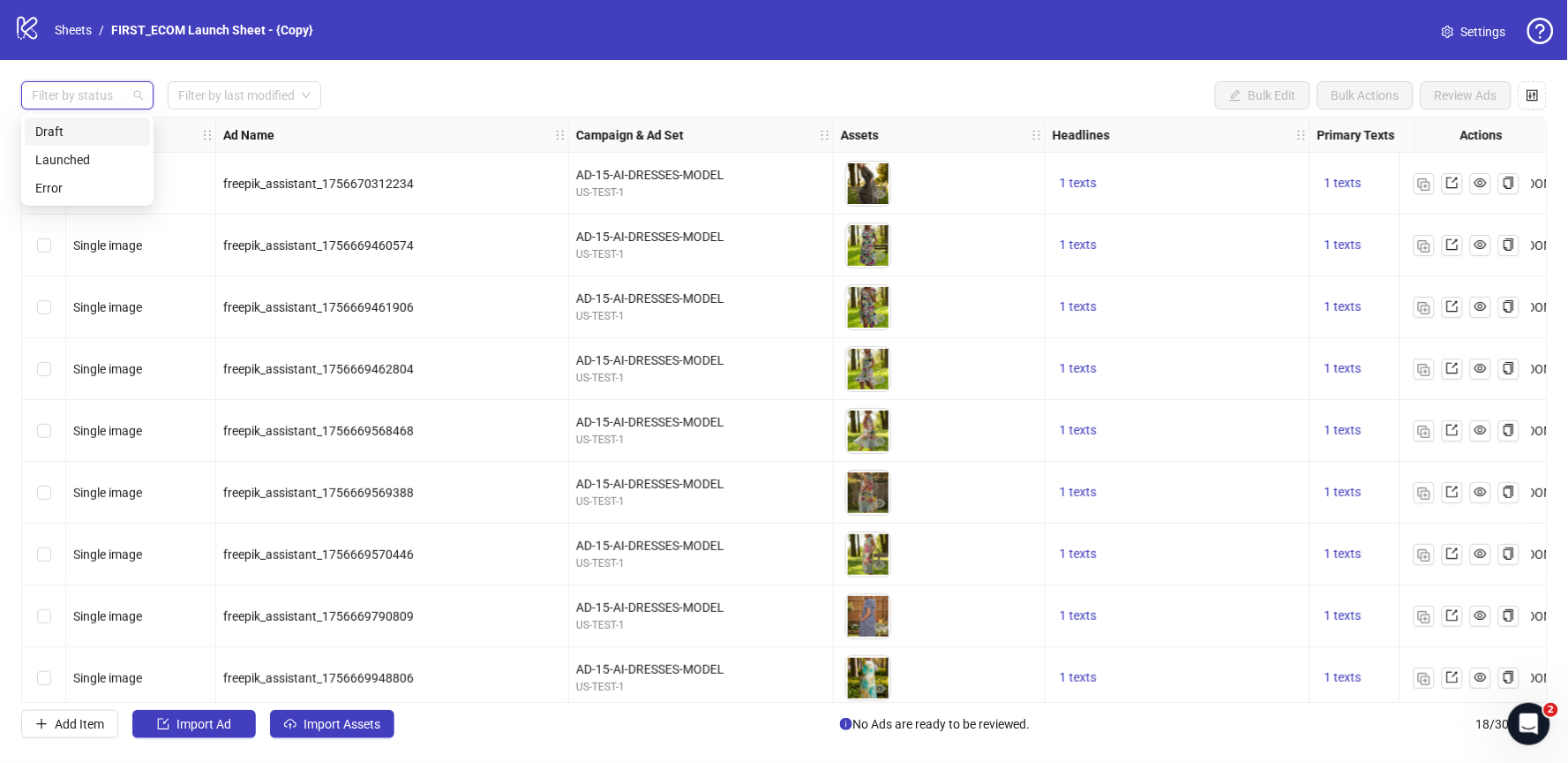
scroll to position [570, 0]
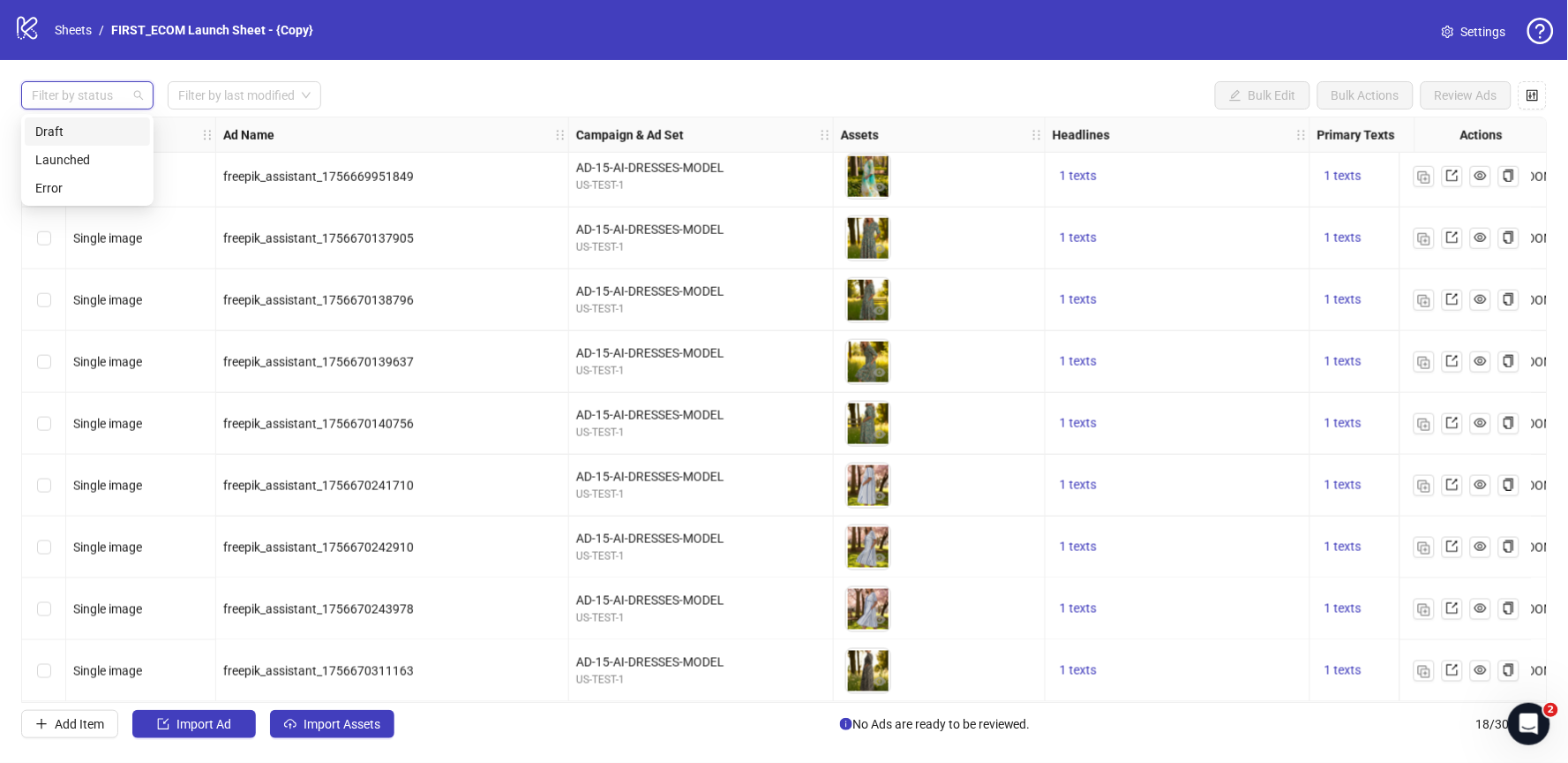
click at [117, 123] on div "Draft" at bounding box center [87, 131] width 104 height 19
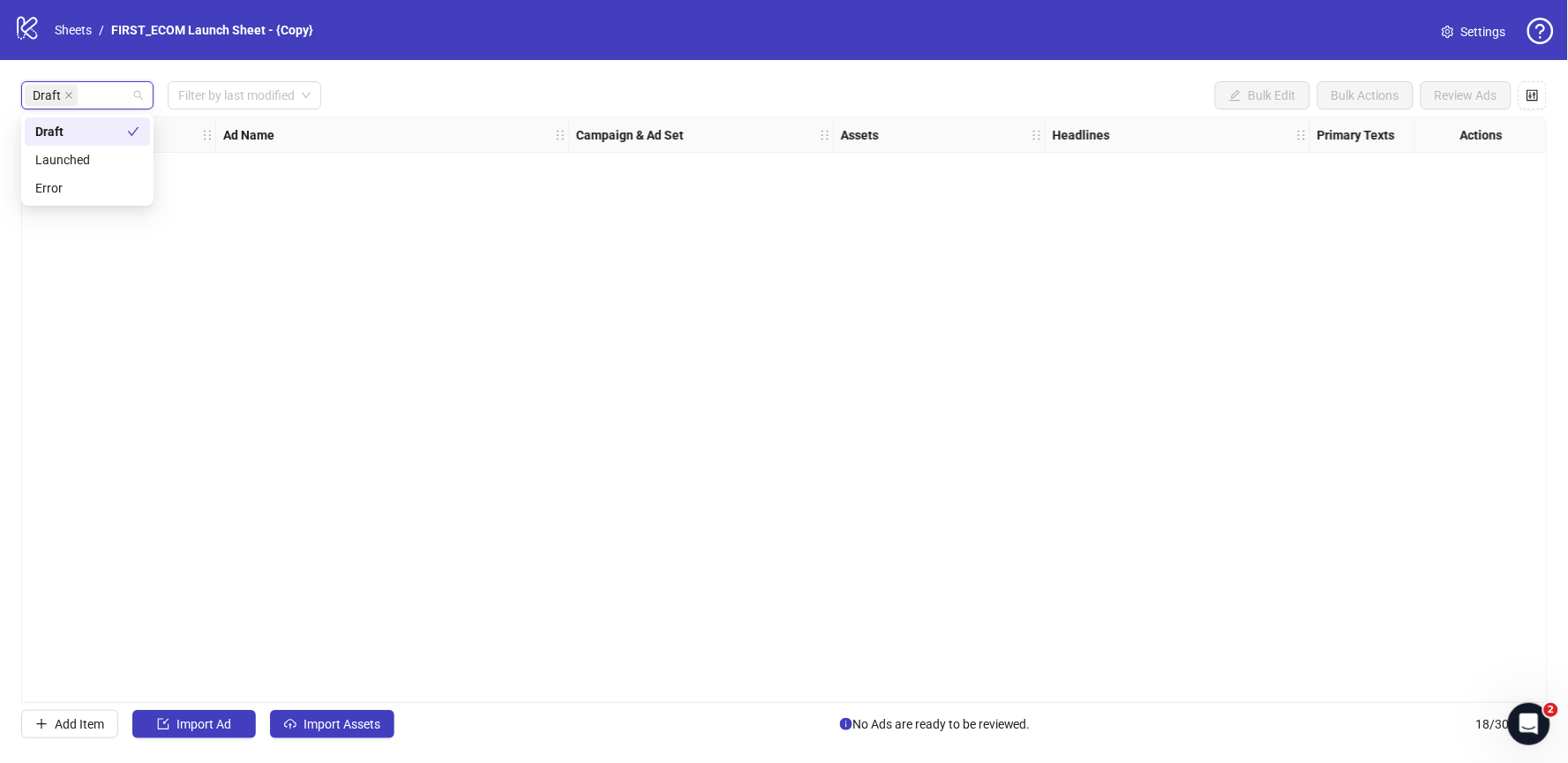
scroll to position [0, 0]
click at [354, 724] on span "Import Assets" at bounding box center [342, 724] width 77 height 14
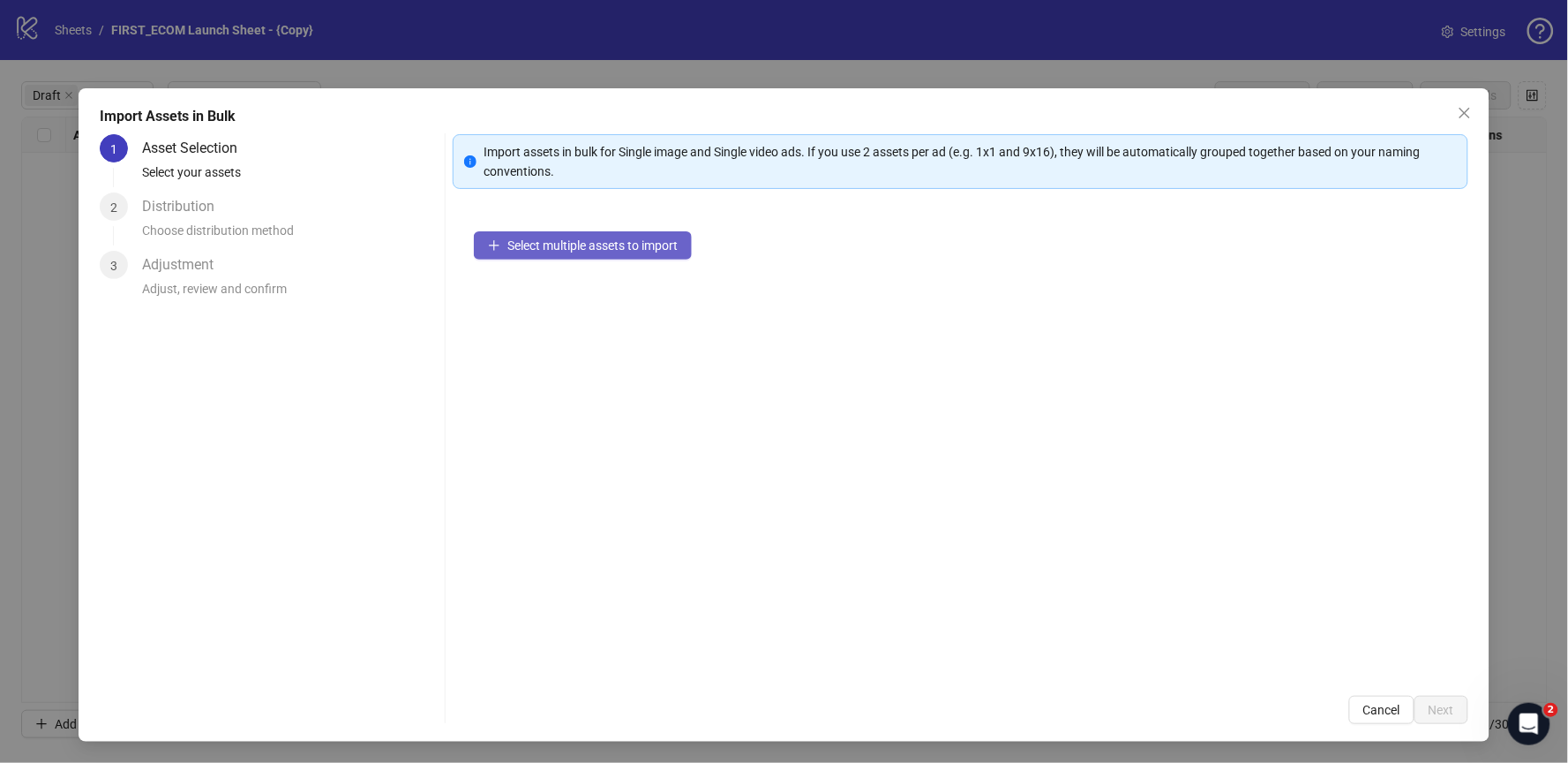
click at [570, 236] on button "Select multiple assets to import" at bounding box center [583, 245] width 218 height 28
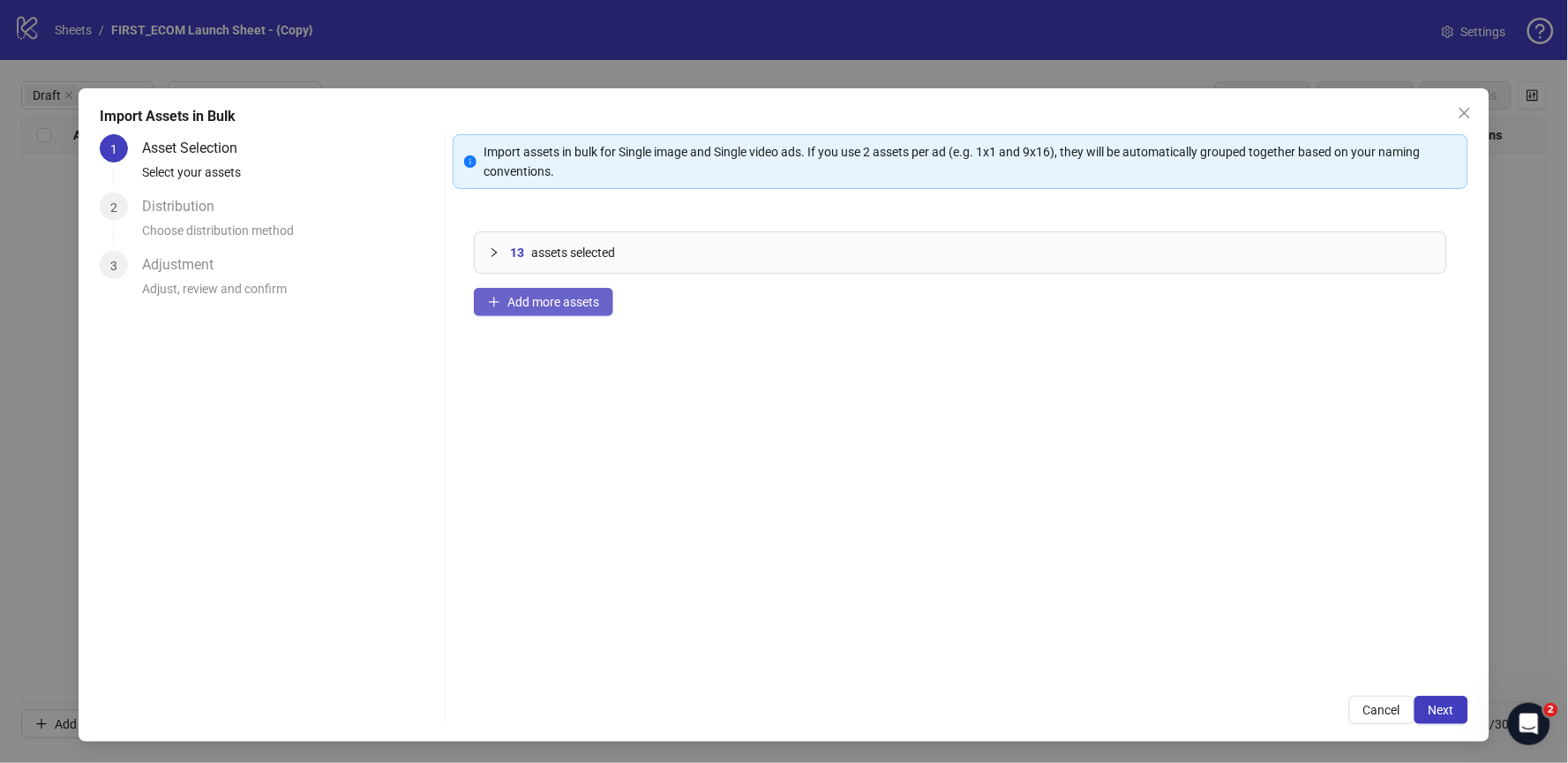
click at [509, 298] on span "Add more assets" at bounding box center [554, 302] width 92 height 14
click at [1445, 712] on span "Next" at bounding box center [1442, 710] width 26 height 14
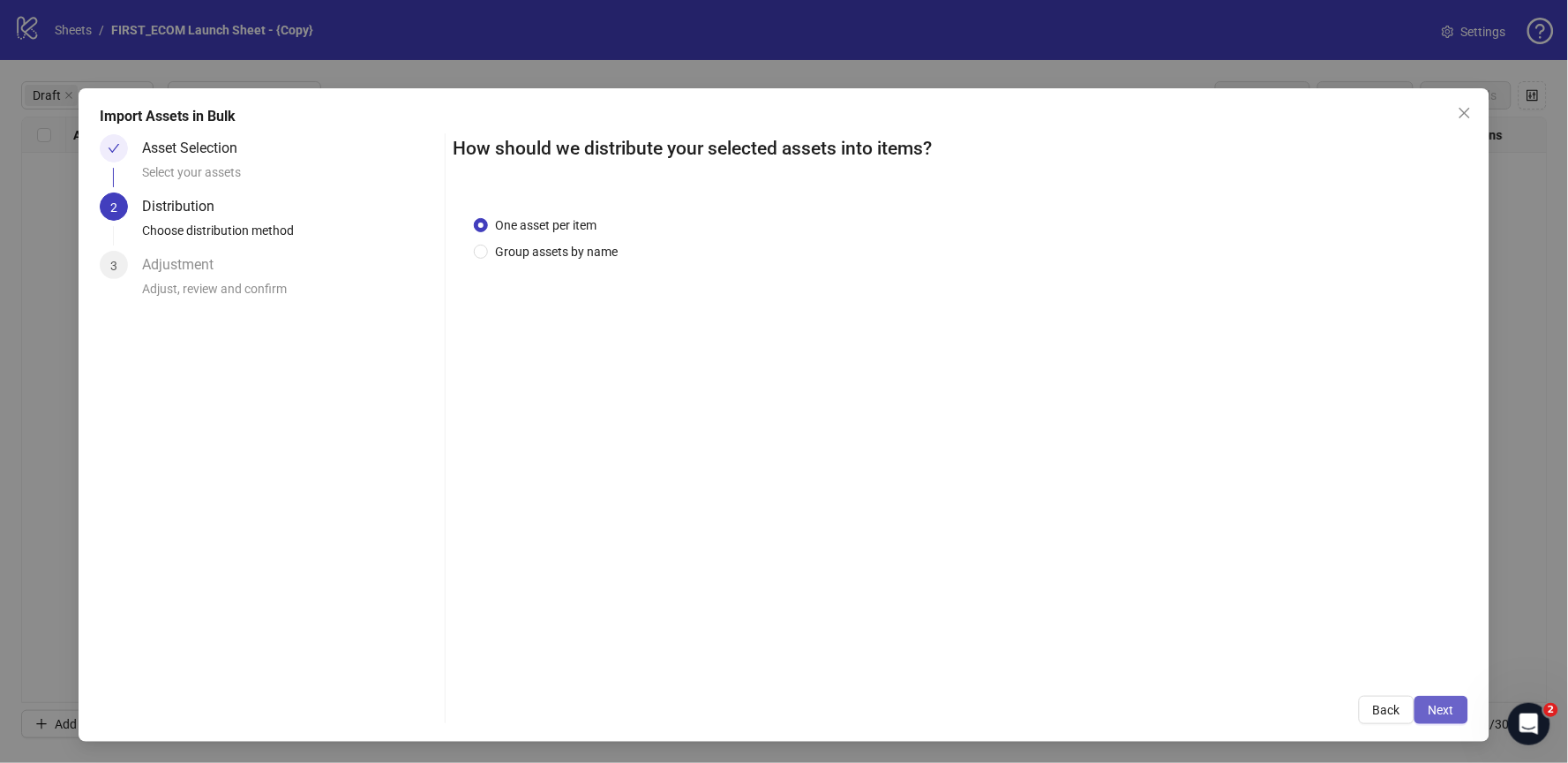
click at [1441, 703] on span "Next" at bounding box center [1442, 710] width 26 height 14
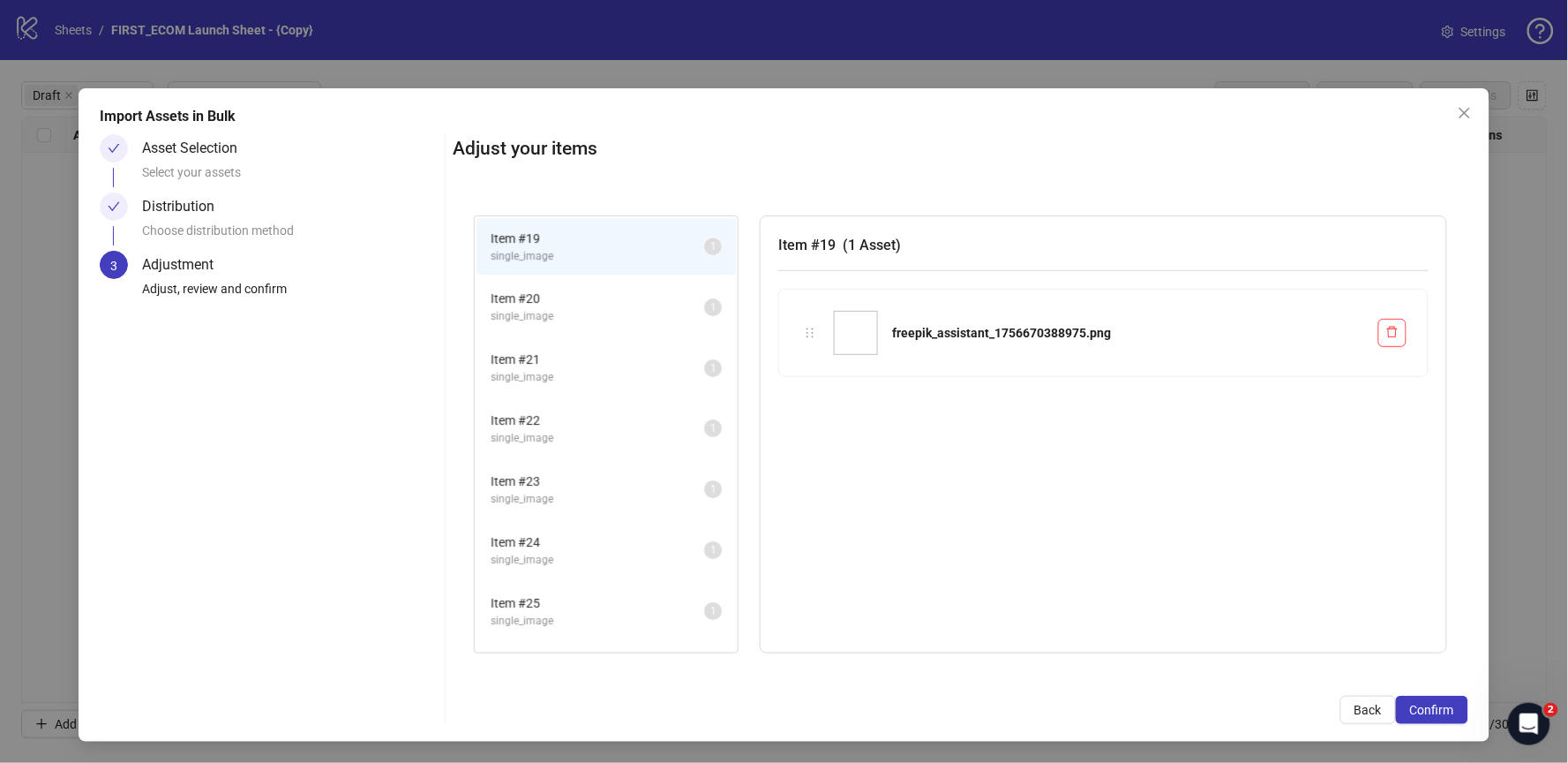
click at [559, 294] on span "Item # 20" at bounding box center [598, 298] width 214 height 19
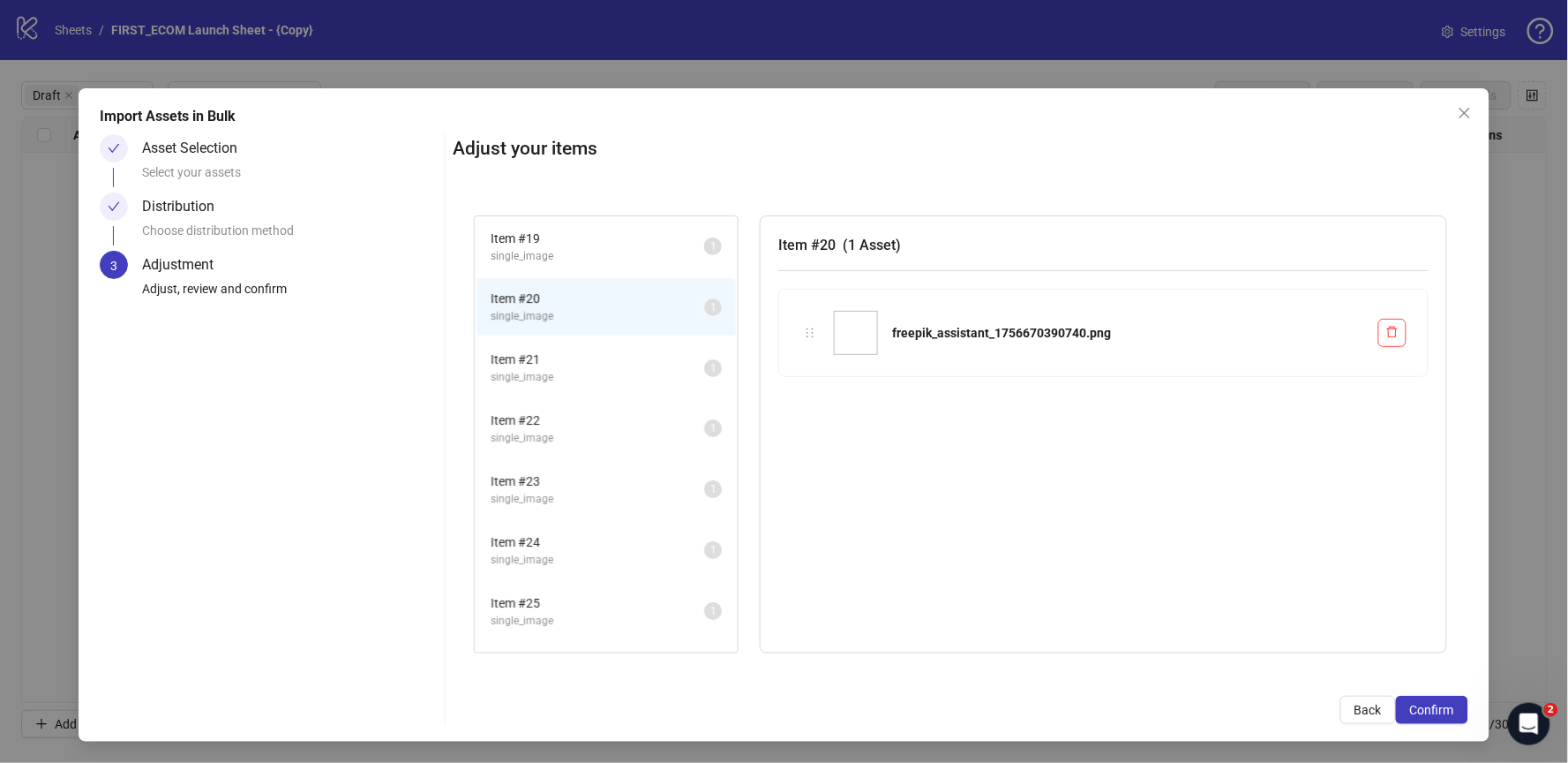
click at [565, 339] on li "Item # 21 single_image 1" at bounding box center [607, 367] width 260 height 57
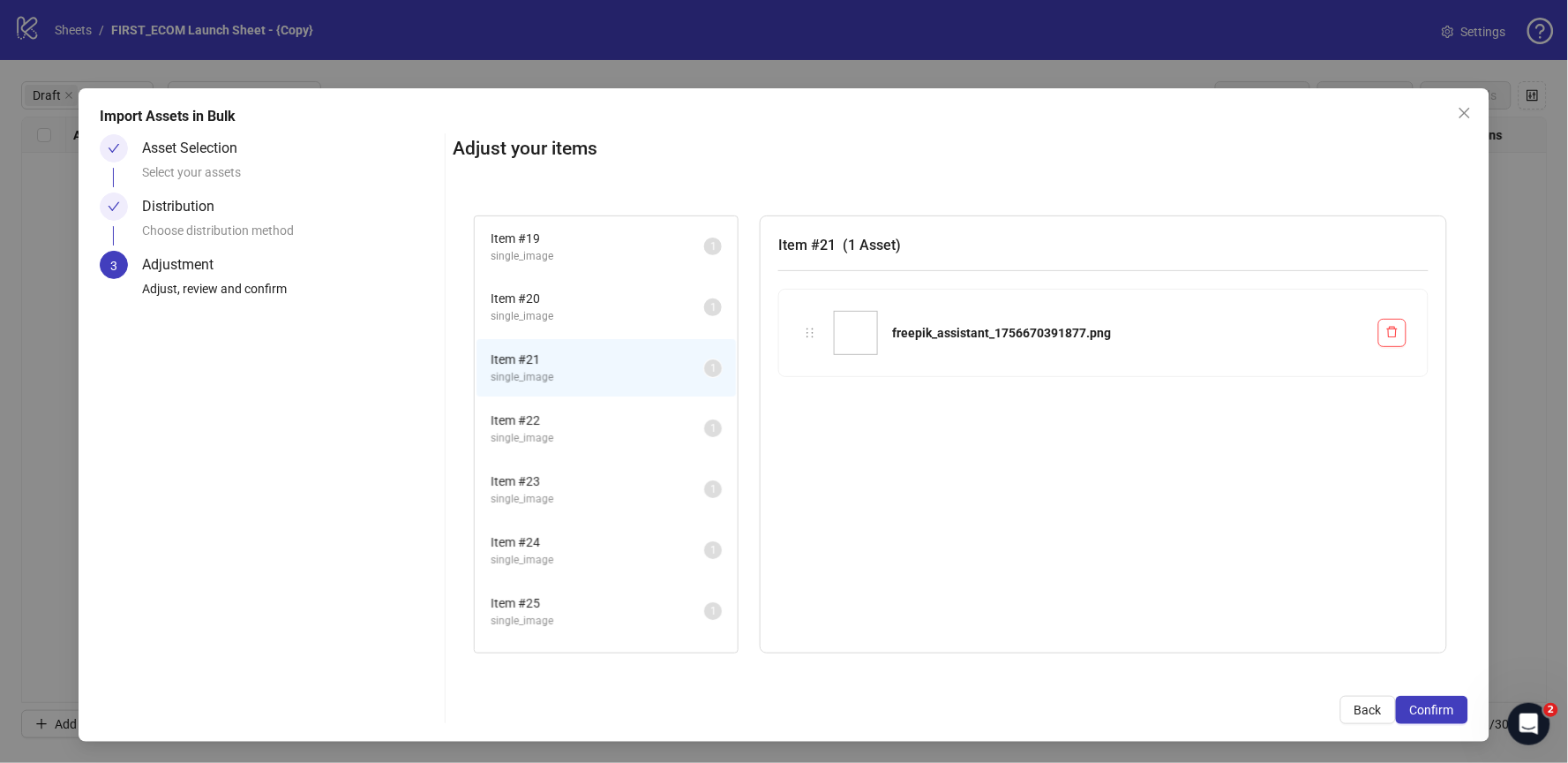
scroll to position [332, 0]
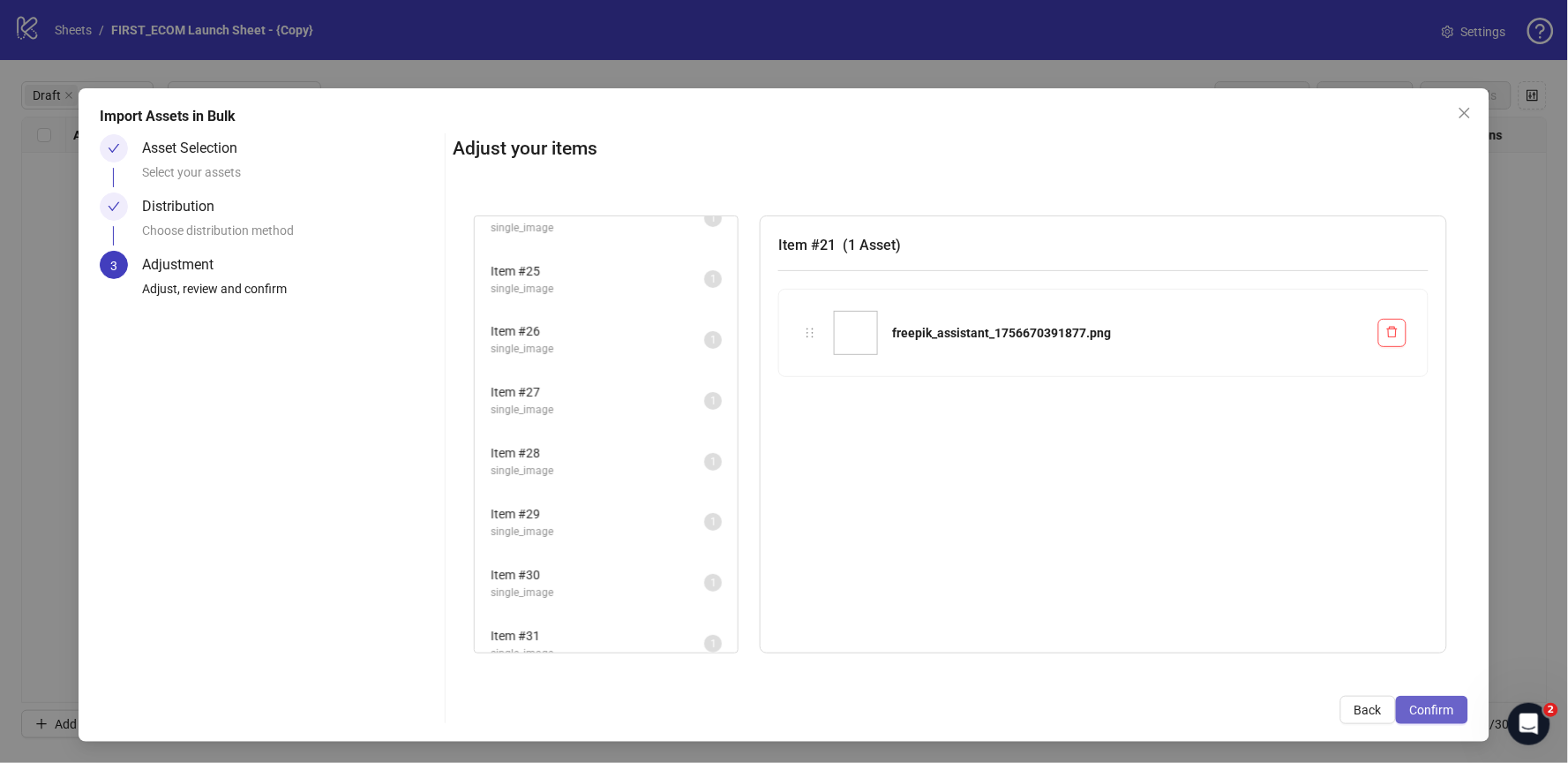
click at [1440, 704] on span "Confirm" at bounding box center [1432, 710] width 44 height 14
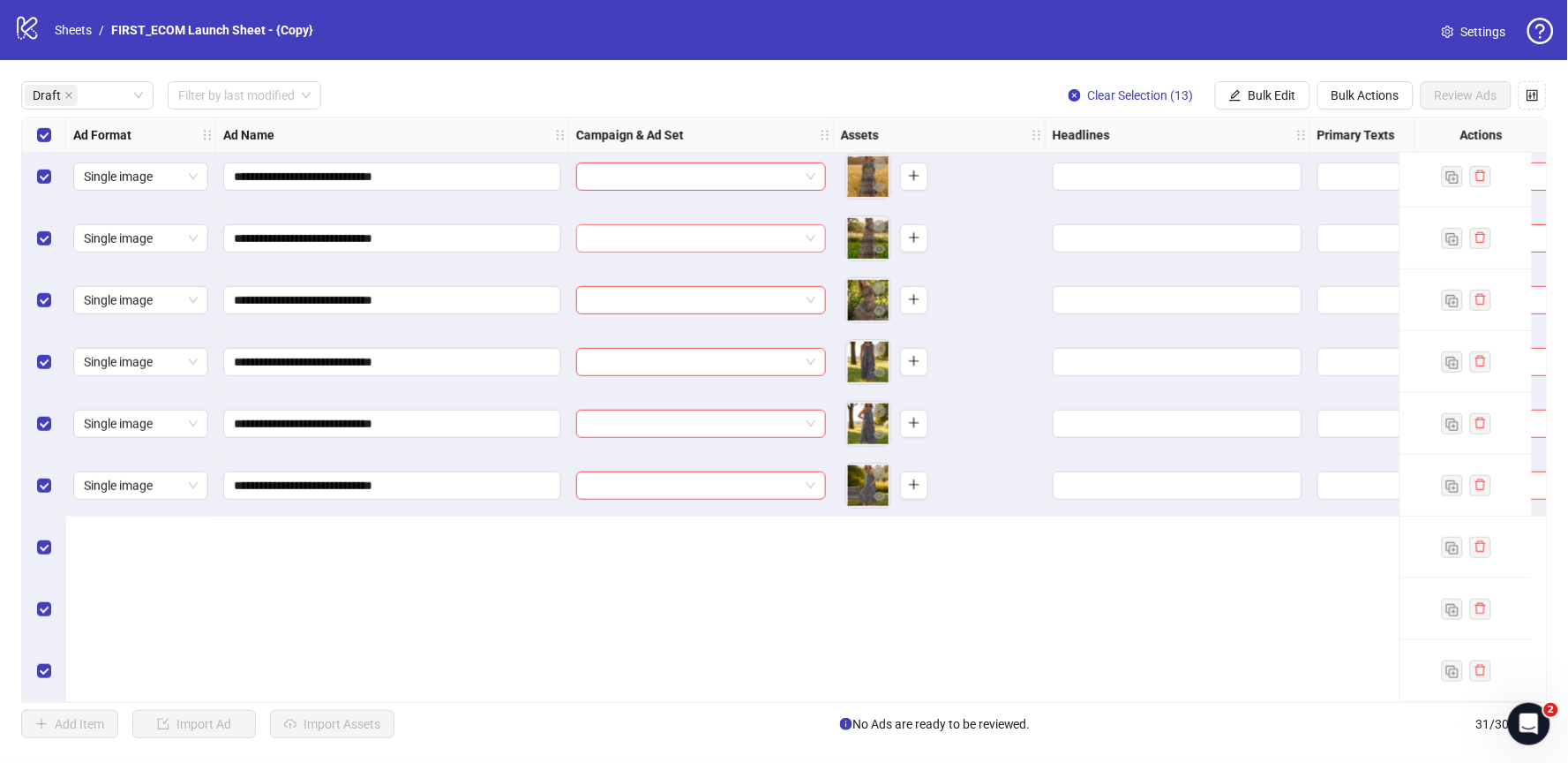
scroll to position [0, 0]
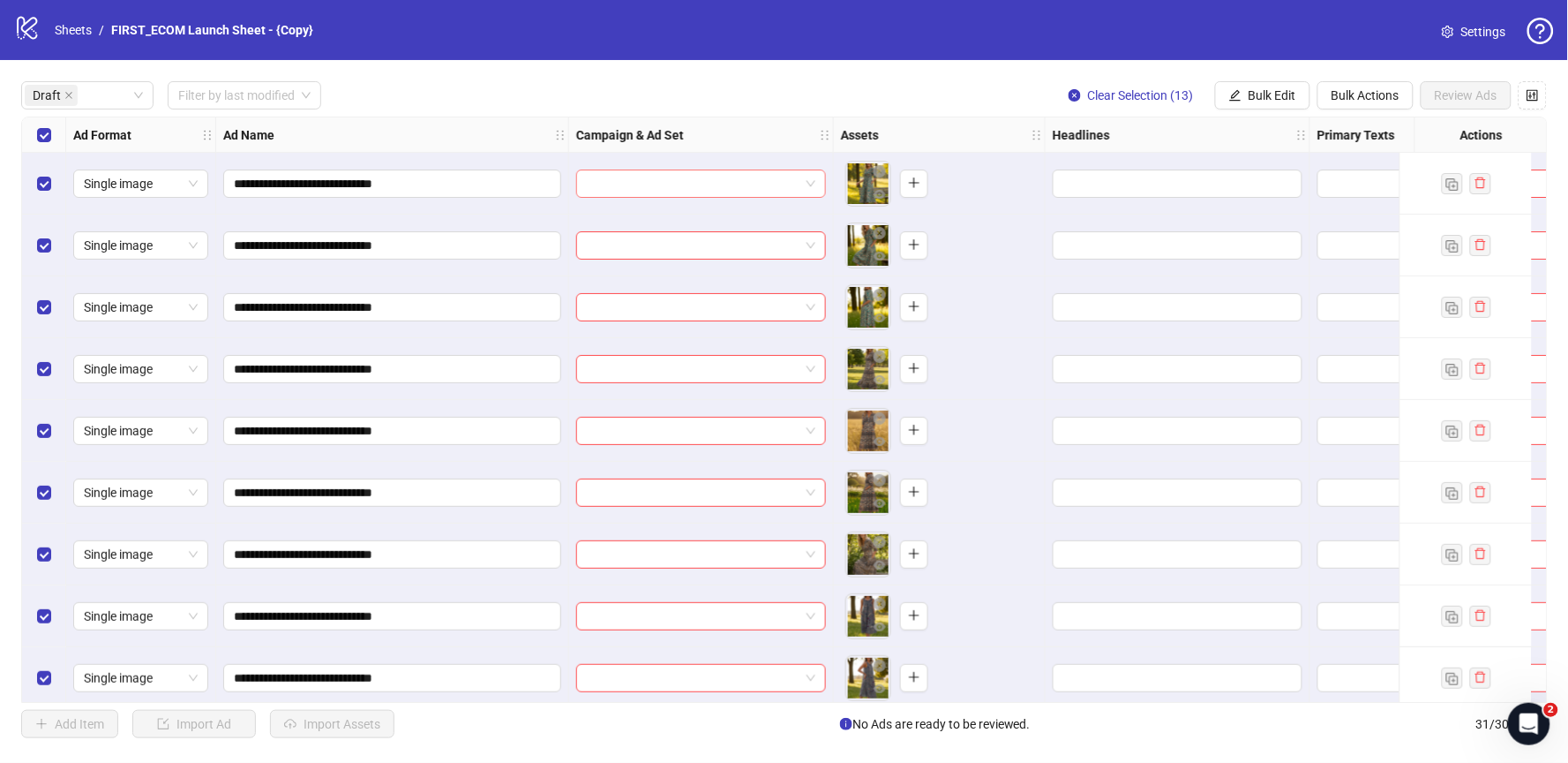
click at [676, 185] on input "search" at bounding box center [693, 183] width 213 height 26
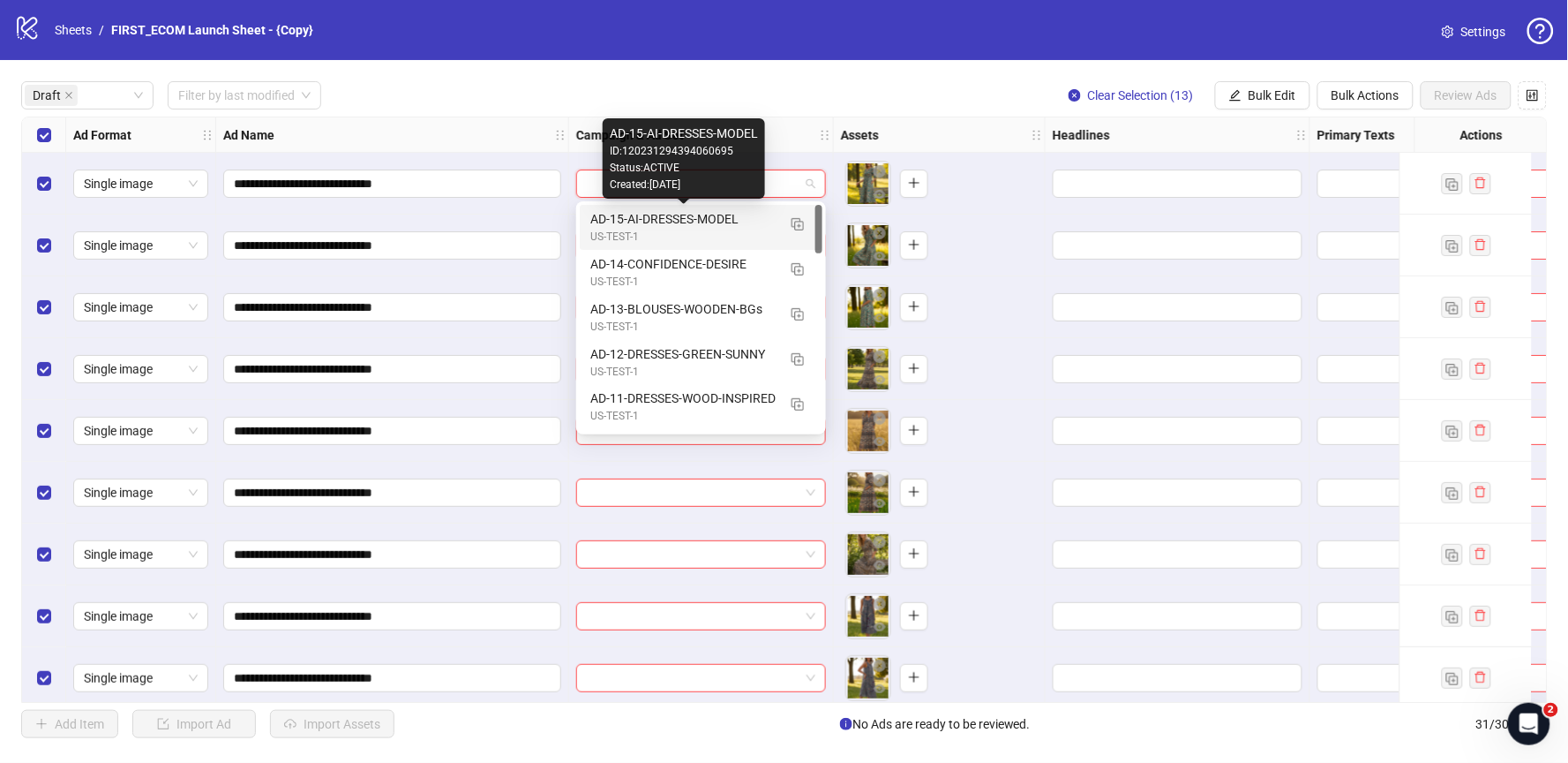
click at [726, 221] on div "AD-15-AI-DRESSES-MODEL" at bounding box center [684, 218] width 186 height 19
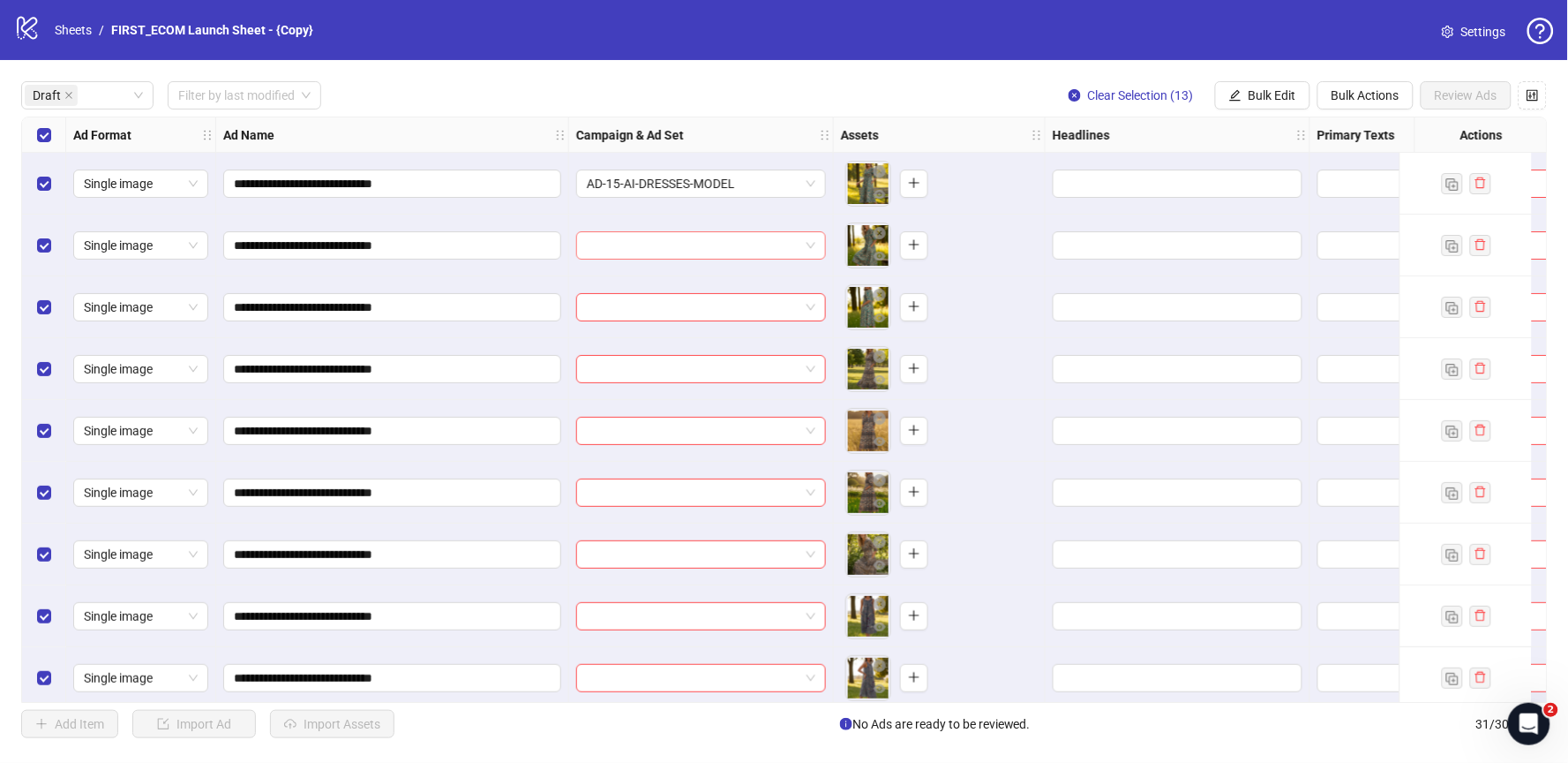
click at [698, 246] on input "search" at bounding box center [693, 245] width 213 height 26
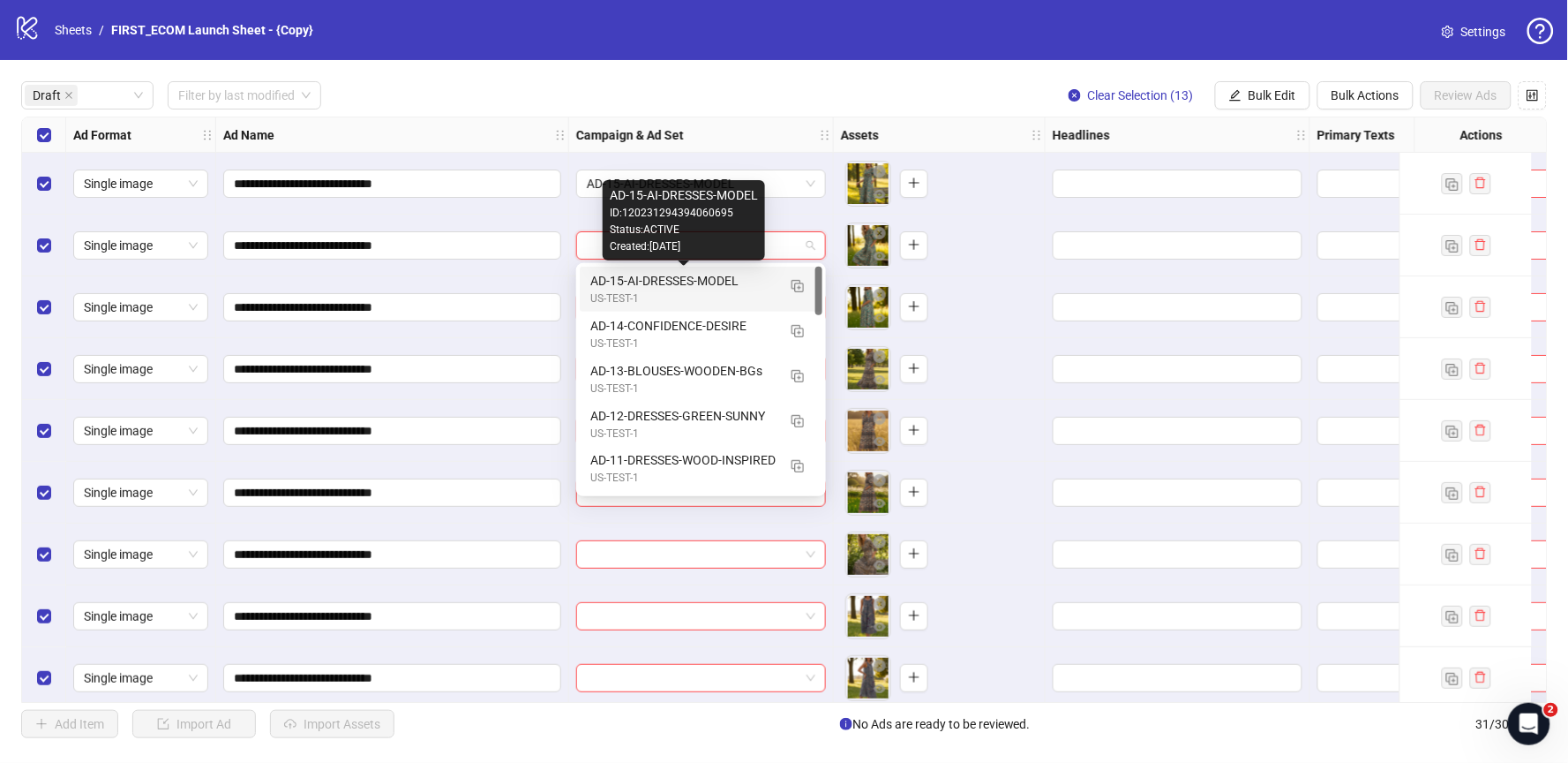
click at [666, 283] on div "AD-15-AI-DRESSES-MODEL" at bounding box center [684, 280] width 186 height 19
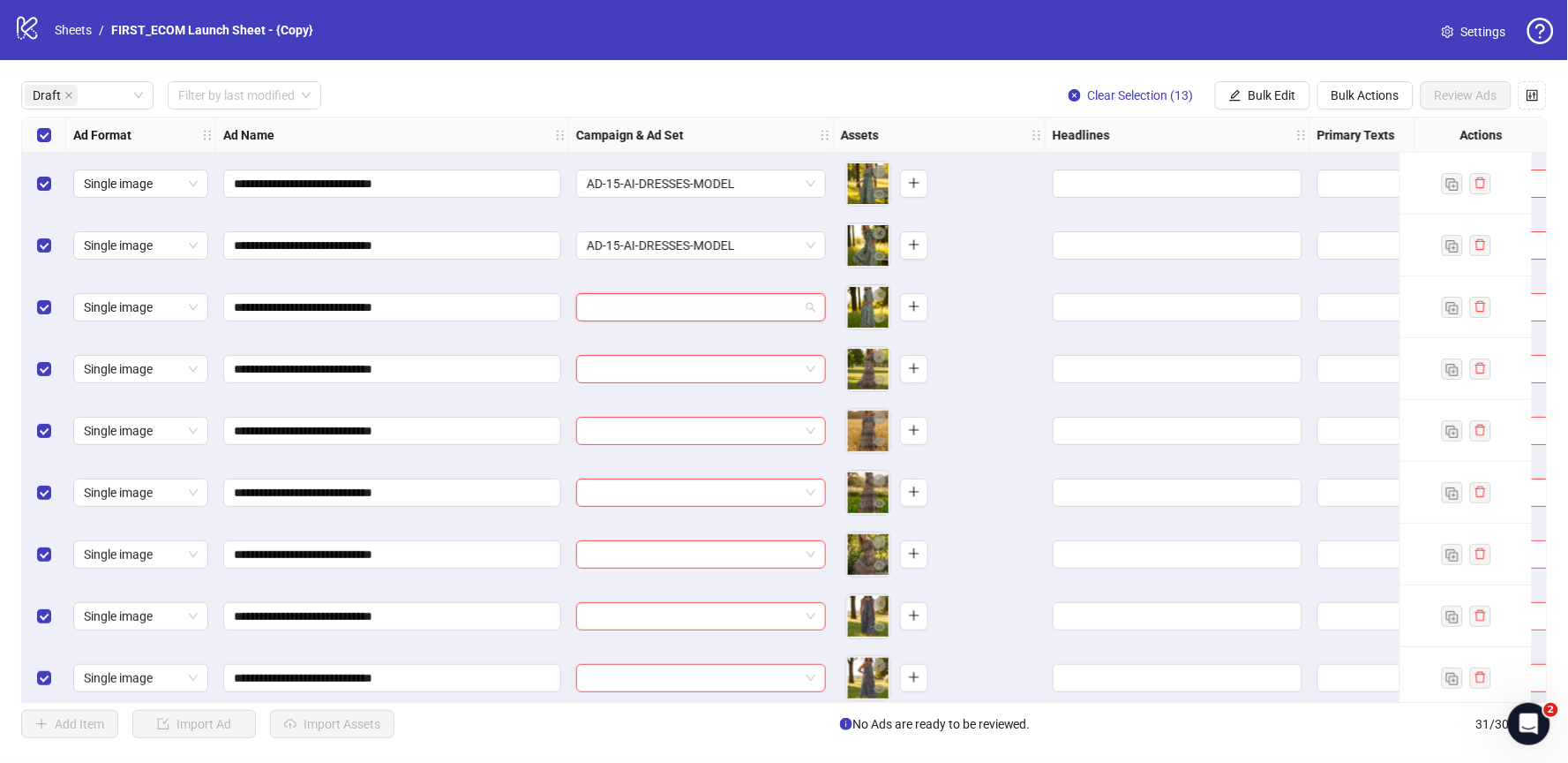
click at [680, 315] on input "search" at bounding box center [693, 307] width 213 height 26
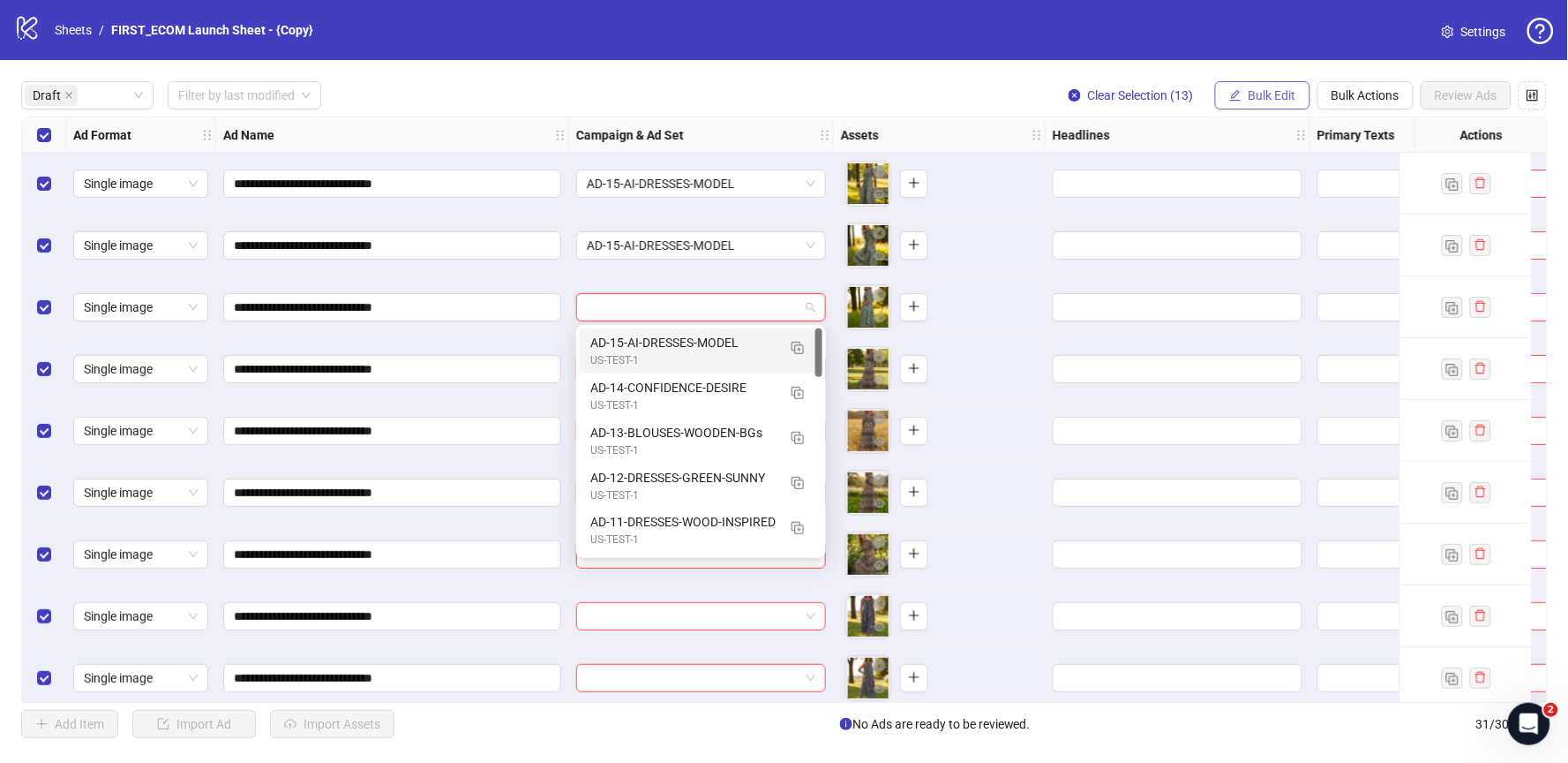
click at [1283, 100] on span "Bulk Edit" at bounding box center [1272, 95] width 48 height 14
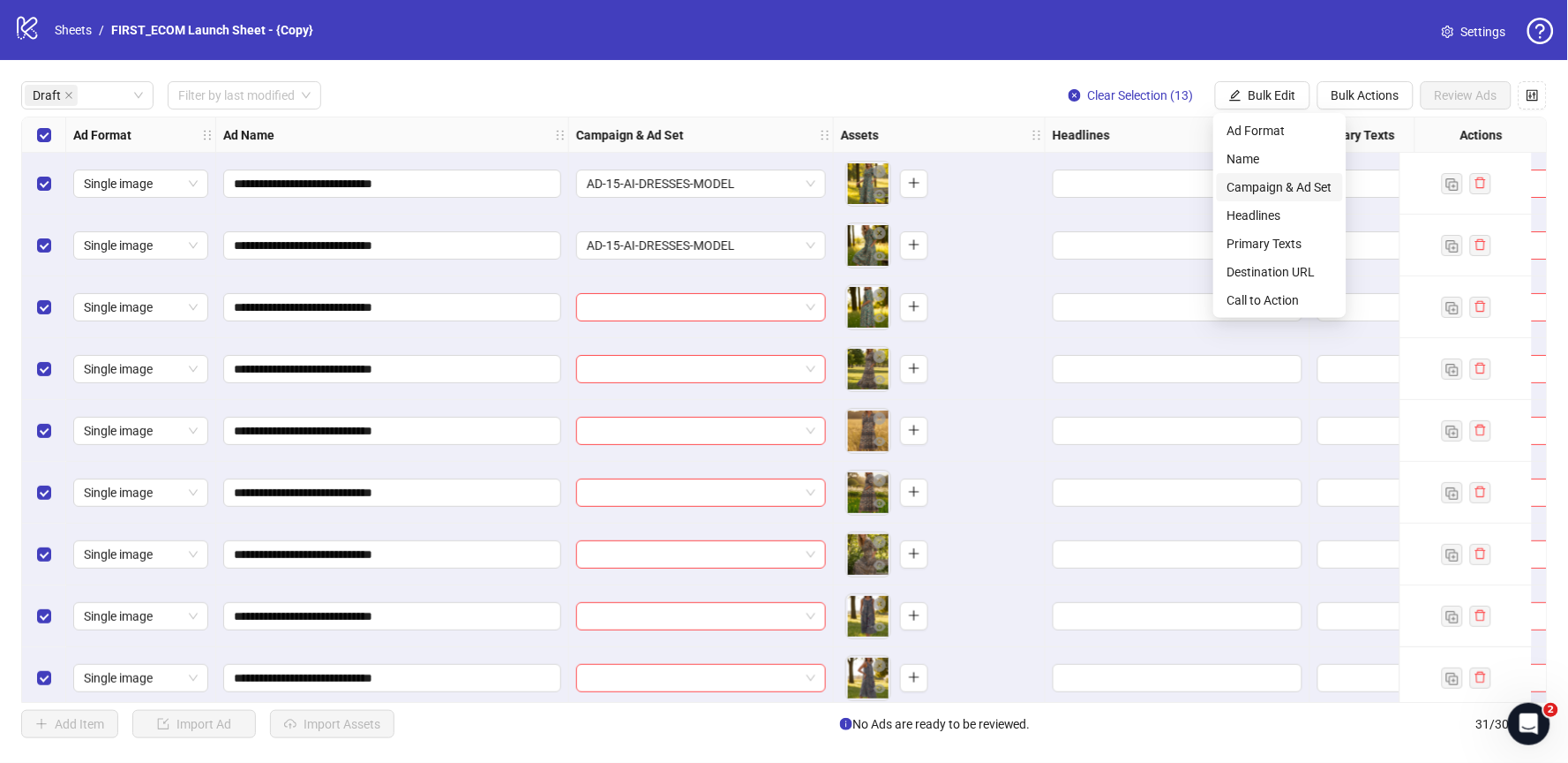
click at [1287, 176] on li "Campaign & Ad Set" at bounding box center [1280, 187] width 126 height 28
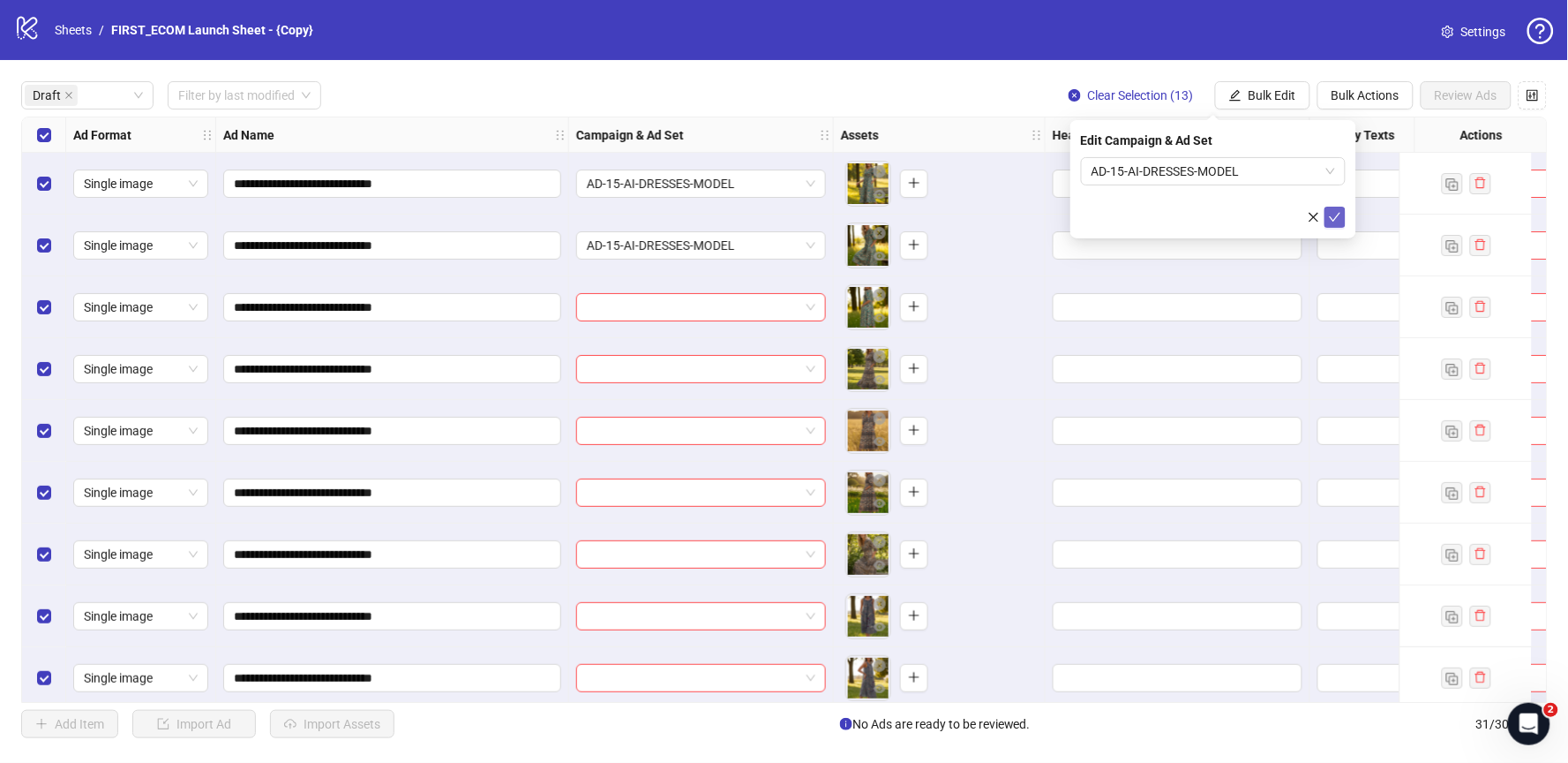
click at [1335, 214] on icon "check" at bounding box center [1335, 217] width 12 height 12
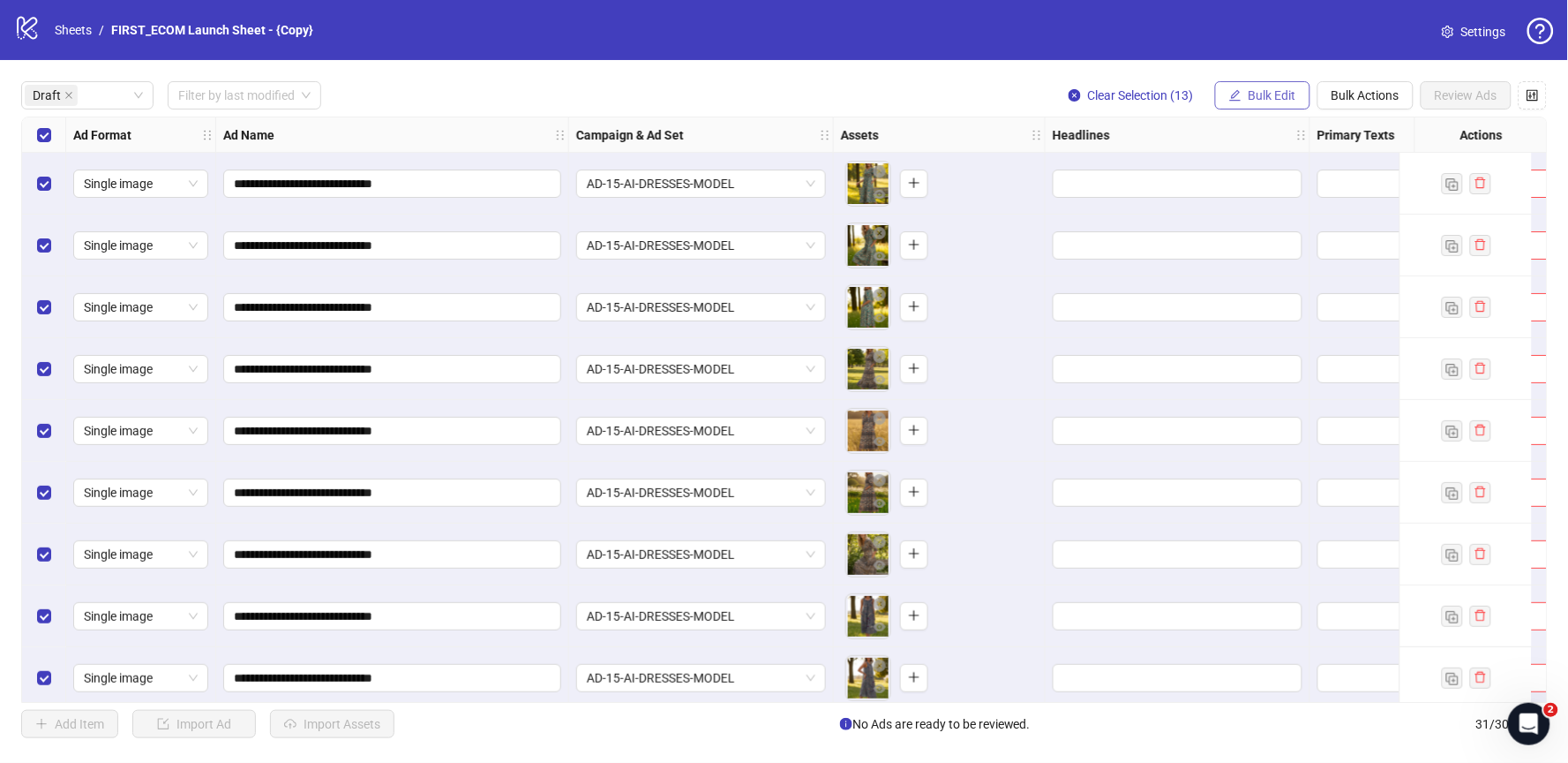
click at [1269, 88] on span "Bulk Edit" at bounding box center [1272, 95] width 48 height 14
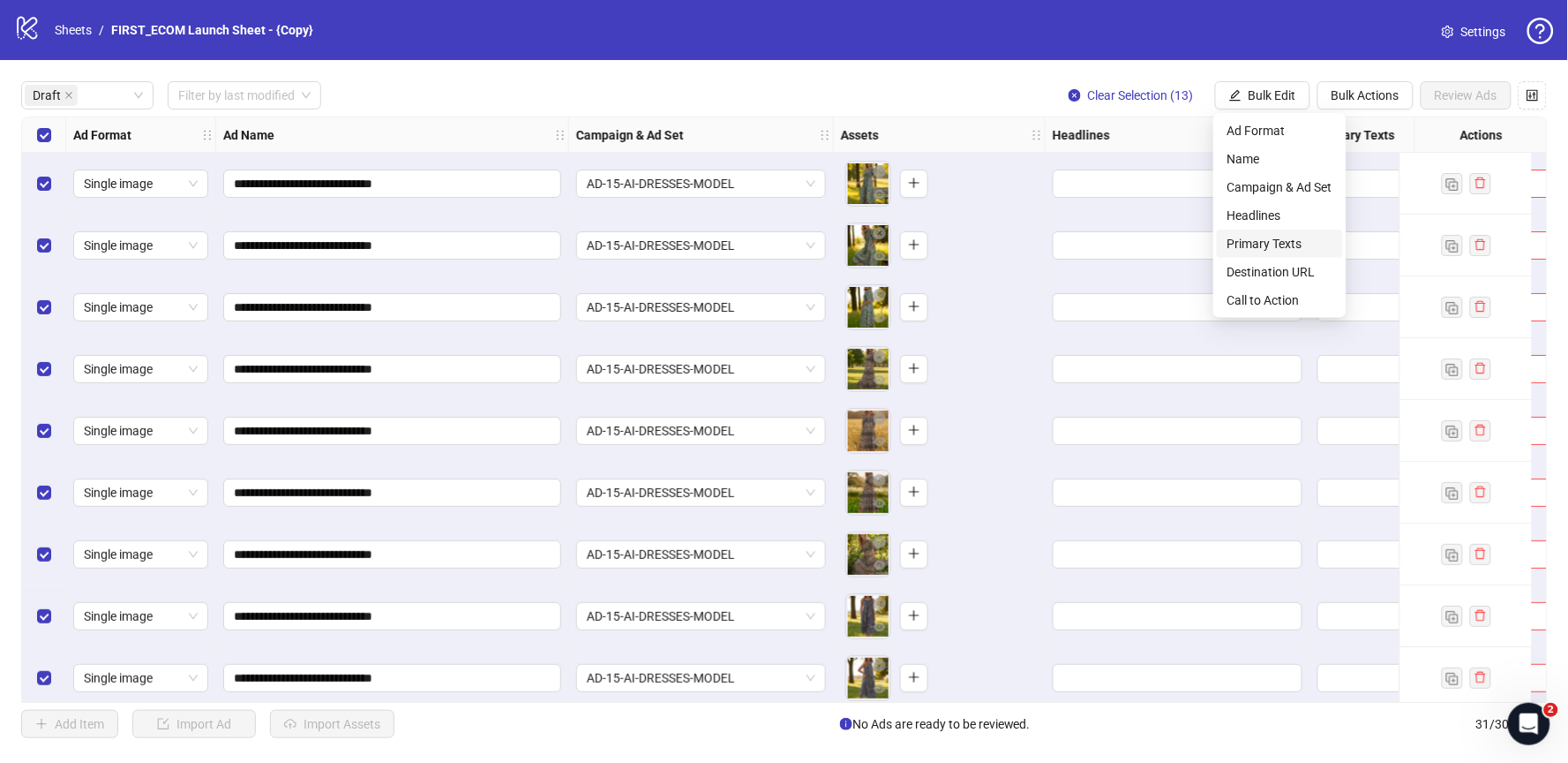
click at [1250, 240] on span "Primary Texts" at bounding box center [1279, 243] width 105 height 19
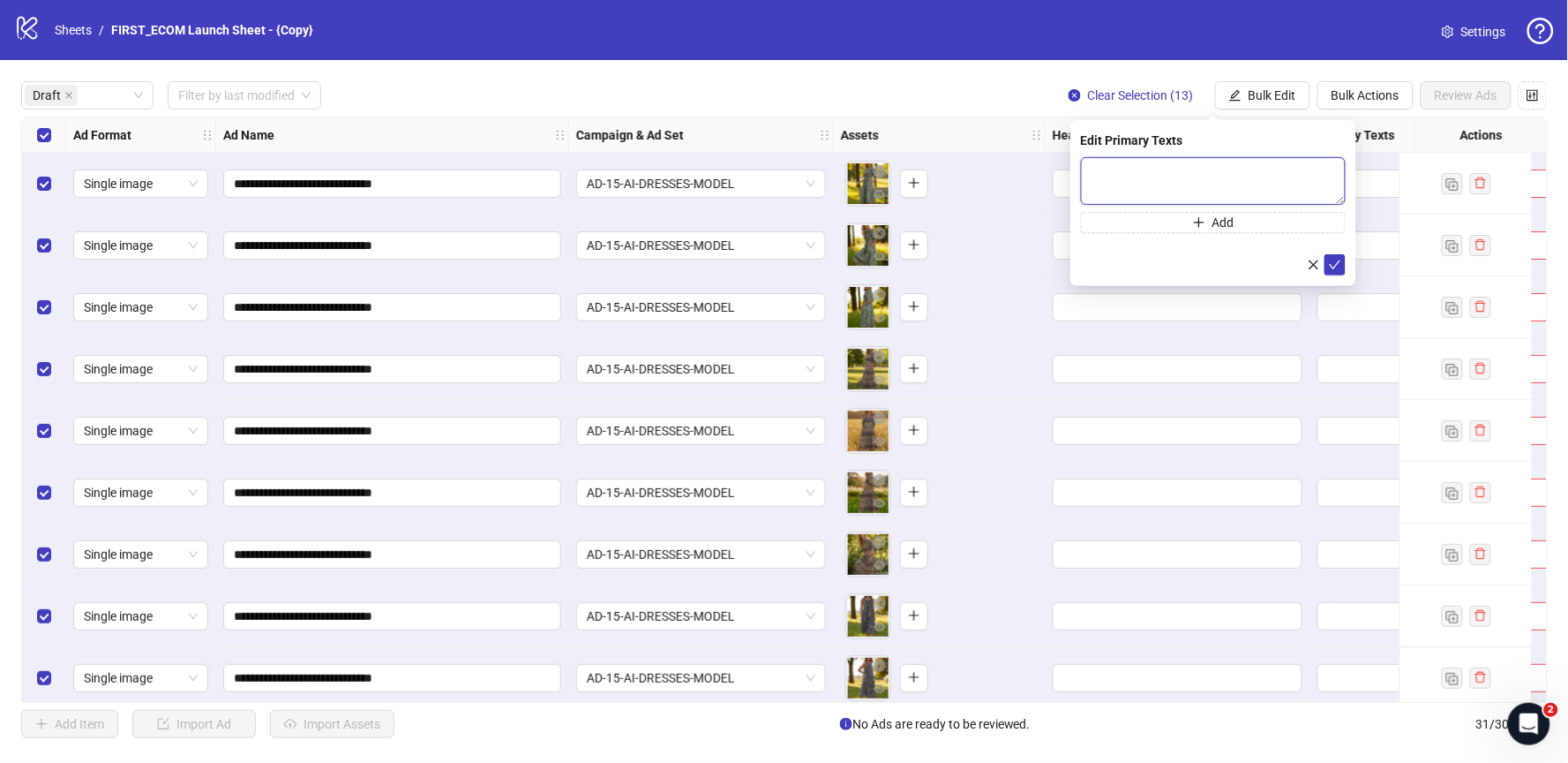
click at [1181, 167] on textarea at bounding box center [1213, 181] width 265 height 48
click at [64, 97] on icon "close" at bounding box center [68, 95] width 9 height 9
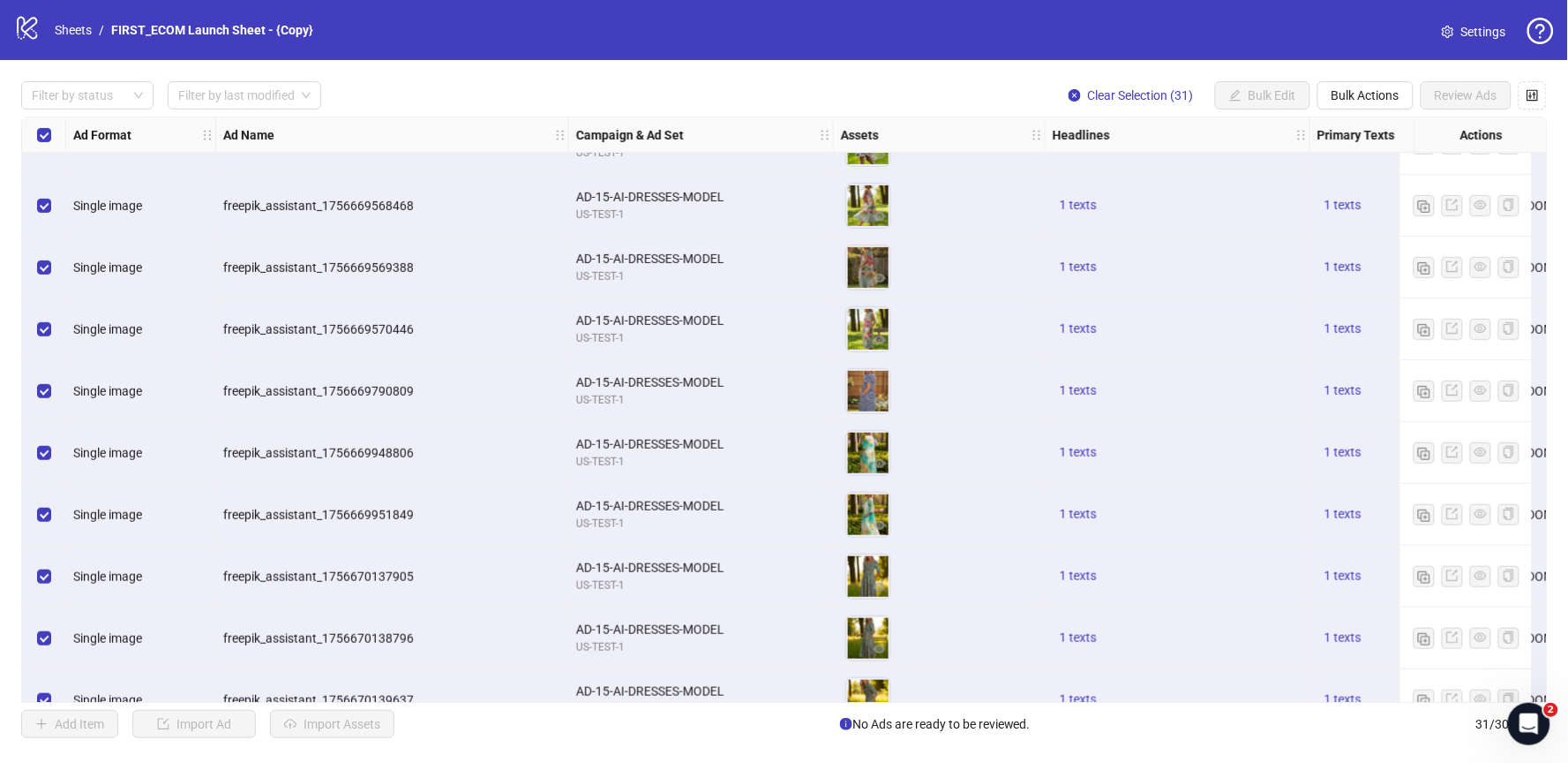
scroll to position [1373, 0]
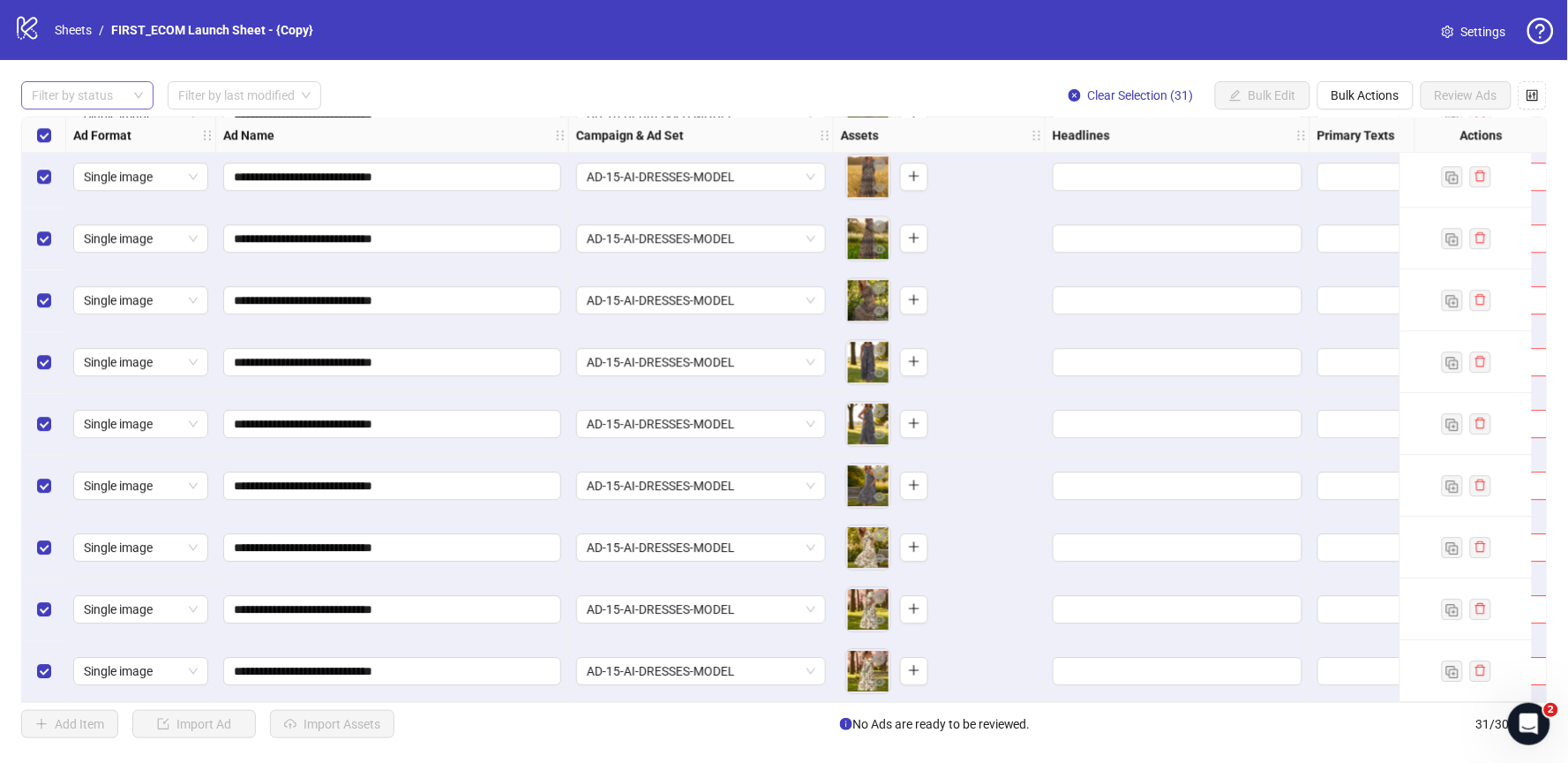
click at [95, 92] on div at bounding box center [78, 95] width 107 height 25
click at [429, 97] on div "Filter by status Filter by last modified Clear Selection (31) Bulk Edit Bulk Ac…" at bounding box center [784, 95] width 1526 height 28
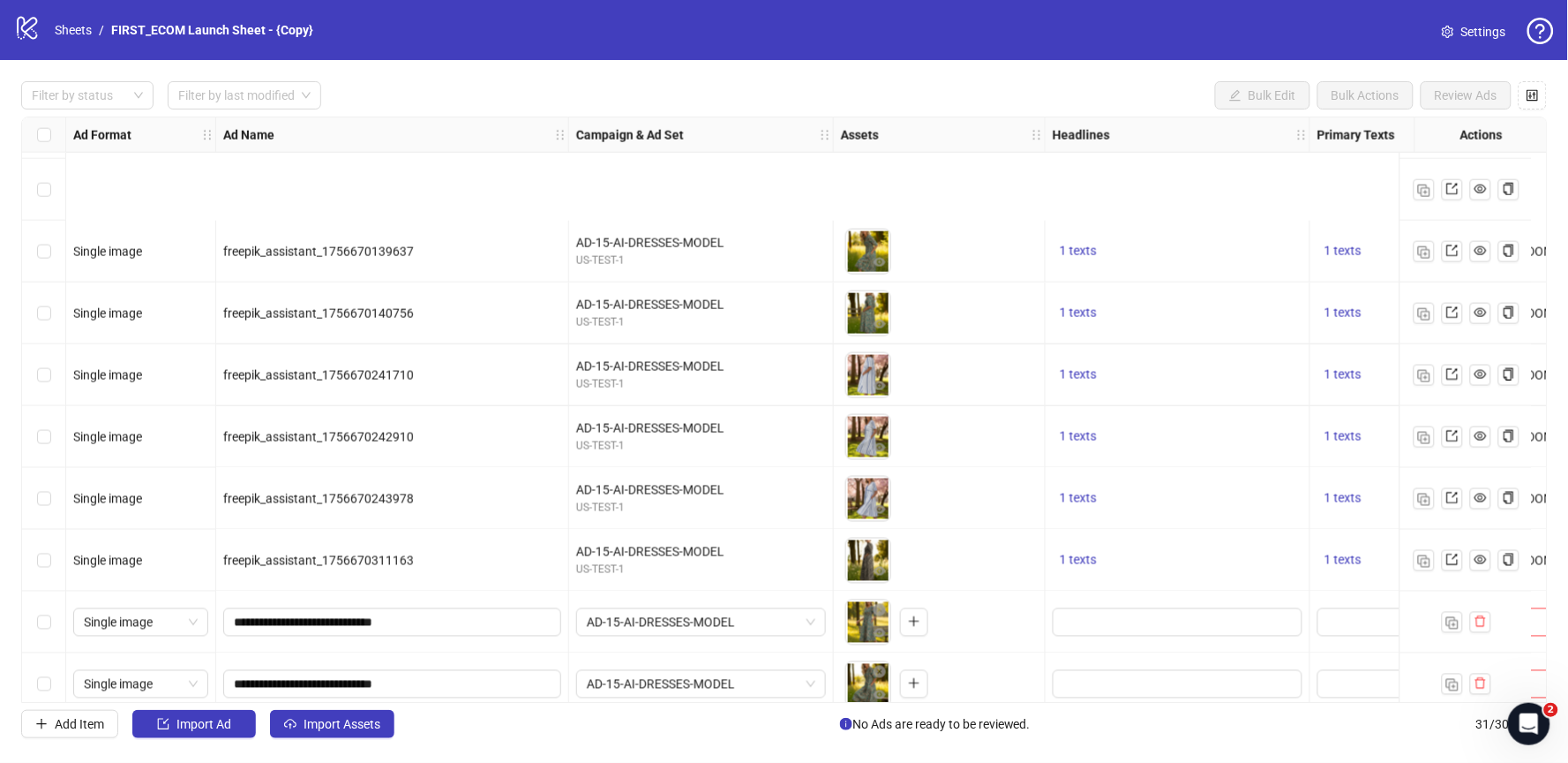
scroll to position [903, 0]
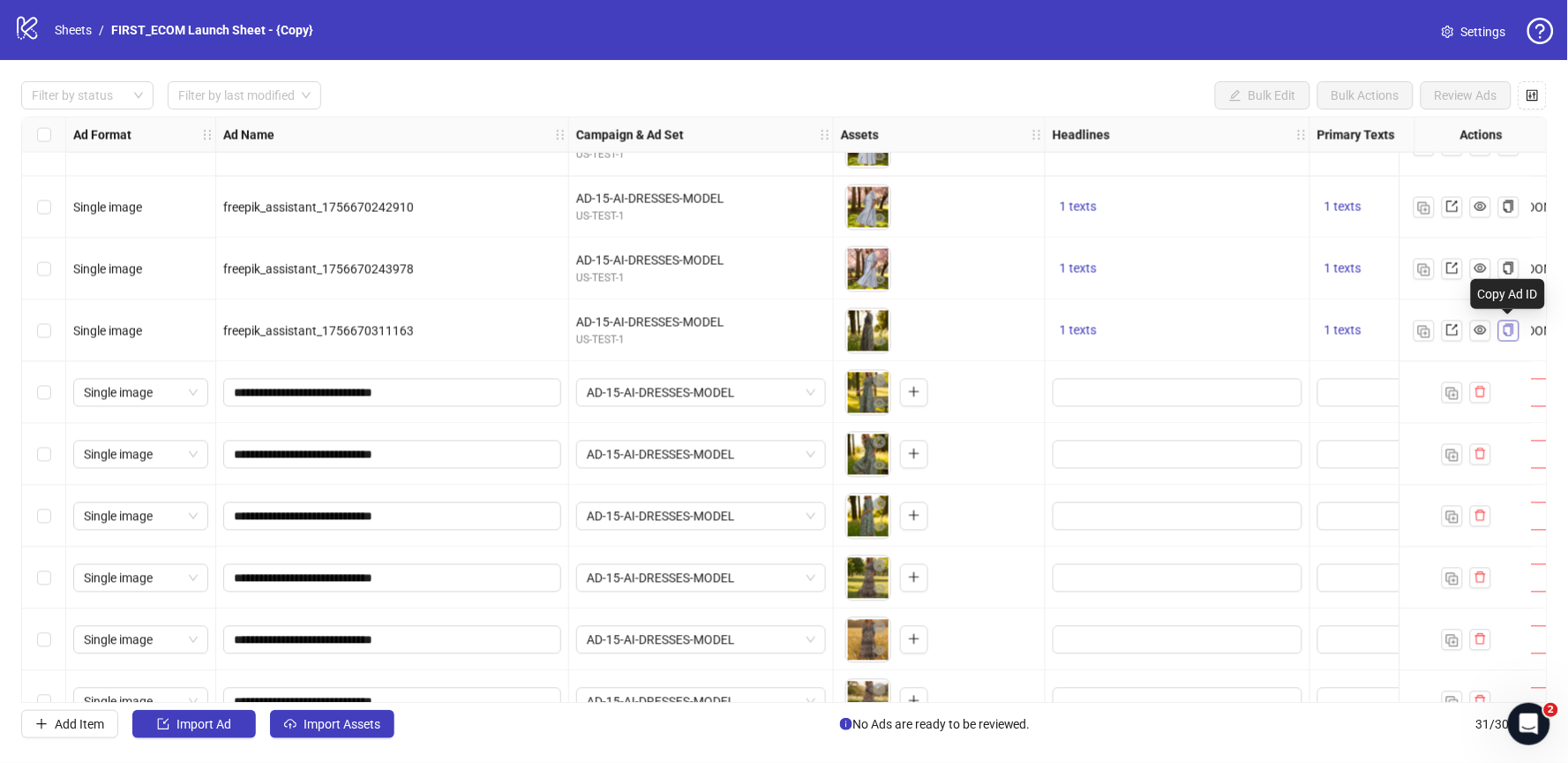
click at [1506, 330] on icon "copy" at bounding box center [1509, 330] width 12 height 12
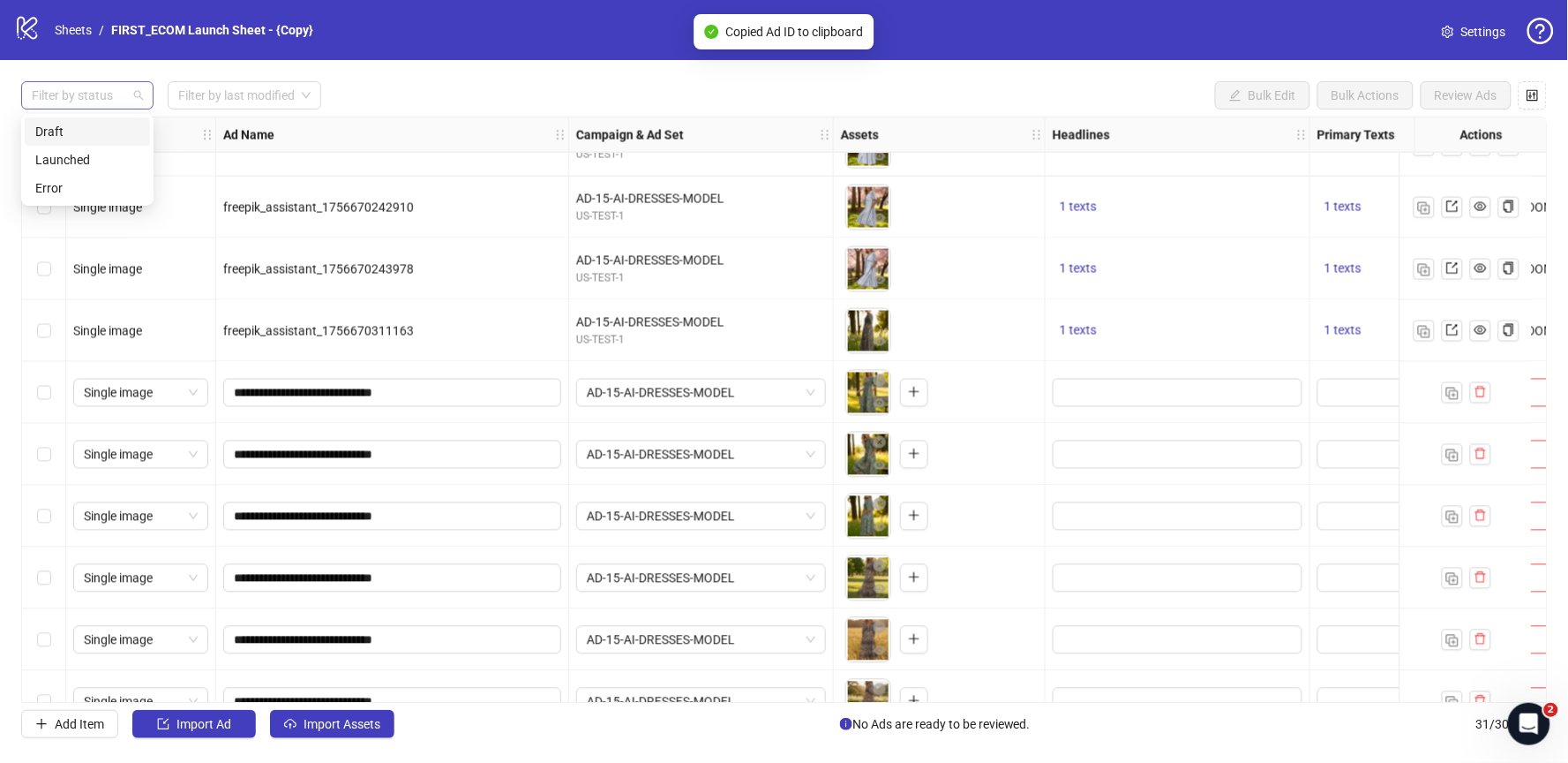
click at [94, 85] on div at bounding box center [78, 95] width 107 height 25
click at [72, 138] on div "Draft" at bounding box center [87, 131] width 104 height 19
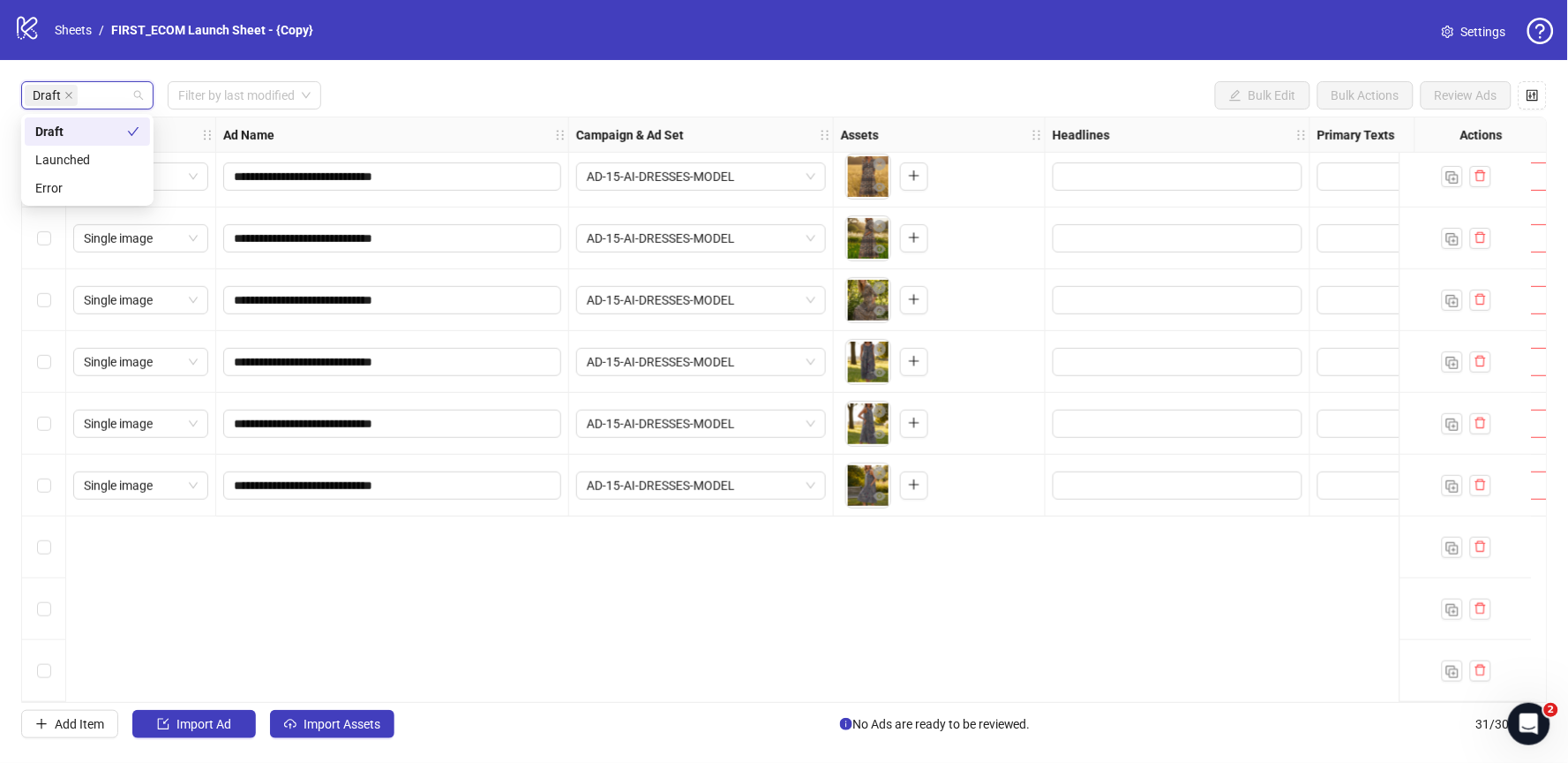
scroll to position [0, 0]
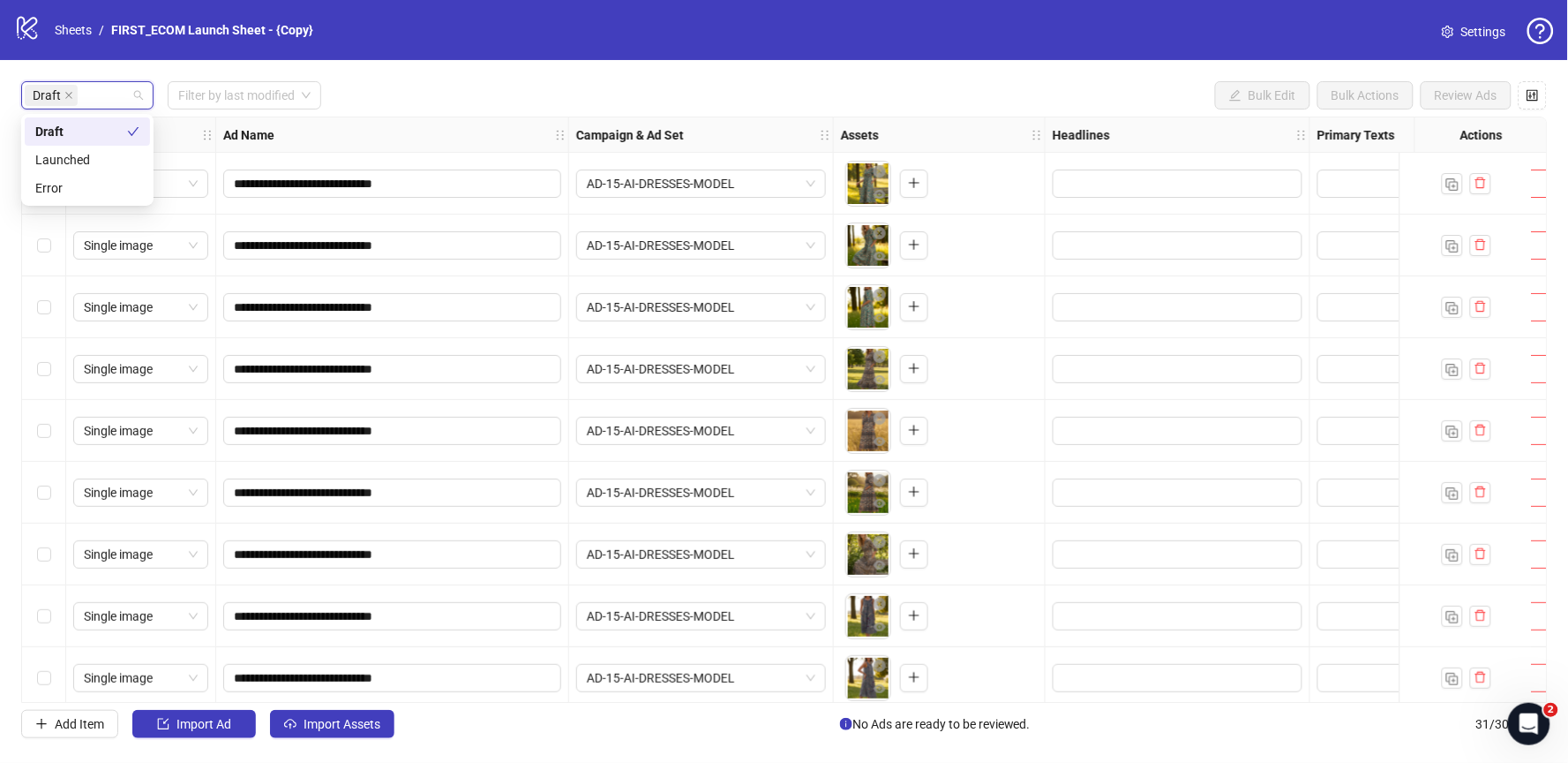
click at [451, 72] on div "**********" at bounding box center [784, 409] width 1568 height 699
click at [67, 95] on icon "close" at bounding box center [68, 95] width 9 height 9
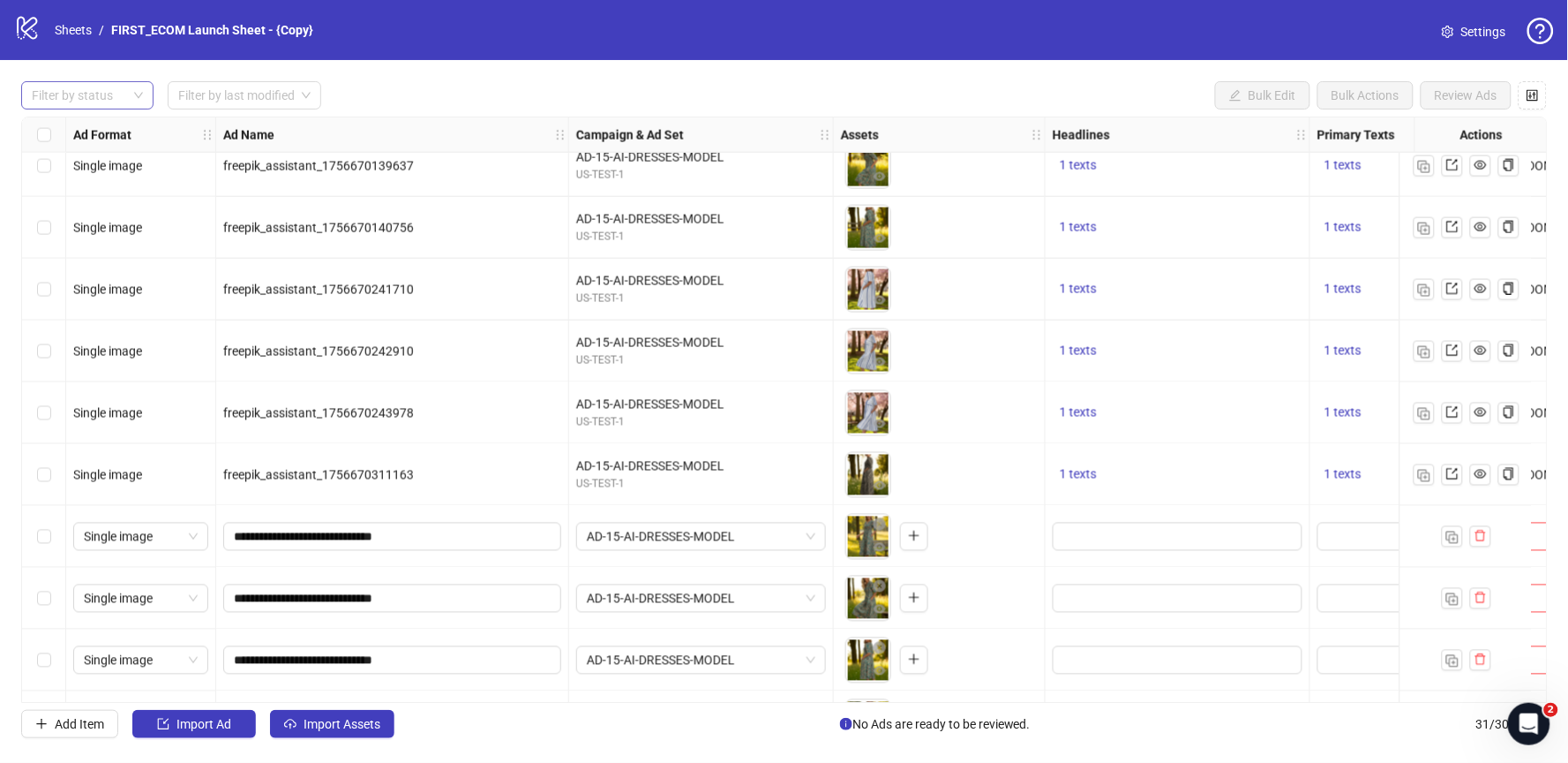
scroll to position [769, 0]
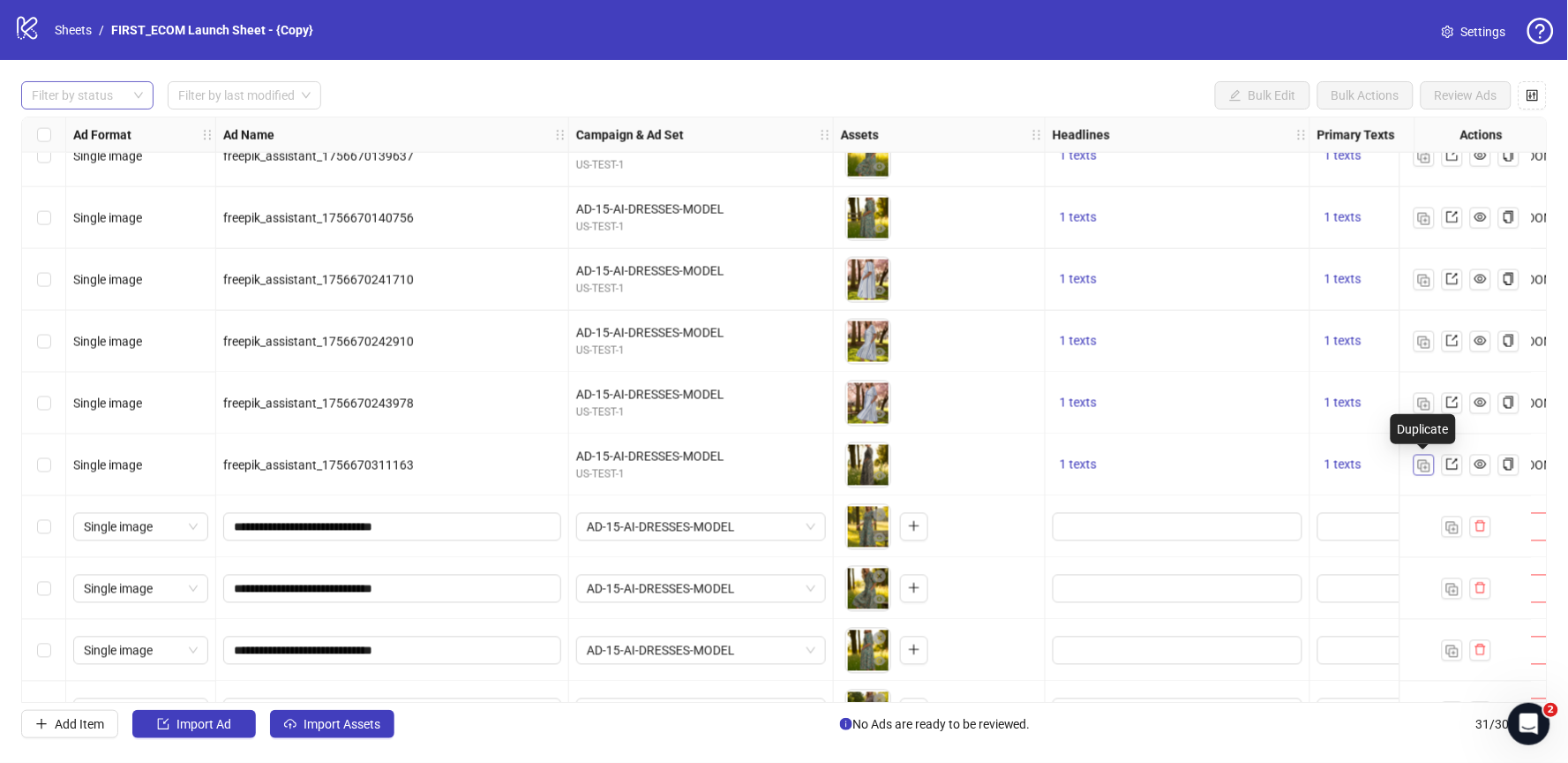
click at [1427, 466] on img "button" at bounding box center [1424, 466] width 12 height 12
click at [121, 81] on div "Filter by status" at bounding box center [87, 95] width 132 height 28
click at [87, 124] on div "Draft" at bounding box center [87, 131] width 104 height 19
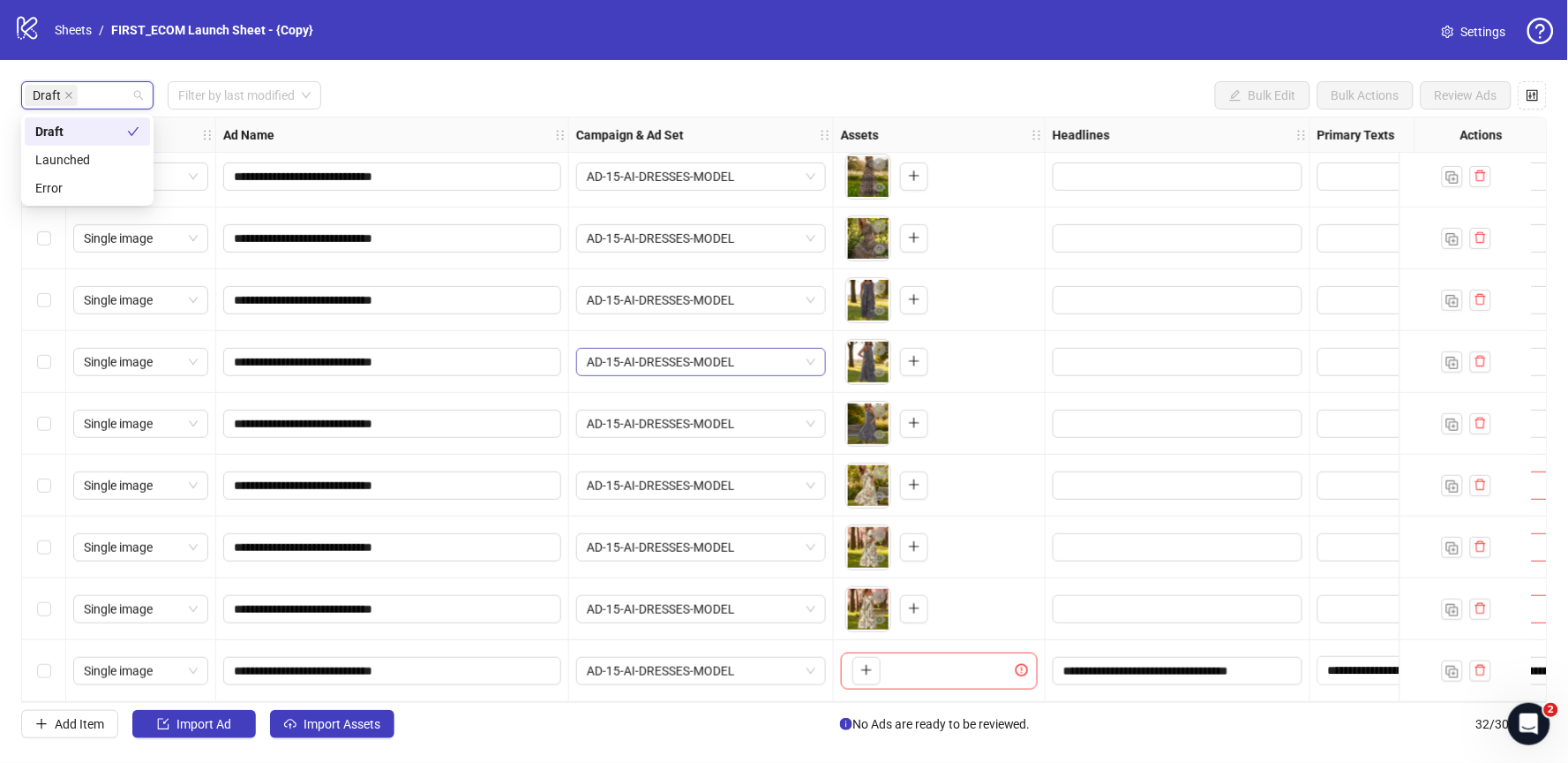
scroll to position [322, 0]
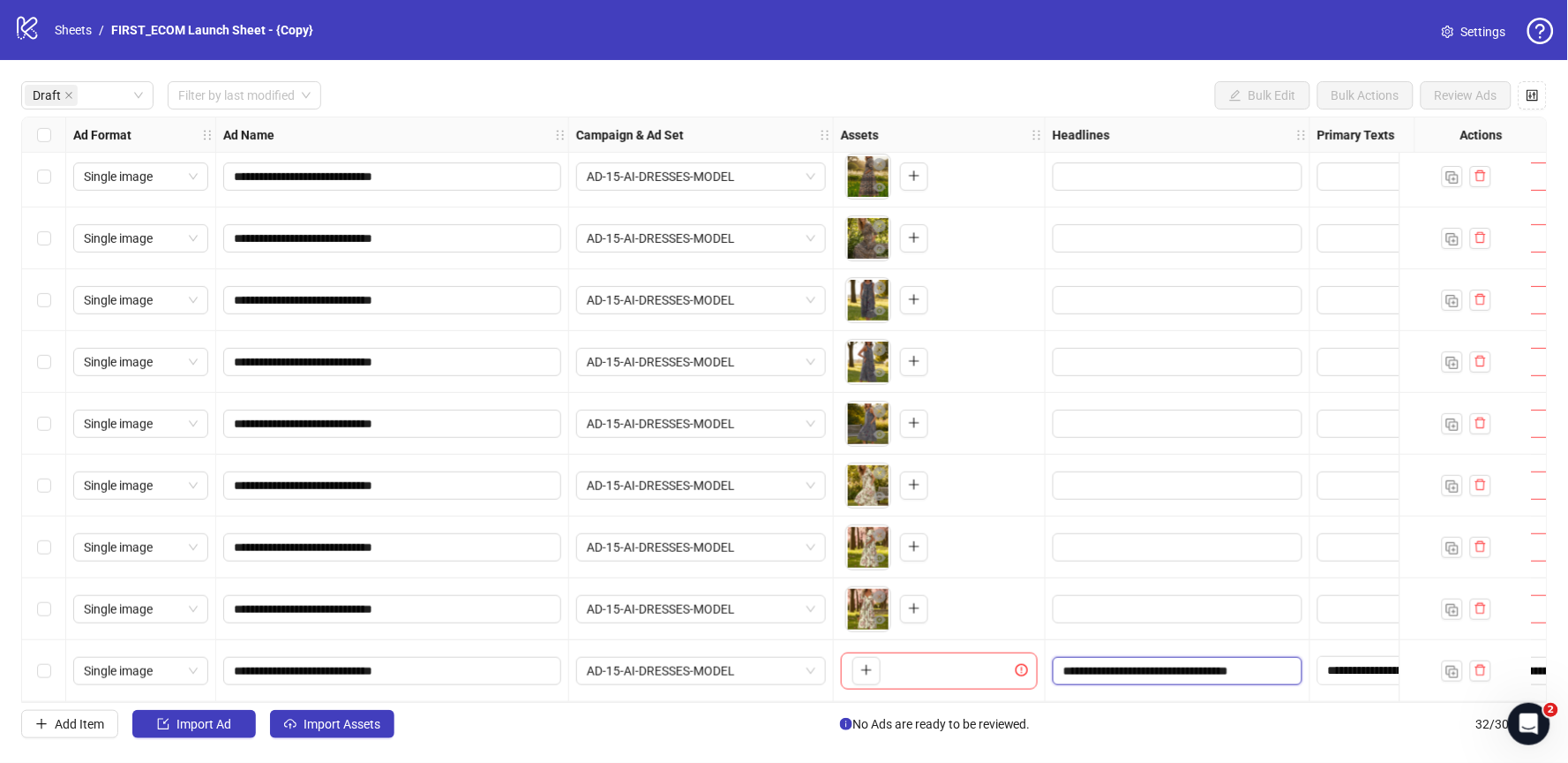
click at [1154, 666] on input "**********" at bounding box center [1175, 670] width 225 height 19
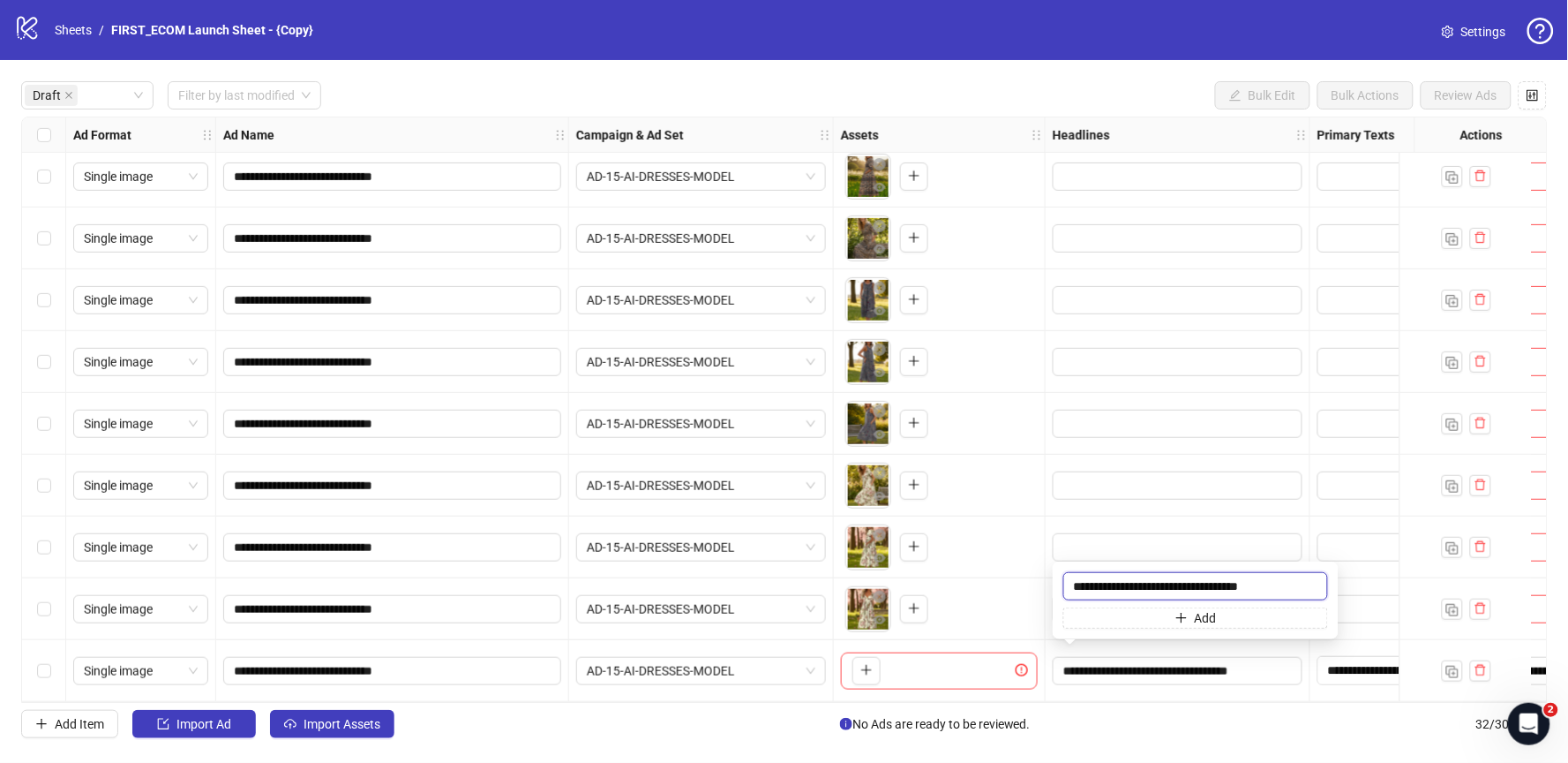
click at [1280, 580] on input "**********" at bounding box center [1195, 586] width 265 height 28
click at [1185, 77] on div "**********" at bounding box center [784, 409] width 1568 height 699
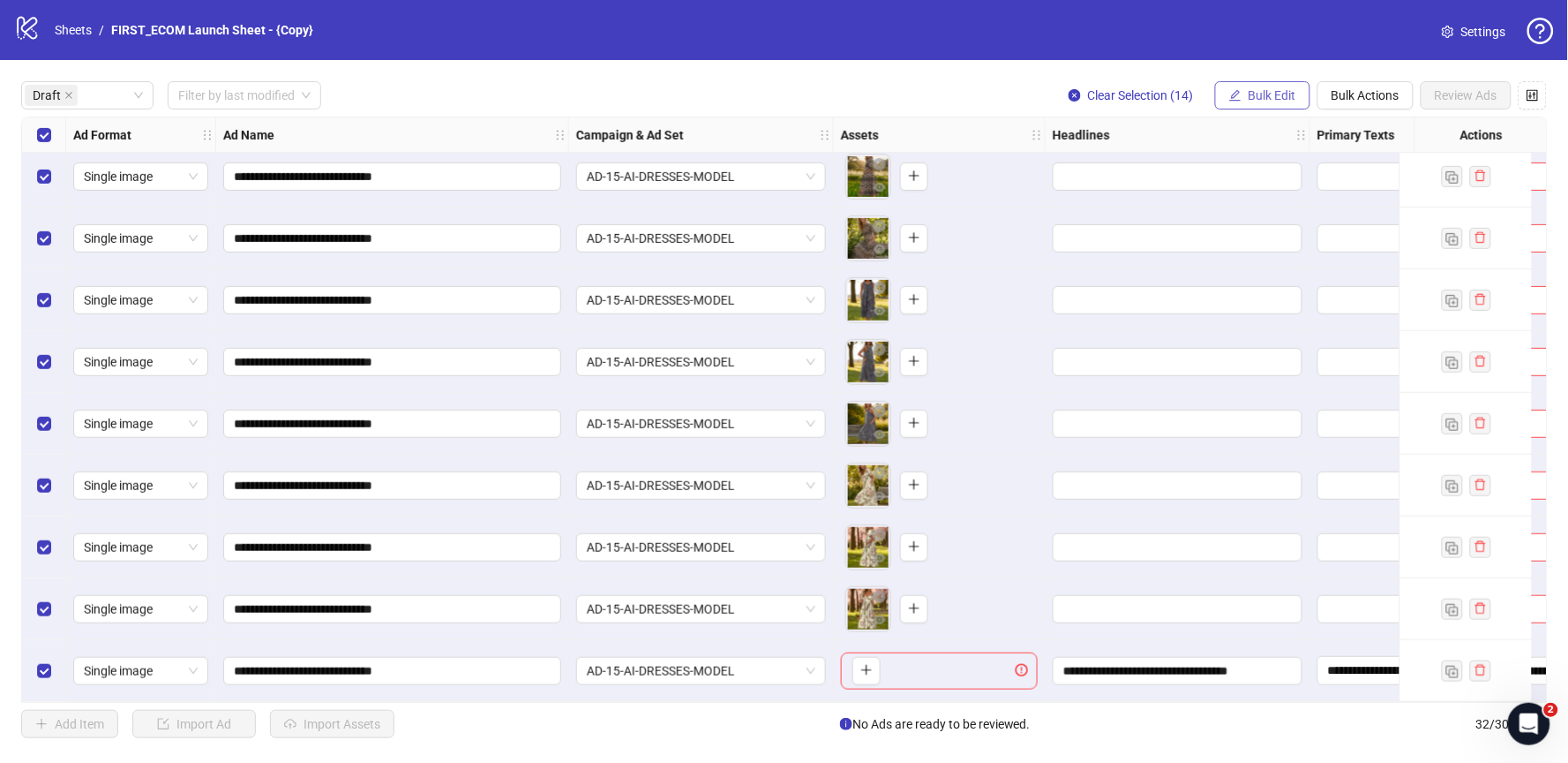
click at [1245, 94] on button "Bulk Edit" at bounding box center [1262, 95] width 95 height 28
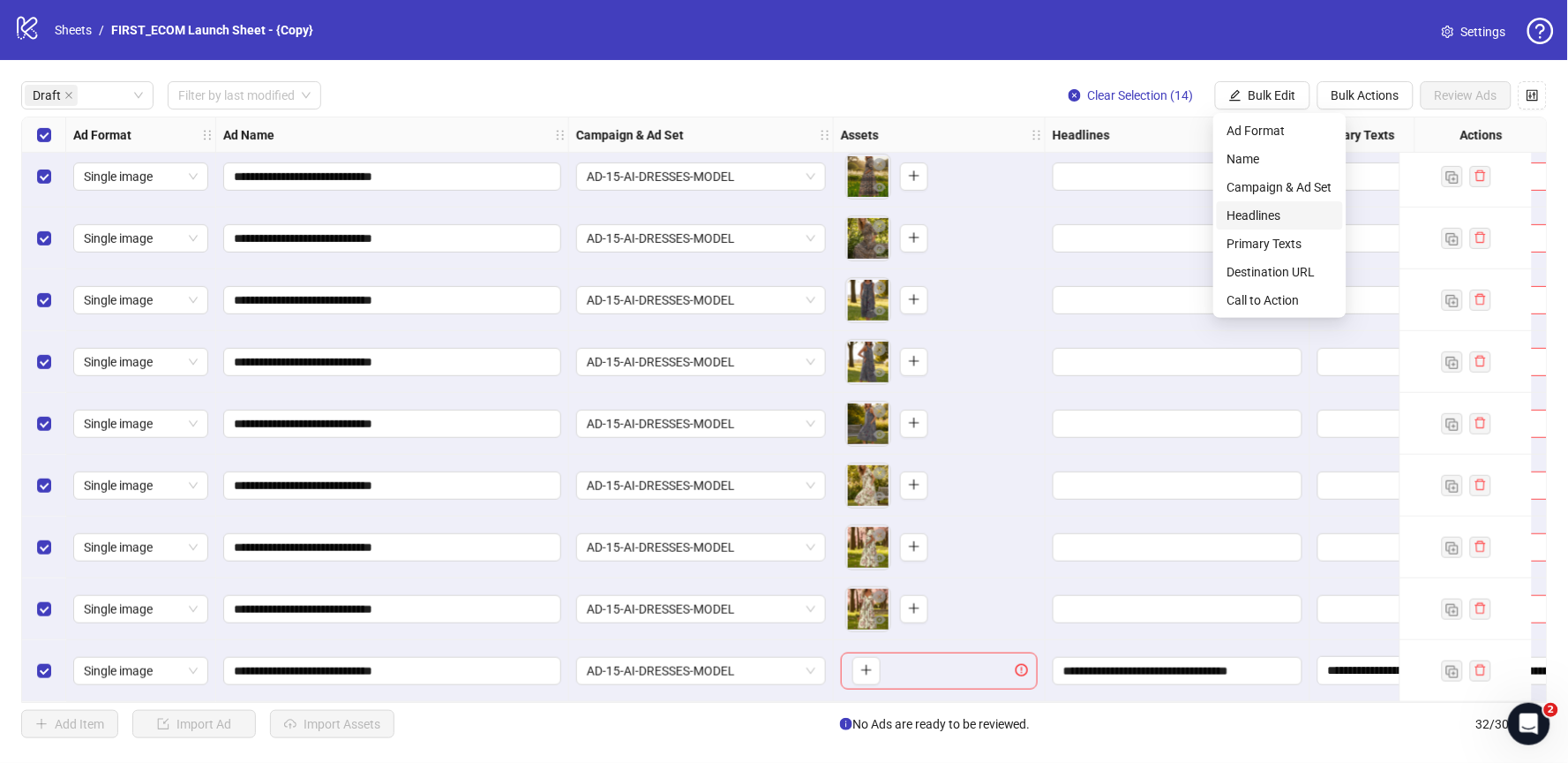
click at [1283, 207] on span "Headlines" at bounding box center [1279, 215] width 105 height 19
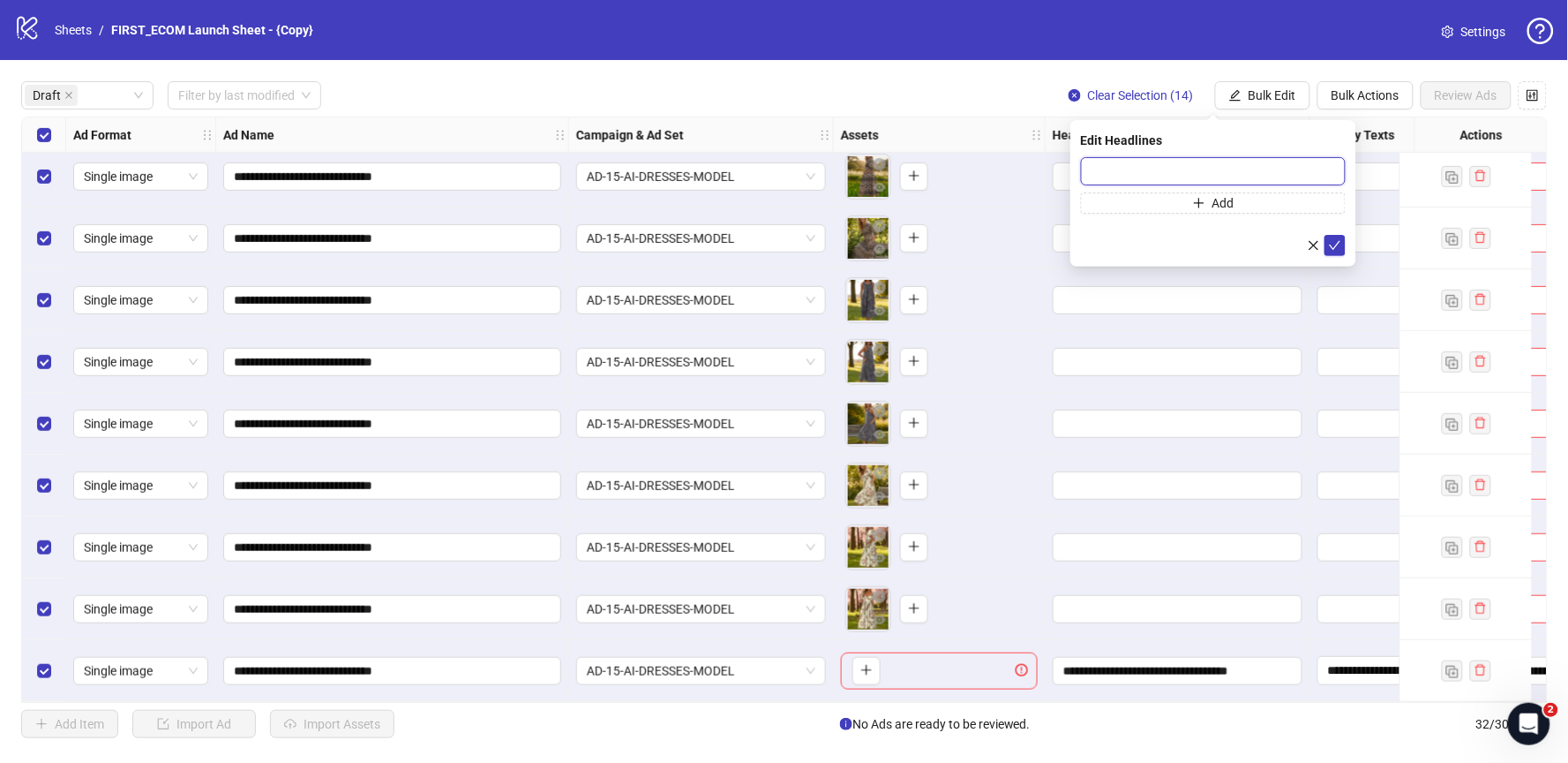
click at [1101, 169] on input "text" at bounding box center [1213, 171] width 265 height 28
paste input "**********"
type input "**********"
click at [1210, 214] on button "Add" at bounding box center [1213, 202] width 265 height 21
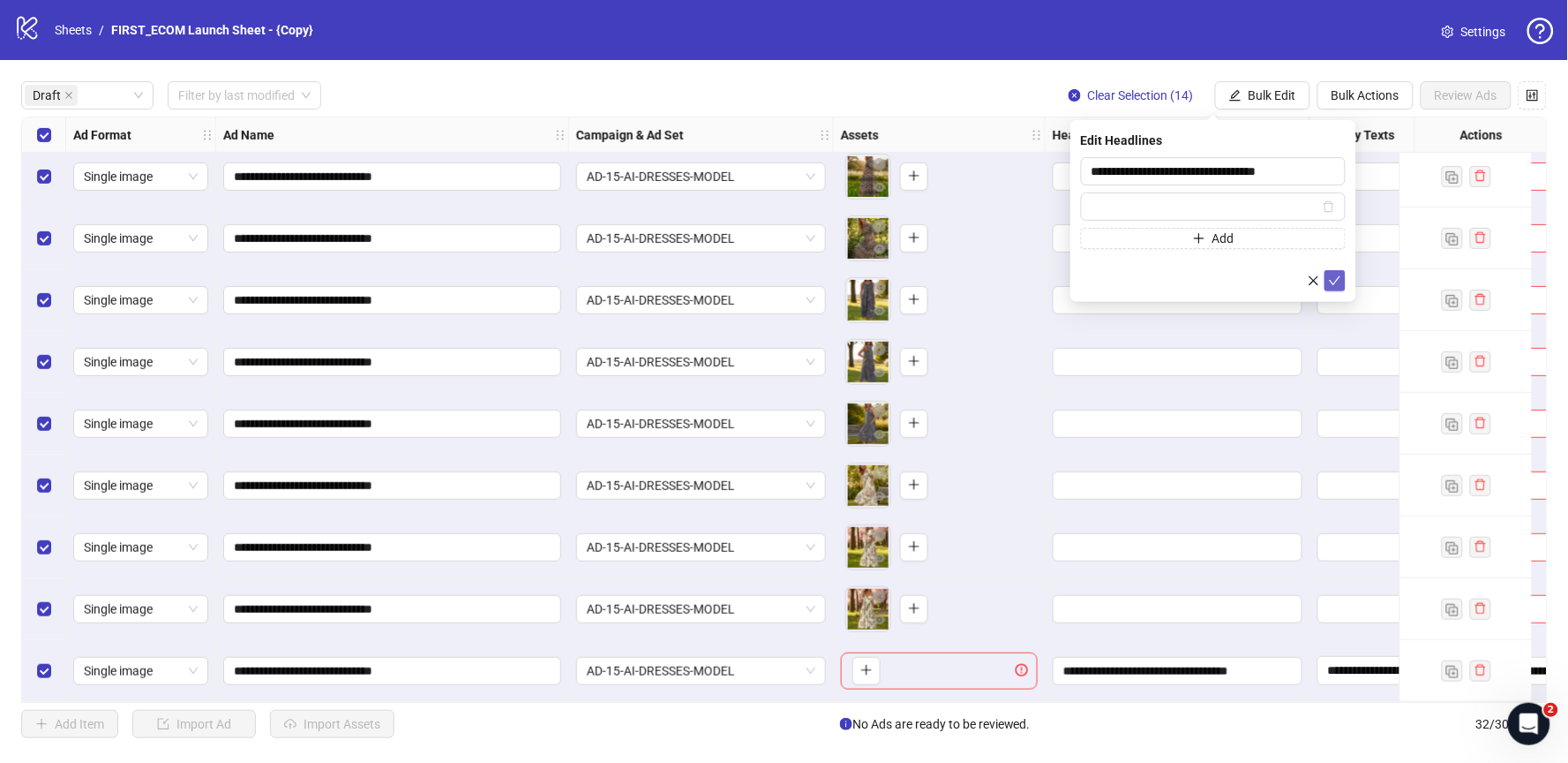
click at [1338, 277] on icon "check" at bounding box center [1335, 280] width 11 height 9
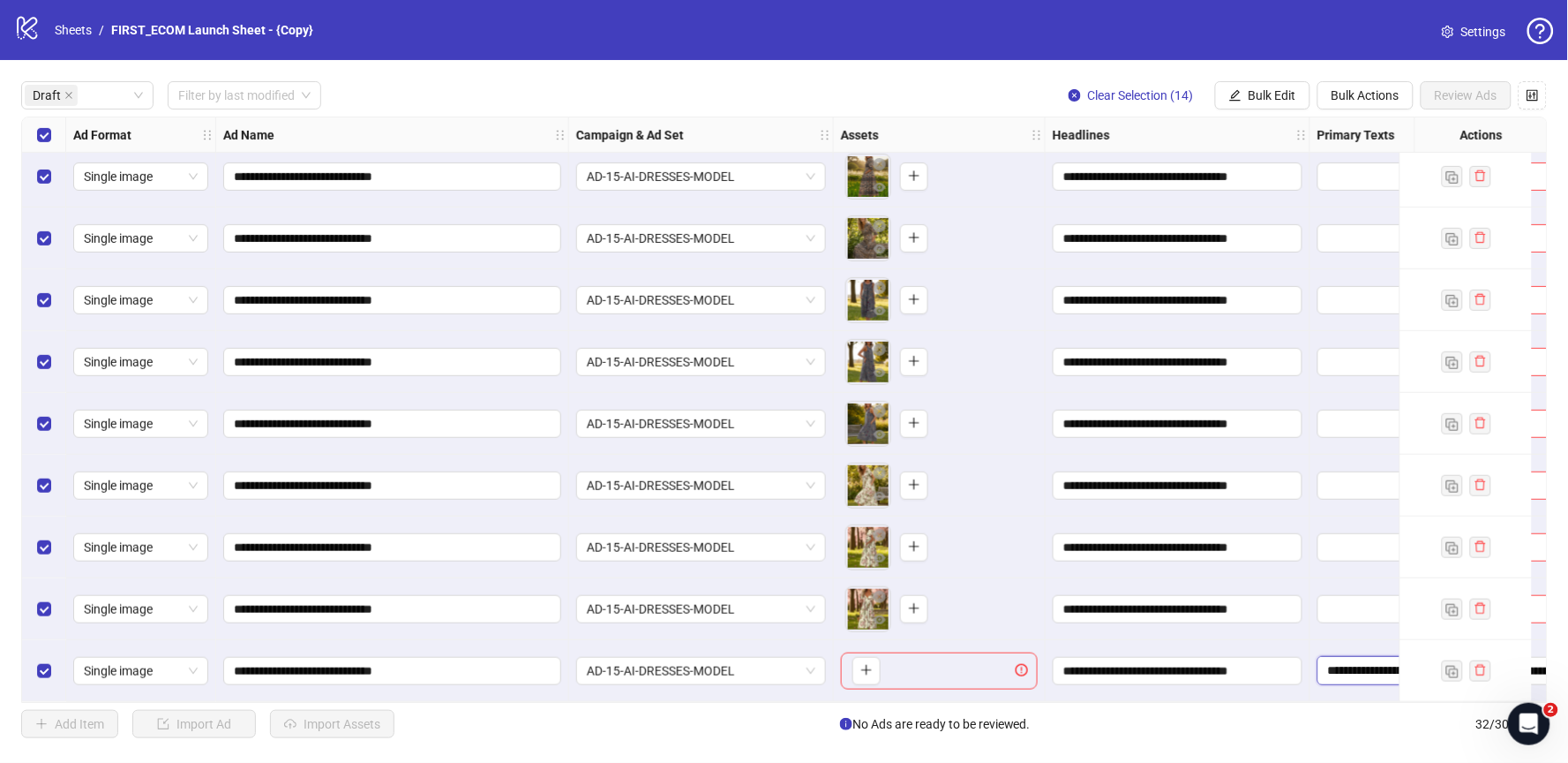
click at [1344, 656] on textarea "**********" at bounding box center [1398, 670] width 162 height 28
click at [1255, 112] on div "**********" at bounding box center [784, 409] width 1568 height 699
click at [1288, 90] on span "Bulk Edit" at bounding box center [1272, 95] width 48 height 14
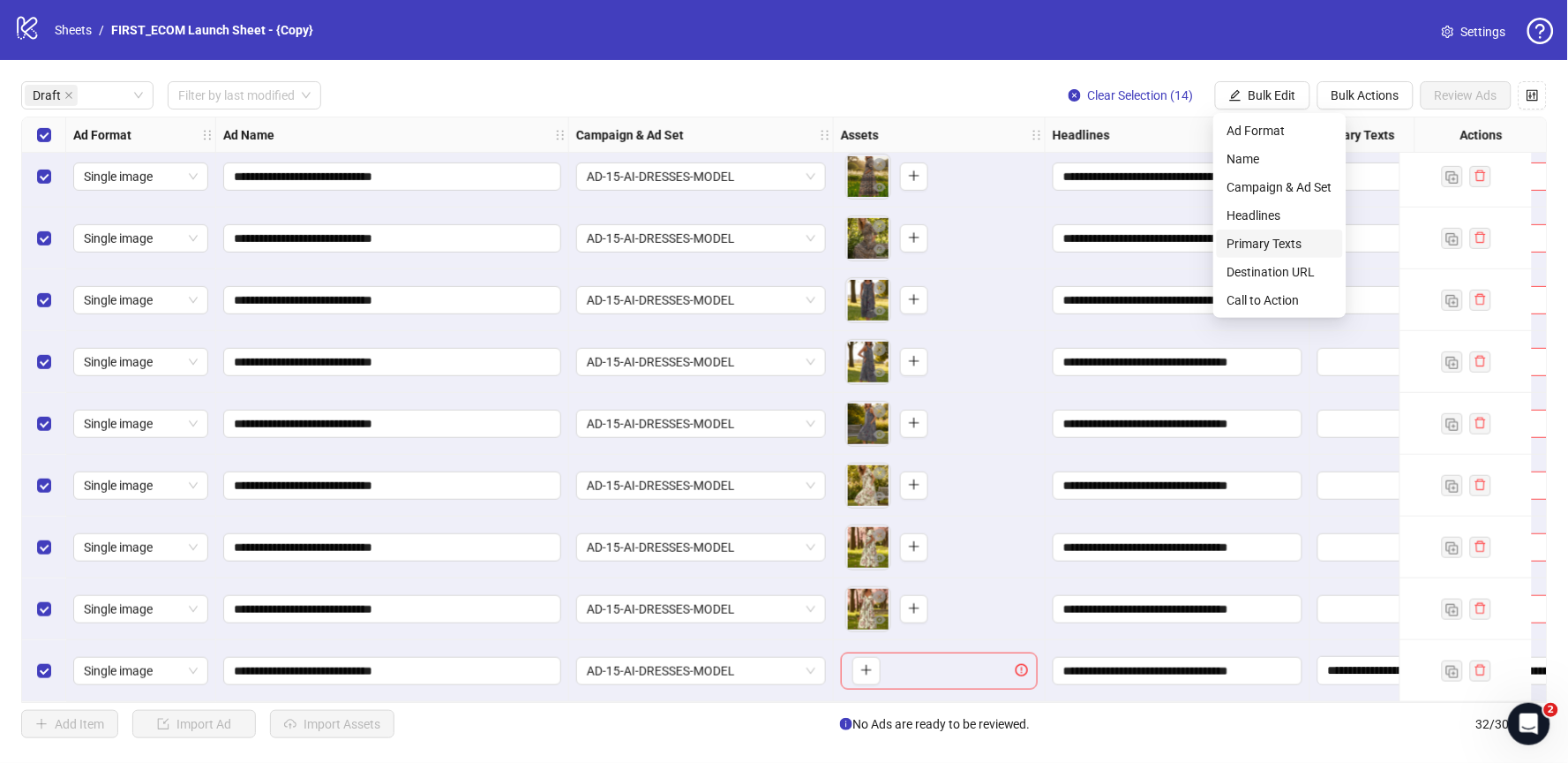
click at [1285, 238] on span "Primary Texts" at bounding box center [1279, 243] width 105 height 19
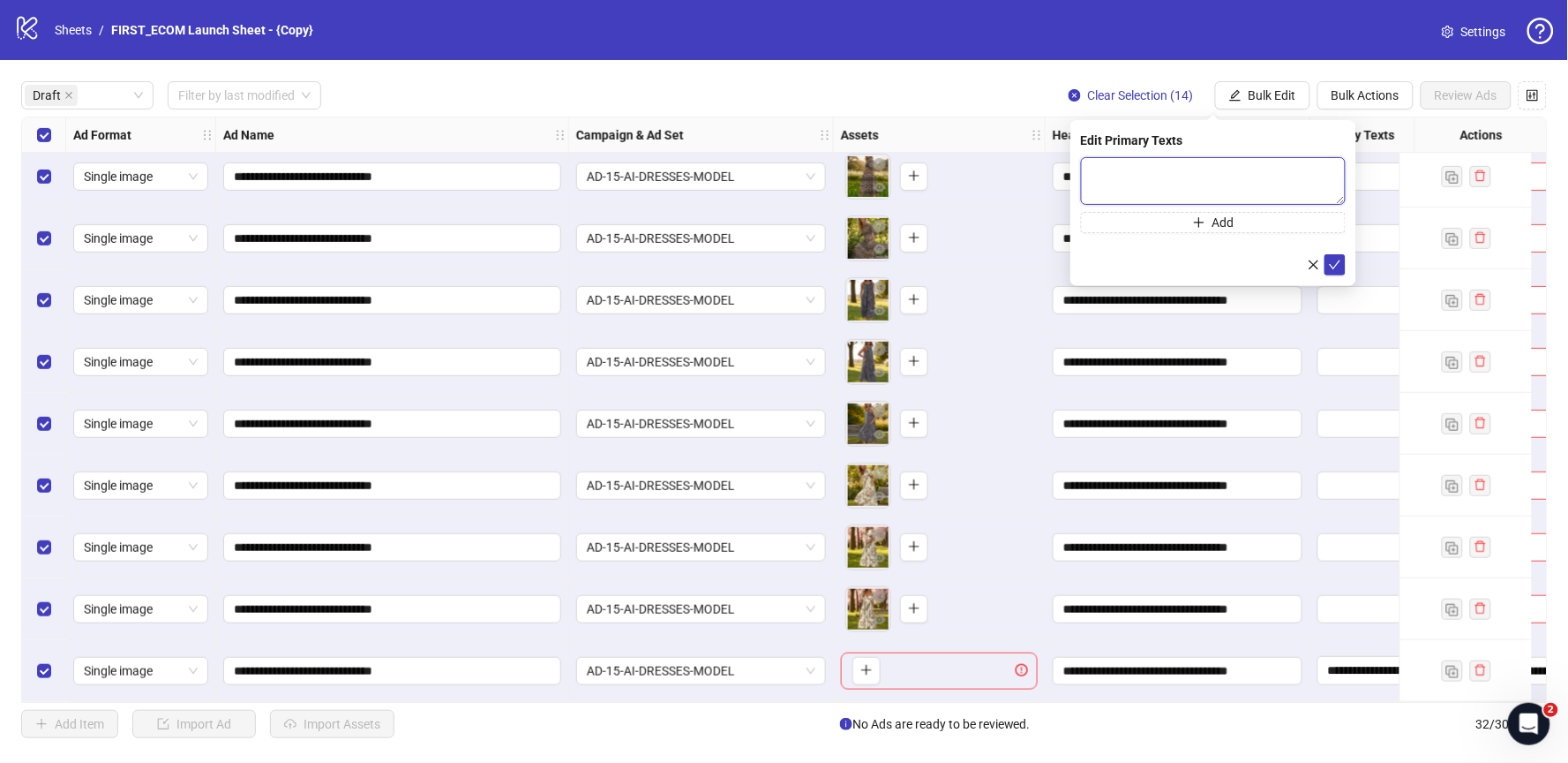
click at [1256, 177] on textarea at bounding box center [1213, 181] width 265 height 48
paste textarea "**********"
type textarea "**********"
click at [1338, 264] on icon "check" at bounding box center [1335, 265] width 12 height 12
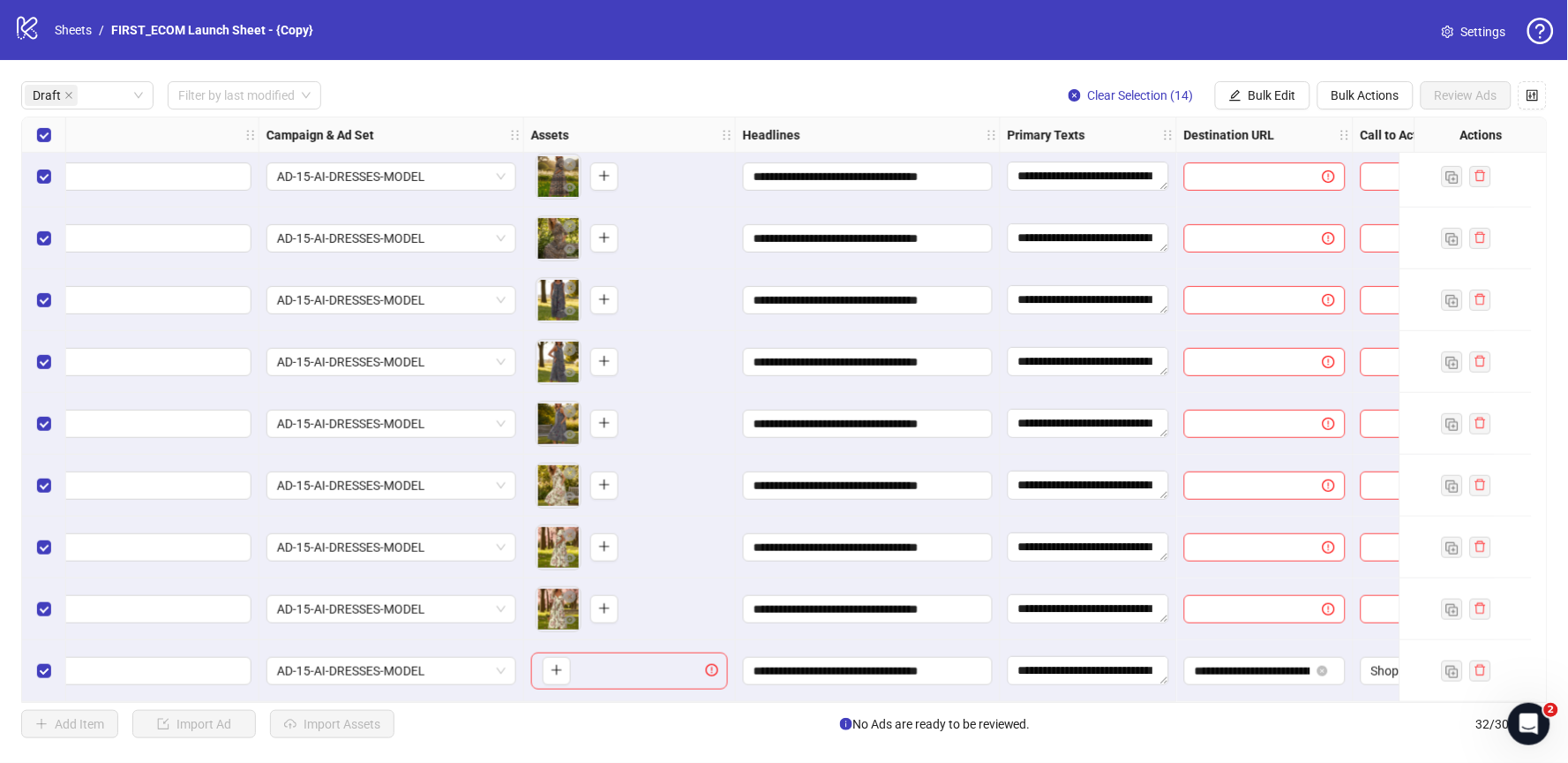
scroll to position [322, 401]
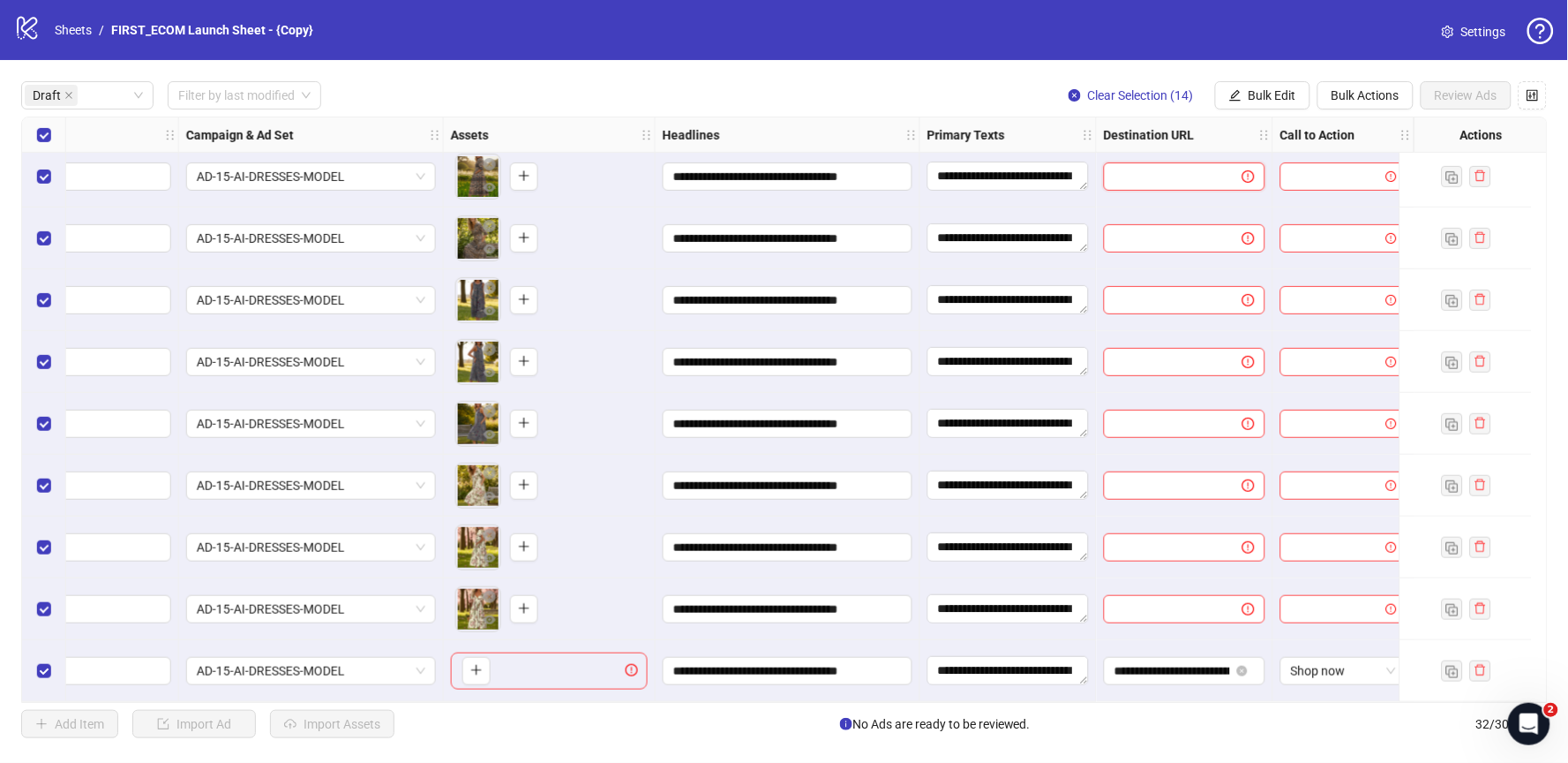
click at [1157, 167] on input "text" at bounding box center [1165, 176] width 103 height 19
click at [1135, 167] on input "text" at bounding box center [1165, 176] width 103 height 19
click at [1163, 665] on input "**********" at bounding box center [1172, 670] width 116 height 19
click at [1252, 88] on span "Bulk Edit" at bounding box center [1272, 95] width 48 height 14
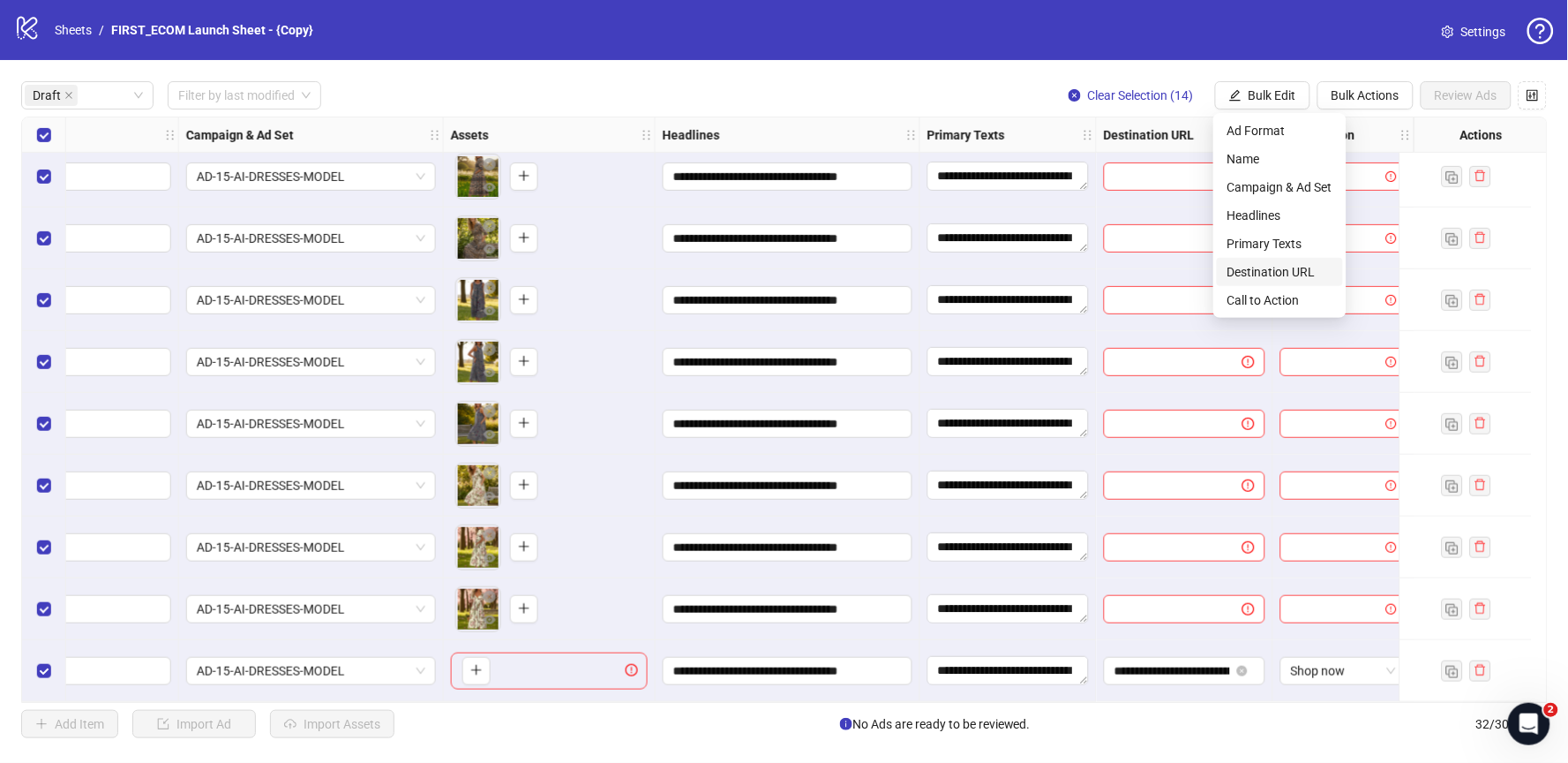
click at [1263, 267] on span "Destination URL" at bounding box center [1279, 271] width 105 height 19
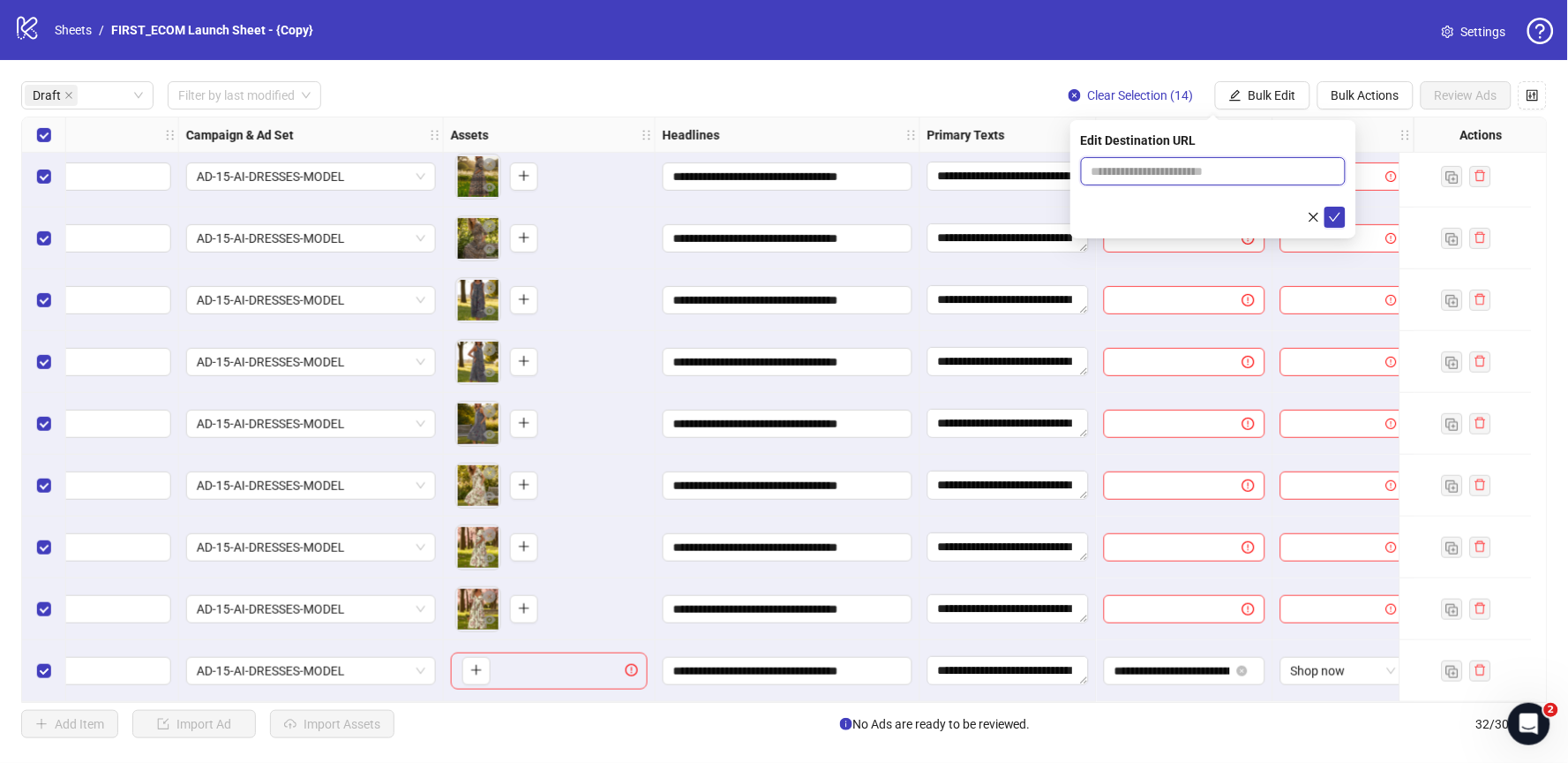
click at [1153, 162] on input "text" at bounding box center [1206, 171] width 230 height 19
paste input "**********"
type input "**********"
click at [1341, 219] on button "submit" at bounding box center [1334, 217] width 21 height 21
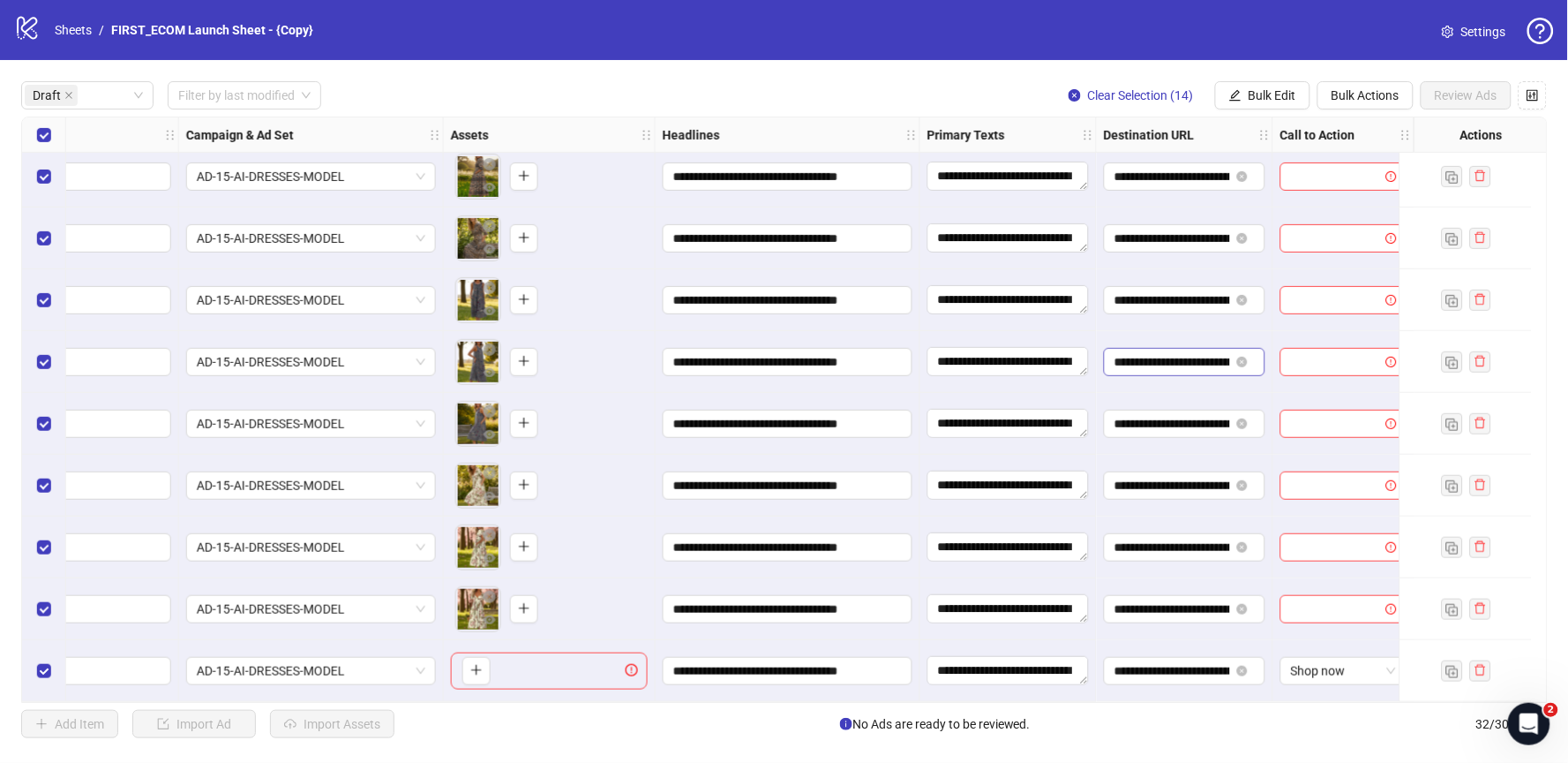
scroll to position [322, 404]
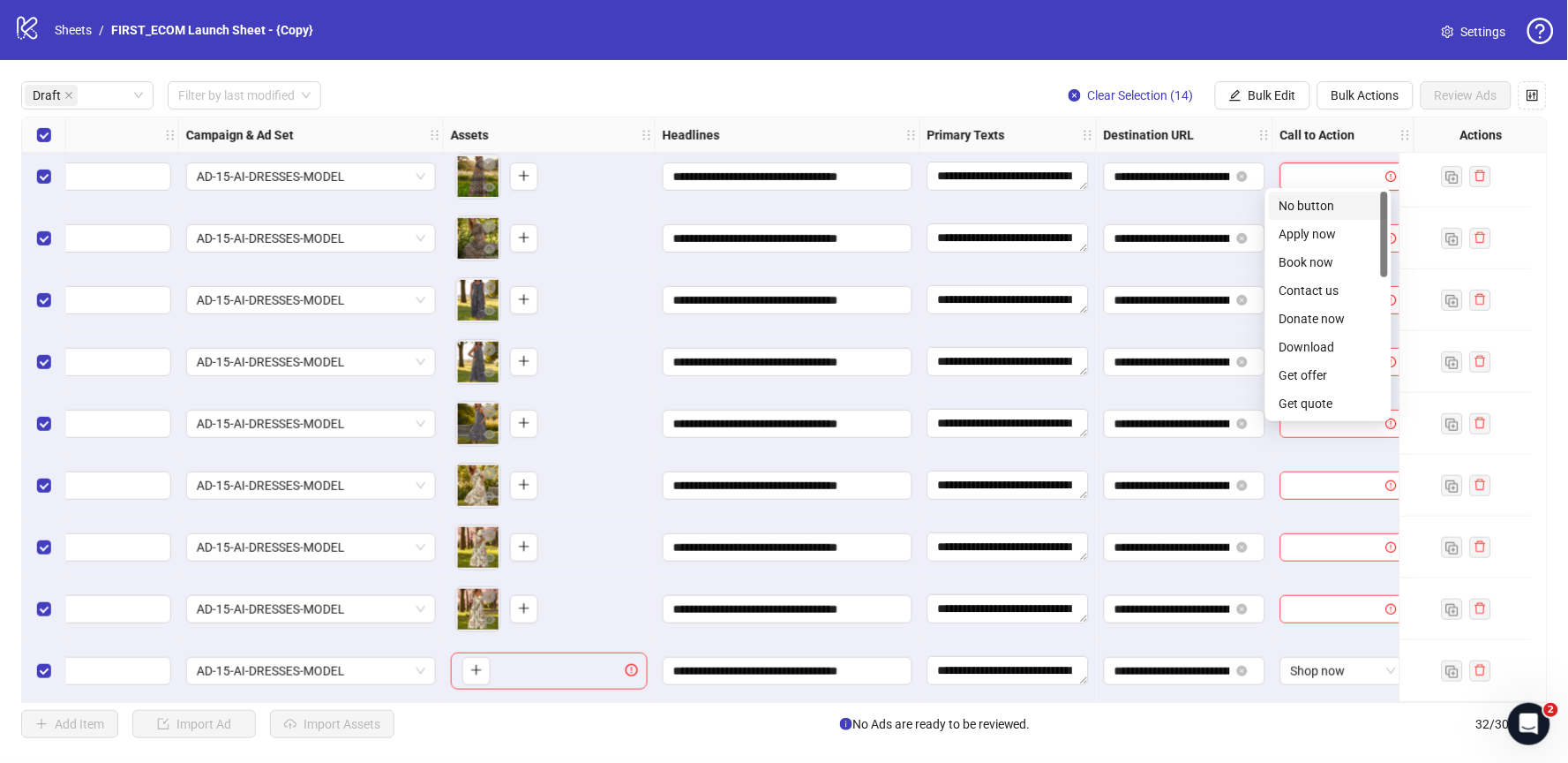
click at [1316, 170] on input "search" at bounding box center [1335, 176] width 89 height 26
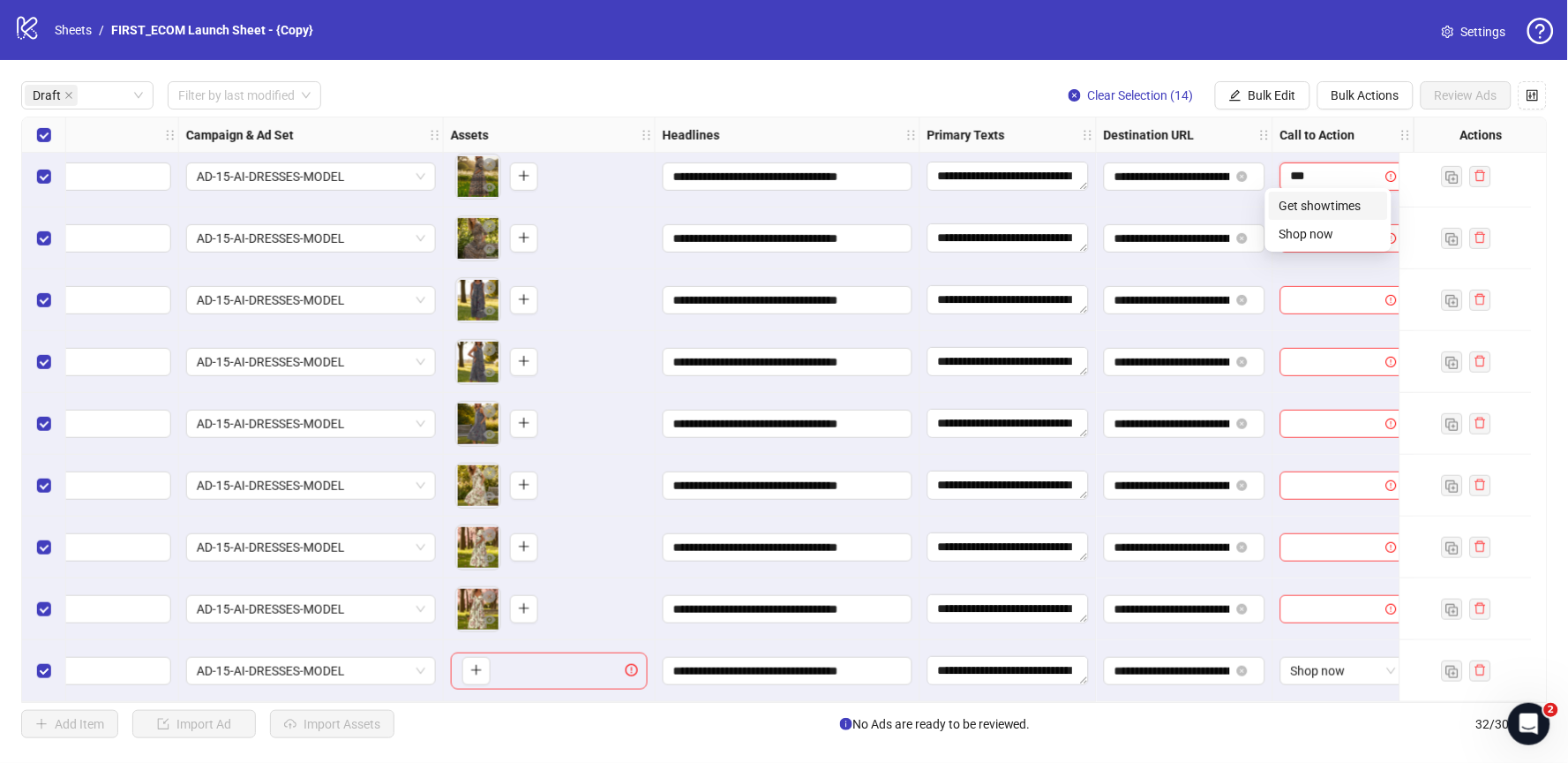
type input "****"
click at [1305, 214] on div "Shop now" at bounding box center [1328, 205] width 98 height 19
click at [1282, 95] on span "Bulk Edit" at bounding box center [1272, 95] width 48 height 14
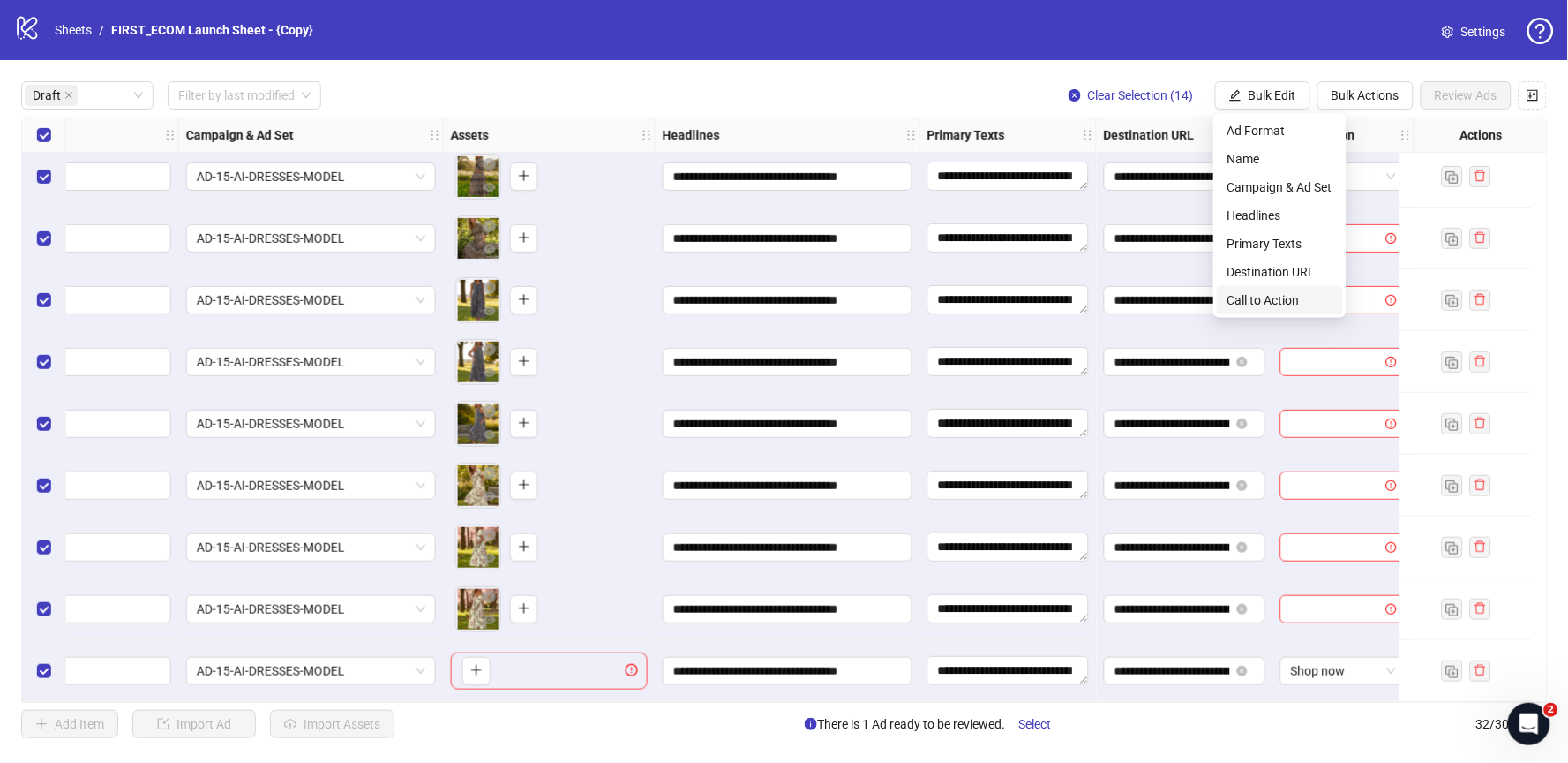
click at [1257, 296] on span "Call to Action" at bounding box center [1279, 299] width 105 height 19
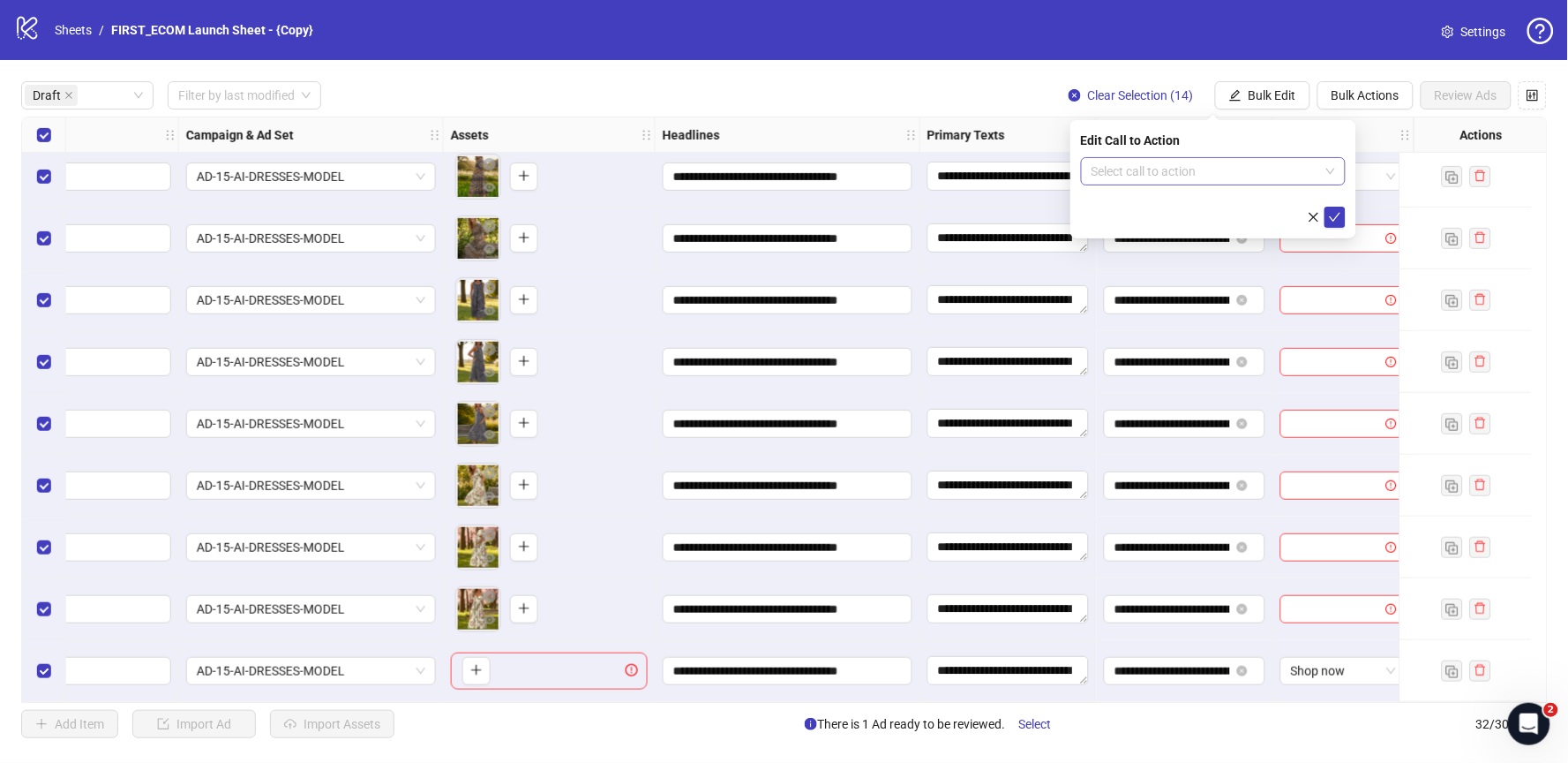
click at [1202, 164] on input "search" at bounding box center [1205, 171] width 228 height 26
type input "****"
click at [1175, 198] on div "Shop now" at bounding box center [1213, 206] width 237 height 19
click at [1336, 219] on icon "check" at bounding box center [1335, 217] width 12 height 12
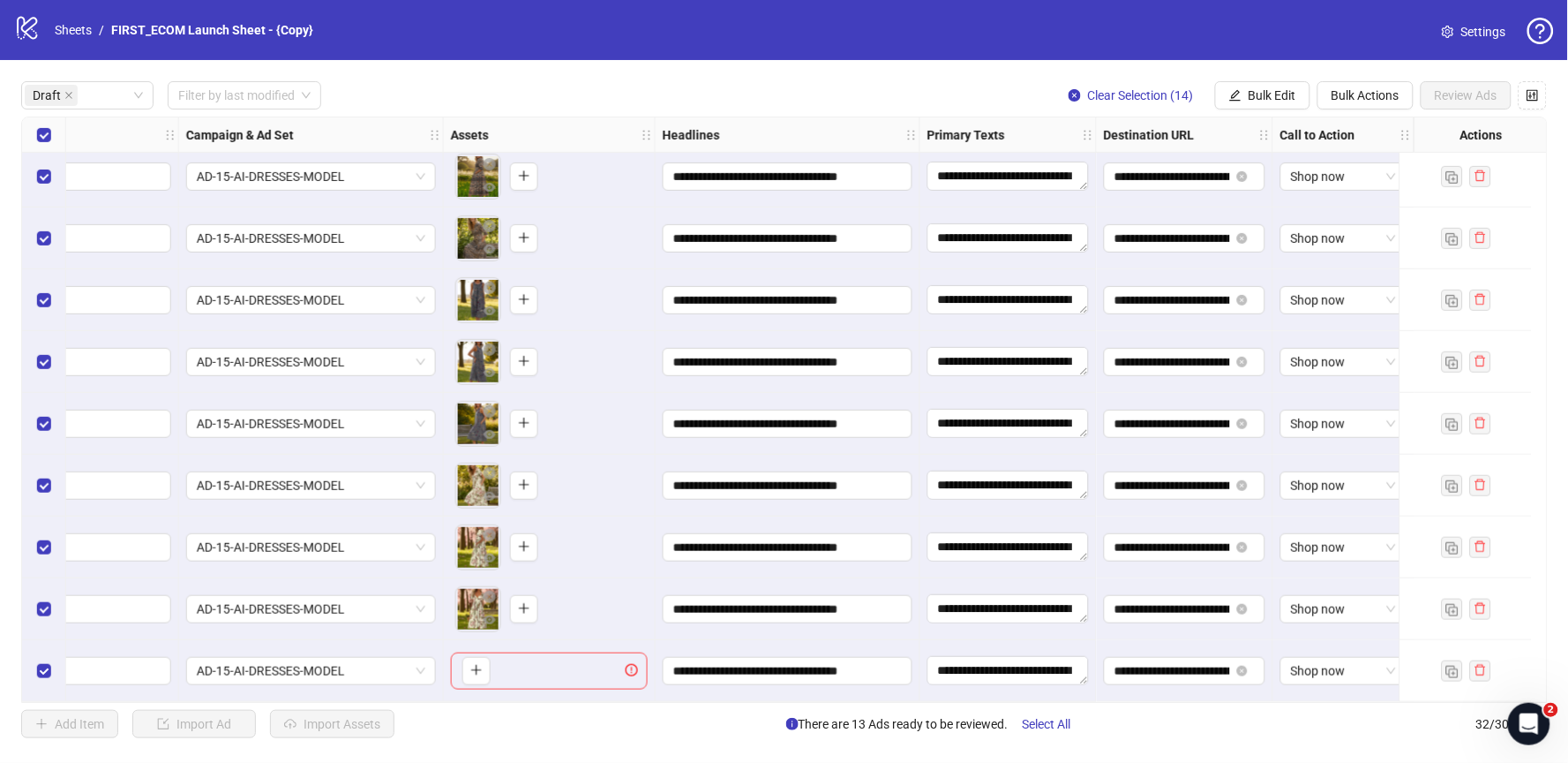
scroll to position [322, 0]
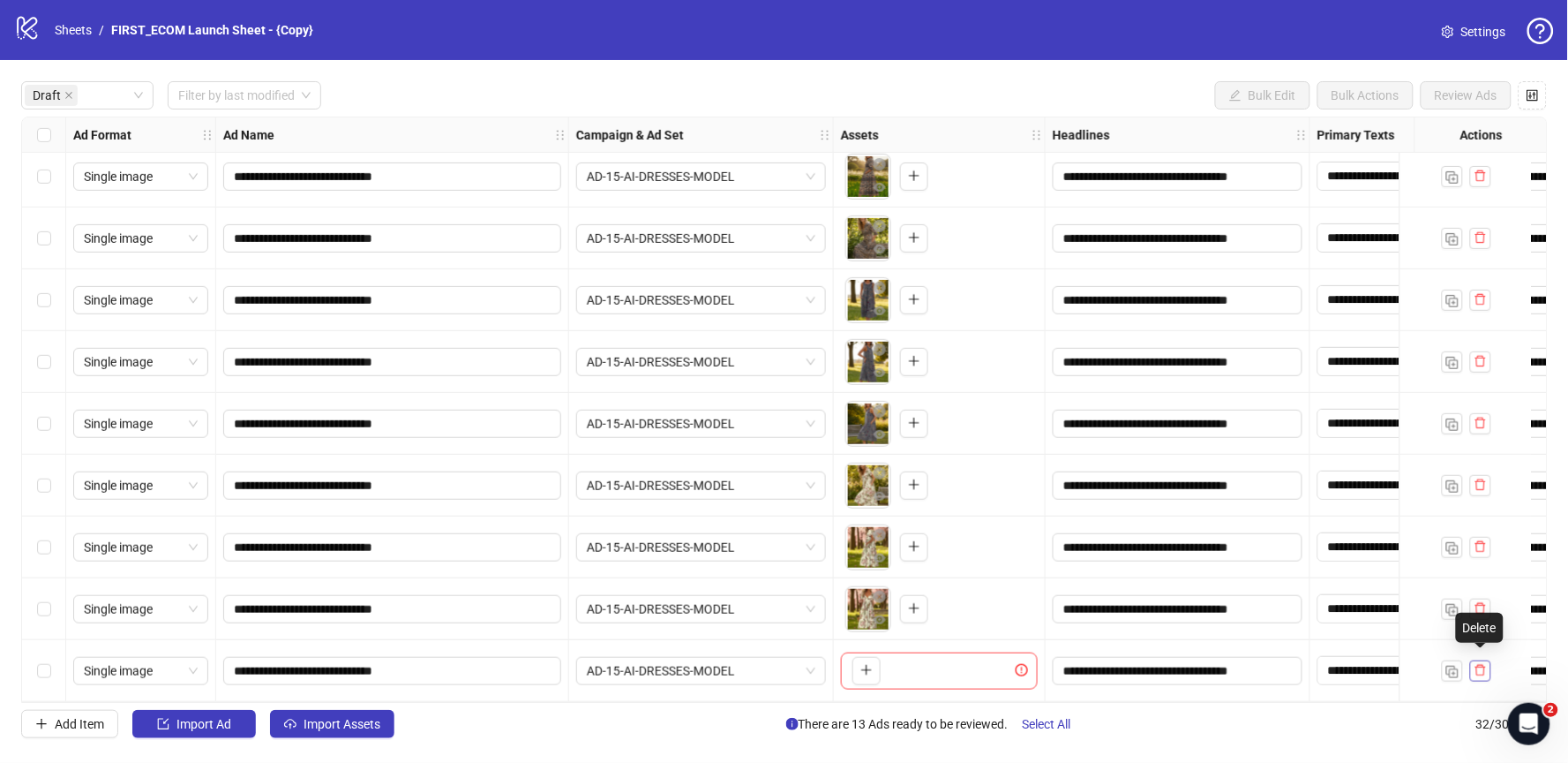
click at [1479, 668] on icon "delete" at bounding box center [1480, 670] width 12 height 12
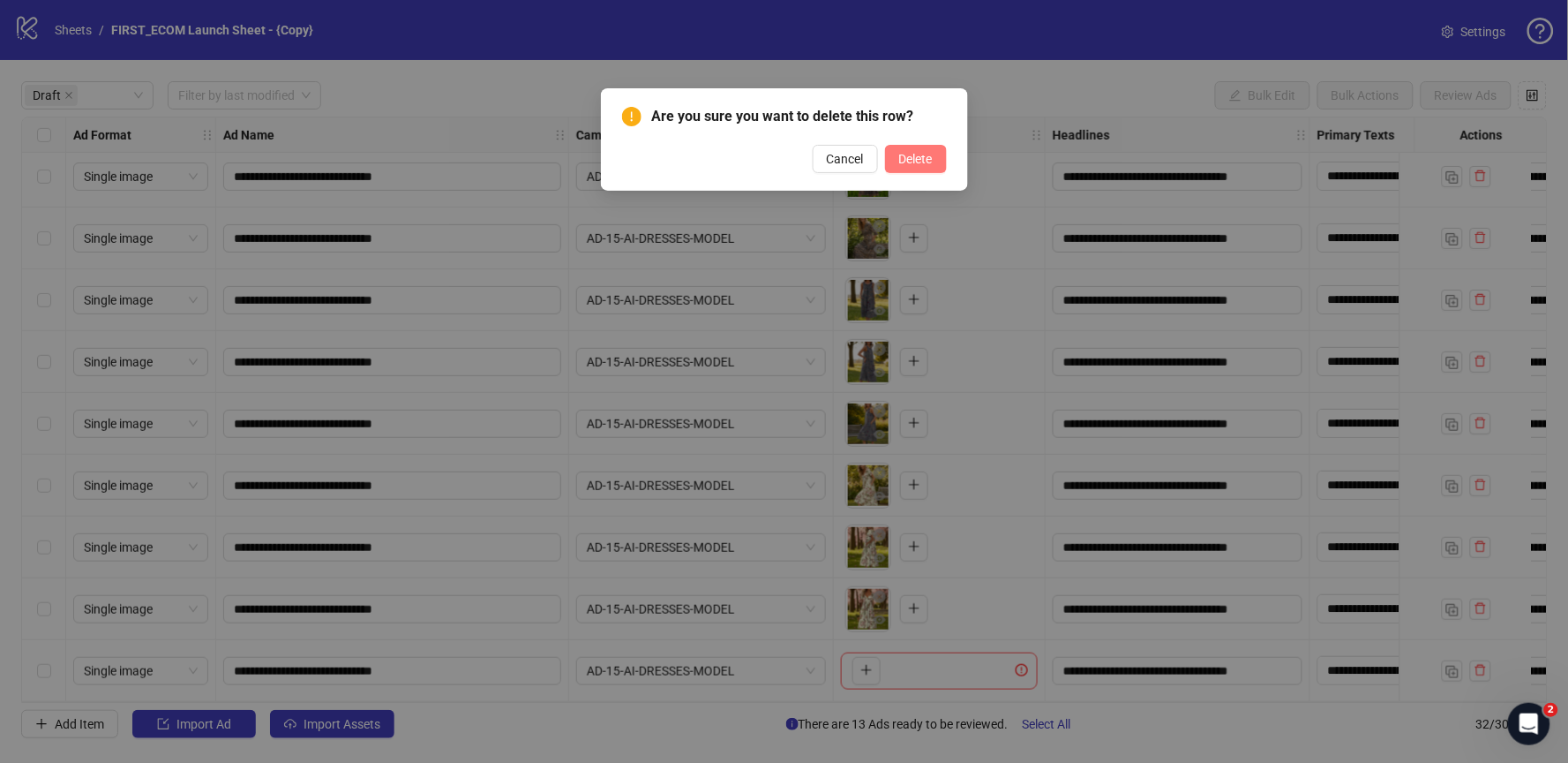
click at [900, 160] on span "Delete" at bounding box center [916, 159] width 34 height 14
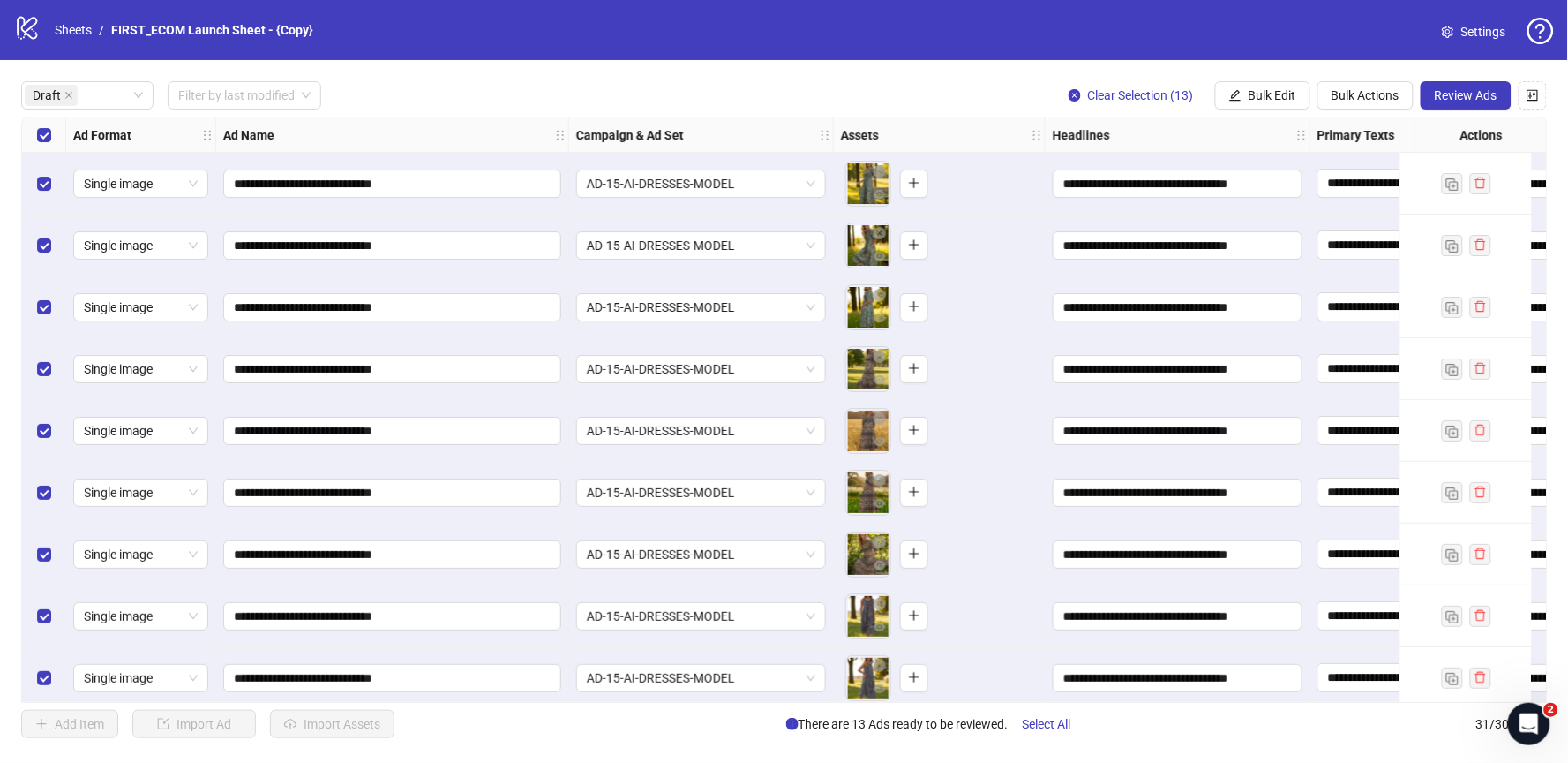
scroll to position [260, 0]
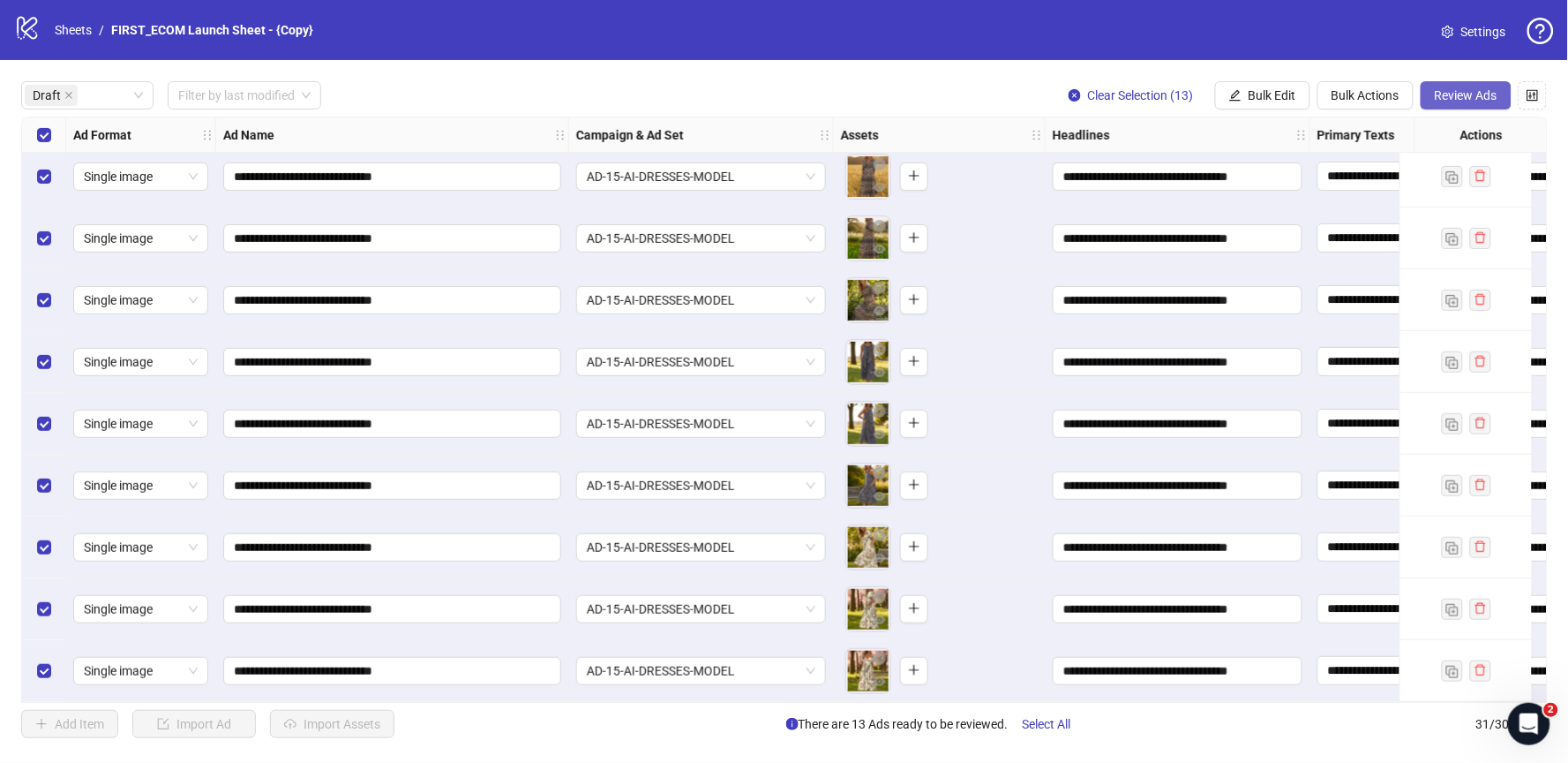
click at [1464, 91] on span "Review Ads" at bounding box center [1466, 95] width 63 height 14
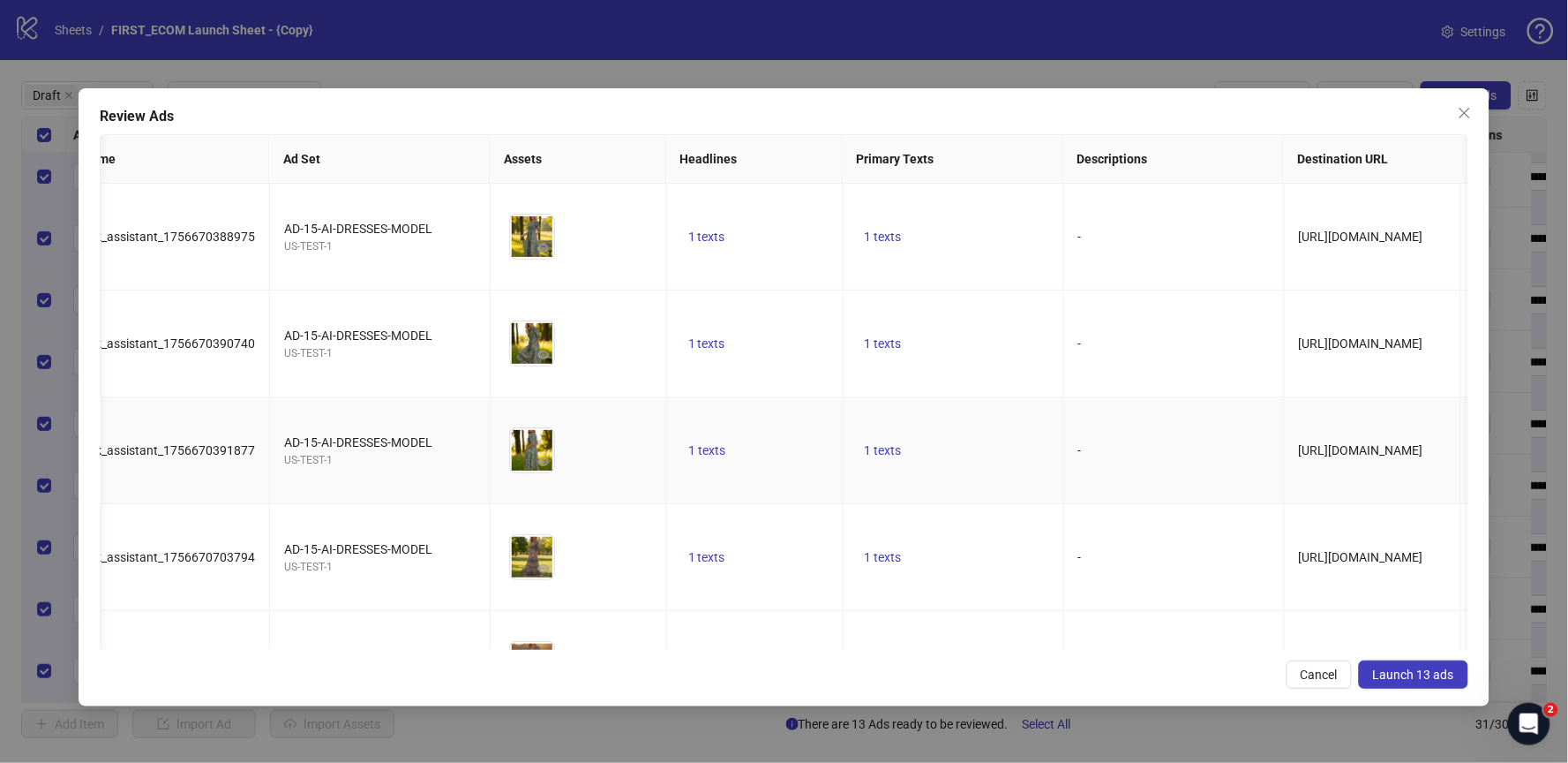
scroll to position [0, 0]
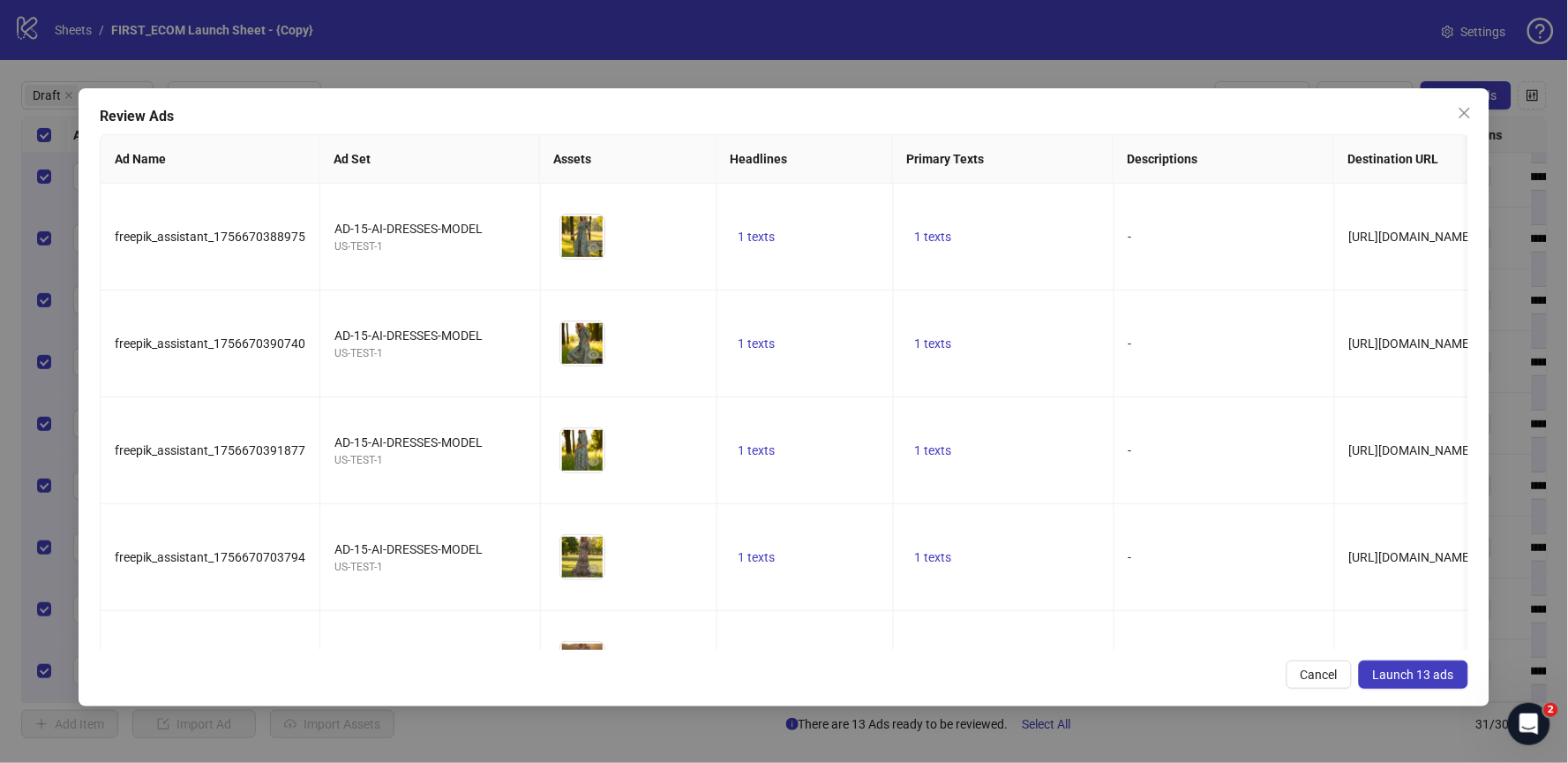
click at [1411, 675] on span "Launch 13 ads" at bounding box center [1413, 675] width 81 height 14
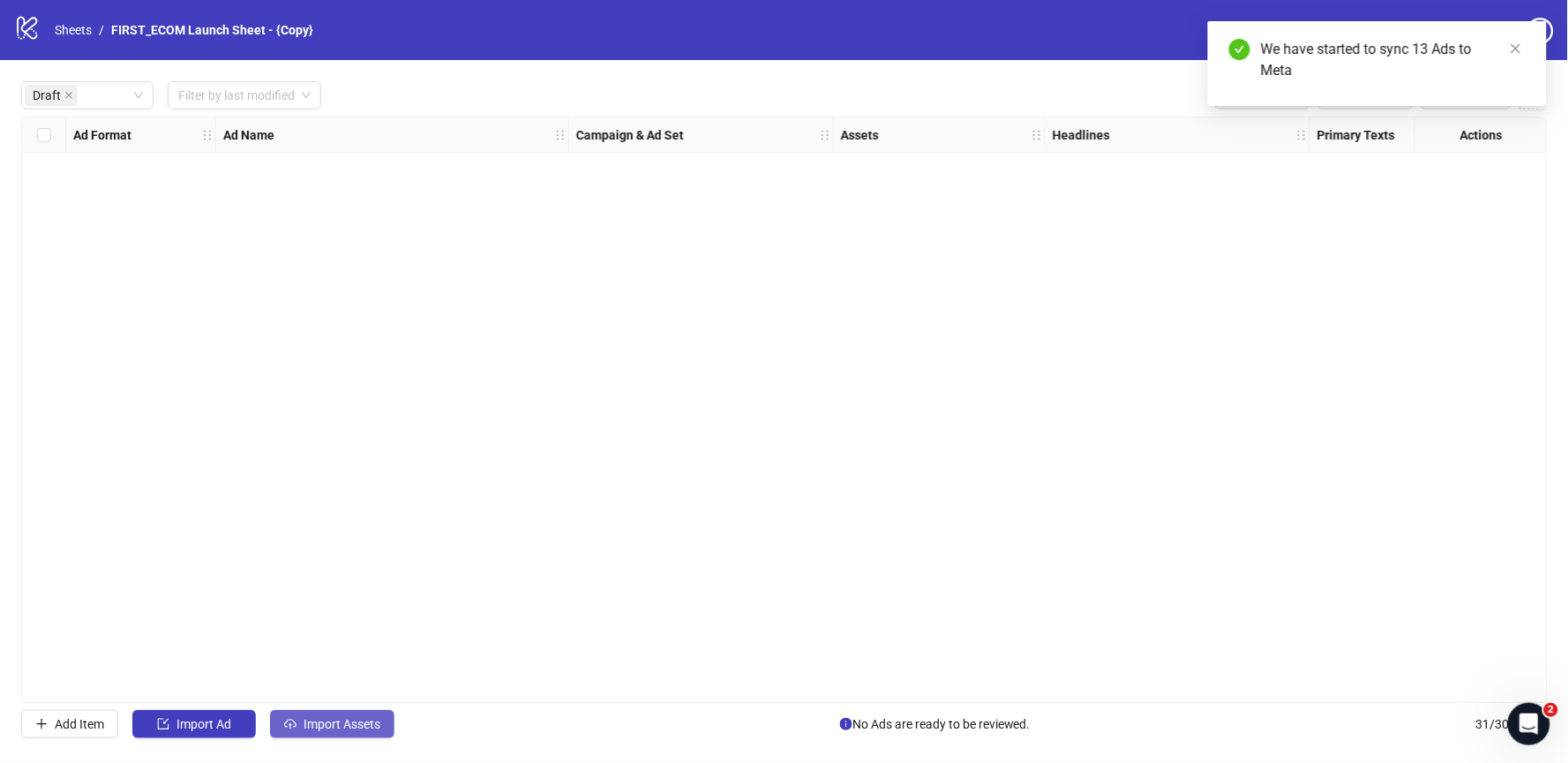
click at [317, 724] on span "Import Assets" at bounding box center [342, 724] width 77 height 14
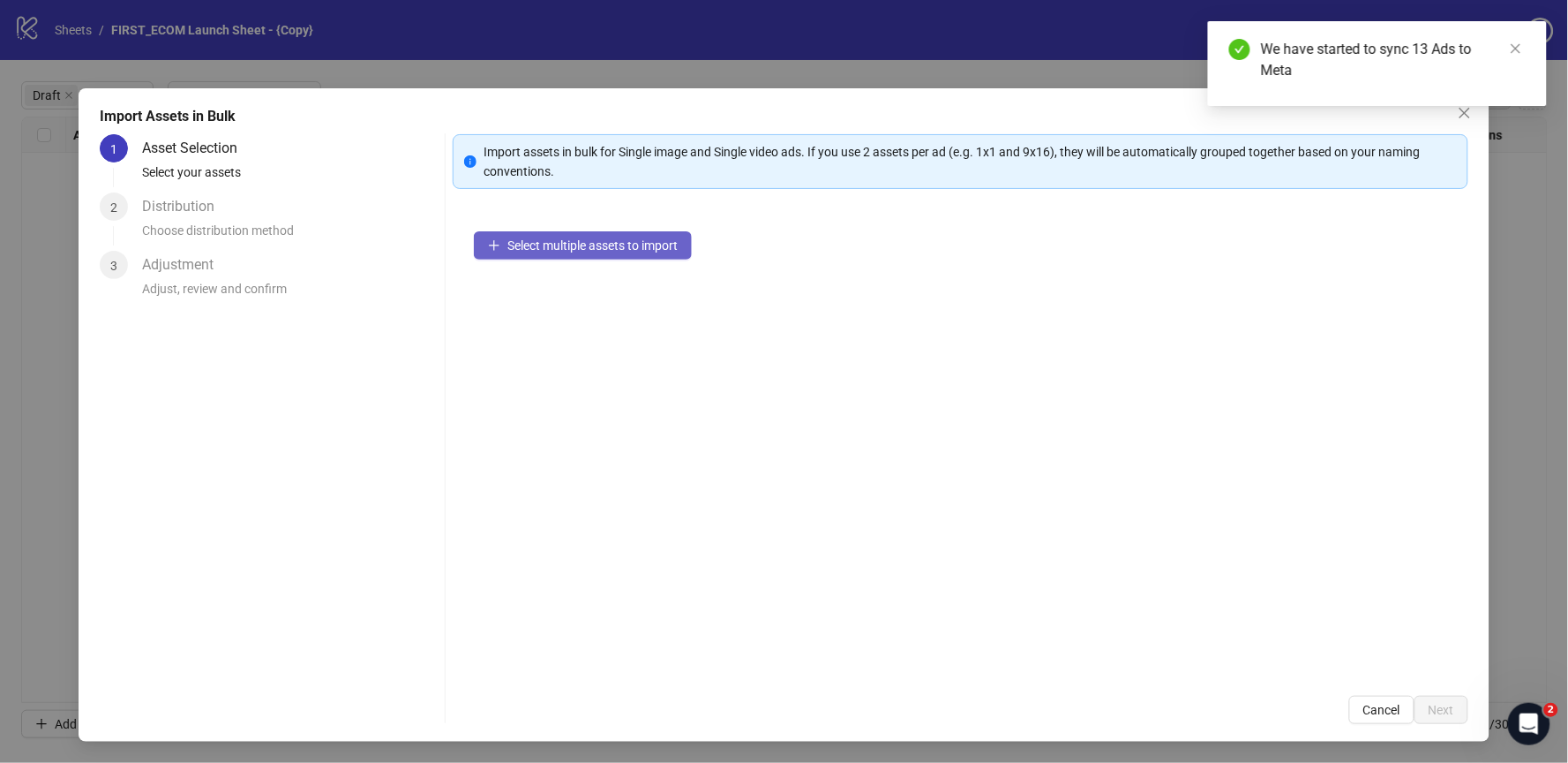
click at [585, 241] on span "Select multiple assets to import" at bounding box center [593, 245] width 170 height 14
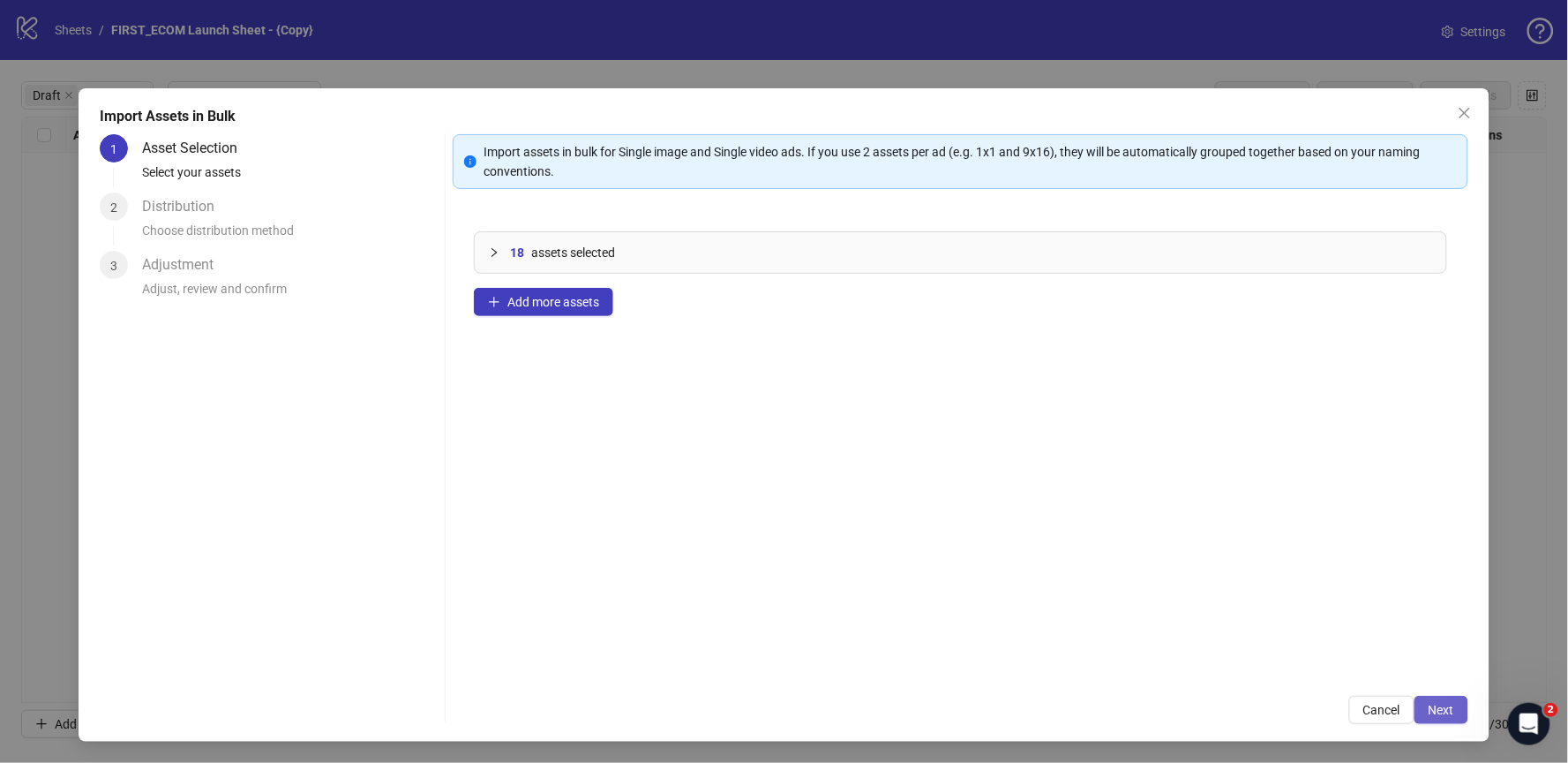
click at [1446, 714] on span "Next" at bounding box center [1442, 710] width 26 height 14
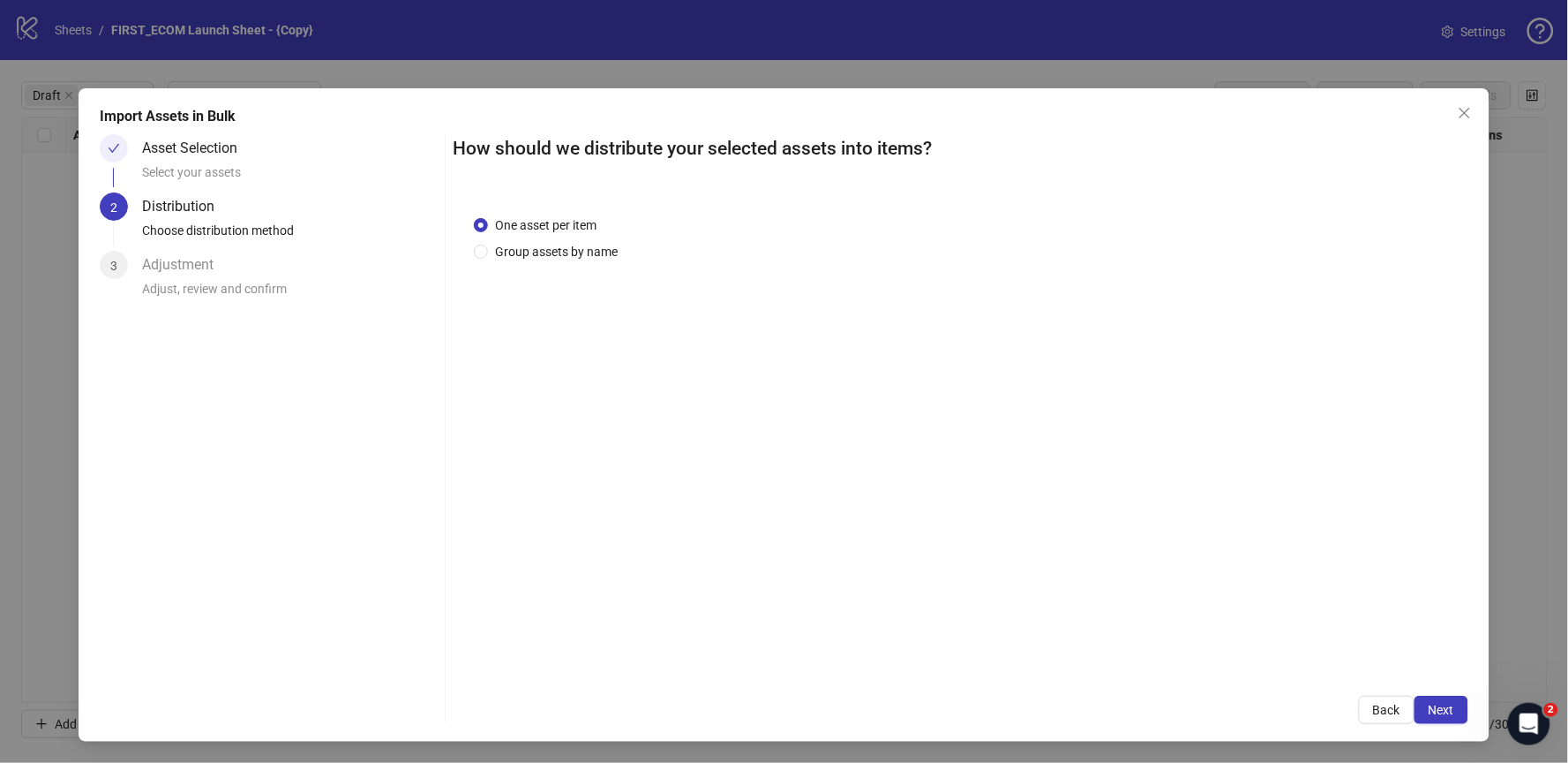
click at [1446, 714] on span "Next" at bounding box center [1442, 710] width 26 height 14
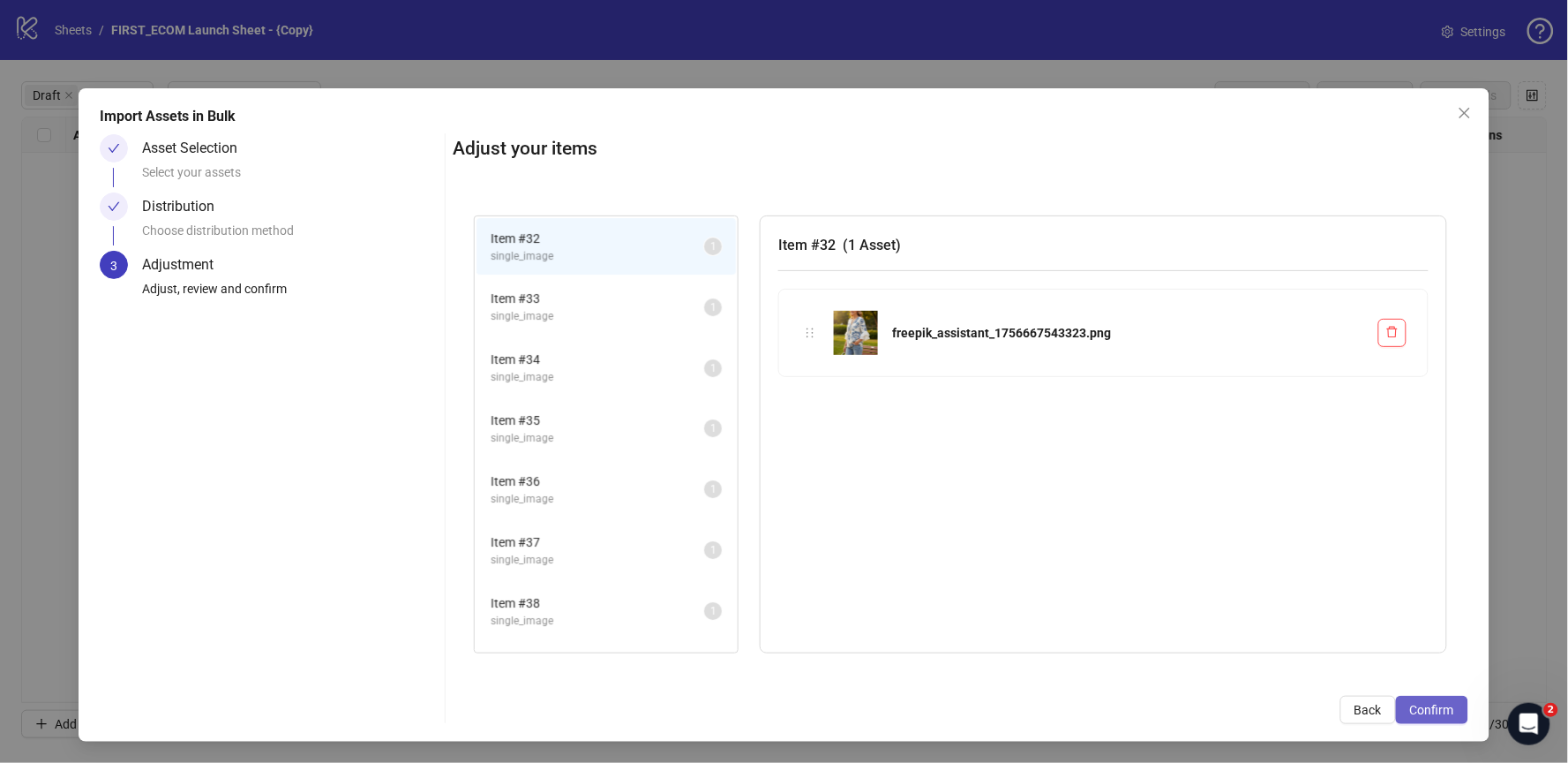
click at [1414, 705] on span "Confirm" at bounding box center [1432, 710] width 44 height 14
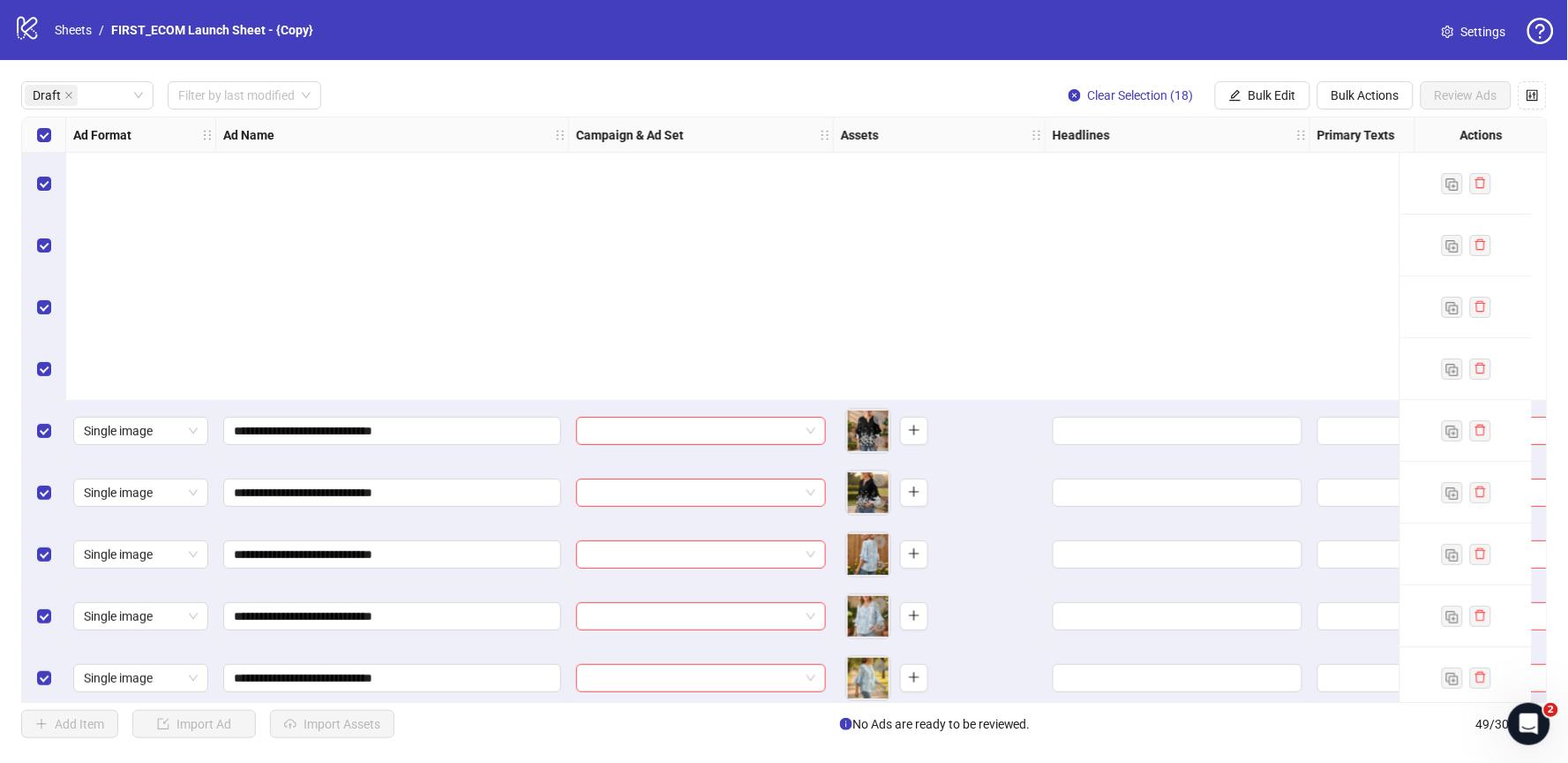
scroll to position [570, 0]
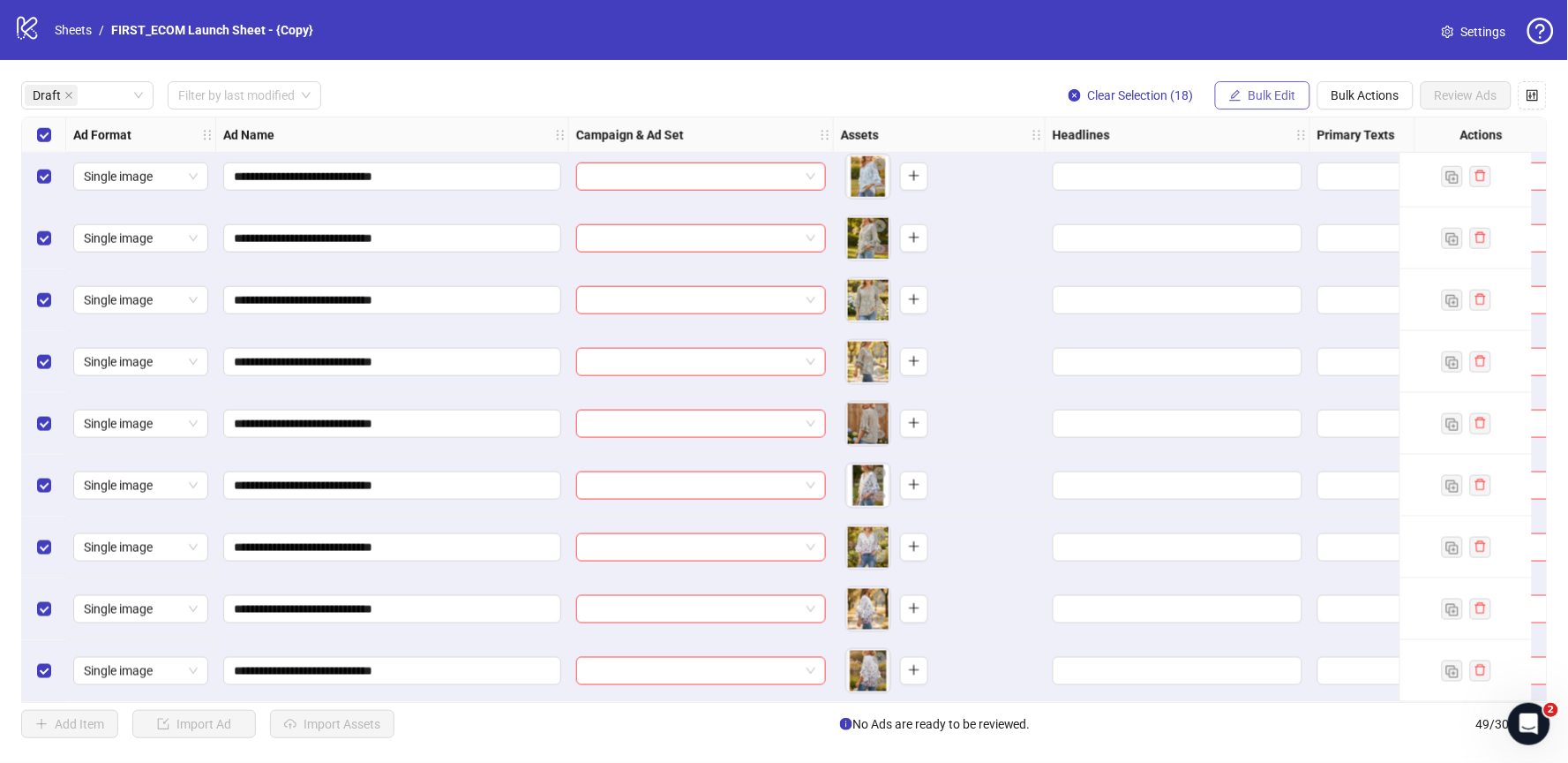
click at [1253, 90] on span "Bulk Edit" at bounding box center [1272, 95] width 48 height 14
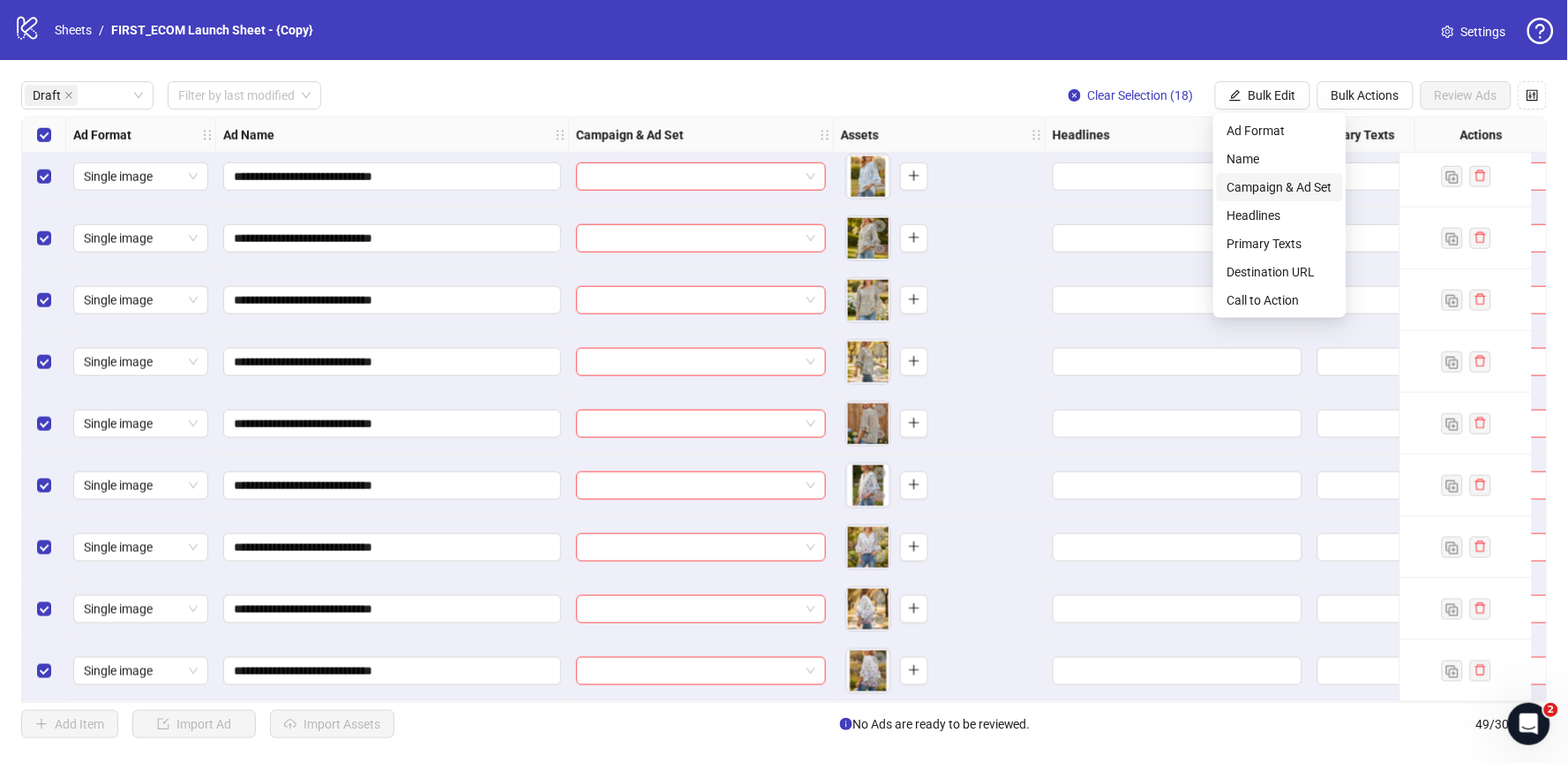
click at [1278, 192] on span "Campaign & Ad Set" at bounding box center [1279, 186] width 105 height 19
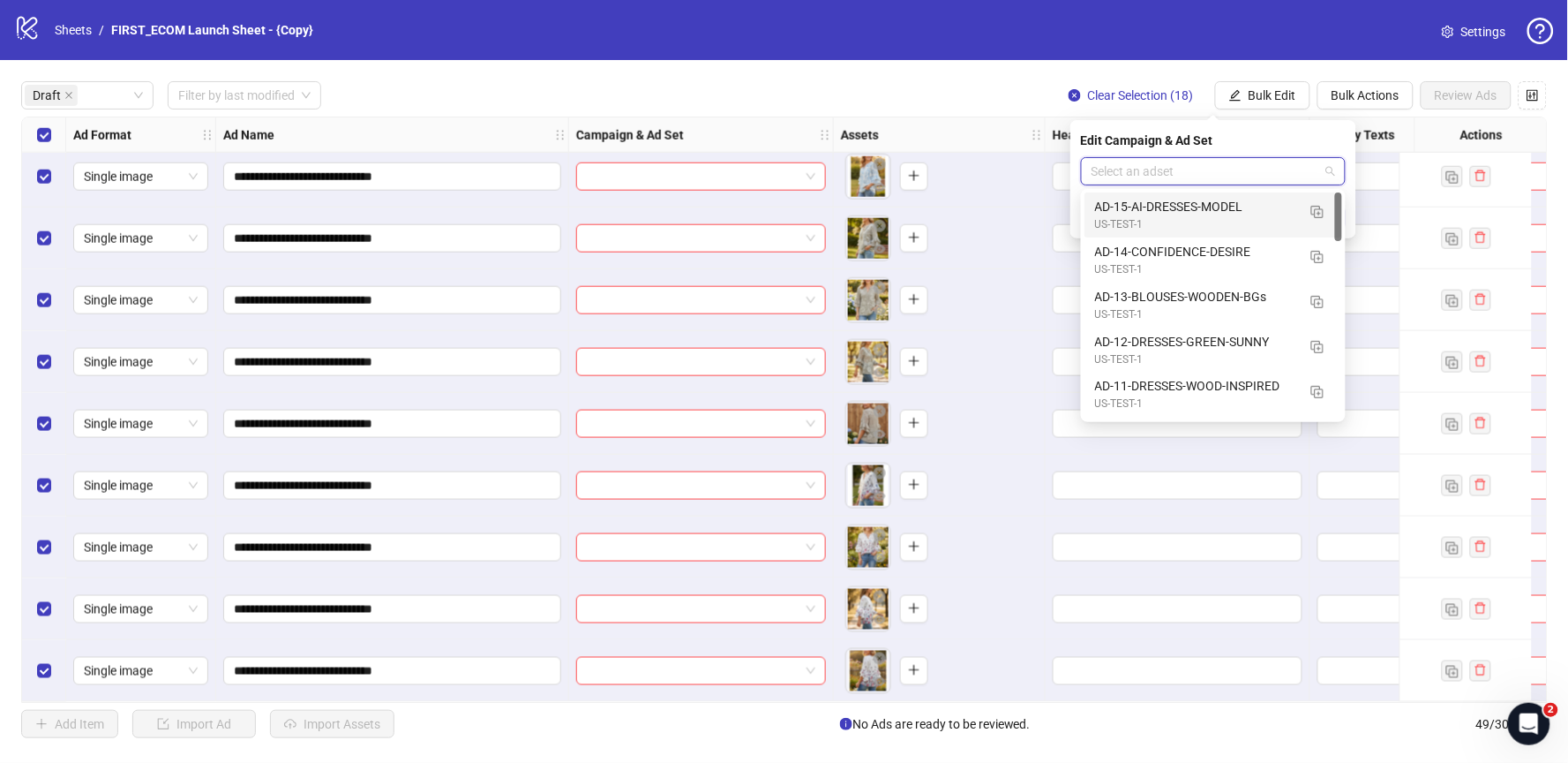
click at [1198, 166] on input "search" at bounding box center [1205, 171] width 228 height 26
click at [1317, 211] on img "button" at bounding box center [1317, 212] width 12 height 12
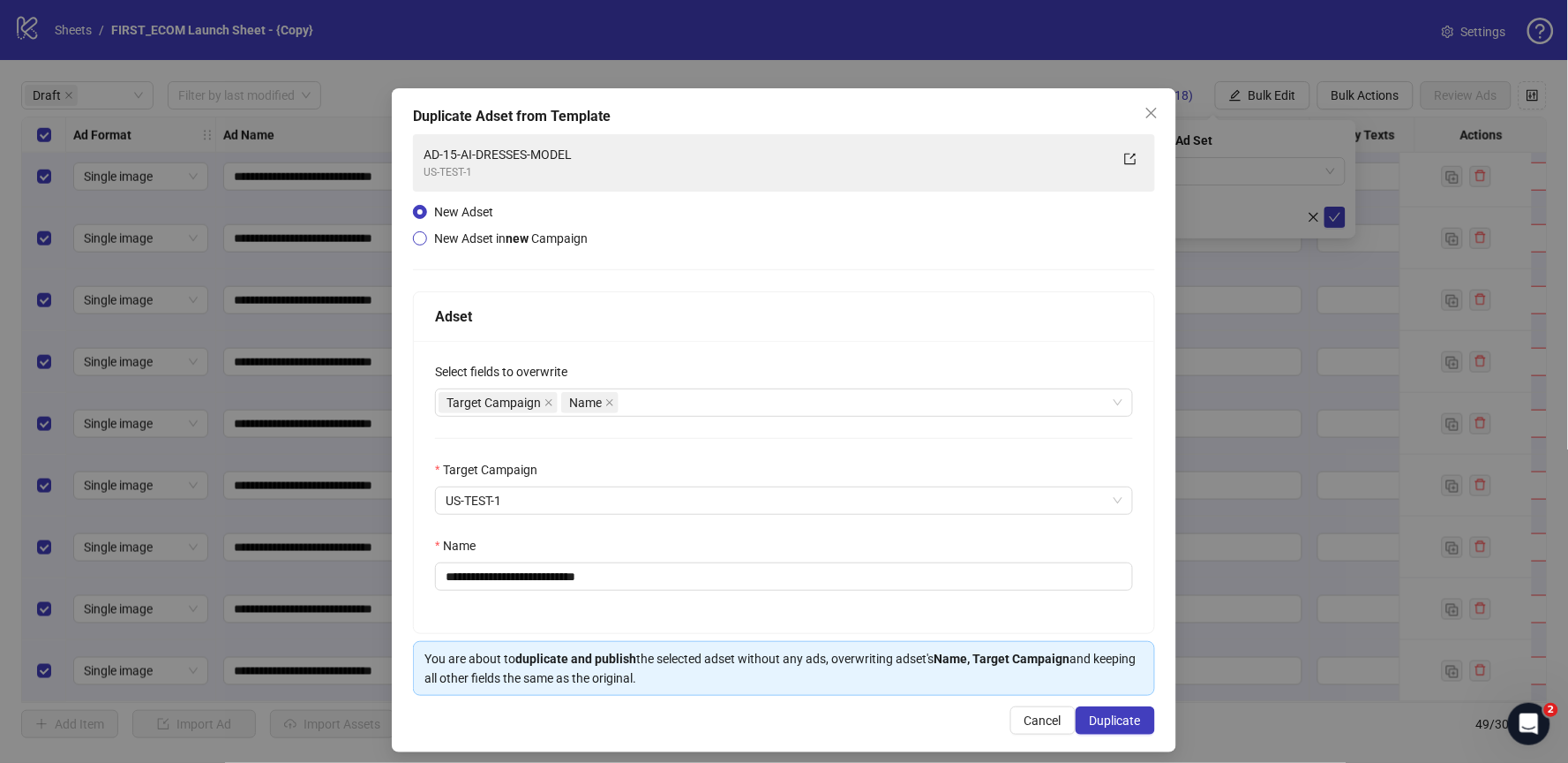
click at [477, 242] on span "New Adset in new Campaign" at bounding box center [511, 238] width 154 height 14
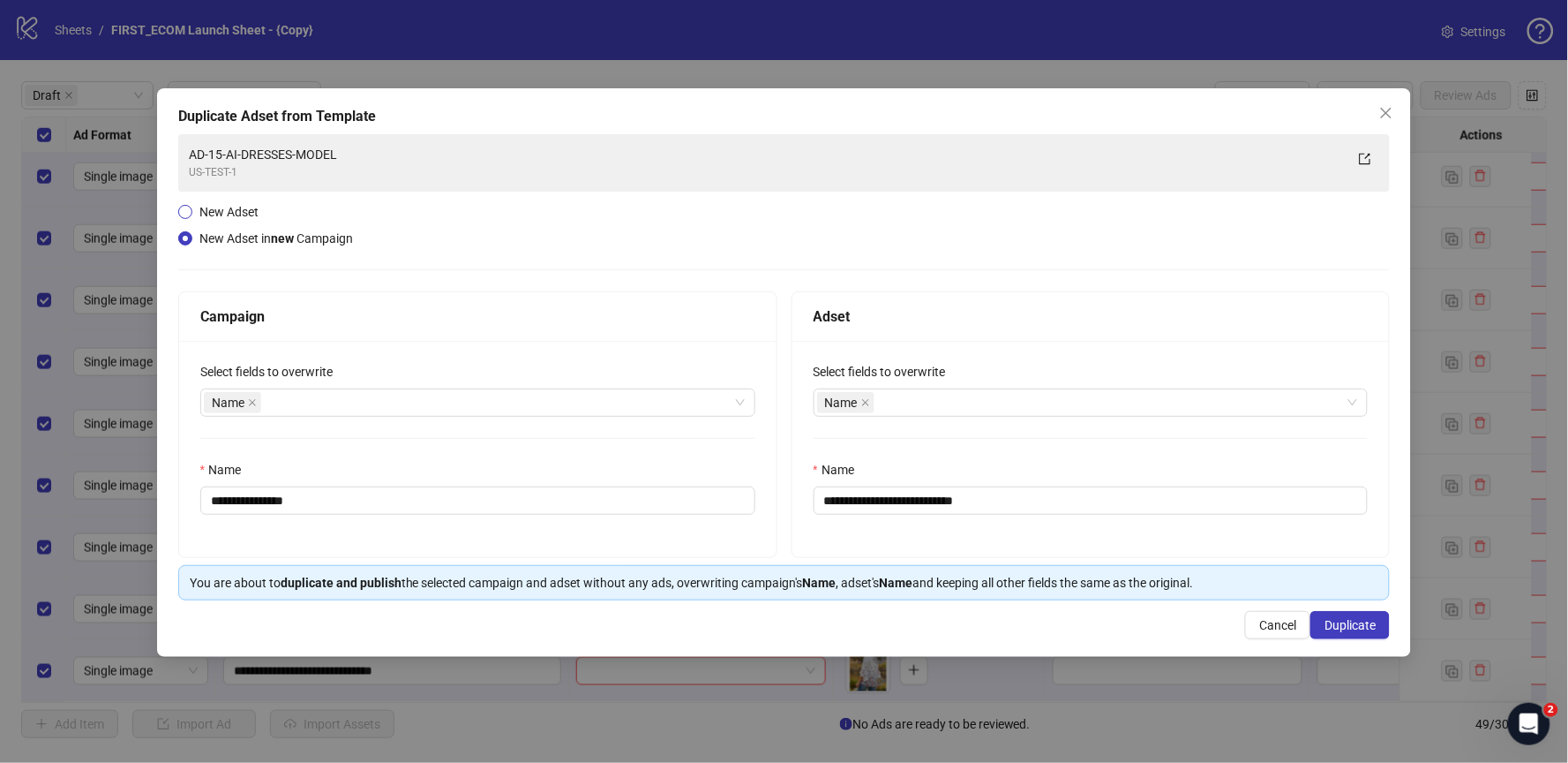
click at [247, 205] on span "New Adset" at bounding box center [229, 212] width 59 height 14
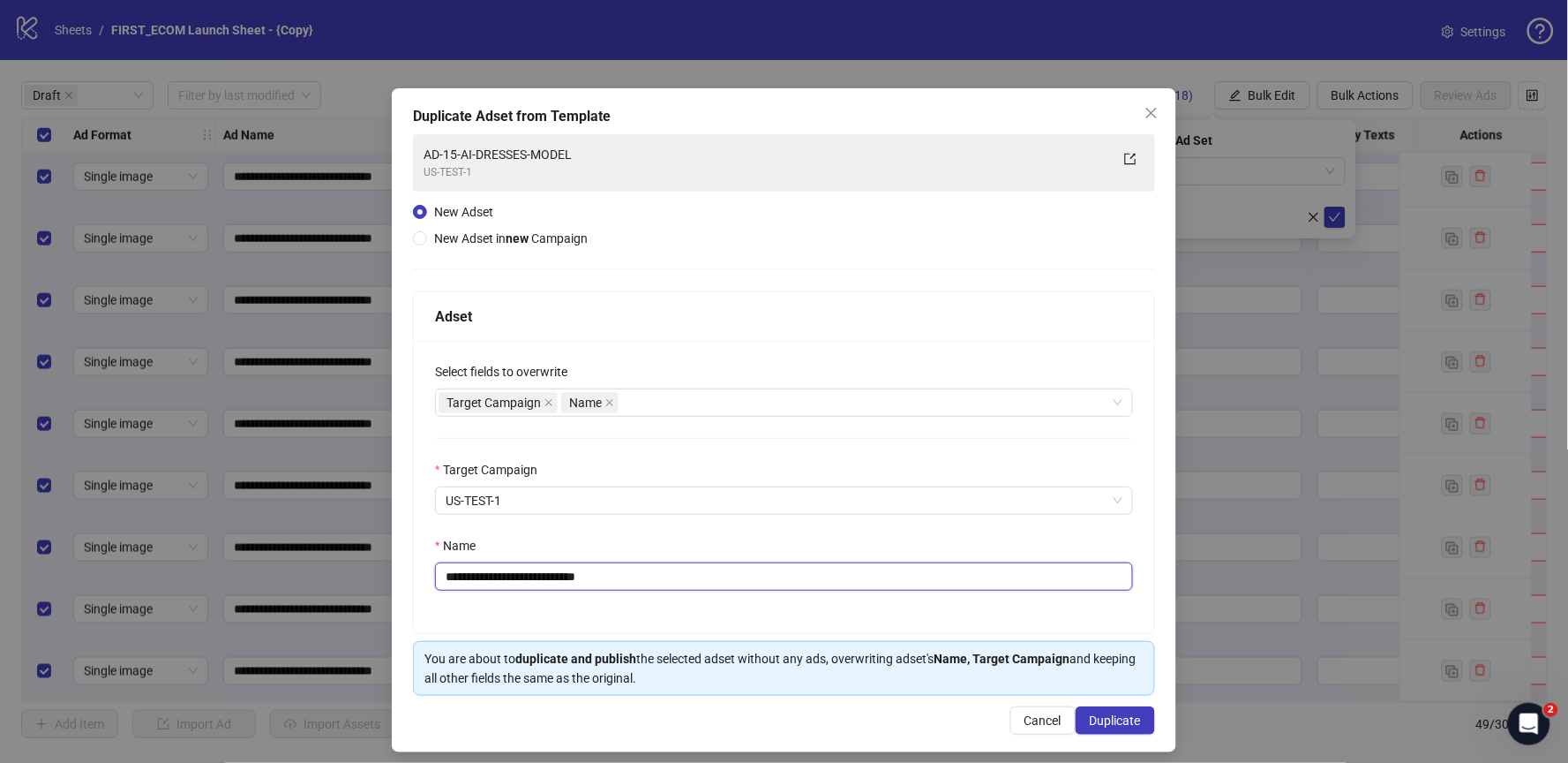
click at [474, 582] on input "**********" at bounding box center [784, 576] width 698 height 28
click at [509, 576] on input "**********" at bounding box center [784, 576] width 698 height 28
drag, startPoint x: 581, startPoint y: 577, endPoint x: 737, endPoint y: 577, distance: 156.0
click at [736, 577] on input "**********" at bounding box center [784, 576] width 698 height 28
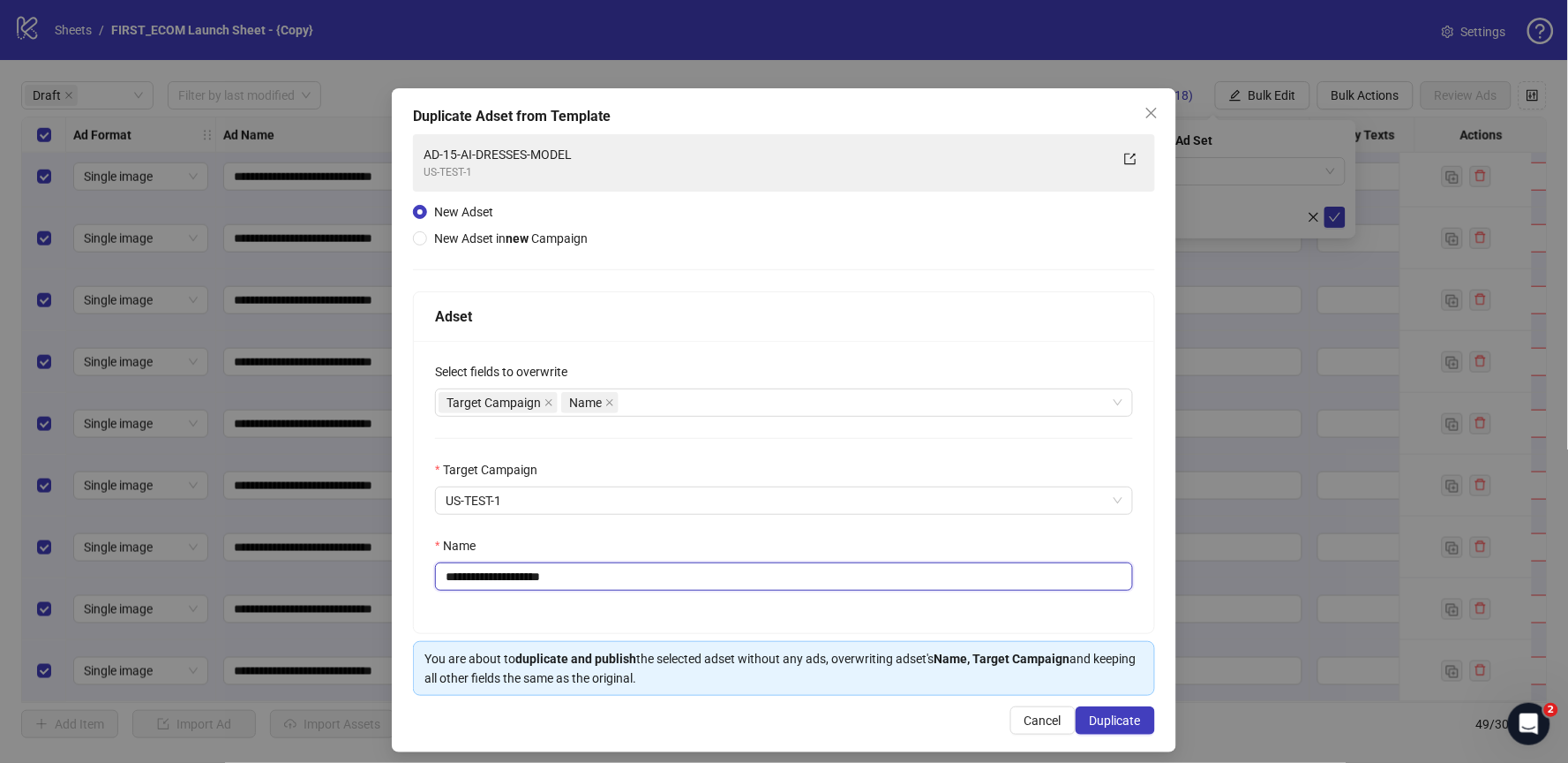
type input "**********"
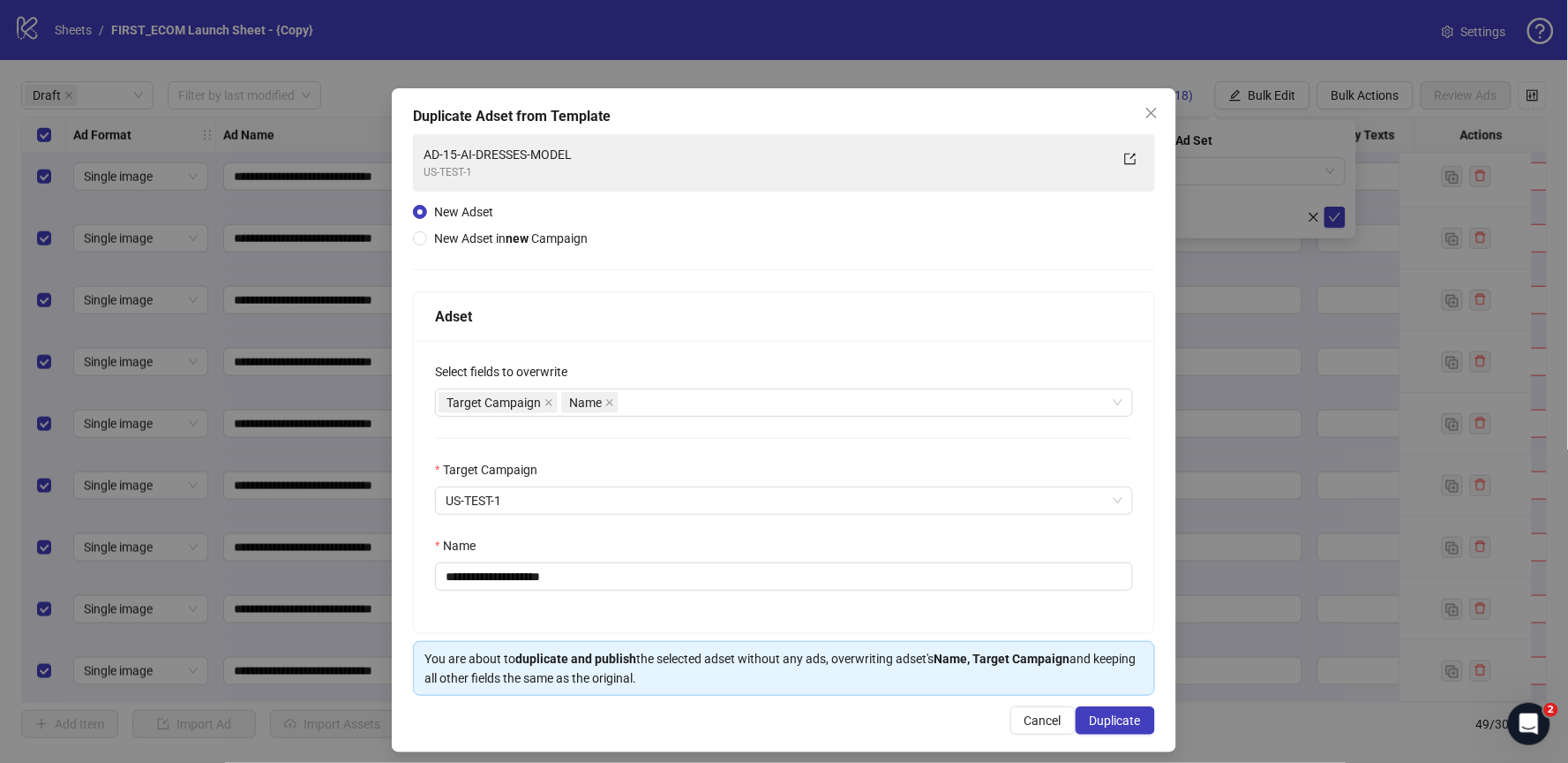
click at [660, 532] on div "**********" at bounding box center [784, 487] width 741 height 292
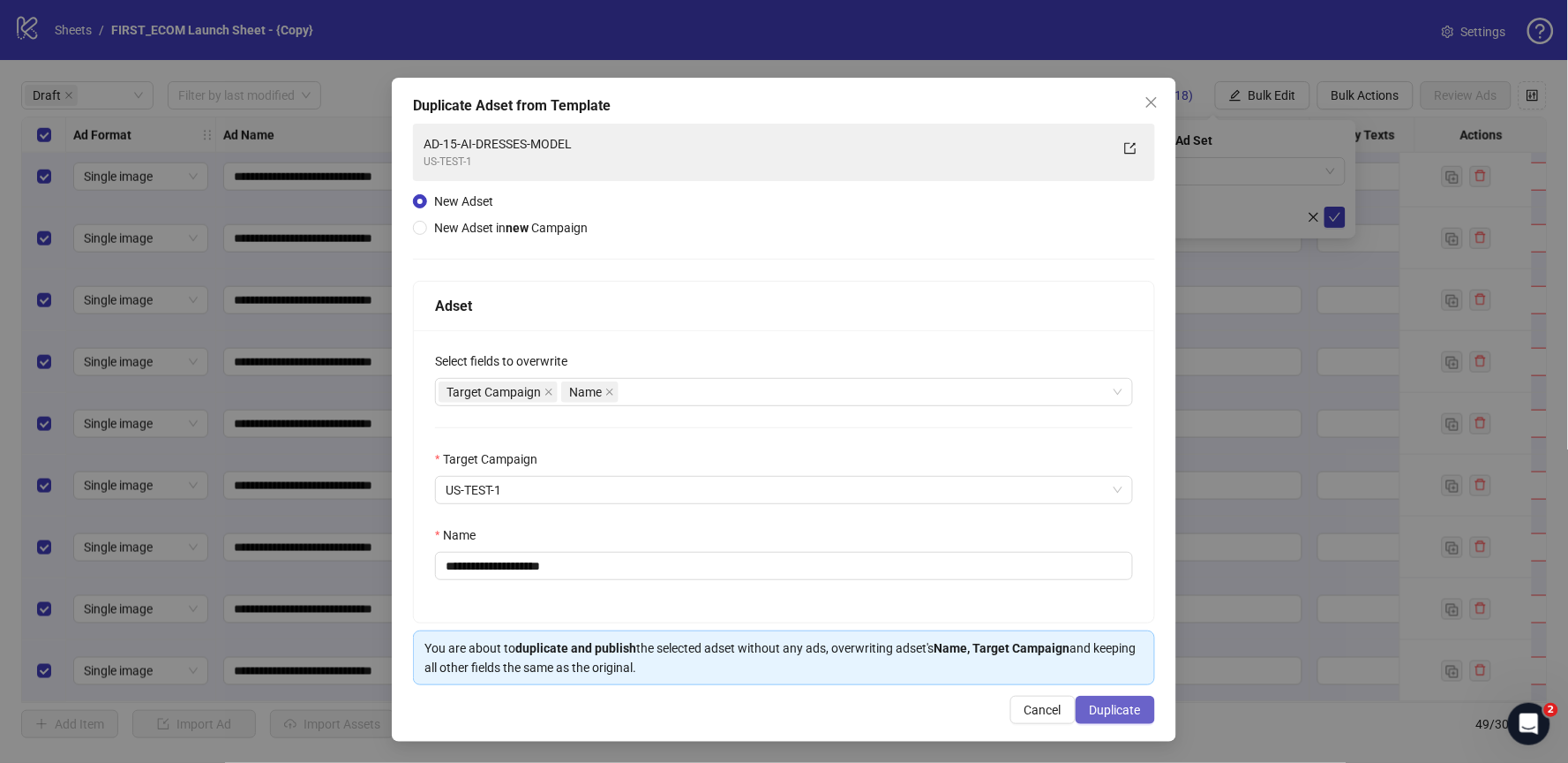
click at [1114, 712] on span "Duplicate" at bounding box center [1114, 710] width 51 height 14
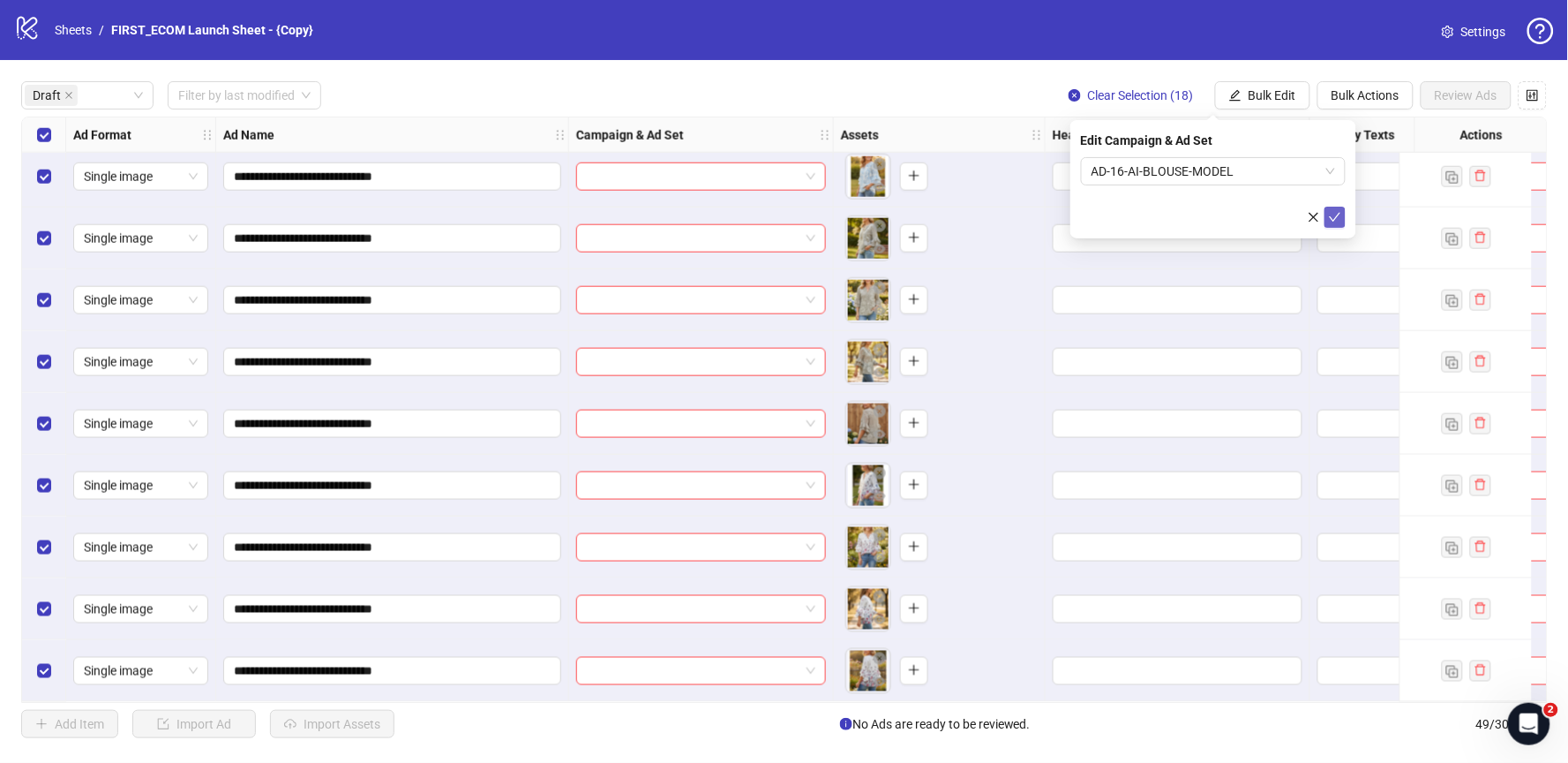
click at [1329, 216] on icon "check" at bounding box center [1335, 217] width 12 height 12
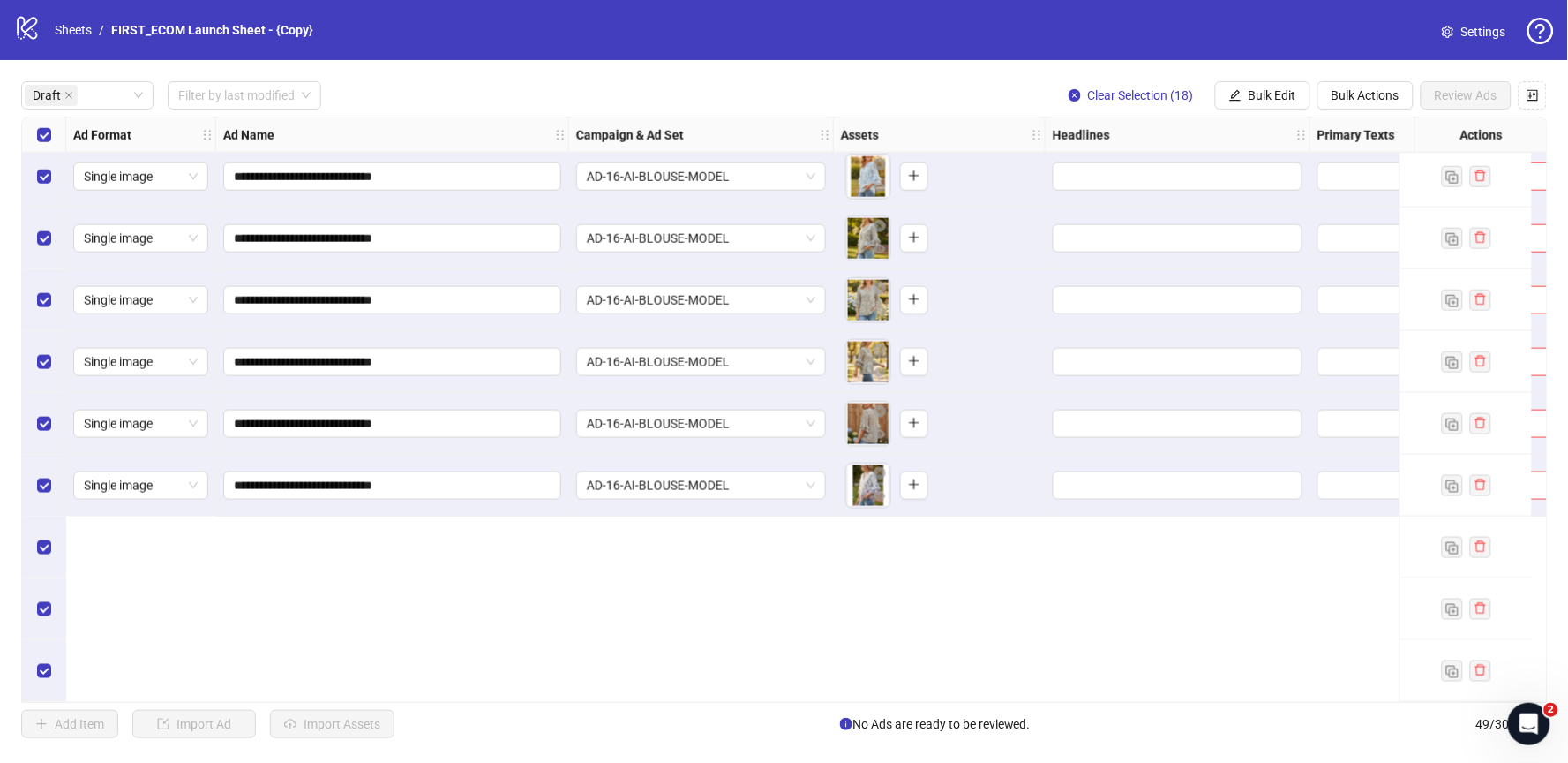
scroll to position [248, 0]
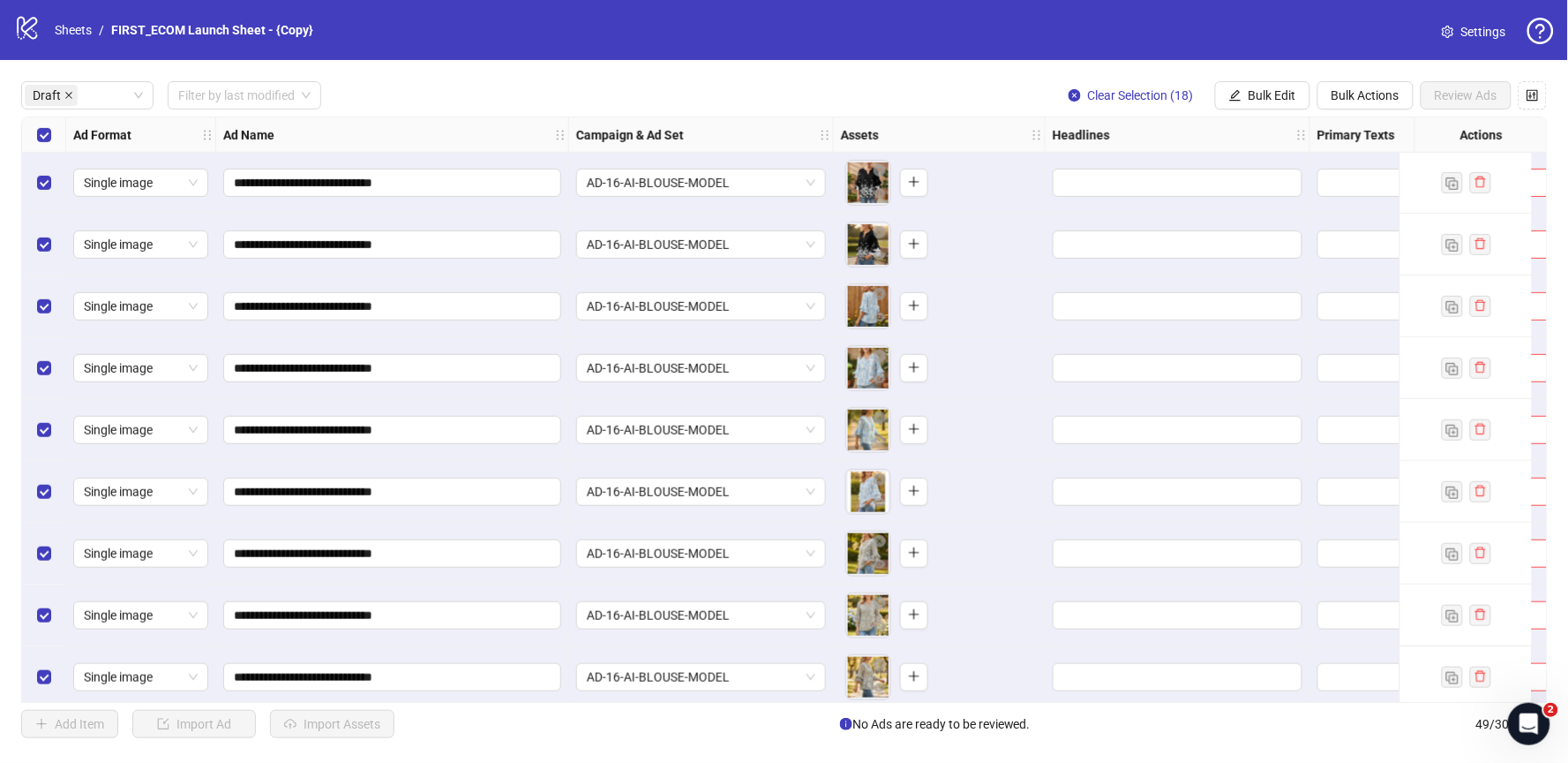
click at [69, 95] on icon "close" at bounding box center [68, 95] width 9 height 9
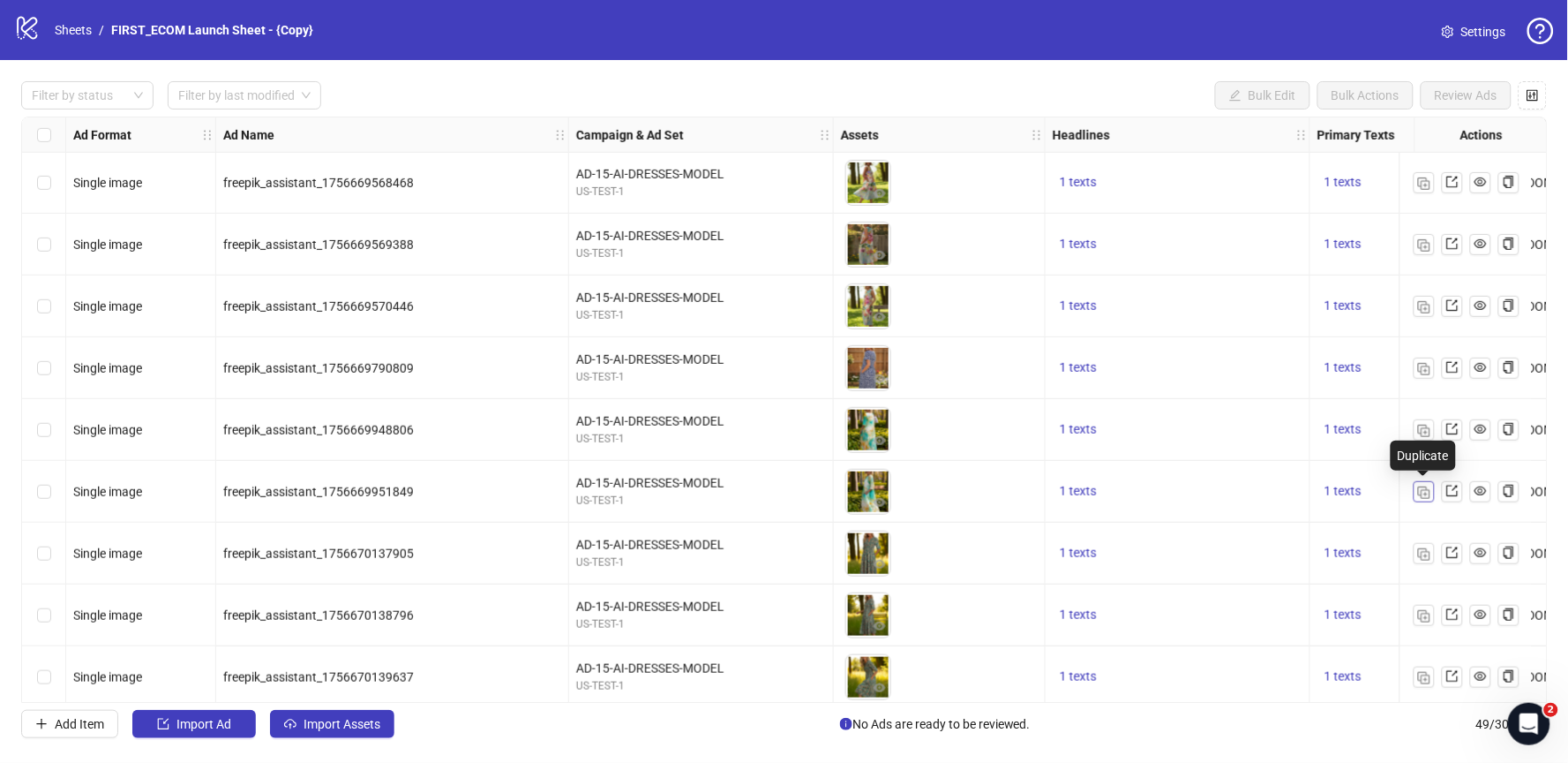
click at [1421, 493] on img "button" at bounding box center [1424, 493] width 12 height 12
click at [96, 94] on div at bounding box center [78, 95] width 107 height 25
click at [78, 129] on div "Draft" at bounding box center [87, 131] width 104 height 19
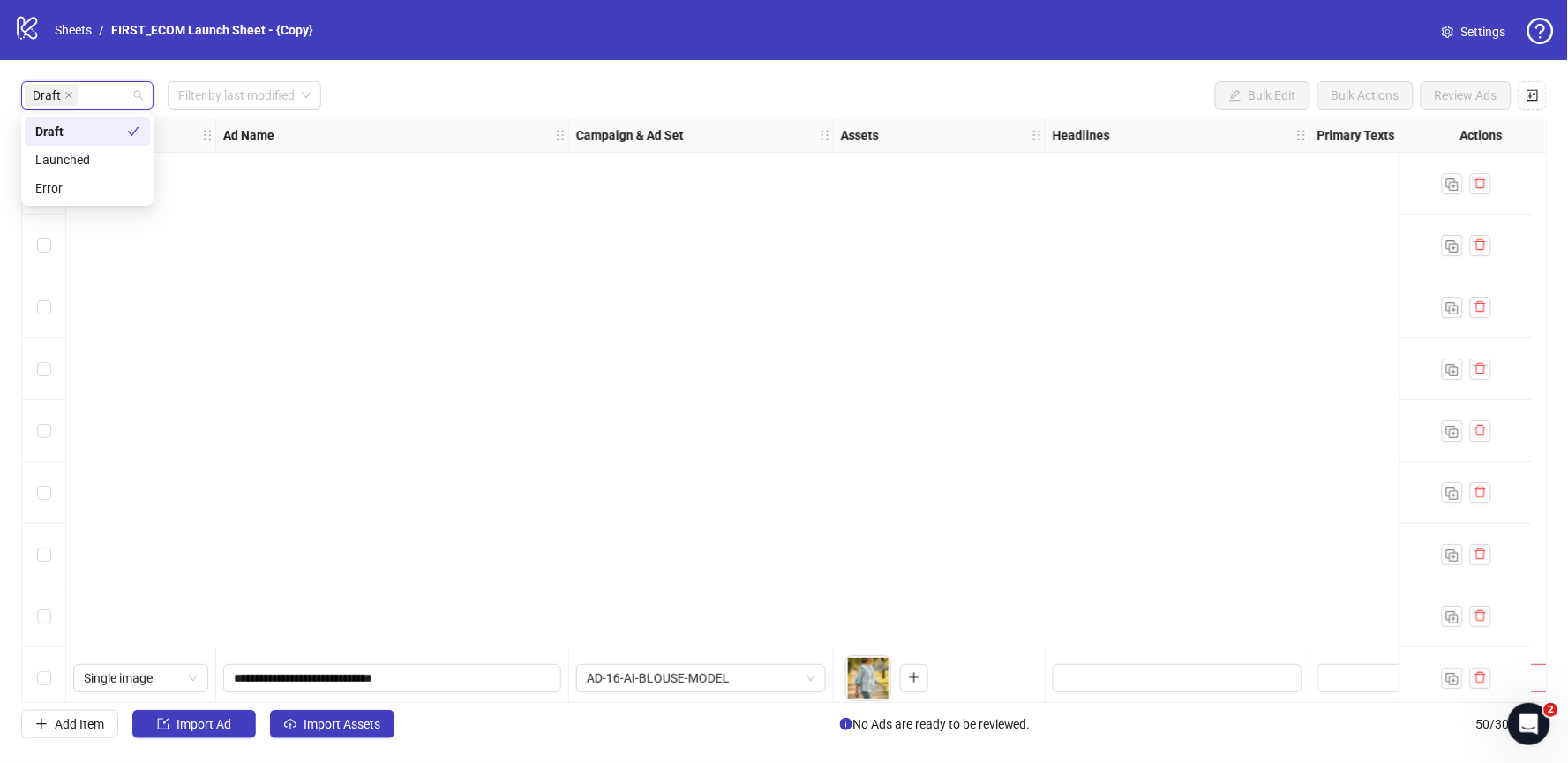
scroll to position [631, 0]
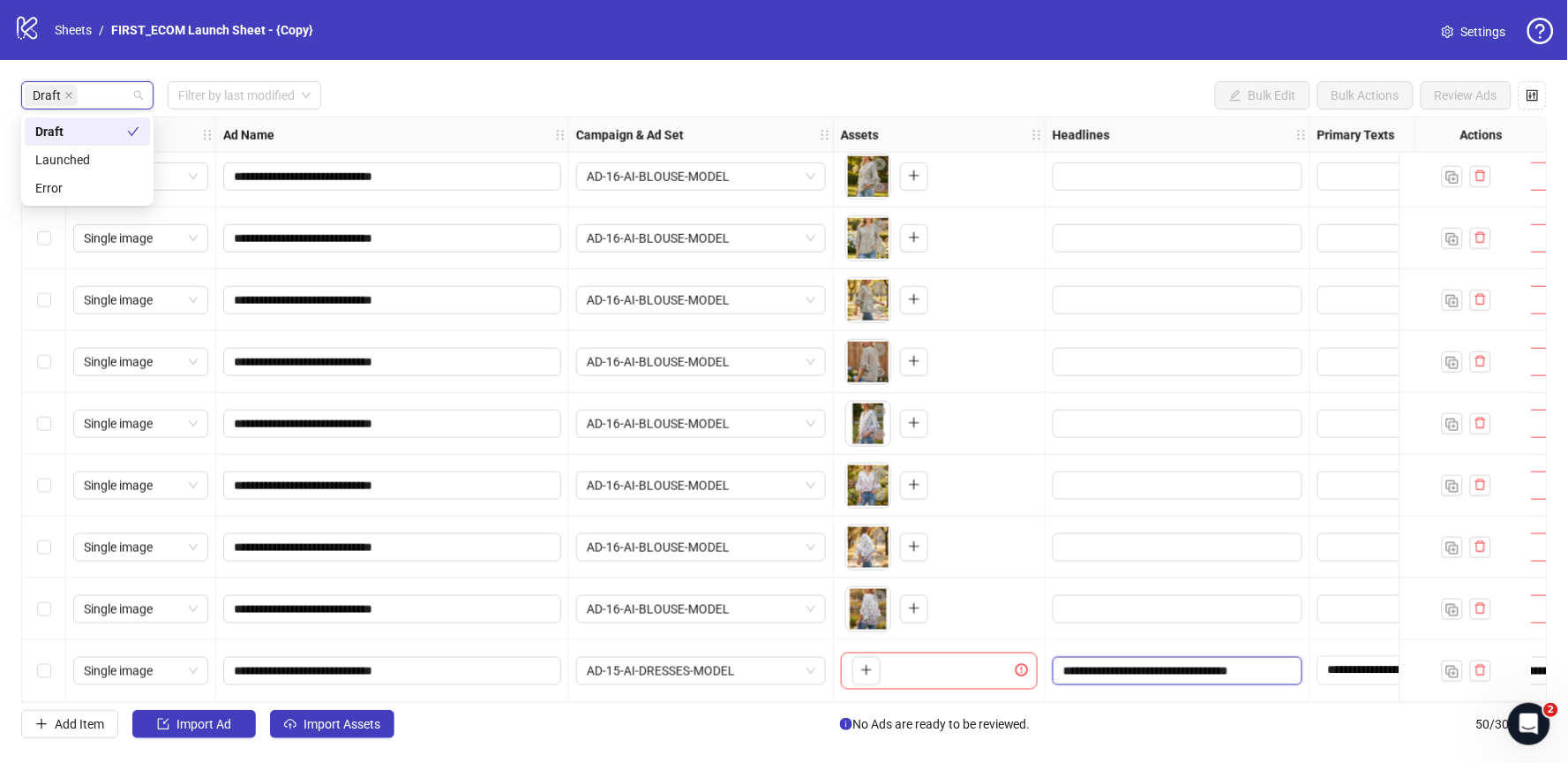
click at [1127, 666] on input "**********" at bounding box center [1175, 670] width 225 height 19
click at [1127, 665] on input "**********" at bounding box center [1175, 670] width 225 height 19
click at [1206, 661] on input "**********" at bounding box center [1175, 670] width 225 height 19
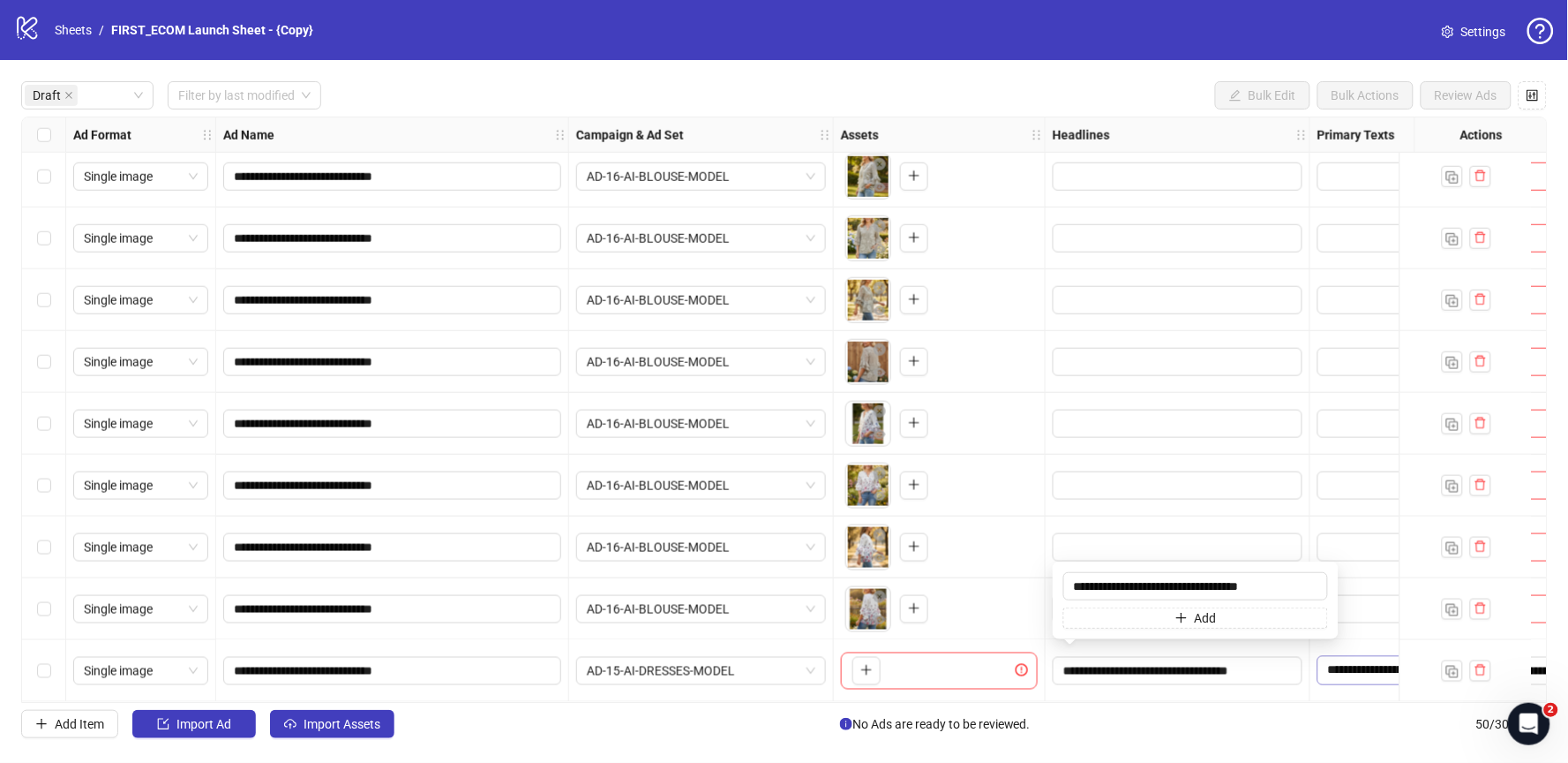
click at [1364, 656] on textarea "**********" at bounding box center [1398, 670] width 162 height 28
click at [1353, 664] on textarea "**********" at bounding box center [1398, 670] width 162 height 28
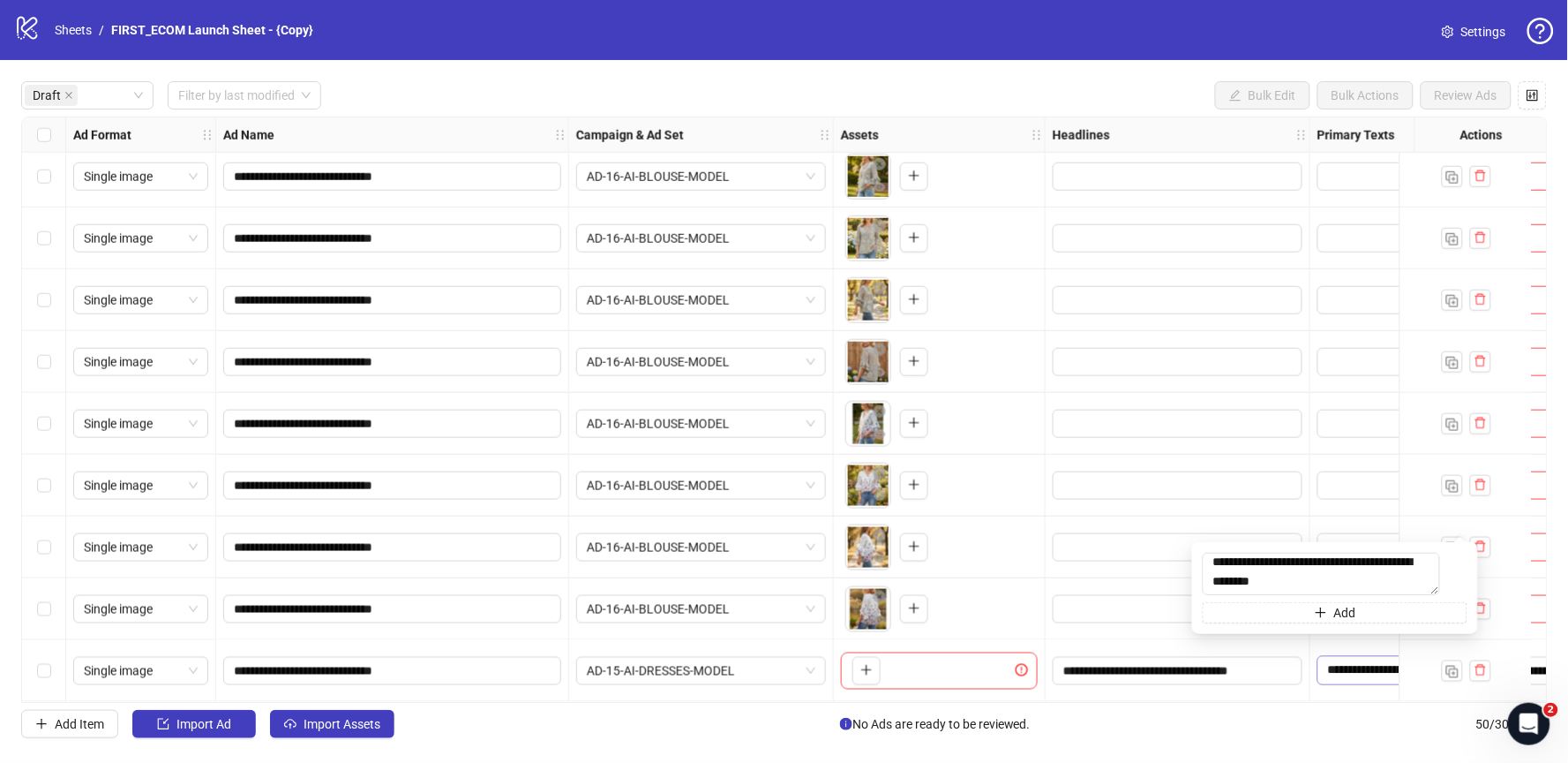
click at [1341, 667] on textarea "**********" at bounding box center [1398, 670] width 162 height 28
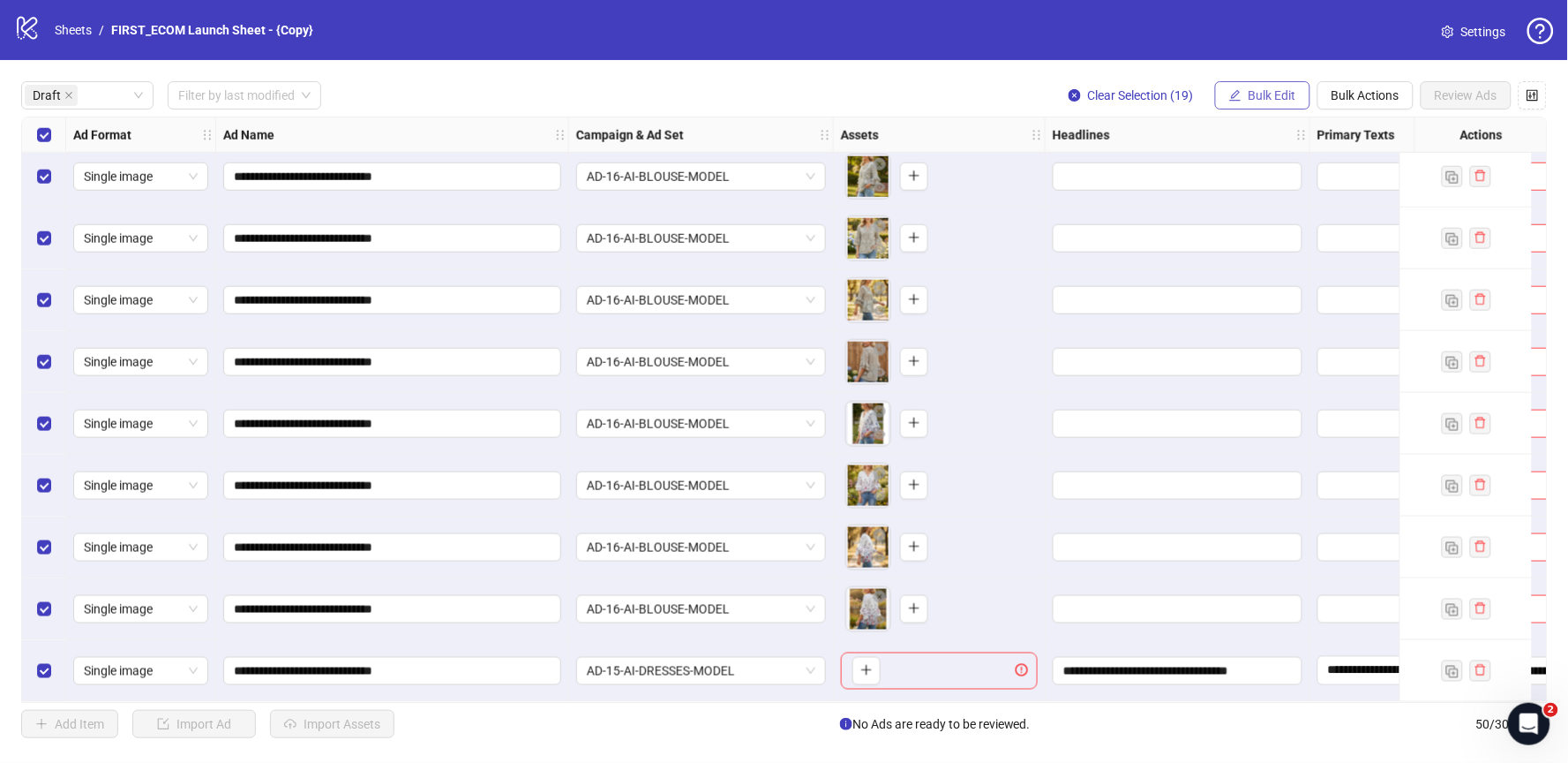
click at [1292, 92] on span "Bulk Edit" at bounding box center [1272, 95] width 48 height 14
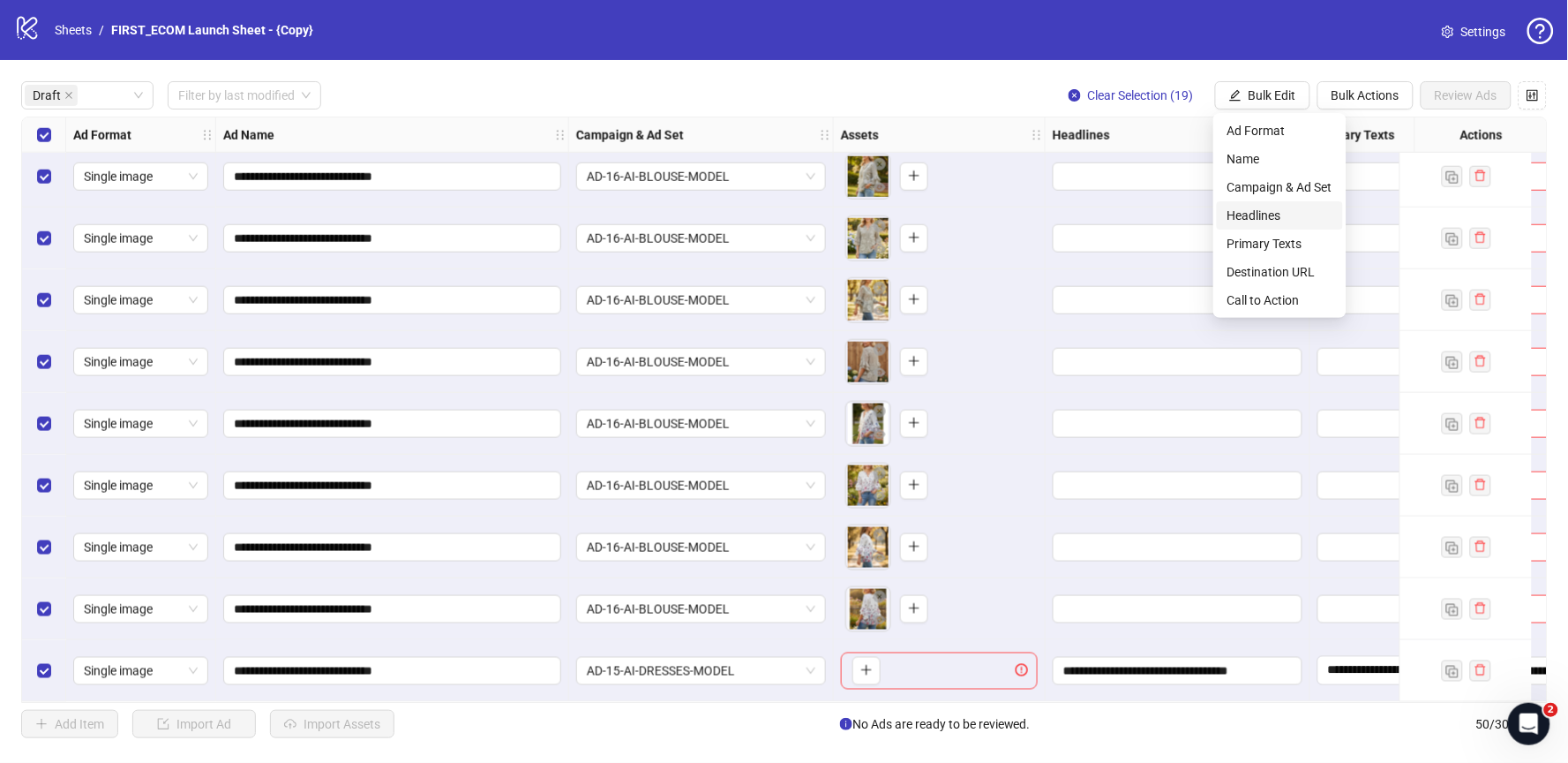
click at [1288, 211] on span "Headlines" at bounding box center [1279, 215] width 105 height 19
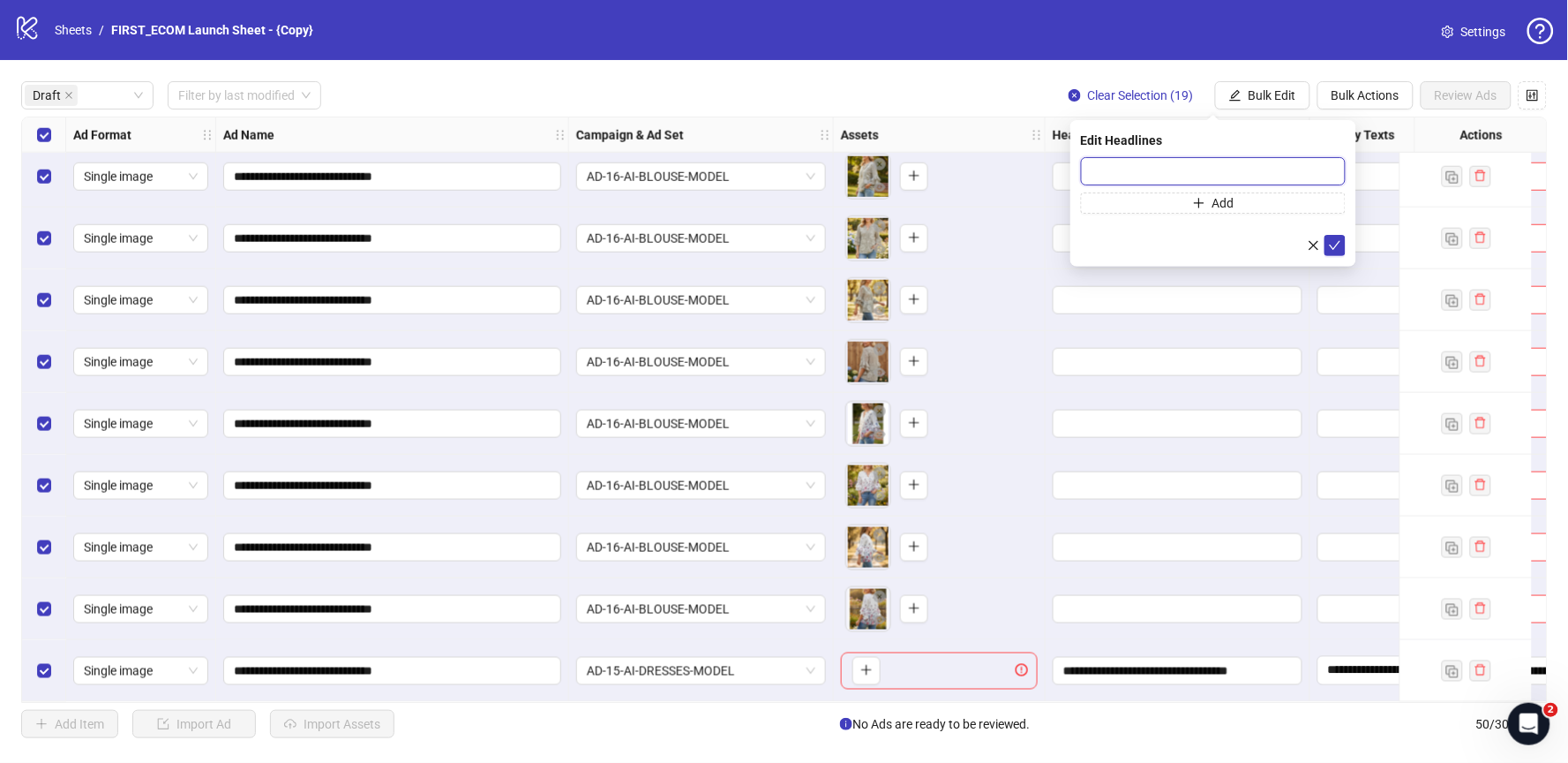
click at [1097, 163] on input "text" at bounding box center [1213, 171] width 265 height 28
paste input "**********"
type input "**********"
click at [1336, 248] on icon "check" at bounding box center [1335, 245] width 12 height 12
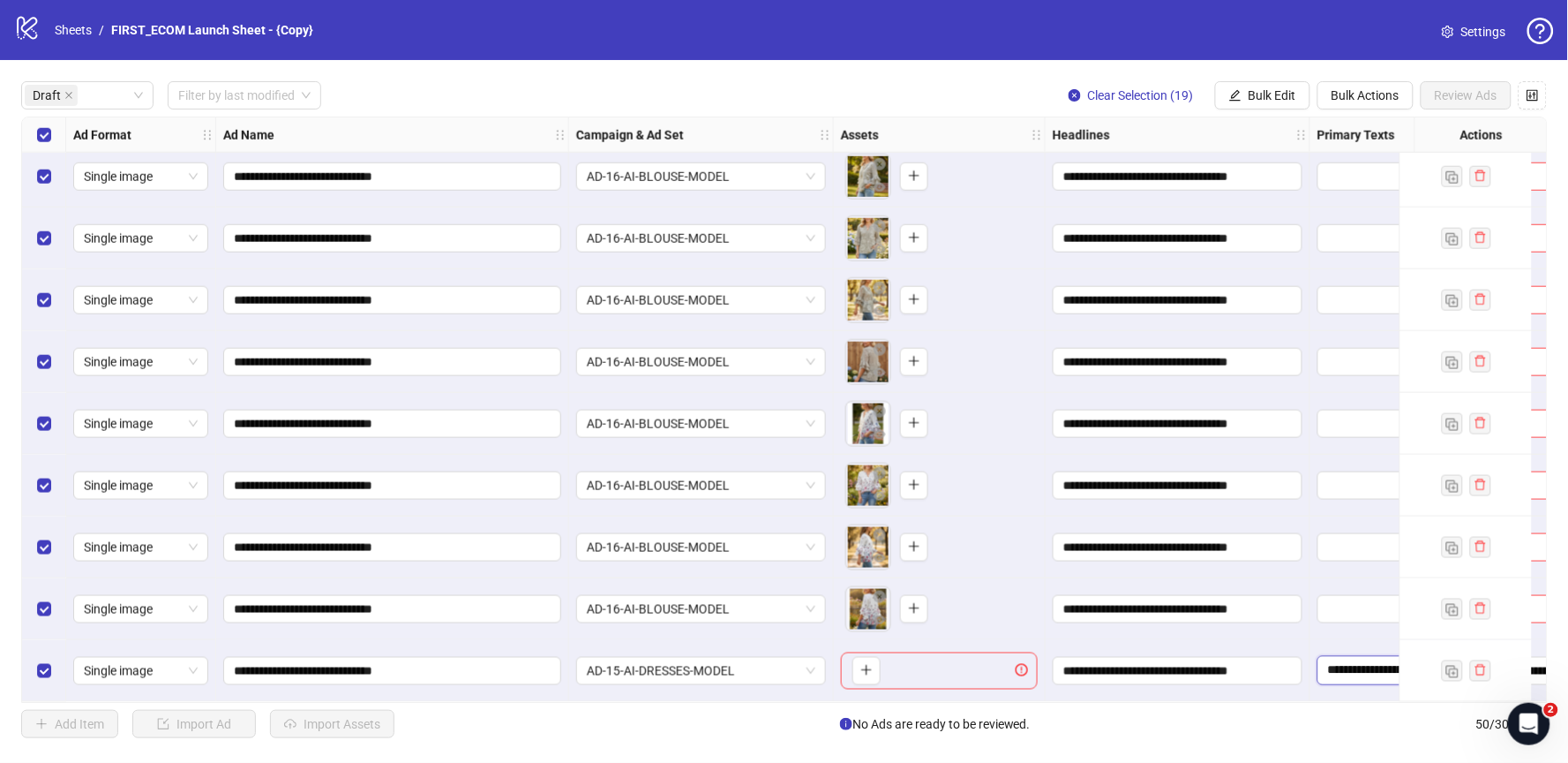
click at [1351, 656] on textarea "**********" at bounding box center [1398, 670] width 162 height 28
click at [1256, 95] on span "Bulk Edit" at bounding box center [1272, 95] width 48 height 14
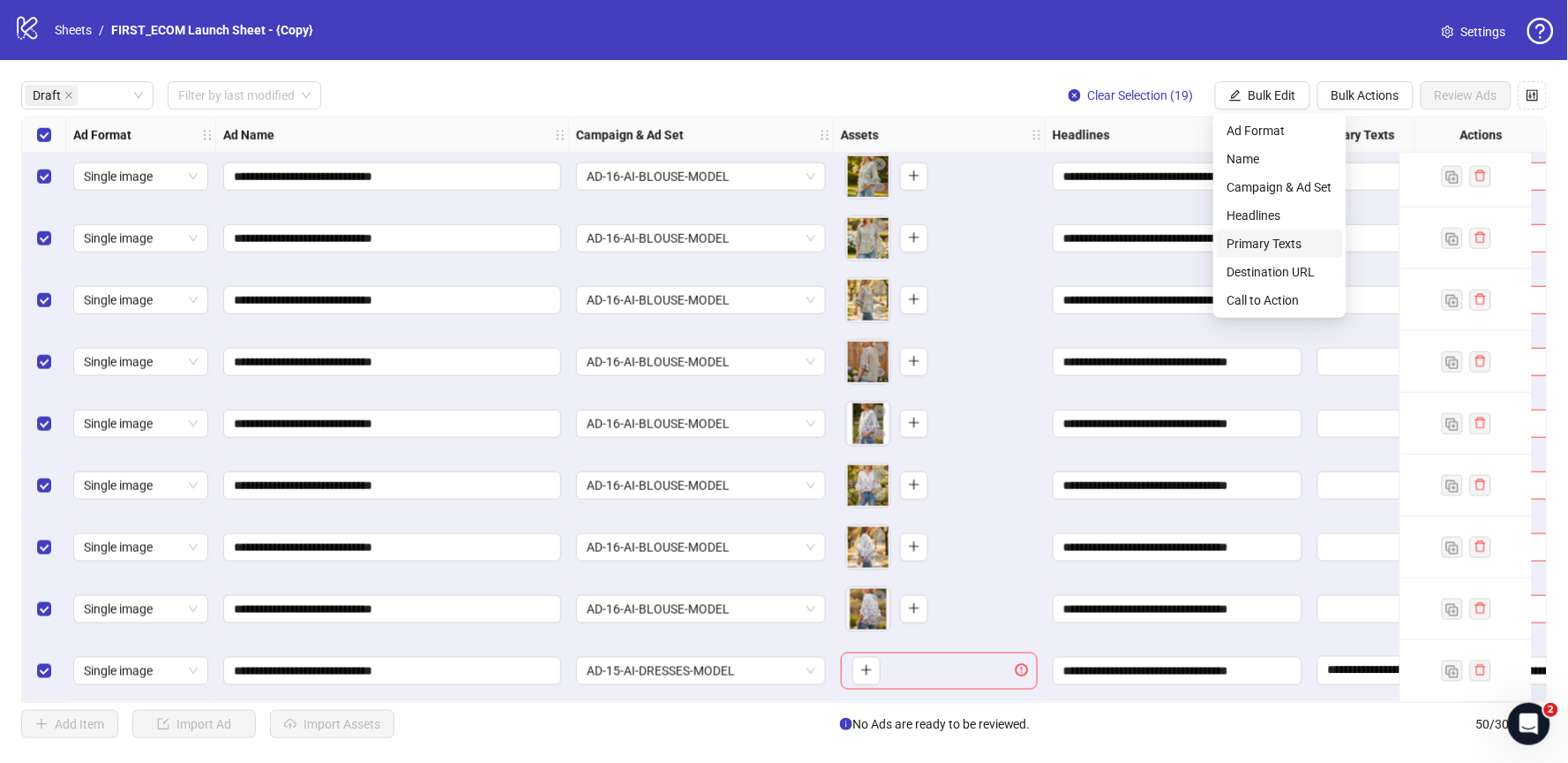
click at [1253, 240] on span "Primary Texts" at bounding box center [1279, 243] width 105 height 19
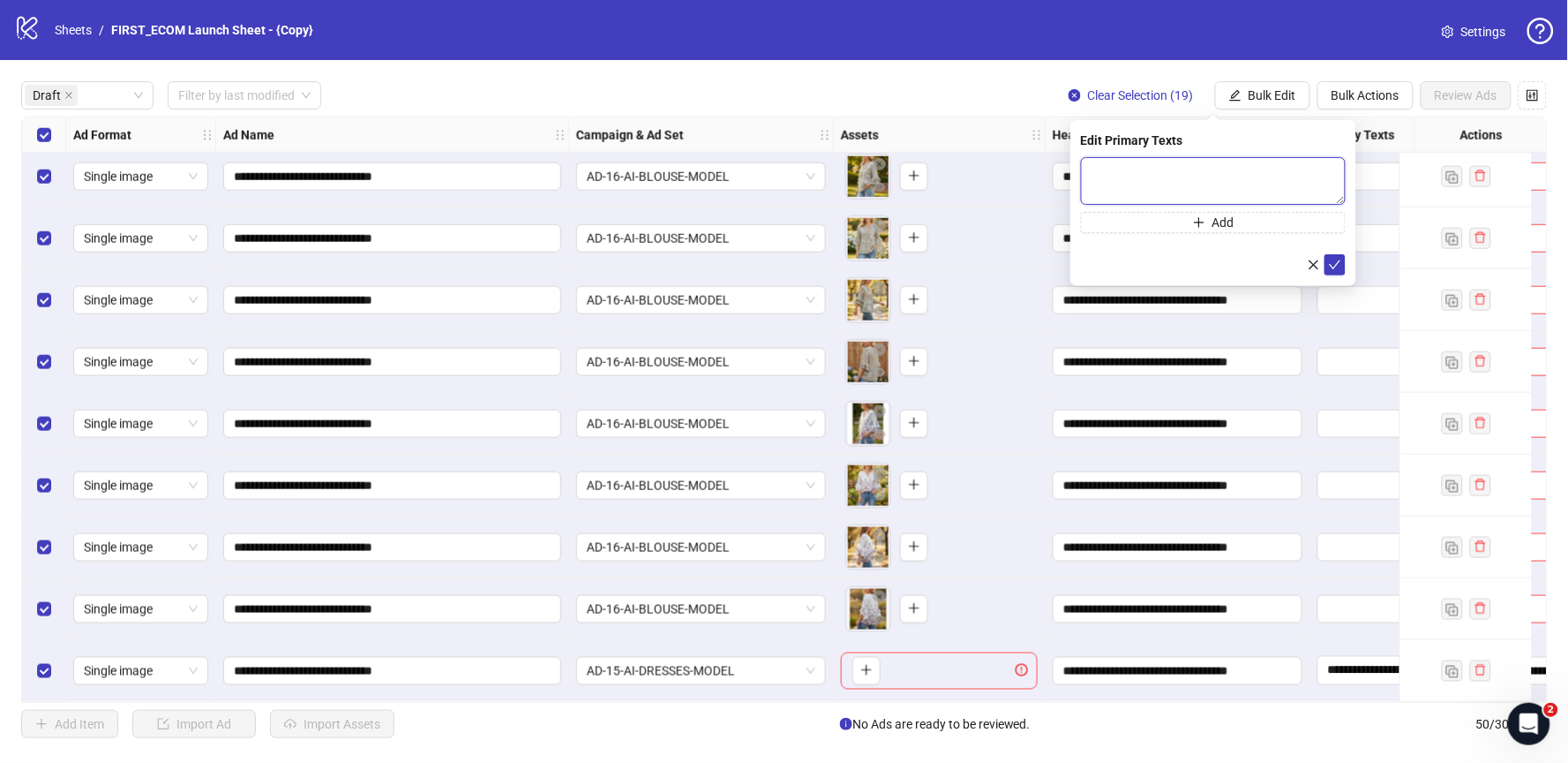
click at [1127, 159] on textarea at bounding box center [1213, 181] width 265 height 48
paste textarea "**********"
type textarea "**********"
click at [1333, 272] on button "submit" at bounding box center [1334, 264] width 21 height 21
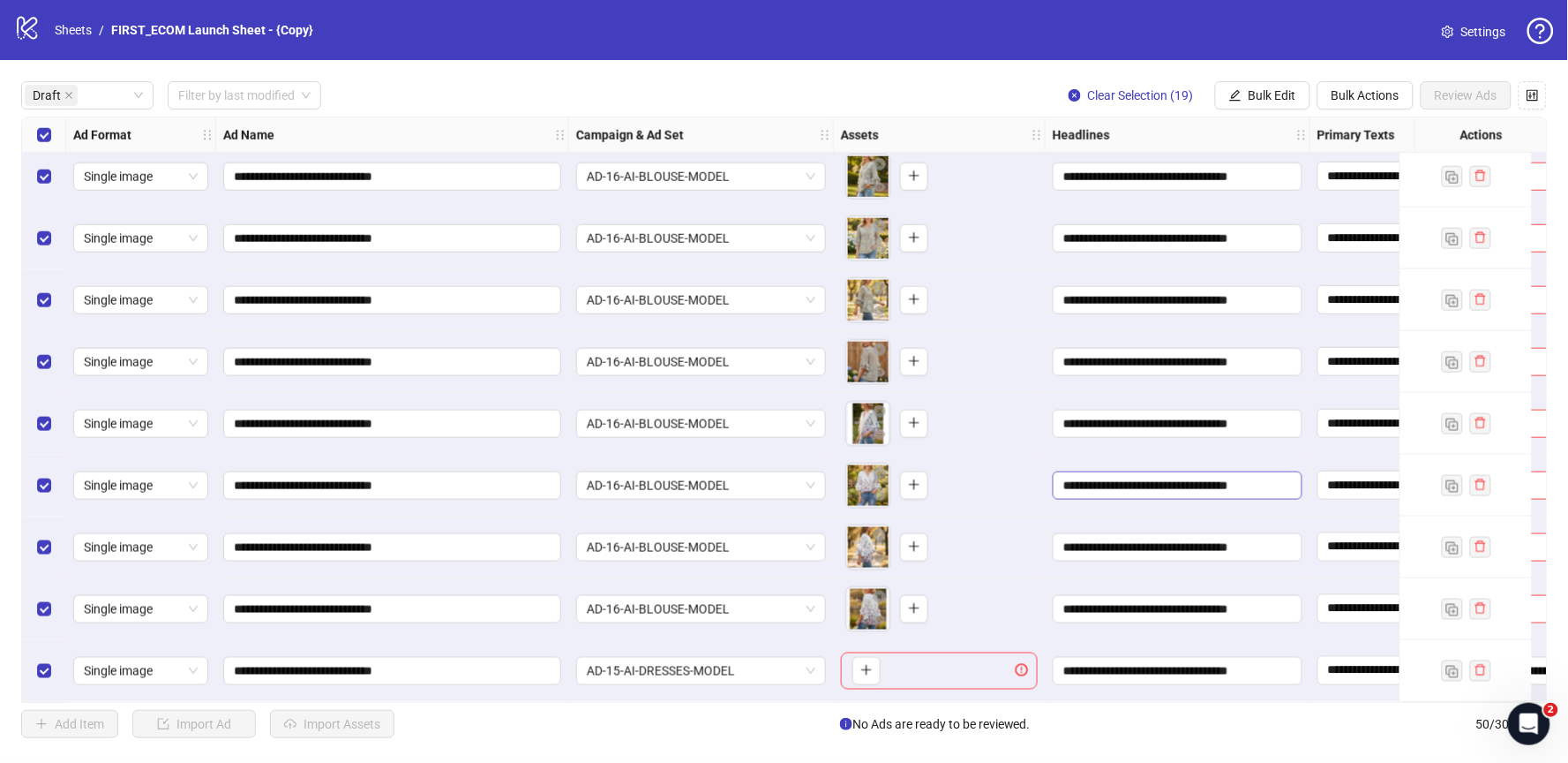
scroll to position [631, 404]
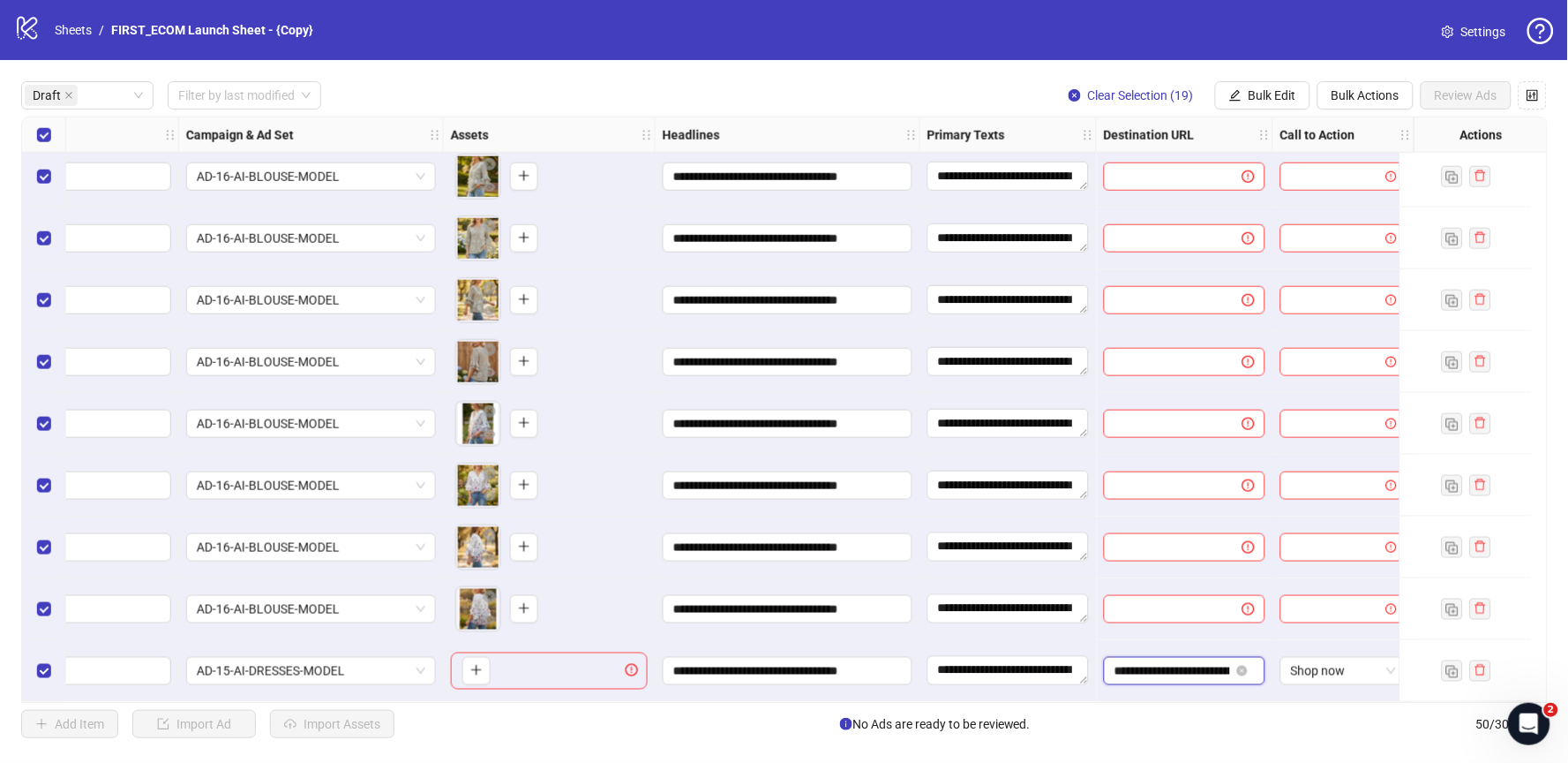
click at [1143, 668] on input "**********" at bounding box center [1172, 670] width 116 height 19
click at [1273, 90] on span "Bulk Edit" at bounding box center [1272, 95] width 48 height 14
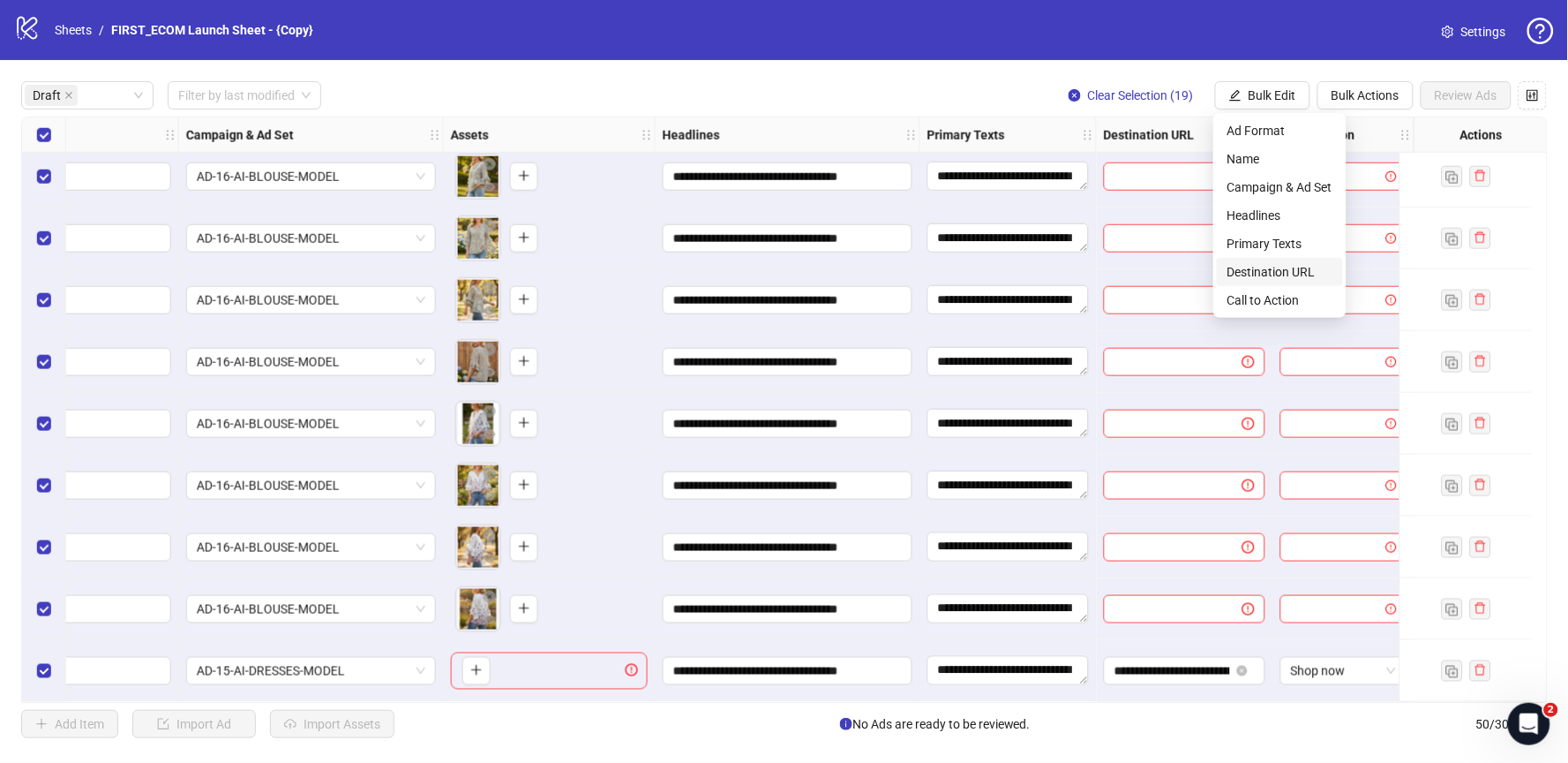
click at [1275, 267] on span "Destination URL" at bounding box center [1279, 271] width 105 height 19
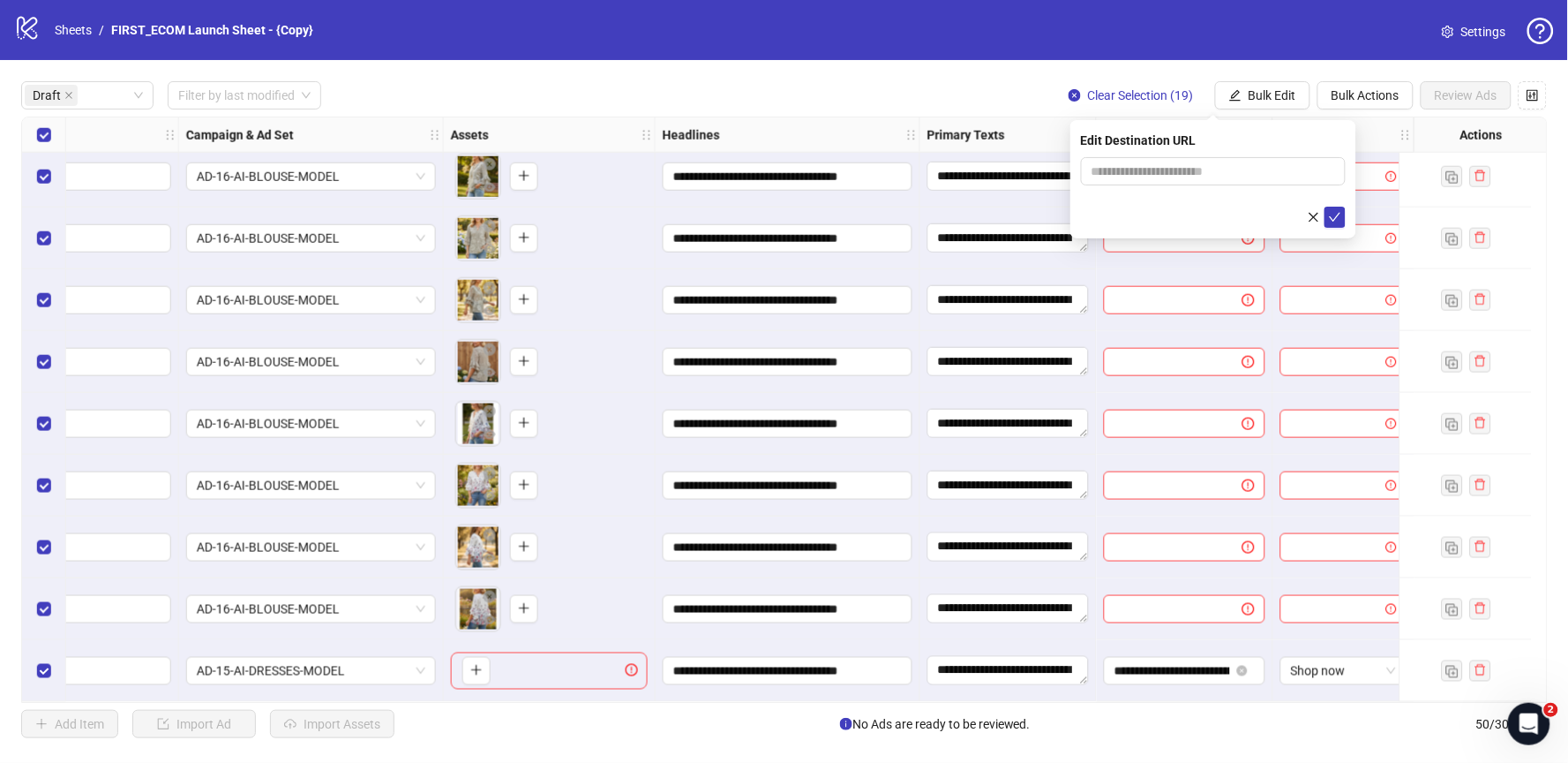
click at [1184, 148] on div "Edit Destination URL" at bounding box center [1213, 140] width 265 height 19
click at [1145, 172] on input "text" at bounding box center [1206, 171] width 230 height 19
paste input "**********"
type input "**********"
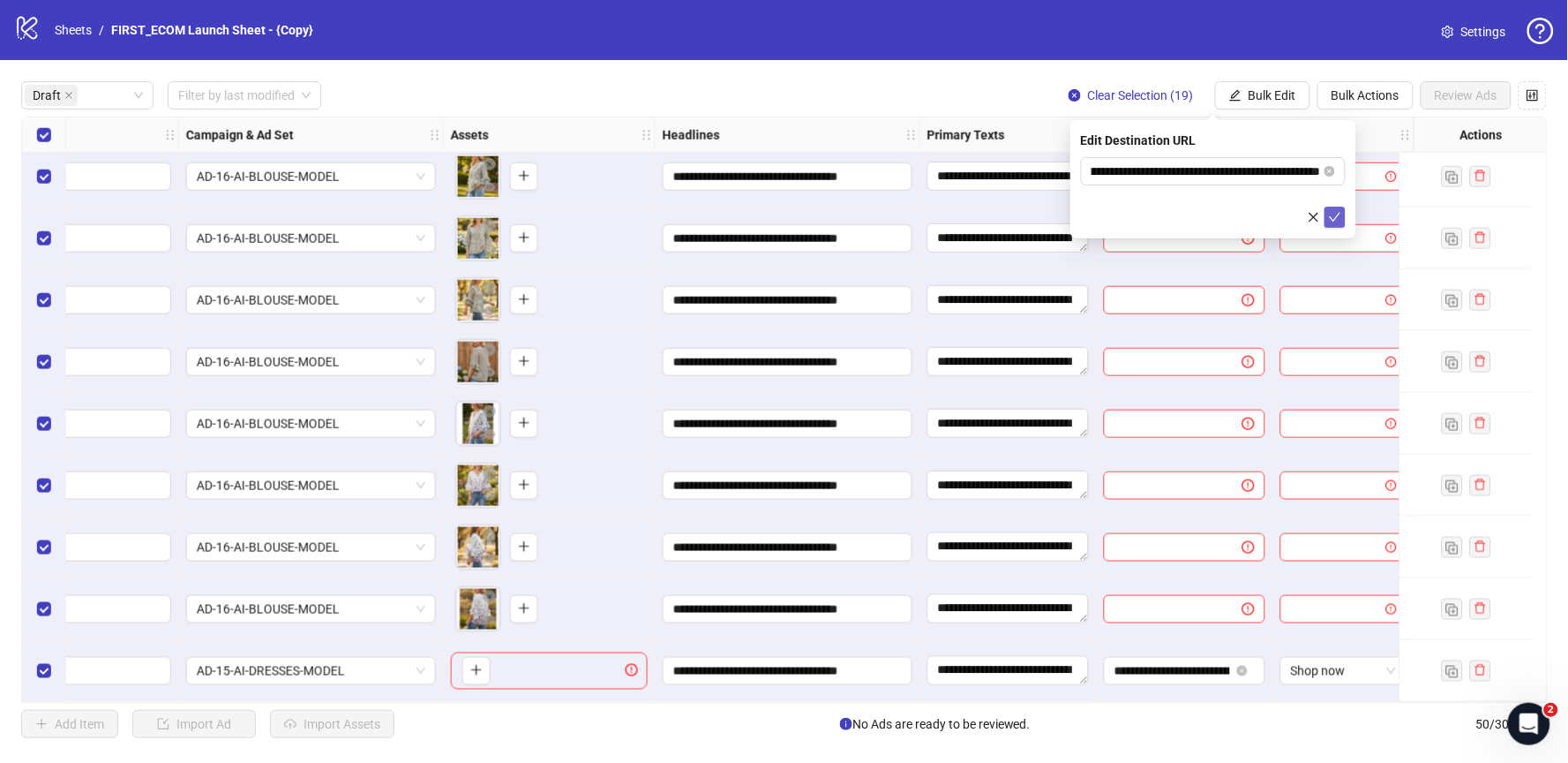
scroll to position [0, 0]
click at [1333, 220] on icon "check" at bounding box center [1335, 217] width 12 height 12
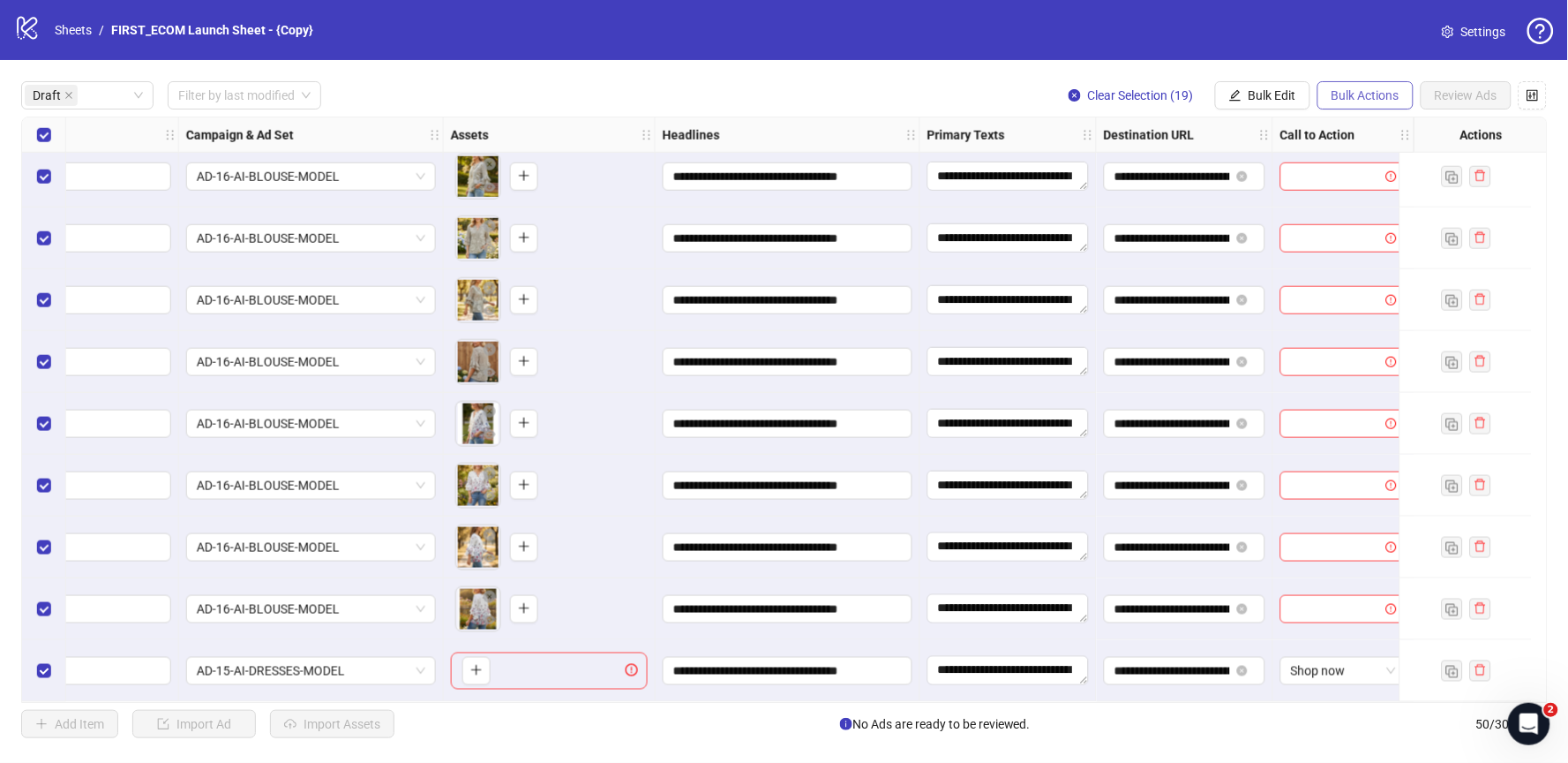
click at [1374, 98] on span "Bulk Actions" at bounding box center [1365, 95] width 68 height 14
click at [1261, 80] on div "**********" at bounding box center [784, 409] width 1568 height 699
click at [1255, 87] on button "Bulk Edit" at bounding box center [1262, 95] width 95 height 28
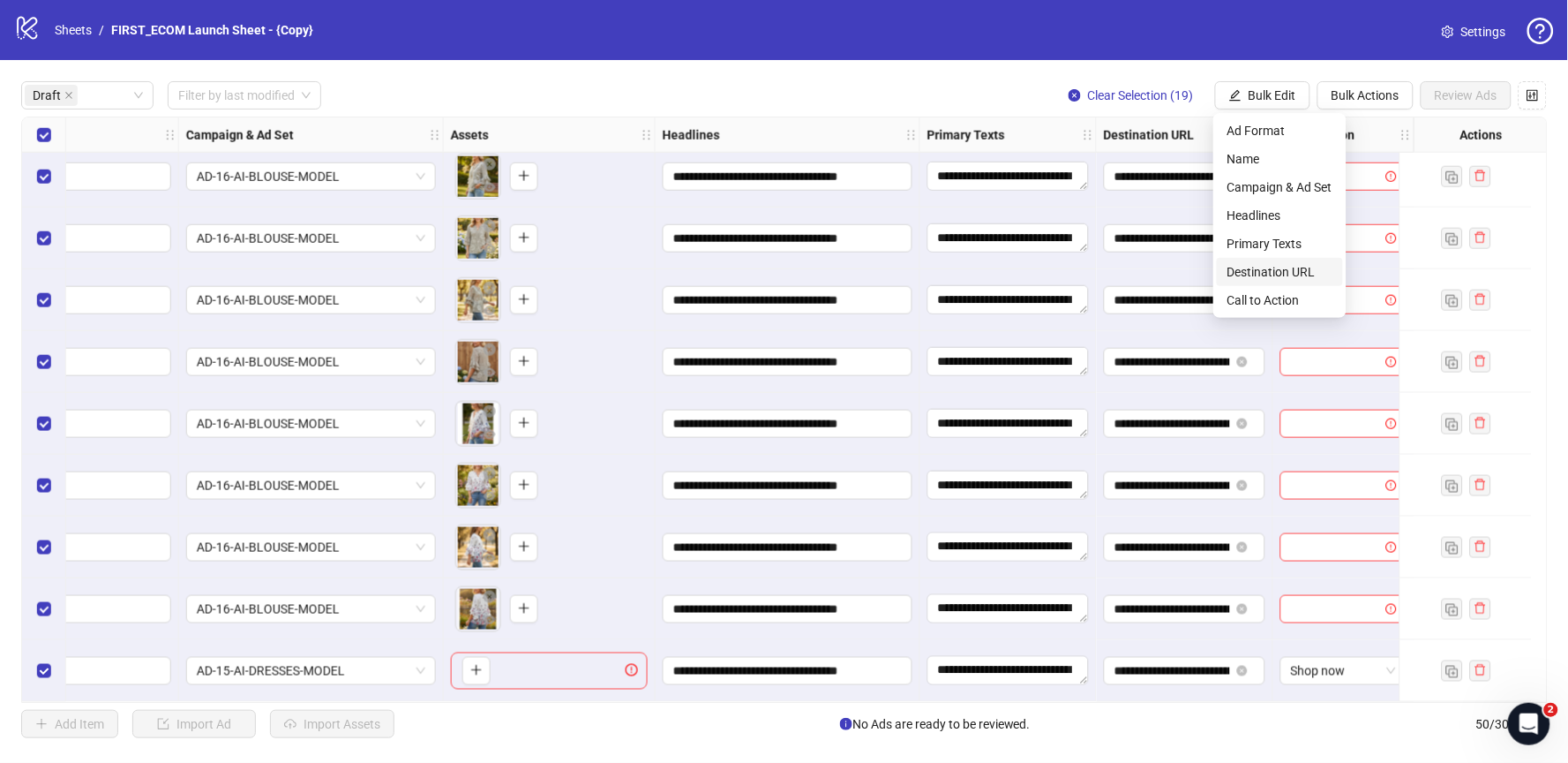
click at [1244, 269] on span "Destination URL" at bounding box center [1279, 271] width 105 height 19
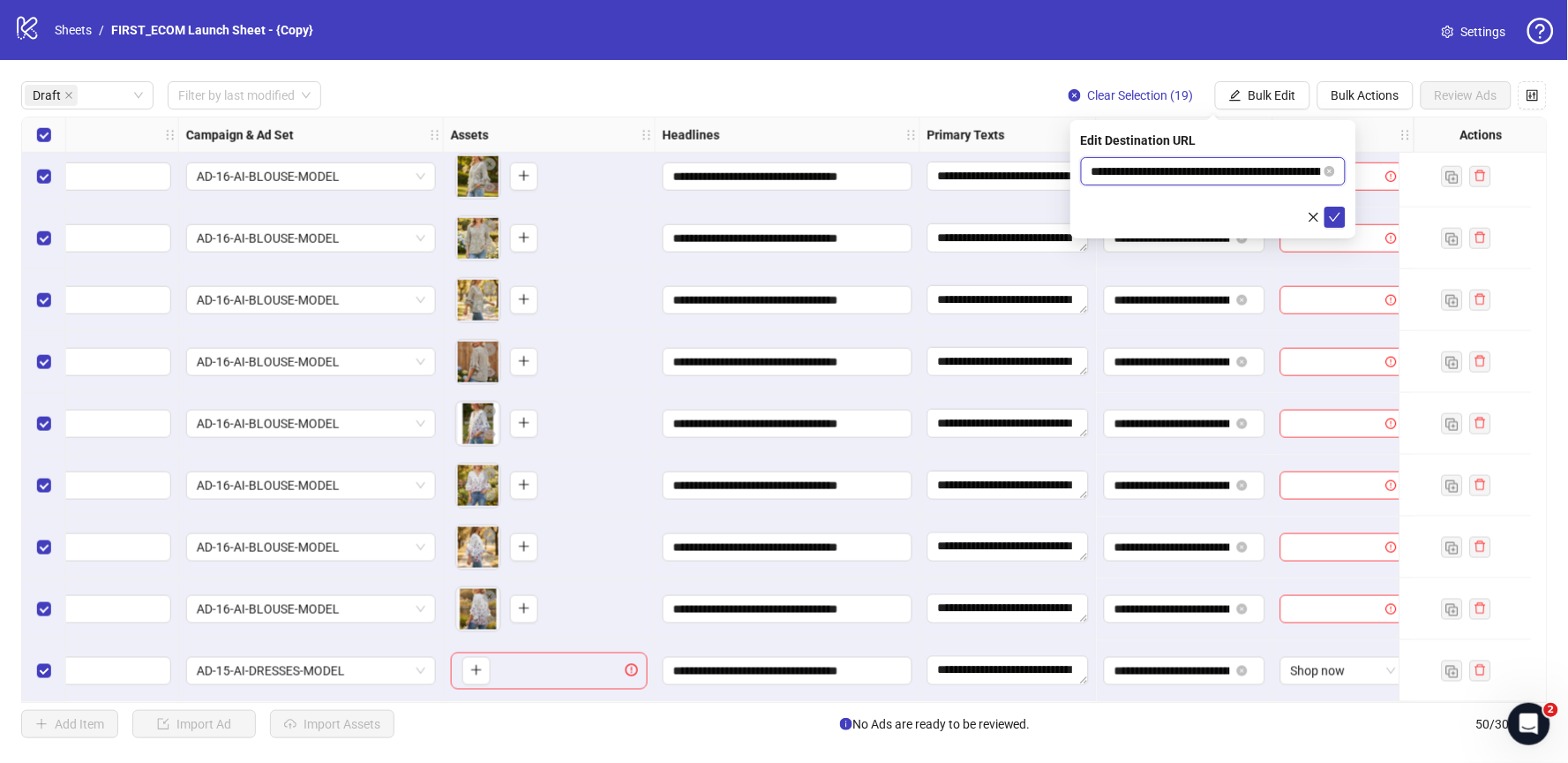
click at [1142, 171] on input "**********" at bounding box center [1206, 171] width 230 height 19
paste input "text"
type input "**********"
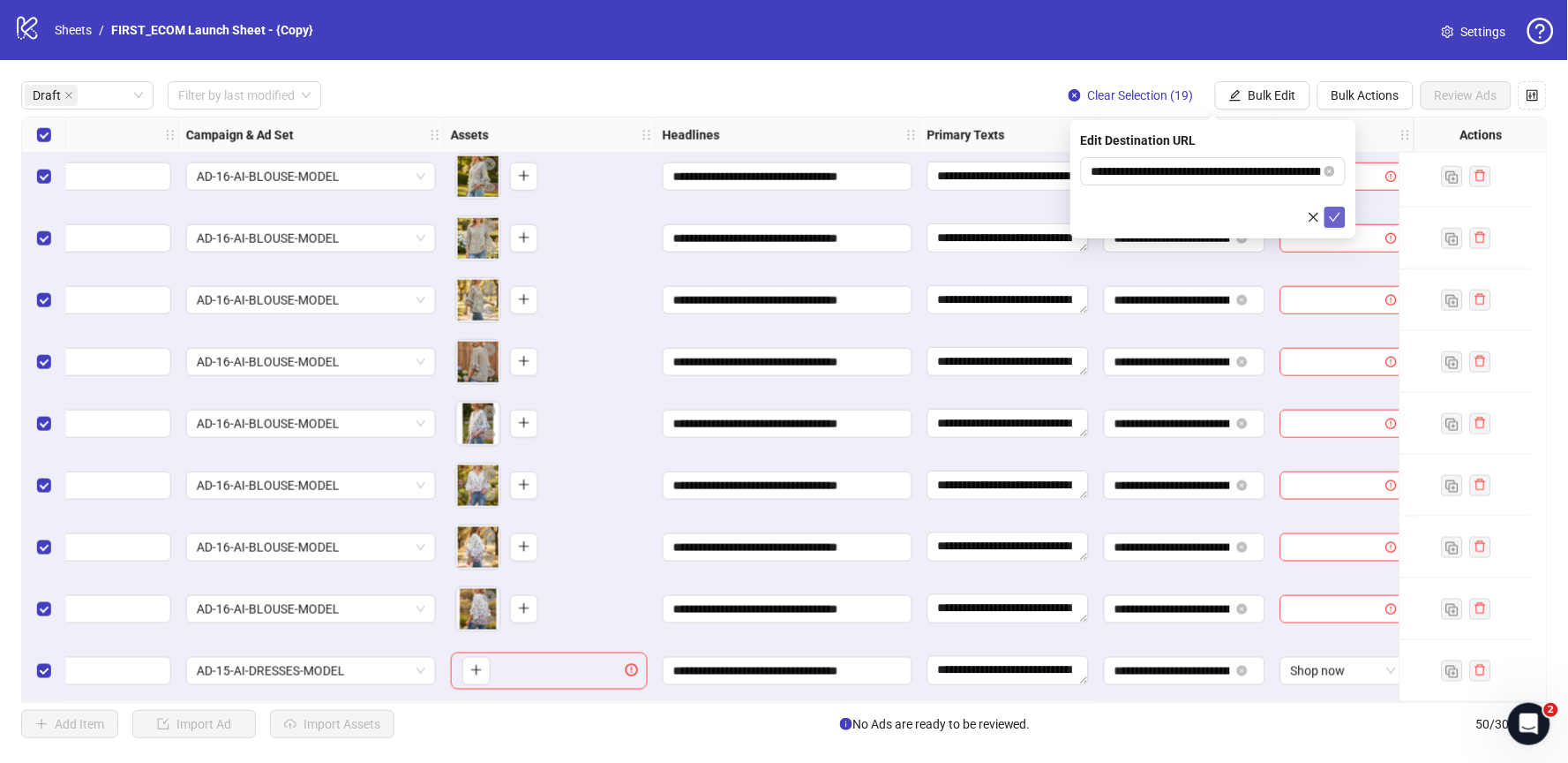
click at [1338, 217] on icon "check" at bounding box center [1335, 217] width 12 height 12
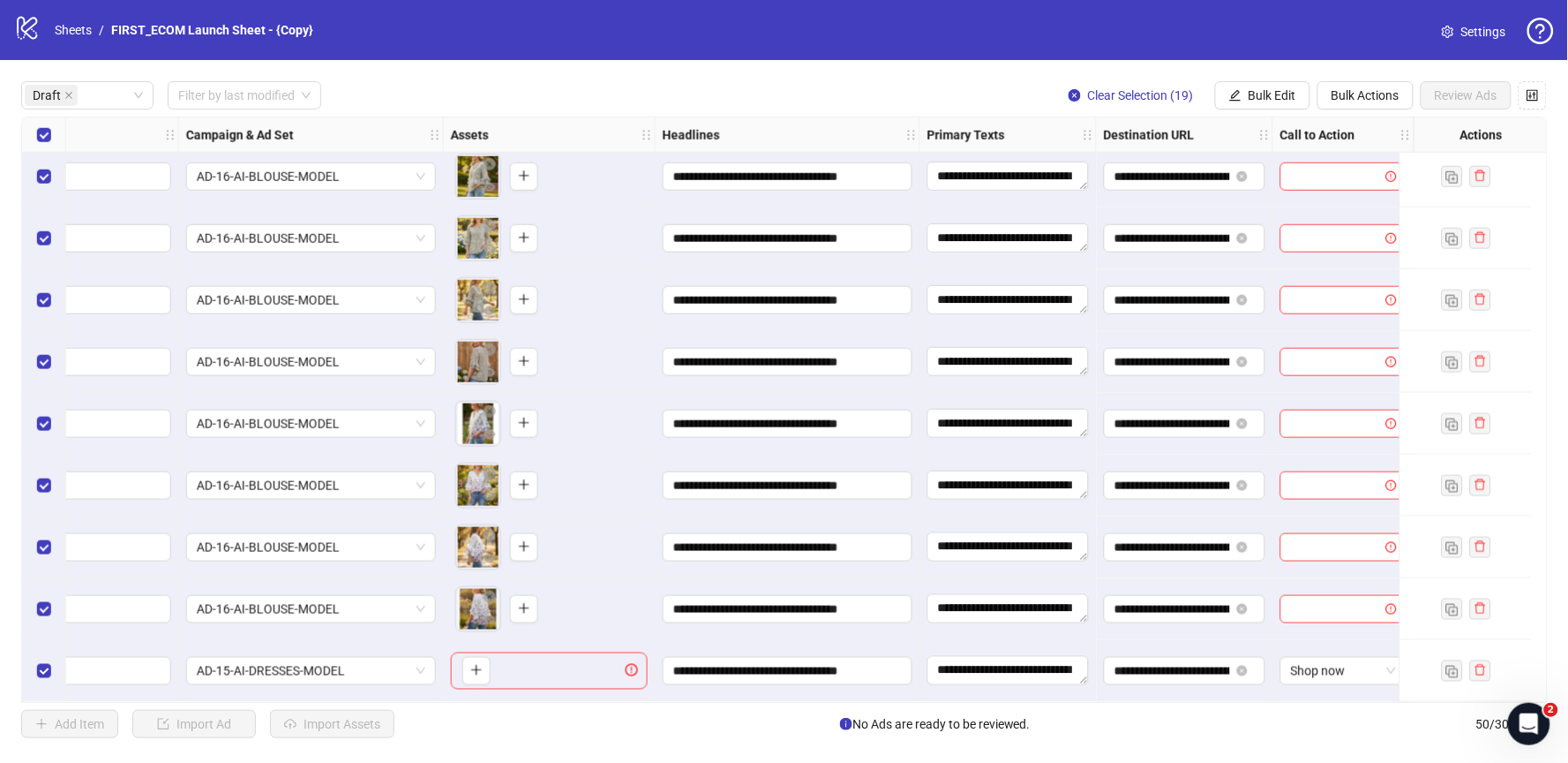
click at [1218, 269] on div "**********" at bounding box center [1185, 300] width 177 height 62
click at [1253, 102] on span "Bulk Edit" at bounding box center [1272, 95] width 48 height 14
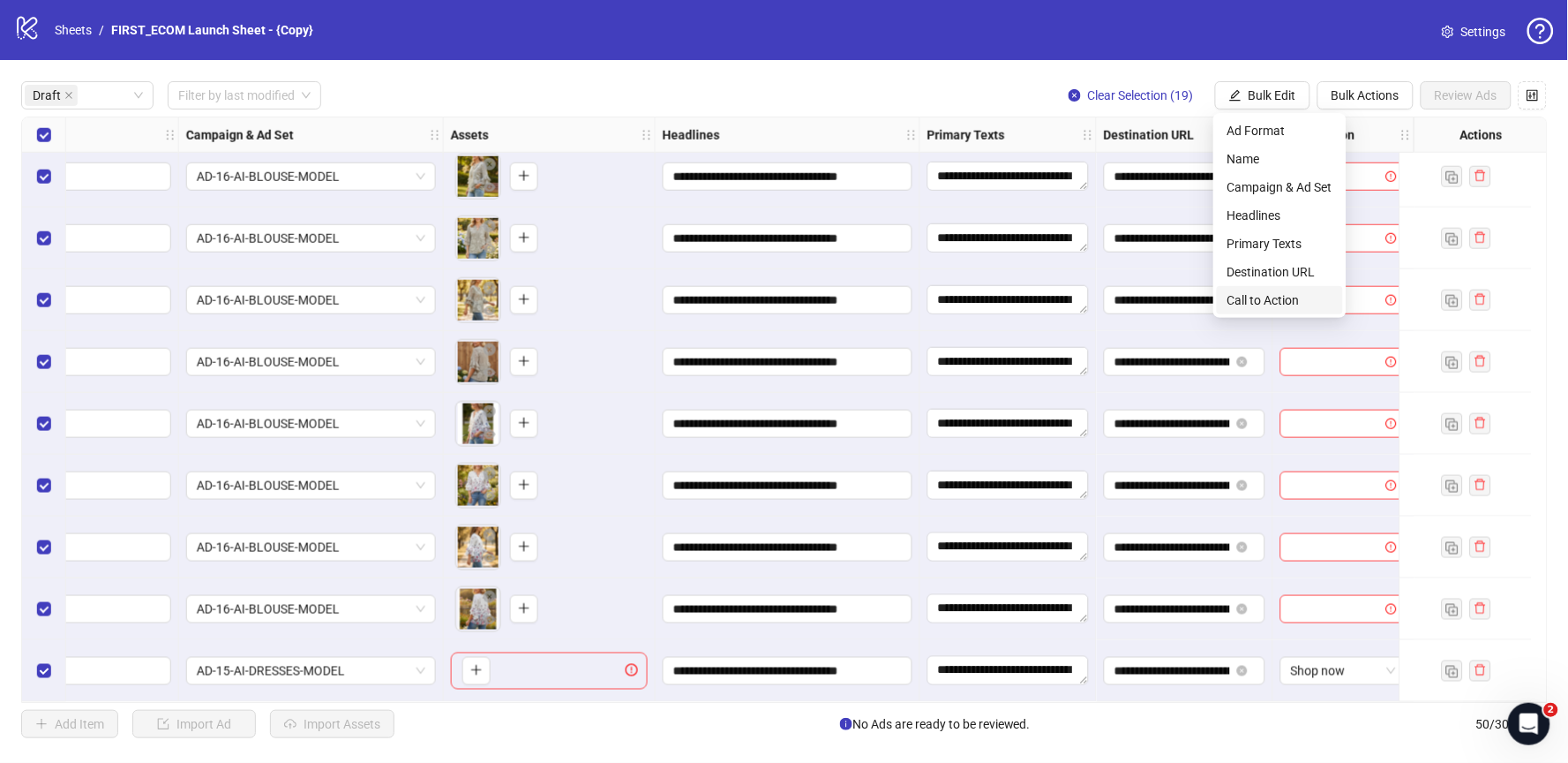
click at [1263, 294] on span "Call to Action" at bounding box center [1279, 299] width 105 height 19
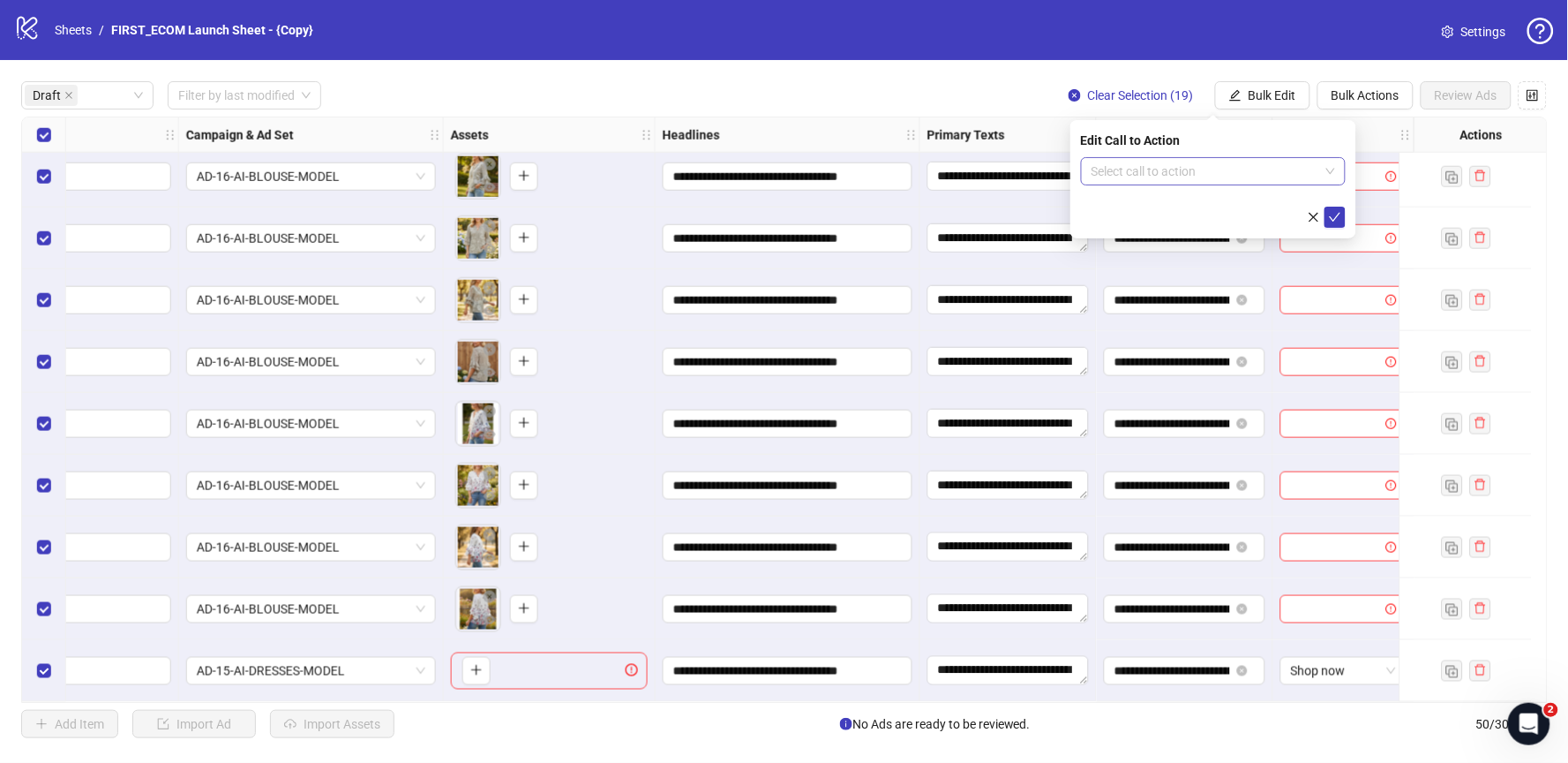
click at [1150, 180] on input "search" at bounding box center [1205, 171] width 228 height 26
type input "****"
click at [1175, 210] on div "Shop now" at bounding box center [1213, 206] width 237 height 19
click at [1339, 217] on icon "check" at bounding box center [1335, 217] width 12 height 12
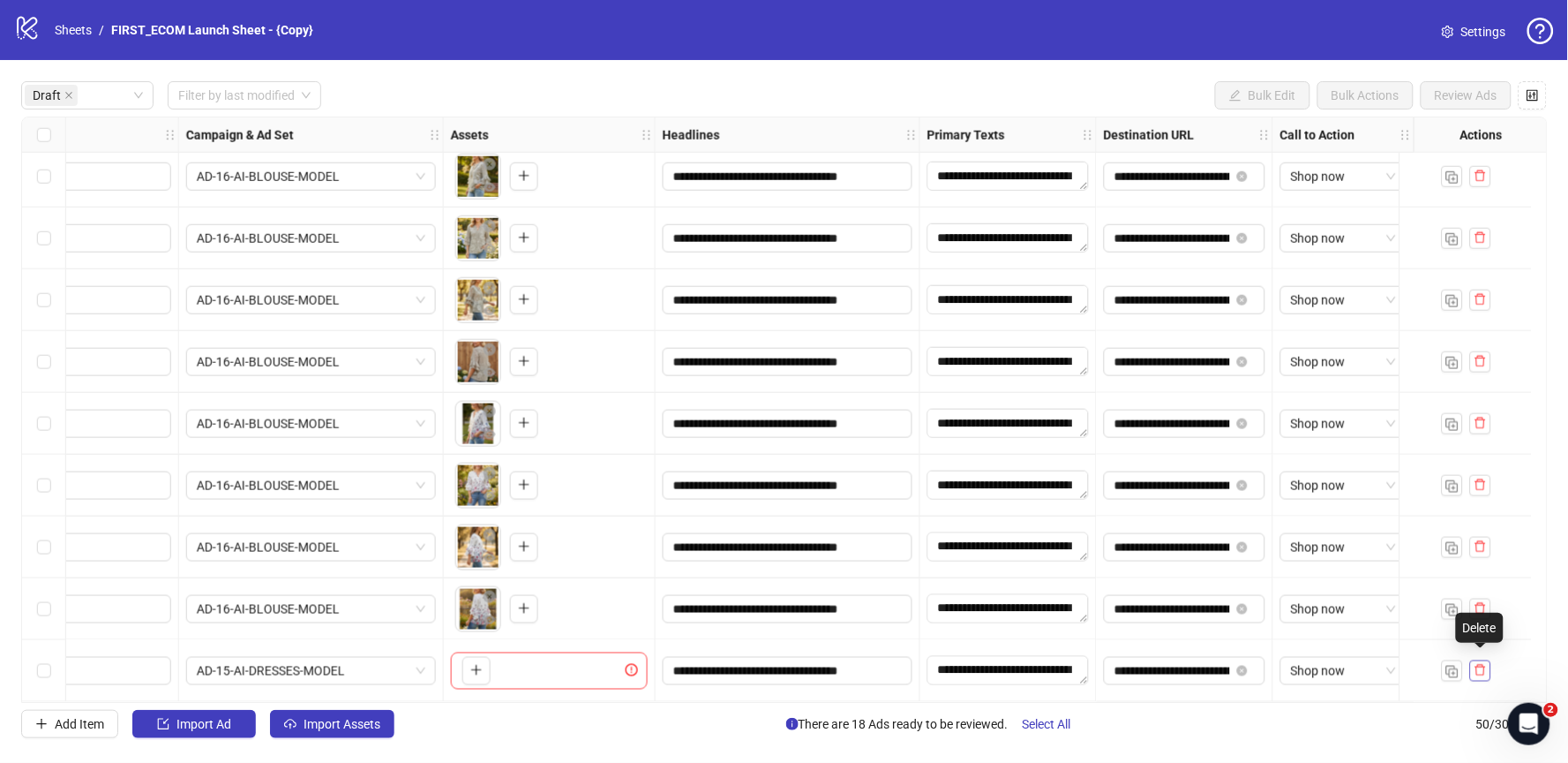
click at [1486, 666] on icon "delete" at bounding box center [1480, 670] width 12 height 12
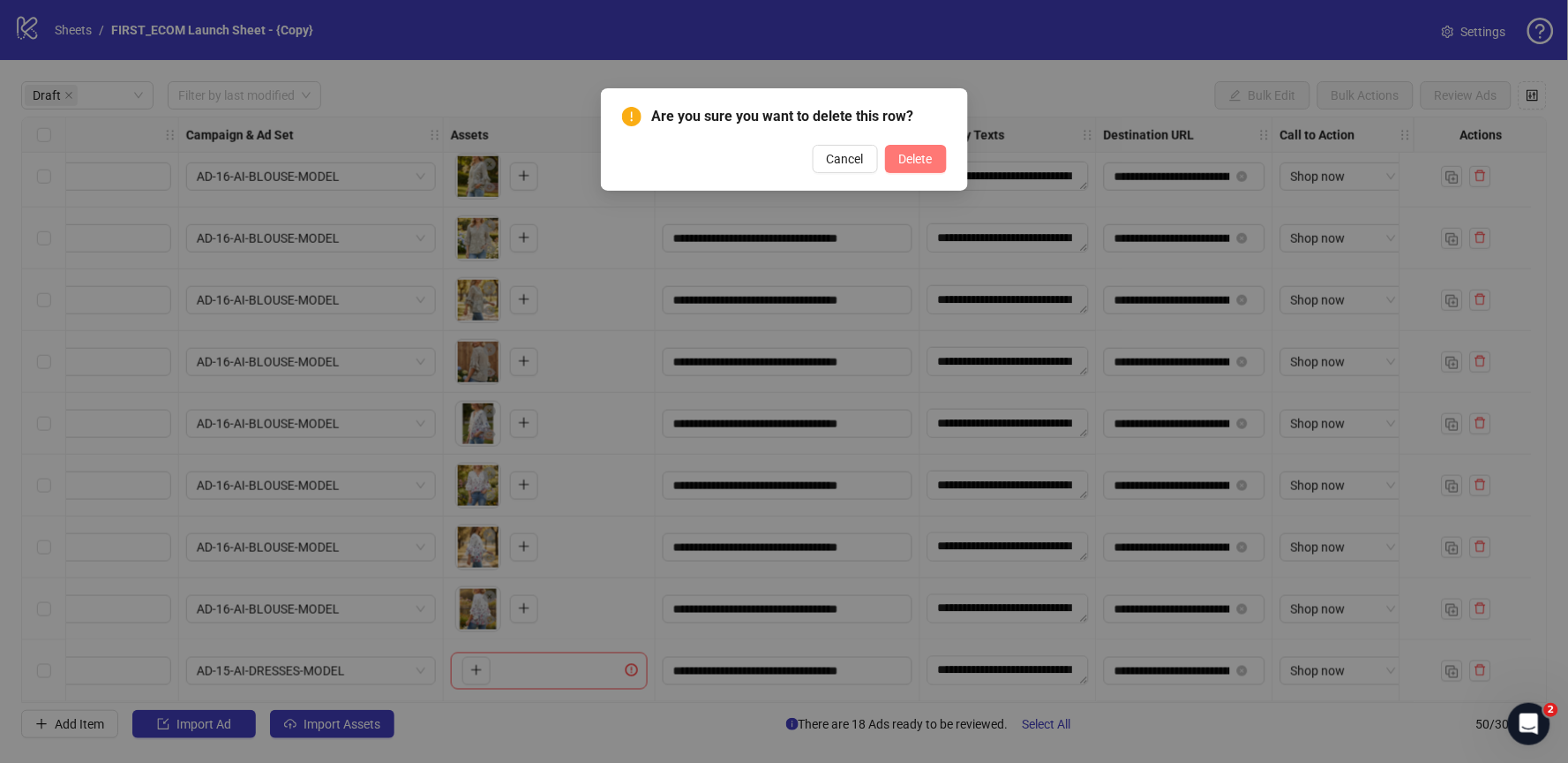
click at [911, 153] on span "Delete" at bounding box center [916, 159] width 34 height 14
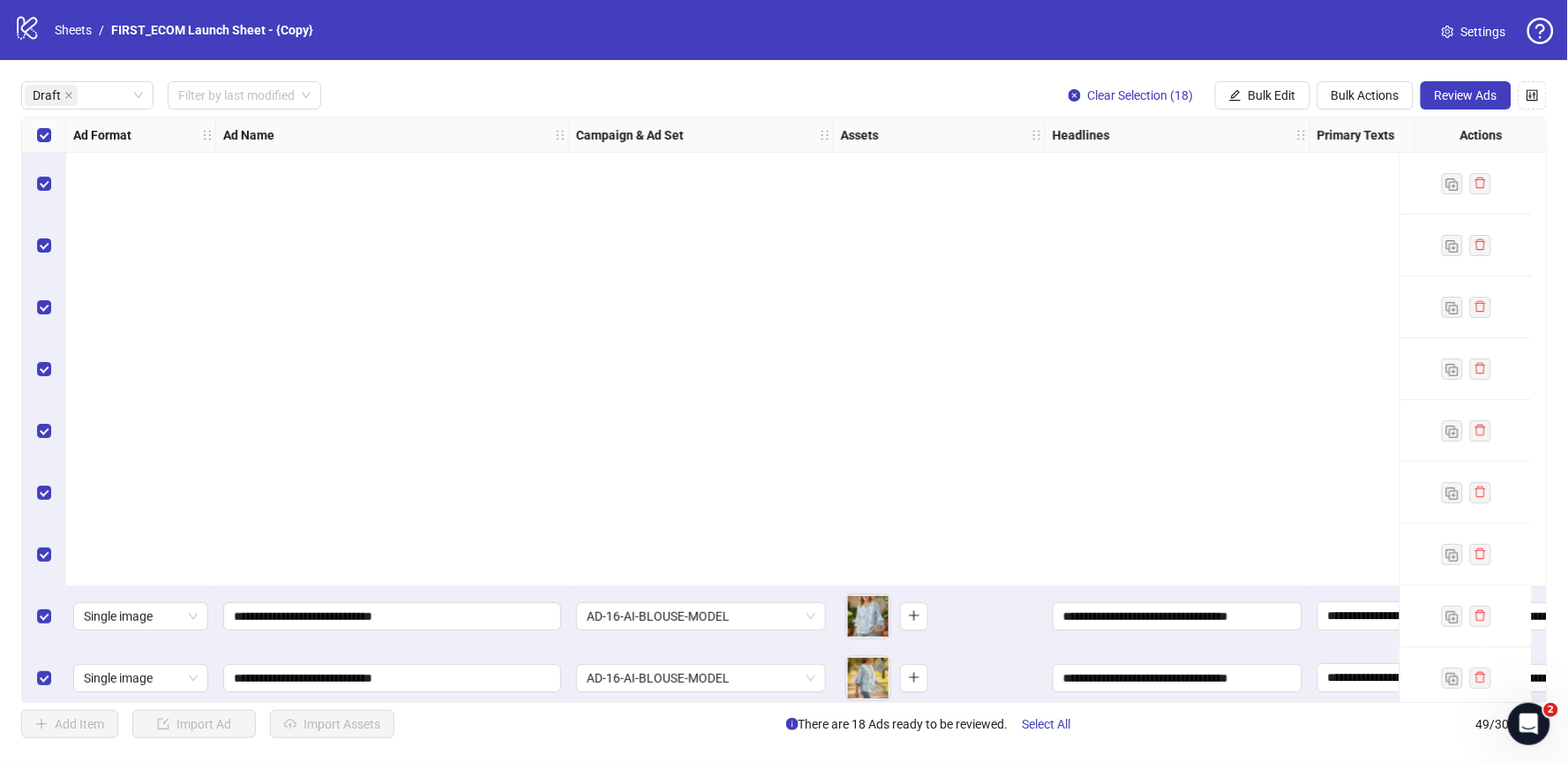
scroll to position [570, 0]
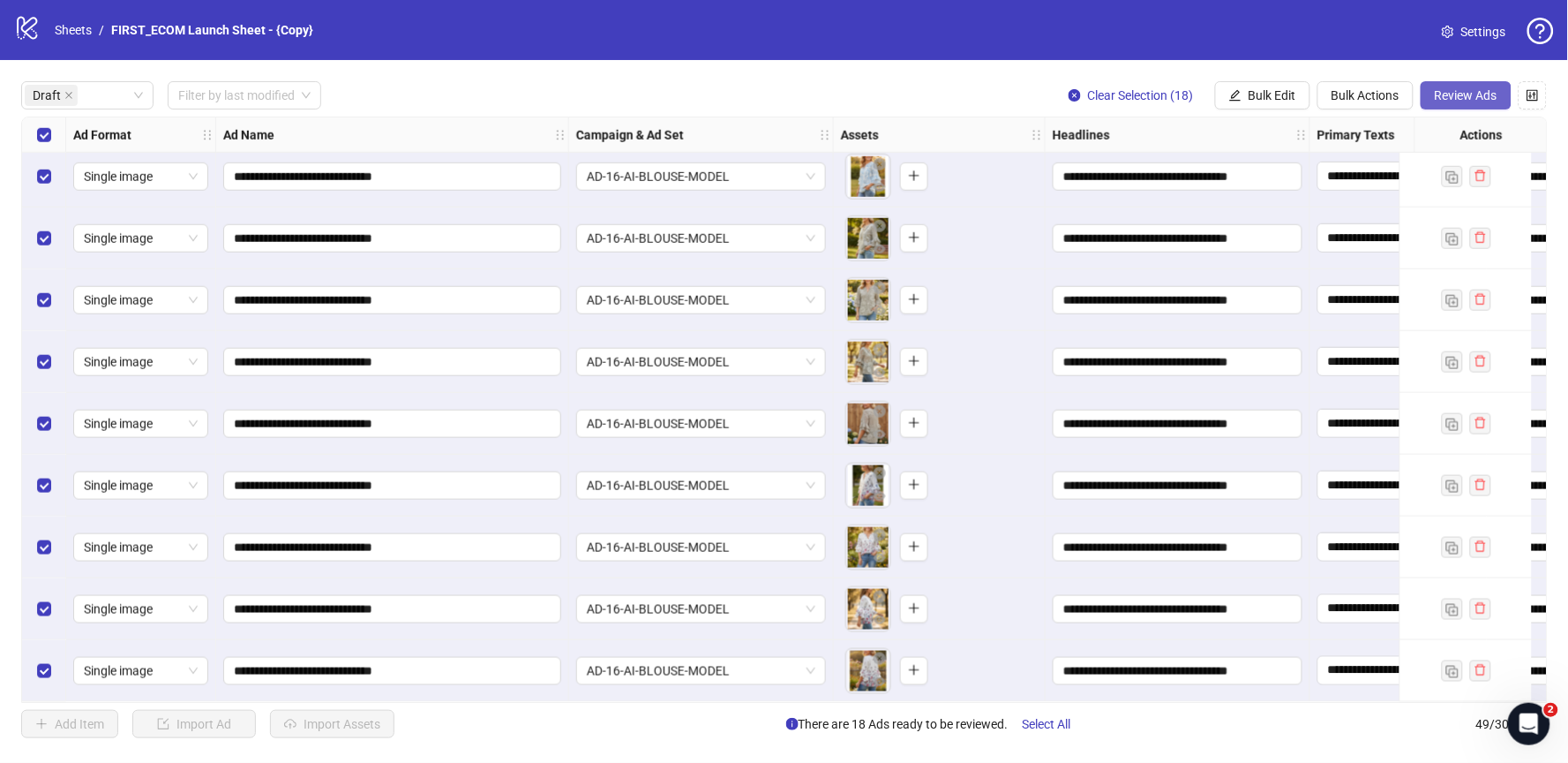
click at [1473, 99] on span "Review Ads" at bounding box center [1466, 95] width 63 height 14
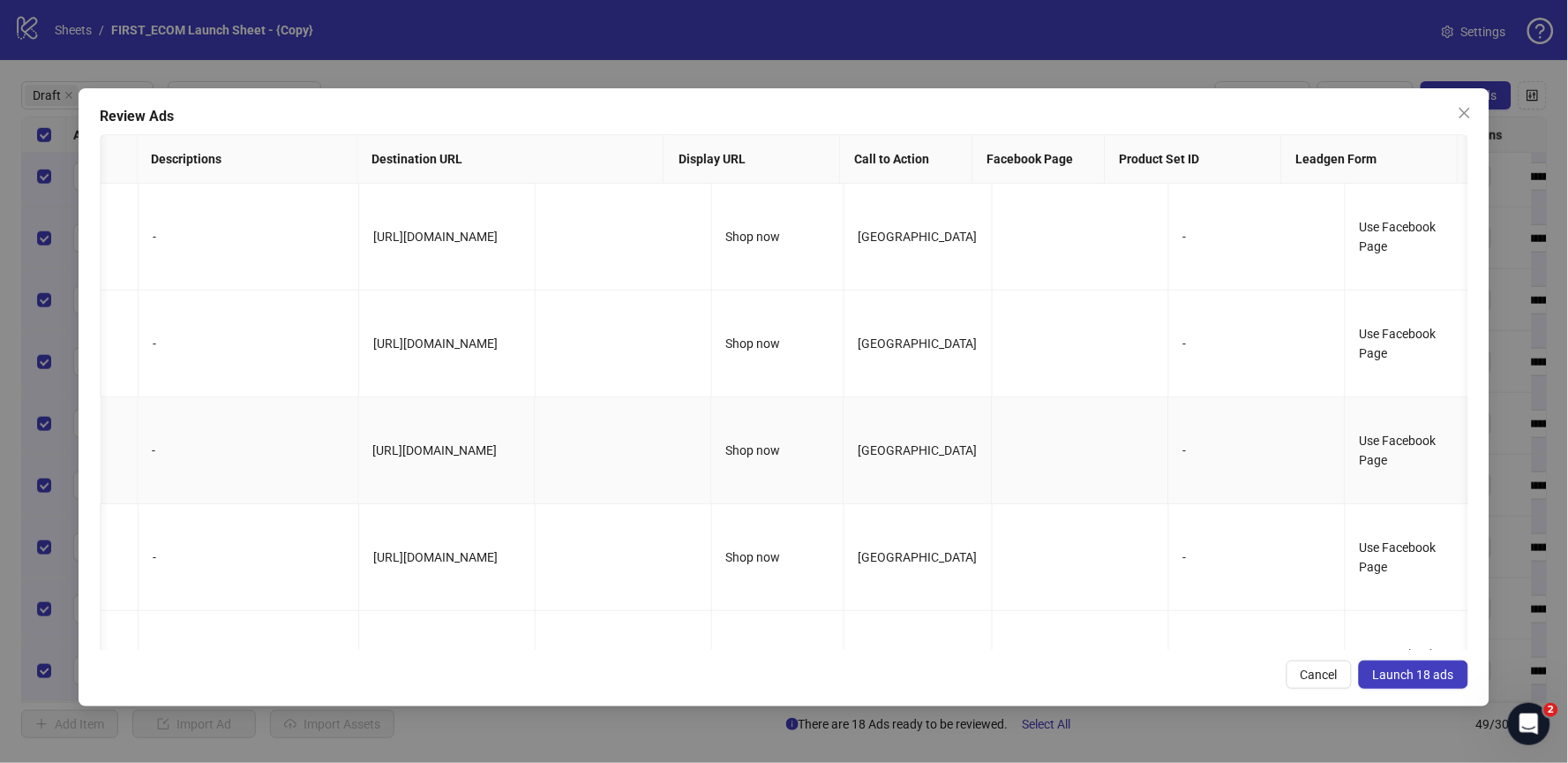
scroll to position [0, 1775]
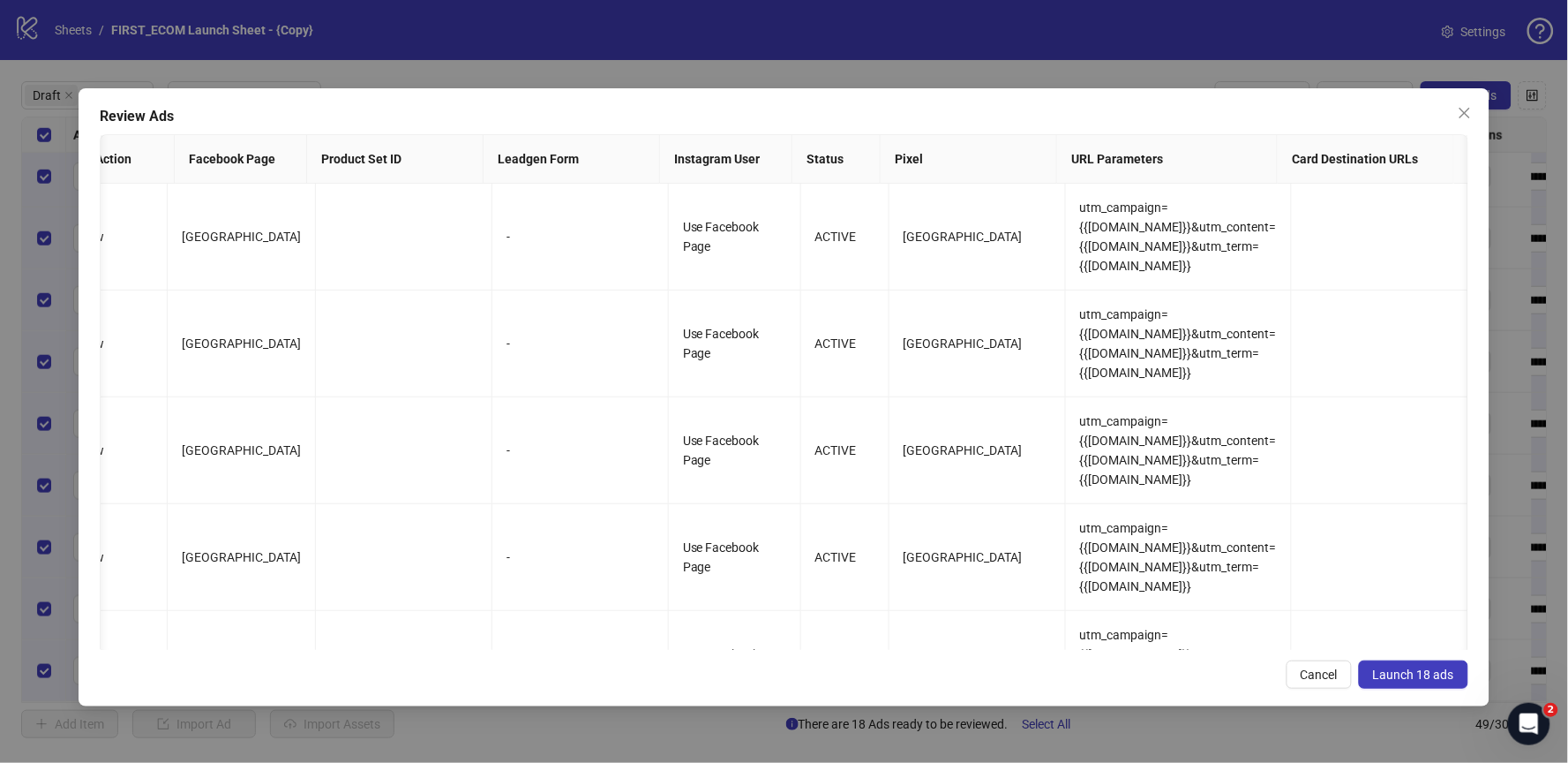
click at [1410, 673] on span "Launch 18 ads" at bounding box center [1413, 675] width 81 height 14
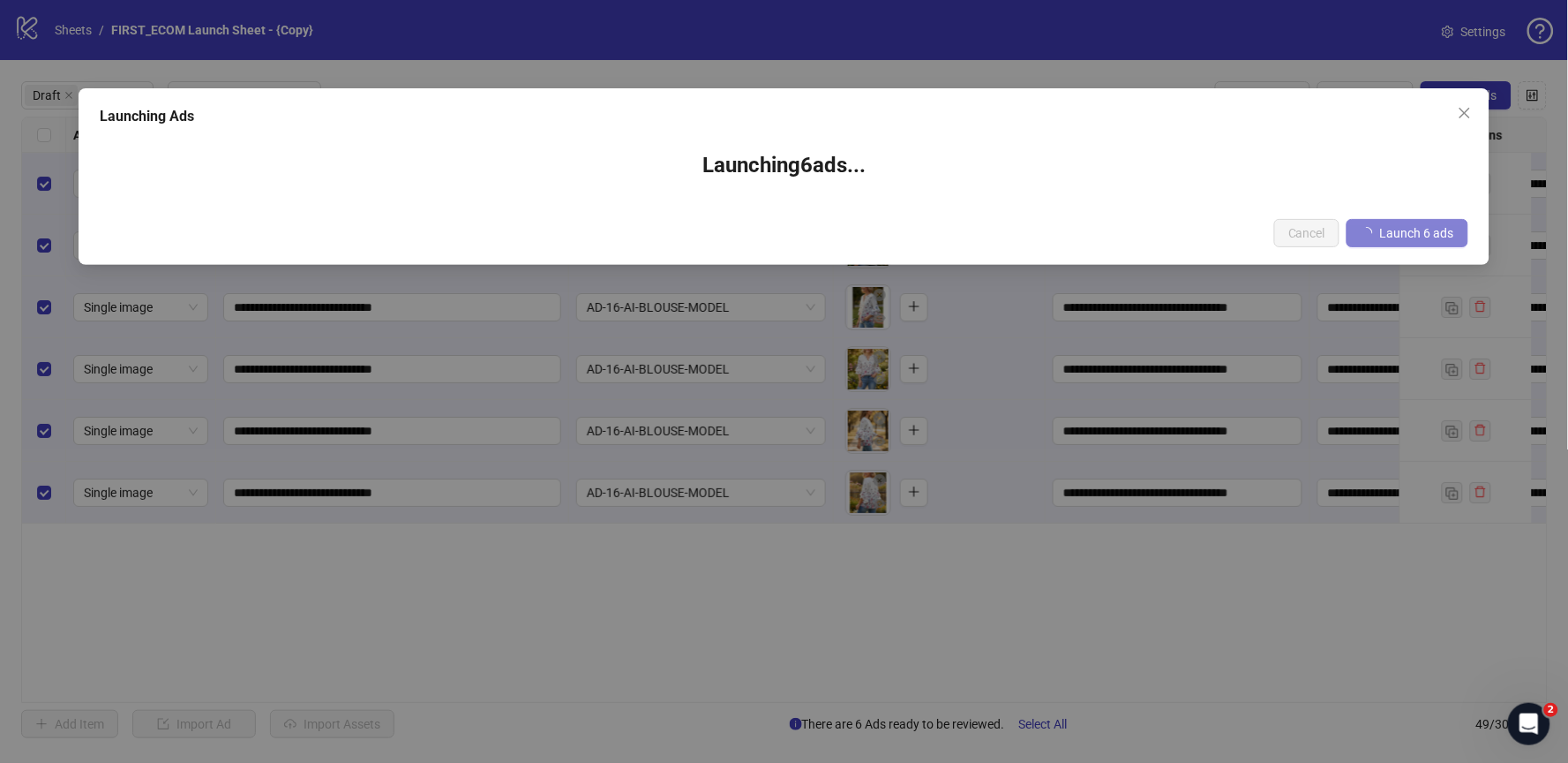
scroll to position [0, 0]
